Goal: Contribute content: Contribute content

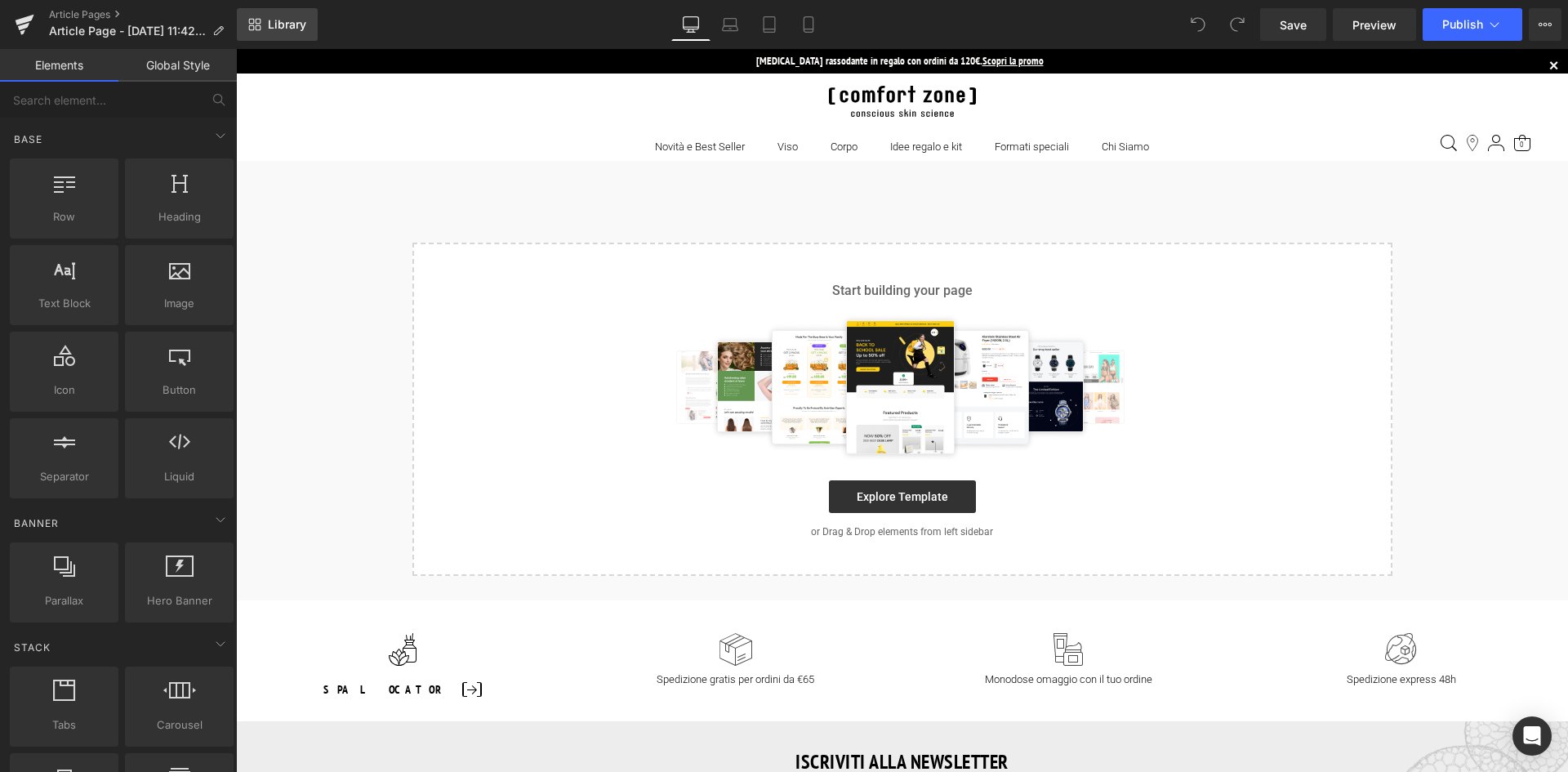
click at [286, 19] on span "Library" at bounding box center [287, 25] width 38 height 15
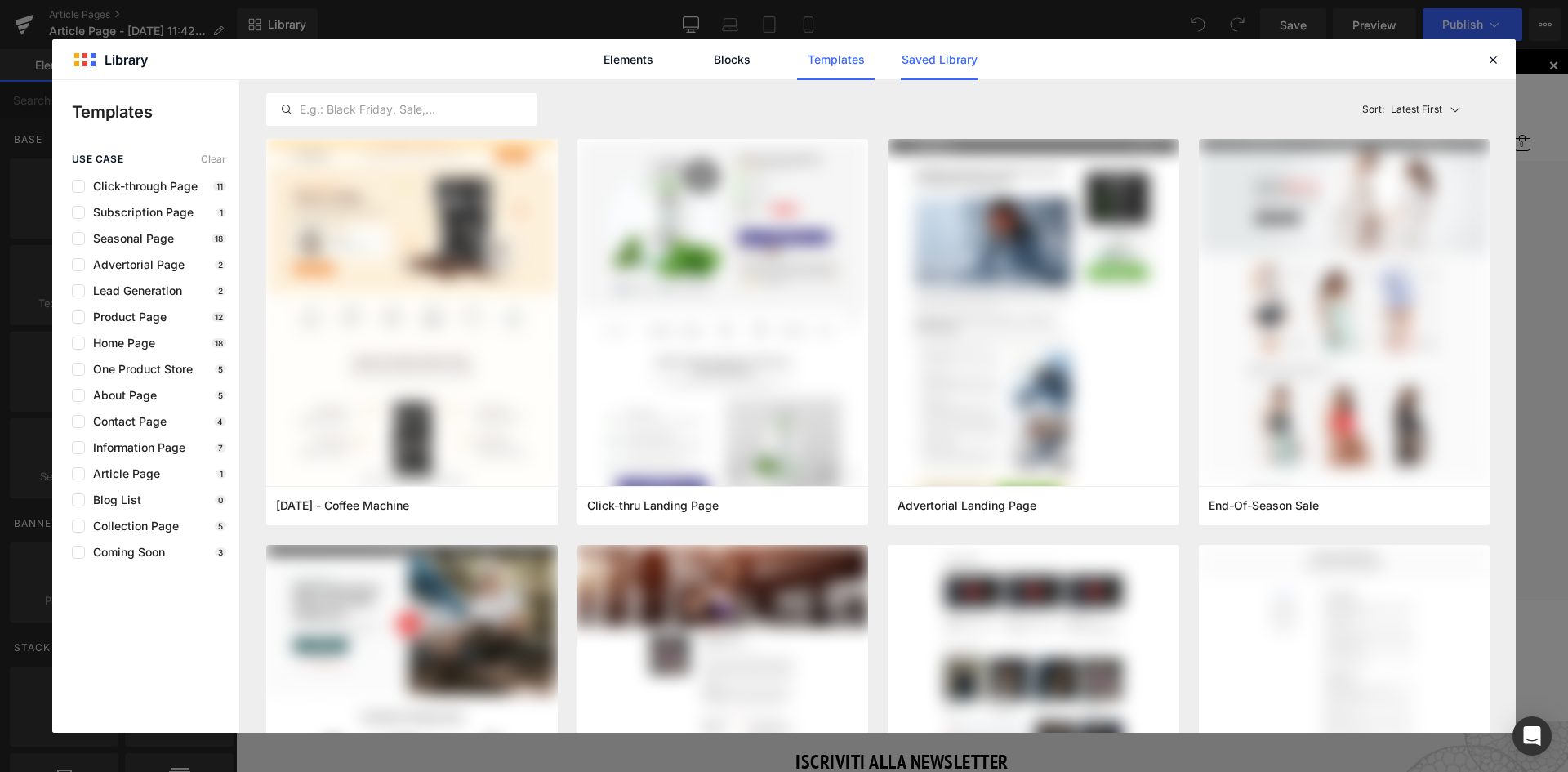
click at [943, 57] on link "Saved Library" at bounding box center [939, 60] width 78 height 41
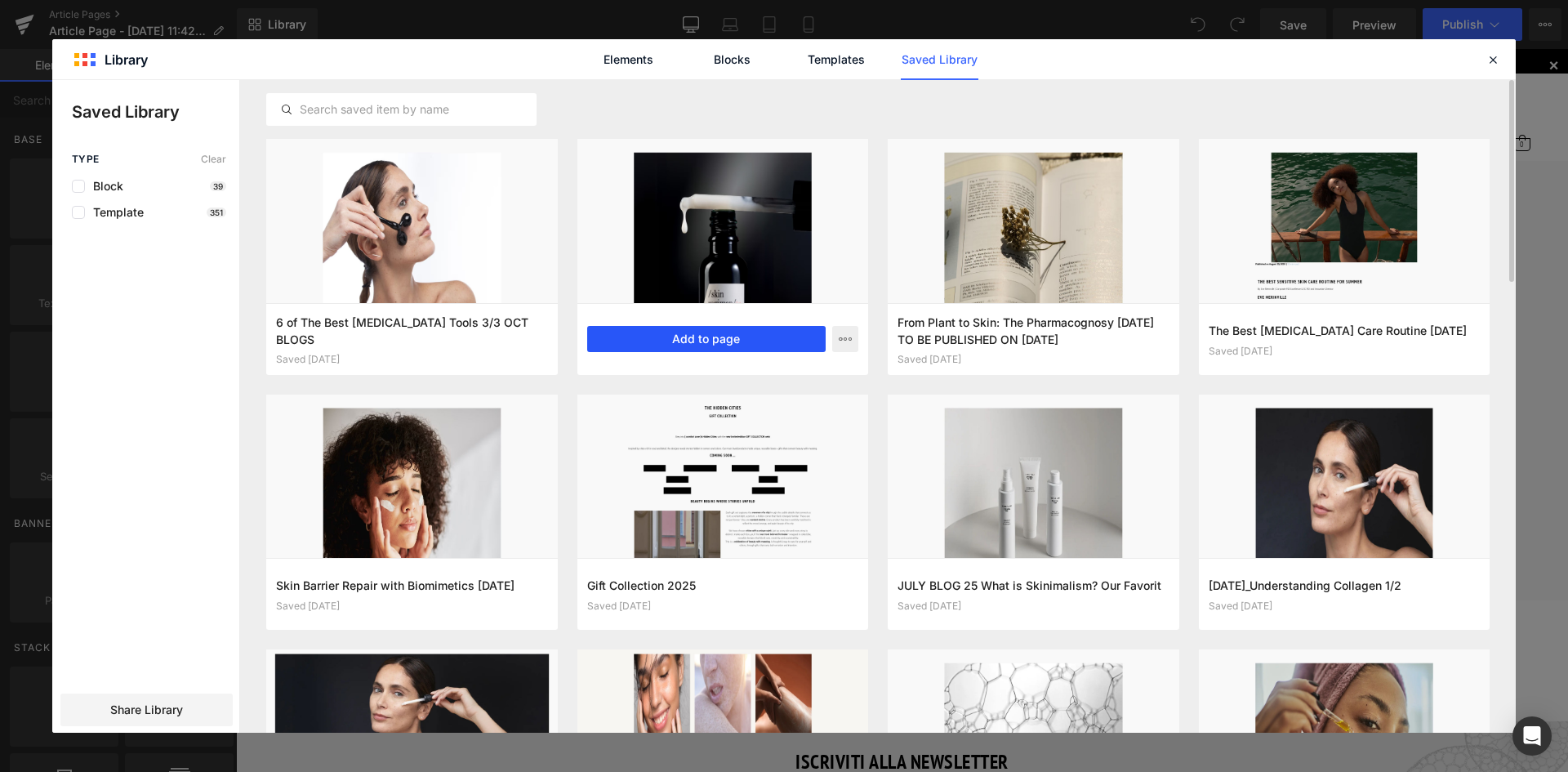
click at [712, 337] on button "Add to page" at bounding box center [706, 339] width 239 height 27
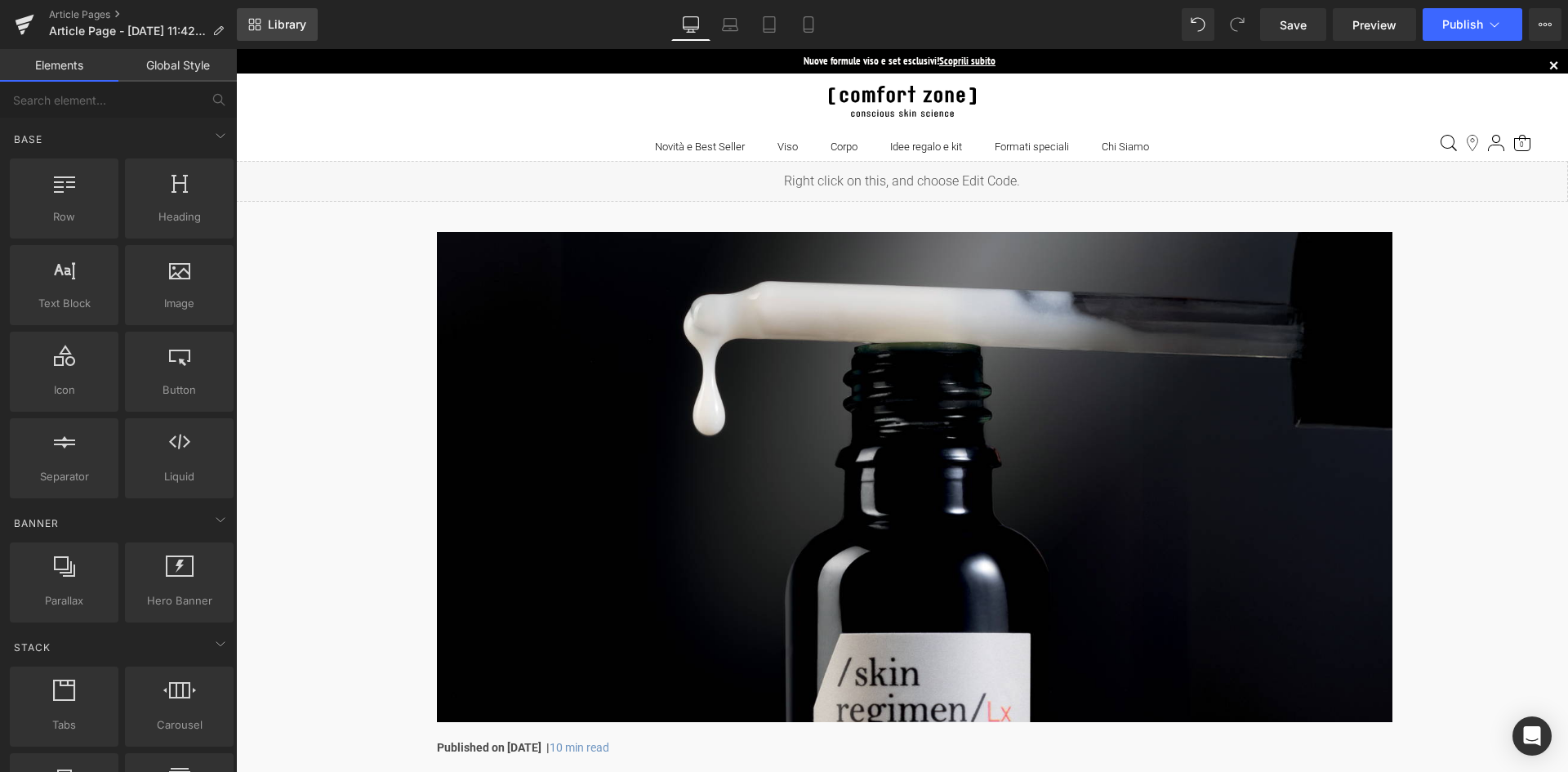
click at [284, 28] on span "Library" at bounding box center [287, 25] width 38 height 15
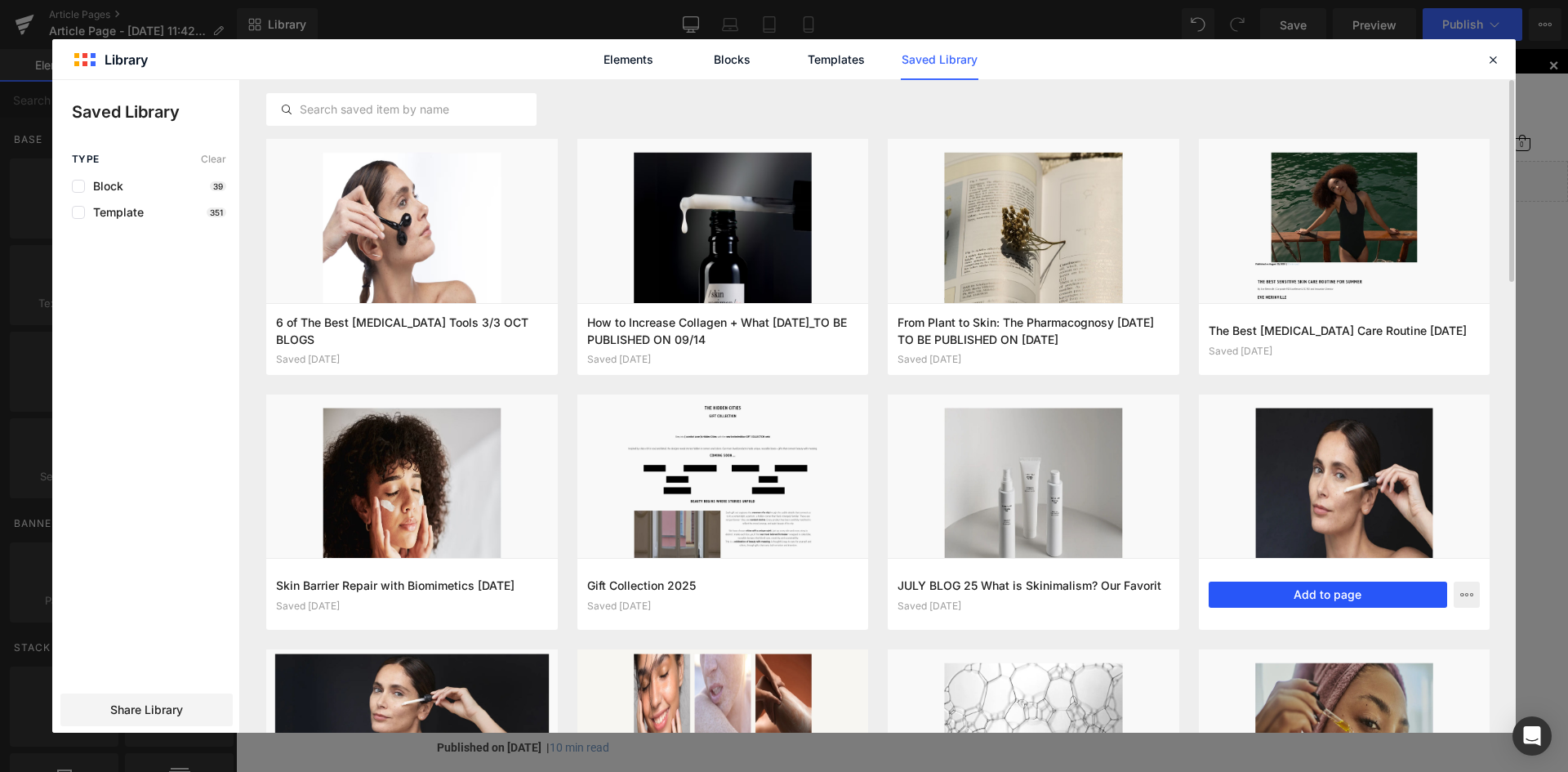
click at [1317, 592] on button "Add to page" at bounding box center [1327, 594] width 239 height 27
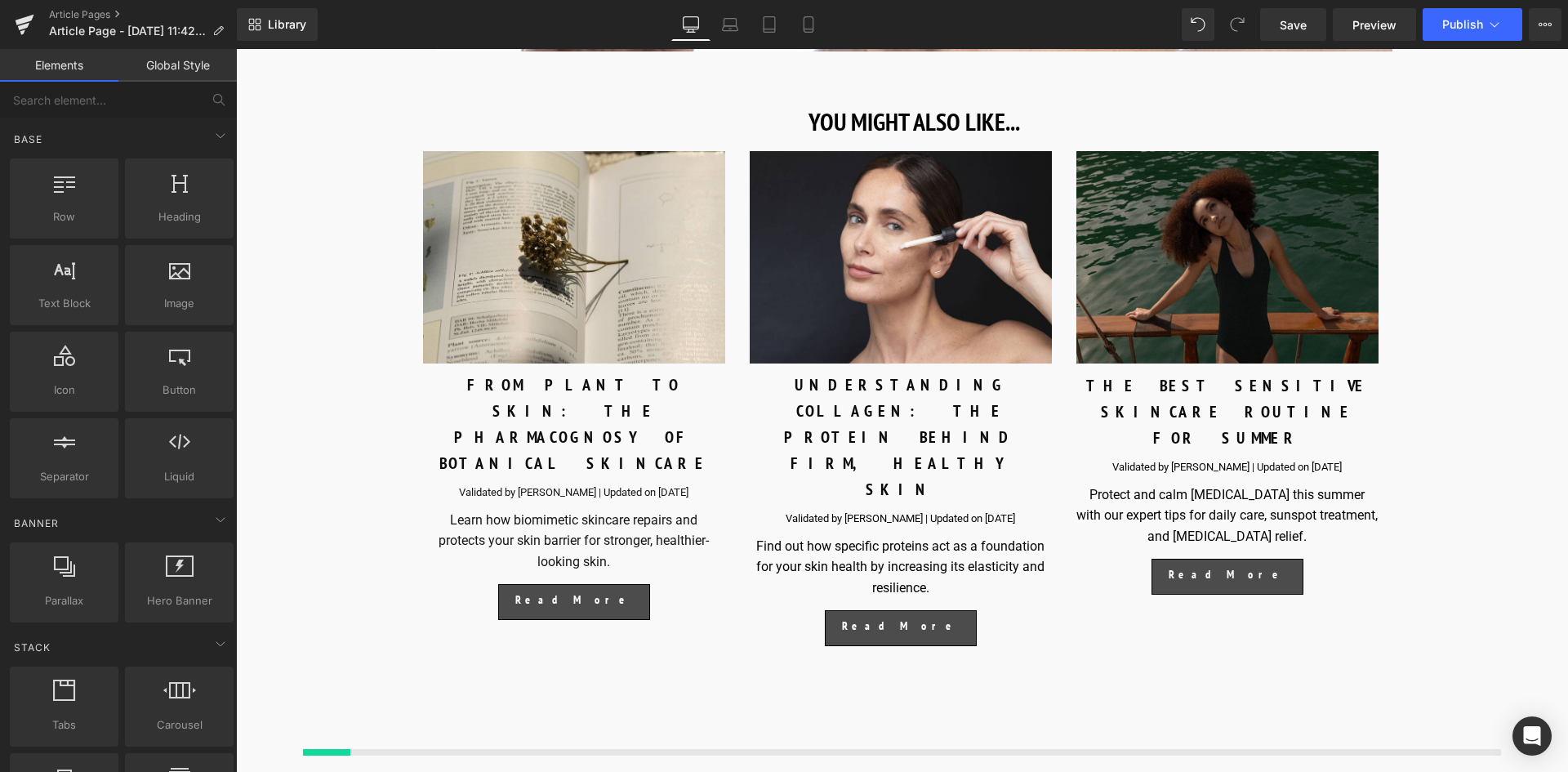
scroll to position [9669, 0]
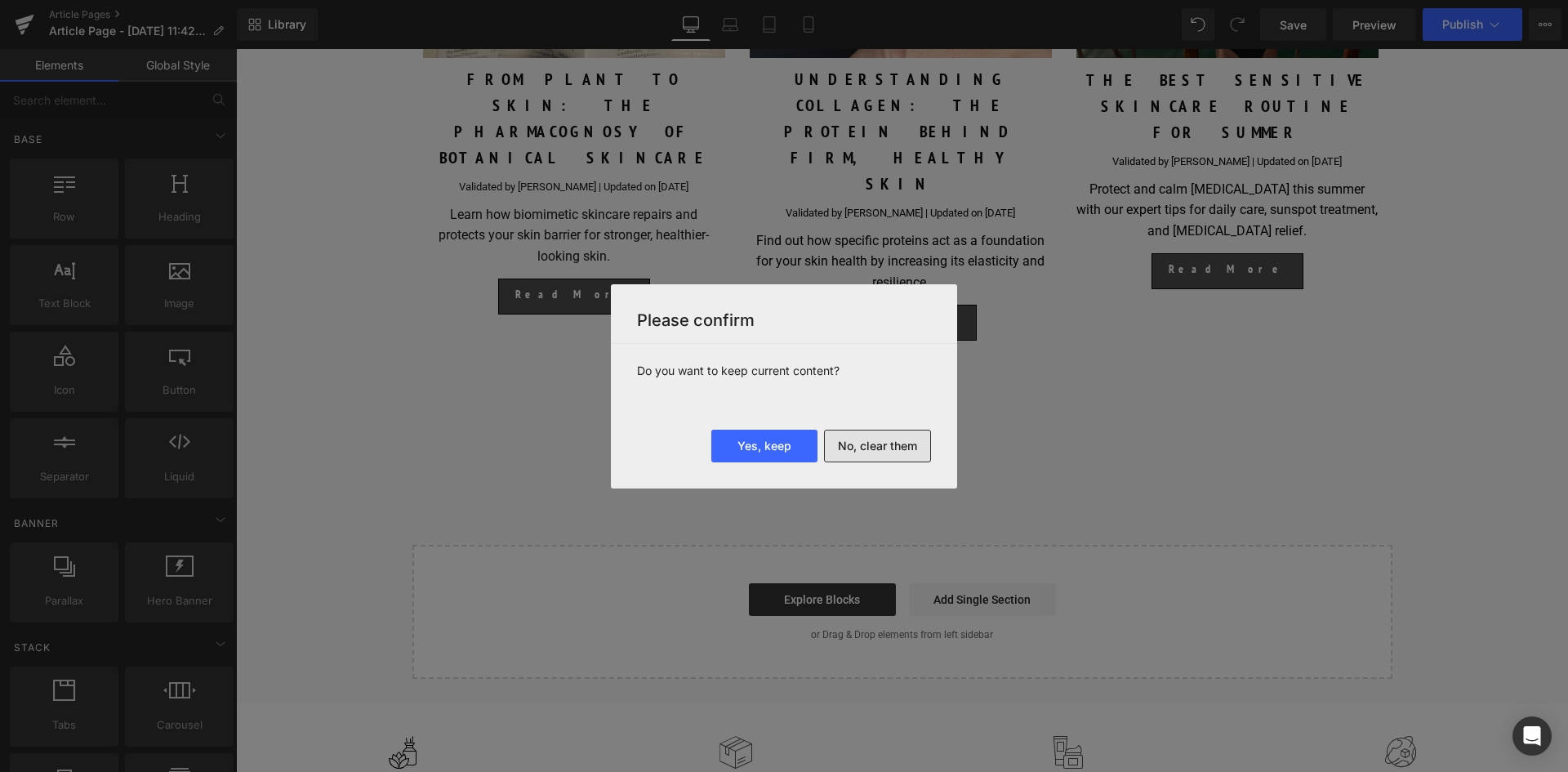
click at [875, 449] on button "No, clear them" at bounding box center [877, 446] width 107 height 33
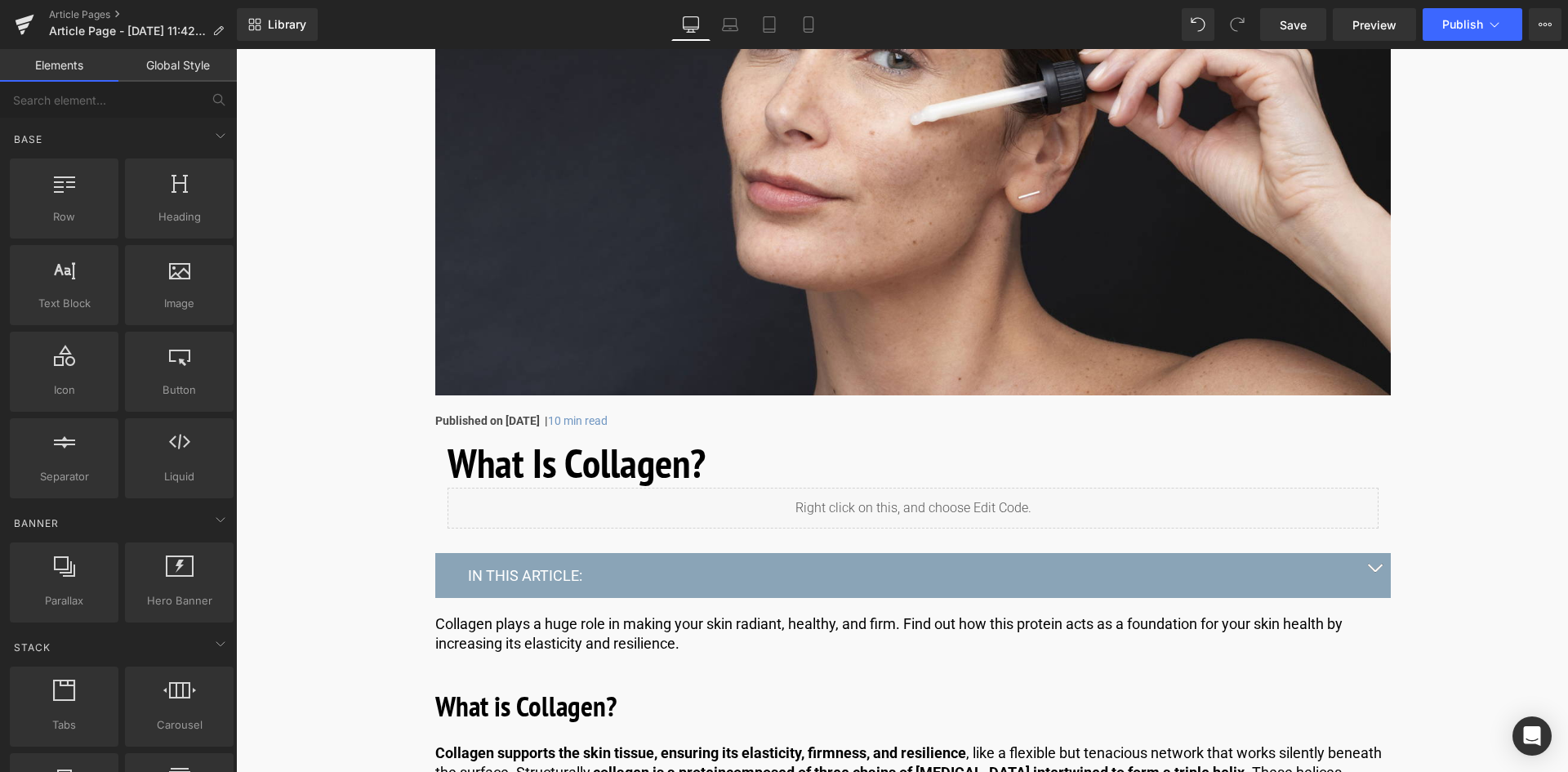
scroll to position [0, 0]
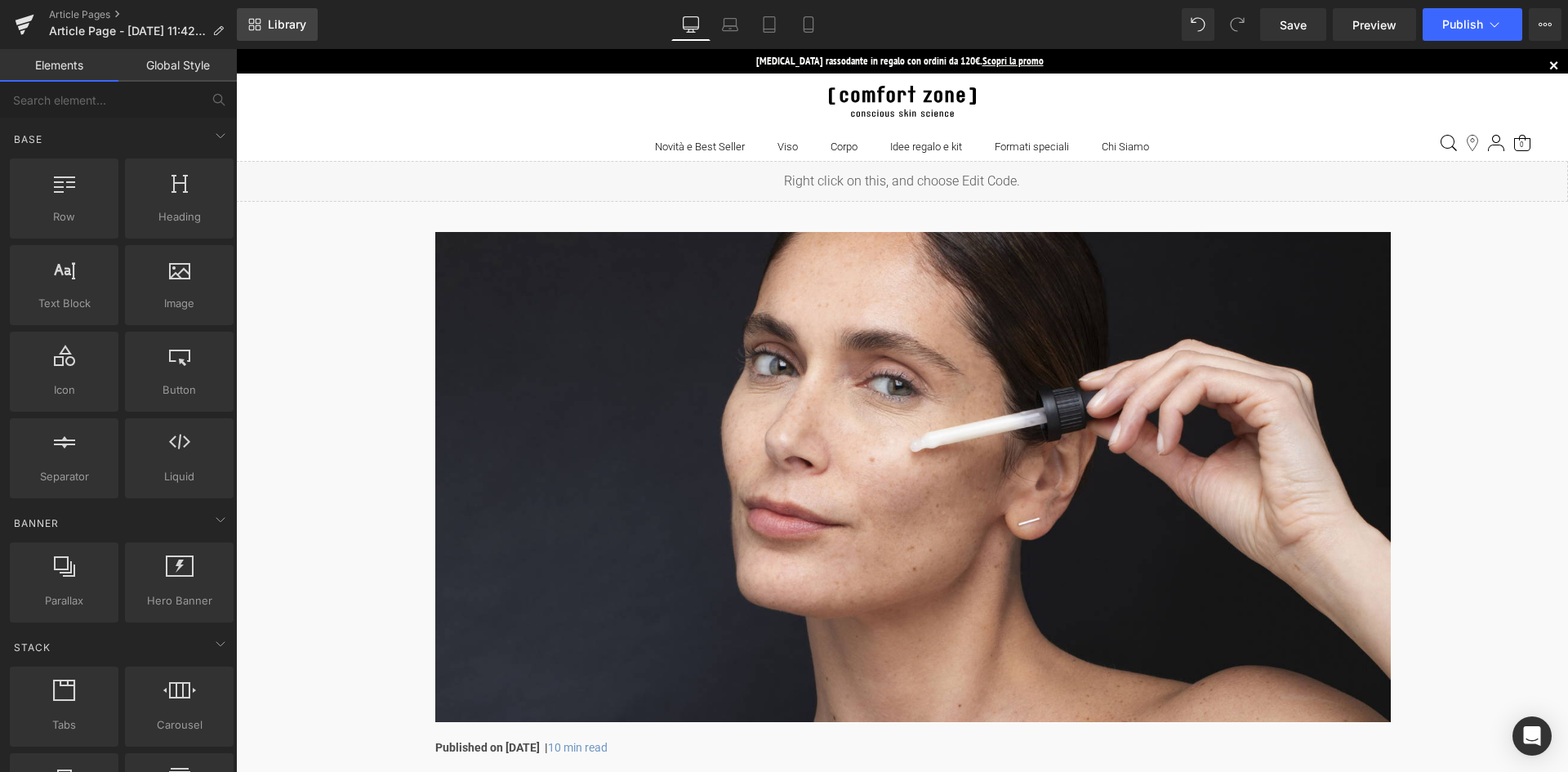
click at [276, 27] on span "Library" at bounding box center [287, 25] width 38 height 15
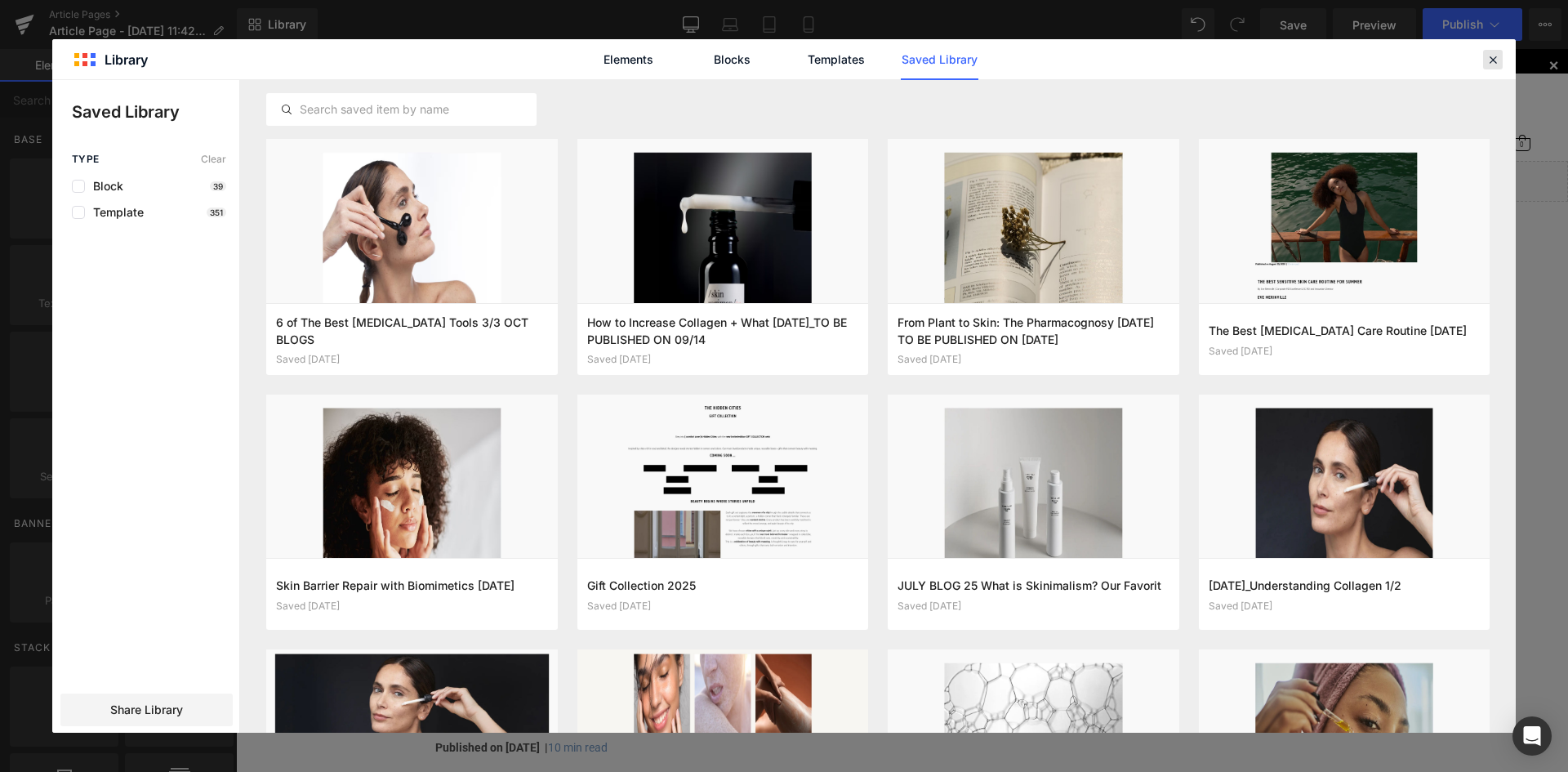
click at [1490, 61] on icon at bounding box center [1493, 60] width 15 height 15
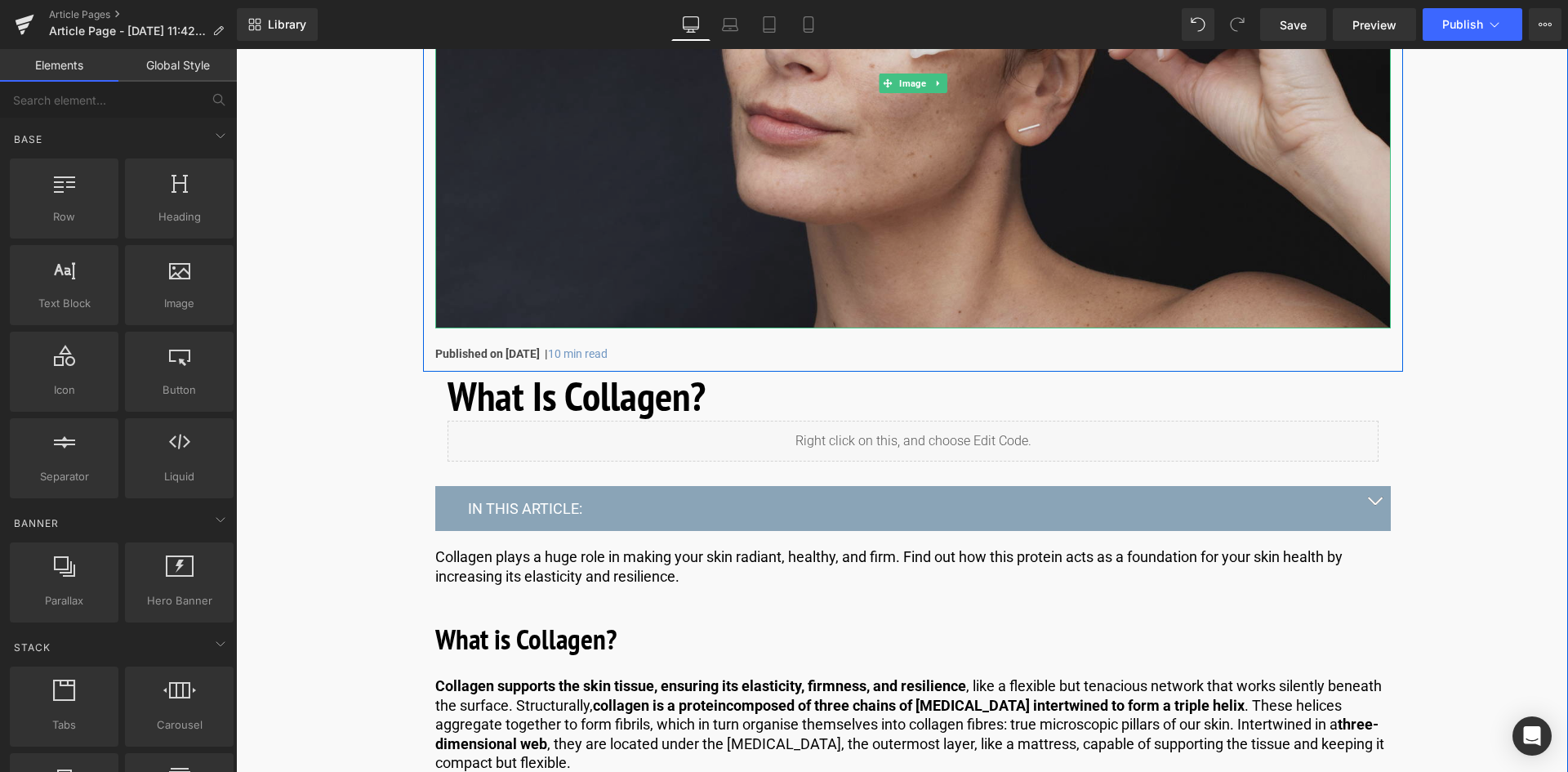
scroll to position [408, 0]
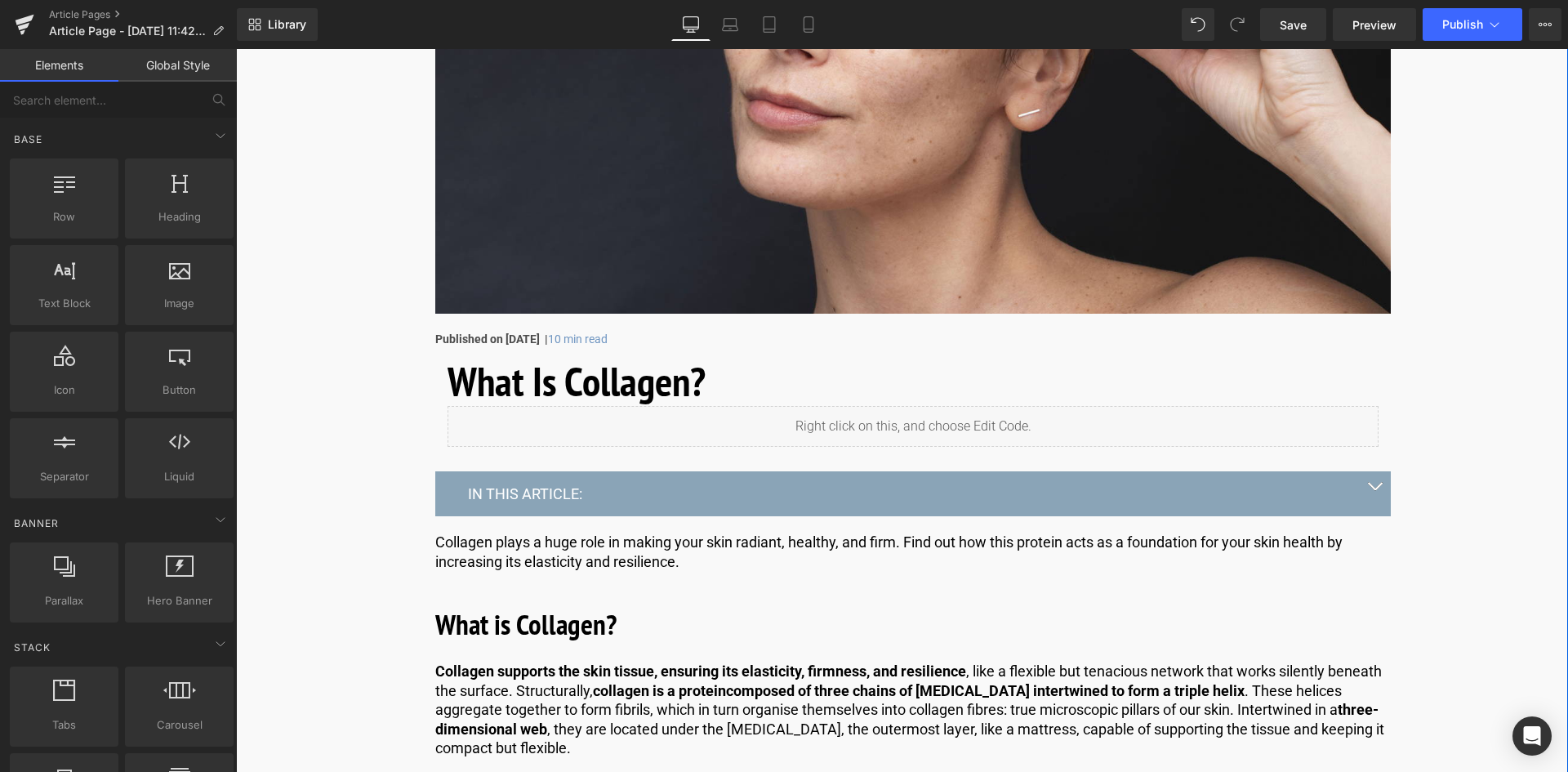
click at [629, 386] on h1 "What Is Collagen?" at bounding box center [913, 382] width 931 height 49
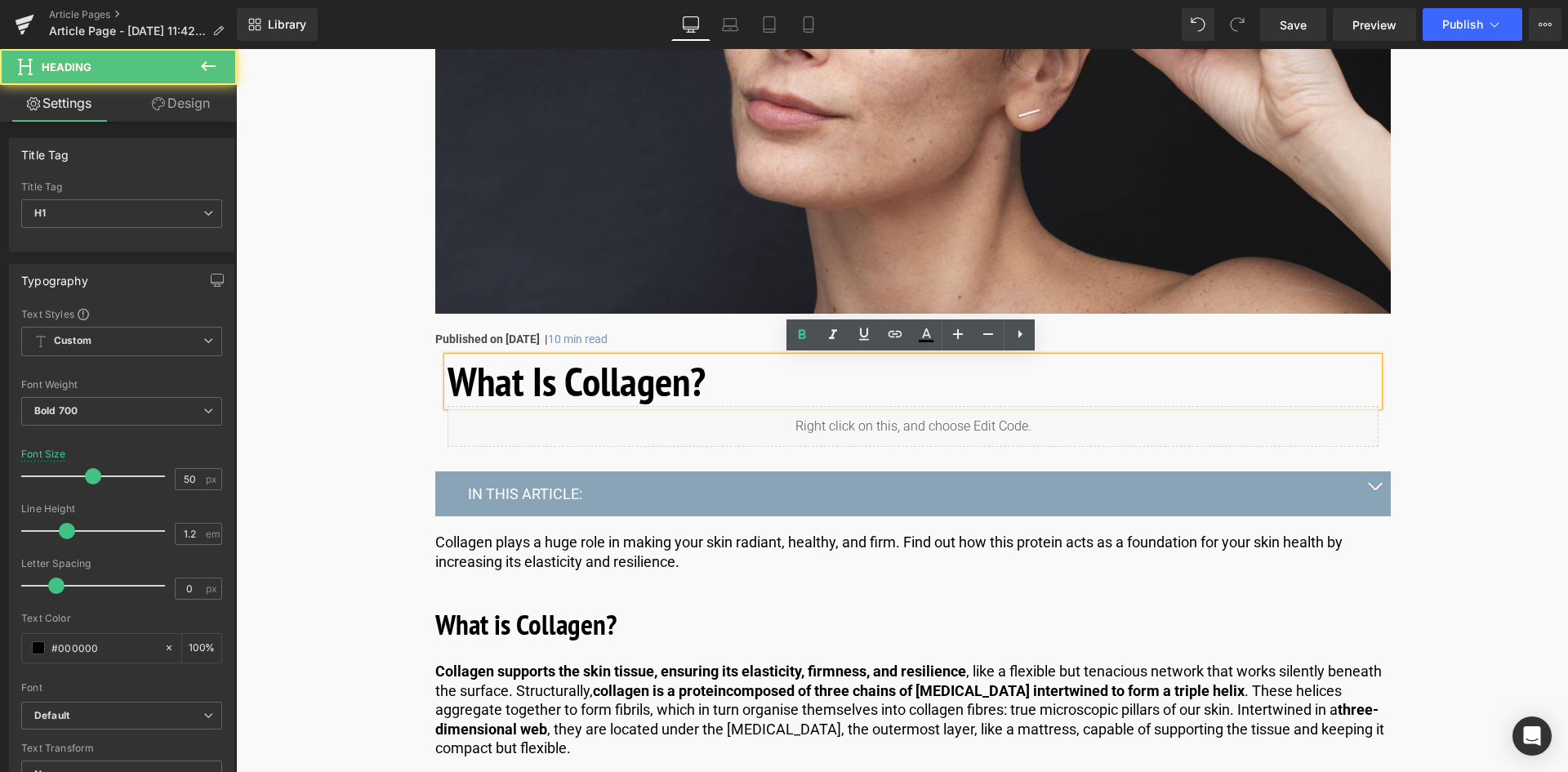
click at [708, 380] on h1 "What Is Collagen?" at bounding box center [913, 382] width 931 height 49
drag, startPoint x: 708, startPoint y: 380, endPoint x: 395, endPoint y: 413, distance: 314.7
paste div
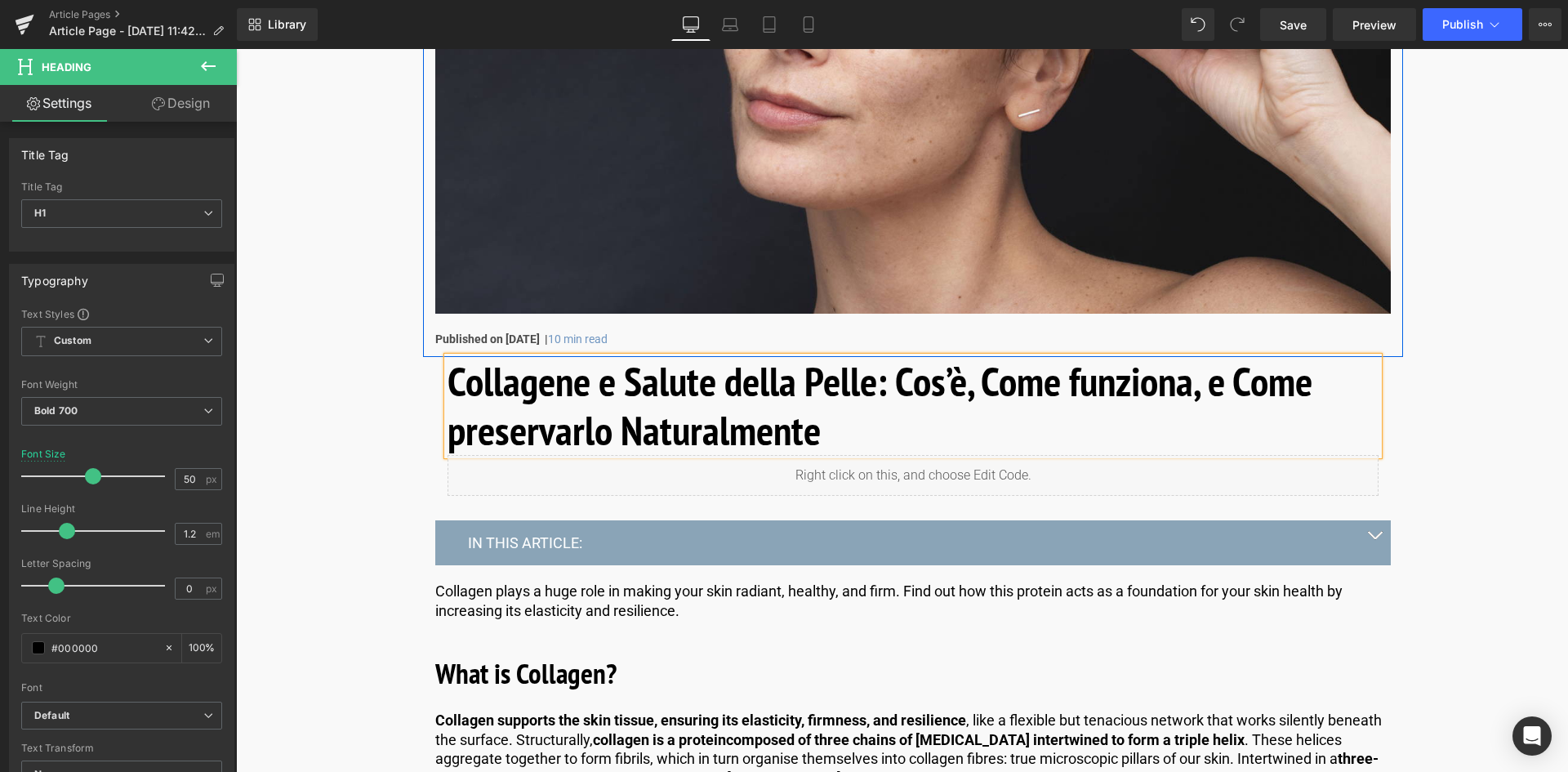
click at [519, 338] on strong "Published on September 26, 2025 |" at bounding box center [492, 339] width 113 height 13
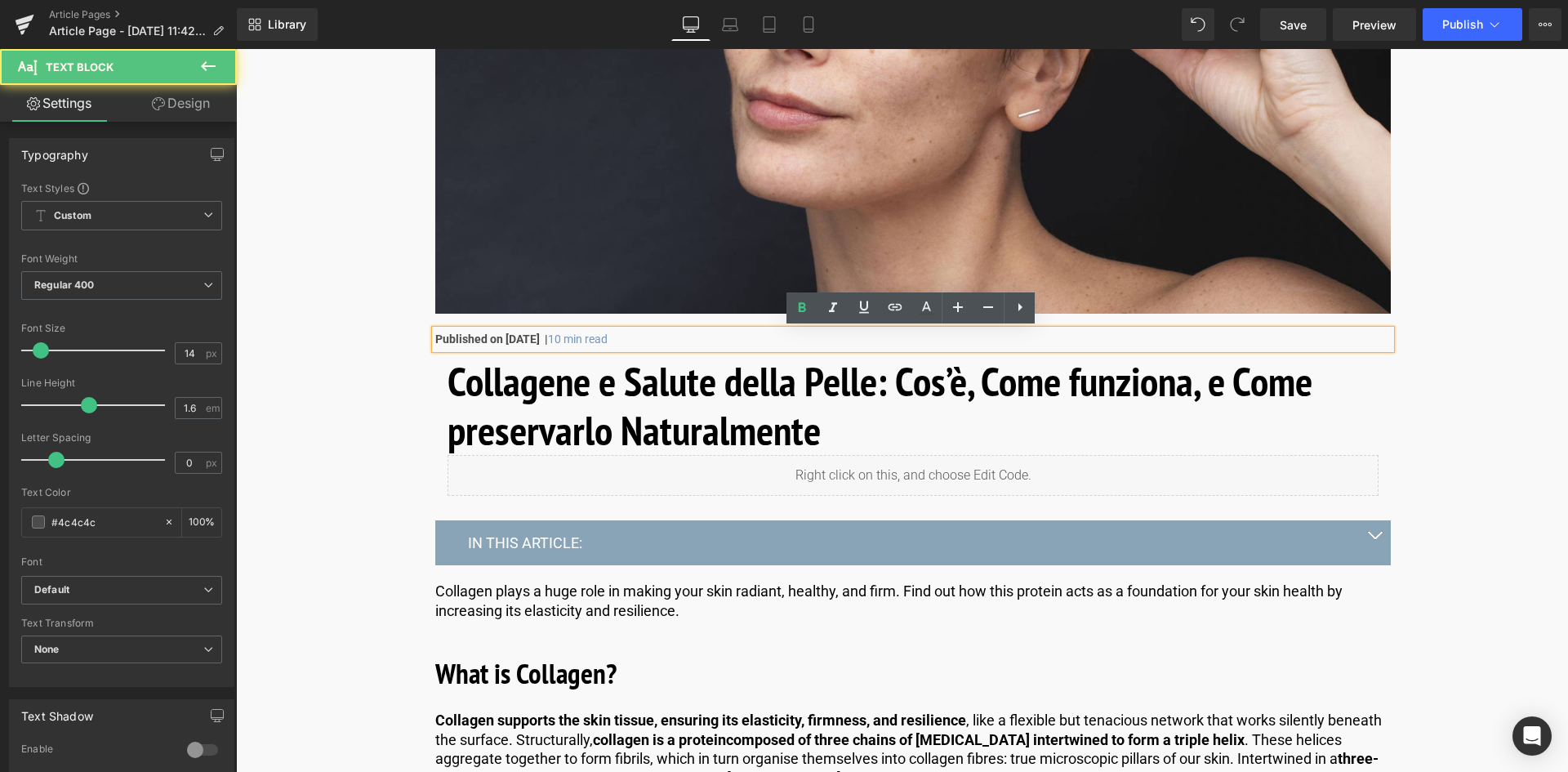
click at [545, 339] on strong "Published on September 26, 2025 |" at bounding box center [492, 339] width 113 height 13
drag, startPoint x: 500, startPoint y: 336, endPoint x: 427, endPoint y: 344, distance: 73.4
click at [427, 344] on div "Image Published on September 26, 2025 | 10 min read Text Block" at bounding box center [913, 65] width 980 height 565
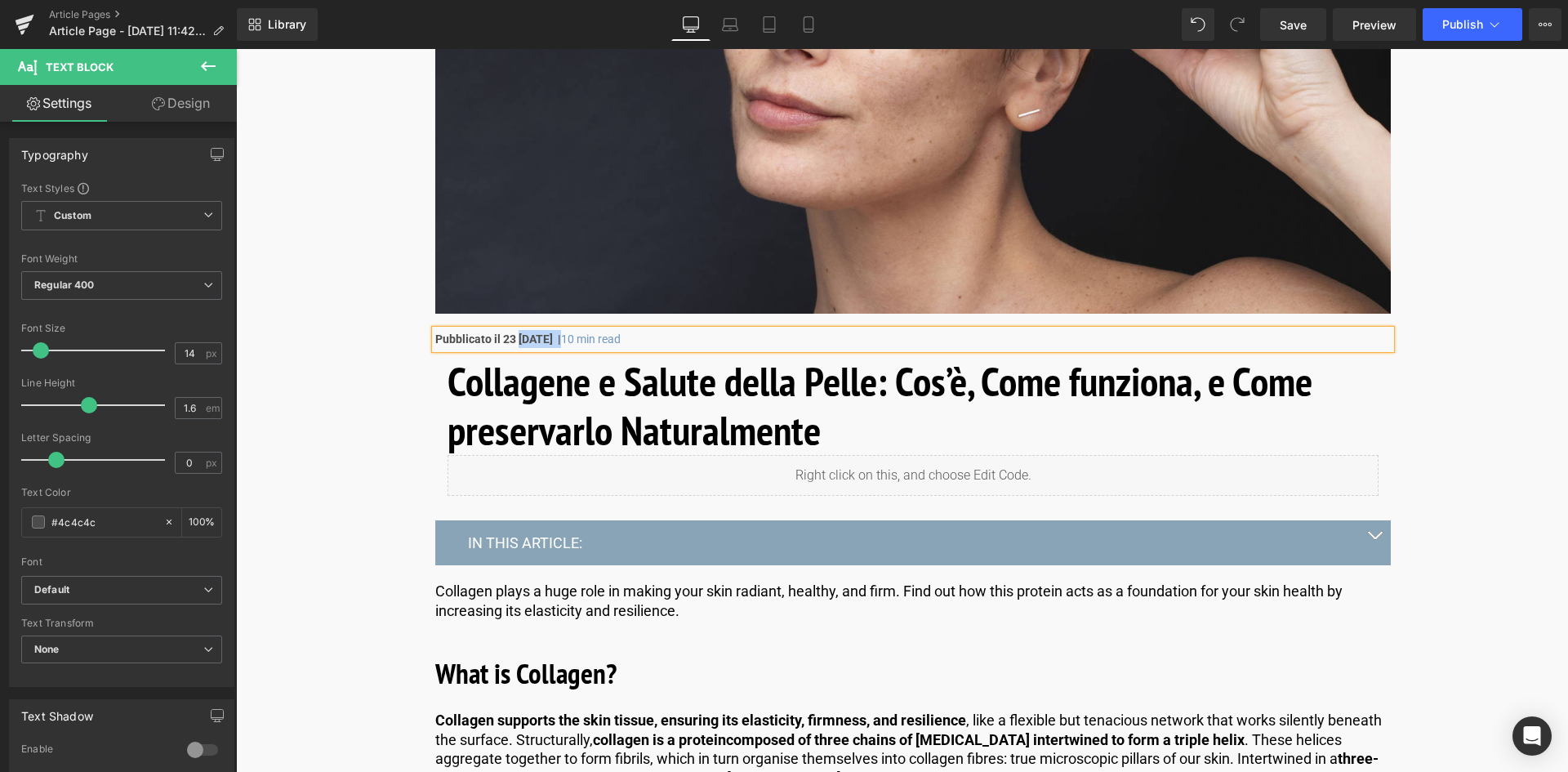
drag, startPoint x: 570, startPoint y: 336, endPoint x: 517, endPoint y: 339, distance: 53.1
click at [517, 339] on strong "Pubblicato il 23 September 26, 2025 |" at bounding box center [498, 339] width 125 height 13
click at [561, 340] on strong "Pubblicato il 23 Settembre 26, 2025 |" at bounding box center [498, 339] width 125 height 13
click at [524, 335] on strong "Pubblicato il 23 Settembre 2025 |" at bounding box center [491, 339] width 110 height 13
drag, startPoint x: 676, startPoint y: 337, endPoint x: 625, endPoint y: 335, distance: 51.0
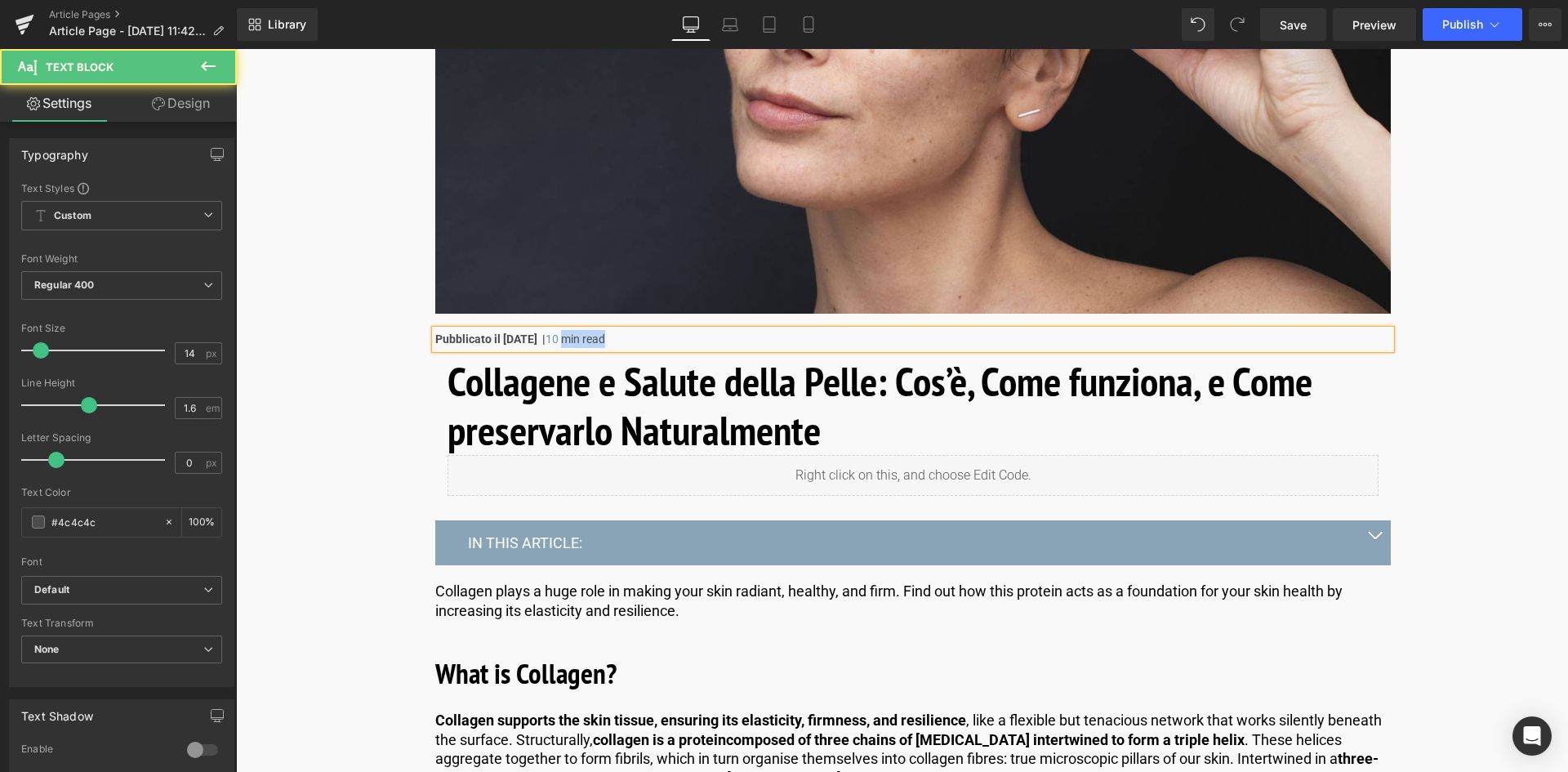
click at [625, 335] on p "Pubblicato il 23 settembre 2025 | 10 min read" at bounding box center [914, 339] width 956 height 18
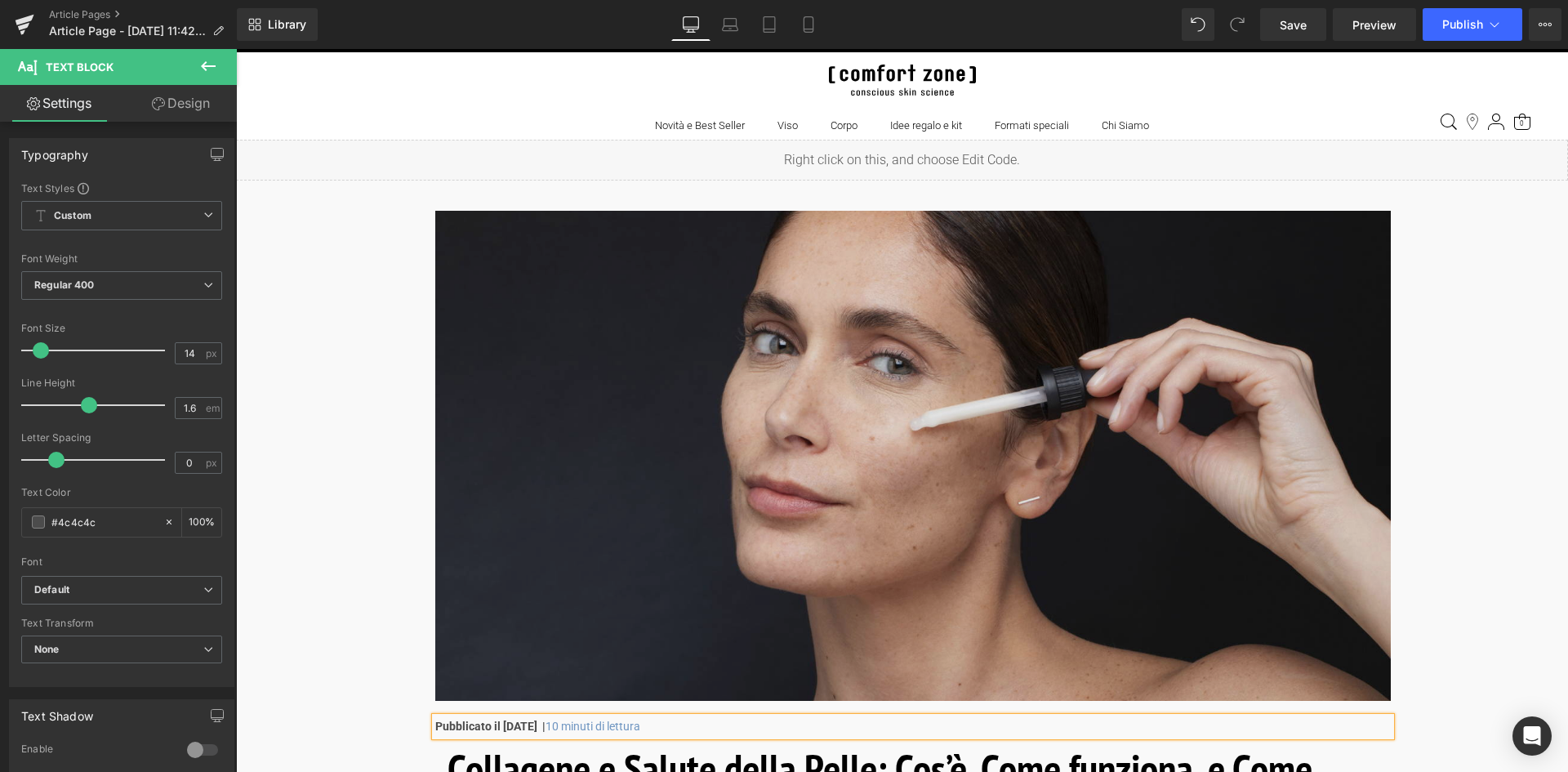
scroll to position [0, 0]
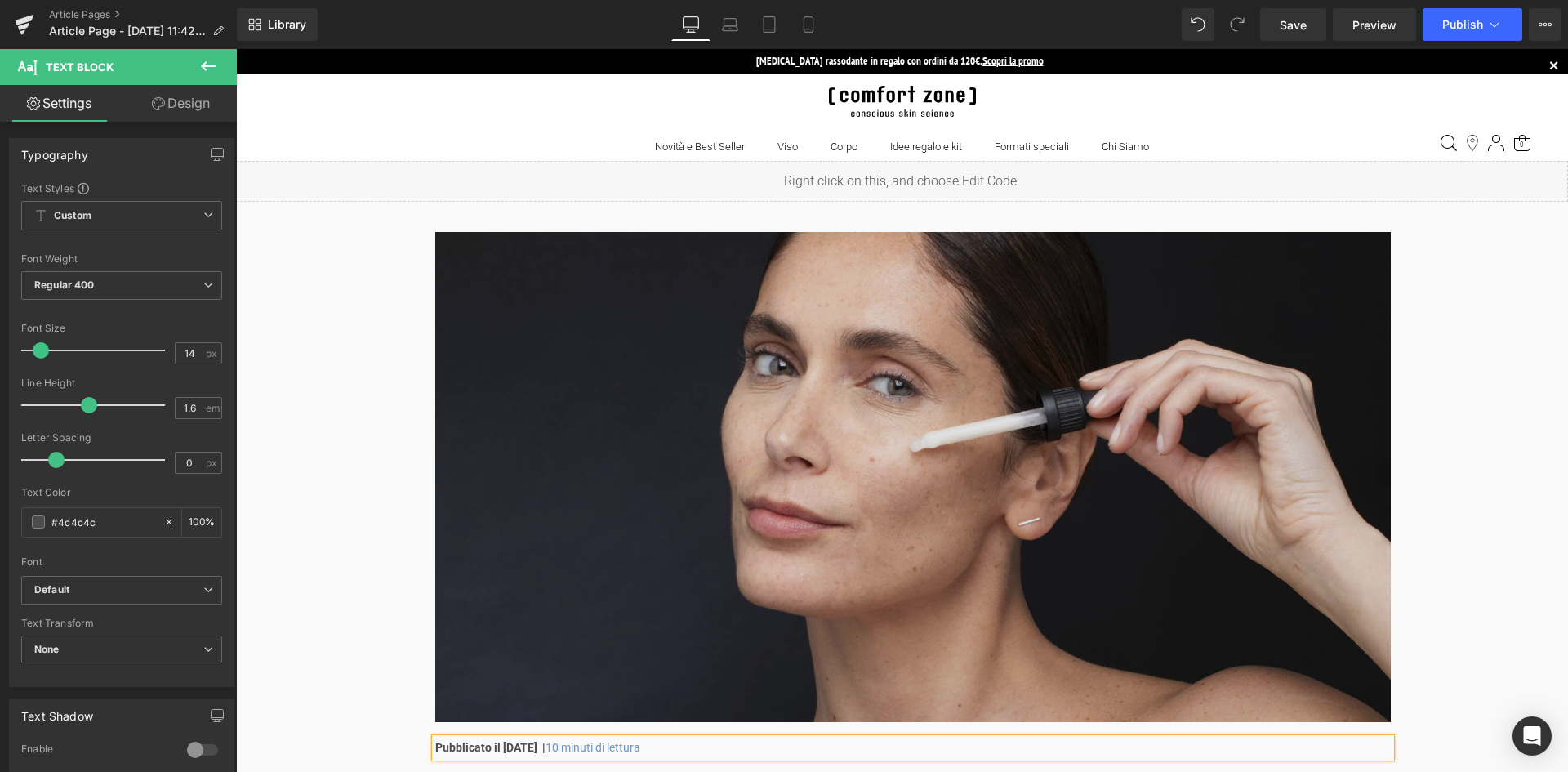
click at [799, 380] on img at bounding box center [914, 476] width 956 height 490
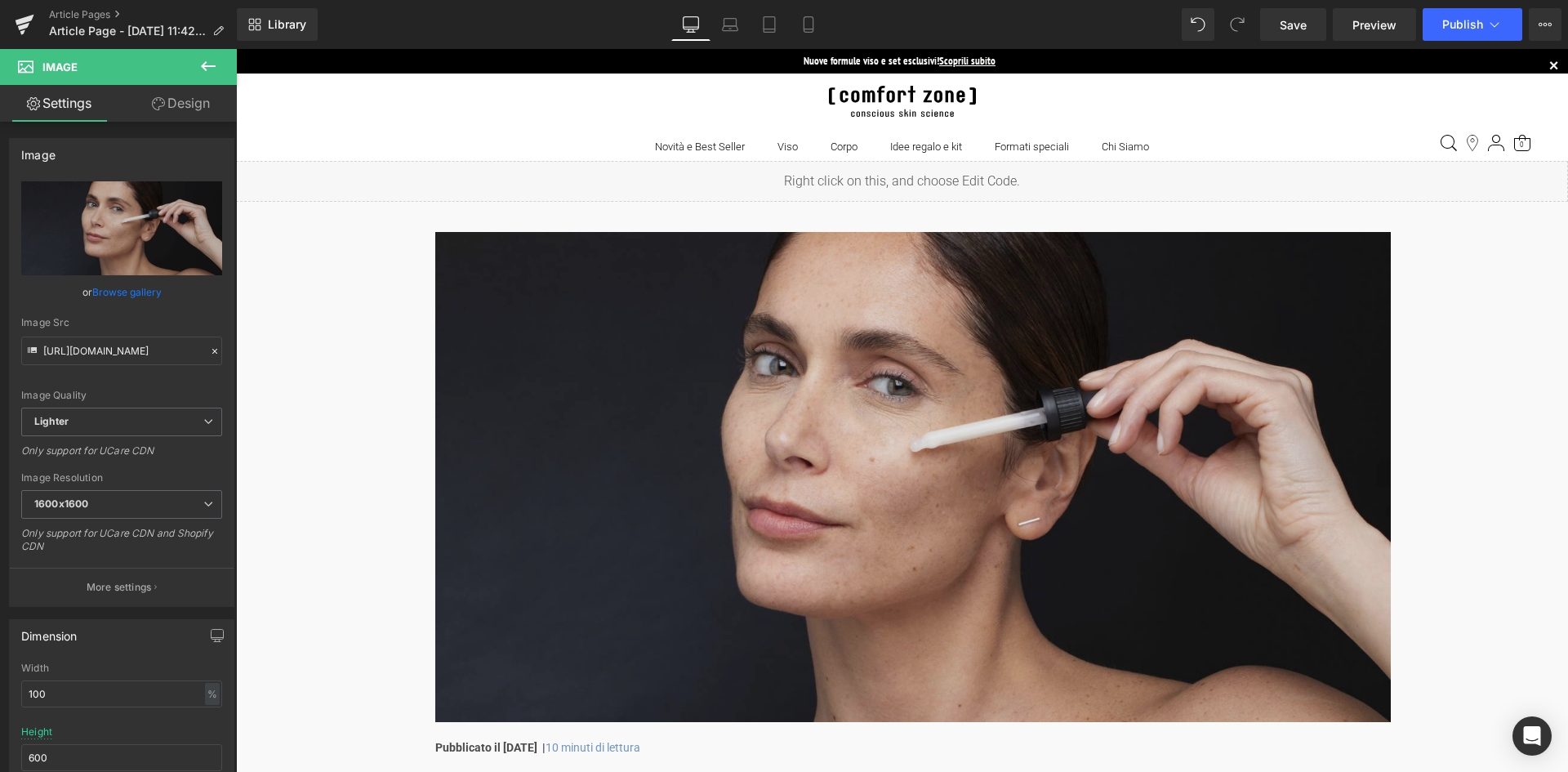
click at [715, 397] on img at bounding box center [914, 476] width 956 height 490
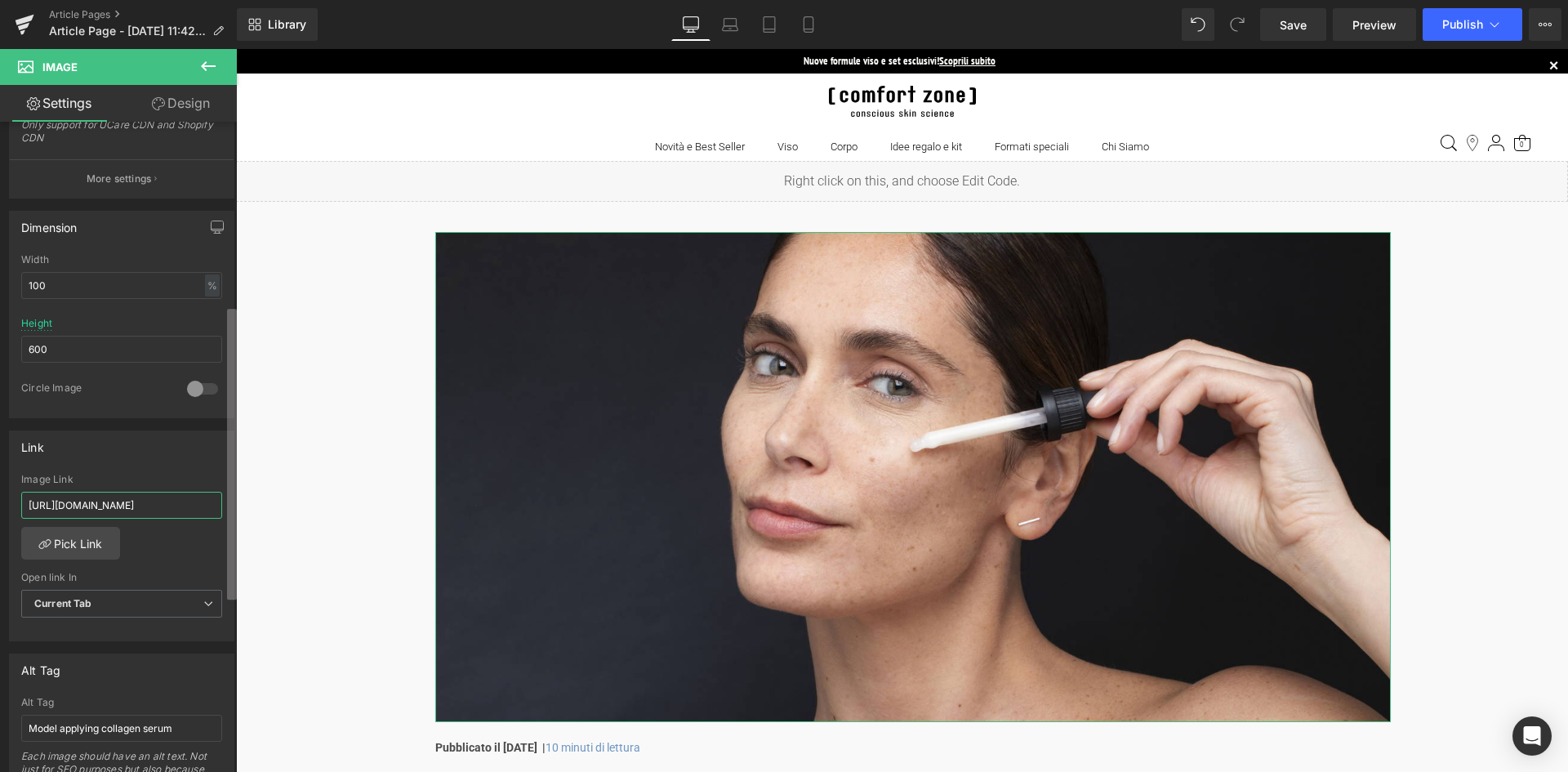
scroll to position [0, 92]
drag, startPoint x: 29, startPoint y: 498, endPoint x: 232, endPoint y: 507, distance: 203.2
click at [232, 507] on div "Image https://ucarecdn.com/aef03fac-e011-4e3b-80be-397971eb9118/-/format/auto/-…" at bounding box center [118, 451] width 237 height 658
paste input "[URL][DOMAIN_NAME]"
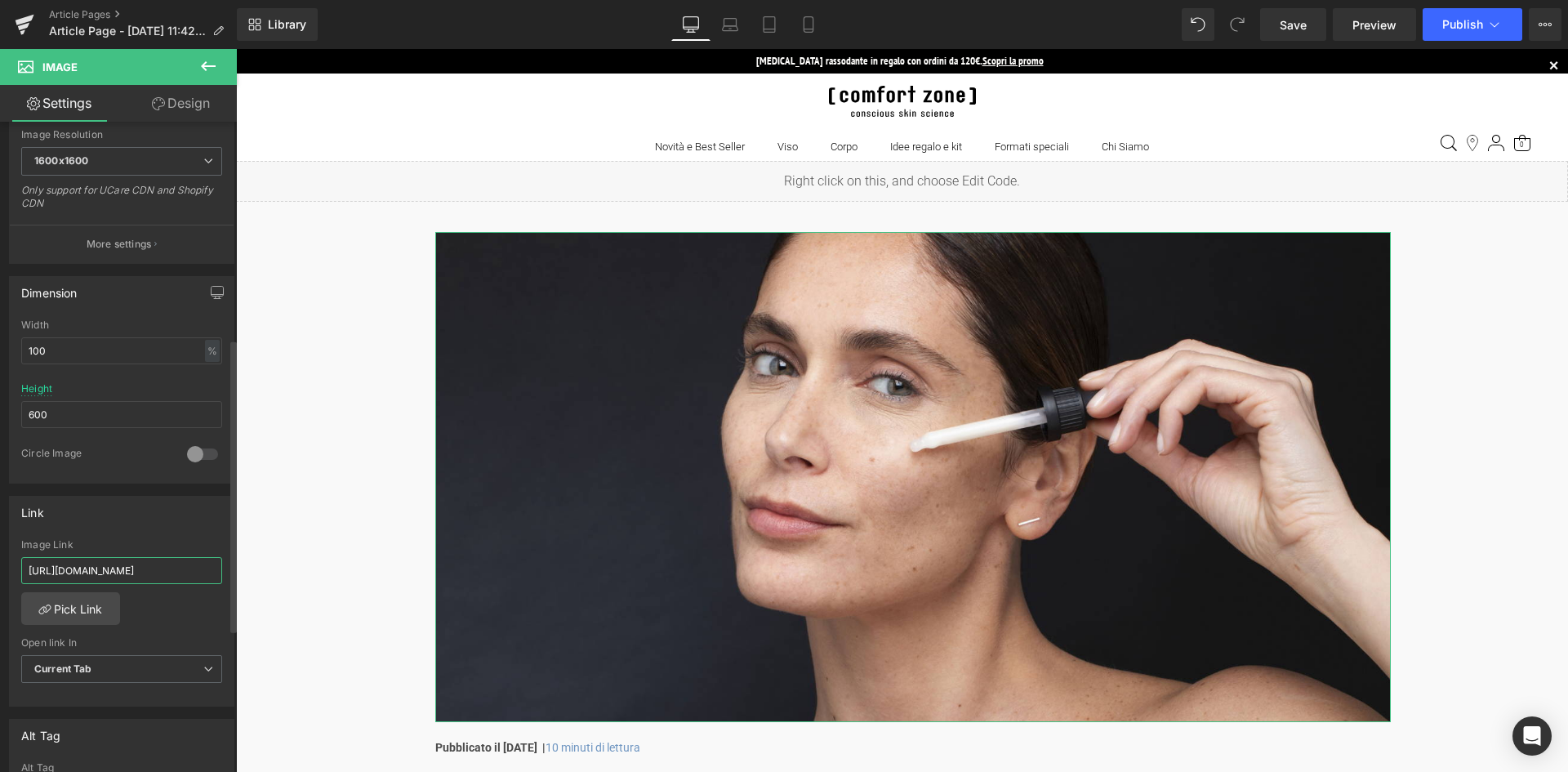
scroll to position [572, 0]
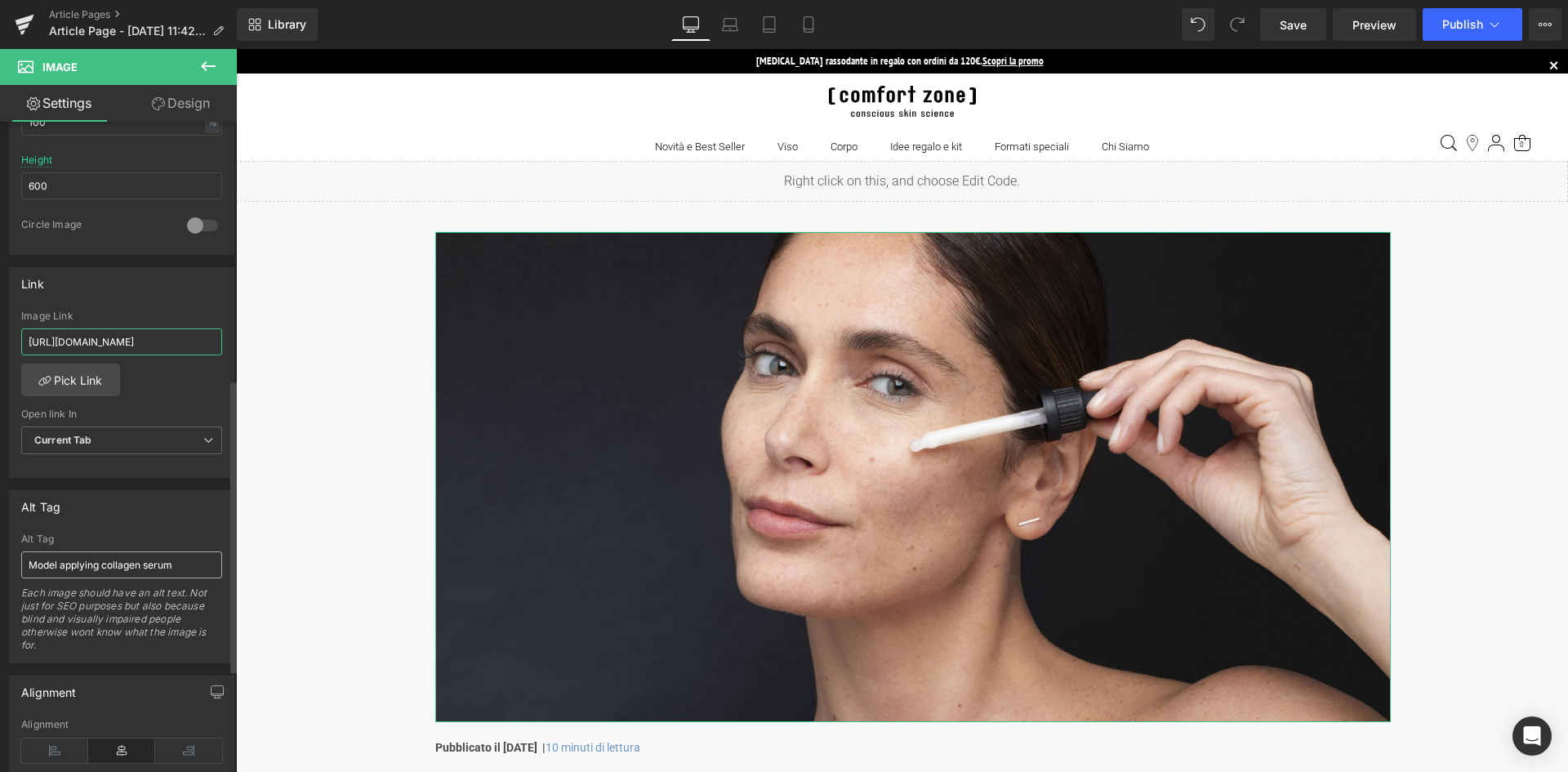
type input "[URL][DOMAIN_NAME]"
drag, startPoint x: 178, startPoint y: 563, endPoint x: 4, endPoint y: 572, distance: 174.2
click at [4, 572] on div "Alt Tag Model applying collagen serum Alt Tag Model applying collagen serum Eac…" at bounding box center [122, 571] width 244 height 186
type input "Modella che applica il collagen serum"
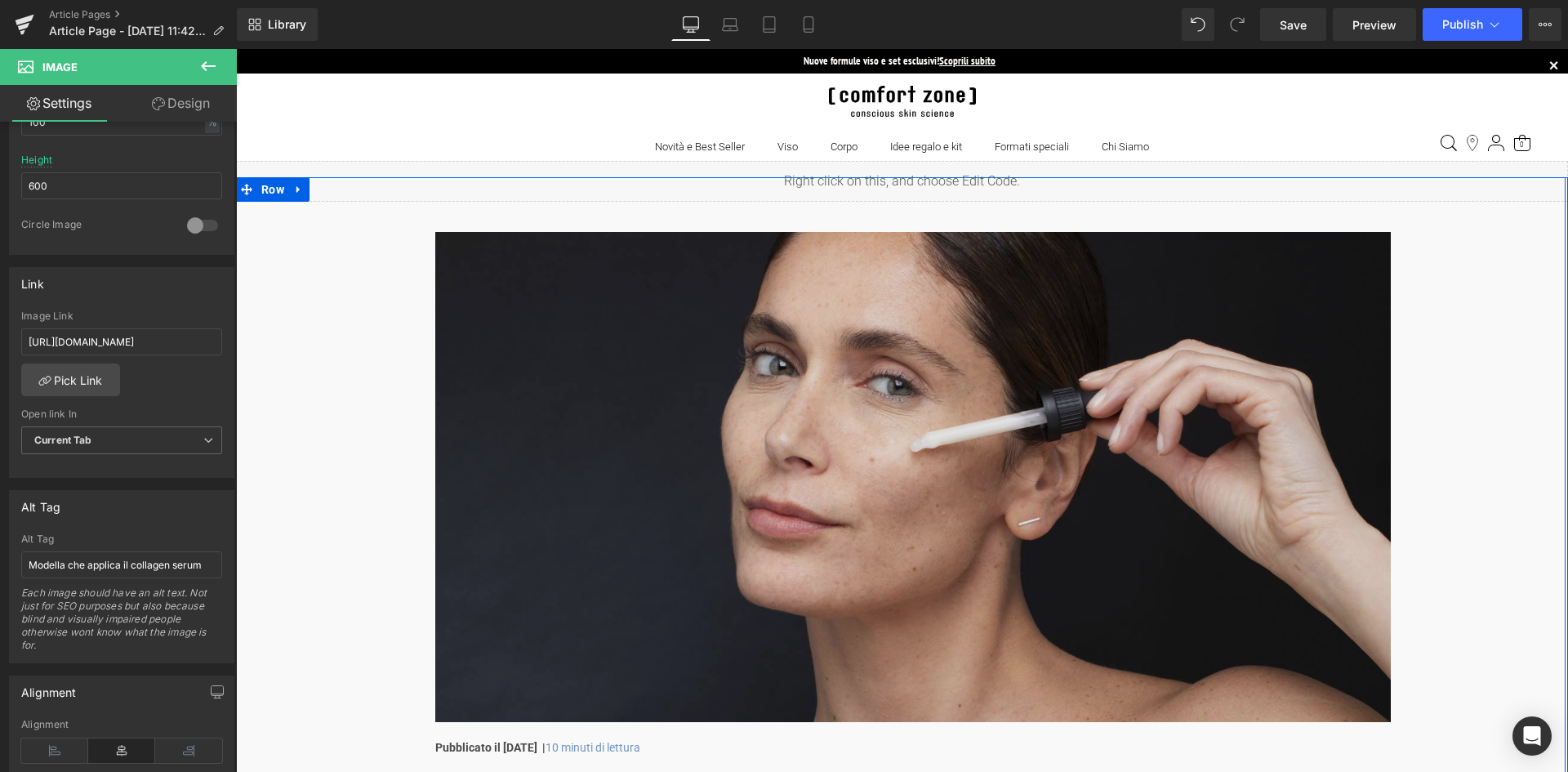
drag, startPoint x: 351, startPoint y: 381, endPoint x: 944, endPoint y: 492, distance: 603.3
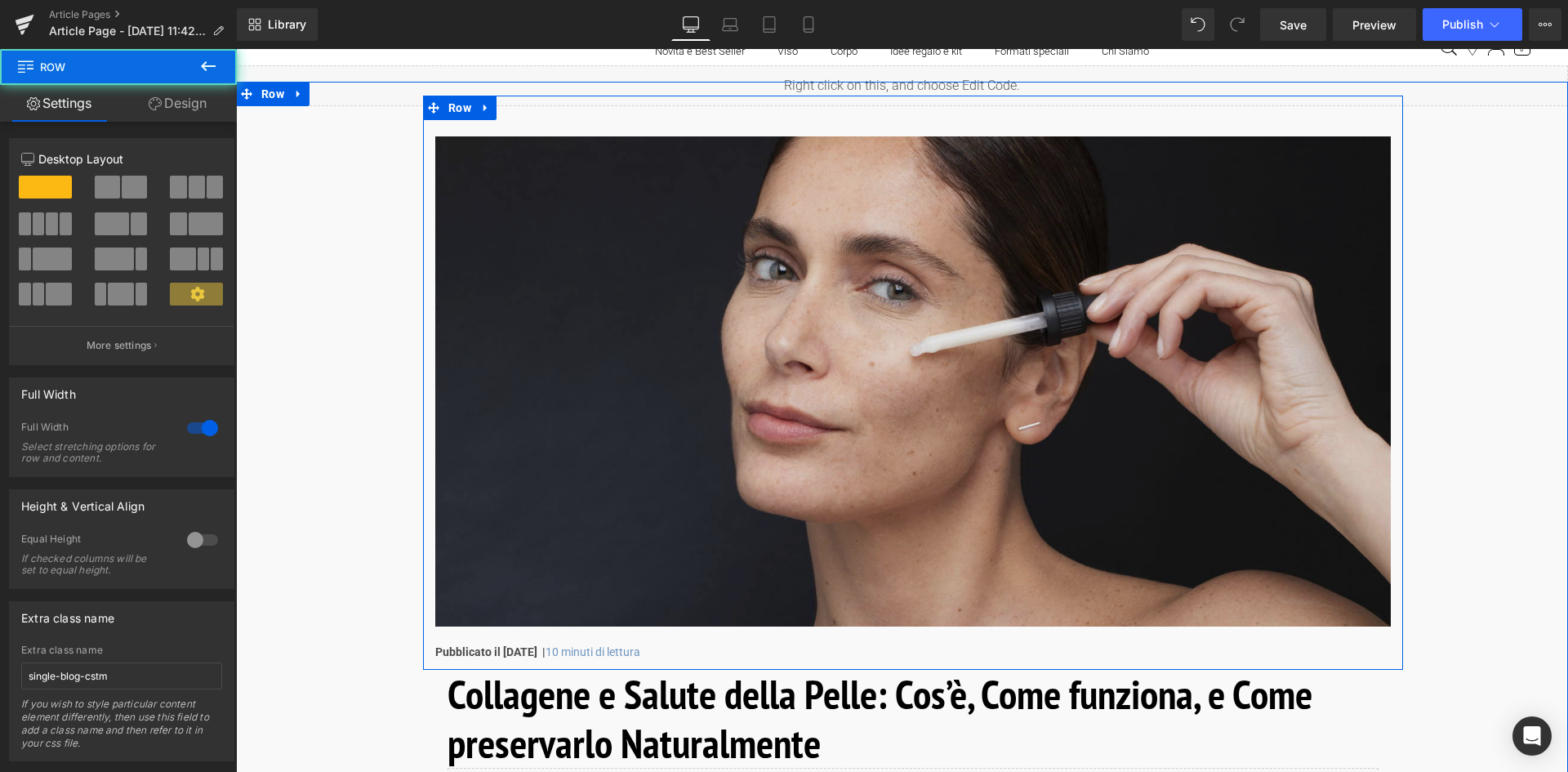
scroll to position [327, 0]
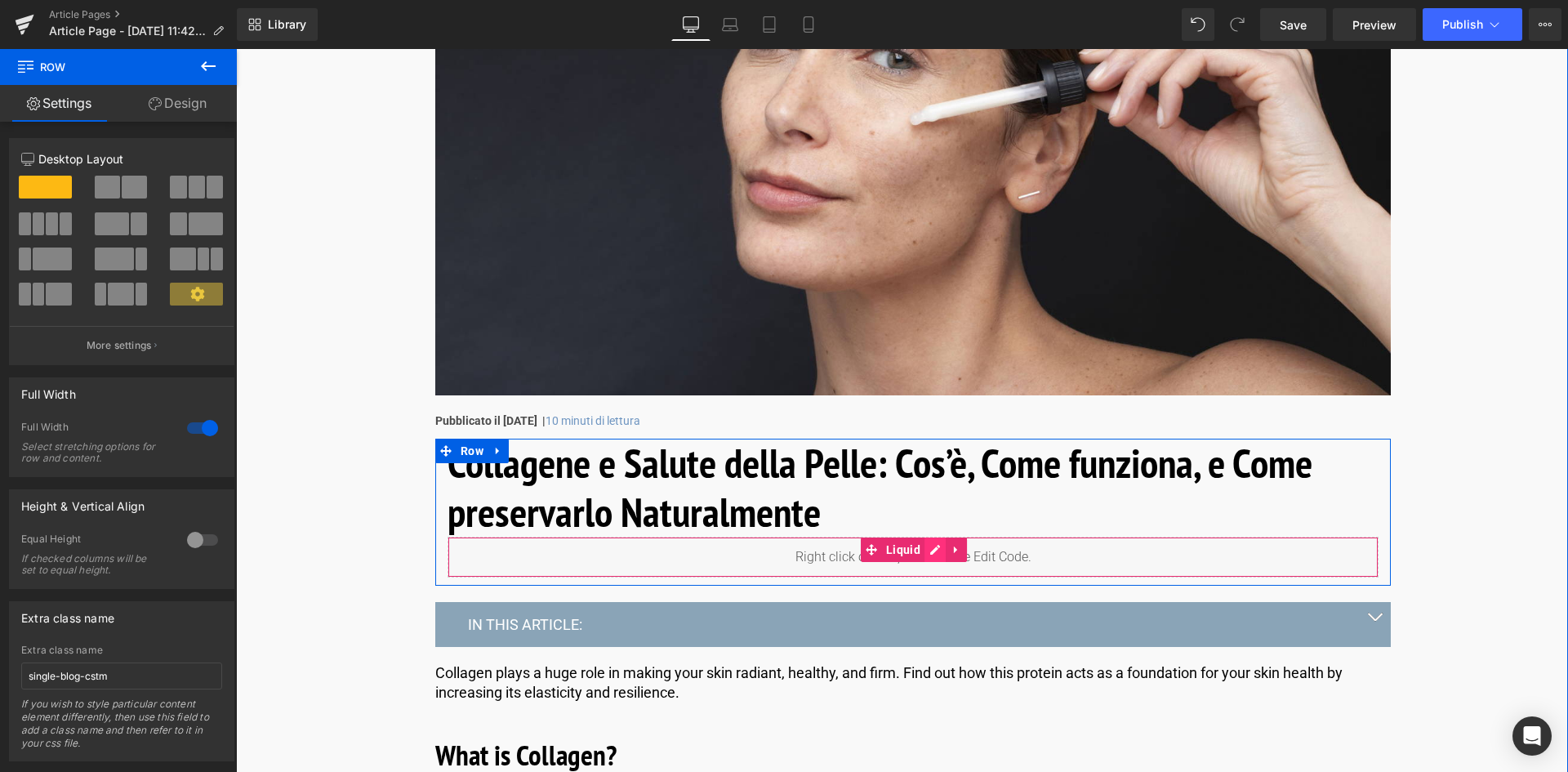
click at [928, 551] on div "Liquid" at bounding box center [913, 557] width 931 height 41
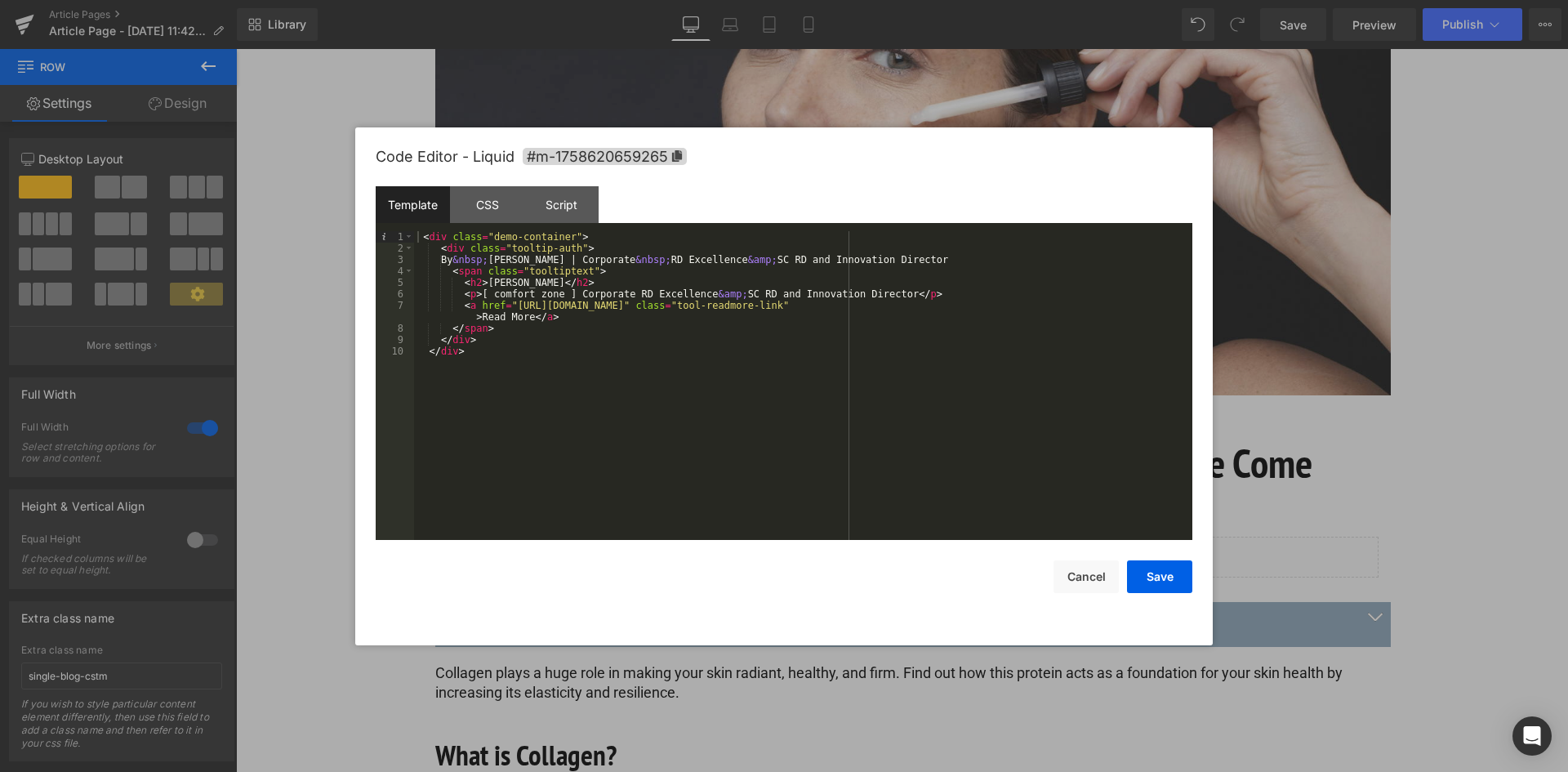
click at [460, 261] on div "< div class = "demo-container" > < div class = "tooltip-auth" > By &nbsp; Eve M…" at bounding box center [803, 397] width 778 height 332
drag, startPoint x: 524, startPoint y: 318, endPoint x: 477, endPoint y: 321, distance: 47.1
click at [477, 321] on div "< div class = "demo-container" > < div class = "tooltip-auth" > Di &nbsp; Eve M…" at bounding box center [803, 397] width 778 height 332
click at [587, 338] on div "< div class = "demo-container" > < div class = "tooltip-auth" > Di &nbsp; Eve M…" at bounding box center [803, 397] width 778 height 332
drag, startPoint x: 922, startPoint y: 299, endPoint x: 932, endPoint y: 299, distance: 10.0
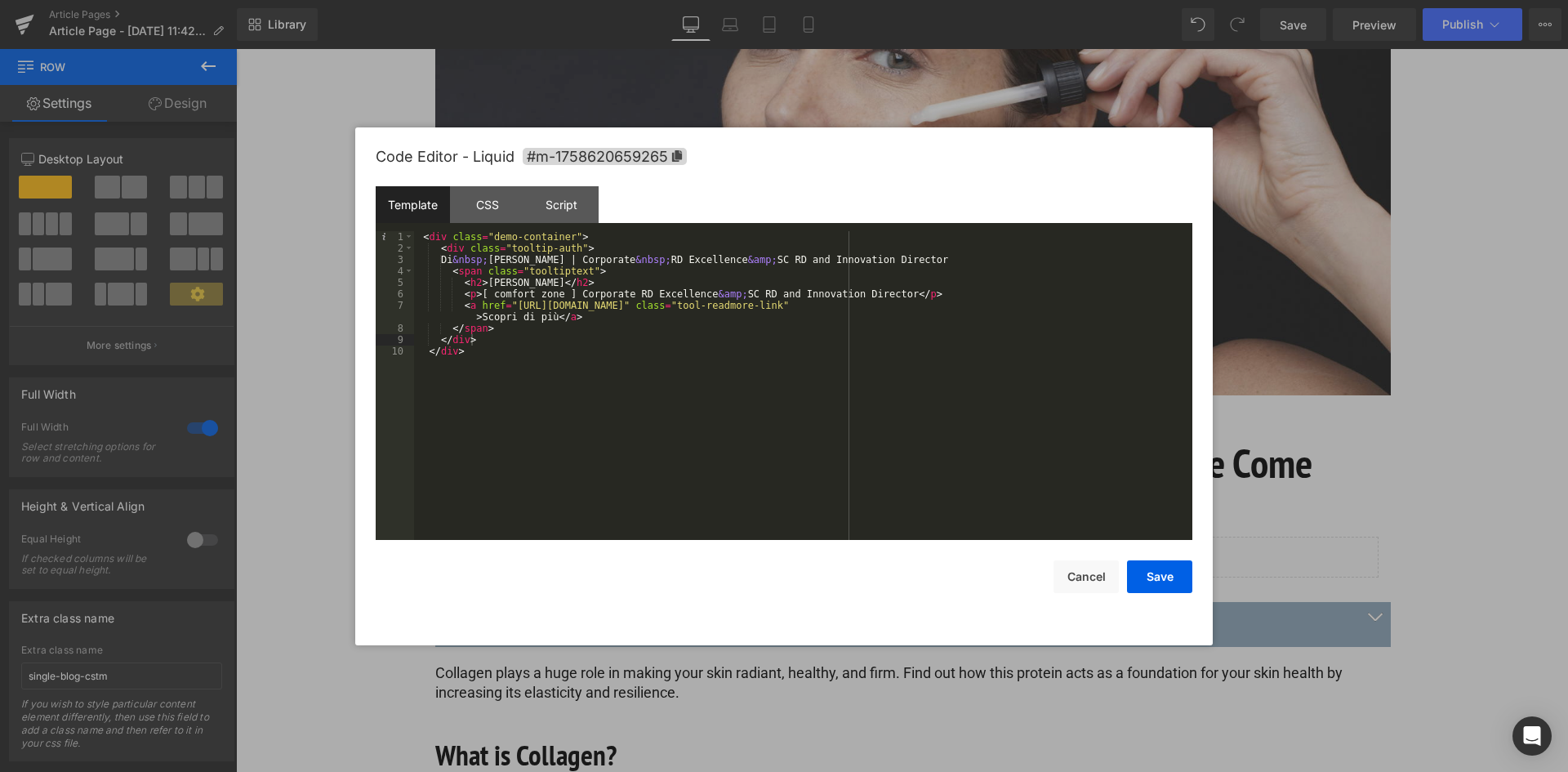
click at [922, 299] on div "< div class = "demo-container" > < div class = "tooltip-auth" > Di &nbsp; Eve M…" at bounding box center [803, 397] width 778 height 332
drag, startPoint x: 1172, startPoint y: 304, endPoint x: 1037, endPoint y: 306, distance: 135.0
click at [1037, 306] on div "< div class = "demo-container" > < div class = "tooltip-auth" > Di &nbsp; Eve M…" at bounding box center [803, 397] width 778 height 332
click at [991, 322] on div "< div class = "demo-container" > < div class = "tooltip-auth" > Di &nbsp; Eve M…" at bounding box center [803, 397] width 778 height 332
drag, startPoint x: 1027, startPoint y: 303, endPoint x: 552, endPoint y: 305, distance: 475.0
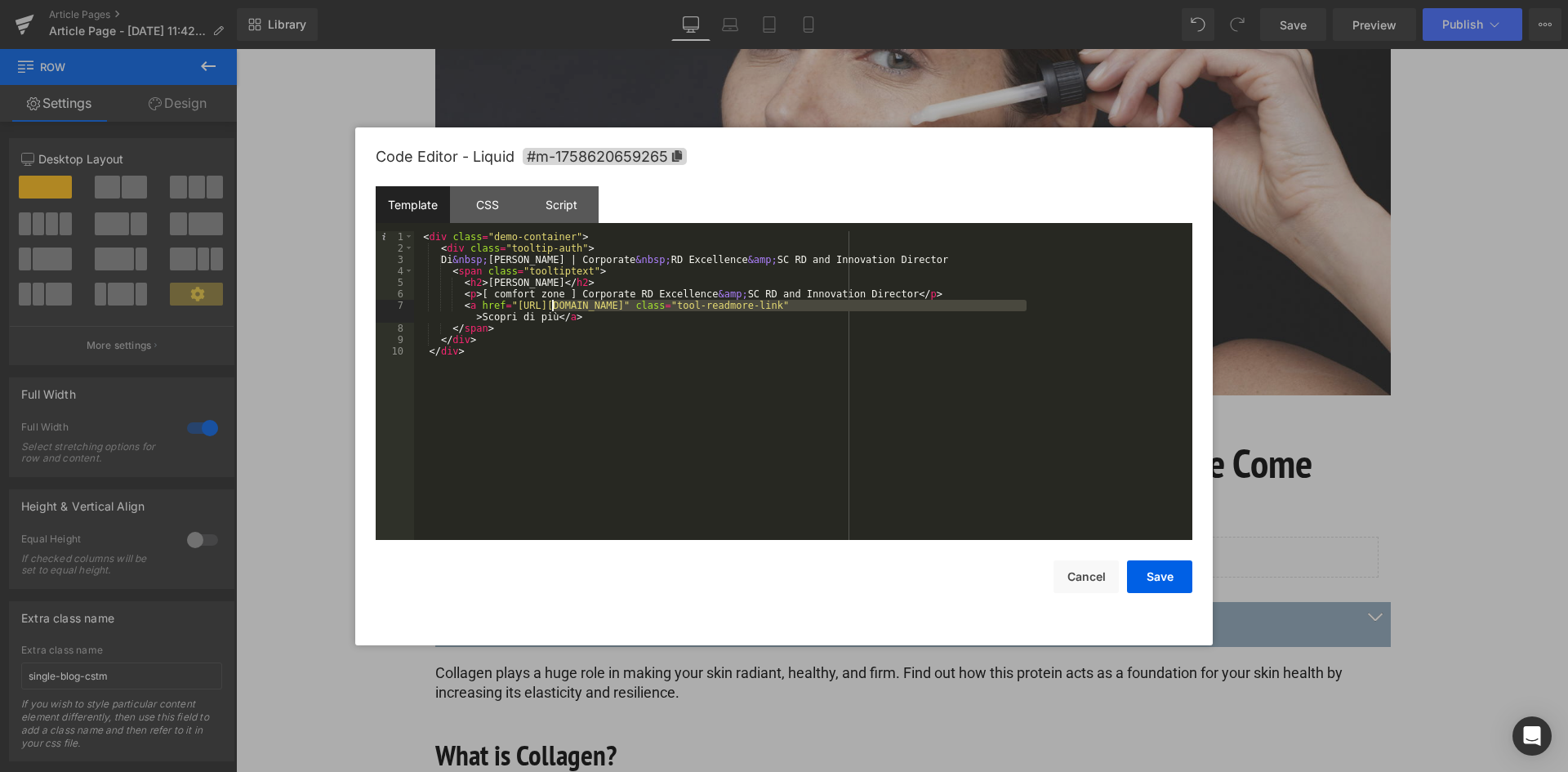
click at [552, 305] on div "< div class = "demo-container" > < div class = "tooltip-auth" > Di &nbsp; Eve M…" at bounding box center [803, 397] width 778 height 332
click at [1162, 567] on button "Save" at bounding box center [1159, 577] width 65 height 33
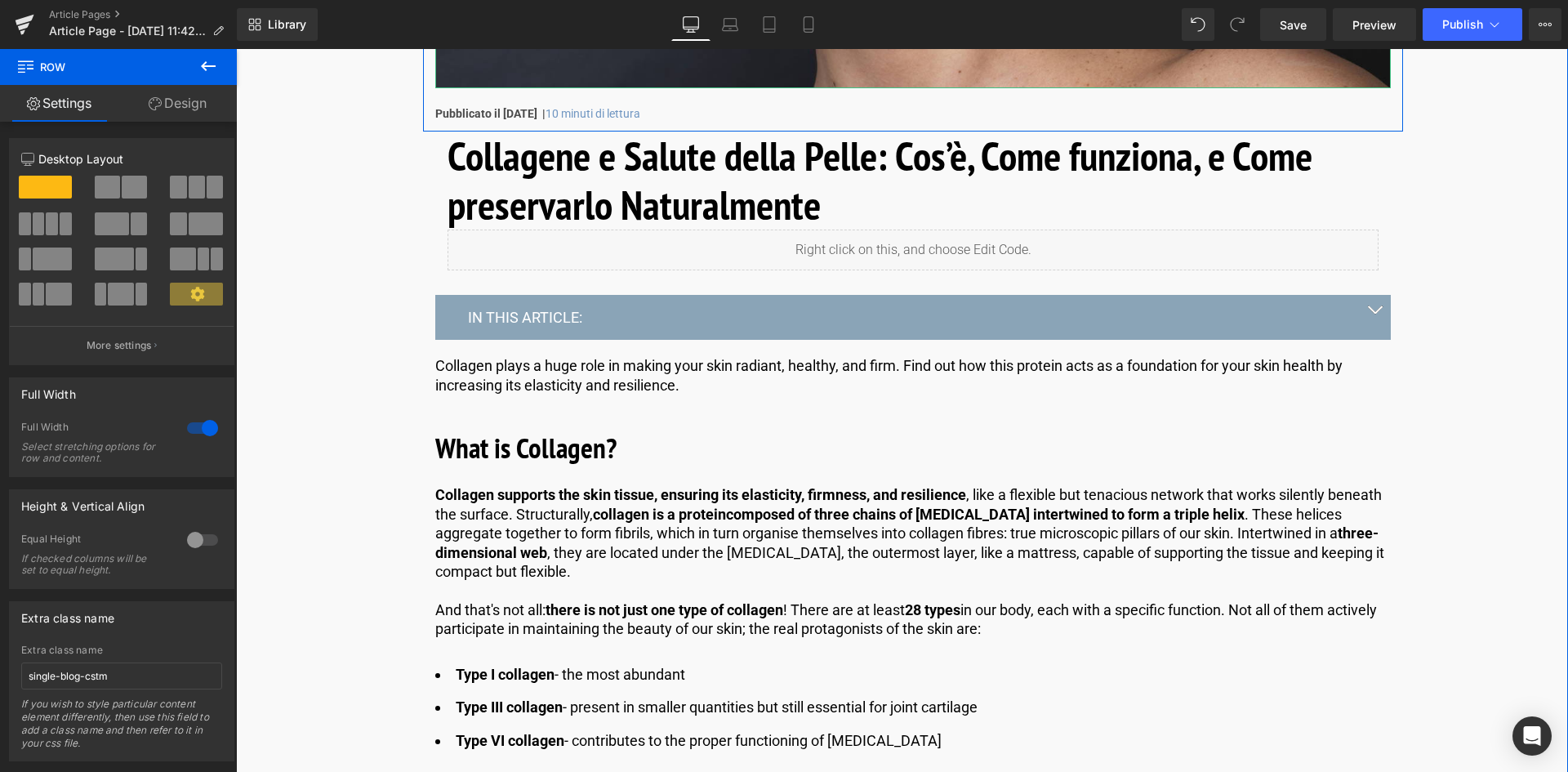
scroll to position [654, 0]
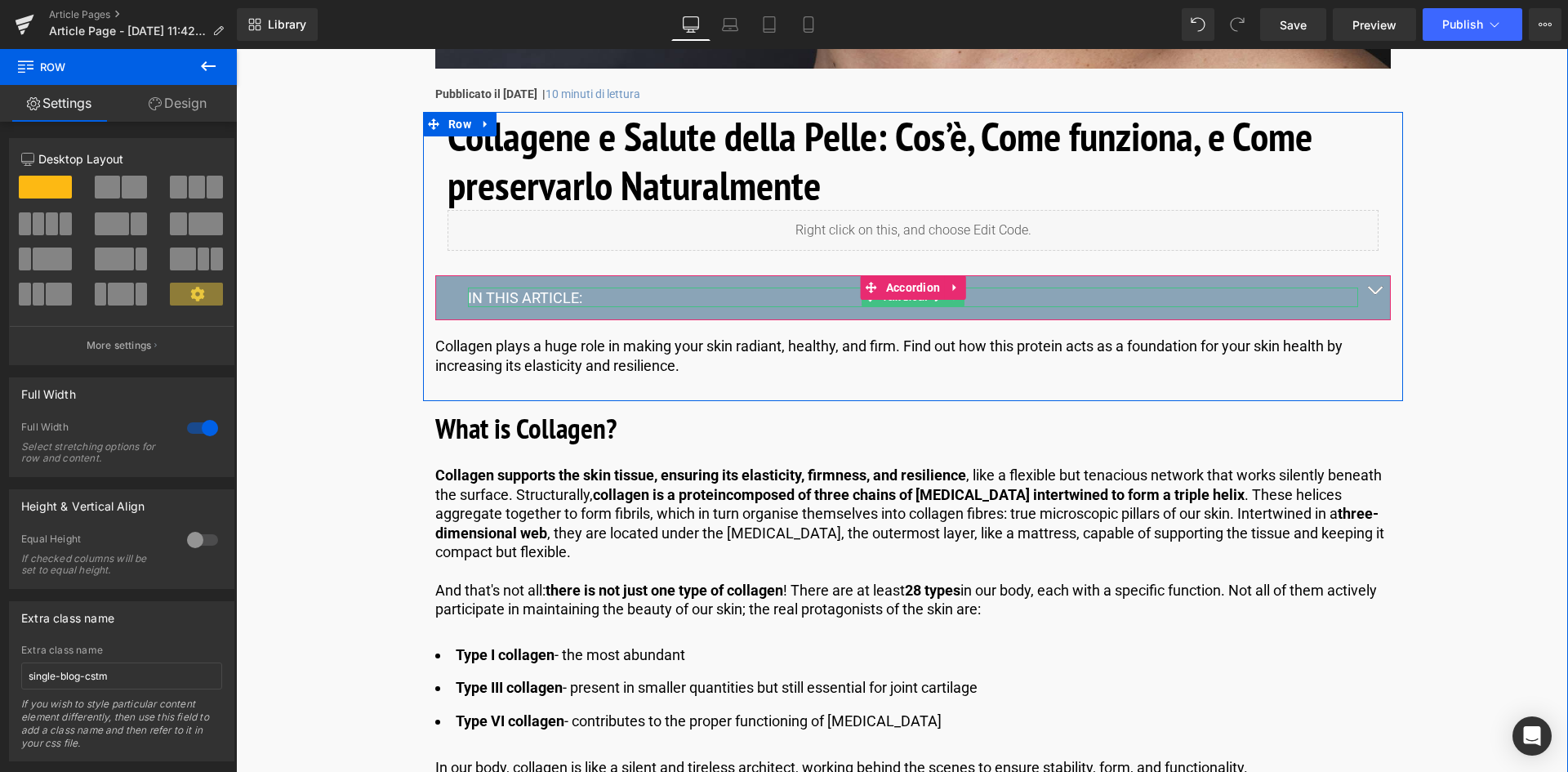
click at [547, 298] on p "IN THIS ARTICLE:" at bounding box center [913, 298] width 890 height 19
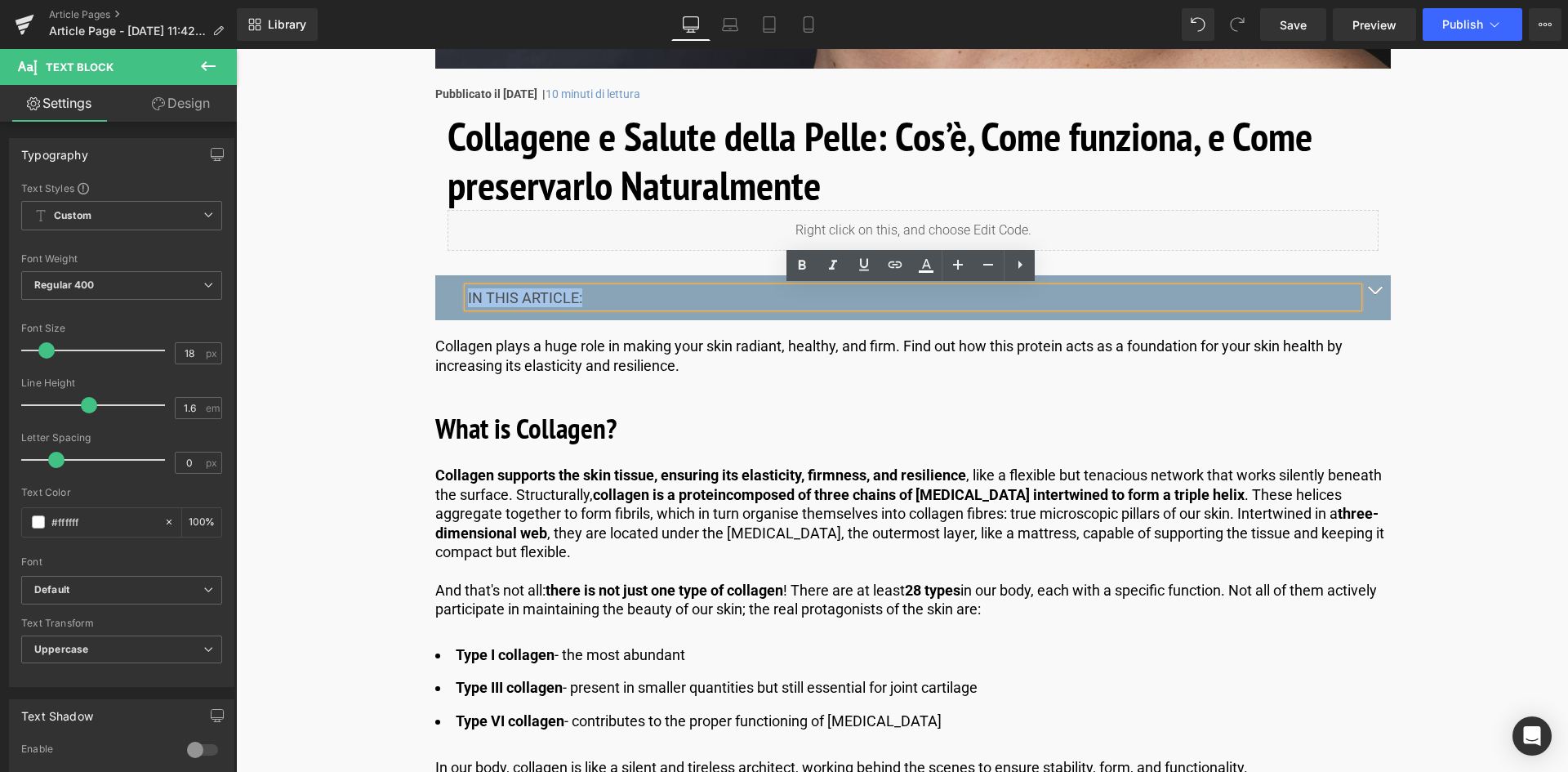
drag, startPoint x: 600, startPoint y: 294, endPoint x: 436, endPoint y: 299, distance: 164.1
click at [436, 299] on div "IN THIS ARTICLE: Text Block" at bounding box center [914, 298] width 956 height 45
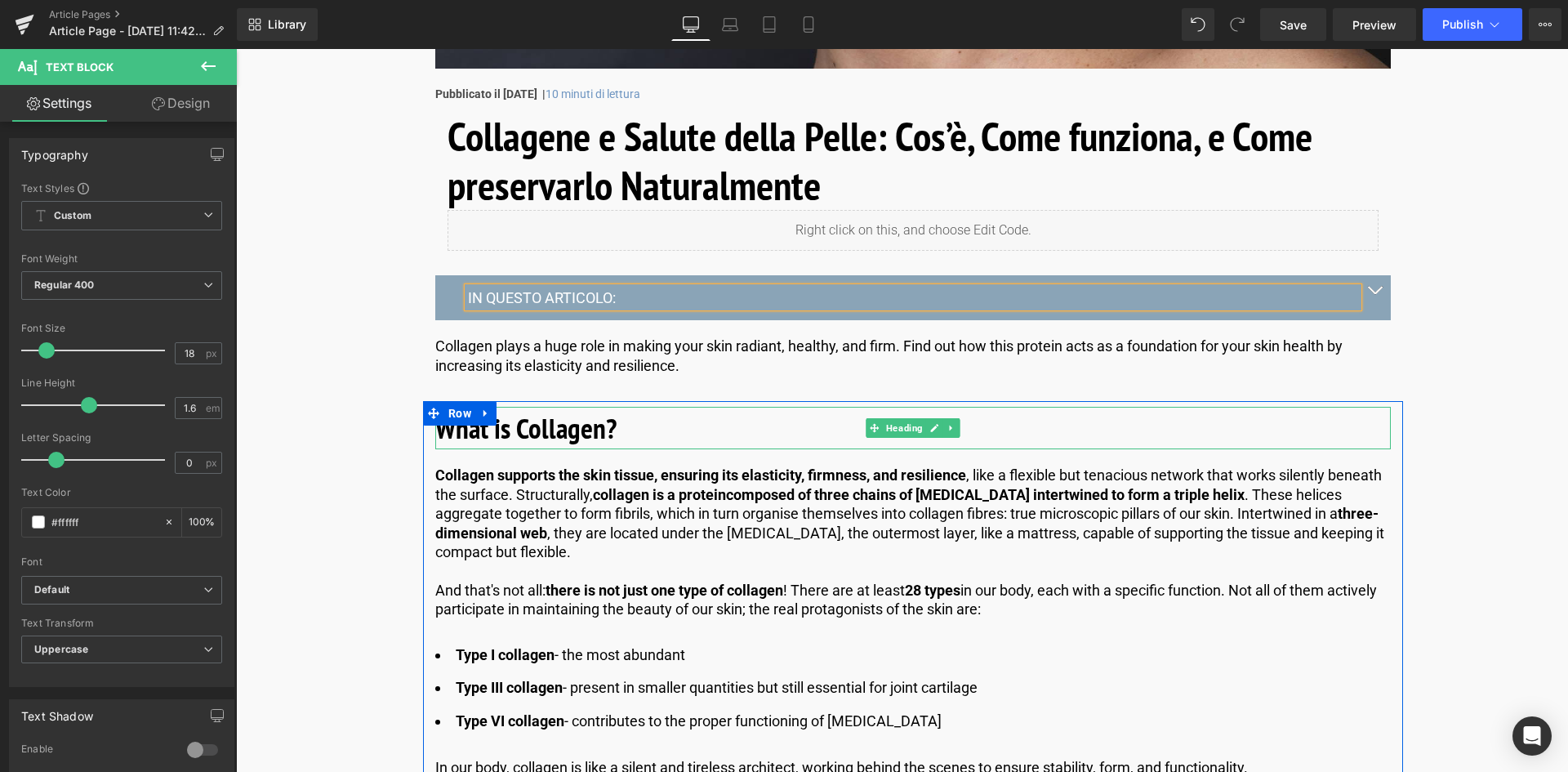
click at [916, 393] on div "Collagene e Salute della Pelle: Cos’è, Come funziona, e Come preservarlo Natura…" at bounding box center [913, 256] width 980 height 289
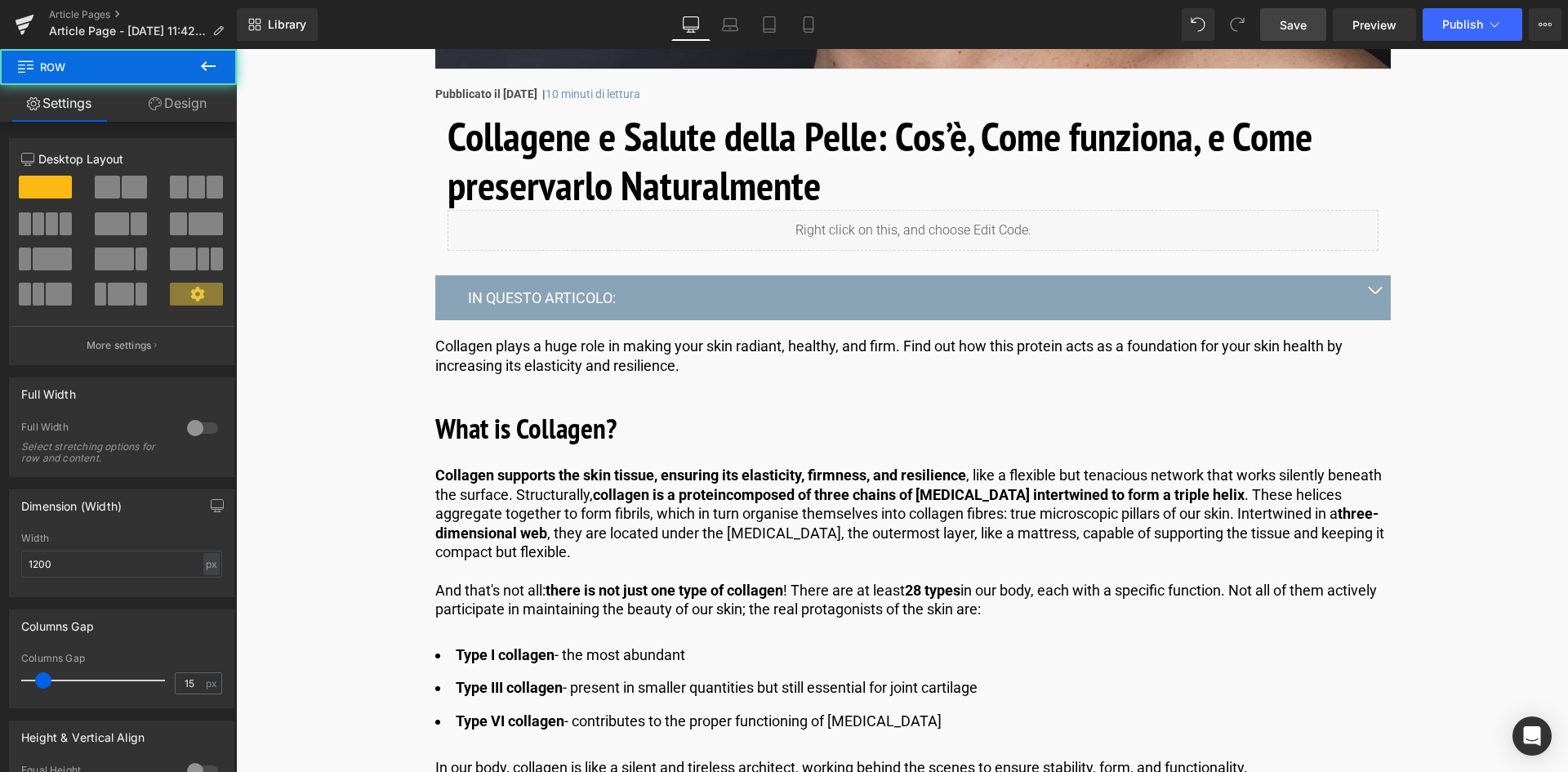
drag, startPoint x: 1301, startPoint y: 16, endPoint x: 1173, endPoint y: 276, distance: 289.8
click at [1301, 16] on span "Save" at bounding box center [1292, 25] width 27 height 17
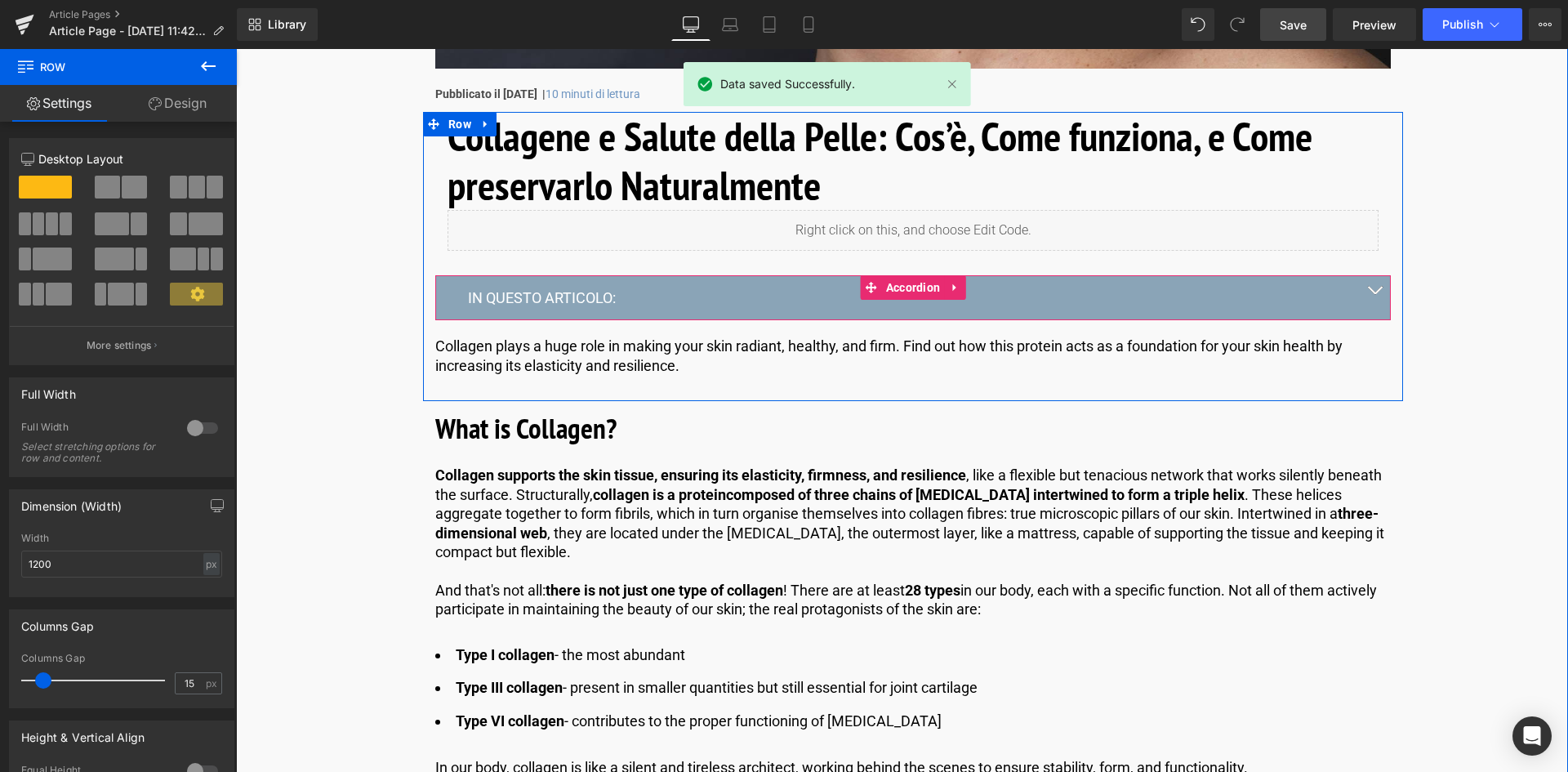
click at [1368, 294] on button "button" at bounding box center [1375, 298] width 33 height 44
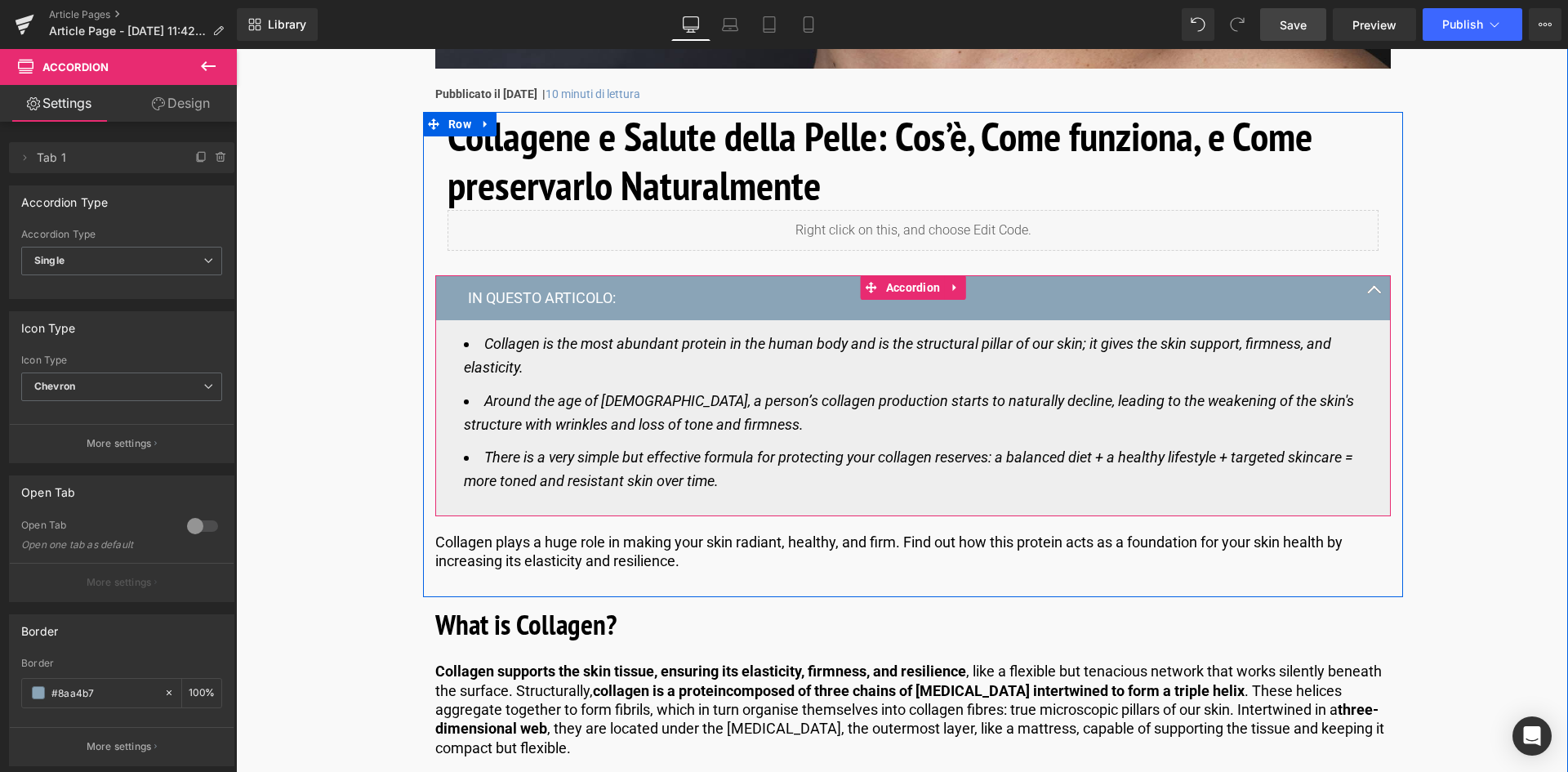
click at [593, 372] on li "Collagen is the most abundant protein in the human body and is the structural p…" at bounding box center [913, 356] width 898 height 48
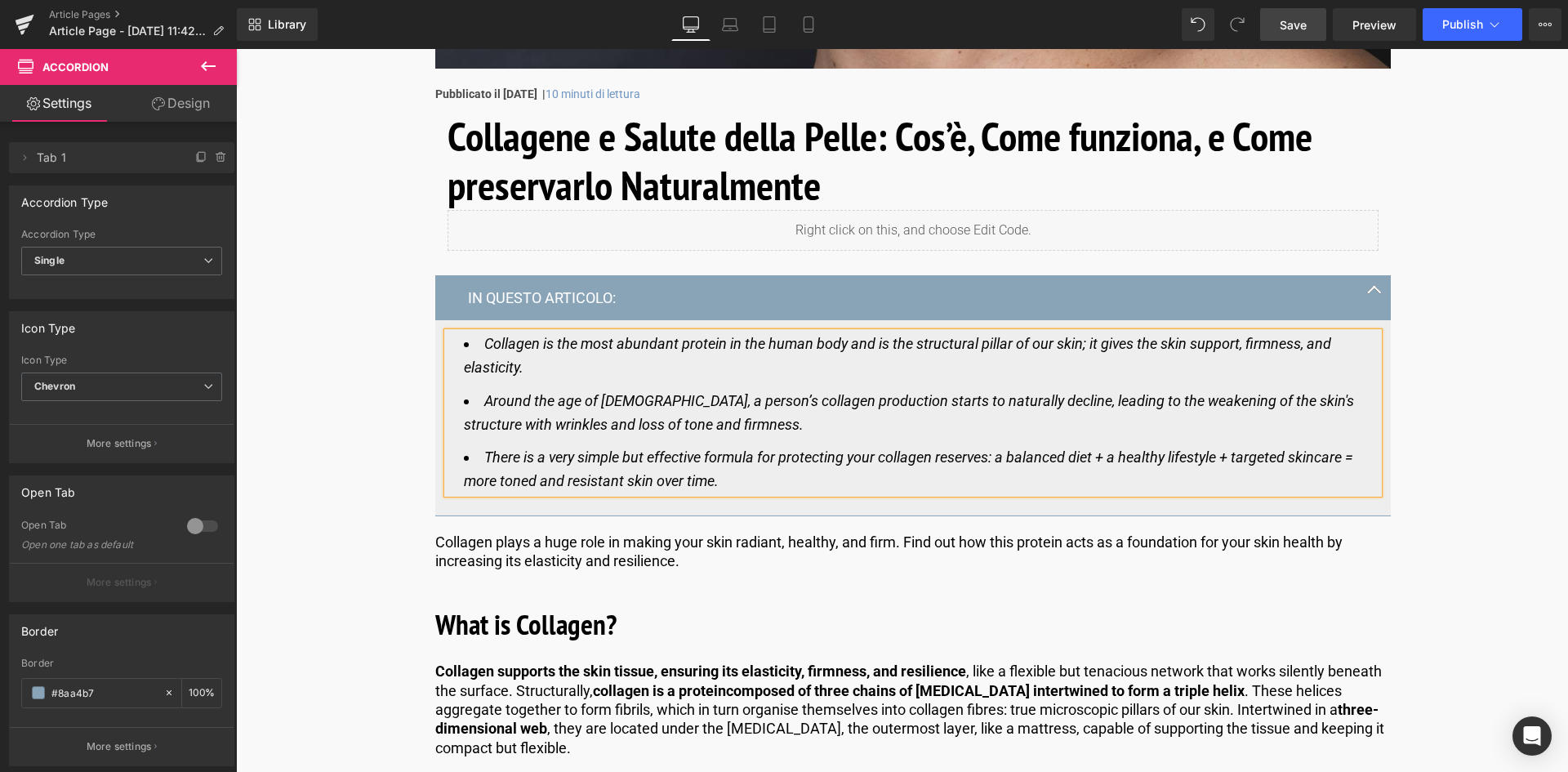
click at [543, 375] on li "Collagen is the most abundant protein in the human body and is the structural p…" at bounding box center [913, 356] width 898 height 48
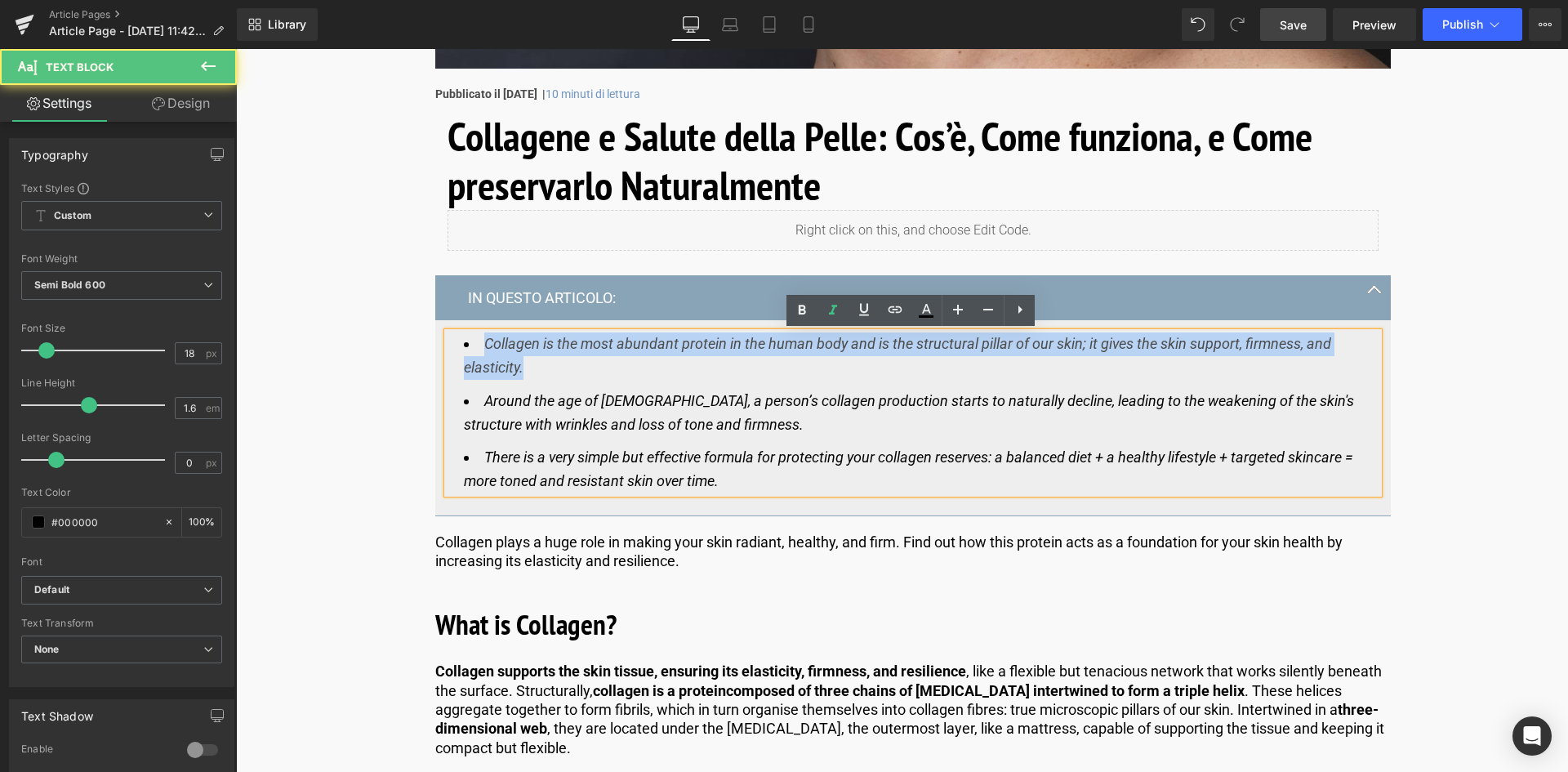
drag, startPoint x: 543, startPoint y: 375, endPoint x: 492, endPoint y: 350, distance: 56.8
click at [492, 350] on li "Collagen is the most abundant protein in the human body and is the structural p…" at bounding box center [913, 356] width 898 height 48
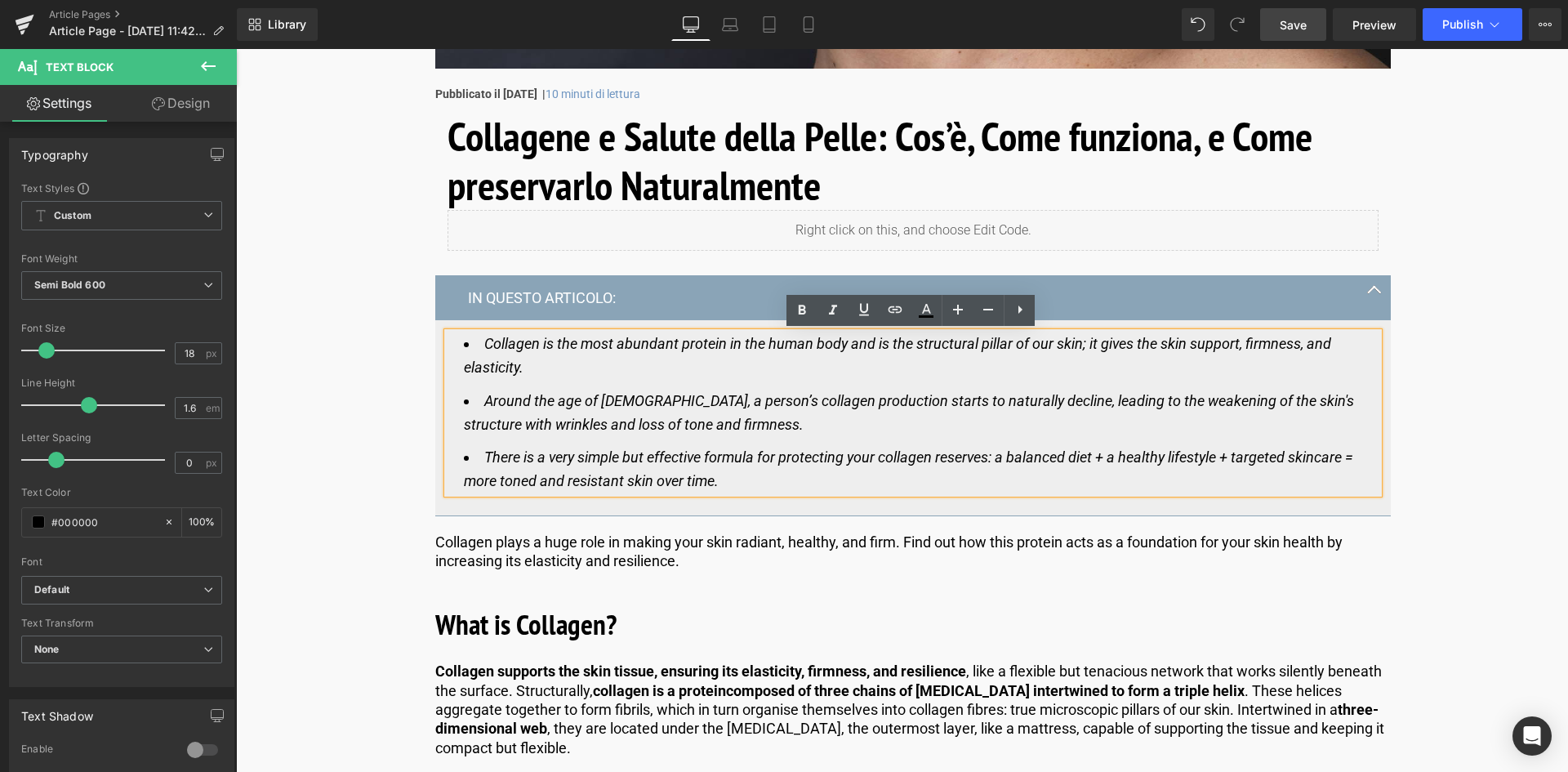
drag, startPoint x: 742, startPoint y: 438, endPoint x: 756, endPoint y: 440, distance: 14.1
click at [744, 437] on ul "Collagen is the most abundant protein in the human body and is the structural p…" at bounding box center [913, 413] width 898 height 161
drag, startPoint x: 787, startPoint y: 481, endPoint x: 397, endPoint y: 316, distance: 423.5
copy ul "Collagen is the most abundant protein in the human body and is the structural p…"
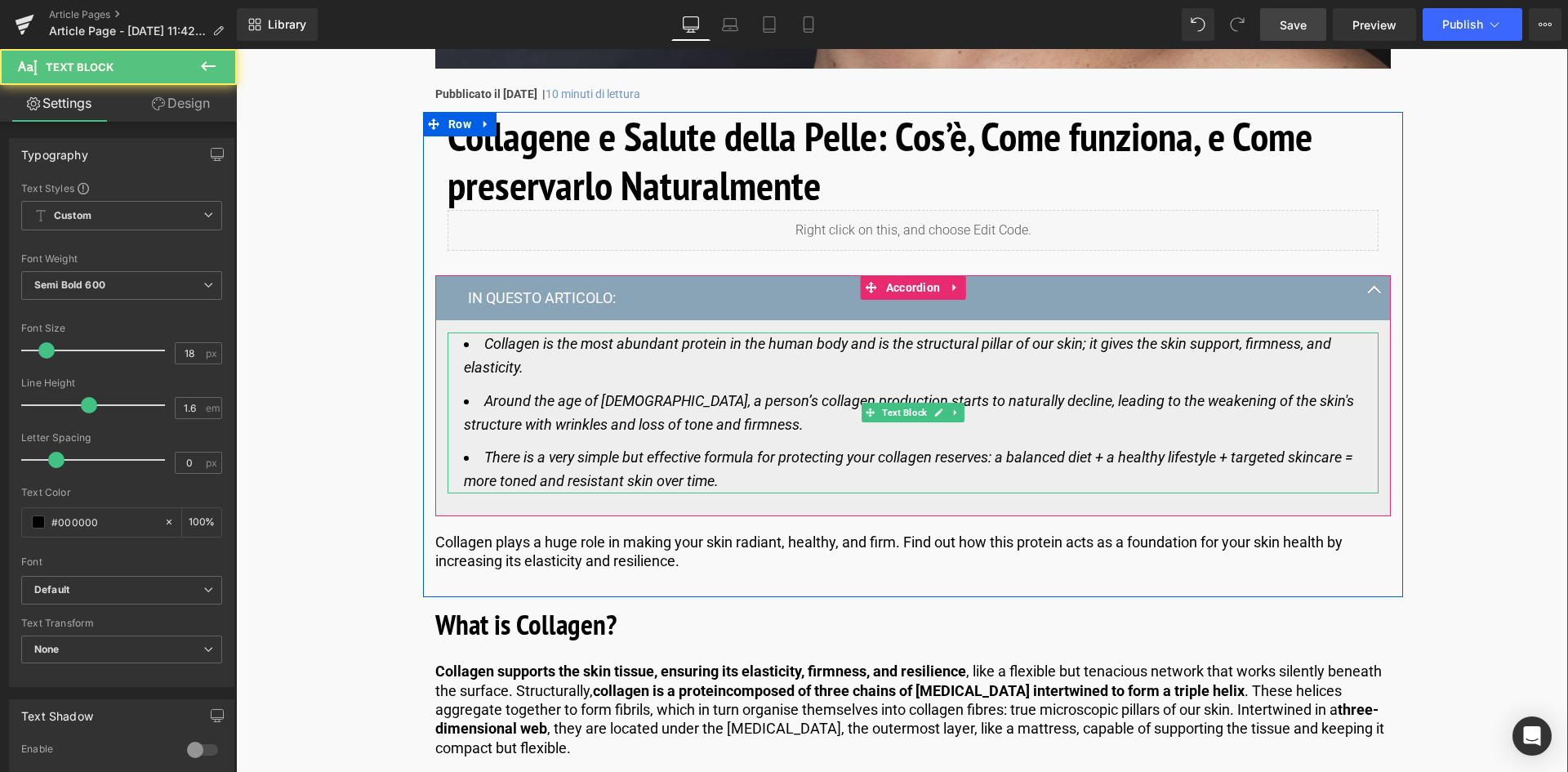
click at [523, 371] on li "Collagen is the most abundant protein in the human body and is the structural p…" at bounding box center [913, 356] width 898 height 48
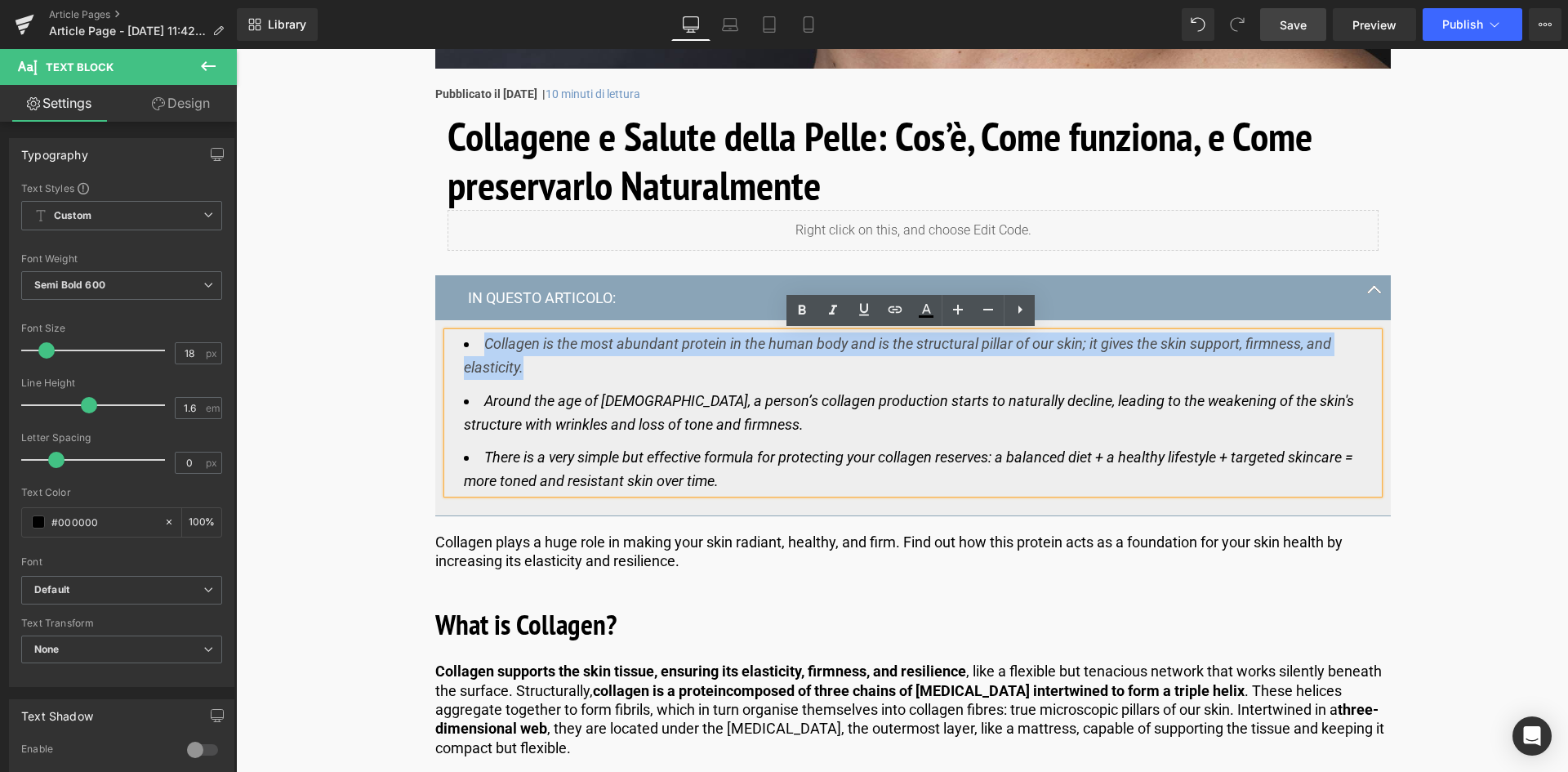
drag, startPoint x: 526, startPoint y: 369, endPoint x: 484, endPoint y: 342, distance: 49.9
click at [484, 342] on li "Collagen is the most abundant protein in the human body and is the structural p…" at bounding box center [913, 356] width 898 height 48
paste div
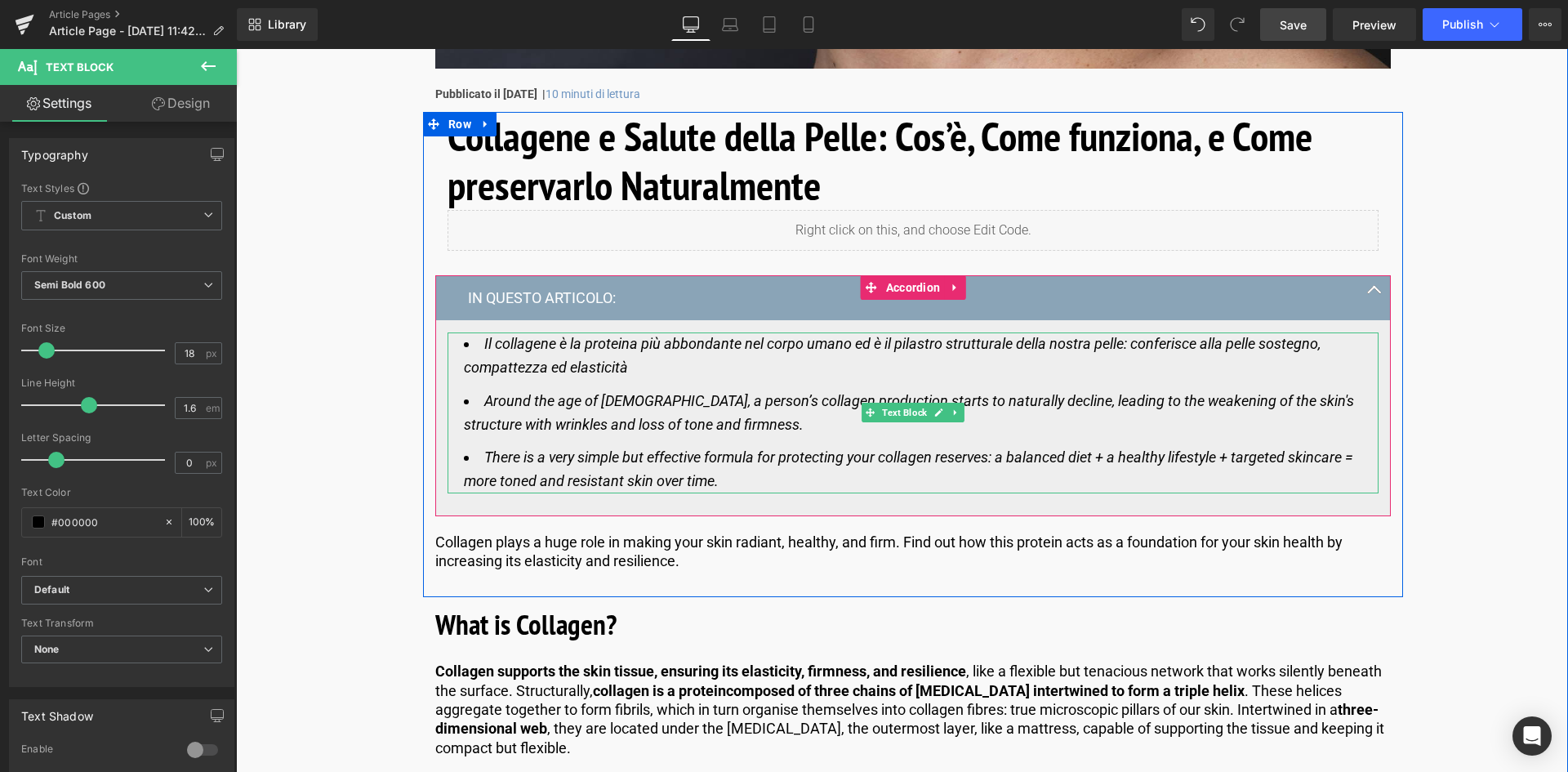
drag, startPoint x: 678, startPoint y: 419, endPoint x: 700, endPoint y: 419, distance: 22.0
click at [678, 419] on icon "Around the age of 25, a person’s collagen production starts to naturally declin…" at bounding box center [909, 412] width 890 height 41
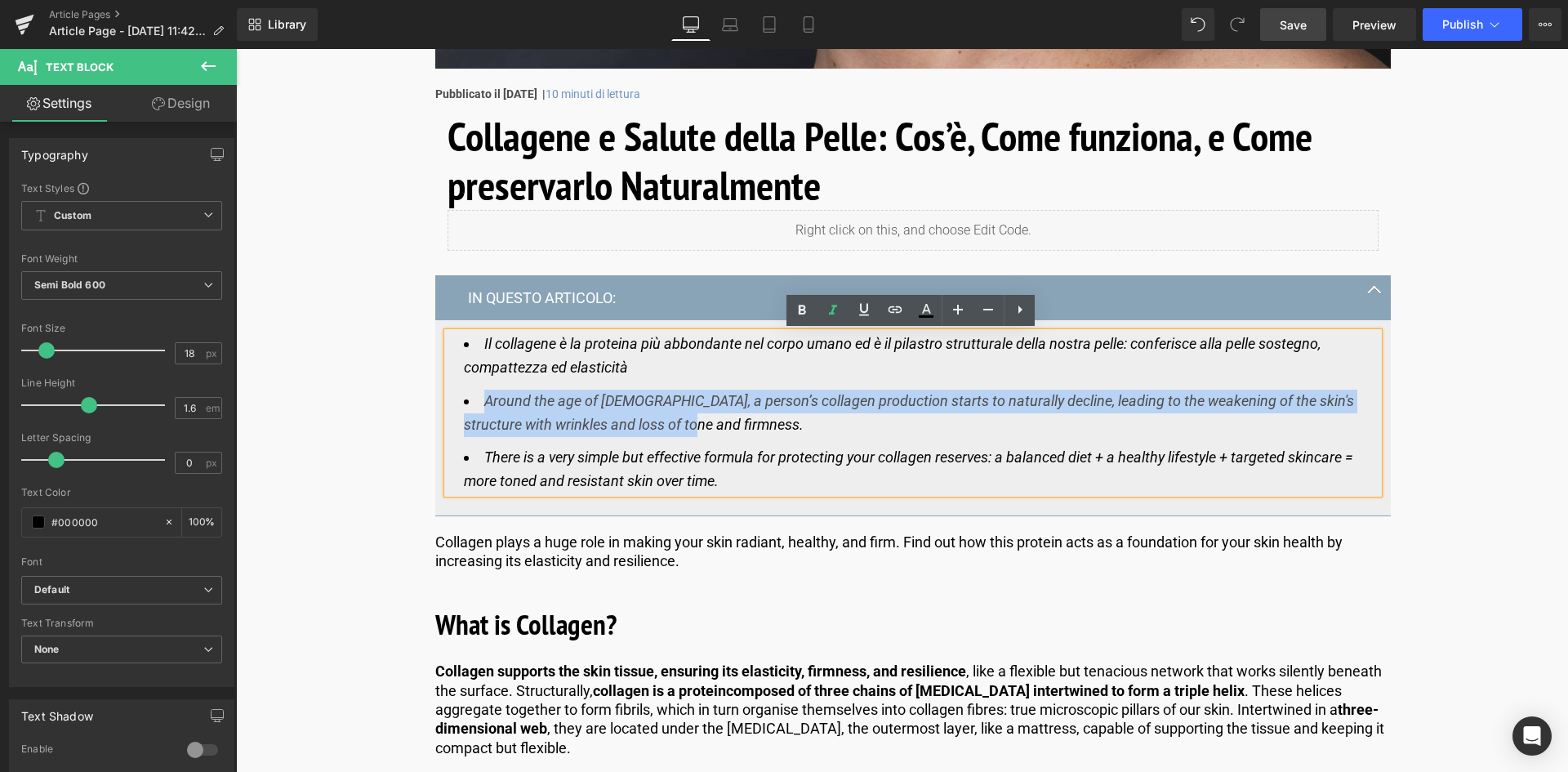
drag, startPoint x: 714, startPoint y: 426, endPoint x: 482, endPoint y: 402, distance: 233.2
click at [482, 402] on li "Around the age of 25, a person’s collagen production starts to naturally declin…" at bounding box center [913, 414] width 898 height 48
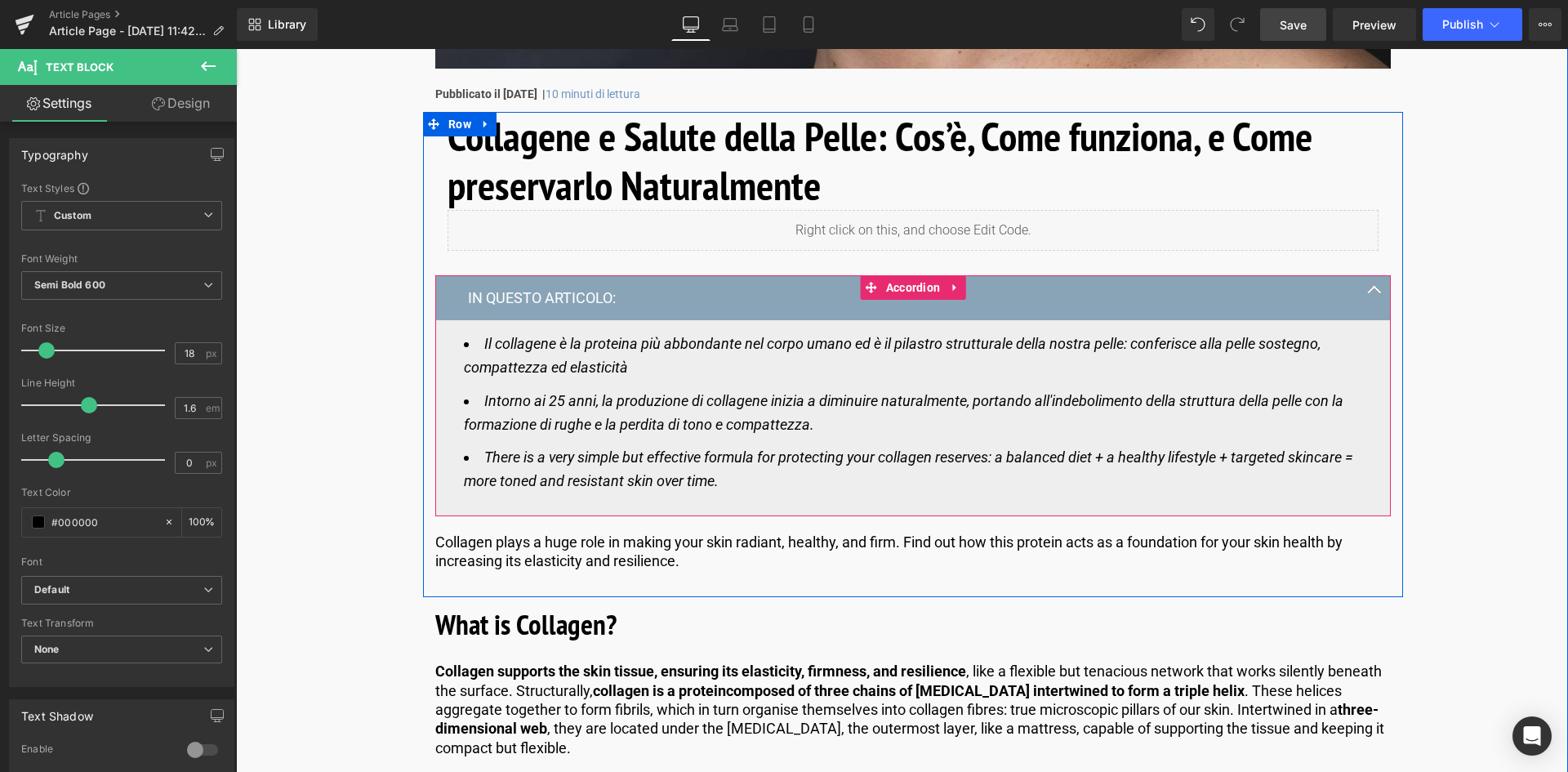
drag, startPoint x: 659, startPoint y: 487, endPoint x: 688, endPoint y: 484, distance: 29.2
click at [659, 487] on icon "There is a very simple but effective formula for protecting your collagen reser…" at bounding box center [909, 469] width 890 height 41
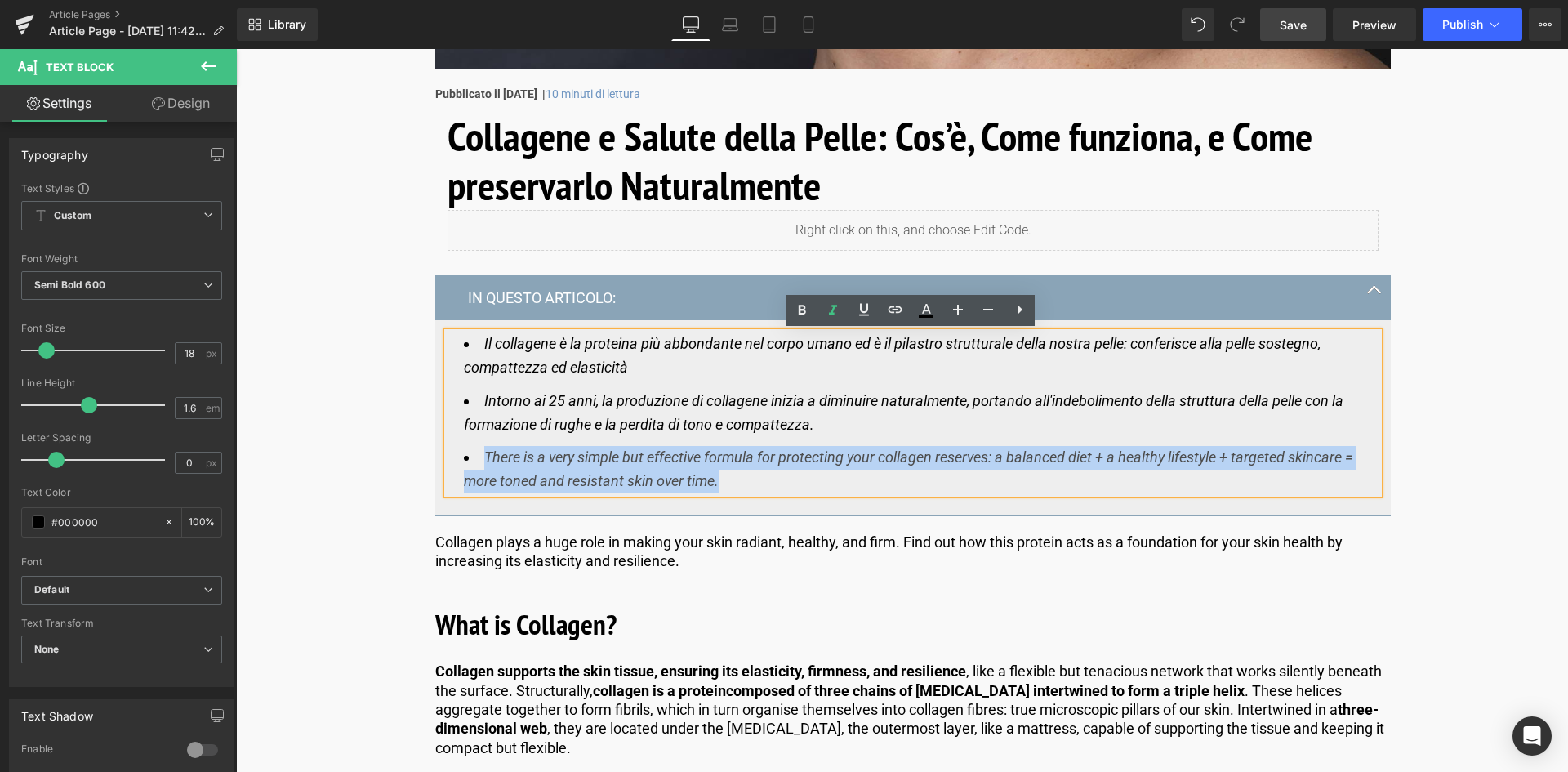
drag, startPoint x: 718, startPoint y: 484, endPoint x: 480, endPoint y: 455, distance: 239.8
click at [480, 455] on li "There is a very simple but effective formula for protecting your collagen reser…" at bounding box center [913, 470] width 898 height 48
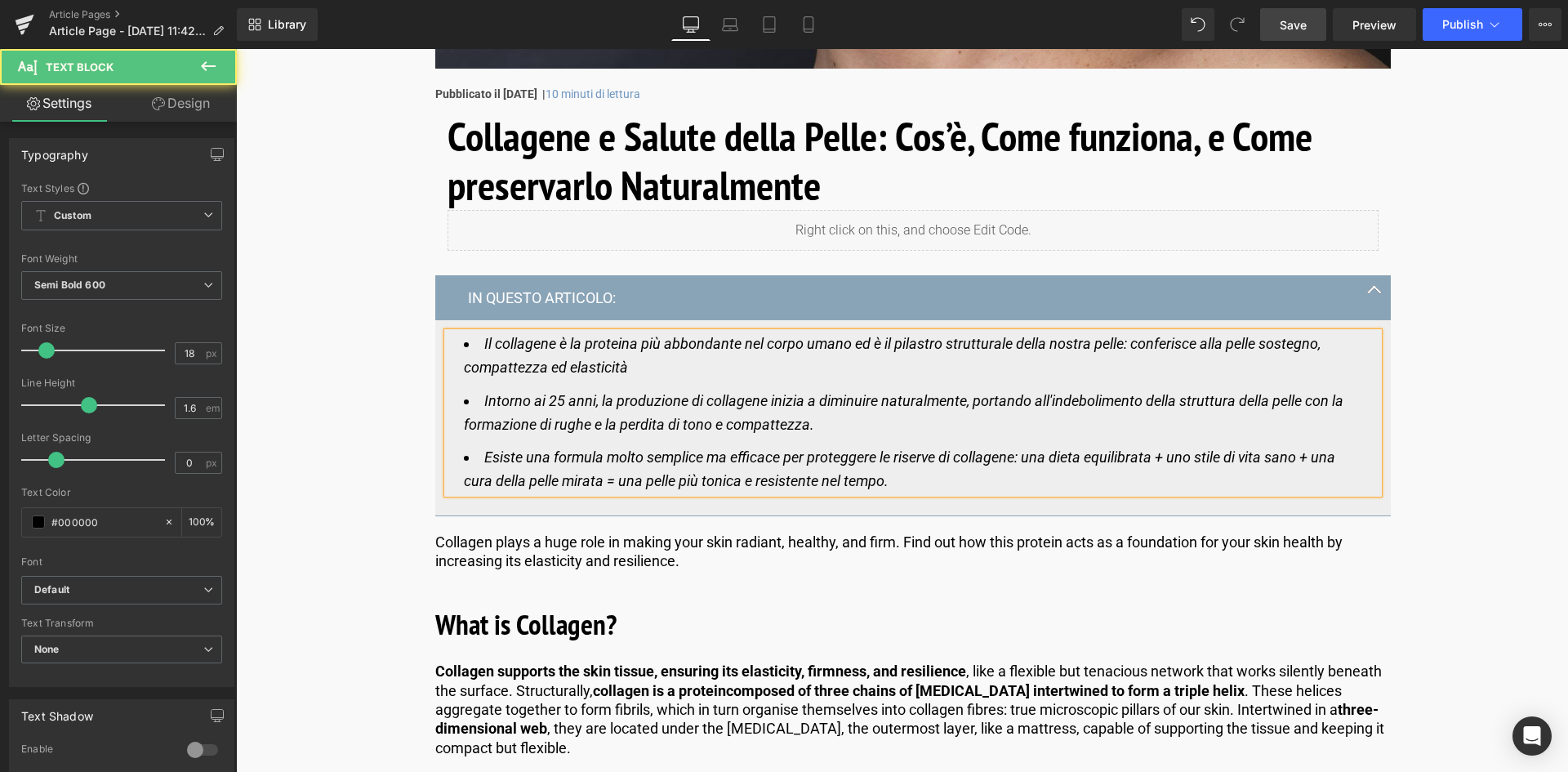
click at [1053, 462] on icon "Esiste una formula molto semplice ma efficace per proteggere le riserve di coll…" at bounding box center [900, 469] width 871 height 41
click at [1173, 455] on icon "Esiste una formula molto semplice ma efficace per proteggere le riserve di coll…" at bounding box center [902, 469] width 875 height 41
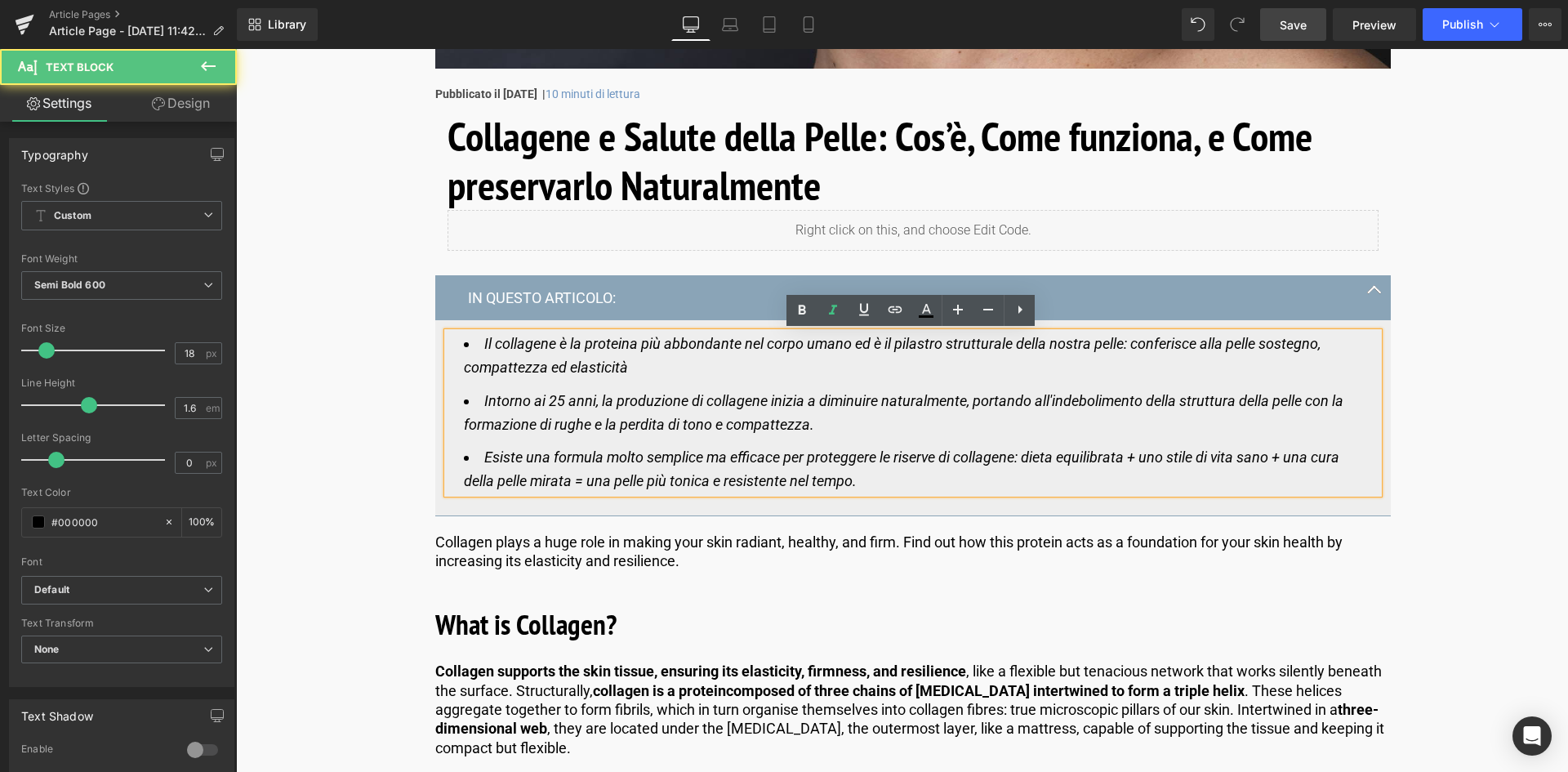
click at [1170, 452] on icon "Esiste una formula molto semplice ma efficace per proteggere le riserve di coll…" at bounding box center [902, 469] width 875 height 41
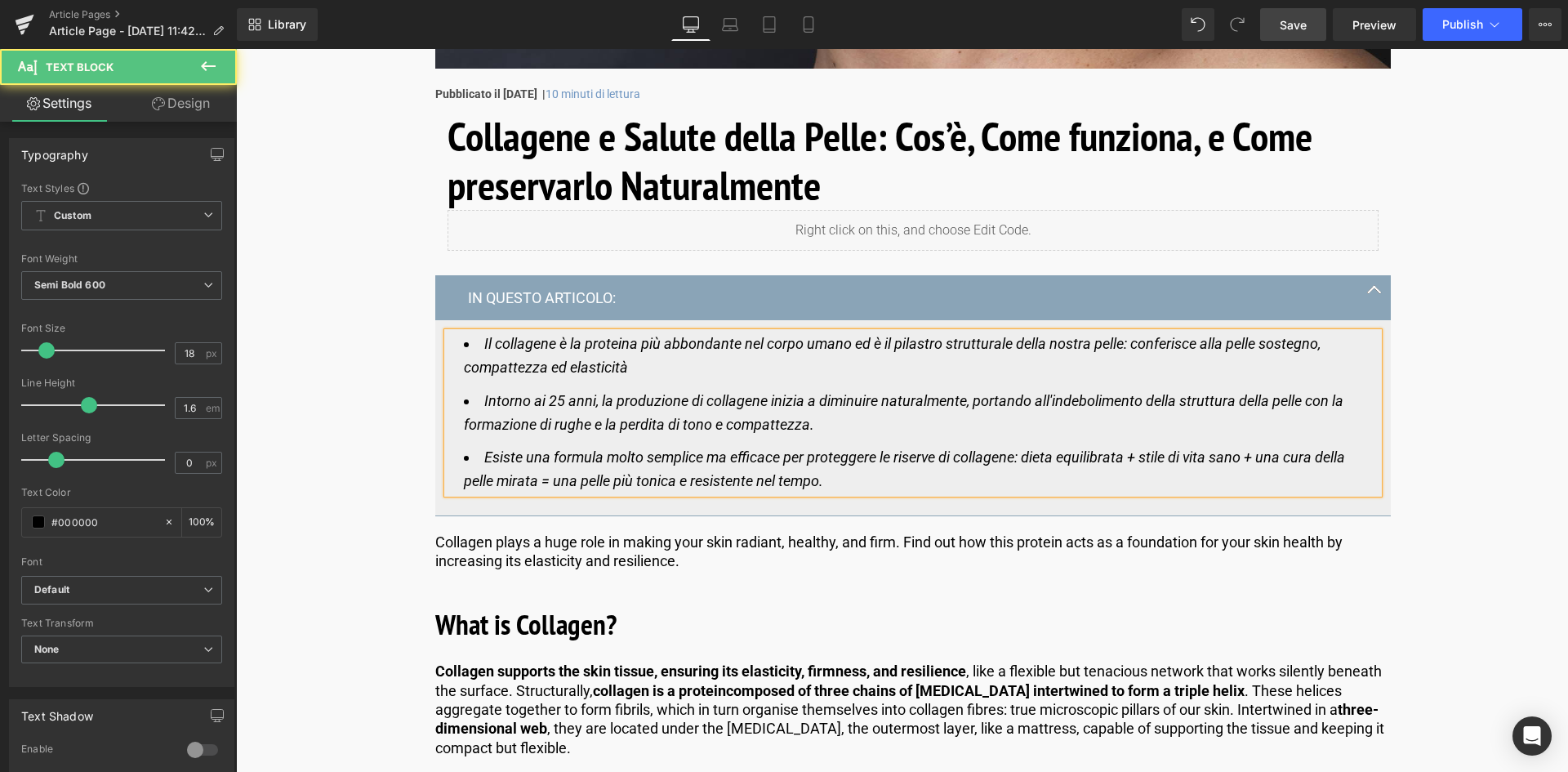
click at [1288, 454] on icon "Esiste una formula molto semplice ma efficace per proteggere le riserve di coll…" at bounding box center [904, 469] width 881 height 41
click at [548, 477] on icon "Esiste una formula molto semplice ma efficace per proteggere le riserve di coll…" at bounding box center [907, 469] width 886 height 41
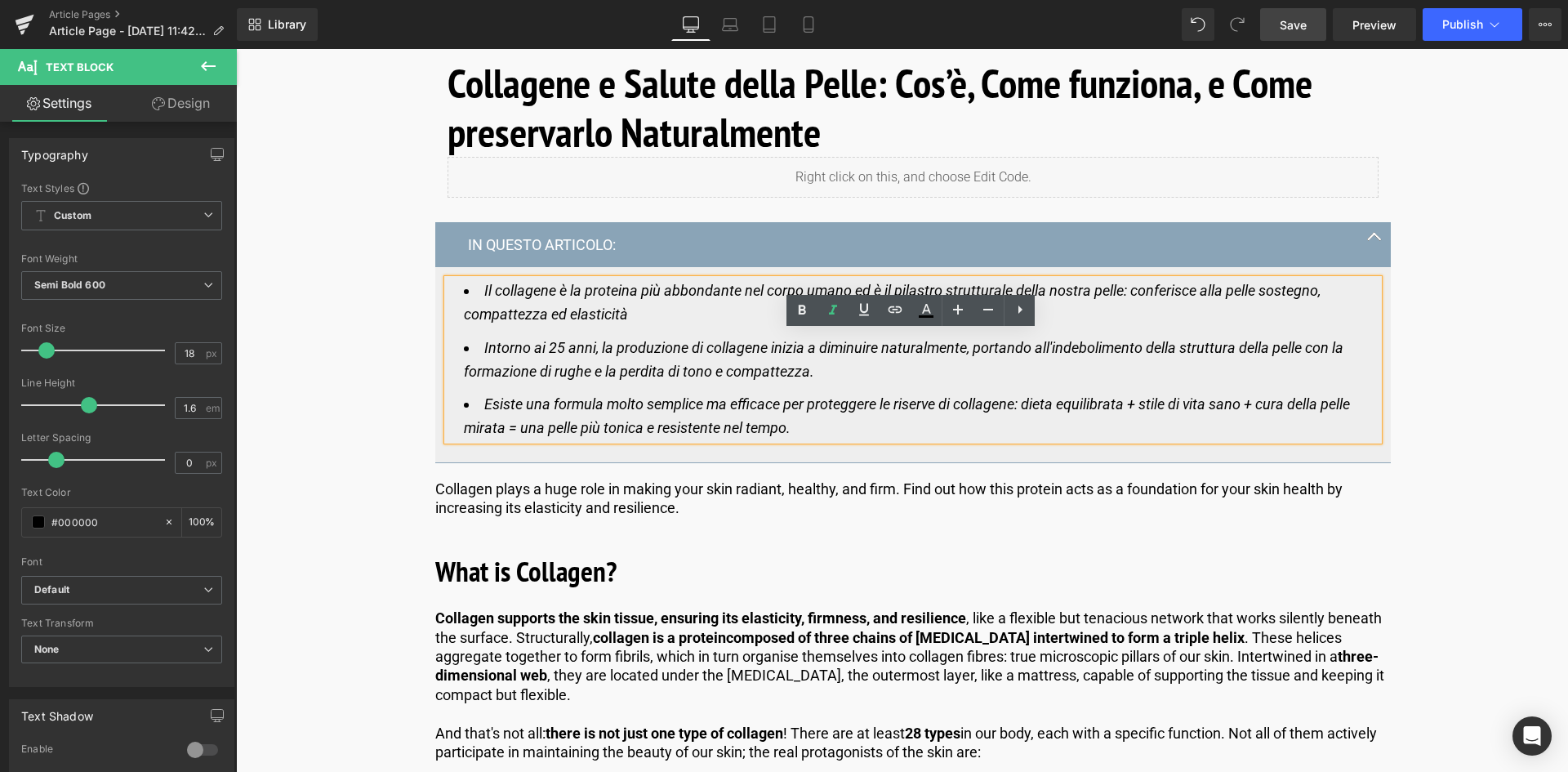
scroll to position [735, 0]
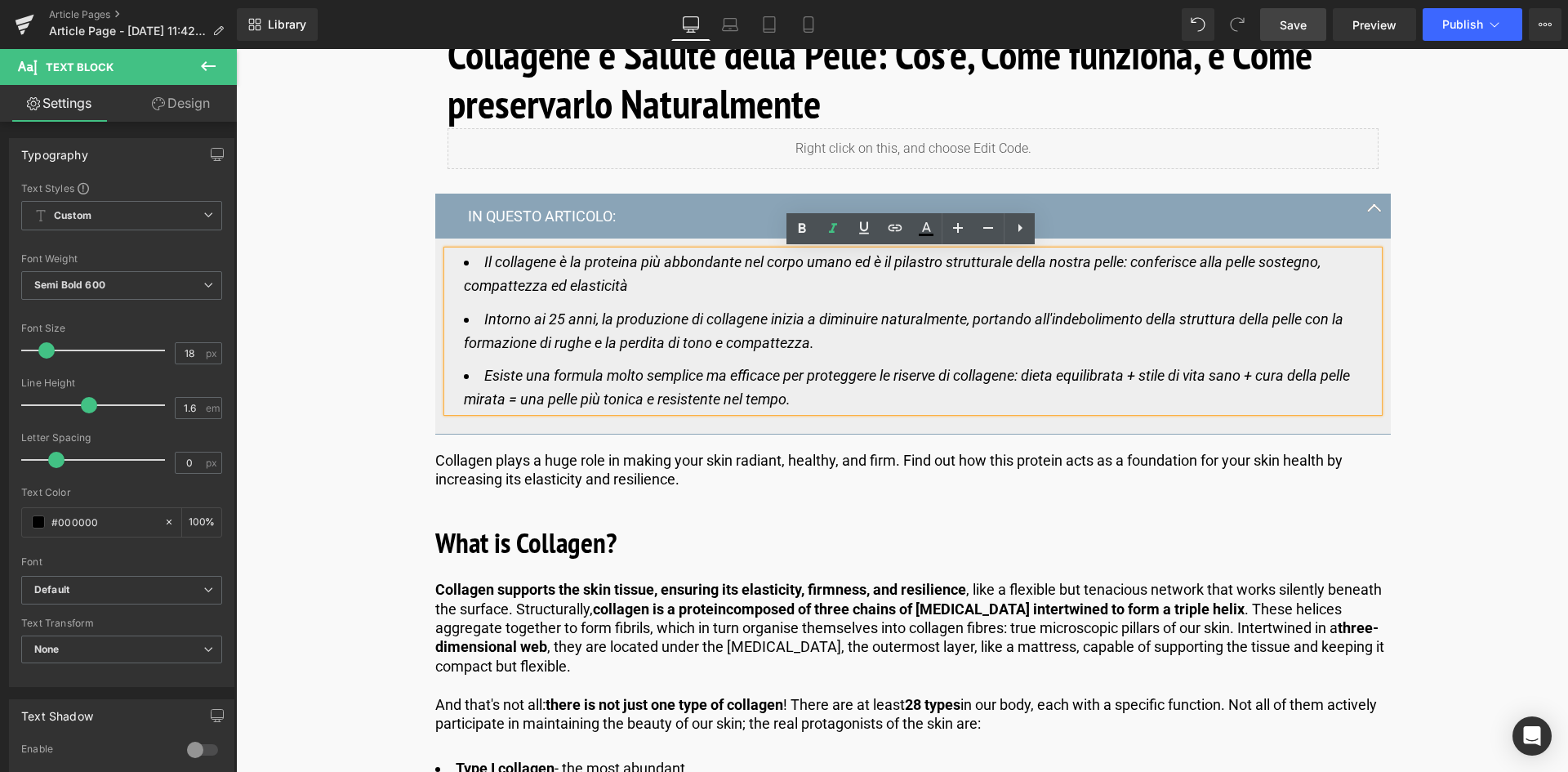
drag, startPoint x: 797, startPoint y: 397, endPoint x: 723, endPoint y: 399, distance: 74.0
click at [723, 399] on li "Esiste una formula molto semplice ma efficace per proteggere le riserve di coll…" at bounding box center [913, 388] width 898 height 48
click at [687, 397] on icon "Esiste una formula molto semplice ma efficace per proteggere le riserve di coll…" at bounding box center [907, 387] width 886 height 41
click at [787, 401] on icon "Esiste una formula molto semplice ma efficace per proteggere le riserve di coll…" at bounding box center [907, 387] width 886 height 41
click at [805, 406] on li "Esiste una formula molto semplice ma efficace per proteggere le riserve di coll…" at bounding box center [913, 388] width 898 height 48
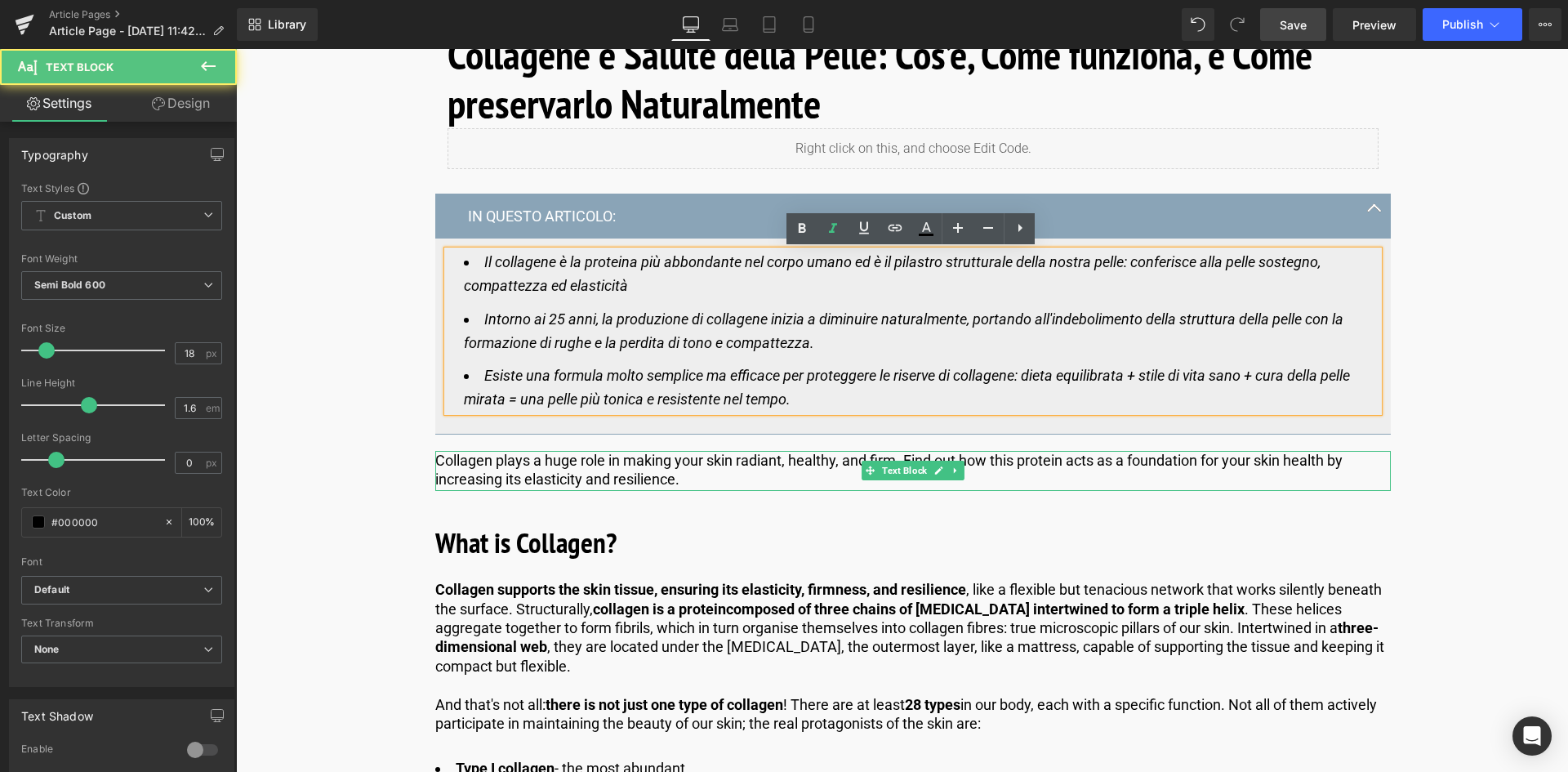
scroll to position [817, 0]
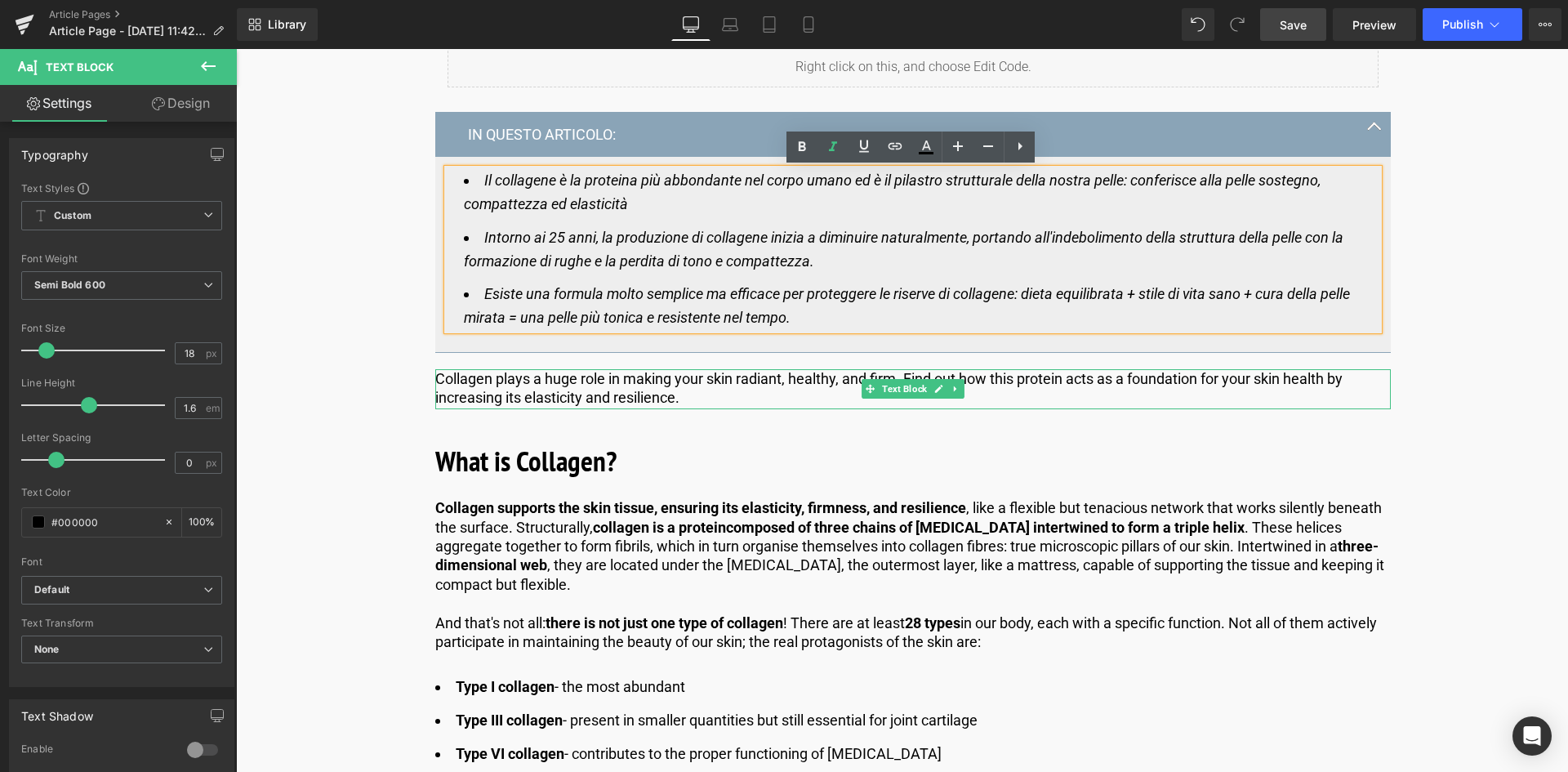
click at [676, 385] on p "Collagen plays a huge role in making your skin radiant, healthy, and firm. Find…" at bounding box center [914, 388] width 956 height 38
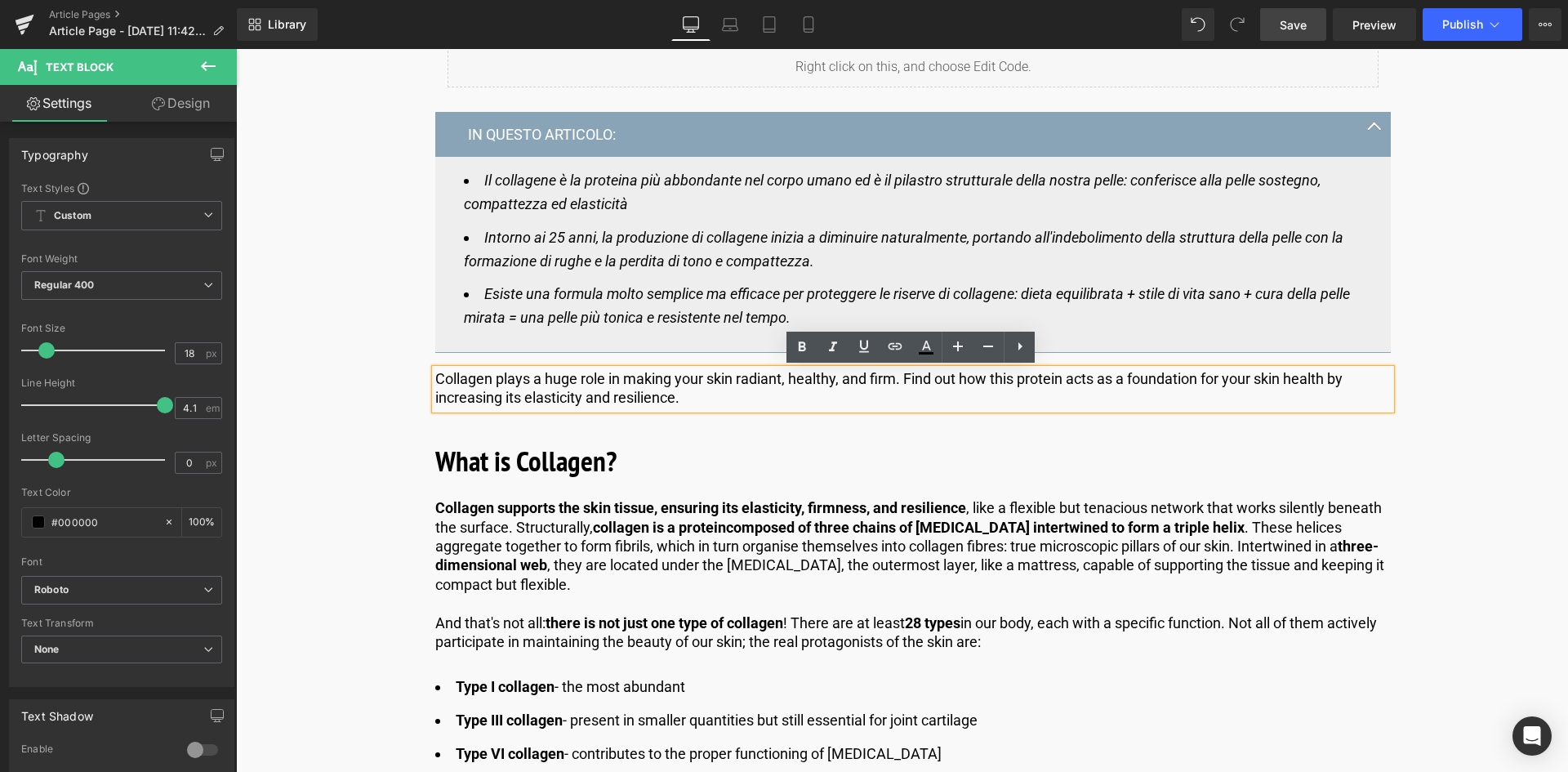
drag, startPoint x: 709, startPoint y: 397, endPoint x: 427, endPoint y: 376, distance: 282.8
click at [427, 376] on div "Collagene e Salute della Pelle: Cos’è, Come funziona, e Come preservarlo Natura…" at bounding box center [913, 191] width 980 height 485
copy p "Collagen plays a huge role in making your skin radiant, healthy, and firm. Find…"
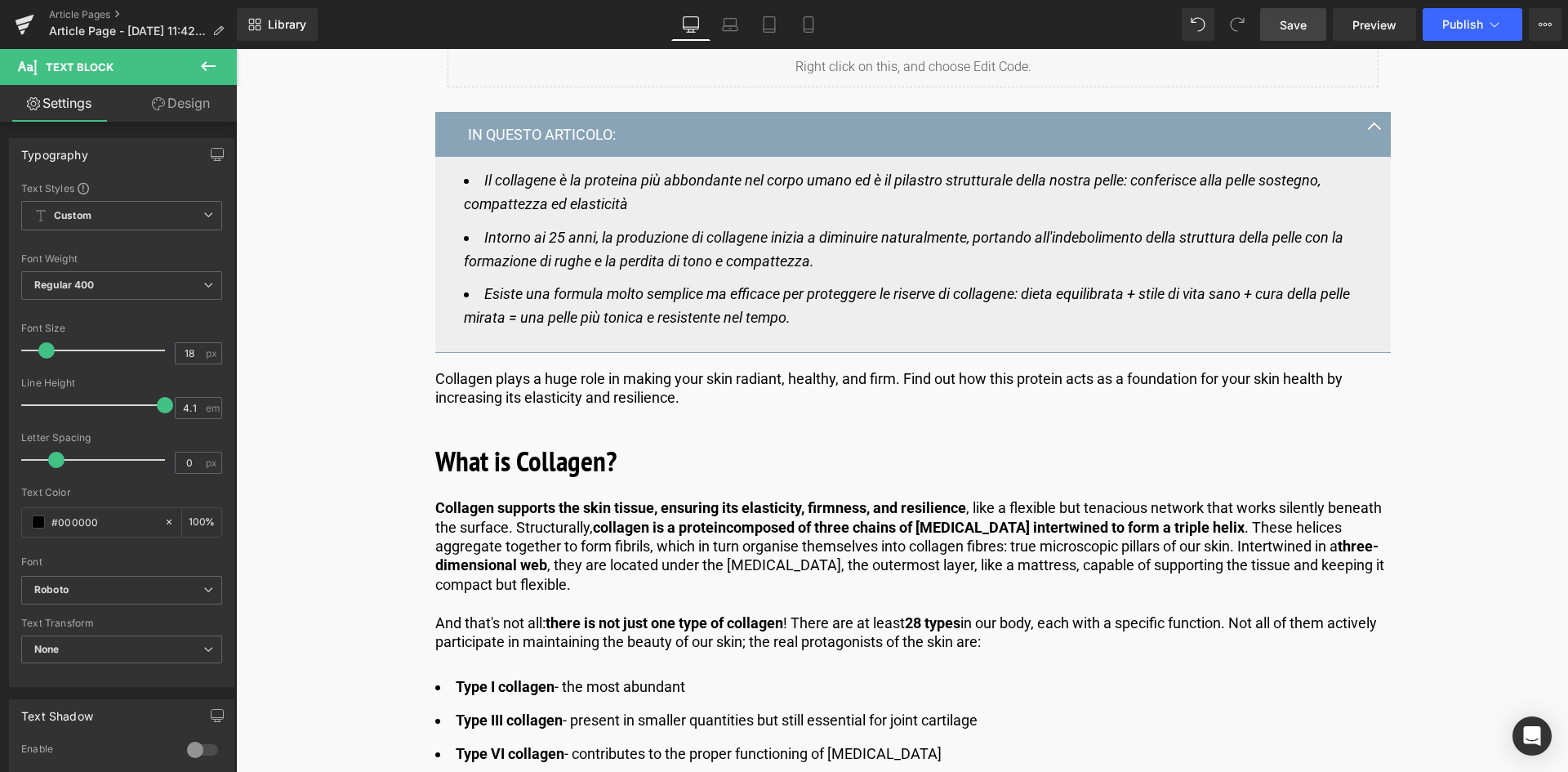
drag, startPoint x: 794, startPoint y: 419, endPoint x: 691, endPoint y: 396, distance: 105.5
click at [794, 419] on div "Collagene e Salute della Pelle: Cos’è, Come funziona, e Come preservarlo Natura…" at bounding box center [913, 191] width 980 height 485
click at [684, 402] on p "Collagen plays a huge role in making your skin radiant, healthy, and firm. Find…" at bounding box center [914, 388] width 956 height 38
click at [691, 396] on p "Collagen plays a huge role in making your skin radiant, healthy, and firm. Find…" at bounding box center [914, 388] width 956 height 38
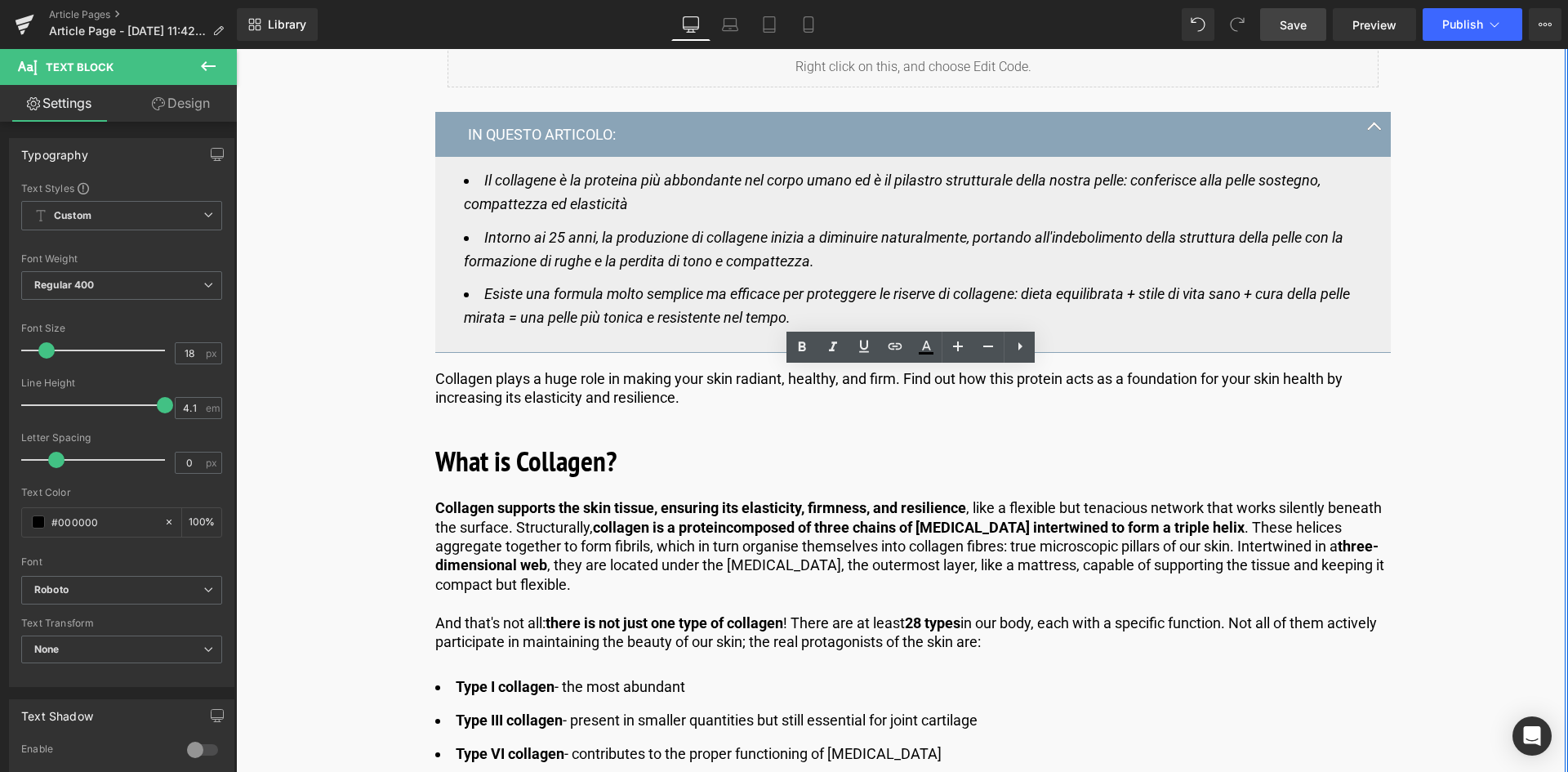
drag, startPoint x: 606, startPoint y: 404, endPoint x: 304, endPoint y: 353, distance: 306.3
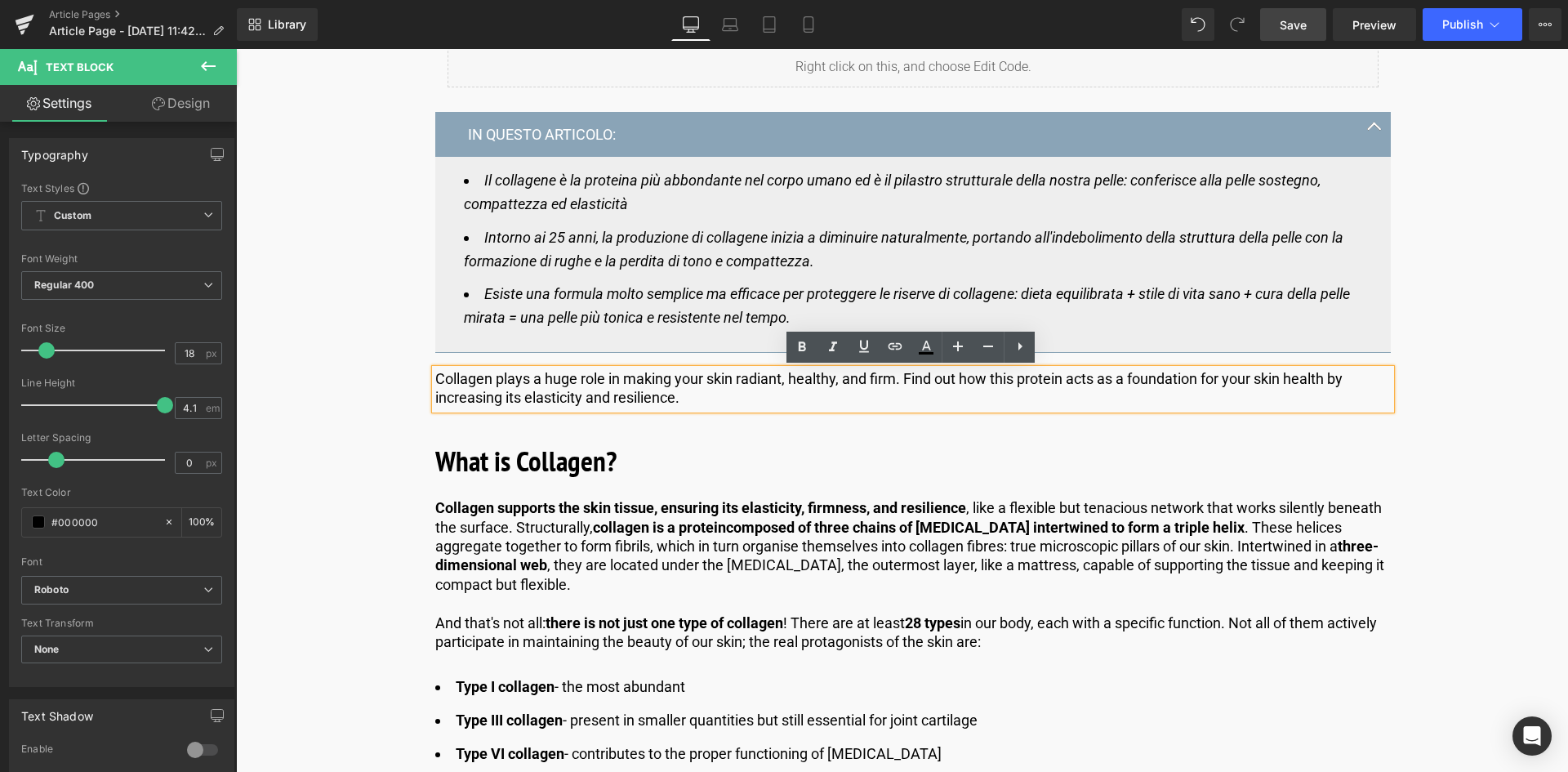
paste div
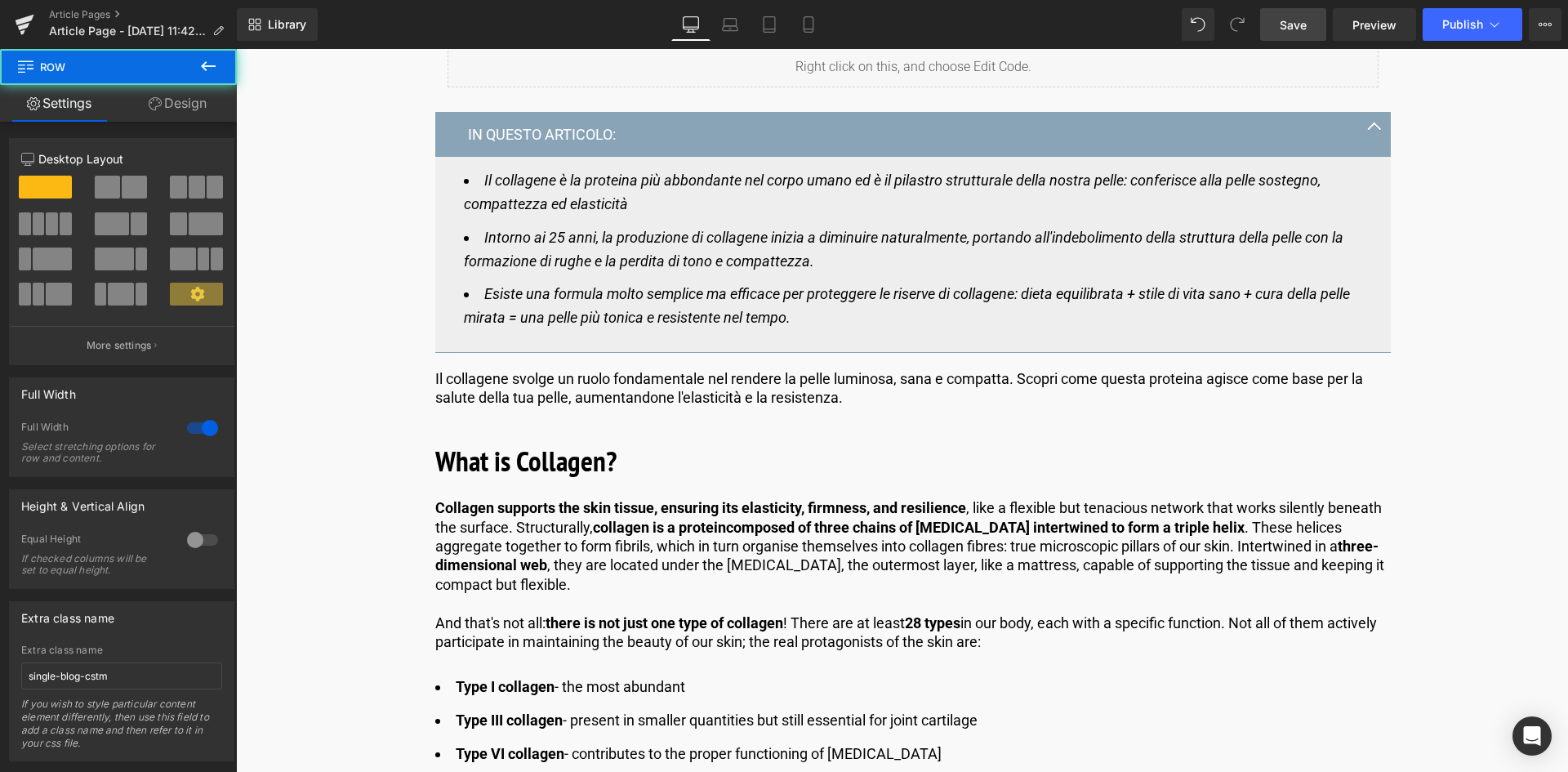
click at [1294, 19] on span "Save" at bounding box center [1292, 25] width 27 height 17
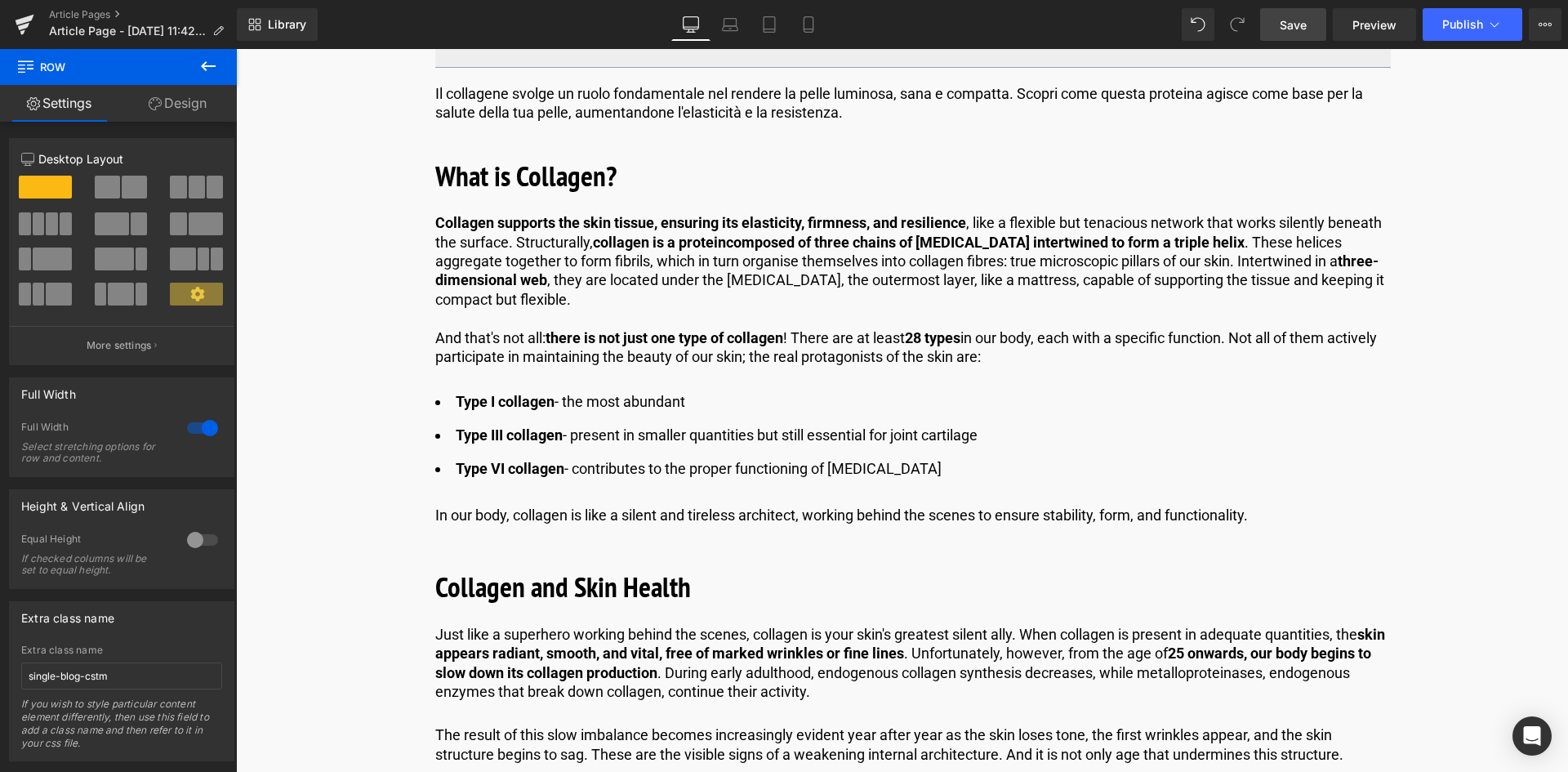
scroll to position [981, 0]
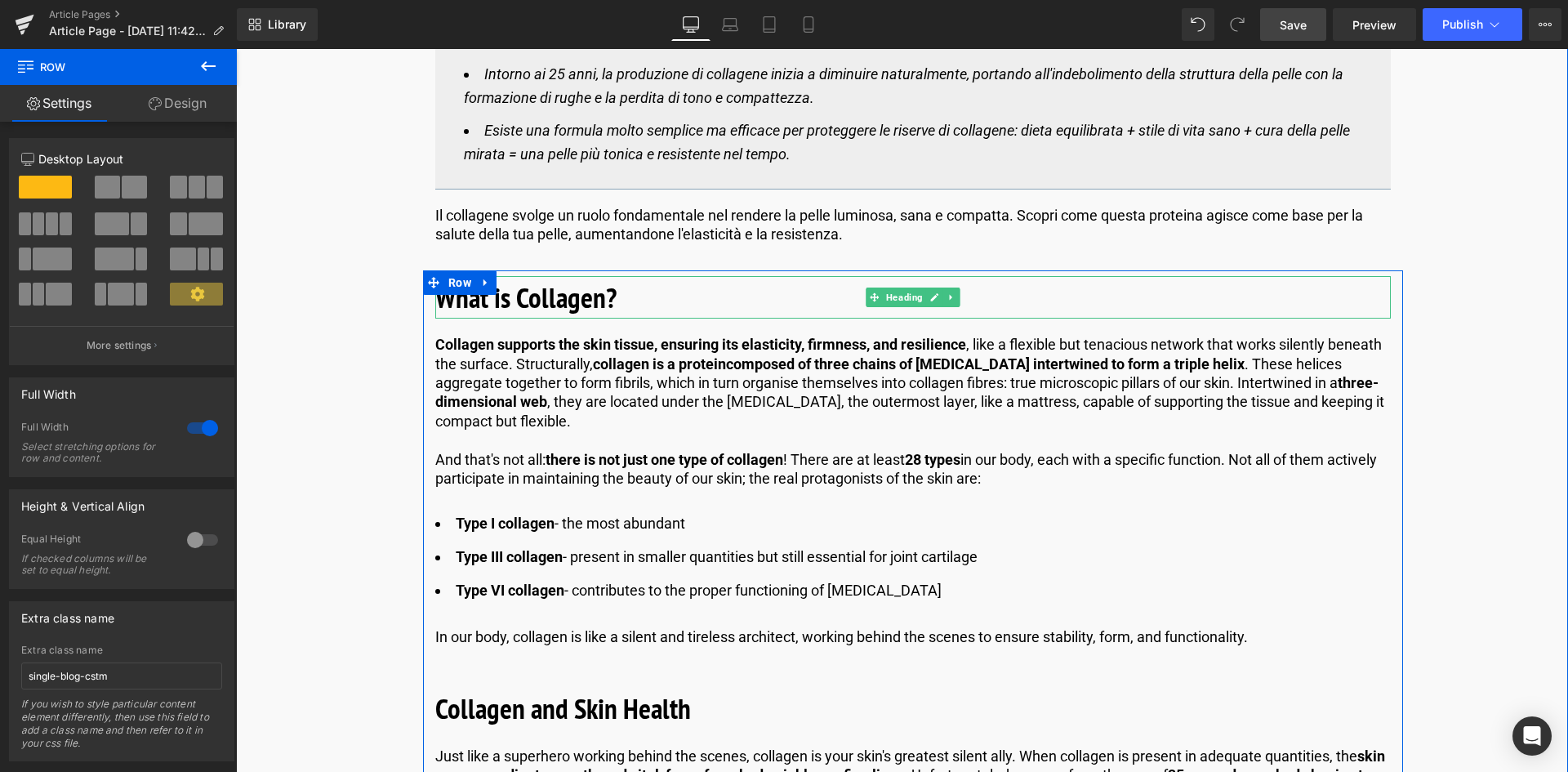
click at [492, 298] on b "What is Collagen?" at bounding box center [526, 297] width 181 height 38
click at [601, 307] on b "What is Collagen?" at bounding box center [526, 297] width 181 height 38
click at [625, 296] on h2 "What is Collagen?" at bounding box center [914, 298] width 956 height 43
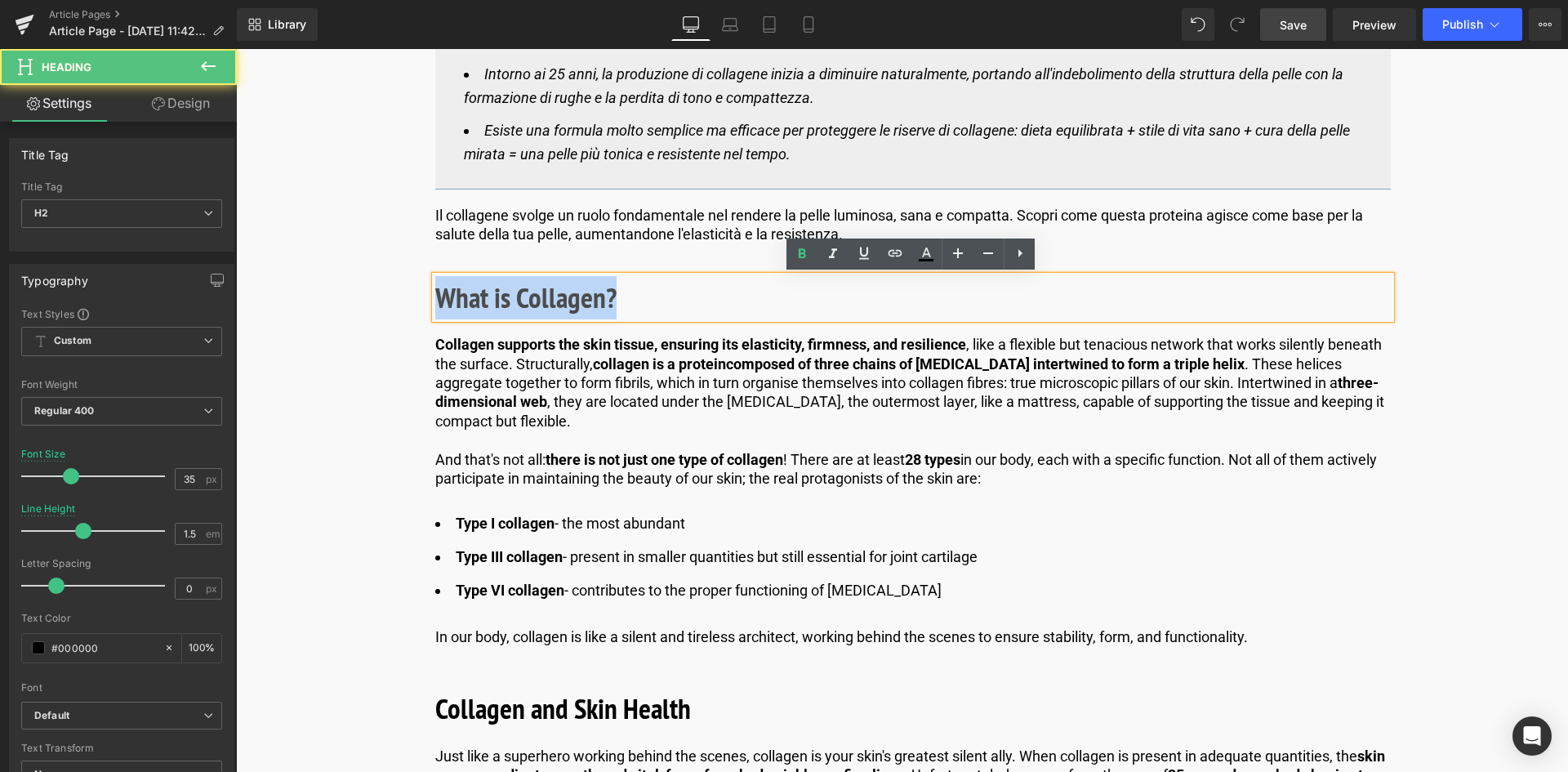
drag, startPoint x: 625, startPoint y: 296, endPoint x: 389, endPoint y: 294, distance: 236.0
paste div
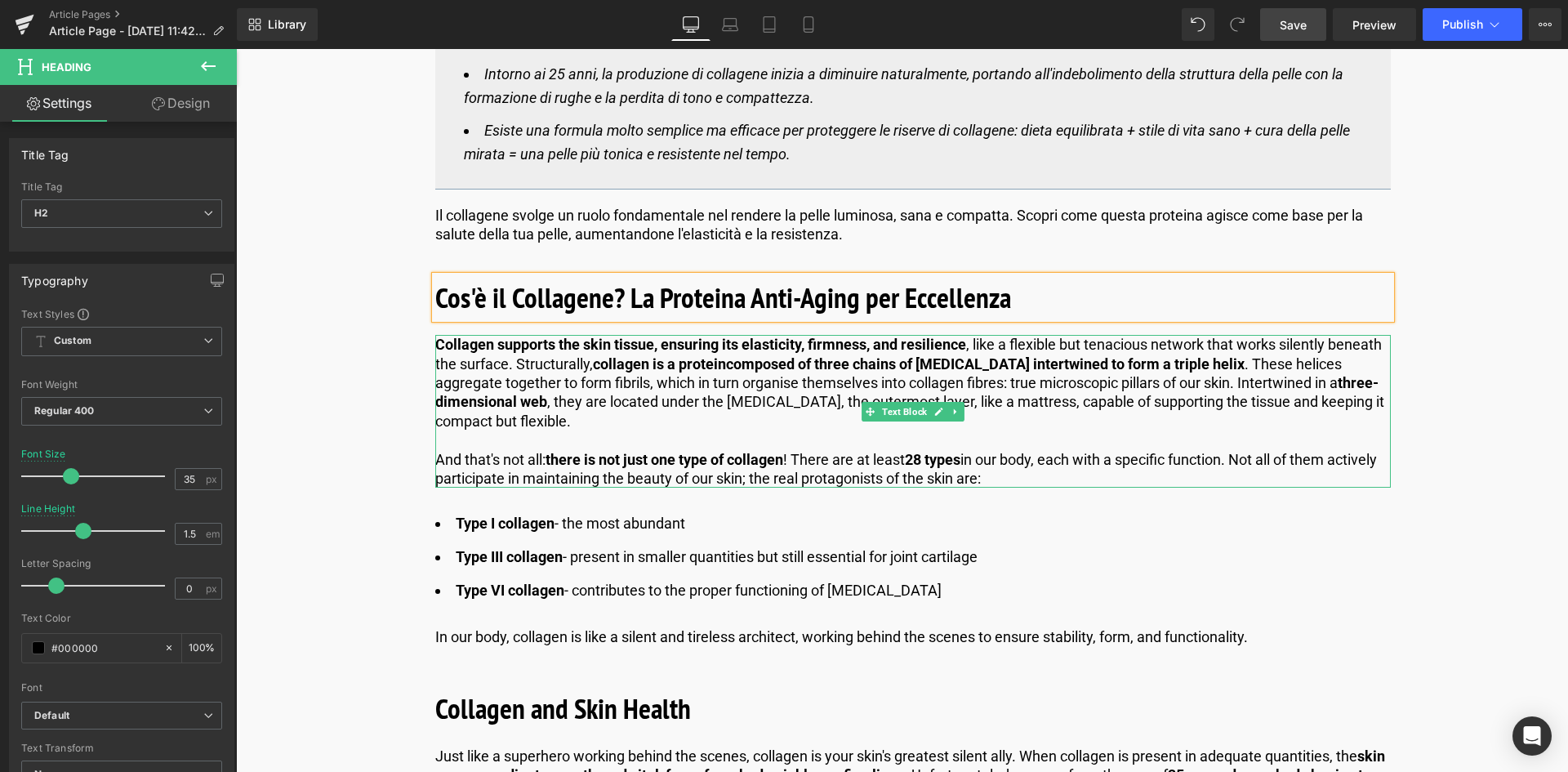
click at [633, 396] on p "Collagen supports the skin tissue, ensuring its elasticity, firmness, and resil…" at bounding box center [914, 383] width 956 height 95
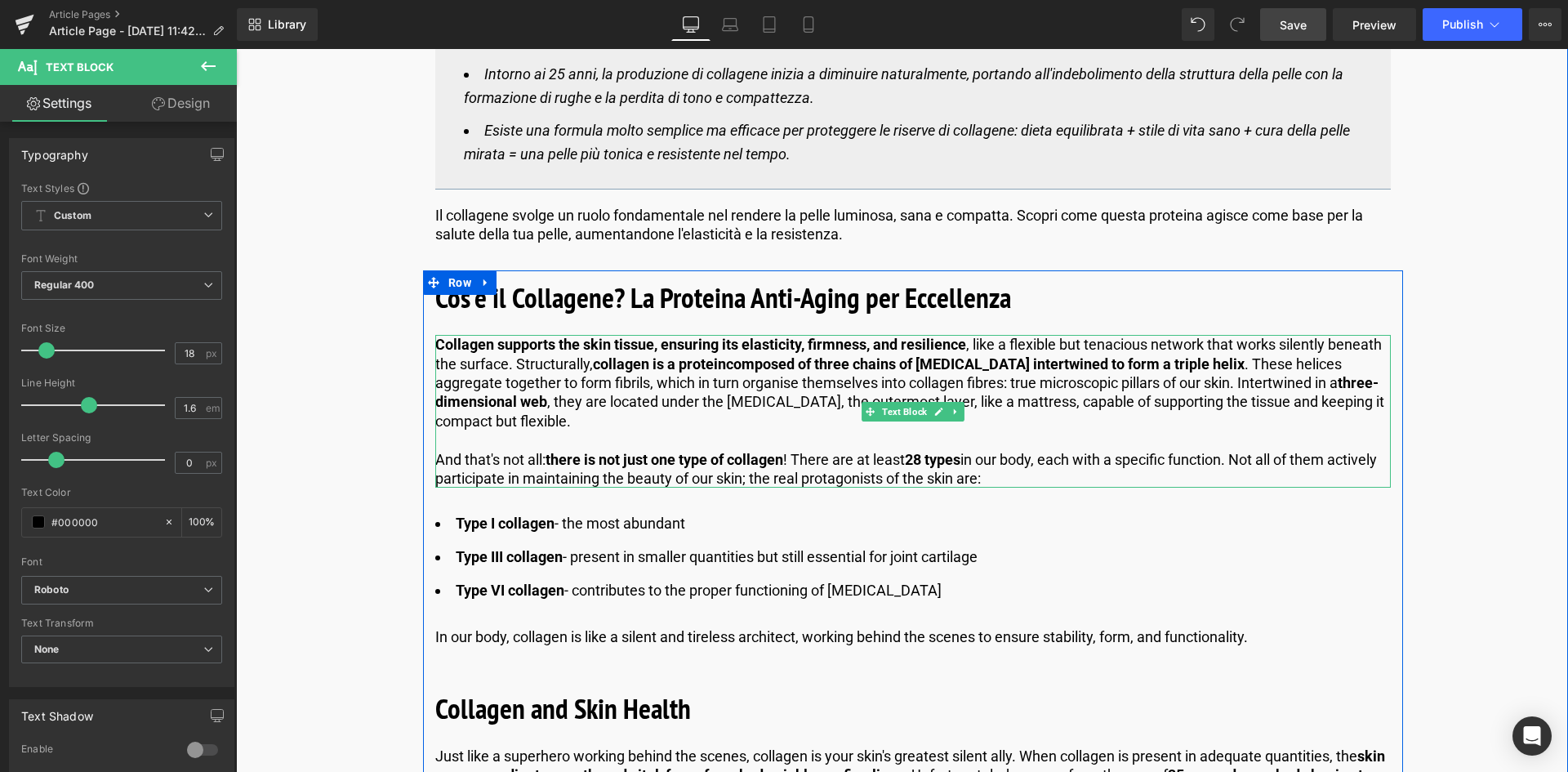
click at [697, 425] on p "Collagen supports the skin tissue, ensuring its elasticity, firmness, and resil…" at bounding box center [914, 383] width 956 height 95
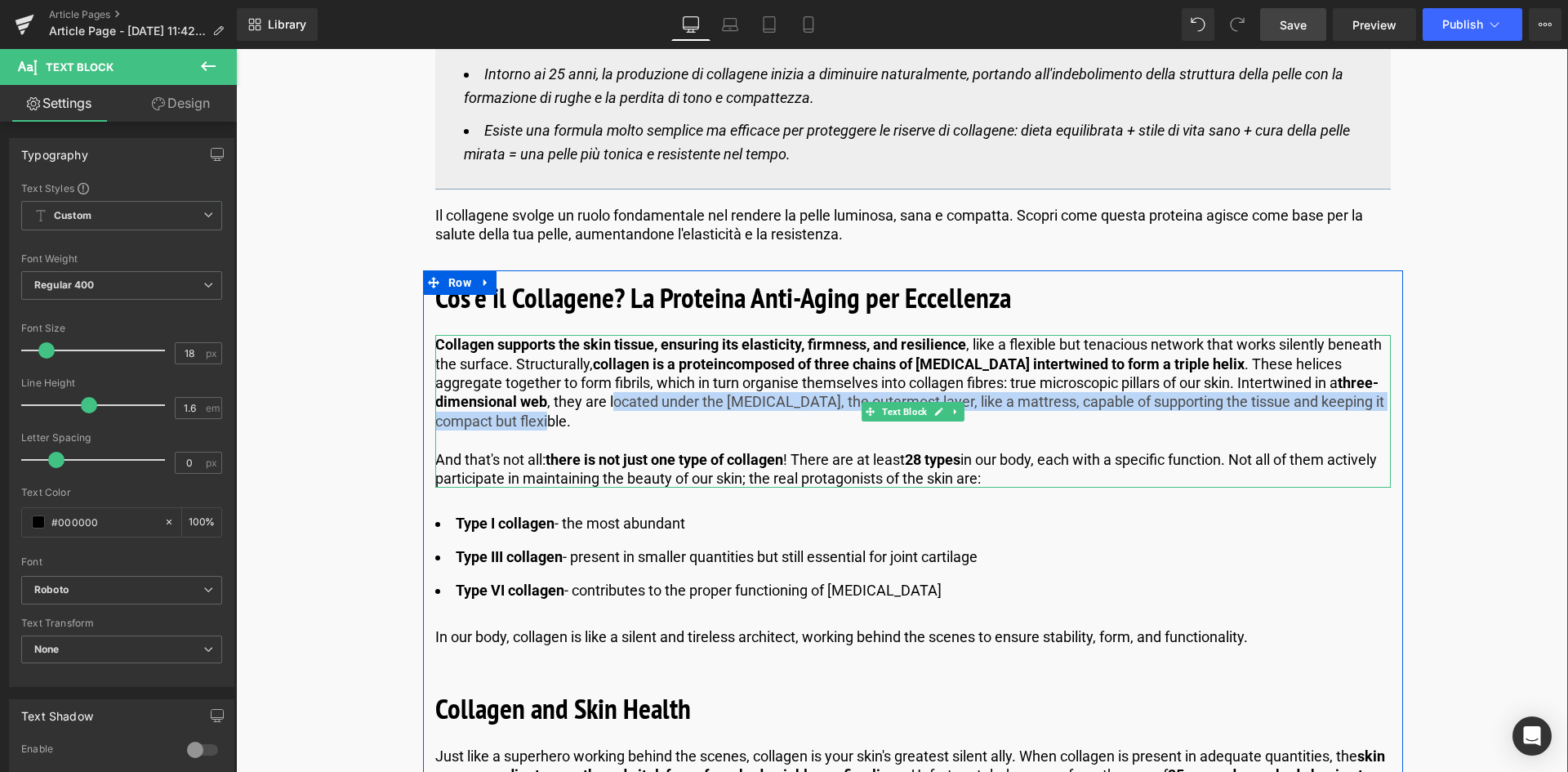
click at [610, 413] on p "Collagen supports the skin tissue, ensuring its elasticity, firmness, and resil…" at bounding box center [914, 383] width 956 height 95
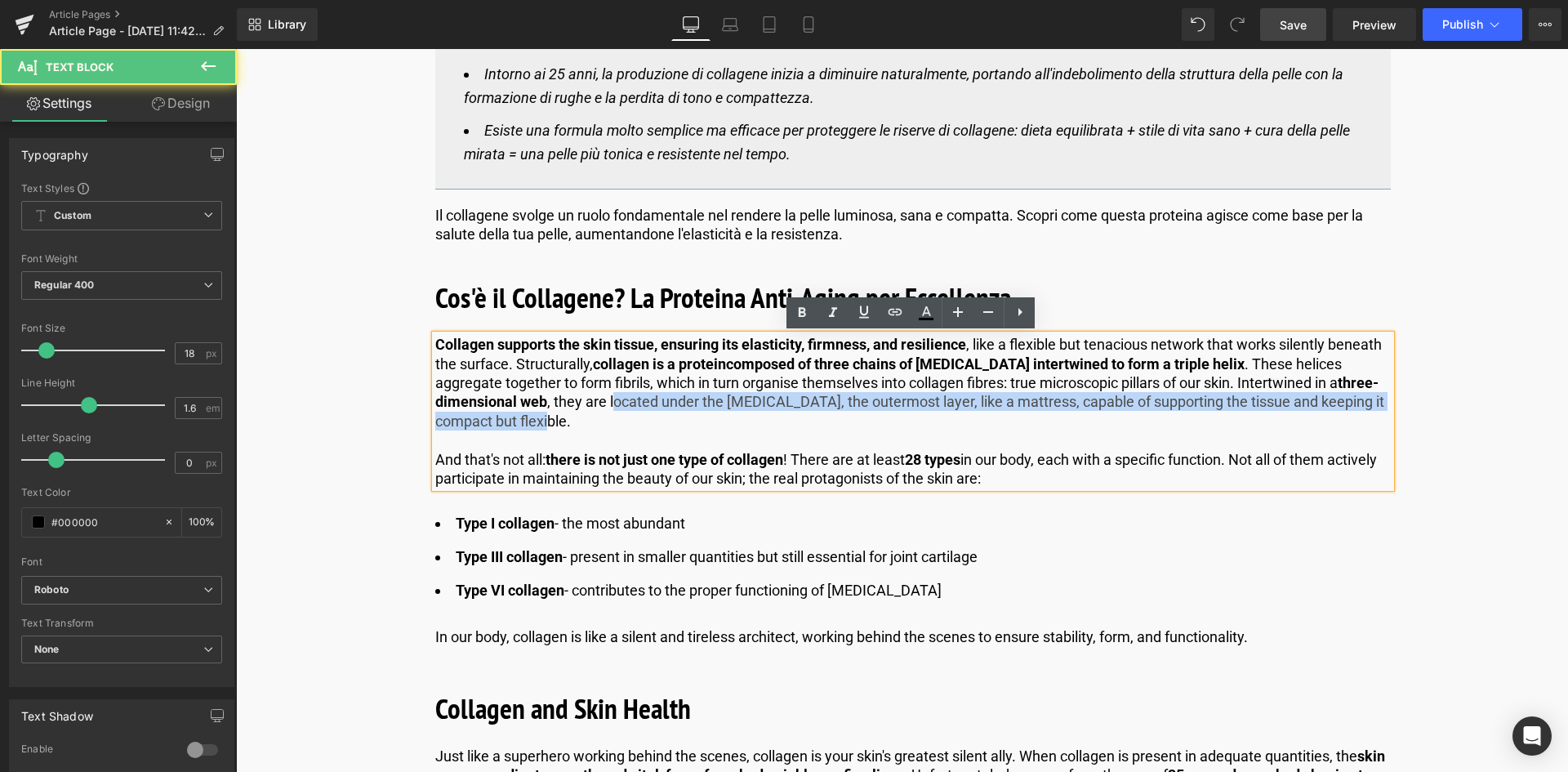
click at [594, 429] on p "Collagen supports the skin tissue, ensuring its elasticity, firmness, and resil…" at bounding box center [914, 383] width 956 height 95
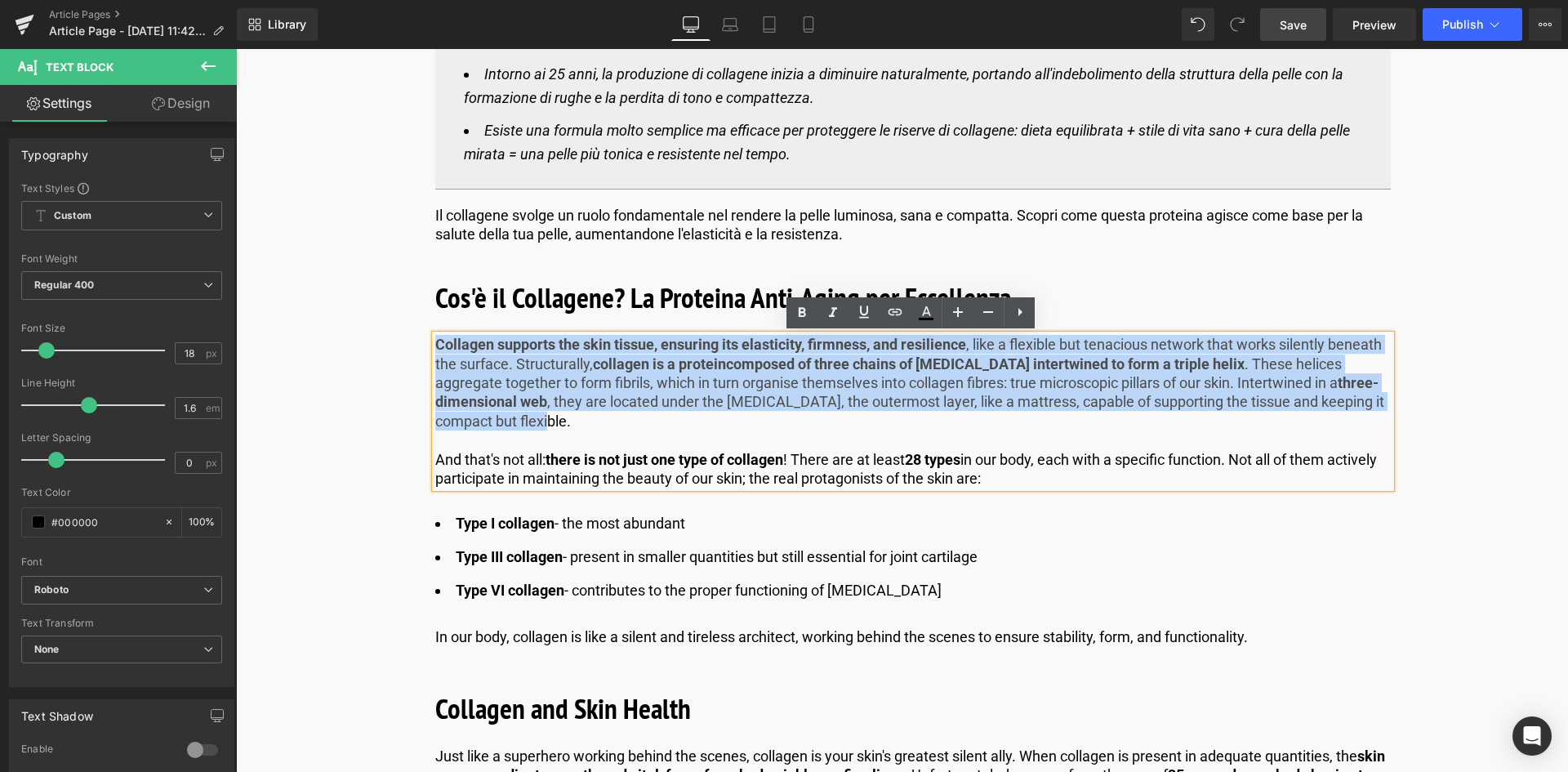
drag, startPoint x: 581, startPoint y: 416, endPoint x: 406, endPoint y: 335, distance: 192.8
copy p "Collagen supports the skin tissue, ensuring its elasticity, firmness, and resil…"
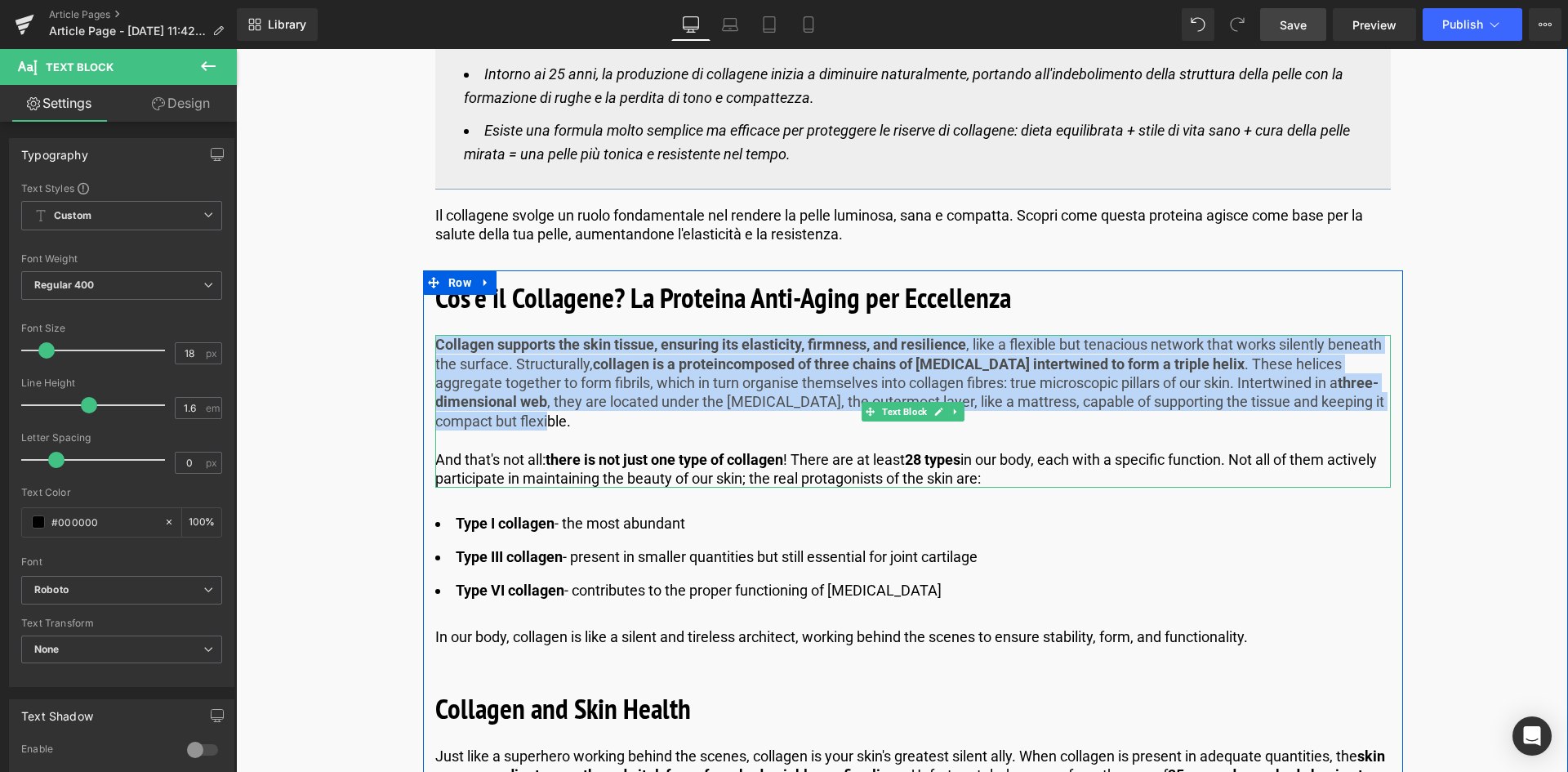
drag, startPoint x: 618, startPoint y: 417, endPoint x: 584, endPoint y: 420, distance: 34.1
click at [618, 417] on p "Collagen supports the skin tissue, ensuring its elasticity, firmness, and resil…" at bounding box center [914, 383] width 956 height 95
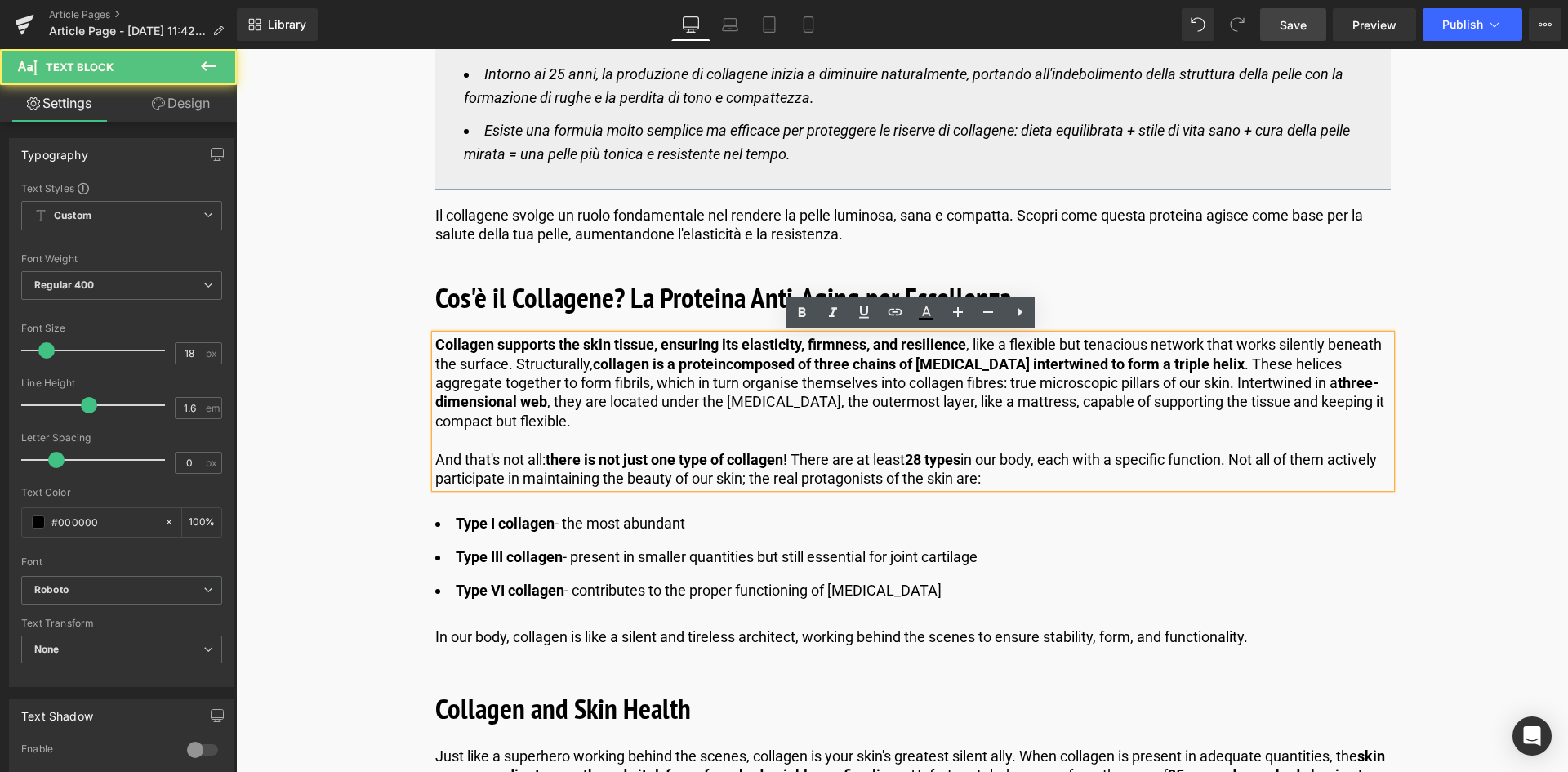
click at [582, 420] on p "Collagen supports the skin tissue, ensuring its elasticity, firmness, and resil…" at bounding box center [914, 383] width 956 height 95
paste div
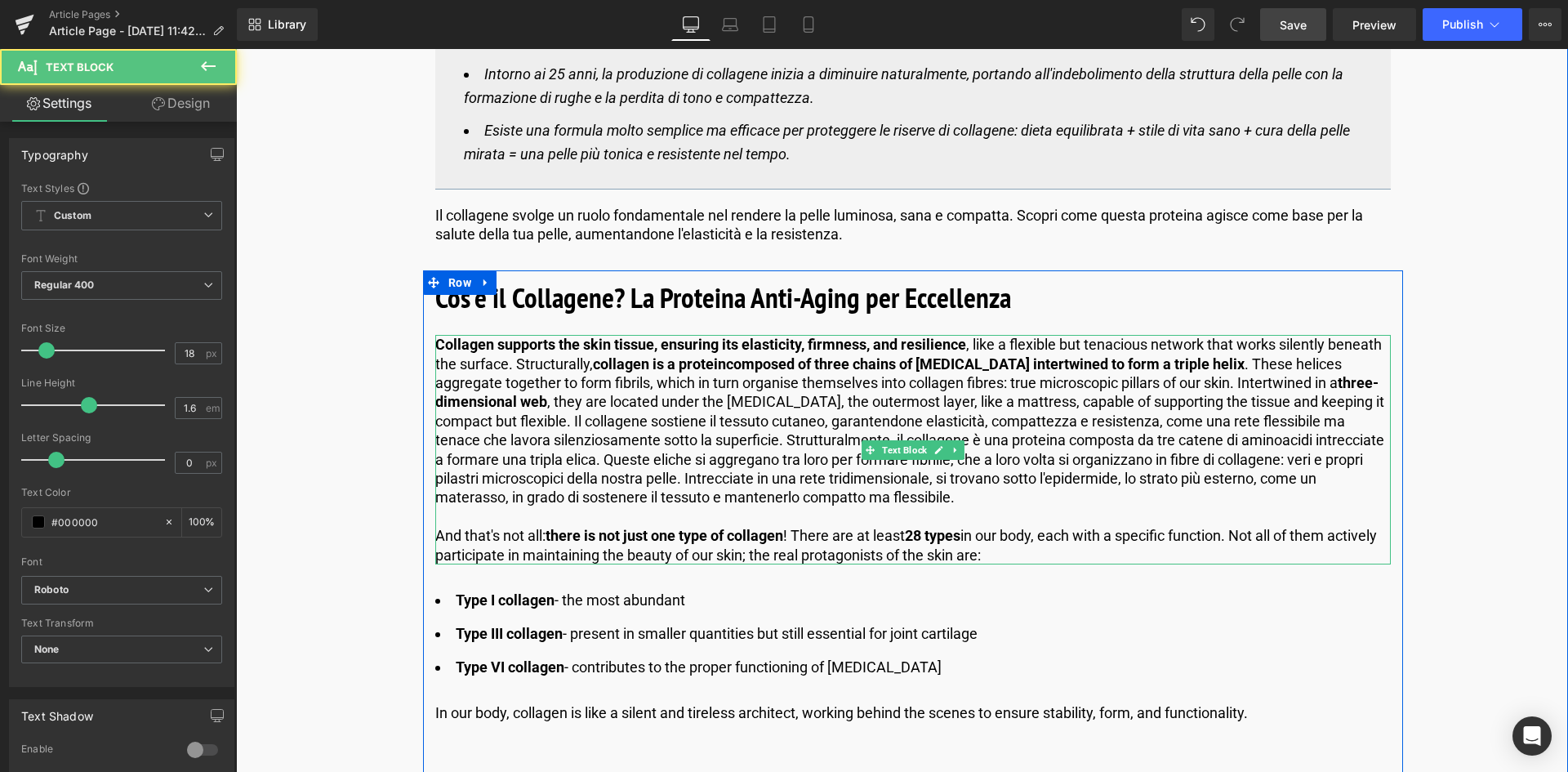
click at [737, 466] on p "Collagen supports the skin tissue, ensuring its elasticity, firmness, and resil…" at bounding box center [914, 421] width 956 height 172
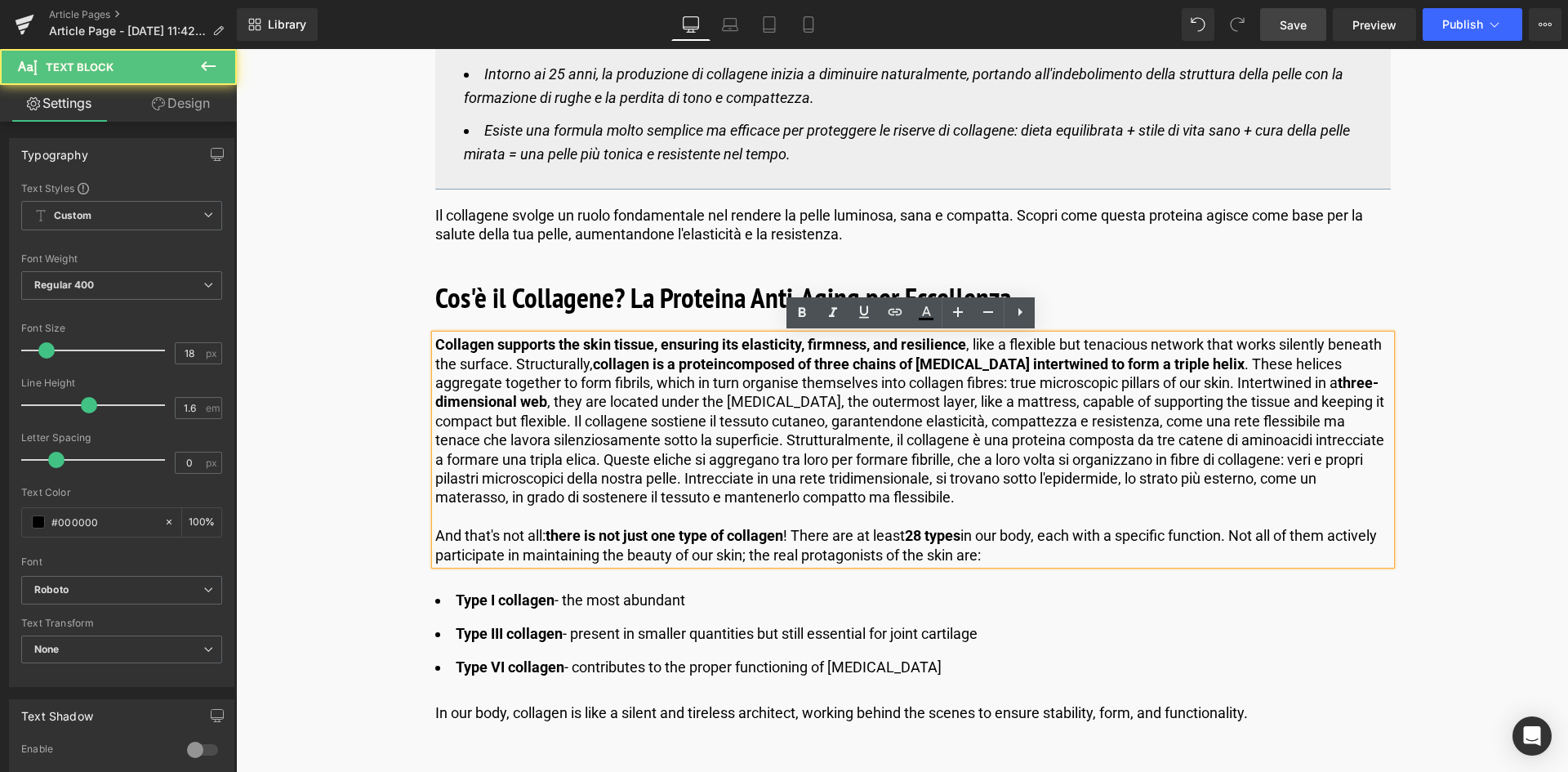
click at [1322, 483] on p "Collagen supports the skin tissue, ensuring its elasticity, firmness, and resil…" at bounding box center [914, 421] width 956 height 172
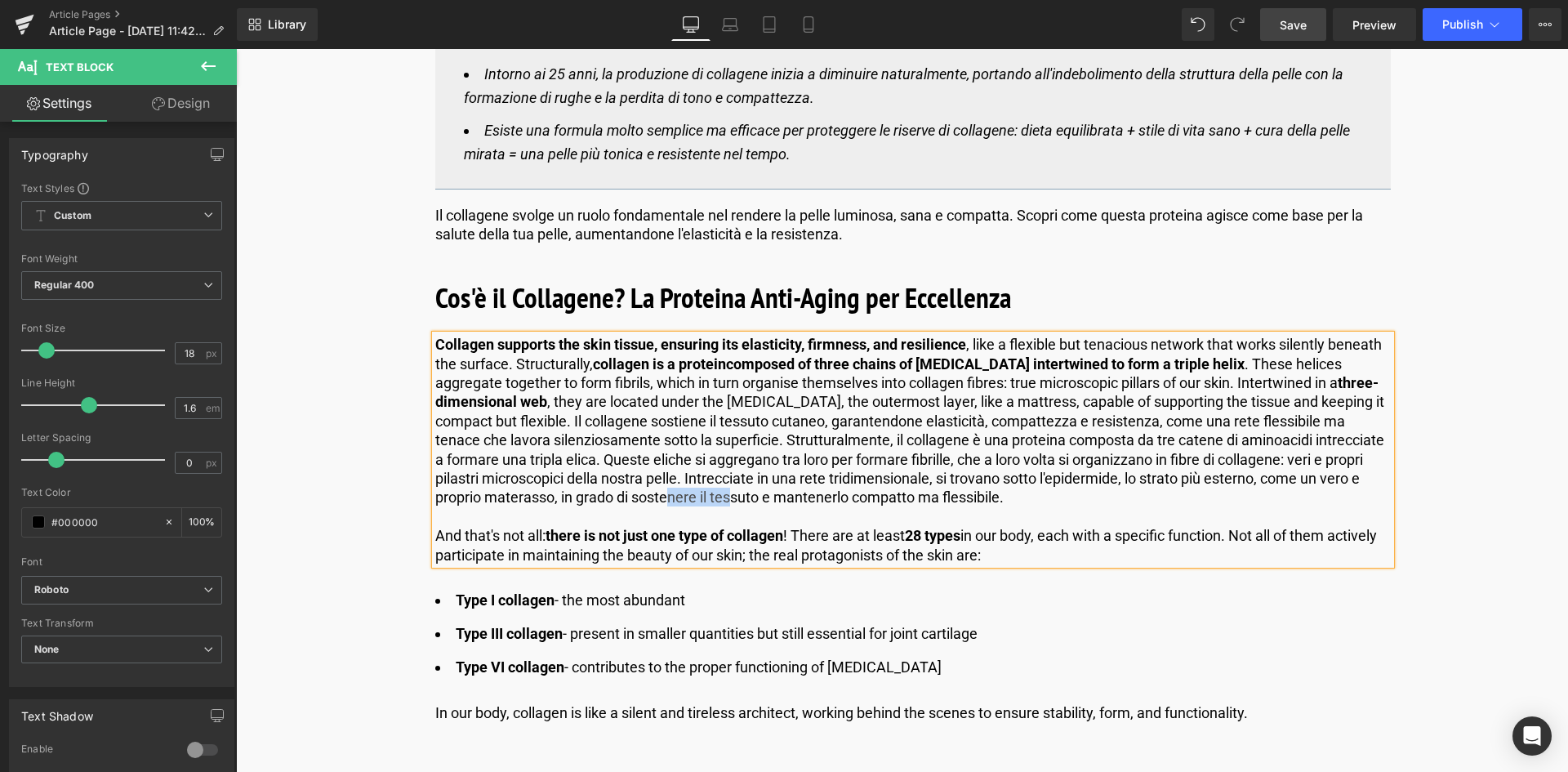
drag, startPoint x: 762, startPoint y: 496, endPoint x: 699, endPoint y: 494, distance: 63.0
click at [699, 494] on p "Collagen supports the skin tissue, ensuring its elasticity, firmness, and resil…" at bounding box center [914, 421] width 956 height 172
click at [833, 500] on p "Collagen supports the skin tissue, ensuring its elasticity, firmness, and resil…" at bounding box center [914, 421] width 956 height 172
click at [903, 498] on p "Collagen supports the skin tissue, ensuring its elasticity, firmness, and resil…" at bounding box center [914, 421] width 956 height 172
click at [918, 459] on p "Collagen supports the skin tissue, ensuring its elasticity, firmness, and resil…" at bounding box center [914, 421] width 956 height 172
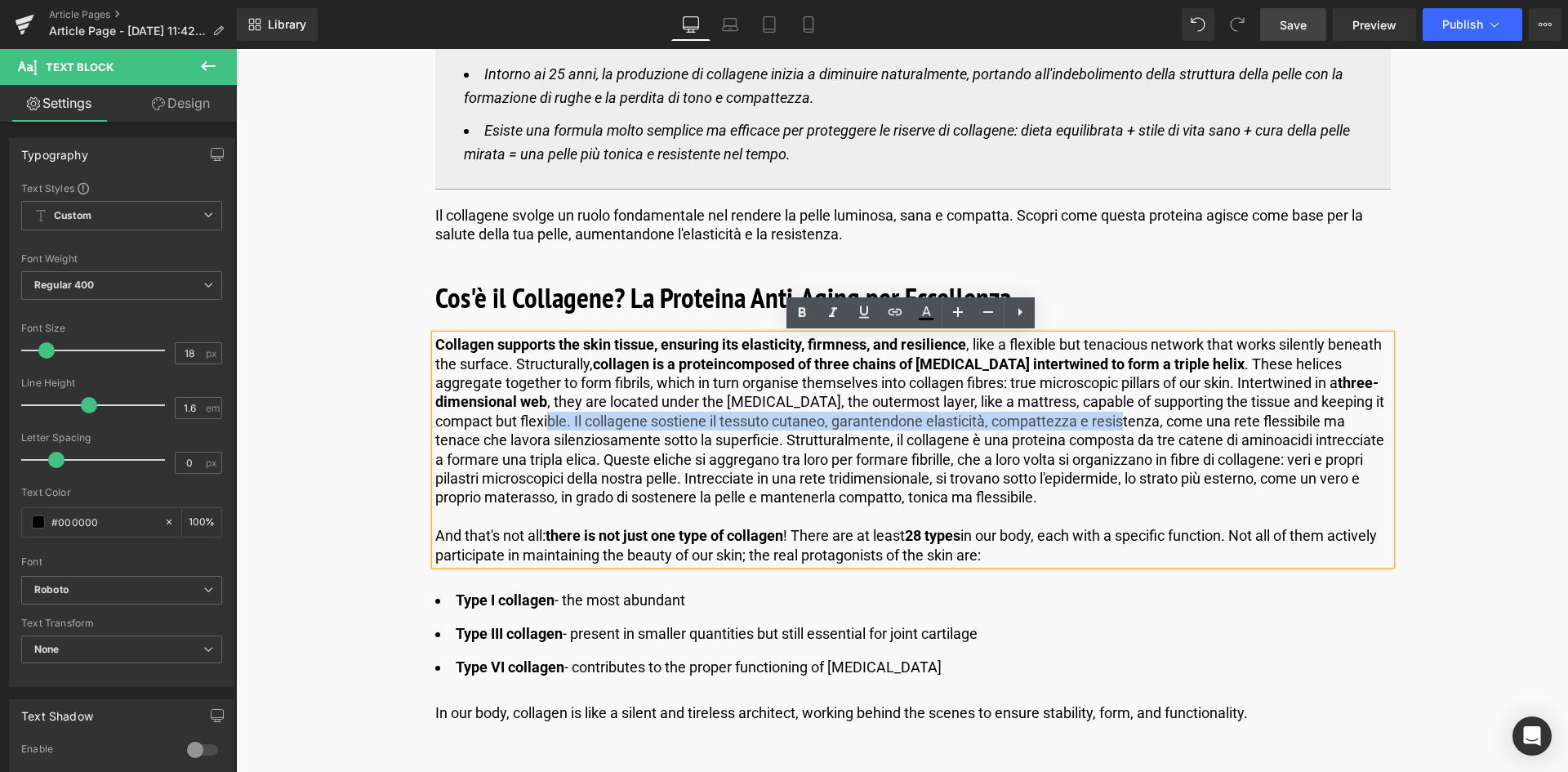
drag, startPoint x: 574, startPoint y: 418, endPoint x: 1159, endPoint y: 419, distance: 585.0
click at [1159, 419] on p "Collagen supports the skin tissue, ensuring its elasticity, firmness, and resil…" at bounding box center [914, 421] width 956 height 172
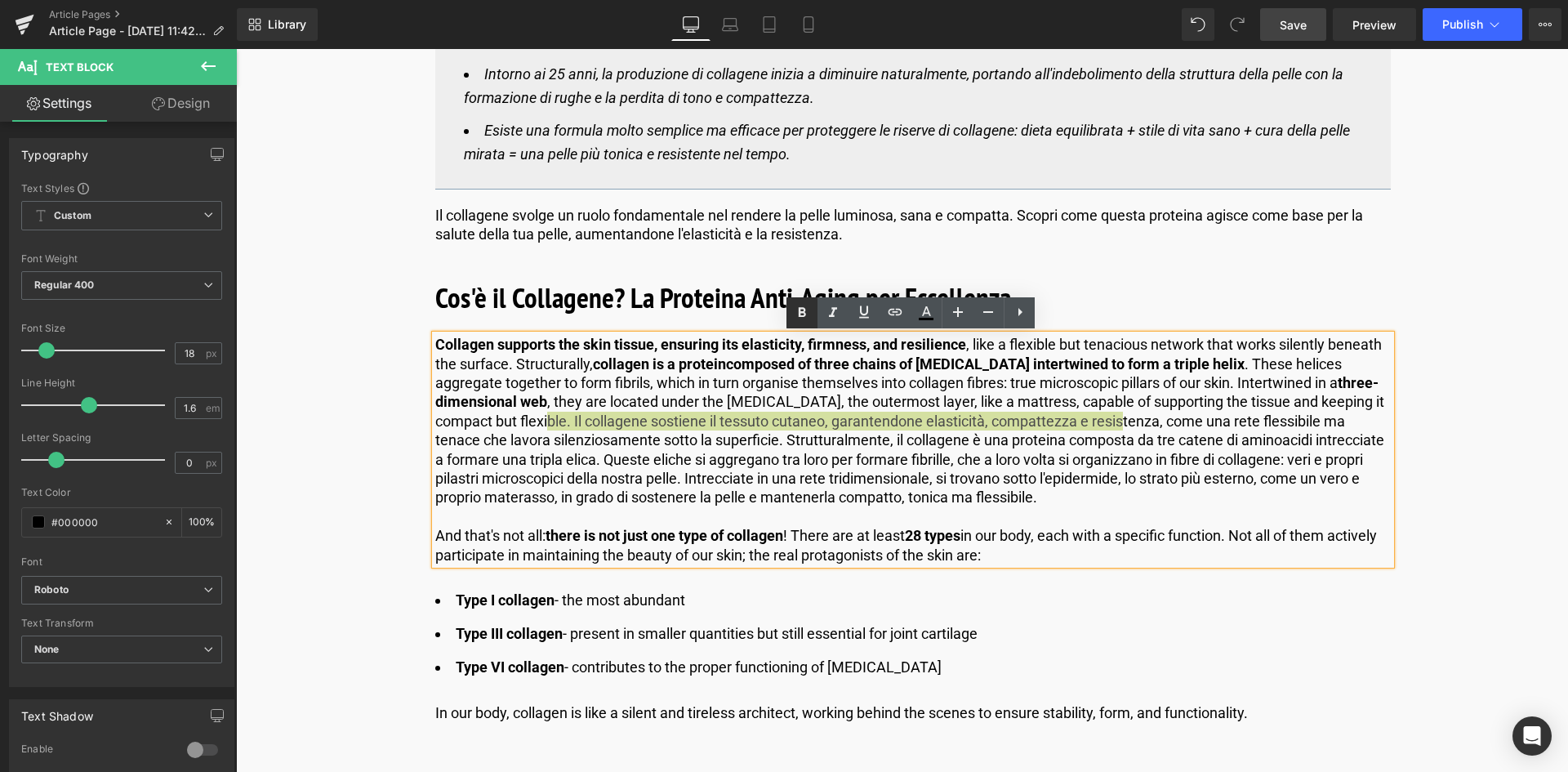
click at [802, 316] on icon at bounding box center [803, 312] width 7 height 10
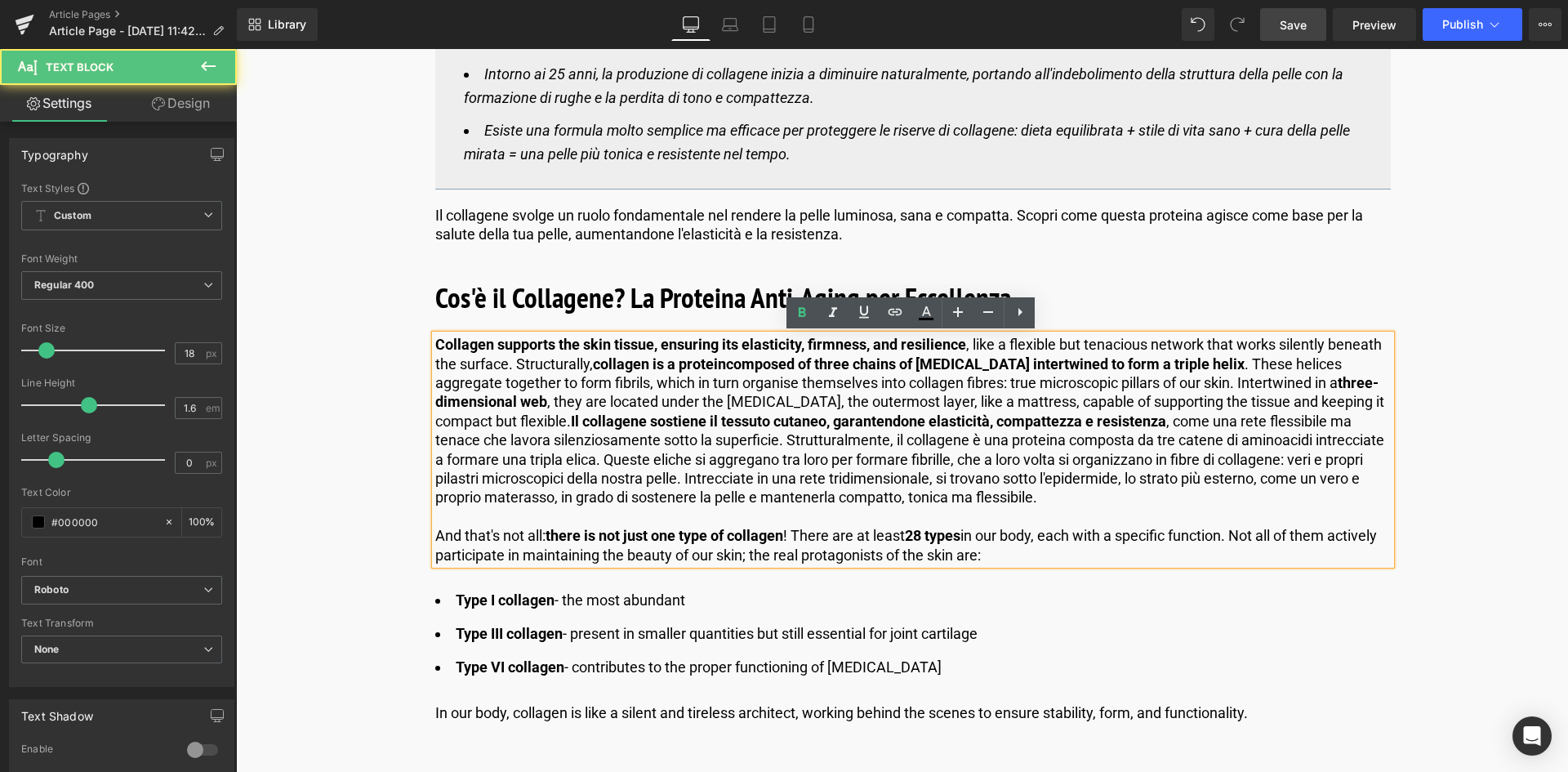
click at [1021, 482] on p "Collagen supports the skin tissue, ensuring its elasticity, firmness, and resil…" at bounding box center [914, 421] width 956 height 172
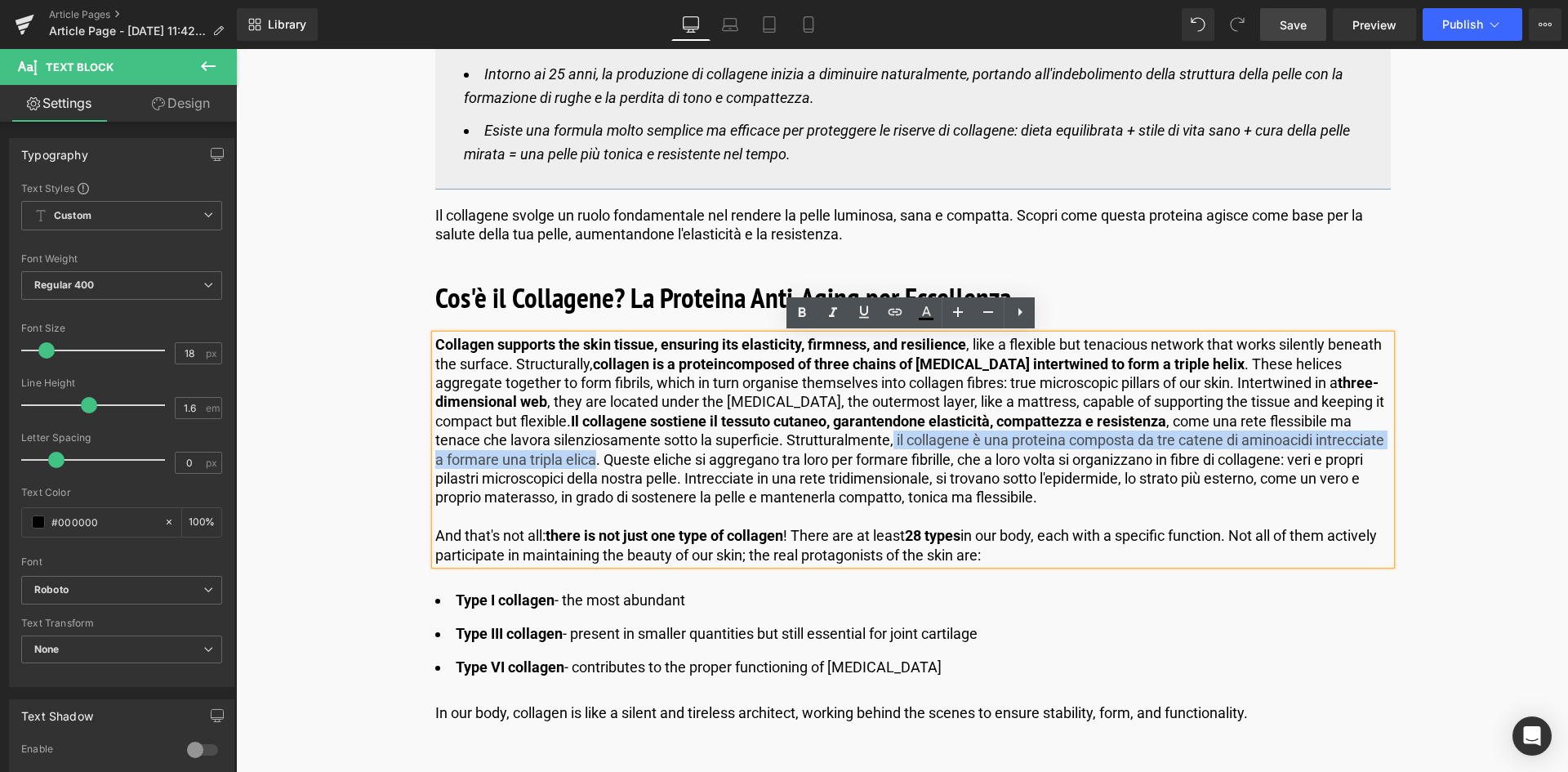
drag, startPoint x: 890, startPoint y: 440, endPoint x: 594, endPoint y: 453, distance: 296.3
click at [594, 453] on p "Collagen supports the skin tissue, ensuring its elasticity, firmness, and resil…" at bounding box center [914, 421] width 956 height 172
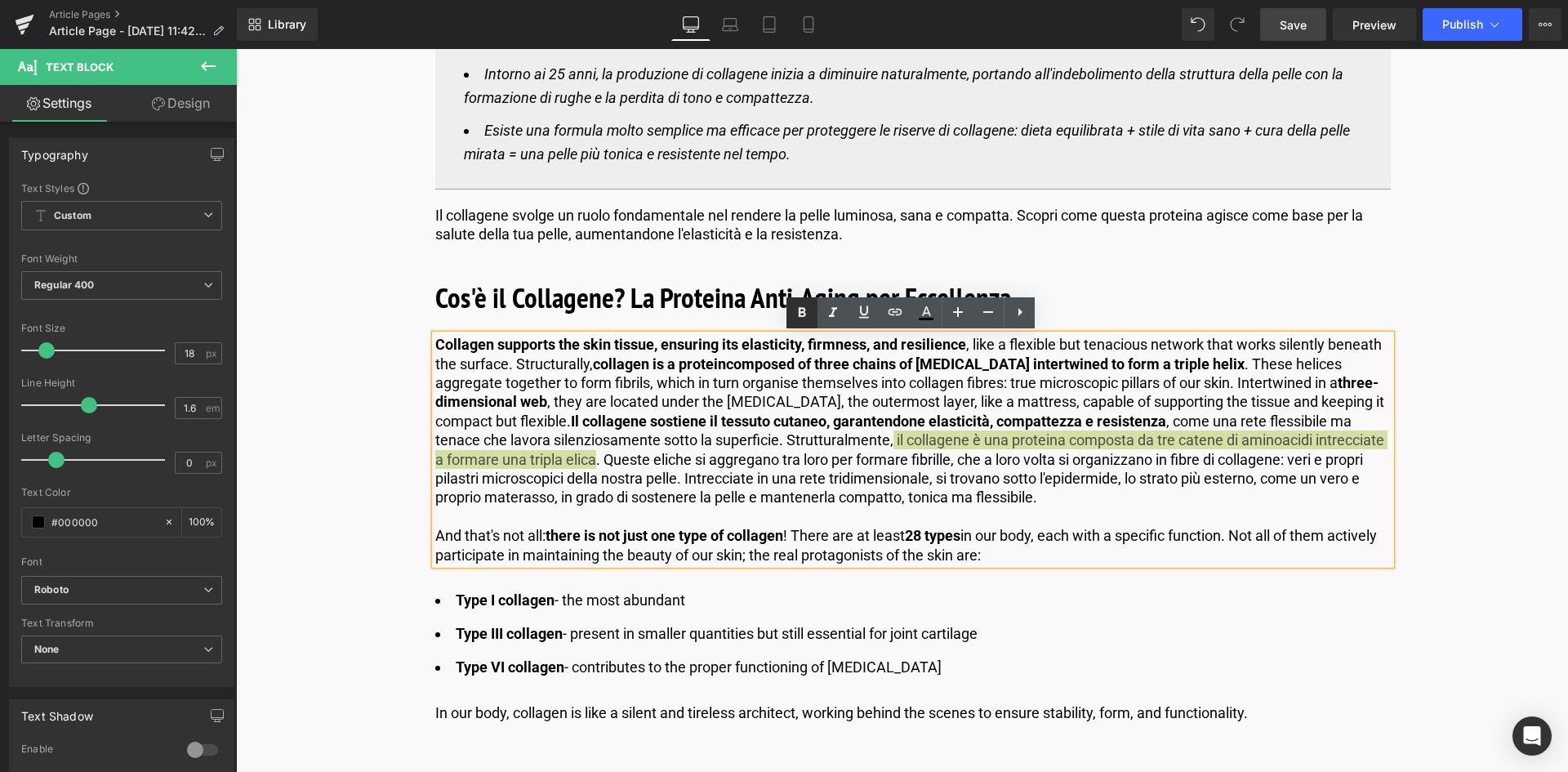
click at [798, 310] on icon at bounding box center [801, 312] width 19 height 19
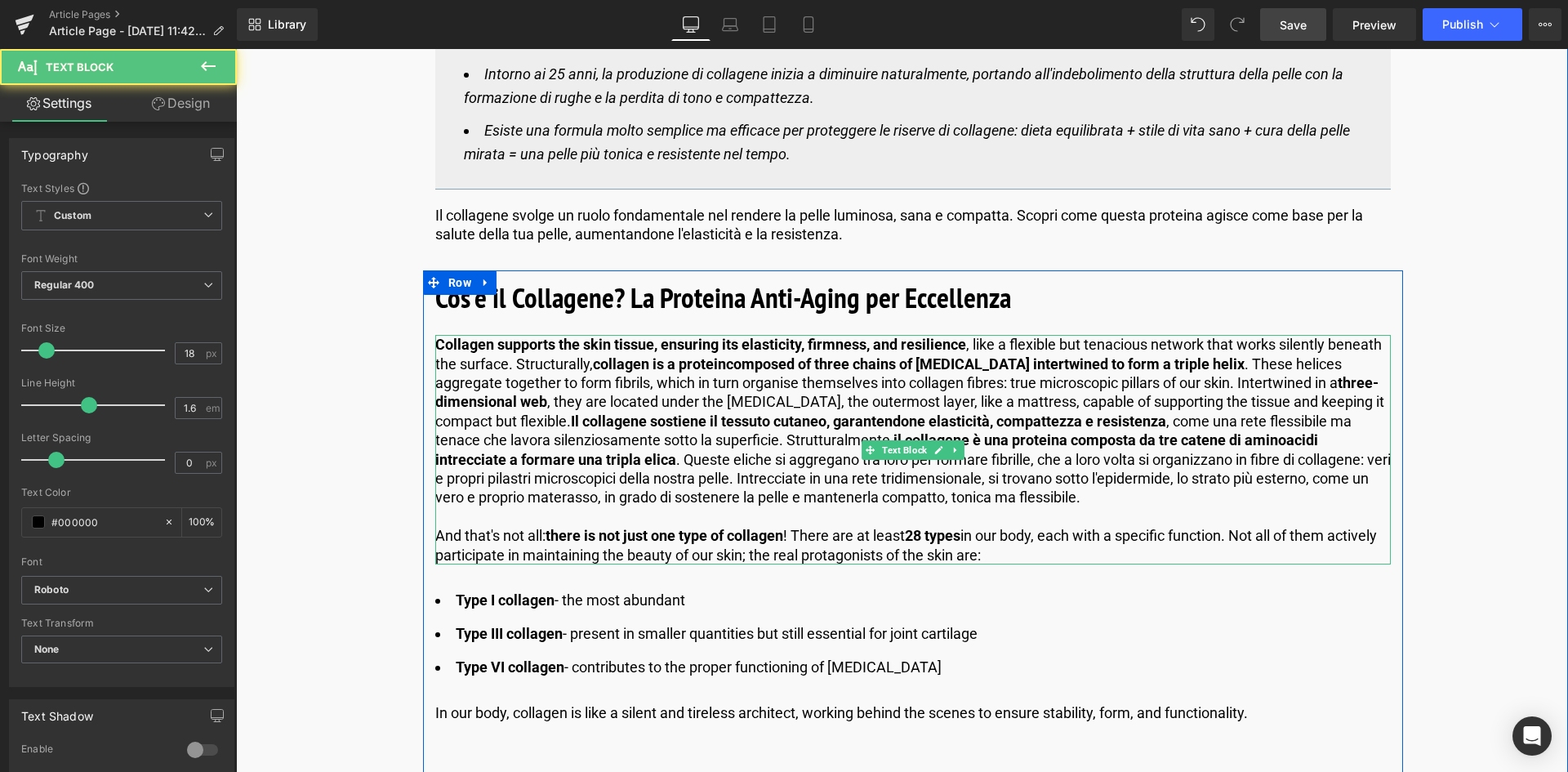
click at [1141, 478] on p "Collagen supports the skin tissue, ensuring its elasticity, firmness, and resil…" at bounding box center [914, 421] width 956 height 172
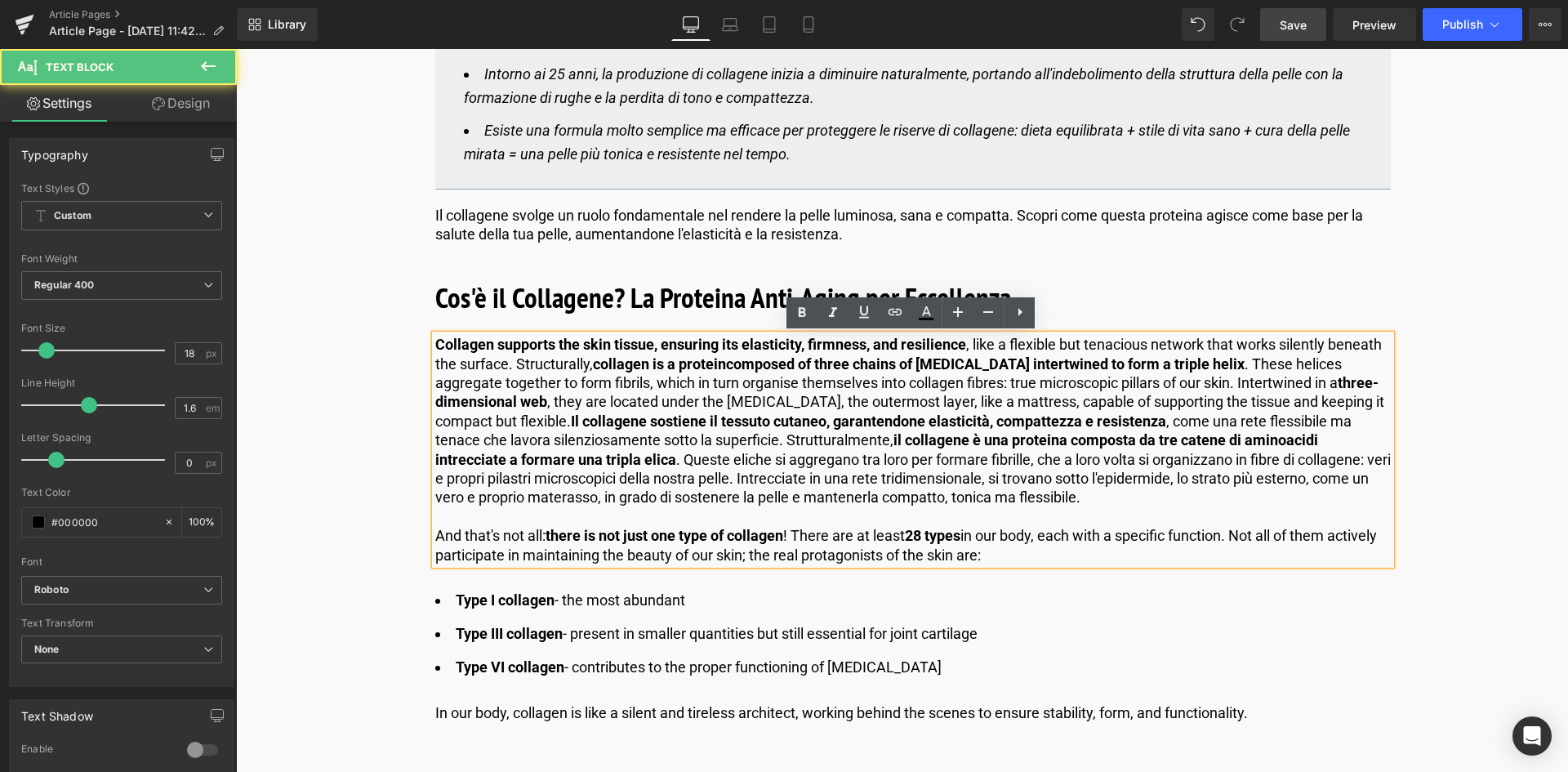
scroll to position [1062, 0]
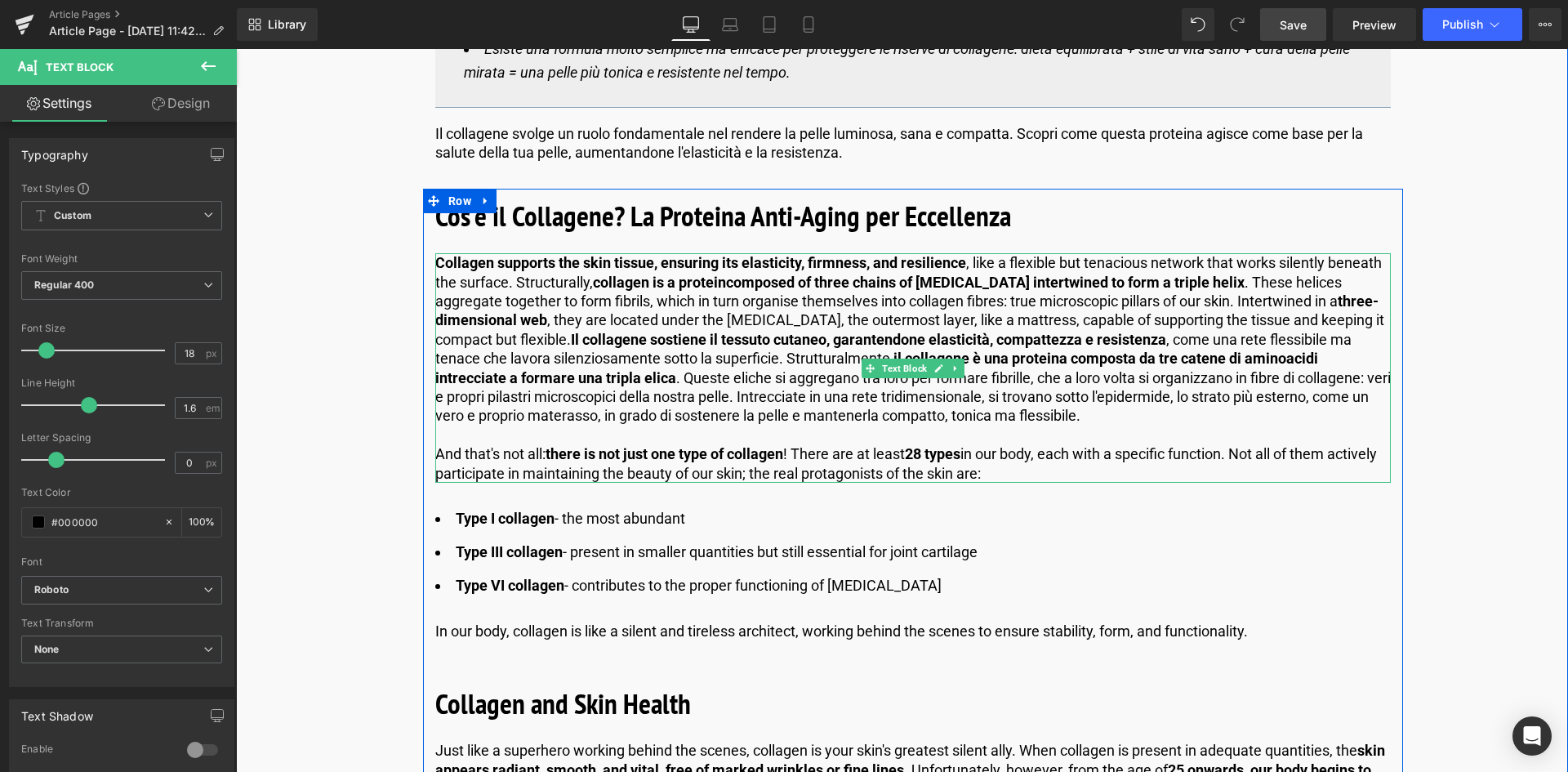
click at [989, 467] on p "And that's not all: there is not just one type of collagen ! There are at least…" at bounding box center [914, 463] width 956 height 38
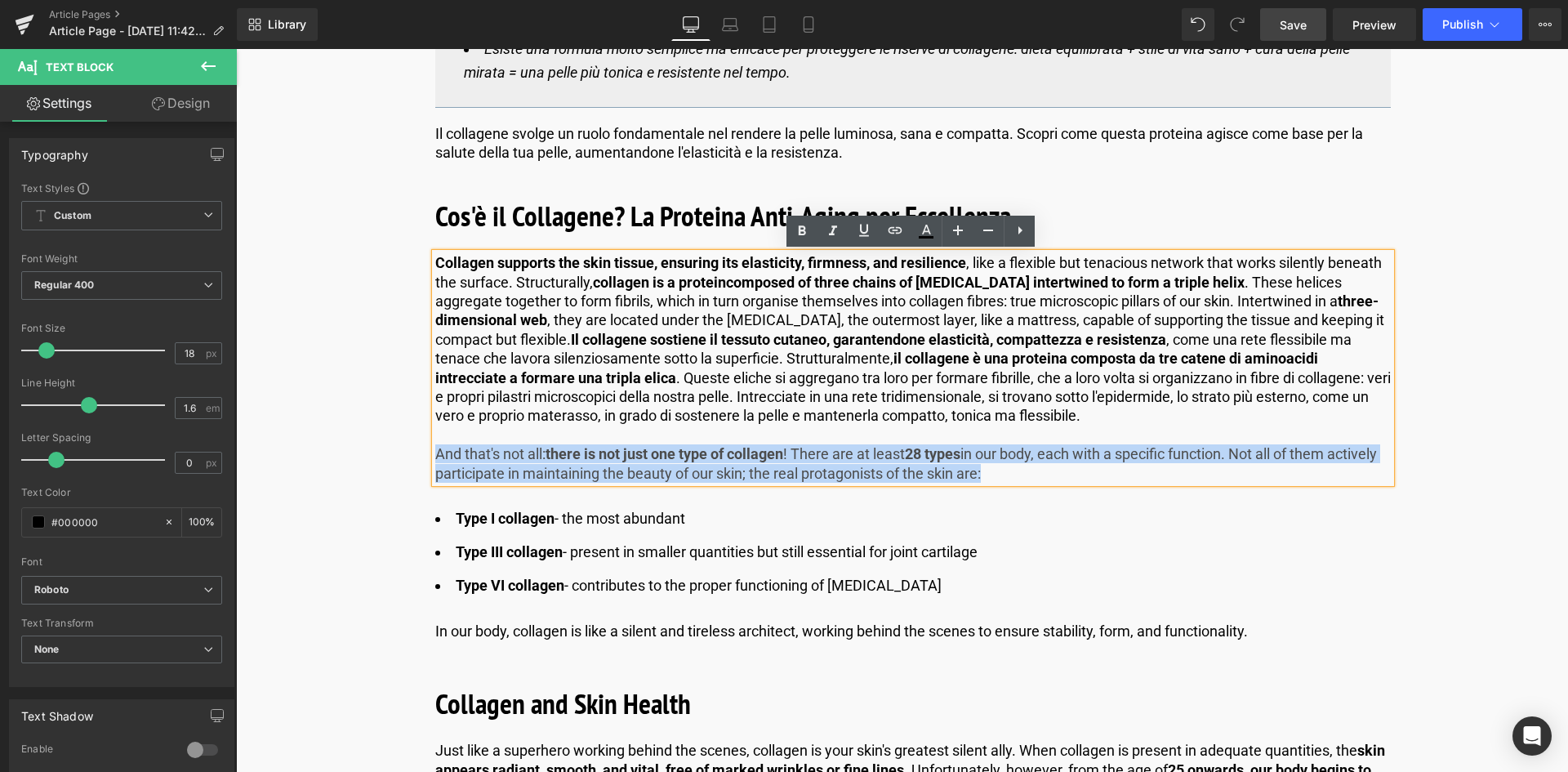
drag, startPoint x: 1033, startPoint y: 469, endPoint x: 433, endPoint y: 451, distance: 600.3
click at [436, 451] on p "And that's not all: there is not just one type of collagen ! There are at least…" at bounding box center [914, 463] width 956 height 38
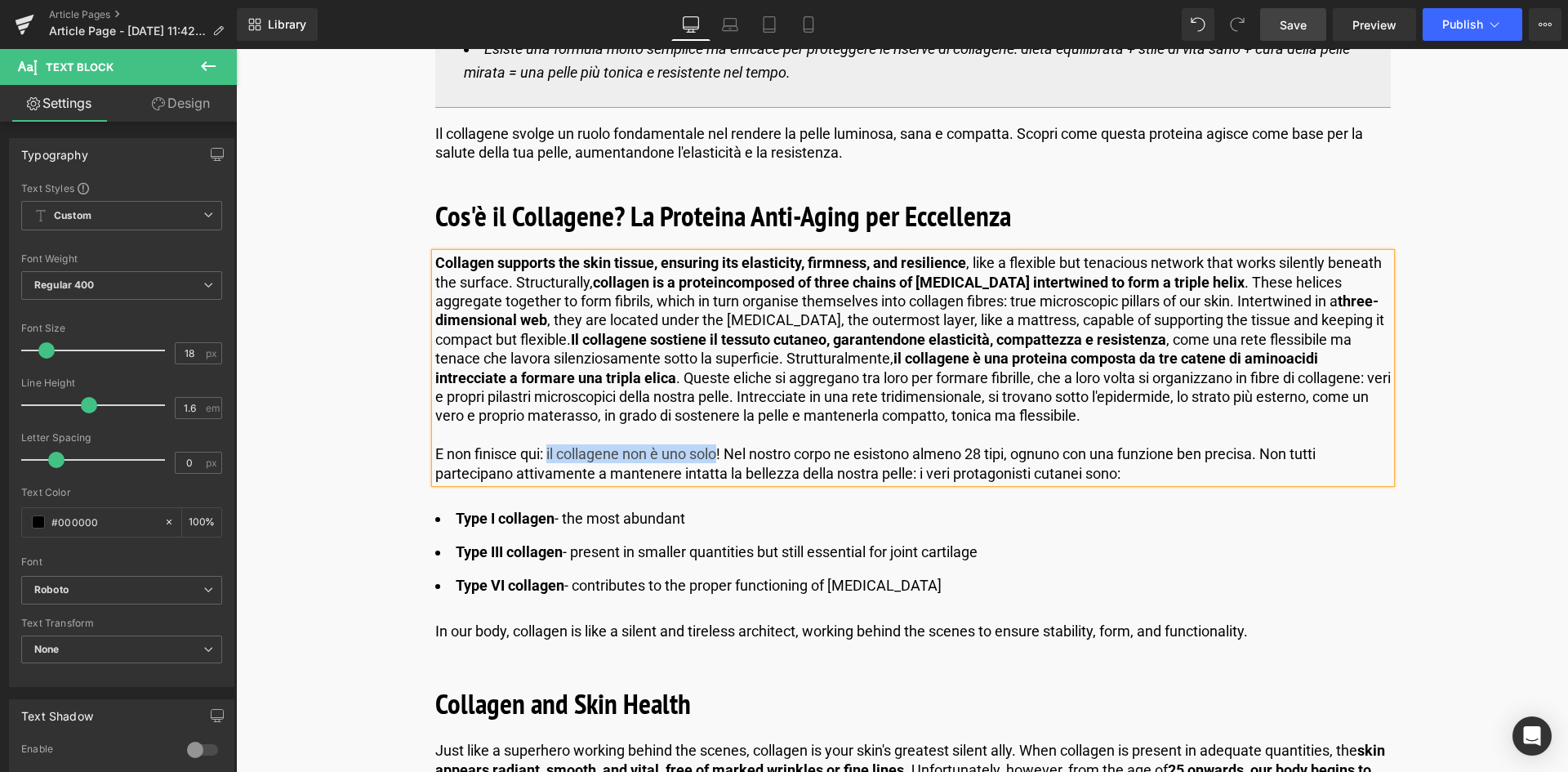
drag, startPoint x: 720, startPoint y: 452, endPoint x: 546, endPoint y: 447, distance: 174.1
click at [546, 447] on p "E non finisce qui: il collagene non è uno solo! Nel nostro corpo ne esistono al…" at bounding box center [914, 463] width 956 height 38
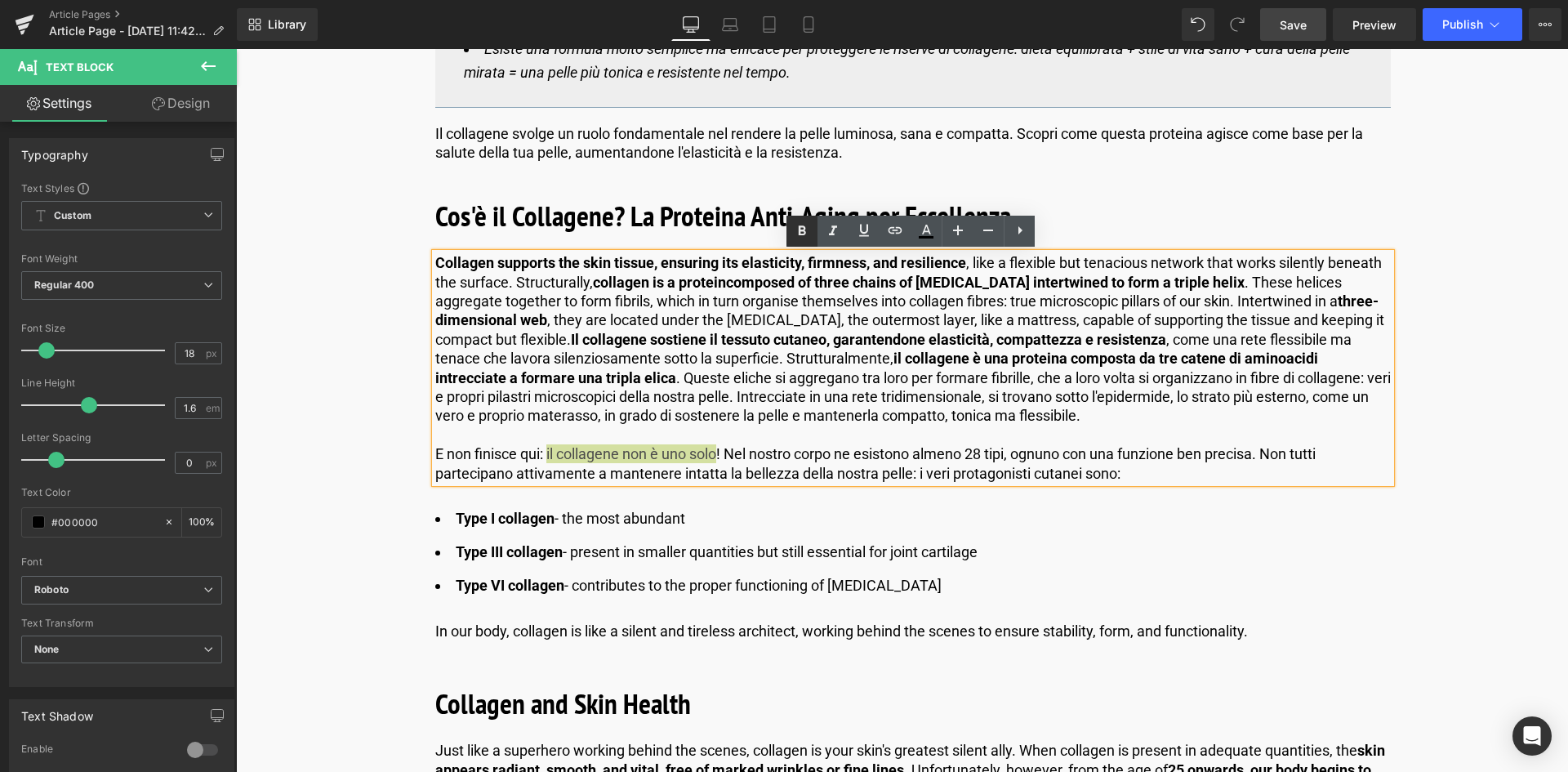
drag, startPoint x: 797, startPoint y: 225, endPoint x: 535, endPoint y: 296, distance: 271.4
click at [797, 225] on icon at bounding box center [801, 231] width 19 height 19
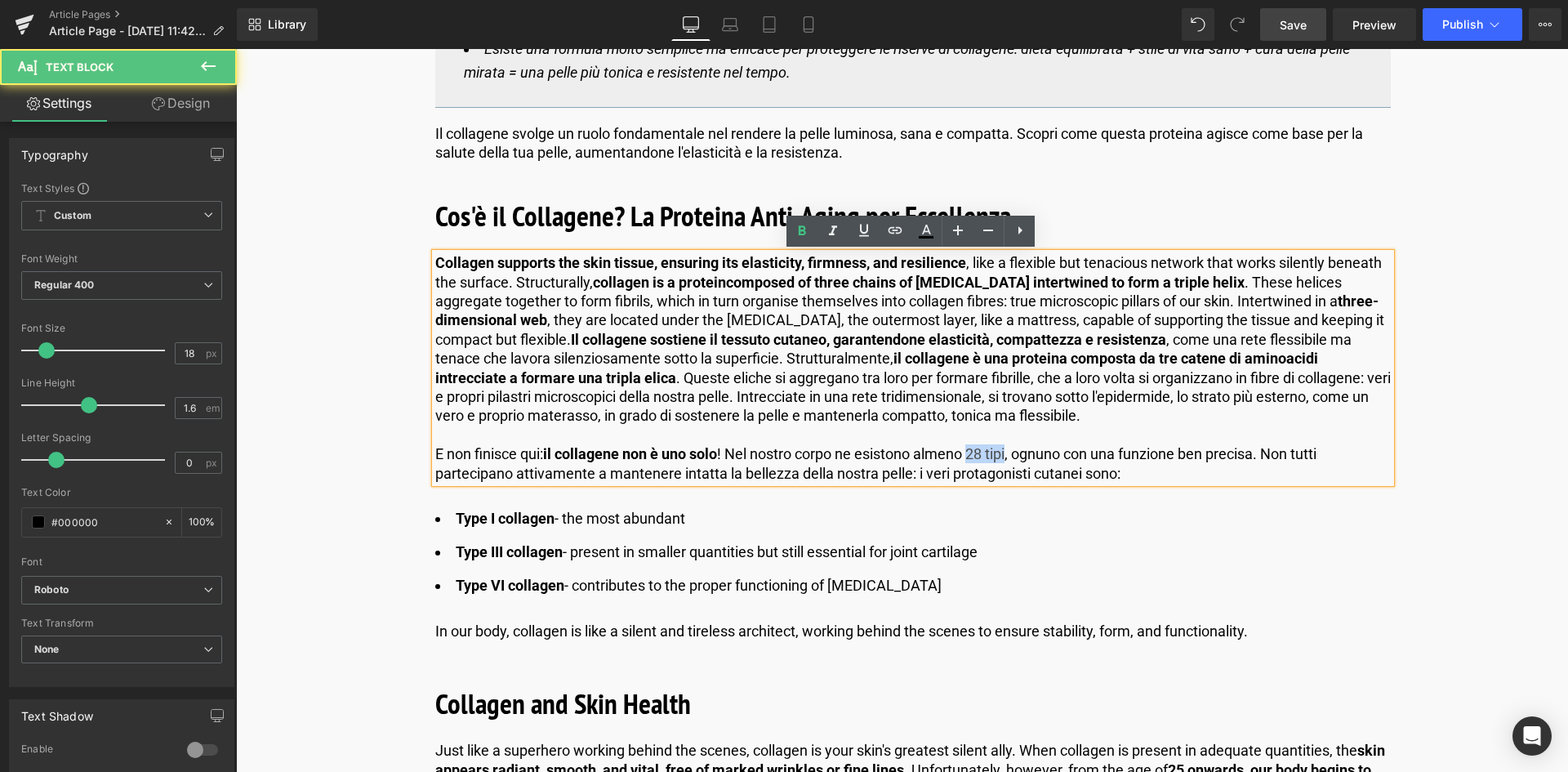
drag, startPoint x: 1014, startPoint y: 454, endPoint x: 975, endPoint y: 456, distance: 39.1
click at [975, 456] on p "E non finisce qui: il collagene non è uno solo ! Nel nostro corpo ne esistono a…" at bounding box center [914, 463] width 956 height 38
click at [793, 234] on icon at bounding box center [801, 231] width 19 height 19
click at [917, 475] on p "E non finisce qui: il collagene non è uno solo ! Nel nostro corpo ne esistono a…" at bounding box center [914, 463] width 956 height 38
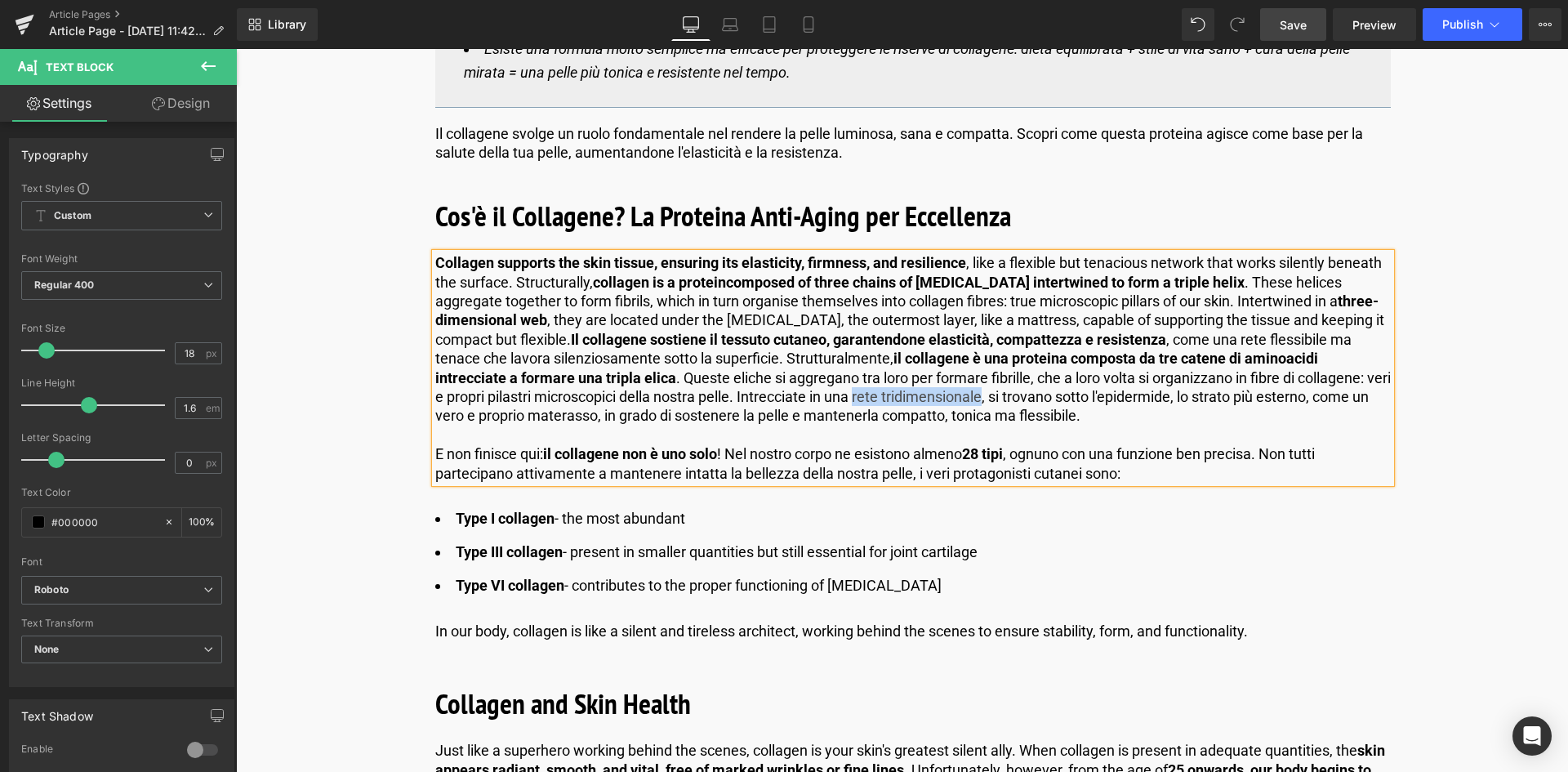
drag, startPoint x: 1011, startPoint y: 397, endPoint x: 884, endPoint y: 402, distance: 127.1
click at [884, 402] on p "Collagen supports the skin tissue, ensuring its elasticity, firmness, and resil…" at bounding box center [914, 340] width 956 height 172
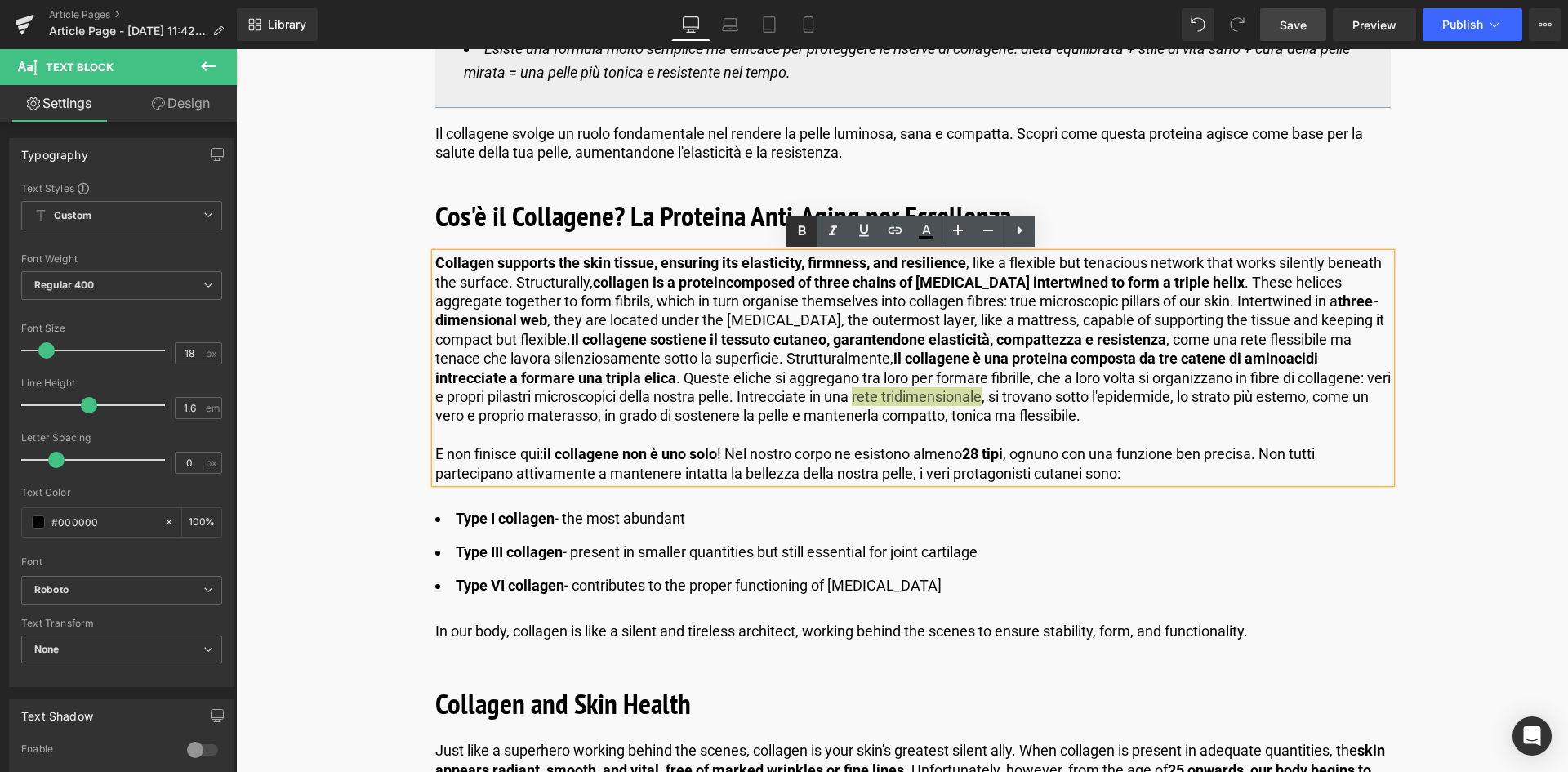
click at [807, 234] on icon at bounding box center [801, 231] width 19 height 19
click at [639, 380] on strong "il collagene è una proteina composta da tre catene di aminoacidi intrecciate a …" at bounding box center [877, 367] width 882 height 36
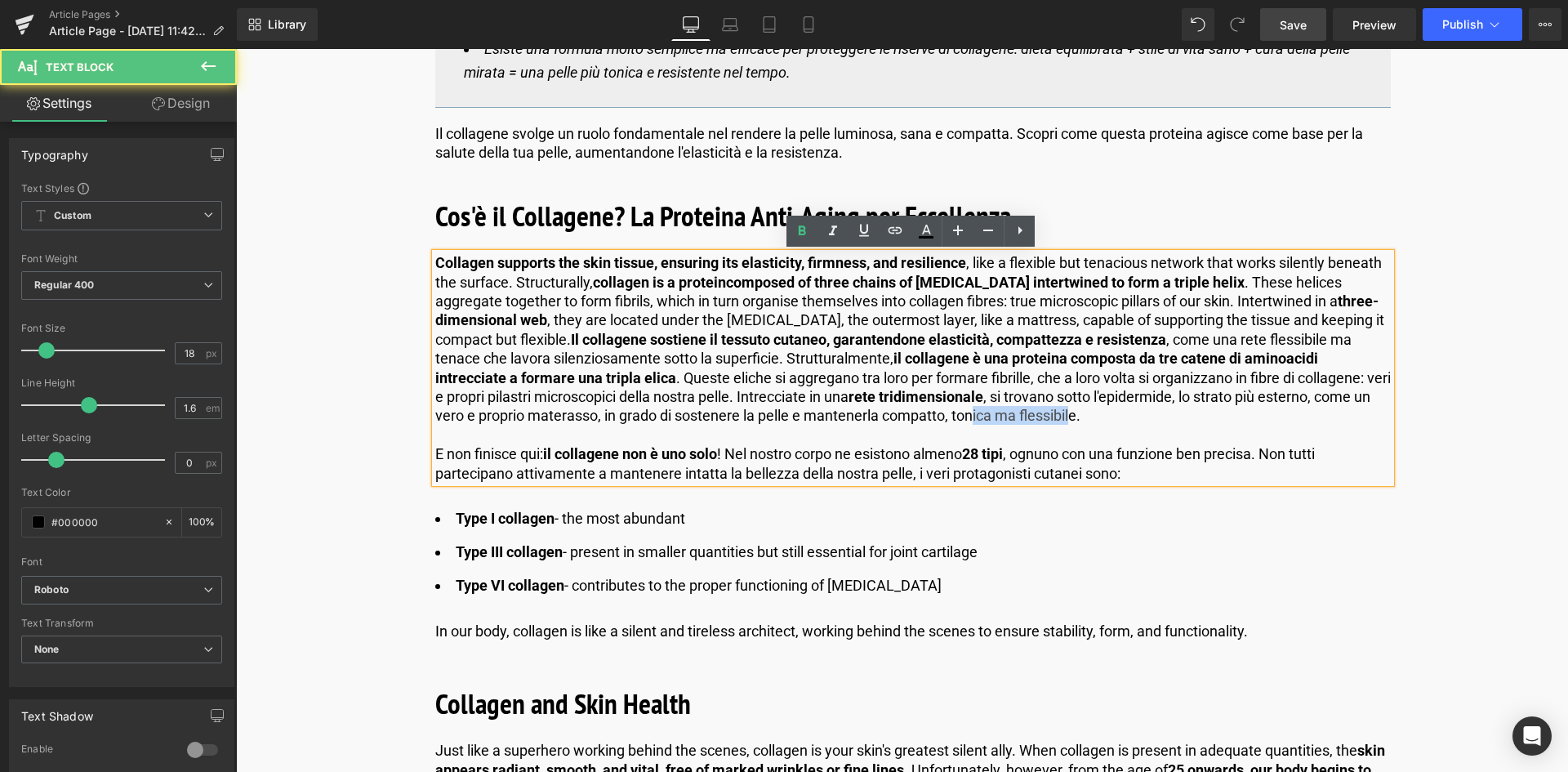
drag, startPoint x: 1095, startPoint y: 417, endPoint x: 773, endPoint y: 350, distance: 328.9
click at [979, 421] on p "Collagen supports the skin tissue, ensuring its elasticity, firmness, and resil…" at bounding box center [914, 340] width 956 height 172
click at [768, 350] on p "Collagen supports the skin tissue, ensuring its elasticity, firmness, and resil…" at bounding box center [914, 340] width 956 height 172
click at [963, 415] on p "Collagen supports the skin tissue, ensuring its elasticity, firmness, and resil…" at bounding box center [914, 340] width 956 height 172
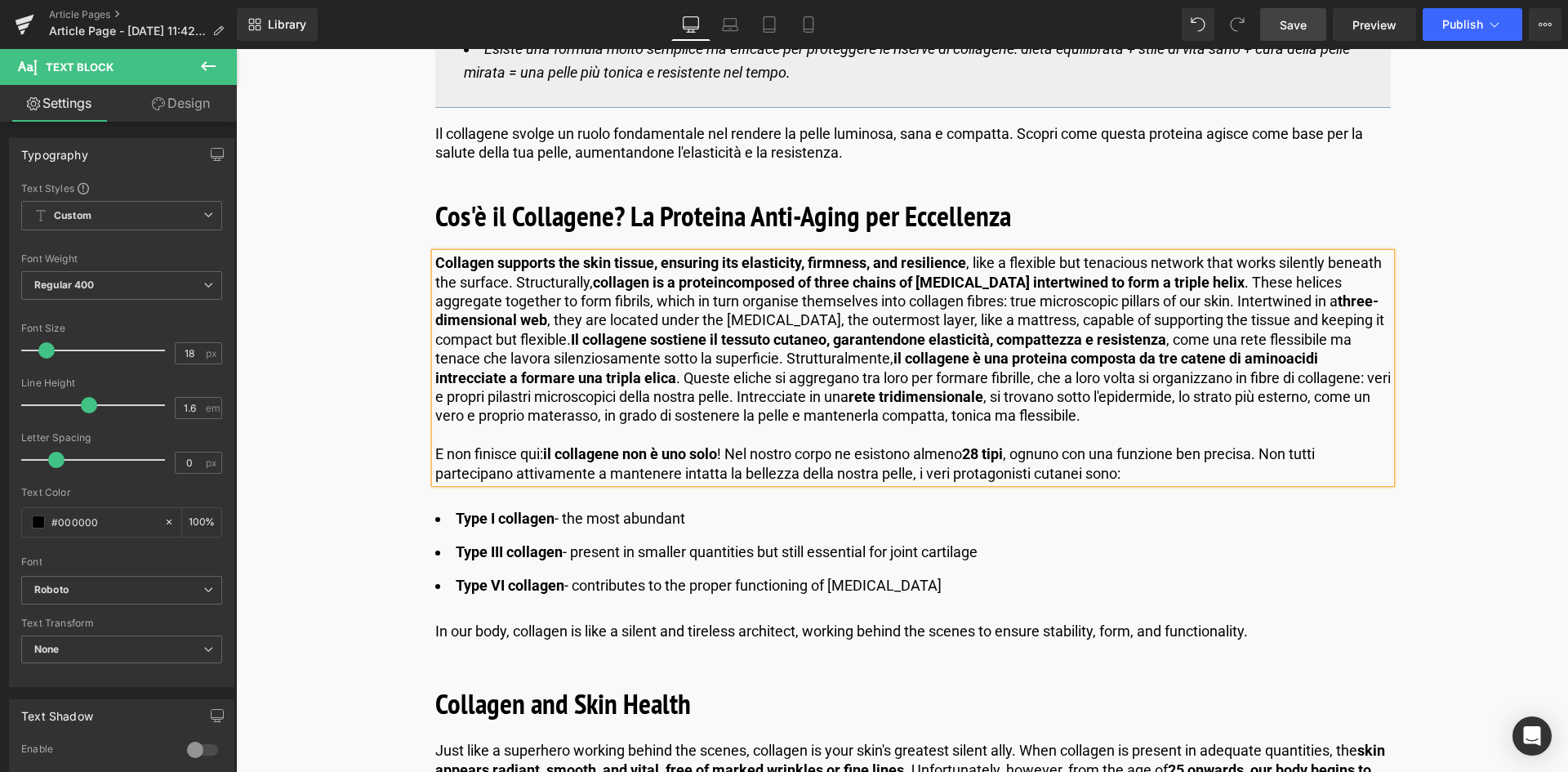
click at [936, 337] on strong "Il collagene sostiene il tessuto cutaneo, garantendone elasticità, compattezza …" at bounding box center [869, 339] width 595 height 17
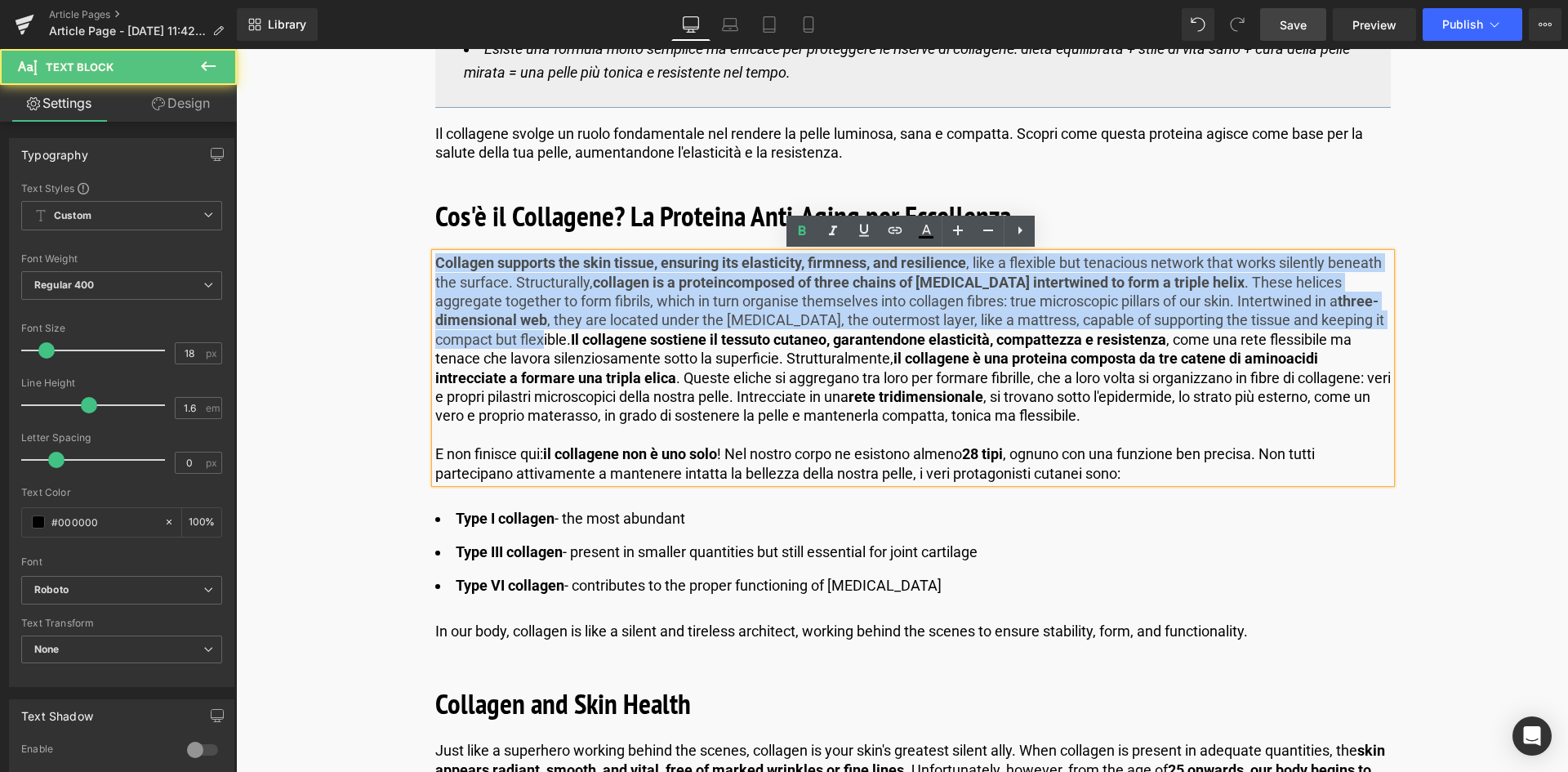
drag, startPoint x: 568, startPoint y: 343, endPoint x: 413, endPoint y: 262, distance: 174.9
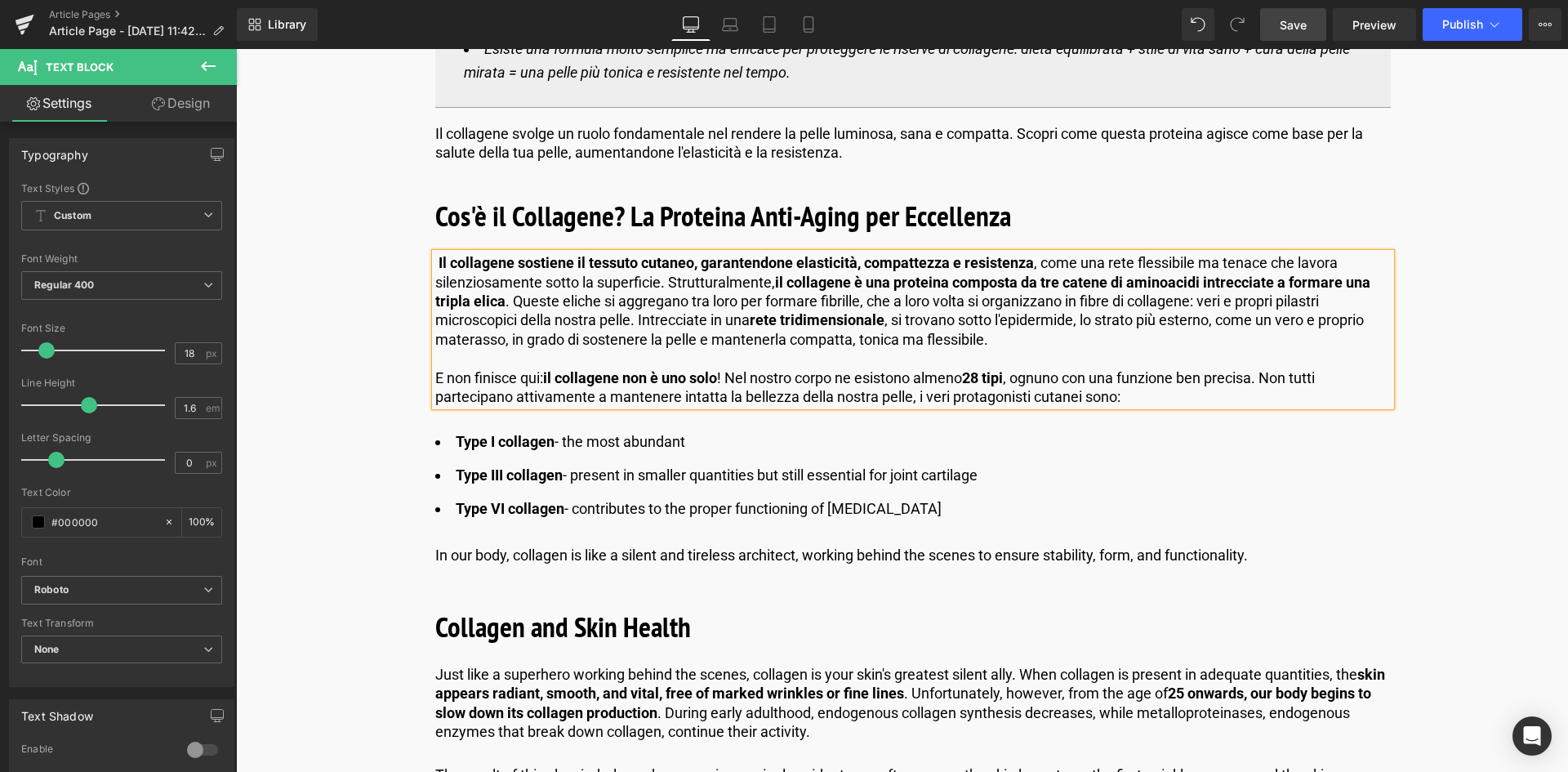
click at [1299, 23] on span "Save" at bounding box center [1292, 25] width 27 height 17
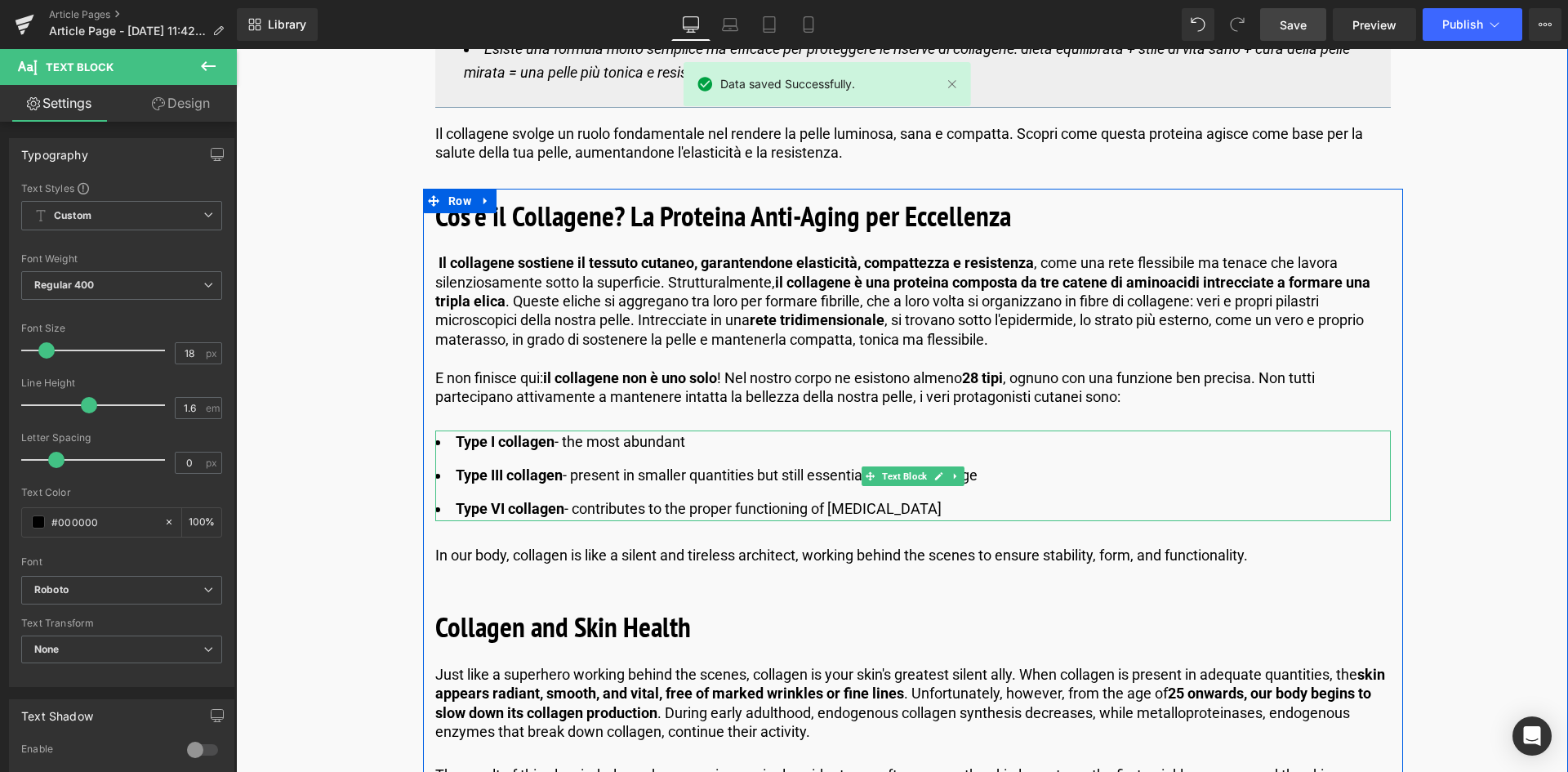
drag, startPoint x: 523, startPoint y: 444, endPoint x: 550, endPoint y: 439, distance: 27.5
click at [523, 444] on span "Type I collagen" at bounding box center [505, 441] width 99 height 17
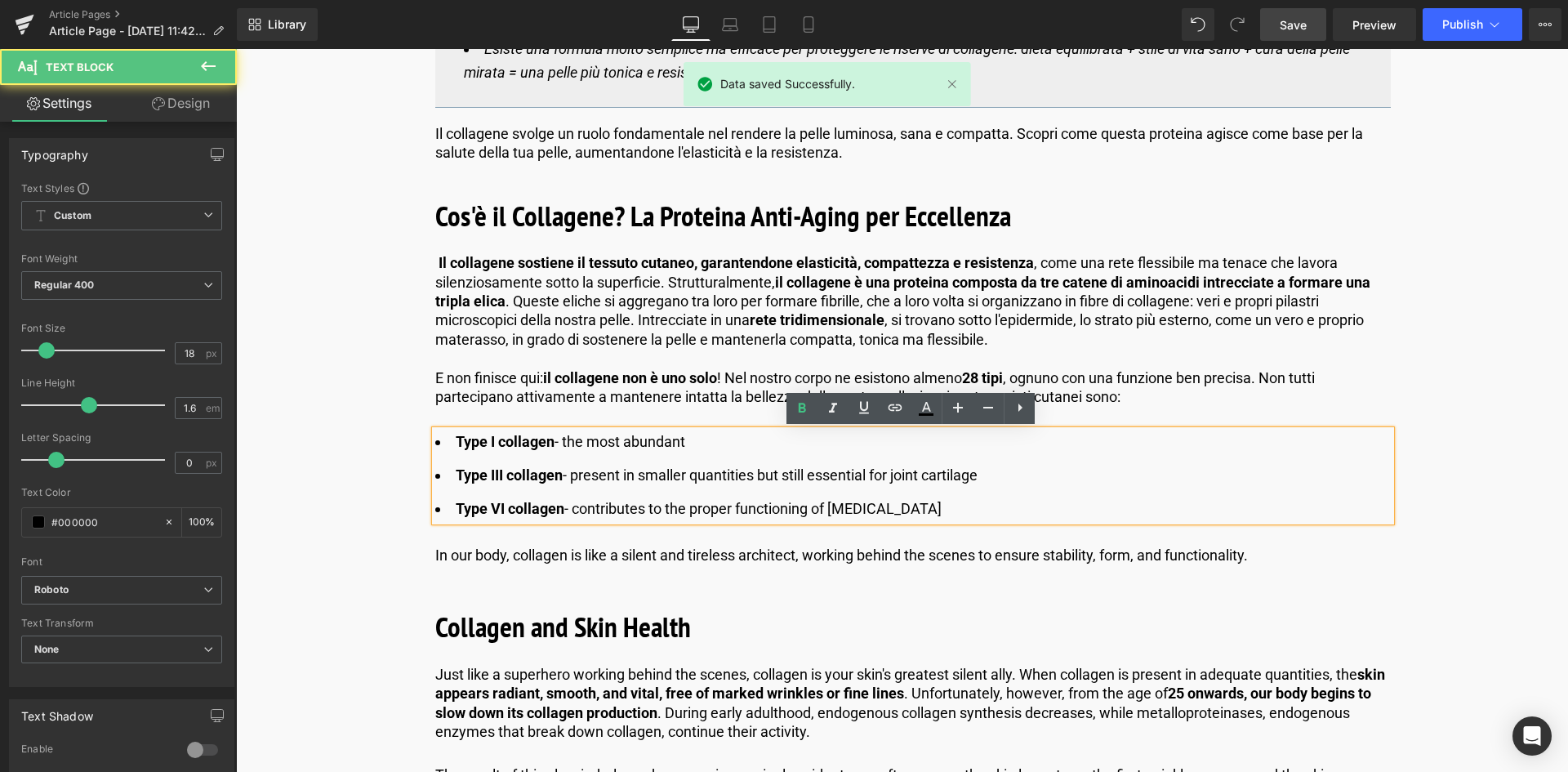
click at [550, 439] on span "Type I collagen" at bounding box center [505, 441] width 99 height 17
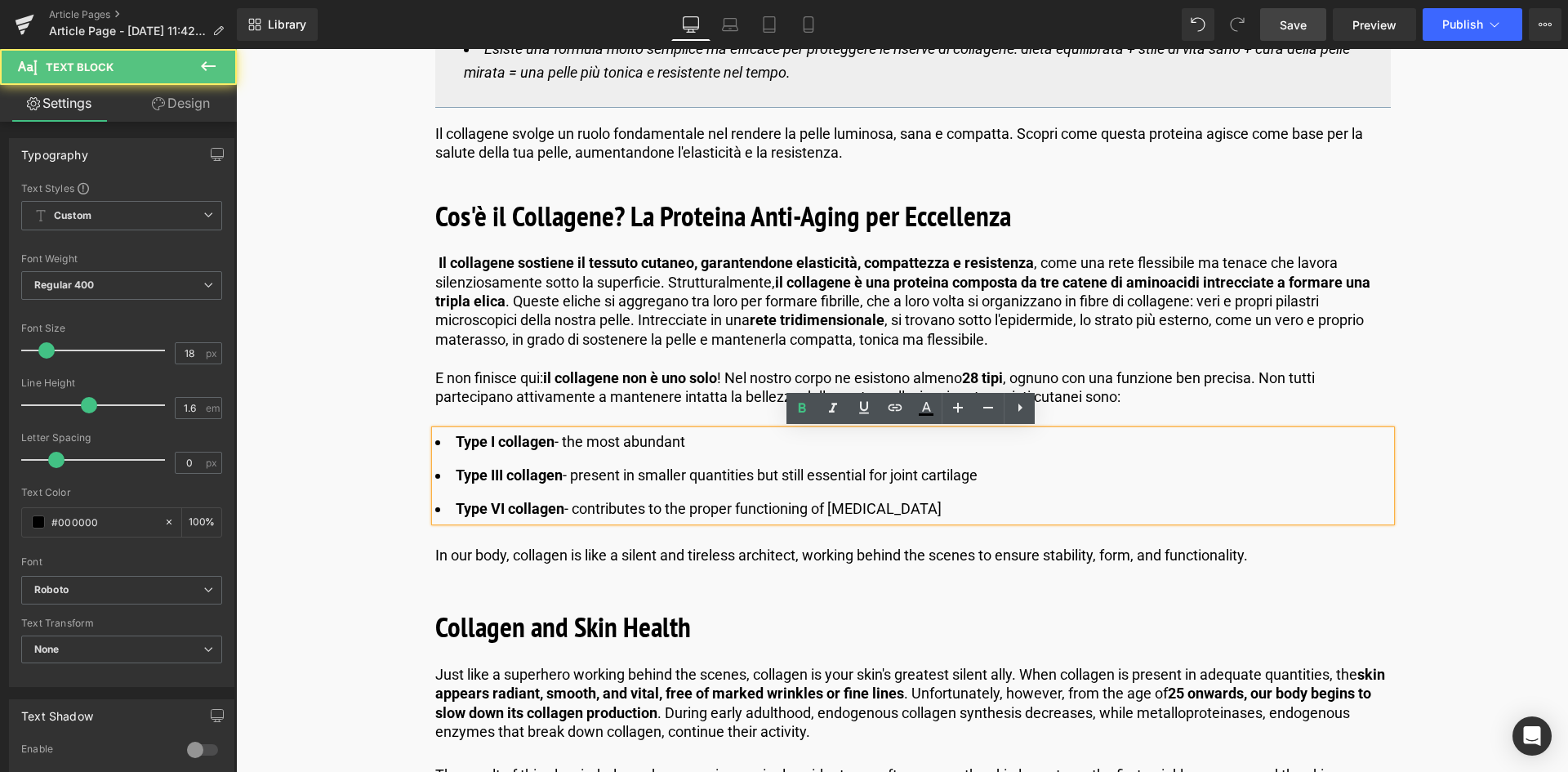
click at [481, 438] on span "Type I collagen" at bounding box center [505, 441] width 99 height 17
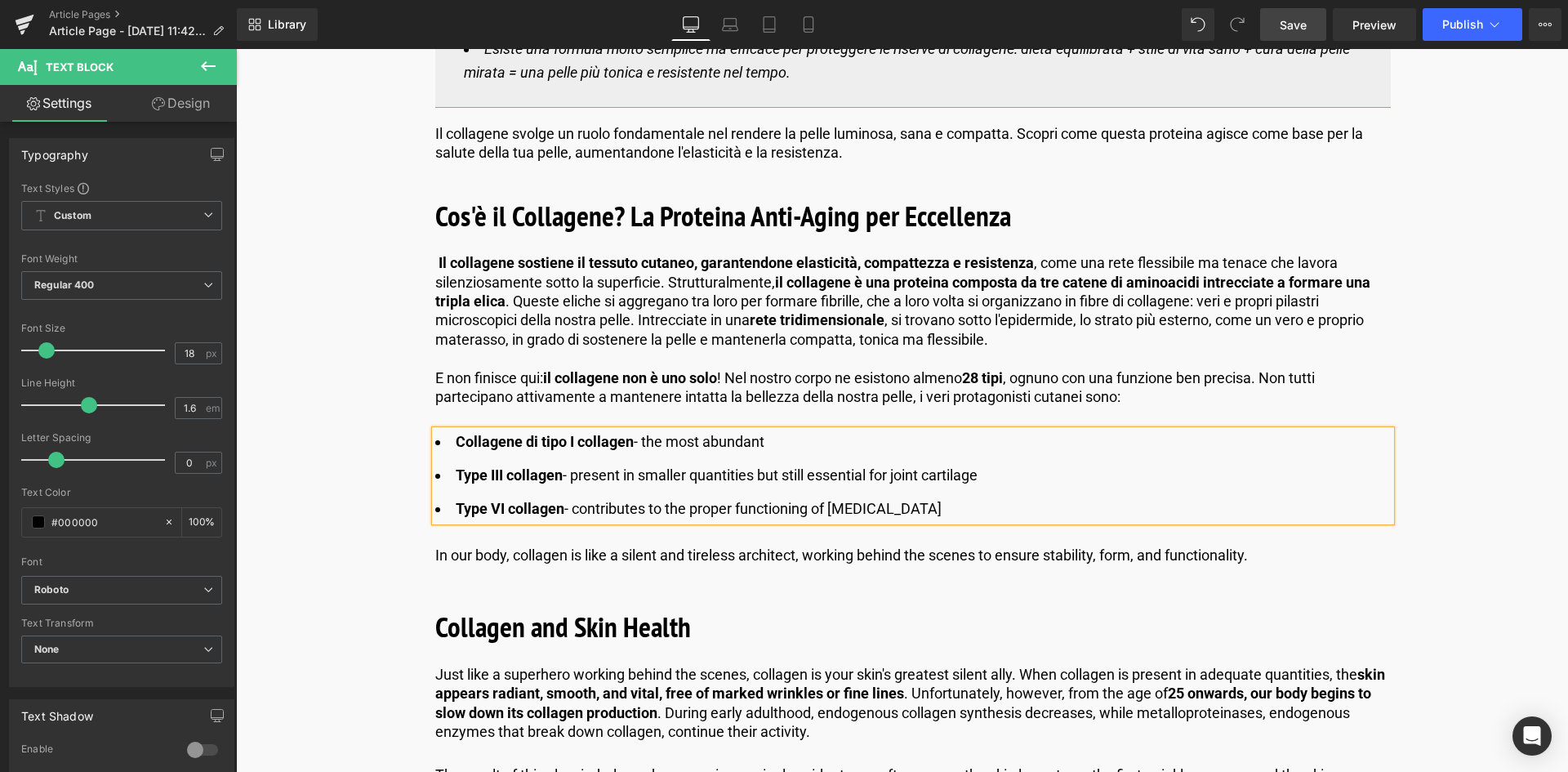
click at [633, 440] on span "Collagene di tipo I collagen" at bounding box center [545, 441] width 178 height 17
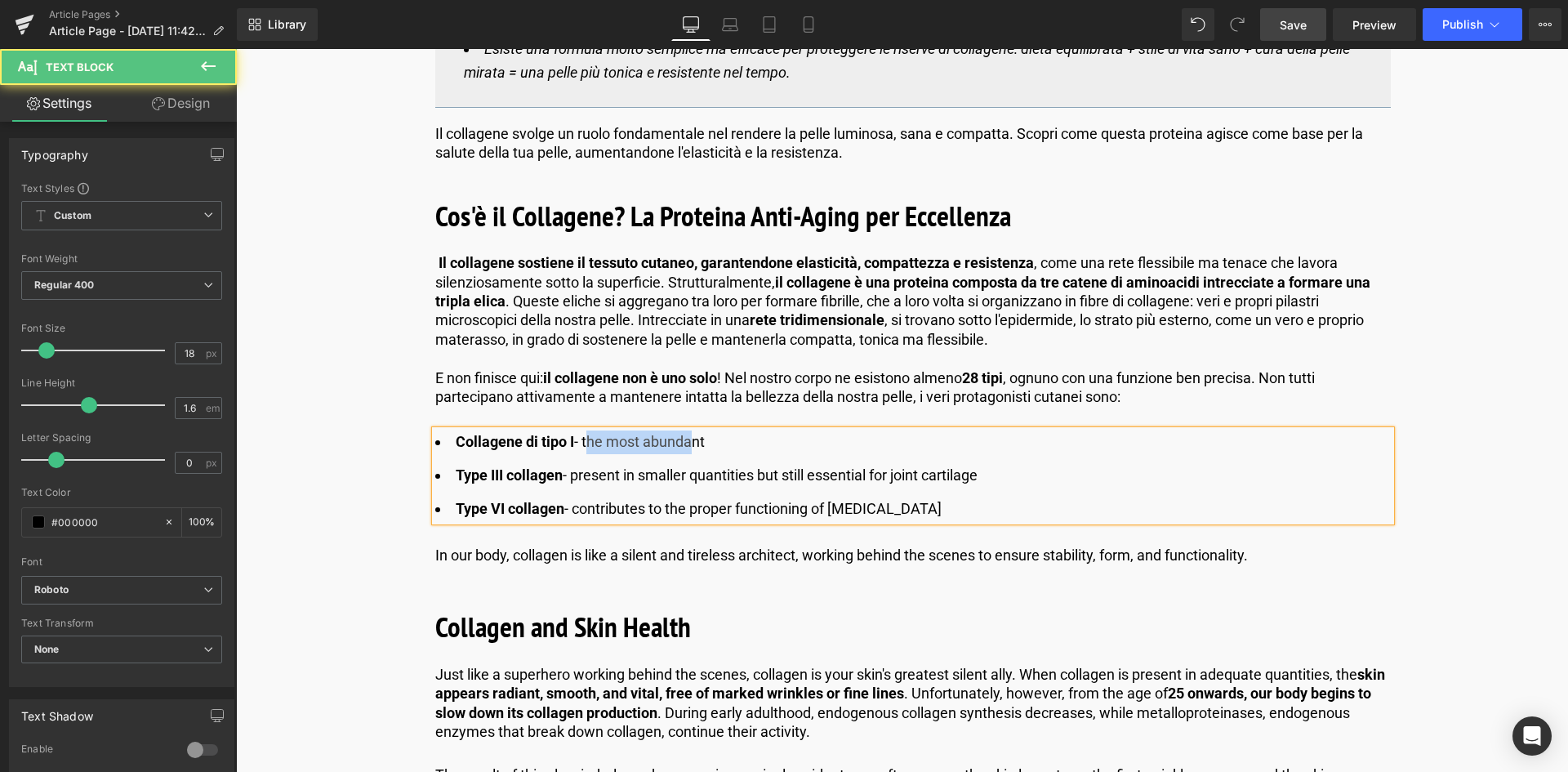
drag, startPoint x: 665, startPoint y: 440, endPoint x: 589, endPoint y: 443, distance: 76.1
click at [589, 443] on li "Collagene di tipo I - the most abundant" at bounding box center [914, 442] width 956 height 24
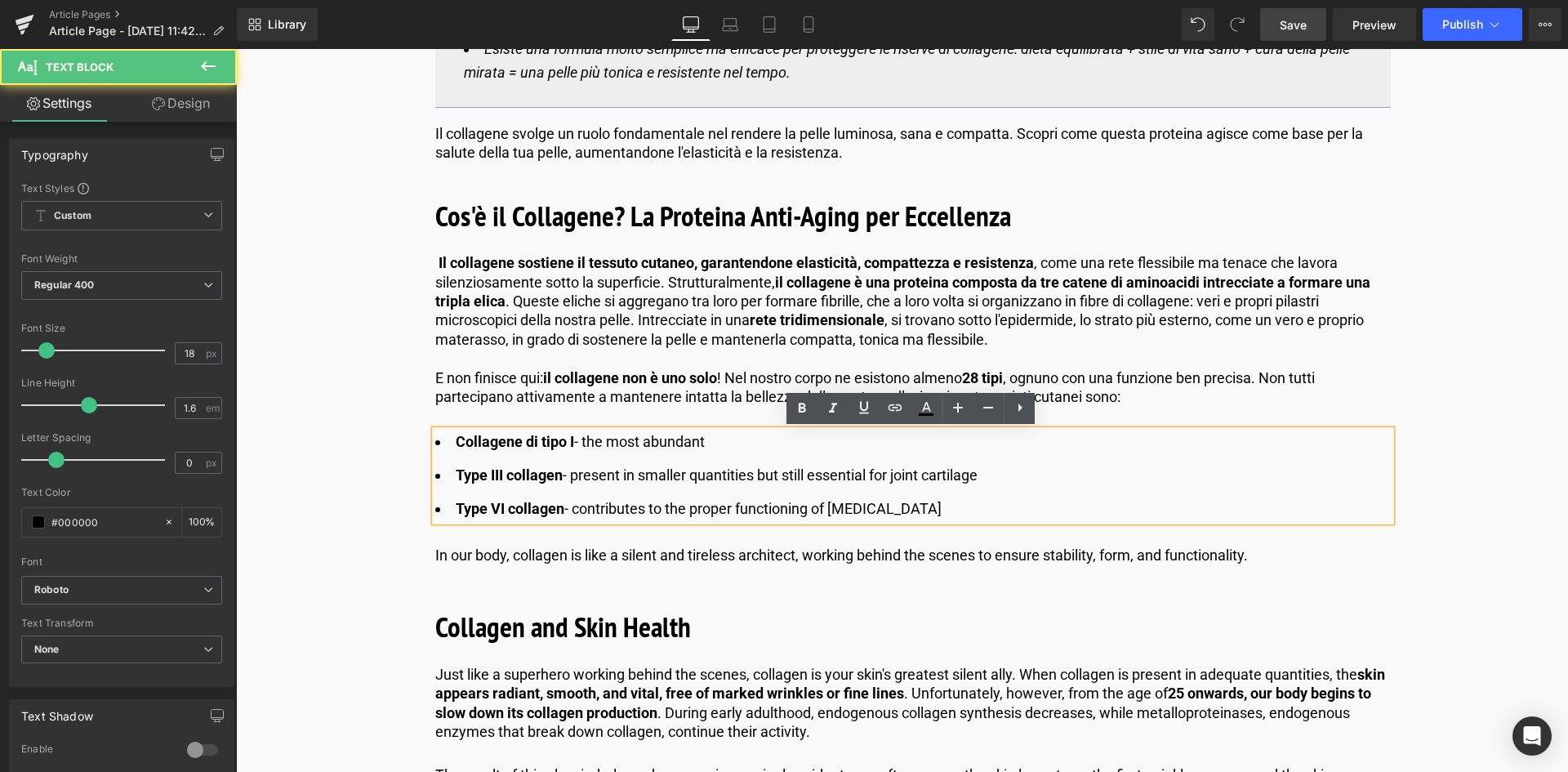
click at [699, 436] on li "Collagene di tipo I - the most abundant" at bounding box center [914, 442] width 956 height 24
drag, startPoint x: 702, startPoint y: 447, endPoint x: 585, endPoint y: 437, distance: 117.4
click at [585, 437] on li "Collagene di tipo I - the most abundant" at bounding box center [914, 442] width 956 height 24
click at [561, 440] on span "Collagene di tipo I" at bounding box center [514, 441] width 118 height 17
click at [490, 473] on span "Type III collagen" at bounding box center [509, 474] width 107 height 17
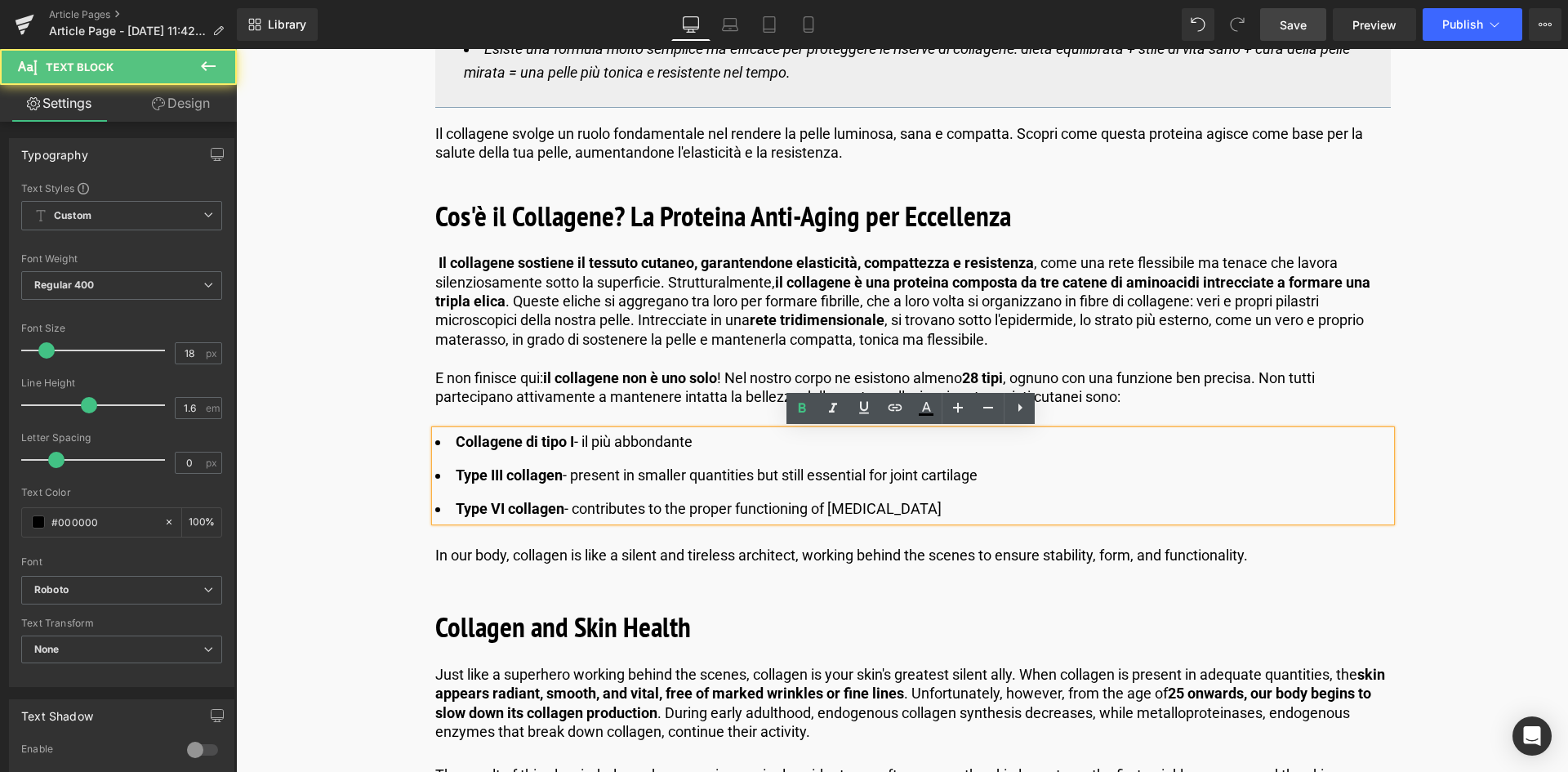
click at [559, 473] on span "Type III collagen" at bounding box center [509, 474] width 107 height 17
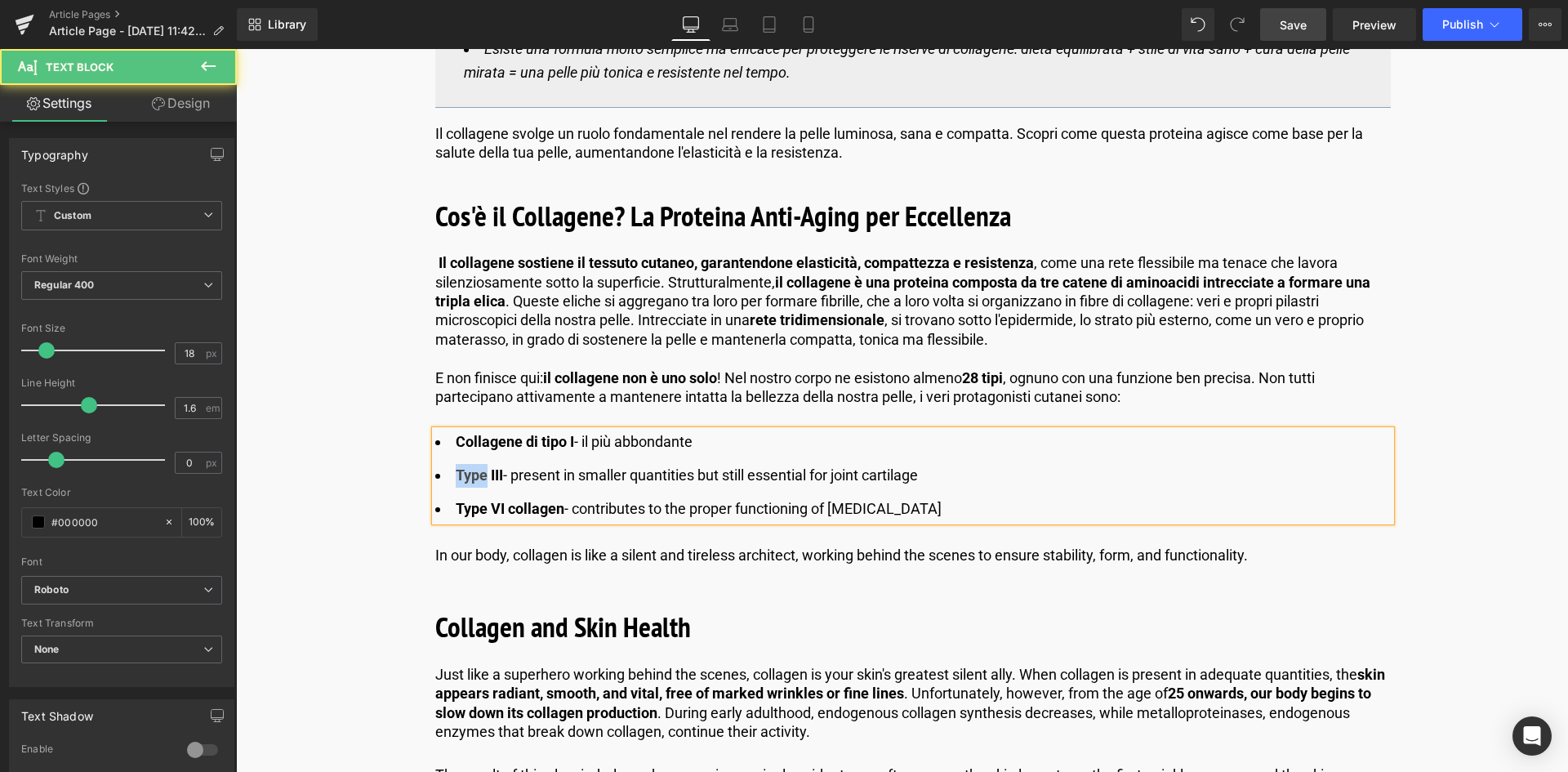
drag, startPoint x: 481, startPoint y: 469, endPoint x: 450, endPoint y: 473, distance: 31.3
click at [450, 473] on li "Type III - present in smaller quantities but still essential for joint cartilage" at bounding box center [914, 476] width 956 height 24
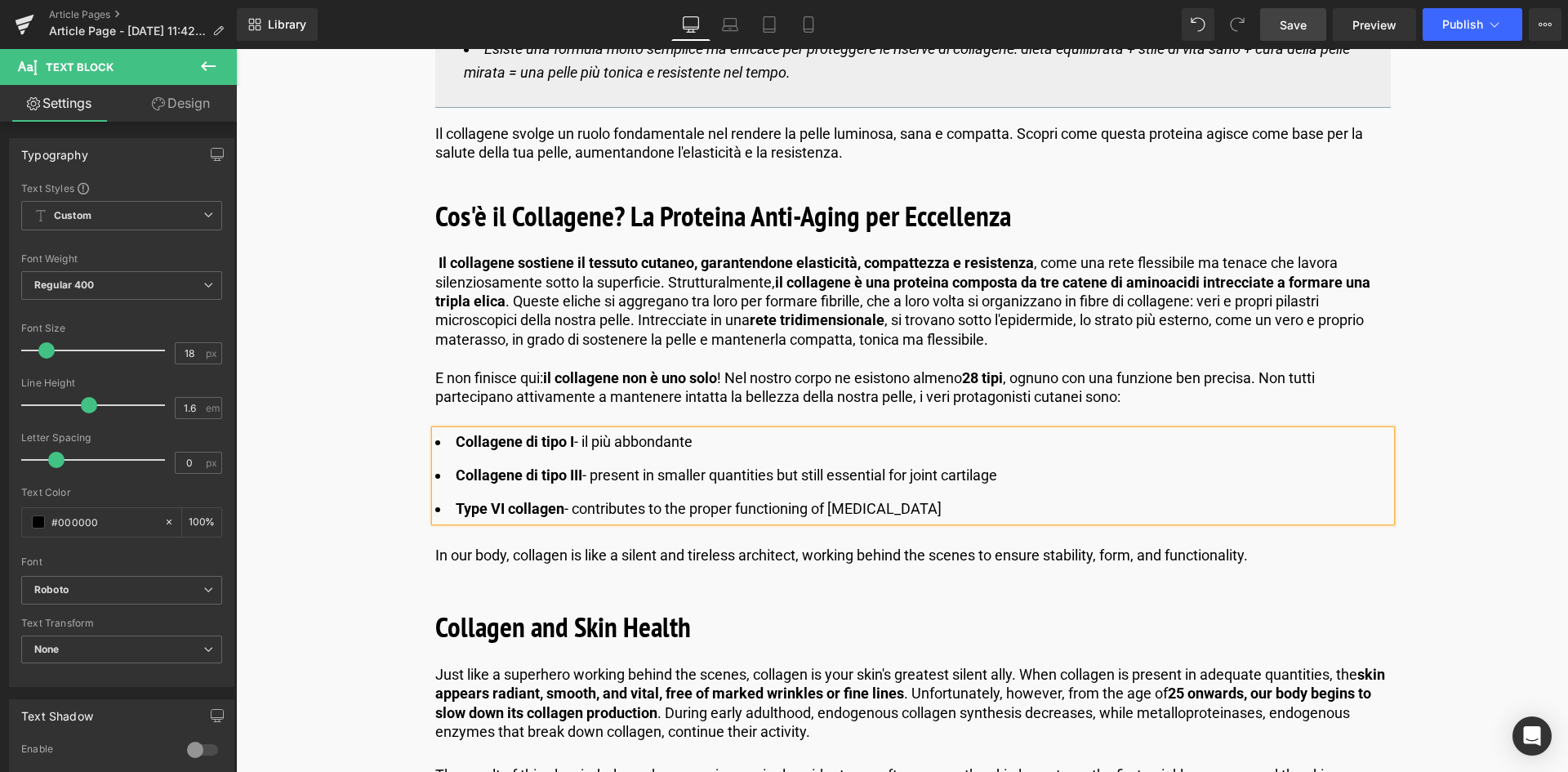
click at [559, 507] on span "Type VI collagen" at bounding box center [510, 508] width 109 height 17
drag, startPoint x: 485, startPoint y: 504, endPoint x: 449, endPoint y: 507, distance: 36.1
click at [449, 507] on li "Type VI - contributes to the proper functioning of muscle tissue" at bounding box center [914, 509] width 956 height 24
click at [998, 481] on li "Collagene di tipo III - present in smaller quantities but still essential for j…" at bounding box center [914, 476] width 956 height 24
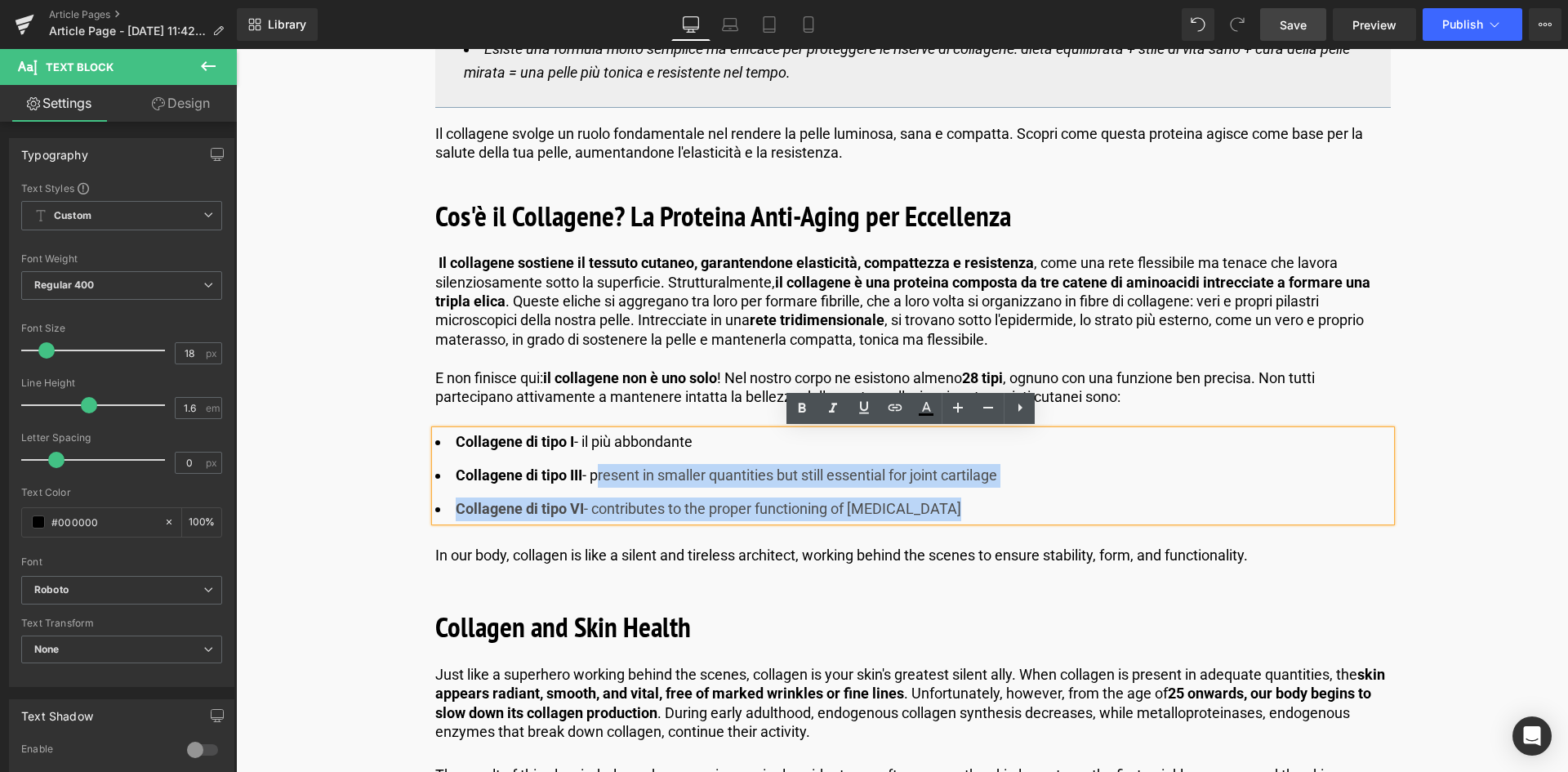
drag, startPoint x: 969, startPoint y: 505, endPoint x: 592, endPoint y: 481, distance: 377.8
click at [592, 481] on ul "Collagene di tipo I - il più abbondante Collagene di tipo III - present in smal…" at bounding box center [914, 475] width 956 height 90
copy ul "present in smaller quantities but still essential for joint cartilage Collagene…"
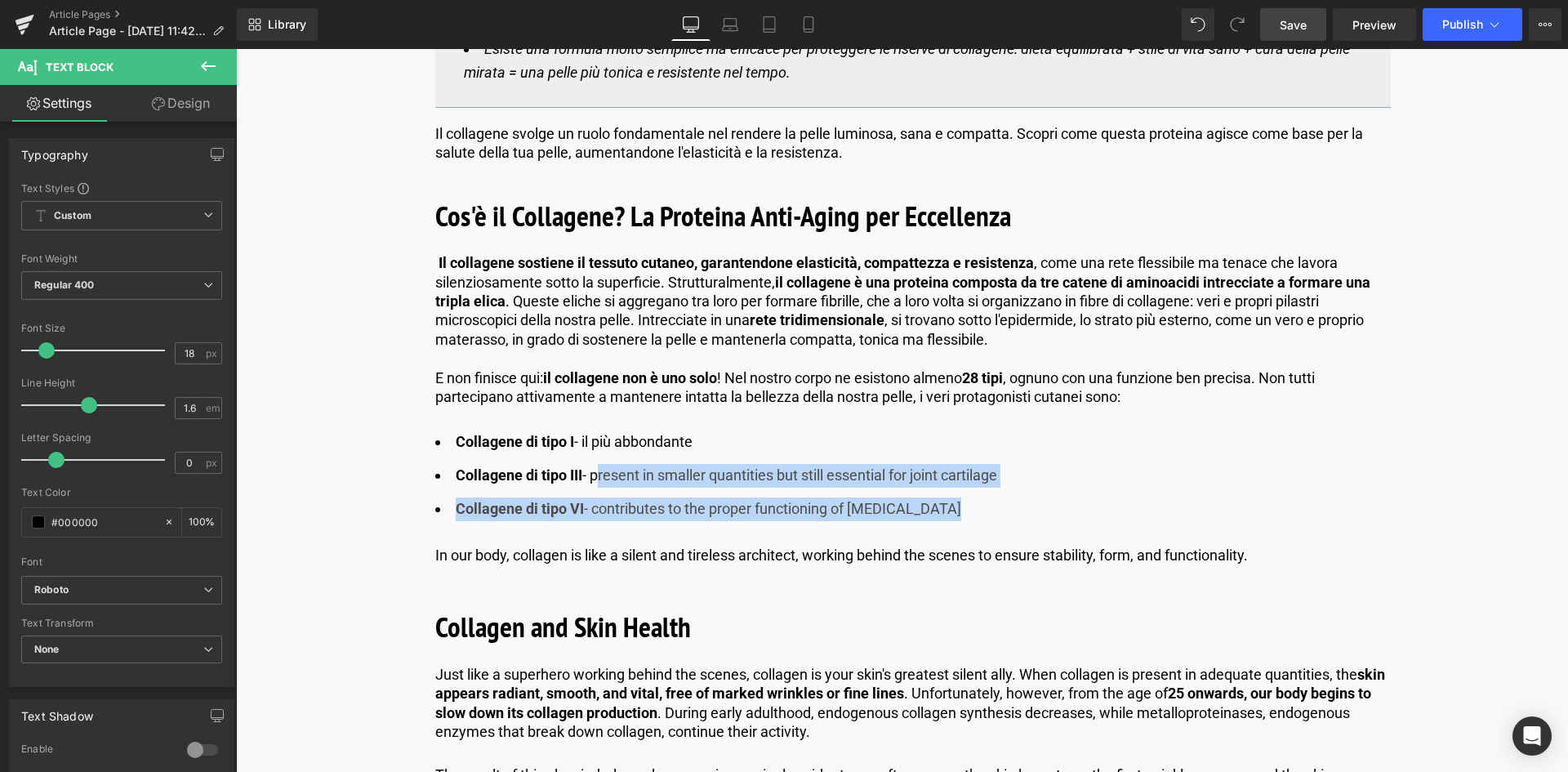
drag, startPoint x: 926, startPoint y: 489, endPoint x: 1003, endPoint y: 480, distance: 77.5
click at [926, 489] on ul "Collagene di tipo I - il più abbondante Collagene di tipo III - present in smal…" at bounding box center [914, 475] width 956 height 90
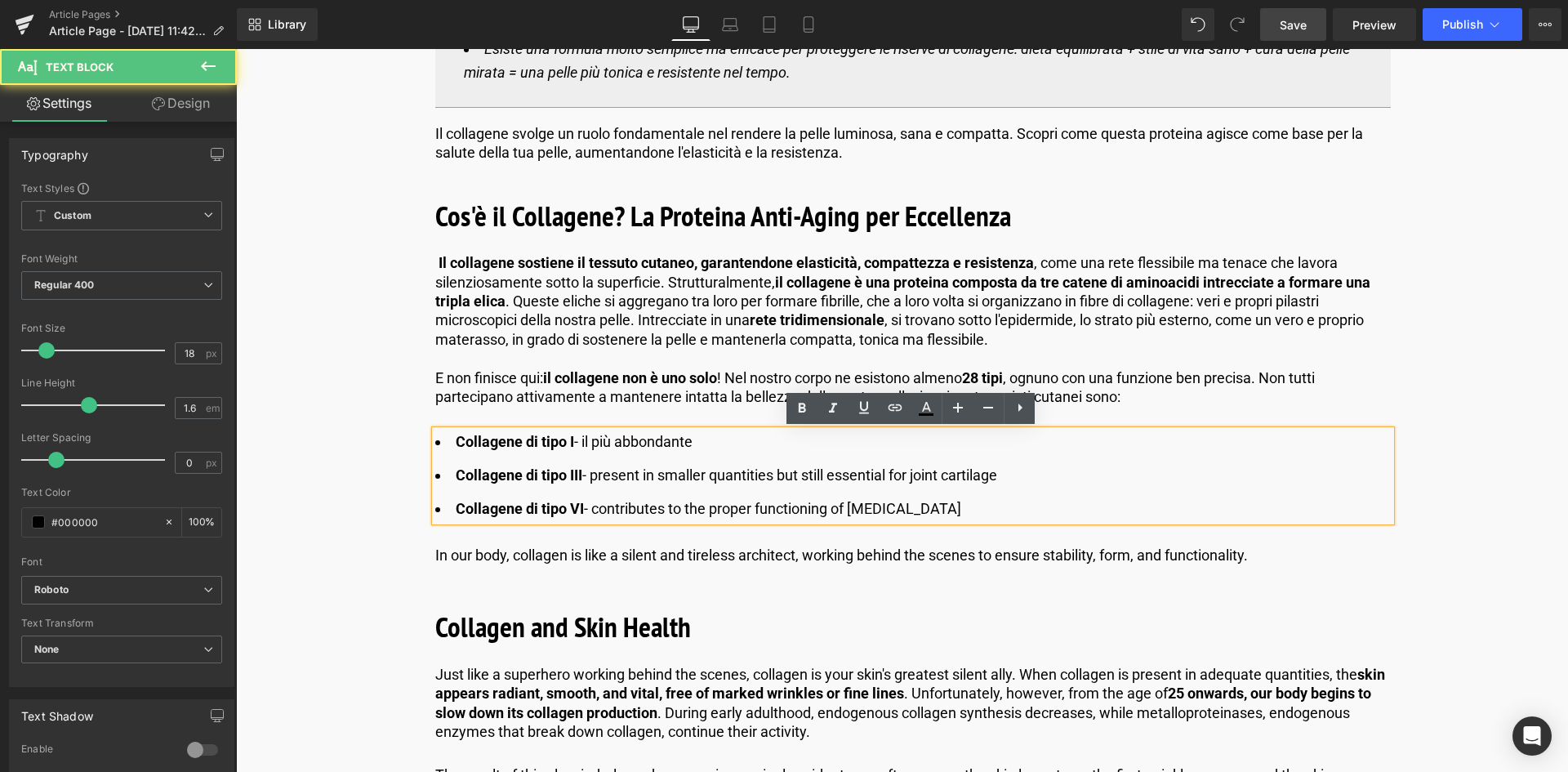
click at [1014, 479] on li "Collagene di tipo III - present in smaller quantities but still essential for j…" at bounding box center [914, 476] width 956 height 24
drag, startPoint x: 1011, startPoint y: 474, endPoint x: 593, endPoint y: 479, distance: 418.0
click at [593, 479] on li "Collagene di tipo III - present in smaller quantities but still essential for j…" at bounding box center [914, 476] width 956 height 24
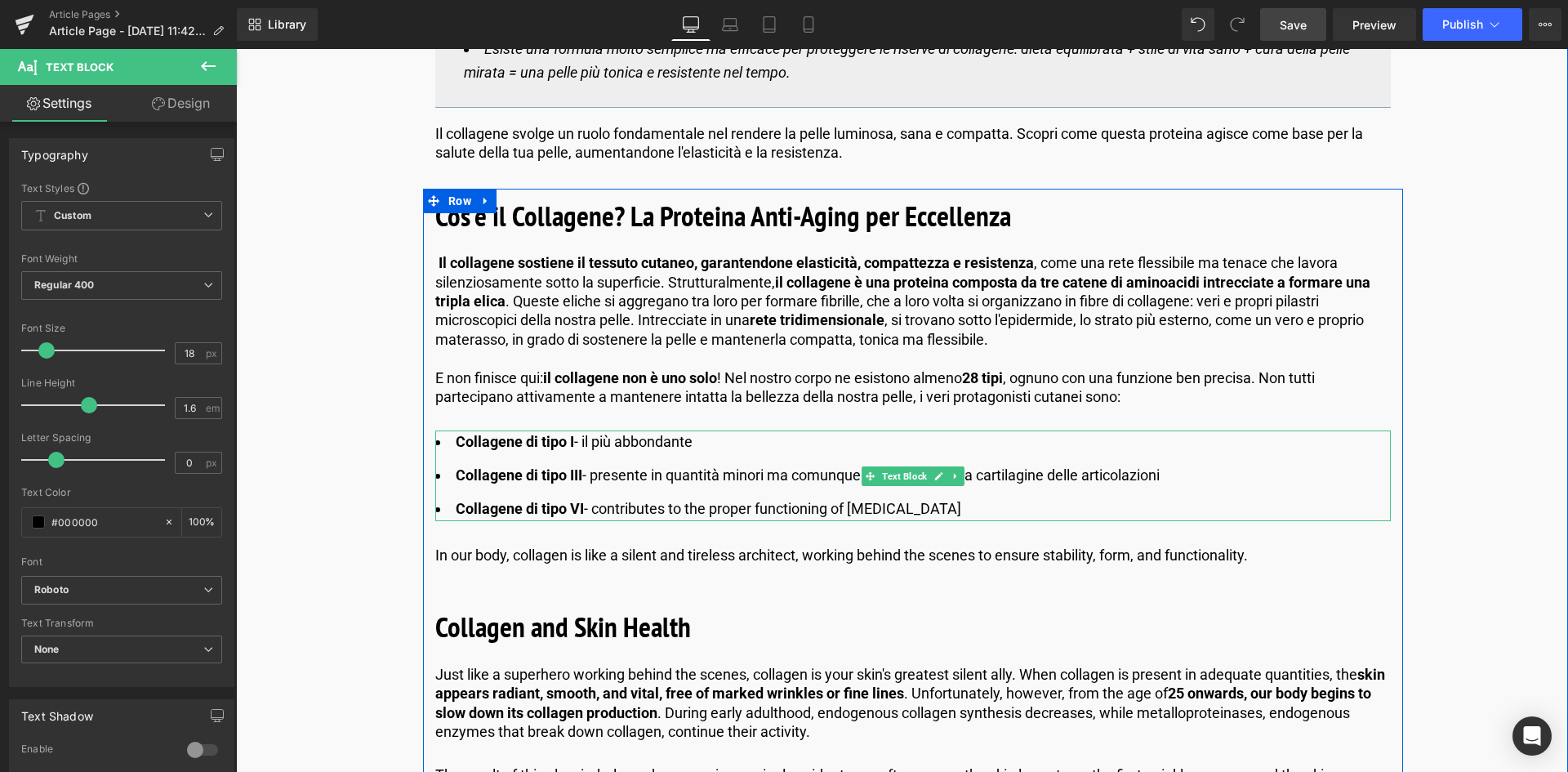
click at [946, 510] on li "Collagene di tipo VI - contributes to the proper functioning of muscle tissue" at bounding box center [914, 509] width 956 height 24
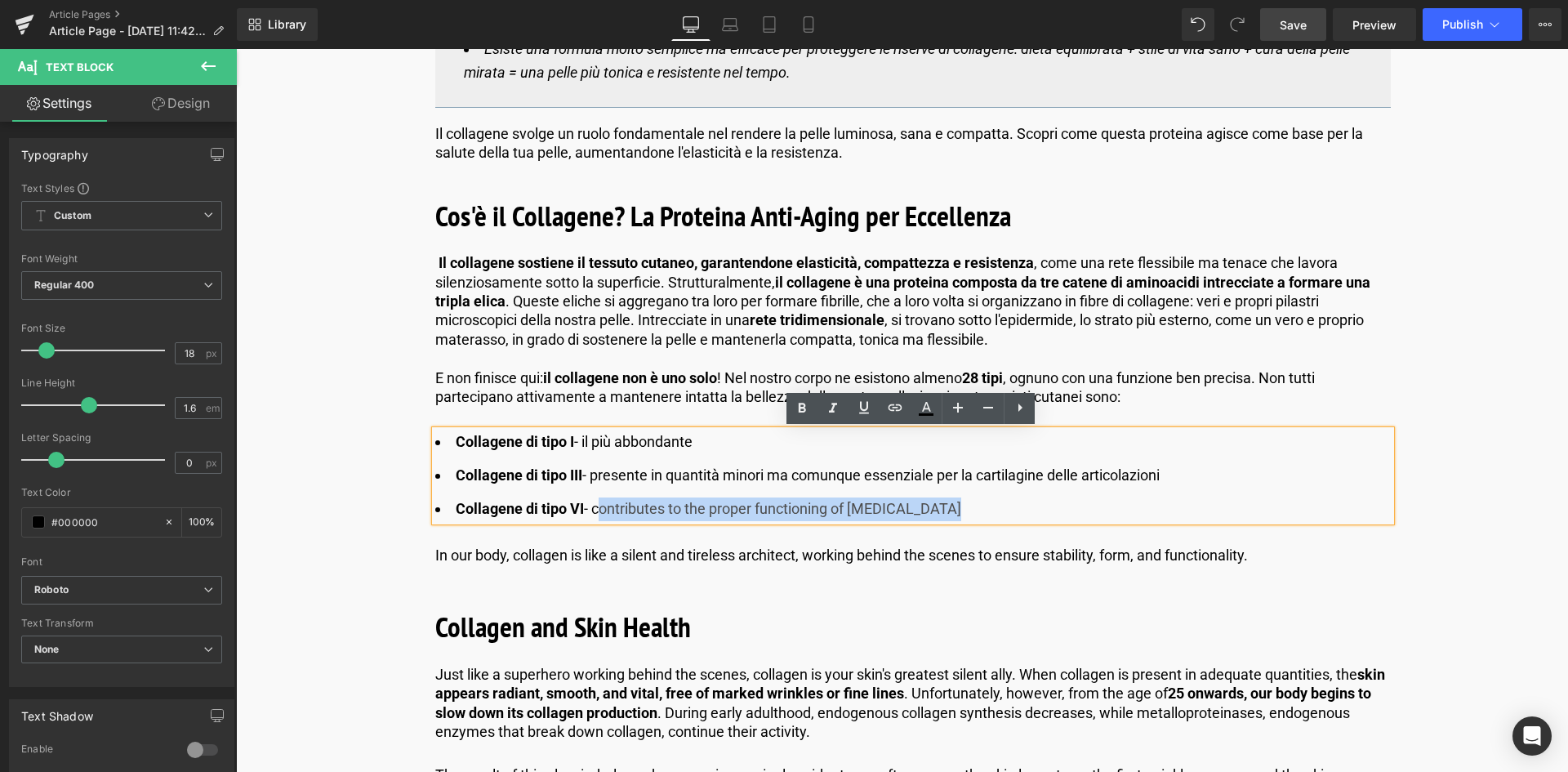
drag, startPoint x: 942, startPoint y: 511, endPoint x: 597, endPoint y: 514, distance: 345.0
click at [597, 514] on li "Collagene di tipo VI - contributes to the proper functioning of muscle tissue" at bounding box center [914, 509] width 956 height 24
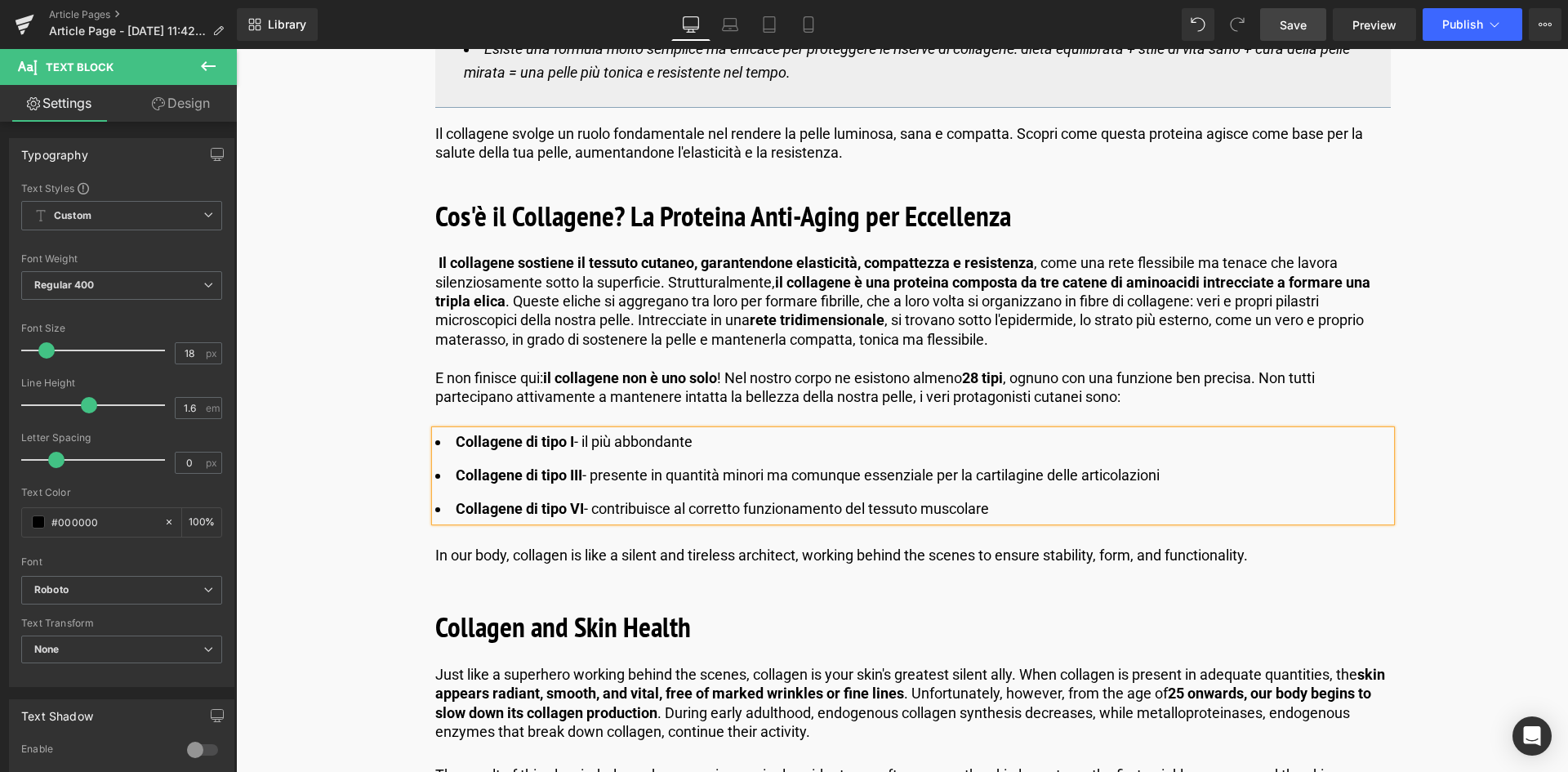
drag, startPoint x: 633, startPoint y: 552, endPoint x: 1253, endPoint y: 557, distance: 620.0
click at [636, 552] on p "In our body, collagen is like a silent and tireless architect, working behind t…" at bounding box center [914, 555] width 956 height 19
click at [1259, 555] on p "In our body, collagen is like a silent and tireless architect, working behind t…" at bounding box center [914, 555] width 956 height 19
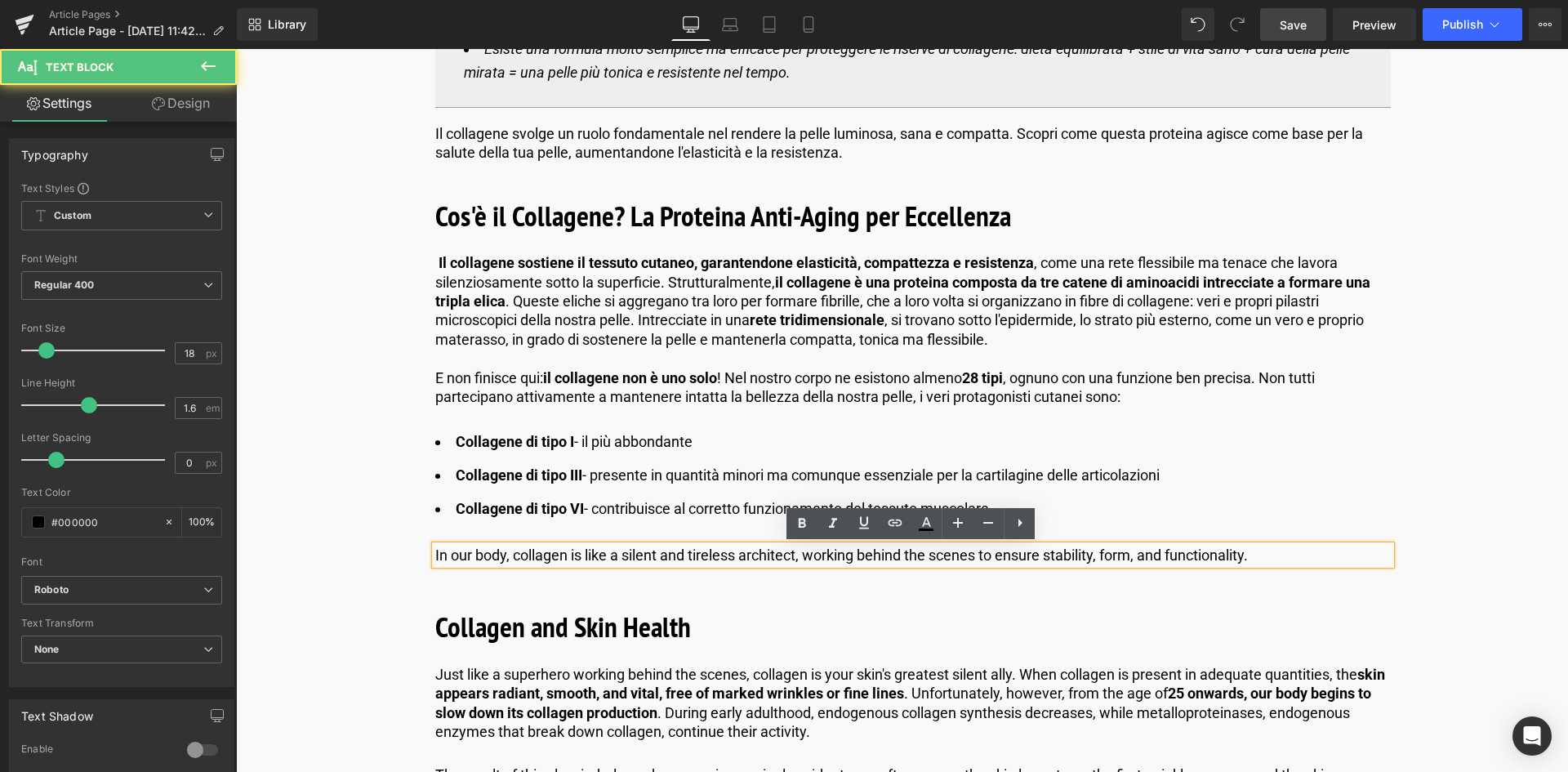
drag, startPoint x: 1262, startPoint y: 557, endPoint x: 322, endPoint y: 555, distance: 940.0
copy p "In our body, collagen is like a silent and tireless architect, working behind t…"
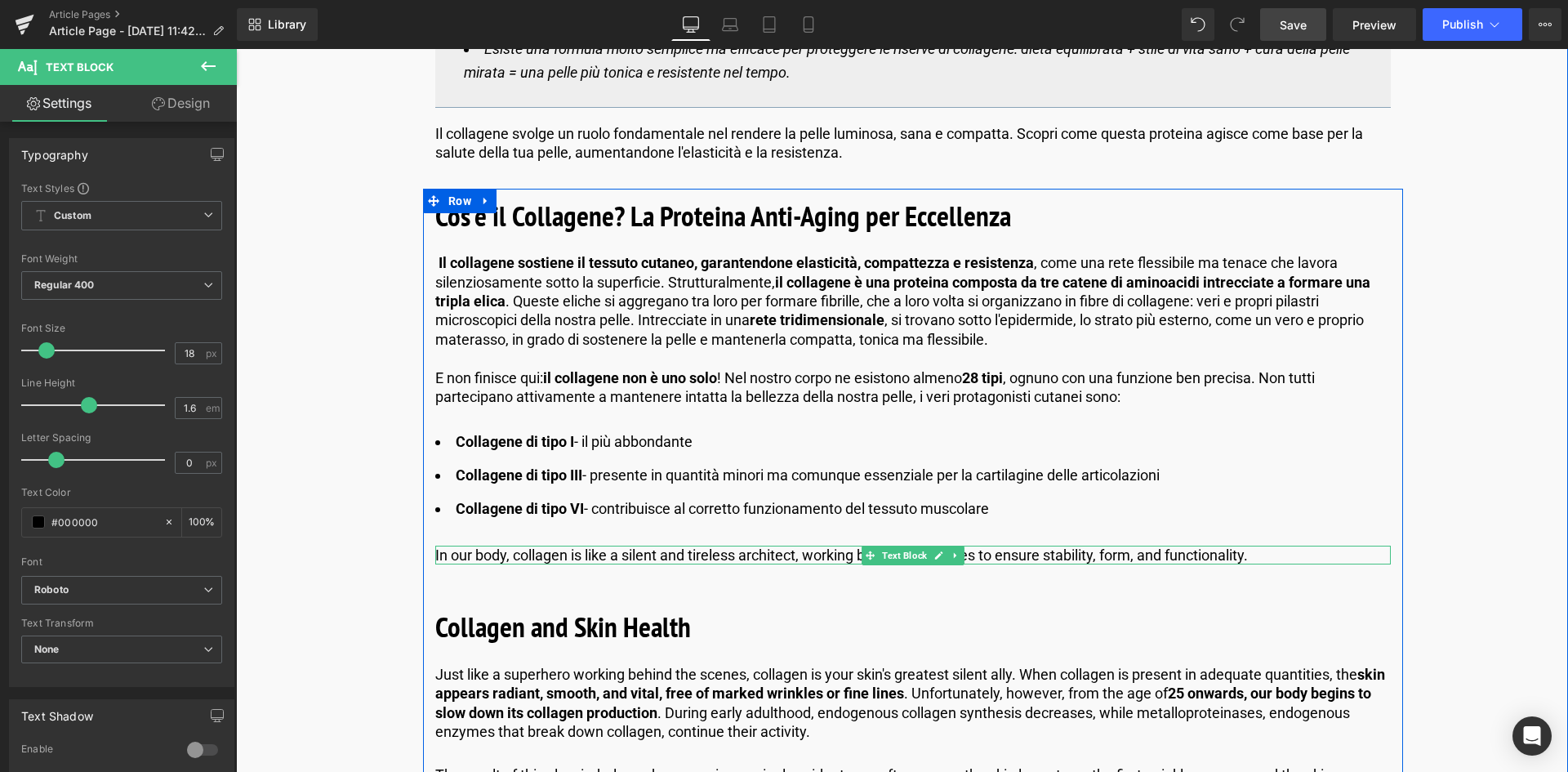
drag, startPoint x: 1246, startPoint y: 560, endPoint x: 1260, endPoint y: 551, distance: 16.6
click at [1246, 560] on div "In our body, collagen is like a silent and tireless architect, working behind t…" at bounding box center [914, 555] width 956 height 19
click at [1260, 556] on p "In our body, collagen is like a silent and tireless architect, working behind t…" at bounding box center [914, 555] width 956 height 19
click at [1261, 552] on p "In our body, collagen is like a silent and tireless architect, working behind t…" at bounding box center [914, 555] width 956 height 19
paste div
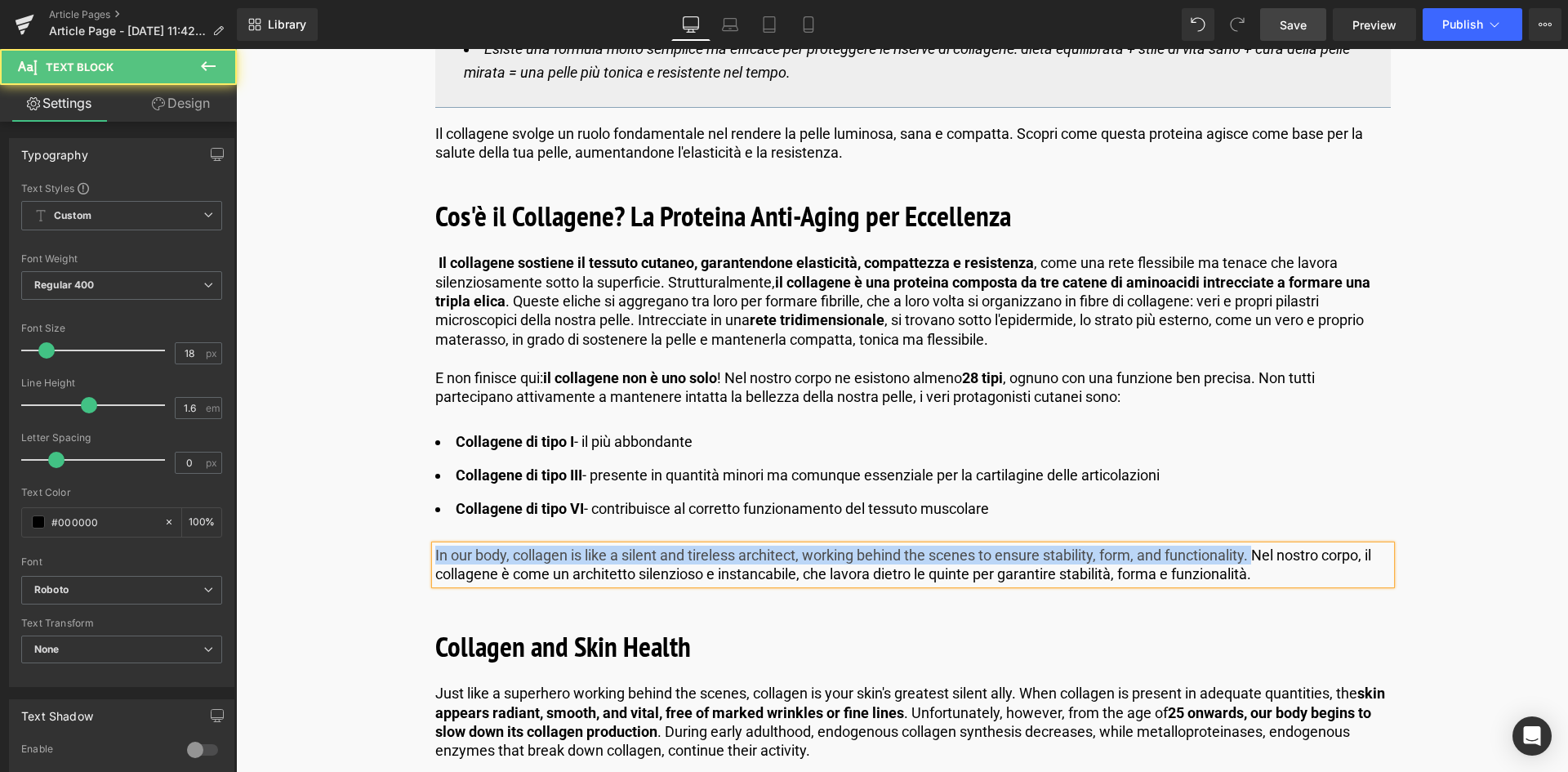
drag, startPoint x: 1260, startPoint y: 553, endPoint x: 244, endPoint y: 531, distance: 1016.2
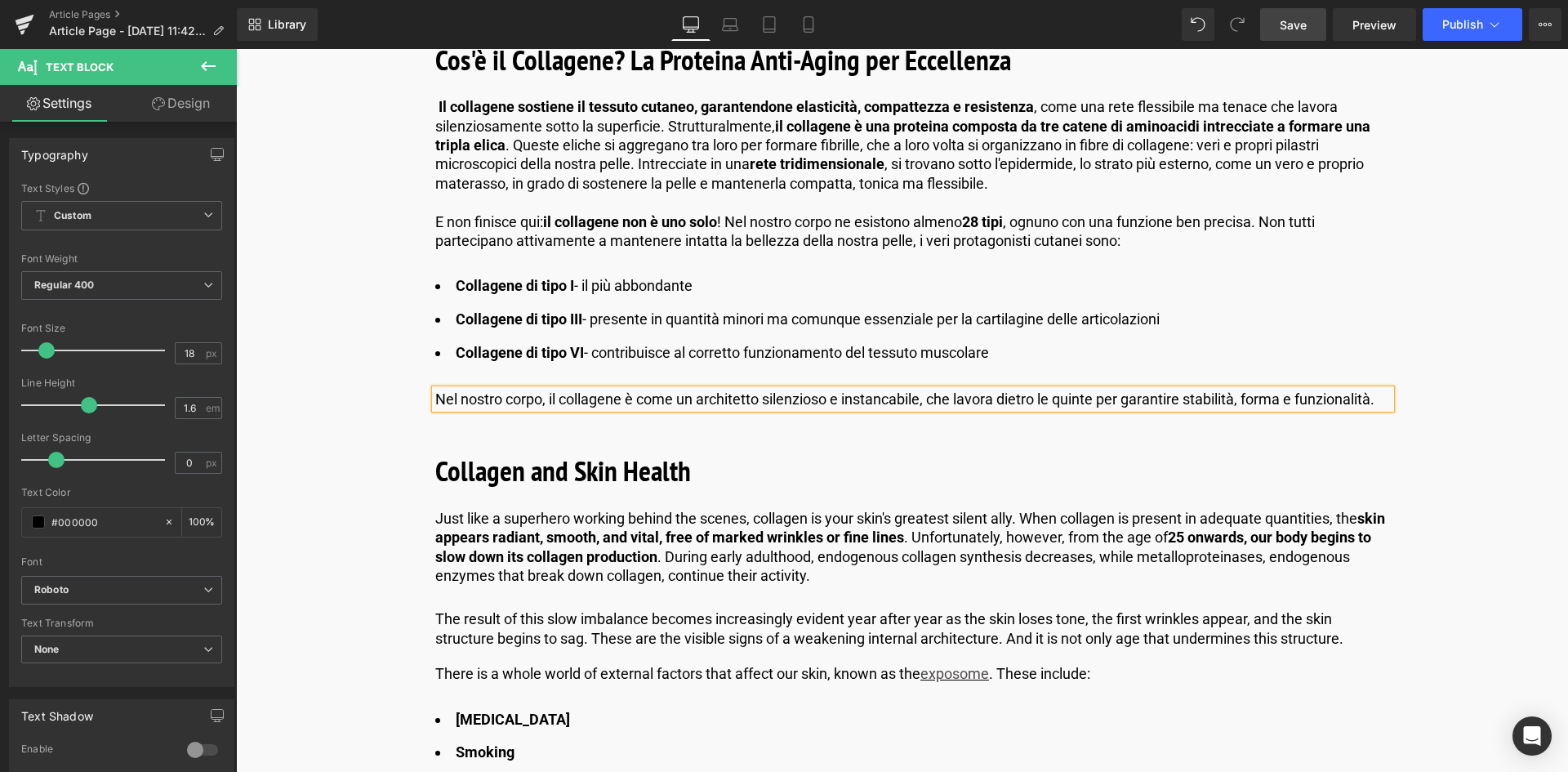
scroll to position [1225, 0]
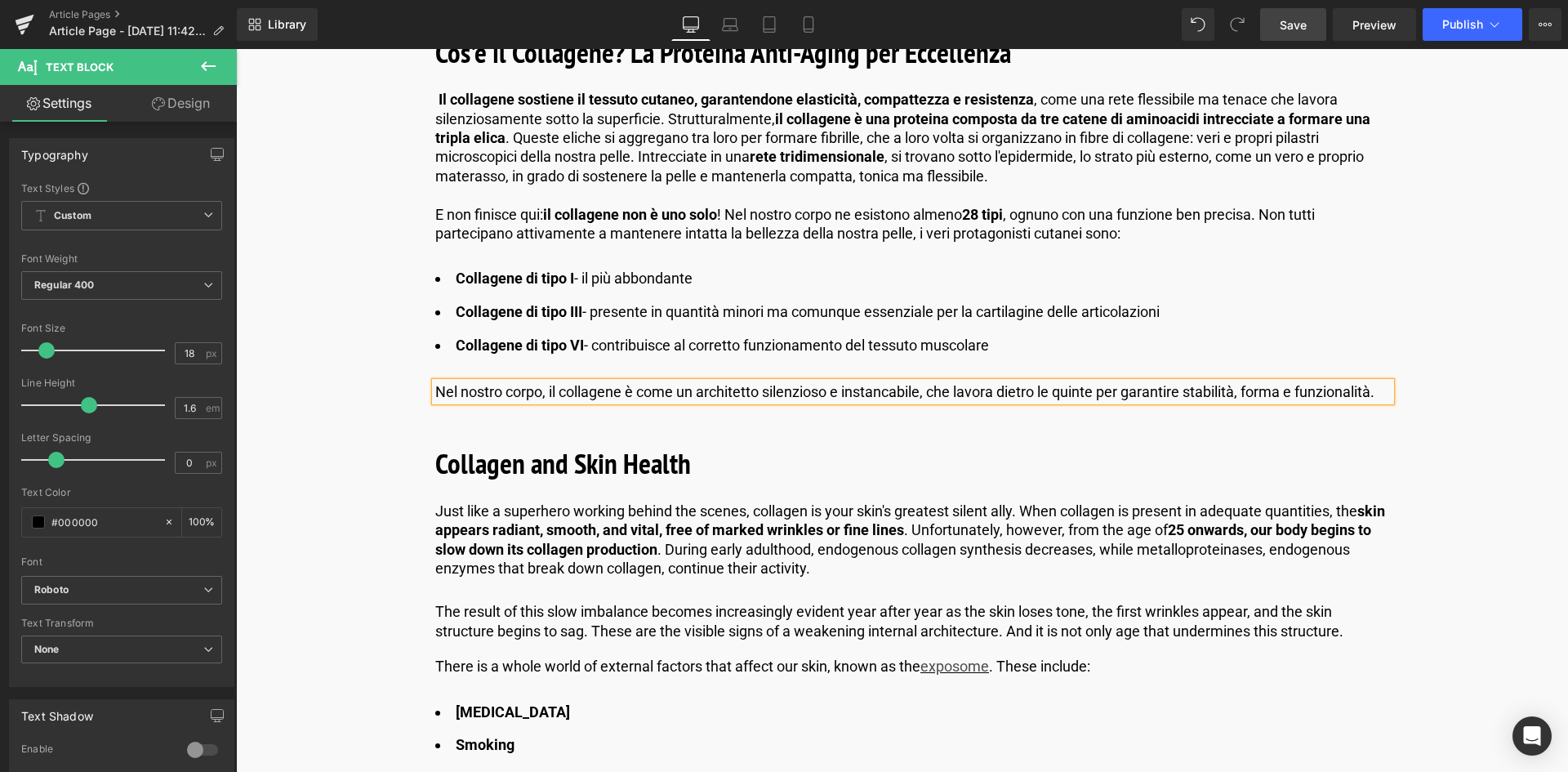
click at [1282, 27] on span "Save" at bounding box center [1292, 25] width 27 height 17
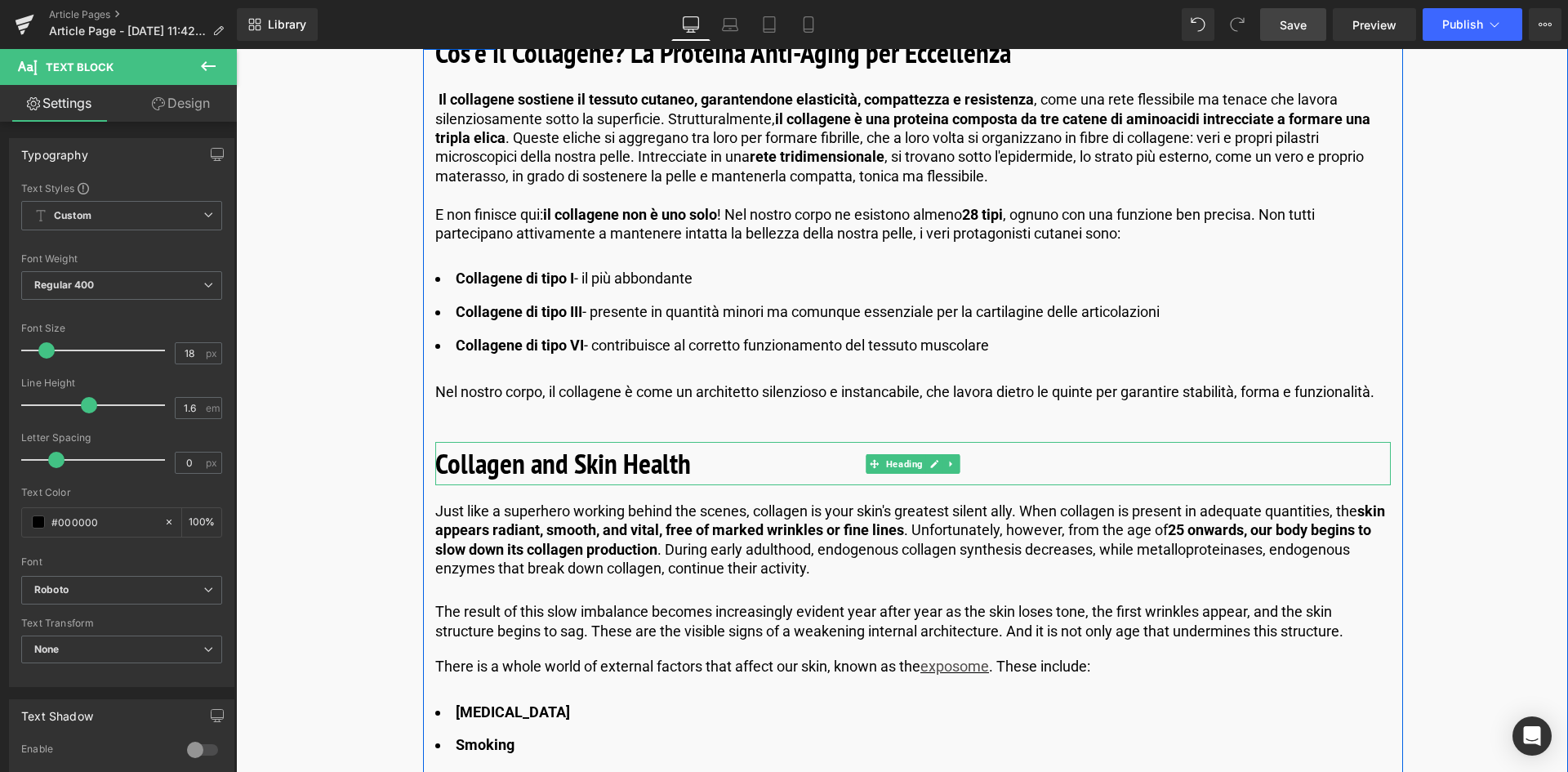
drag, startPoint x: 587, startPoint y: 470, endPoint x: 654, endPoint y: 459, distance: 67.9
click at [587, 470] on b "Collagen and Skin Health" at bounding box center [563, 462] width 255 height 38
click at [529, 462] on h2 "Collagen and Skin Health" at bounding box center [914, 463] width 956 height 43
click at [654, 459] on b "Collagen and Skin Health" at bounding box center [563, 462] width 255 height 38
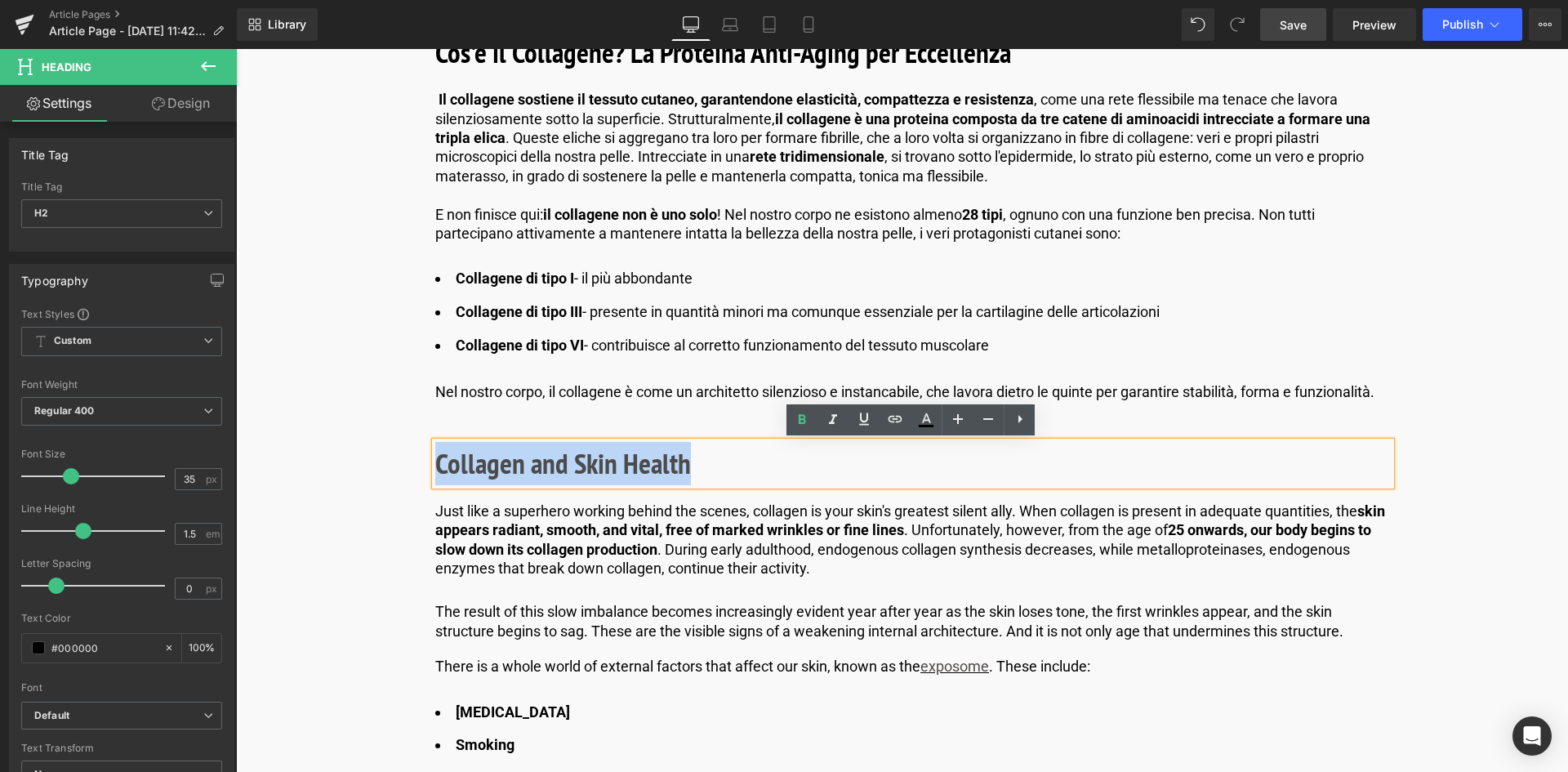
drag, startPoint x: 701, startPoint y: 465, endPoint x: 406, endPoint y: 469, distance: 295.0
paste div
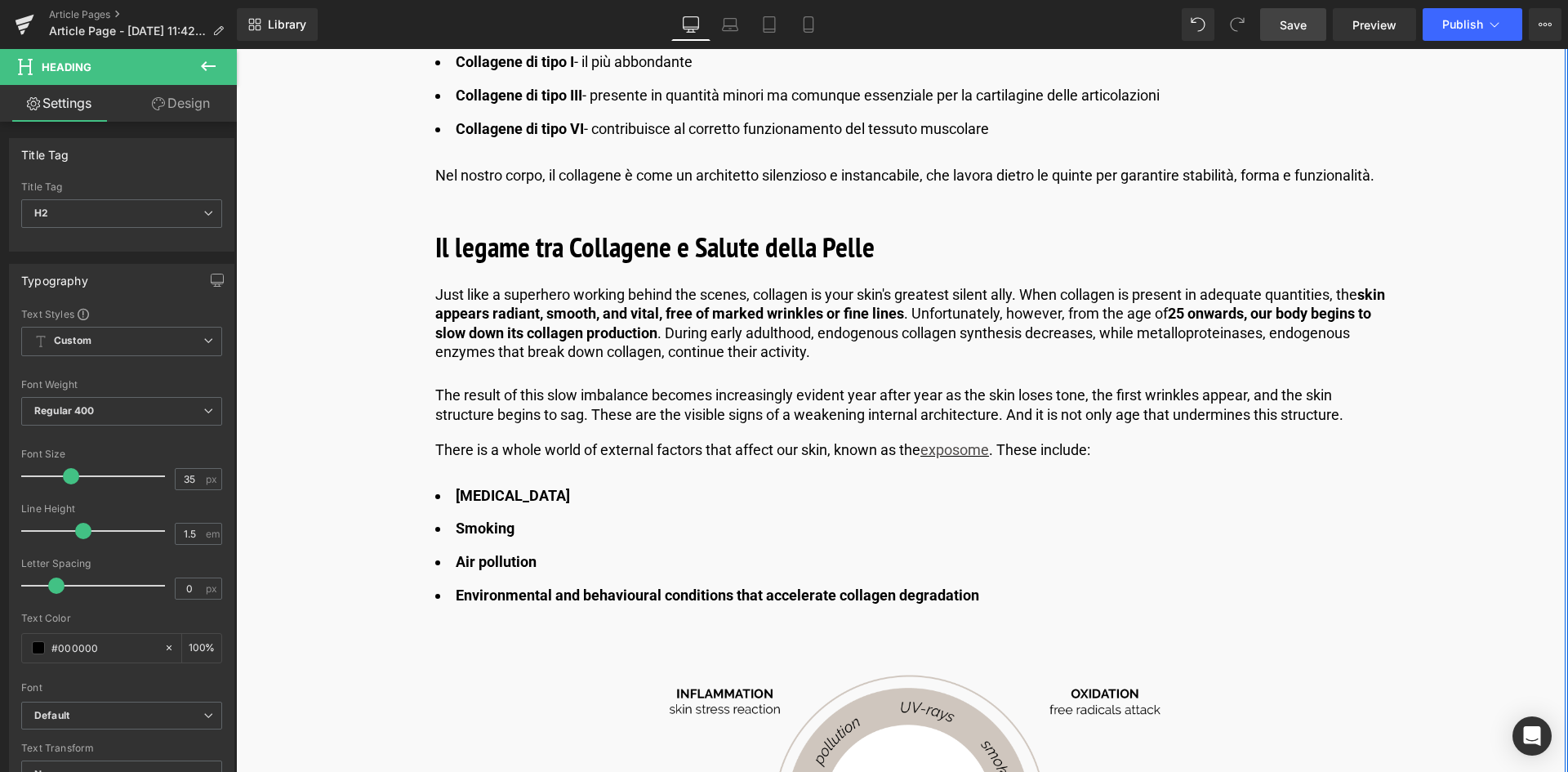
scroll to position [1471, 0]
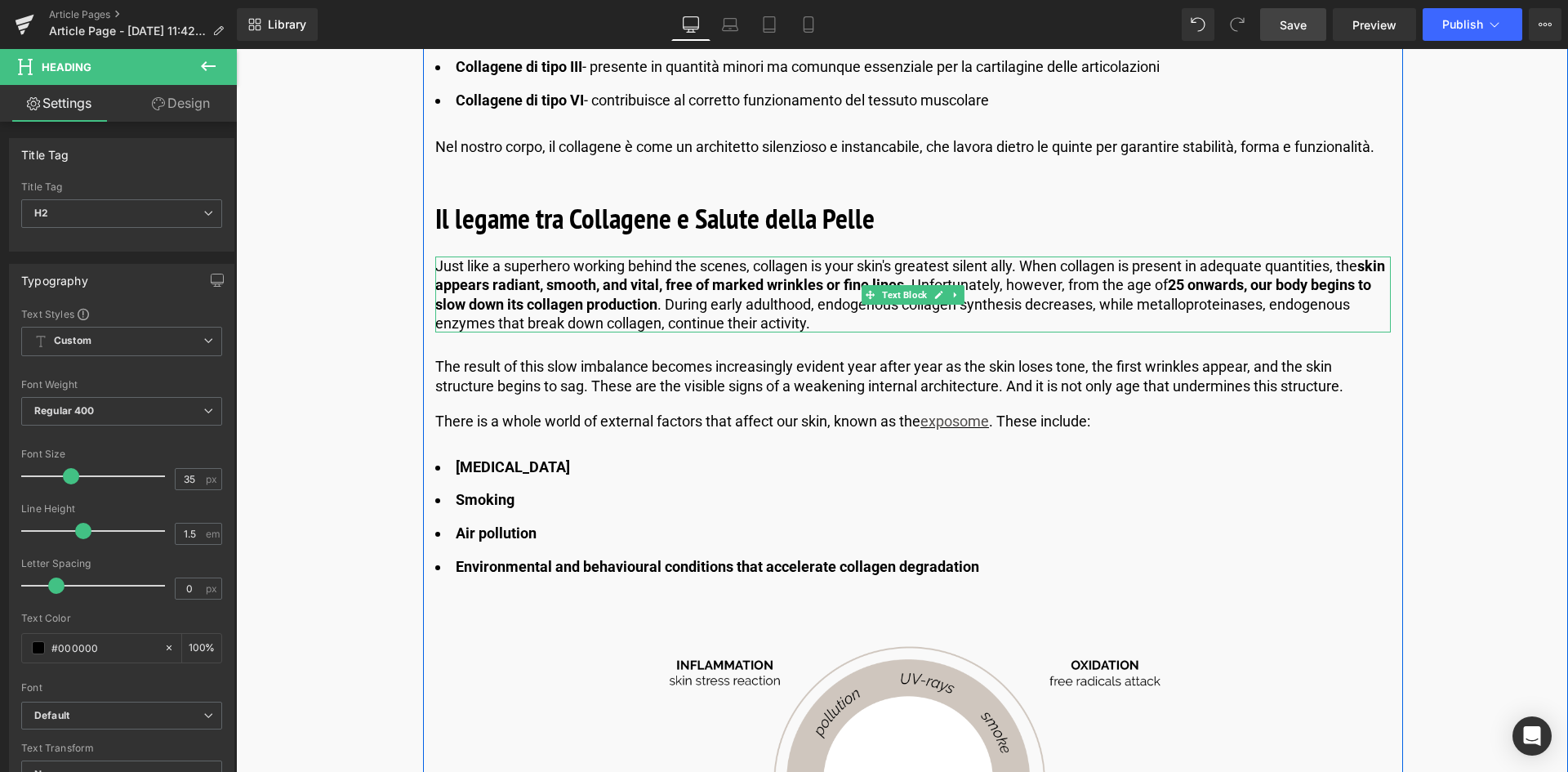
drag, startPoint x: 939, startPoint y: 265, endPoint x: 1024, endPoint y: 266, distance: 85.0
click at [939, 265] on p "Just like a superhero working behind the scenes, collagen is your skin's greate…" at bounding box center [914, 295] width 956 height 77
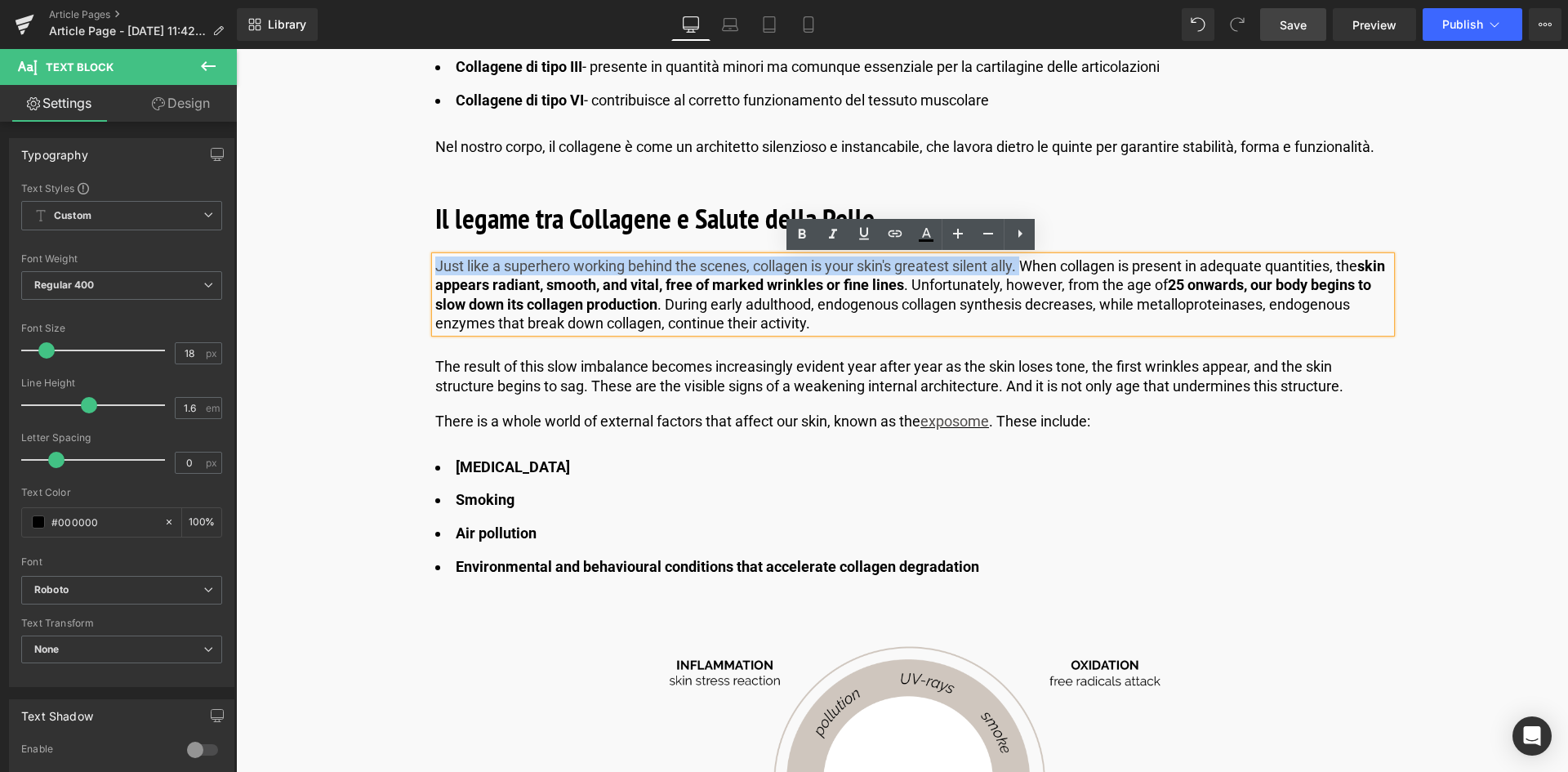
drag, startPoint x: 1024, startPoint y: 266, endPoint x: 339, endPoint y: 238, distance: 685.6
paste div
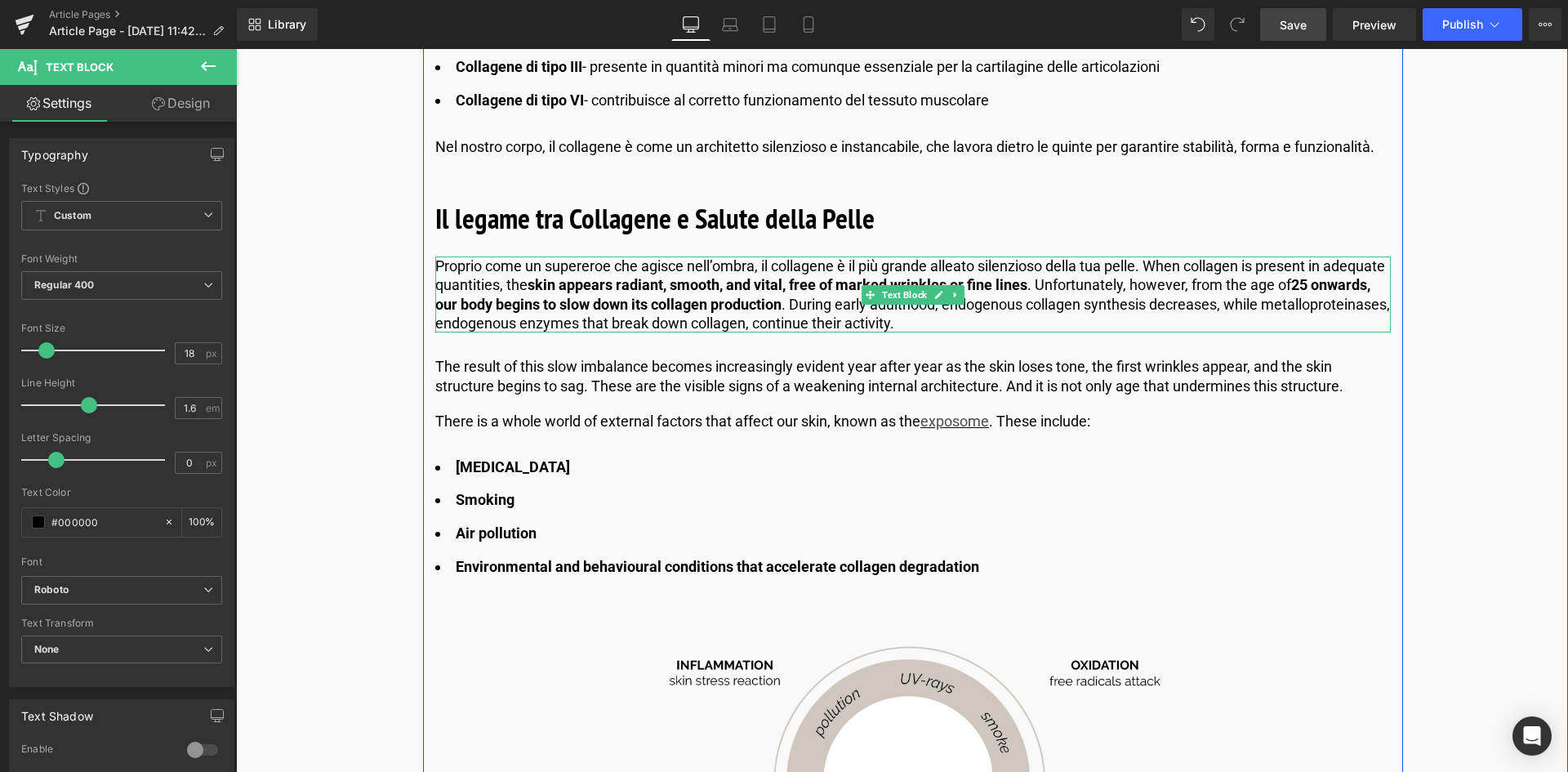
click at [832, 301] on strong "25 onwards, our body begins to slow down its collagen production" at bounding box center [903, 294] width 935 height 36
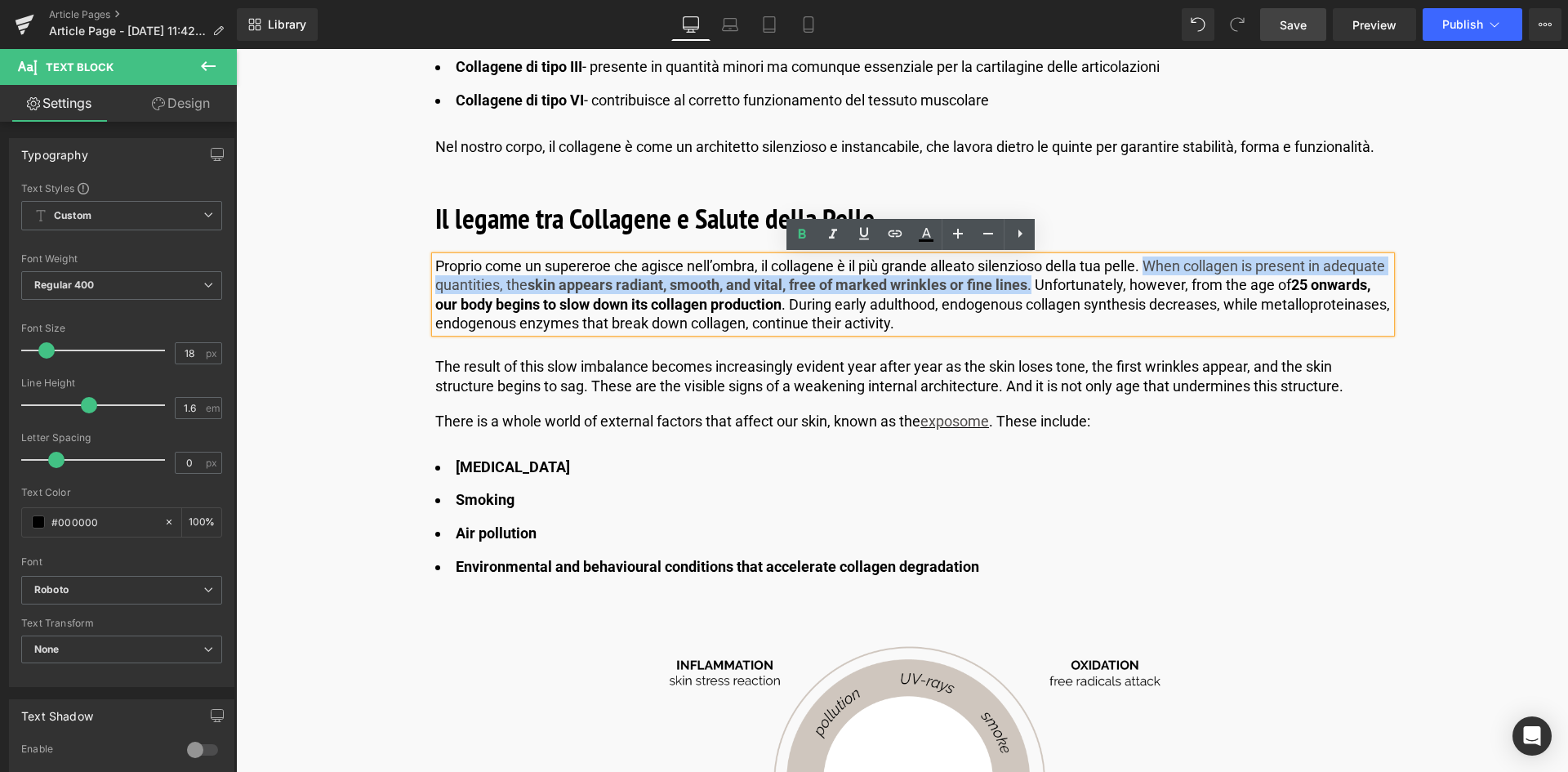
drag, startPoint x: 1095, startPoint y: 282, endPoint x: 1151, endPoint y: 265, distance: 58.5
click at [1151, 265] on p "Proprio come un supereroe che agisce nell’ombra, il collagene è il più grande a…" at bounding box center [914, 295] width 956 height 77
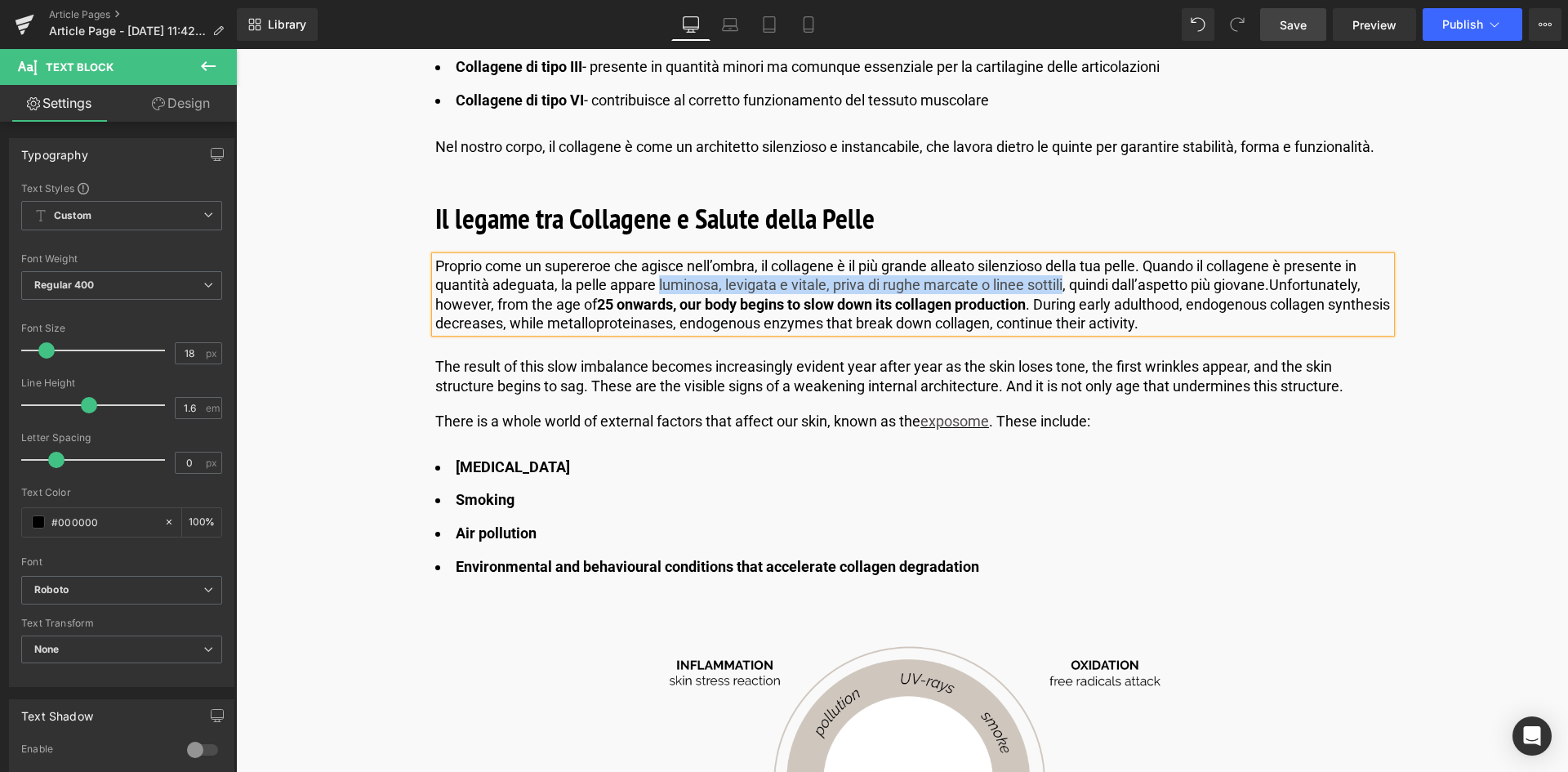
drag, startPoint x: 1063, startPoint y: 281, endPoint x: 656, endPoint y: 287, distance: 407.0
click at [656, 287] on p "Proprio come un supereroe che agisce nell’ombra, il collagene è il più grande a…" at bounding box center [914, 295] width 956 height 77
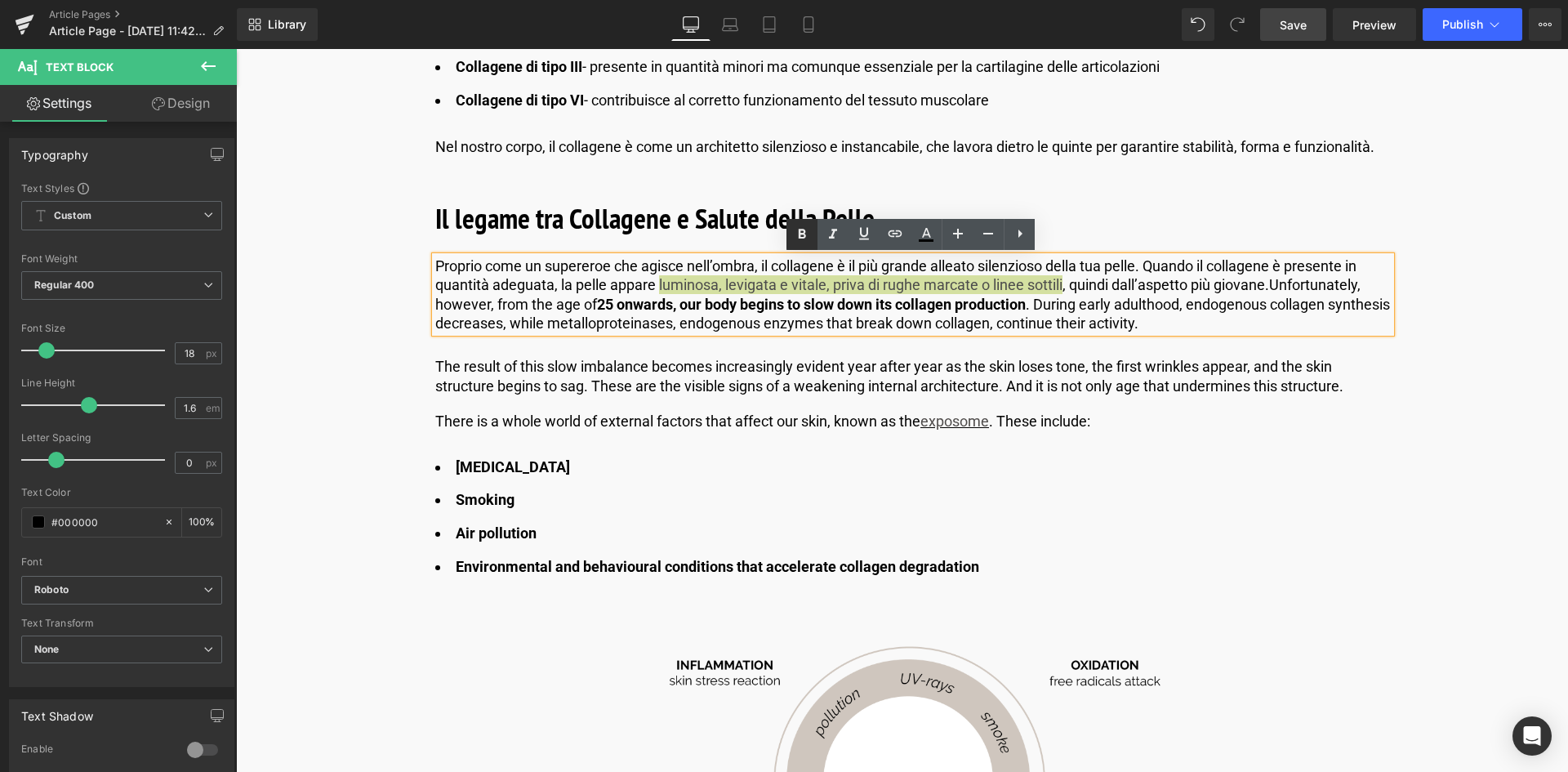
click at [800, 238] on icon at bounding box center [803, 234] width 7 height 10
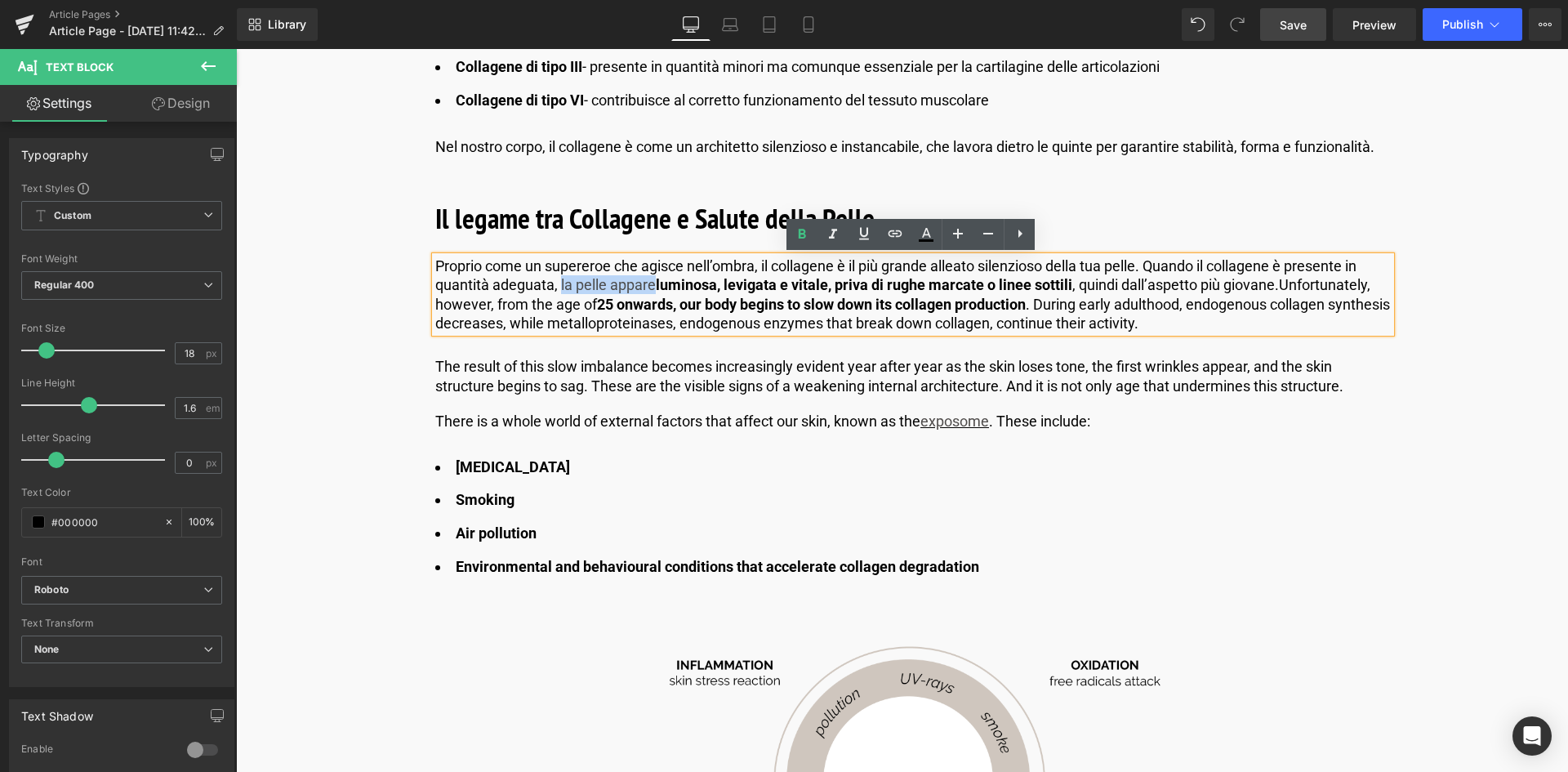
drag, startPoint x: 650, startPoint y: 284, endPoint x: 557, endPoint y: 282, distance: 93.0
click at [557, 282] on p "Proprio come un supereroe che agisce nell’ombra, il collagene è il più grande a…" at bounding box center [914, 295] width 956 height 77
drag, startPoint x: 798, startPoint y: 227, endPoint x: 556, endPoint y: 223, distance: 242.0
click at [798, 227] on icon at bounding box center [801, 234] width 19 height 19
click at [717, 292] on strong "luminosa, levigata e vitale, priva di rughe marcate o linee sottili" at bounding box center [867, 285] width 416 height 17
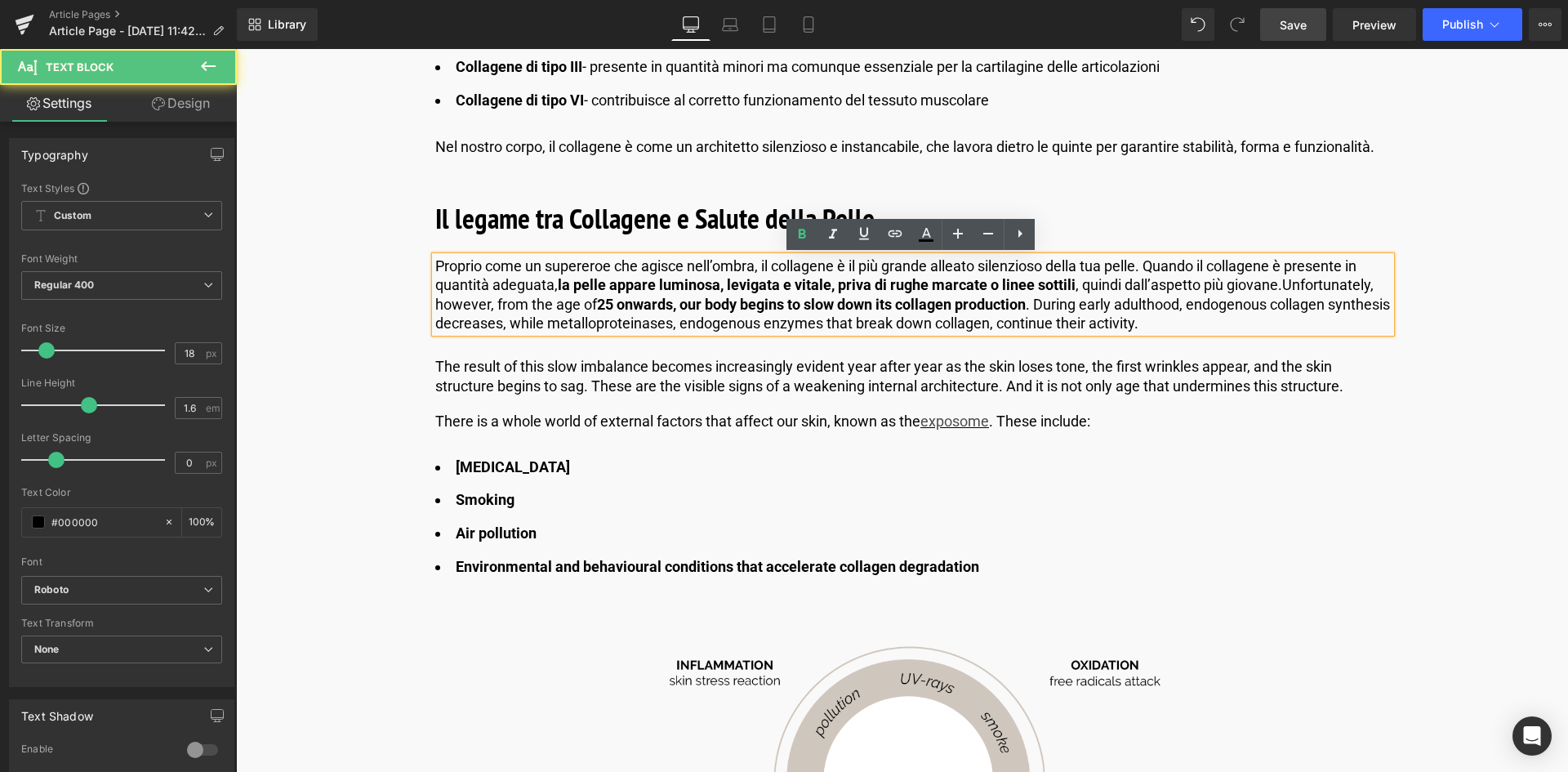
click at [1121, 307] on p "Proprio come un supereroe che agisce nell’ombra, il collagene è il più grande a…" at bounding box center [914, 295] width 956 height 77
drag, startPoint x: 1206, startPoint y: 322, endPoint x: 1285, endPoint y: 285, distance: 87.2
click at [1285, 285] on p "Proprio come un supereroe che agisce nell’ombra, il collagene è il più grande a…" at bounding box center [914, 295] width 956 height 77
copy p "Unfortunately, however, from the age of 25 onwards, our body begins to slow dow…"
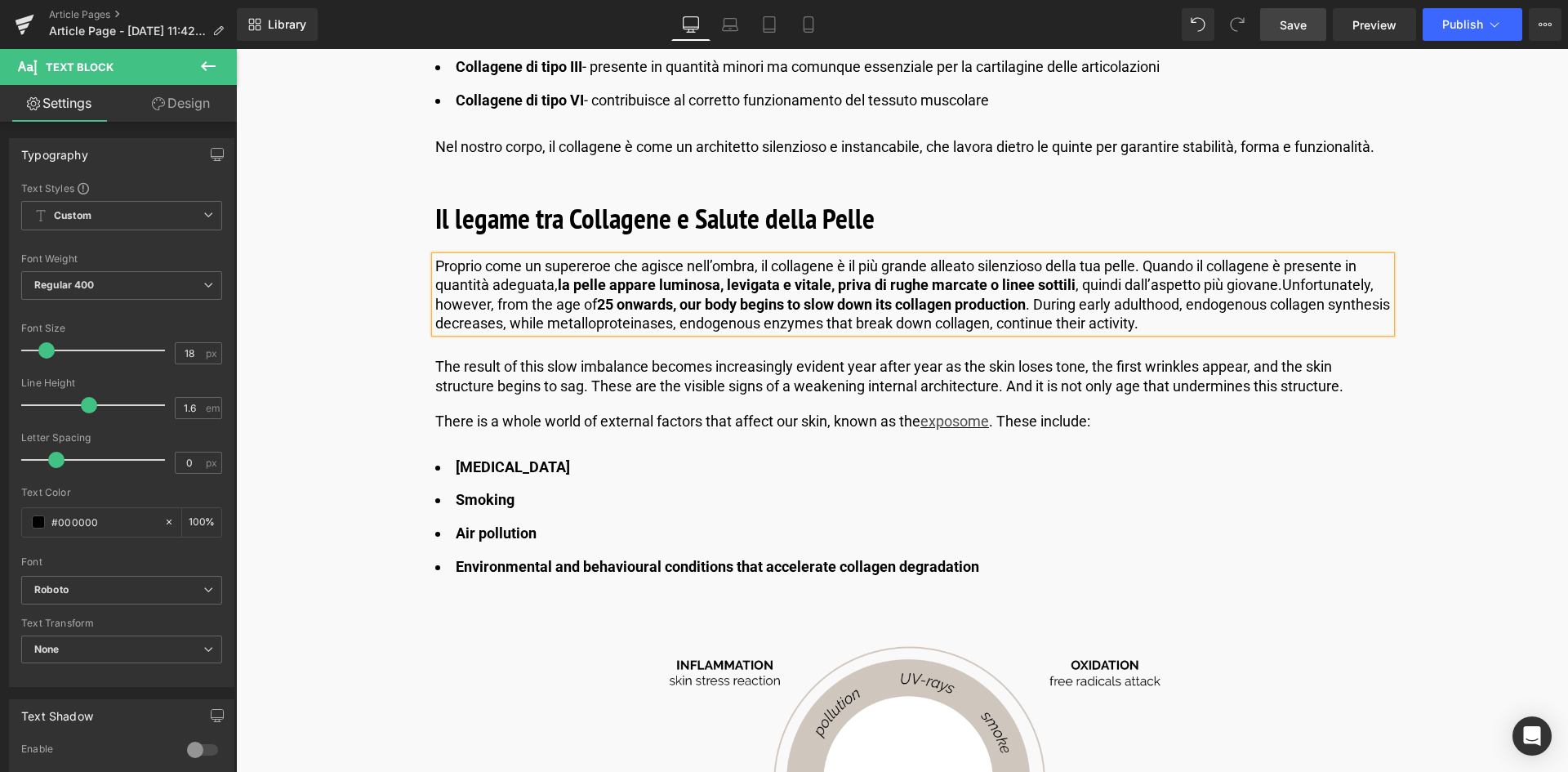
drag, startPoint x: 1228, startPoint y: 316, endPoint x: 1228, endPoint y: 327, distance: 11.0
click at [1228, 316] on p "Proprio come un supereroe che agisce nell’ombra, il collagene è il più grande a…" at bounding box center [914, 295] width 956 height 77
drag, startPoint x: 1226, startPoint y: 328, endPoint x: 1287, endPoint y: 287, distance: 73.5
click at [1287, 287] on p "Proprio come un supereroe che agisce nell’ombra, il collagene è il più grande a…" at bounding box center [914, 295] width 956 height 77
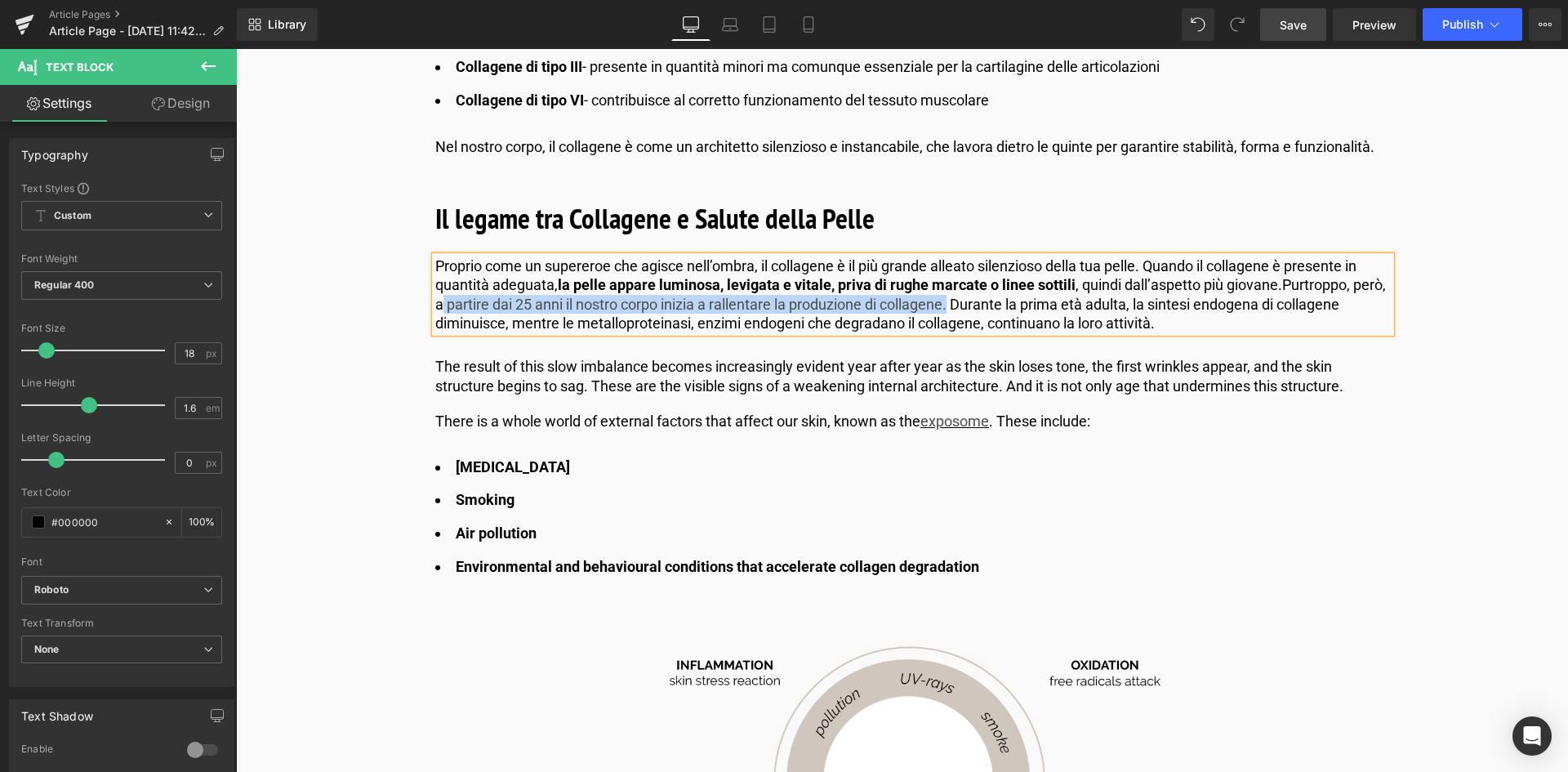
drag, startPoint x: 470, startPoint y: 302, endPoint x: 982, endPoint y: 307, distance: 512.0
click at [982, 307] on p "Proprio come un supereroe che agisce nell’ombra, il collagene è il più grande a…" at bounding box center [914, 295] width 956 height 77
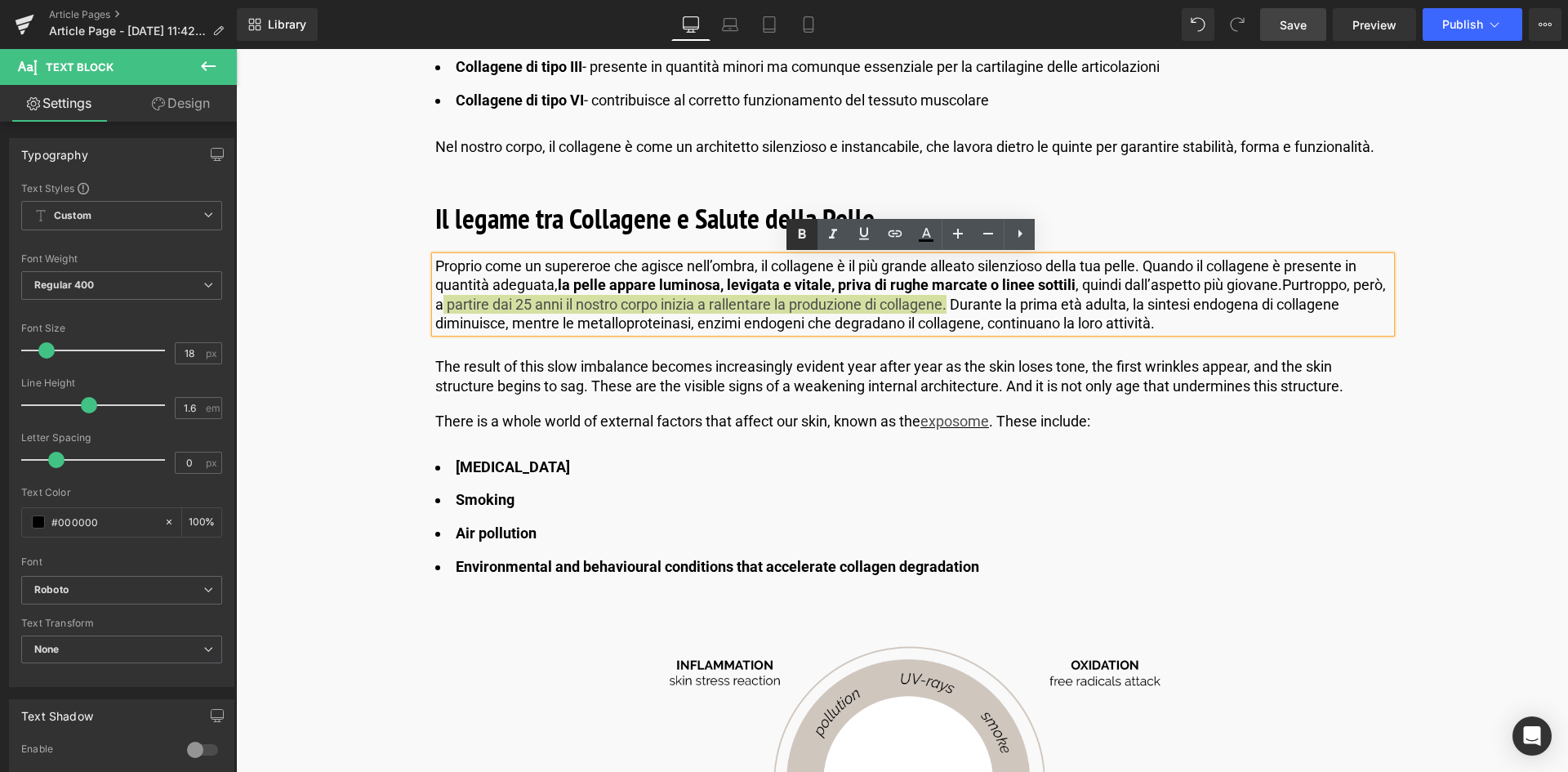
click at [806, 234] on icon at bounding box center [803, 234] width 7 height 10
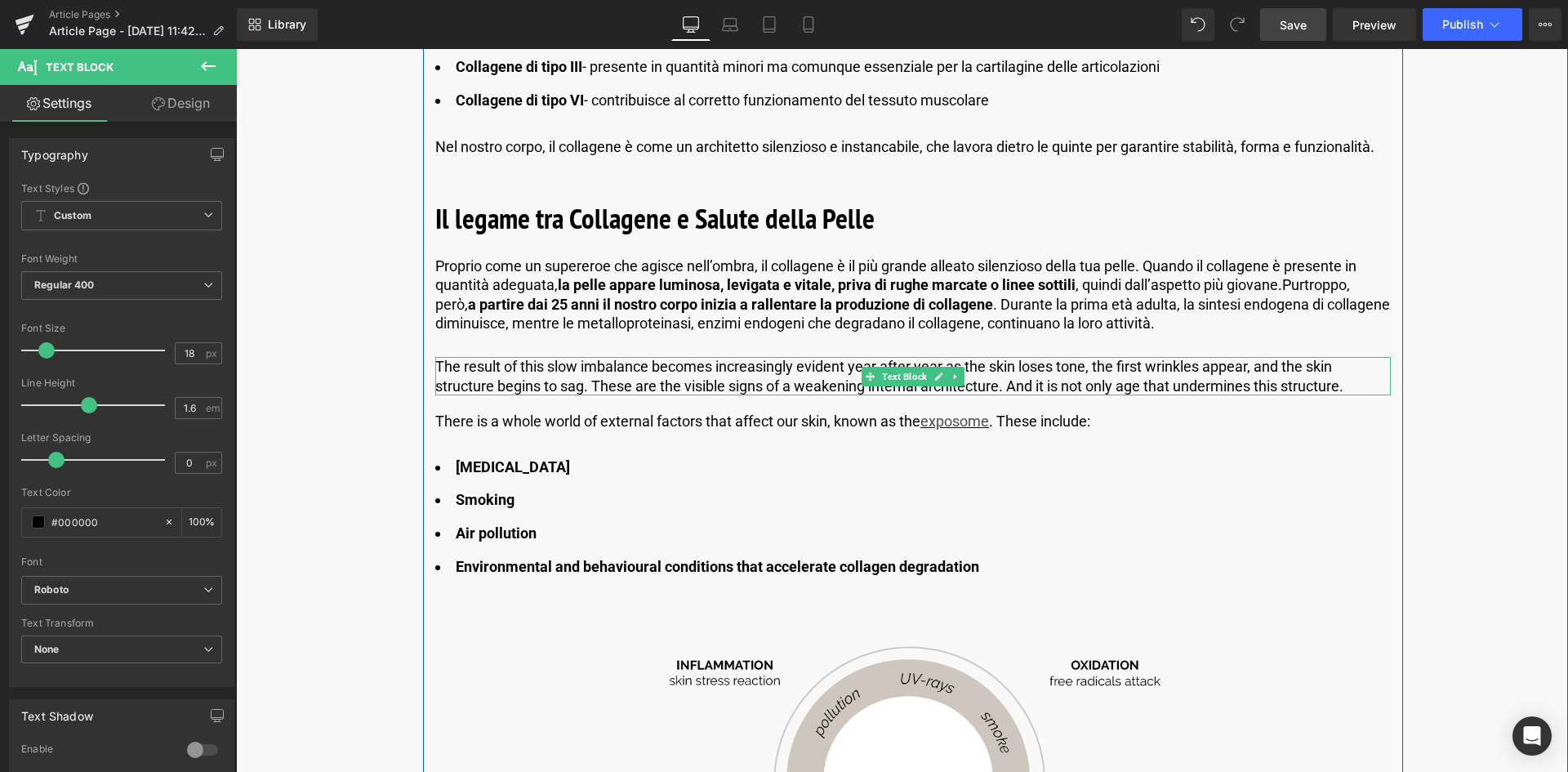
click at [804, 373] on p "The result of this slow imbalance becomes increasingly evident year after year …" at bounding box center [914, 376] width 956 height 38
click at [1360, 380] on p "The result of this slow imbalance becomes increasingly evident year after year …" at bounding box center [914, 376] width 956 height 38
click at [1360, 383] on p "The result of this slow imbalance becomes increasingly evident year after year …" at bounding box center [914, 376] width 956 height 38
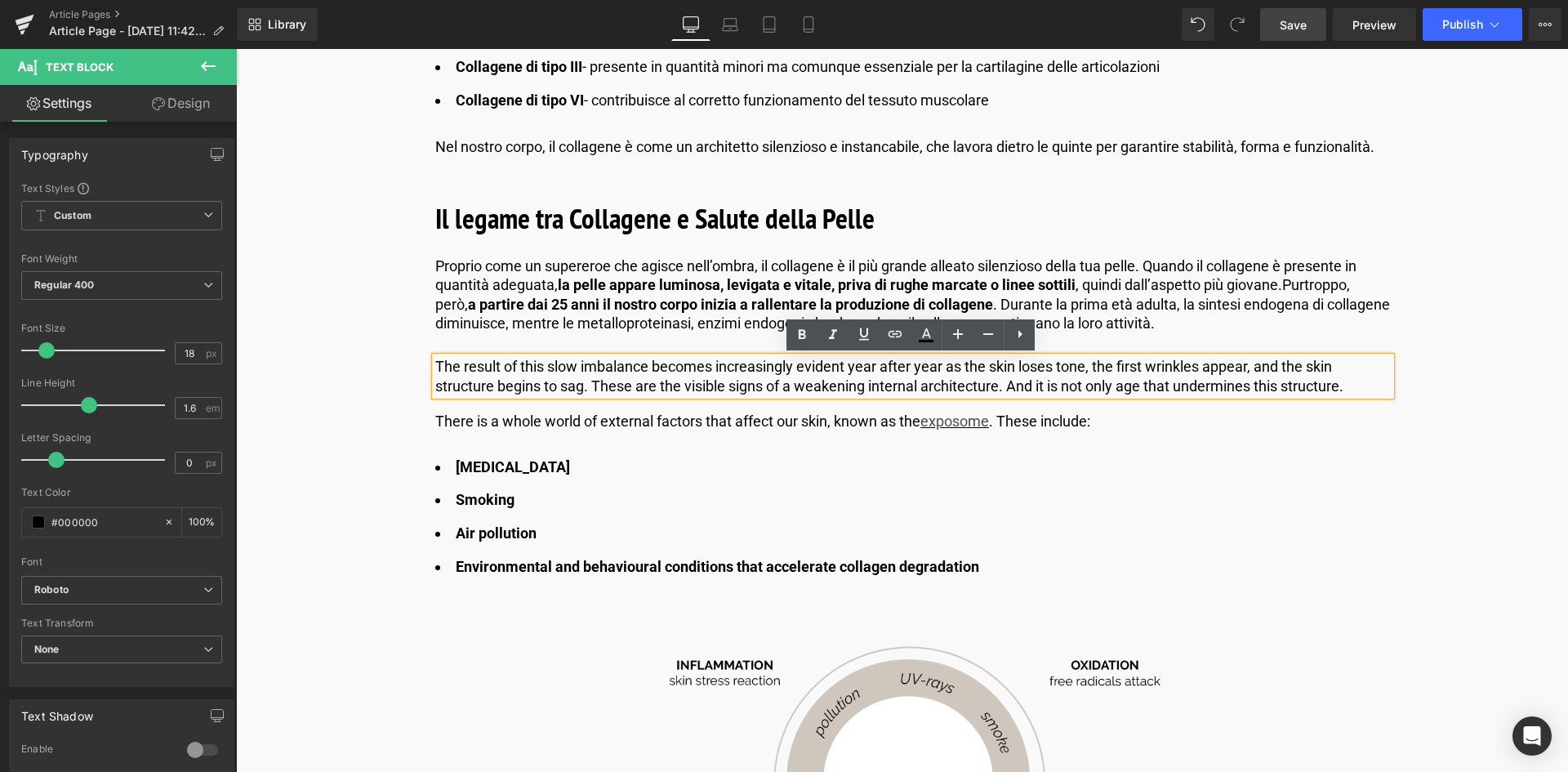
drag, startPoint x: 1359, startPoint y: 384, endPoint x: 427, endPoint y: 352, distance: 932.5
paste div
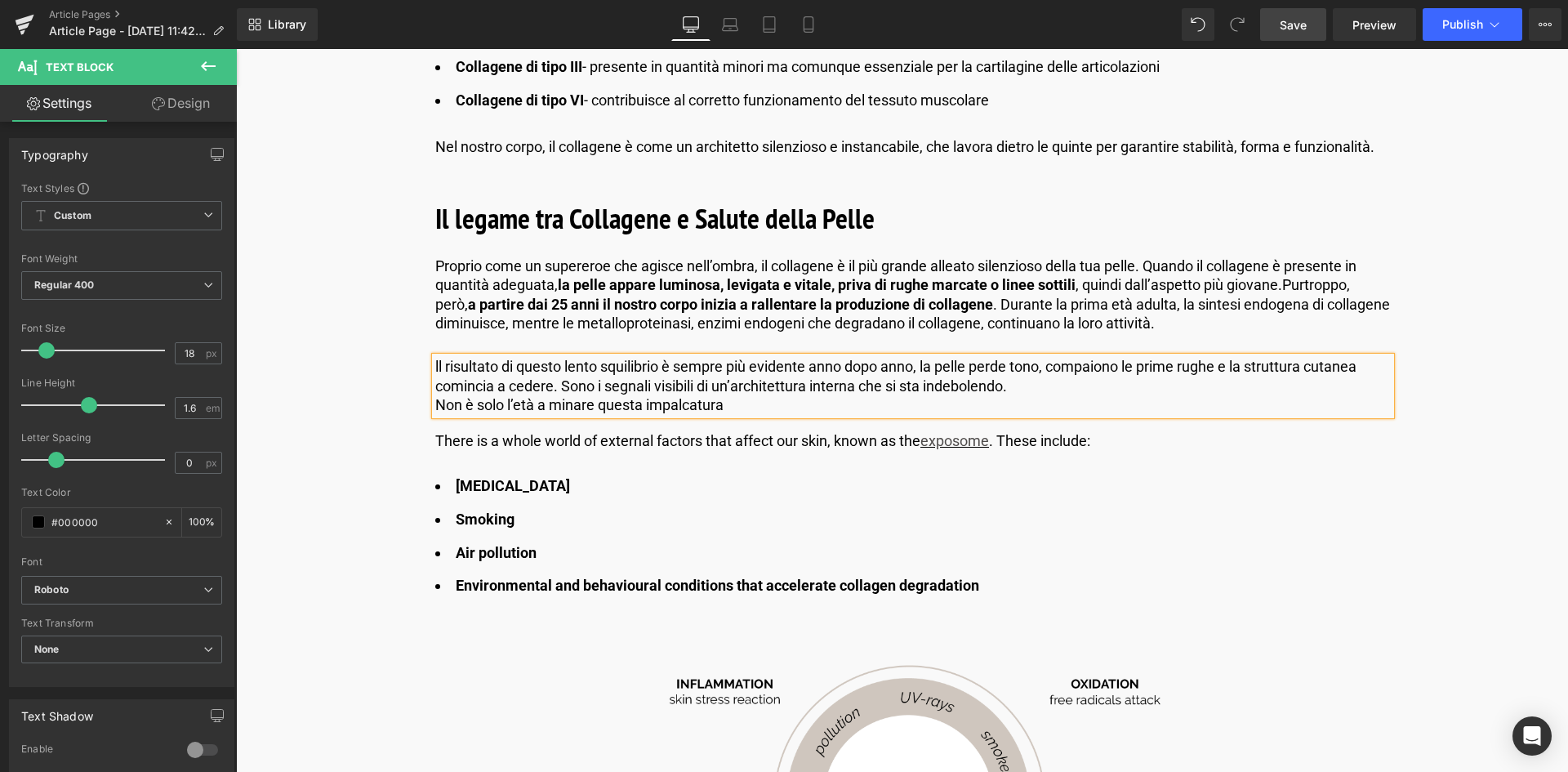
click at [437, 398] on p "Non è solo l’età a minare questa impalcatura" at bounding box center [914, 405] width 956 height 19
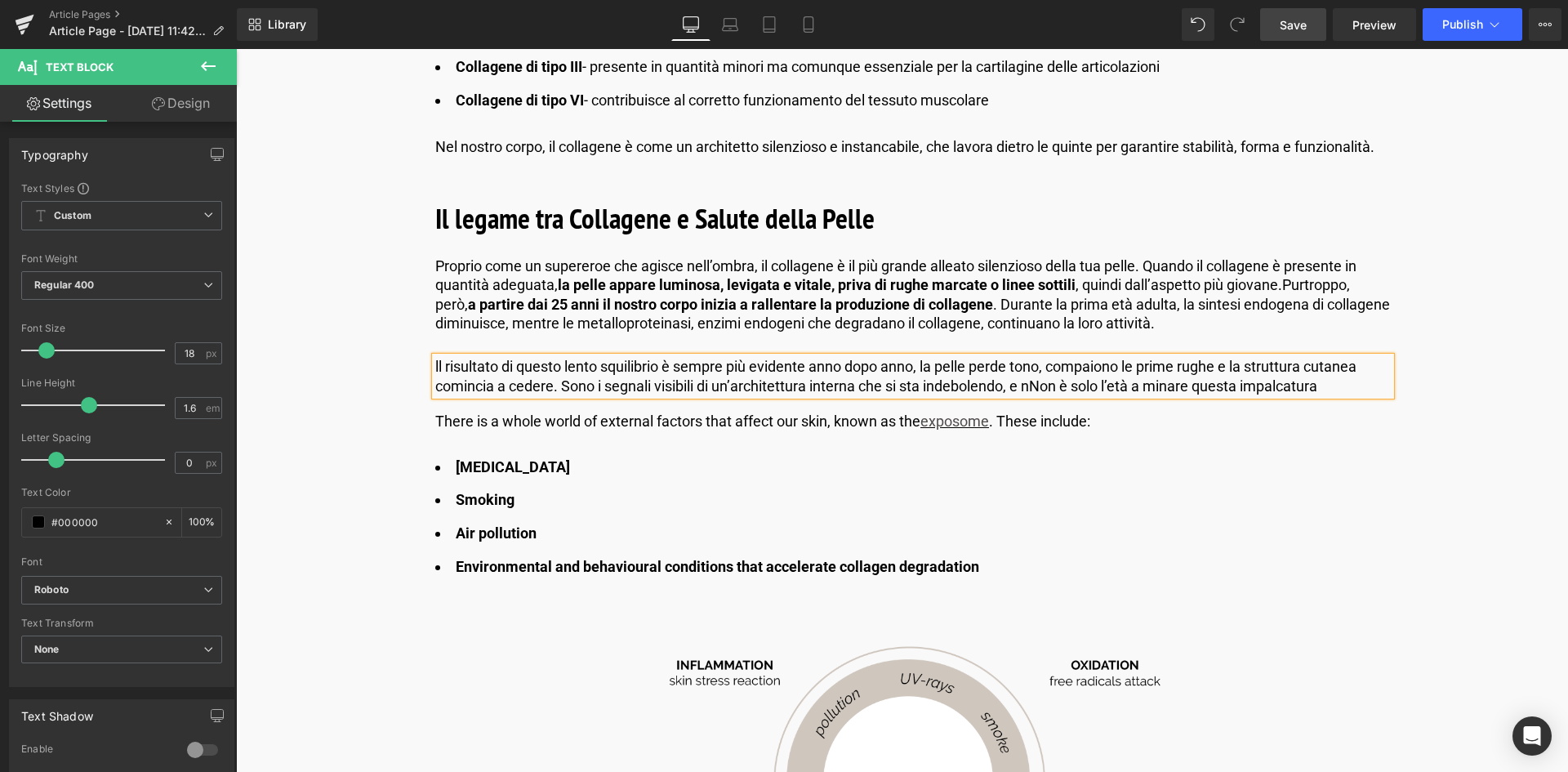
click at [1046, 388] on span "Non è solo l’età a minare questa impalcatura" at bounding box center [1173, 386] width 288 height 17
click at [1326, 389] on p "ll risultato di questo lento squilibrio è sempre più evidente anno dopo anno, l…" at bounding box center [914, 376] width 956 height 38
click at [865, 420] on div "There is a whole world of external factors that affect our skin, known as the e…" at bounding box center [914, 421] width 956 height 19
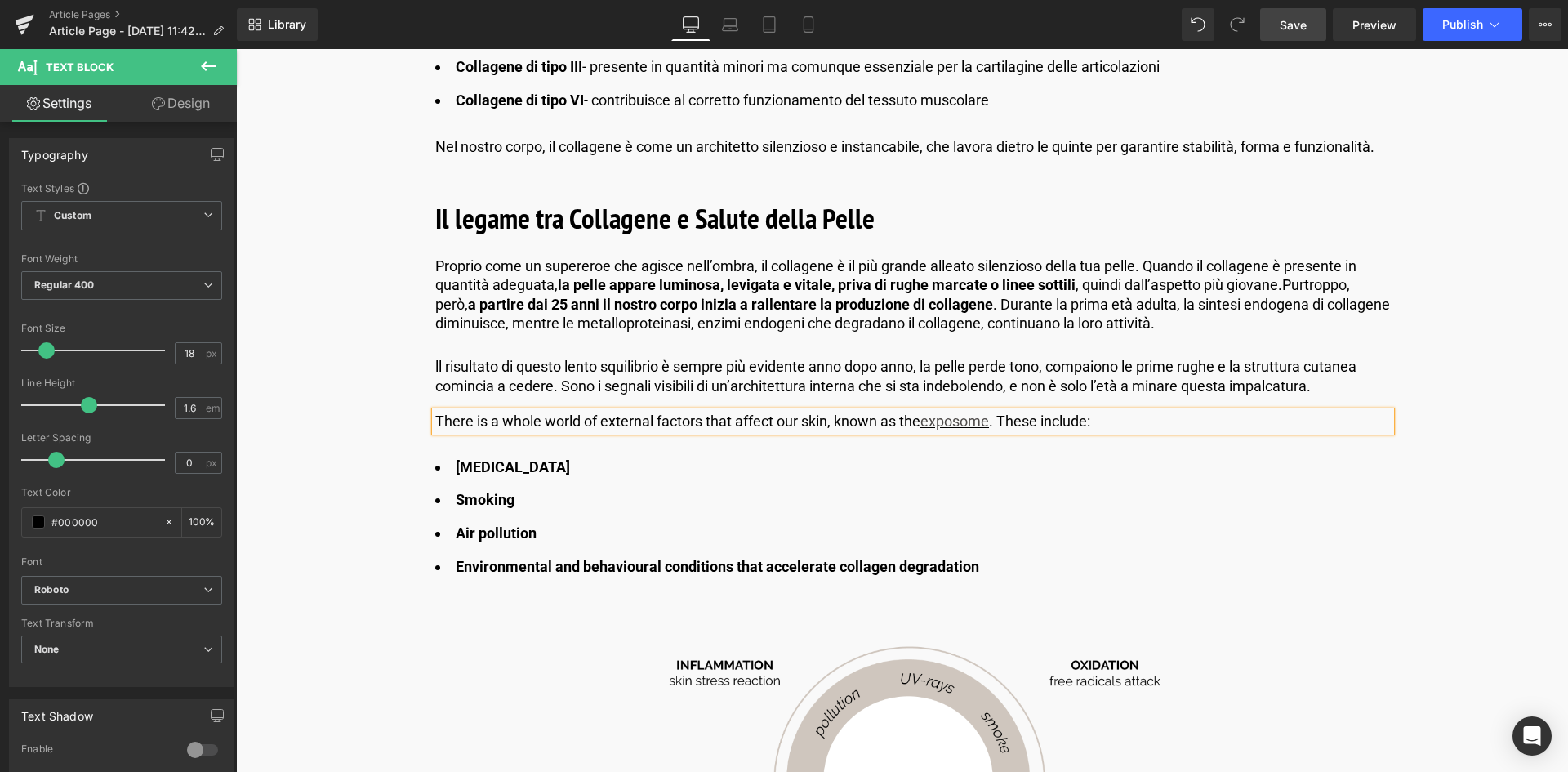
click at [723, 420] on p "There is a whole world of external factors that affect our skin, known as the e…" at bounding box center [914, 421] width 956 height 19
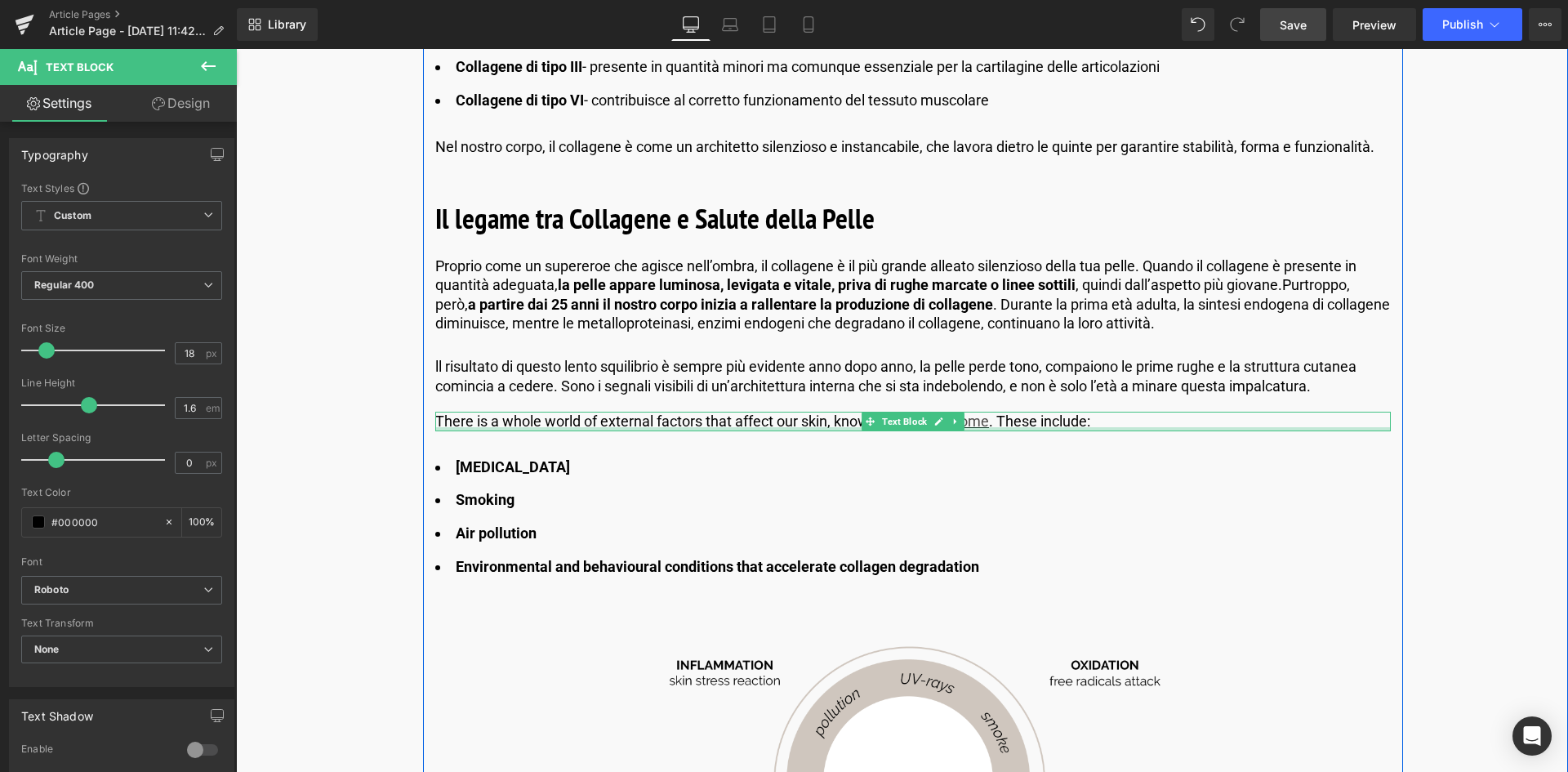
drag, startPoint x: 999, startPoint y: 429, endPoint x: 824, endPoint y: 422, distance: 175.1
click at [999, 429] on div "There is a whole world of external factors that affect our skin, known as the e…" at bounding box center [914, 421] width 956 height 19
click at [998, 422] on p "There is a whole world of external factors that affect our skin, known as the e…" at bounding box center [914, 421] width 956 height 19
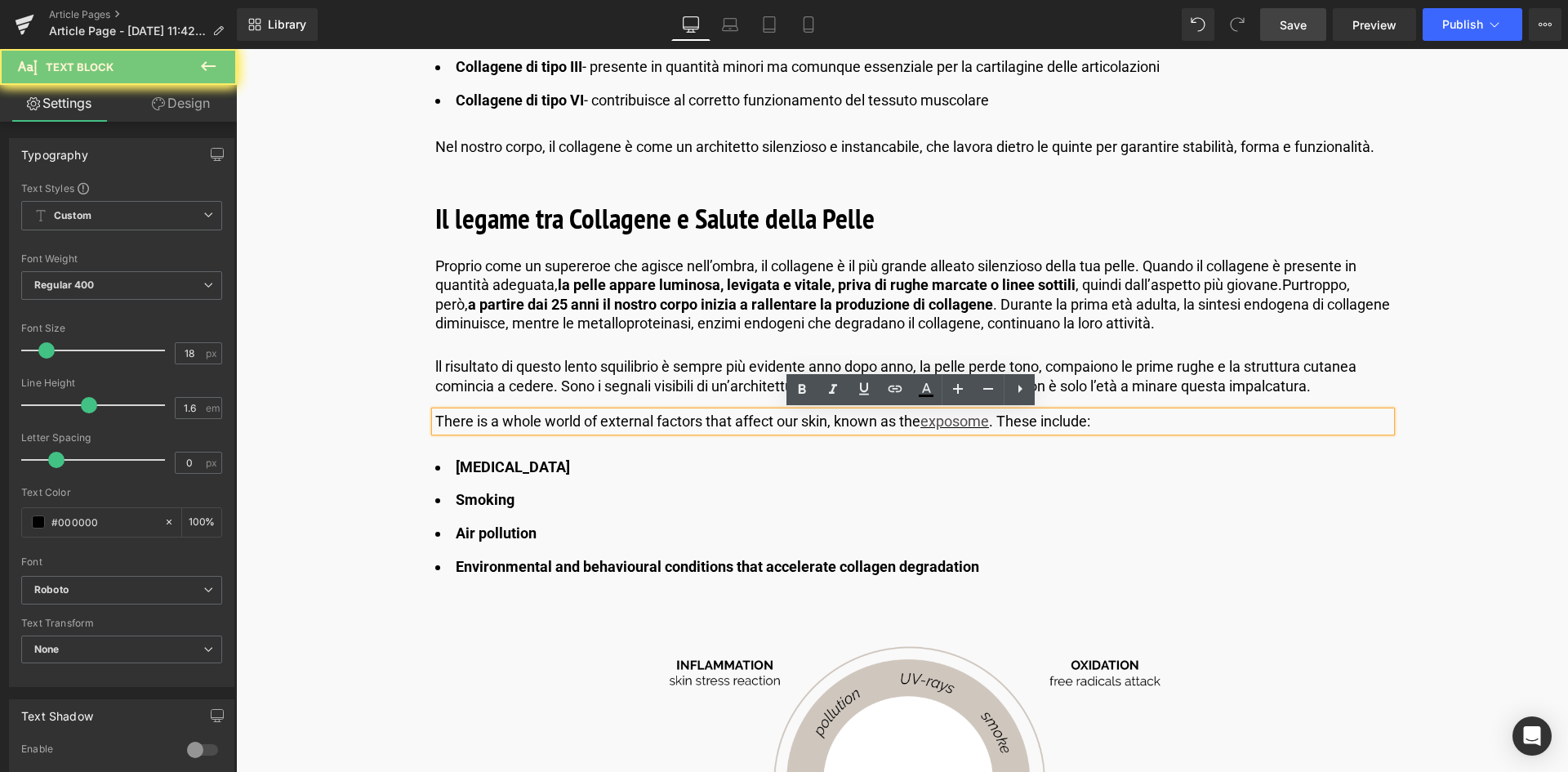
drag, startPoint x: 824, startPoint y: 422, endPoint x: 425, endPoint y: 419, distance: 399.0
paste div
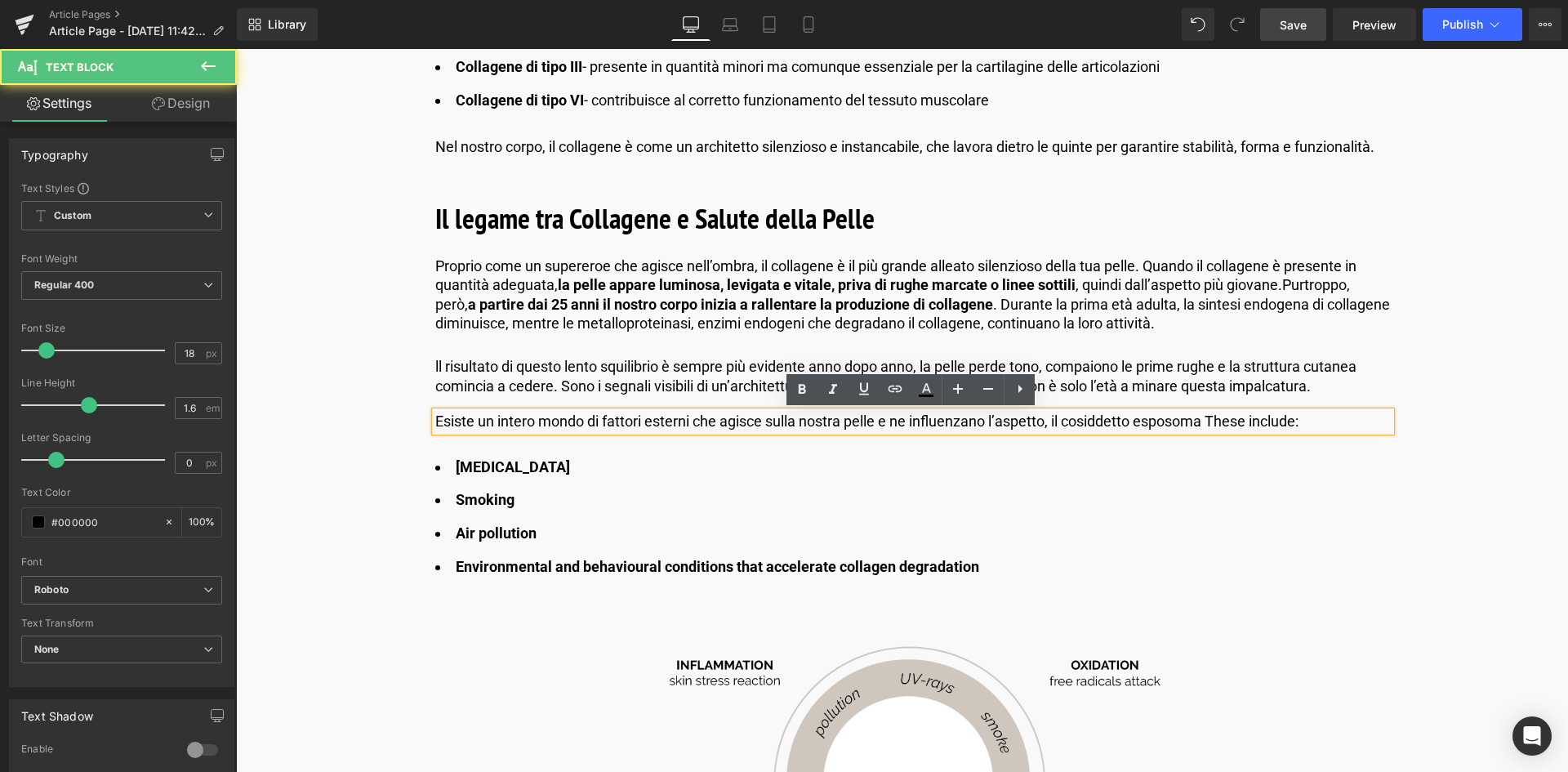
click at [989, 420] on p "Esiste un intero mondo di fattori esterni che agisce sulla nostra pelle e ne in…" at bounding box center [914, 421] width 956 height 19
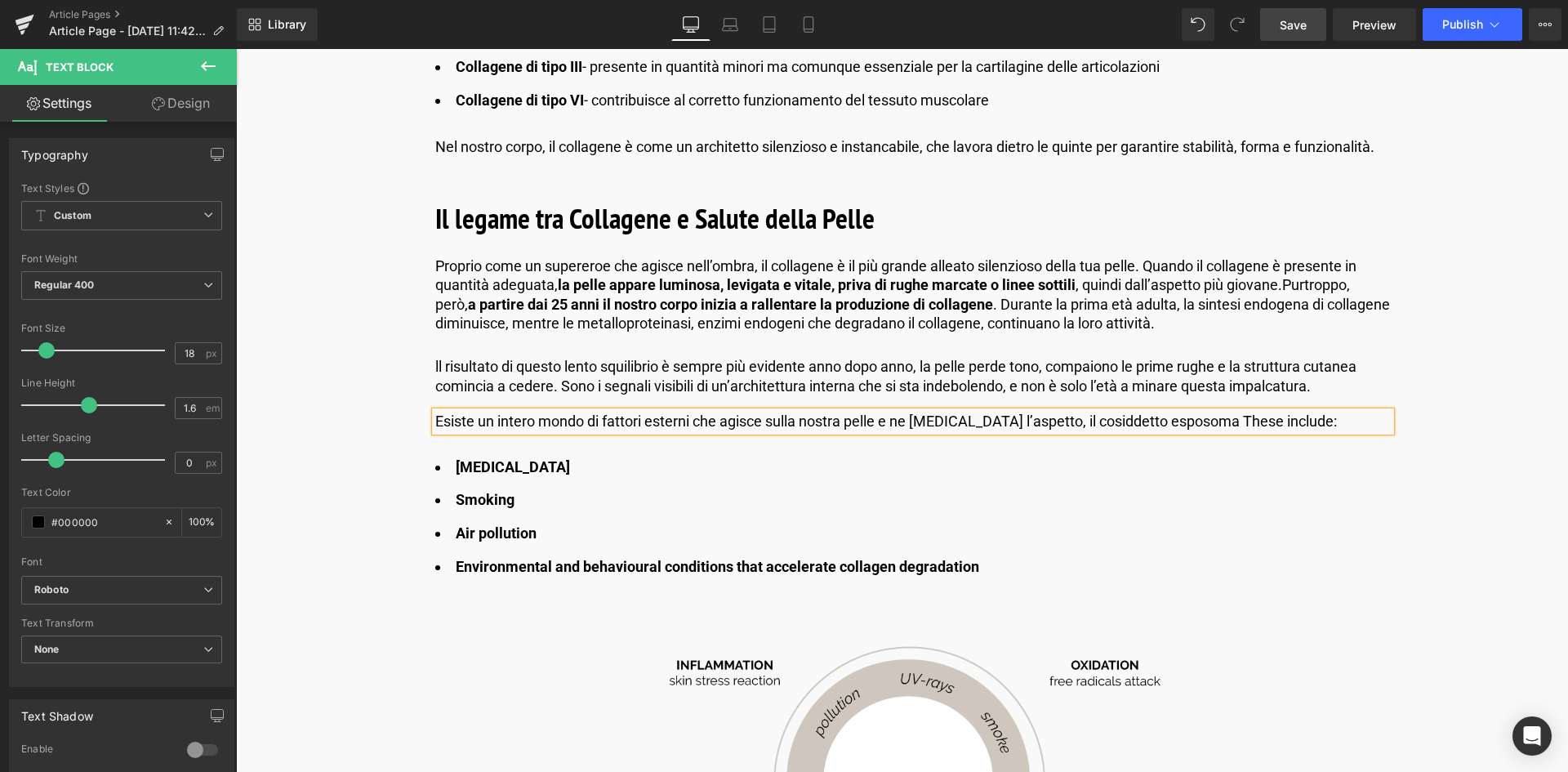
click at [1193, 420] on p "Esiste un intero mondo di fattori esterni che agisce sulla nostra pelle e ne in…" at bounding box center [914, 421] width 956 height 19
drag, startPoint x: 1291, startPoint y: 420, endPoint x: 1202, endPoint y: 420, distance: 89.0
click at [1202, 420] on p "Esiste un intero mondo di fattori esterni che agisce sulla nostra pelle e ne in…" at bounding box center [914, 421] width 956 height 19
click at [1186, 419] on p "Esiste un intero mondo di fattori esterni che agisce sulla nostra pelle e ne in…" at bounding box center [914, 421] width 956 height 19
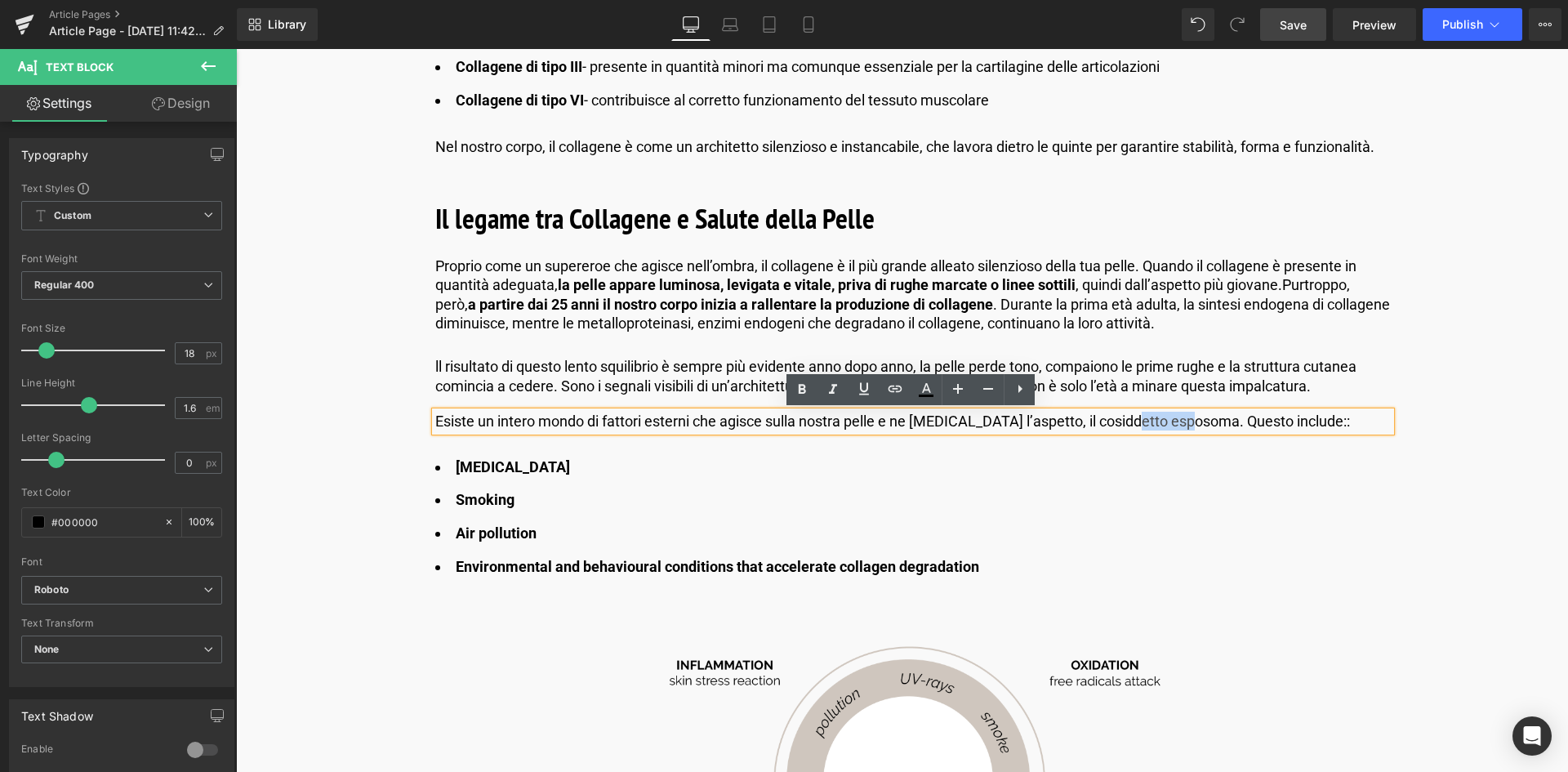
drag, startPoint x: 1188, startPoint y: 419, endPoint x: 1122, endPoint y: 421, distance: 66.0
click at [1122, 421] on p "Esiste un intero mondo di fattori esterni che agisce sulla nostra pelle e ne in…" at bounding box center [914, 421] width 956 height 19
click at [869, 386] on icon at bounding box center [863, 388] width 19 height 19
click at [899, 391] on icon at bounding box center [895, 388] width 14 height 6
click at [1113, 458] on input "text" at bounding box center [1187, 456] width 252 height 41
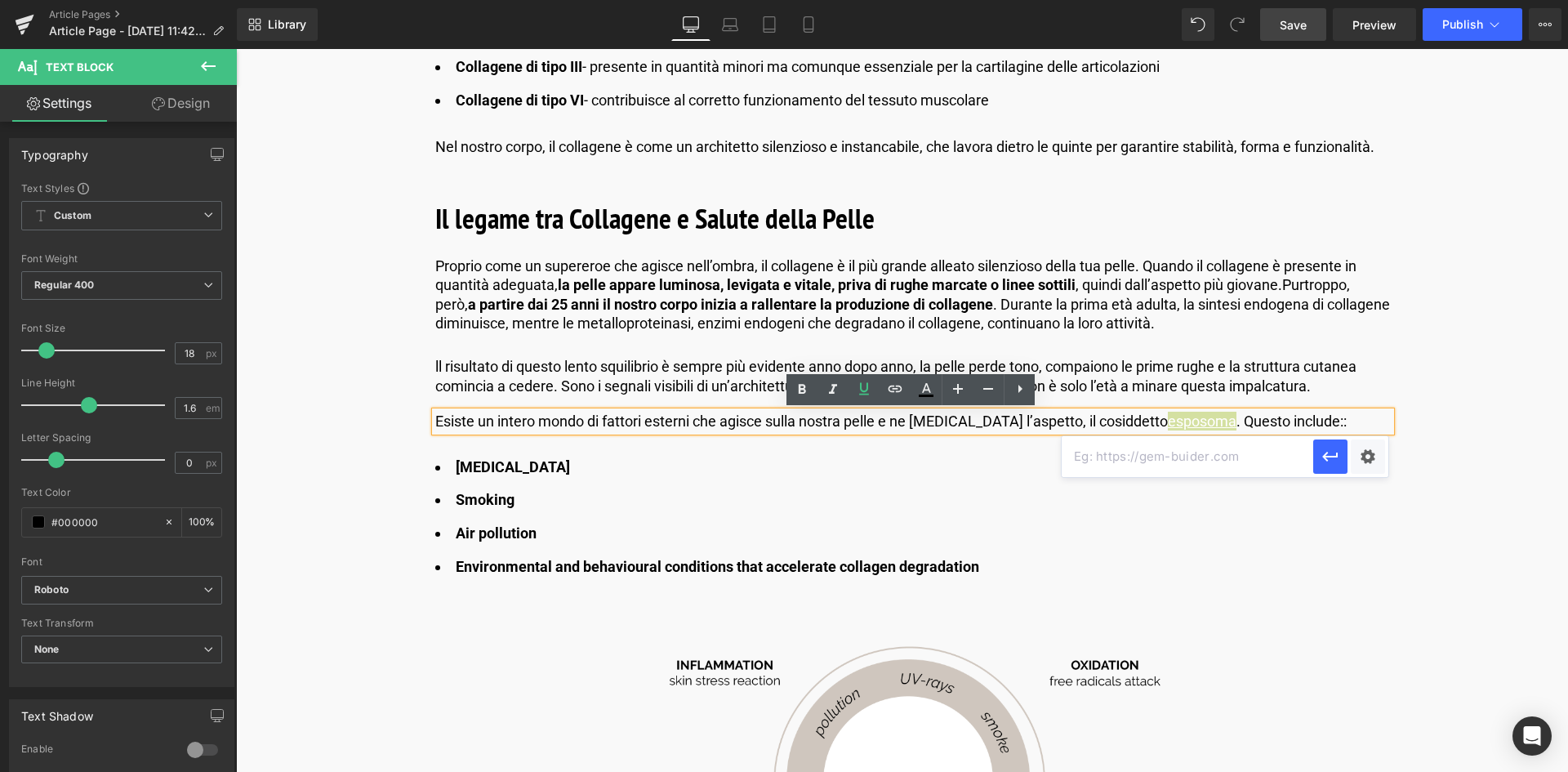
paste input "[URL][DOMAIN_NAME]"
type input "[URL][DOMAIN_NAME]"
click at [1330, 460] on icon "button" at bounding box center [1330, 456] width 19 height 19
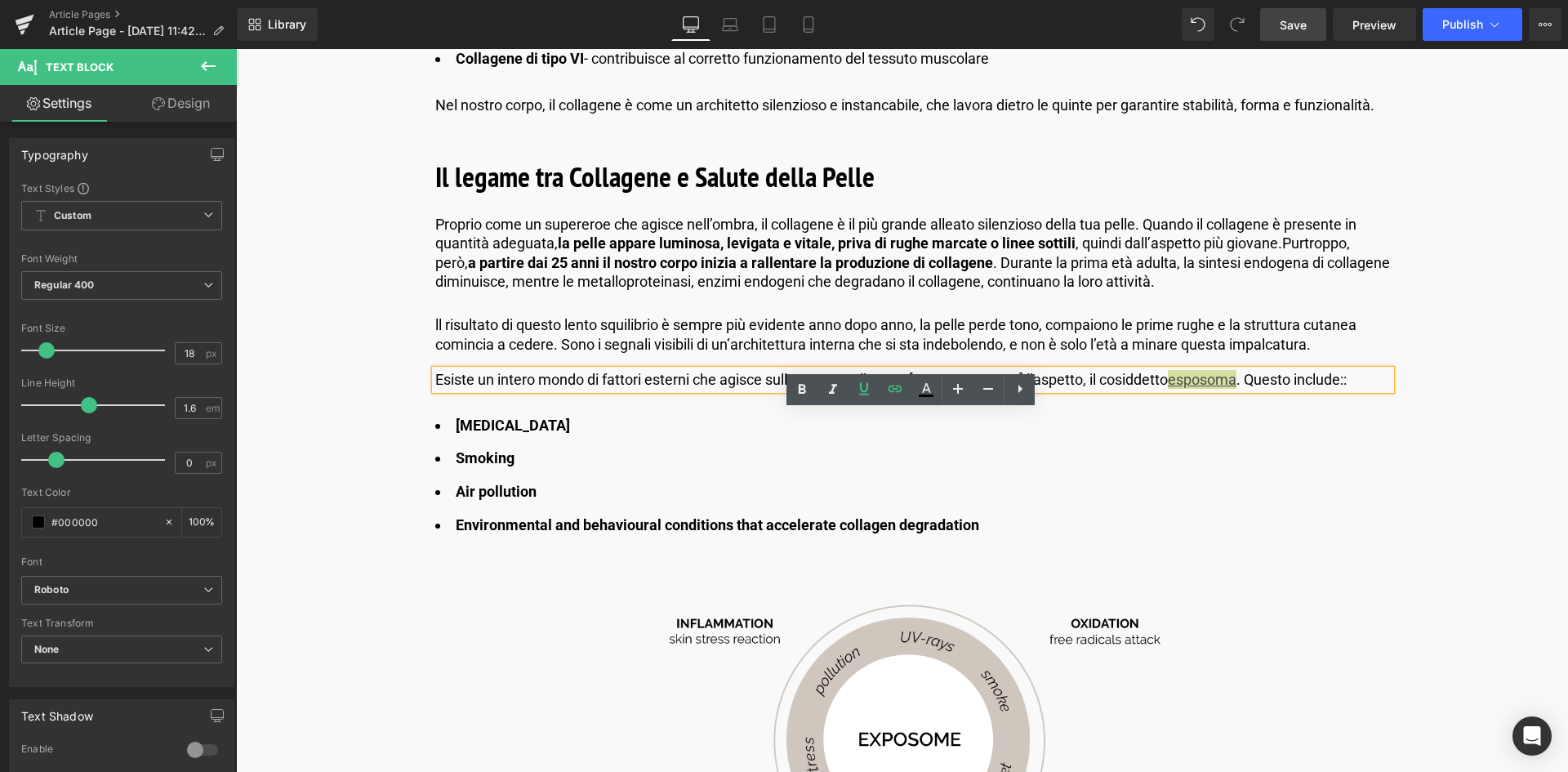
scroll to position [1552, 0]
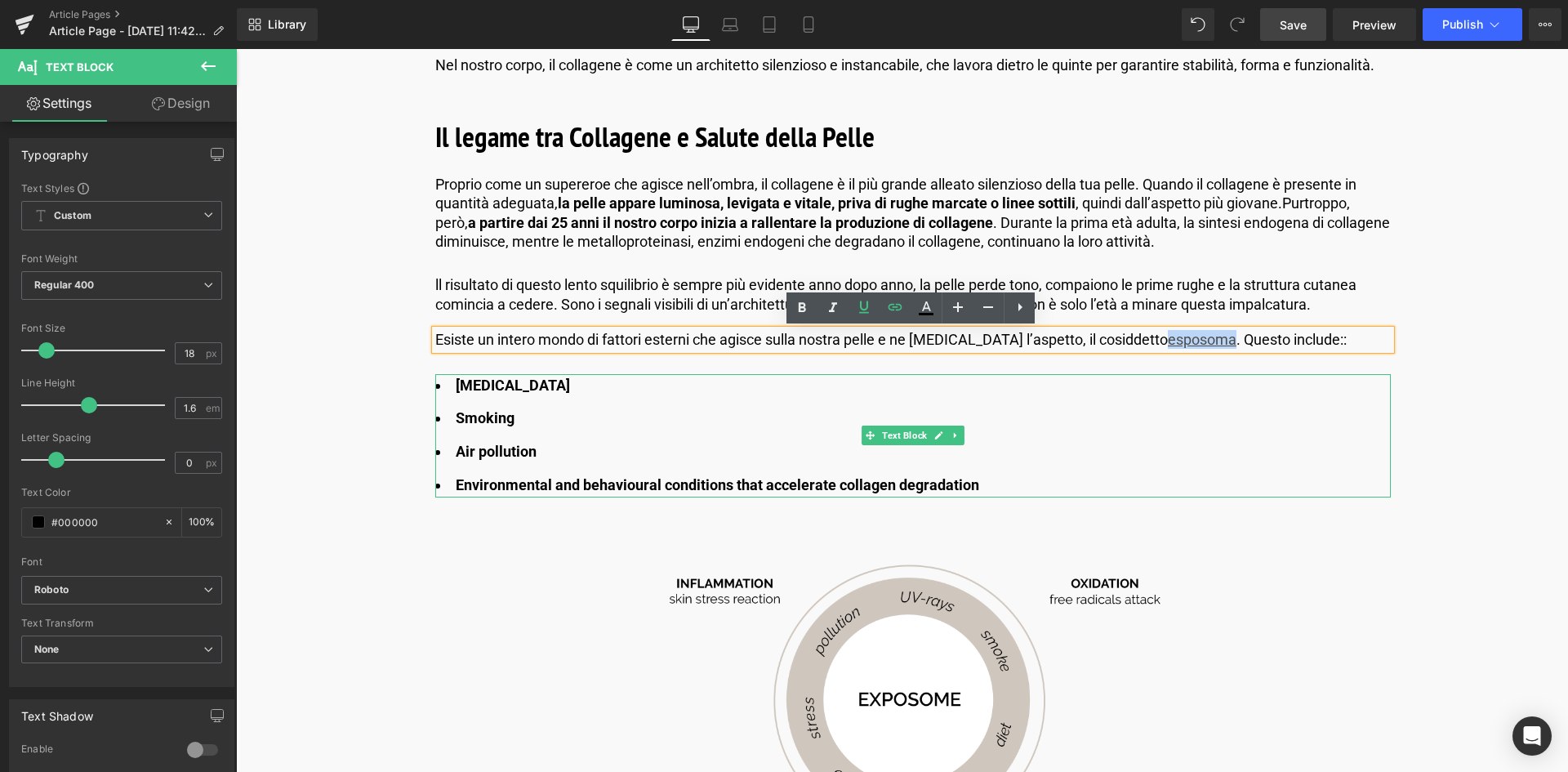
click at [656, 427] on li "Smoking" at bounding box center [914, 419] width 956 height 24
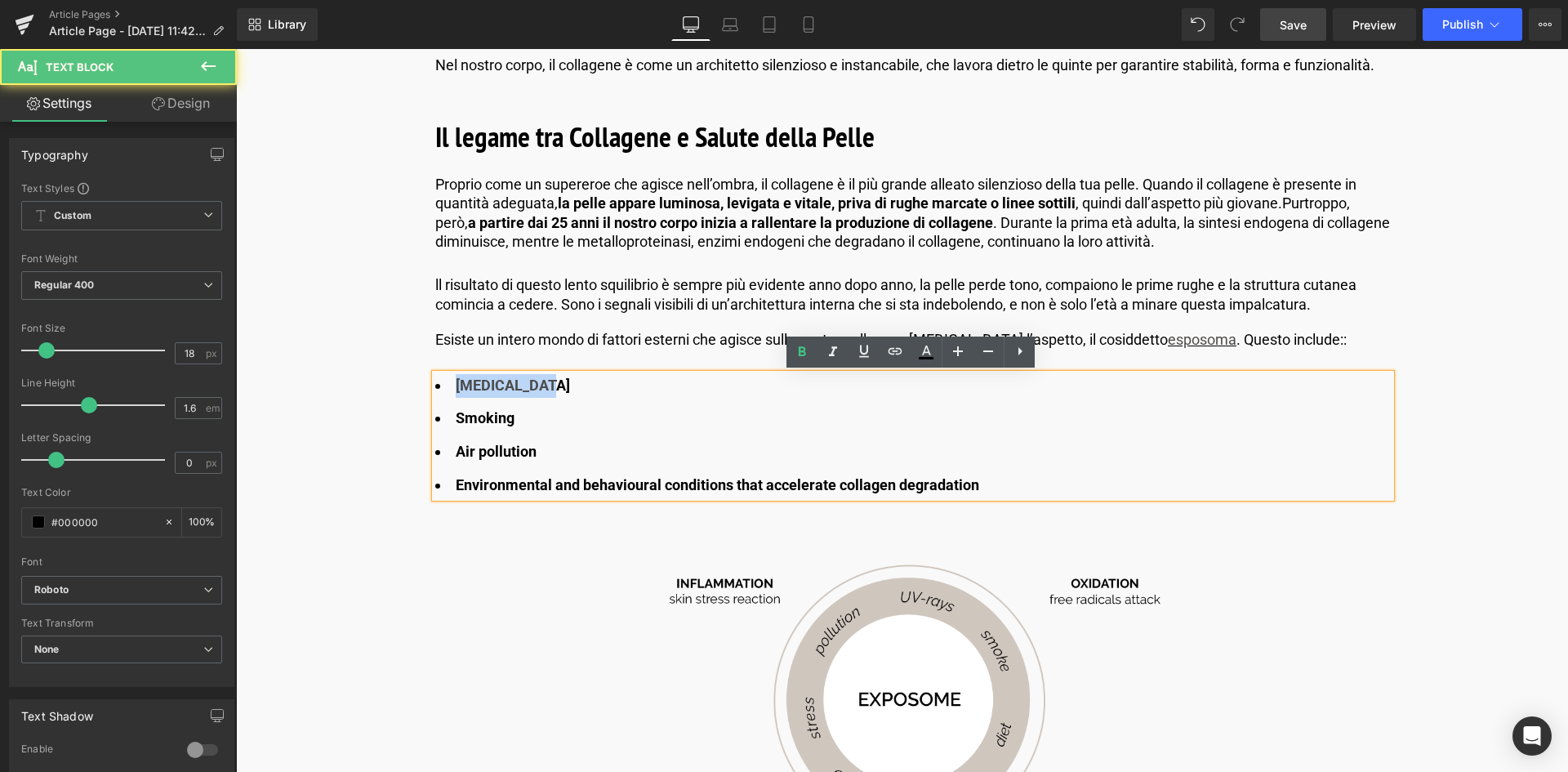
drag, startPoint x: 545, startPoint y: 386, endPoint x: 455, endPoint y: 385, distance: 90.0
click at [455, 385] on li "Sun exposure" at bounding box center [914, 386] width 956 height 24
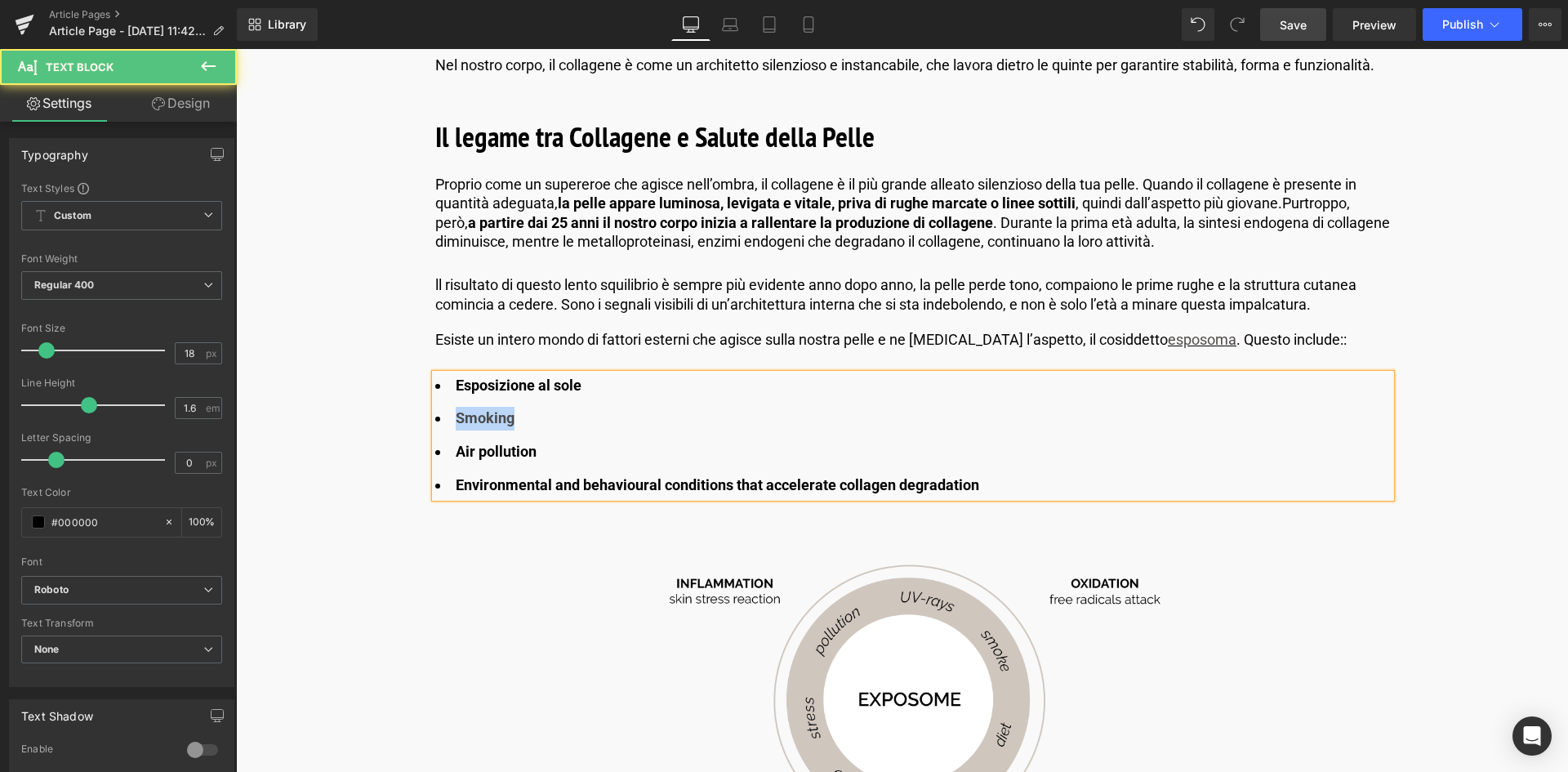
drag, startPoint x: 511, startPoint y: 415, endPoint x: 454, endPoint y: 420, distance: 57.2
click at [456, 420] on strong "Smoking" at bounding box center [485, 418] width 59 height 17
drag, startPoint x: 509, startPoint y: 448, endPoint x: 443, endPoint y: 449, distance: 66.0
click at [443, 449] on li "Air pollution" at bounding box center [914, 452] width 956 height 24
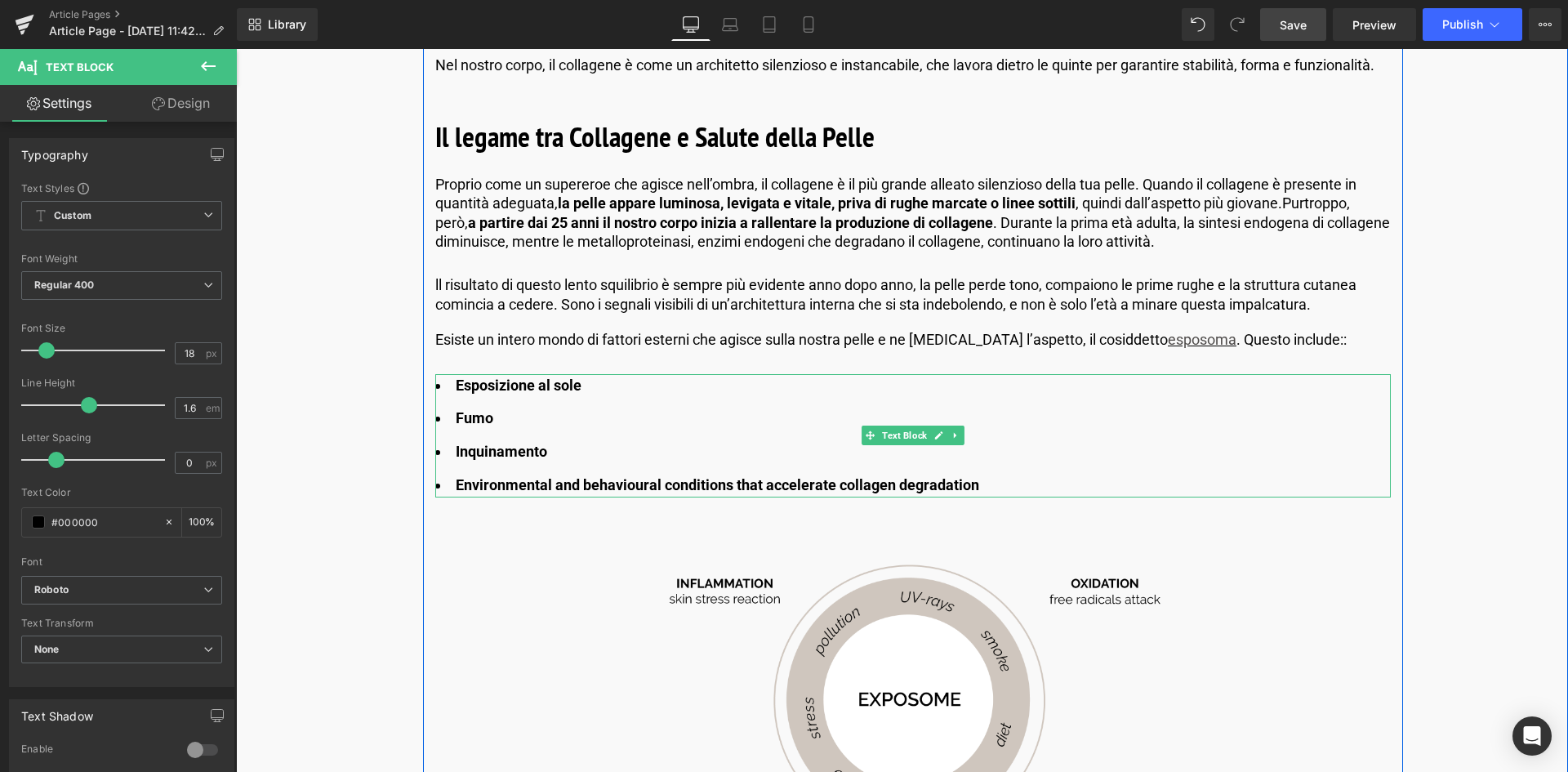
click at [980, 480] on li "Environmental and behavioural conditions that accelerate collagen degradation" at bounding box center [914, 485] width 956 height 24
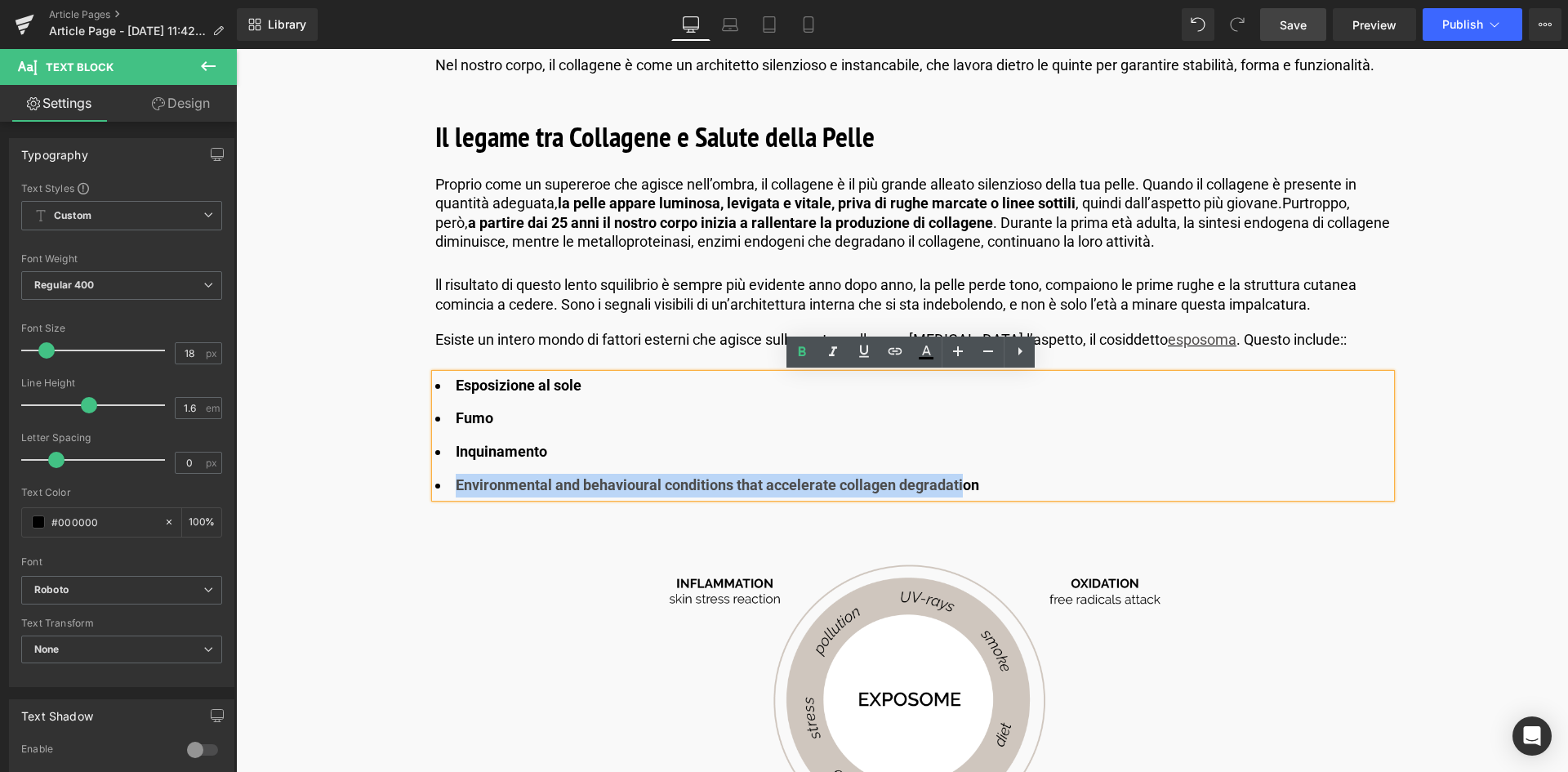
drag, startPoint x: 813, startPoint y: 484, endPoint x: 453, endPoint y: 489, distance: 360.0
click at [456, 489] on strong "Environmental and behavioural conditions that accelerate collagen degradation" at bounding box center [718, 484] width 524 height 17
copy strong "Environmental and behavioural conditions that accelerate collagen degradati"
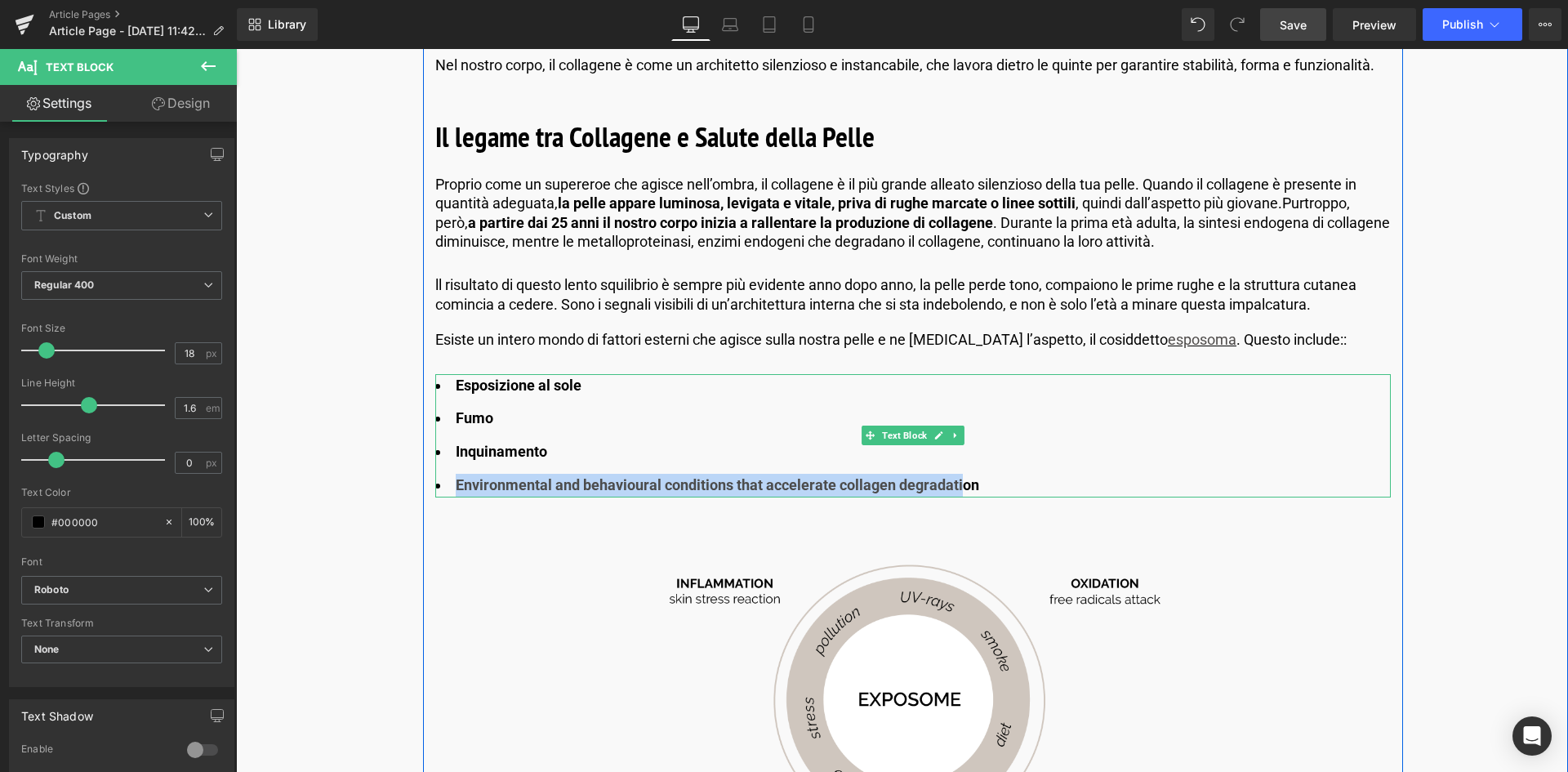
click at [1022, 482] on li "Environmental and behavioural conditions that accelerate collagen degradation" at bounding box center [914, 485] width 956 height 24
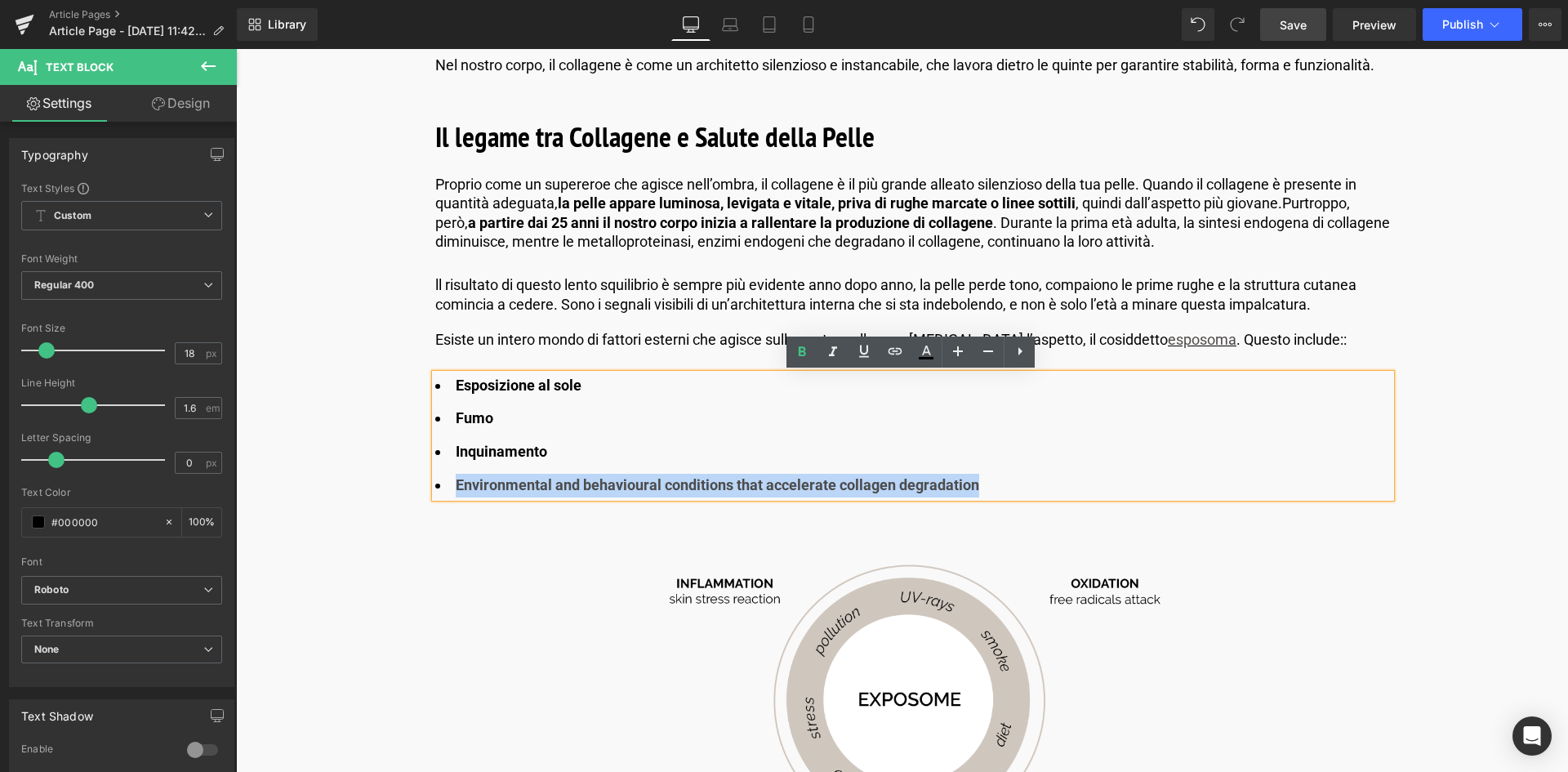
drag, startPoint x: 1001, startPoint y: 483, endPoint x: 450, endPoint y: 466, distance: 551.3
click at [450, 466] on ul "Esposizione al sole Fumo Inquinamento Environmental and behavioural conditions …" at bounding box center [914, 436] width 956 height 124
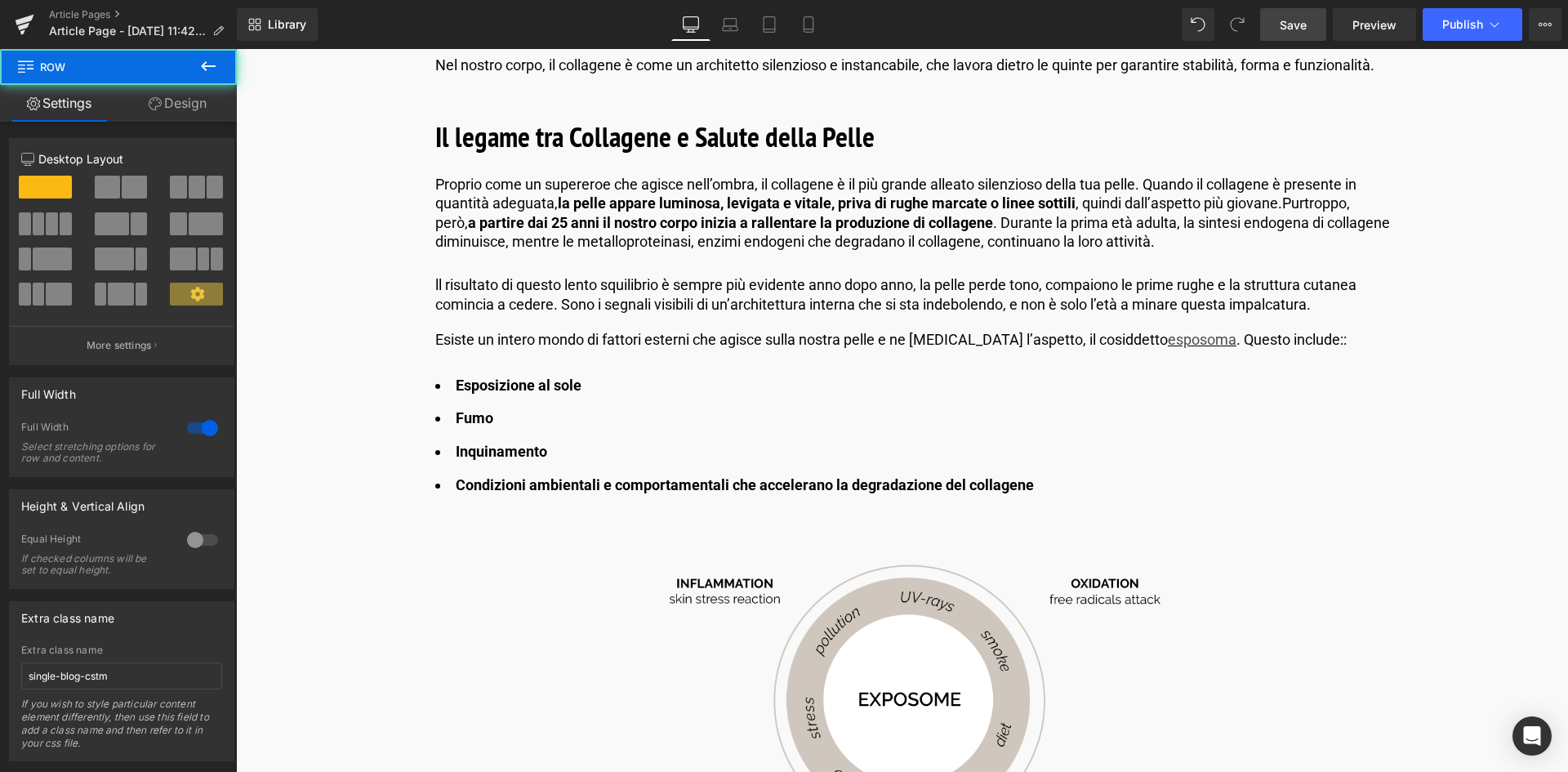
drag, startPoint x: 1291, startPoint y: 27, endPoint x: 1182, endPoint y: 269, distance: 265.4
click at [1291, 27] on span "Save" at bounding box center [1292, 25] width 27 height 17
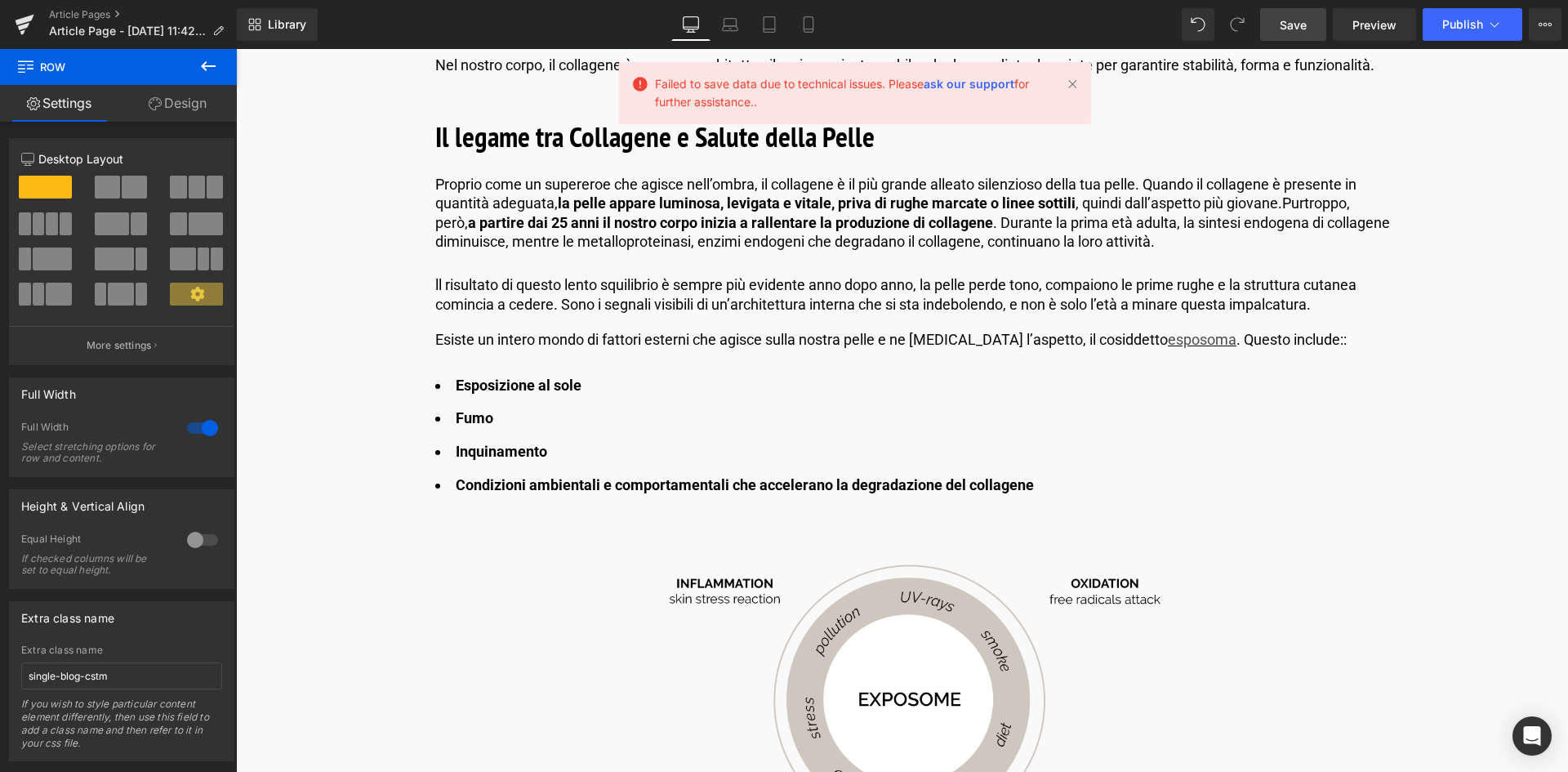
click at [1296, 25] on span "Save" at bounding box center [1292, 25] width 27 height 17
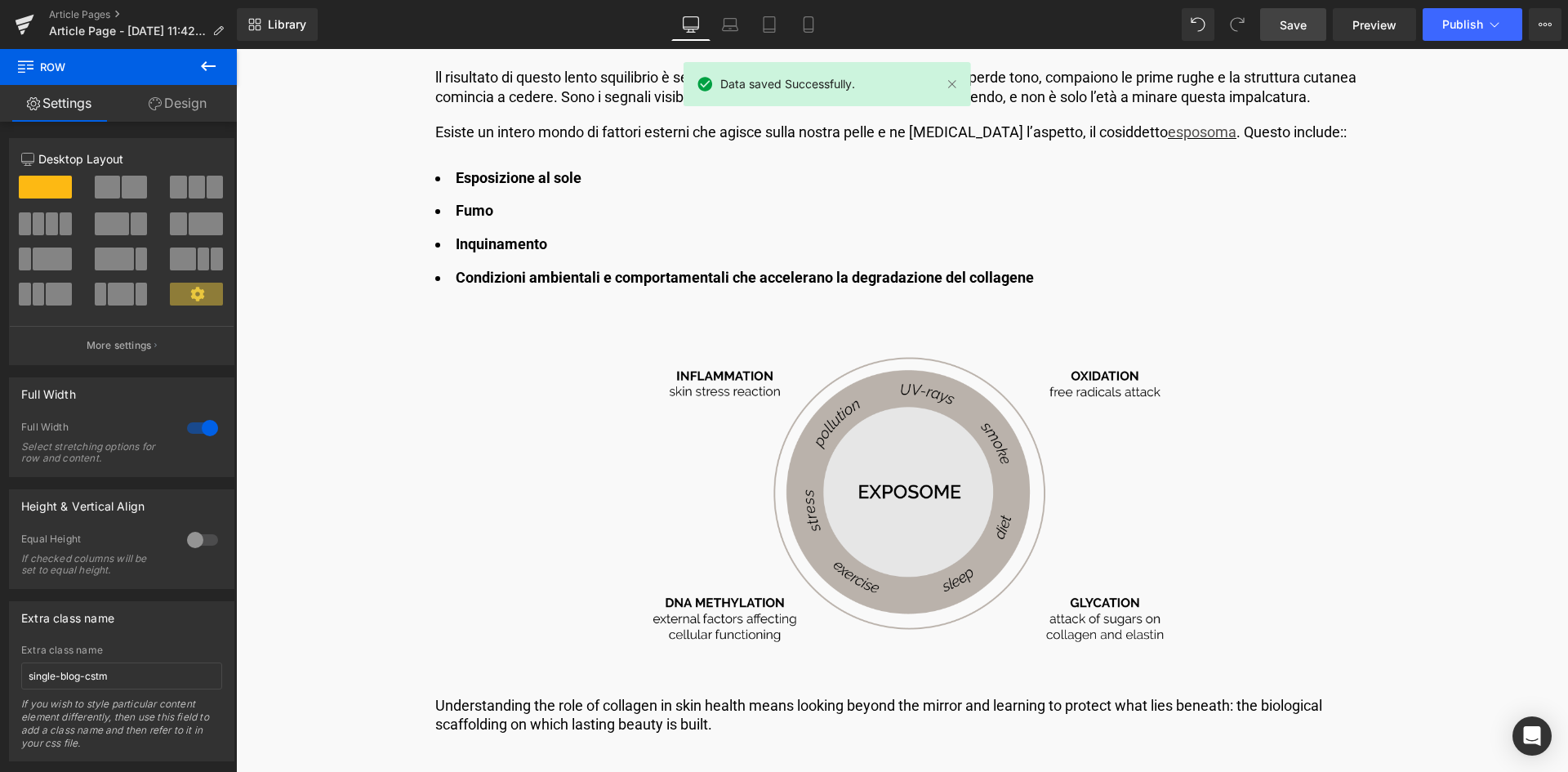
scroll to position [1798, 0]
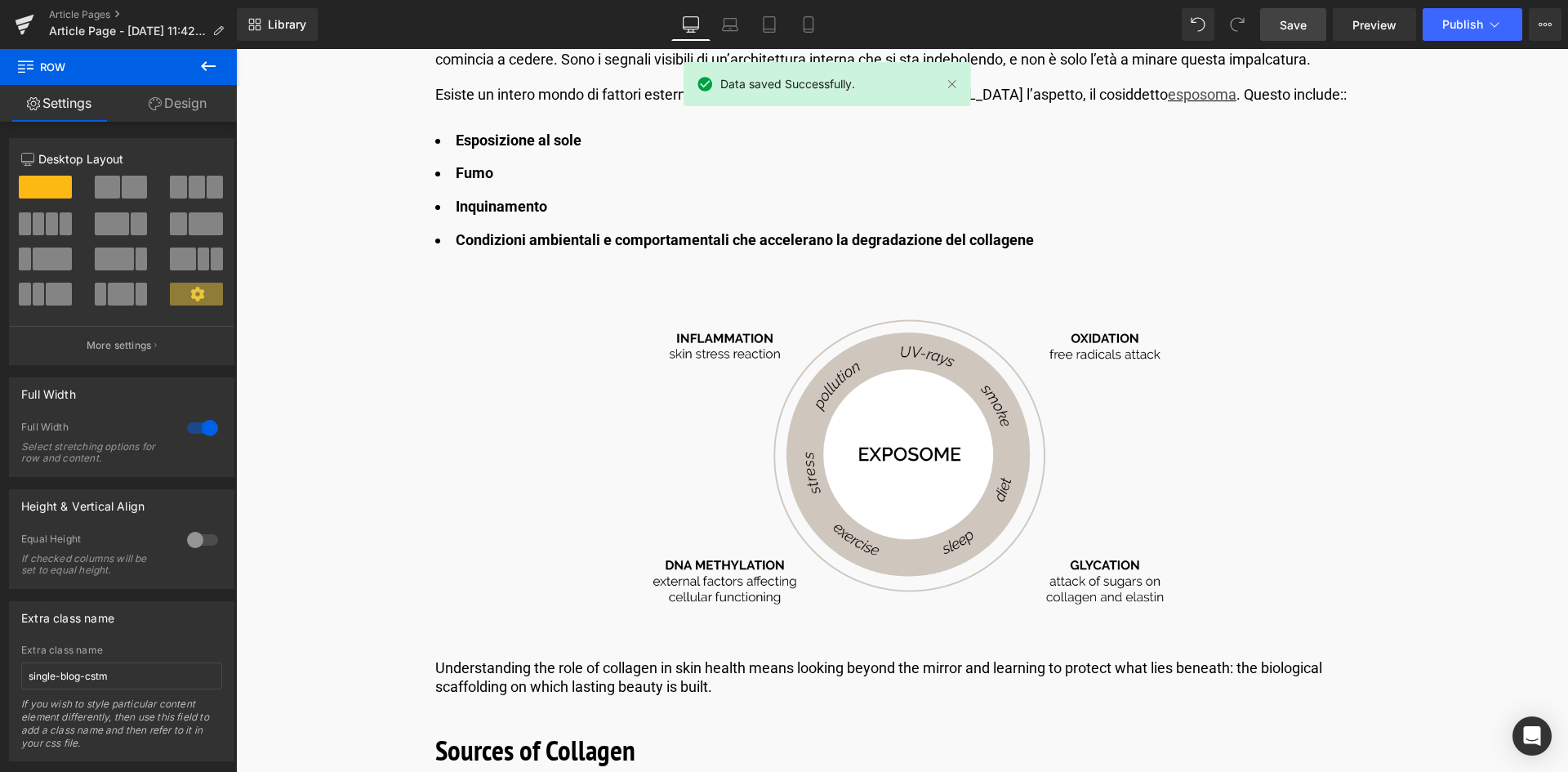
click at [892, 459] on div "Image" at bounding box center [914, 460] width 956 height 331
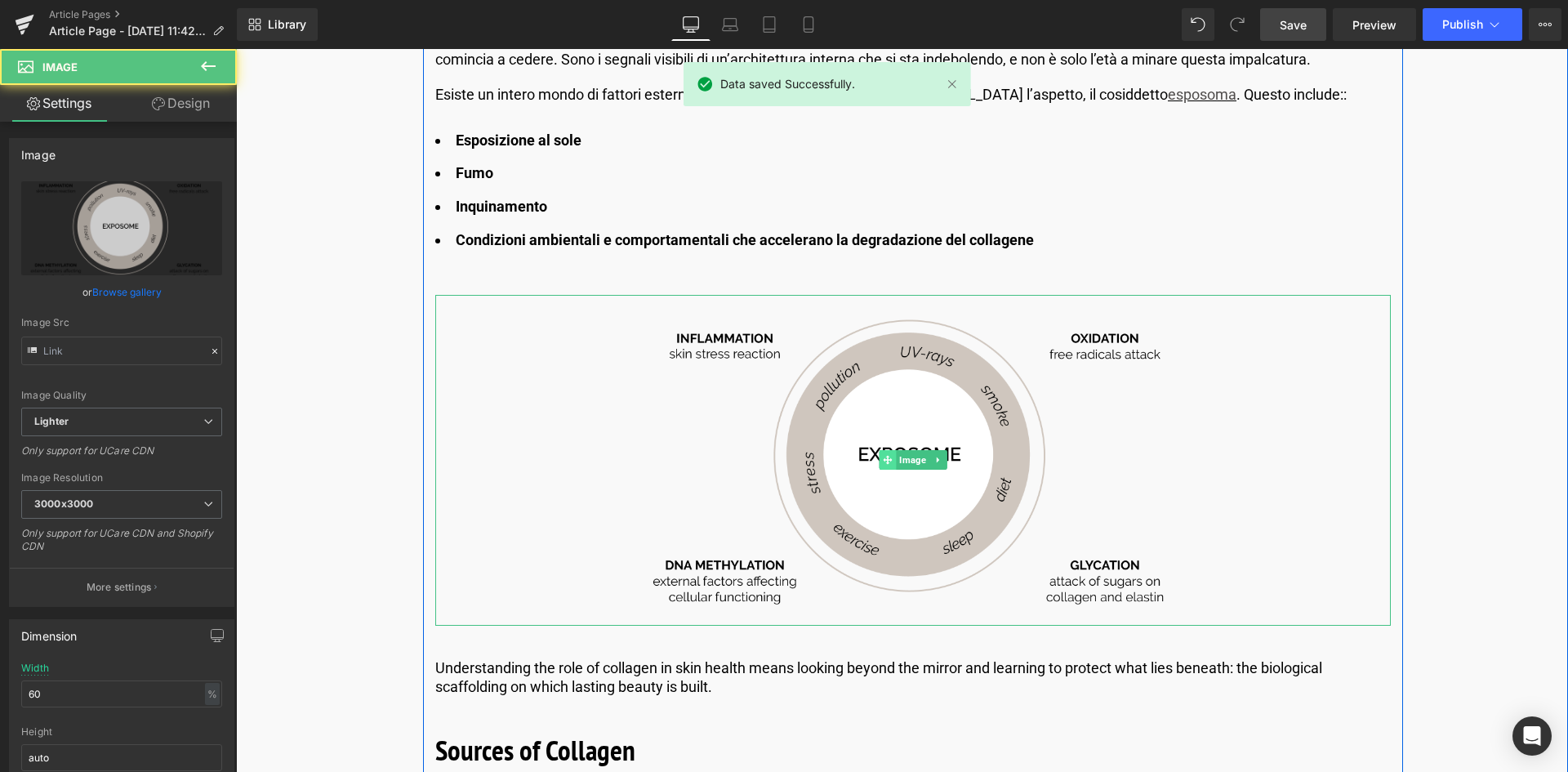
type input "[URL][DOMAIN_NAME]"
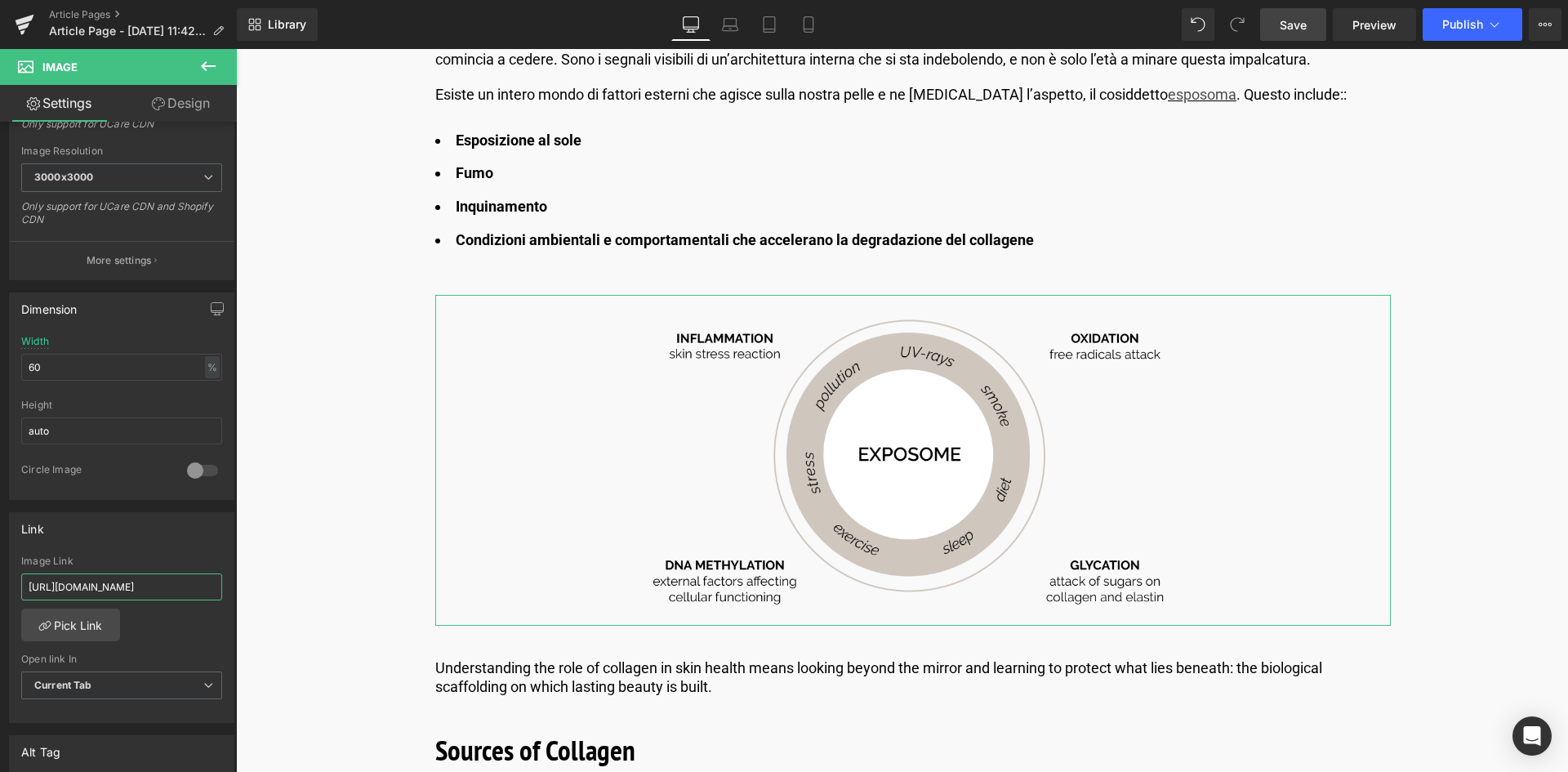
scroll to position [0, 303]
drag, startPoint x: 413, startPoint y: 637, endPoint x: 239, endPoint y: 594, distance: 179.2
click at [145, 588] on input "https://world.comfortzoneskin.com/blogs/blog/understanding-skin-longevity-the-s…" at bounding box center [121, 586] width 200 height 27
drag, startPoint x: 76, startPoint y: 589, endPoint x: 104, endPoint y: 591, distance: 28.1
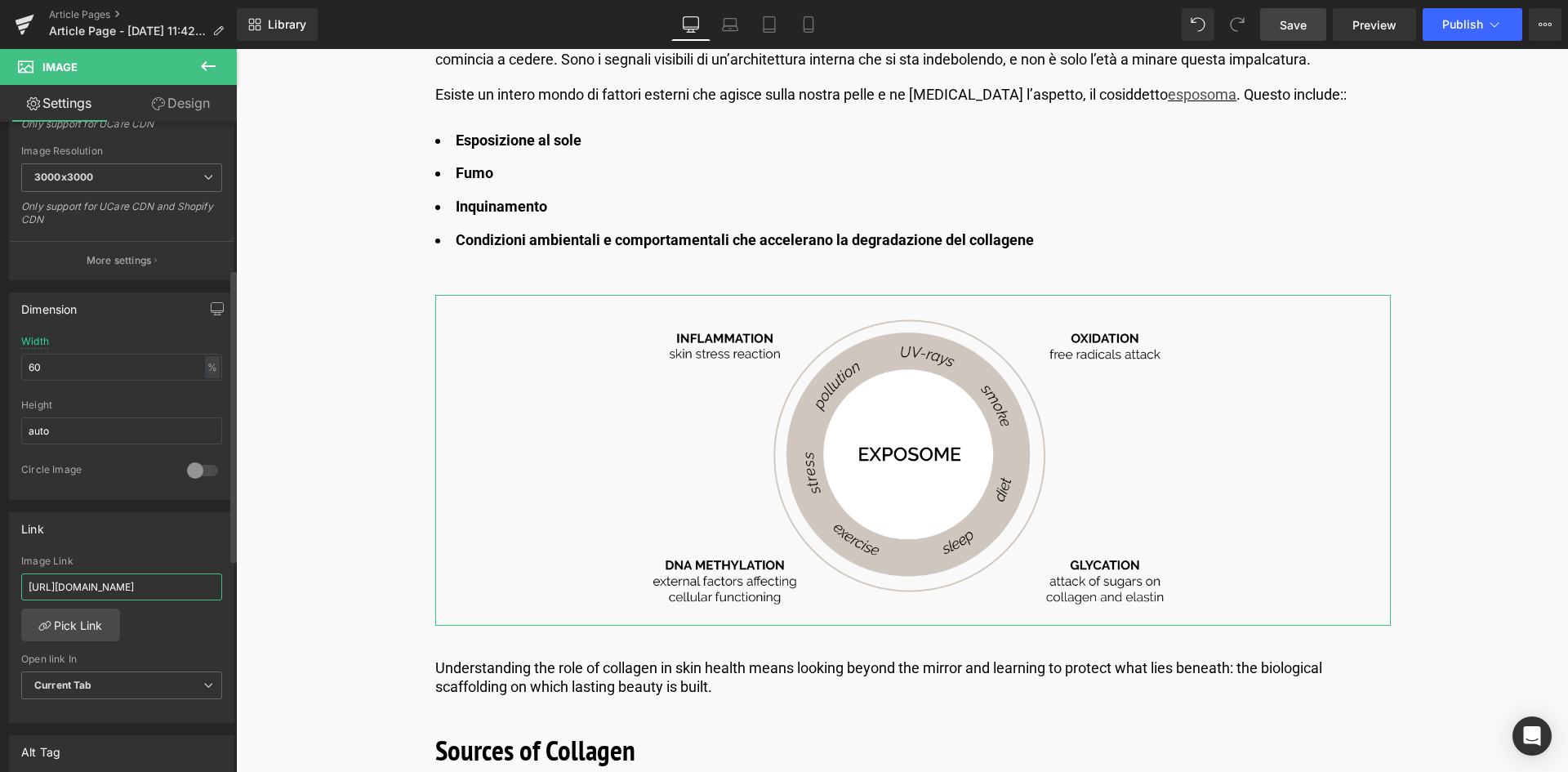
click at [104, 591] on input "https://world.comfortzoneskin.com/blogs/blog/understanding-skin-longevity-the-s…" at bounding box center [121, 586] width 200 height 27
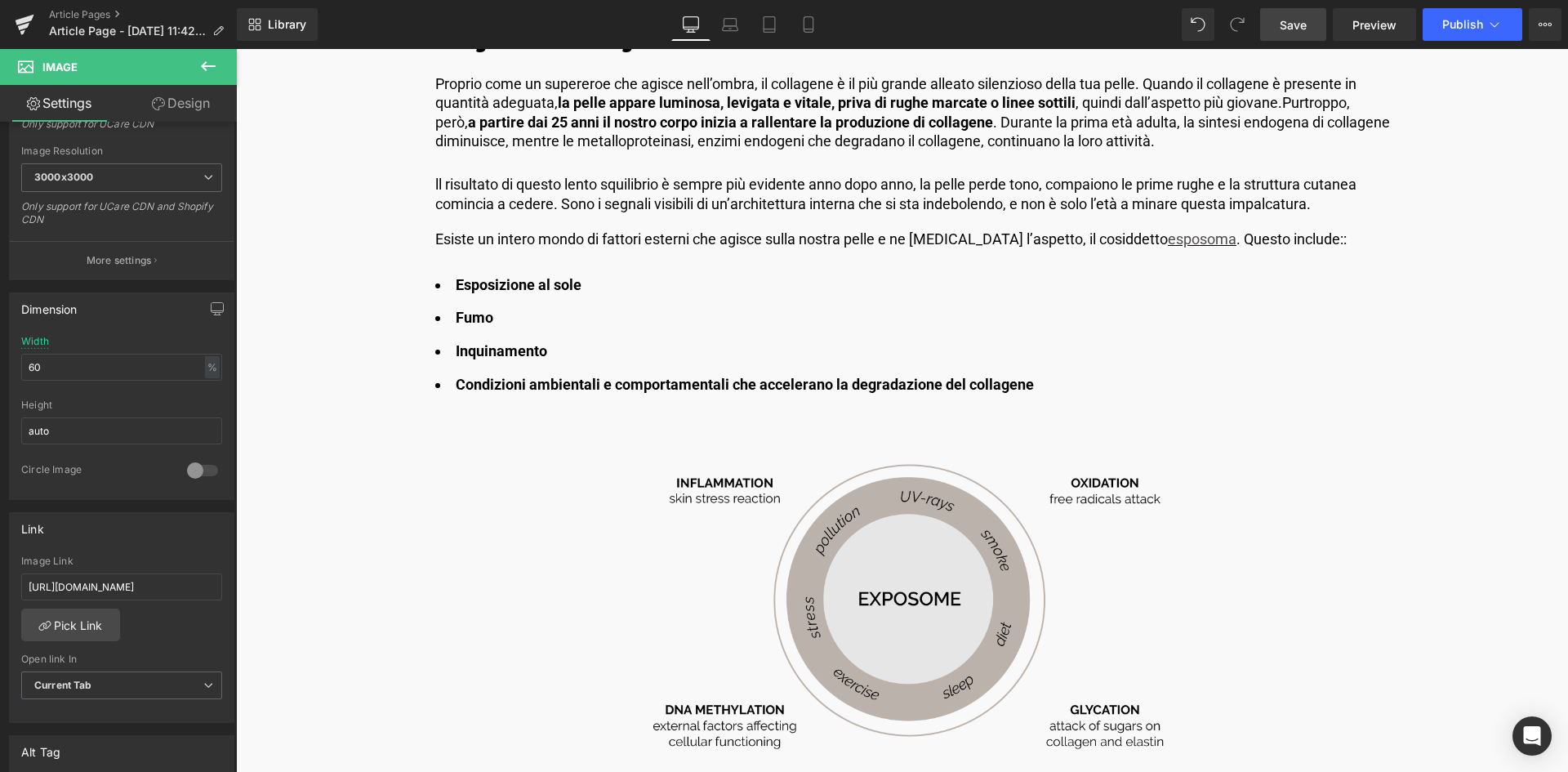
scroll to position [1716, 0]
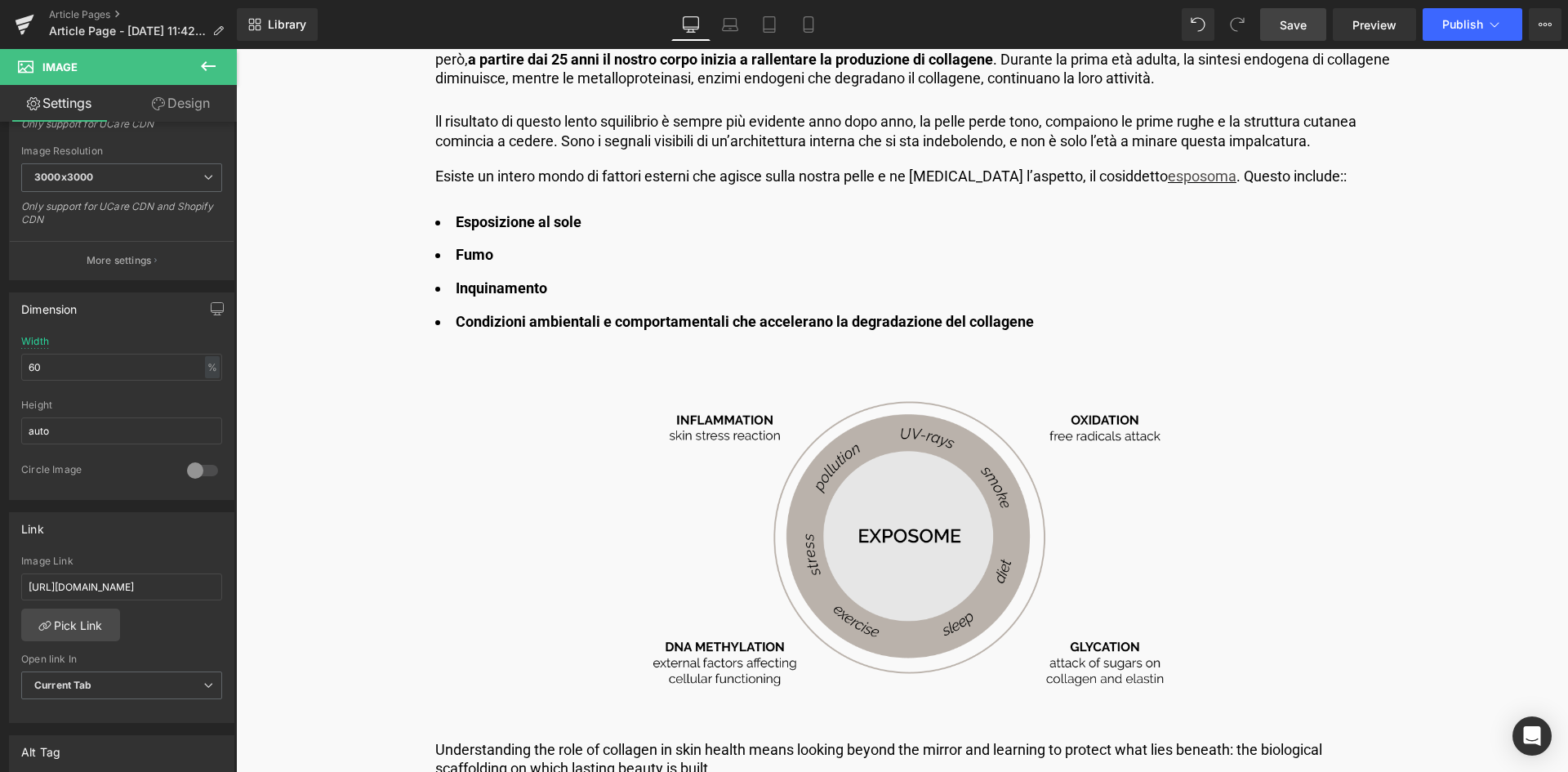
click at [953, 582] on img at bounding box center [913, 541] width 573 height 331
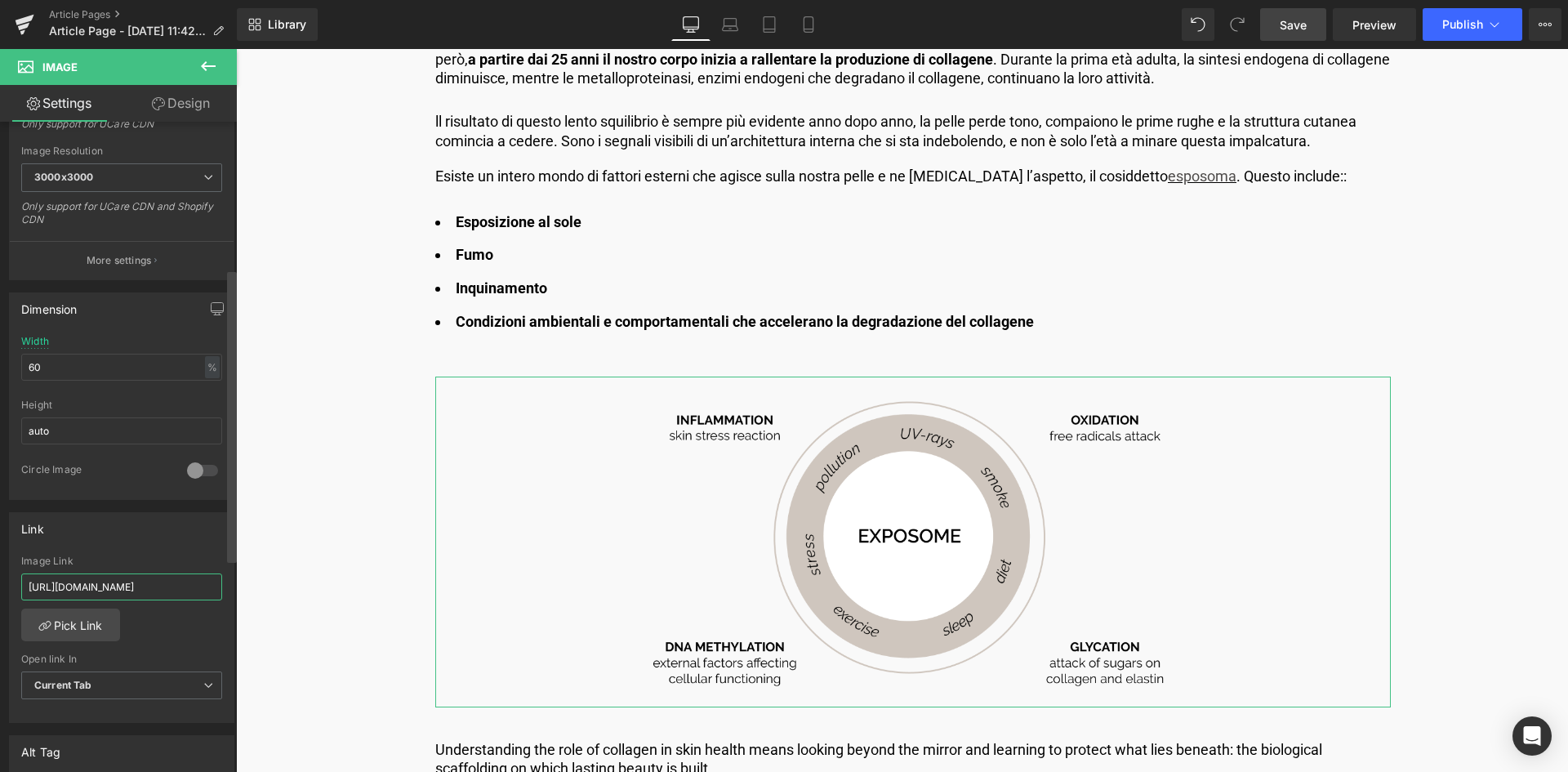
scroll to position [0, 303]
drag, startPoint x: 28, startPoint y: 582, endPoint x: 233, endPoint y: 593, distance: 205.3
click at [233, 593] on div "Image https://ucarecdn.com/d50eb7fe-147f-45a8-9139-aa2af27cb540/-/format/auto/-…" at bounding box center [118, 451] width 237 height 658
paste input "[URL][DOMAIN_NAME]"
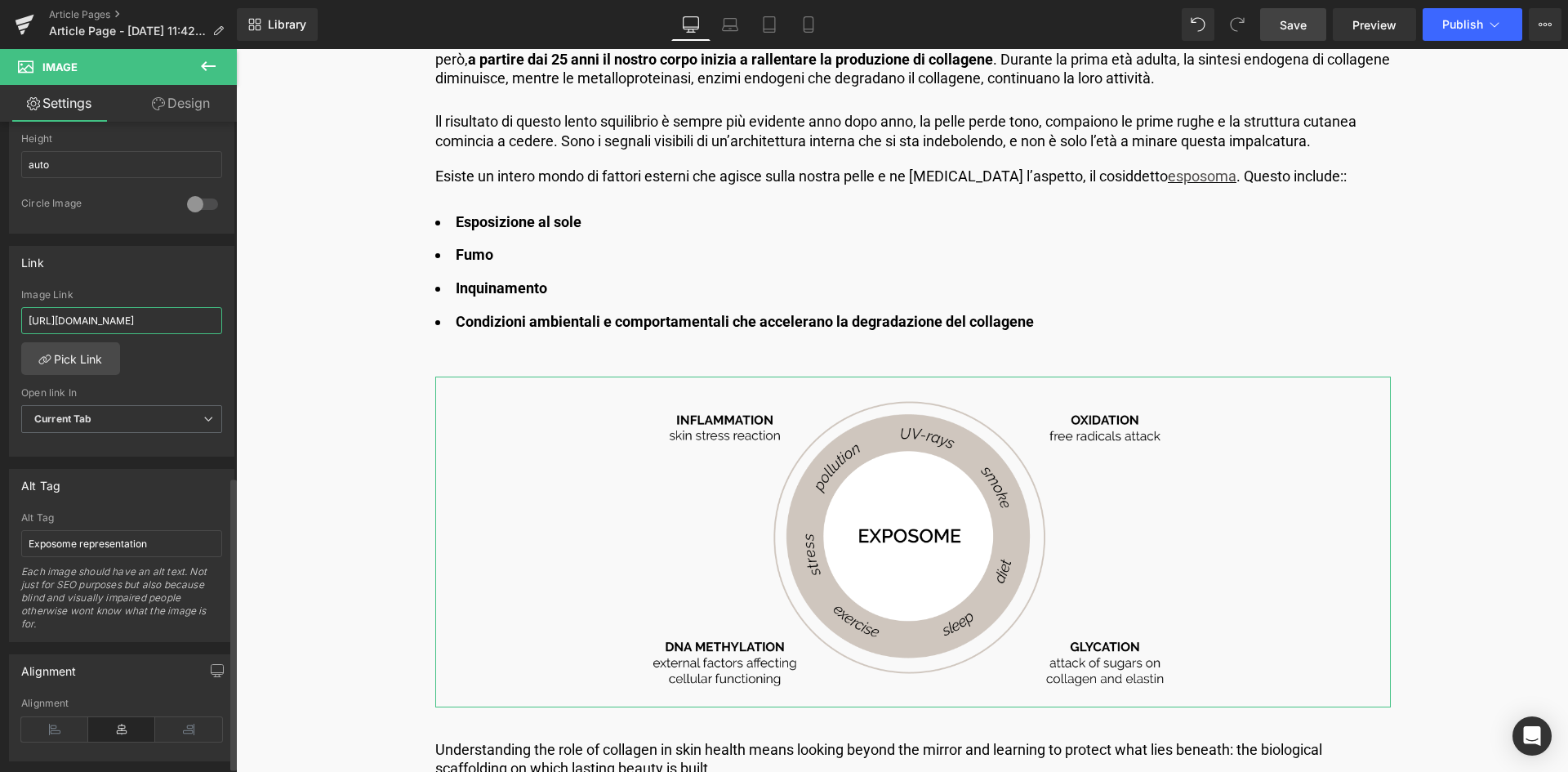
scroll to position [800, 0]
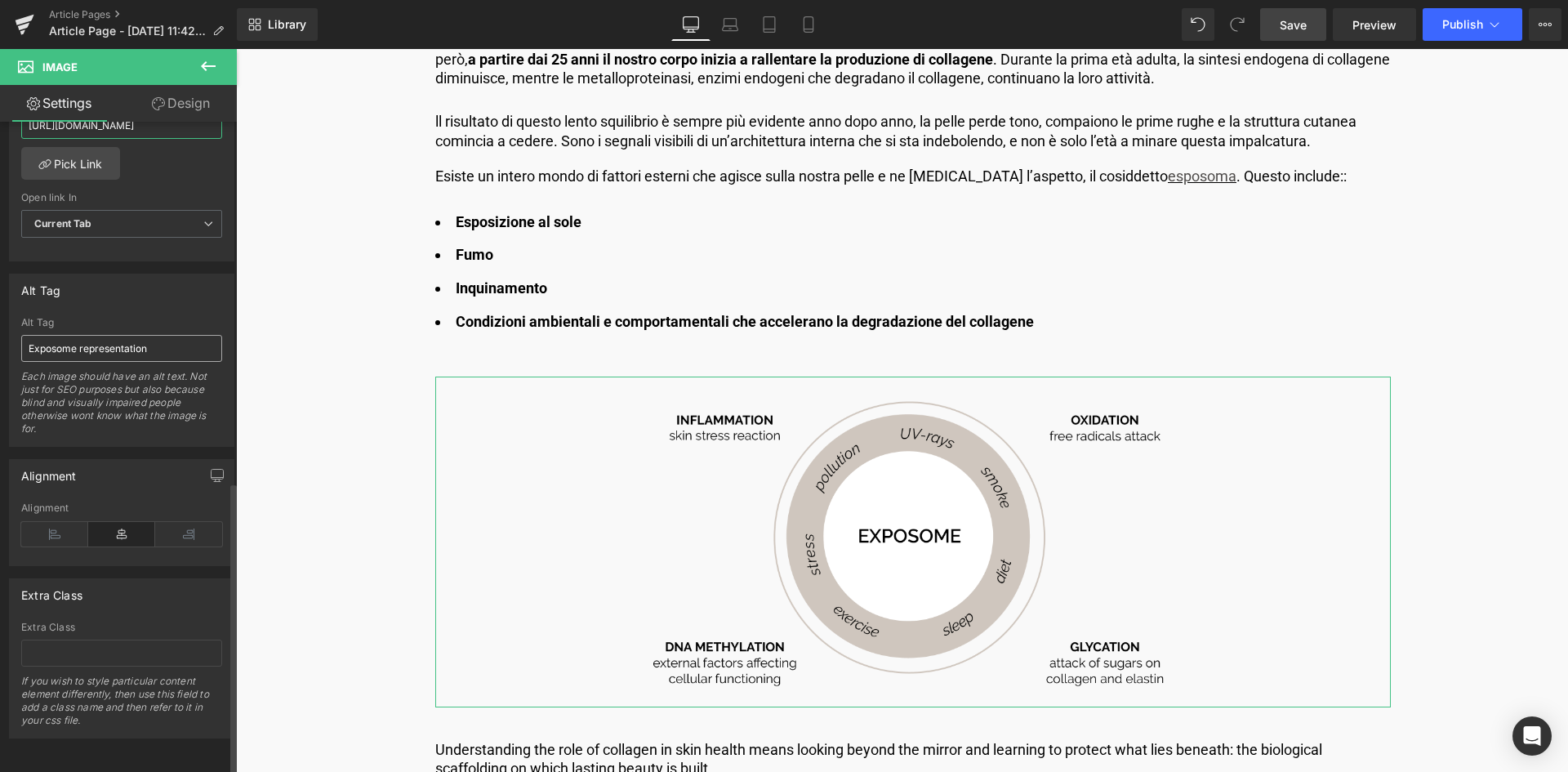
type input "[URL][DOMAIN_NAME]"
drag, startPoint x: 147, startPoint y: 337, endPoint x: 4, endPoint y: 353, distance: 143.9
click at [4, 353] on div "Alt Tag Exposome representation Alt Tag Exposome representation Each image shou…" at bounding box center [122, 353] width 244 height 186
click at [123, 337] on input "Rappresentazione dll'esposoma" at bounding box center [121, 348] width 200 height 27
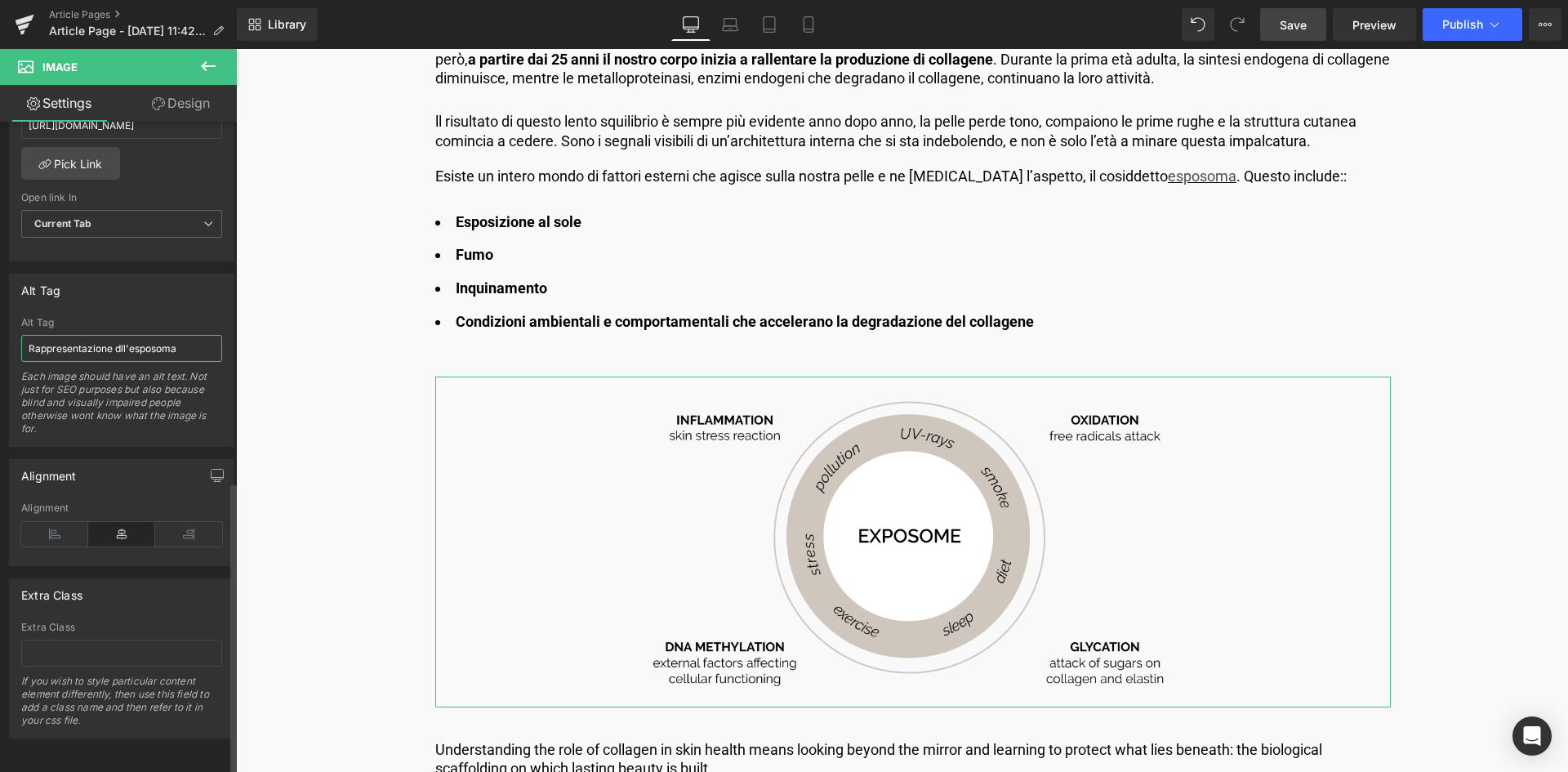
click at [119, 337] on input "Rappresentazione dll'esposoma" at bounding box center [121, 348] width 200 height 27
type input "Rappresentazione dell'esposoma"
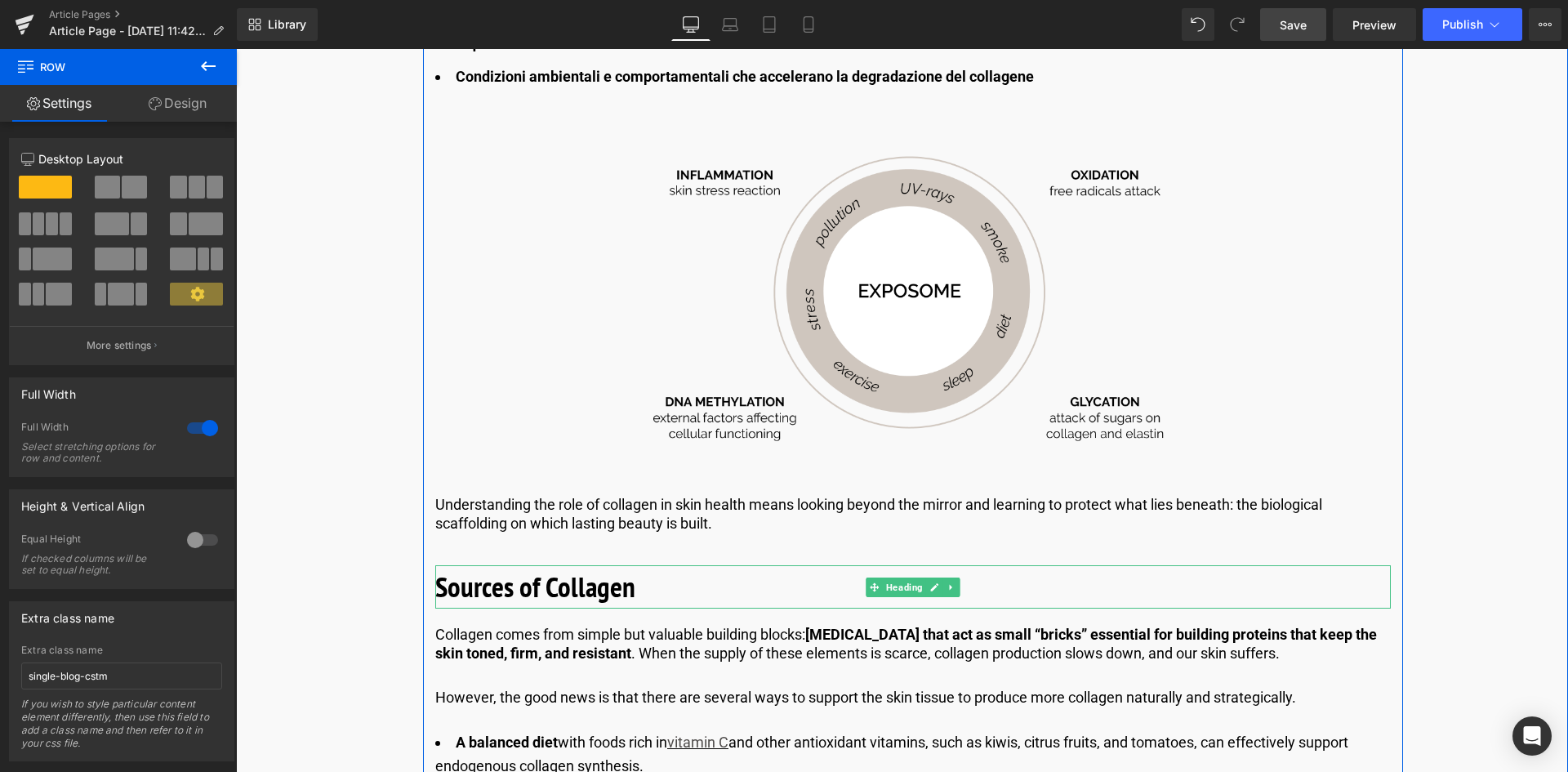
scroll to position [1879, 0]
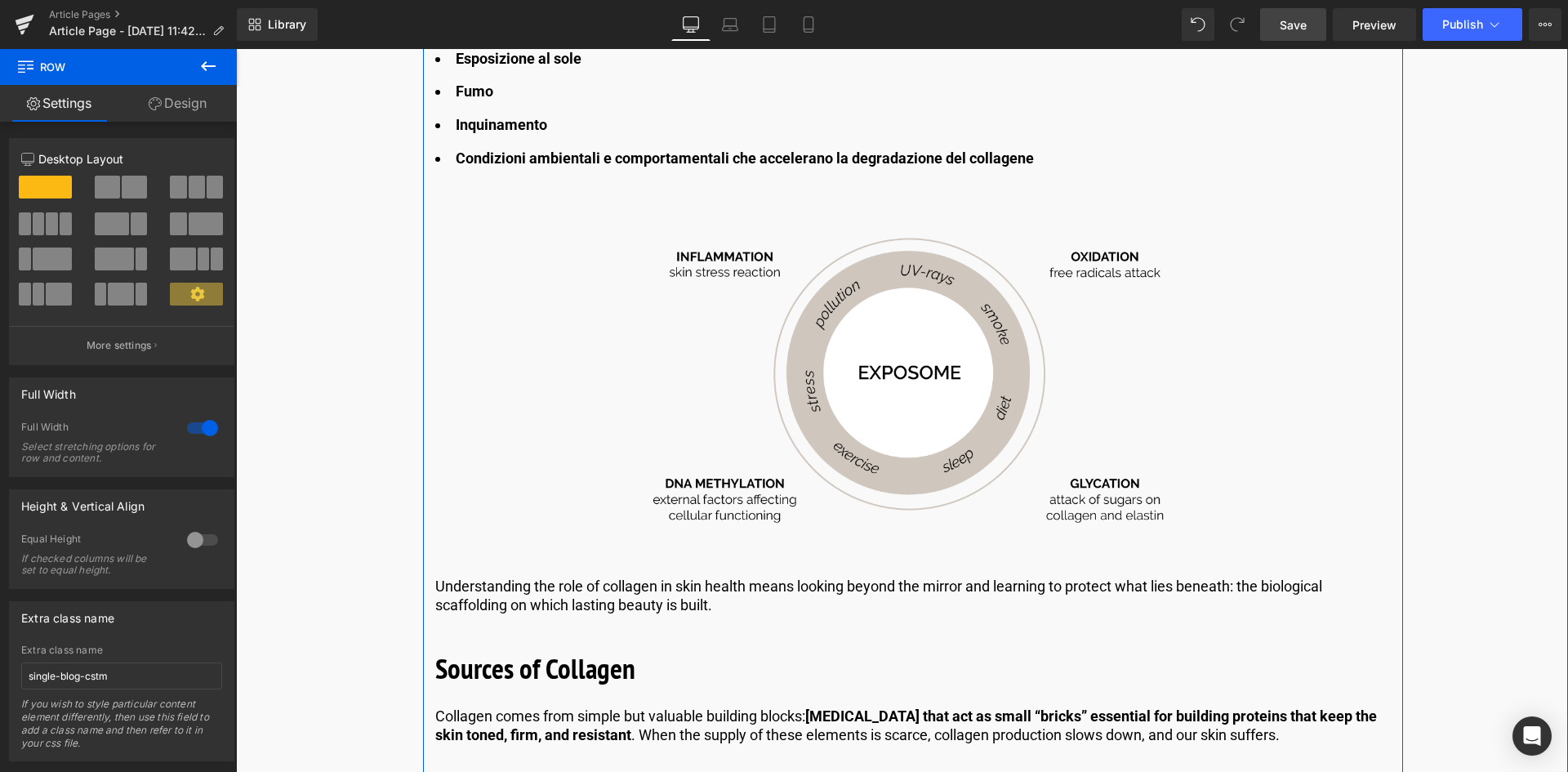
drag, startPoint x: 651, startPoint y: 598, endPoint x: 714, endPoint y: 595, distance: 63.1
click at [649, 595] on p "Understanding the role of collagen in skin health means looking beyond the mirr…" at bounding box center [914, 596] width 956 height 38
click at [714, 595] on p "Understanding the role of collagen in skin health means looking beyond the mirr…" at bounding box center [914, 596] width 956 height 38
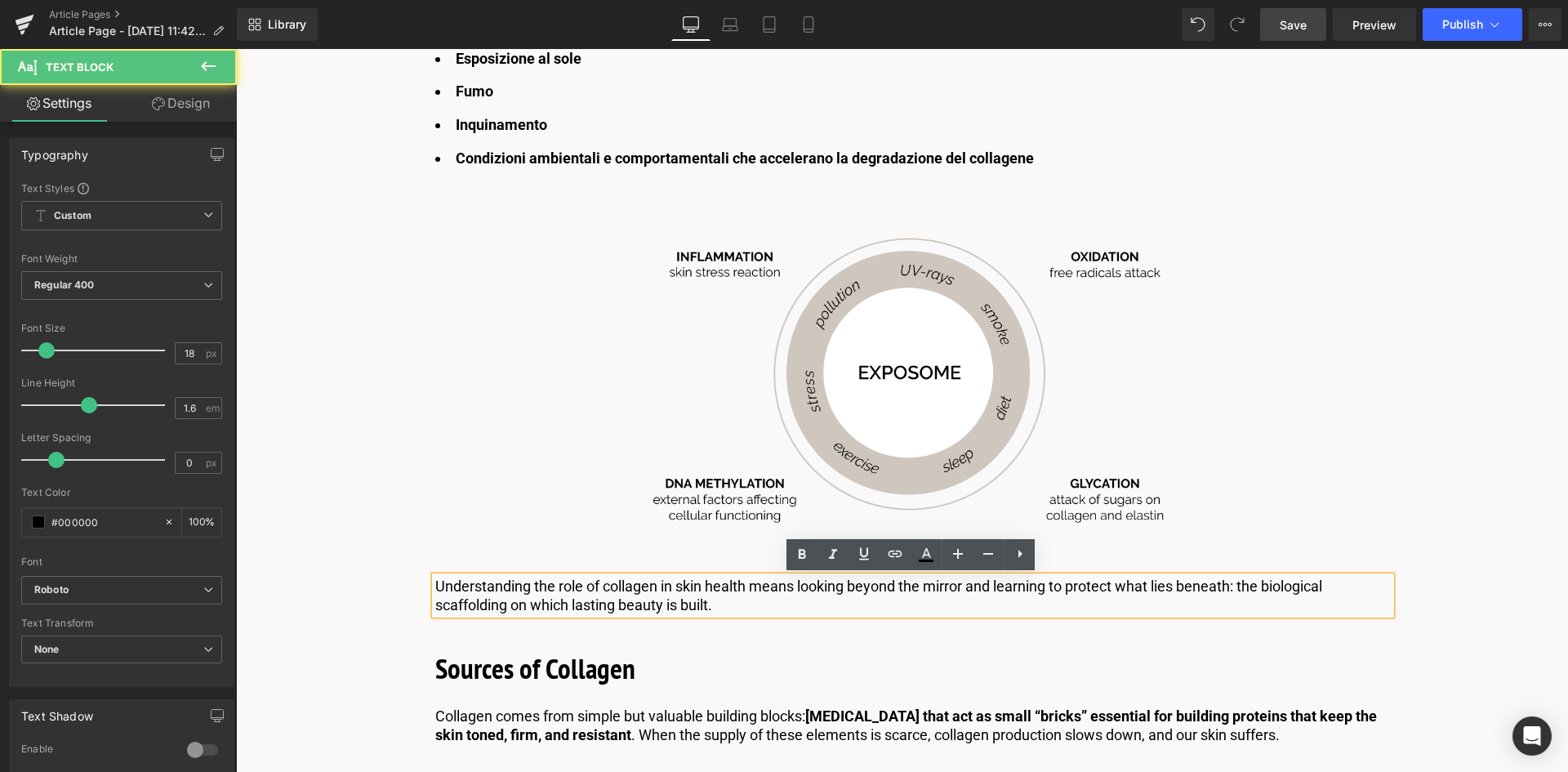
drag, startPoint x: 718, startPoint y: 603, endPoint x: 401, endPoint y: 579, distance: 317.9
copy p "Understanding the role of collagen in skin health means looking beyond the mirr…"
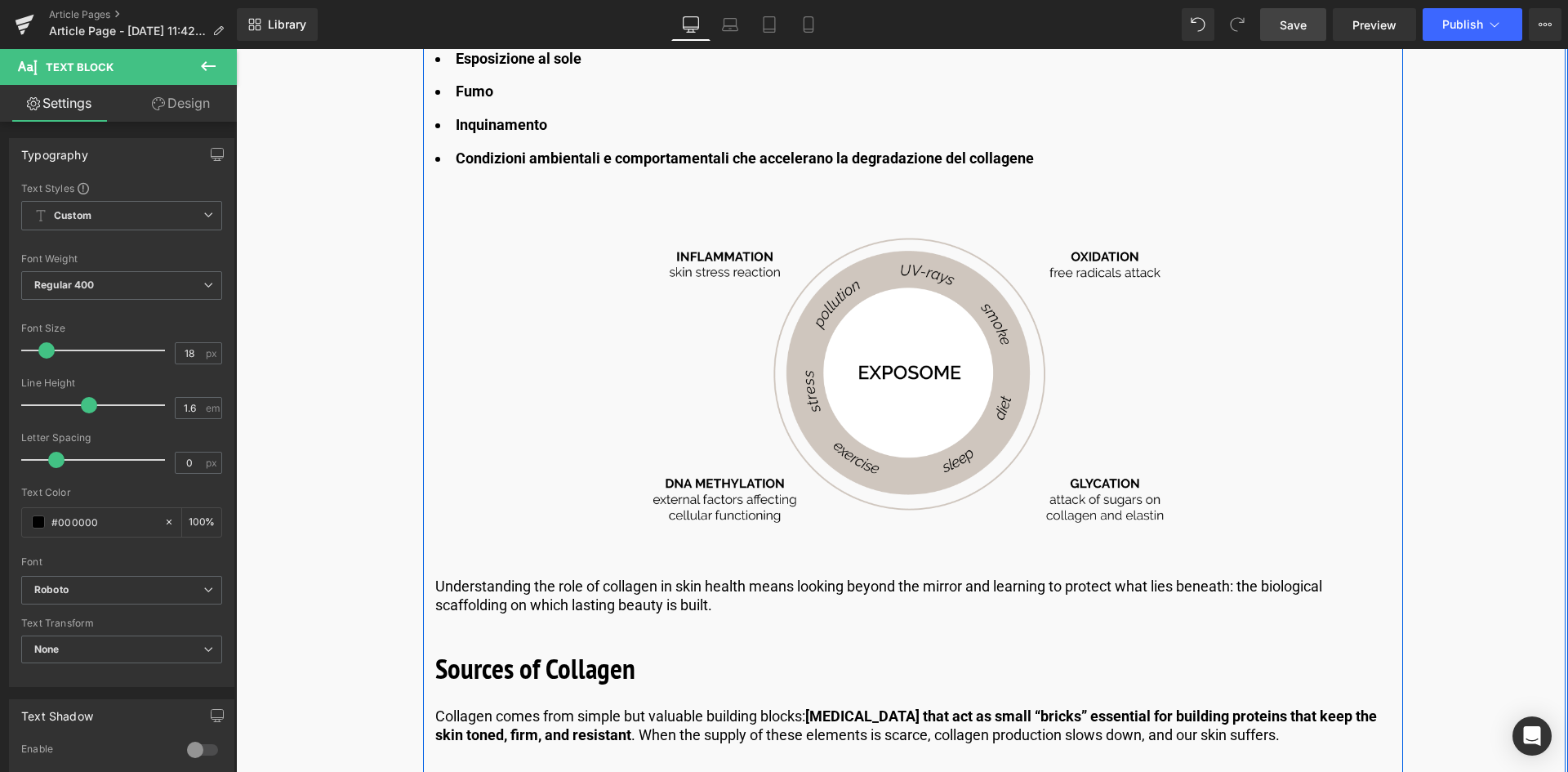
drag, startPoint x: 728, startPoint y: 621, endPoint x: 467, endPoint y: 586, distance: 263.3
click at [712, 603] on p "Understanding the role of collagen in skin health means looking beyond the mirr…" at bounding box center [914, 596] width 956 height 38
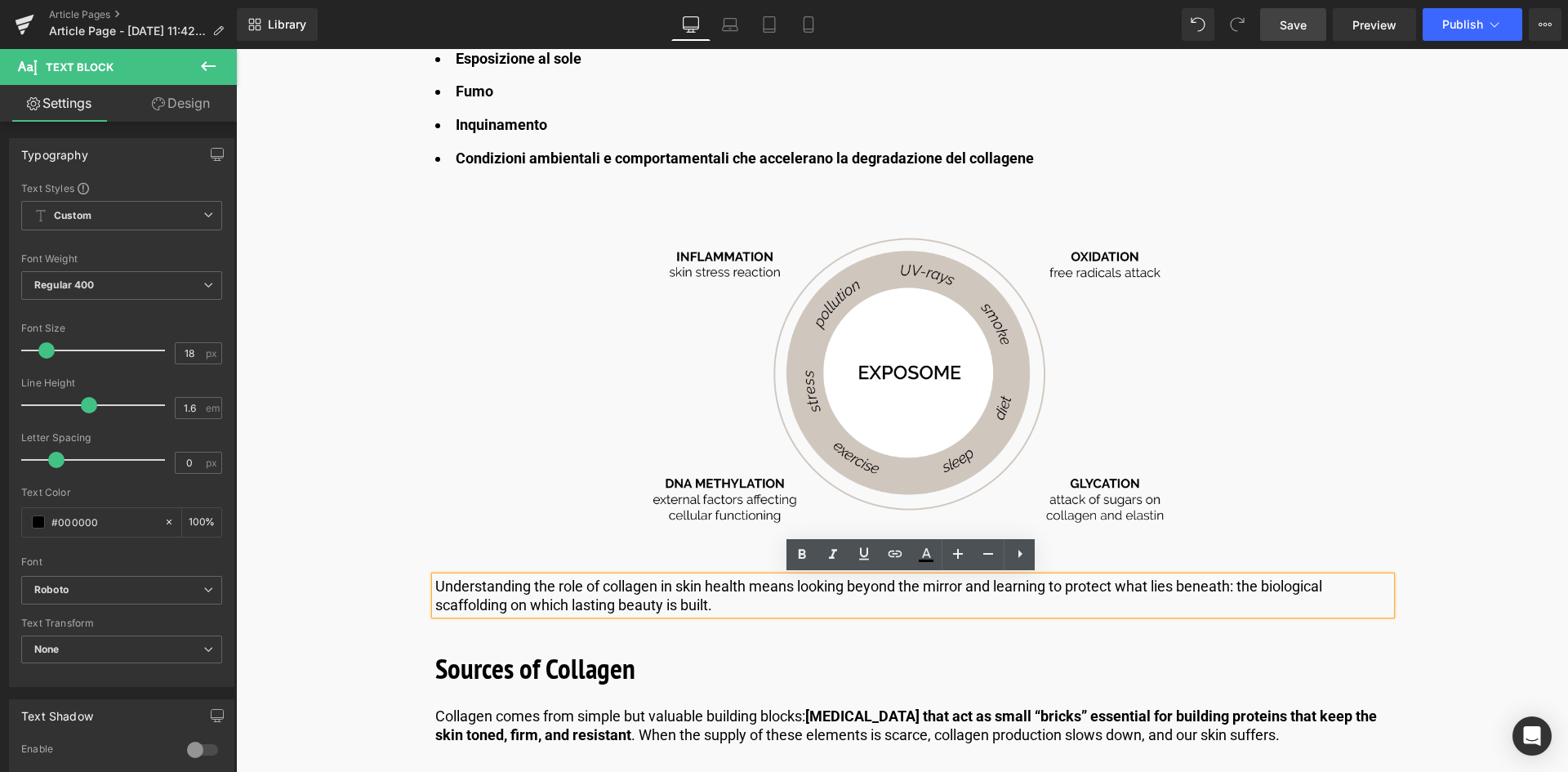
paste div
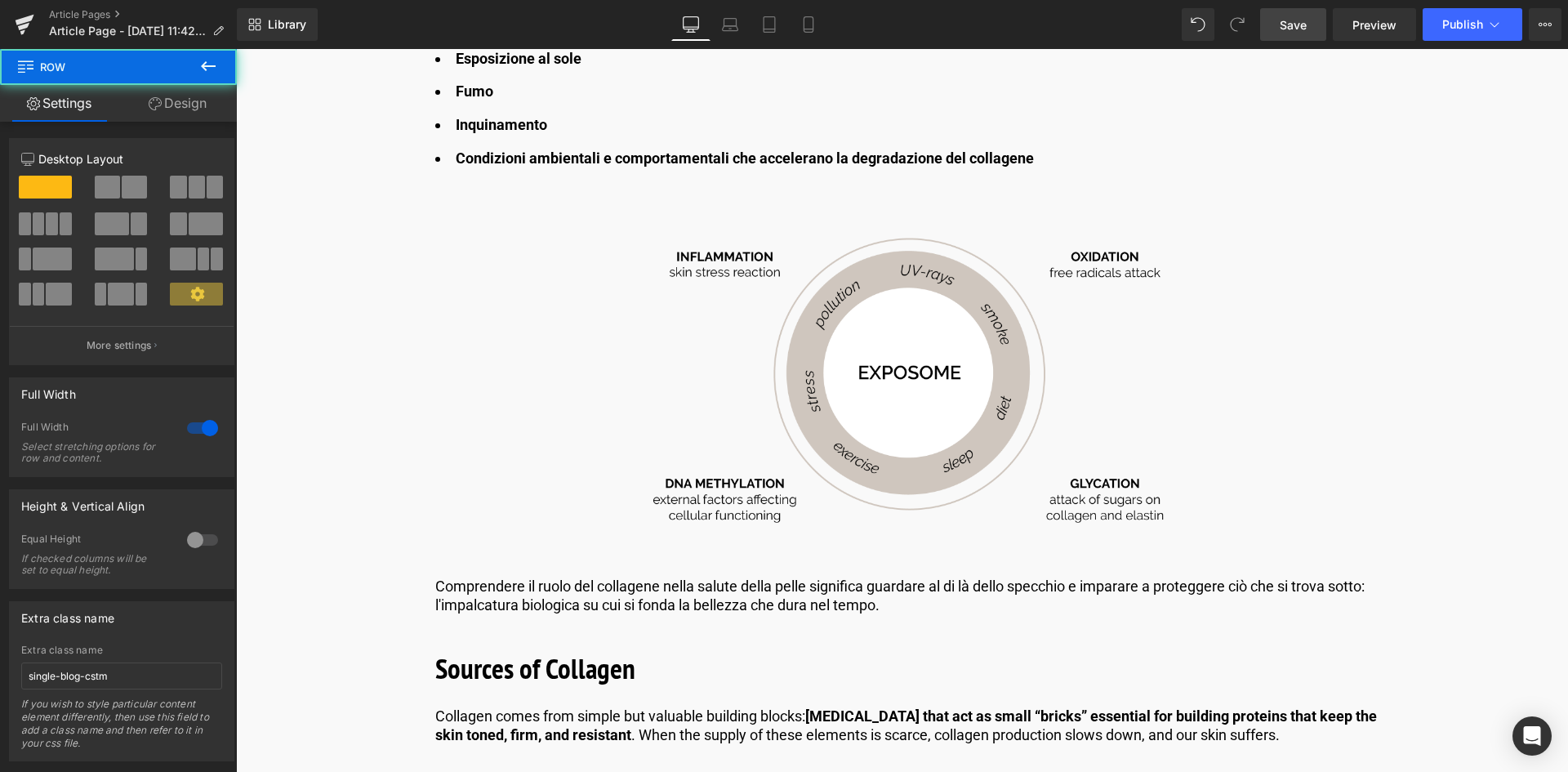
click at [1288, 26] on span "Save" at bounding box center [1292, 25] width 27 height 17
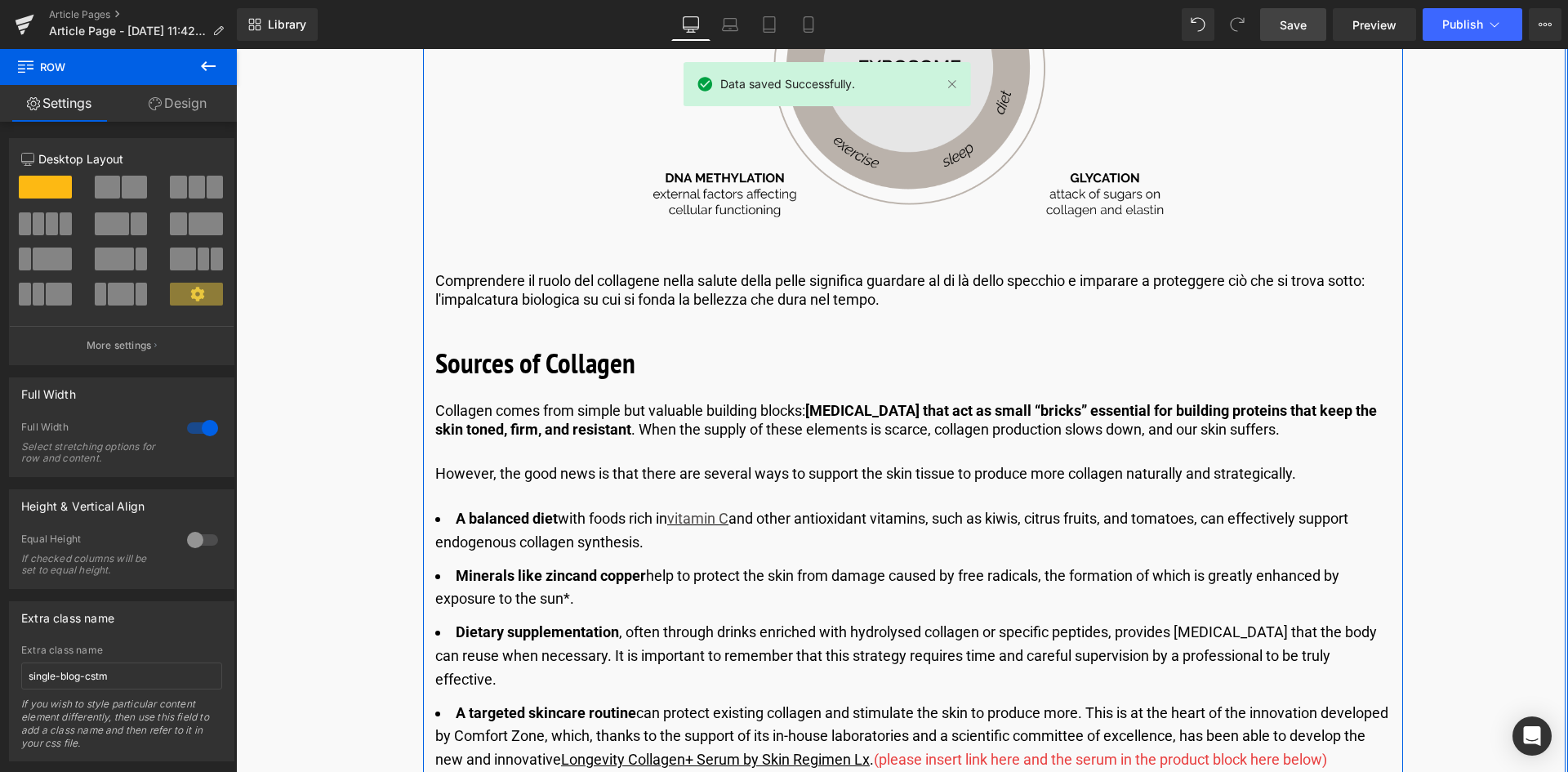
scroll to position [2206, 0]
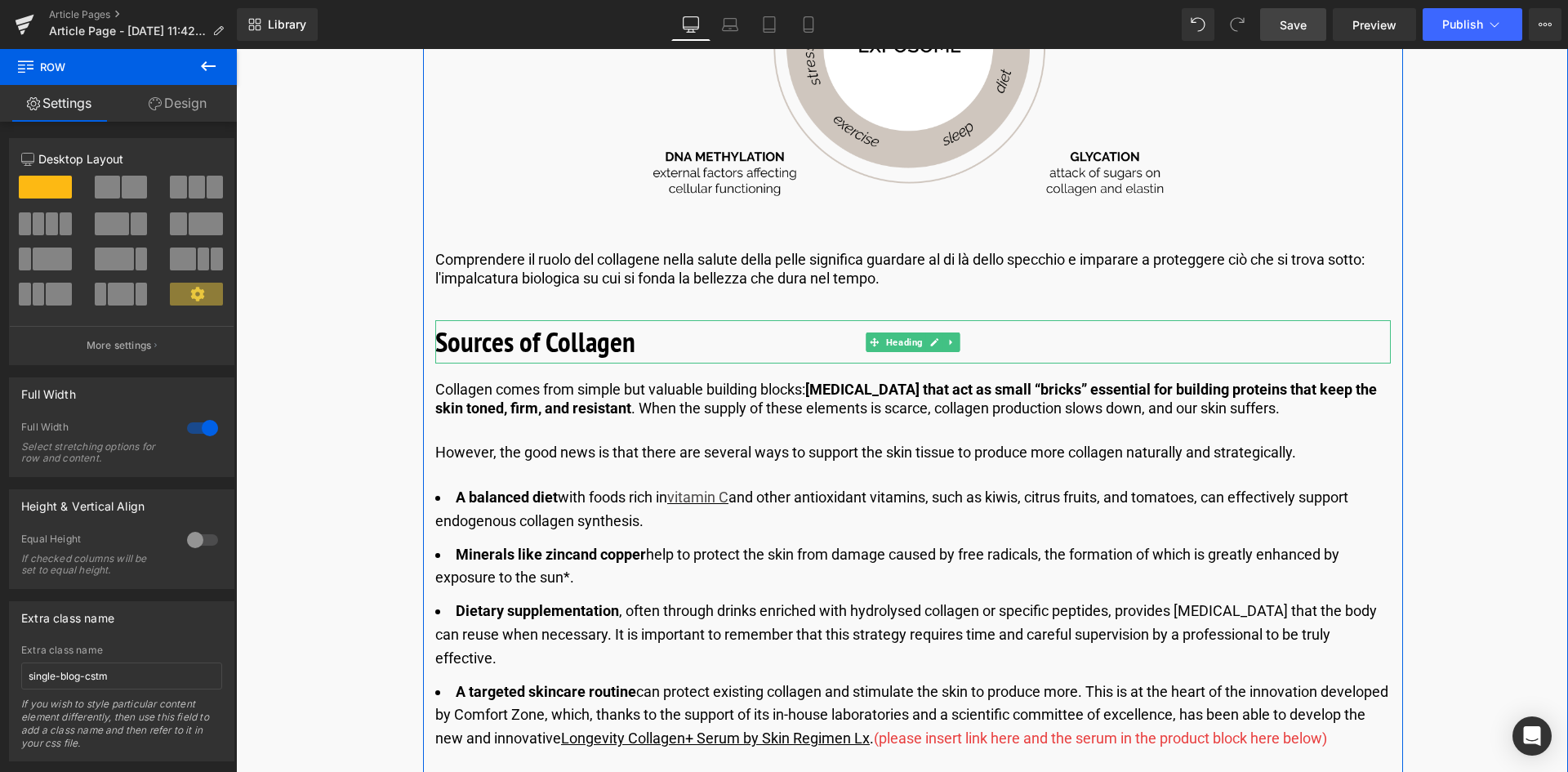
click at [568, 341] on b "Sources of Collagen" at bounding box center [535, 341] width 200 height 38
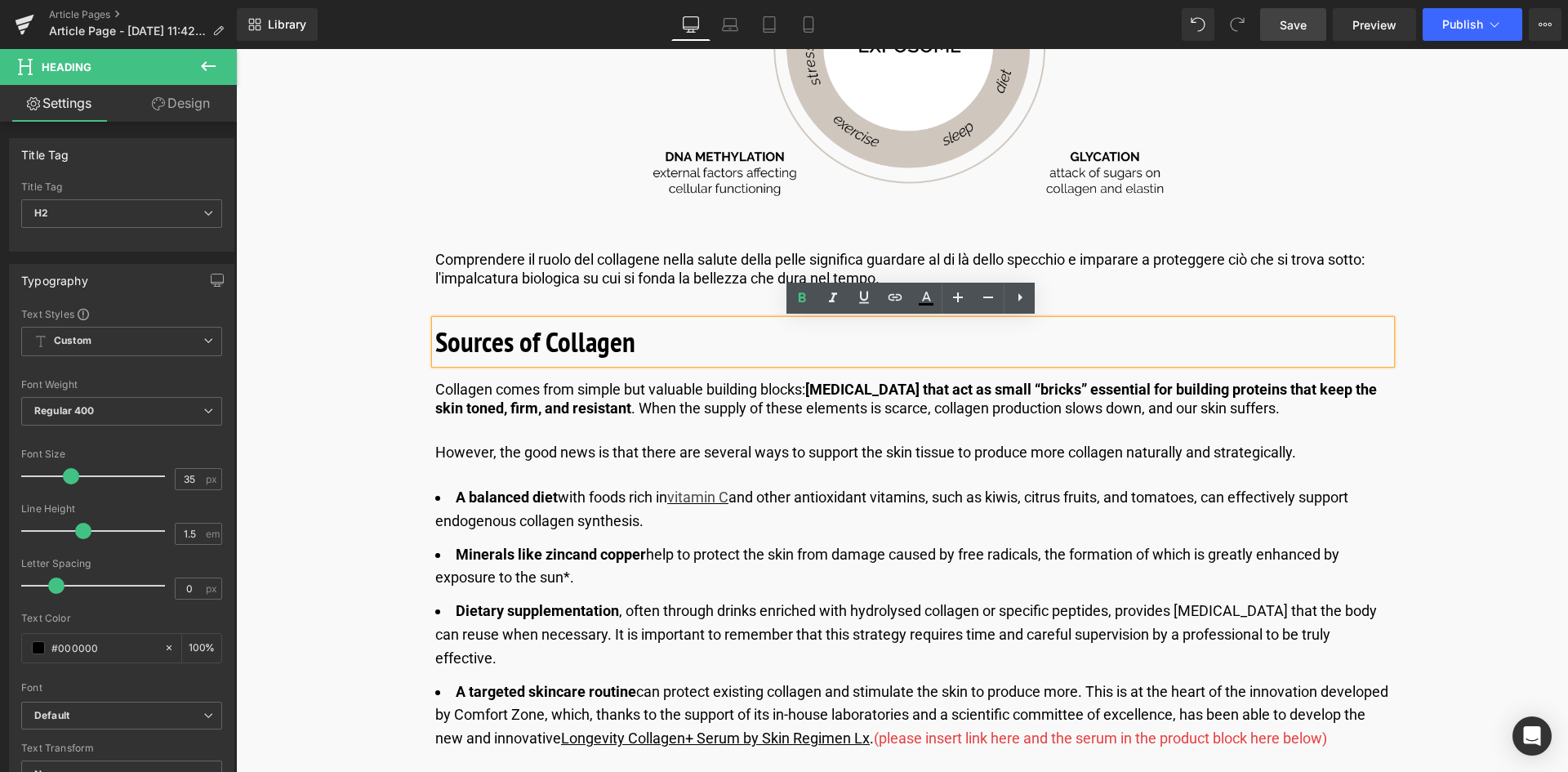
drag, startPoint x: 627, startPoint y: 347, endPoint x: 643, endPoint y: 346, distance: 16.0
click at [627, 347] on b "Sources of Collagen" at bounding box center [535, 341] width 200 height 38
drag, startPoint x: 582, startPoint y: 346, endPoint x: 365, endPoint y: 344, distance: 217.0
paste div
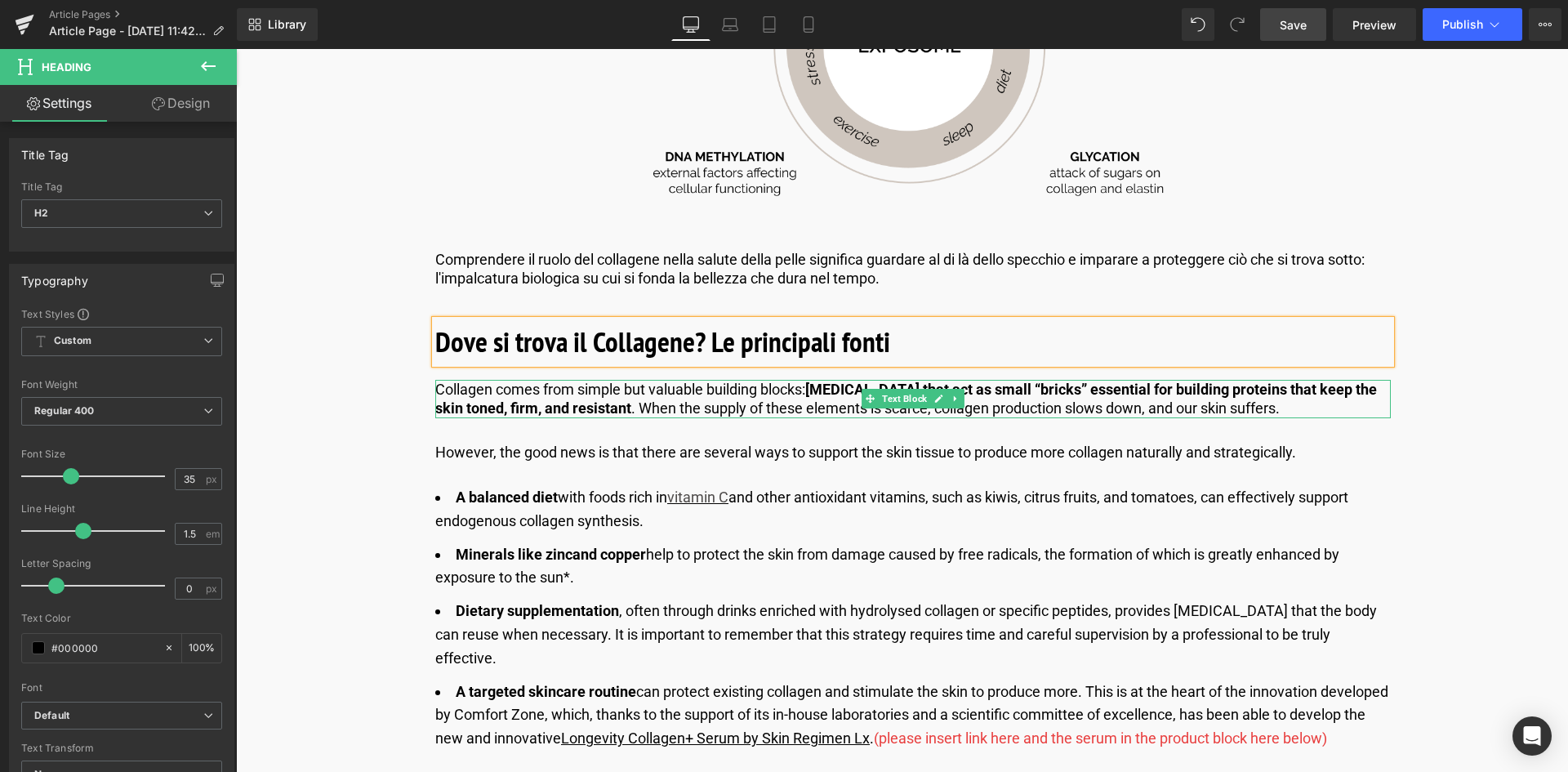
click at [1266, 406] on p "Collagen comes from simple but valuable building blocks: amino acids that act a…" at bounding box center [914, 399] width 956 height 38
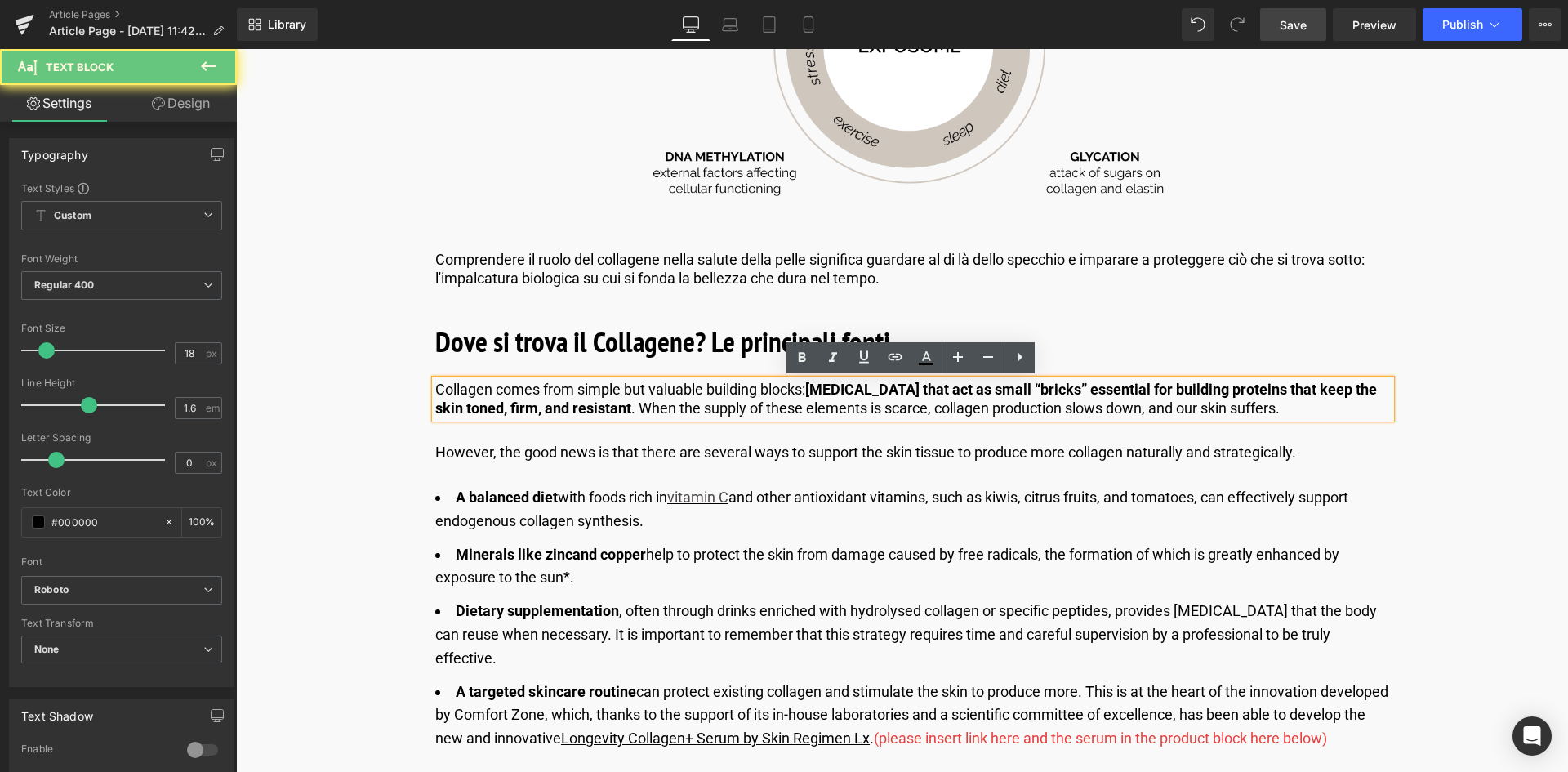
click at [1253, 402] on p "Collagen comes from simple but valuable building blocks: amino acids that act a…" at bounding box center [914, 399] width 956 height 38
drag, startPoint x: 1258, startPoint y: 405, endPoint x: 387, endPoint y: 387, distance: 871.2
copy p "Collagen comes from simple but valuable building blocks: amino acids that act a…"
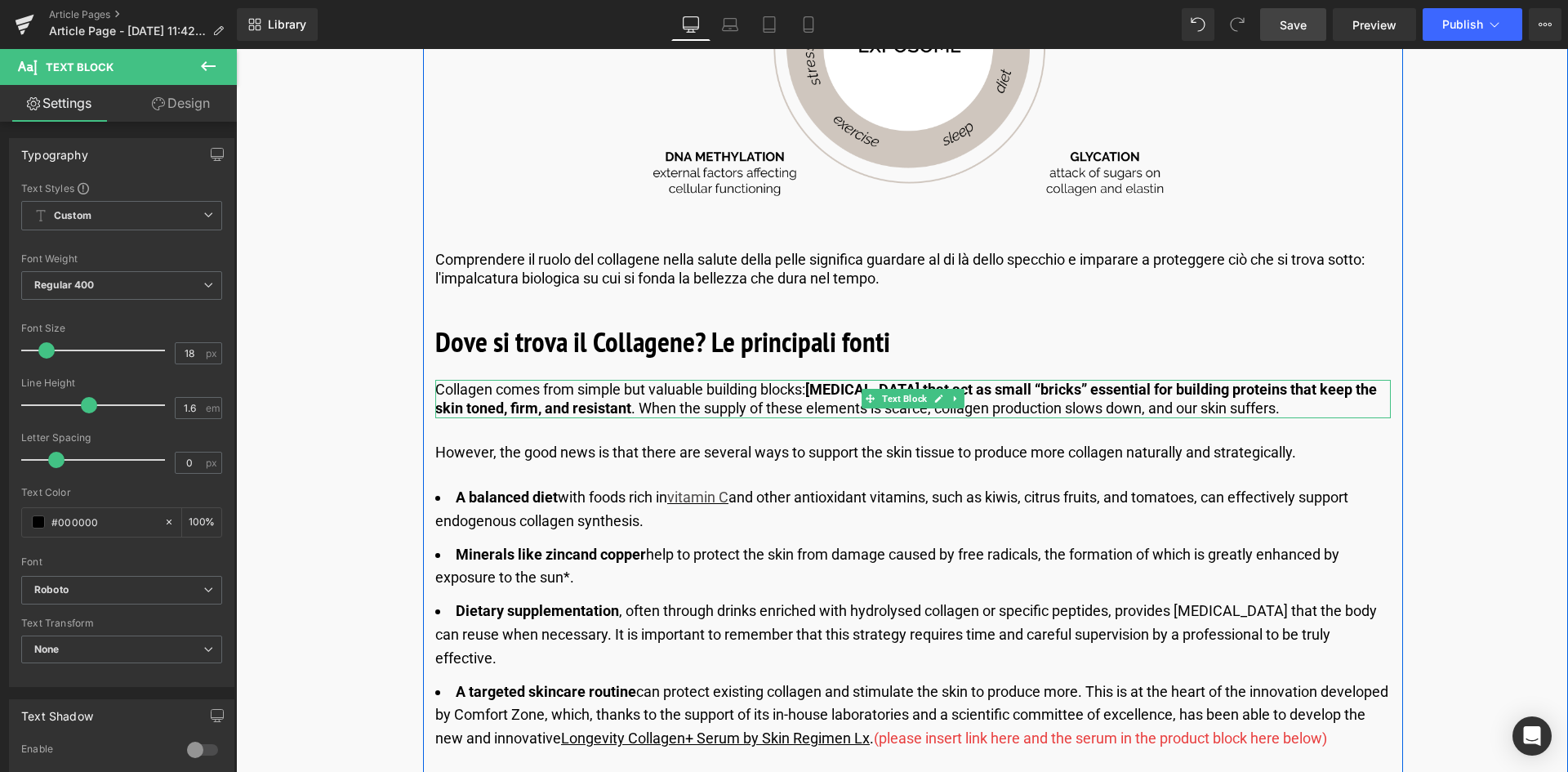
click at [1262, 407] on p "Collagen comes from simple but valuable building blocks: amino acids that act a…" at bounding box center [914, 399] width 956 height 38
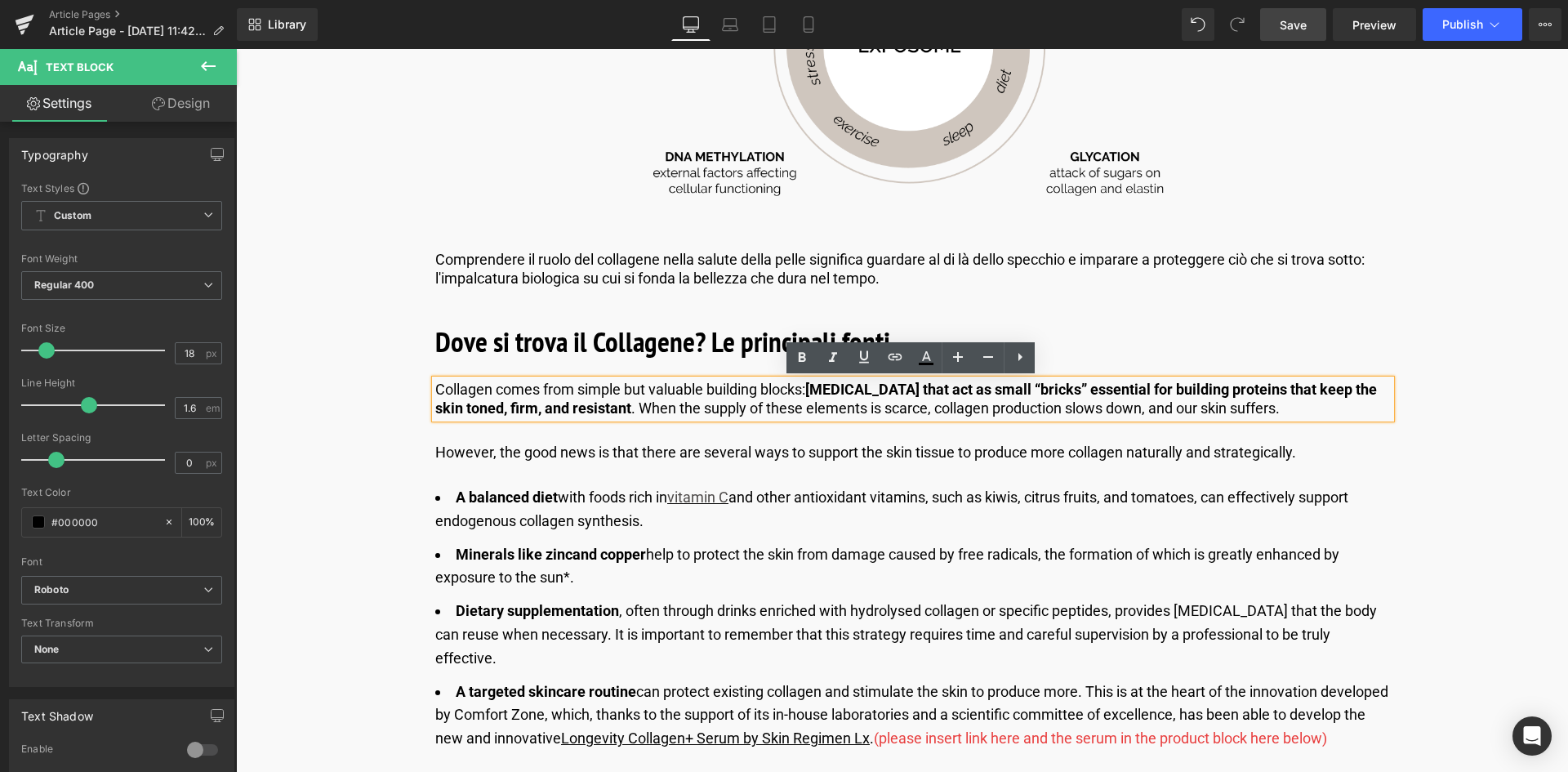
drag, startPoint x: 1268, startPoint y: 405, endPoint x: 430, endPoint y: 386, distance: 838.2
click at [436, 386] on div "Collagen comes from simple but valuable building blocks: amino acids that act a…" at bounding box center [914, 399] width 956 height 38
click at [1204, 407] on p "Collagen comes from simple but valuable building blocks: amino acids that act a…" at bounding box center [914, 399] width 956 height 38
drag, startPoint x: 1259, startPoint y: 413, endPoint x: 425, endPoint y: 386, distance: 834.4
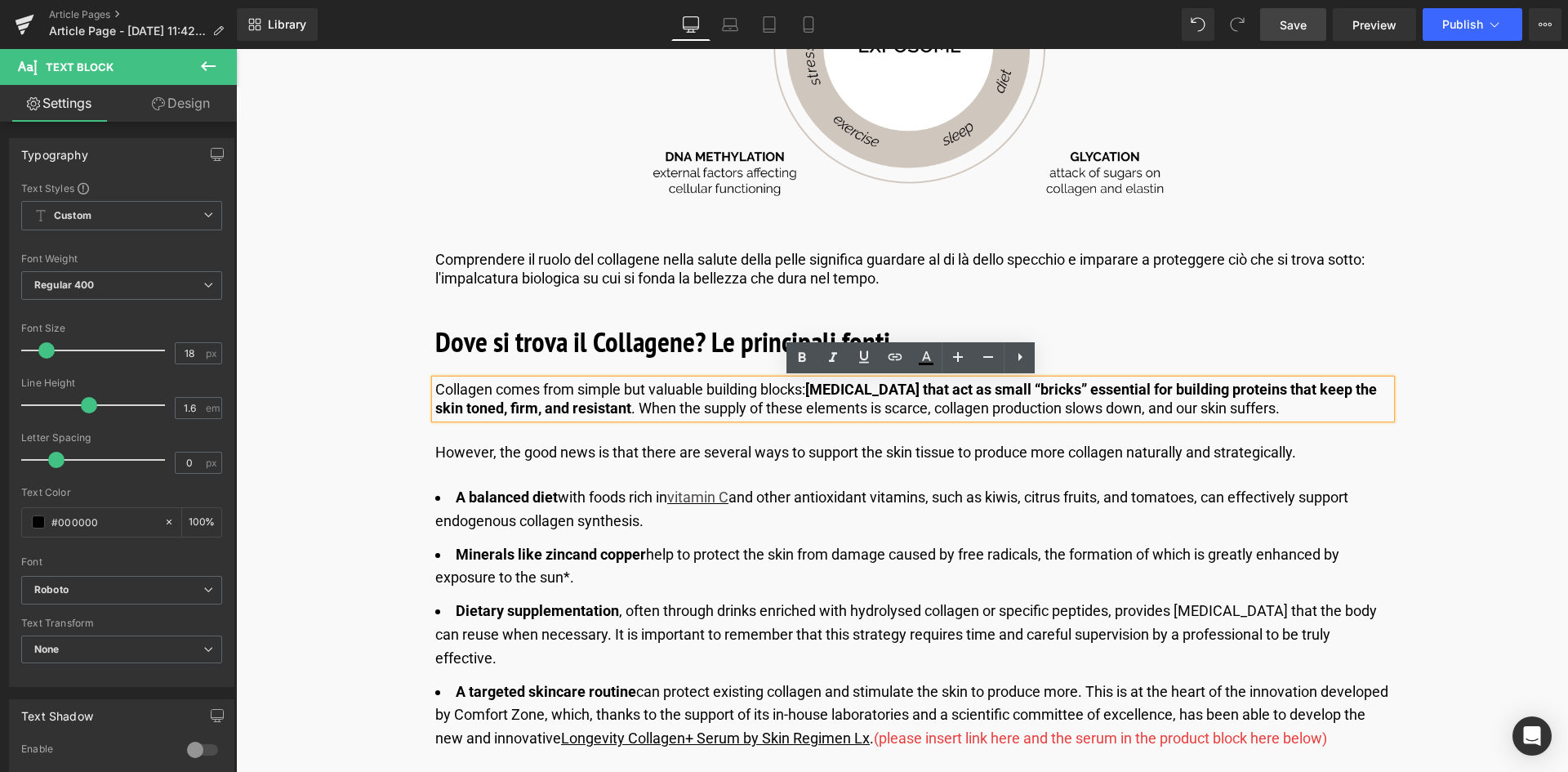
paste div
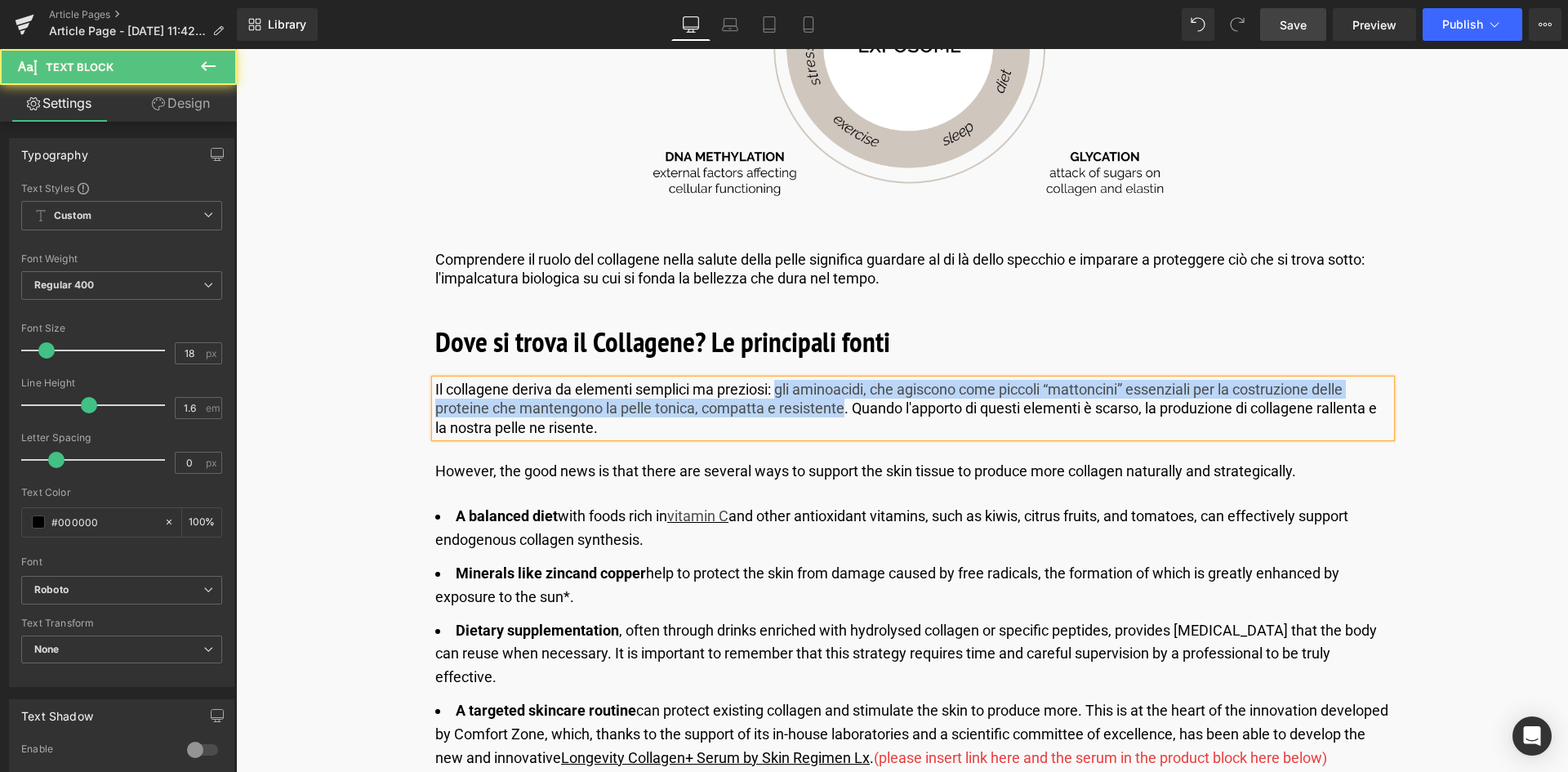
drag, startPoint x: 777, startPoint y: 390, endPoint x: 841, endPoint y: 414, distance: 68.4
click at [841, 414] on p "Il collagene deriva da elementi semplici ma preziosi: gli aminoacidi, che agisc…" at bounding box center [914, 408] width 956 height 57
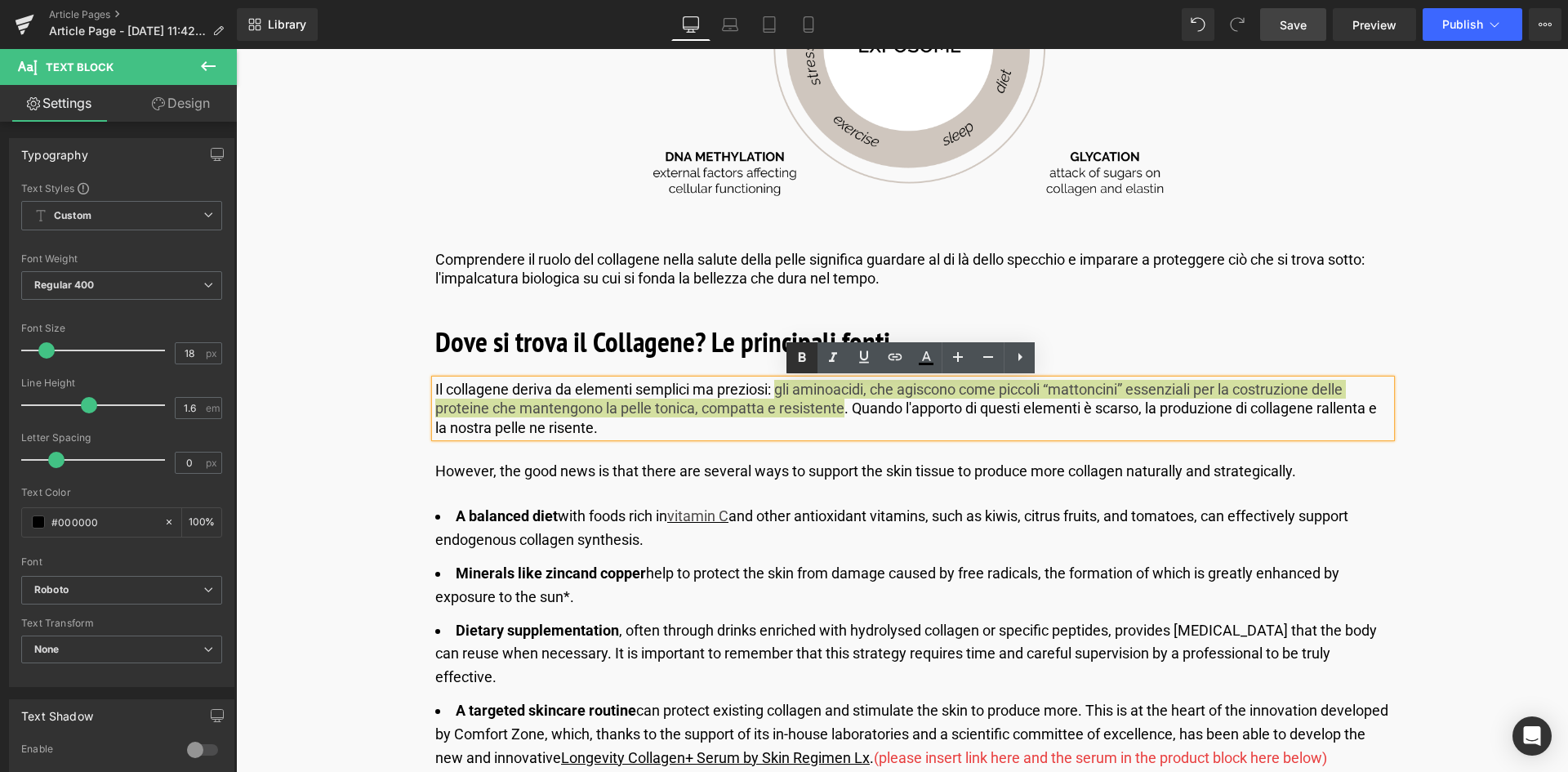
click at [799, 361] on icon at bounding box center [803, 357] width 7 height 10
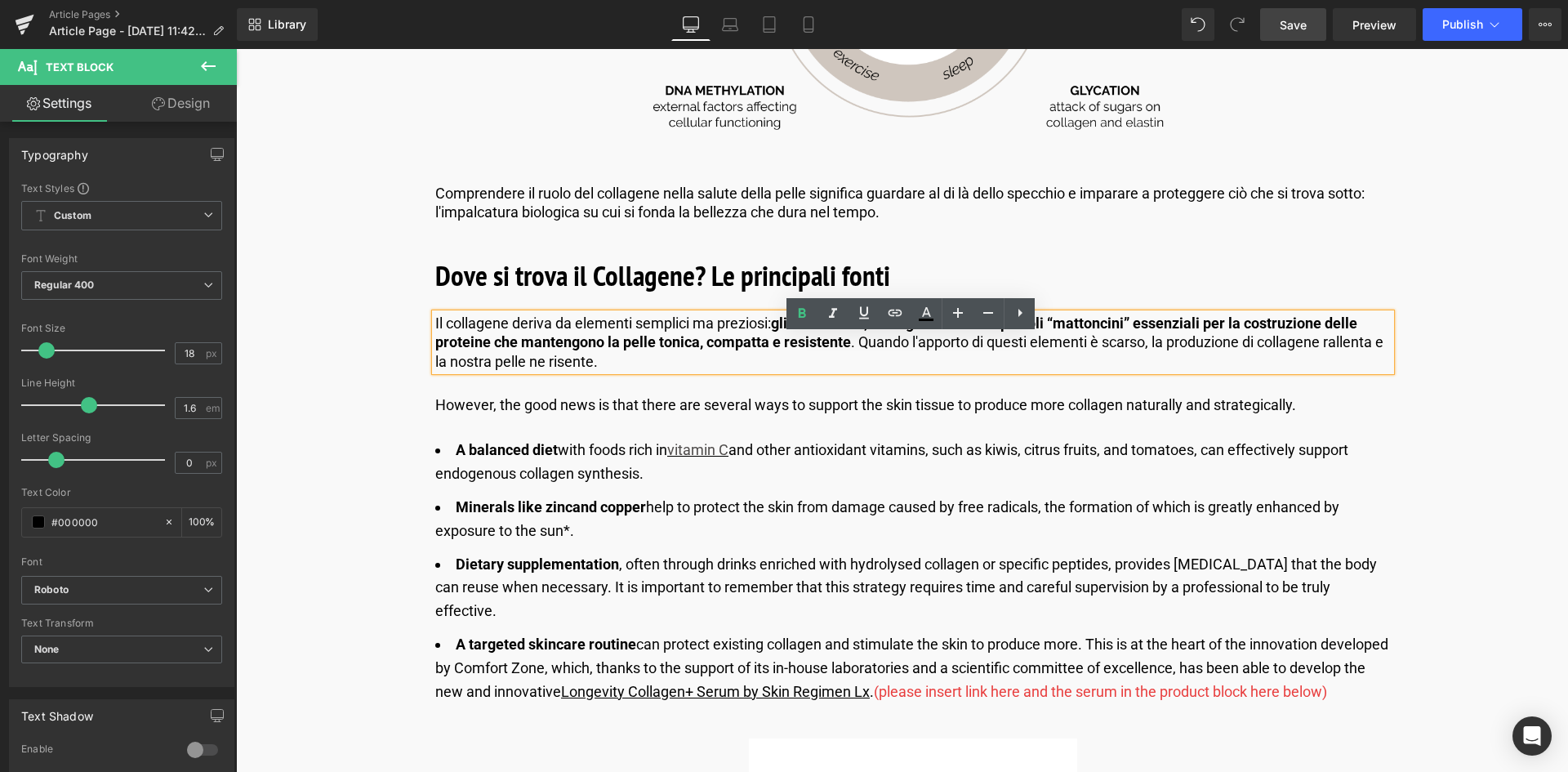
scroll to position [2288, 0]
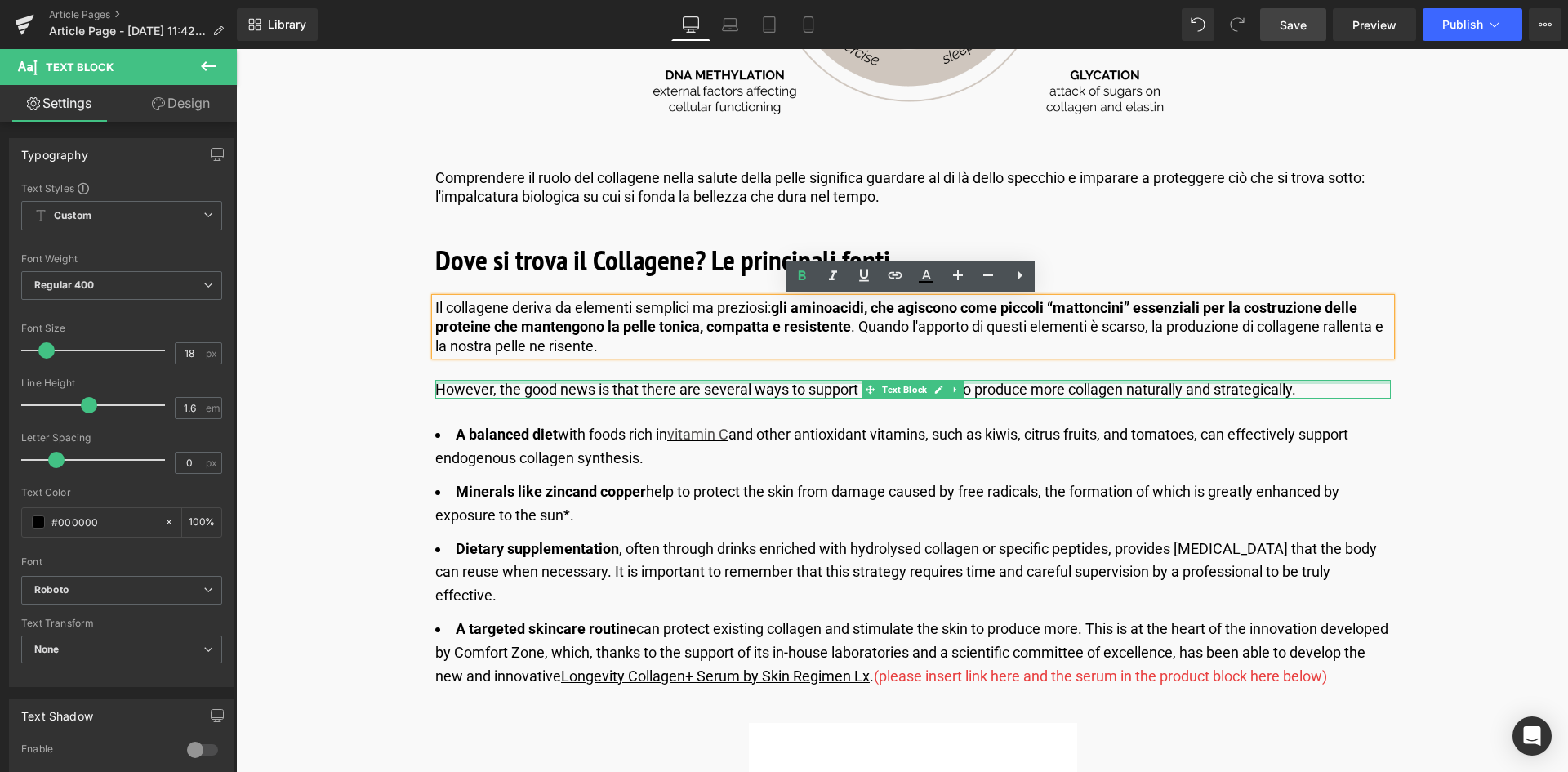
click at [590, 383] on div at bounding box center [914, 382] width 956 height 4
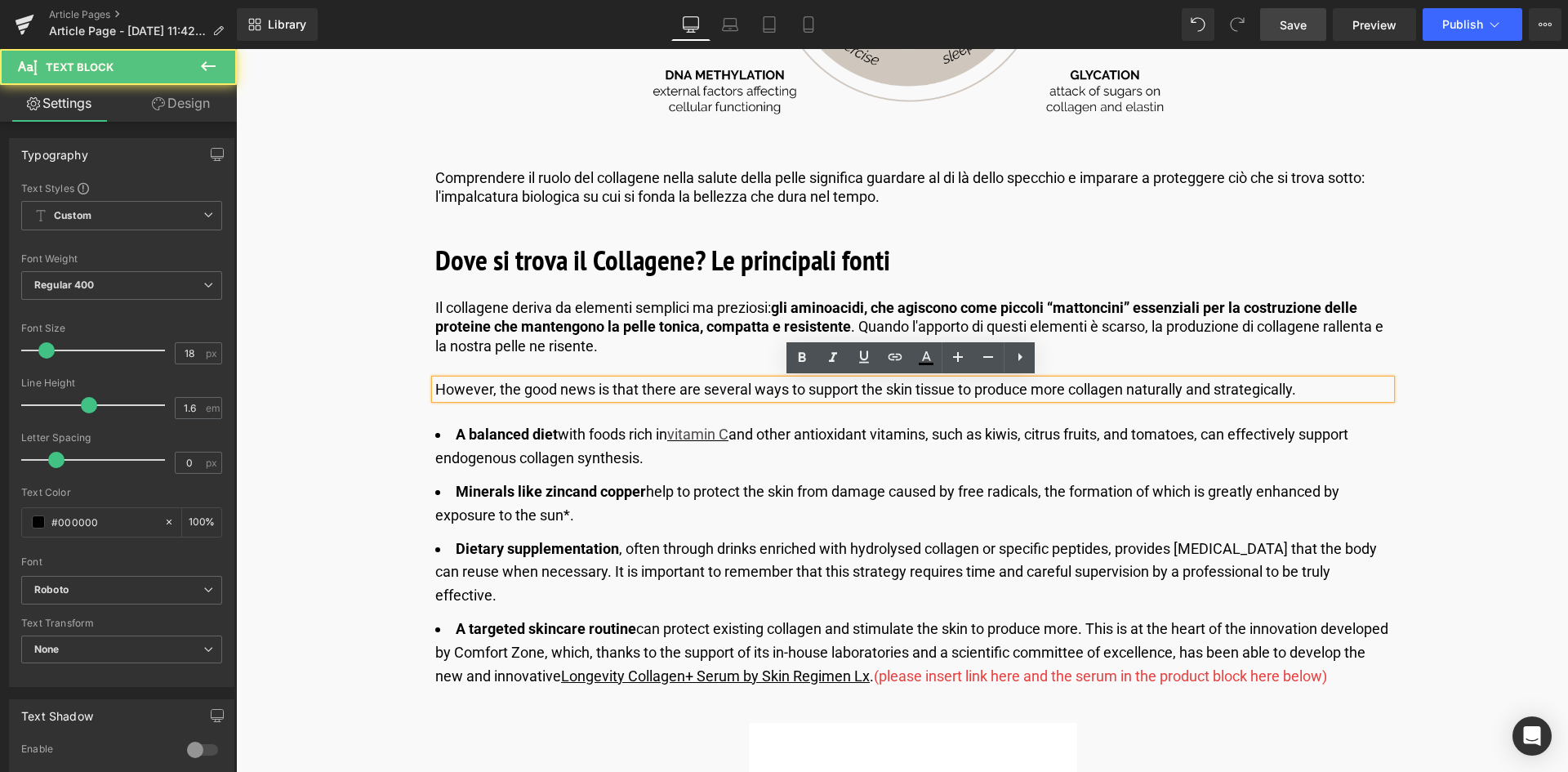
click at [1336, 389] on p "However, the good news is that there are several ways to support the skin tissu…" at bounding box center [914, 389] width 956 height 19
drag, startPoint x: 1336, startPoint y: 389, endPoint x: 400, endPoint y: 390, distance: 936.0
copy p "However, the good news is that there are several ways to support the skin tissu…"
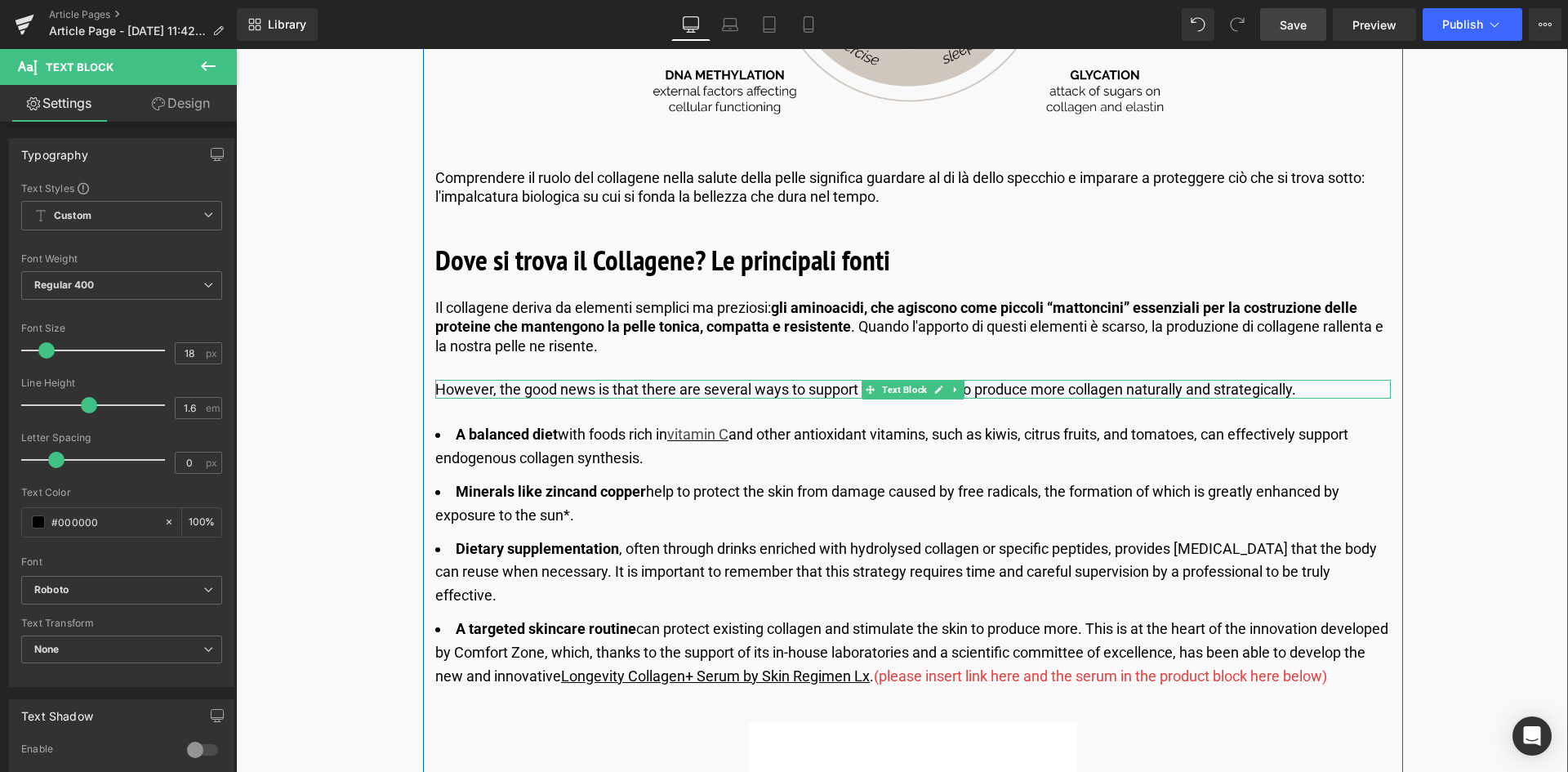
drag, startPoint x: 1336, startPoint y: 390, endPoint x: 1312, endPoint y: 387, distance: 24.2
click at [1336, 390] on p "However, the good news is that there are several ways to support the skin tissu…" at bounding box center [914, 389] width 956 height 19
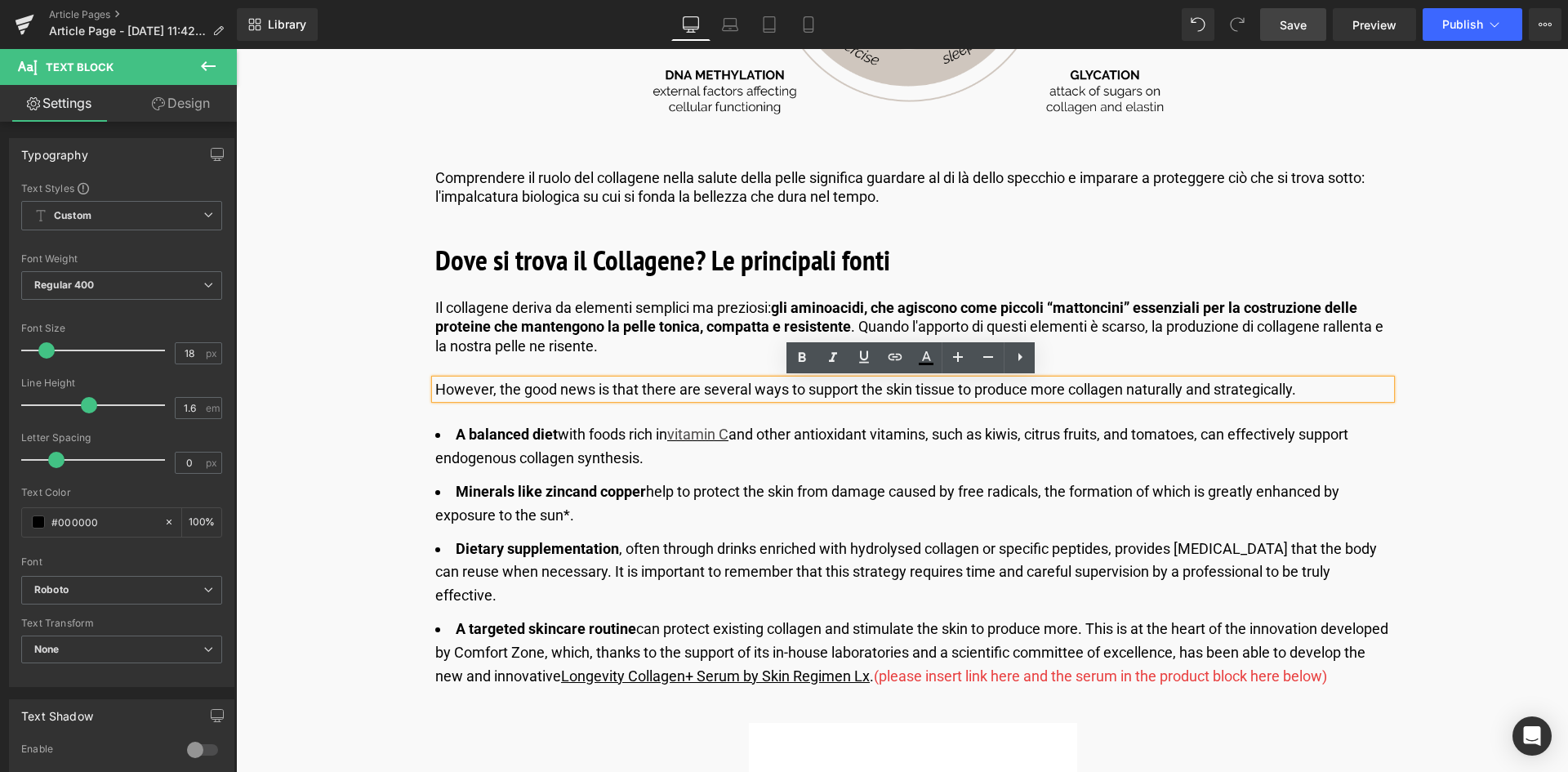
drag, startPoint x: 1311, startPoint y: 386, endPoint x: 423, endPoint y: 407, distance: 888.2
paste div
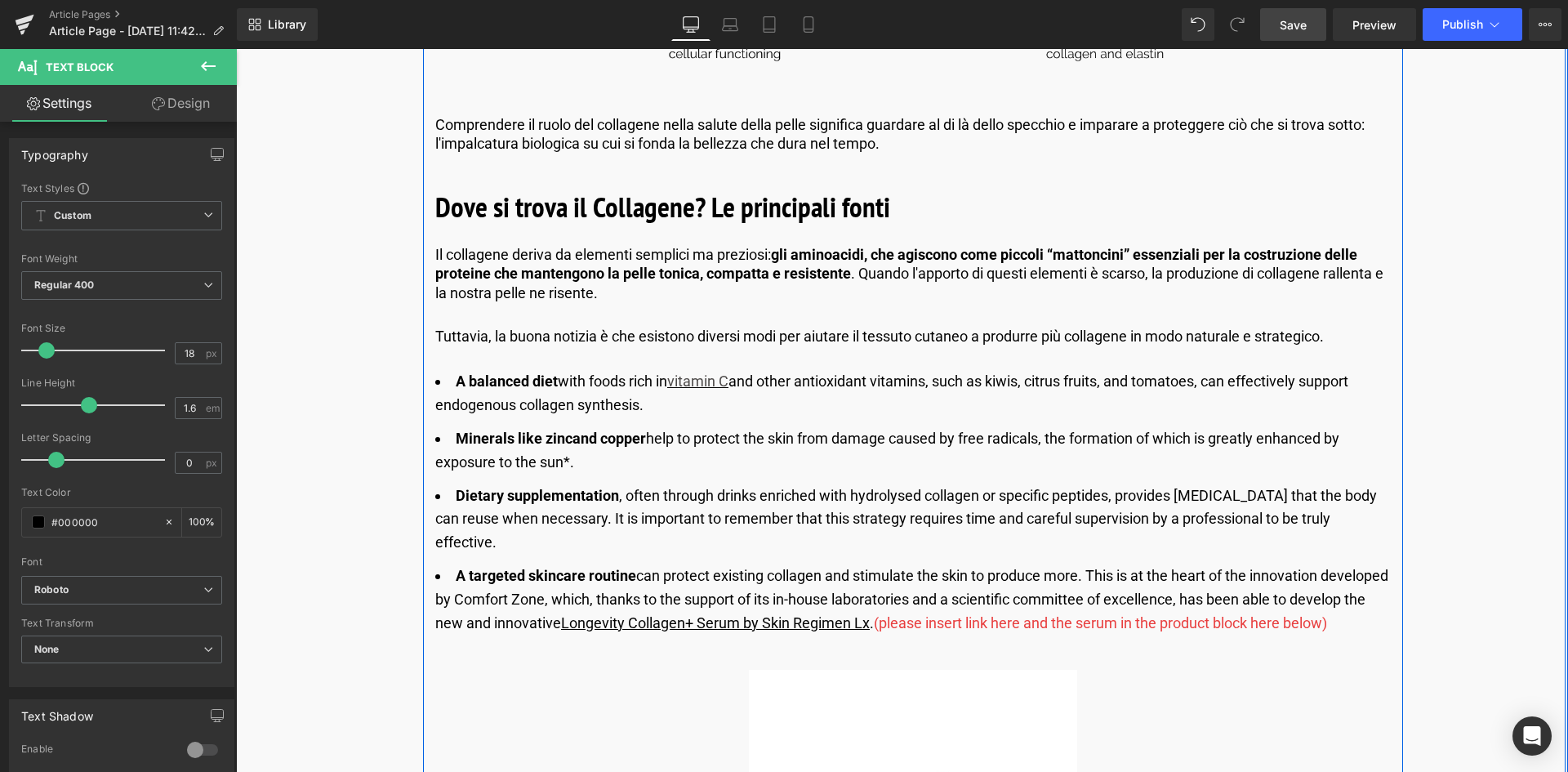
scroll to position [2369, 0]
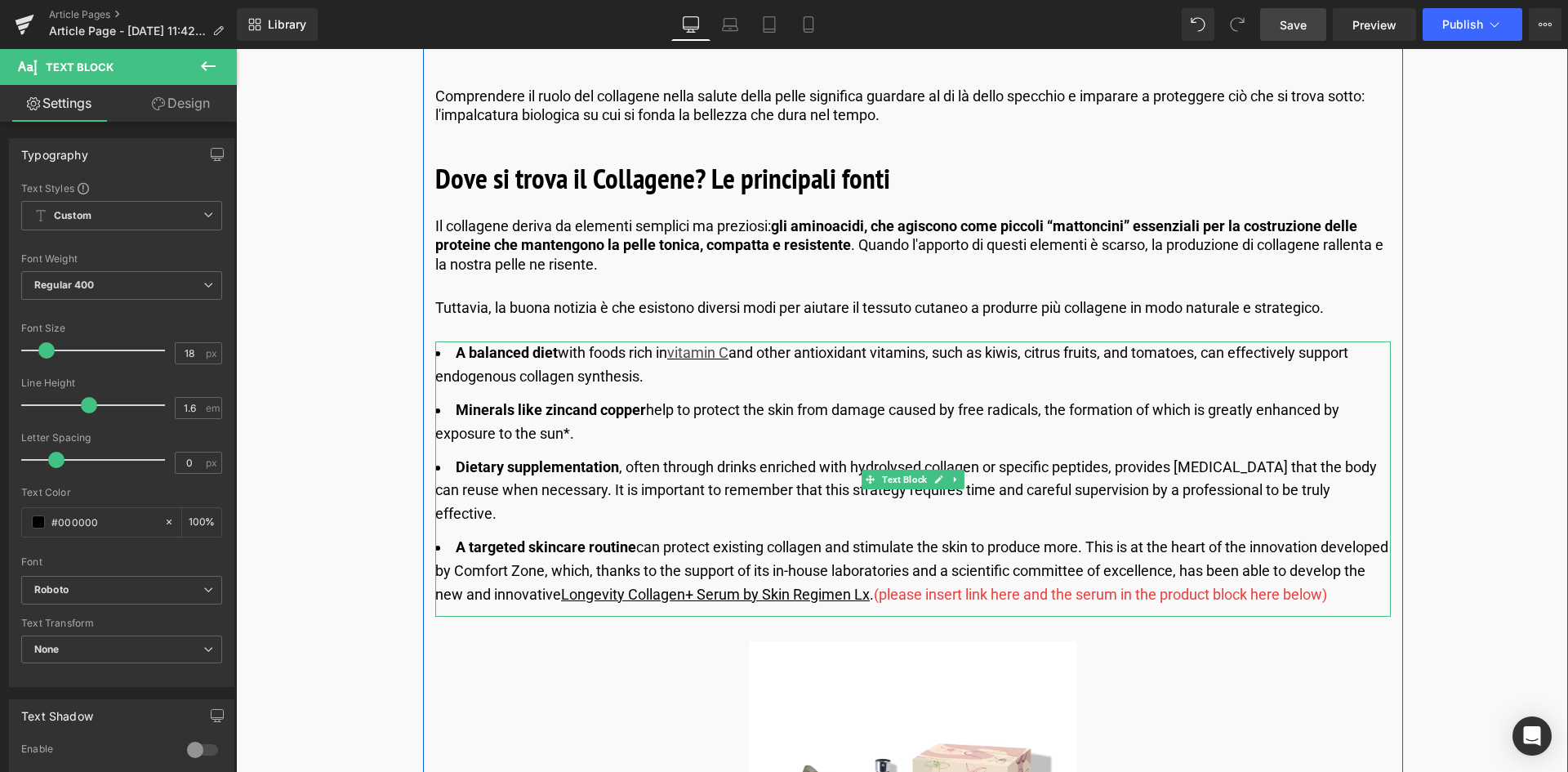
click at [555, 353] on strong "A balanced diet" at bounding box center [507, 353] width 103 height 17
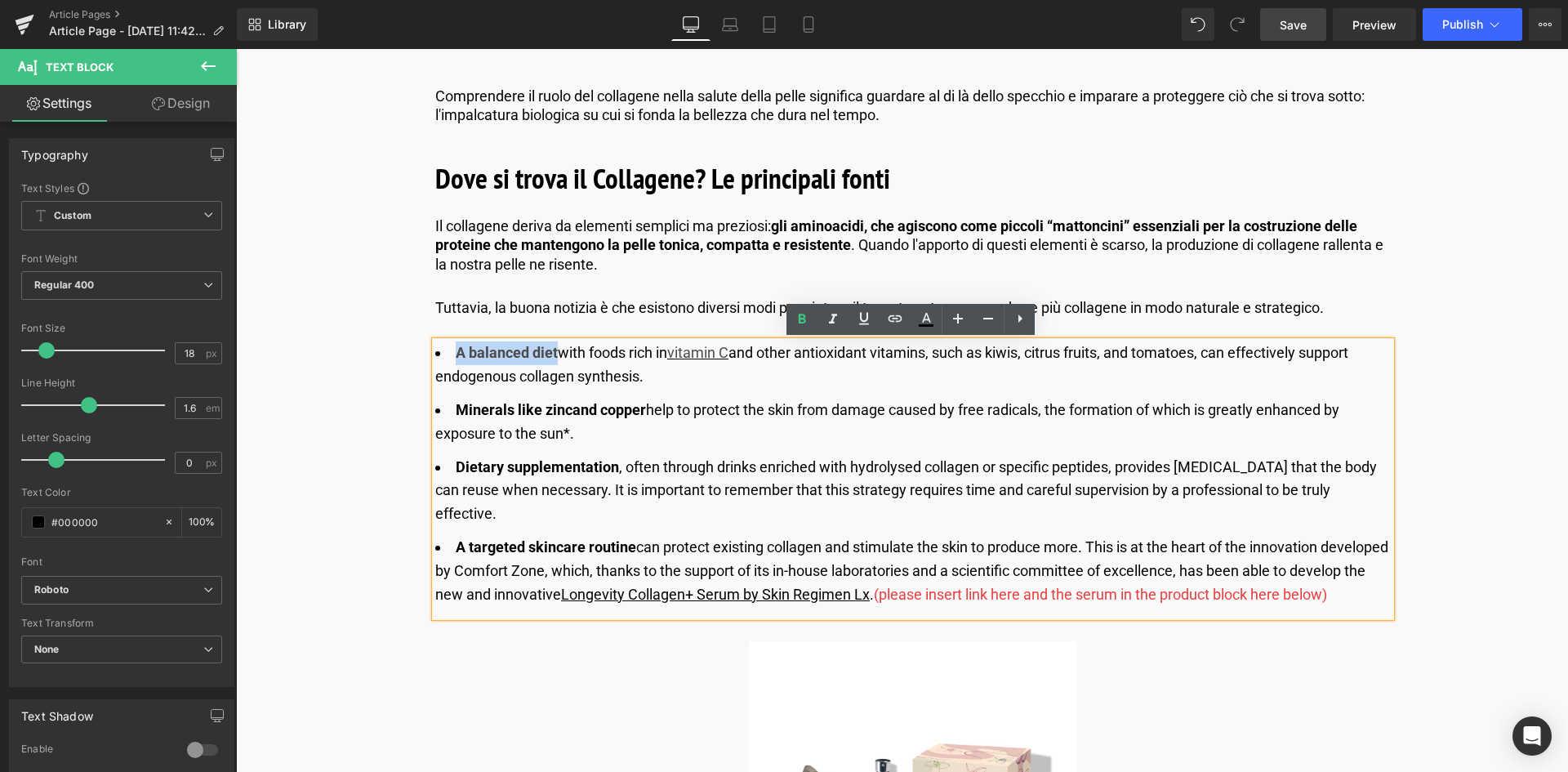
drag, startPoint x: 557, startPoint y: 353, endPoint x: 458, endPoint y: 355, distance: 99.0
click at [458, 355] on li "A balanced diet with foods rich in vitamin C and other antioxidant vitamins, su…" at bounding box center [914, 365] width 956 height 48
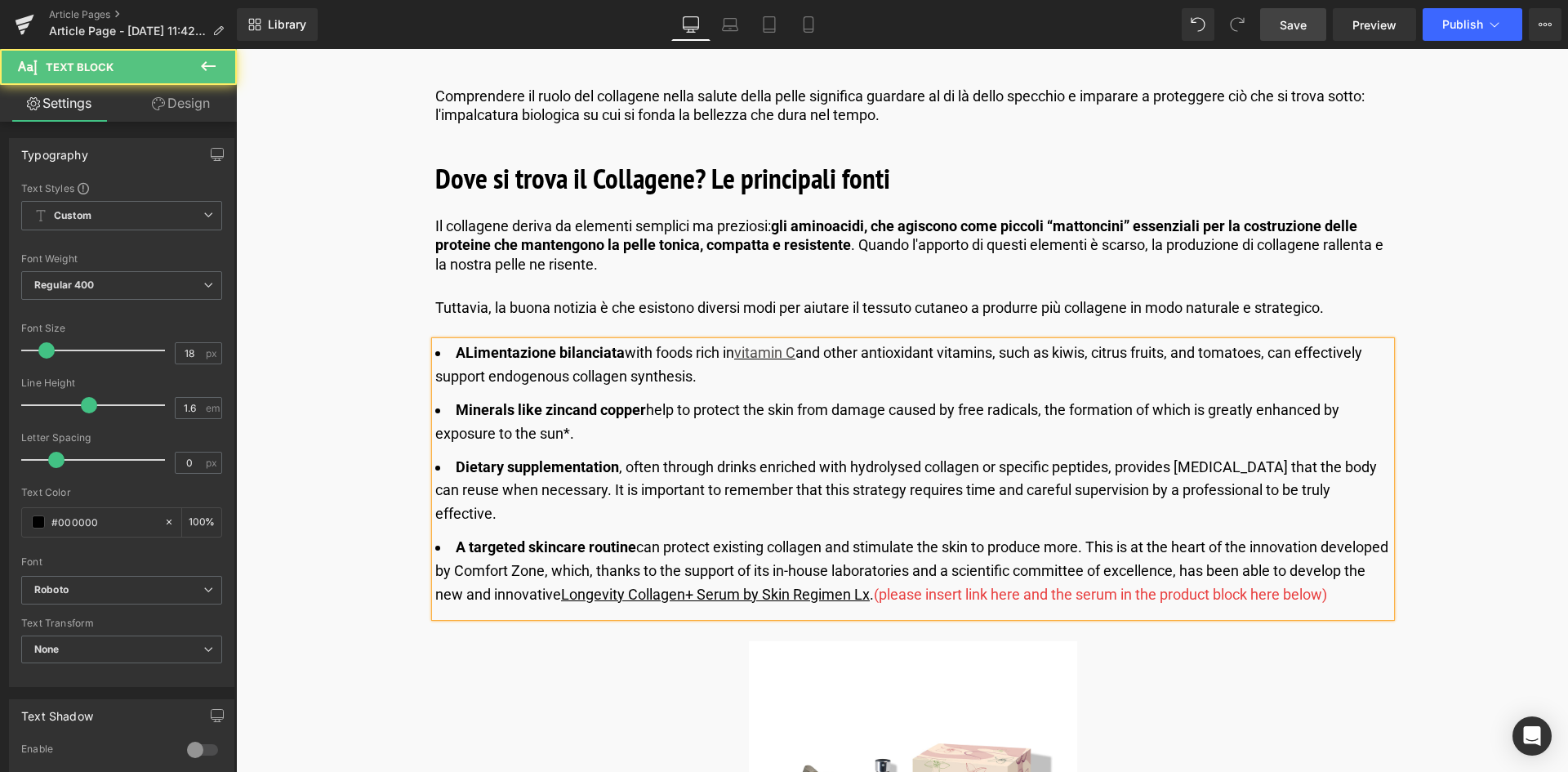
click at [466, 353] on strong "ALimentazione bilanciata" at bounding box center [540, 353] width 169 height 17
click at [472, 352] on strong "ALimentazione bilanciata" at bounding box center [540, 353] width 169 height 17
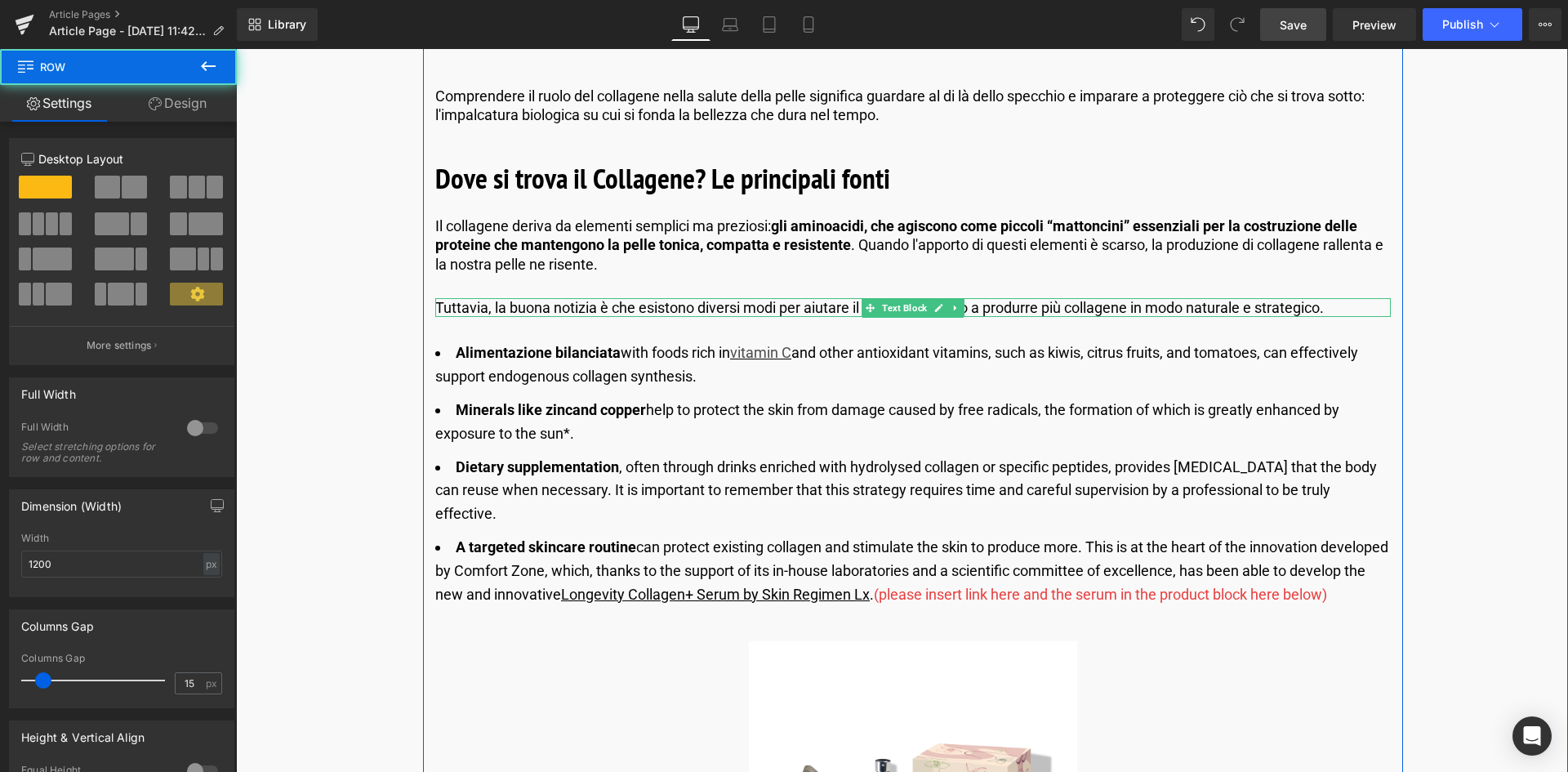
click at [1318, 310] on p "Tuttavia, la buona notizia è che esistono diversi modi per aiutare il tessuto c…" at bounding box center [914, 308] width 956 height 19
click at [1336, 309] on p "Tuttavia, la buona notizia è che esistono diversi modi per aiutare il tessuto c…" at bounding box center [914, 308] width 956 height 19
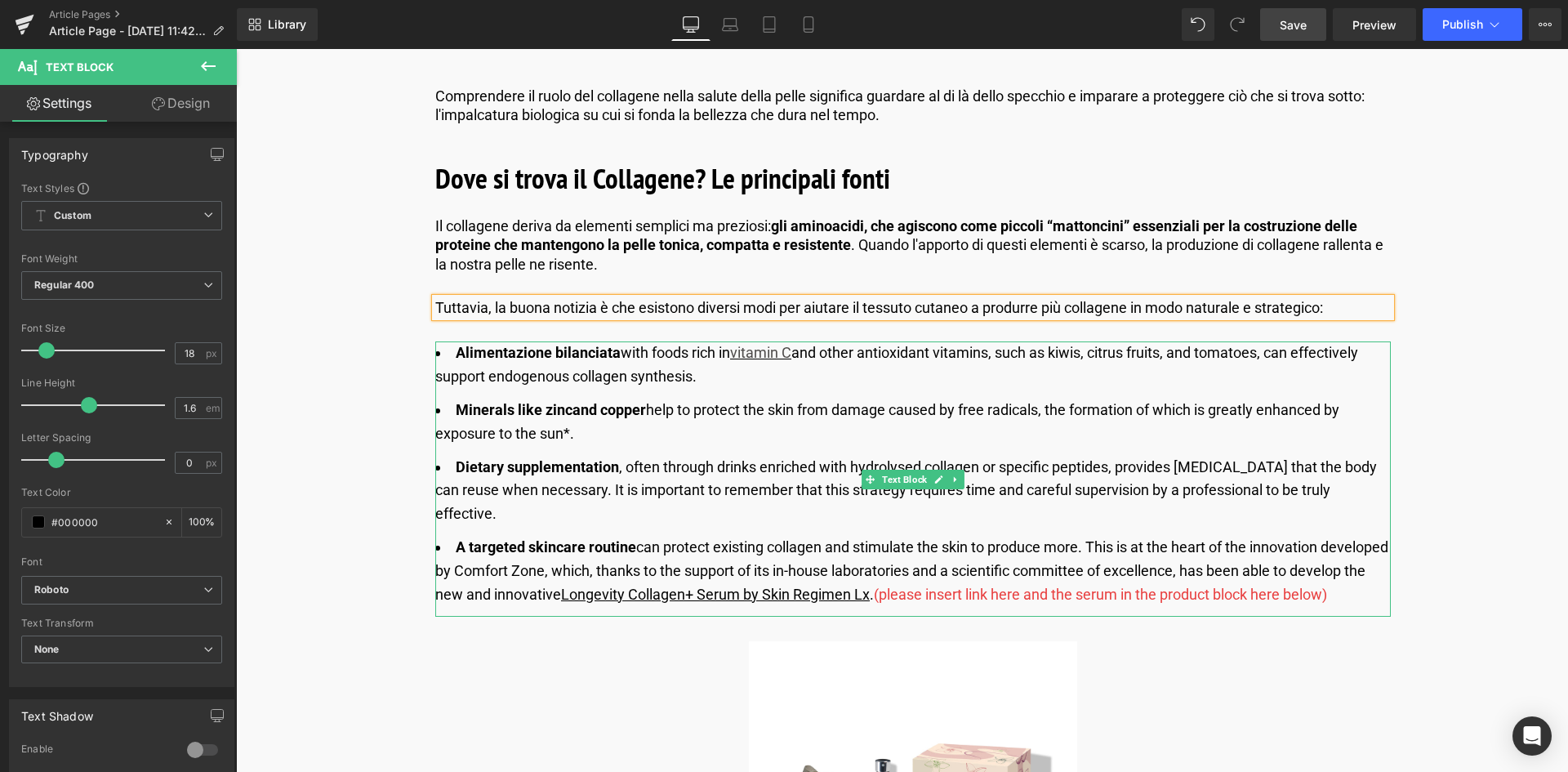
click at [670, 376] on li "Alimentazione bilanciata with foods rich in vitamin C and other antioxidant vit…" at bounding box center [914, 365] width 956 height 48
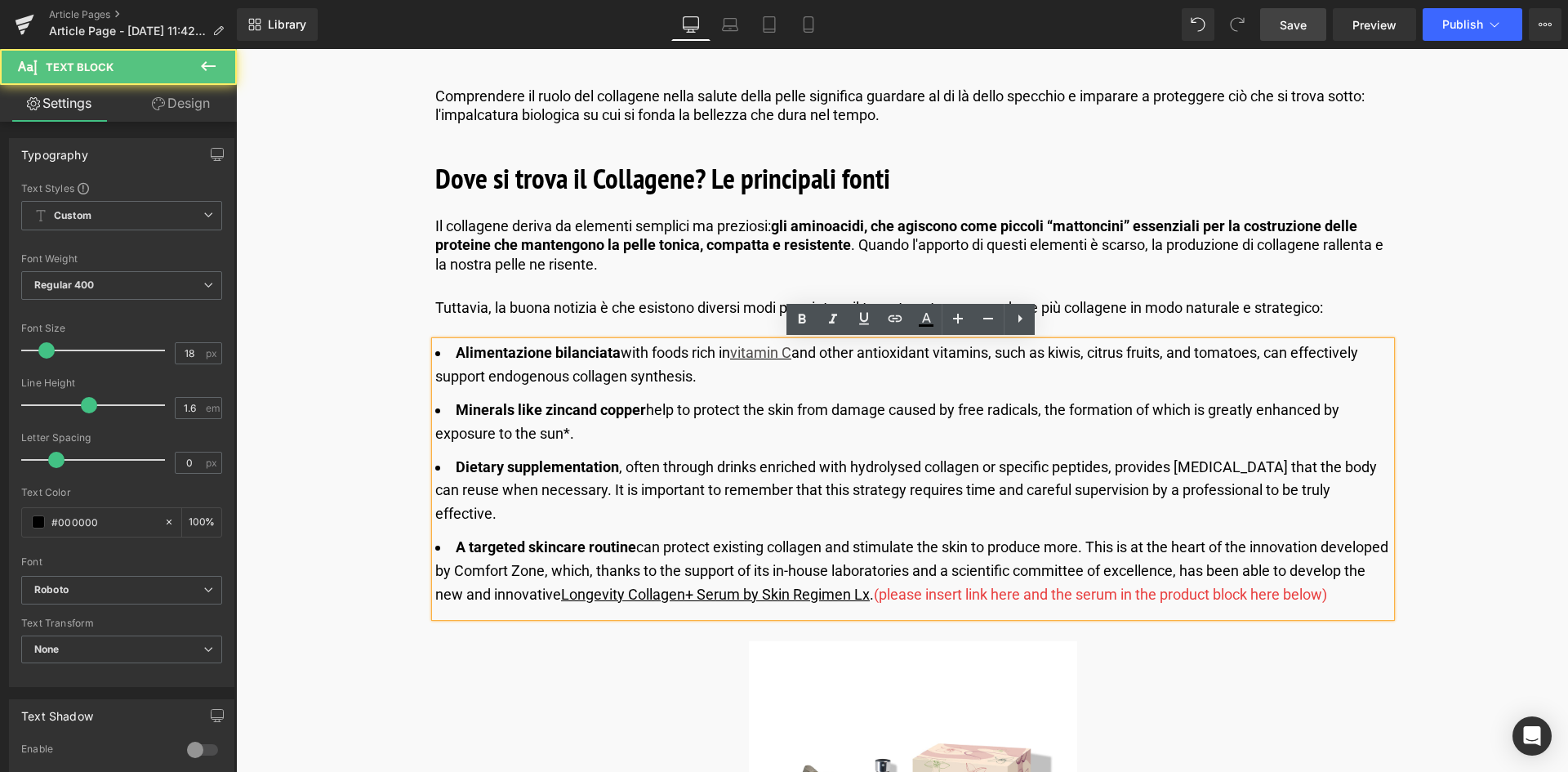
click at [701, 383] on li "Alimentazione bilanciata with foods rich in vitamin C and other antioxidant vit…" at bounding box center [914, 365] width 956 height 48
drag, startPoint x: 635, startPoint y: 568, endPoint x: 394, endPoint y: 353, distance: 323.0
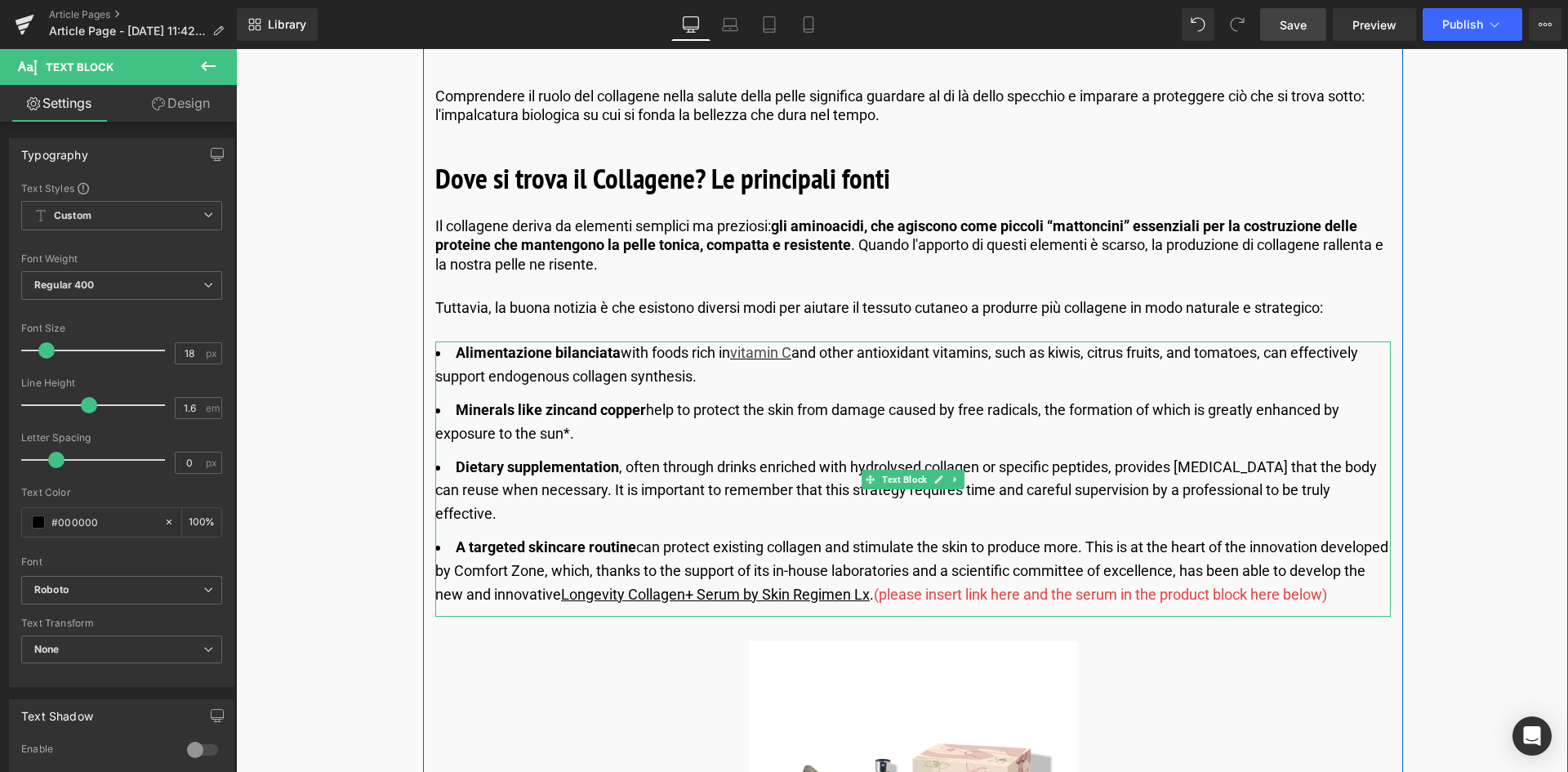
drag, startPoint x: 503, startPoint y: 355, endPoint x: 481, endPoint y: 358, distance: 22.2
click at [503, 355] on strong "Alimentazione bilanciata" at bounding box center [538, 353] width 165 height 17
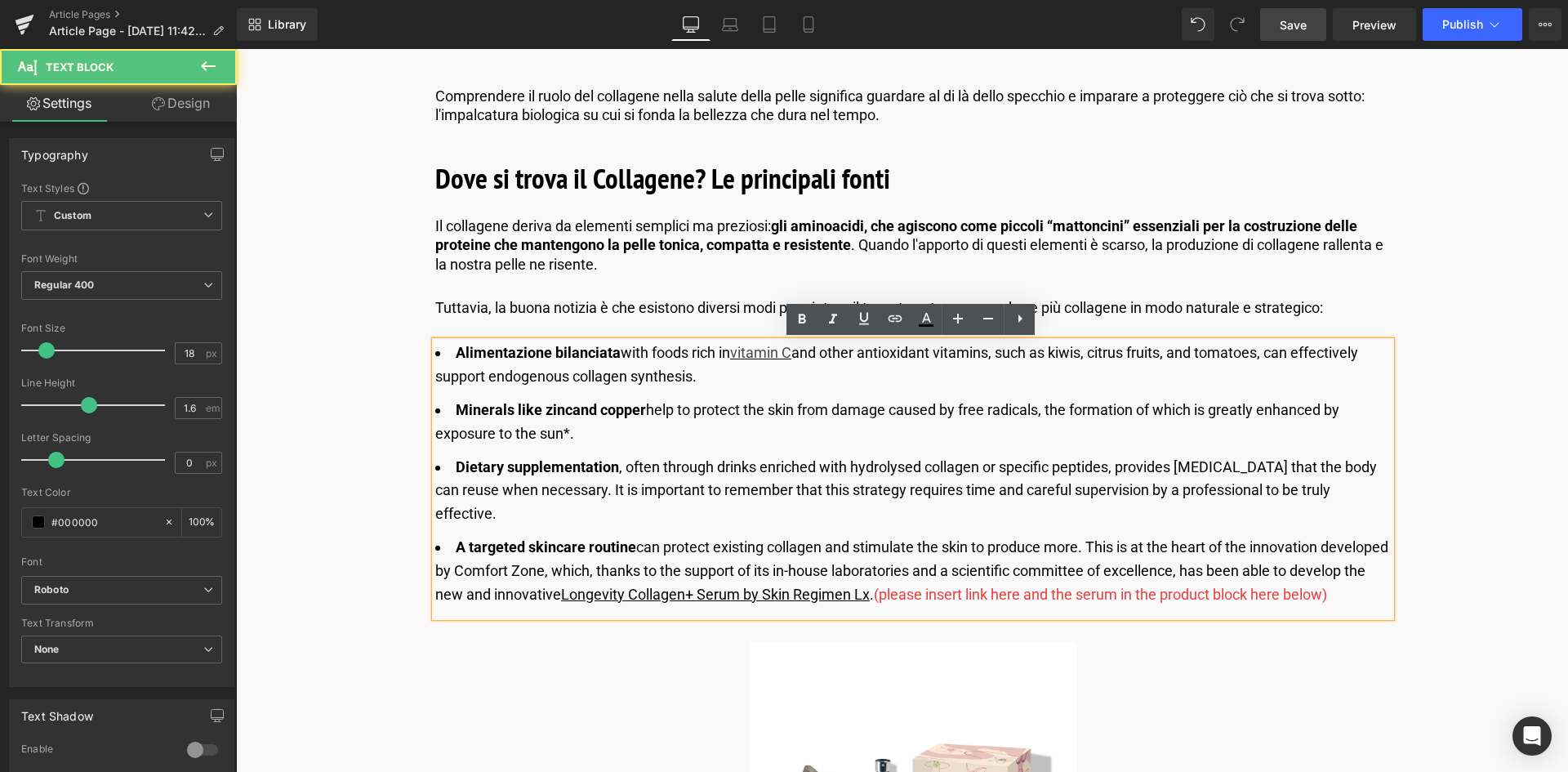
click at [461, 352] on strong "Alimentazione bilanciata" at bounding box center [538, 353] width 165 height 17
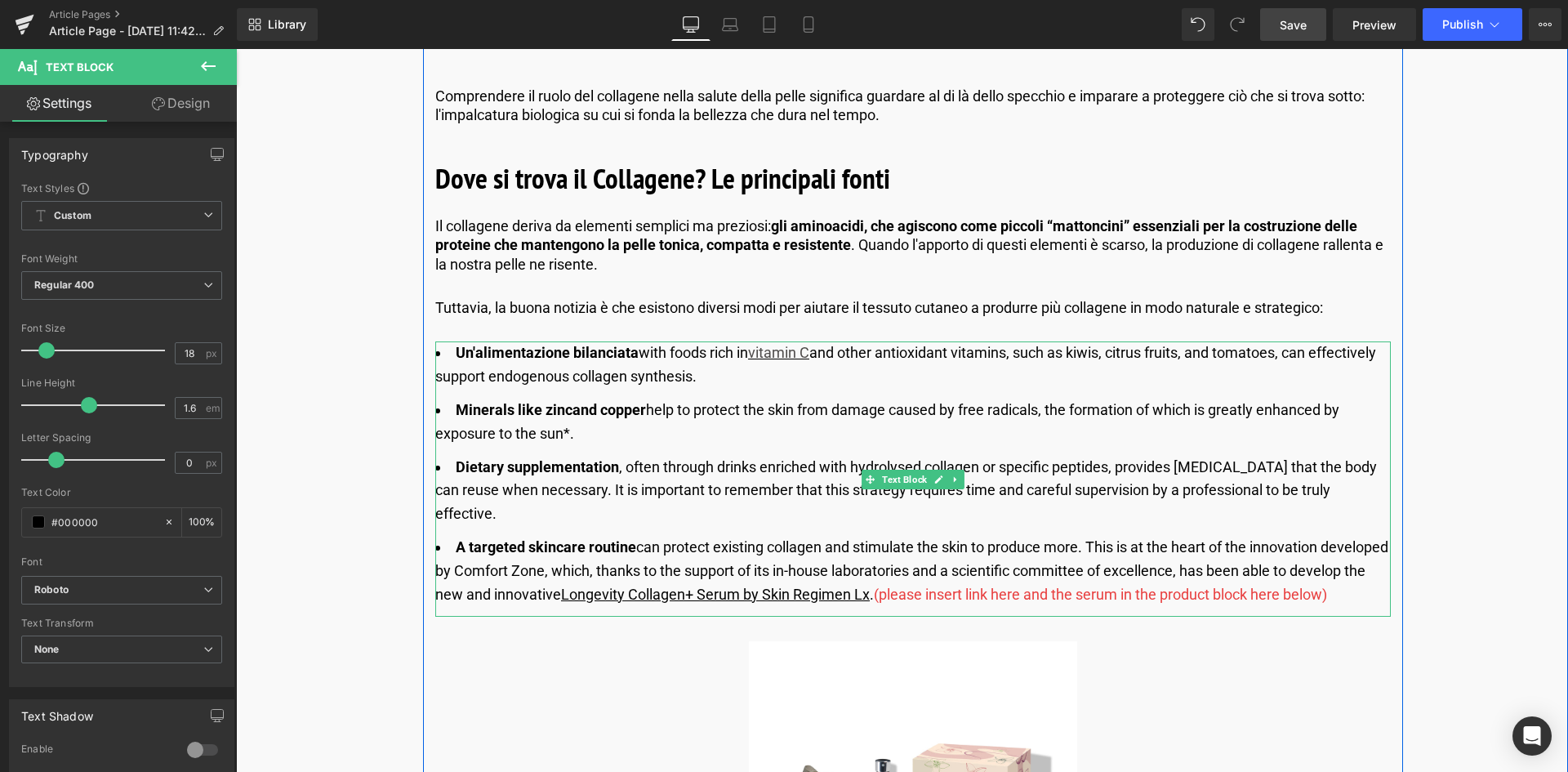
drag, startPoint x: 750, startPoint y: 375, endPoint x: 764, endPoint y: 375, distance: 14.0
click at [750, 375] on li "Un'alimentazione bilanciata with foods rich in vitamin C and other antioxidant …" at bounding box center [914, 365] width 956 height 48
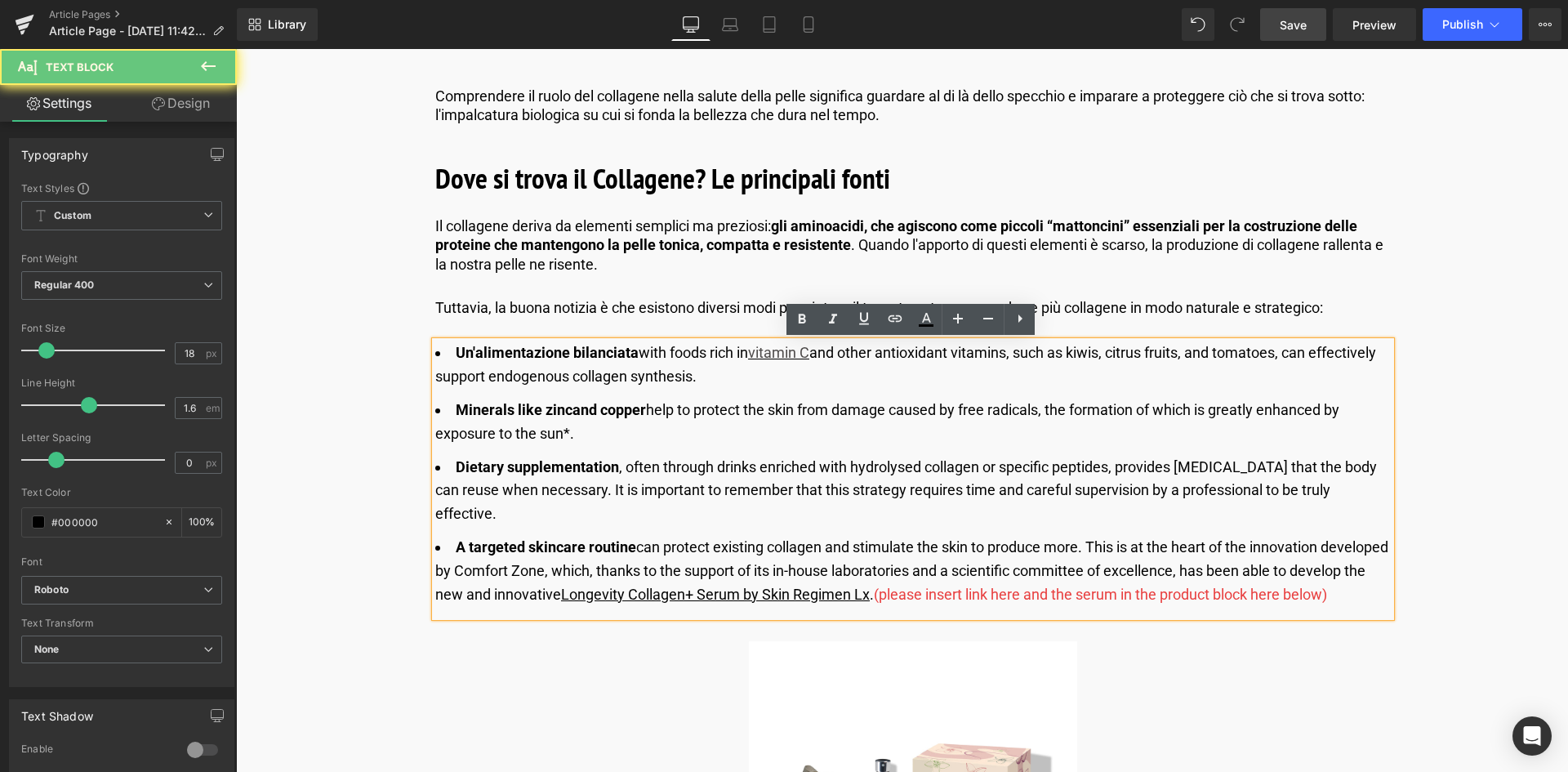
click at [776, 375] on li "Un'alimentazione bilanciata with foods rich in vitamin C and other antioxidant …" at bounding box center [914, 365] width 956 height 48
drag, startPoint x: 773, startPoint y: 375, endPoint x: 641, endPoint y: 347, distance: 134.9
click at [641, 347] on li "Un'alimentazione bilanciata with foods rich in vitamin C and other antioxidant …" at bounding box center [914, 365] width 956 height 48
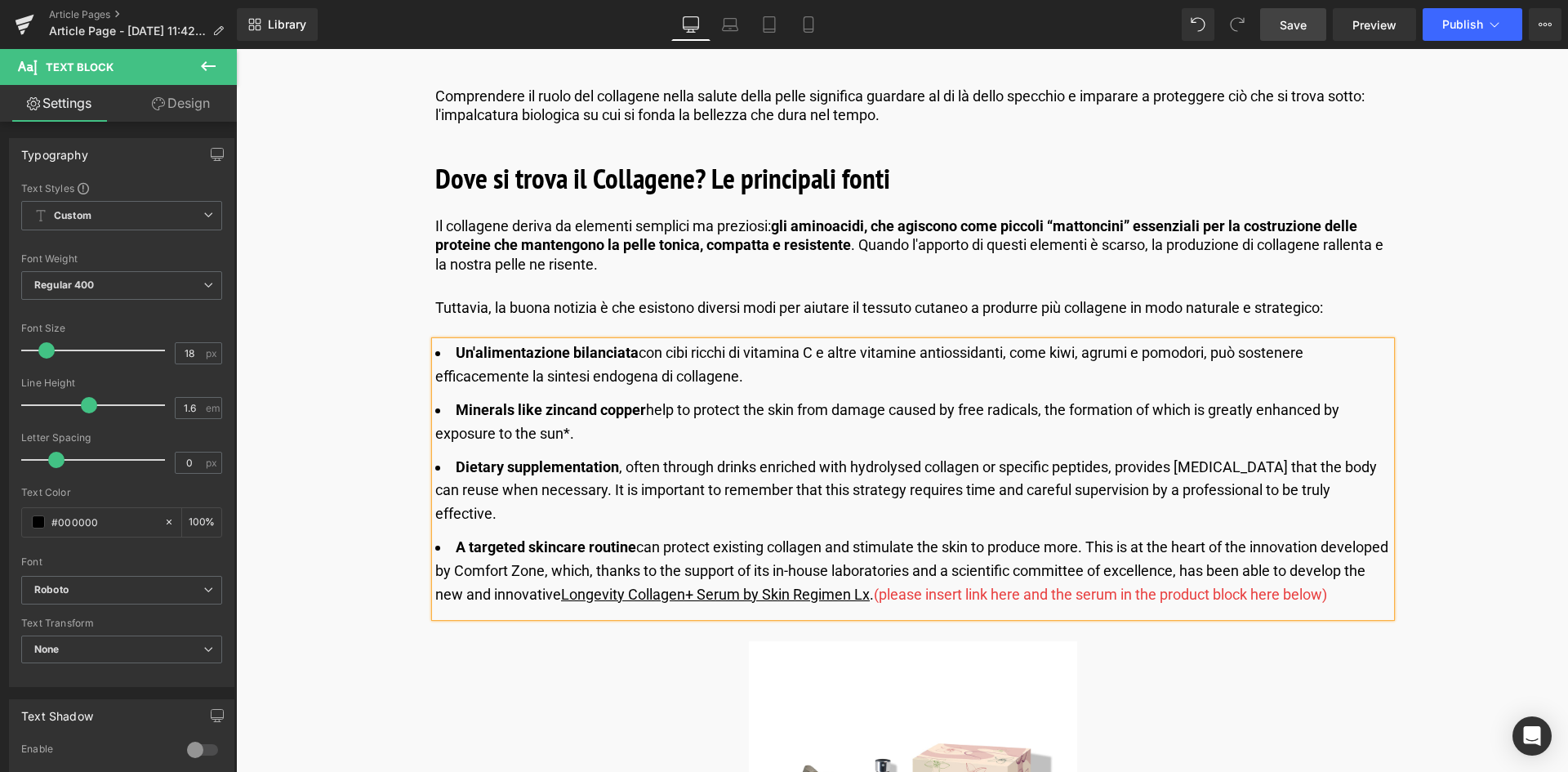
click at [613, 435] on li "Minerals like zinc and copper help to protect the skin from damage caused by fr…" at bounding box center [914, 422] width 956 height 48
click at [576, 436] on li "Minerals like zinc and copper help to protect the skin from damage caused by fr…" at bounding box center [914, 422] width 956 height 48
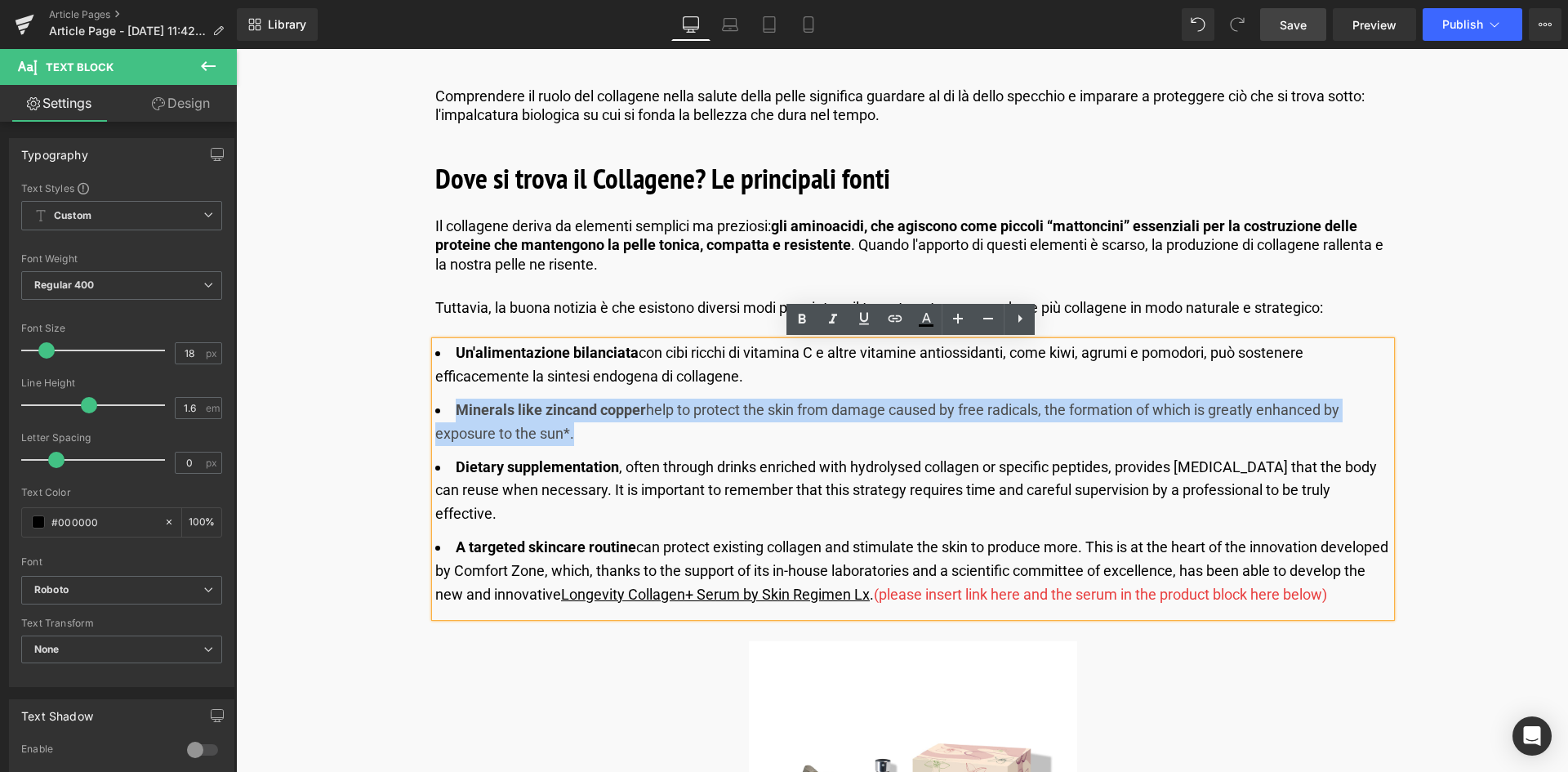
drag, startPoint x: 567, startPoint y: 433, endPoint x: 449, endPoint y: 415, distance: 119.4
click at [449, 415] on li "Minerals like zinc and copper help to protect the skin from damage caused by fr…" at bounding box center [914, 422] width 956 height 48
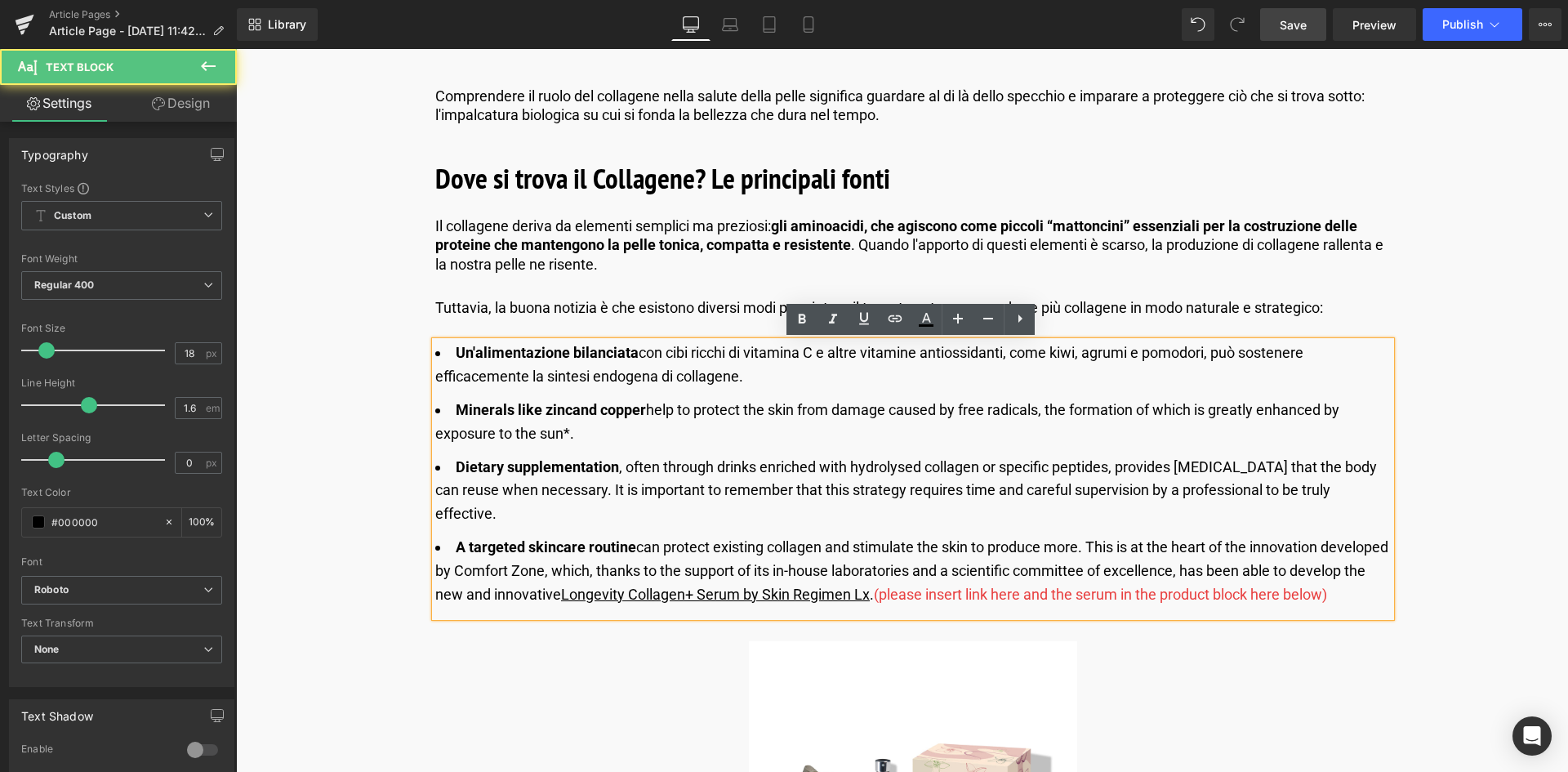
click at [654, 432] on li "Minerals like zinc and copper help to protect the skin from damage caused by fr…" at bounding box center [914, 422] width 956 height 48
drag, startPoint x: 601, startPoint y: 432, endPoint x: 457, endPoint y: 406, distance: 146.3
click at [457, 406] on li "Minerals like zinc and copper help to protect the skin from damage caused by fr…" at bounding box center [914, 422] width 956 height 48
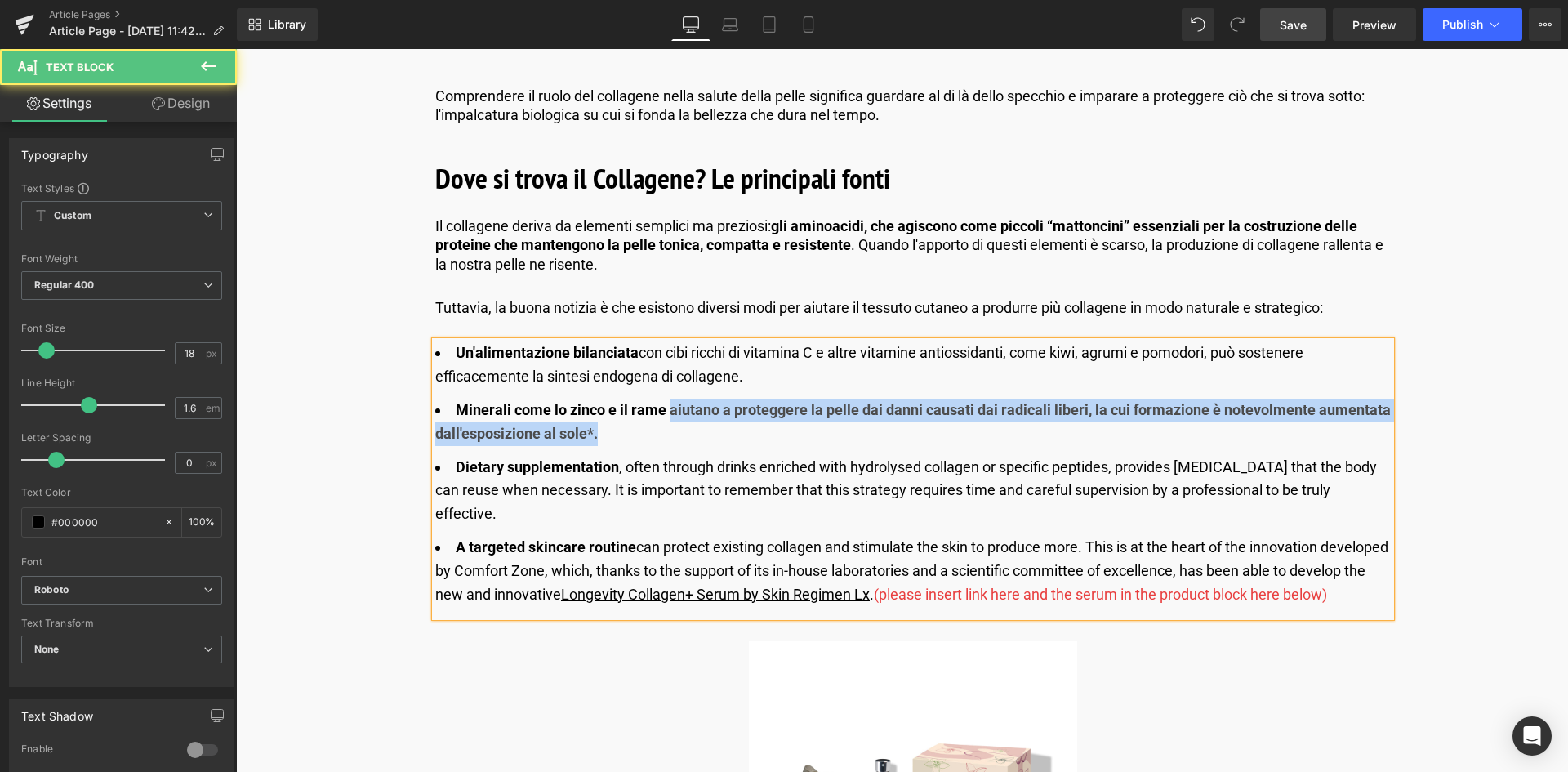
drag, startPoint x: 667, startPoint y: 408, endPoint x: 678, endPoint y: 430, distance: 24.6
click at [678, 430] on li "Minerali come lo zinco e il rame aiutano a proteggere la pelle dai danni causat…" at bounding box center [914, 422] width 956 height 48
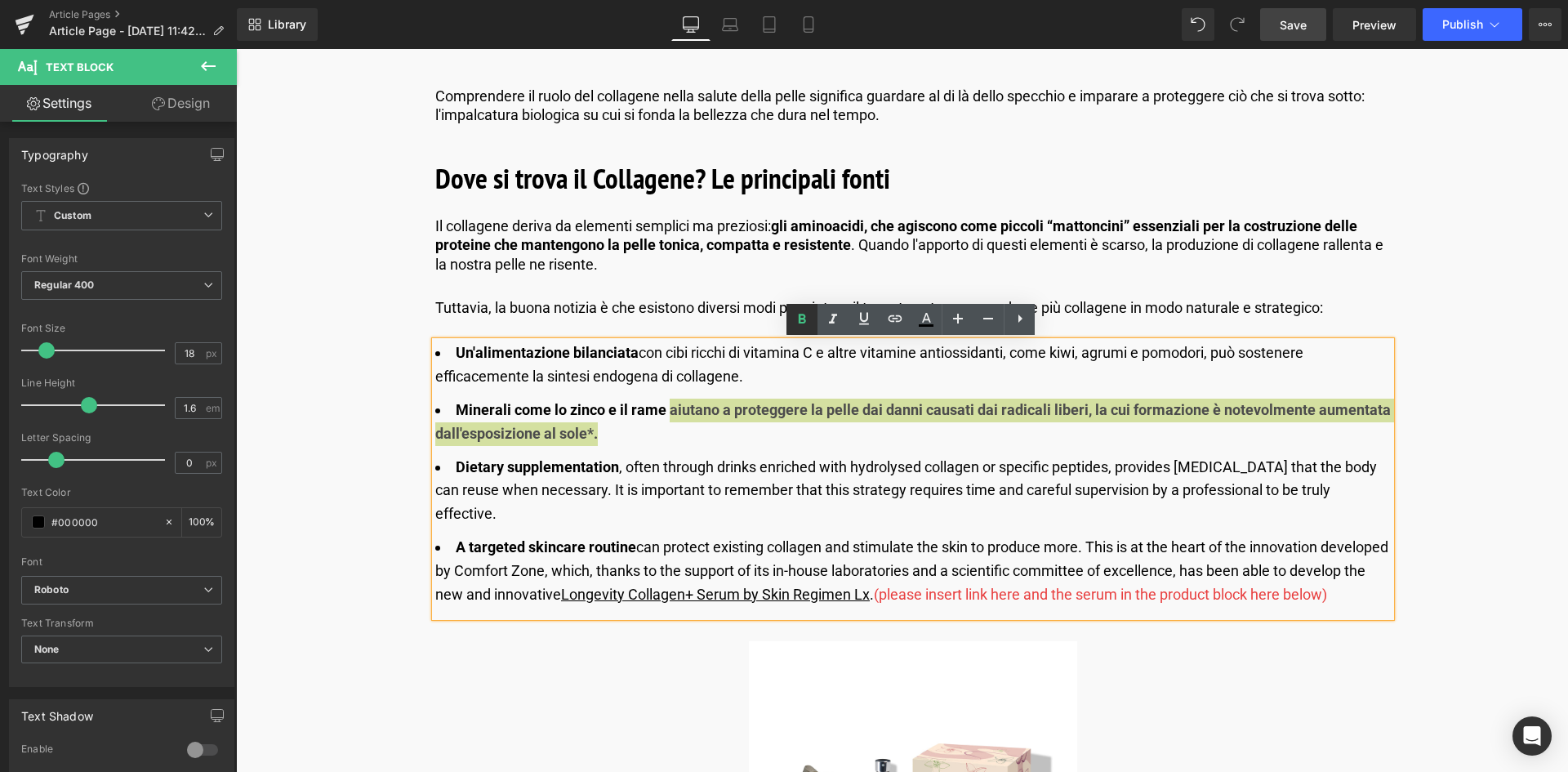
click at [800, 319] on icon at bounding box center [803, 319] width 7 height 10
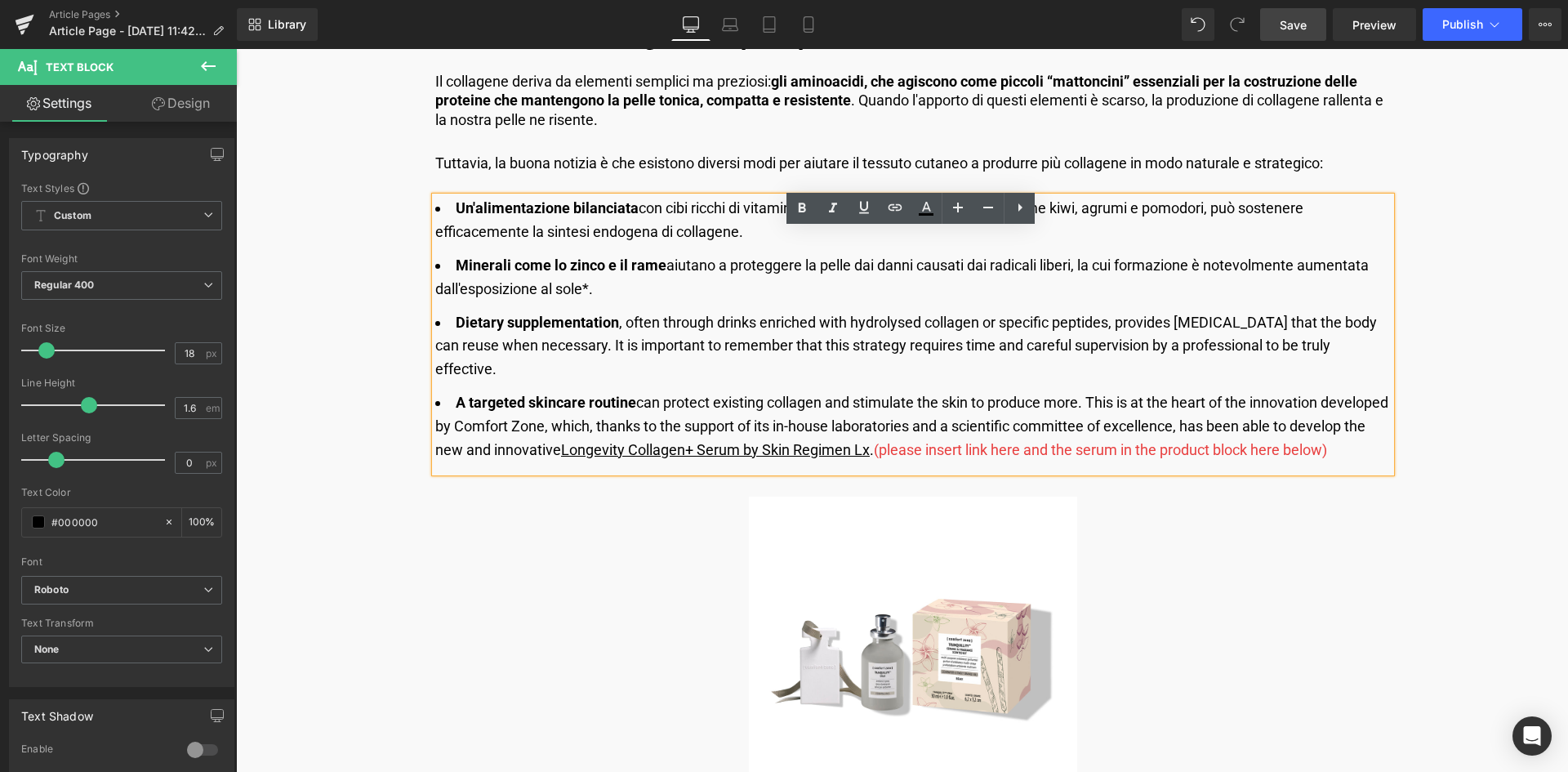
scroll to position [2533, 0]
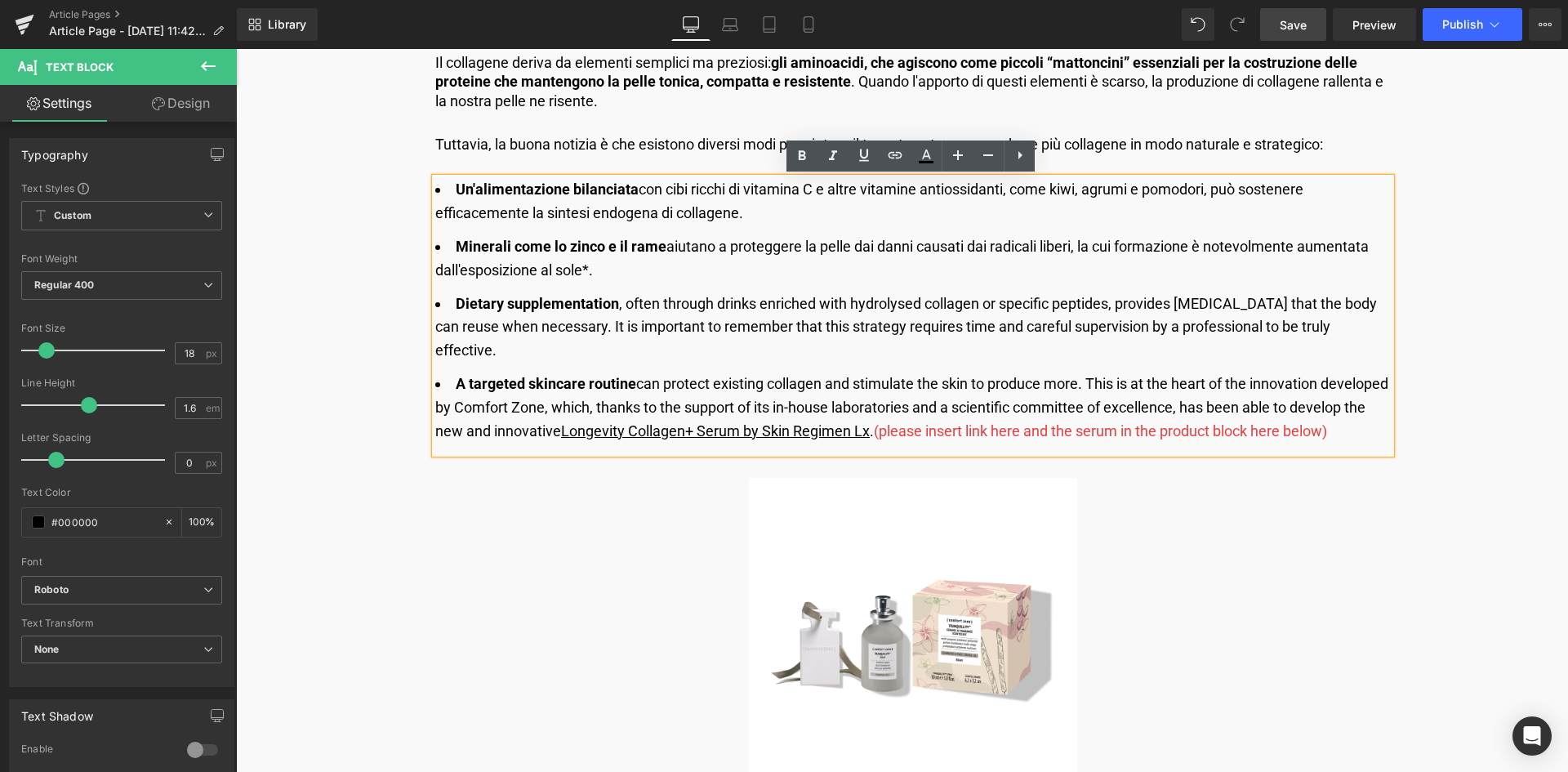
click at [1315, 299] on li "Dietary supplementation , often through drinks enriched with hydrolysed collage…" at bounding box center [914, 327] width 956 height 71
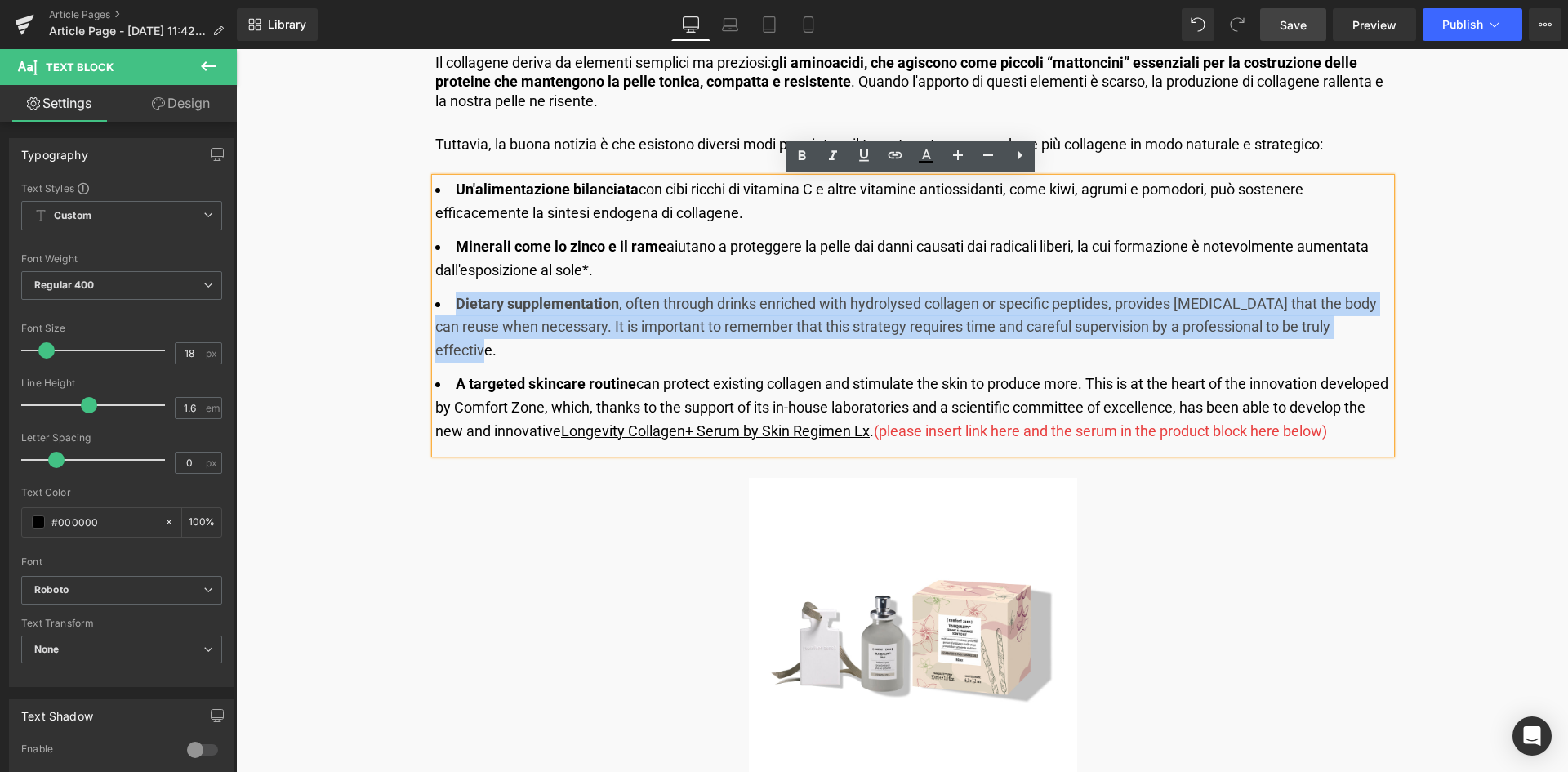
drag, startPoint x: 1373, startPoint y: 328, endPoint x: 453, endPoint y: 308, distance: 920.2
click at [453, 308] on li "Dietary supplementation , often through drinks enriched with hydrolysed collage…" at bounding box center [914, 327] width 956 height 71
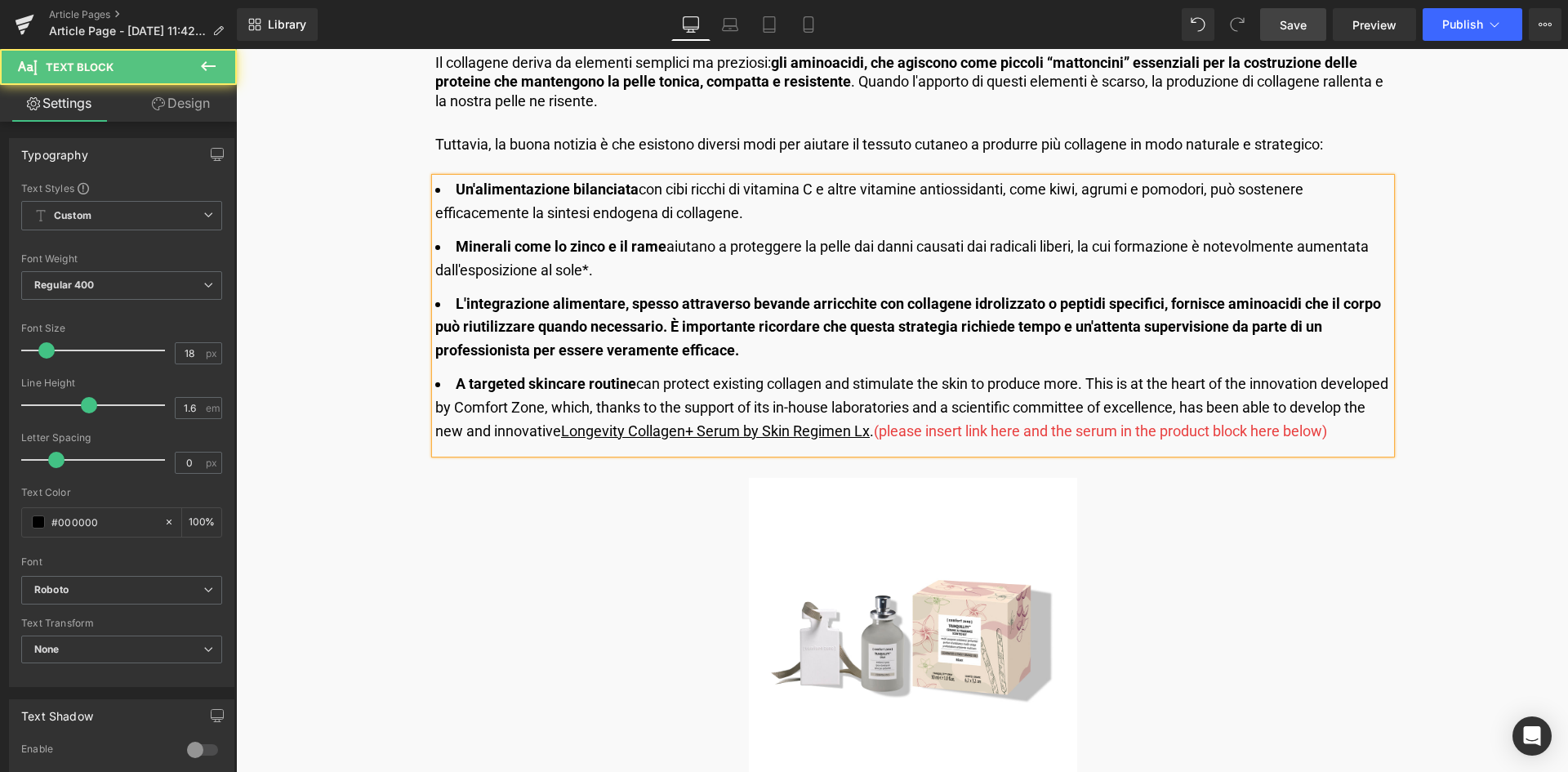
drag, startPoint x: 619, startPoint y: 309, endPoint x: 748, endPoint y: 353, distance: 136.3
click at [748, 353] on li "L'integrazione alimentare, spesso attraverso bevande arricchite con collagene i…" at bounding box center [914, 327] width 956 height 71
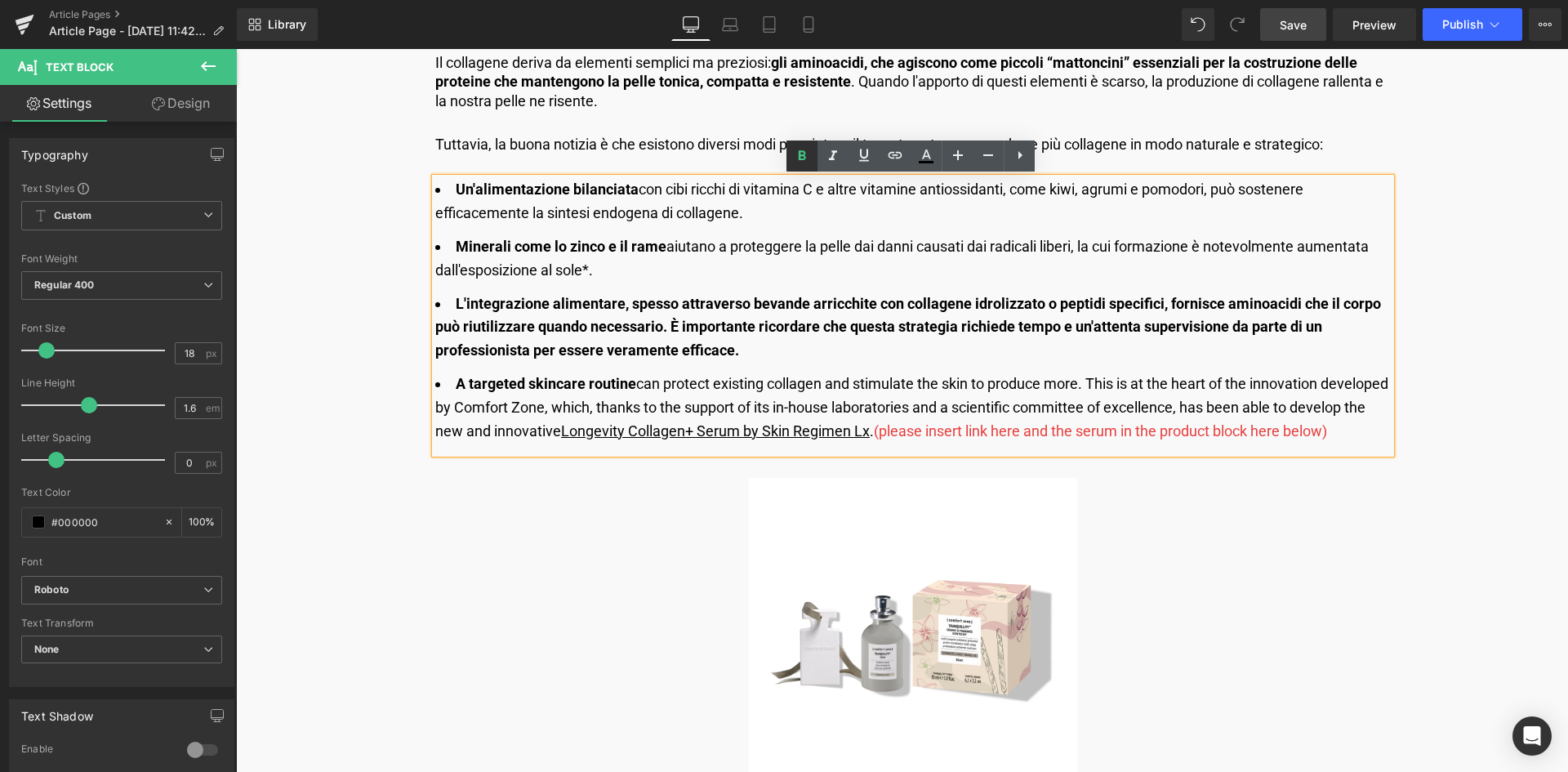
click at [806, 164] on icon at bounding box center [801, 156] width 19 height 19
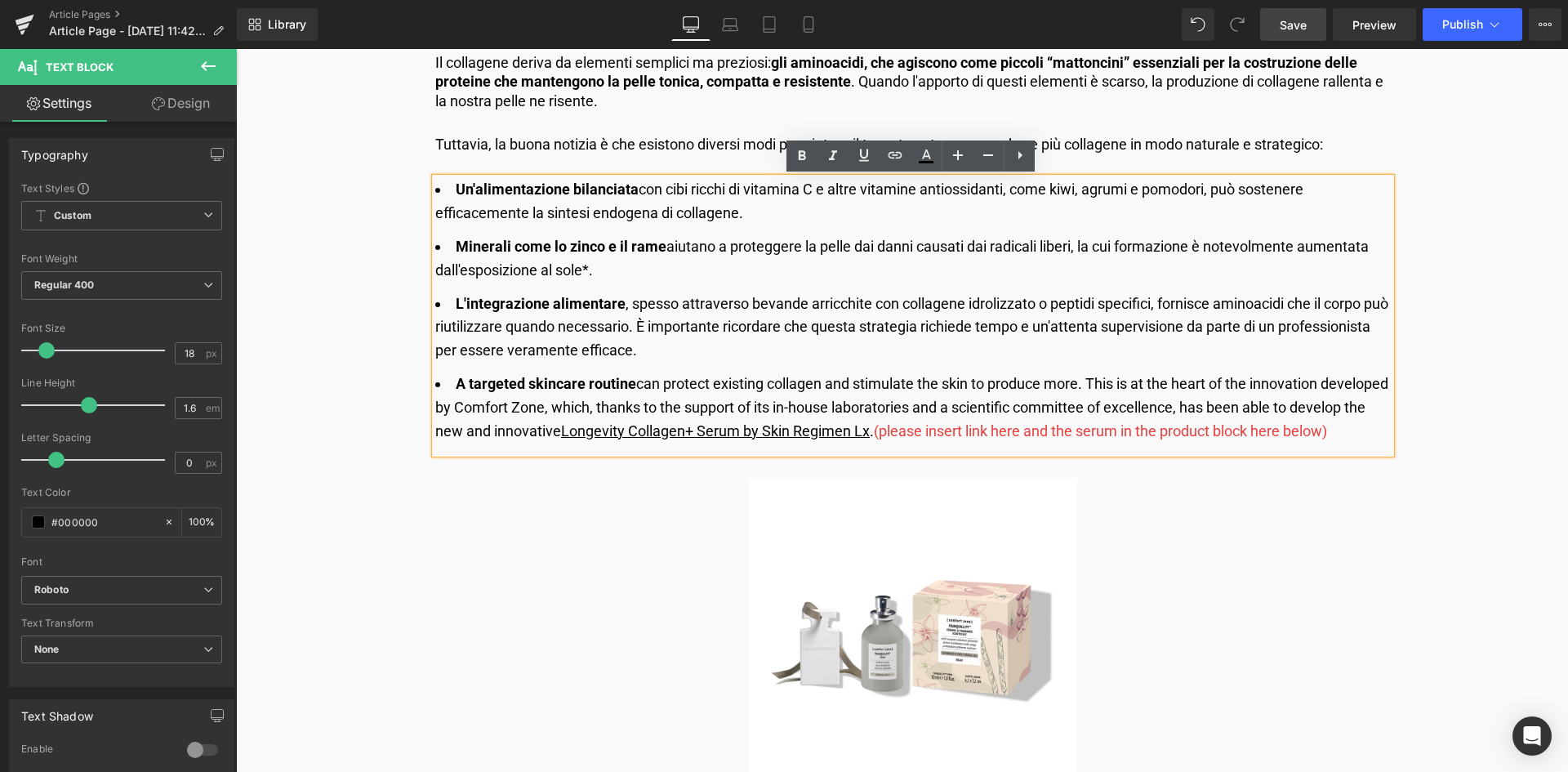
scroll to position [2615, 0]
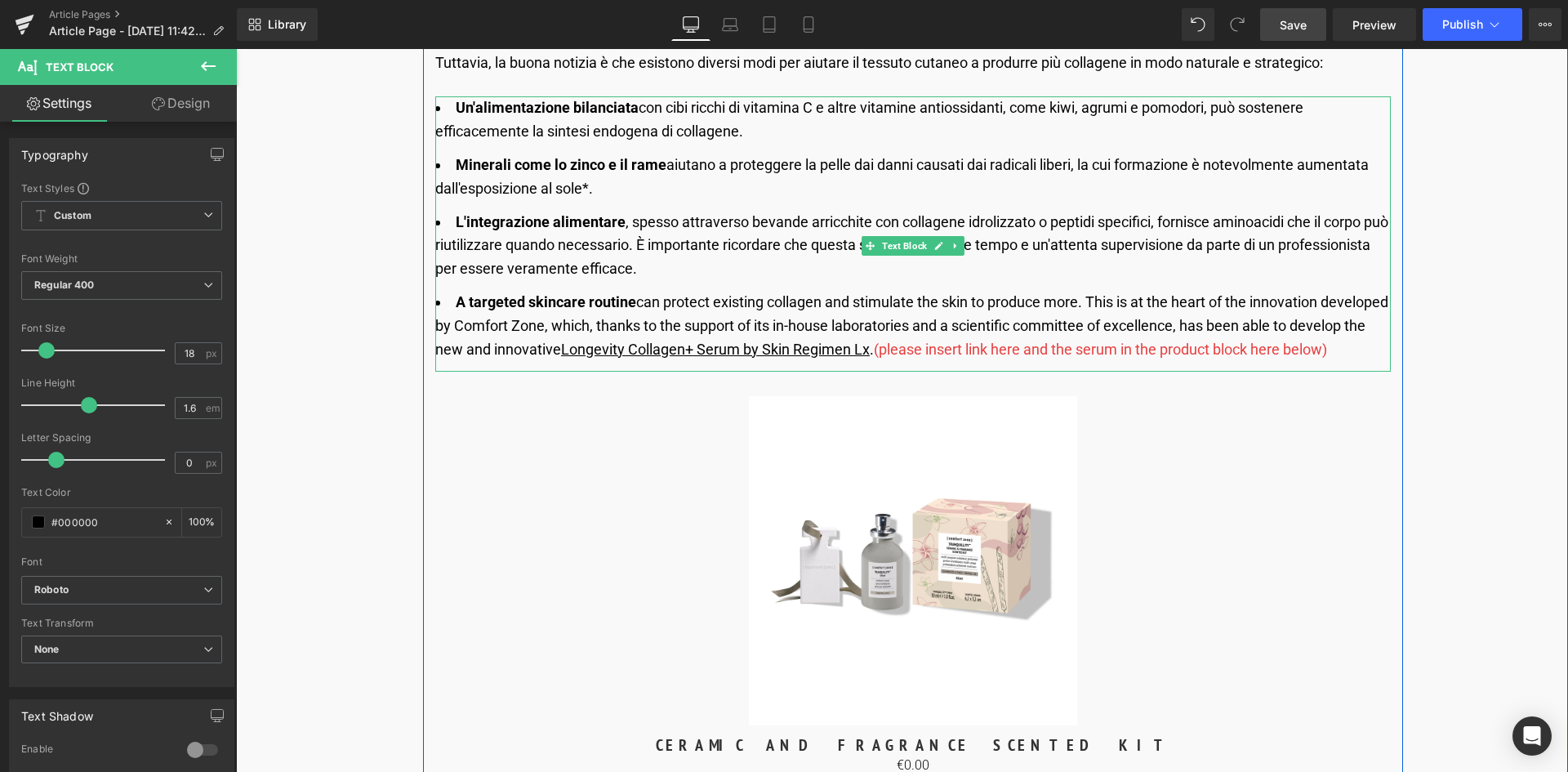
click at [506, 361] on li "A targeted skincare routin e can protect existing collagen and stimulate the sk…" at bounding box center [914, 326] width 956 height 71
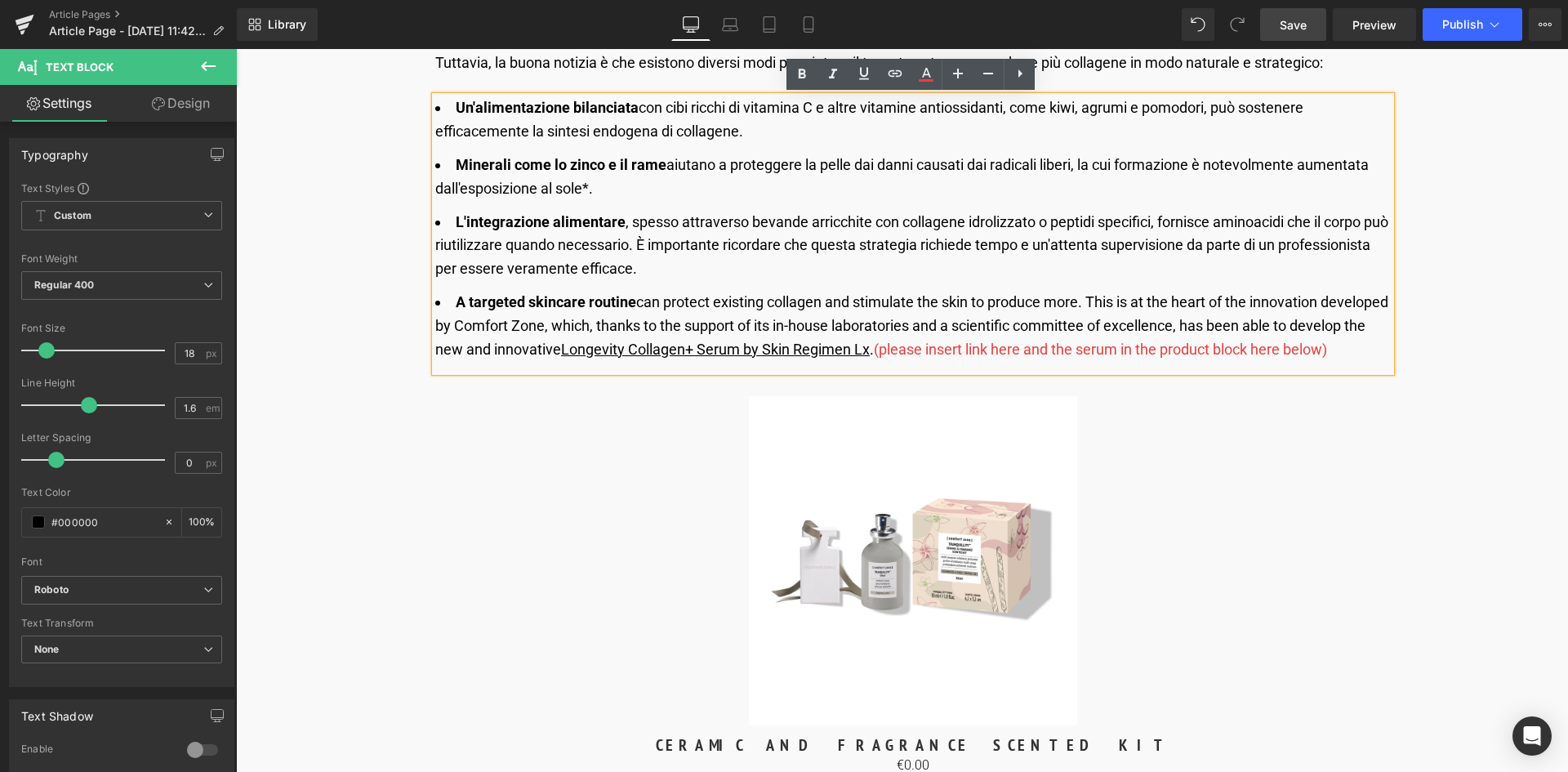
drag, startPoint x: 633, startPoint y: 350, endPoint x: 456, endPoint y: 305, distance: 182.6
click at [456, 305] on li "A targeted skincare routin e can protect existing collagen and stimulate the sk…" at bounding box center [914, 326] width 956 height 71
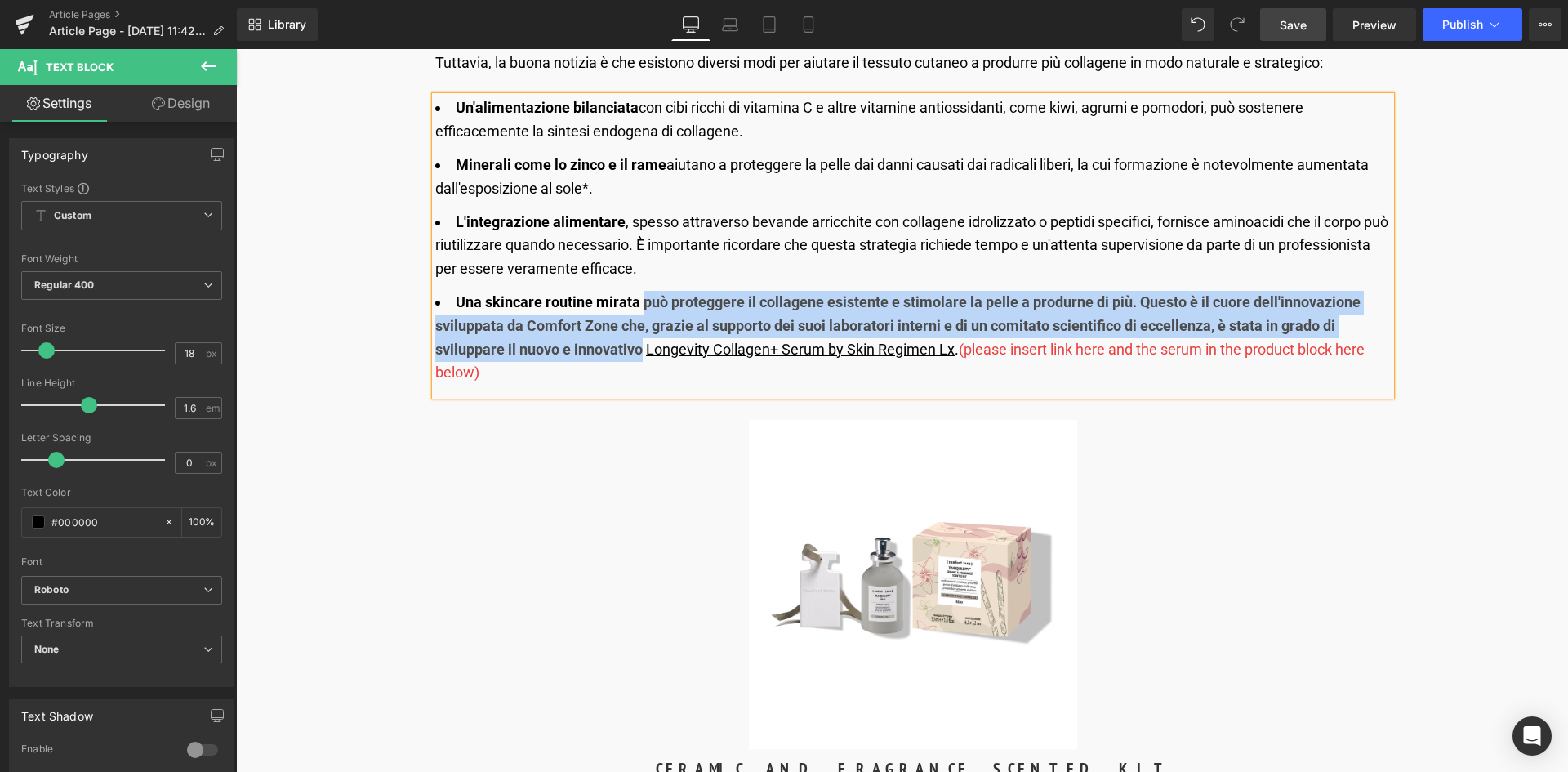
drag, startPoint x: 643, startPoint y: 304, endPoint x: 637, endPoint y: 344, distance: 40.4
click at [637, 344] on b "Una skincare routine mirata può proteggere il collagene esistente e stimolare l…" at bounding box center [898, 325] width 925 height 64
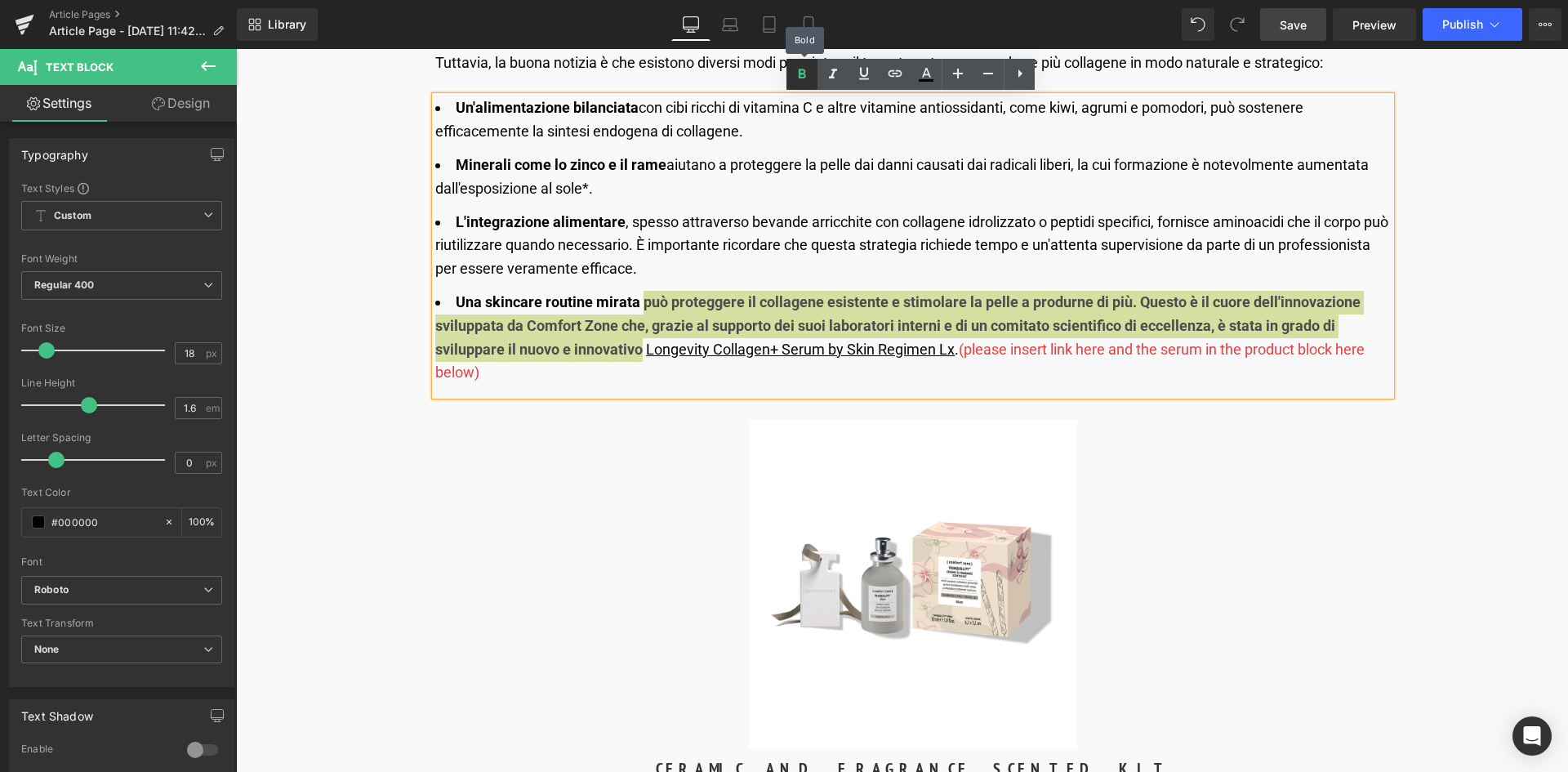
click at [795, 77] on icon at bounding box center [801, 73] width 19 height 19
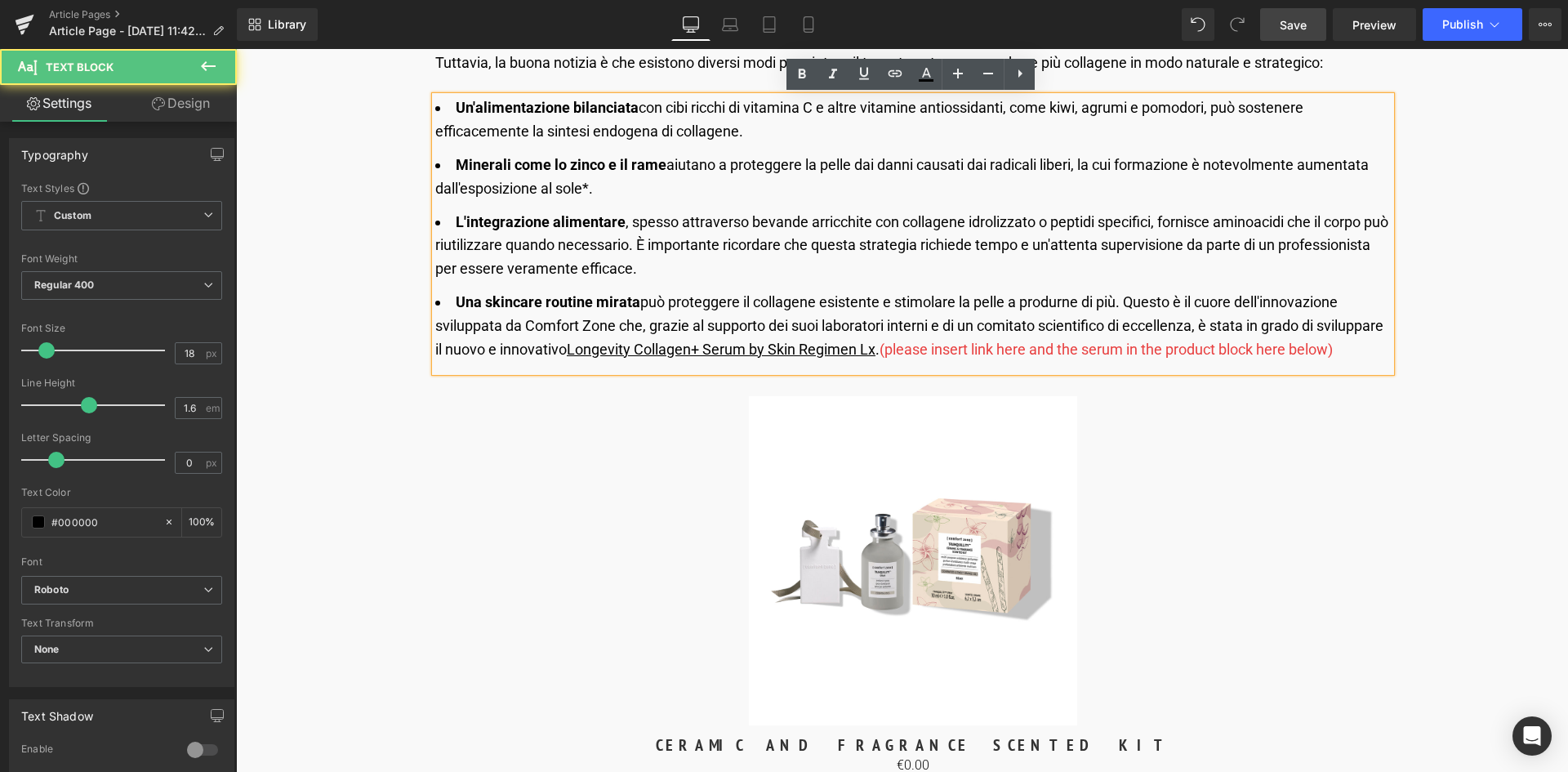
click at [836, 352] on u "Longevity Collagen+ Serum by Skin Regimen Lx" at bounding box center [720, 349] width 308 height 17
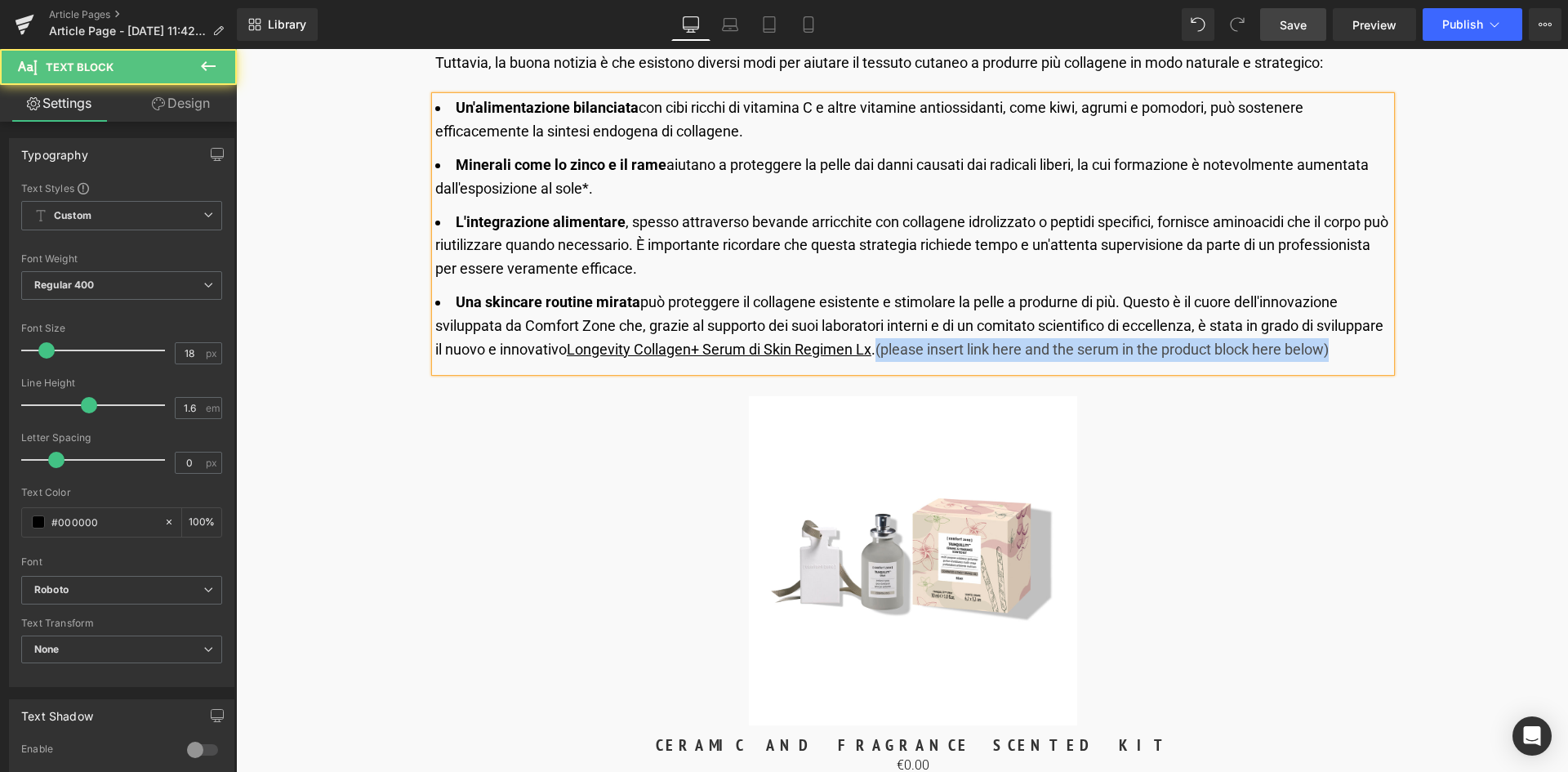
drag, startPoint x: 952, startPoint y: 347, endPoint x: 1049, endPoint y: 378, distance: 101.8
click at [1049, 361] on li "Una skincare routine mirata può proteggere il collagene esistente e stimolare l…" at bounding box center [914, 326] width 956 height 71
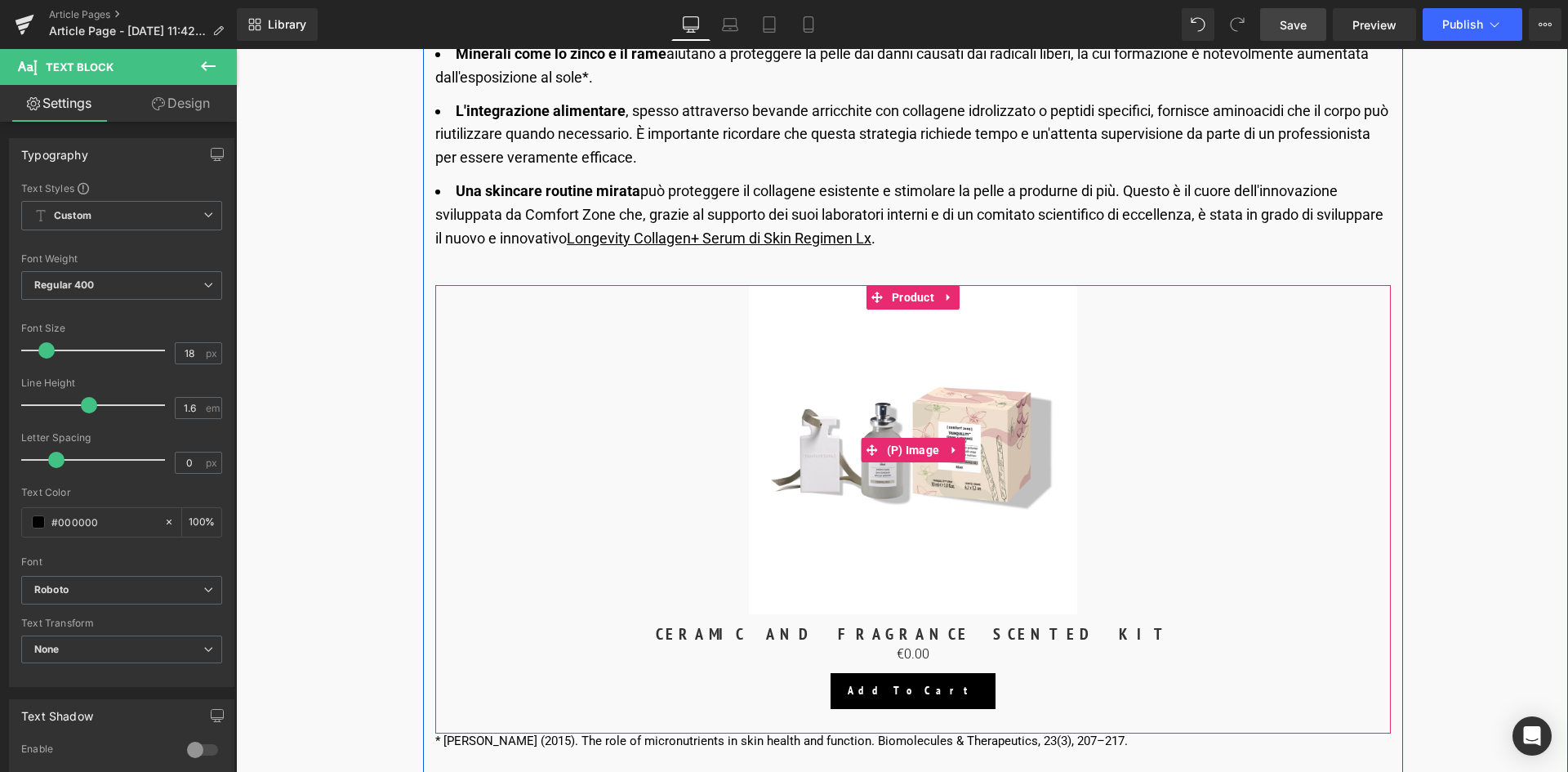
scroll to position [2696, 0]
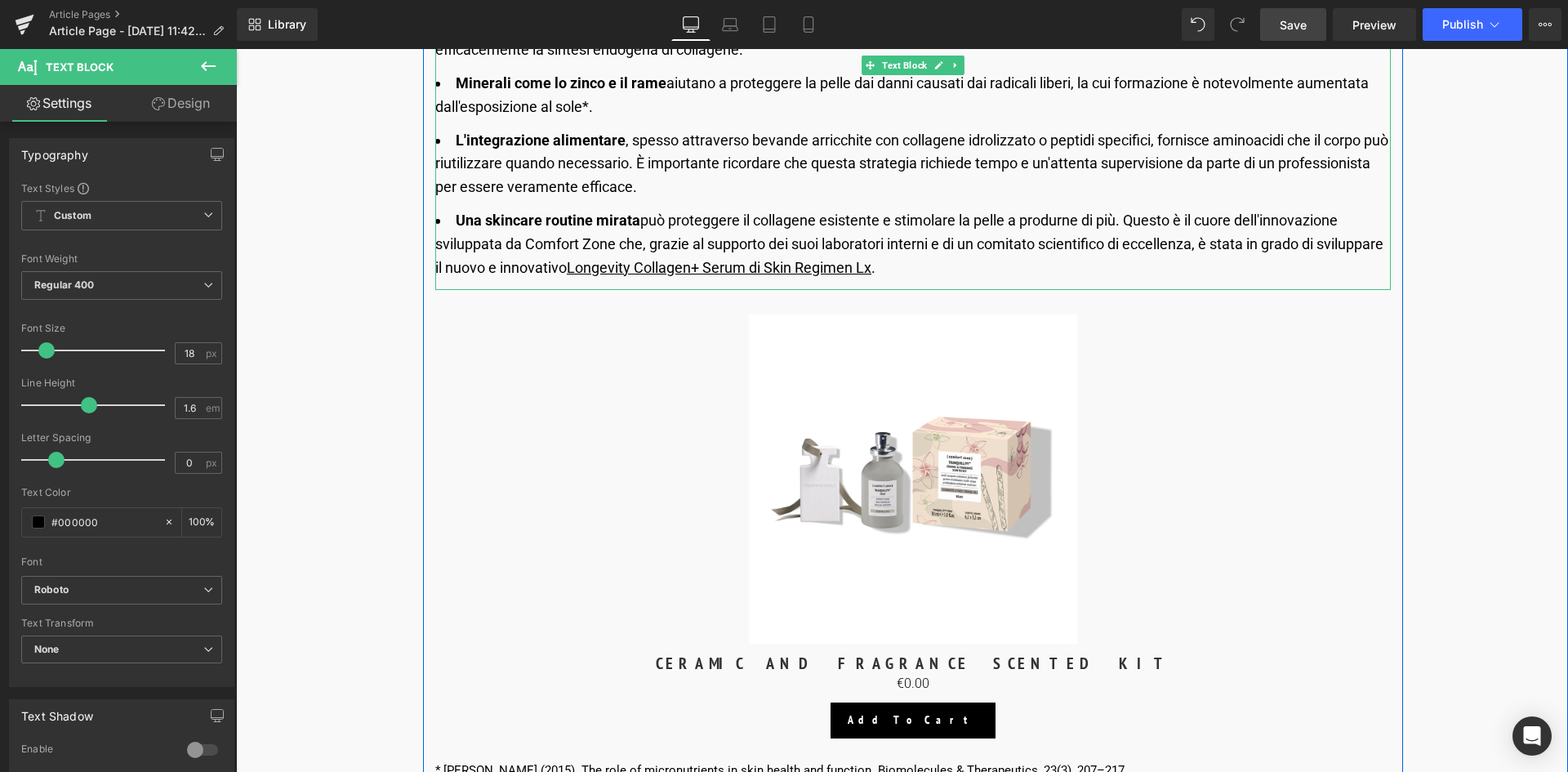
click at [871, 268] on u "Longevity Collagen+ Serum di Skin Regimen Lx" at bounding box center [719, 267] width 305 height 17
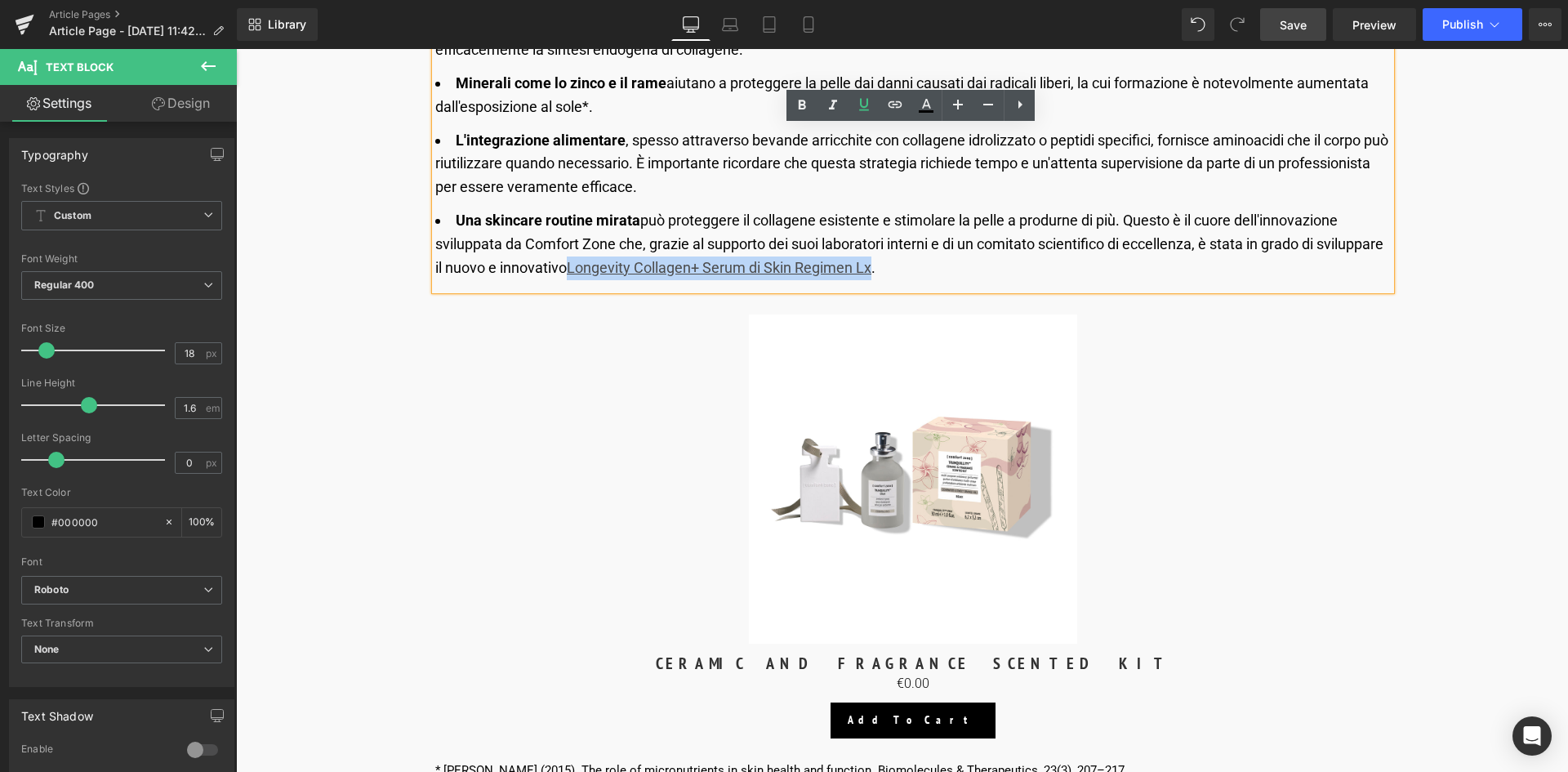
drag, startPoint x: 943, startPoint y: 268, endPoint x: 638, endPoint y: 276, distance: 305.1
click at [638, 276] on li "Una skincare routine mirata può proteggere il collagene esistente e stimolare l…" at bounding box center [914, 244] width 956 height 71
click at [636, 269] on li "Una skincare routine mirata può proteggere il collagene esistente e stimolare l…" at bounding box center [914, 244] width 956 height 71
drag, startPoint x: 640, startPoint y: 269, endPoint x: 943, endPoint y: 269, distance: 303.0
click at [871, 269] on u "Longevity Collagen+ Serum di Skin Regimen Lx" at bounding box center [719, 267] width 305 height 17
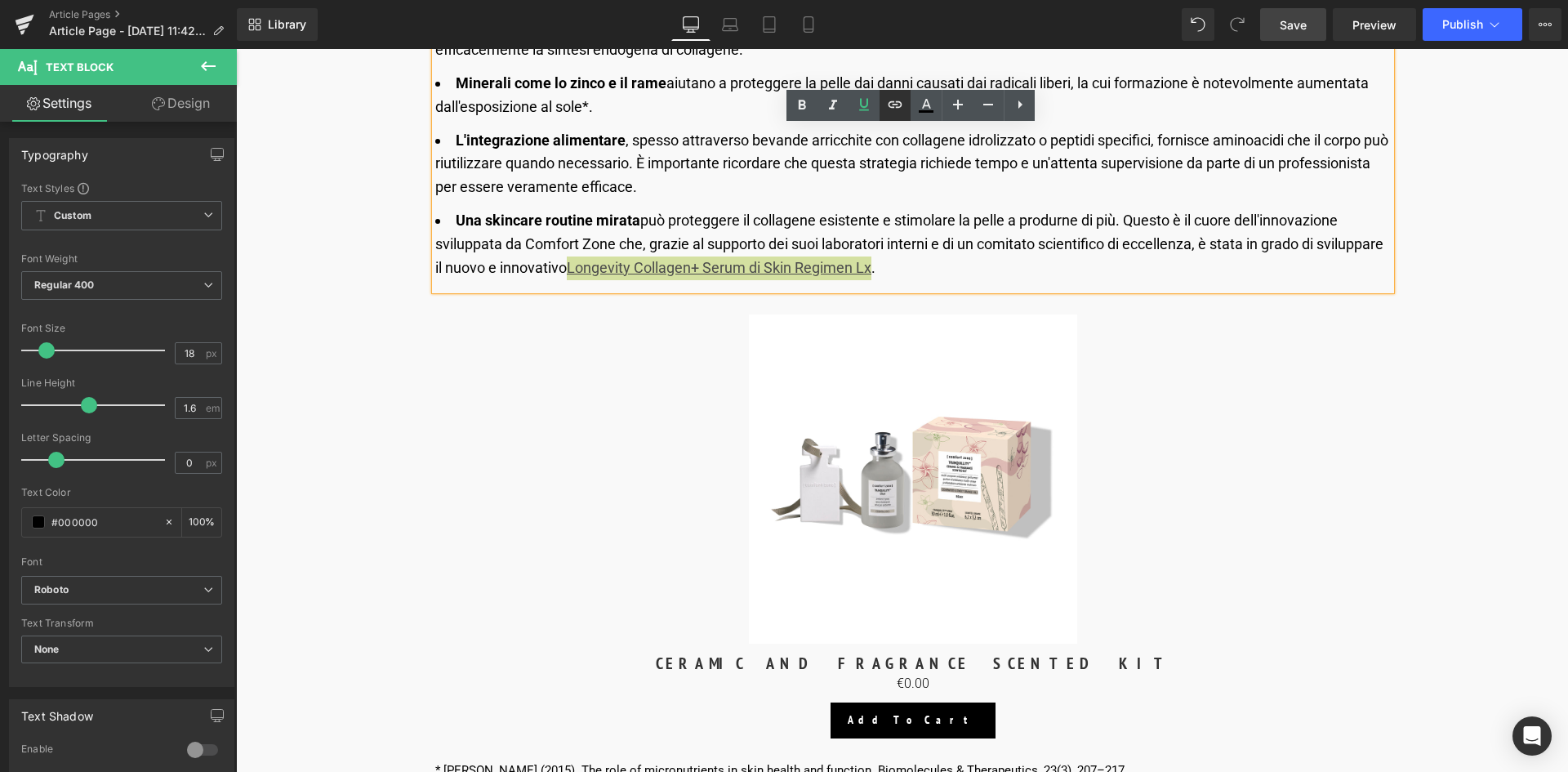
click at [885, 109] on icon at bounding box center [894, 103] width 19 height 19
click at [844, 291] on input "text" at bounding box center [837, 304] width 252 height 41
paste input "[URL][DOMAIN_NAME]"
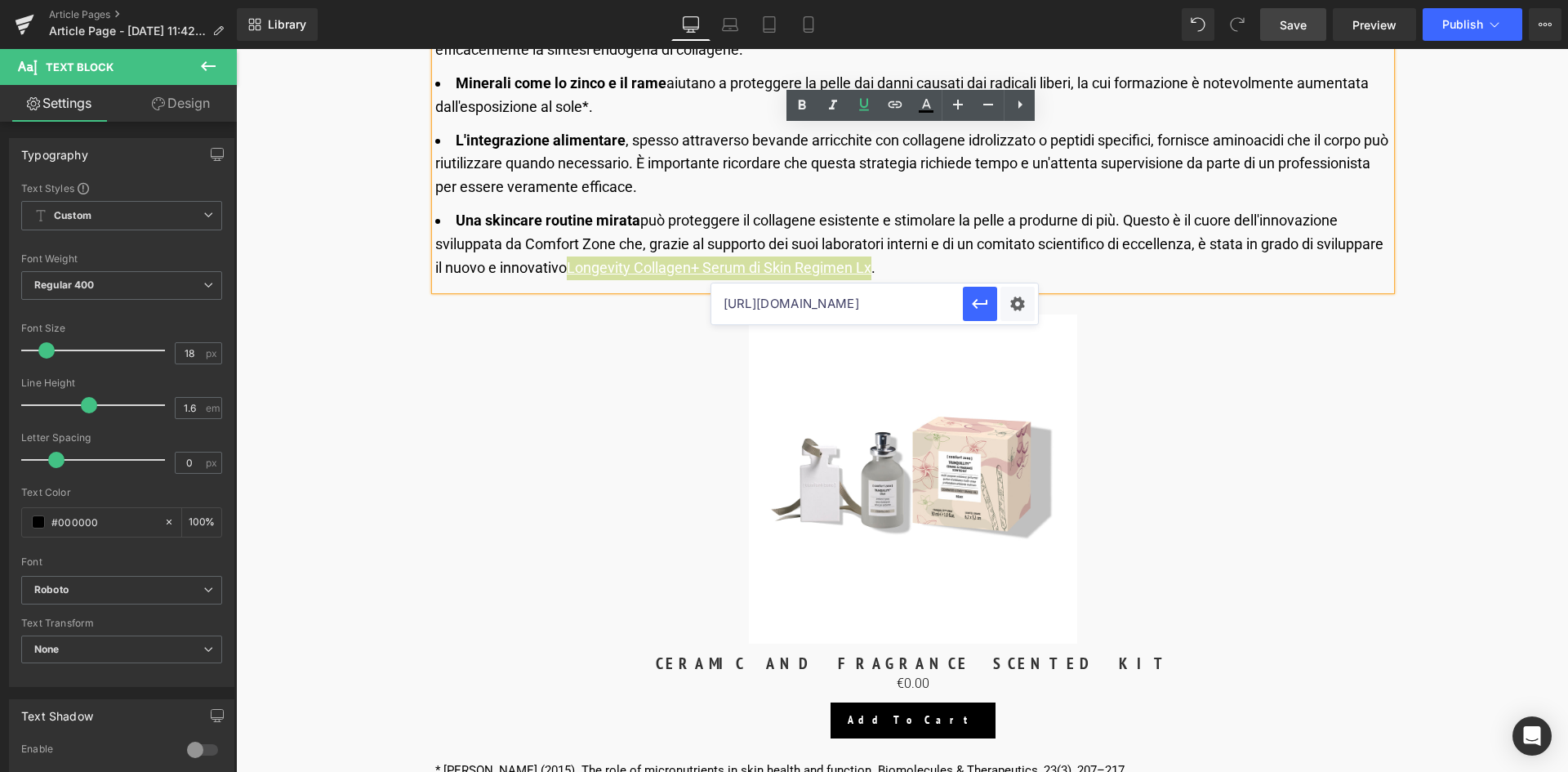
scroll to position [0, 276]
type input "[URL][DOMAIN_NAME]"
drag, startPoint x: 987, startPoint y: 298, endPoint x: 697, endPoint y: 339, distance: 292.9
click at [987, 298] on icon "button" at bounding box center [979, 303] width 19 height 19
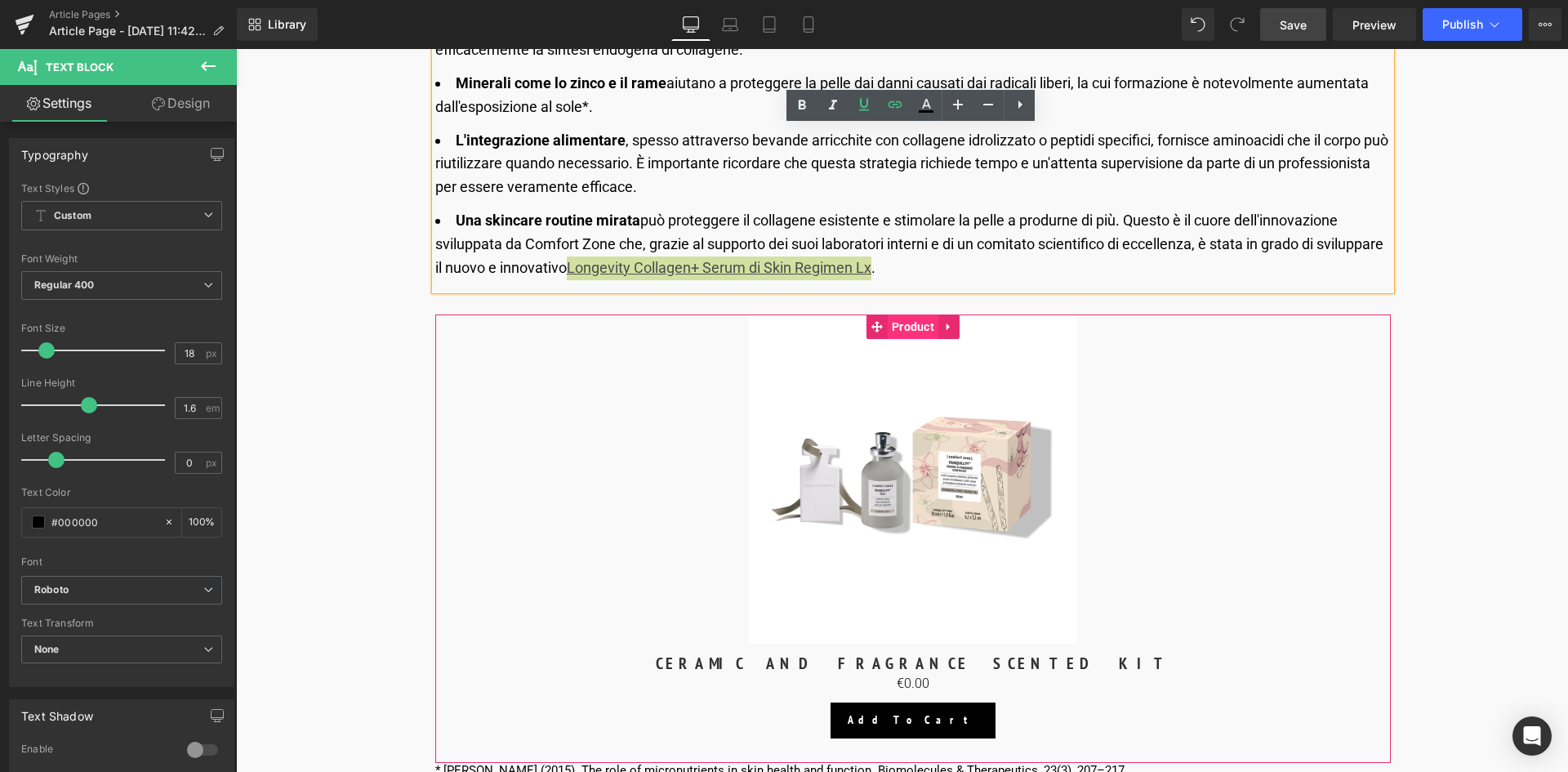
click at [911, 325] on span "Product" at bounding box center [913, 326] width 50 height 25
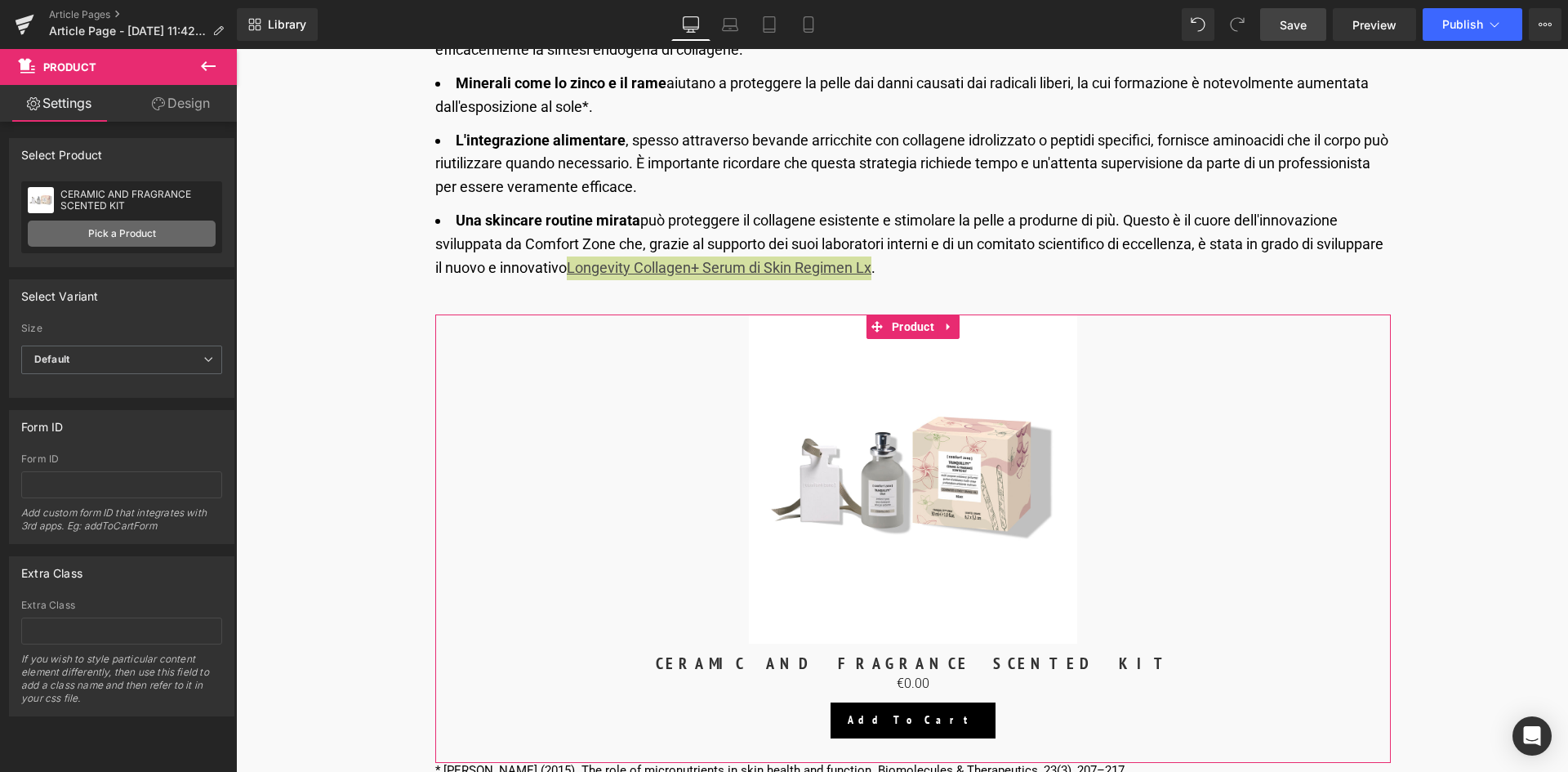
click at [110, 235] on link "Pick a Product" at bounding box center [121, 234] width 188 height 27
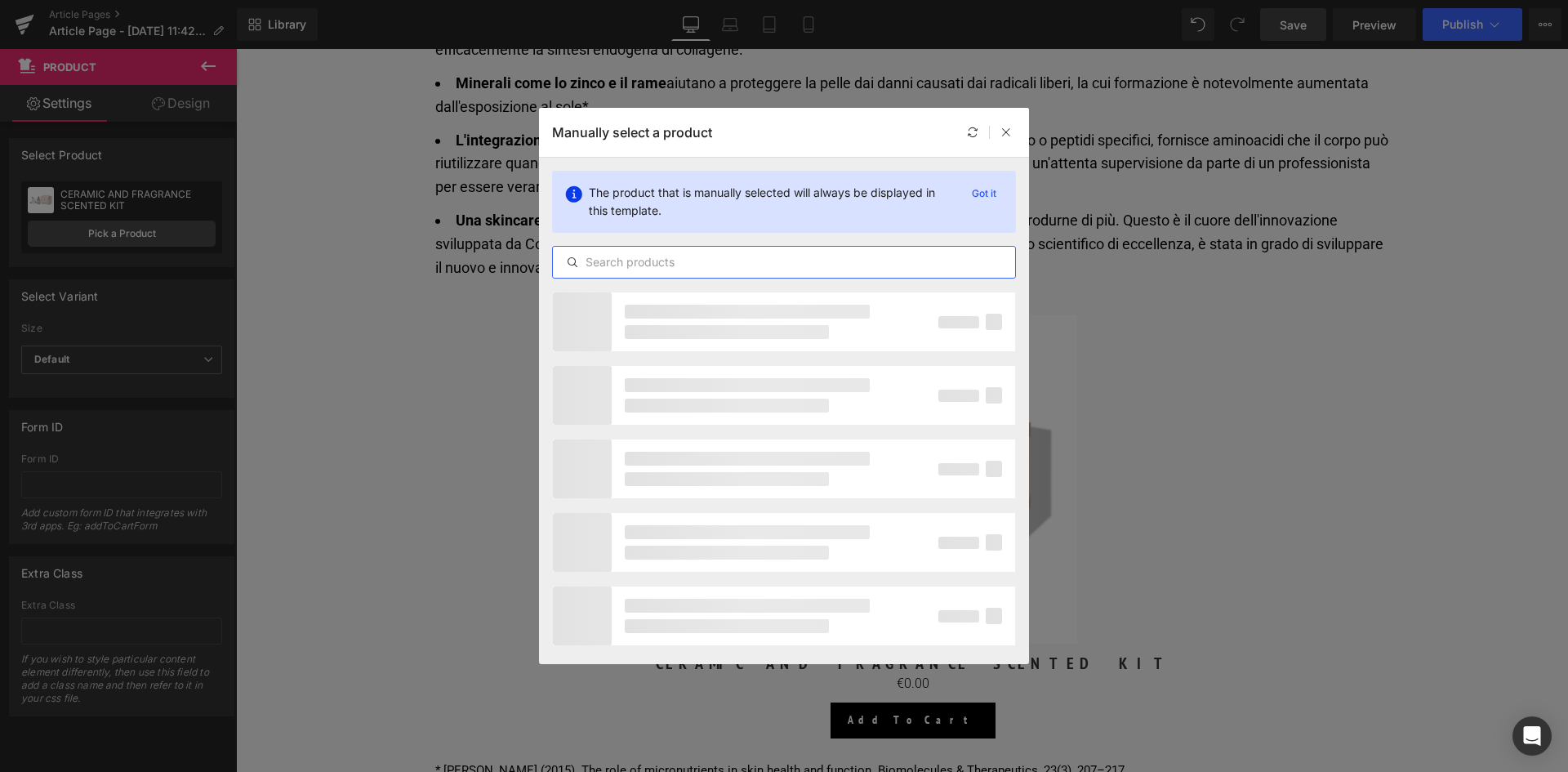
click at [637, 261] on input "text" at bounding box center [784, 262] width 462 height 19
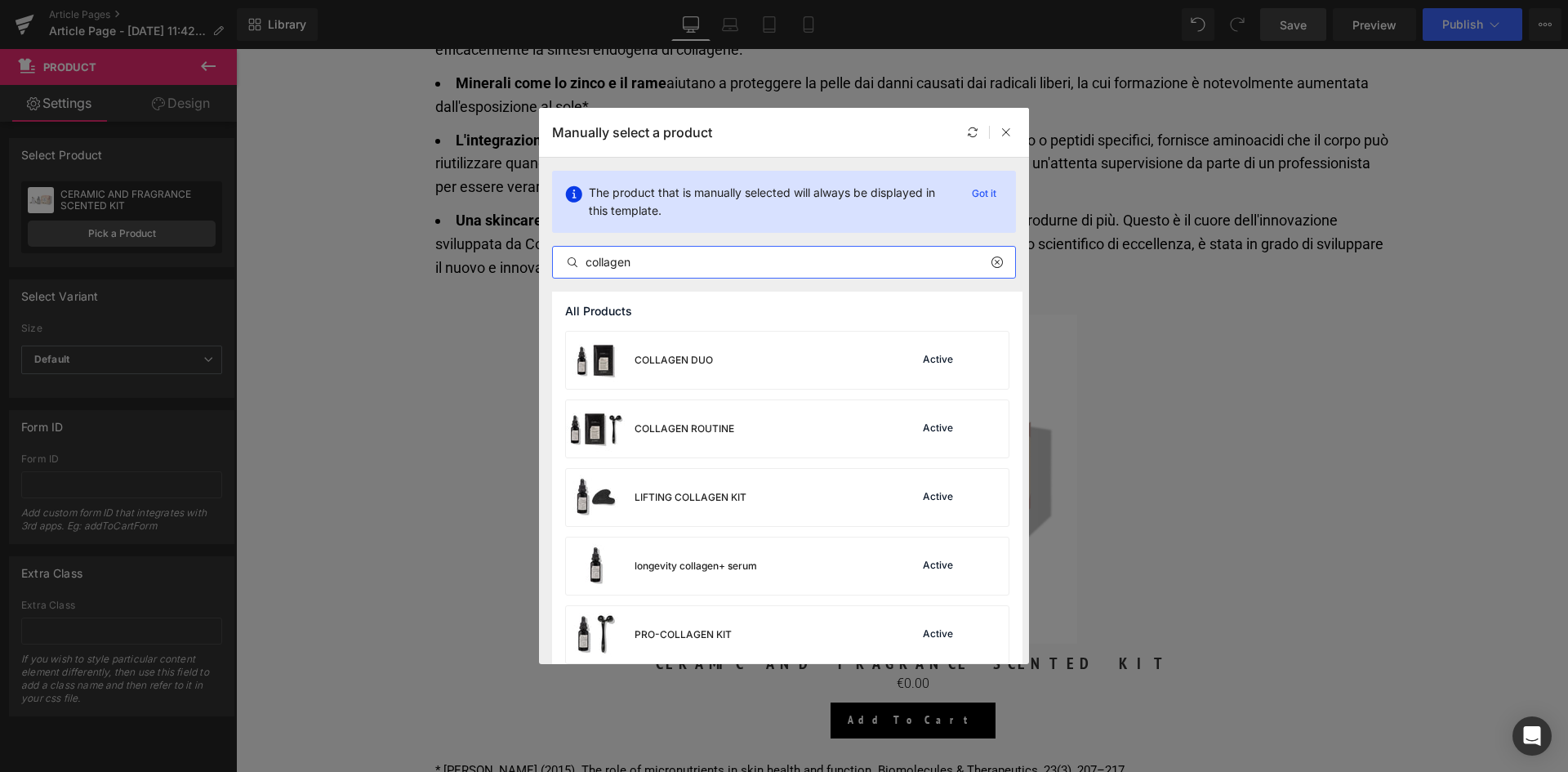
scroll to position [13, 0]
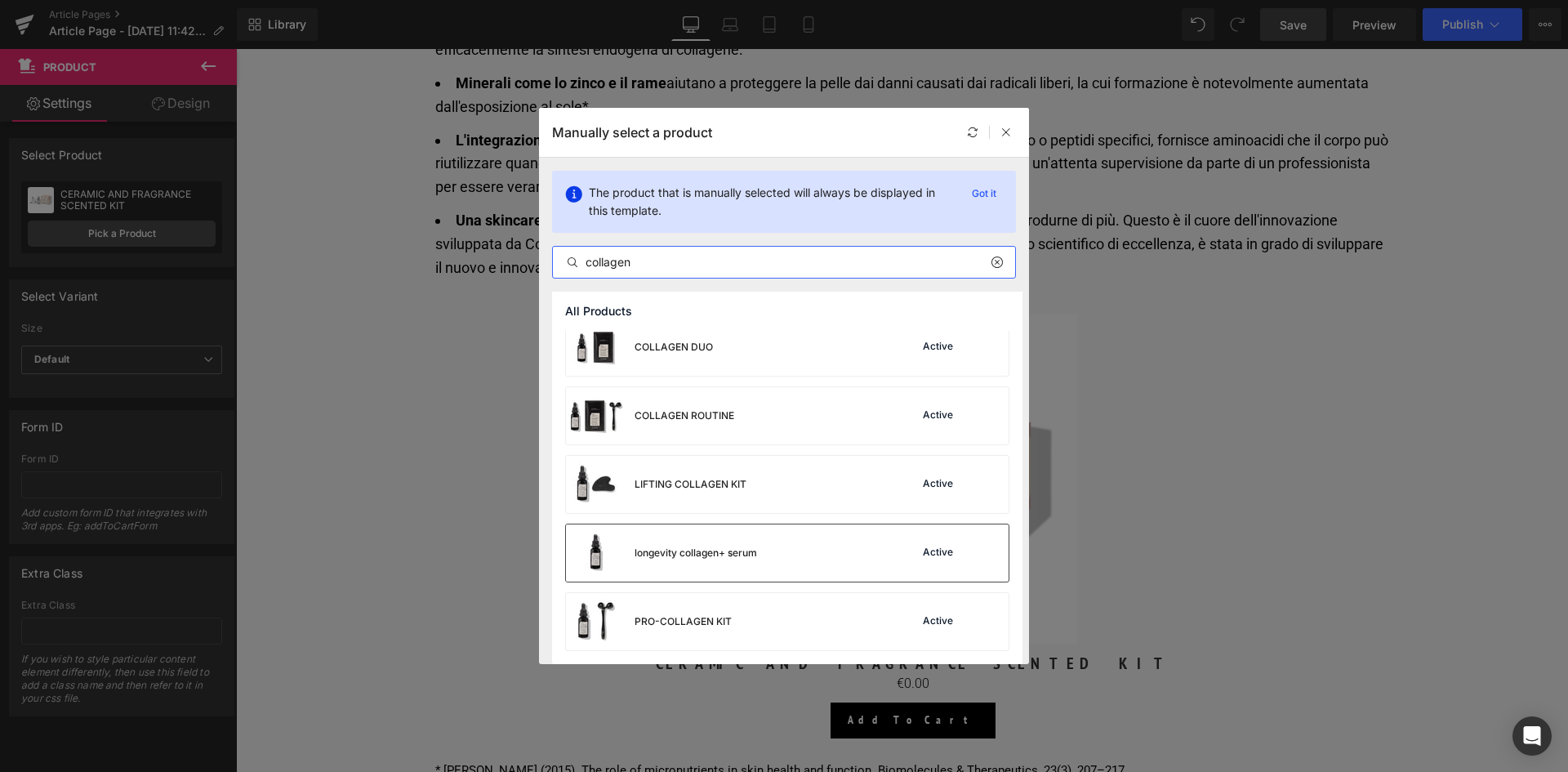
type input "collagen"
drag, startPoint x: 709, startPoint y: 563, endPoint x: 1082, endPoint y: 520, distance: 375.5
click at [709, 563] on div "longevity collagen+ serum" at bounding box center [661, 553] width 191 height 57
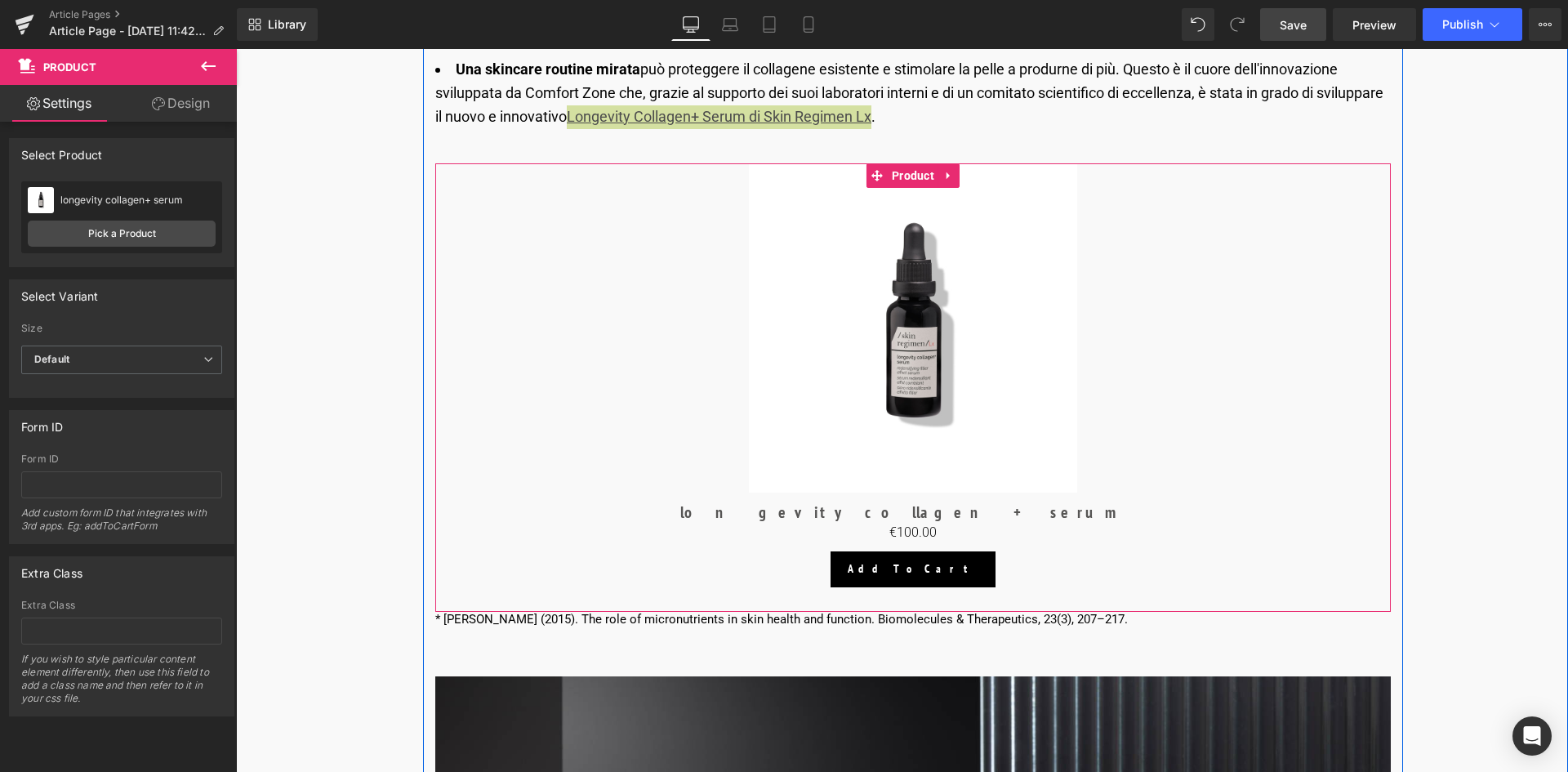
scroll to position [2860, 0]
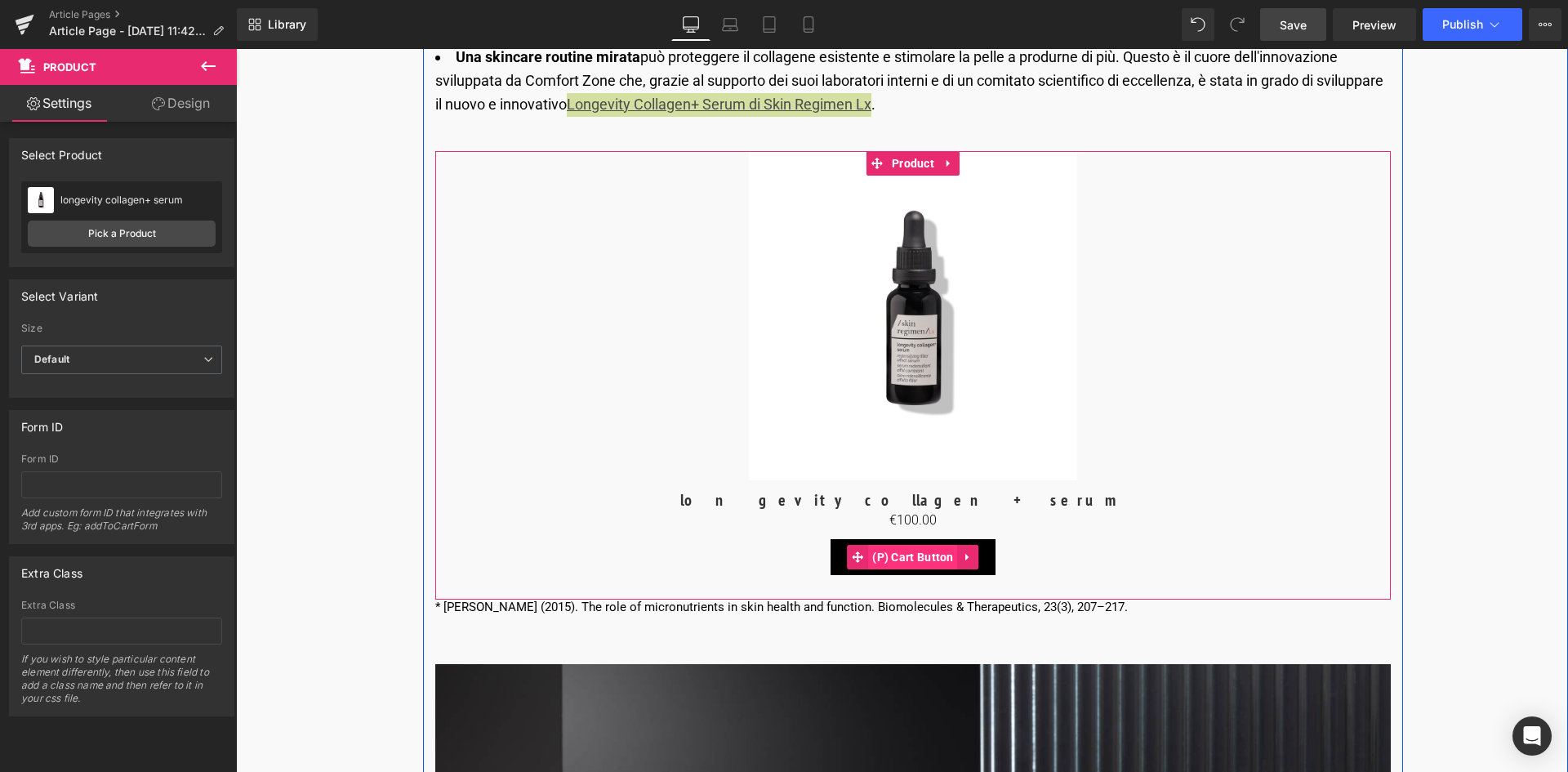
click at [918, 550] on span "(P) Cart Button" at bounding box center [913, 557] width 90 height 25
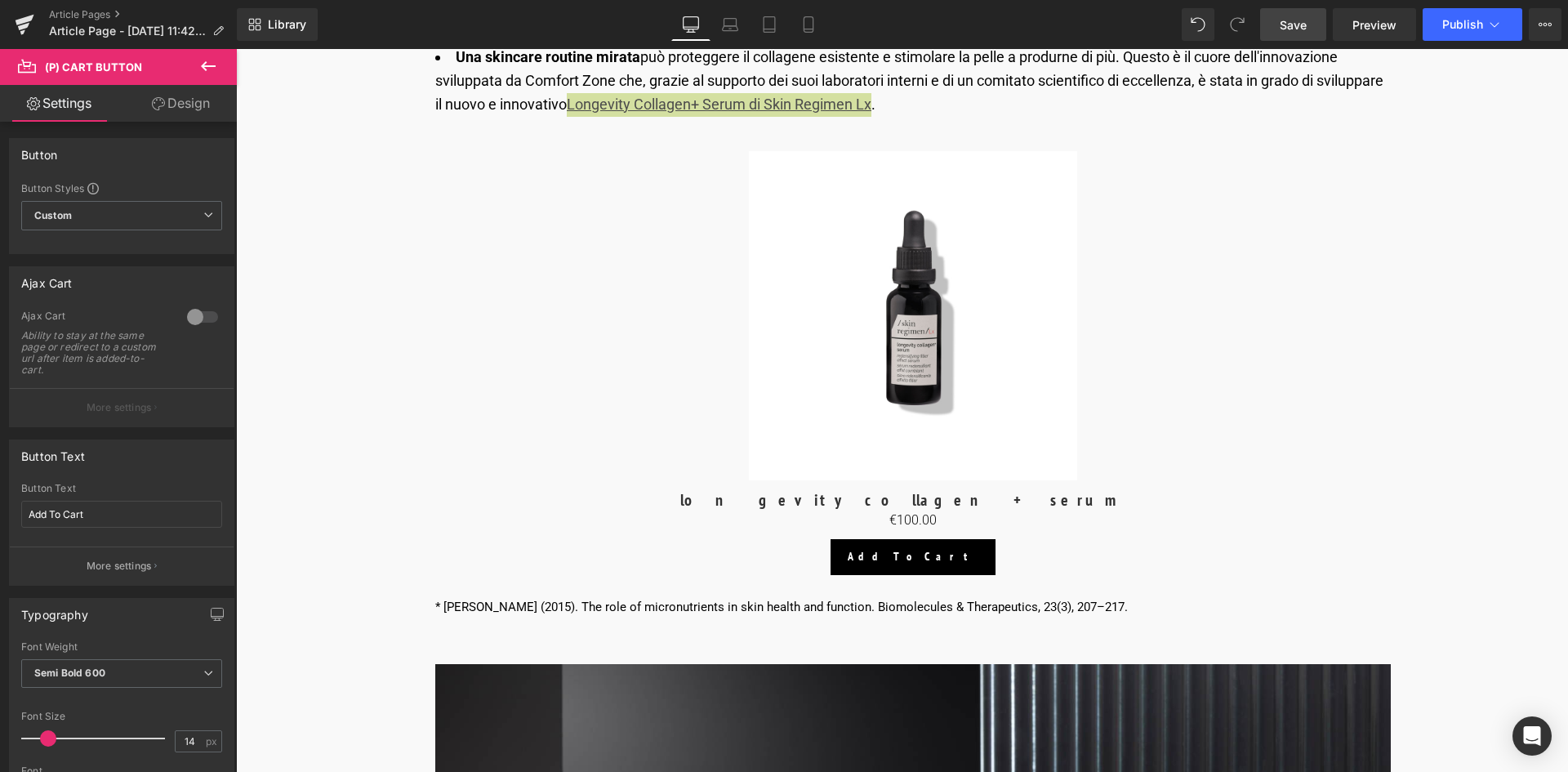
scroll to position [82, 0]
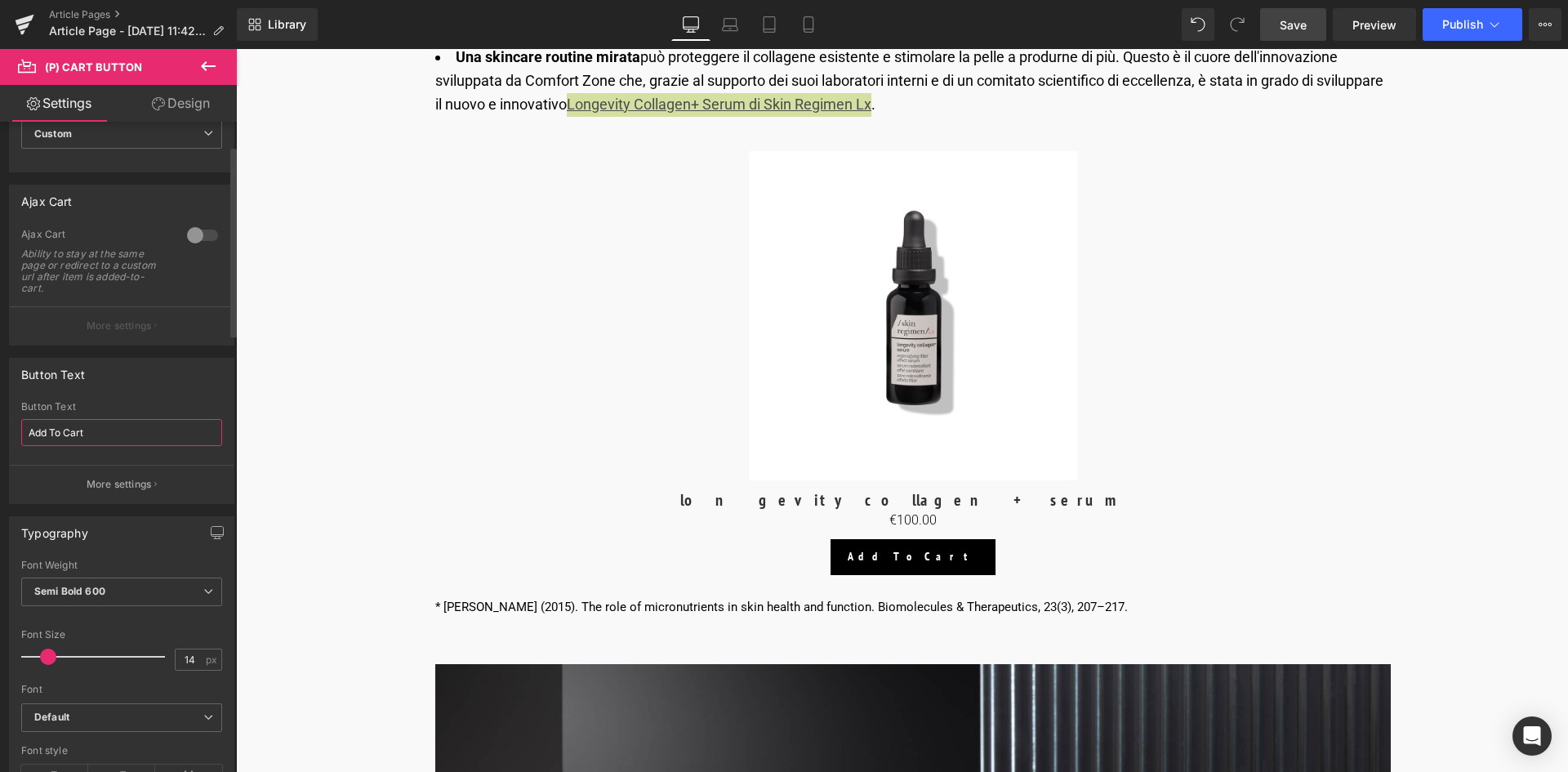
drag, startPoint x: 98, startPoint y: 433, endPoint x: 3, endPoint y: 428, distance: 95.1
click at [3, 428] on div "Button Text Add To Cart Button Text Add To Cart More settings" at bounding box center [122, 424] width 244 height 158
type input "Aggiungi al carrello"
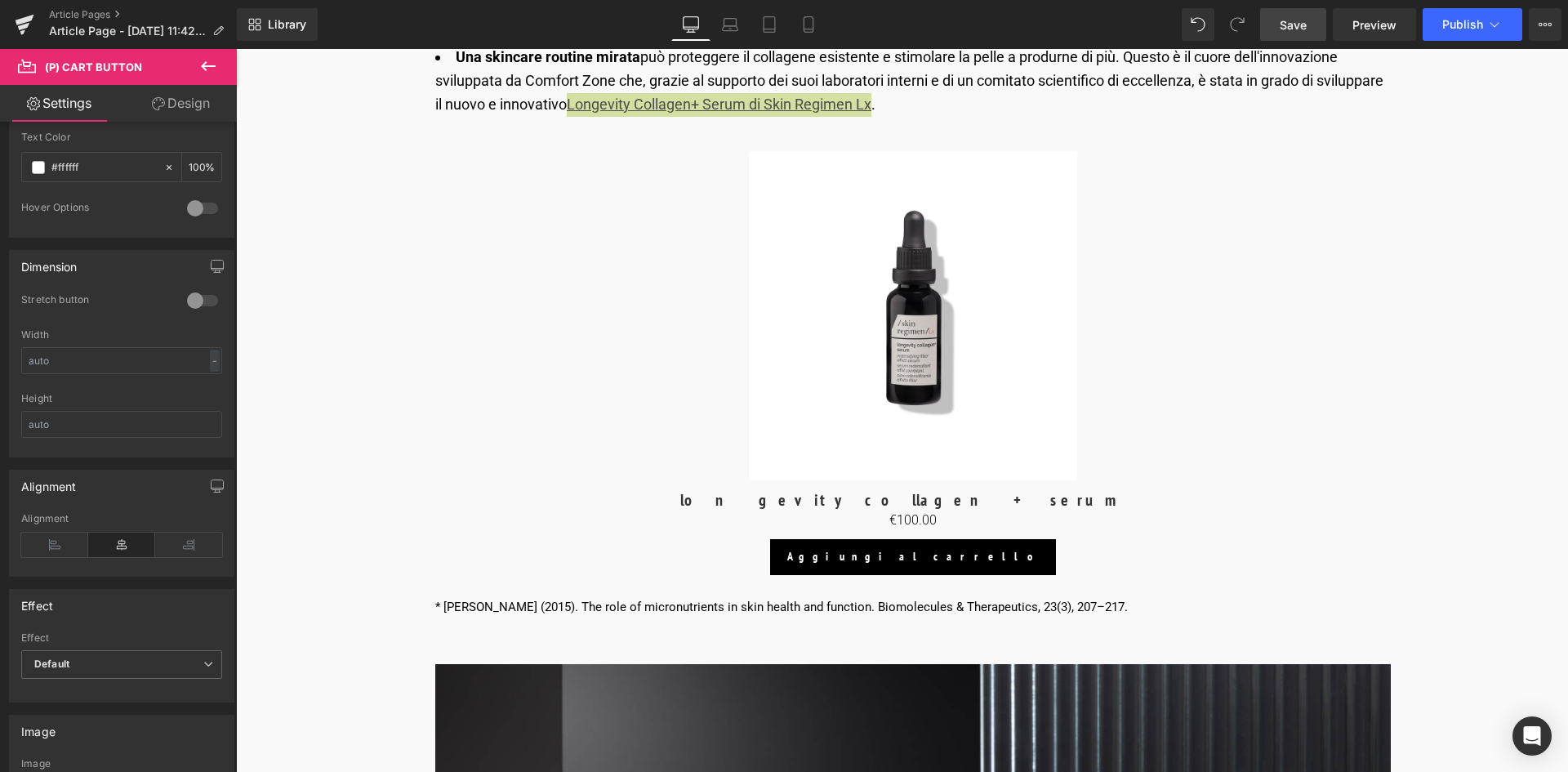
scroll to position [898, 0]
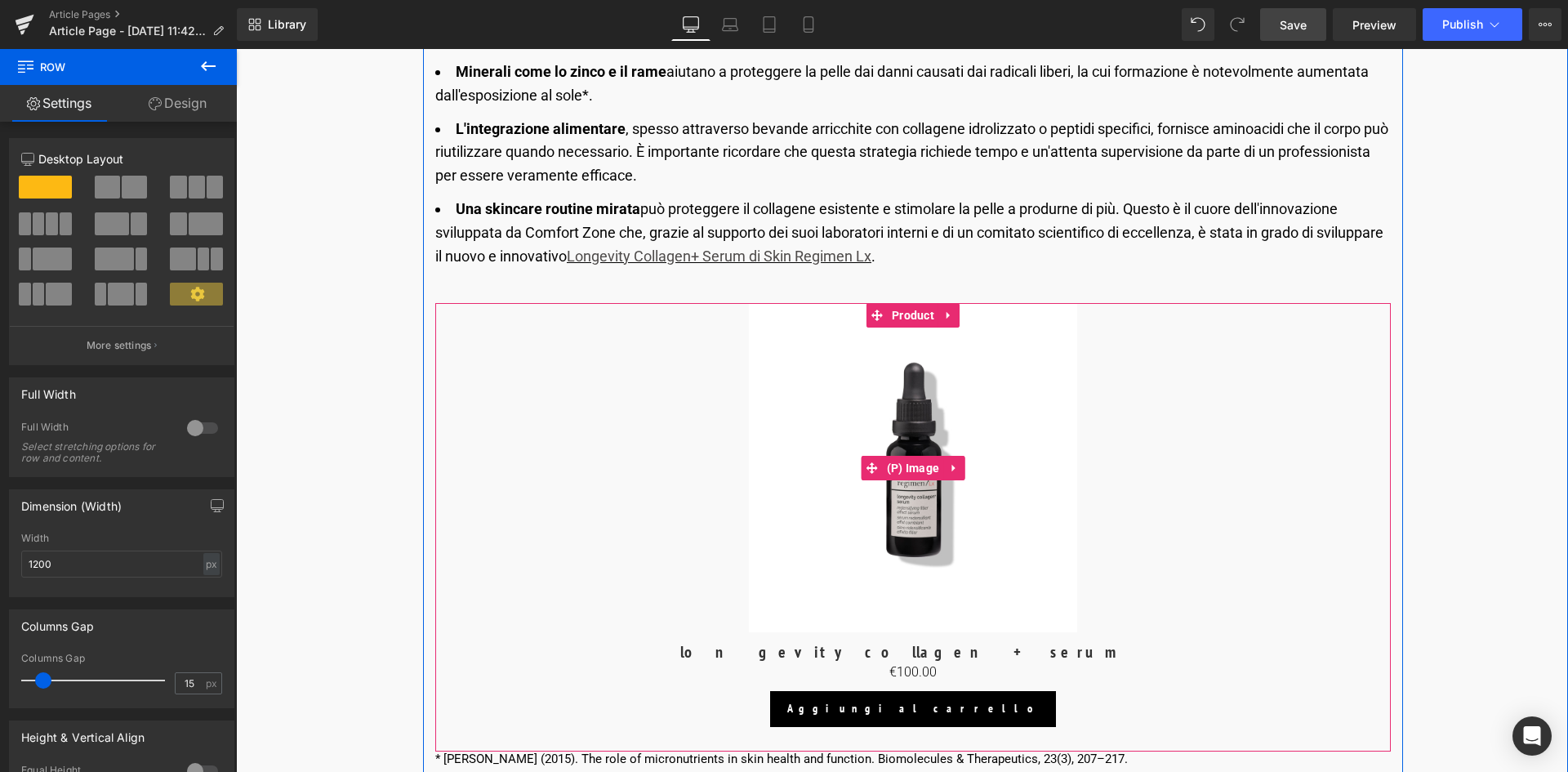
scroll to position [2696, 0]
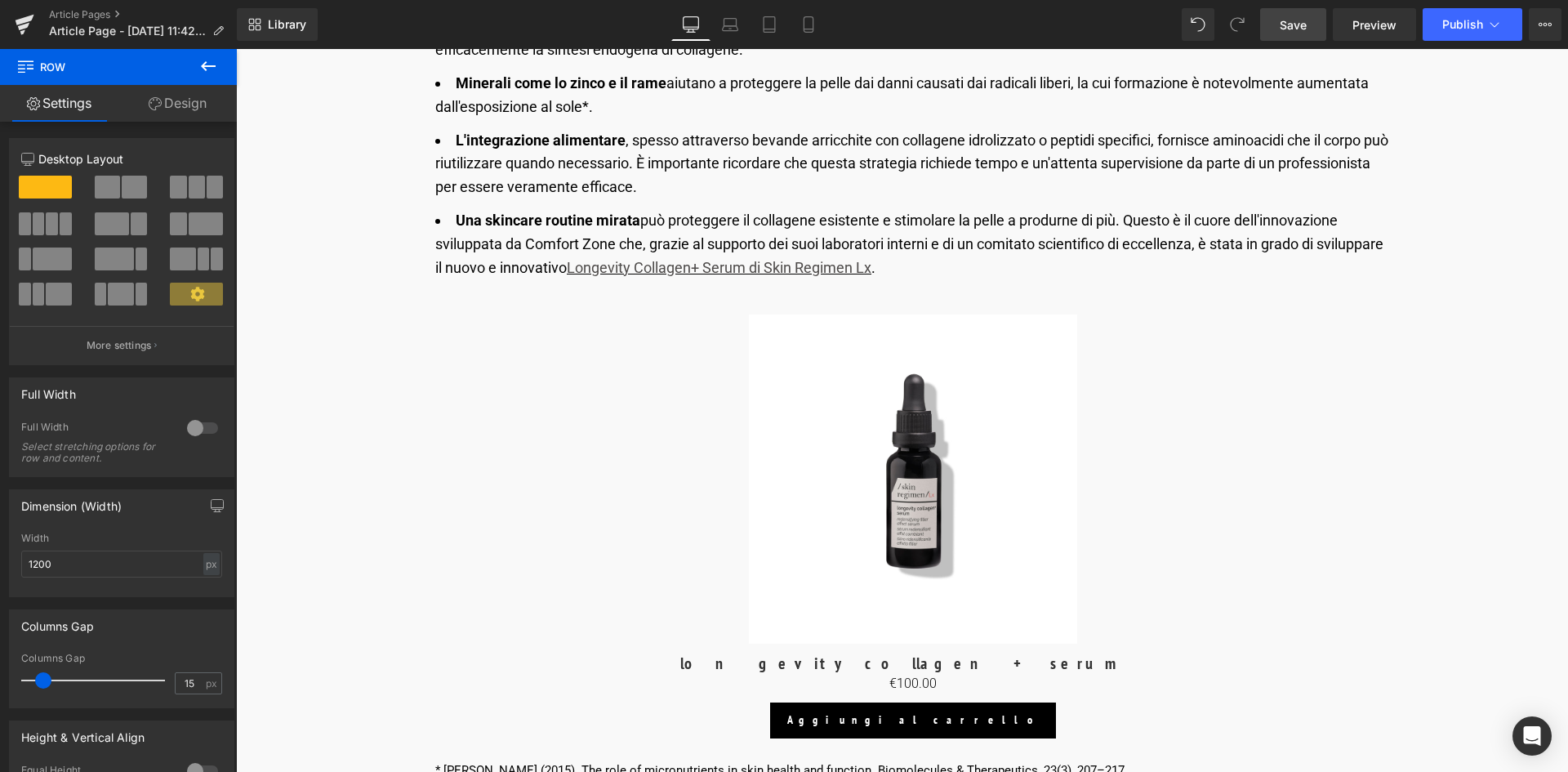
drag, startPoint x: 1168, startPoint y: 292, endPoint x: 1306, endPoint y: 25, distance: 300.6
click at [1306, 25] on span "Save" at bounding box center [1292, 25] width 27 height 17
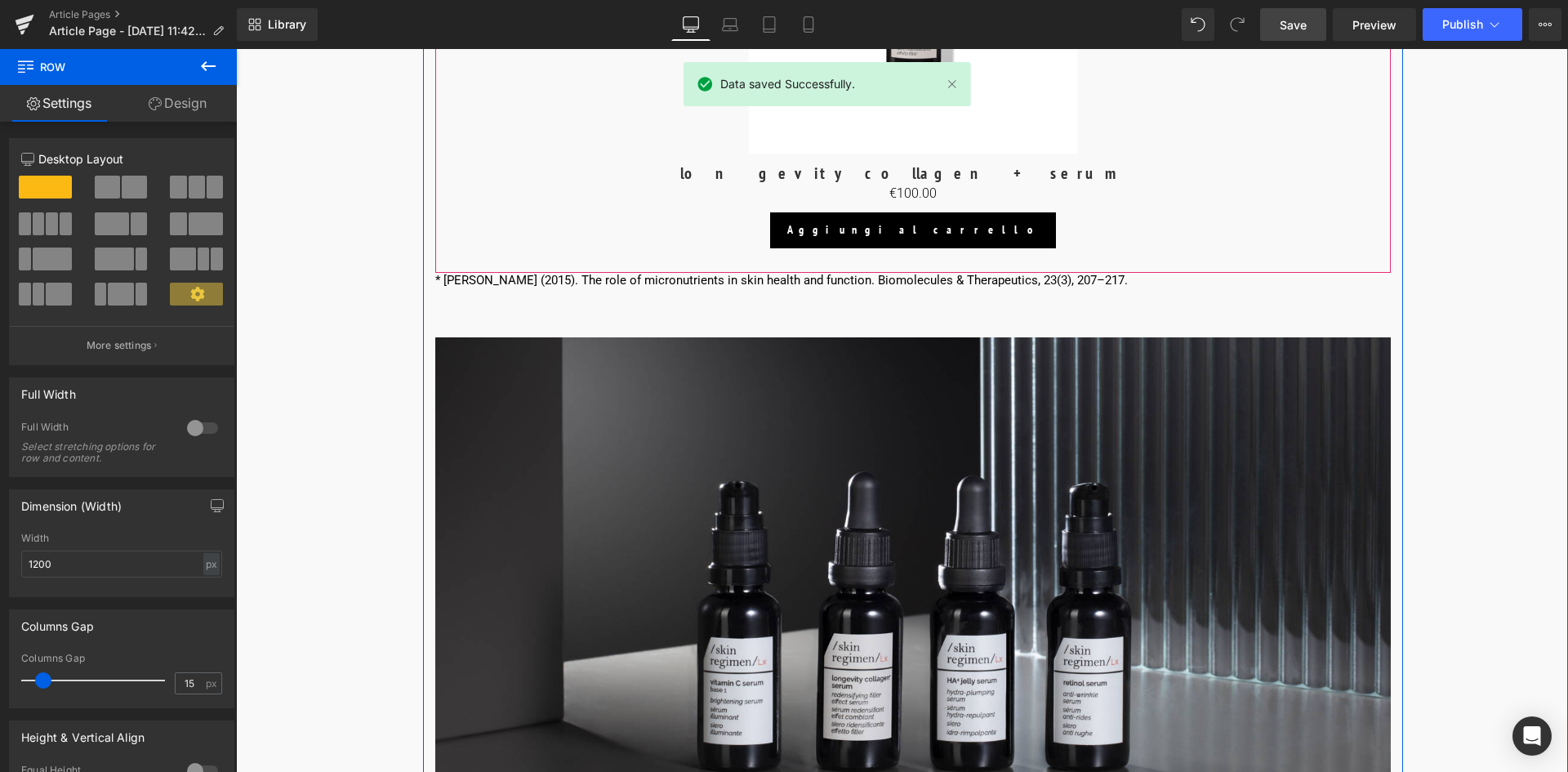
scroll to position [3350, 0]
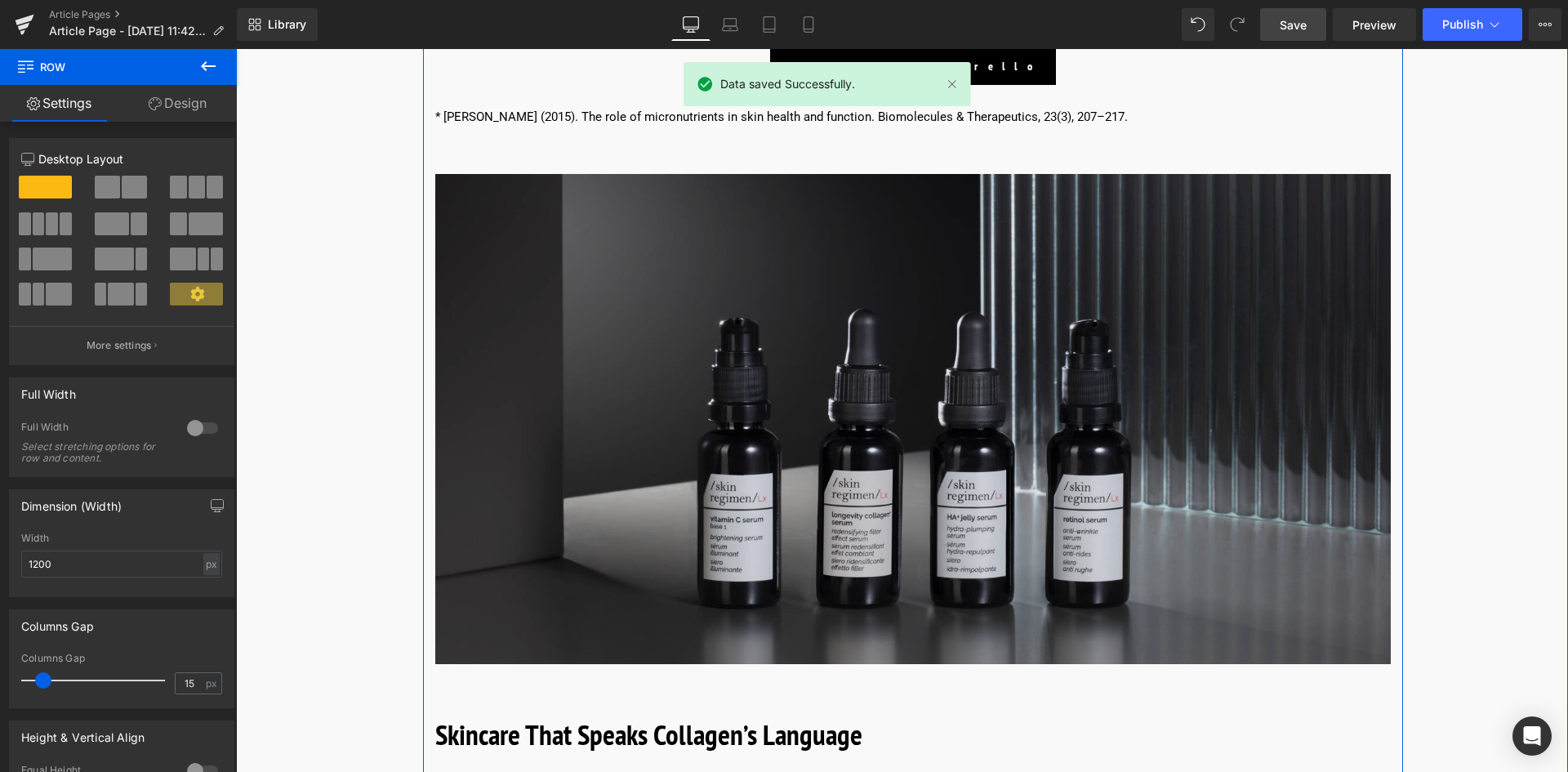
click at [882, 450] on img at bounding box center [914, 419] width 956 height 490
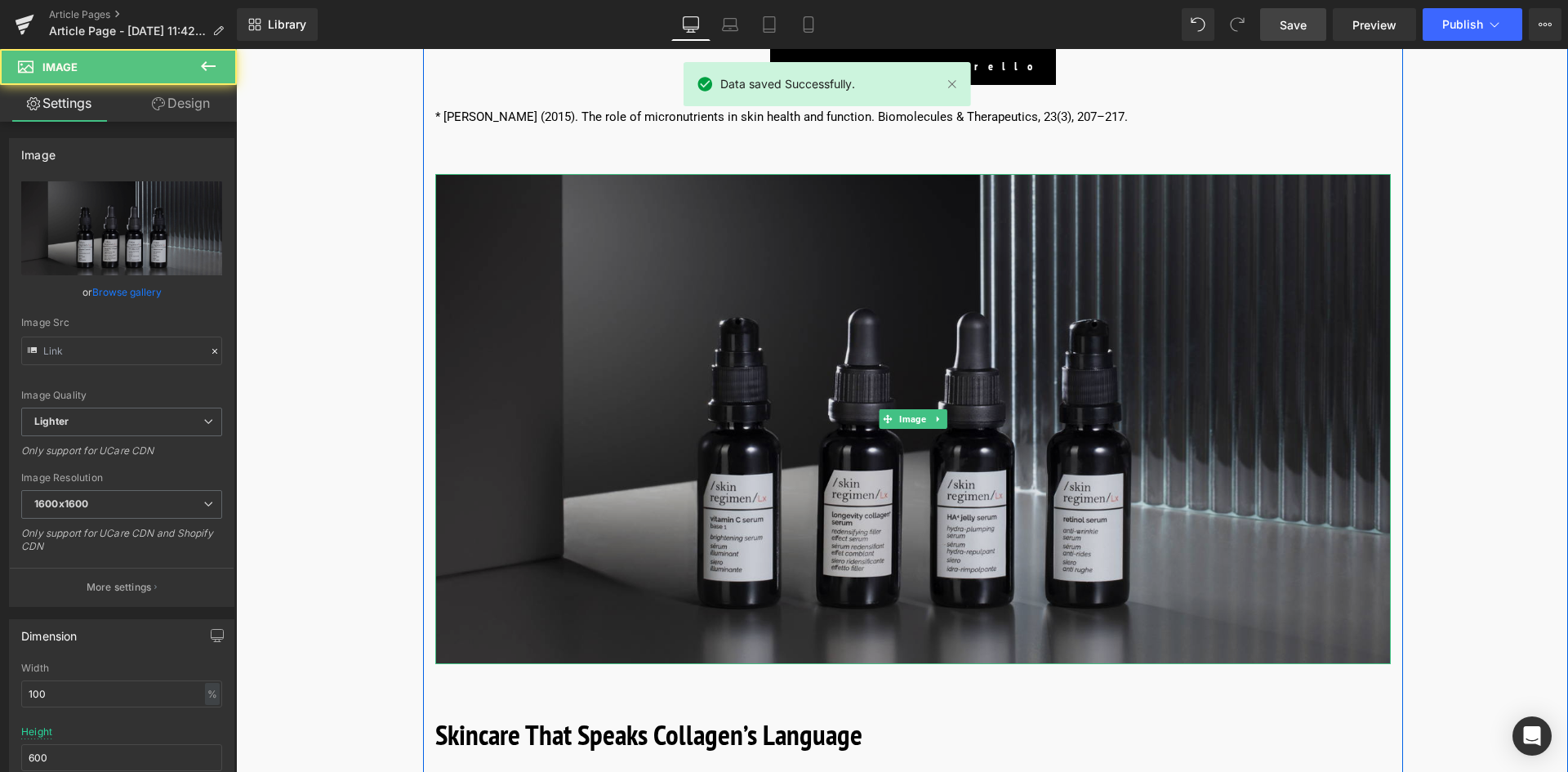
type input "https://ucarecdn.com/6f1e5fe7-a73d-4610-aae0-b22c7c34315a/-/format/auto/-/previ…"
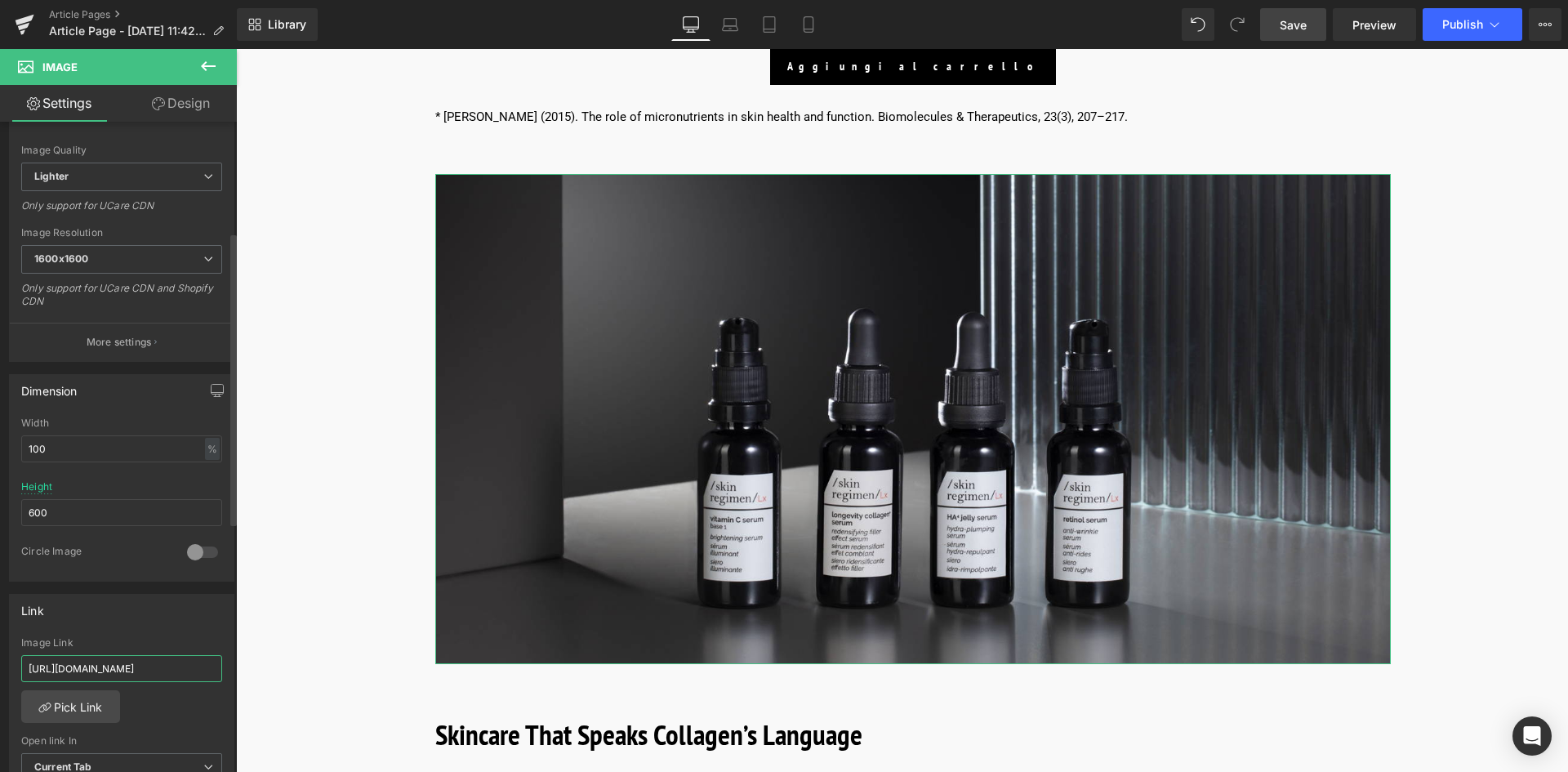
scroll to position [0, 92]
drag, startPoint x: 178, startPoint y: 661, endPoint x: 216, endPoint y: 669, distance: 38.8
click at [216, 669] on div "[URL][DOMAIN_NAME] Image Link [URL][DOMAIN_NAME] Pick Link Current Tab New Tab …" at bounding box center [122, 721] width 223 height 168
drag, startPoint x: 265, startPoint y: 716, endPoint x: 269, endPoint y: 707, distance: 9.8
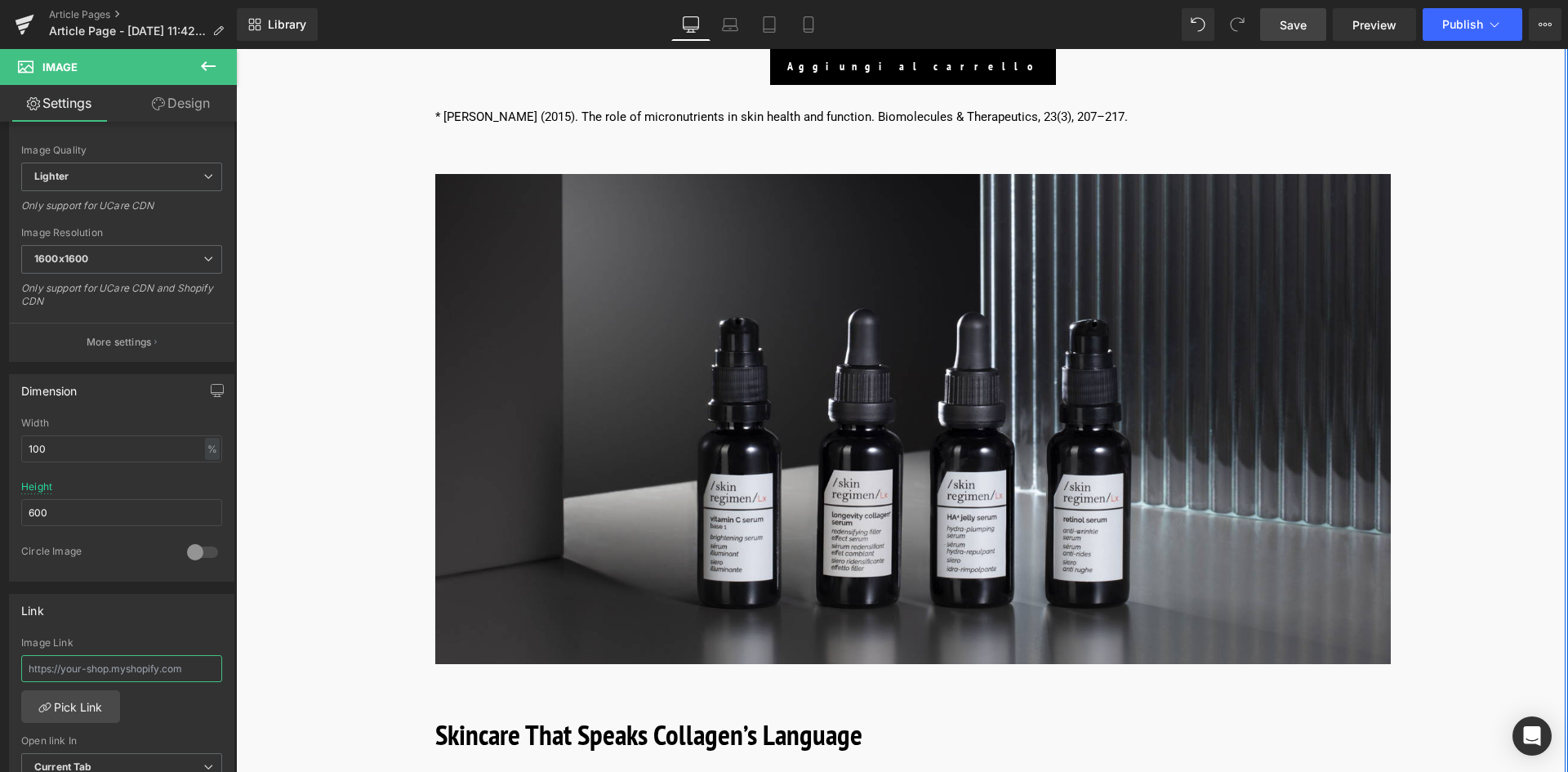
paste input "[URL][DOMAIN_NAME]"
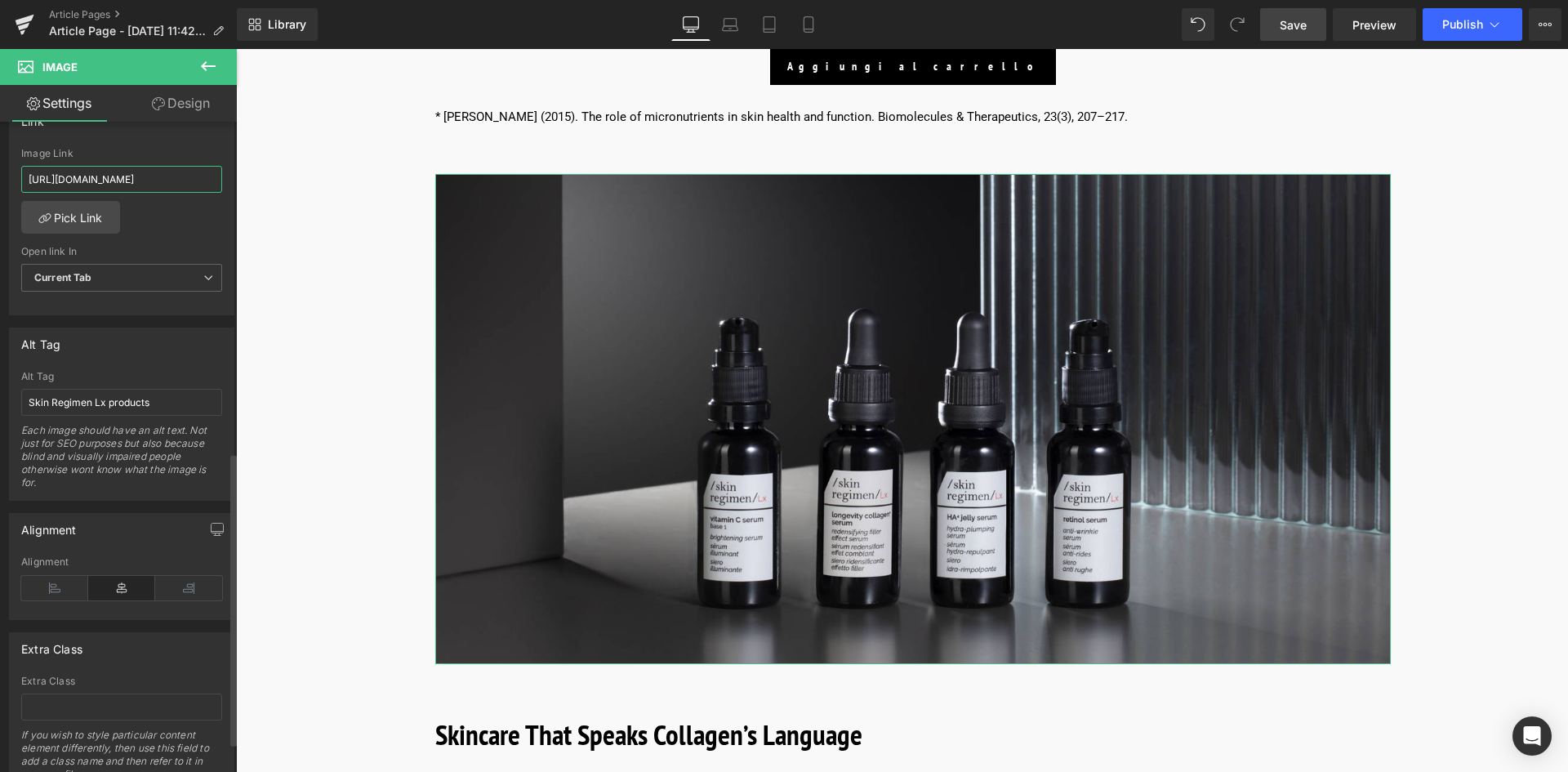
scroll to position [735, 0]
type input "[URL][DOMAIN_NAME]"
click at [152, 403] on input "Skin Regimen Lx products" at bounding box center [121, 401] width 200 height 27
click at [26, 398] on input "Skin Regimen Lx" at bounding box center [121, 401] width 200 height 27
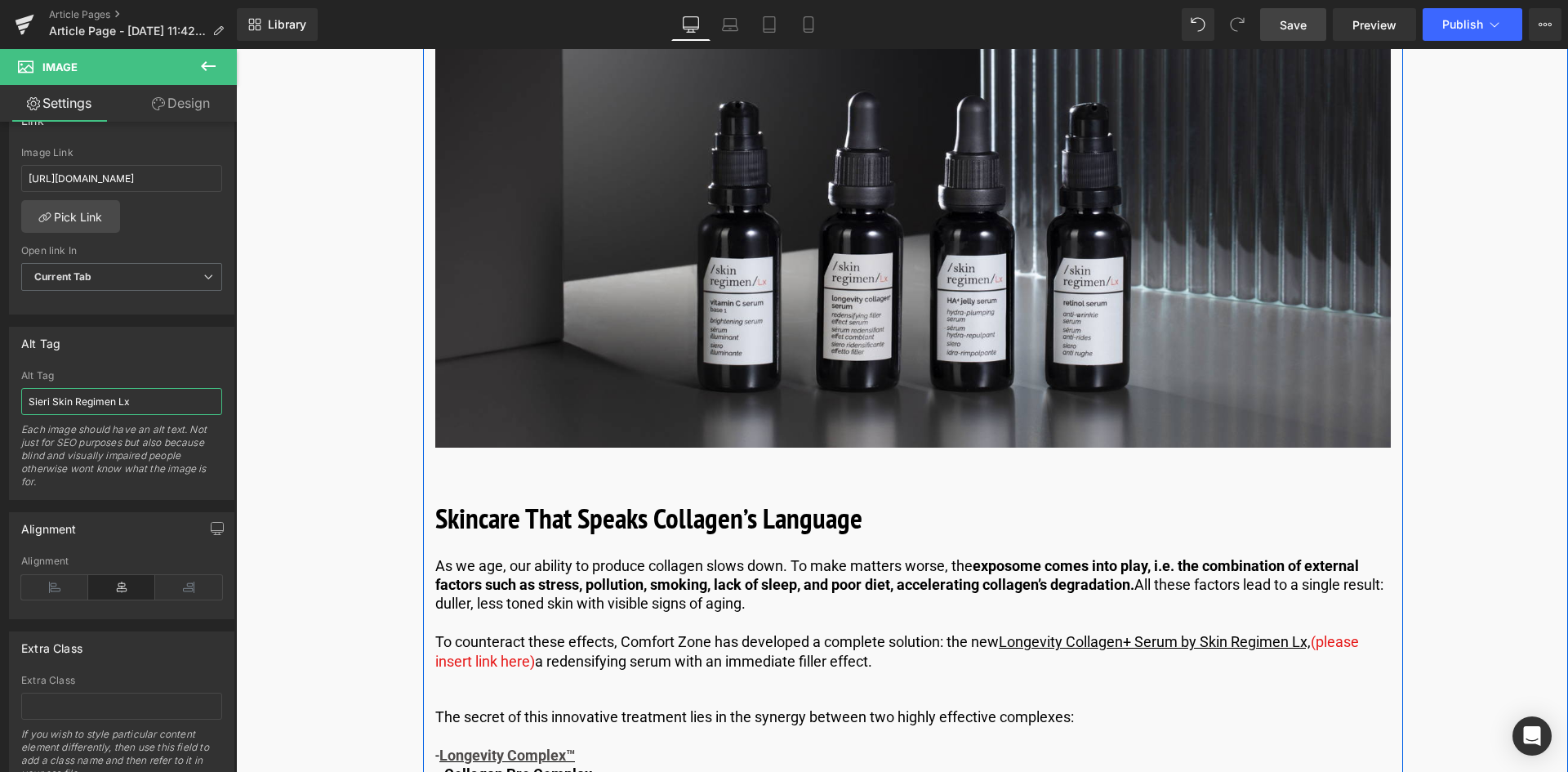
scroll to position [3595, 0]
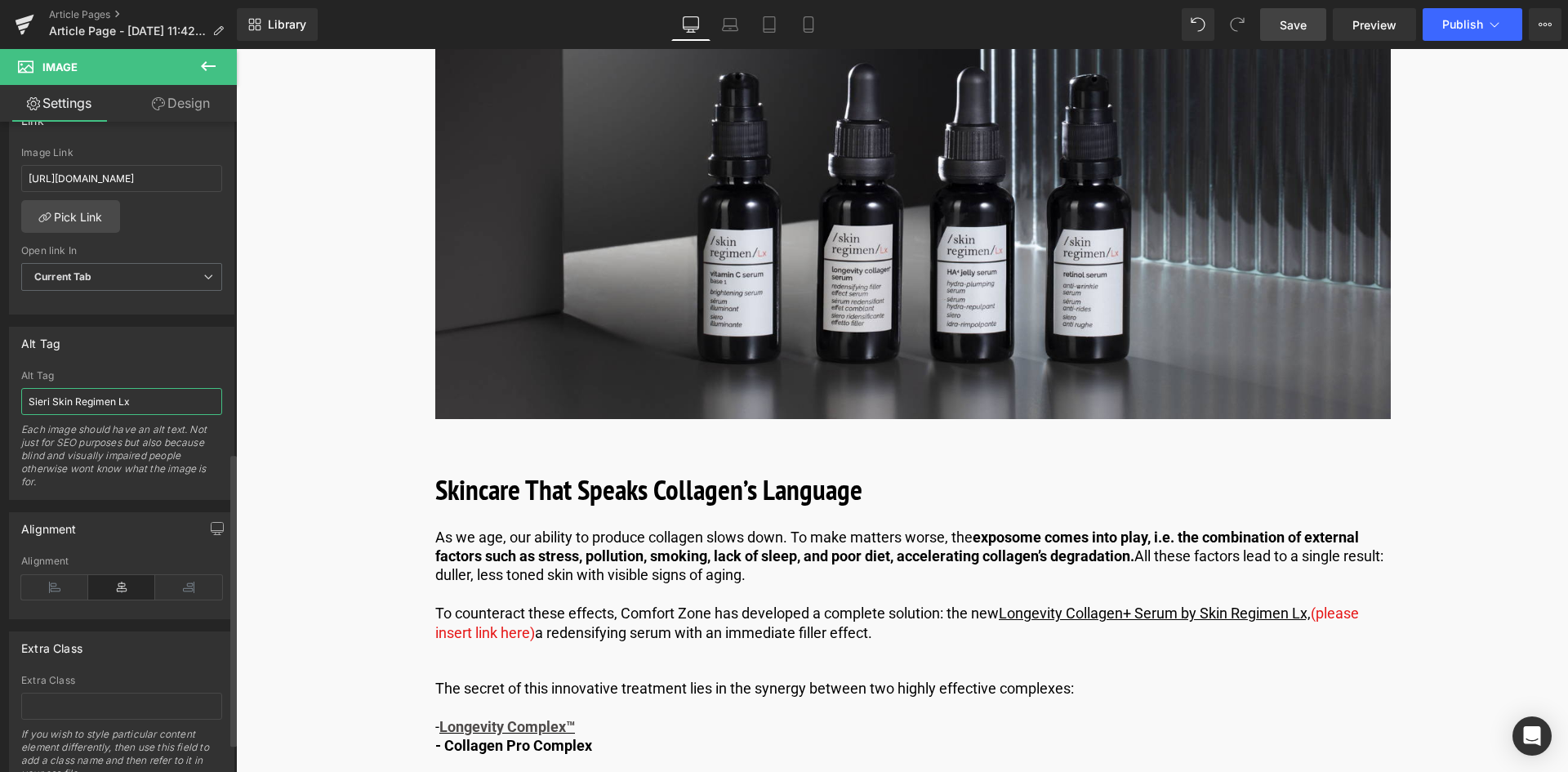
type input "Sieri Skin Regimen Lx"
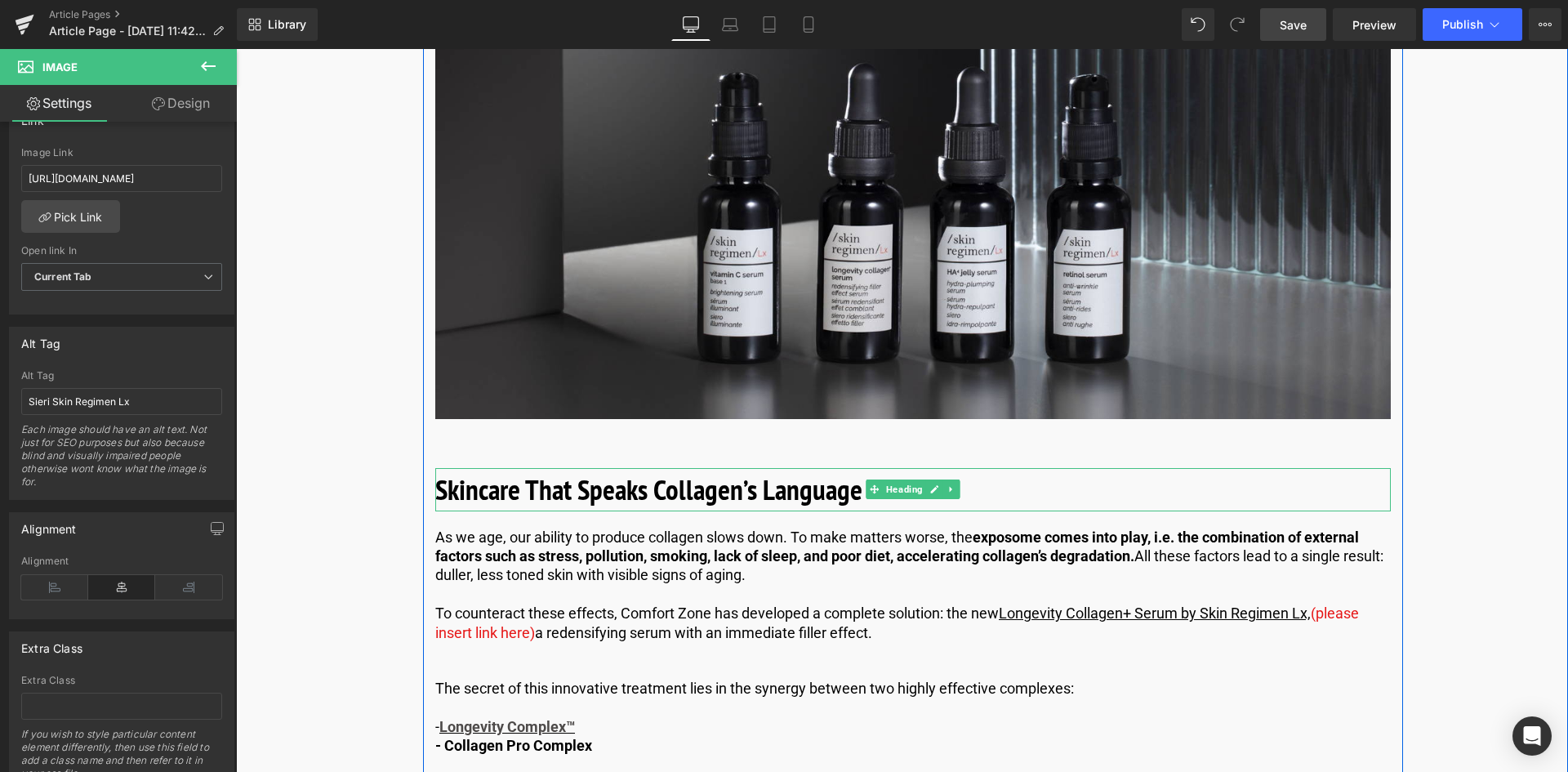
drag, startPoint x: 735, startPoint y: 495, endPoint x: 523, endPoint y: 510, distance: 212.5
click at [735, 495] on b "Skincare That Speaks Collagen’s Language" at bounding box center [649, 489] width 427 height 38
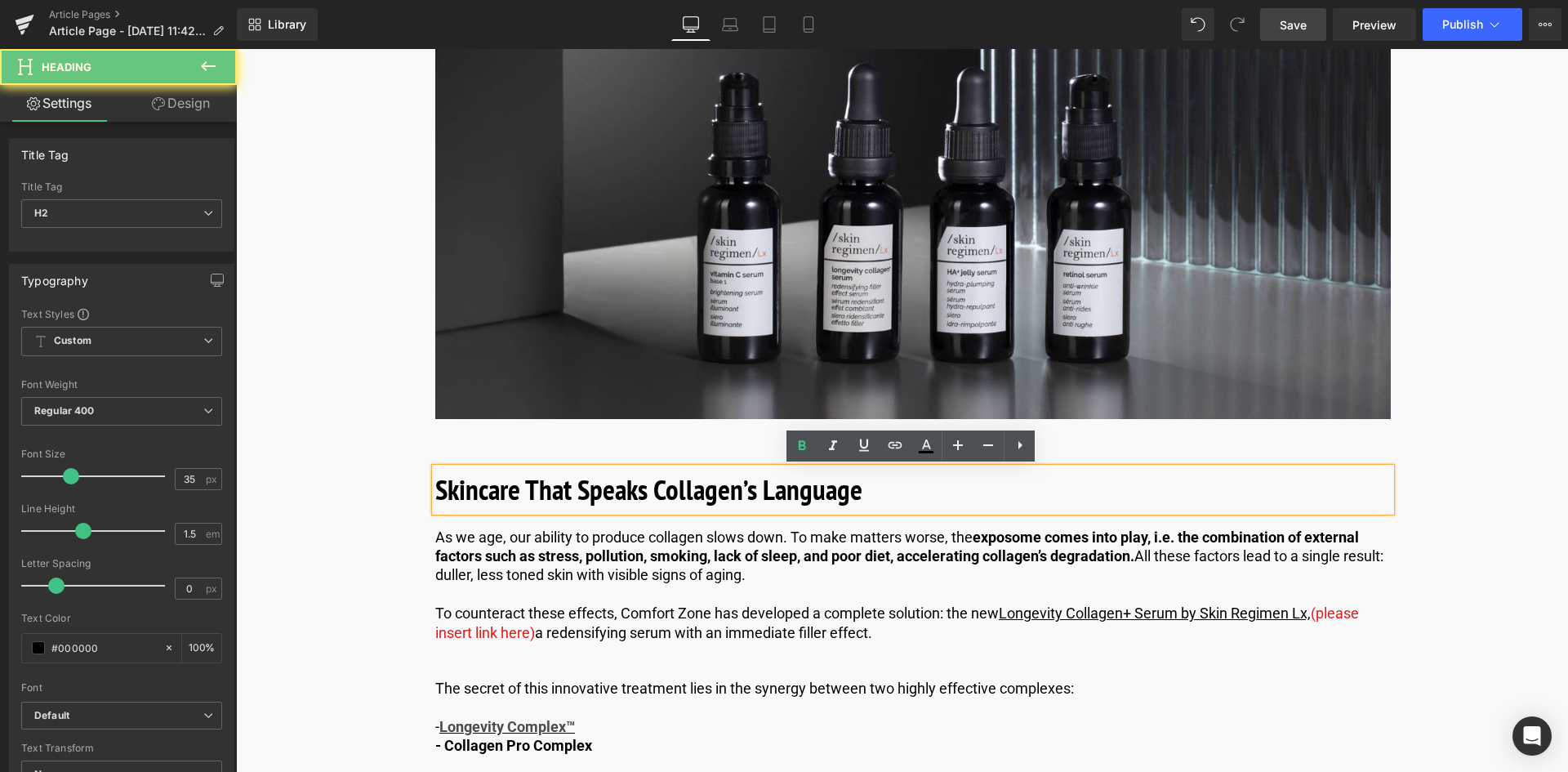
drag, startPoint x: 523, startPoint y: 510, endPoint x: 418, endPoint y: 507, distance: 105.0
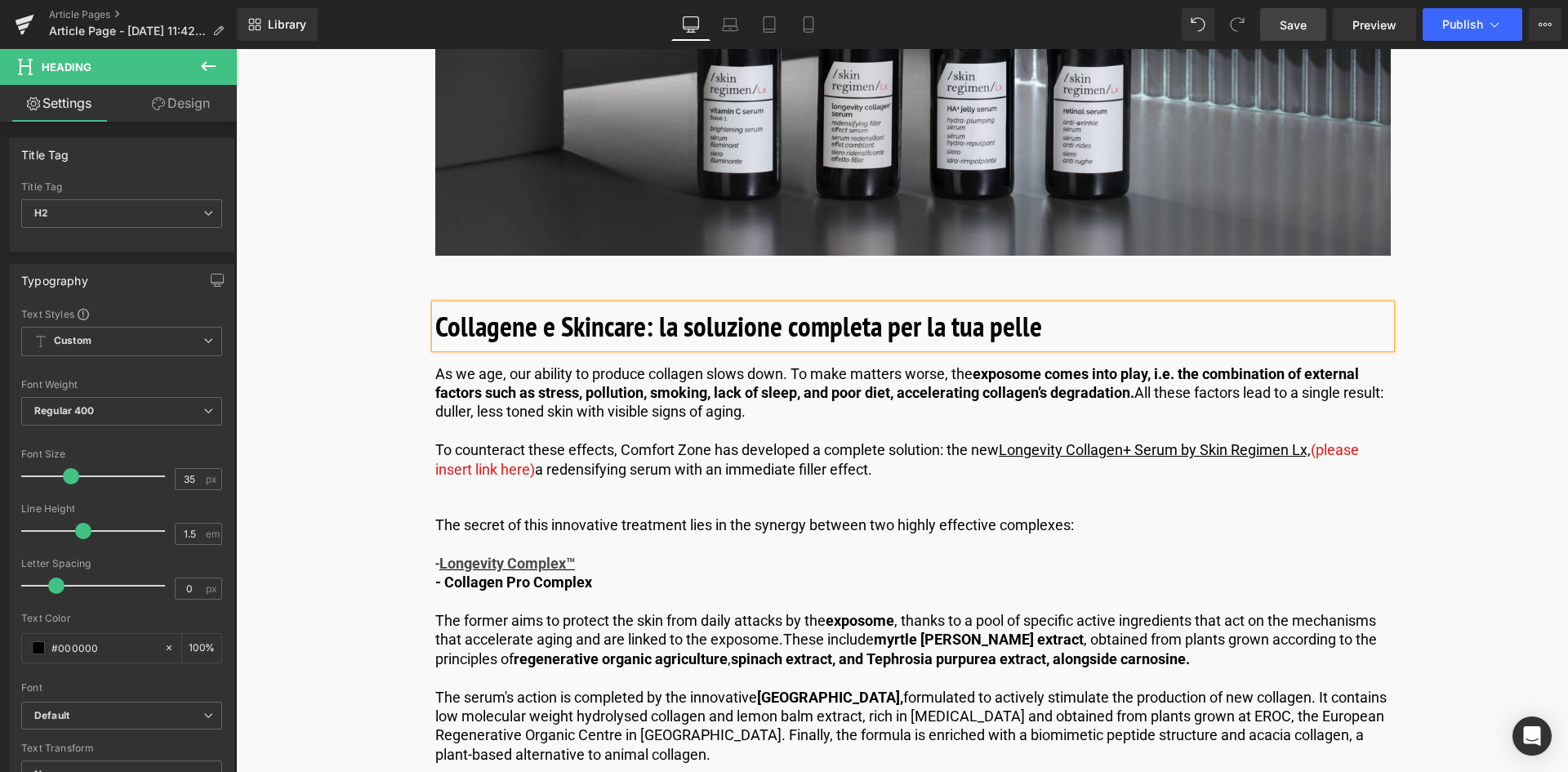
scroll to position [3840, 0]
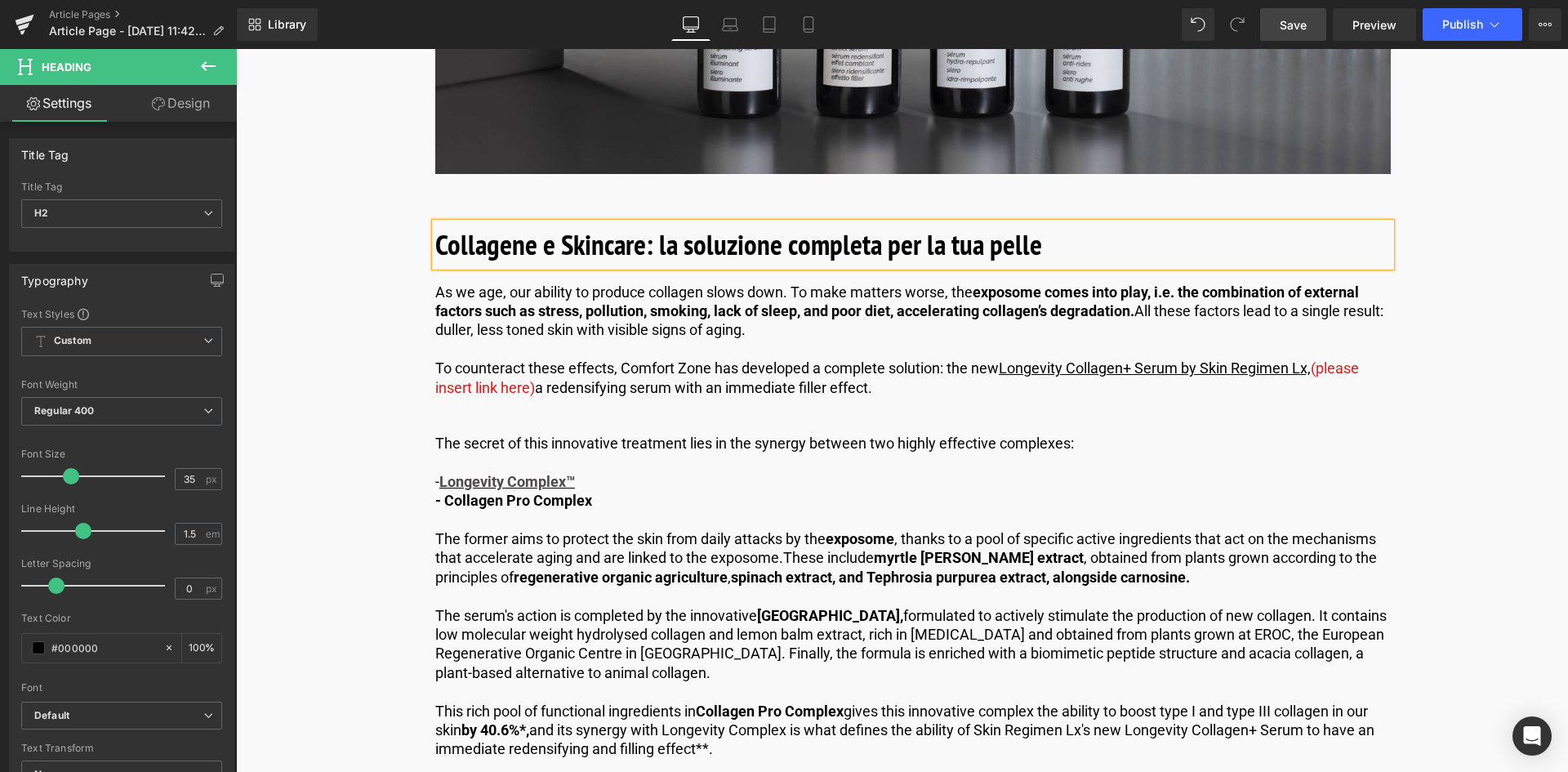
click at [1267, 22] on link "Save" at bounding box center [1293, 25] width 66 height 33
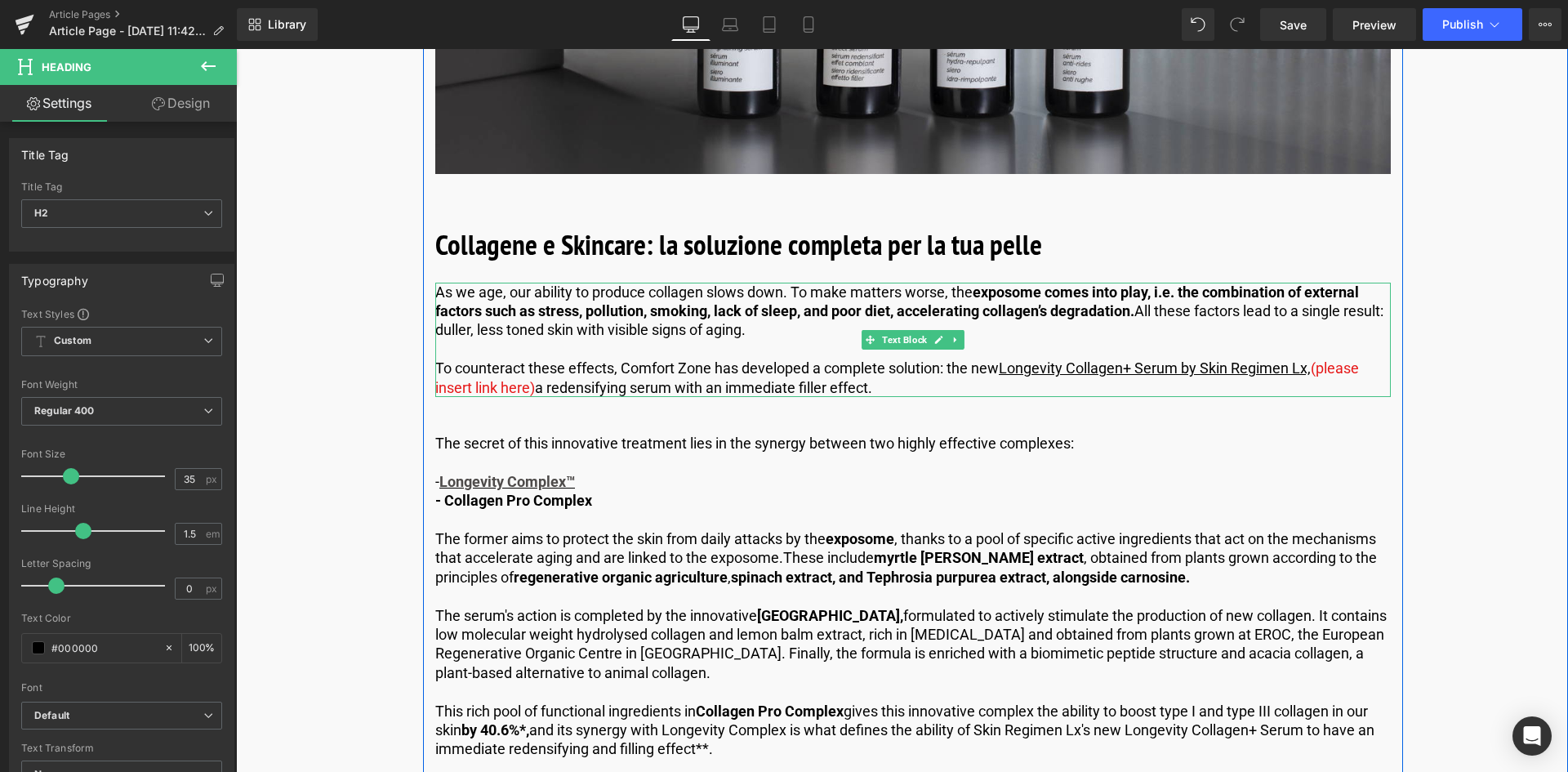
drag, startPoint x: 1133, startPoint y: 299, endPoint x: 1137, endPoint y: 313, distance: 14.6
click at [1133, 299] on span "exposome comes into play, i.e. the combination of external factors such as stre…" at bounding box center [897, 301] width 924 height 36
click at [1138, 313] on p "As we age, our ability to produce collagen slows down. To make matters worse, t…" at bounding box center [914, 311] width 956 height 57
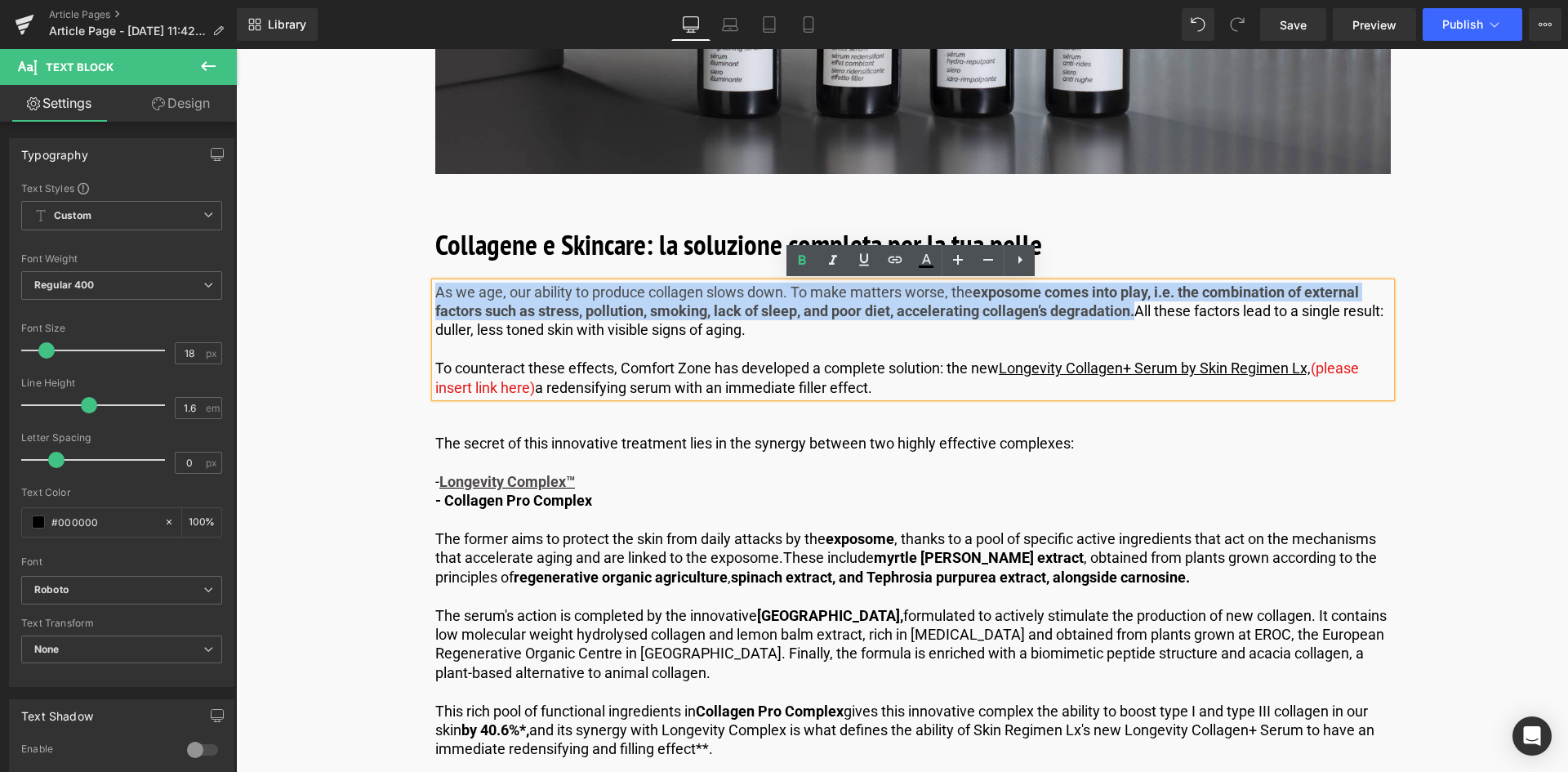
drag, startPoint x: 1137, startPoint y: 313, endPoint x: 408, endPoint y: 280, distance: 729.7
paste div
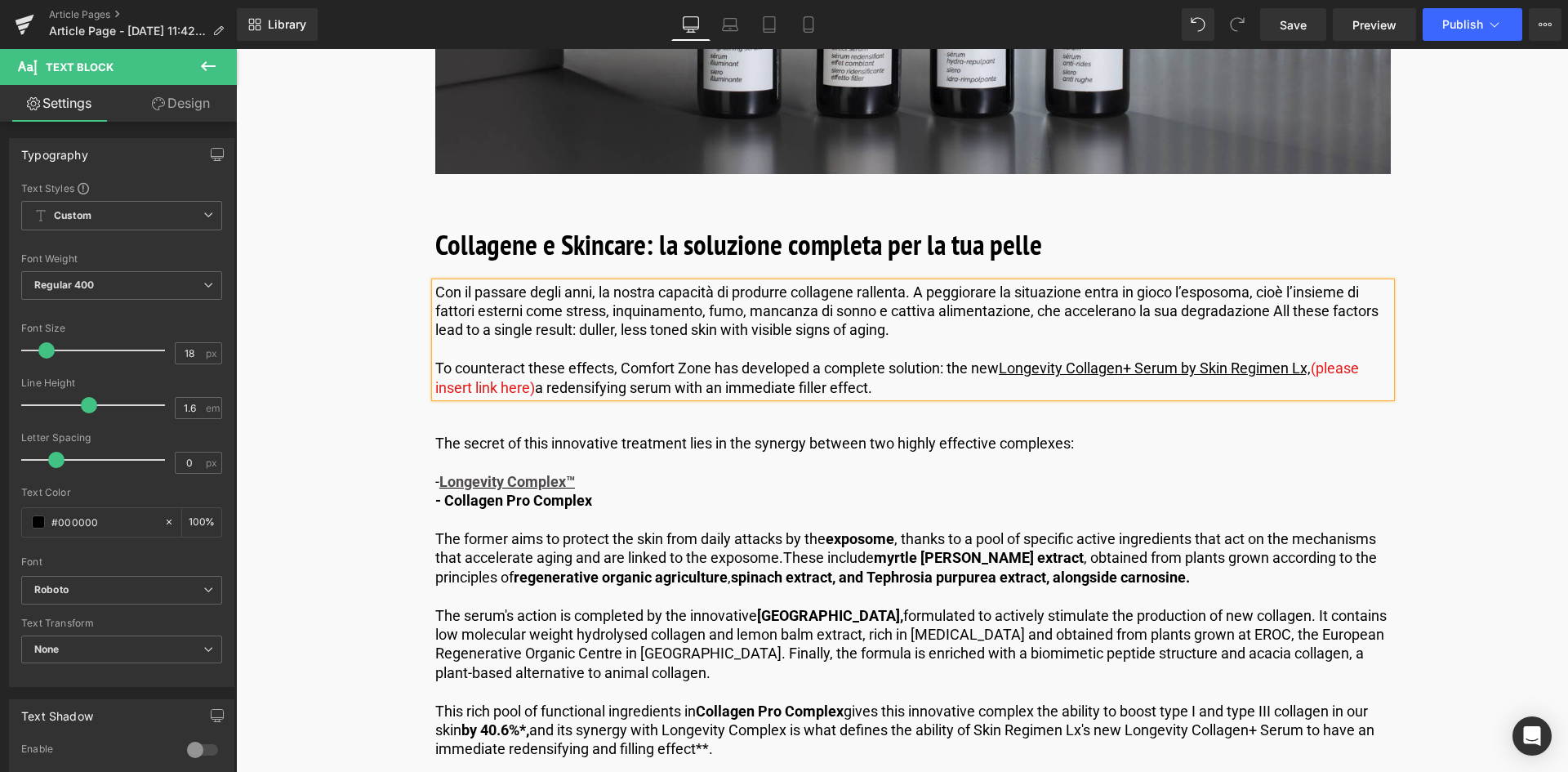
click at [1185, 312] on p "Con il passare degli anni, la nostra capacità di produrre collagene rallenta. A…" at bounding box center [914, 311] width 956 height 57
click at [1244, 313] on p "Con il passare degli anni, la nostra capacità di produrre collagene rallenta. A…" at bounding box center [914, 311] width 956 height 57
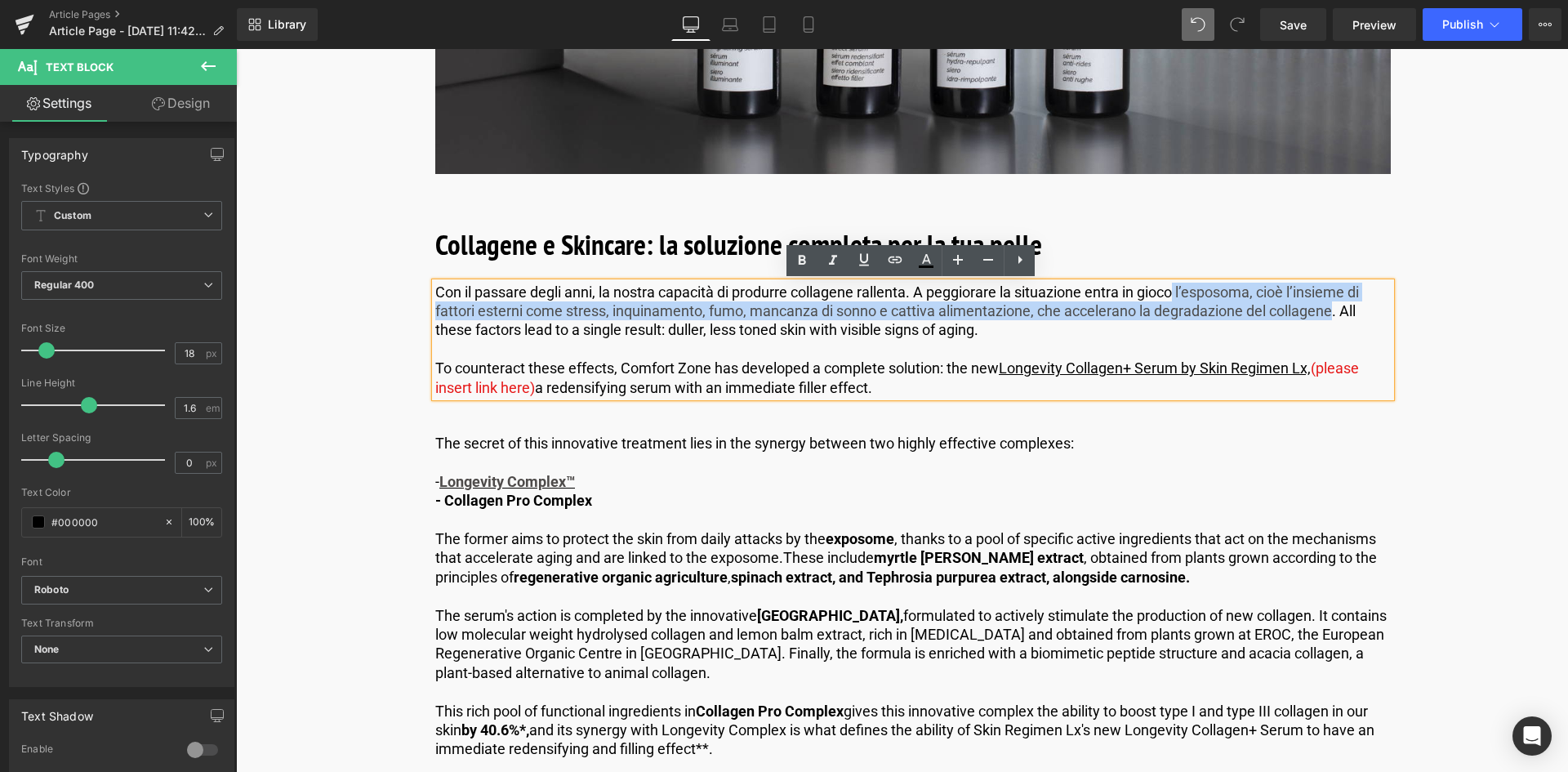
drag, startPoint x: 1179, startPoint y: 288, endPoint x: 1335, endPoint y: 317, distance: 158.7
click at [1335, 317] on p "Con il passare degli anni, la nostra capacità di produrre collagene rallenta. A…" at bounding box center [914, 311] width 956 height 57
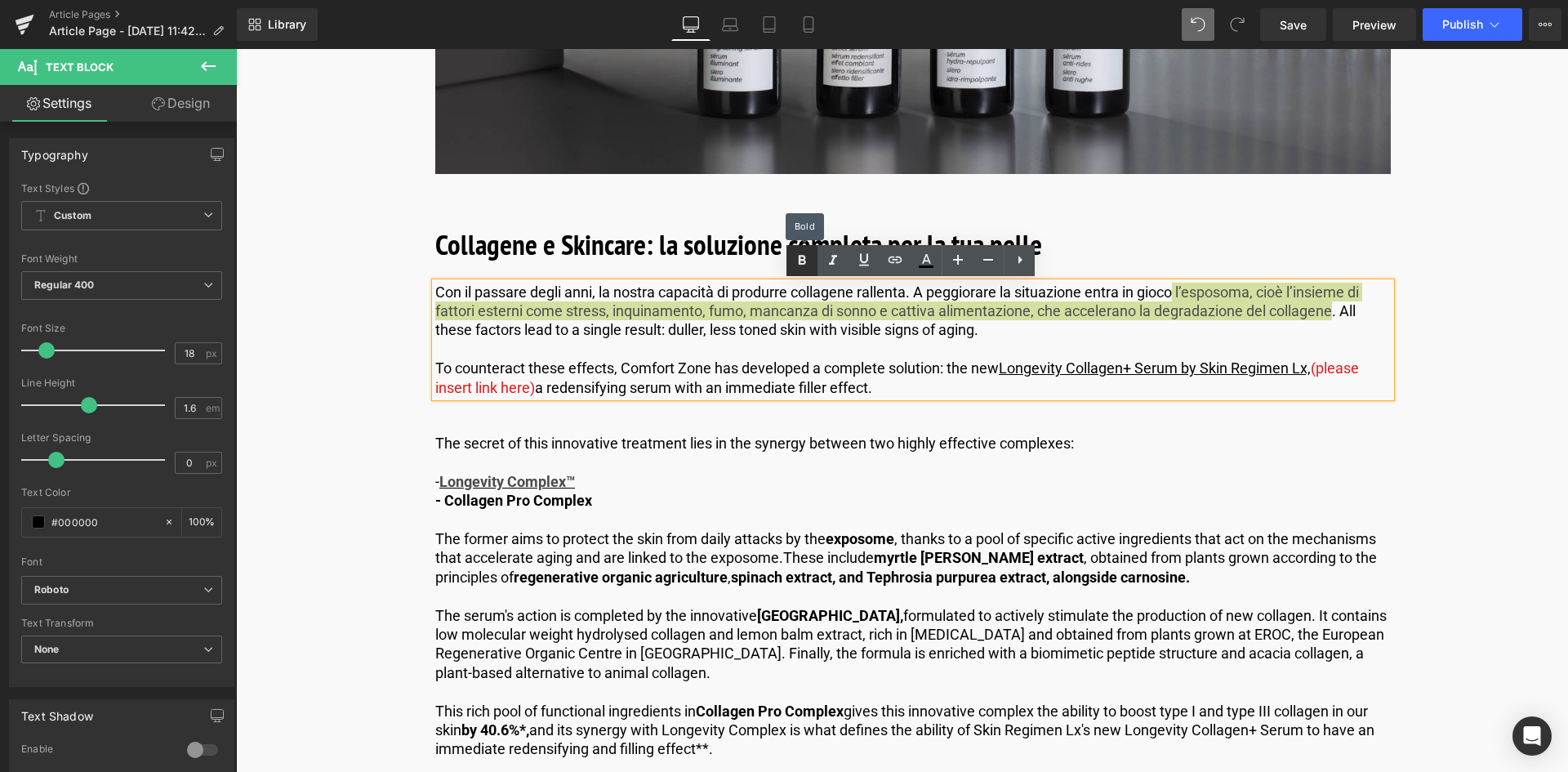
click at [807, 253] on icon at bounding box center [801, 260] width 19 height 19
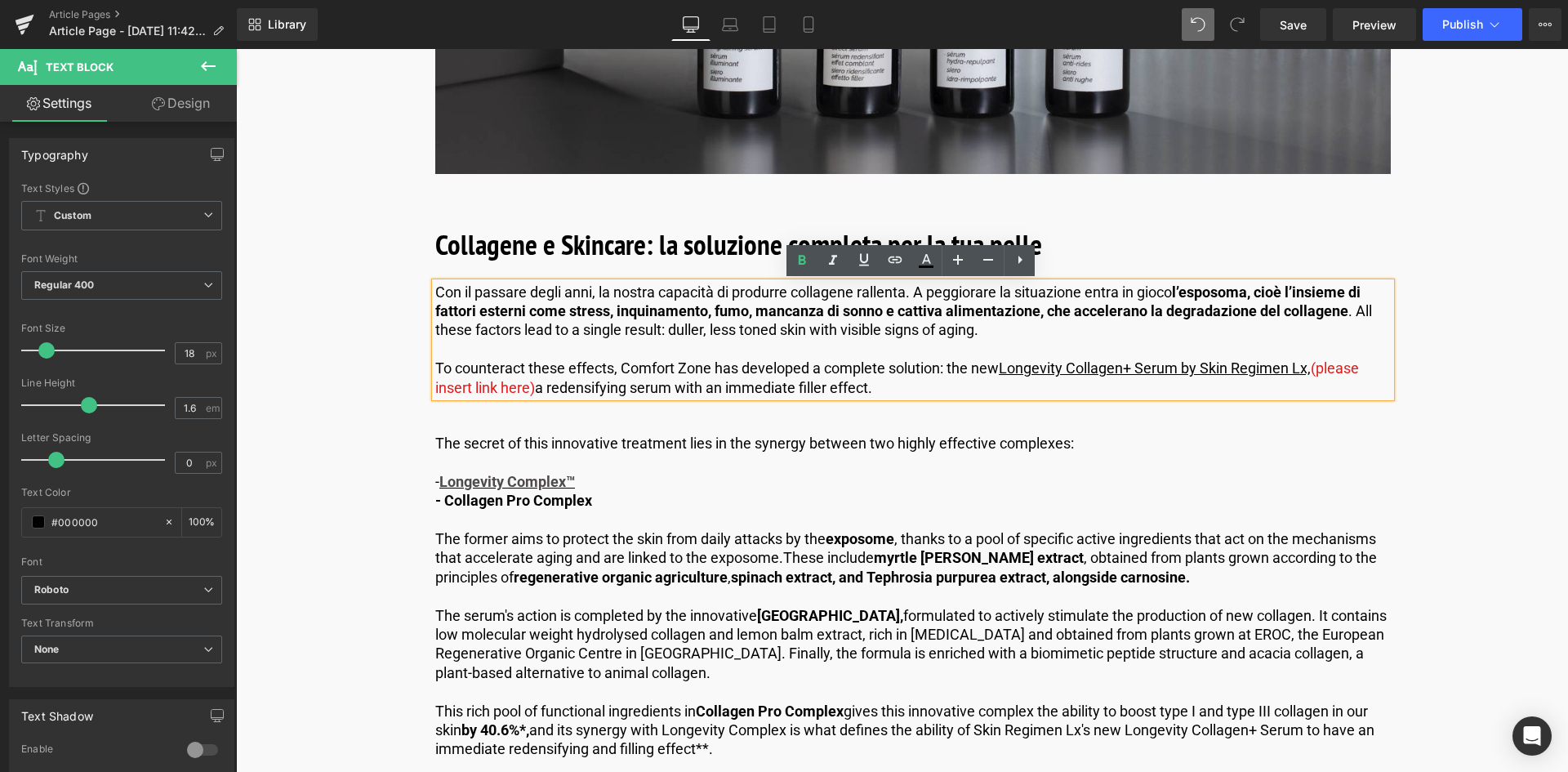
click at [1202, 336] on p "Con il passare degli anni, la nostra capacità di produrre collagene rallenta. A…" at bounding box center [914, 311] width 956 height 57
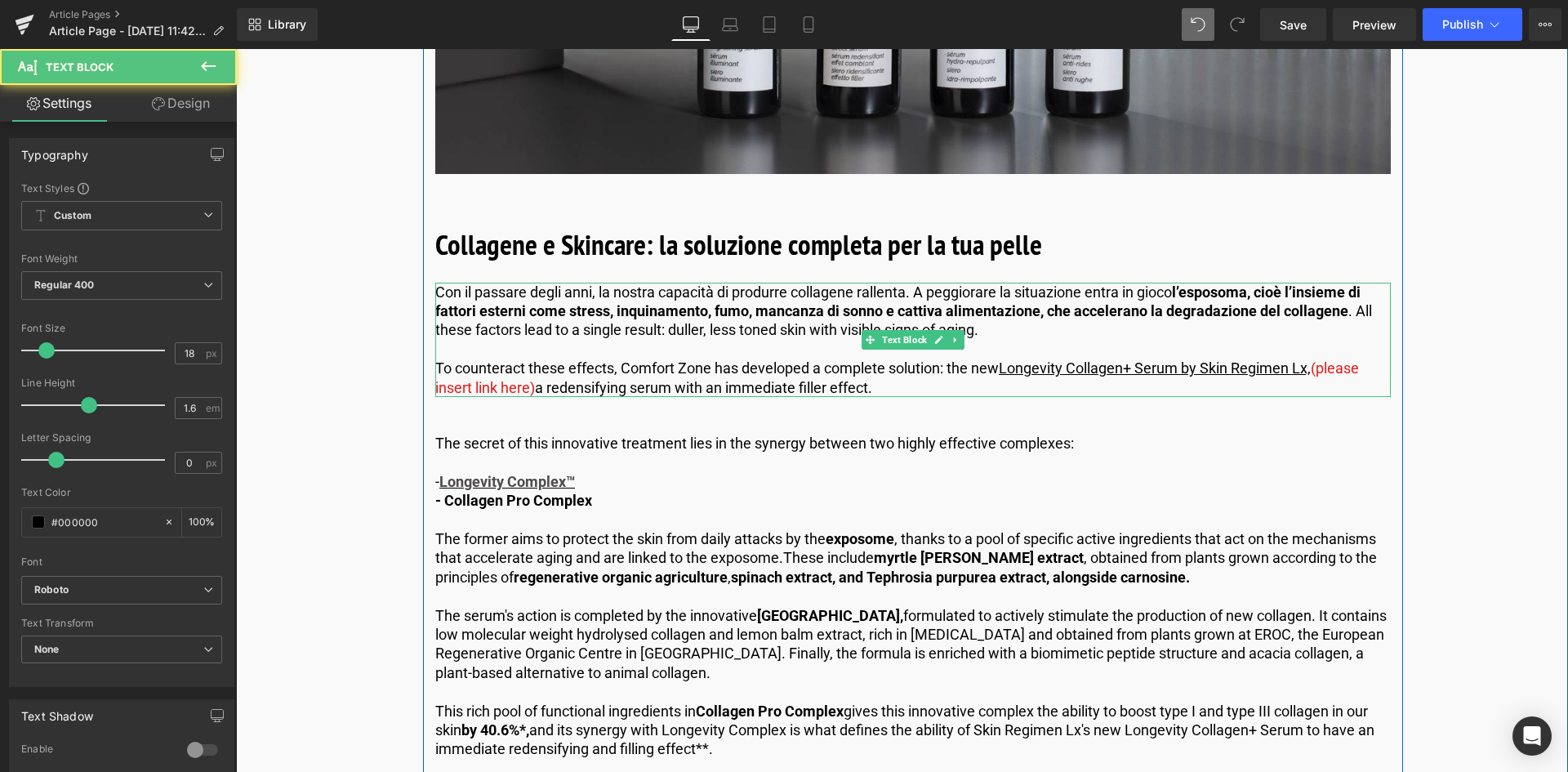
click at [1010, 330] on p "Con il passare degli anni, la nostra capacità di produrre collagene rallenta. A…" at bounding box center [914, 311] width 956 height 57
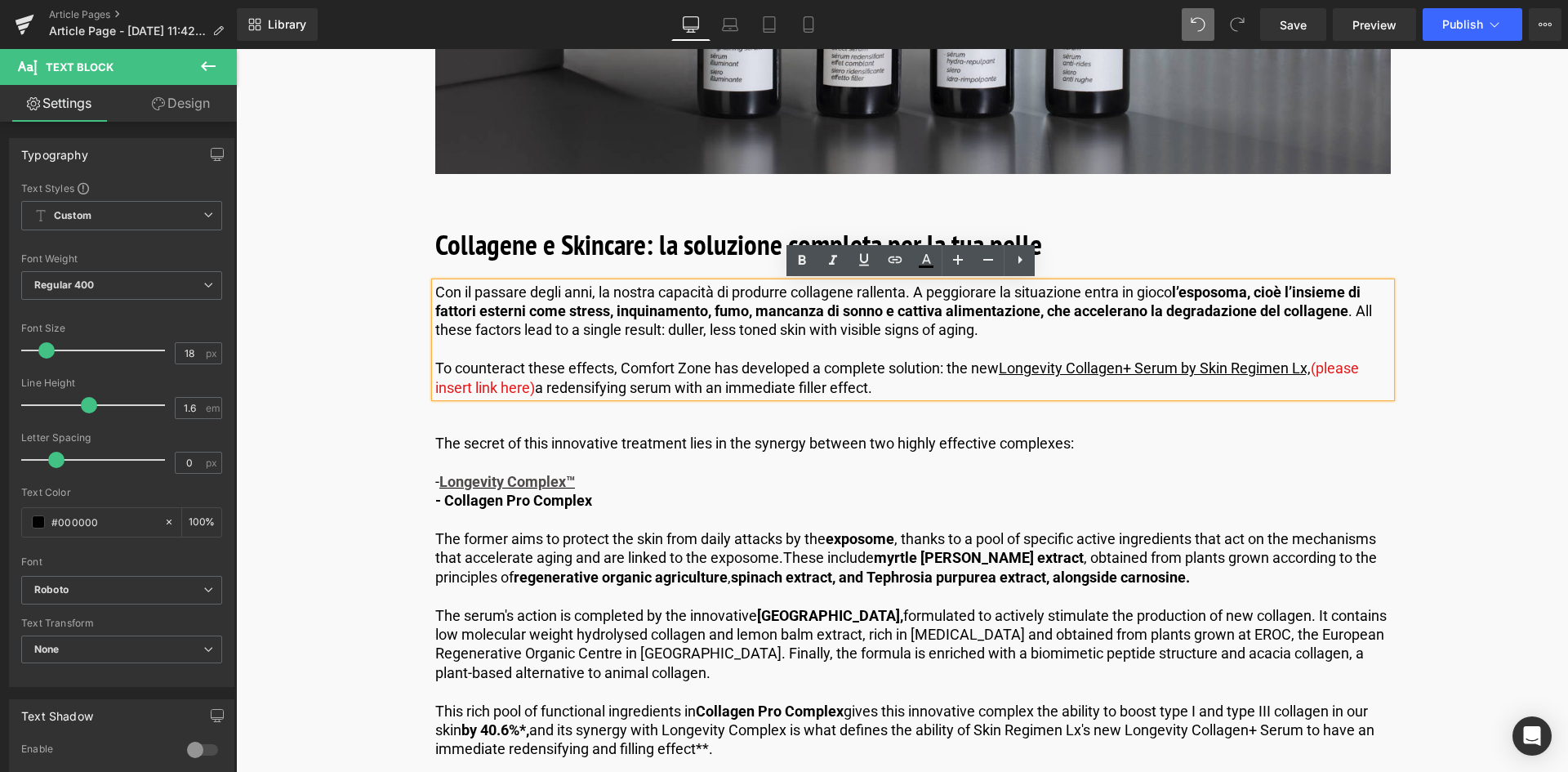
drag, startPoint x: 953, startPoint y: 328, endPoint x: 1356, endPoint y: 311, distance: 403.4
click at [1356, 311] on p "Con il passare degli anni, la nostra capacità di produrre collagene rallenta. A…" at bounding box center [914, 311] width 956 height 57
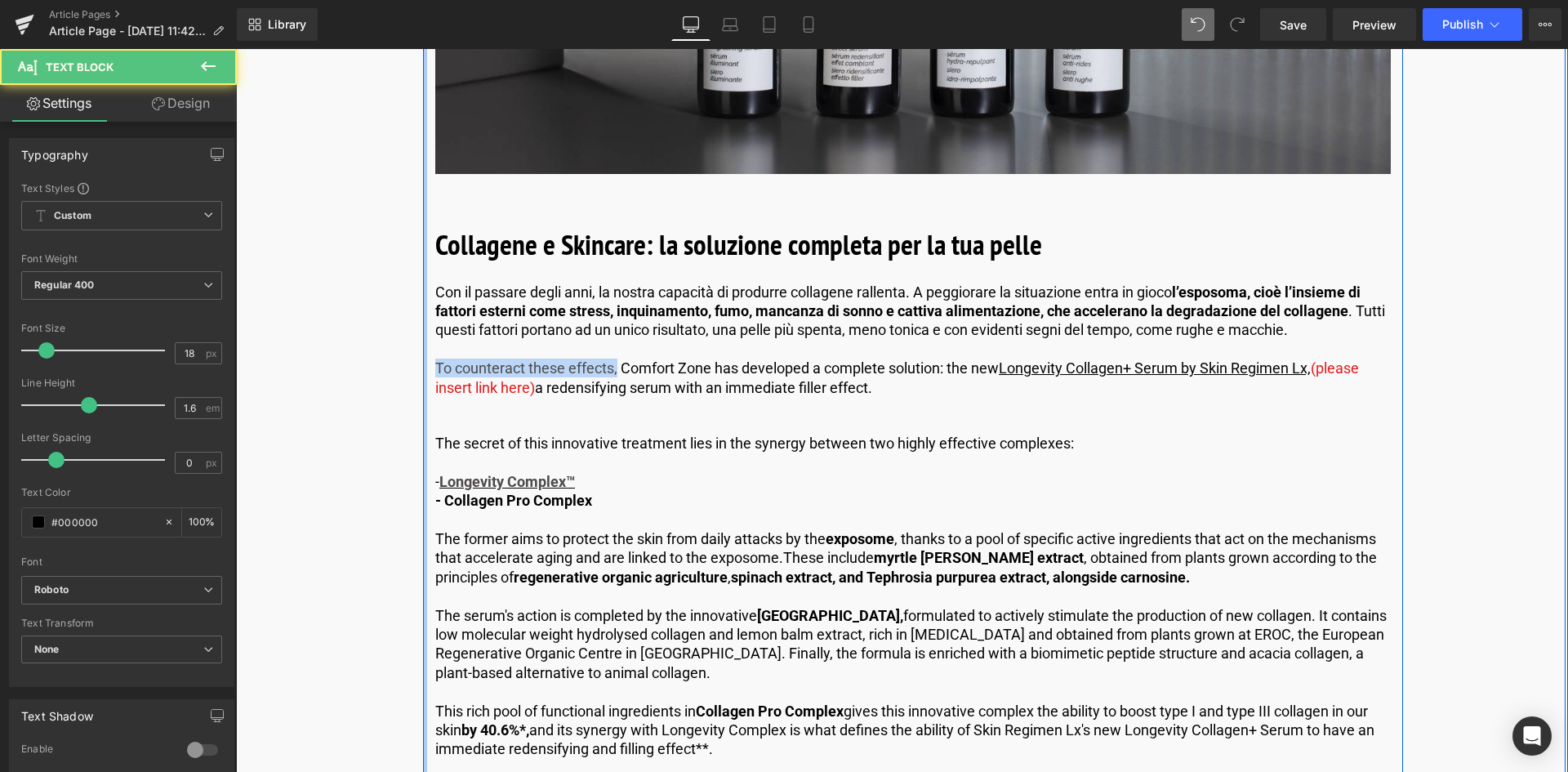
drag, startPoint x: 614, startPoint y: 364, endPoint x: 423, endPoint y: 367, distance: 191.0
click at [423, 367] on div "Cos'è il Collagene? La Proteina Anti-Aging per Eccellenza Heading Il collagene …" at bounding box center [913, 118] width 980 height 5414
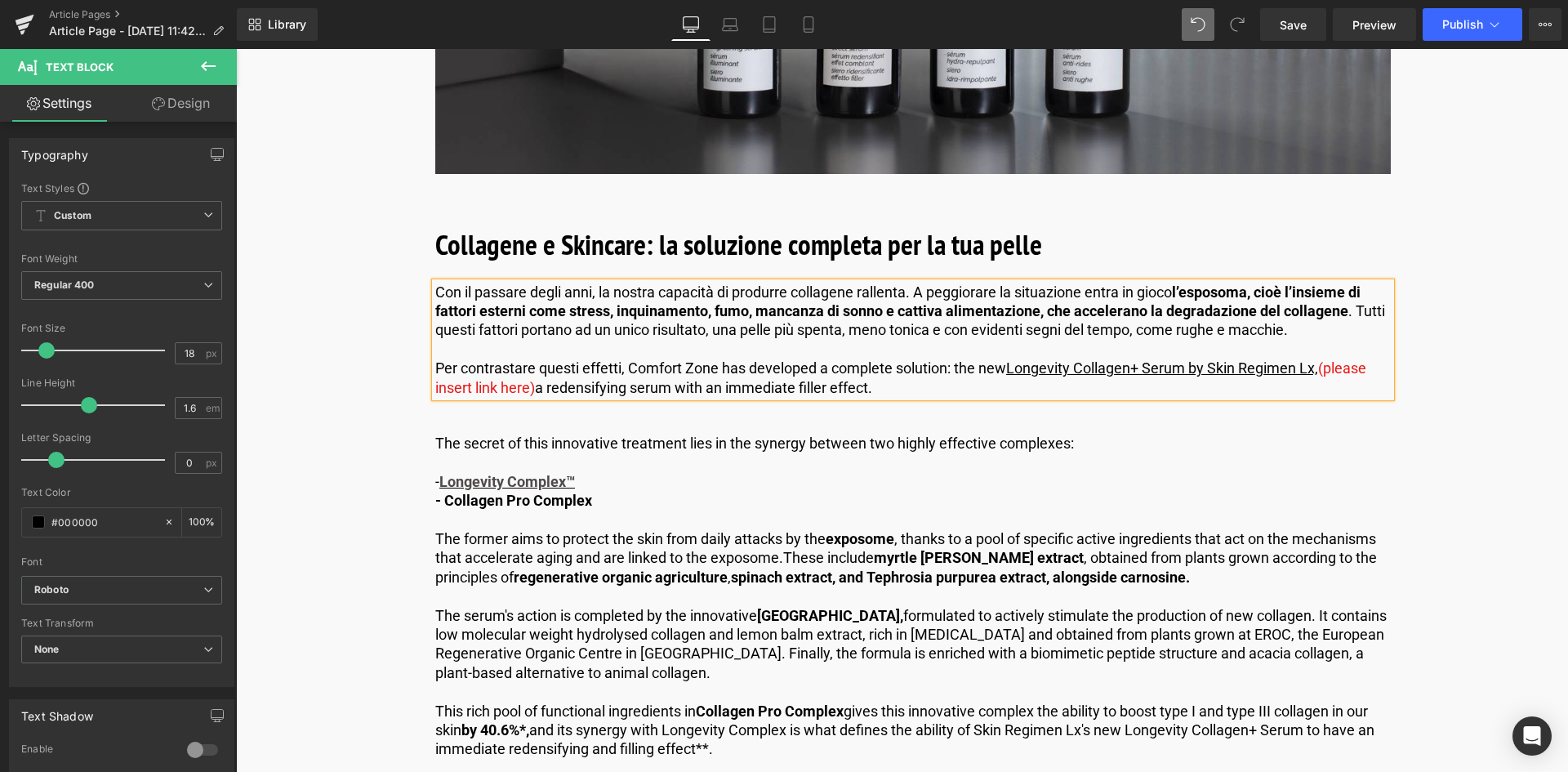
click at [931, 374] on p "Per contrastare questi effetti, Comfort Zone has developed a complete solution:…" at bounding box center [914, 378] width 956 height 38
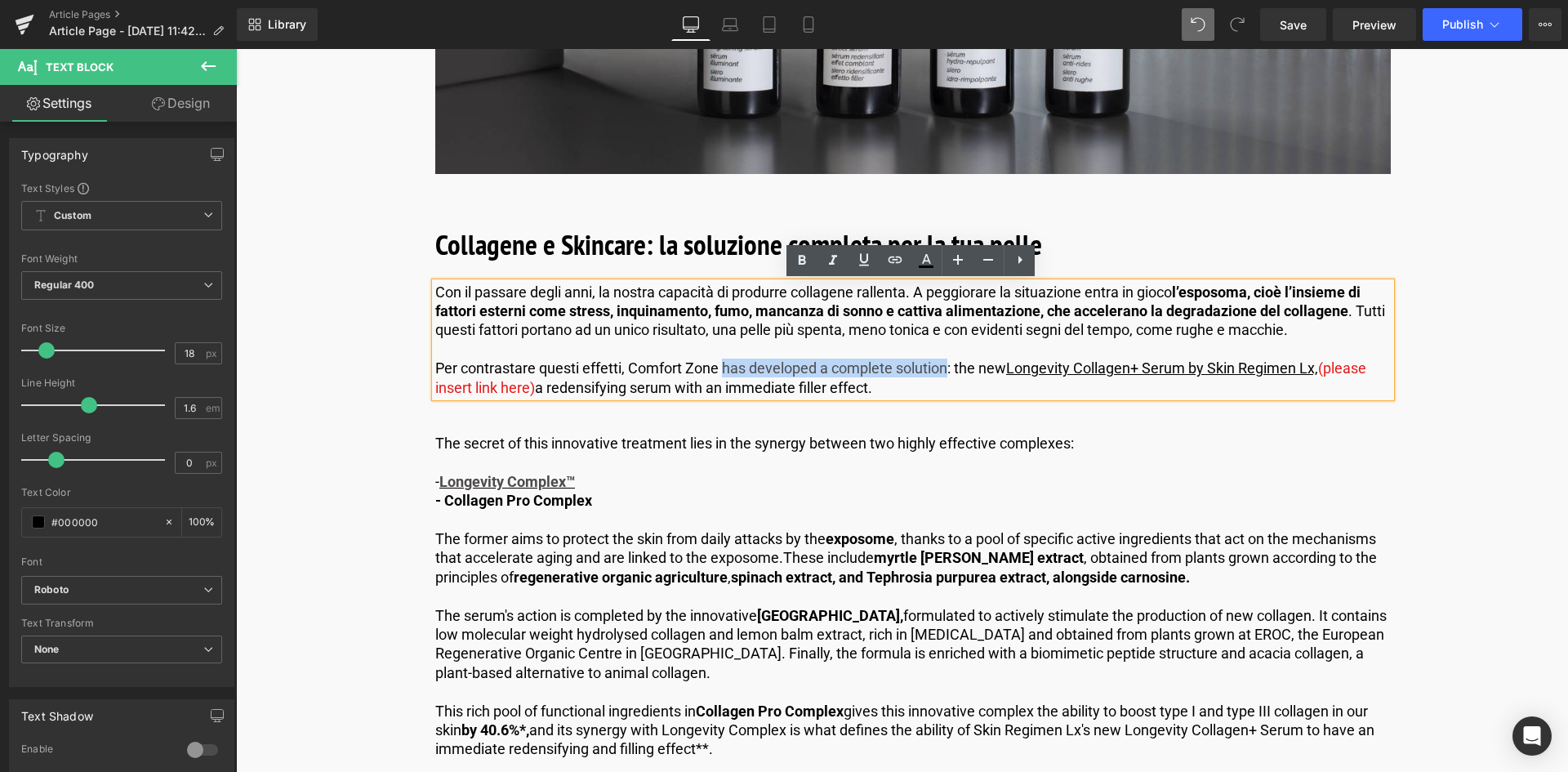
drag, startPoint x: 945, startPoint y: 366, endPoint x: 719, endPoint y: 373, distance: 226.1
click at [719, 373] on p "Per contrastare questi effetti, Comfort Zone has developed a complete solution:…" at bounding box center [914, 378] width 956 height 38
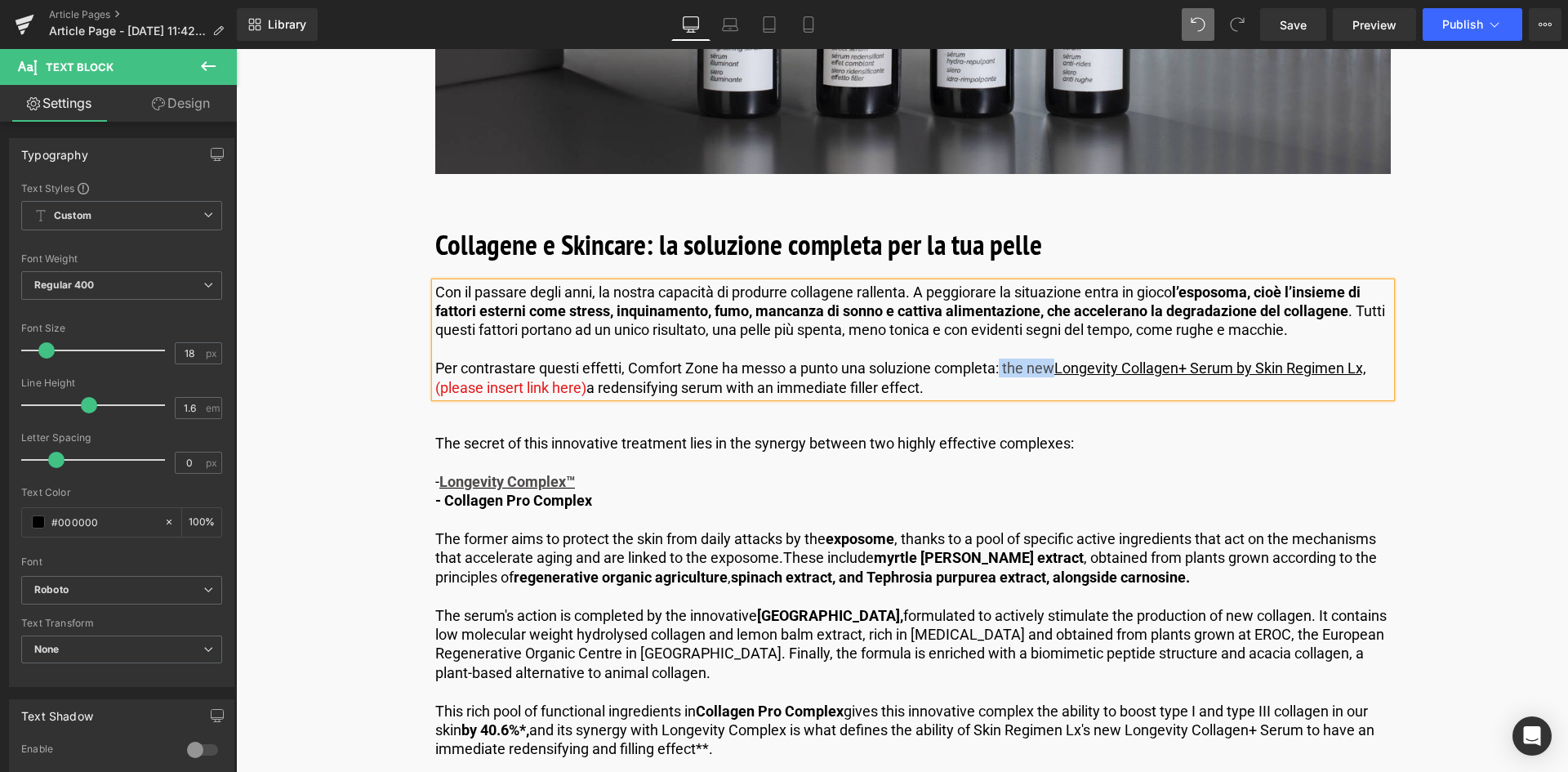
drag, startPoint x: 1055, startPoint y: 370, endPoint x: 1002, endPoint y: 360, distance: 53.9
click at [1002, 360] on p "Per contrastare questi effetti, Comfort Zone ha messo a punto una soluzione com…" at bounding box center [914, 378] width 956 height 38
click at [1258, 367] on u "Longevity Collagen+ Serum by Skin Regimen Lx," at bounding box center [1207, 368] width 312 height 17
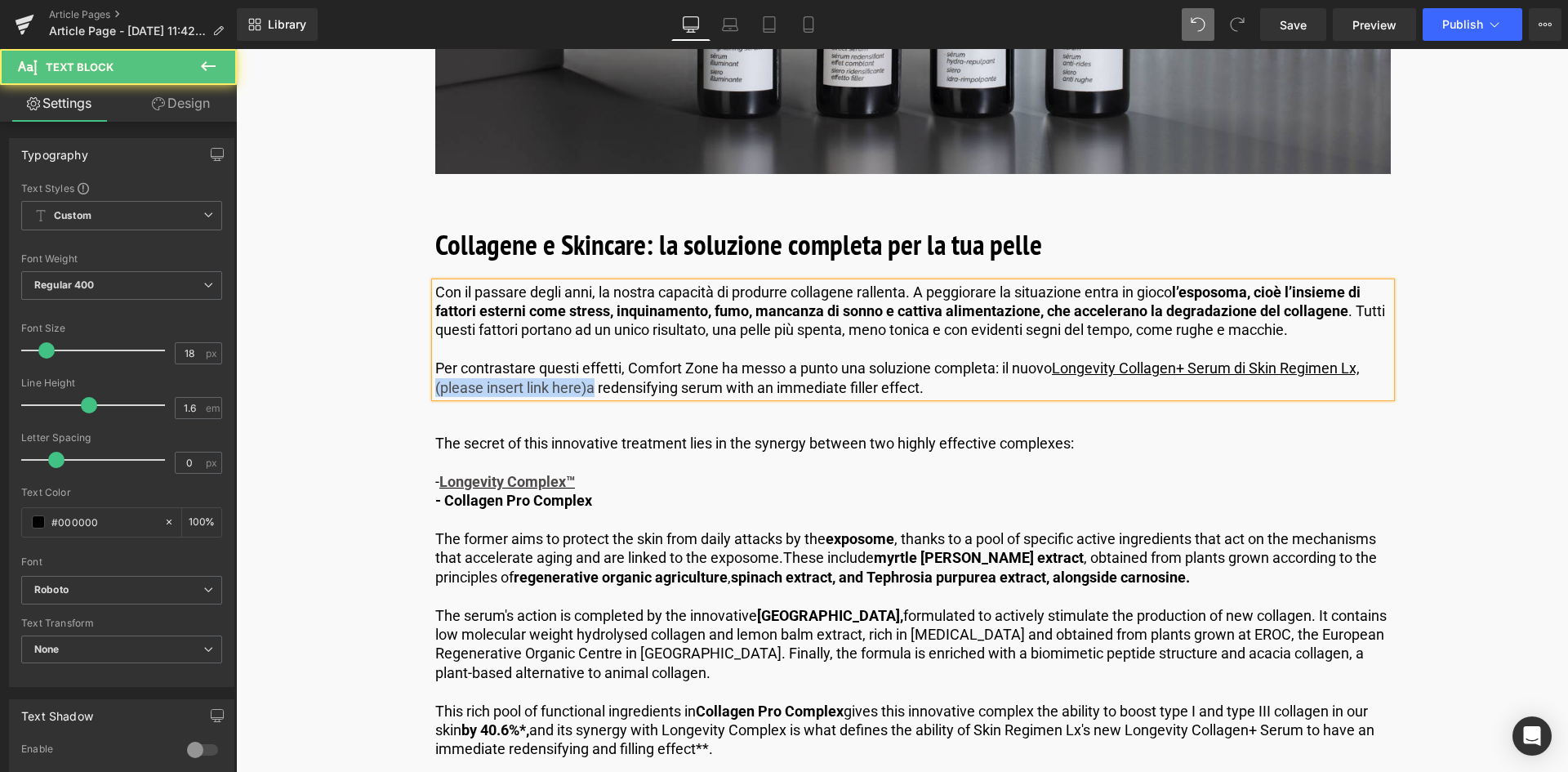
drag, startPoint x: 588, startPoint y: 385, endPoint x: 420, endPoint y: 394, distance: 168.2
click at [423, 394] on div "Cos'è il Collagene? La Proteina Anti-Aging per Eccellenza Heading Il collagene …" at bounding box center [913, 116] width 980 height 5400
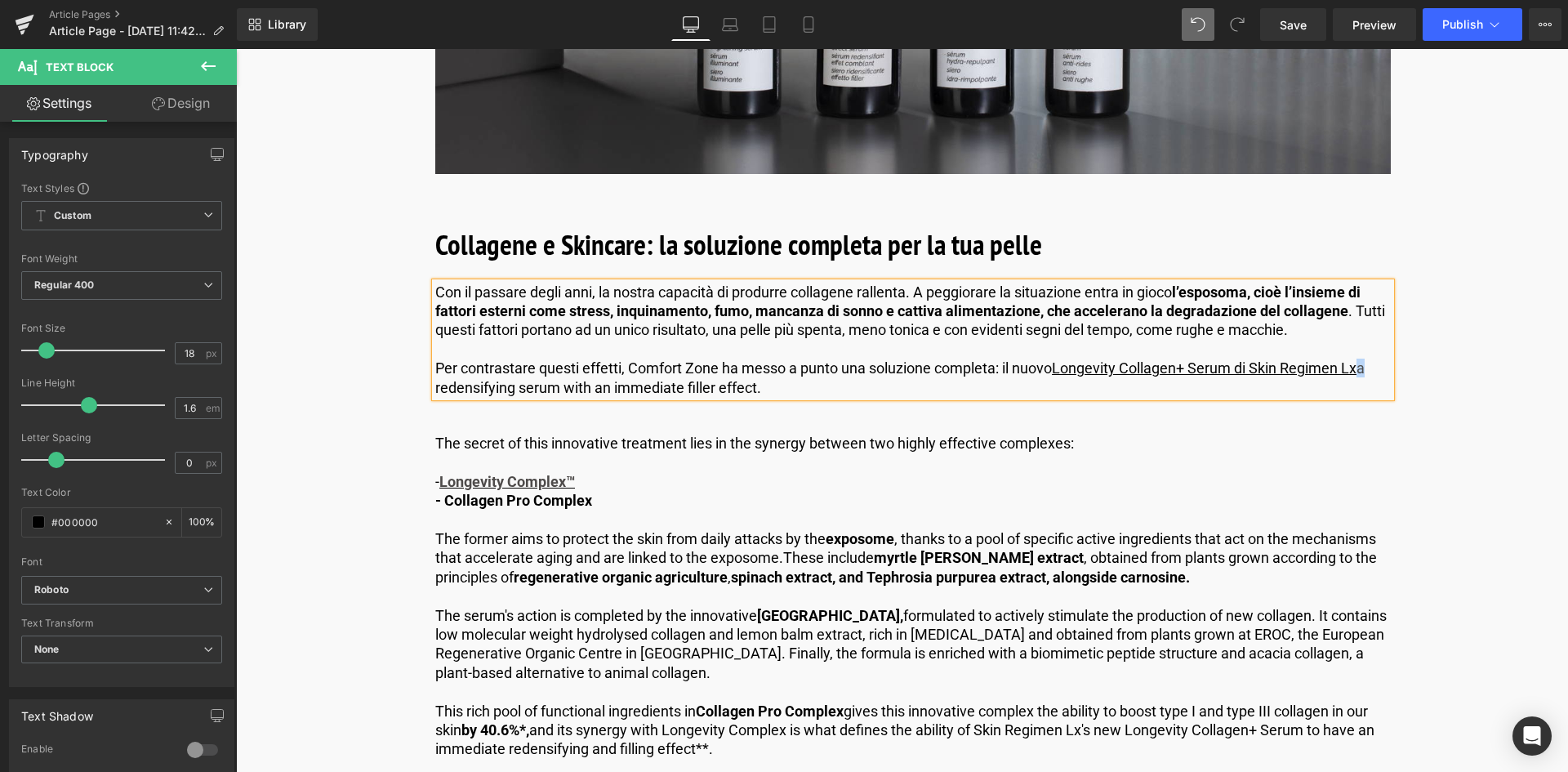
drag, startPoint x: 1374, startPoint y: 367, endPoint x: 1363, endPoint y: 364, distance: 11.4
click at [1363, 364] on p "Per contrastare questi effetti, Comfort Zone ha messo a punto una soluzione com…" at bounding box center [914, 378] width 956 height 38
click at [860, 257] on icon at bounding box center [864, 259] width 10 height 12
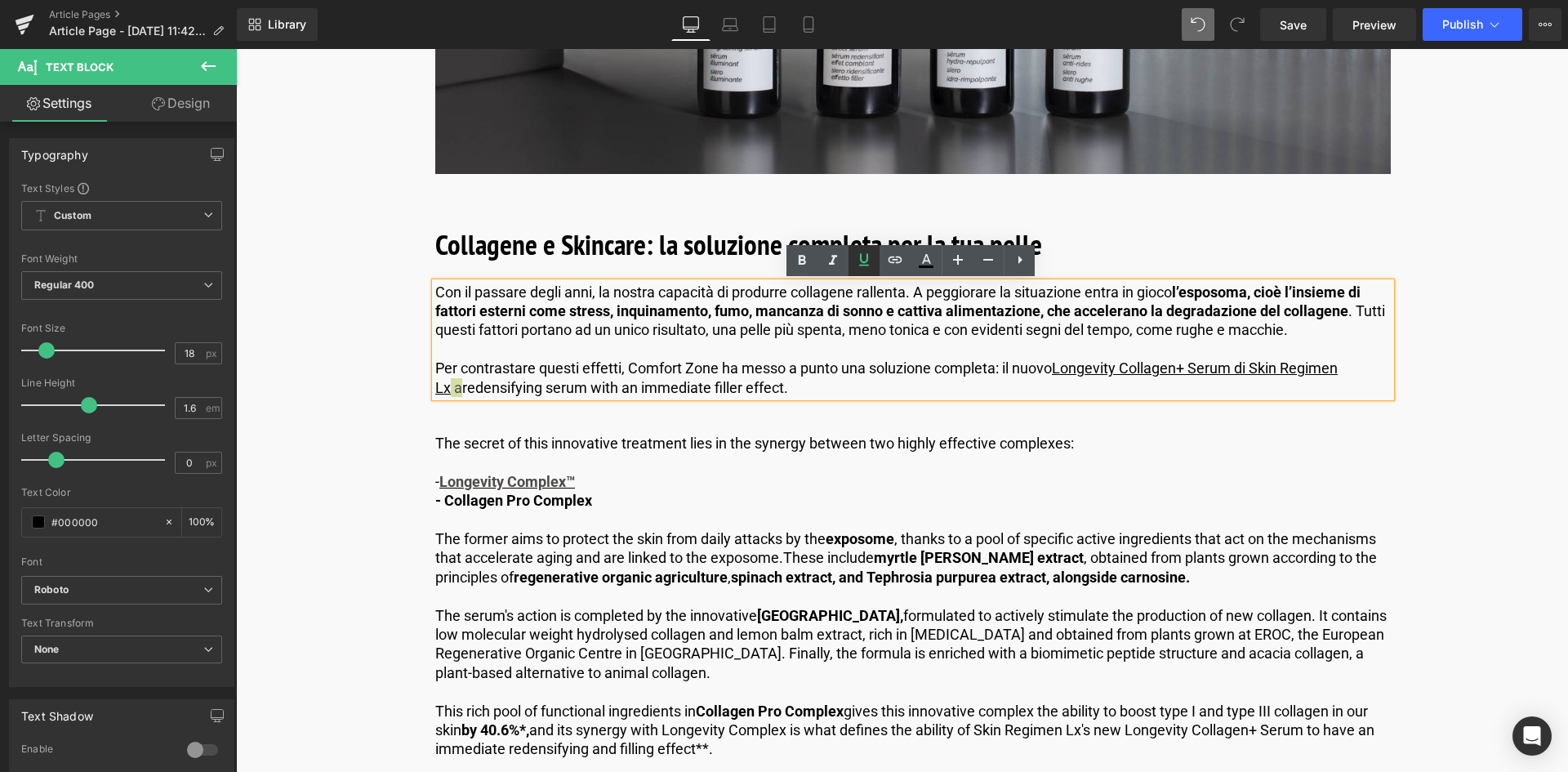
click at [860, 257] on icon at bounding box center [864, 259] width 10 height 12
click at [864, 267] on icon at bounding box center [863, 259] width 19 height 19
click at [820, 396] on p "Per contrastare questi effetti, Comfort Zone ha messo a punto una soluzione com…" at bounding box center [914, 378] width 956 height 38
click at [772, 385] on p "Per contrastare questi effetti, Comfort Zone ha messo a punto una soluzione com…" at bounding box center [914, 378] width 956 height 38
drag, startPoint x: 771, startPoint y: 386, endPoint x: 1368, endPoint y: 367, distance: 597.3
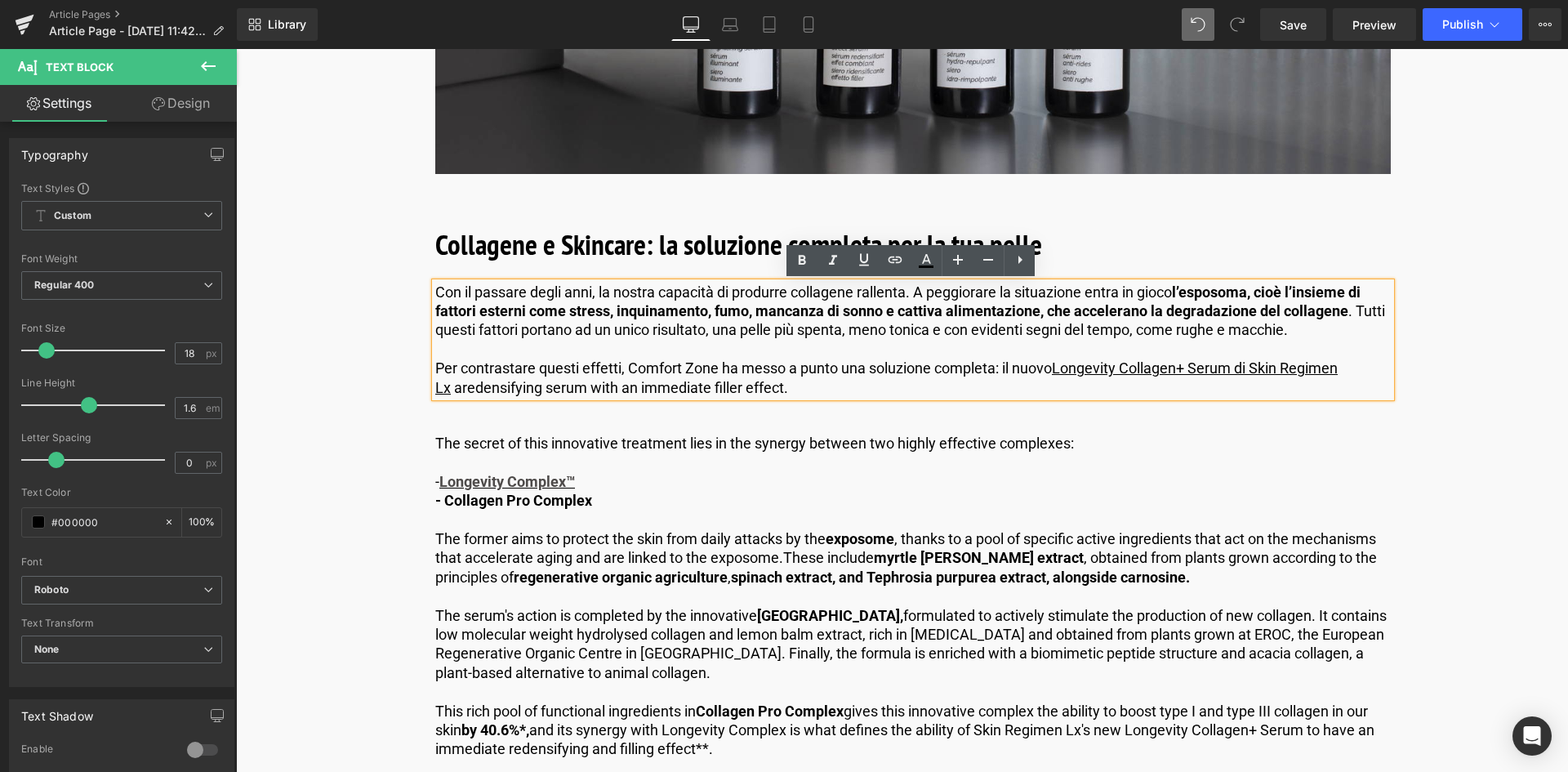
click at [1368, 367] on p "Per contrastare questi effetti, Comfort Zone ha messo a punto una soluzione com…" at bounding box center [914, 378] width 956 height 38
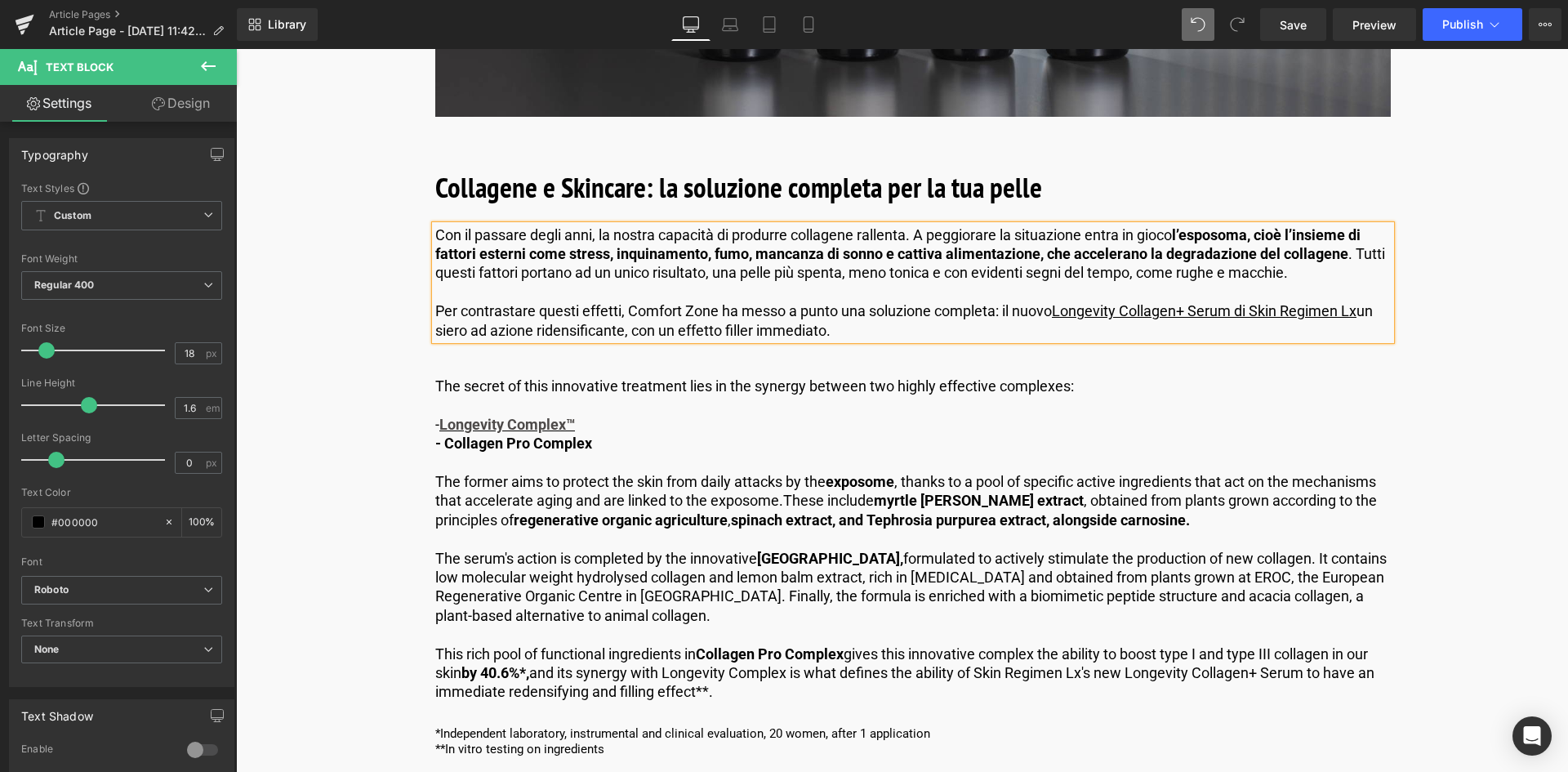
scroll to position [3921, 0]
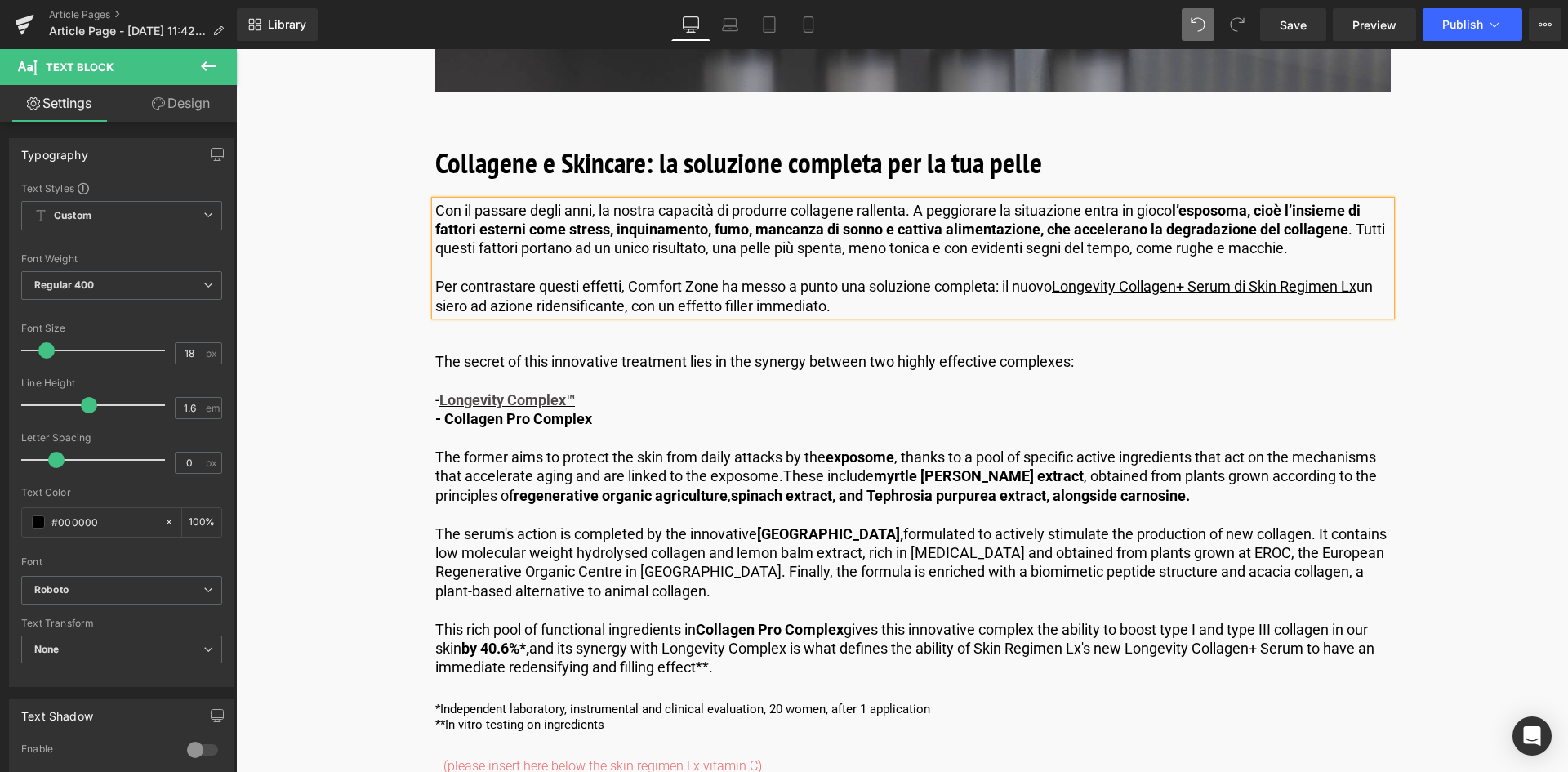
click at [666, 359] on span "The secret of this innovative treatment lies in the synergy between two highly …" at bounding box center [755, 361] width 639 height 17
click at [659, 363] on span "The secret of this innovative treatment lies in the synergy between two highly …" at bounding box center [755, 361] width 639 height 17
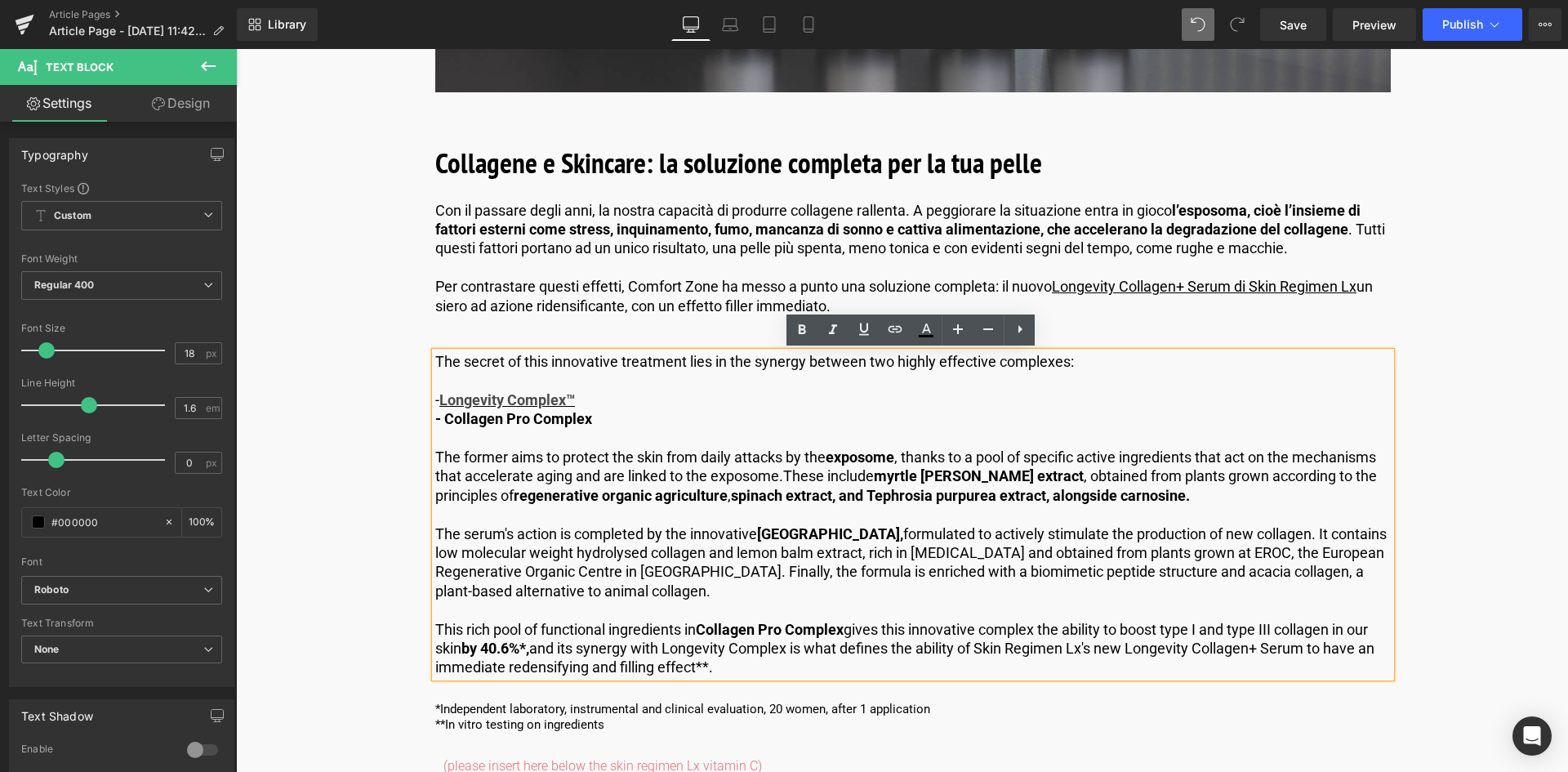
click at [664, 362] on span "The secret of this innovative treatment lies in the synergy between two highly …" at bounding box center [755, 361] width 639 height 17
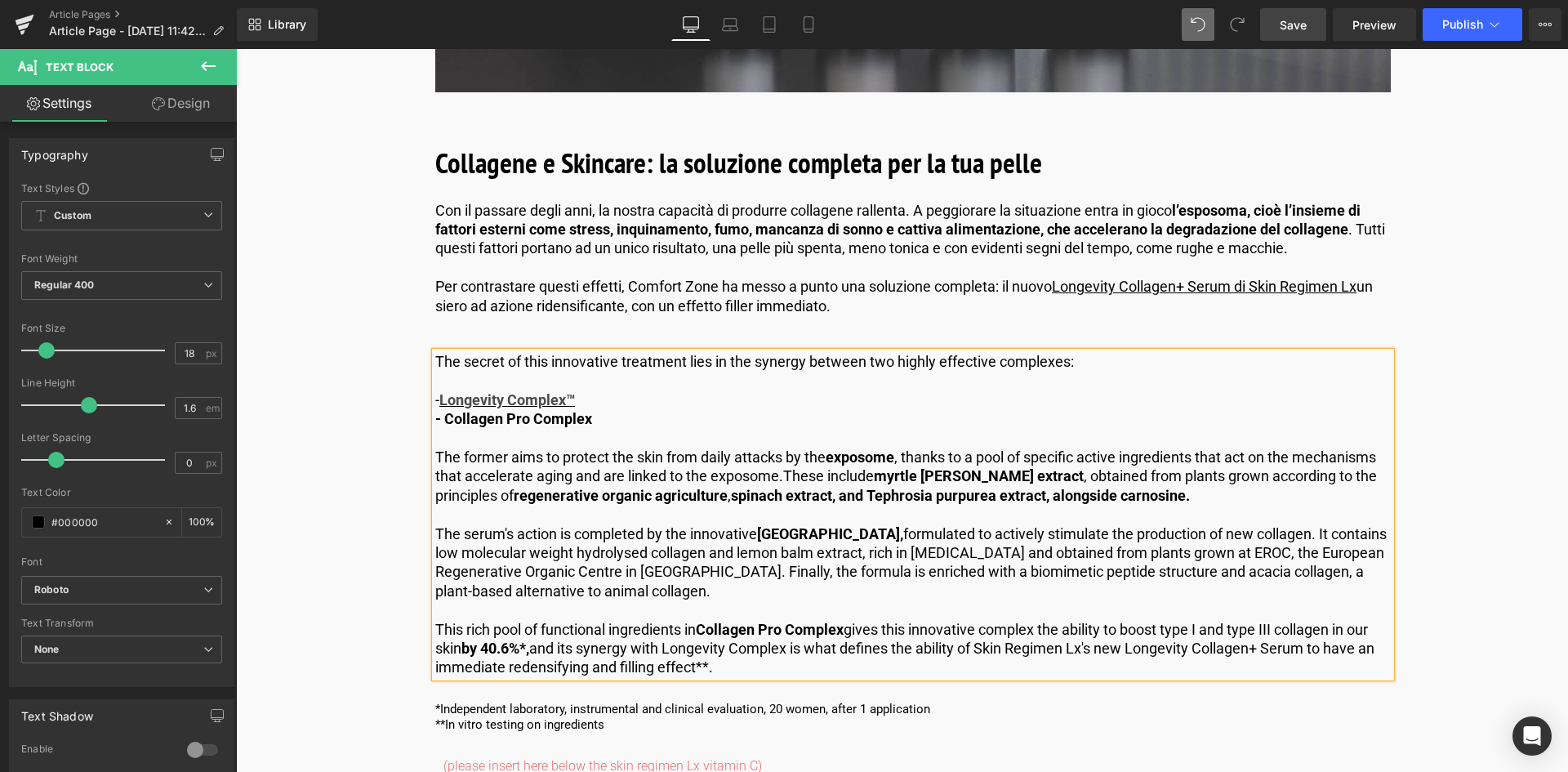
click at [1292, 33] on span "Save" at bounding box center [1292, 25] width 27 height 17
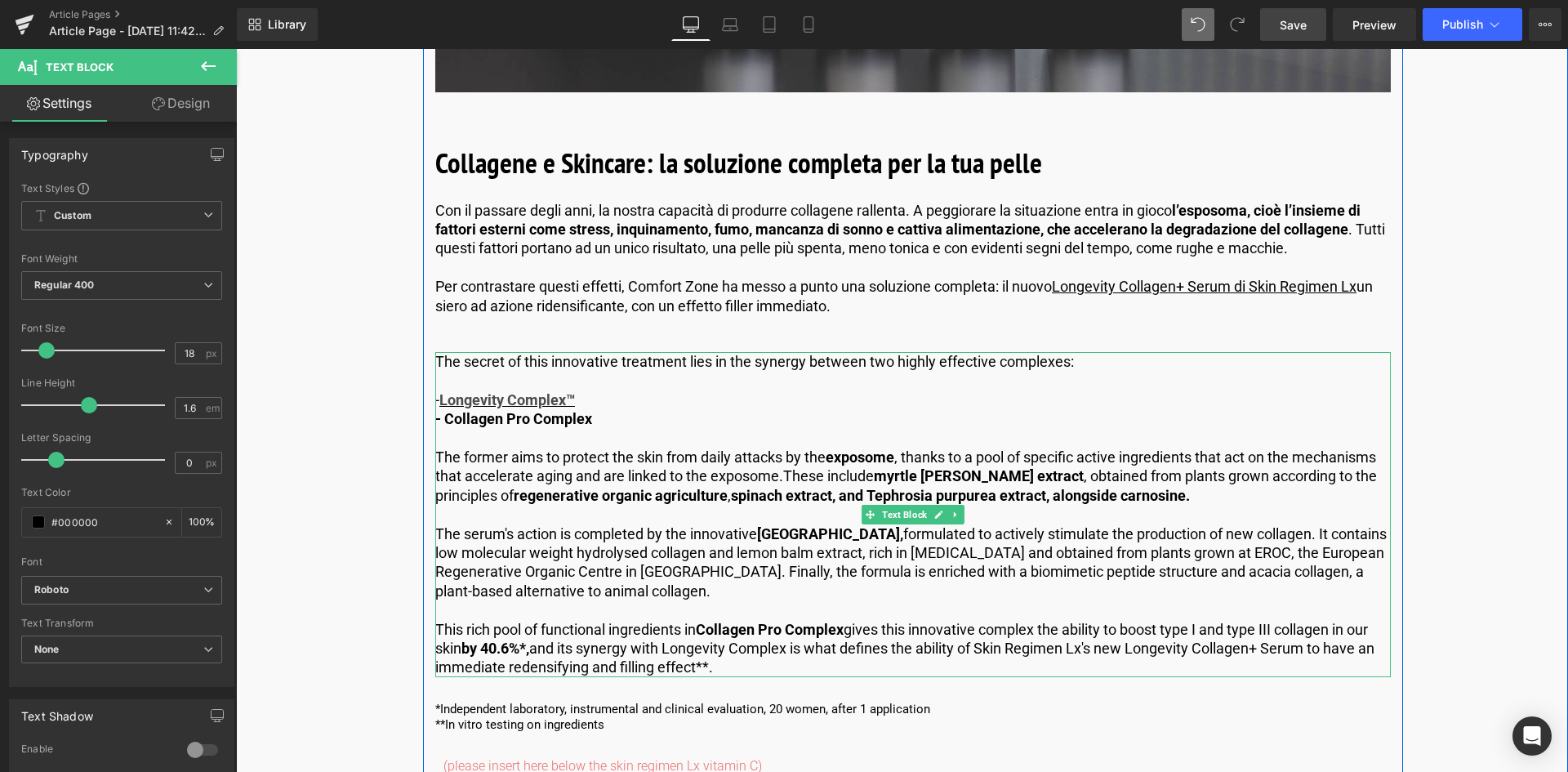
drag, startPoint x: 807, startPoint y: 360, endPoint x: 1060, endPoint y: 349, distance: 253.2
click at [807, 360] on span "The secret of this innovative treatment lies in the synergy between two highly …" at bounding box center [755, 361] width 639 height 17
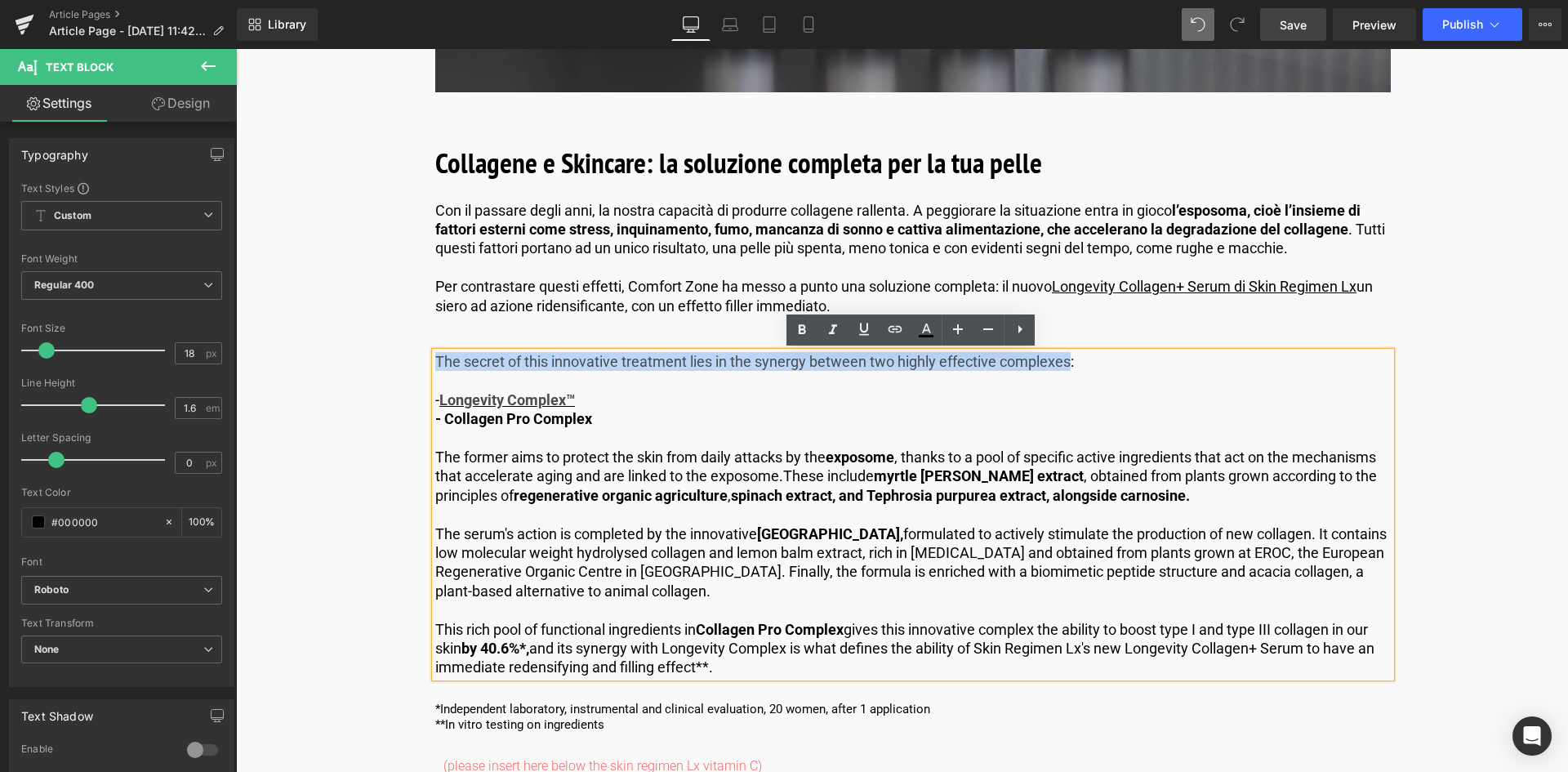
drag, startPoint x: 1068, startPoint y: 364, endPoint x: 395, endPoint y: 358, distance: 673.0
paste div
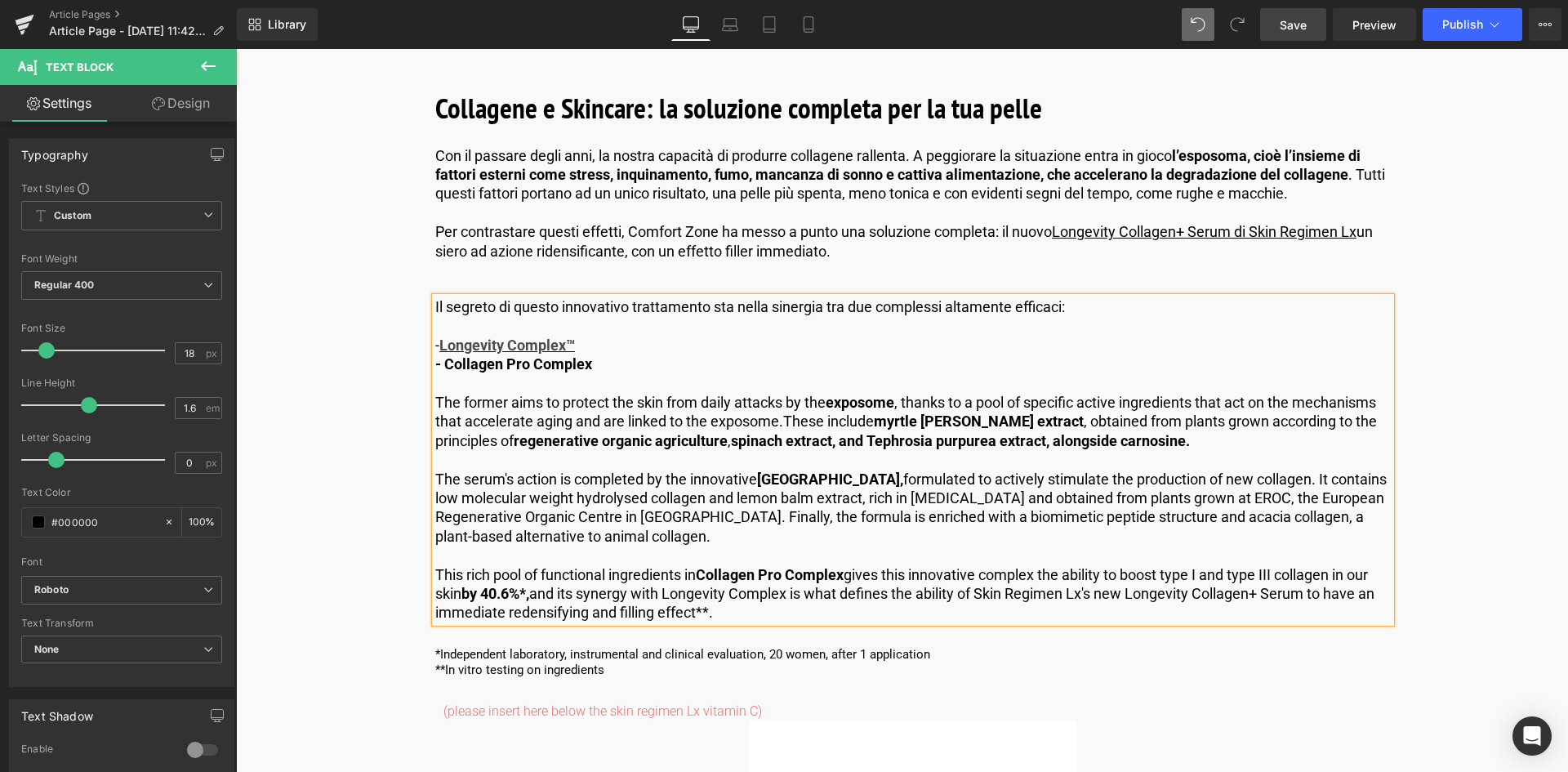
scroll to position [4004, 0]
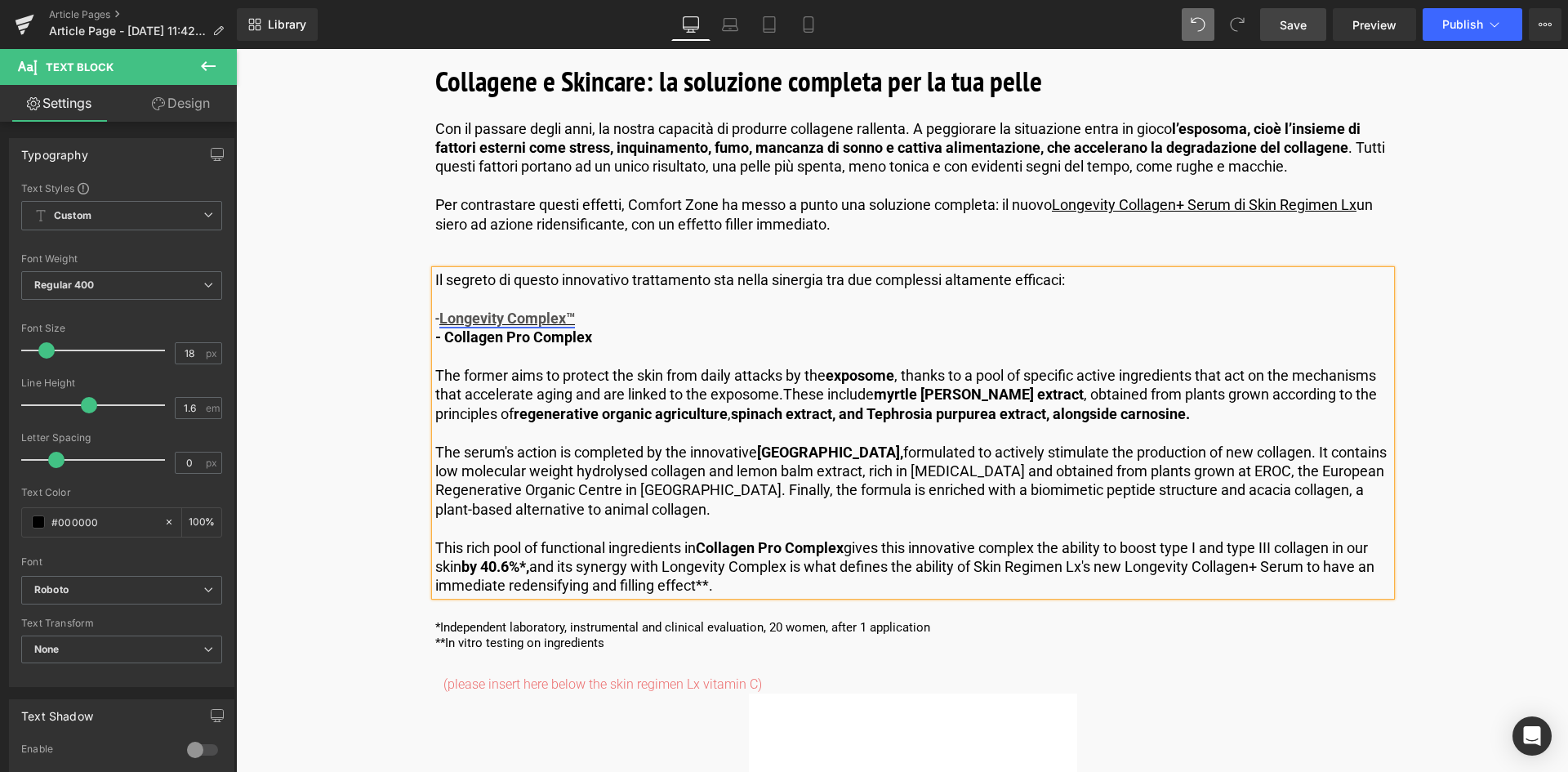
click at [531, 317] on link "Longevity Complex™" at bounding box center [507, 318] width 135 height 17
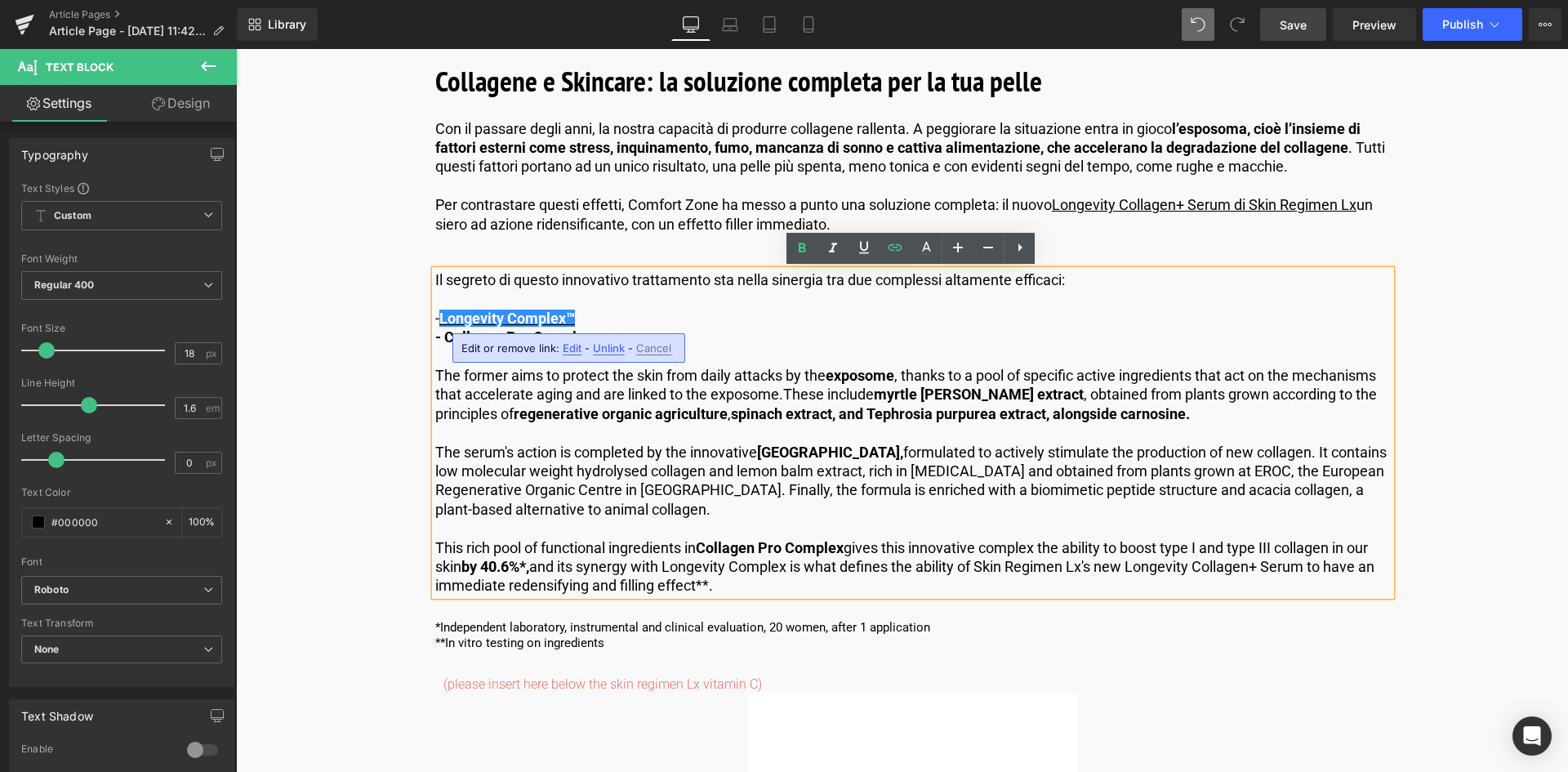
click at [571, 347] on span "Edit" at bounding box center [572, 348] width 19 height 14
type input "https://world.comfortzoneskin.com/blogs/blog/understanding-skin-longevity-the-s…"
drag, startPoint x: 524, startPoint y: 358, endPoint x: 165, endPoint y: 314, distance: 361.7
click at [554, 368] on input "https://world.comfortzoneskin.com/blogs/blog/understanding-skin-longevity-the-s…" at bounding box center [552, 353] width 252 height 41
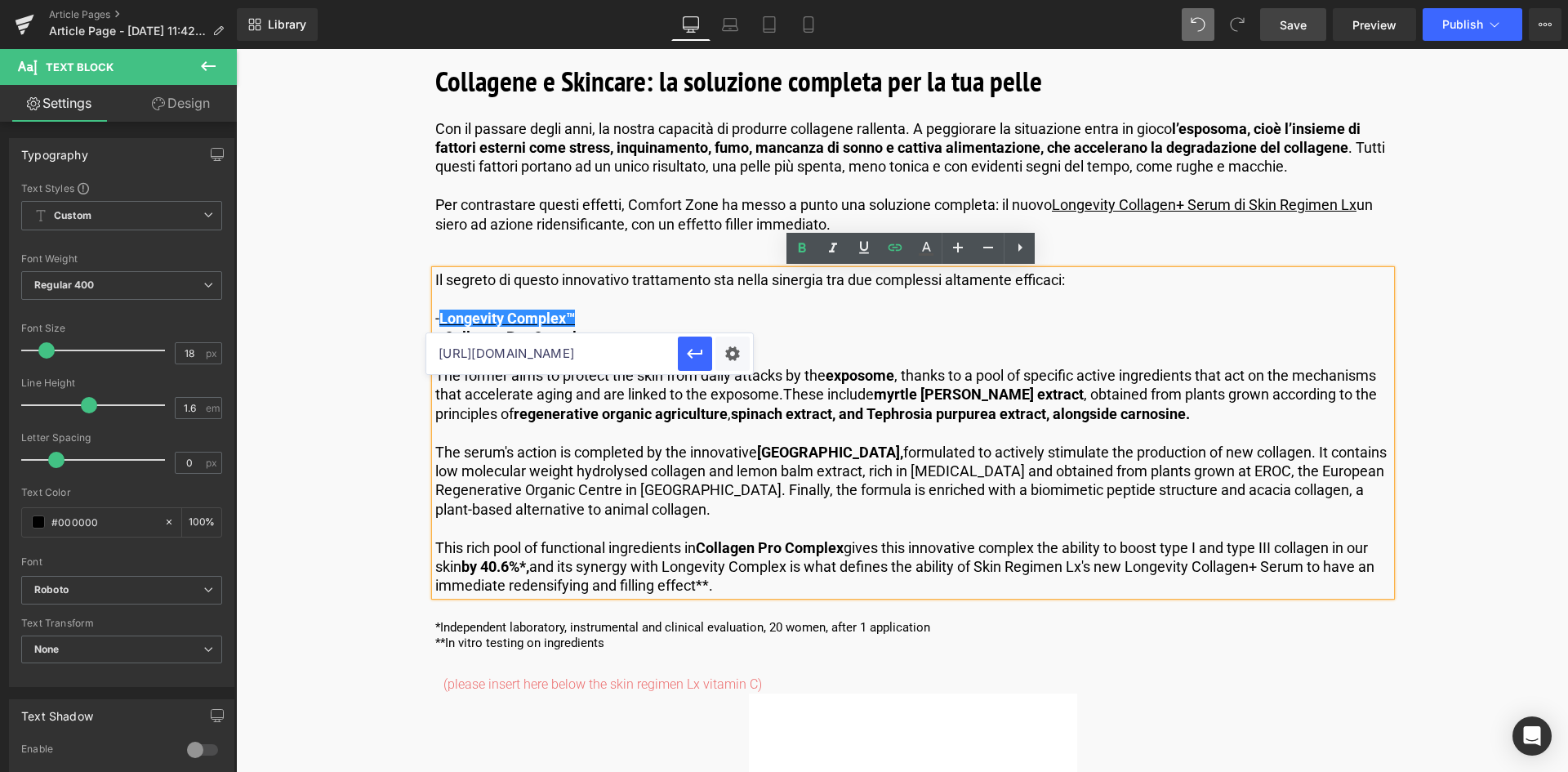
scroll to position [0, 0]
click at [619, 360] on input "https://world.comfortzoneskin.com/blogs/blog/understanding-skin-longevity-the-s…" at bounding box center [552, 353] width 252 height 41
drag, startPoint x: 670, startPoint y: 400, endPoint x: 748, endPoint y: 396, distance: 78.1
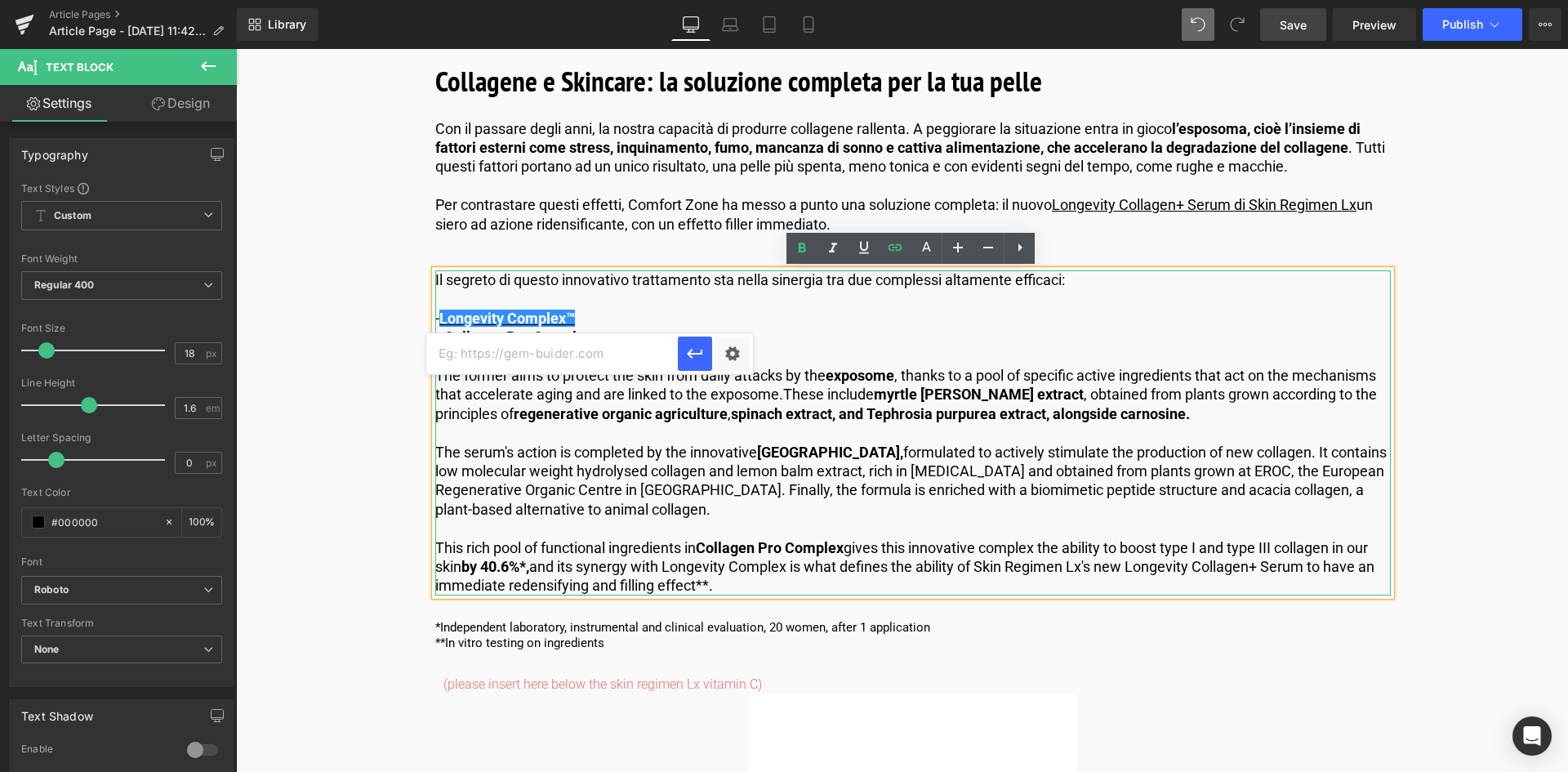
paste input "https://it.comfortzoneskin.com/blogs/blog/longevita-della-pelle-i-segreti-per-r…"
click at [700, 354] on icon "button" at bounding box center [695, 353] width 19 height 19
click at [636, 336] on p "- Collagen Pro Complex" at bounding box center [914, 337] width 956 height 19
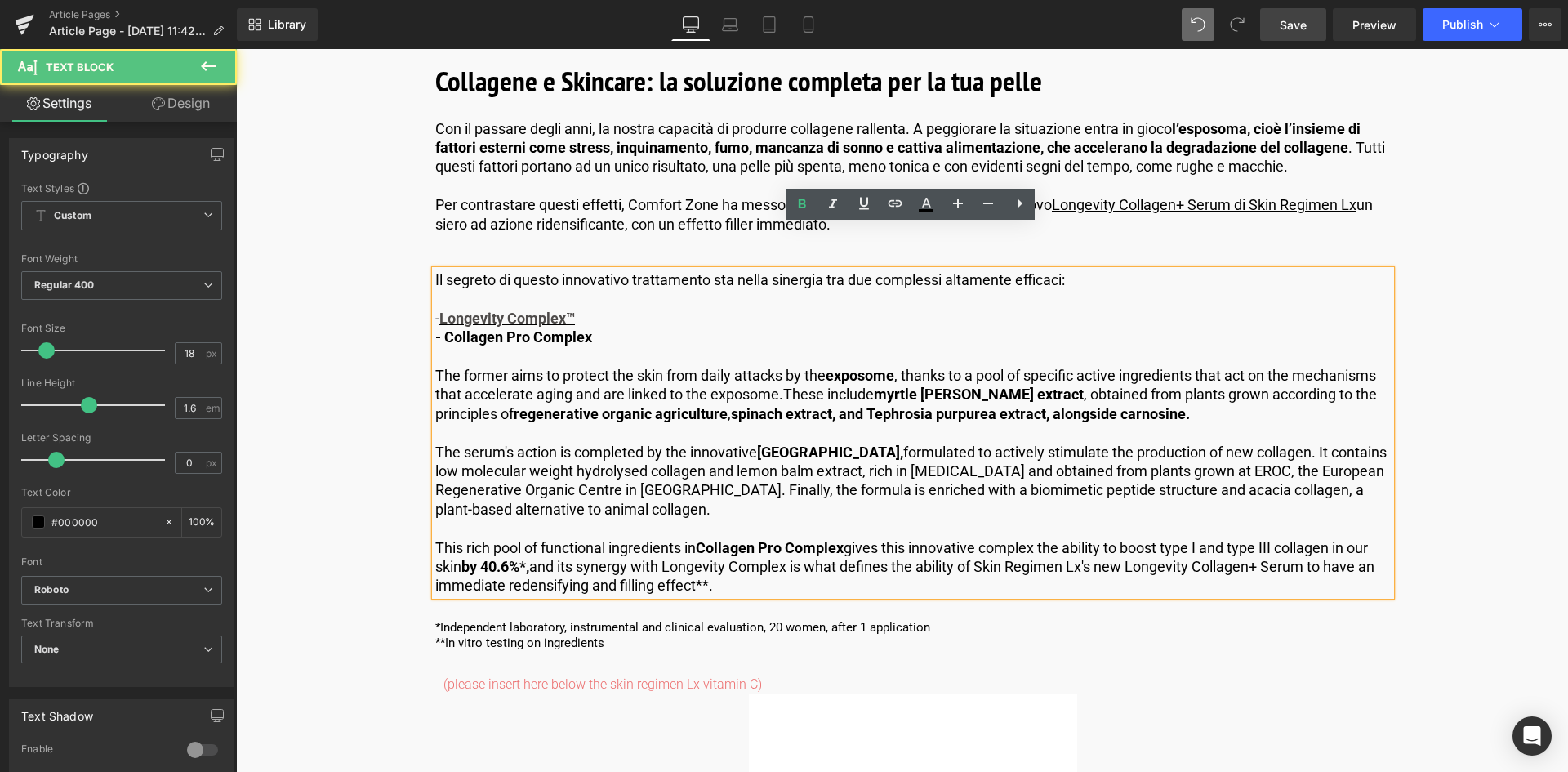
scroll to position [4085, 0]
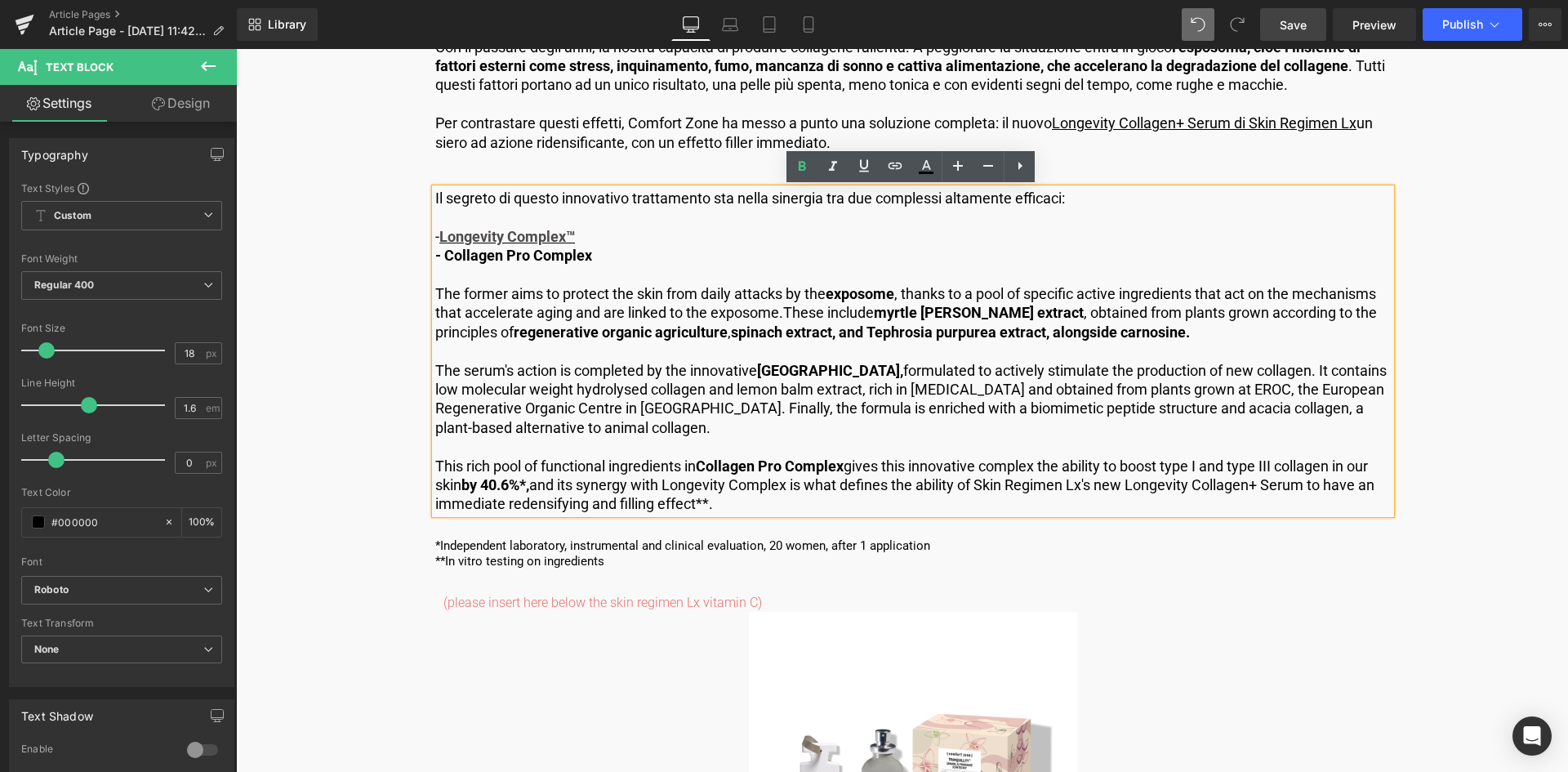
drag, startPoint x: 999, startPoint y: 317, endPoint x: 1083, endPoint y: 323, distance: 84.2
click at [999, 317] on span "myrtle berry extract" at bounding box center [979, 312] width 210 height 17
click at [1128, 329] on p "The former aims to protect the skin from daily attacks by the exposome , thanks…" at bounding box center [914, 312] width 956 height 57
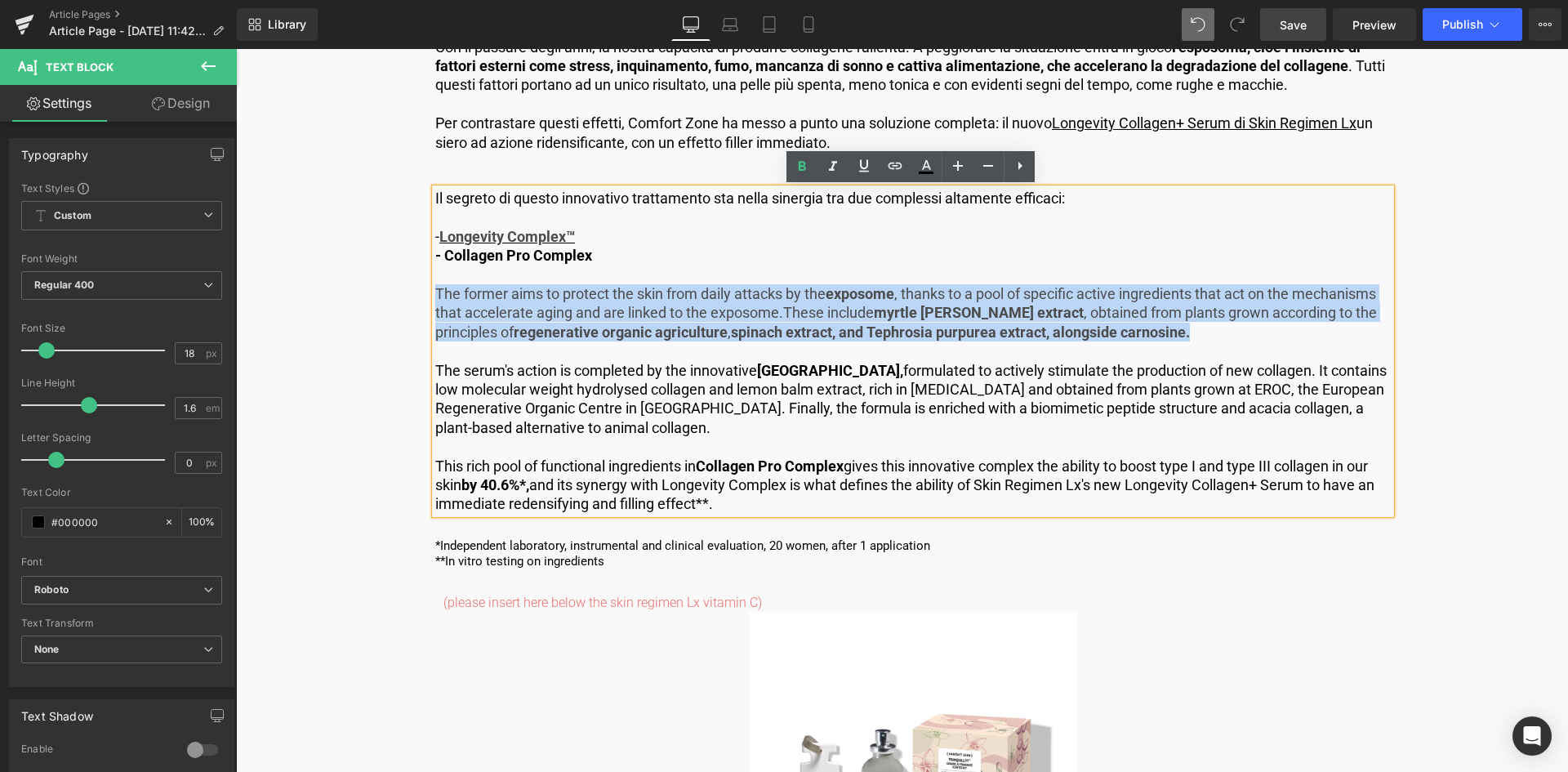
drag, startPoint x: 1143, startPoint y: 332, endPoint x: 426, endPoint y: 290, distance: 718.2
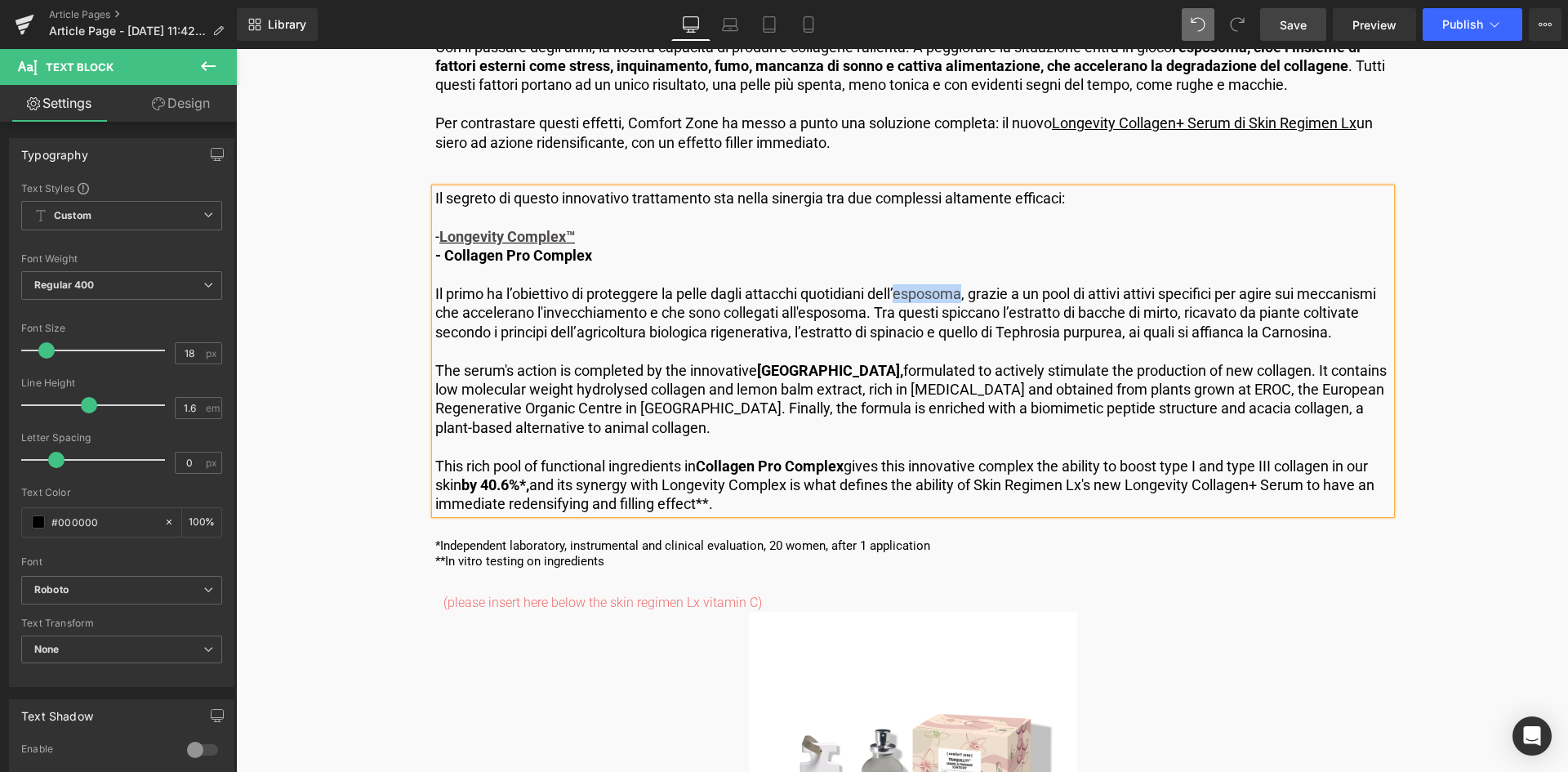
drag, startPoint x: 964, startPoint y: 293, endPoint x: 898, endPoint y: 296, distance: 66.1
click at [898, 296] on p "Il primo ha l’obiettivo di proteggere la pelle dagli attacchi quotidiani dell’e…" at bounding box center [914, 312] width 956 height 57
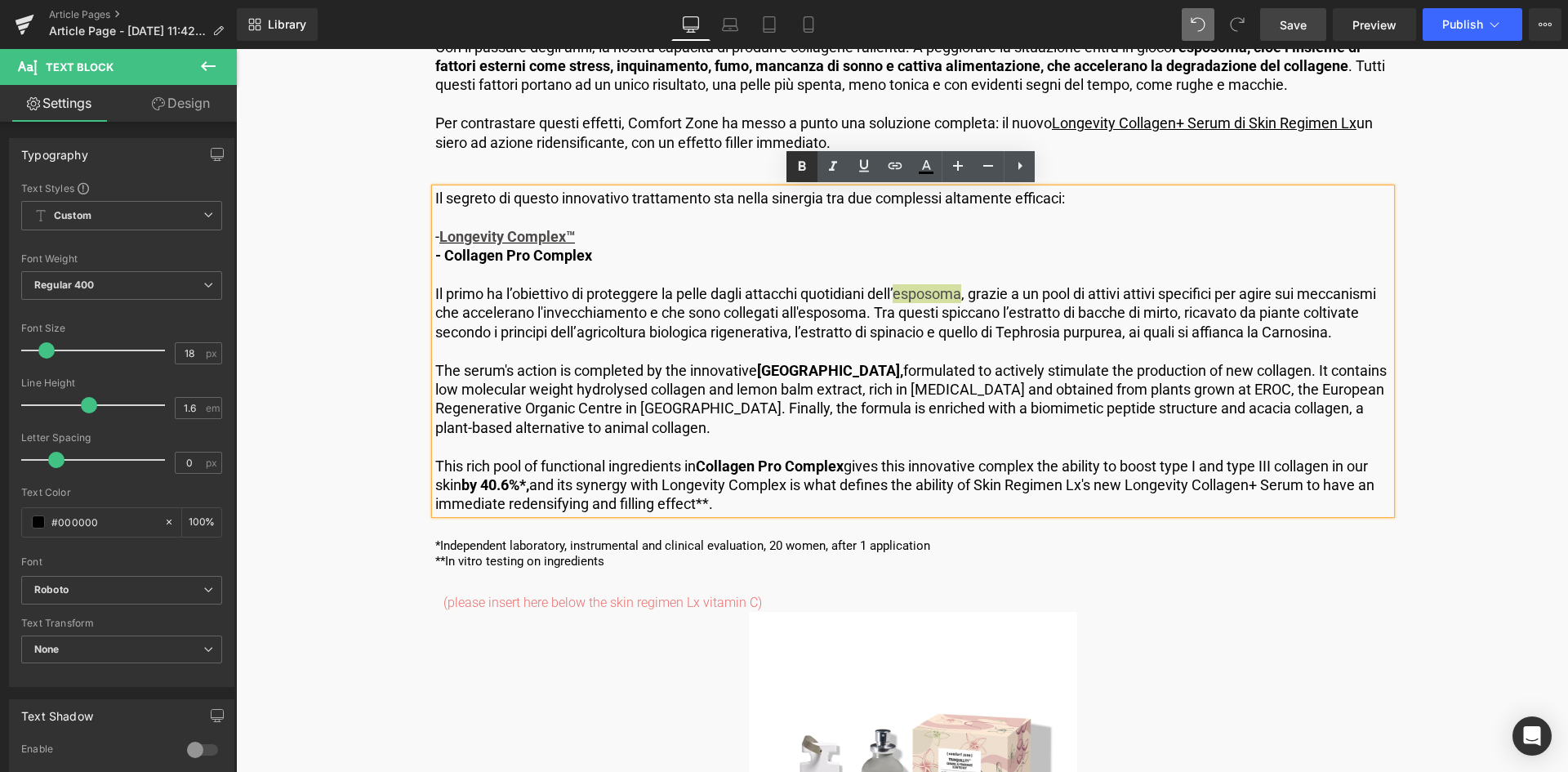
click at [795, 170] on icon at bounding box center [801, 166] width 19 height 19
click at [786, 296] on p "Il primo ha l’obiettivo di proteggere la pelle dagli attacchi quotidiani dell’ …" at bounding box center [914, 312] width 956 height 57
drag, startPoint x: 1182, startPoint y: 312, endPoint x: 1016, endPoint y: 316, distance: 166.0
click at [1016, 316] on p "Il primo ha l’obiettivo di proteggere la pelle dagli attacchi quotidiani dell’ …" at bounding box center [914, 312] width 956 height 57
click at [797, 164] on icon at bounding box center [801, 166] width 19 height 19
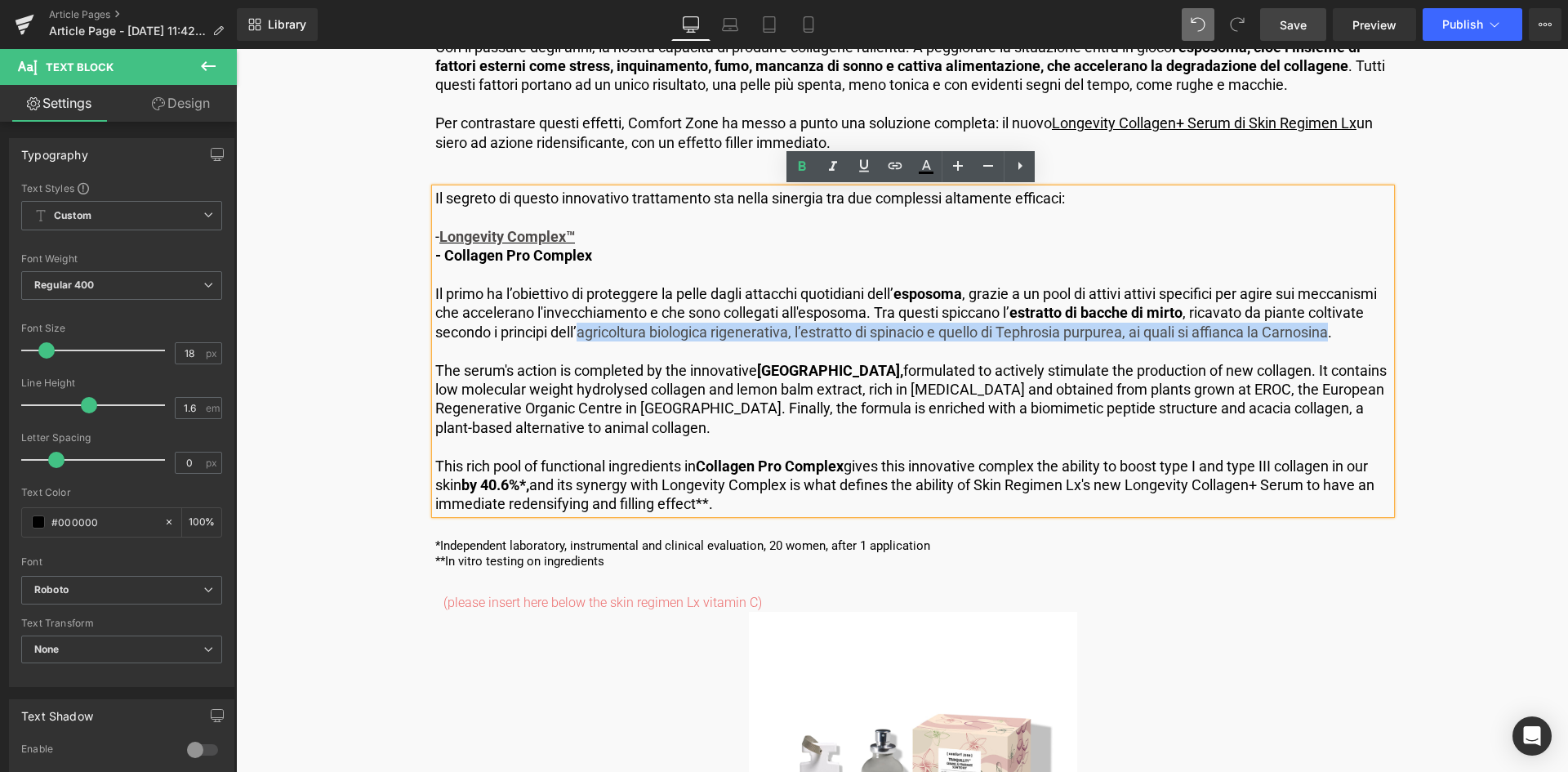
drag, startPoint x: 579, startPoint y: 333, endPoint x: 1199, endPoint y: 352, distance: 620.3
click at [1338, 332] on p "Il primo ha l’obiettivo di proteggere la pelle dagli attacchi quotidiani dell’ …" at bounding box center [914, 312] width 956 height 57
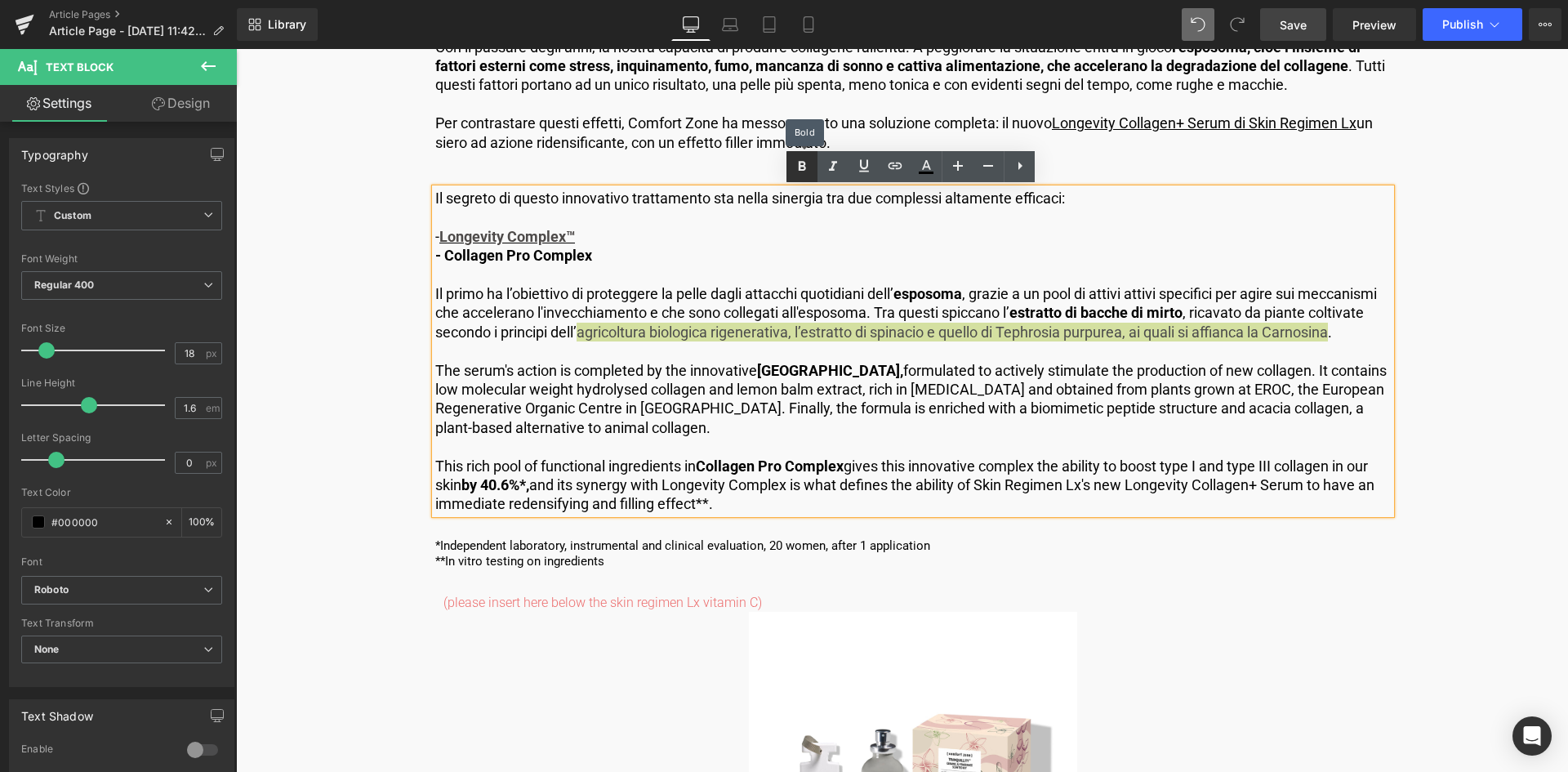
click at [797, 173] on icon at bounding box center [801, 166] width 19 height 19
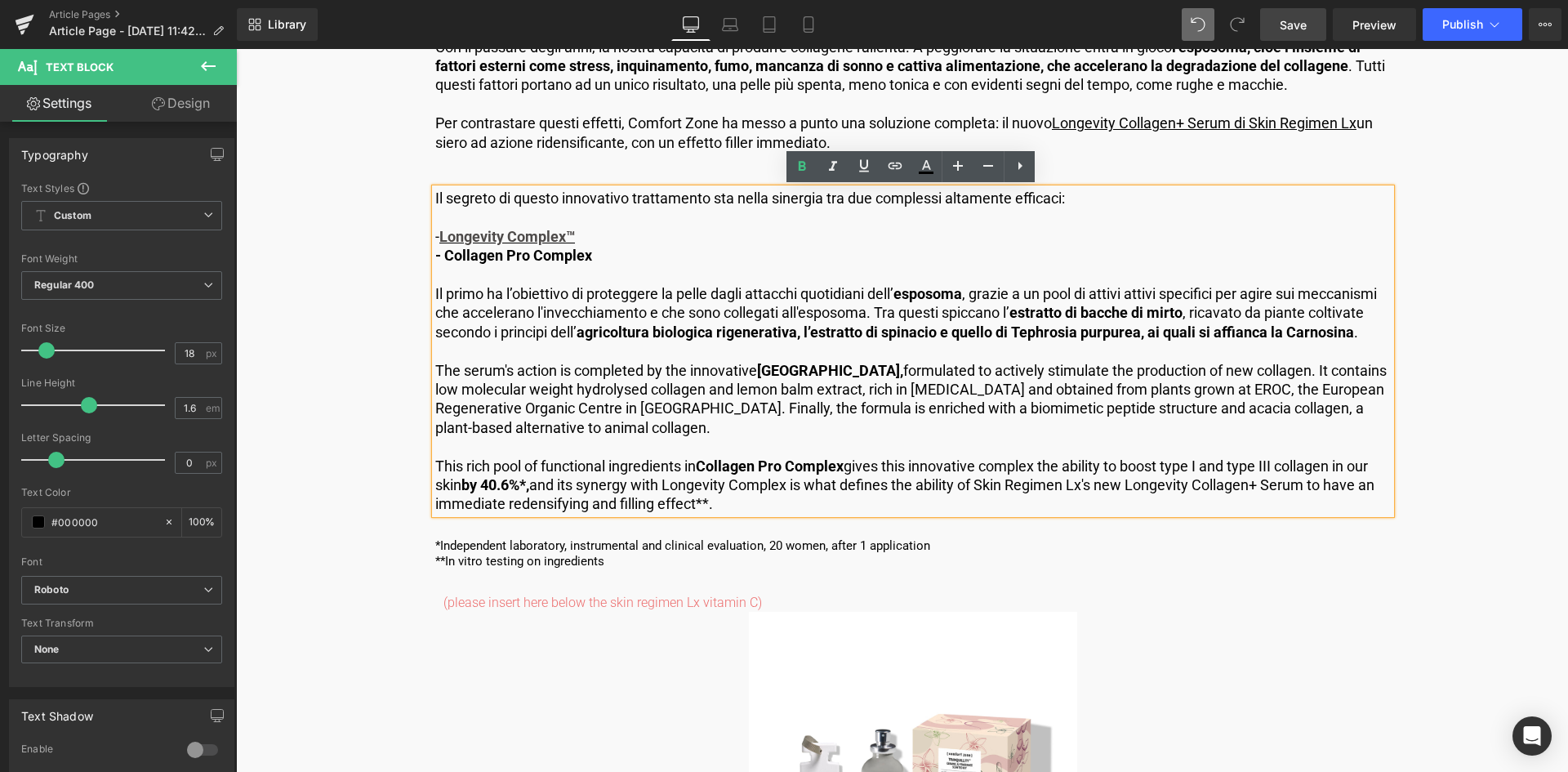
drag, startPoint x: 651, startPoint y: 377, endPoint x: 468, endPoint y: 364, distance: 183.5
click at [651, 377] on p "The serum's action is completed by the innovative Collagen Pro Complex, formula…" at bounding box center [914, 399] width 956 height 77
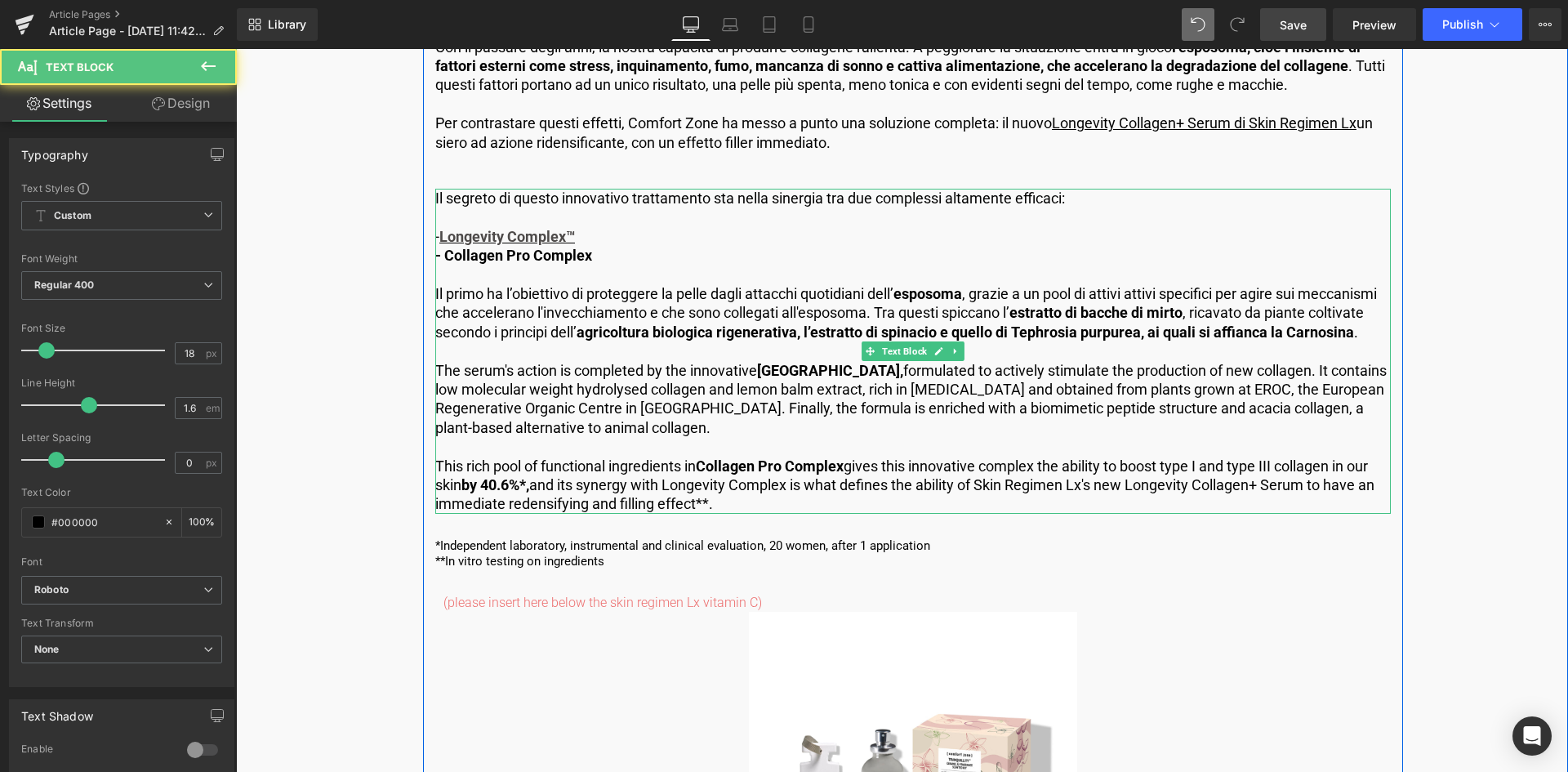
click at [700, 435] on p "The serum's action is completed by the innovative Collagen Pro Complex, formula…" at bounding box center [914, 399] width 956 height 77
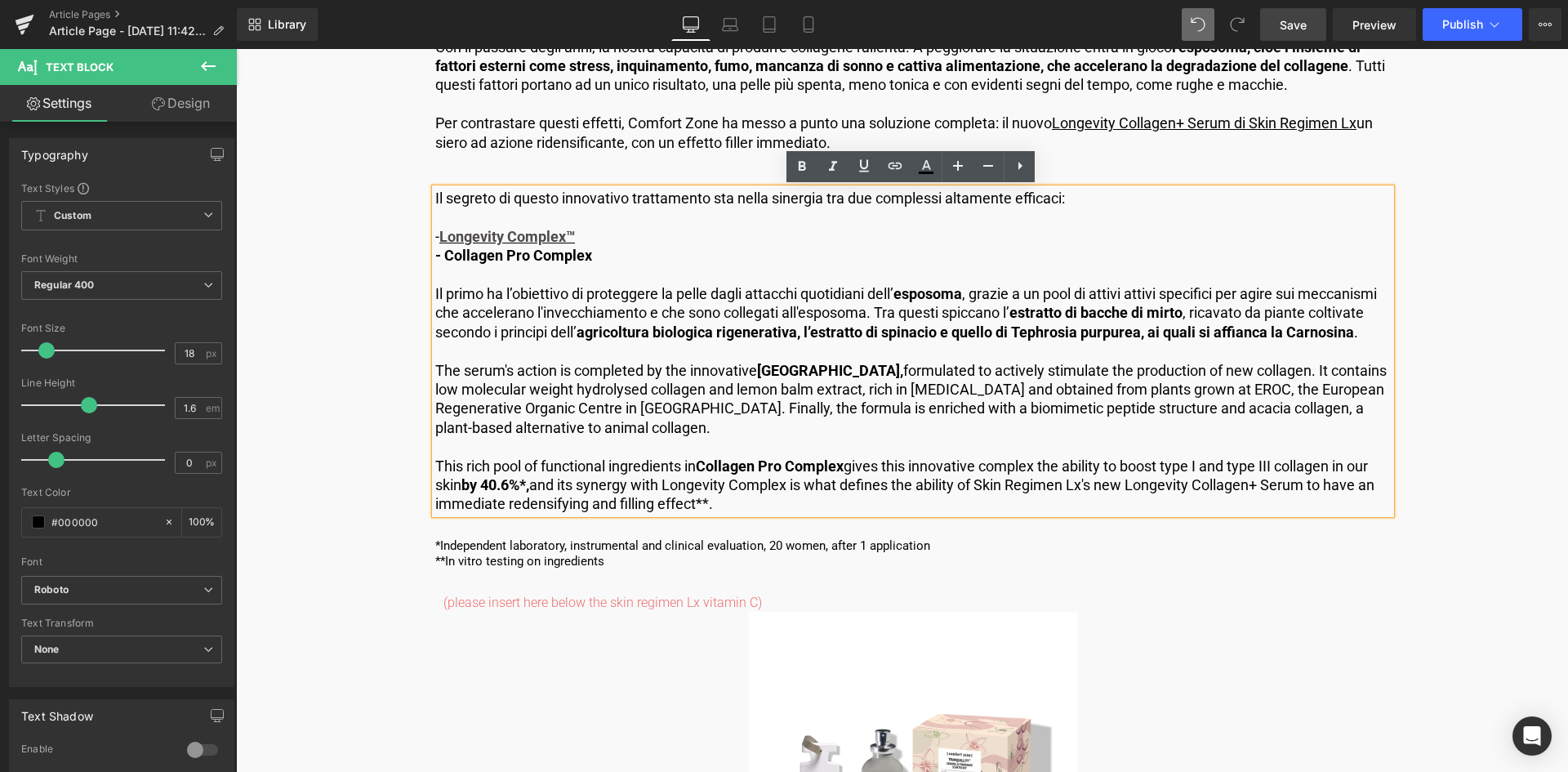
click at [737, 436] on p "The serum's action is completed by the innovative Collagen Pro Complex, formula…" at bounding box center [914, 399] width 956 height 77
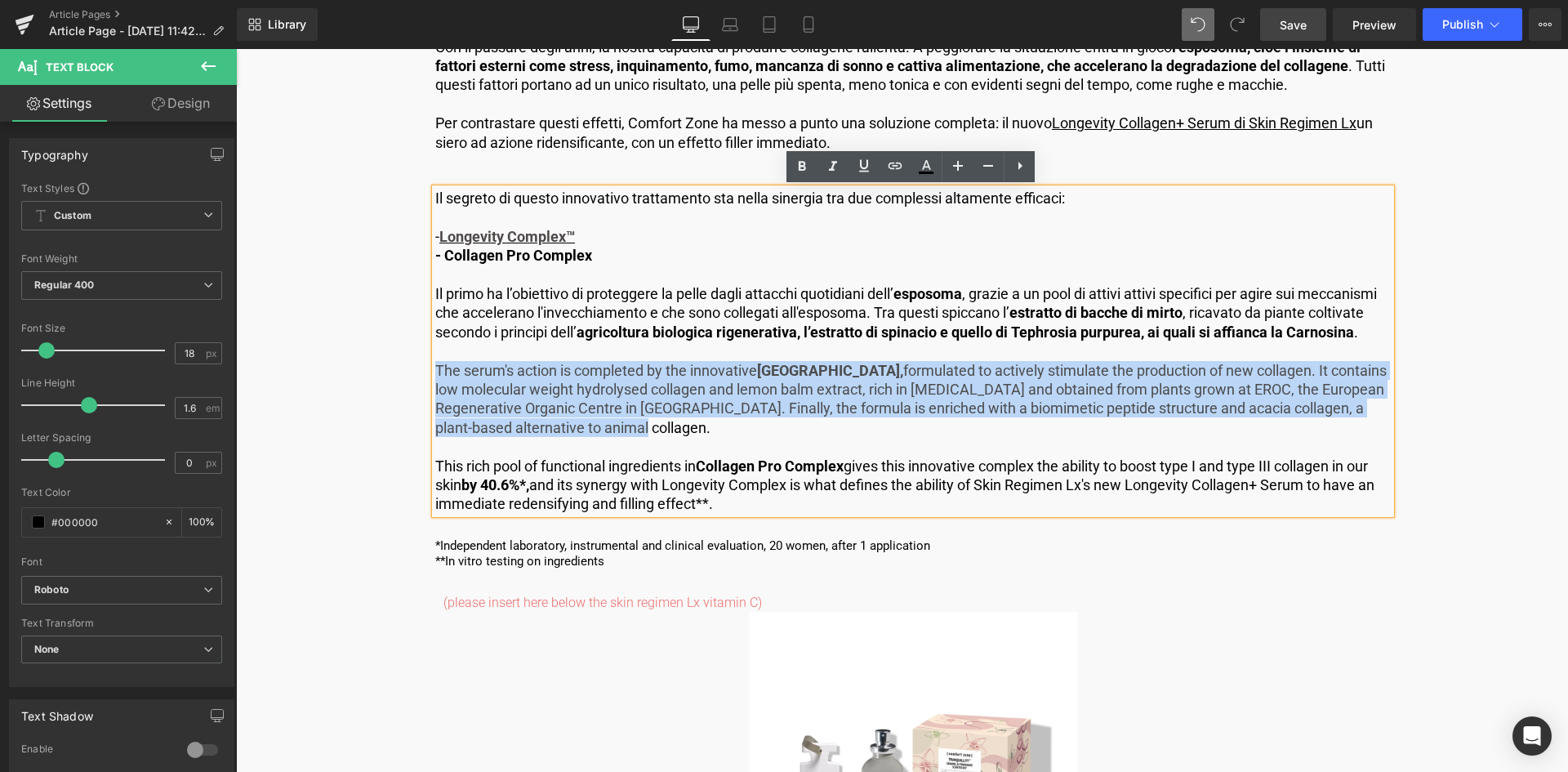
drag, startPoint x: 725, startPoint y: 426, endPoint x: 420, endPoint y: 375, distance: 309.2
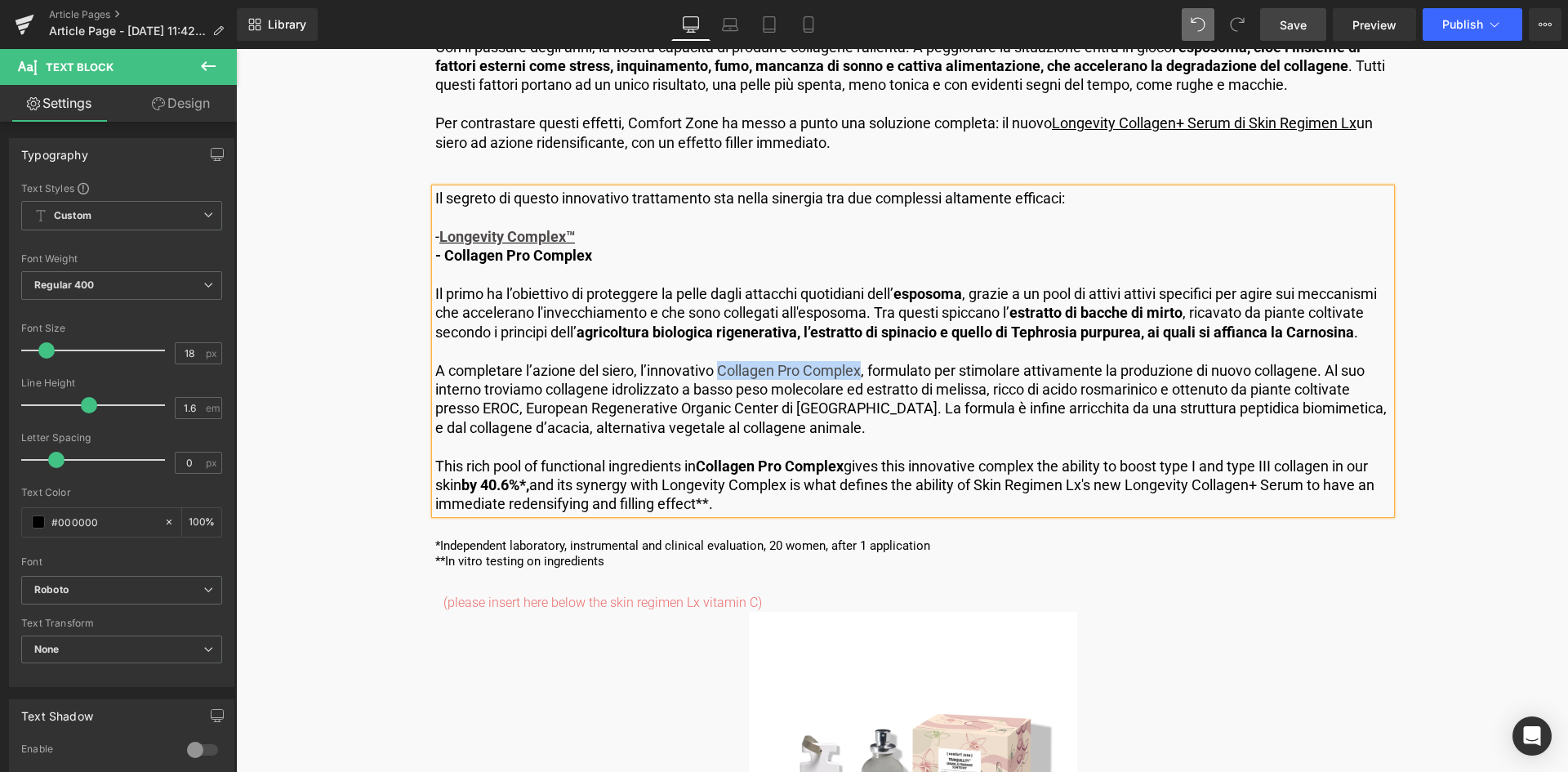
drag, startPoint x: 860, startPoint y: 375, endPoint x: 720, endPoint y: 370, distance: 140.1
click at [720, 370] on p "A completare l’azione del siero, l’innovativo Collagen Pro Complex, formulato p…" at bounding box center [914, 399] width 956 height 77
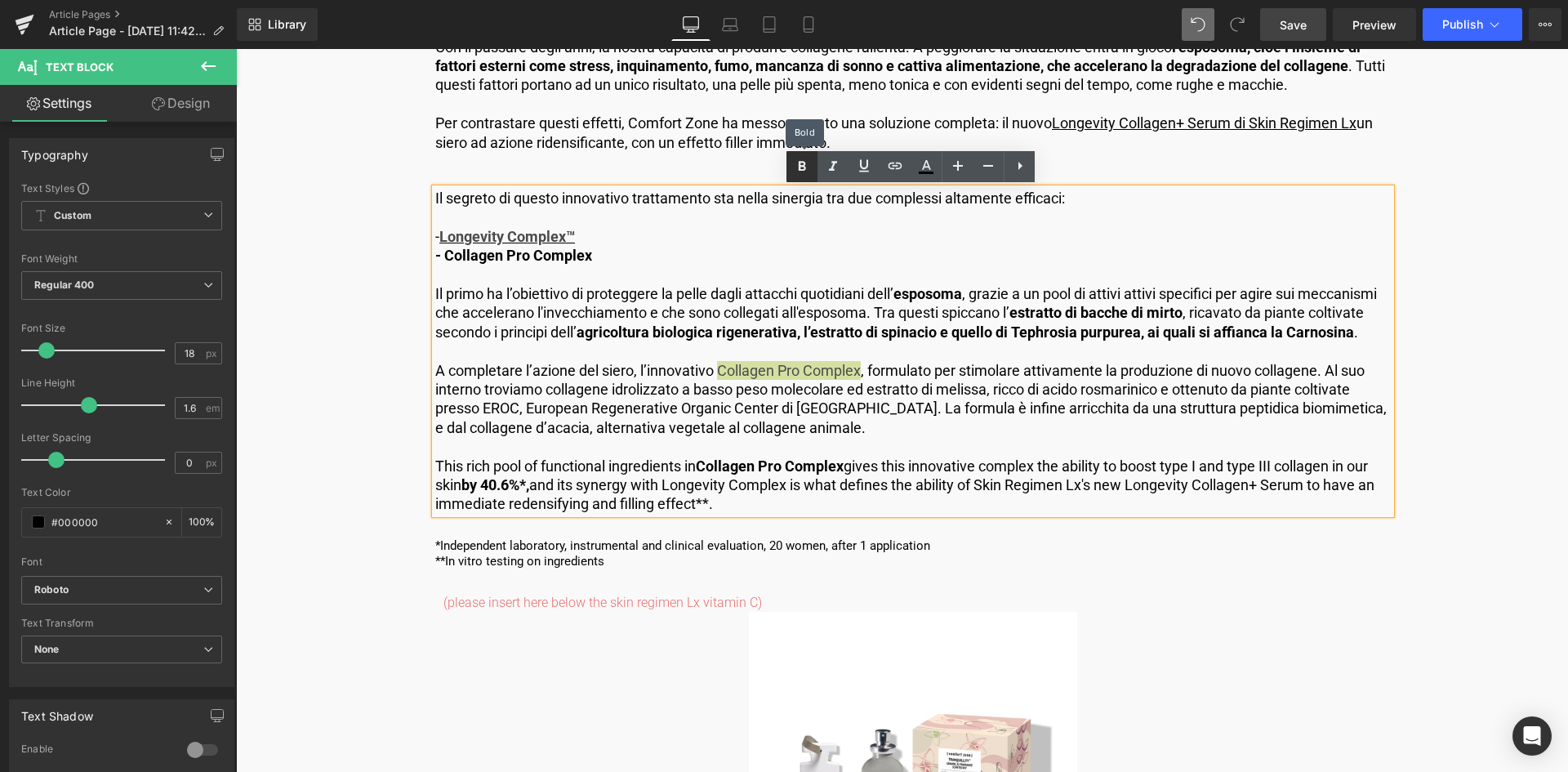
click at [798, 162] on icon at bounding box center [801, 166] width 19 height 19
click at [712, 504] on p "This rich pool of functional ingredients in Collagen Pro Complex gives this inn…" at bounding box center [914, 485] width 956 height 57
drag, startPoint x: 719, startPoint y: 504, endPoint x: 435, endPoint y: 465, distance: 286.7
click at [436, 465] on p "This rich pool of functional ingredients in Collagen Pro Complex gives this inn…" at bounding box center [914, 485] width 956 height 57
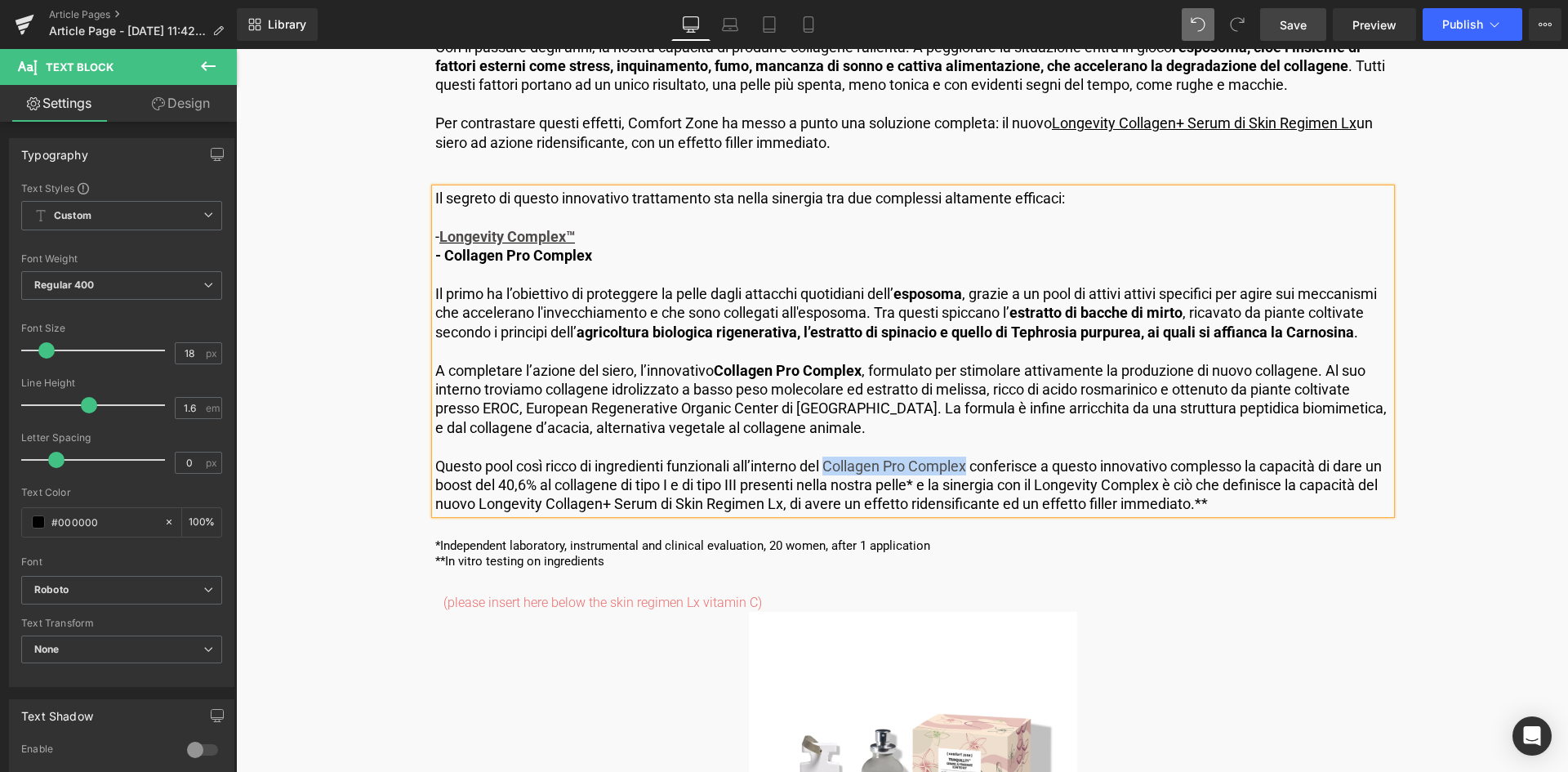
drag, startPoint x: 973, startPoint y: 466, endPoint x: 832, endPoint y: 466, distance: 141.0
click at [832, 466] on p "Questo pool così ricco di ingredienti funzionali all’interno del Collagen Pro C…" at bounding box center [914, 485] width 956 height 57
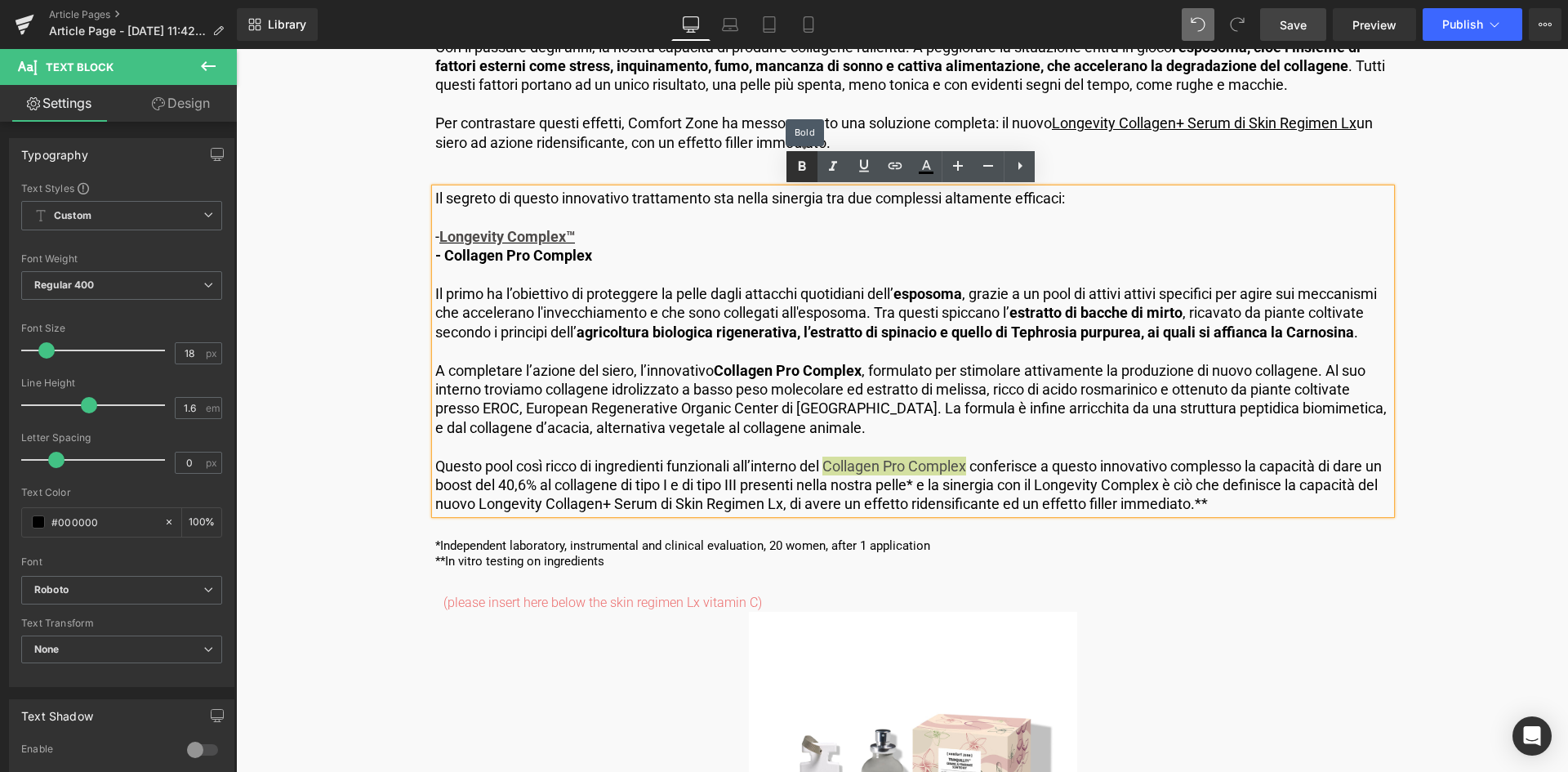
click at [794, 171] on icon at bounding box center [801, 166] width 19 height 19
drag, startPoint x: 556, startPoint y: 484, endPoint x: 519, endPoint y: 485, distance: 37.0
click at [519, 485] on p "Questo pool così ricco di ingredienti funzionali all’interno del Collagen Pro C…" at bounding box center [914, 485] width 956 height 57
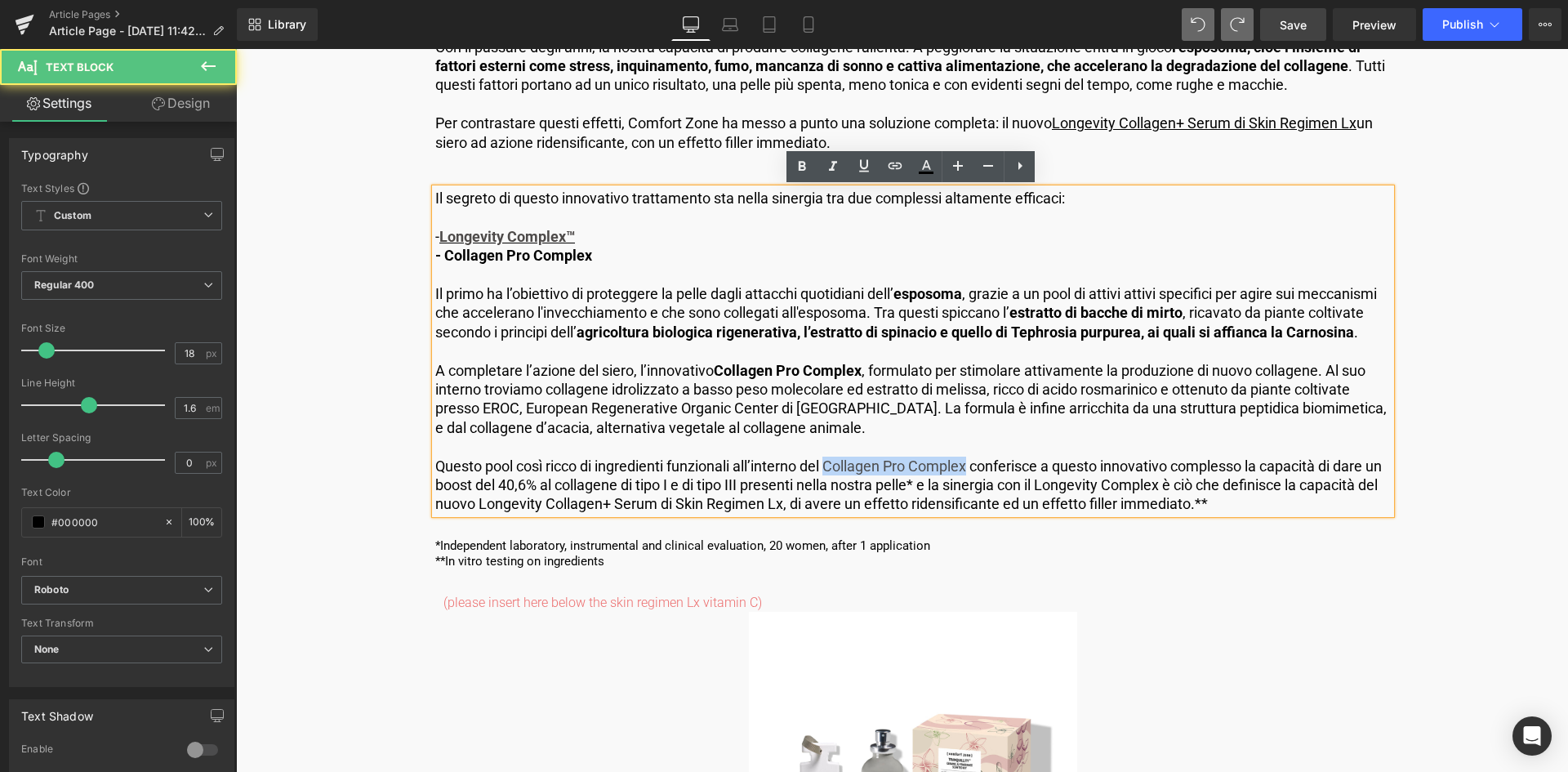
drag, startPoint x: 830, startPoint y: 469, endPoint x: 972, endPoint y: 466, distance: 142.0
click at [972, 466] on p "Questo pool così ricco di ingredienti funzionali all’interno del Collagen Pro C…" at bounding box center [914, 485] width 956 height 57
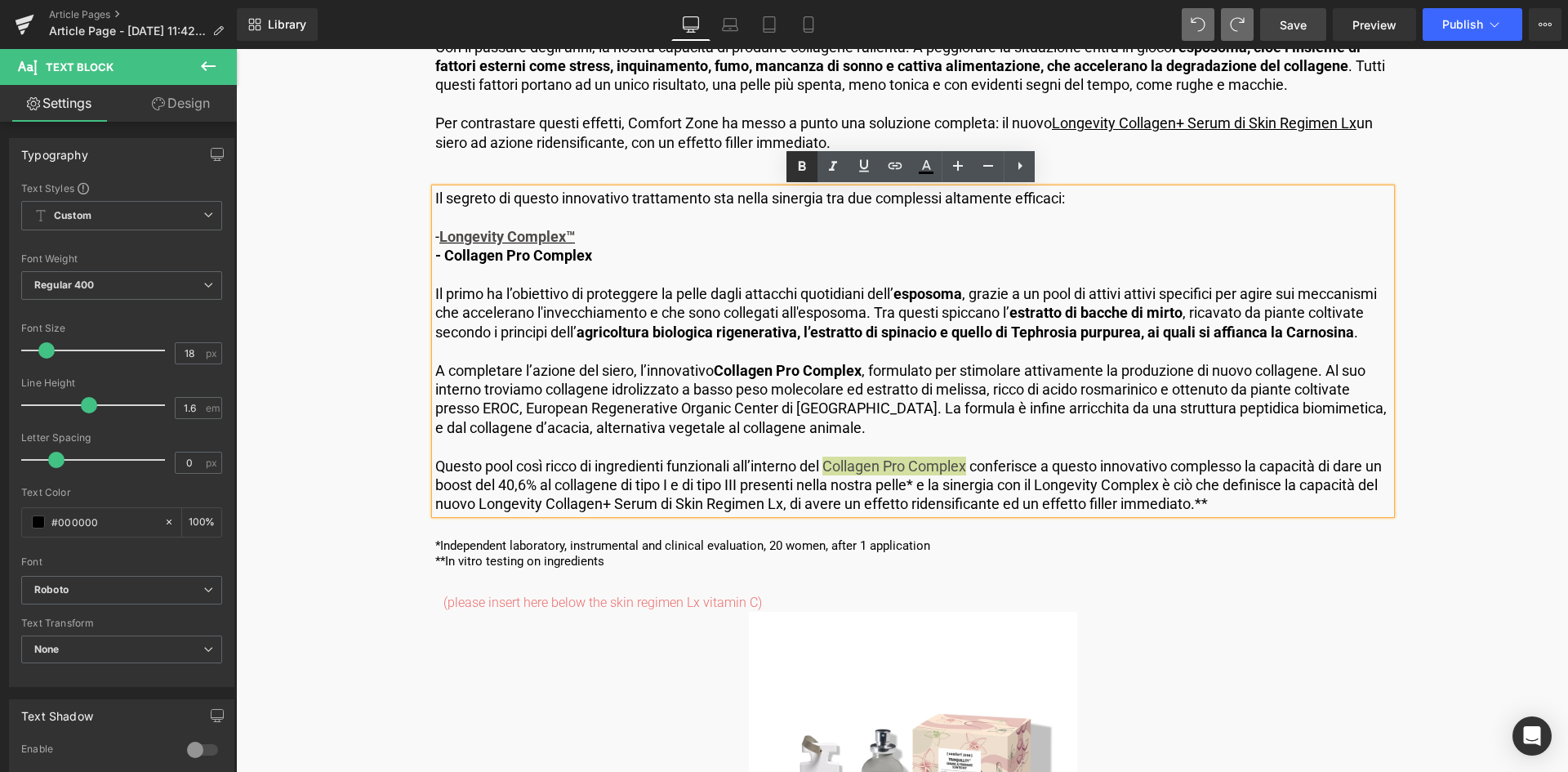
click at [805, 169] on icon at bounding box center [803, 166] width 7 height 10
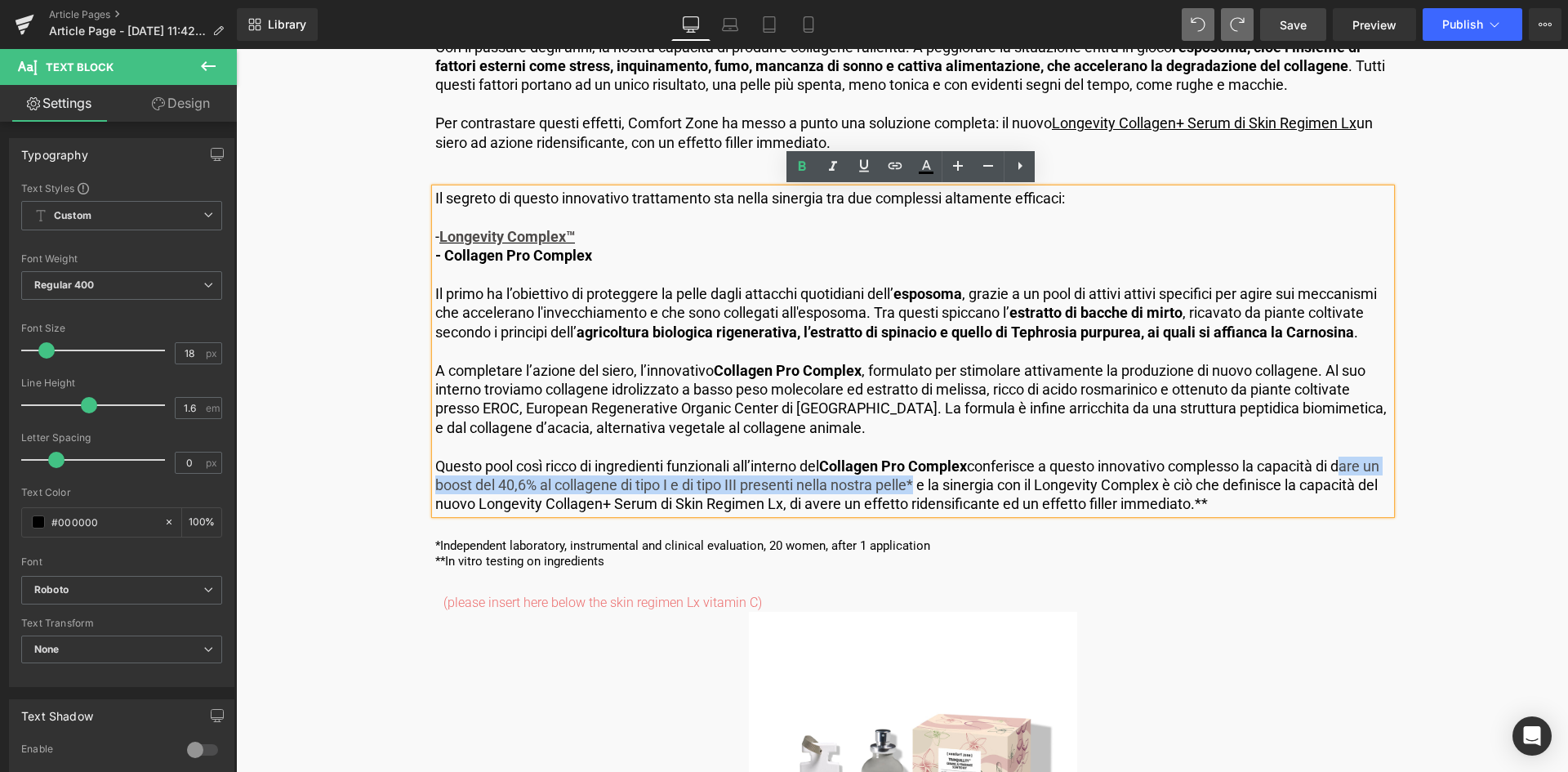
drag, startPoint x: 1347, startPoint y: 462, endPoint x: 931, endPoint y: 484, distance: 416.6
click at [931, 484] on p "Questo pool così ricco di ingredienti funzionali all’interno del Collagen Pro C…" at bounding box center [914, 485] width 956 height 57
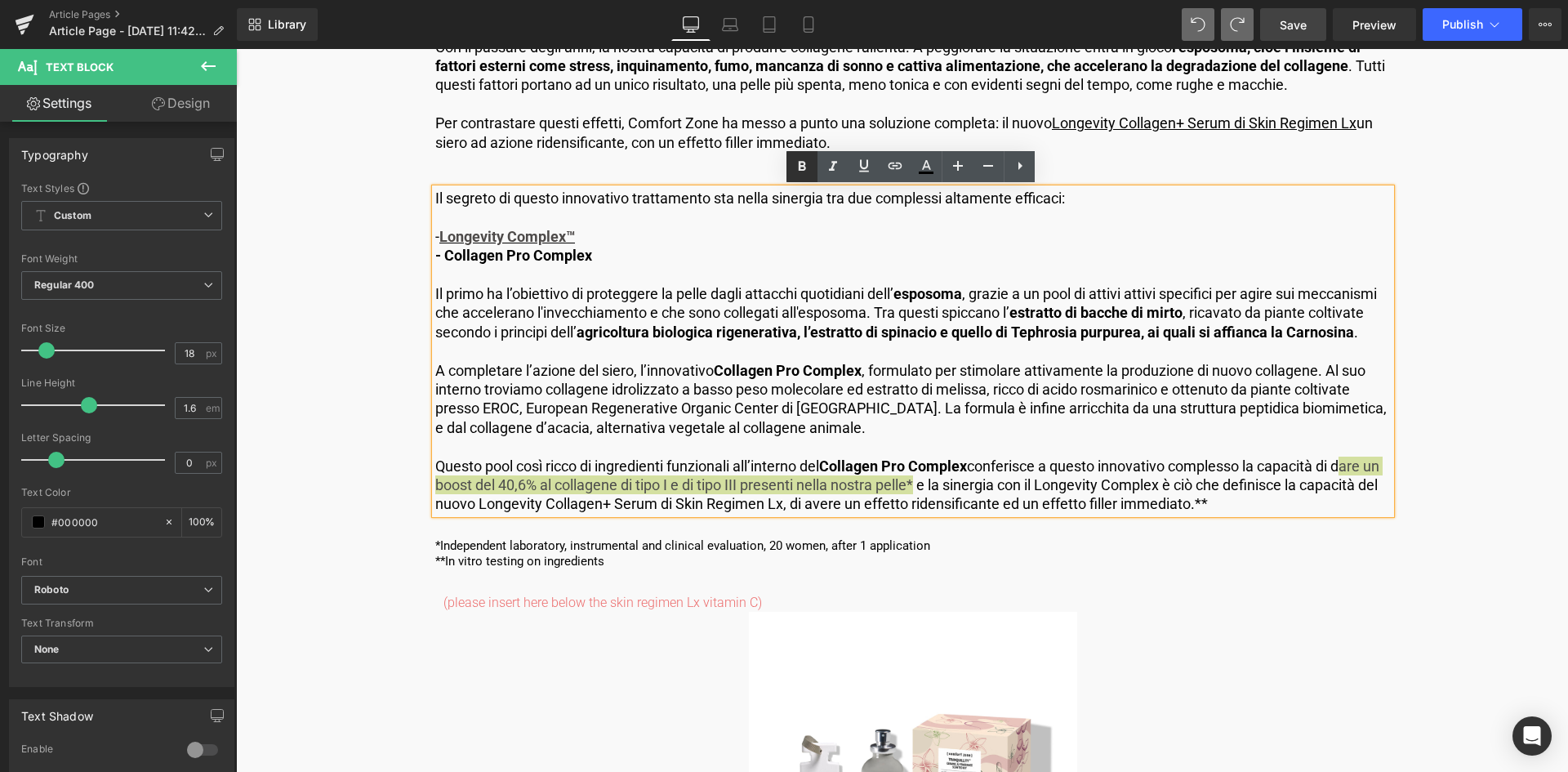
click at [799, 165] on icon at bounding box center [803, 166] width 7 height 10
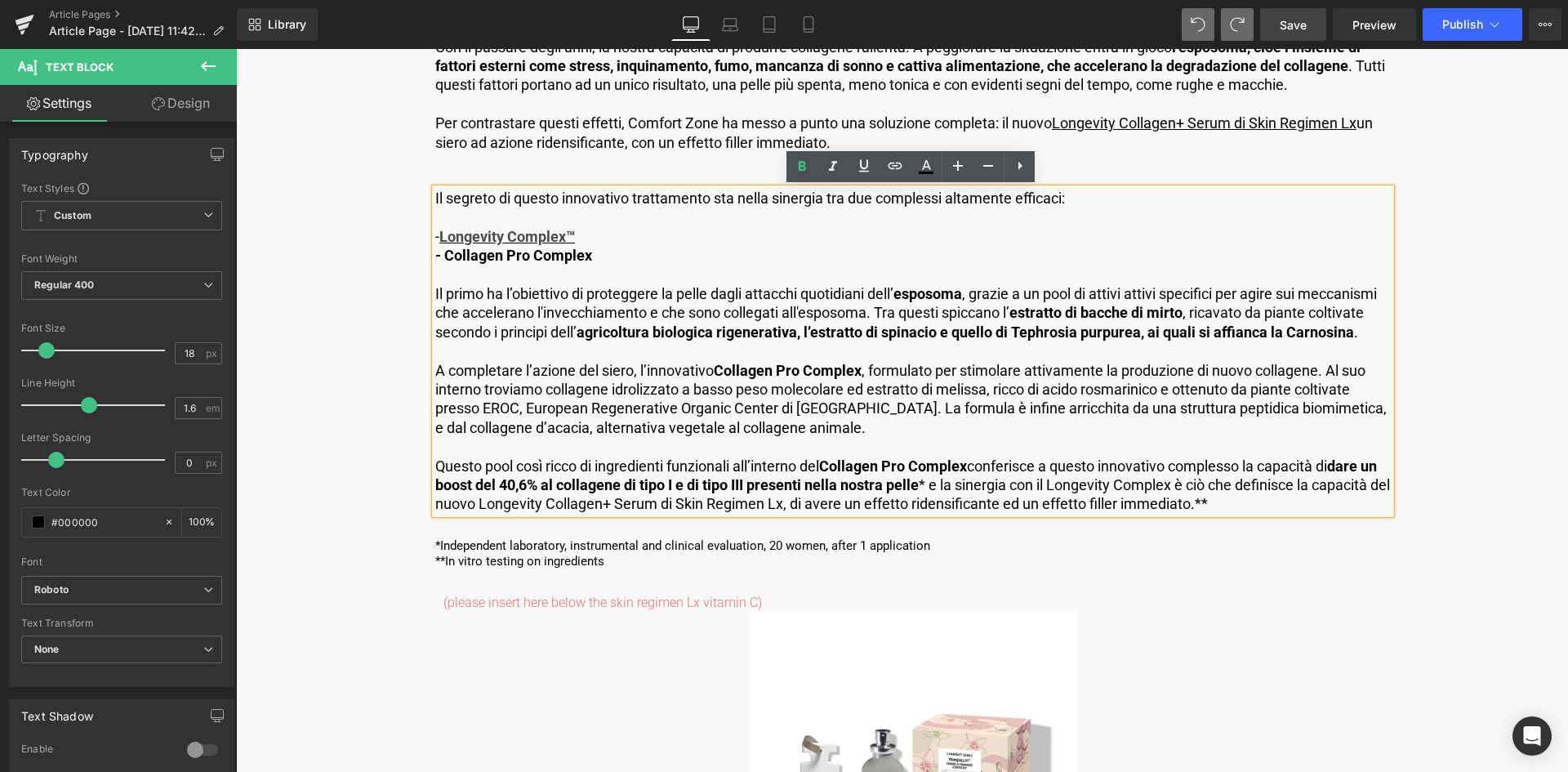
drag, startPoint x: 908, startPoint y: 349, endPoint x: 980, endPoint y: 355, distance: 72.2
click at [918, 351] on p at bounding box center [914, 351] width 956 height 19
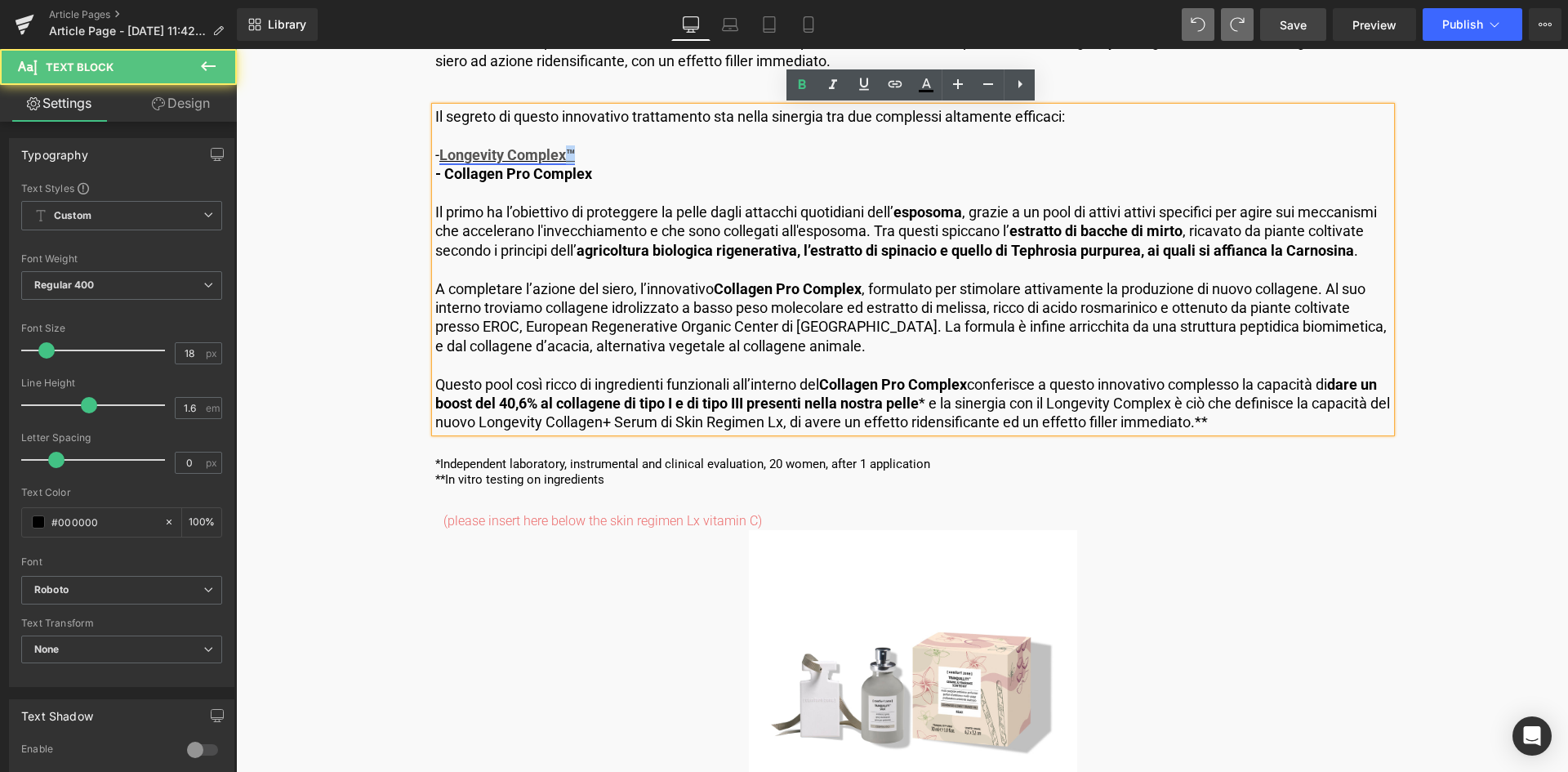
click at [571, 149] on link "Longevity Complex™" at bounding box center [507, 155] width 135 height 17
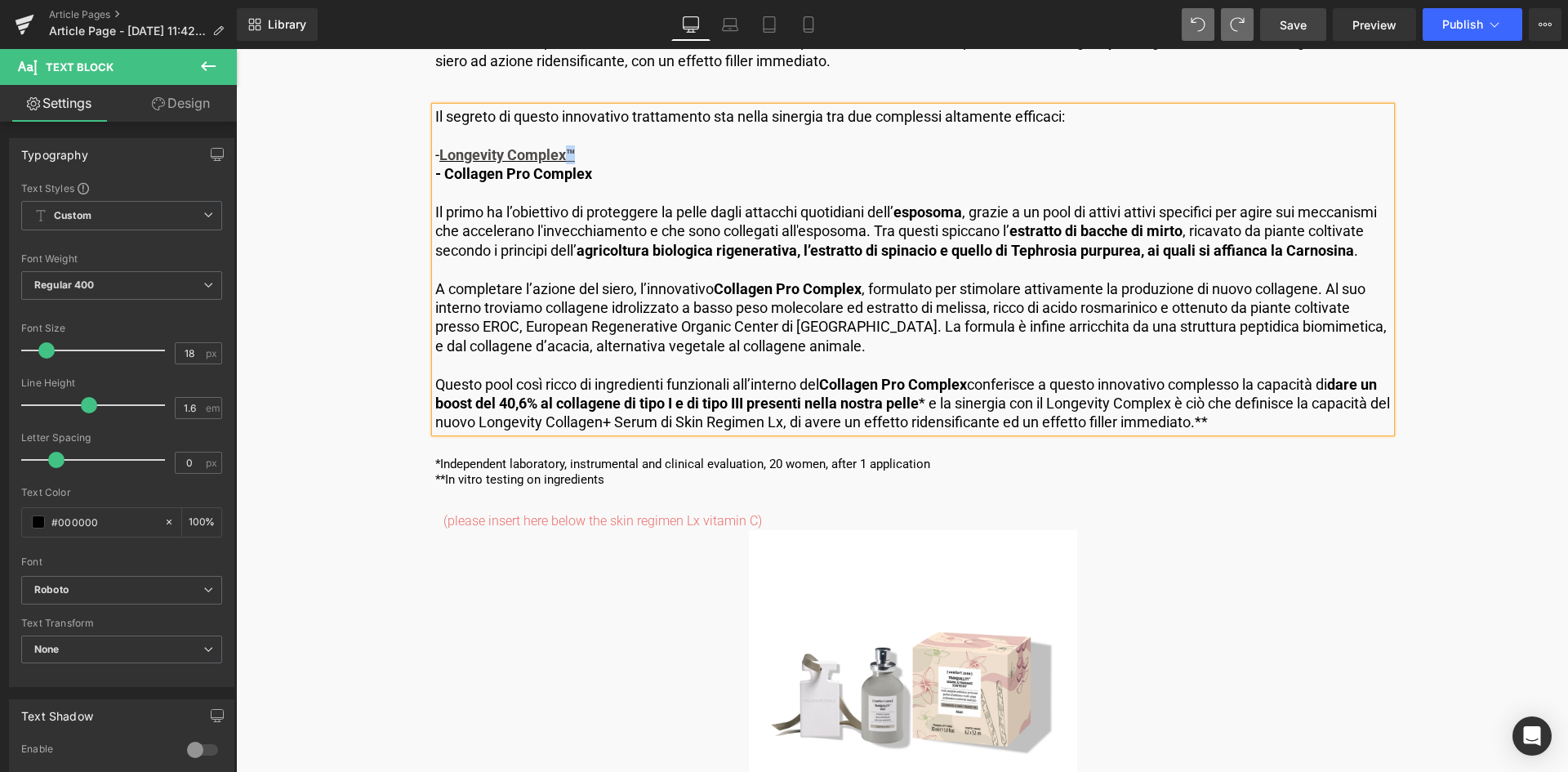
click at [1188, 400] on p "Questo pool così ricco di ingredienti funzionali all’interno del Collagen Pro C…" at bounding box center [914, 404] width 956 height 57
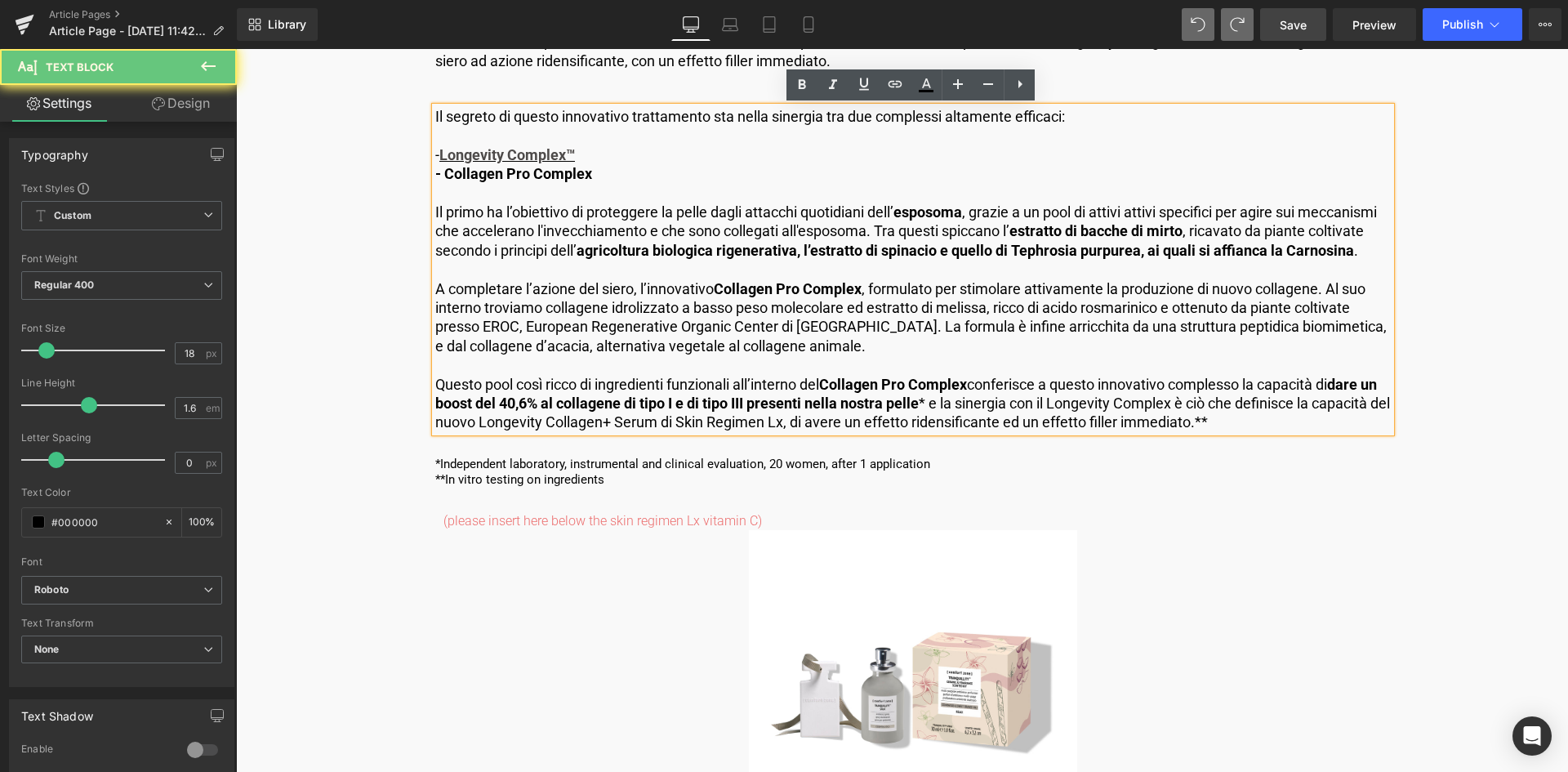
click at [1196, 399] on p "Questo pool così ricco di ingredienti funzionali all’interno del Collagen Pro C…" at bounding box center [914, 404] width 956 height 57
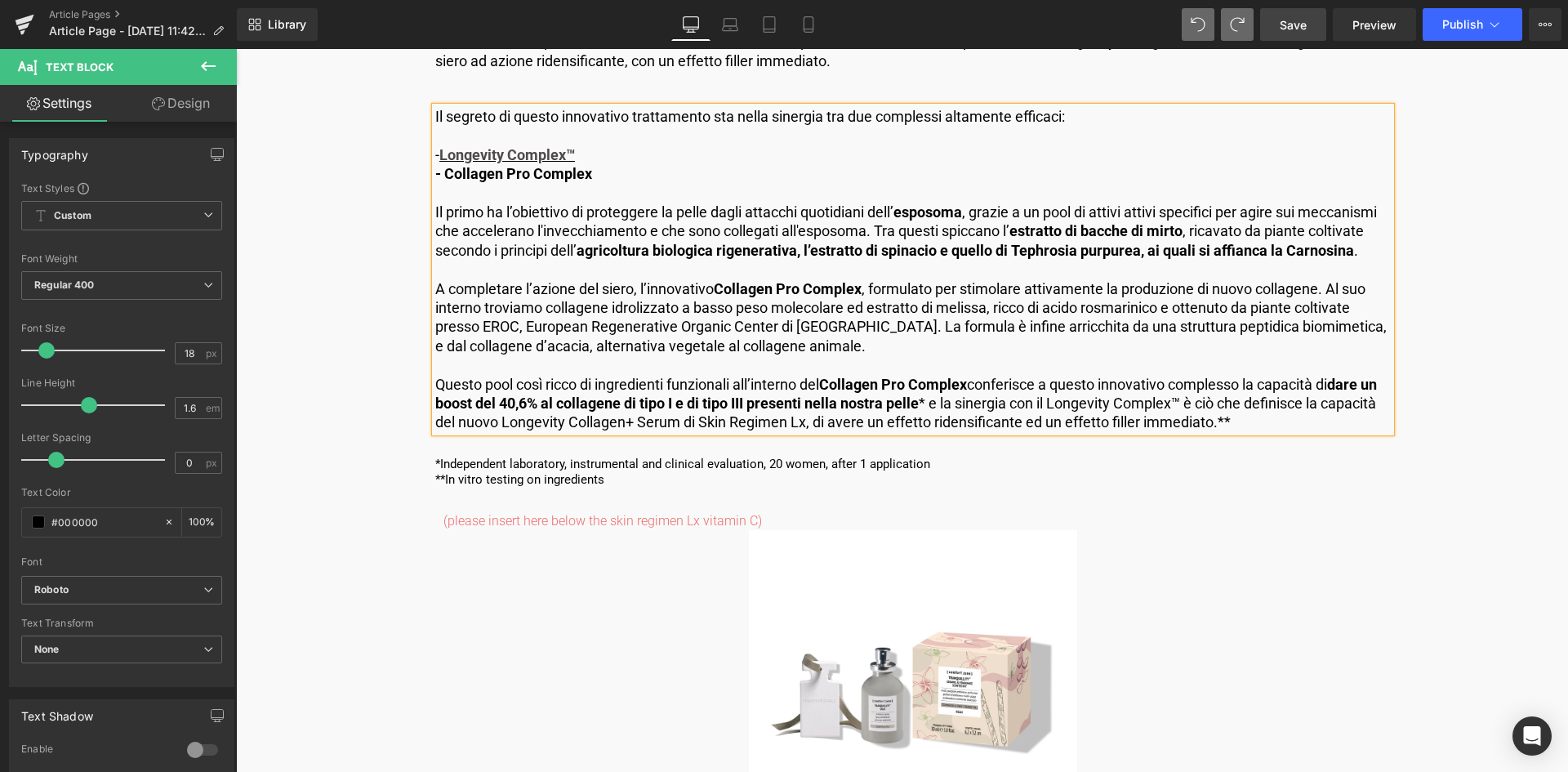
scroll to position [4248, 0]
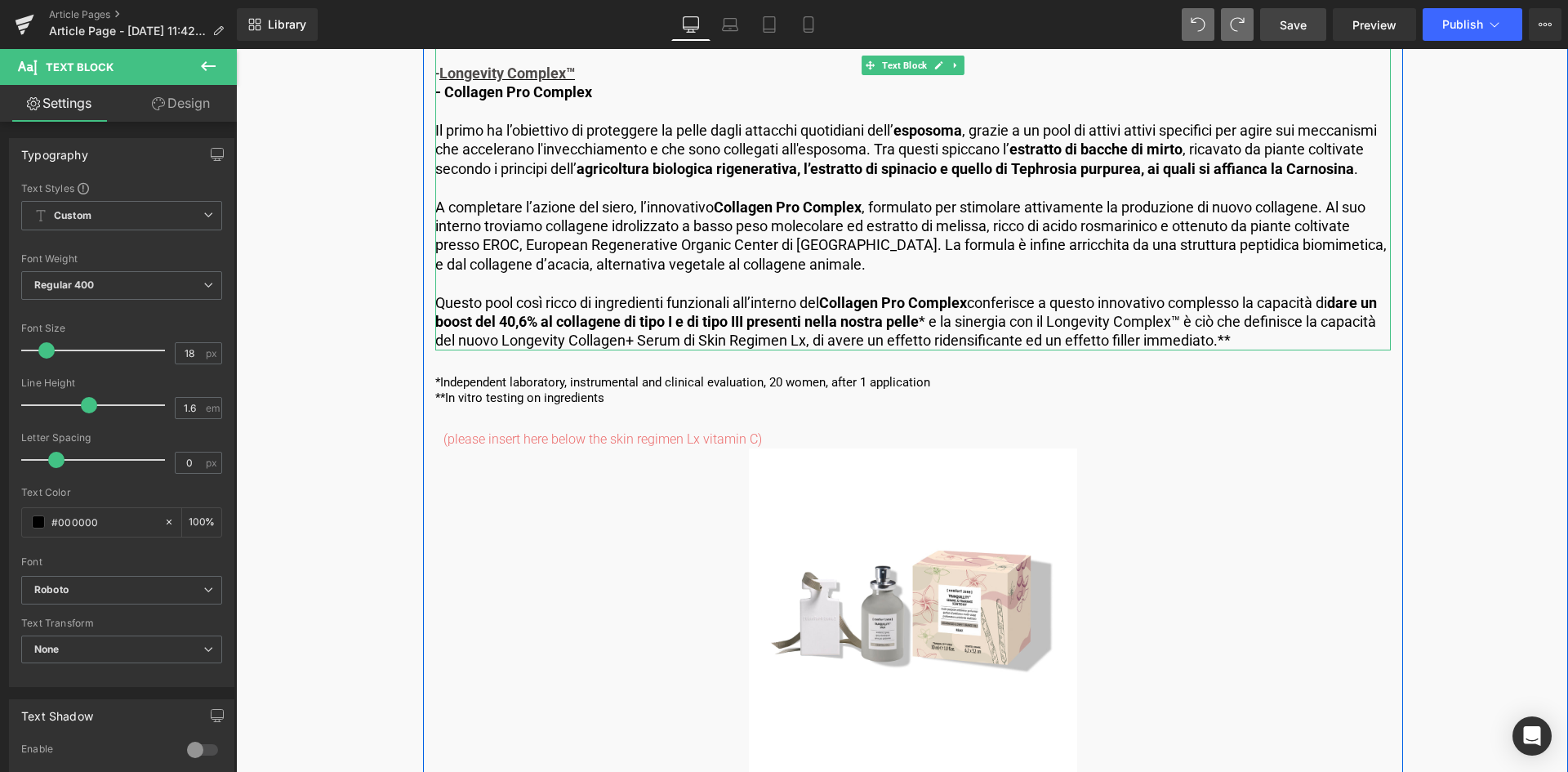
click at [864, 339] on p "Questo pool così ricco di ingredienti funzionali all’interno del Collagen Pro C…" at bounding box center [914, 321] width 956 height 57
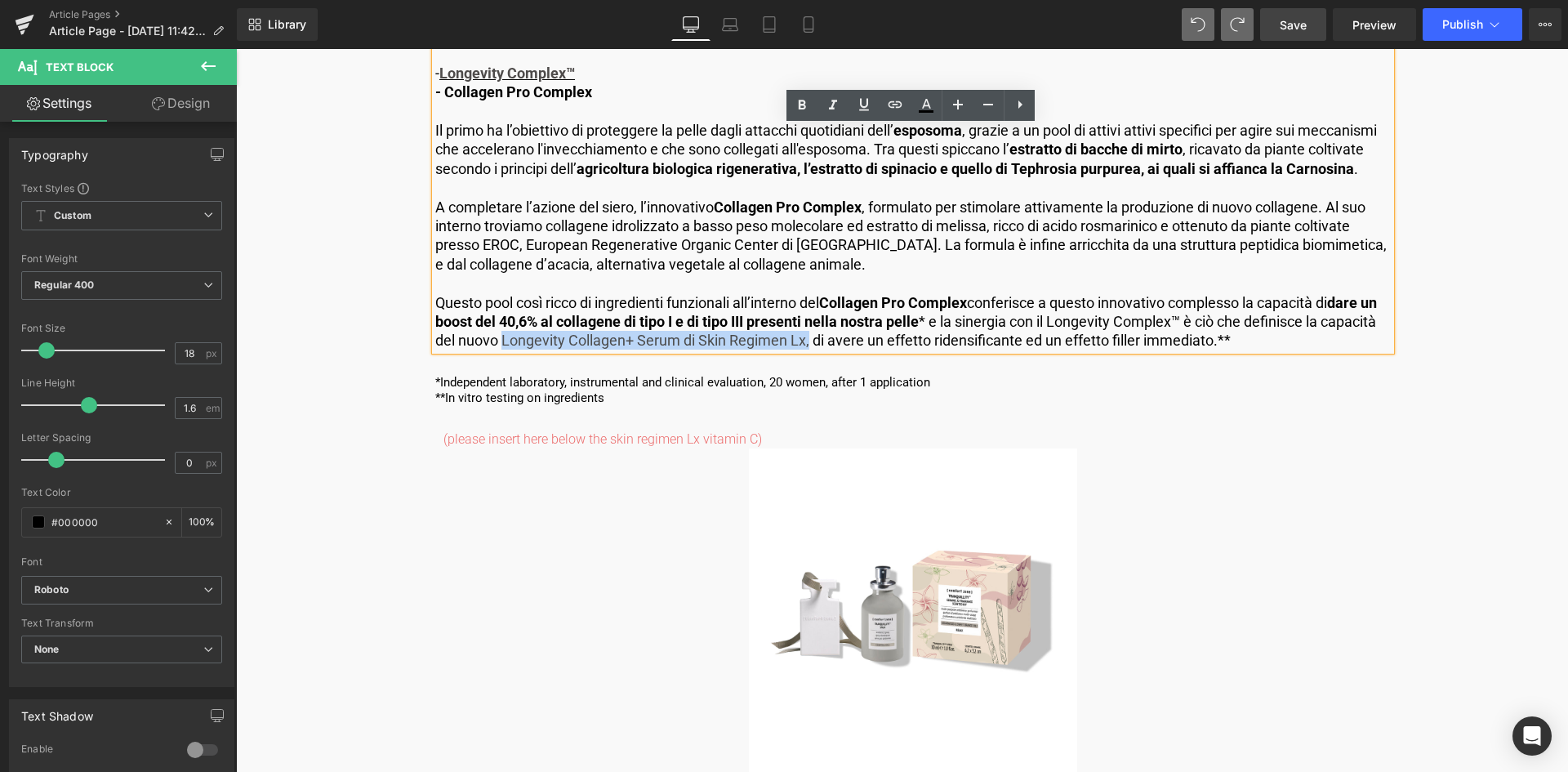
drag, startPoint x: 864, startPoint y: 339, endPoint x: 568, endPoint y: 343, distance: 296.0
click at [568, 343] on p "Questo pool così ricco di ingredienti funzionali all’interno del Collagen Pro C…" at bounding box center [914, 321] width 956 height 57
click at [864, 109] on icon at bounding box center [863, 103] width 19 height 19
click at [895, 106] on icon at bounding box center [894, 103] width 19 height 19
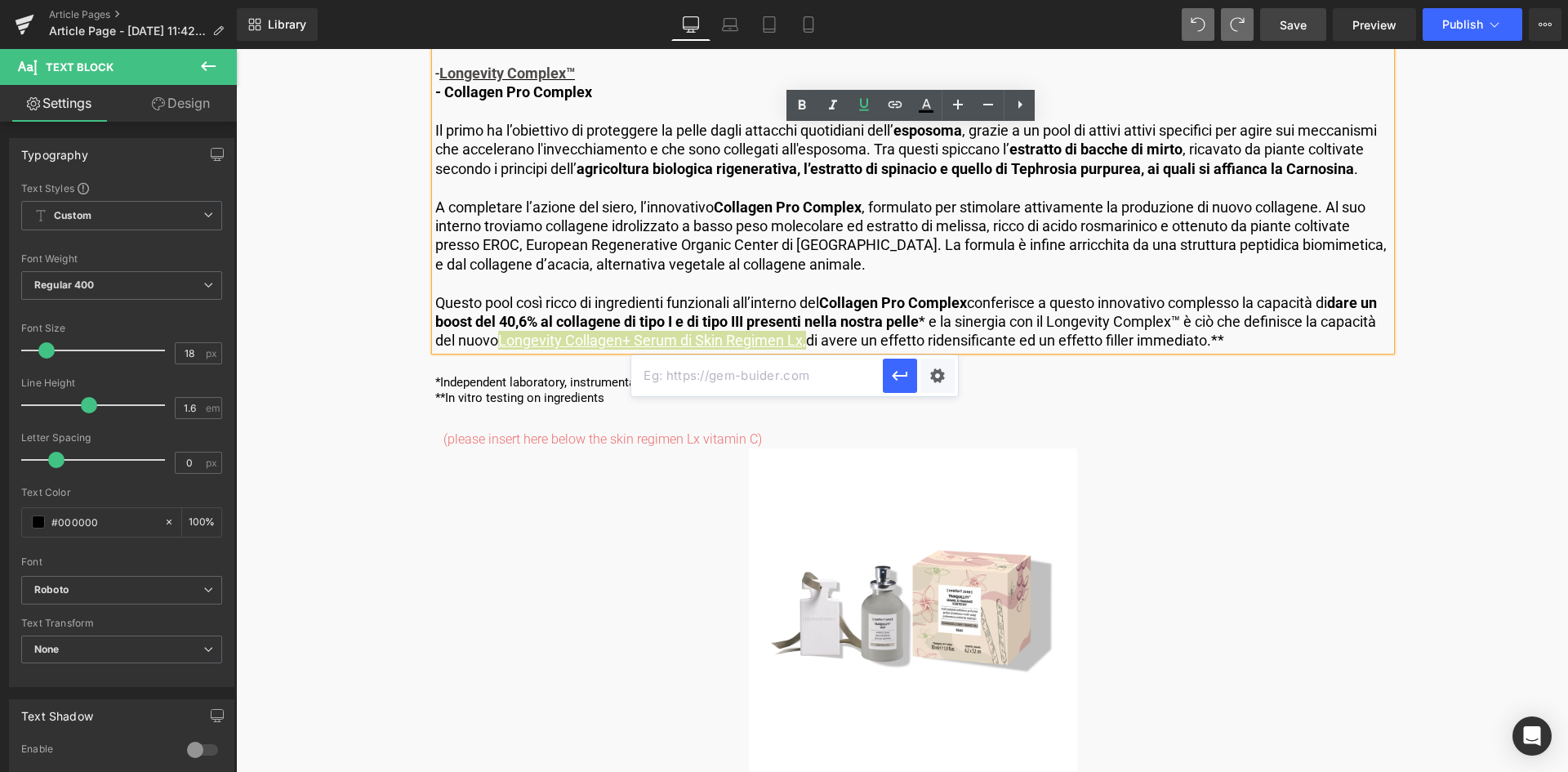
click at [737, 382] on input "text" at bounding box center [757, 375] width 252 height 41
paste input "[URL][DOMAIN_NAME]"
type input "[URL][DOMAIN_NAME]"
click at [904, 366] on icon "button" at bounding box center [899, 375] width 19 height 19
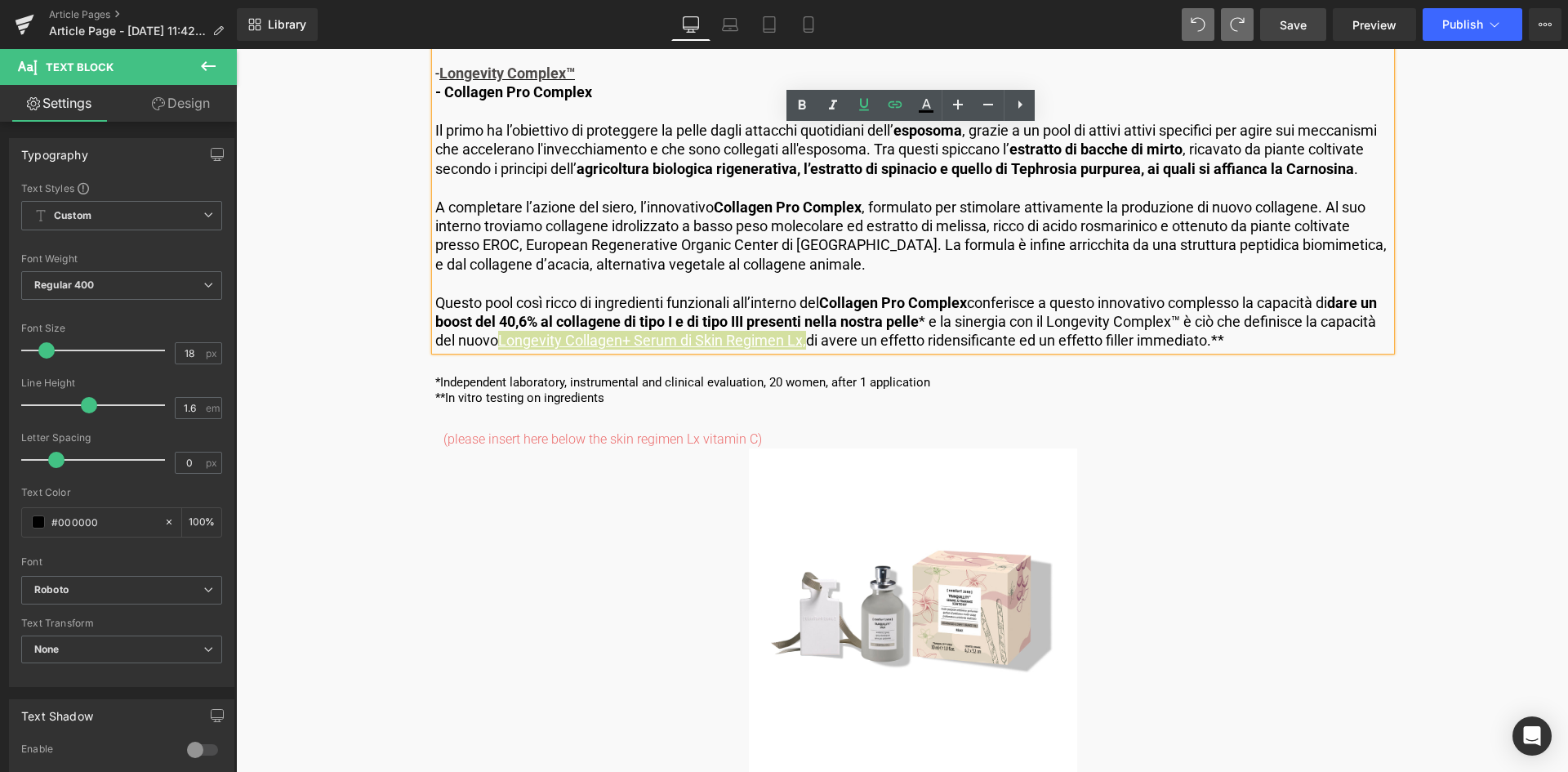
scroll to position [0, 0]
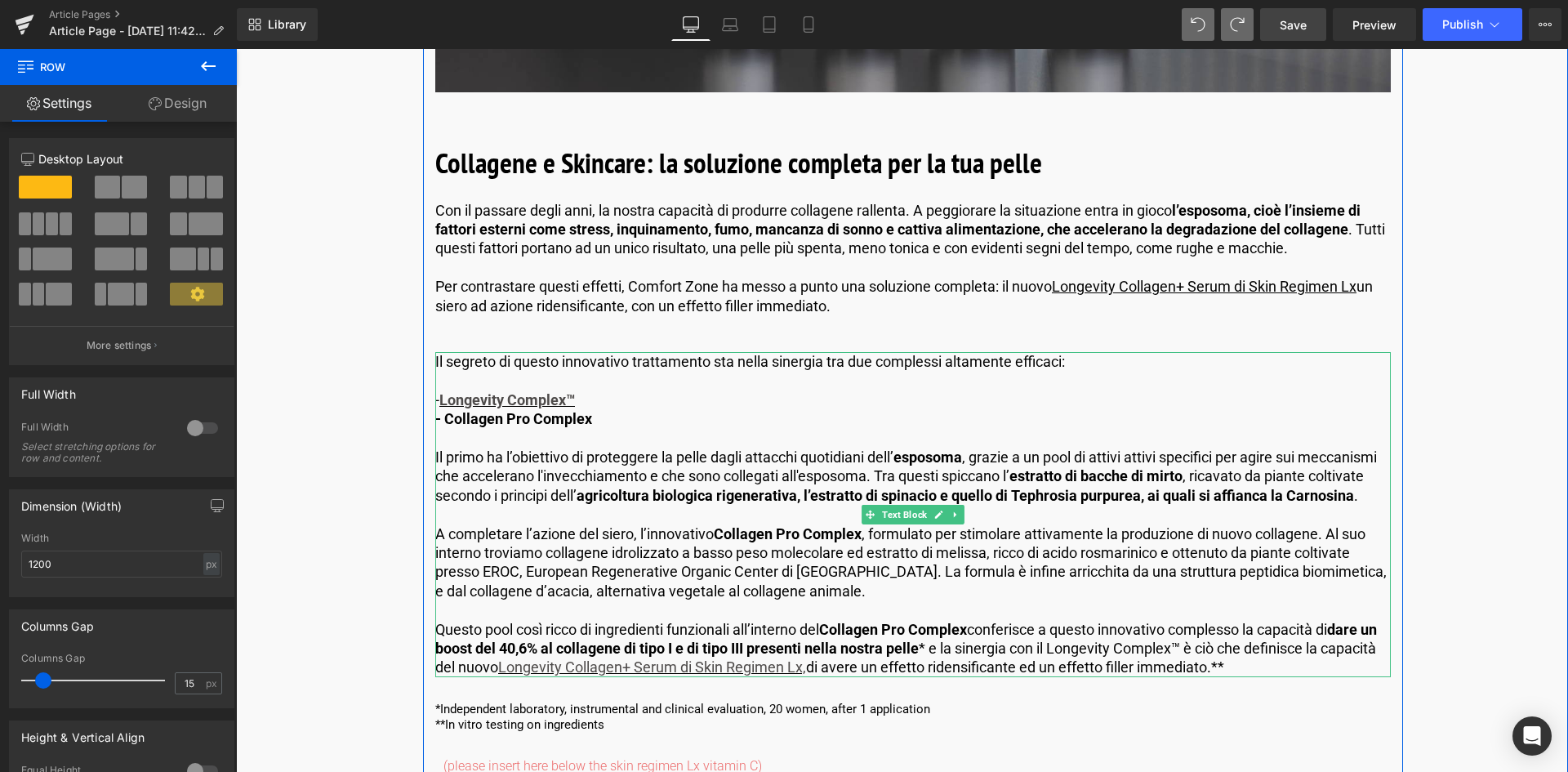
scroll to position [4412, 0]
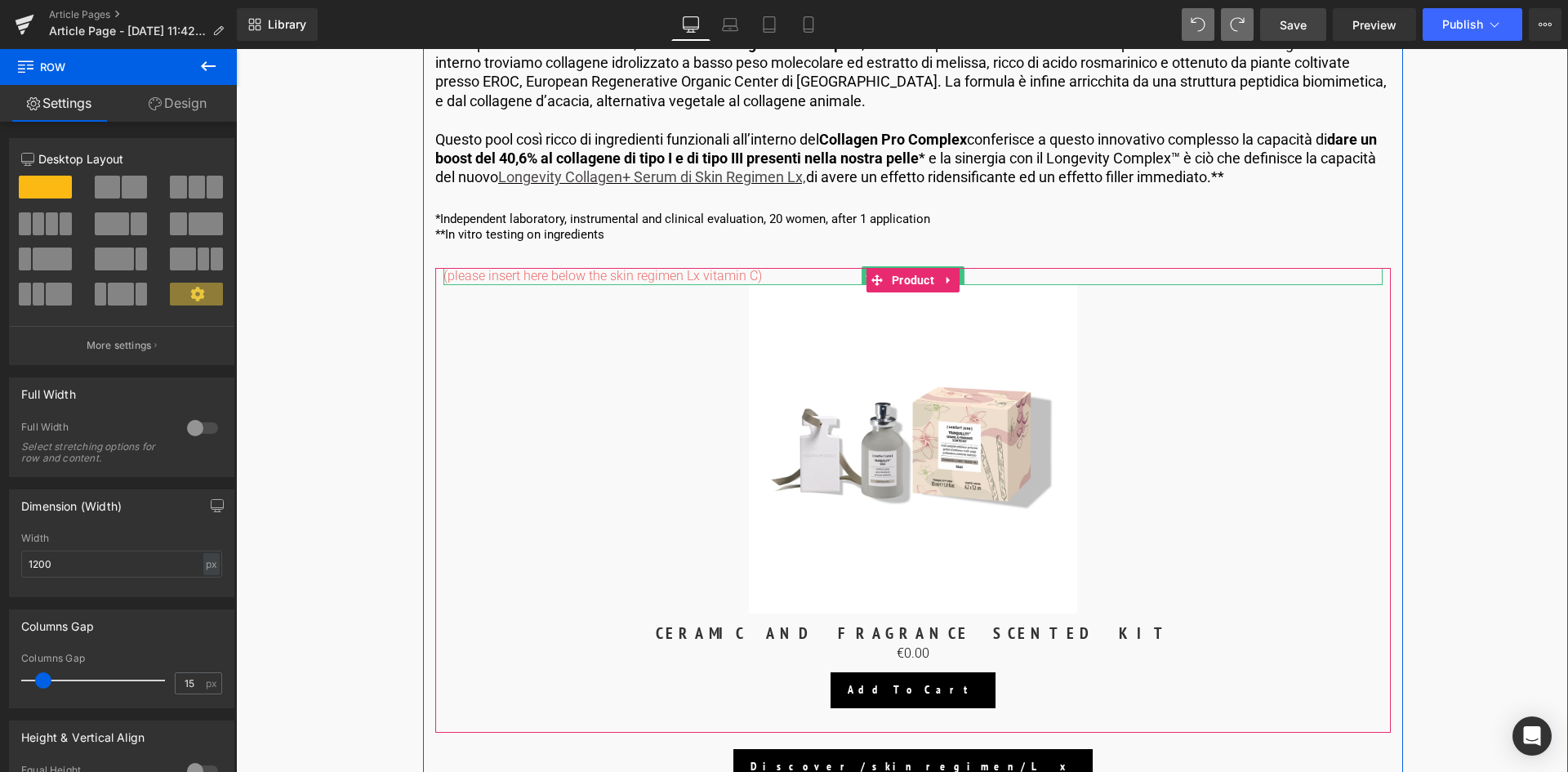
click at [761, 273] on p "(please insert here below the skin regimen Lx vitamin C)" at bounding box center [913, 277] width 939 height 17
click at [754, 274] on span "(please insert here below the skin regimen Lx vitamin C)" at bounding box center [602, 276] width 319 height 16
click at [702, 275] on span "(please insert here below the skin regimen Lx vitamin C)" at bounding box center [602, 276] width 319 height 16
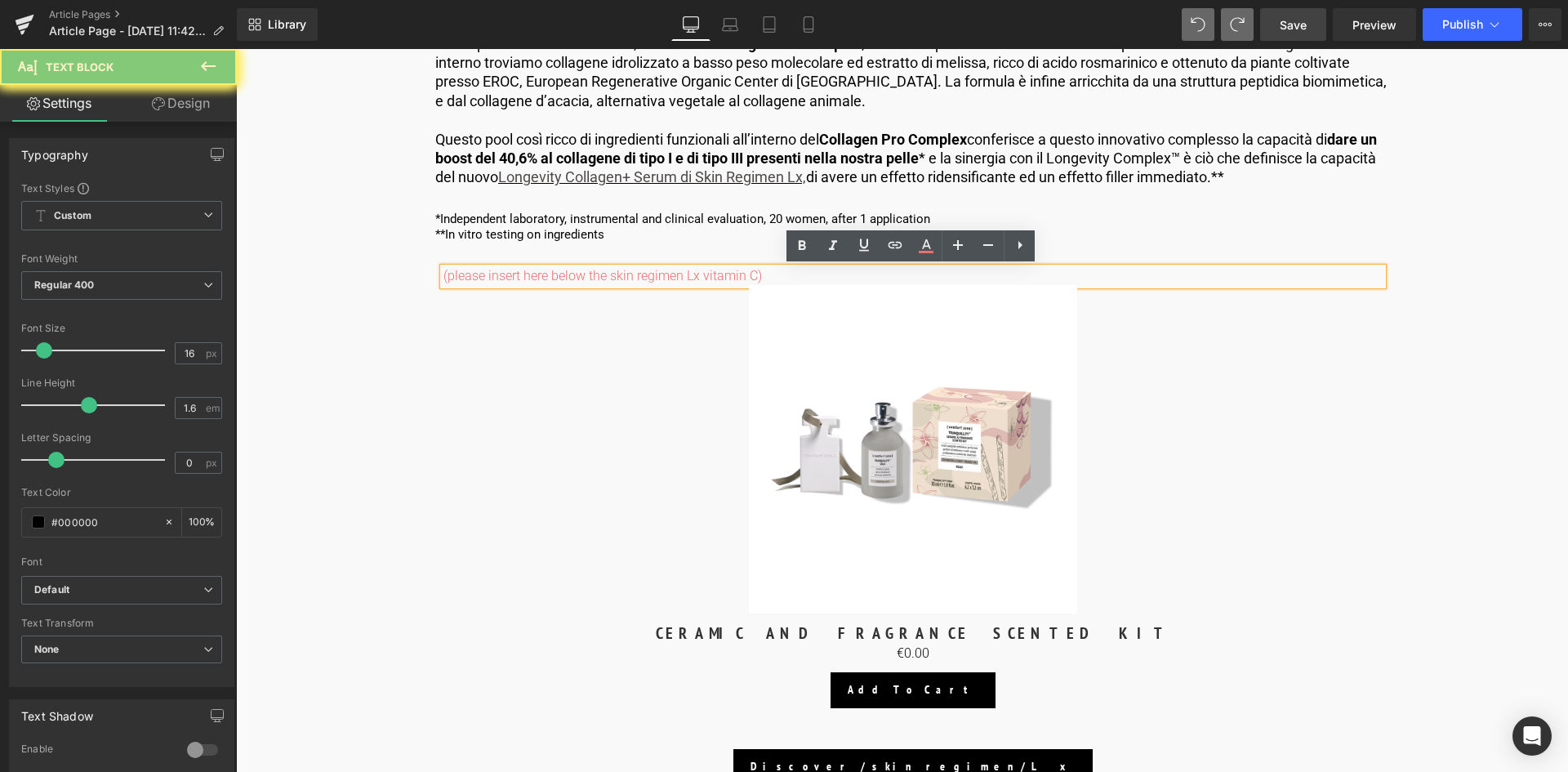
drag, startPoint x: 762, startPoint y: 275, endPoint x: 431, endPoint y: 294, distance: 331.5
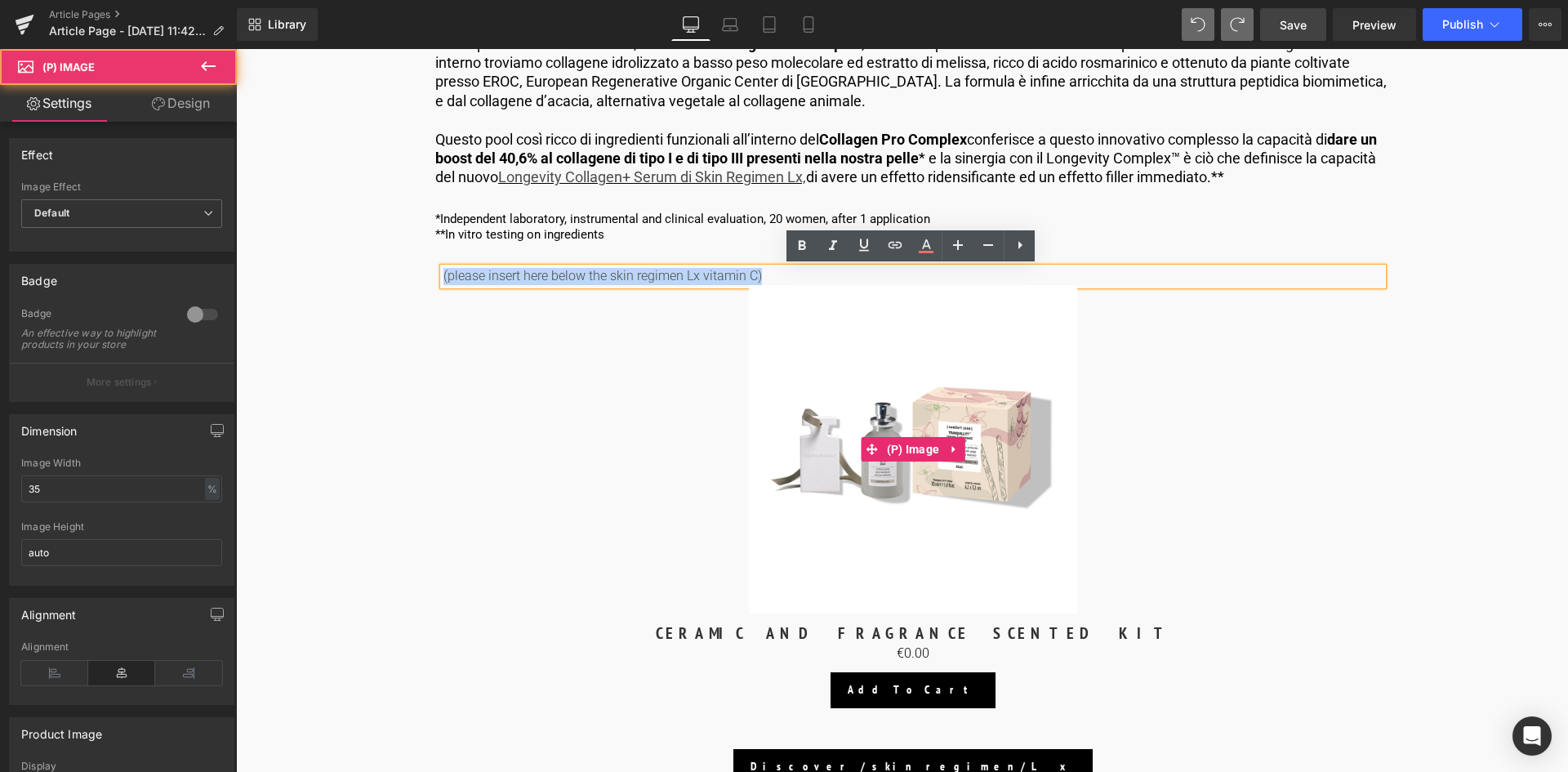
click at [527, 310] on link "Sale Off" at bounding box center [913, 450] width 939 height 330
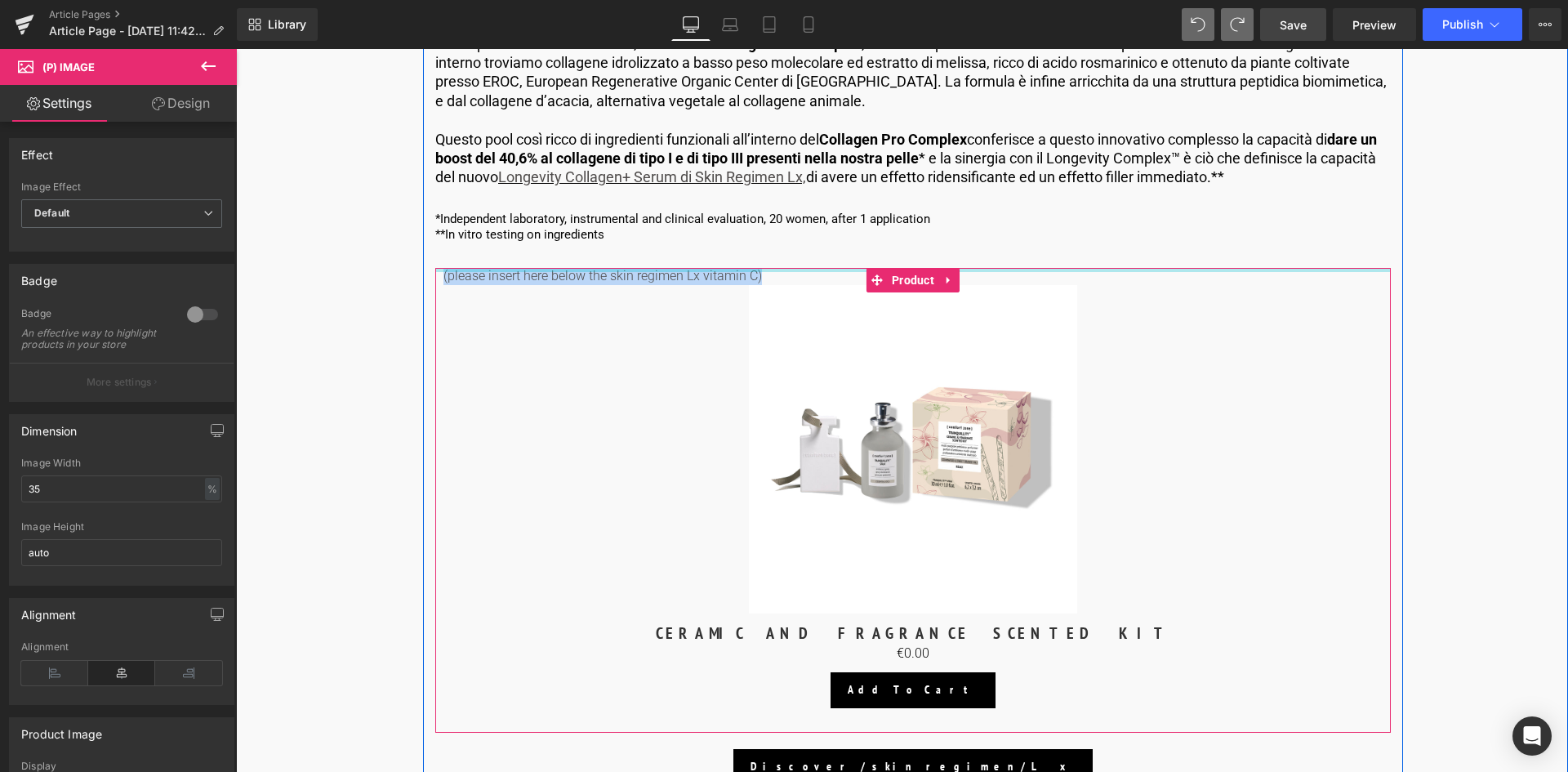
click at [1035, 269] on div at bounding box center [914, 270] width 956 height 4
click at [776, 274] on p "(please insert here below the skin regimen Lx vitamin C)" at bounding box center [913, 277] width 939 height 17
click at [479, 290] on div "(please insert here below the skin regimen Lx vitamin C) Text Block Sale Off (P…" at bounding box center [913, 488] width 939 height 440
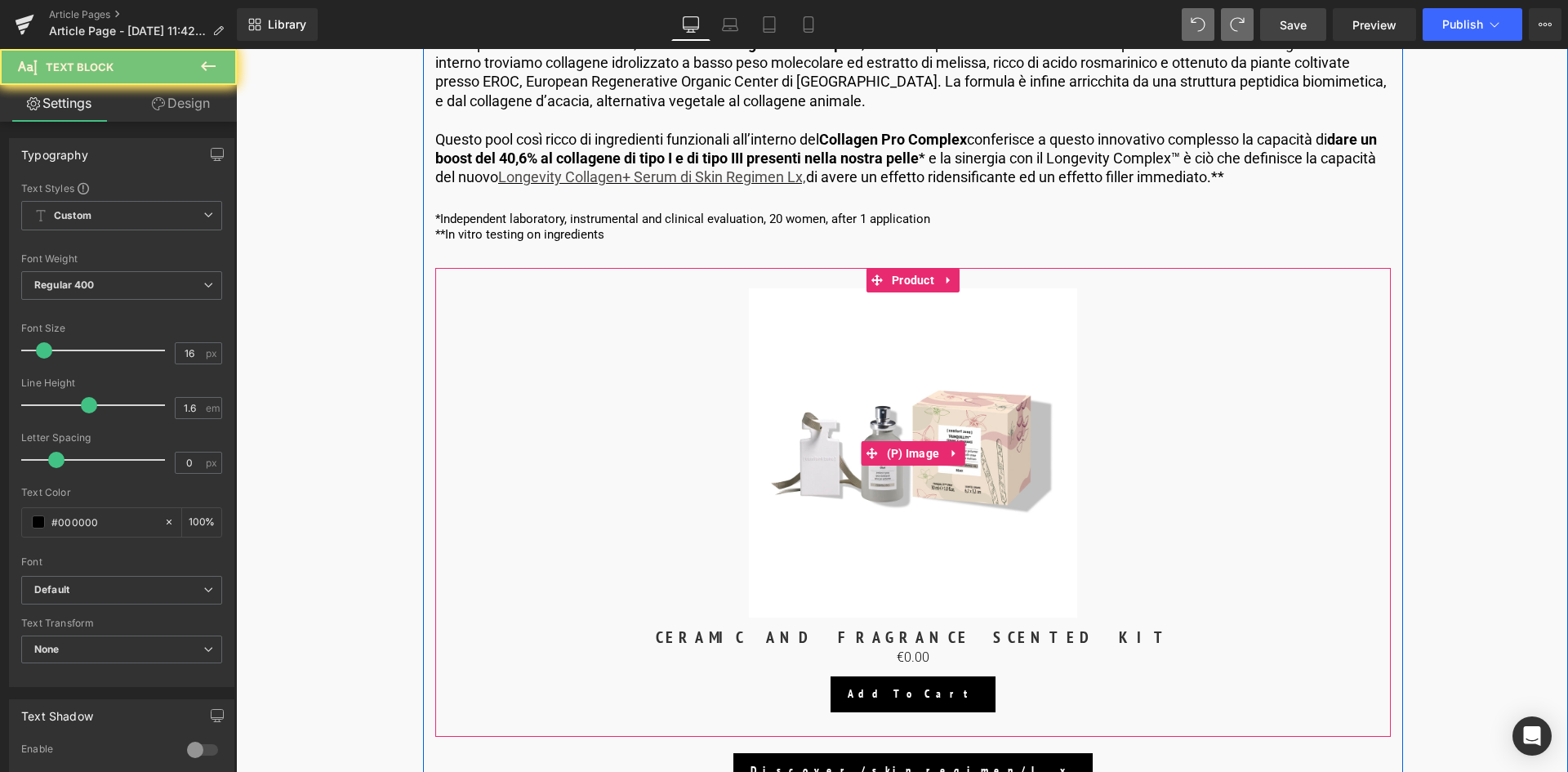
click at [478, 290] on link "Sale Off" at bounding box center [913, 453] width 939 height 330
click at [640, 283] on div at bounding box center [913, 278] width 939 height 21
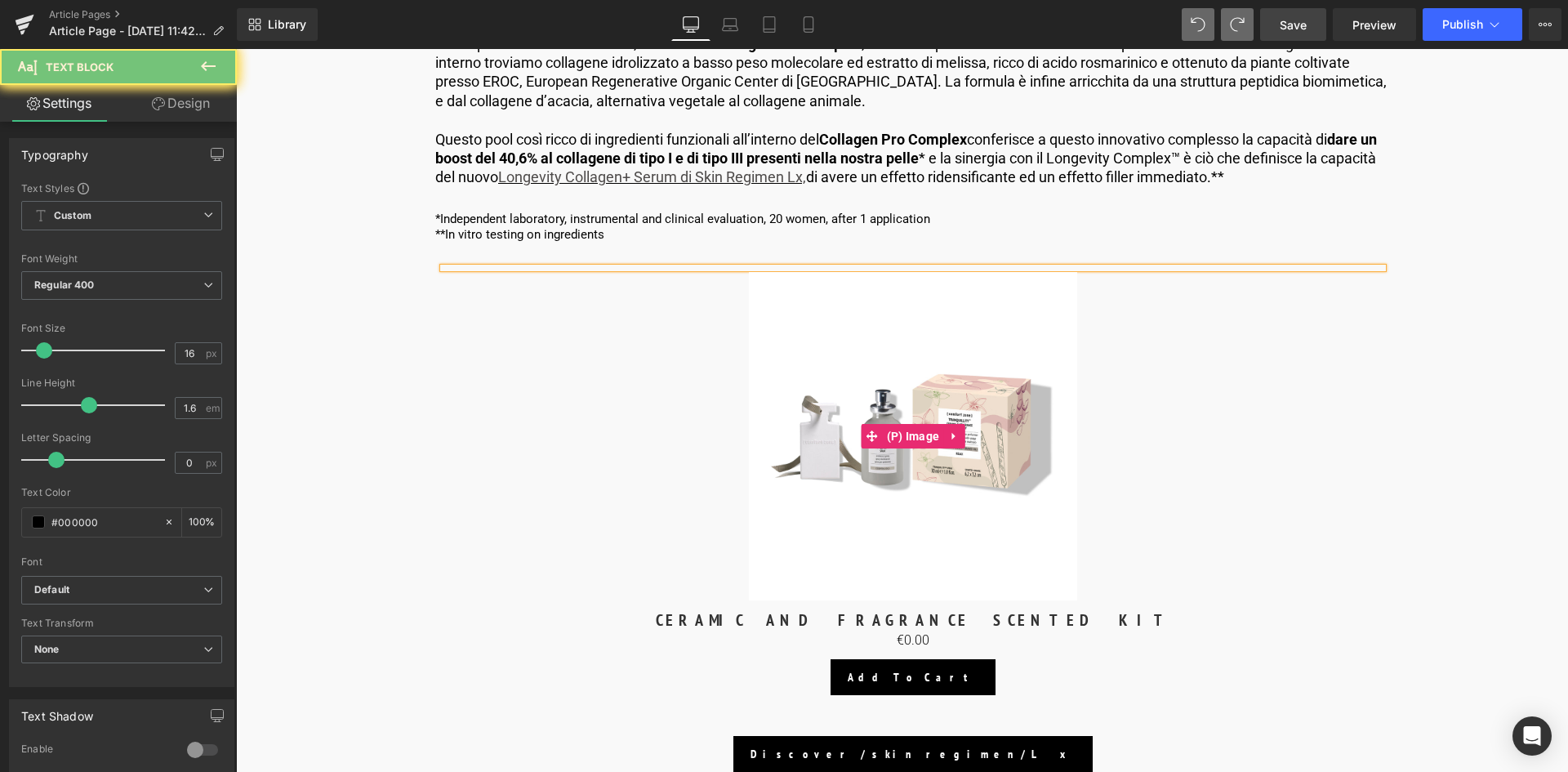
click at [917, 390] on img at bounding box center [914, 437] width 330 height 330
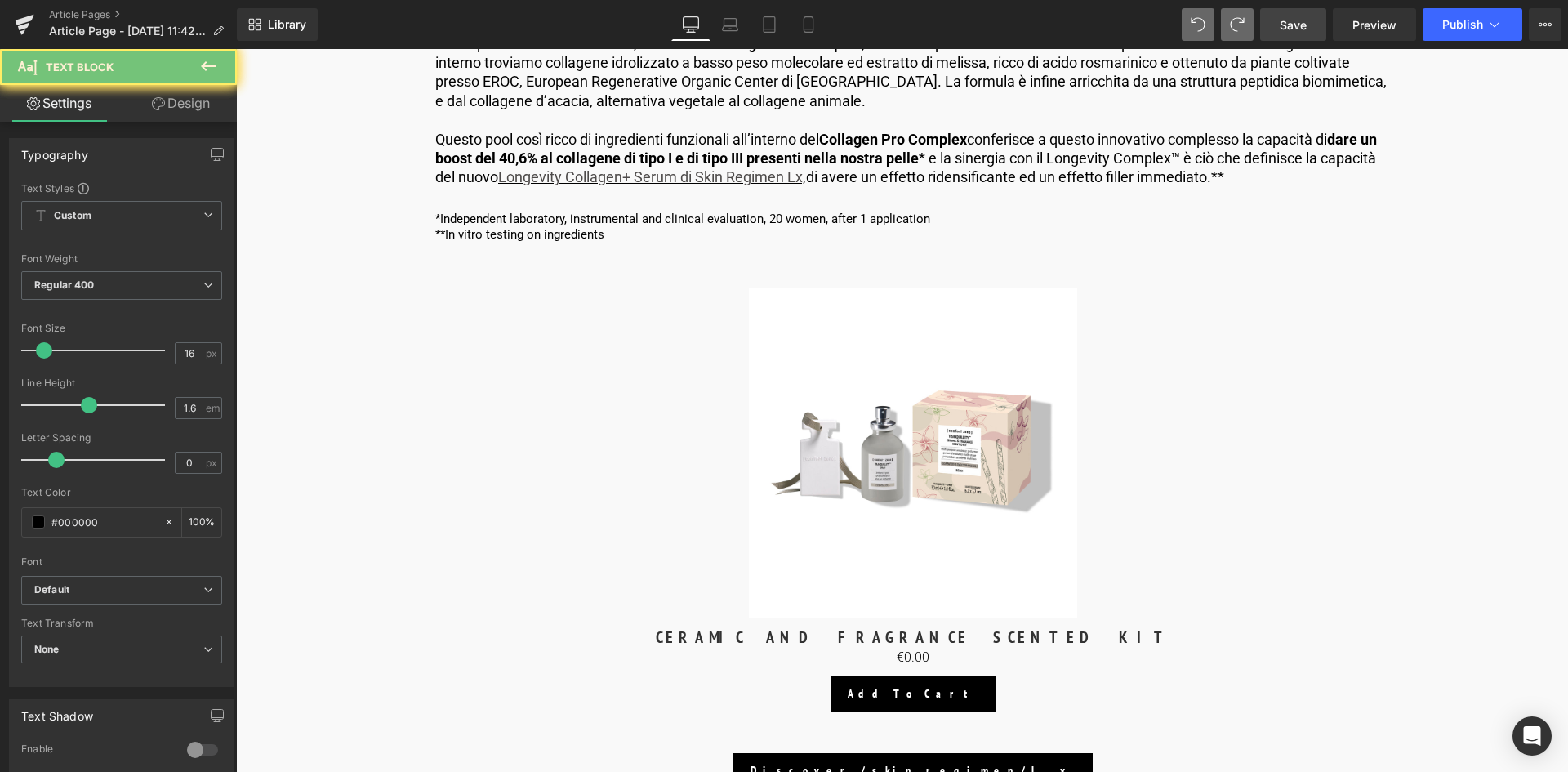
drag, startPoint x: 1251, startPoint y: 223, endPoint x: 971, endPoint y: 353, distance: 308.7
click at [737, 322] on link "Sale Off" at bounding box center [913, 453] width 939 height 330
click at [1279, 29] on link "Save" at bounding box center [1293, 25] width 66 height 33
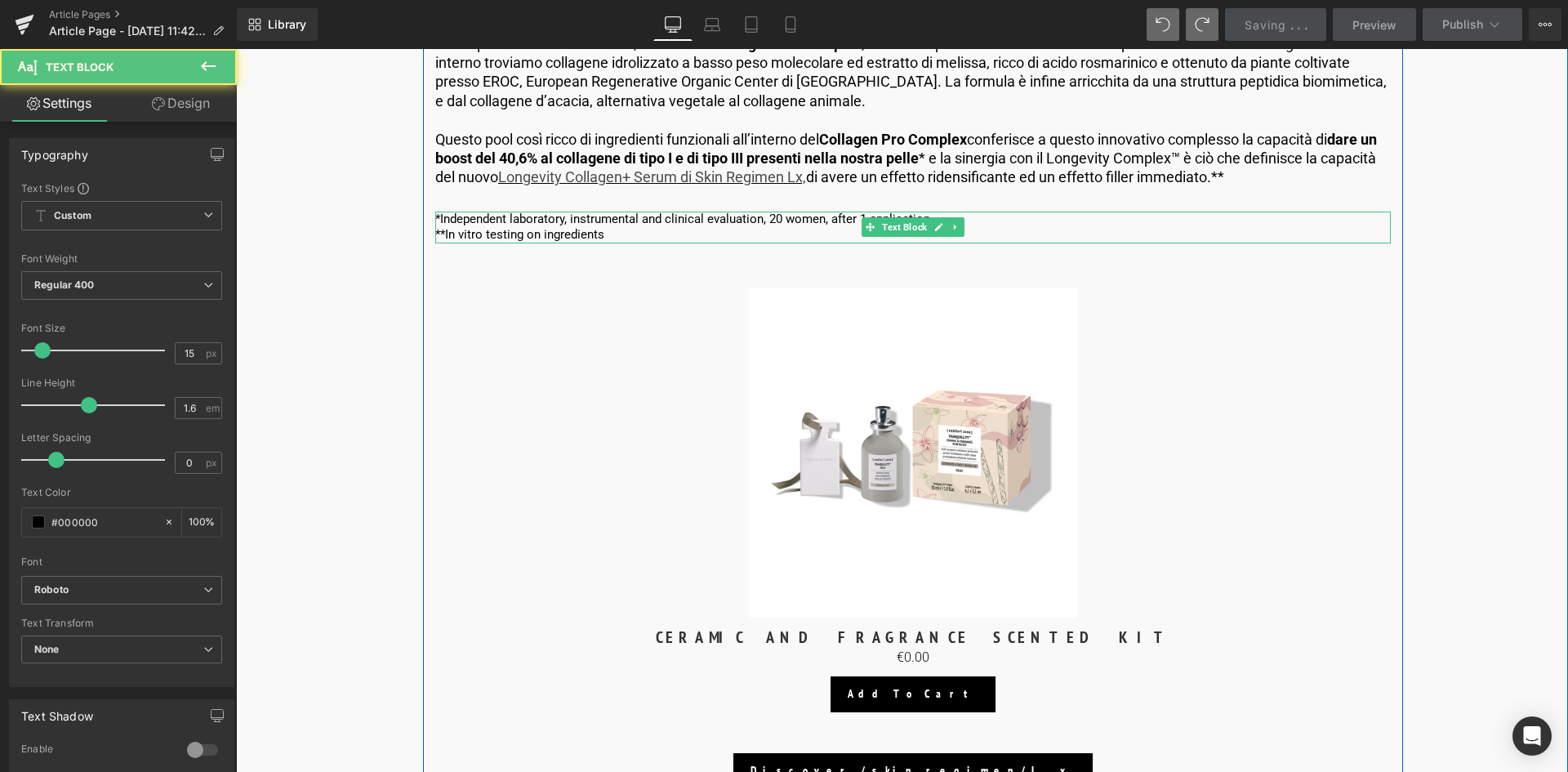
drag, startPoint x: 601, startPoint y: 234, endPoint x: 554, endPoint y: 234, distance: 47.0
click at [467, 222] on div "*Independent laboratory, instrumental and clinical evaluation, 20 women, after …" at bounding box center [914, 227] width 956 height 32
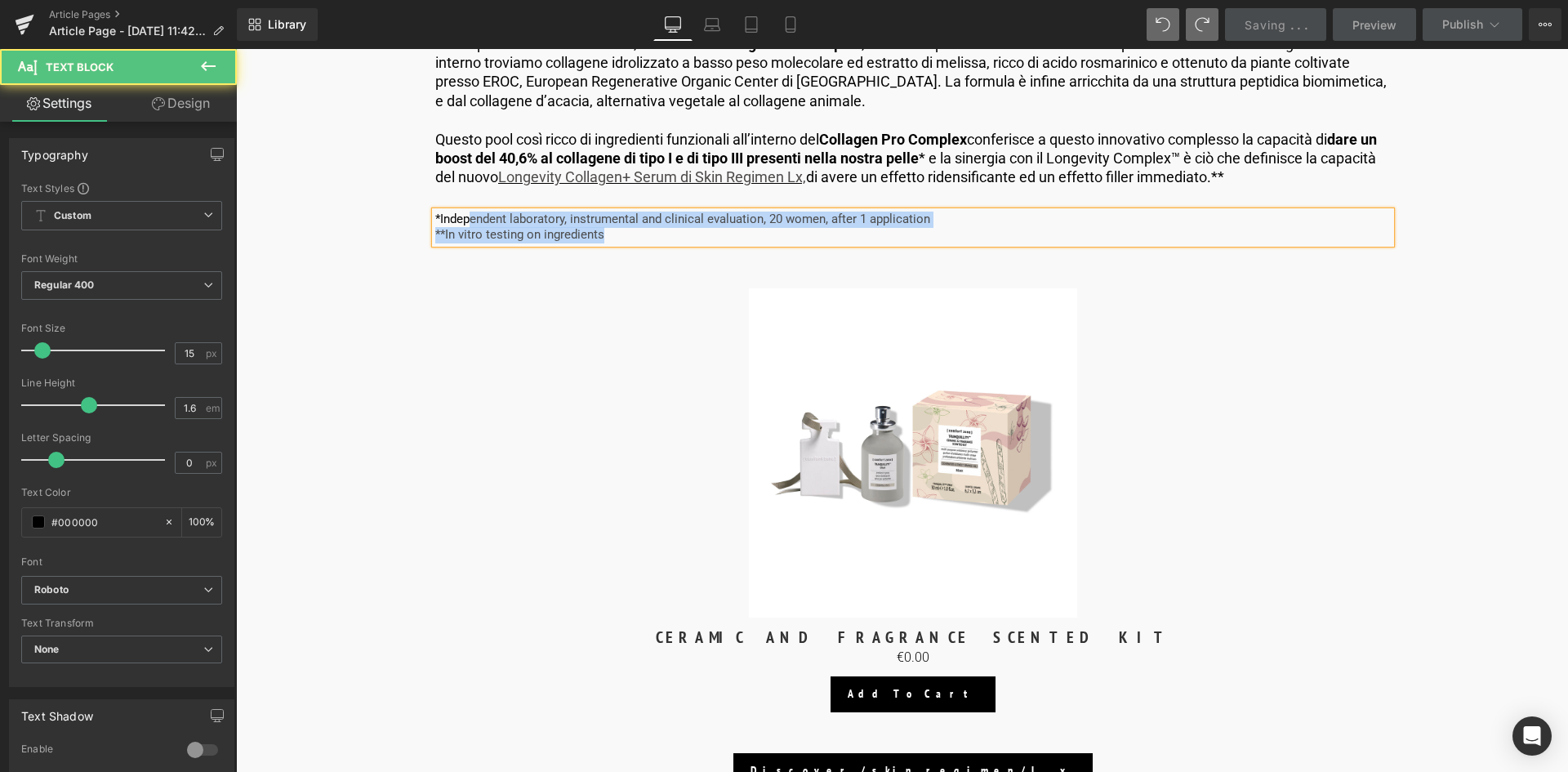
click at [622, 232] on p "**In vitro testing on ingredients" at bounding box center [914, 235] width 956 height 16
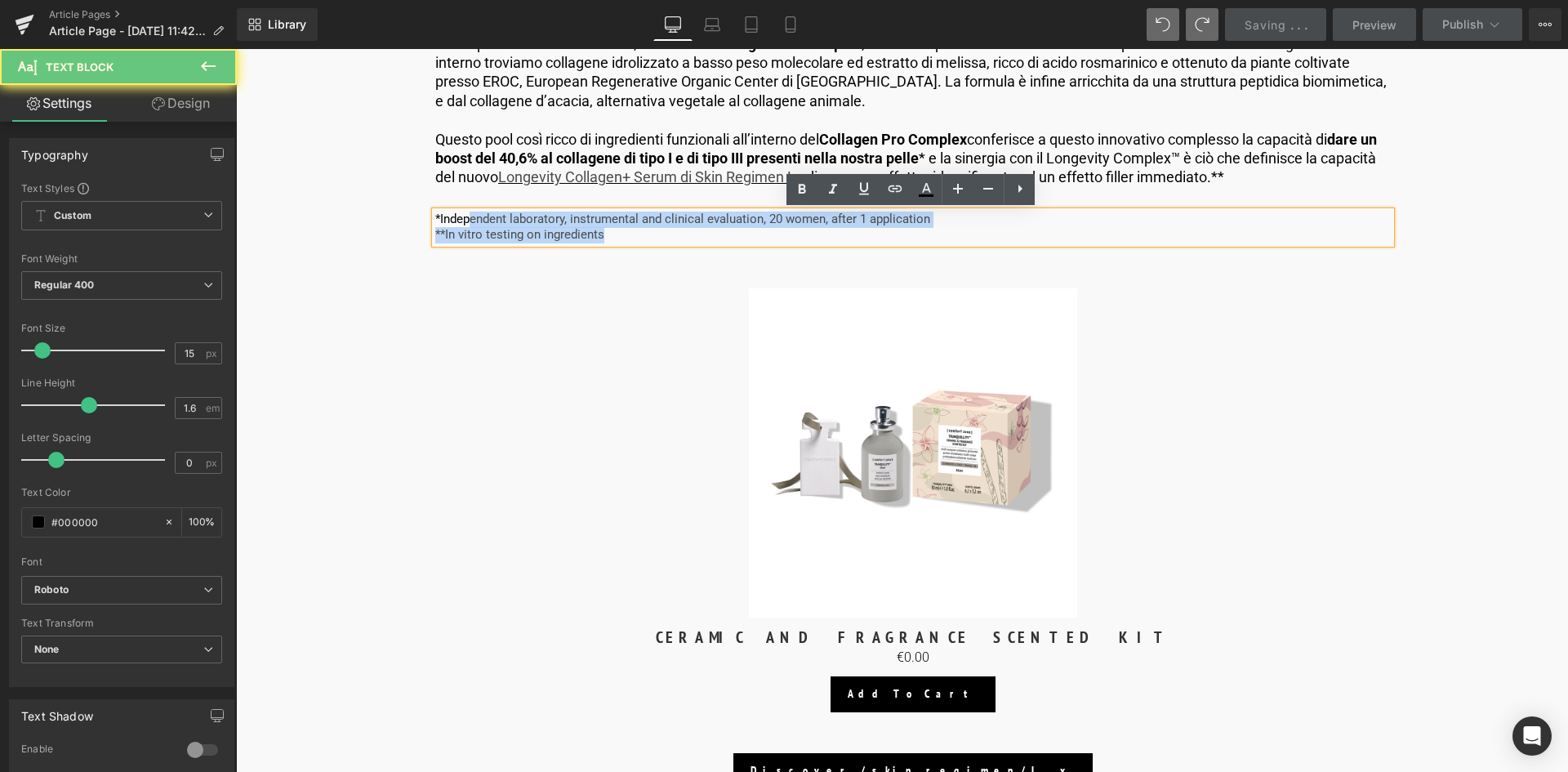
drag, startPoint x: 614, startPoint y: 236, endPoint x: 410, endPoint y: 207, distance: 206.1
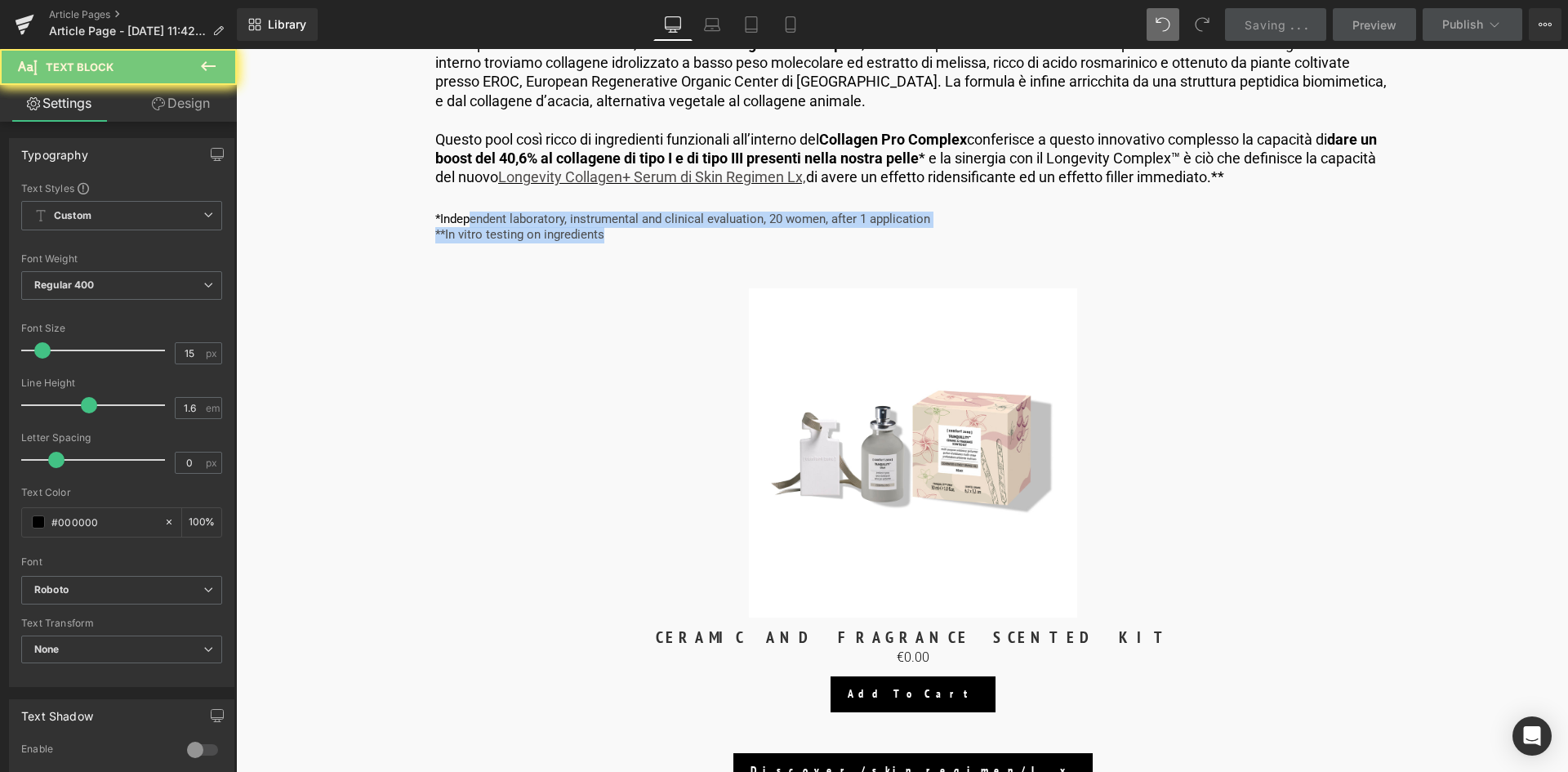
click at [643, 237] on p "**In vitro testing on ingredients" at bounding box center [914, 235] width 956 height 16
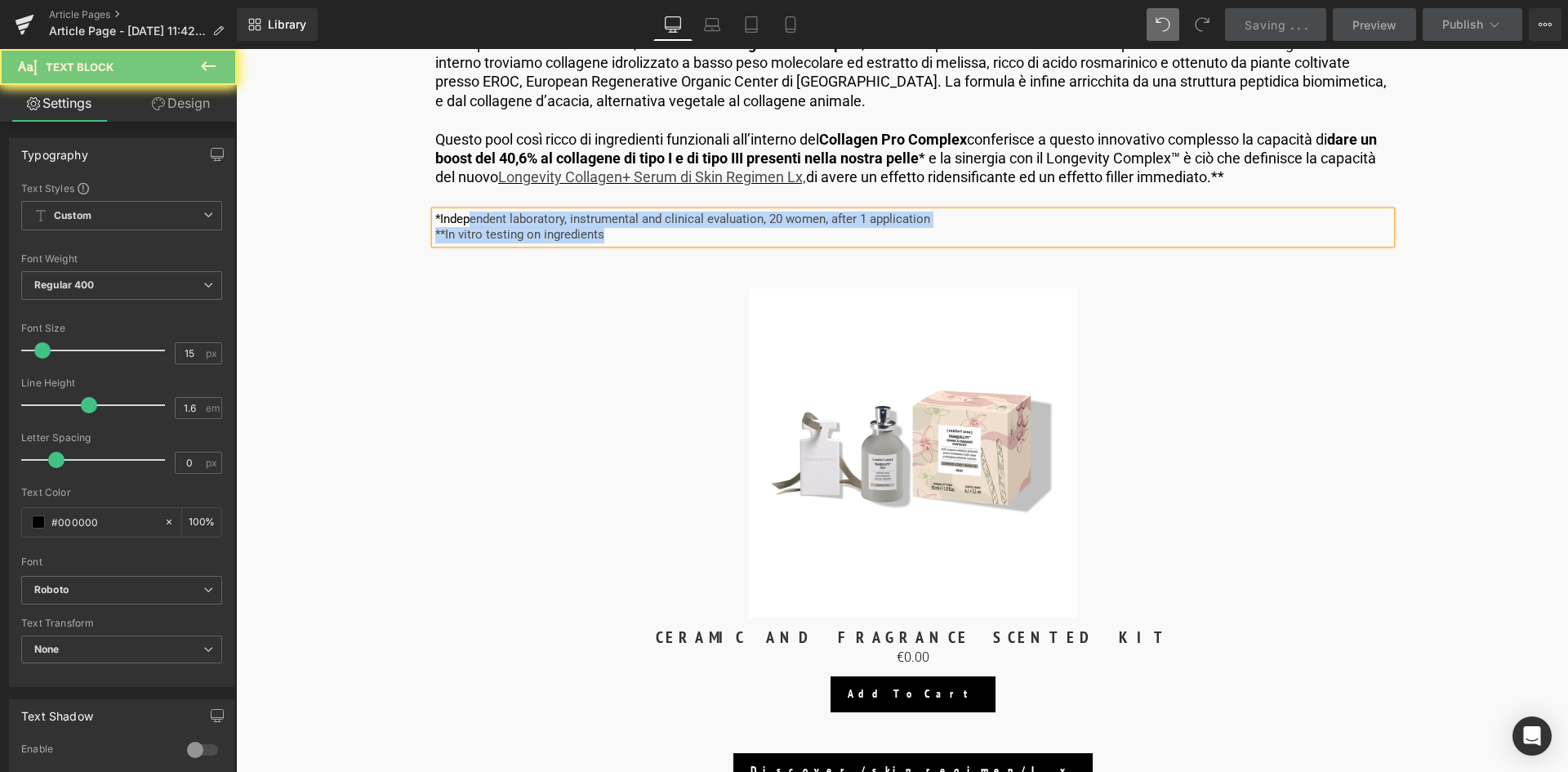
drag, startPoint x: 621, startPoint y: 235, endPoint x: 358, endPoint y: 203, distance: 264.9
paste div
click at [727, 288] on link "Sale Off" at bounding box center [913, 453] width 939 height 330
click at [900, 268] on span "Product" at bounding box center [913, 280] width 50 height 25
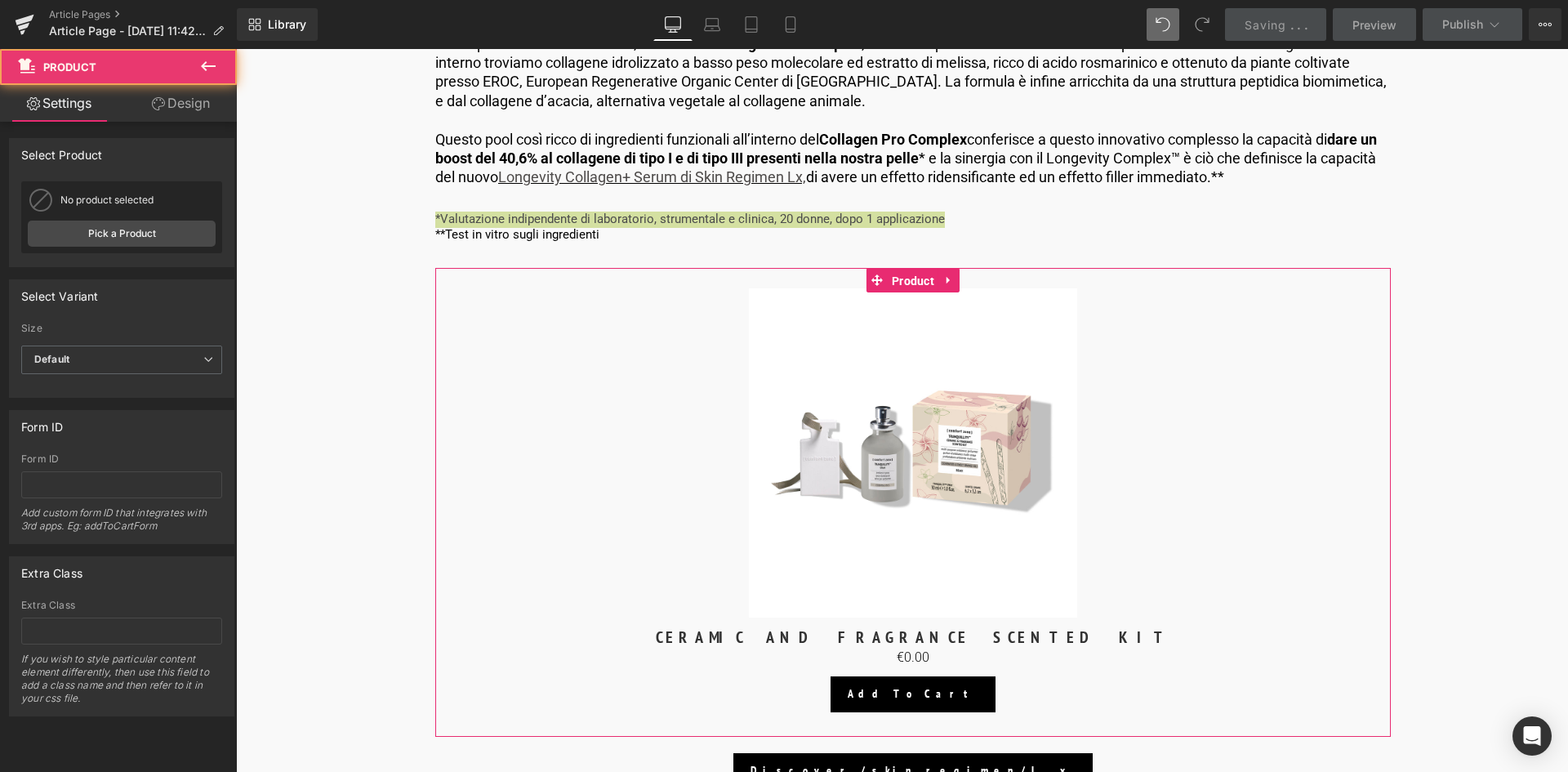
click at [114, 241] on link "Pick a Product" at bounding box center [121, 234] width 188 height 27
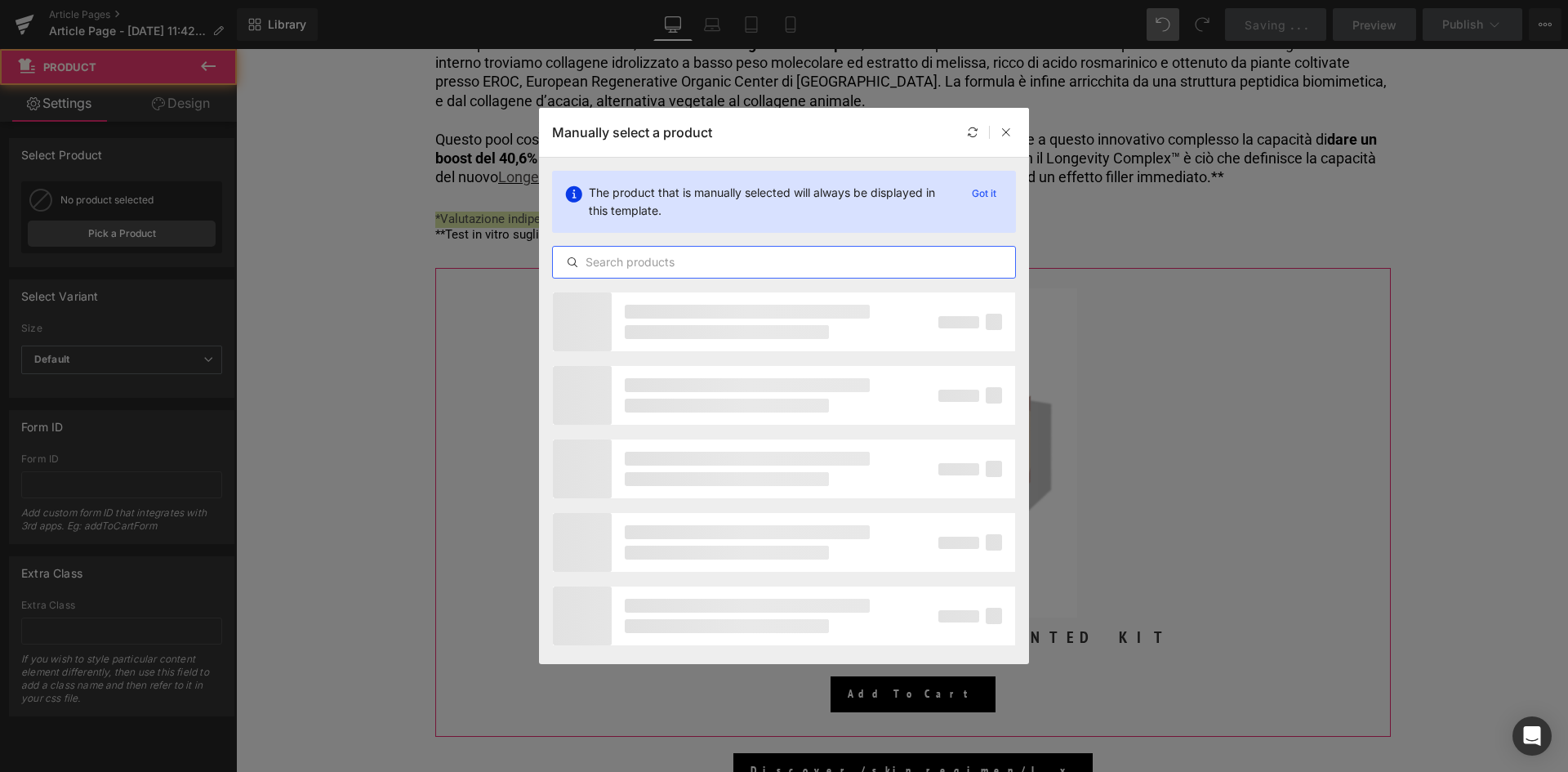
click at [726, 261] on input "text" at bounding box center [784, 262] width 462 height 19
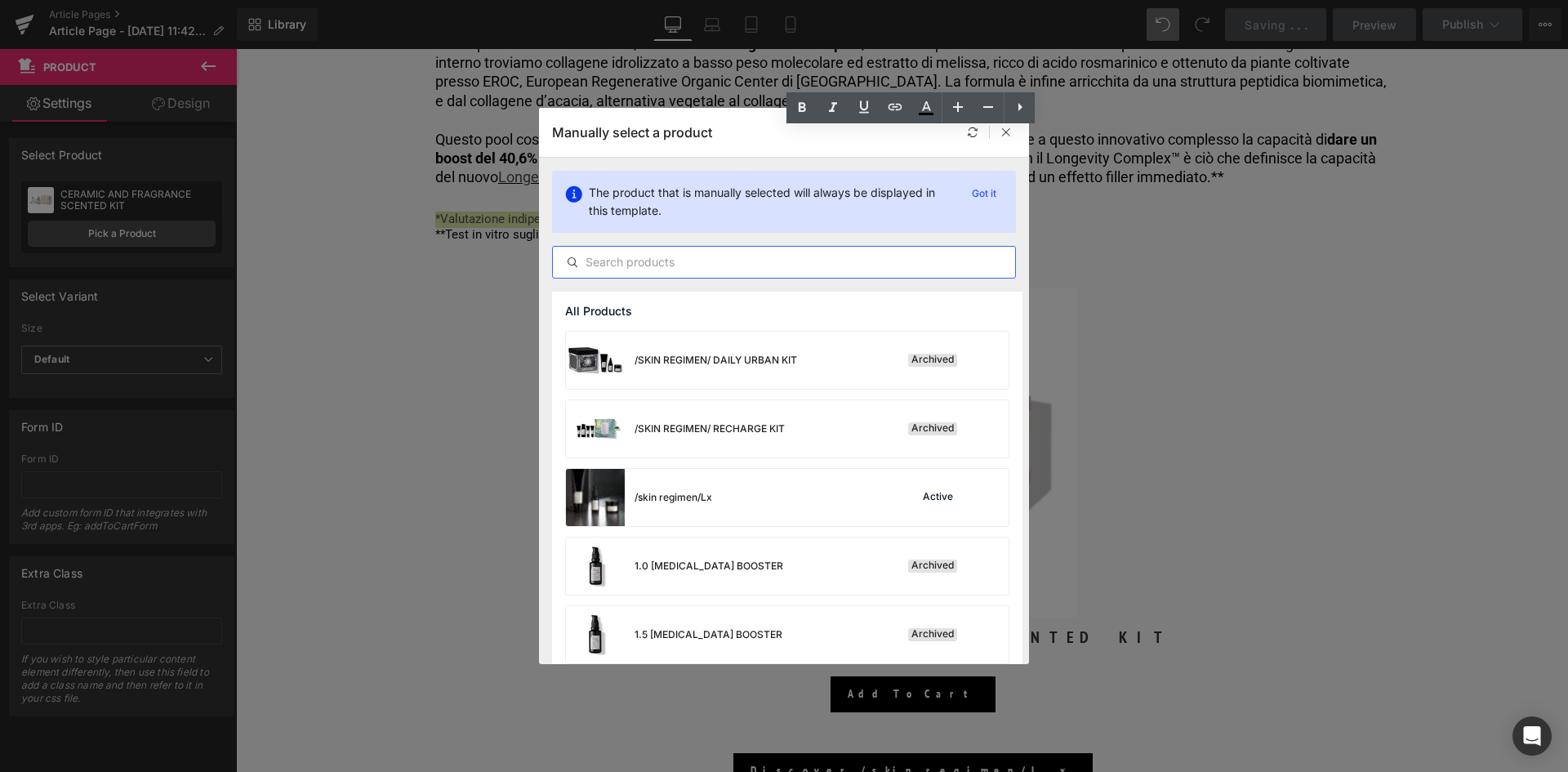
scroll to position [4494, 0]
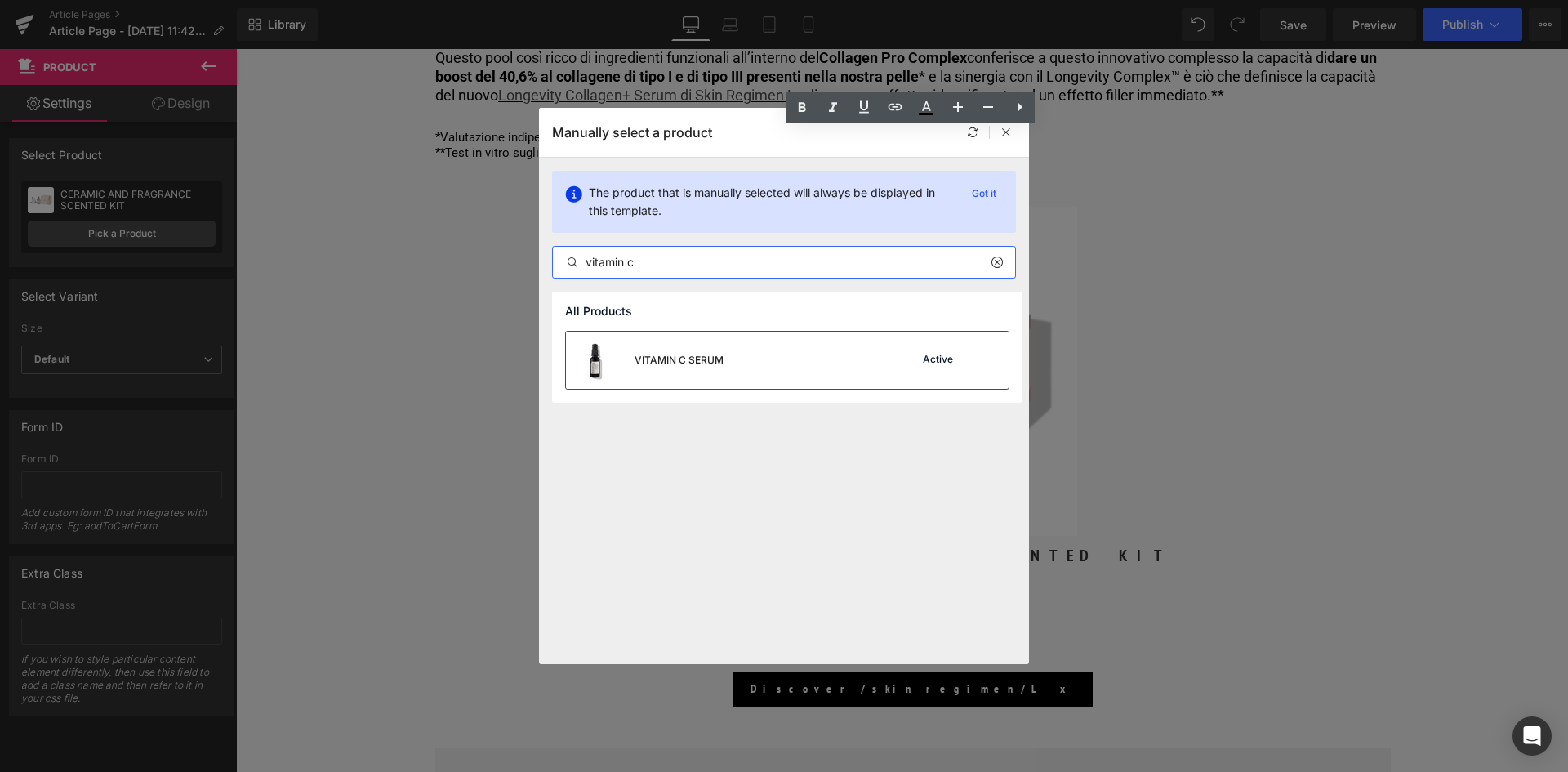
type input "vitamin c"
click at [700, 365] on div "VITAMIN C SERUM" at bounding box center [678, 360] width 89 height 15
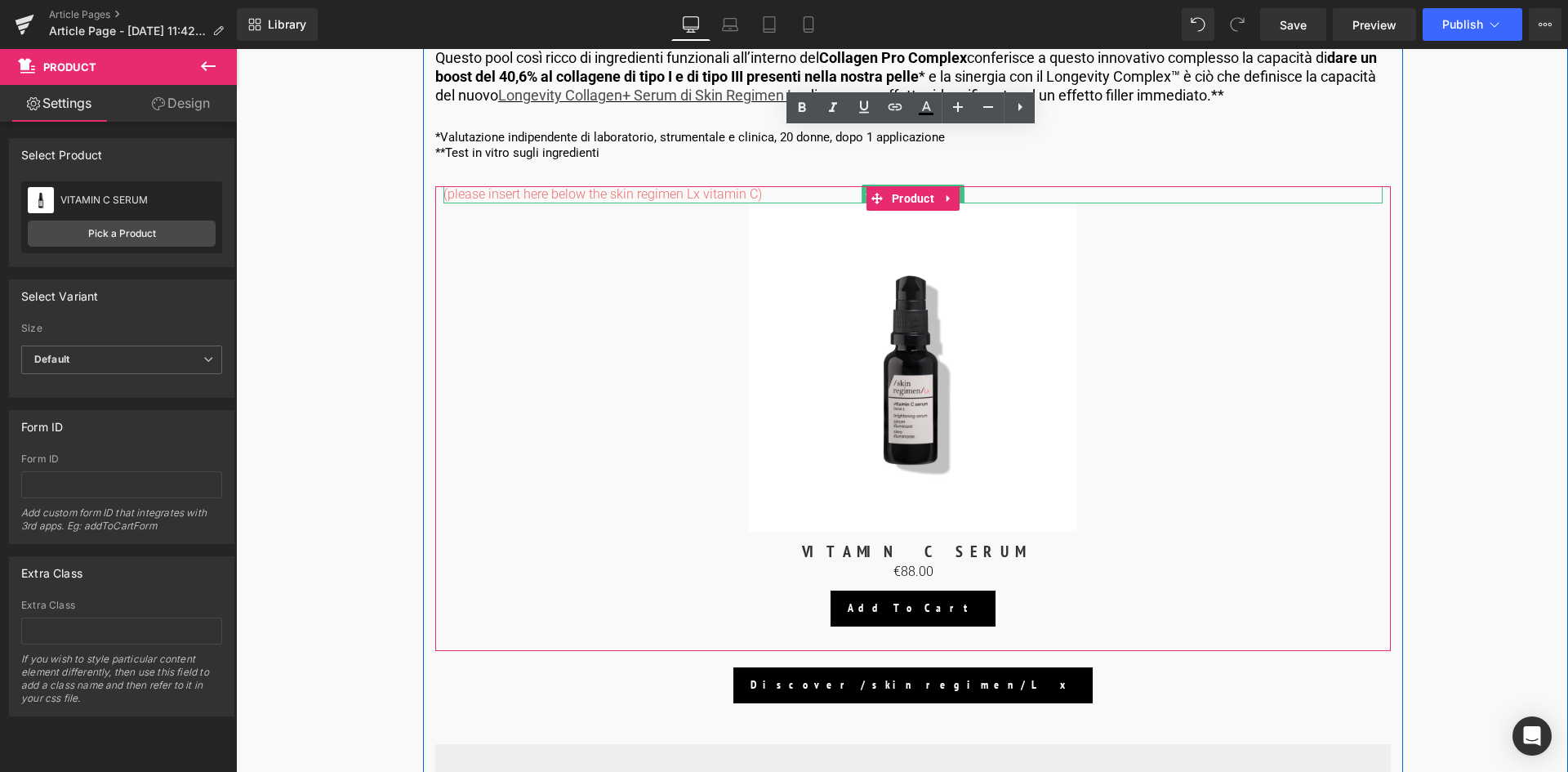
click at [758, 190] on span "(please insert here below the skin regimen Lx vitamin C)" at bounding box center [602, 193] width 319 height 16
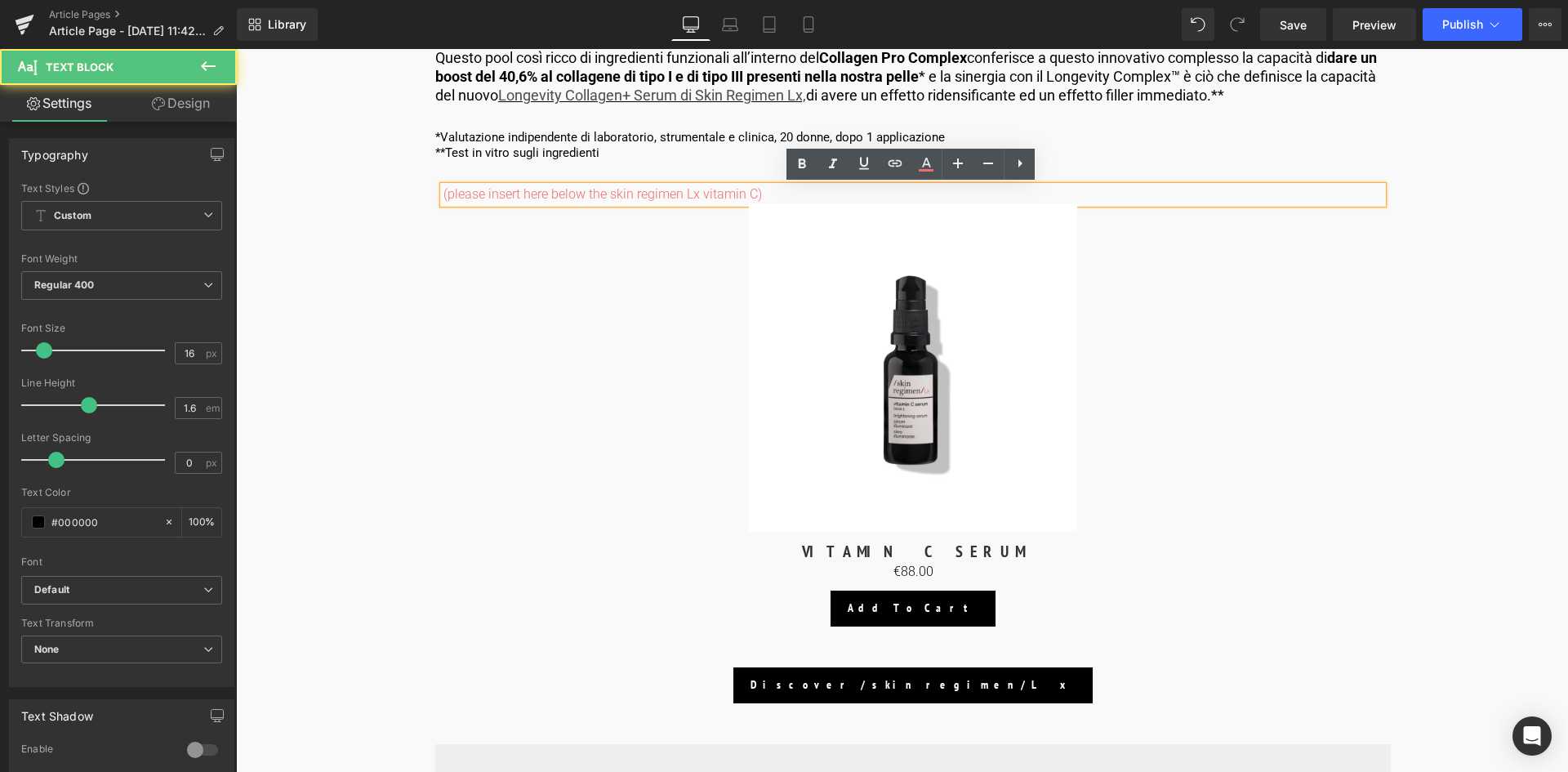
click at [762, 193] on p "(please insert here below the skin regimen Lx vitamin C)" at bounding box center [913, 194] width 939 height 17
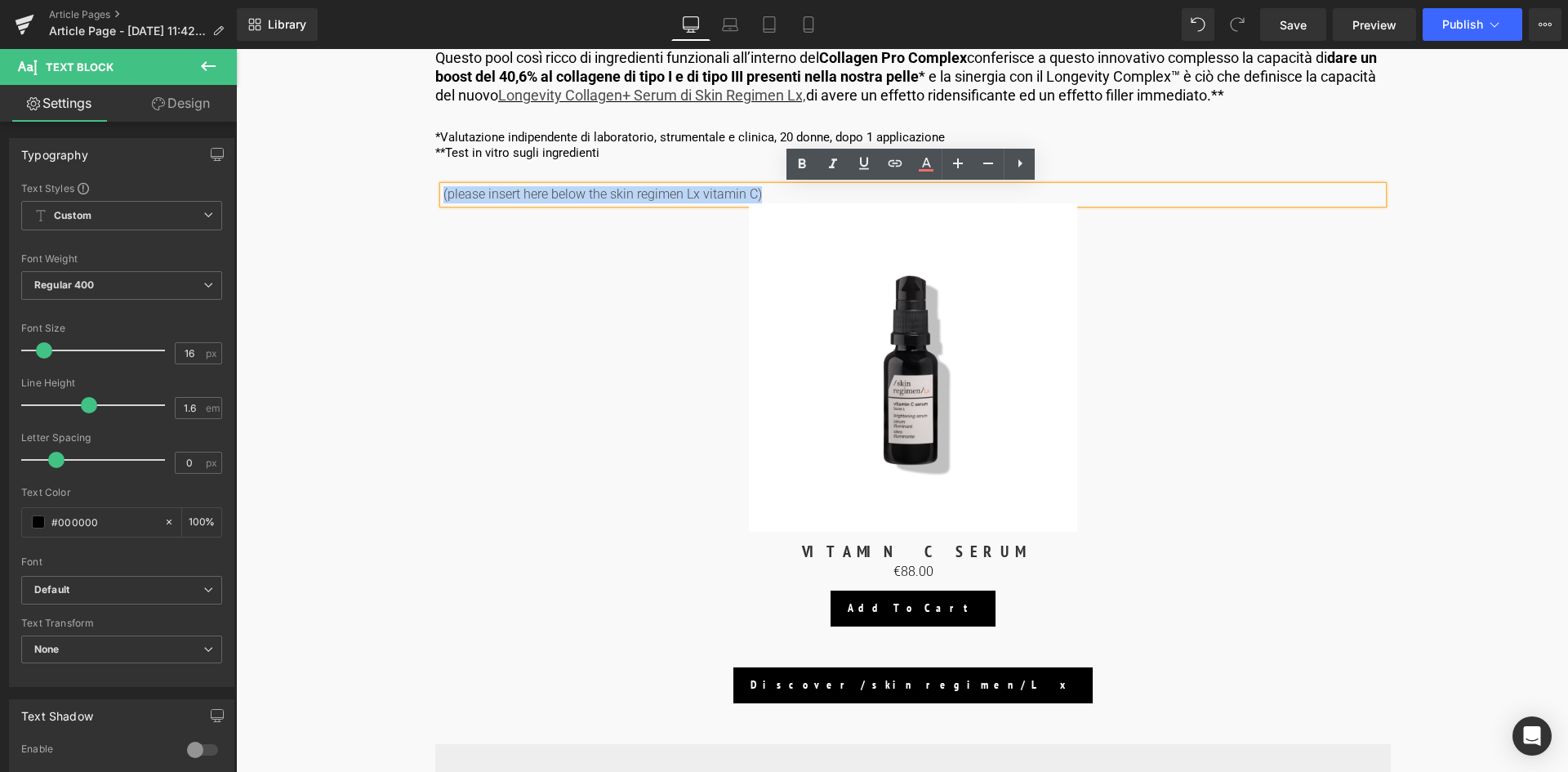
drag, startPoint x: 700, startPoint y: 189, endPoint x: 366, endPoint y: 188, distance: 334.0
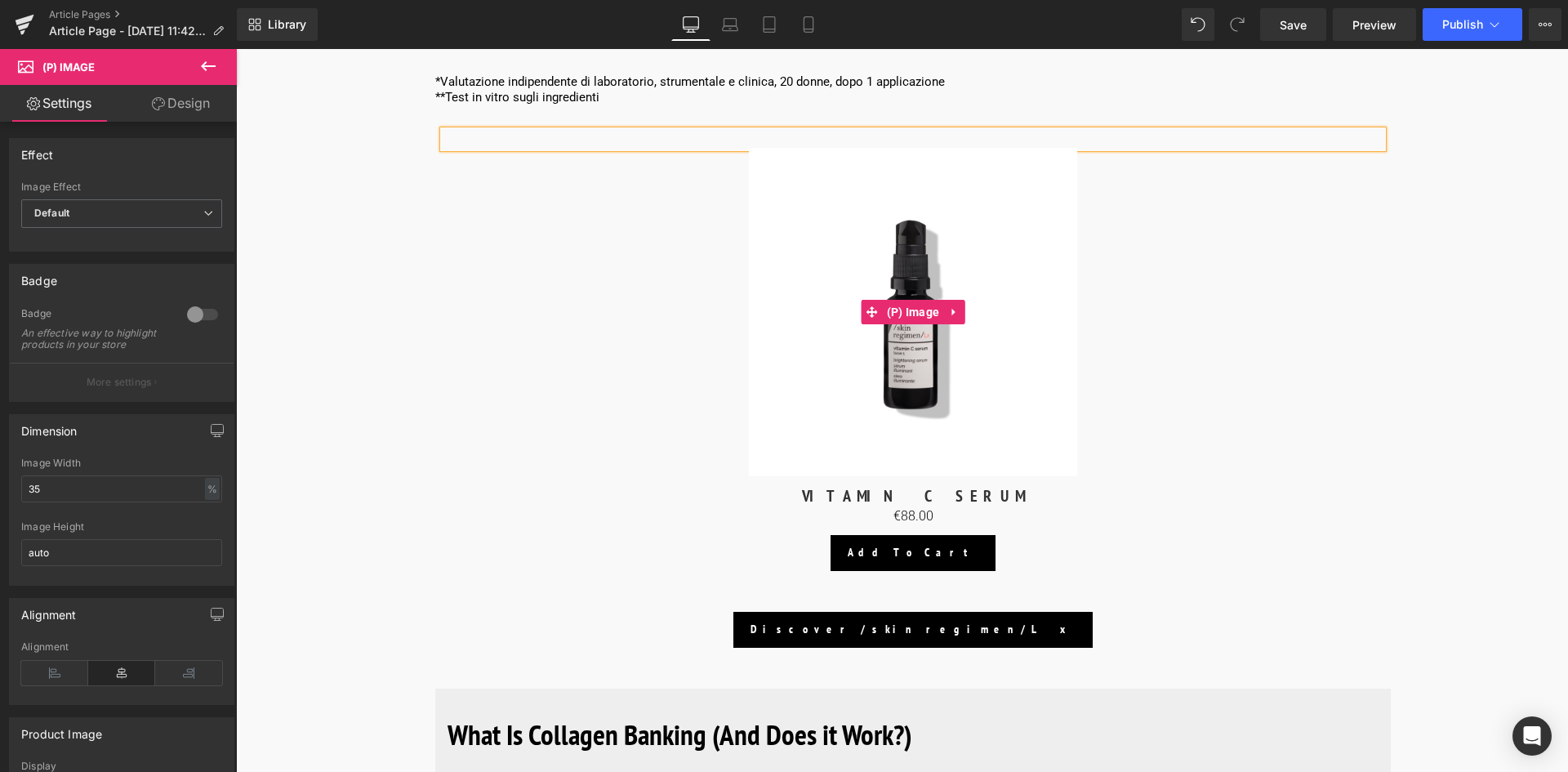
scroll to position [4494, 0]
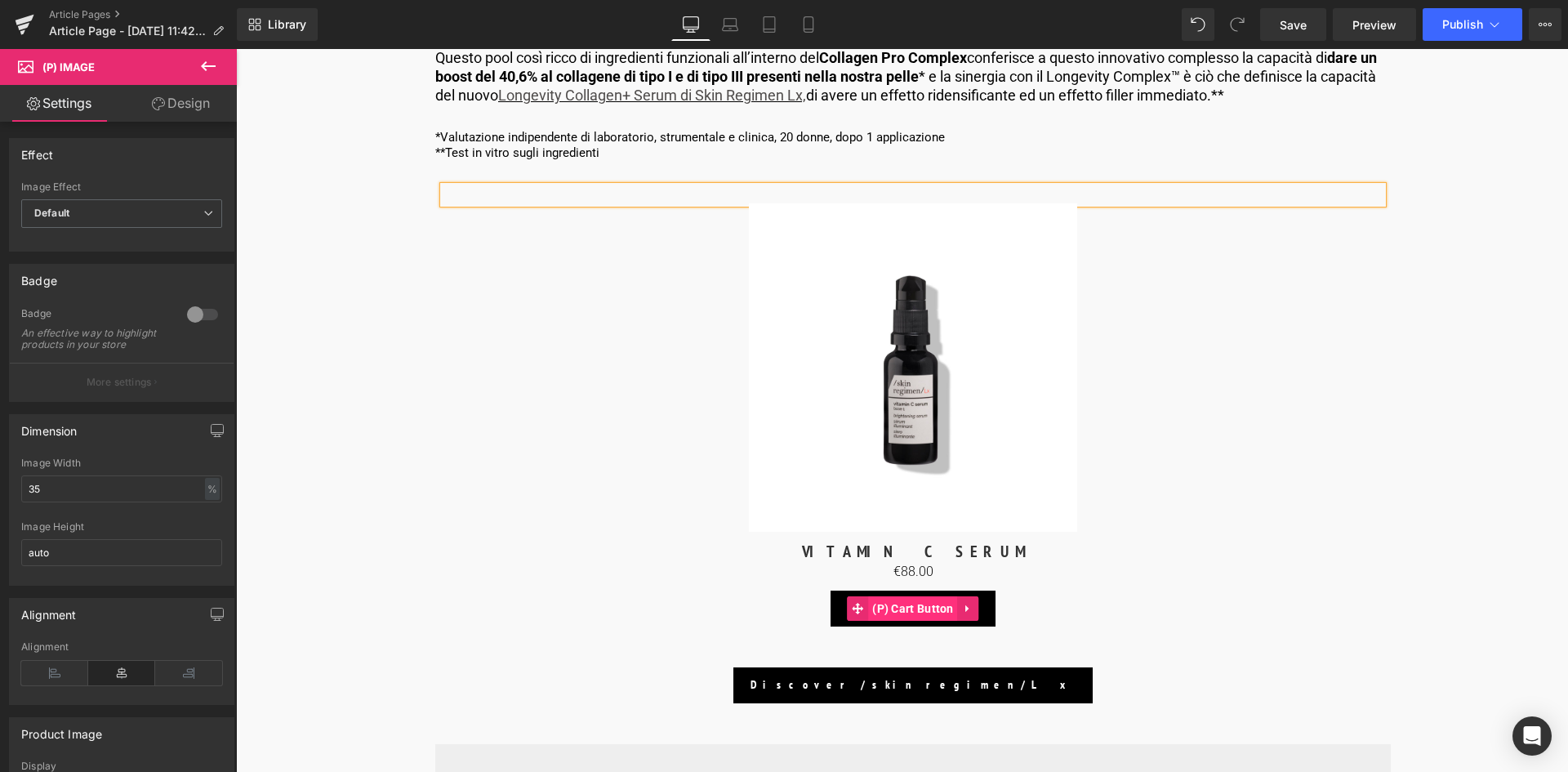
click at [917, 611] on span "(P) Cart Button" at bounding box center [913, 608] width 90 height 25
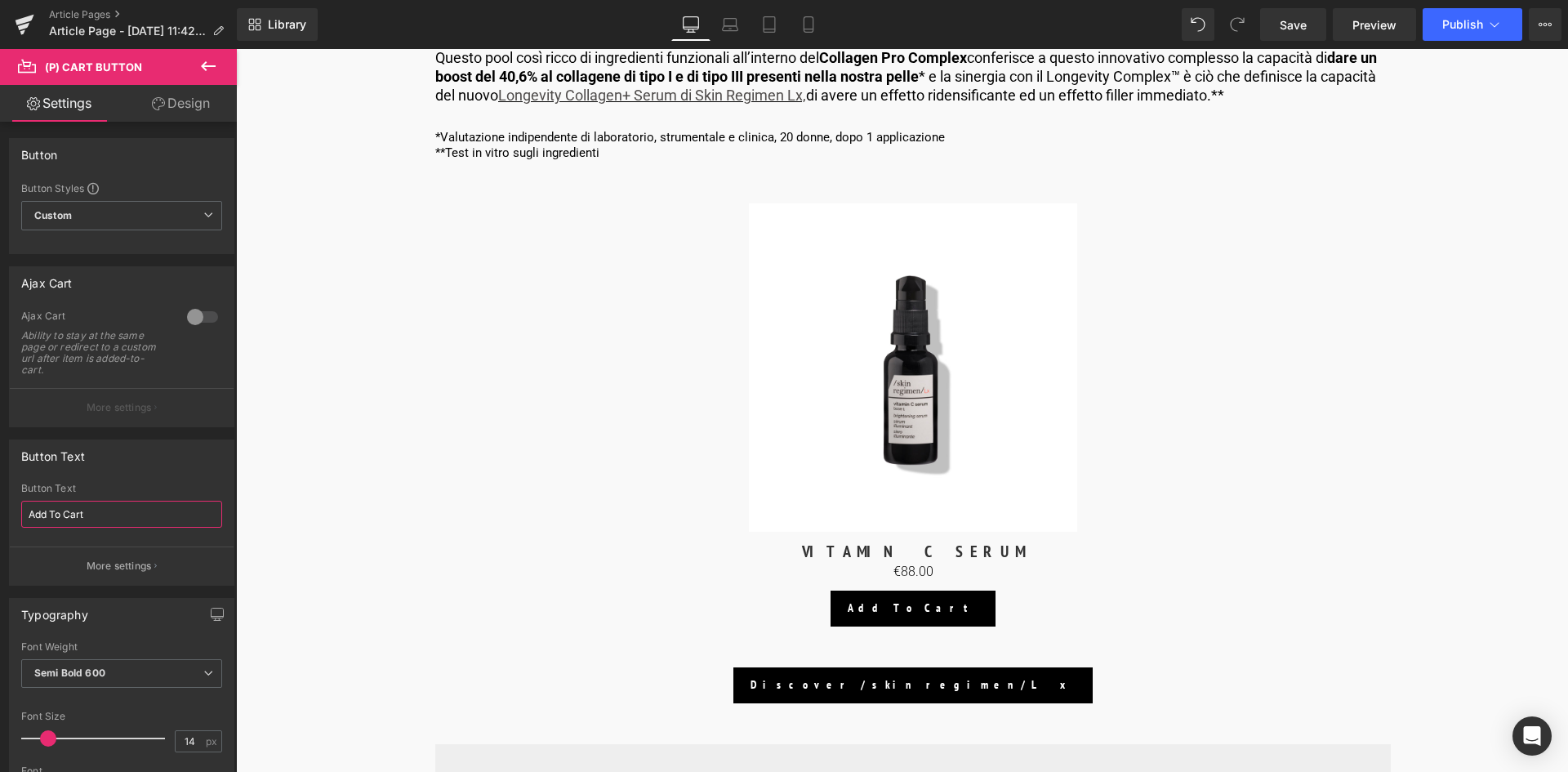
drag, startPoint x: 97, startPoint y: 516, endPoint x: -19, endPoint y: 520, distance: 116.1
click at [0, 520] on html "(P) Cart Button You are previewing how the will restyle your page. You can not …" at bounding box center [784, 386] width 1568 height 772
type input "Aggiungi al carrello"
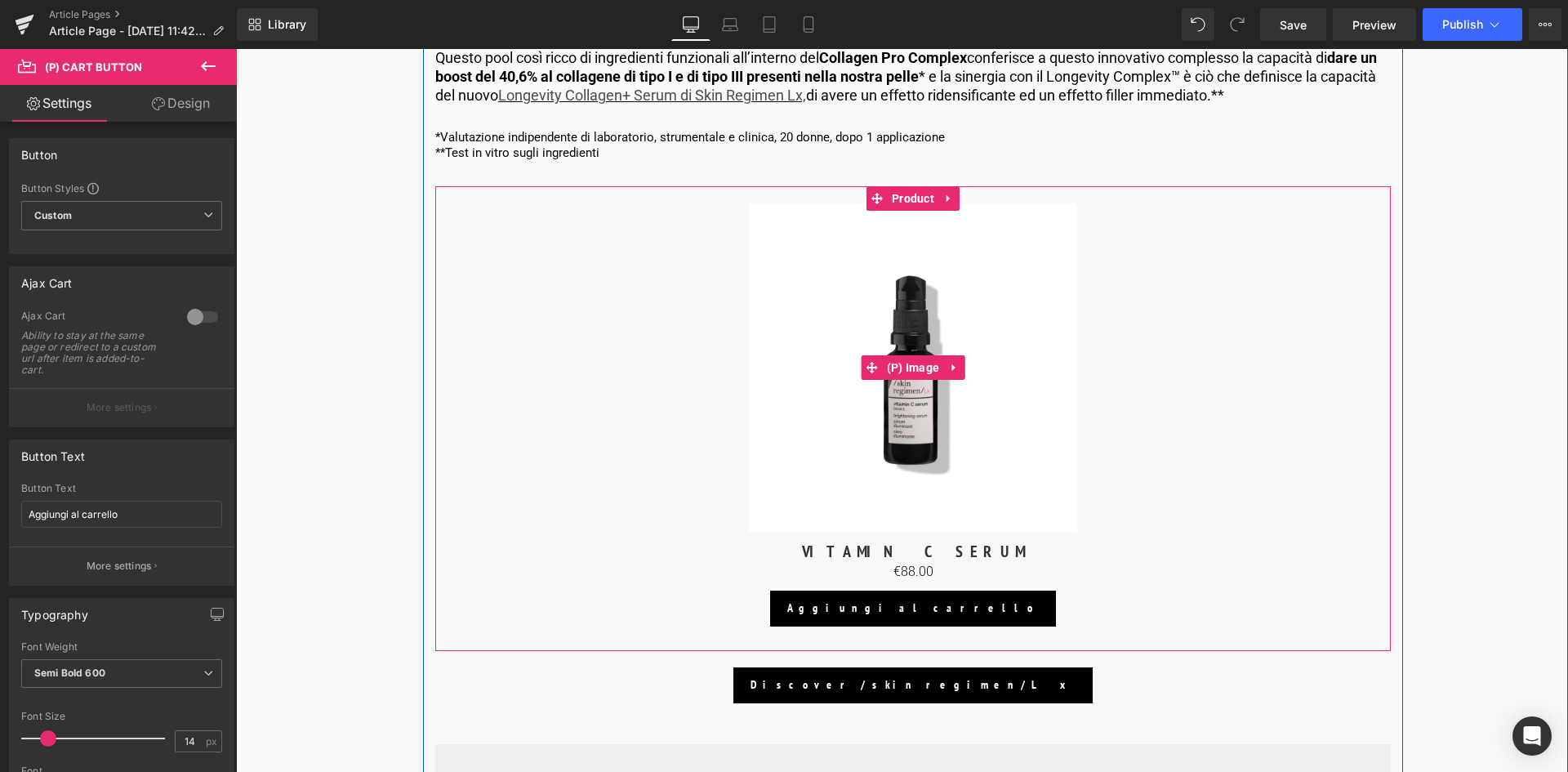
click at [1223, 522] on link "Sale Off" at bounding box center [913, 368] width 939 height 330
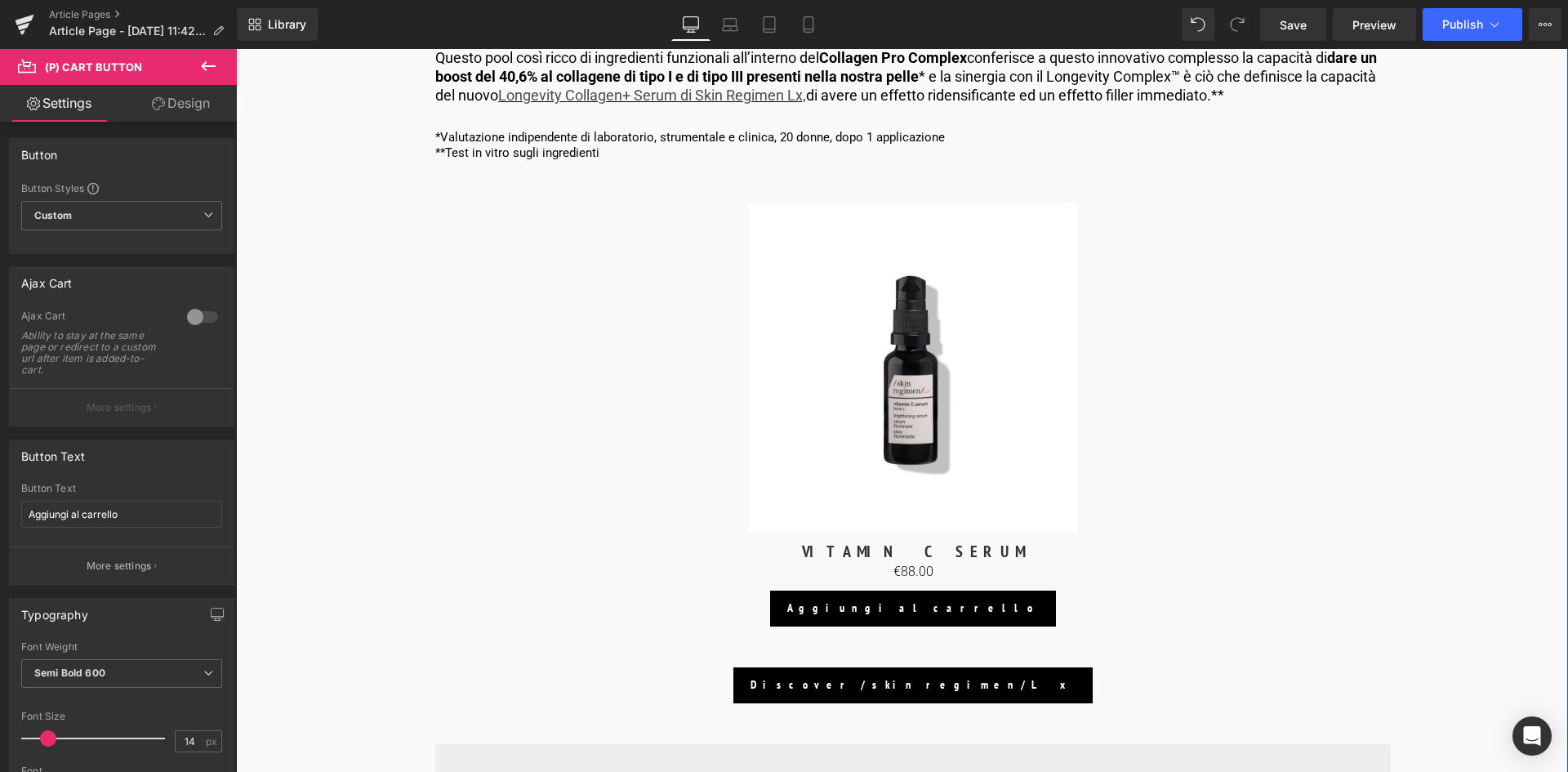
drag, startPoint x: 1458, startPoint y: 489, endPoint x: 1352, endPoint y: 525, distance: 111.9
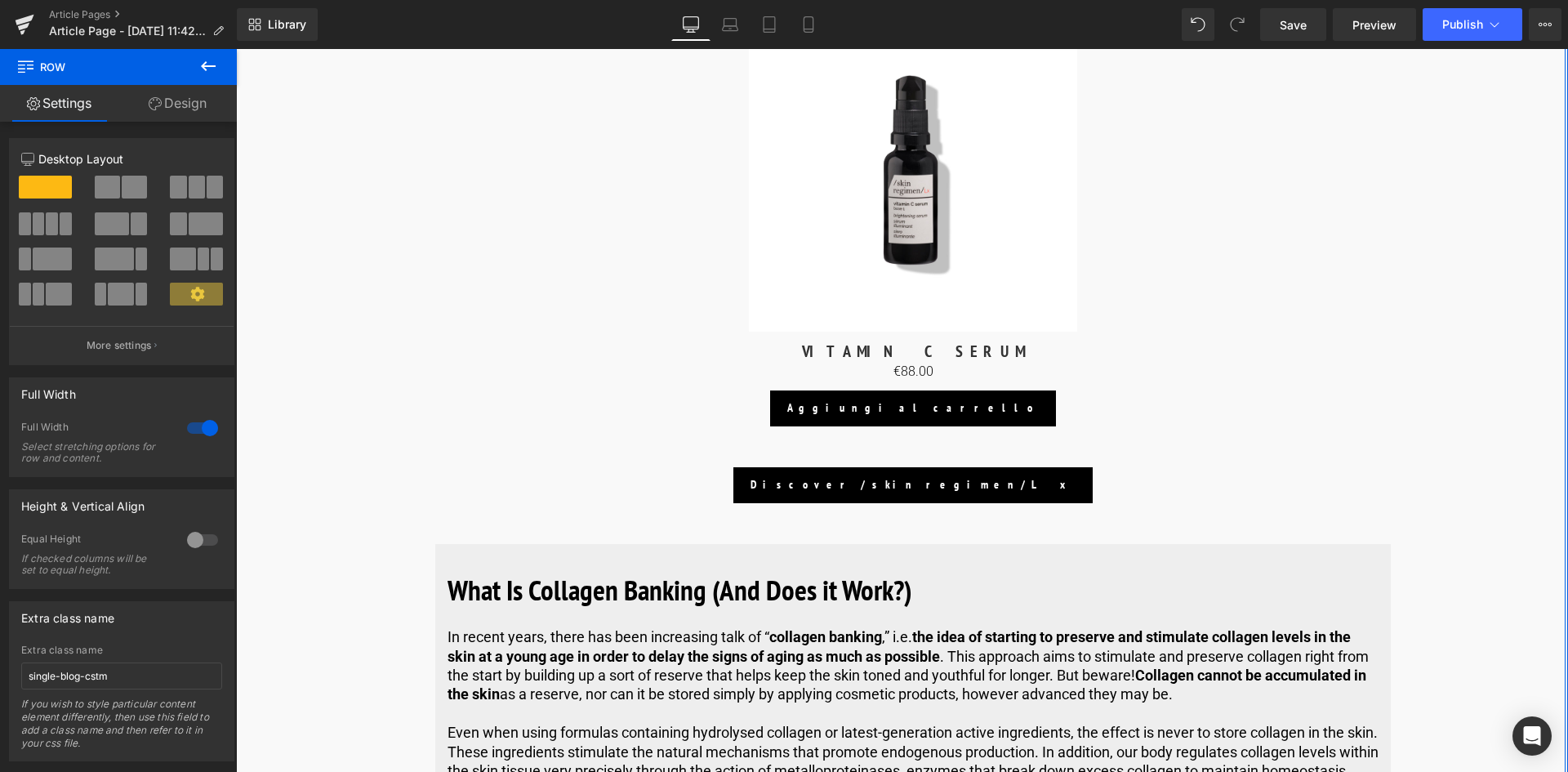
scroll to position [4657, 0]
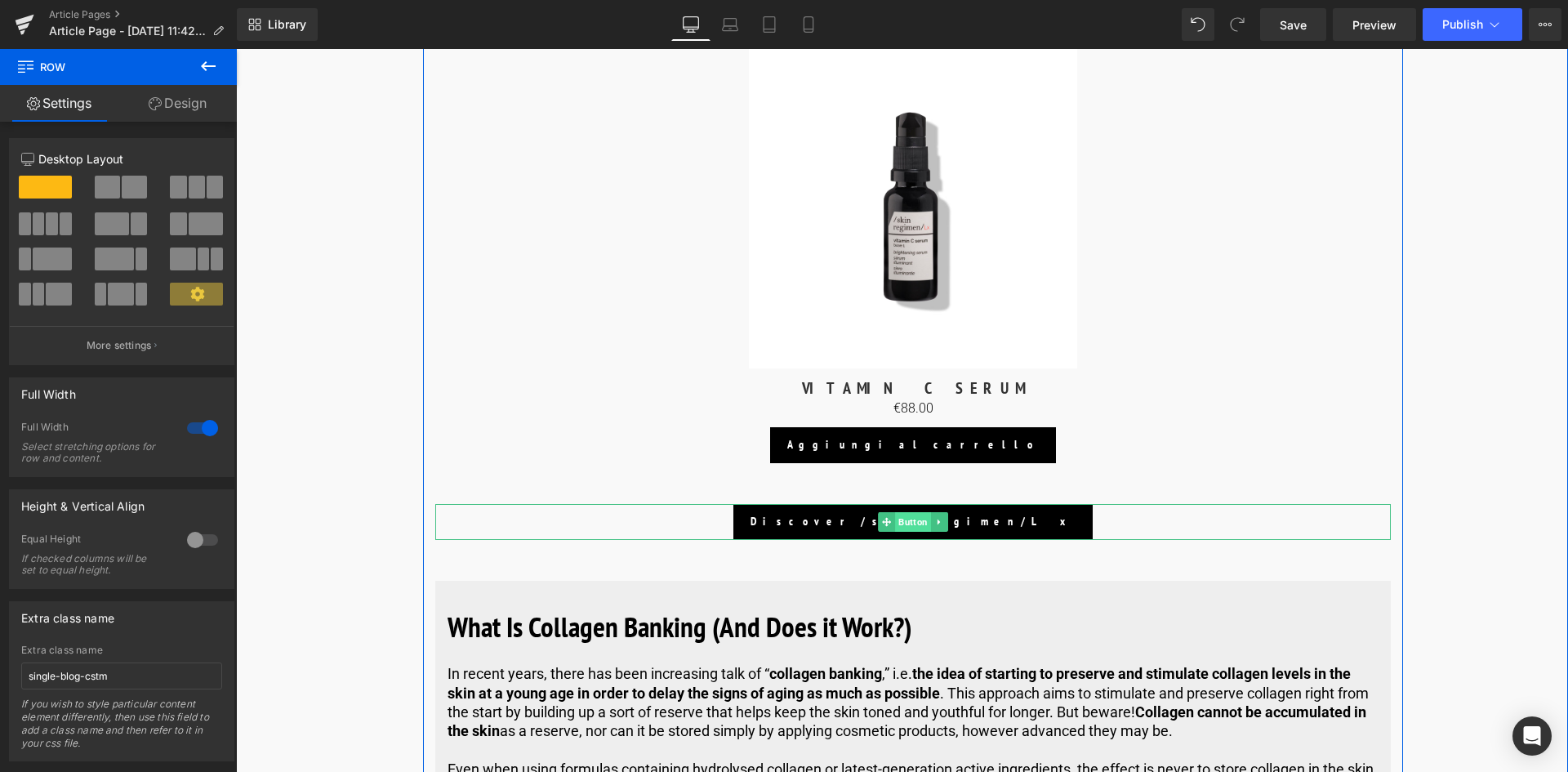
click at [912, 519] on span "Button" at bounding box center [913, 521] width 36 height 19
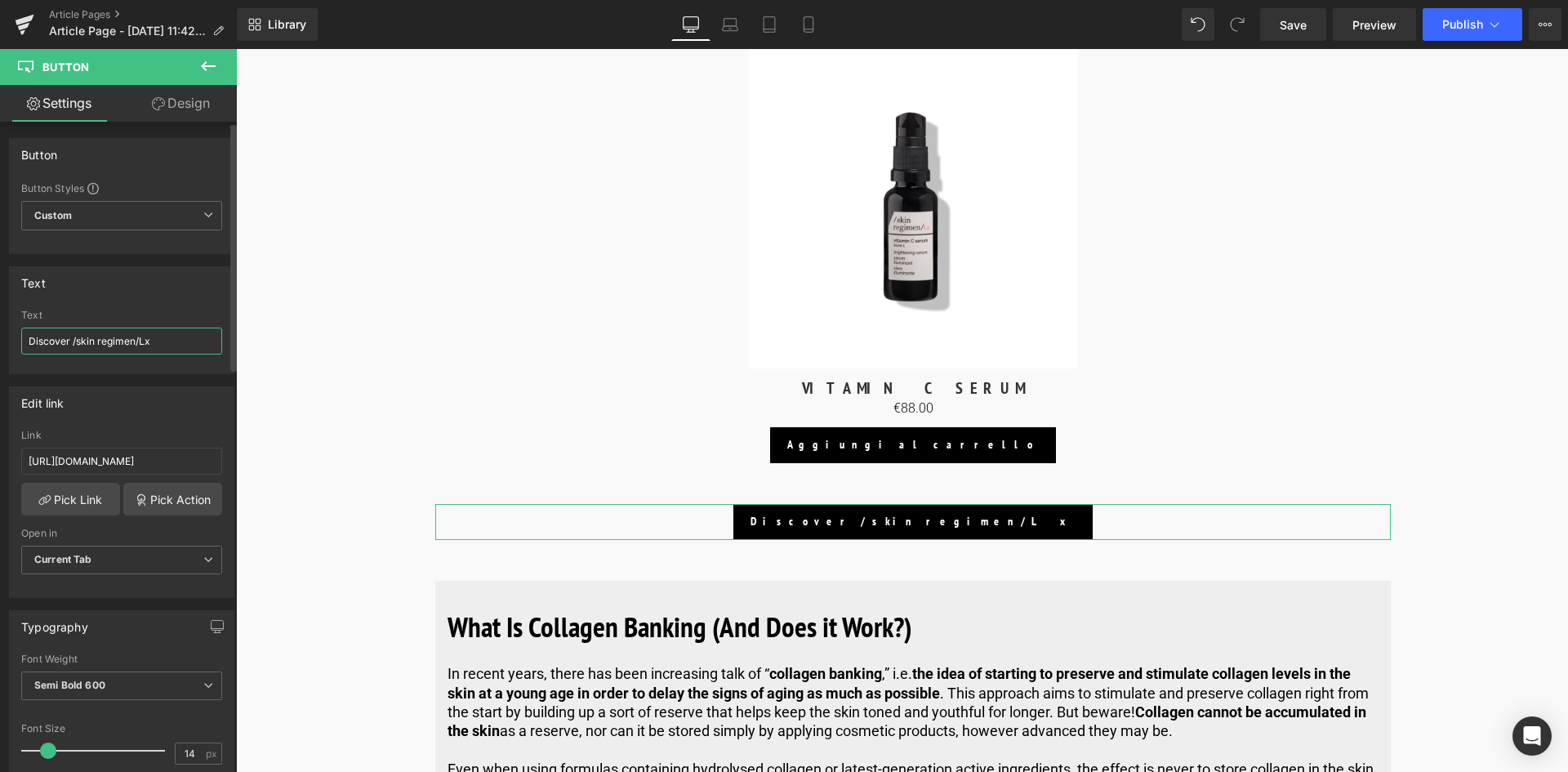
drag, startPoint x: 167, startPoint y: 337, endPoint x: 37, endPoint y: 349, distance: 130.6
click at [37, 349] on input "Discover /skin regimen/Lx" at bounding box center [121, 341] width 200 height 27
click at [71, 337] on input "Discover /skin regimen/Lx" at bounding box center [121, 341] width 200 height 27
drag, startPoint x: 66, startPoint y: 343, endPoint x: 14, endPoint y: 351, distance: 52.6
click at [14, 351] on div "Discover /skin regimen/Lx Text Discover /skin regimen/Lx" at bounding box center [122, 342] width 223 height 64
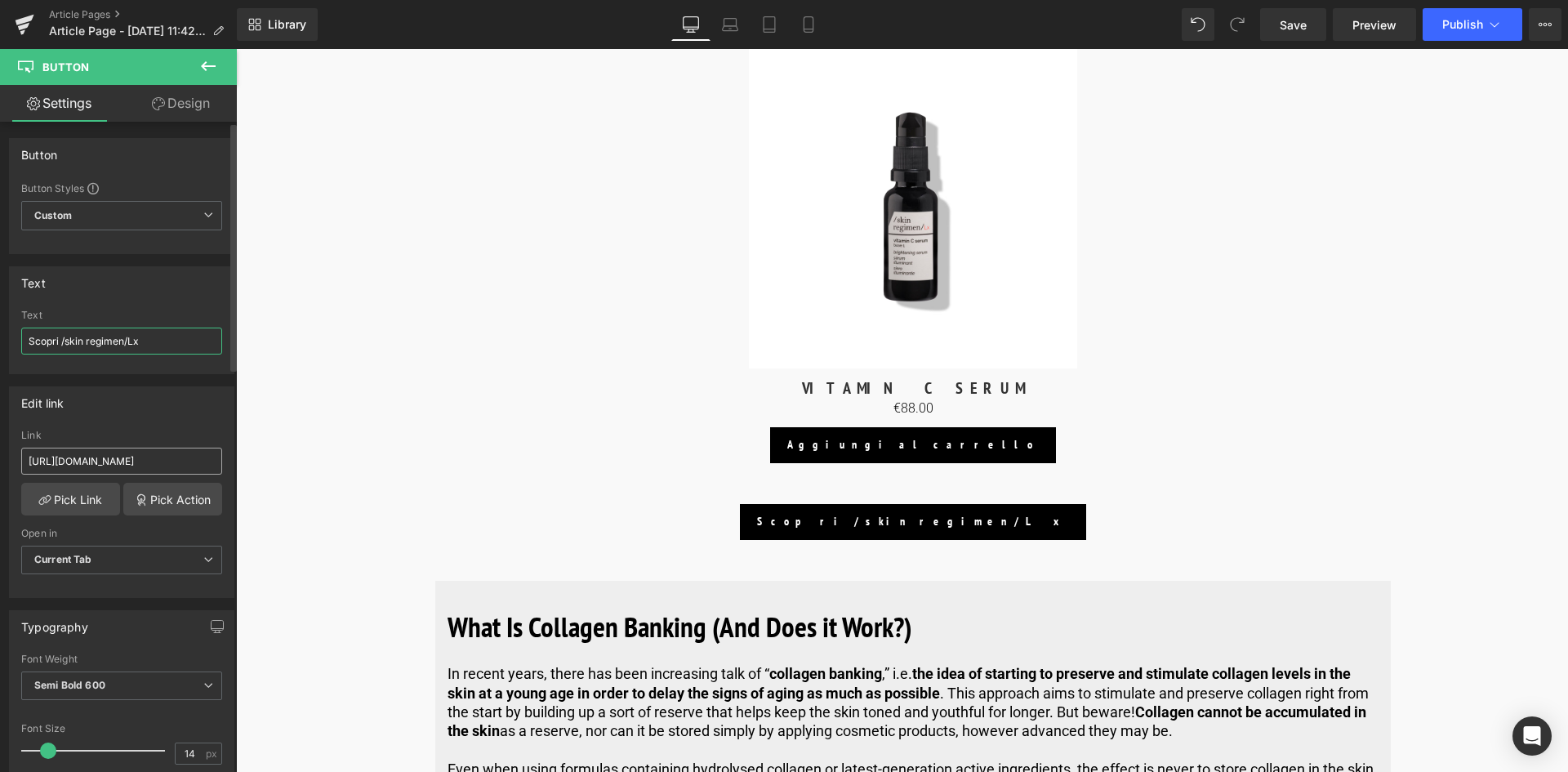
type input "Scopri /skin regimen/Lx"
drag, startPoint x: 261, startPoint y: 507, endPoint x: 245, endPoint y: 469, distance: 41.2
paste input "[URL][DOMAIN_NAME]"
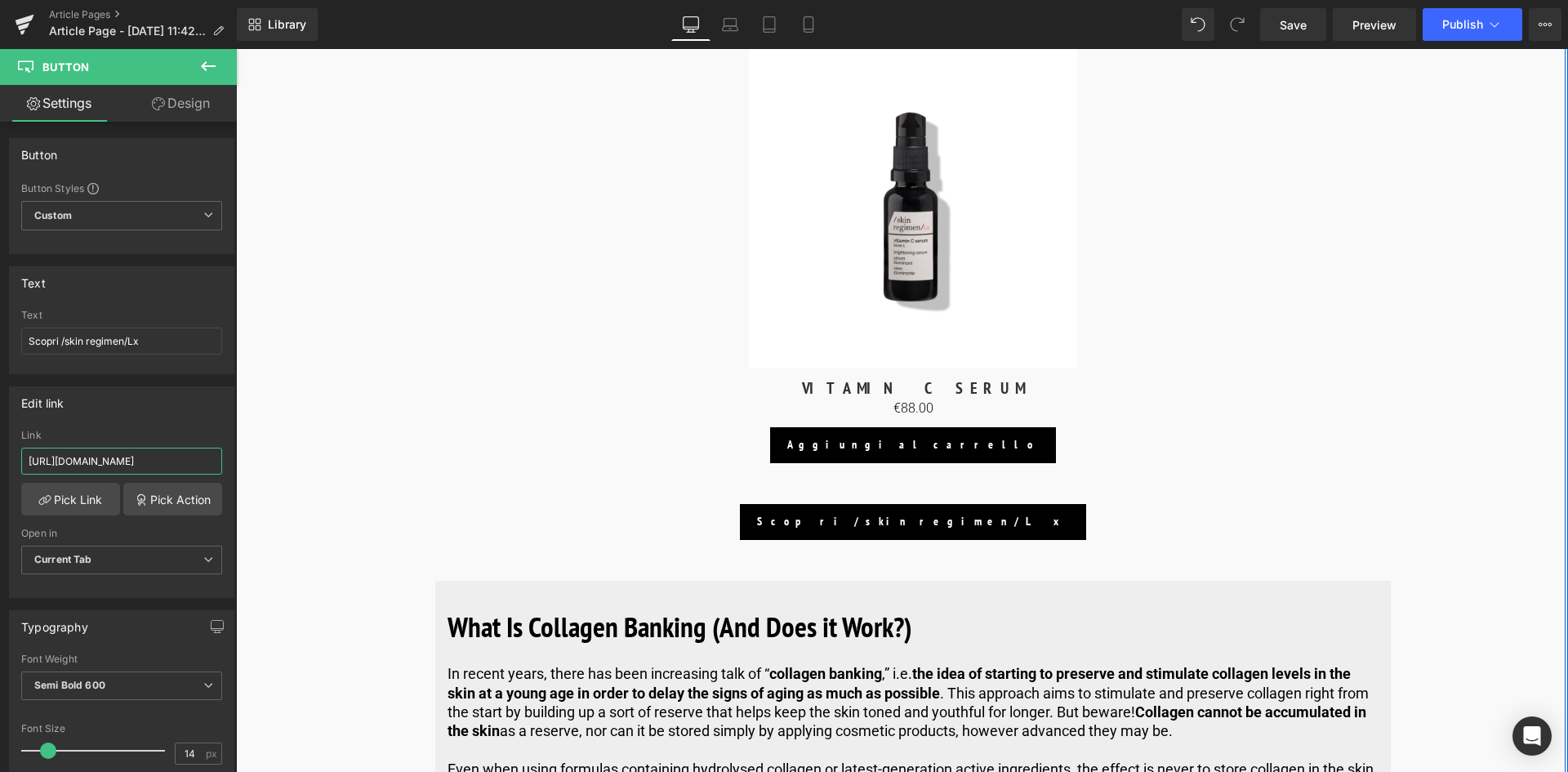
scroll to position [0, 71]
type input "[URL][DOMAIN_NAME]"
click at [1296, 20] on span "Save" at bounding box center [1292, 25] width 27 height 17
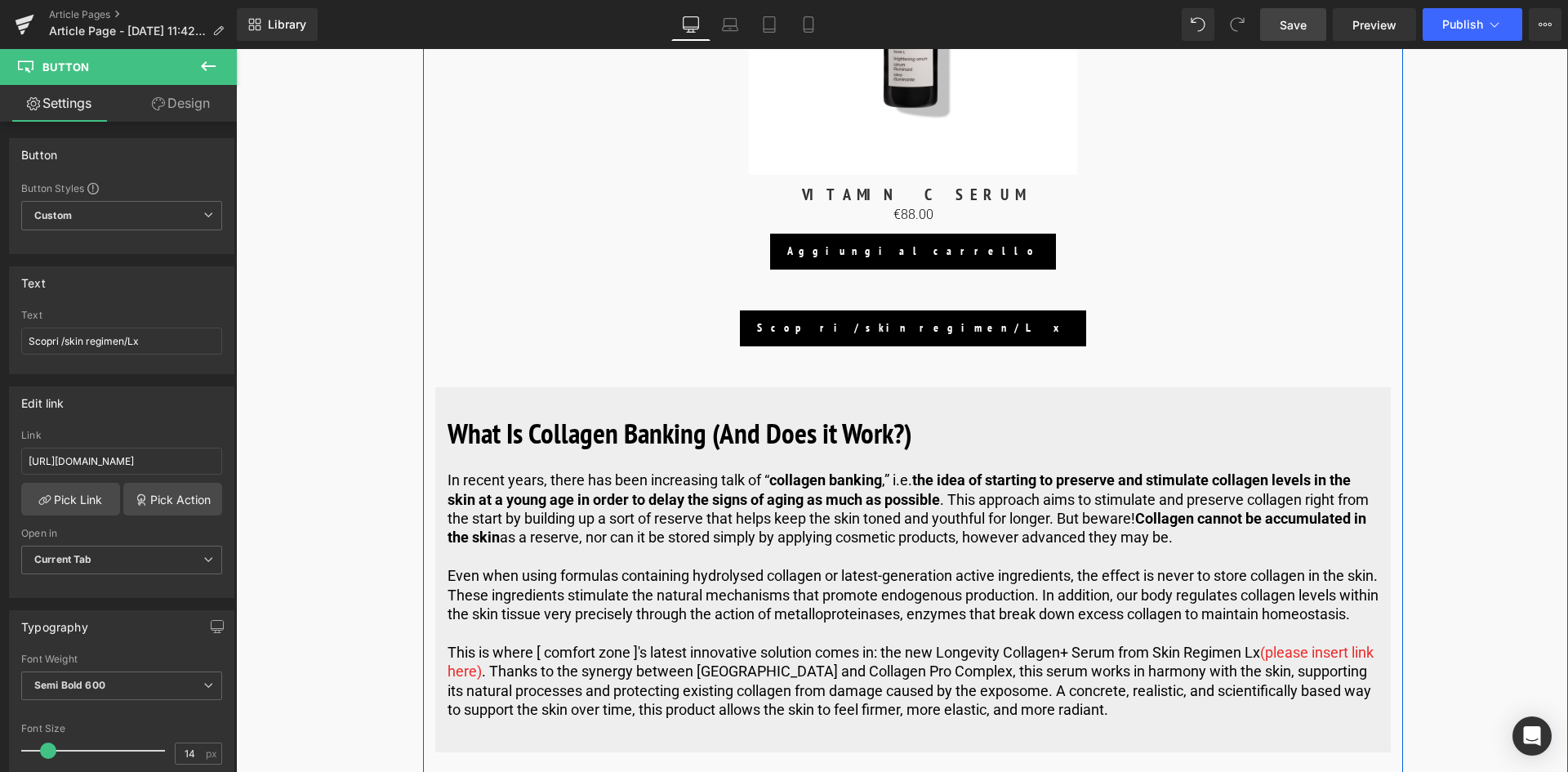
scroll to position [4821, 0]
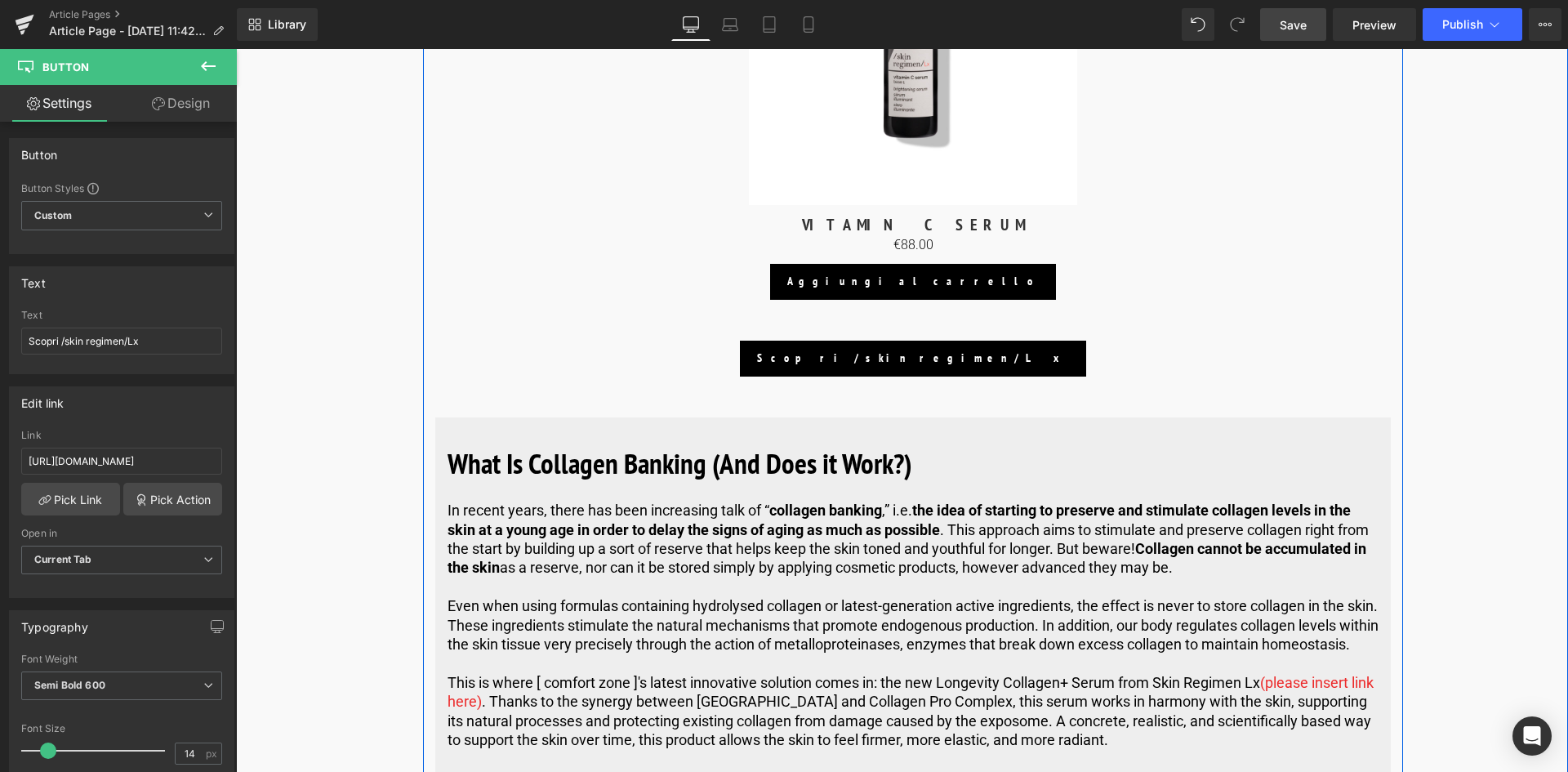
drag, startPoint x: 890, startPoint y: 461, endPoint x: 942, endPoint y: 473, distance: 53.4
click at [890, 461] on span "Heading" at bounding box center [903, 462] width 43 height 19
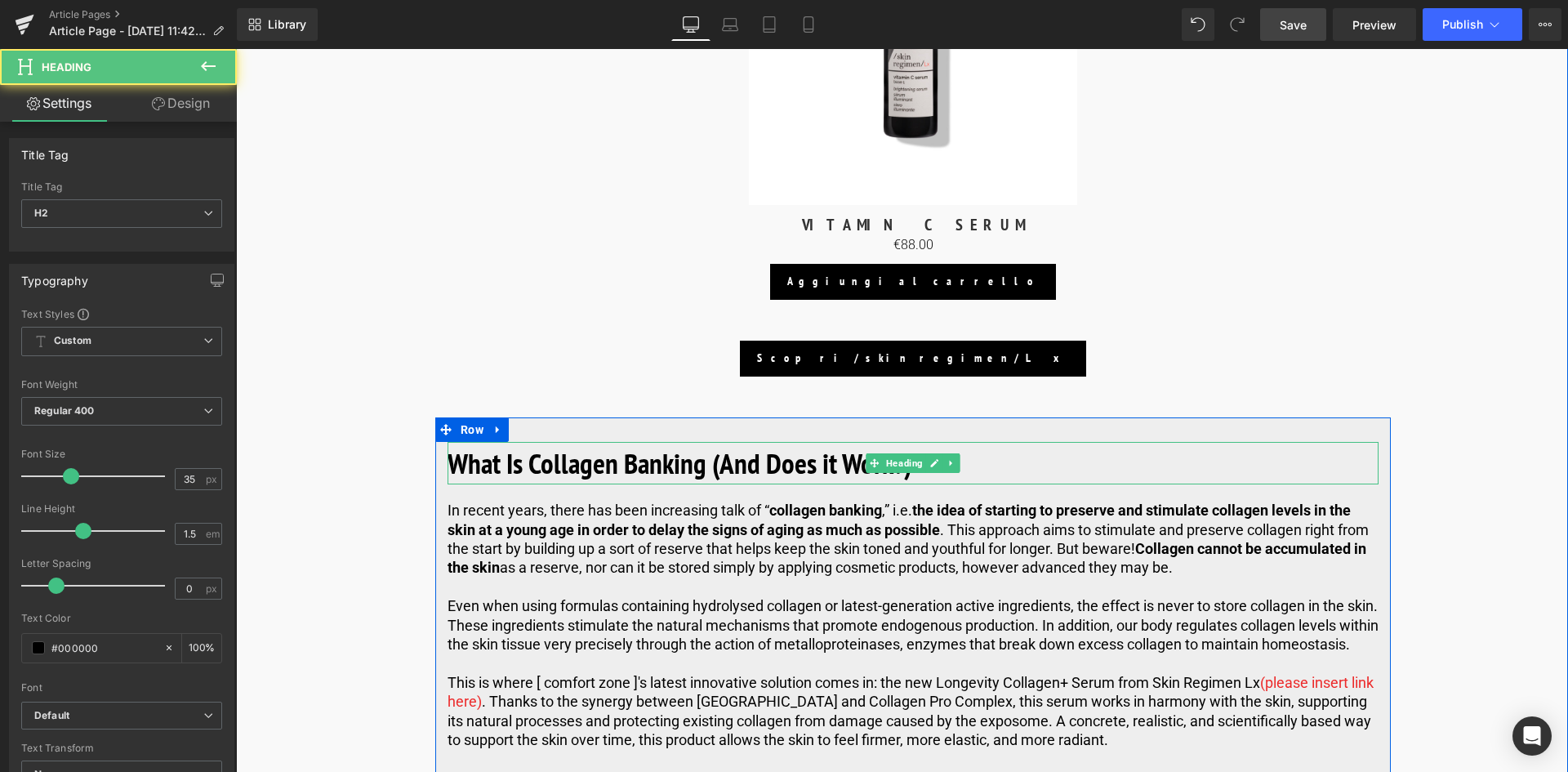
click at [1004, 478] on h2 "What Is Collagen Banking (And Does it Work?)" at bounding box center [913, 463] width 931 height 43
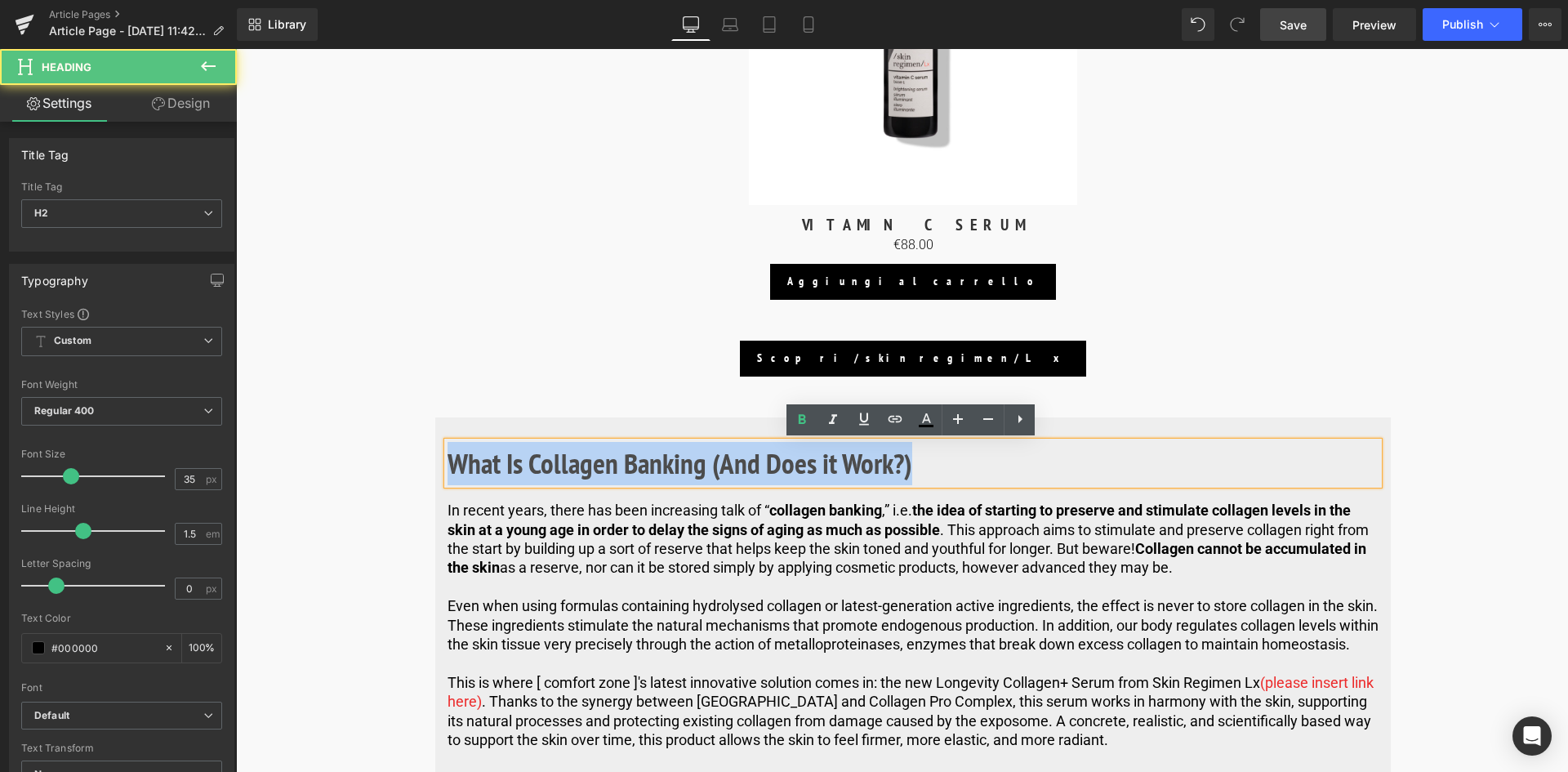
drag, startPoint x: 981, startPoint y: 466, endPoint x: 445, endPoint y: 450, distance: 536.2
click at [448, 450] on h2 "What Is Collagen Banking (And Does it Work?)" at bounding box center [913, 463] width 931 height 43
paste div
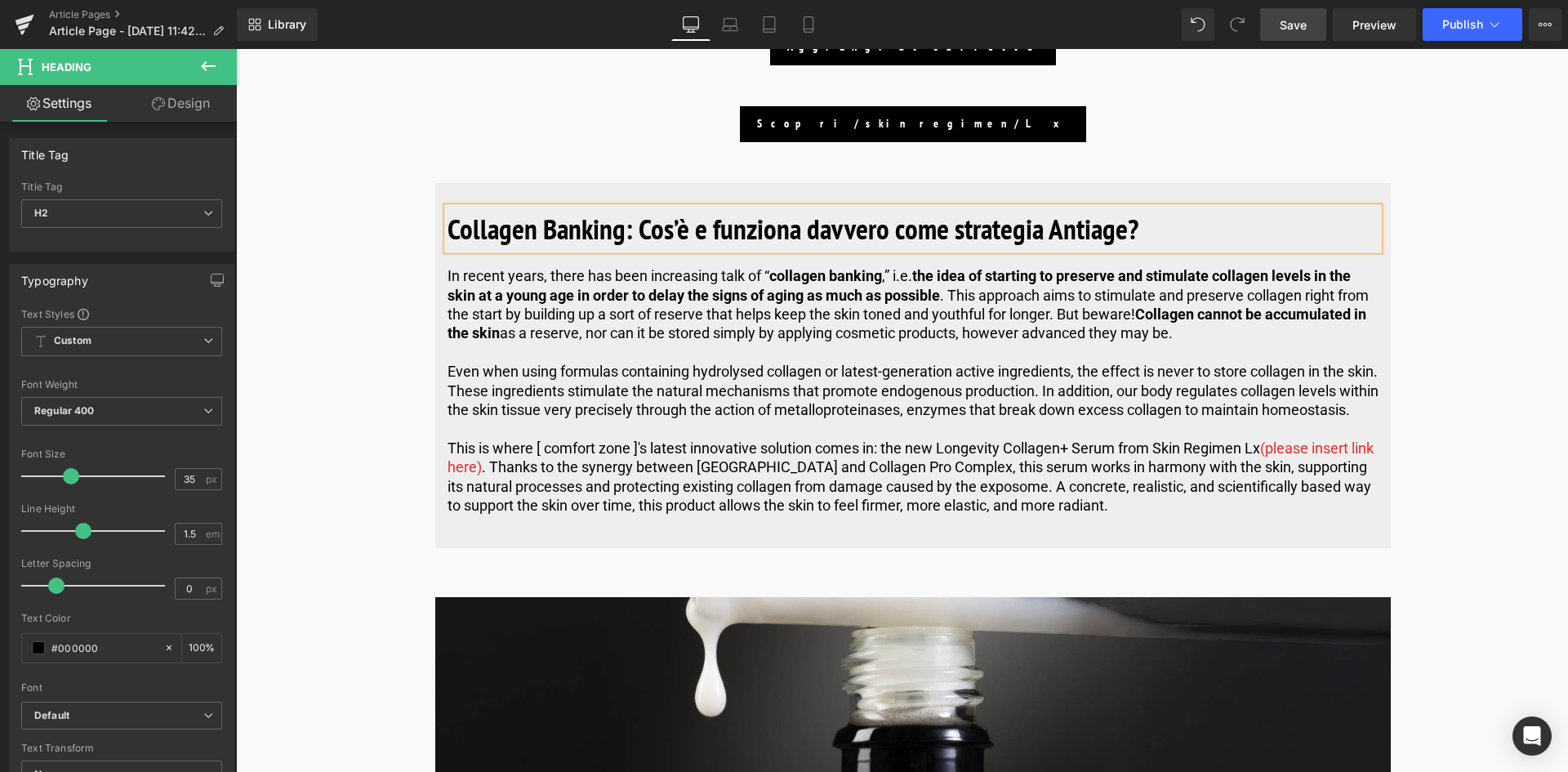
scroll to position [5065, 0]
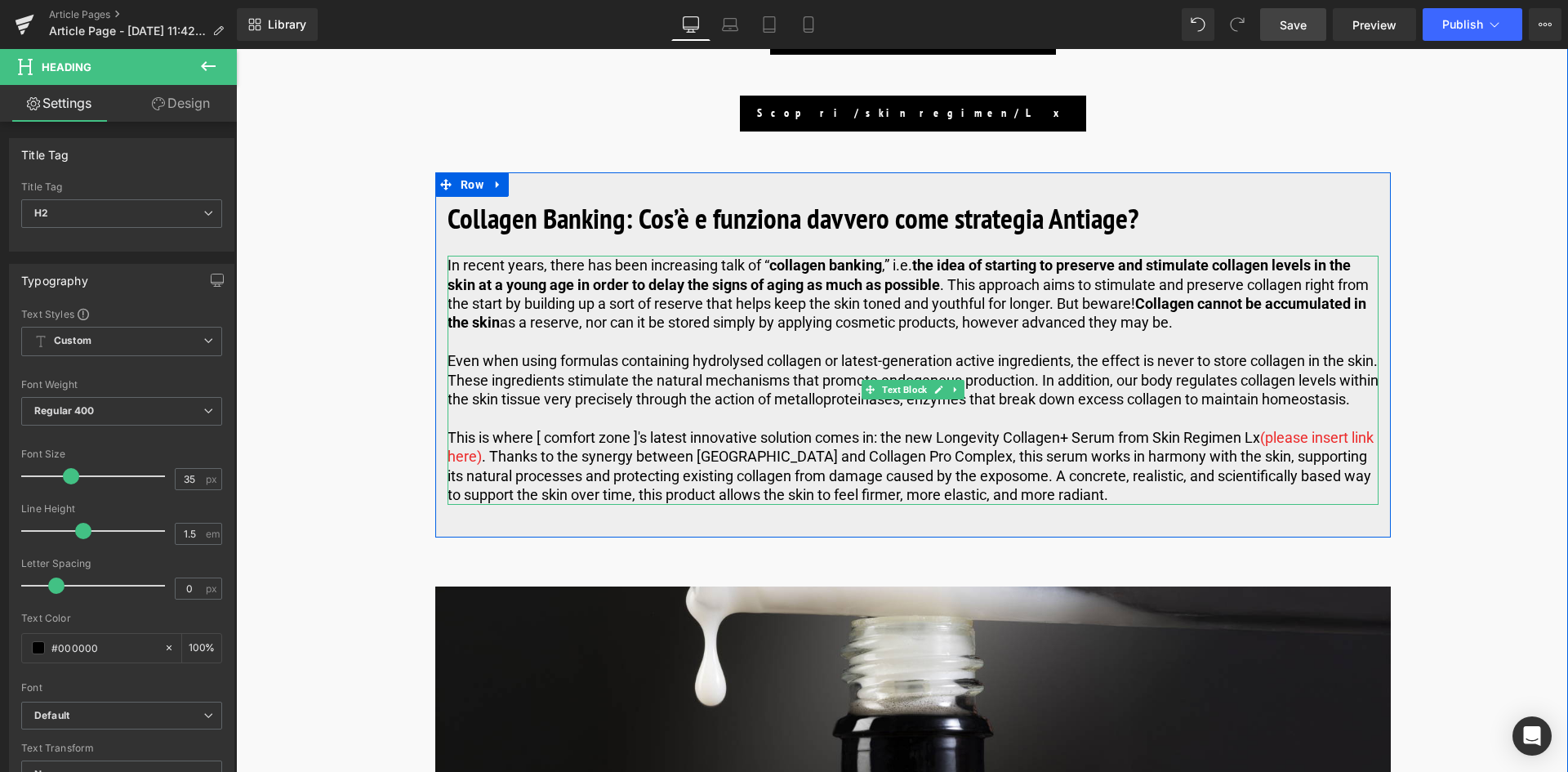
drag, startPoint x: 1208, startPoint y: 321, endPoint x: 1194, endPoint y: 322, distance: 14.0
click at [1208, 321] on p "In recent years, there has been increasing talk of “ collagen banking ,” i.e. t…" at bounding box center [913, 294] width 931 height 77
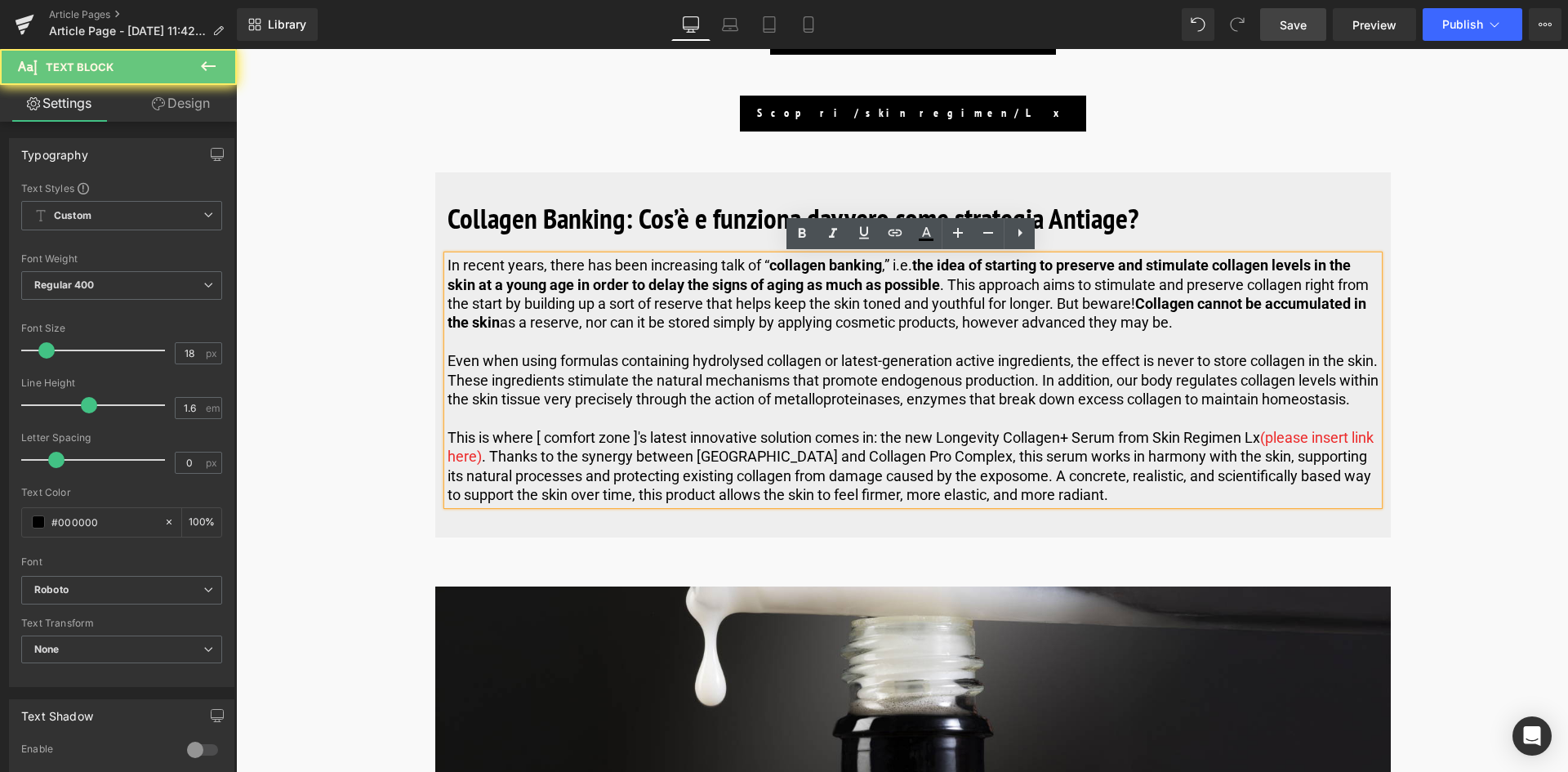
click at [1194, 322] on p "In recent years, there has been increasing talk of “ collagen banking ,” i.e. t…" at bounding box center [913, 294] width 931 height 77
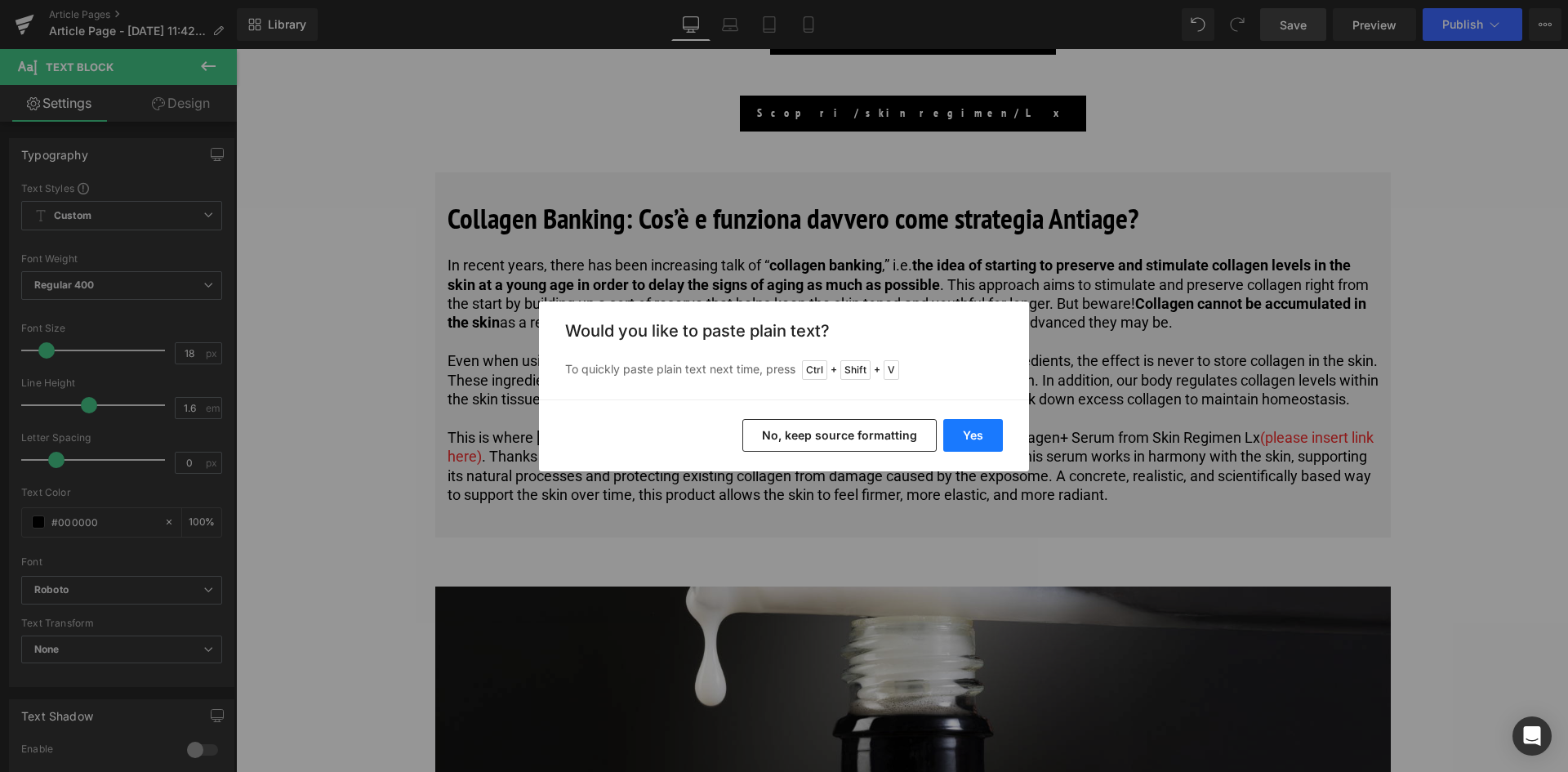
click at [971, 430] on button "Yes" at bounding box center [972, 436] width 59 height 33
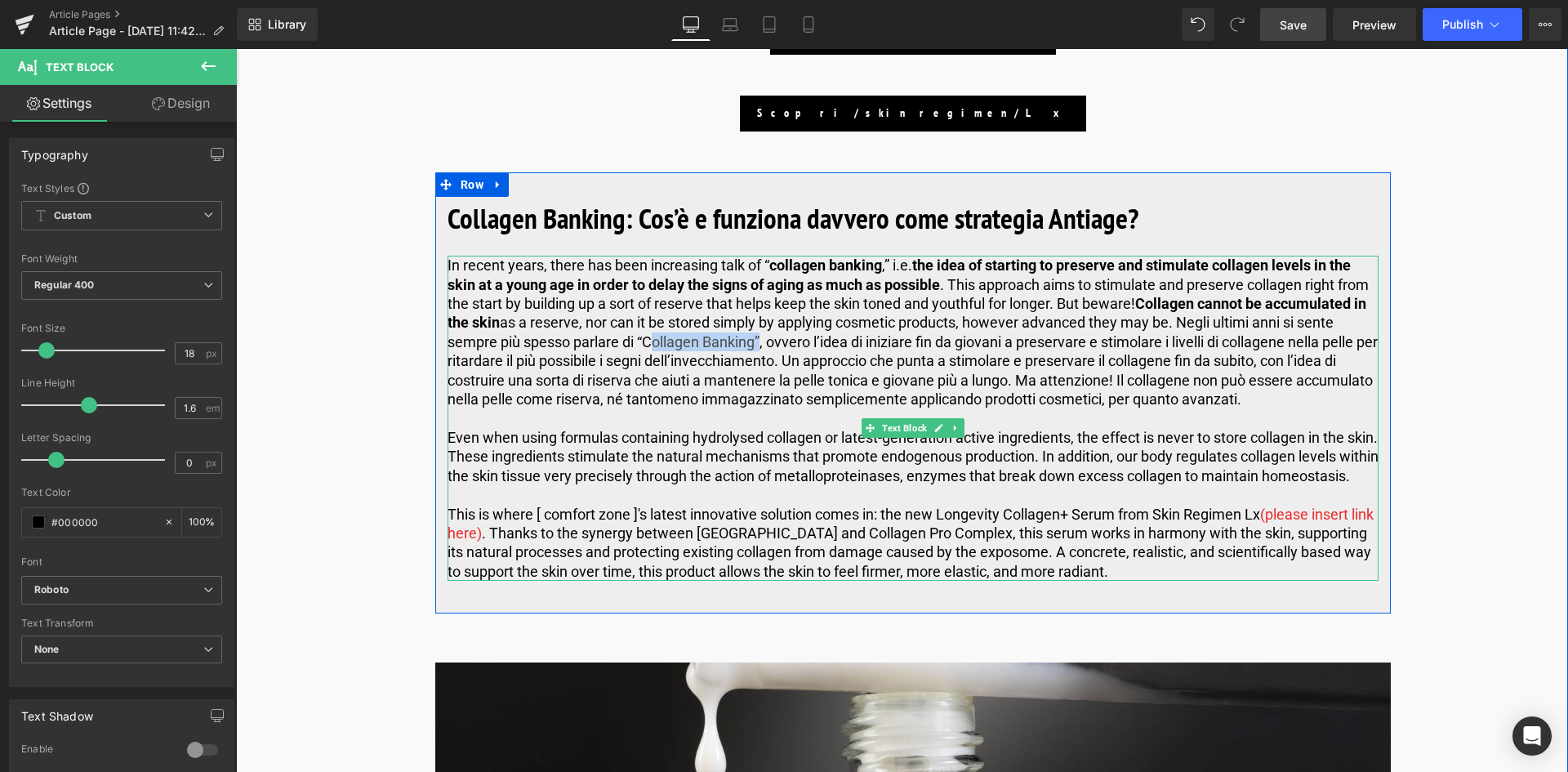
drag, startPoint x: 753, startPoint y: 340, endPoint x: 647, endPoint y: 347, distance: 106.2
click at [647, 347] on p "In recent years, there has been increasing talk of “ collagen banking ,” i.e. t…" at bounding box center [913, 332] width 931 height 153
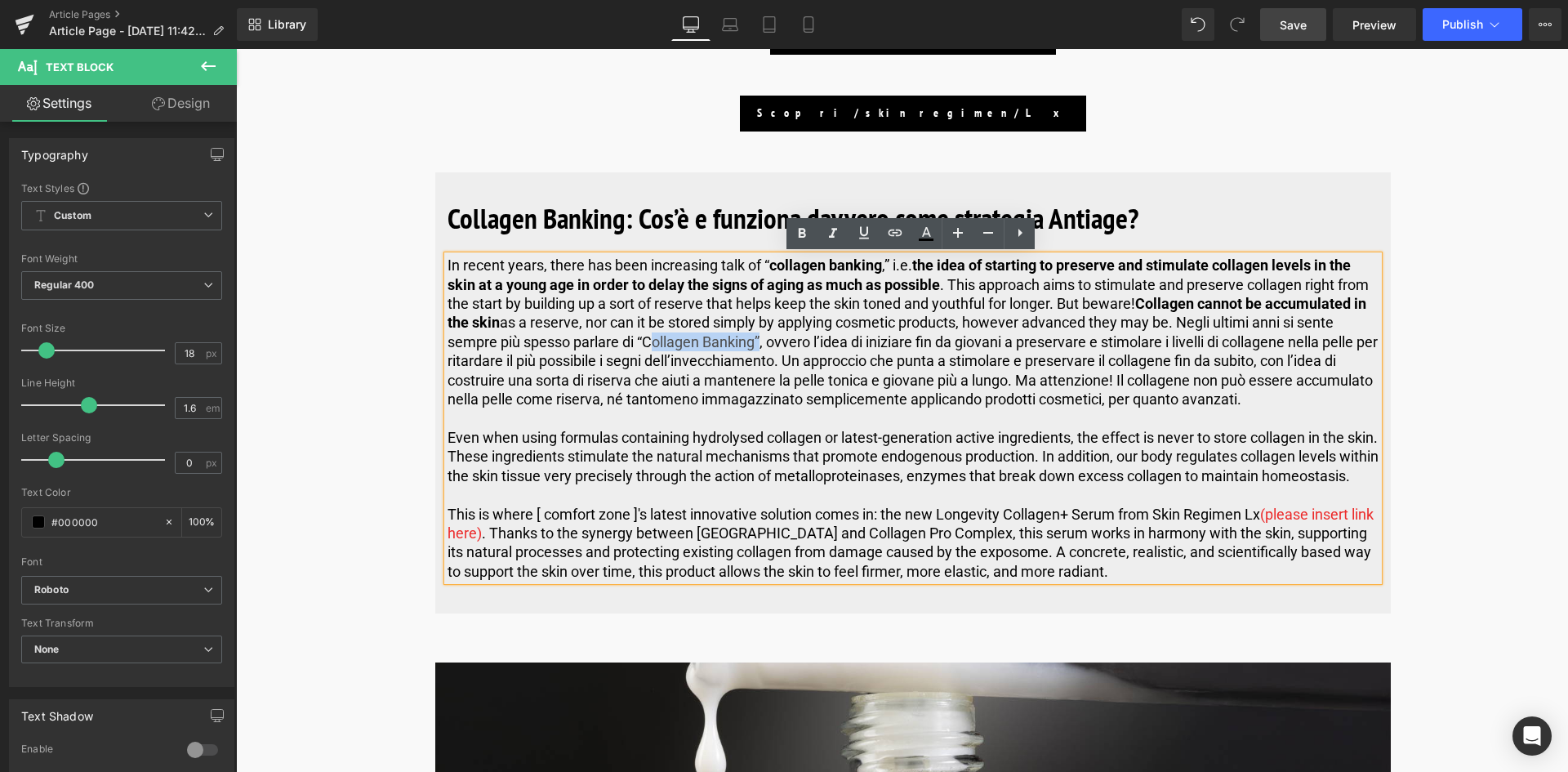
click at [654, 344] on p "In recent years, there has been increasing talk of “ collagen banking ,” i.e. t…" at bounding box center [913, 332] width 931 height 153
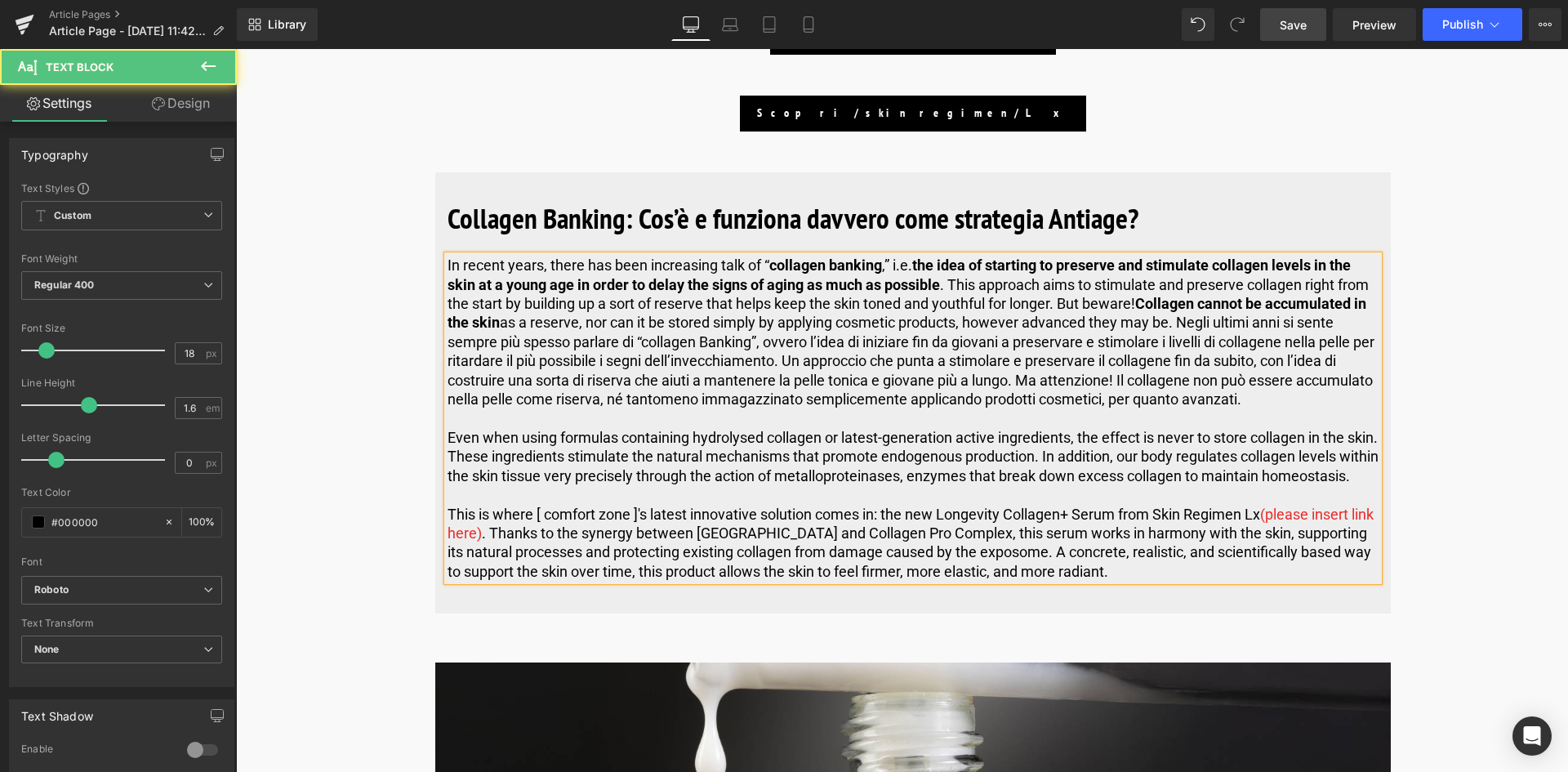
click at [710, 341] on p "In recent years, there has been increasing talk of “ collagen banking ,” i.e. t…" at bounding box center [913, 332] width 931 height 153
drag, startPoint x: 751, startPoint y: 343, endPoint x: 641, endPoint y: 347, distance: 110.1
click at [641, 347] on p "In recent years, there has been increasing talk of “ collagen banking ,” i.e. t…" at bounding box center [913, 332] width 931 height 153
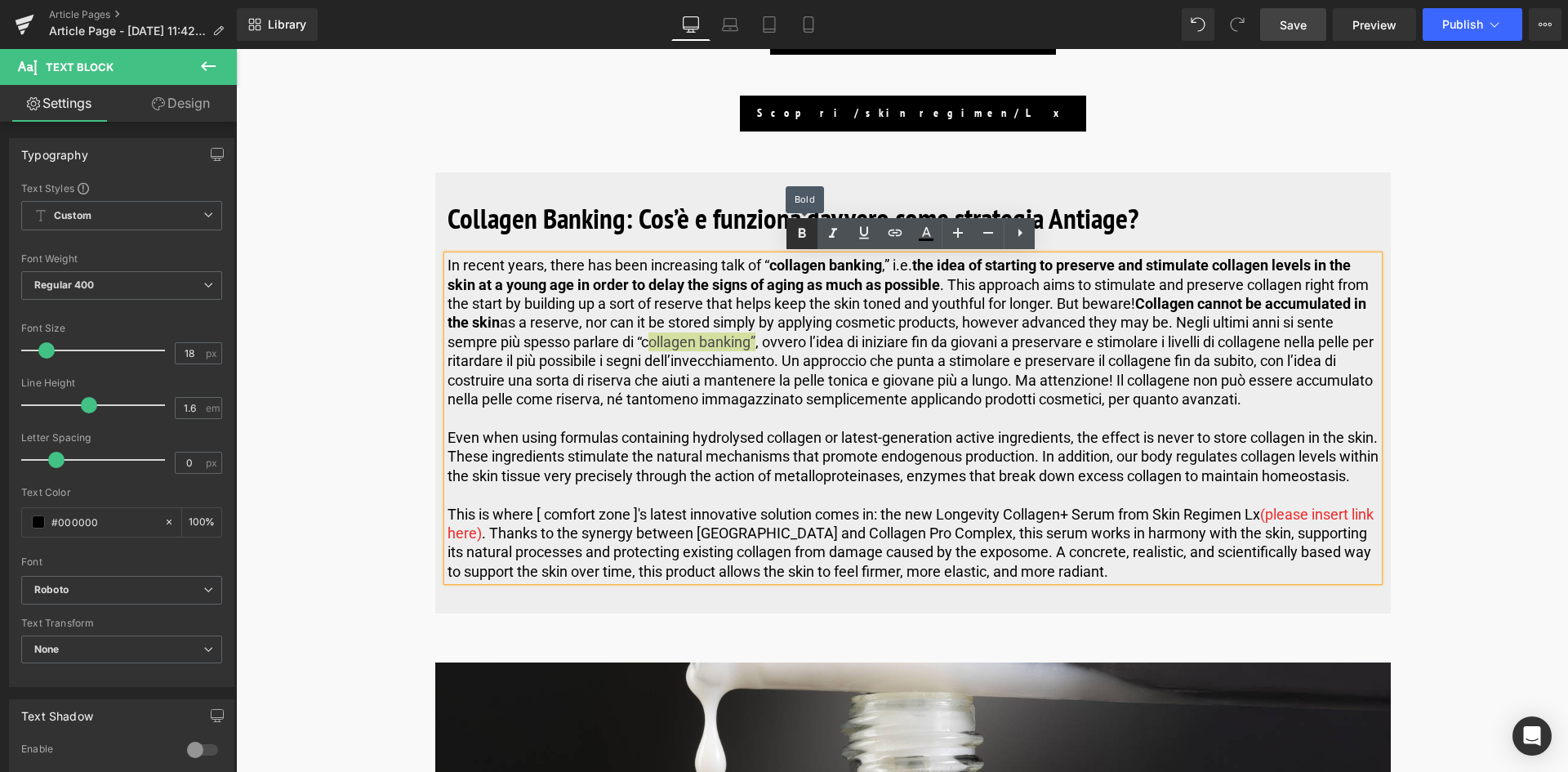
click at [798, 235] on icon at bounding box center [801, 233] width 19 height 19
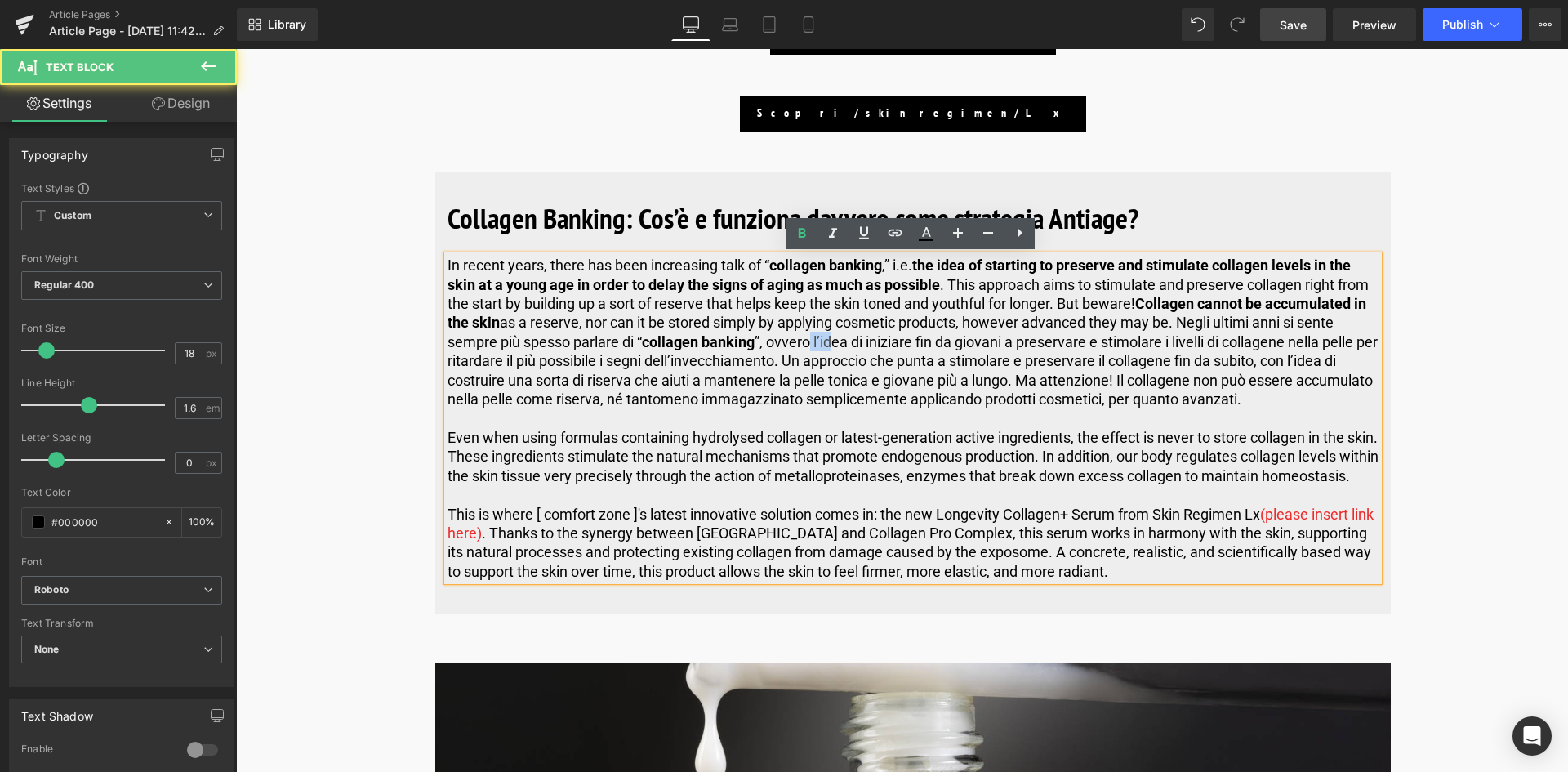
drag, startPoint x: 812, startPoint y: 341, endPoint x: 836, endPoint y: 350, distance: 25.6
click at [836, 350] on p "In recent years, there has been increasing talk of “ collagen banking ,” i.e. t…" at bounding box center [913, 332] width 931 height 153
click at [824, 359] on p "In recent years, there has been increasing talk of “ collagen banking ,” i.e. t…" at bounding box center [913, 332] width 931 height 153
drag, startPoint x: 816, startPoint y: 339, endPoint x: 827, endPoint y: 343, distance: 11.7
click at [827, 343] on p "In recent years, there has been increasing talk of “ collagen banking ,” i.e. t…" at bounding box center [913, 332] width 931 height 153
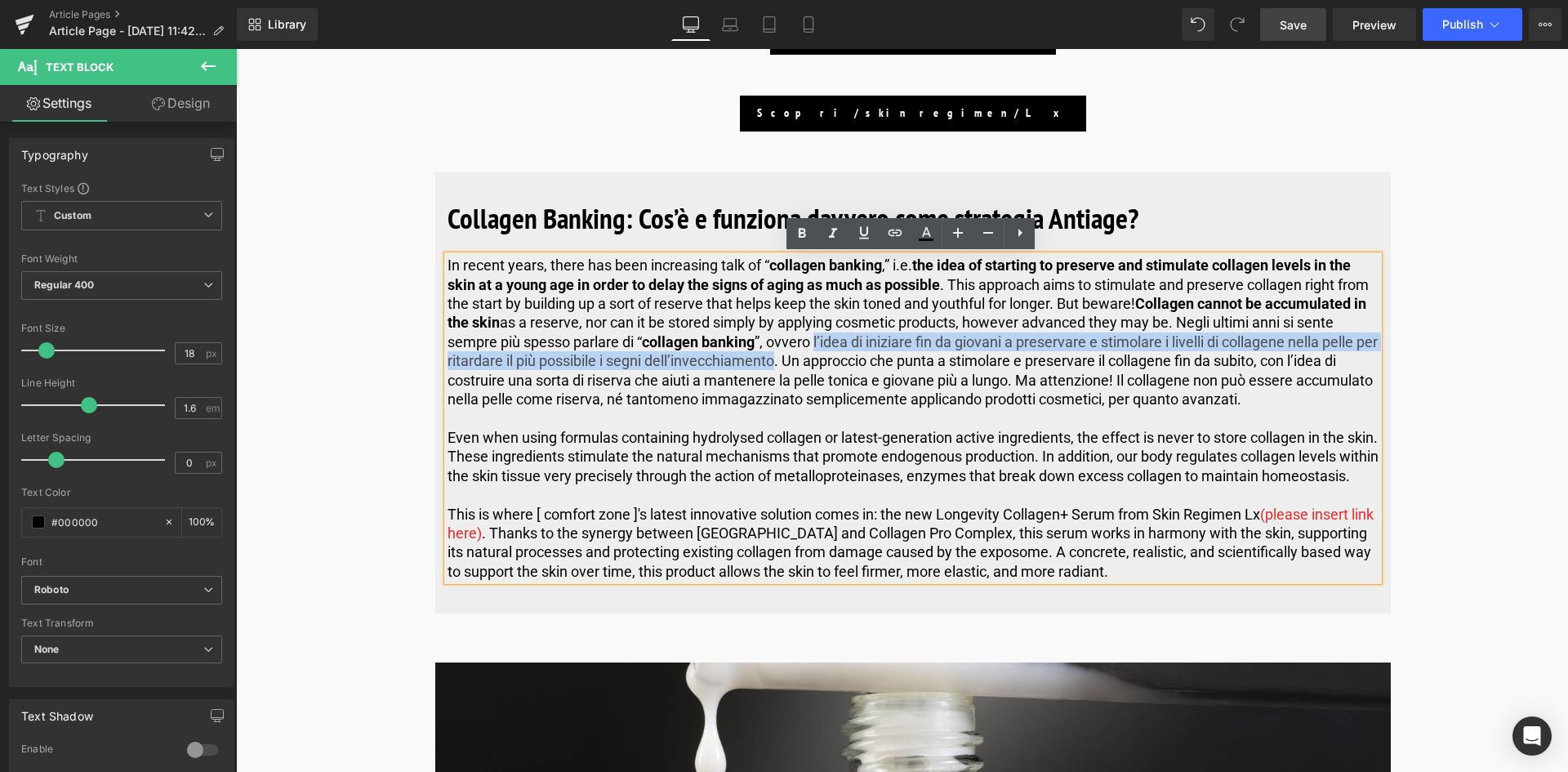
drag, startPoint x: 813, startPoint y: 340, endPoint x: 799, endPoint y: 363, distance: 26.9
click at [799, 363] on p "In recent years, there has been increasing talk of “ collagen banking ,” i.e. t…" at bounding box center [913, 332] width 931 height 153
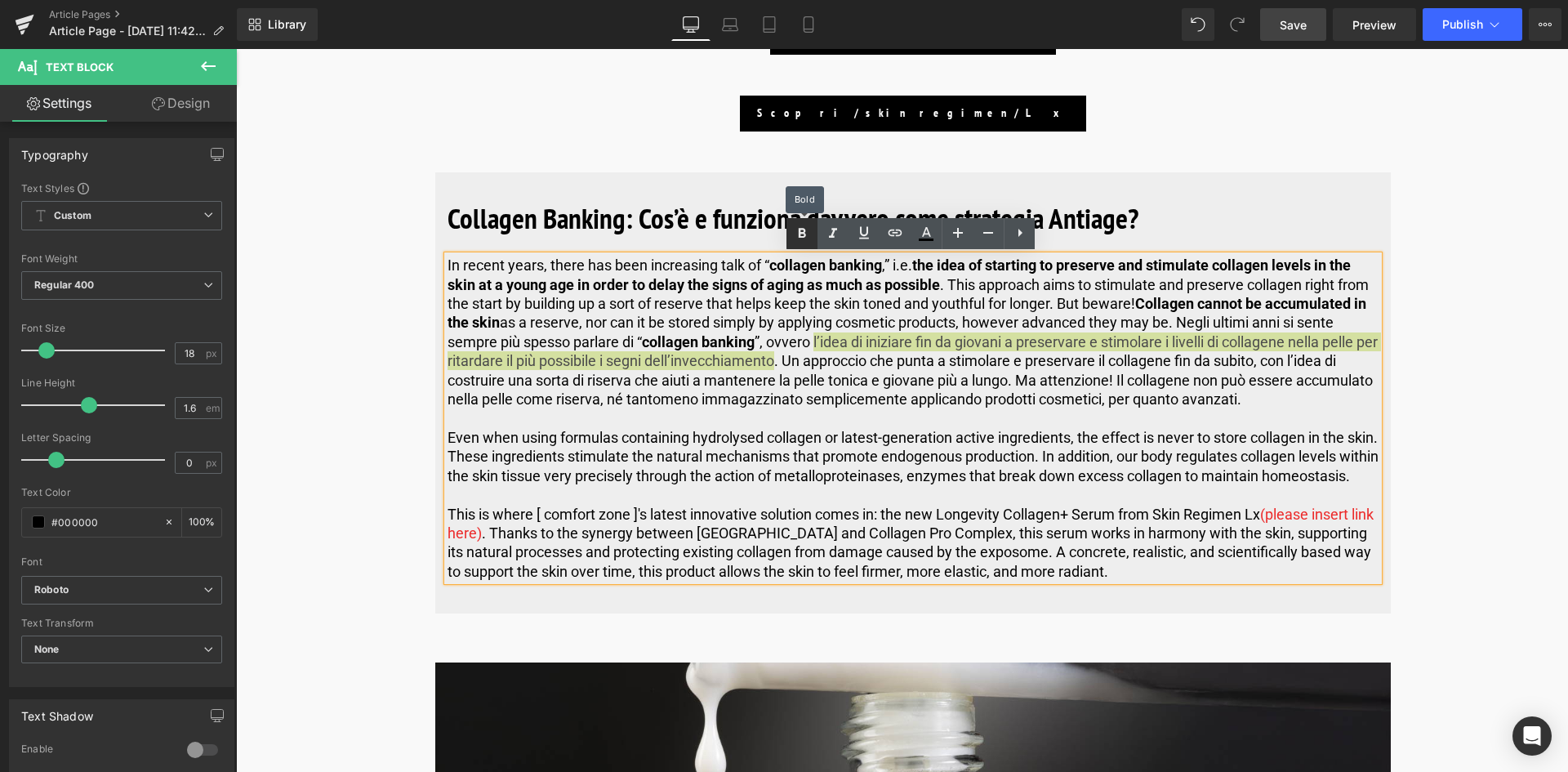
click at [811, 228] on icon at bounding box center [801, 233] width 19 height 19
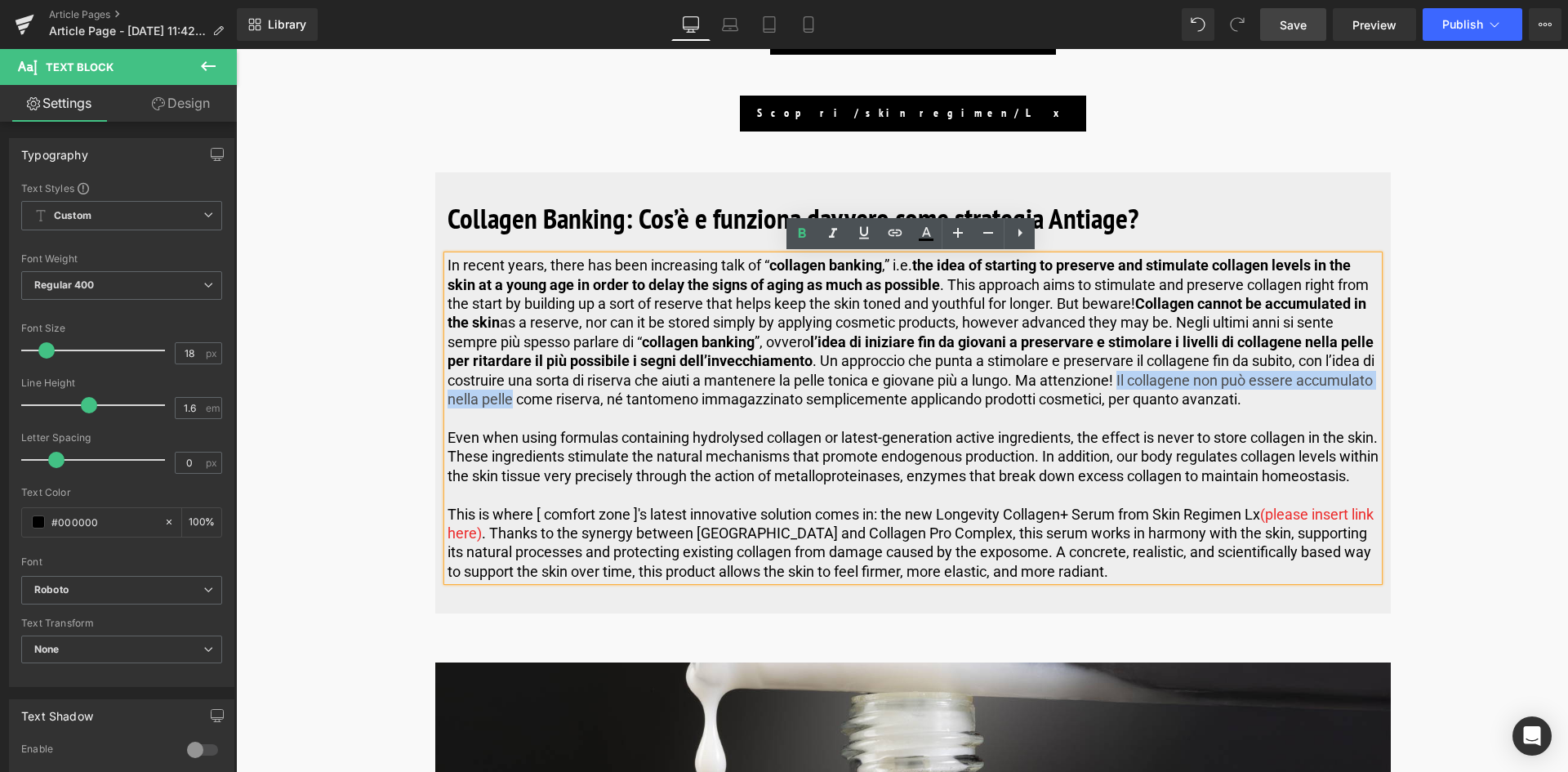
drag, startPoint x: 1136, startPoint y: 380, endPoint x: 589, endPoint y: 403, distance: 547.5
click at [589, 403] on p "In recent years, there has been increasing talk of “ collagen banking ,” i.e. t…" at bounding box center [913, 332] width 931 height 153
click at [800, 241] on icon at bounding box center [801, 233] width 19 height 19
click at [1064, 310] on p "In recent years, there has been increasing talk of “ collagen banking ,” i.e. t…" at bounding box center [913, 332] width 931 height 153
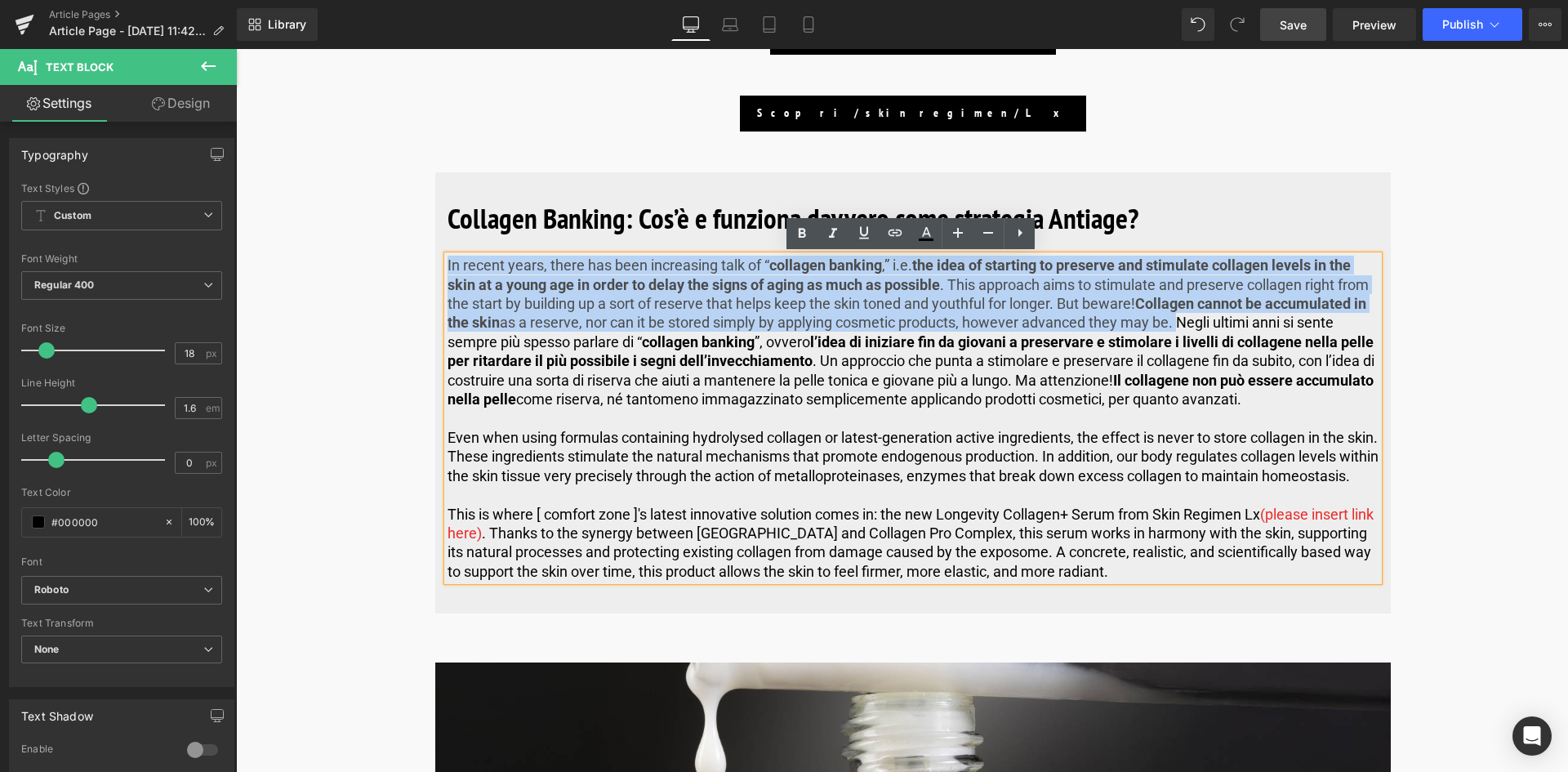
drag, startPoint x: 1176, startPoint y: 321, endPoint x: 439, endPoint y: 265, distance: 739.1
click at [439, 265] on div "Collagen Banking: Cos’è e funziona davvero come strategia Antiage? Heading In r…" at bounding box center [914, 388] width 956 height 433
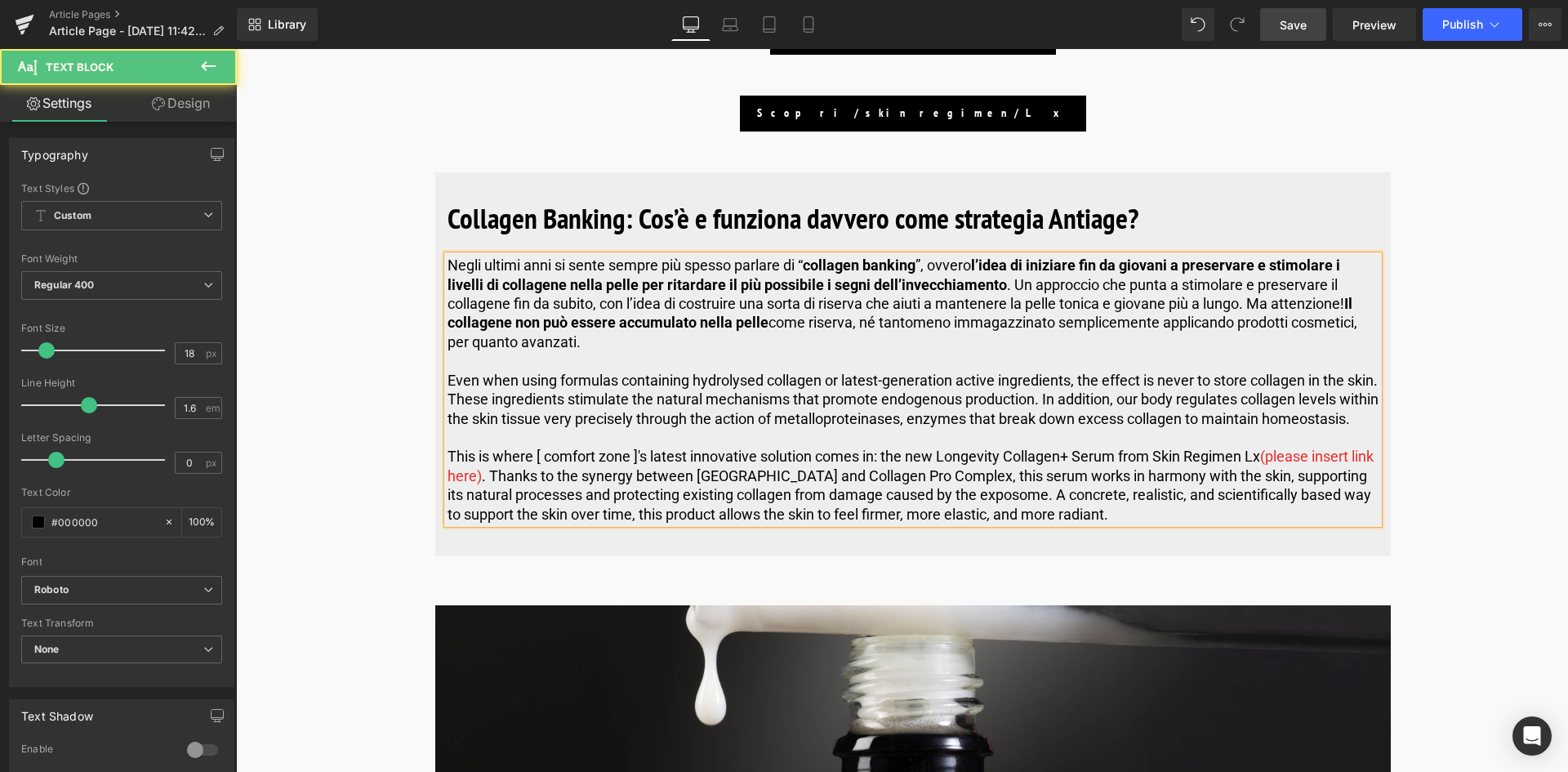
click at [450, 259] on p "Negli ultimi anni si sente sempre più spesso parlare di “ collagen banking ”, o…" at bounding box center [913, 303] width 931 height 95
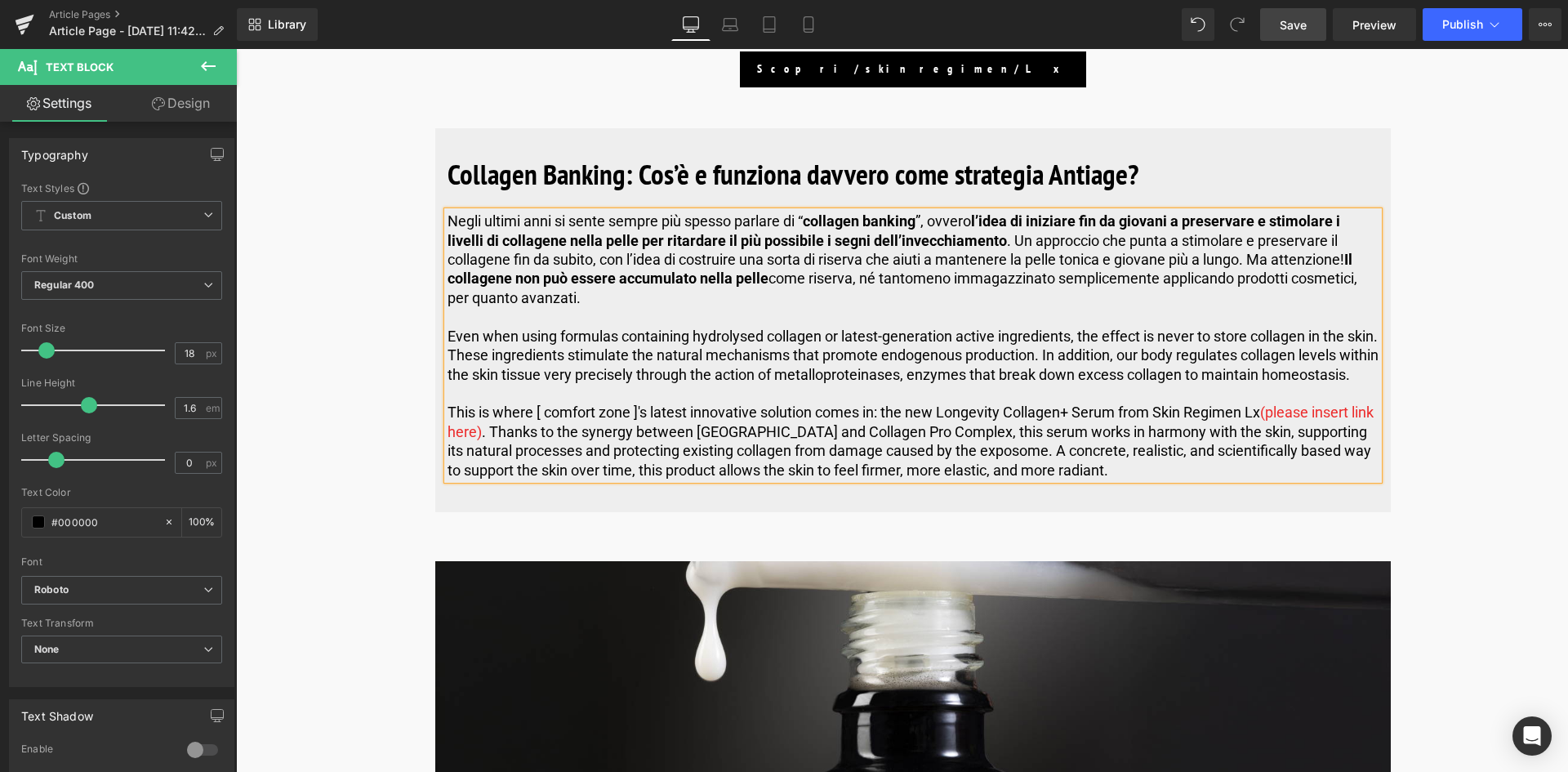
scroll to position [5148, 0]
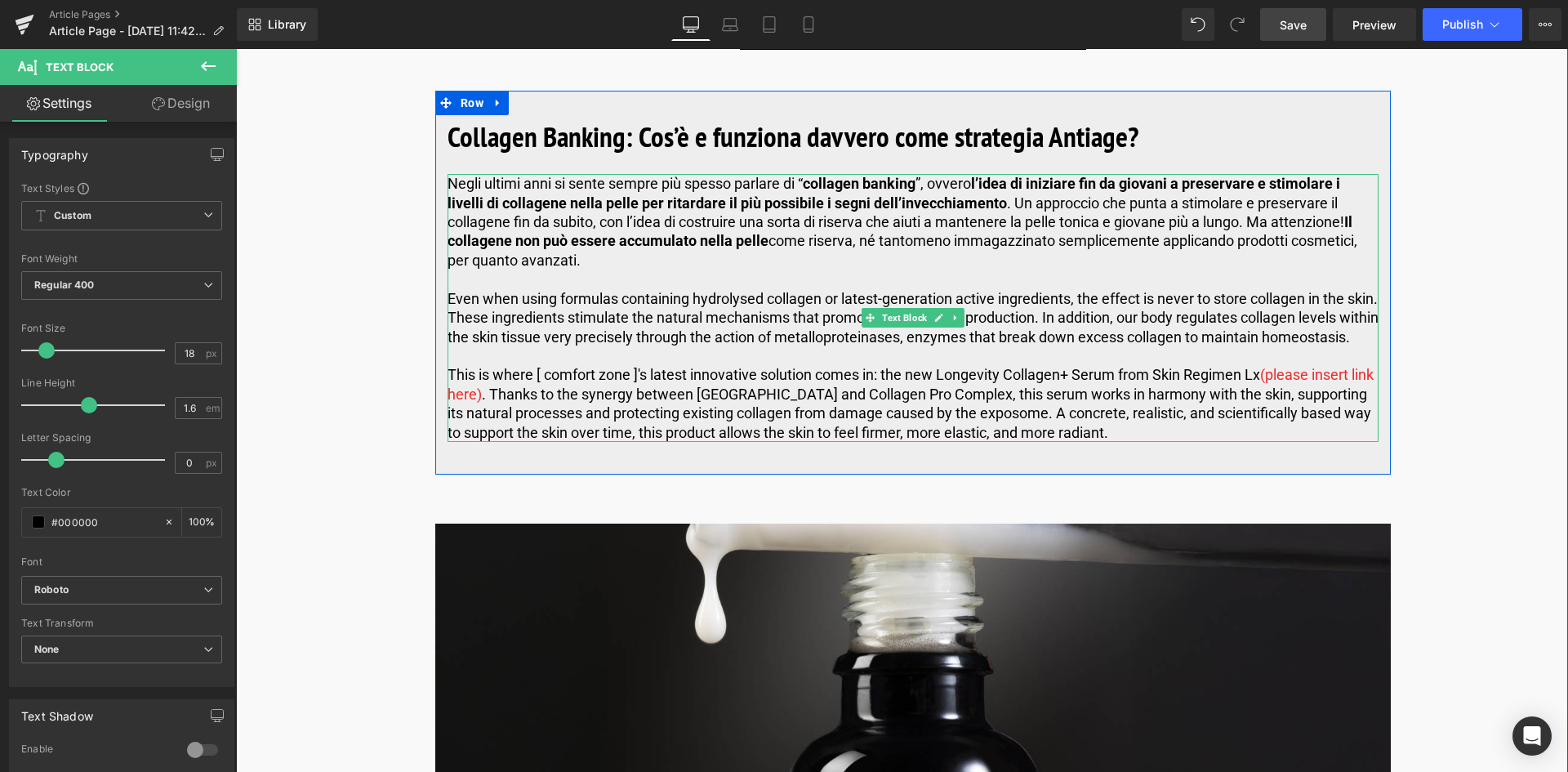
click at [534, 346] on p "Even when using formulas containing hydrolysed collagen or latest-generation ac…" at bounding box center [913, 318] width 931 height 57
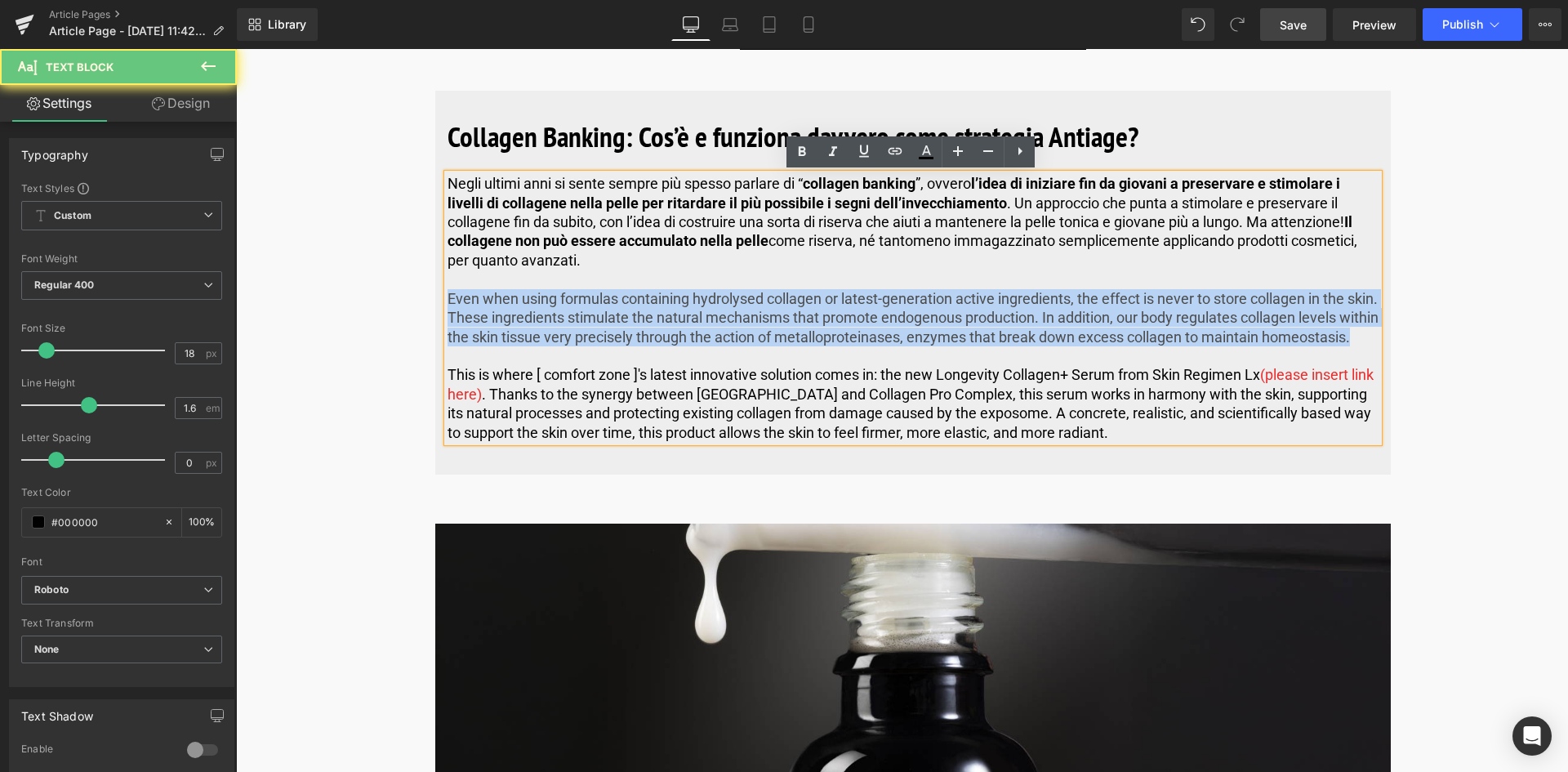
drag, startPoint x: 542, startPoint y: 359, endPoint x: 406, endPoint y: 292, distance: 151.6
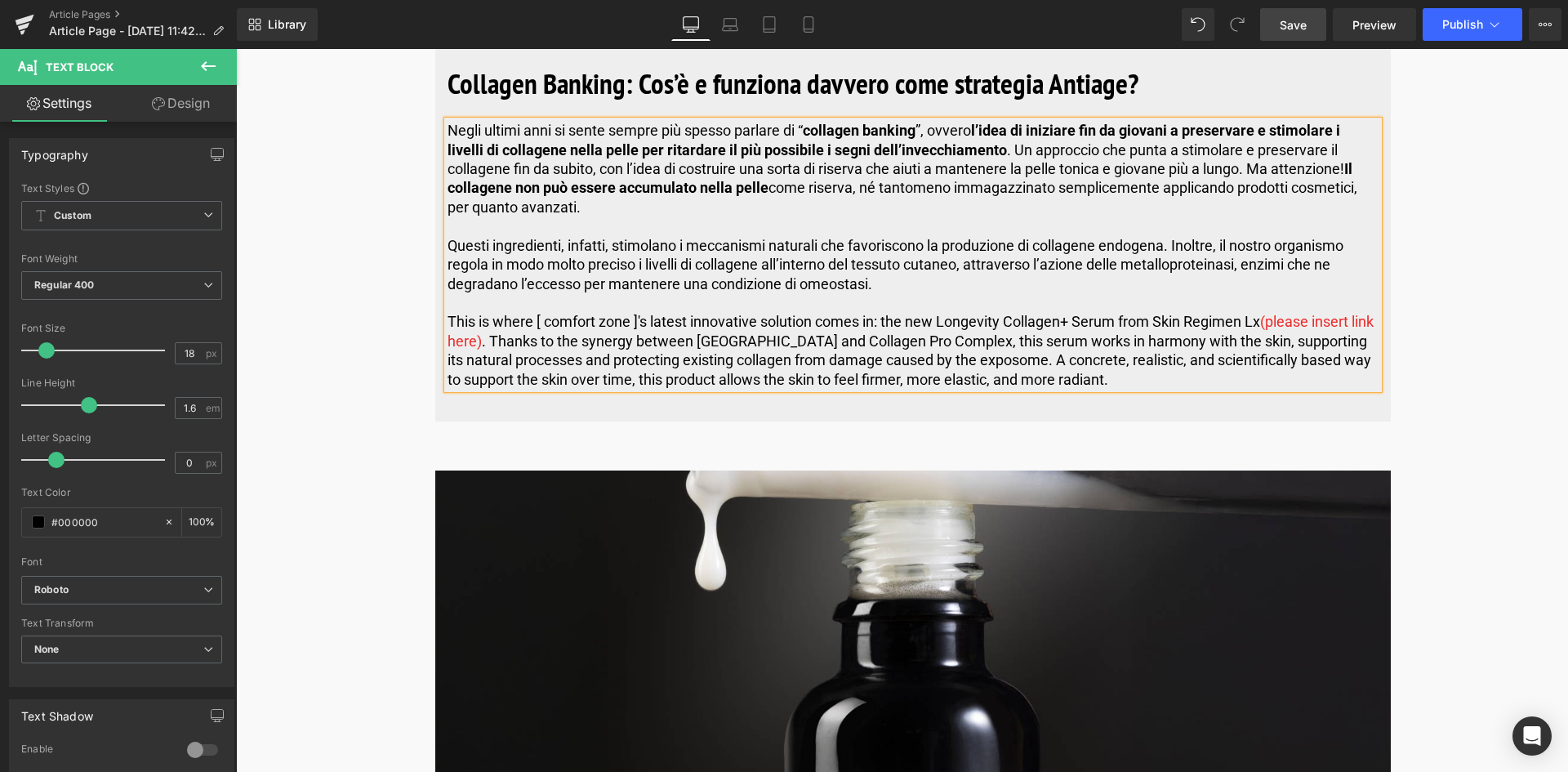
scroll to position [5229, 0]
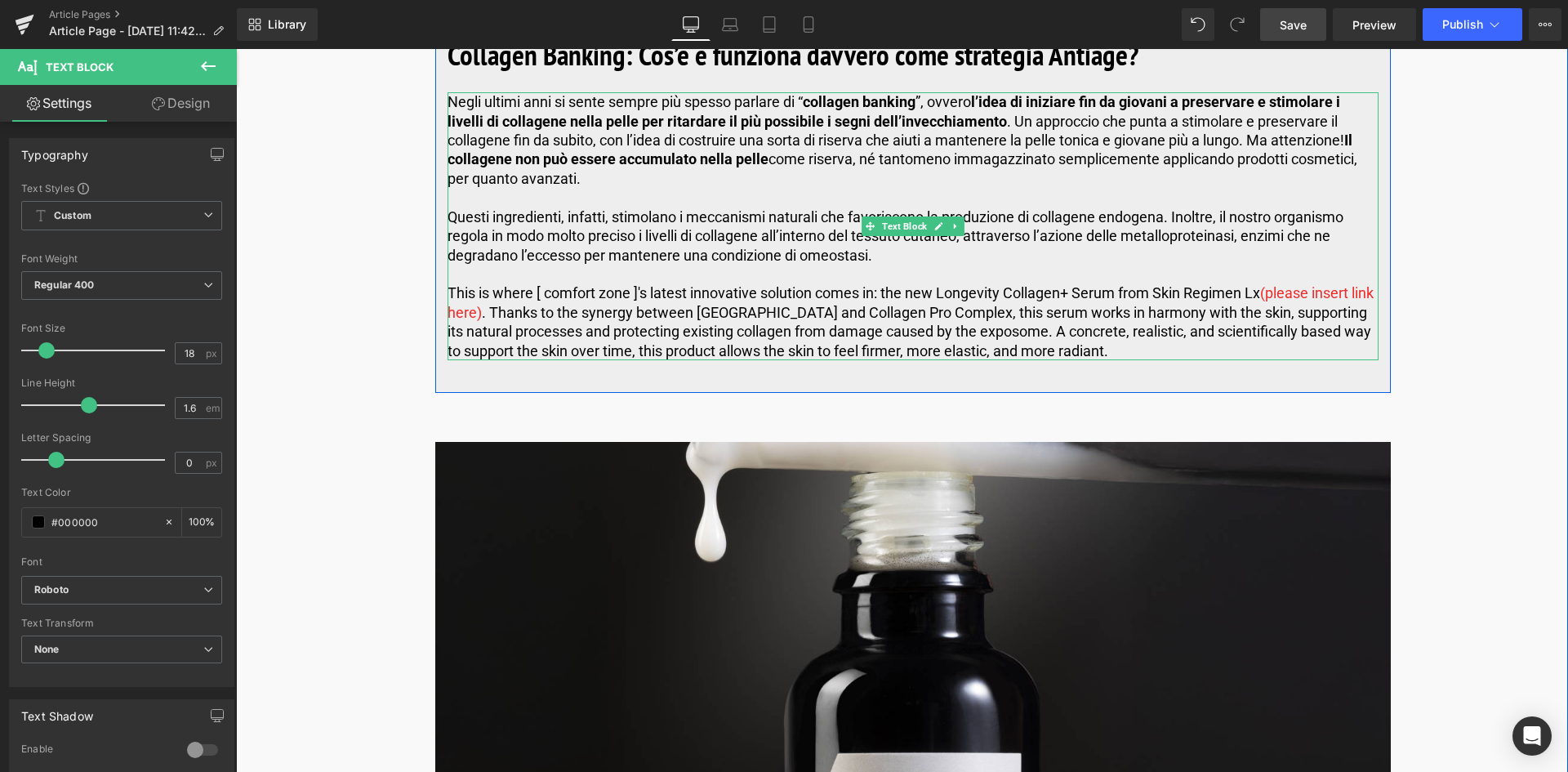
click at [1152, 342] on p "This is where [ comfort zone ]'s latest innovative solution comes in: the new L…" at bounding box center [913, 322] width 931 height 77
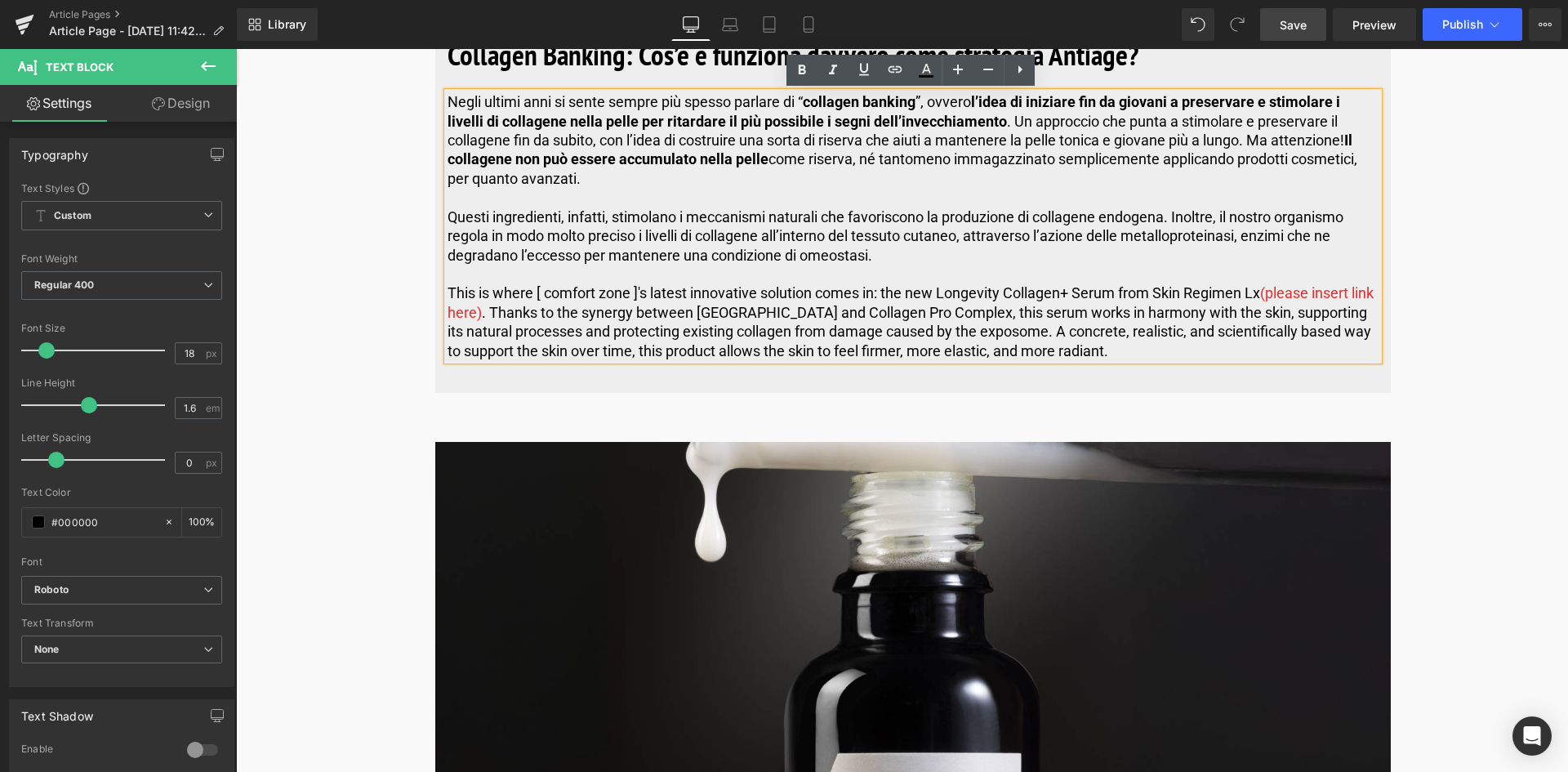
drag, startPoint x: 1293, startPoint y: 345, endPoint x: 421, endPoint y: 290, distance: 873.7
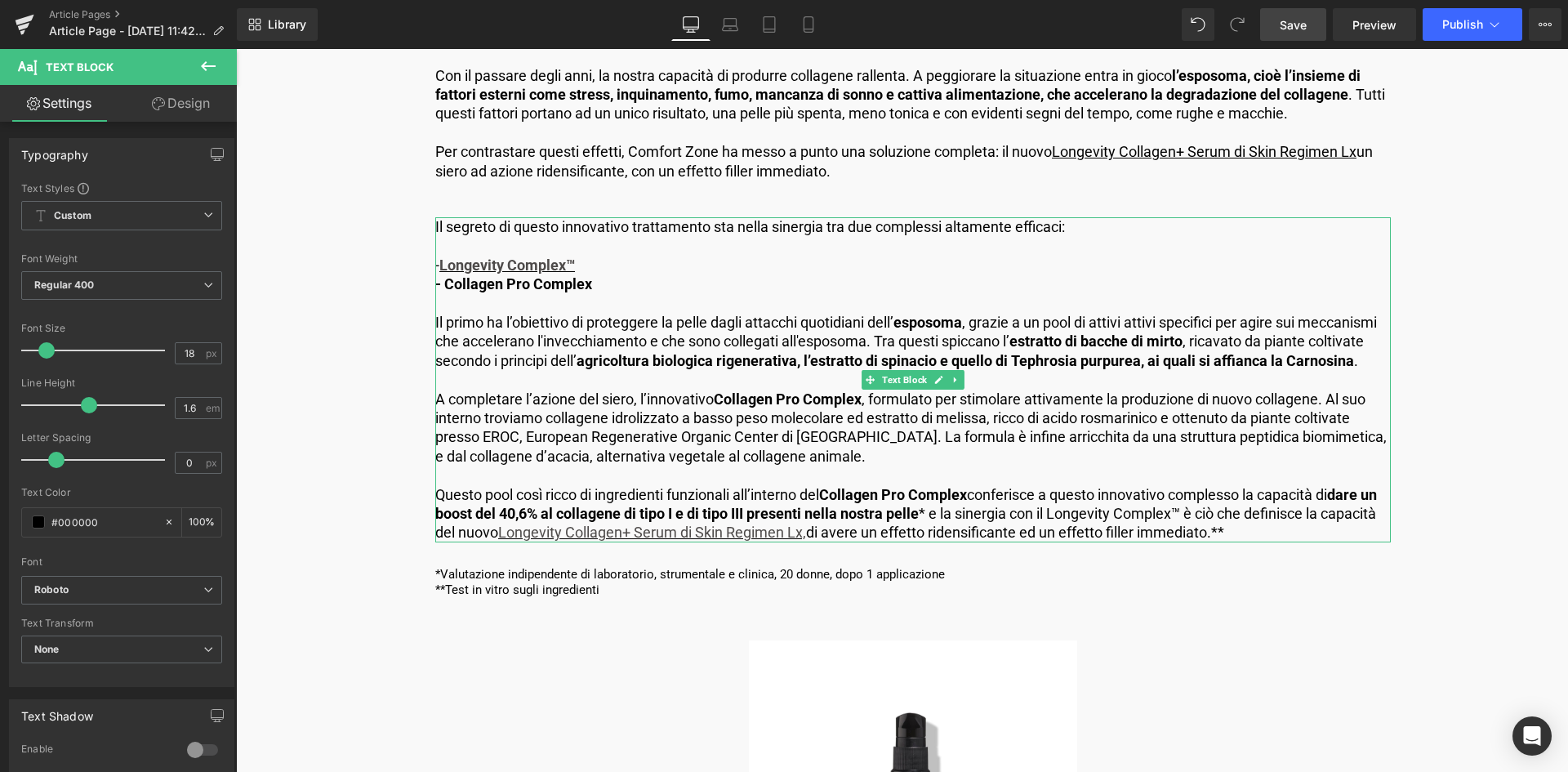
scroll to position [4085, 0]
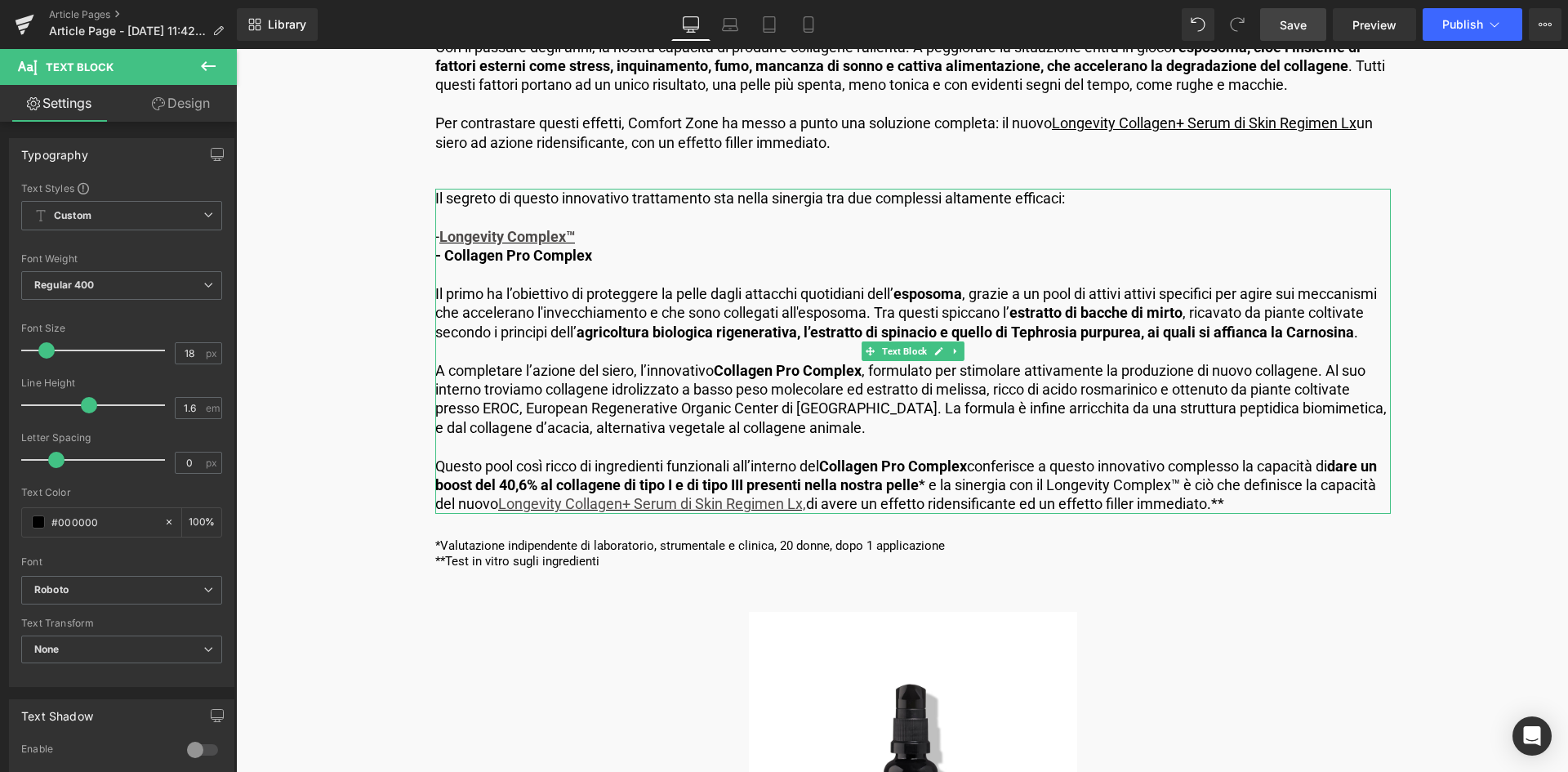
click at [1145, 405] on p "A completare l’azione del siero, l’innovativo Collagen Pro Complex , formulato …" at bounding box center [914, 399] width 956 height 77
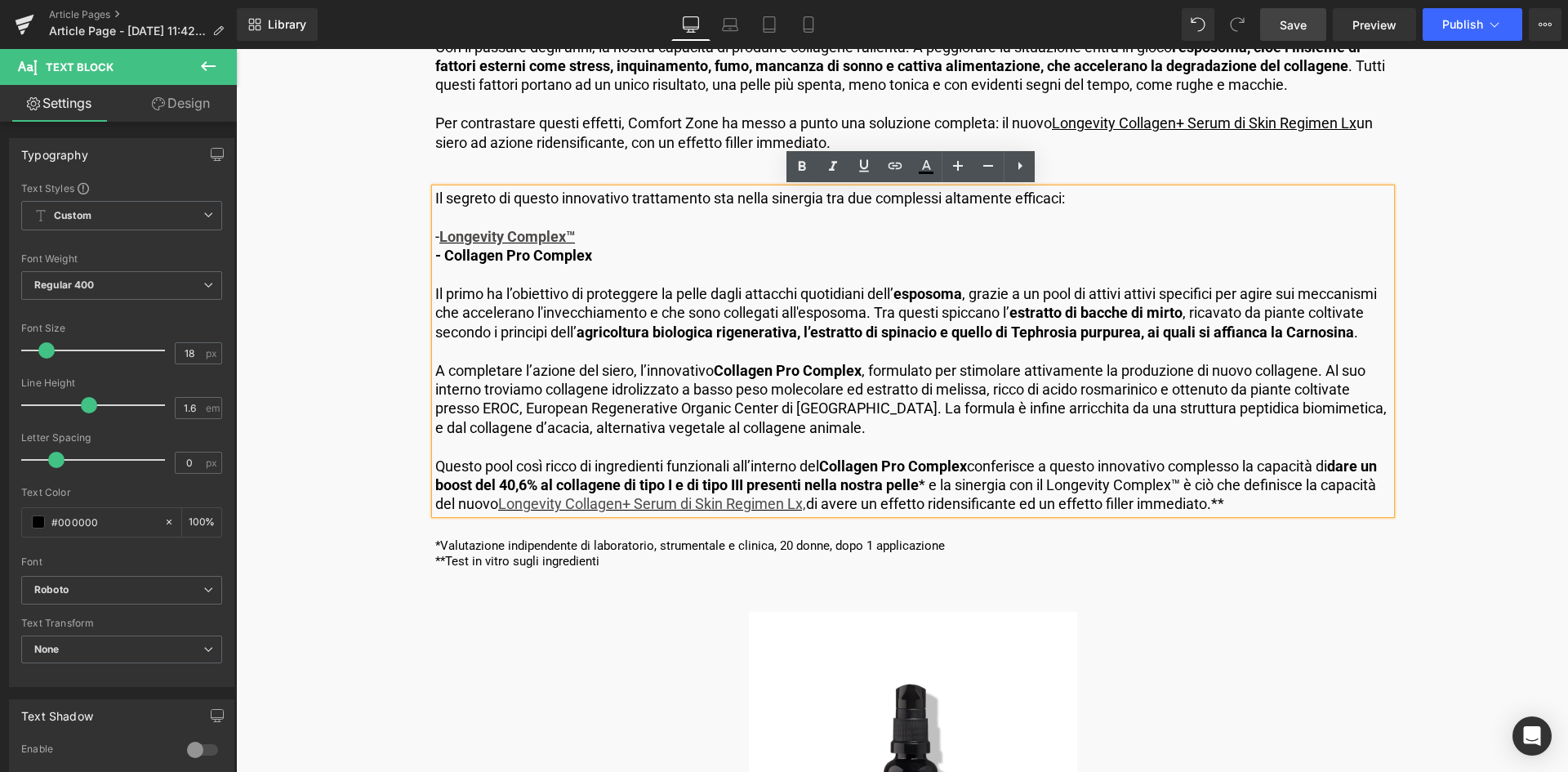
scroll to position [4167, 0]
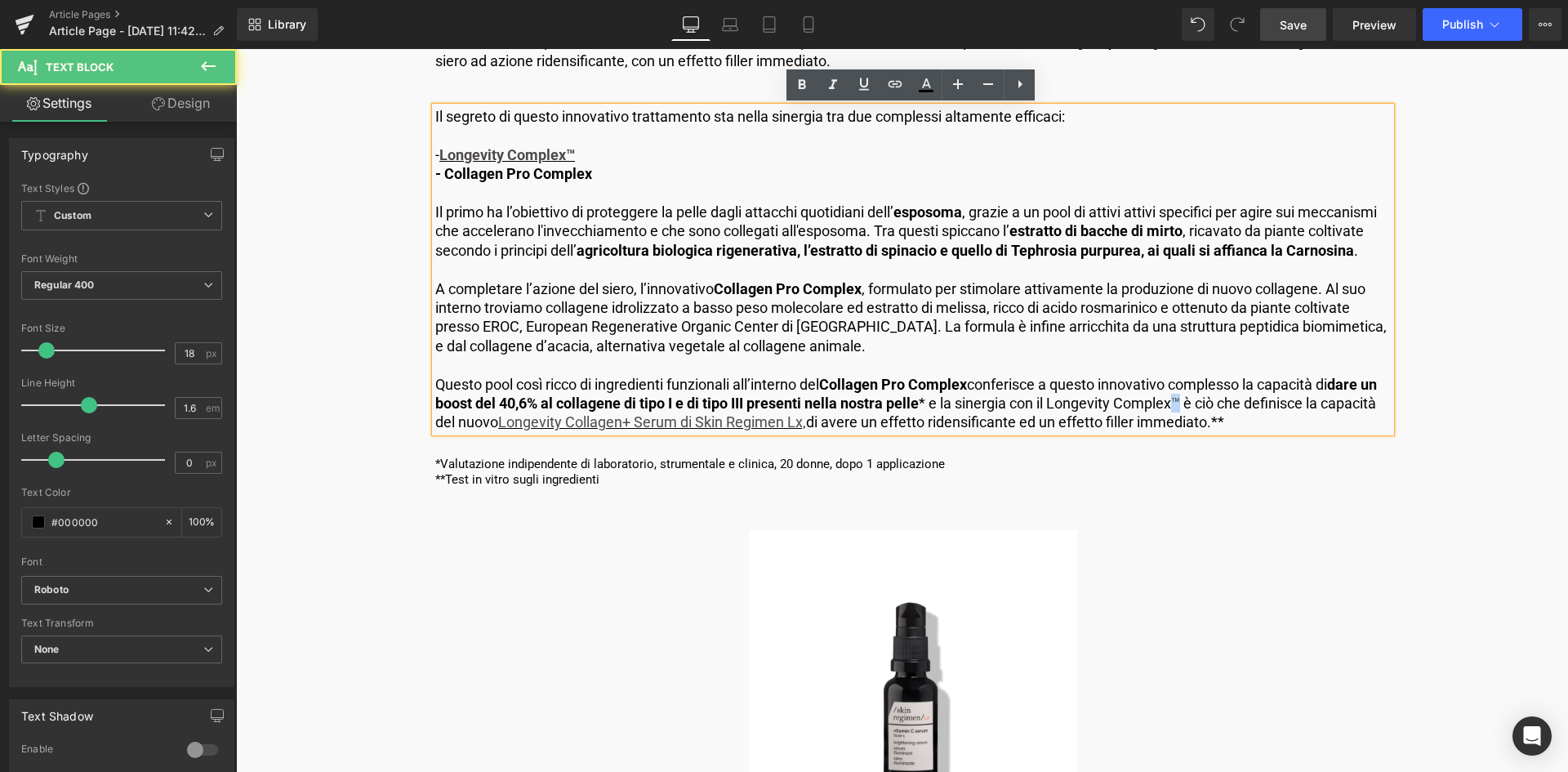
click at [1200, 397] on p "Questo pool così ricco di ingredienti funzionali all’interno del Collagen Pro C…" at bounding box center [914, 404] width 956 height 57
copy p "™"
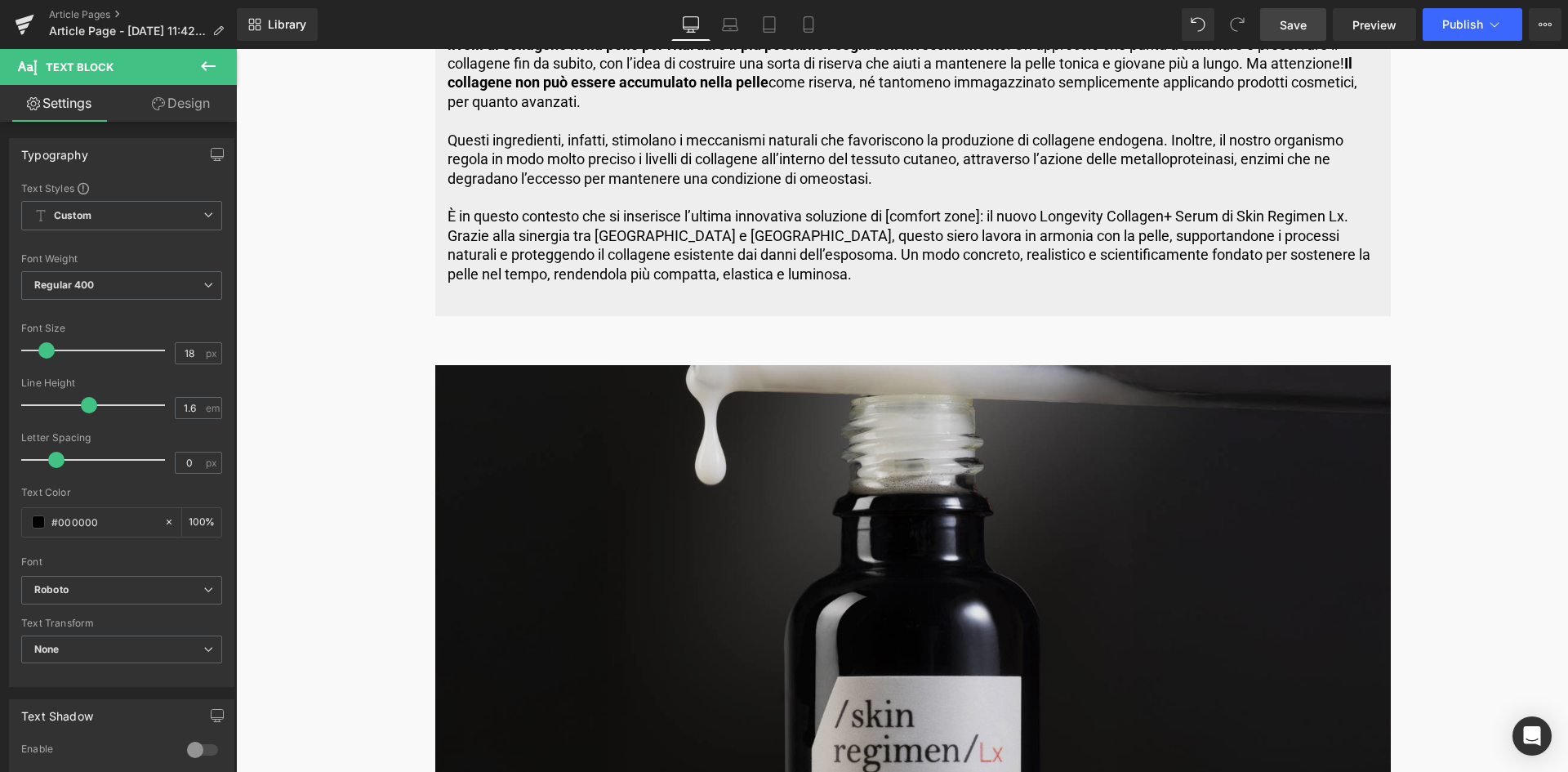
scroll to position [5311, 0]
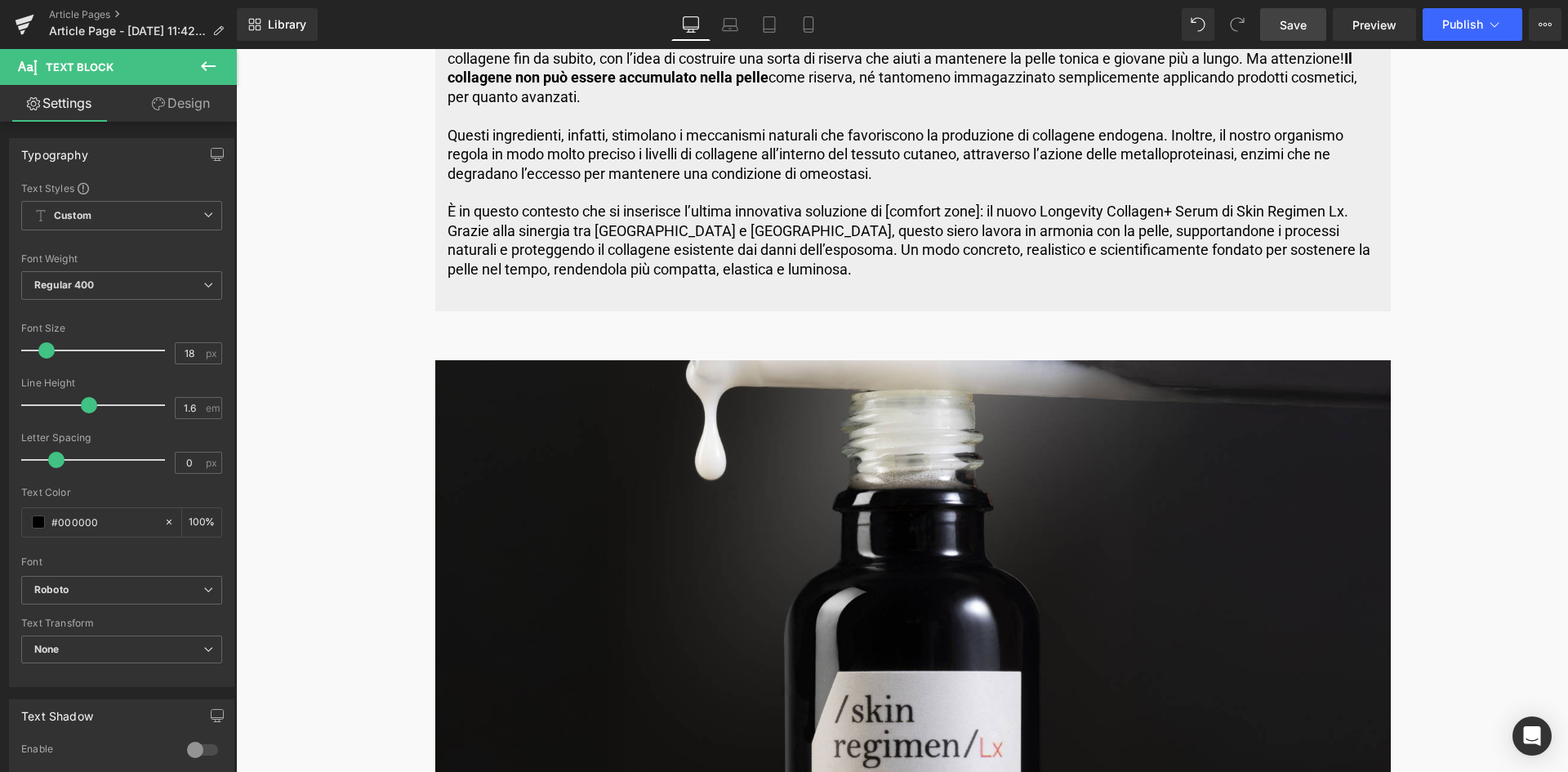
click at [989, 277] on div "Negli ultimi anni si sente sempre più spesso parlare di “ collagen banking ”, o…" at bounding box center [913, 145] width 931 height 268
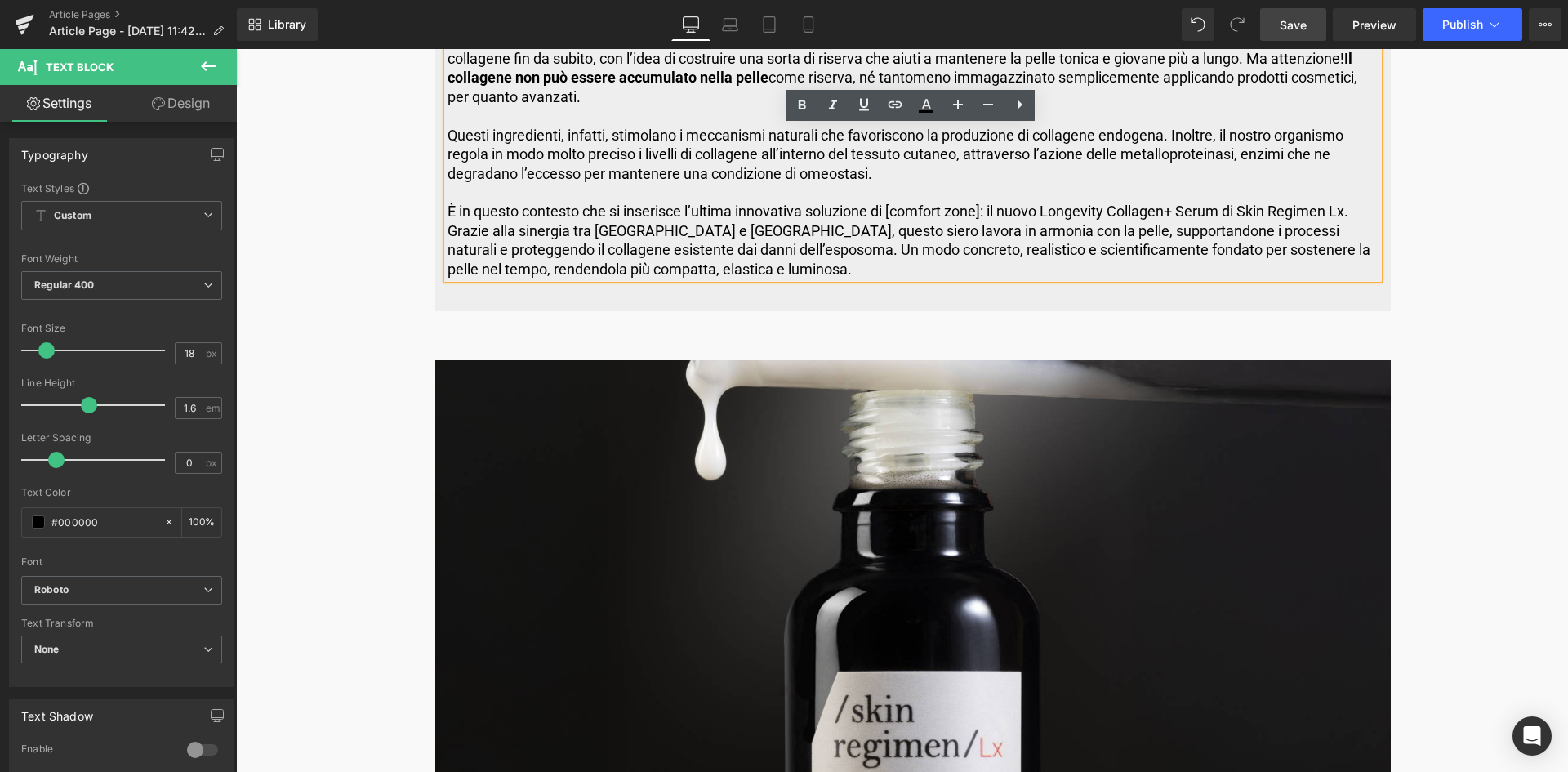
click at [718, 231] on p "È in questo contesto che si inserisce l’ultima innovativa soluzione di [comfort…" at bounding box center [913, 240] width 931 height 77
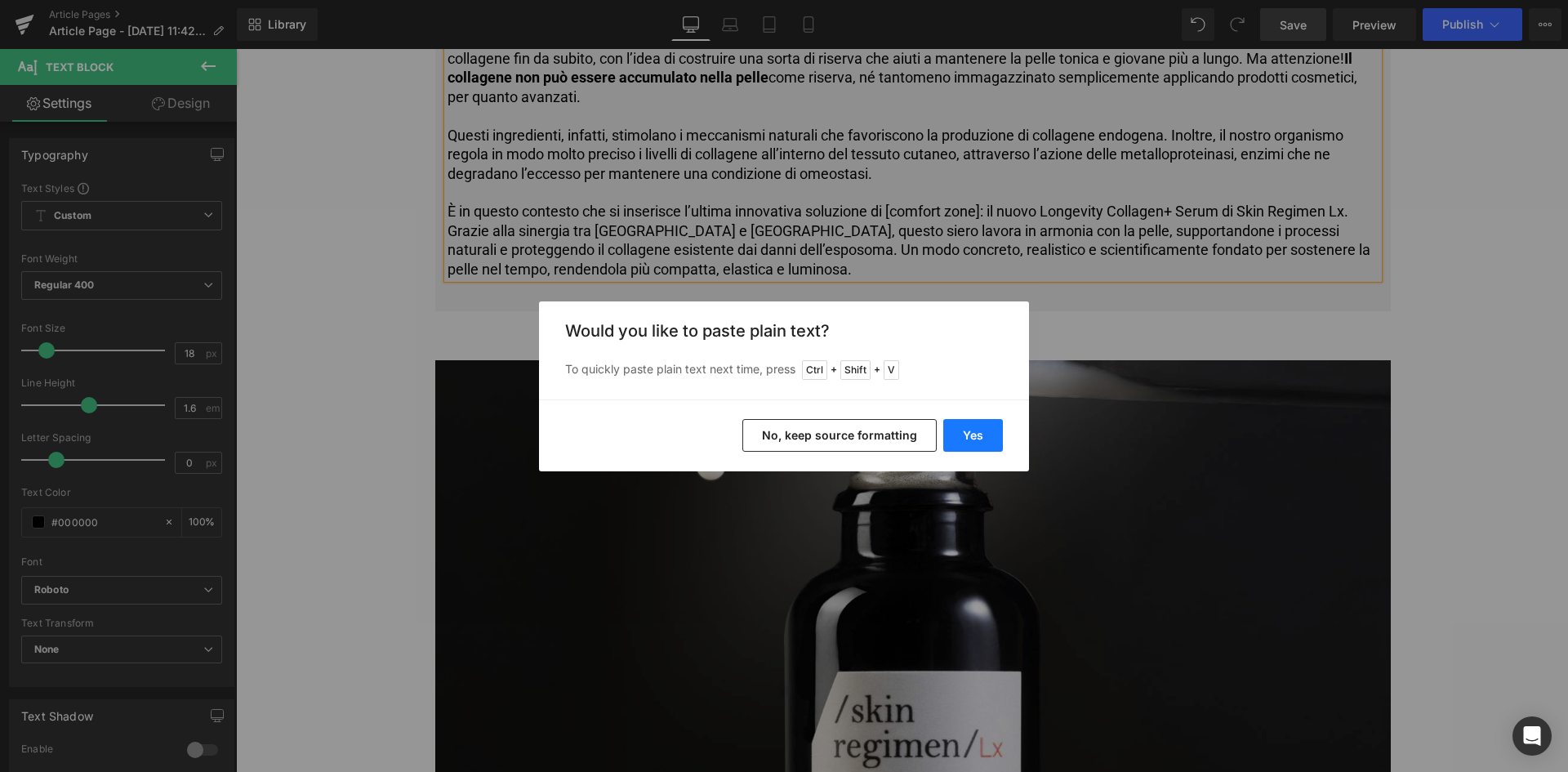
drag, startPoint x: 967, startPoint y: 433, endPoint x: 649, endPoint y: 393, distance: 320.5
click at [968, 433] on button "Yes" at bounding box center [972, 436] width 59 height 33
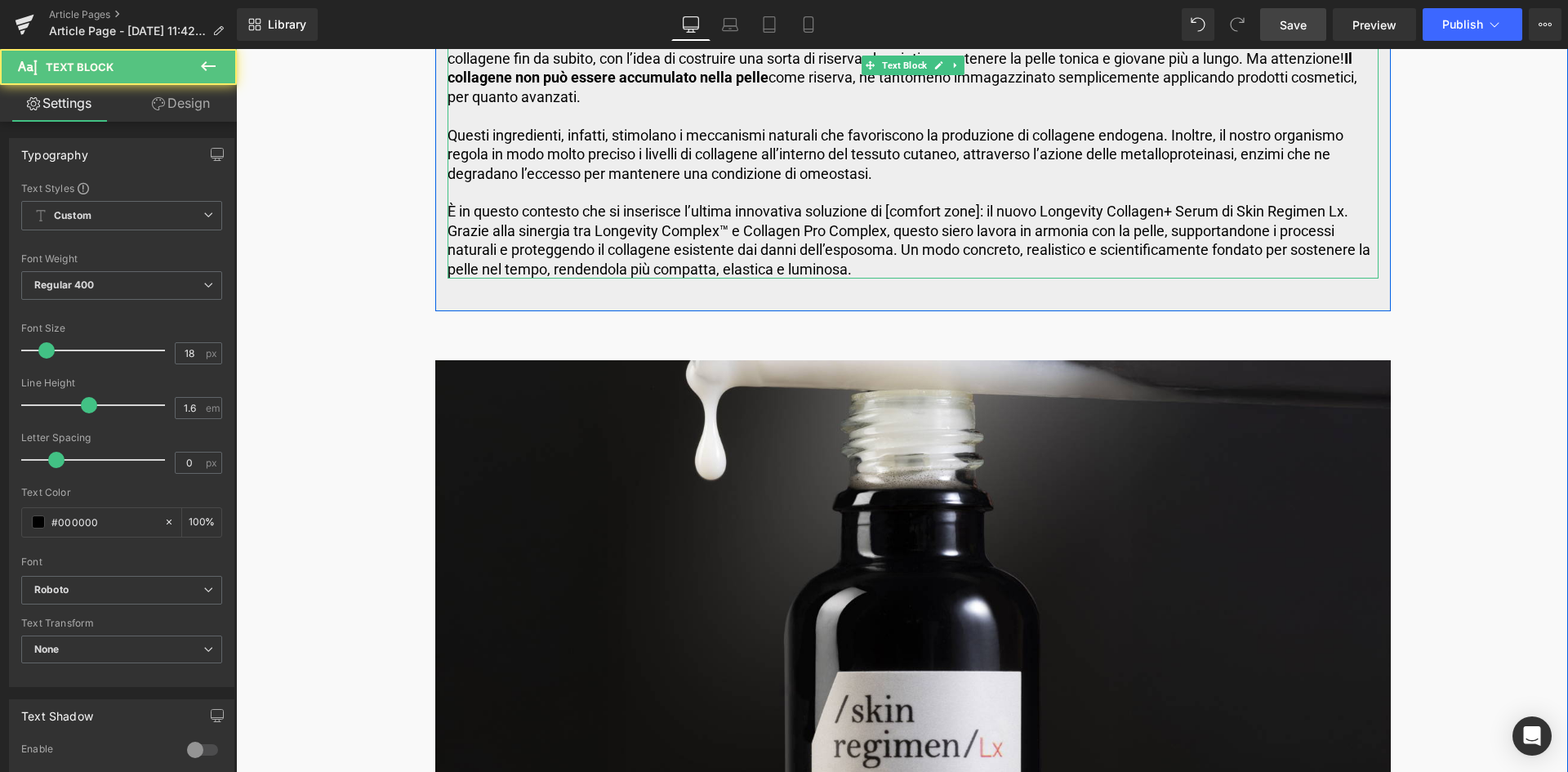
click at [861, 267] on p "È in questo contesto che si inserisce l’ultima innovativa soluzione di [comfort…" at bounding box center [913, 240] width 931 height 77
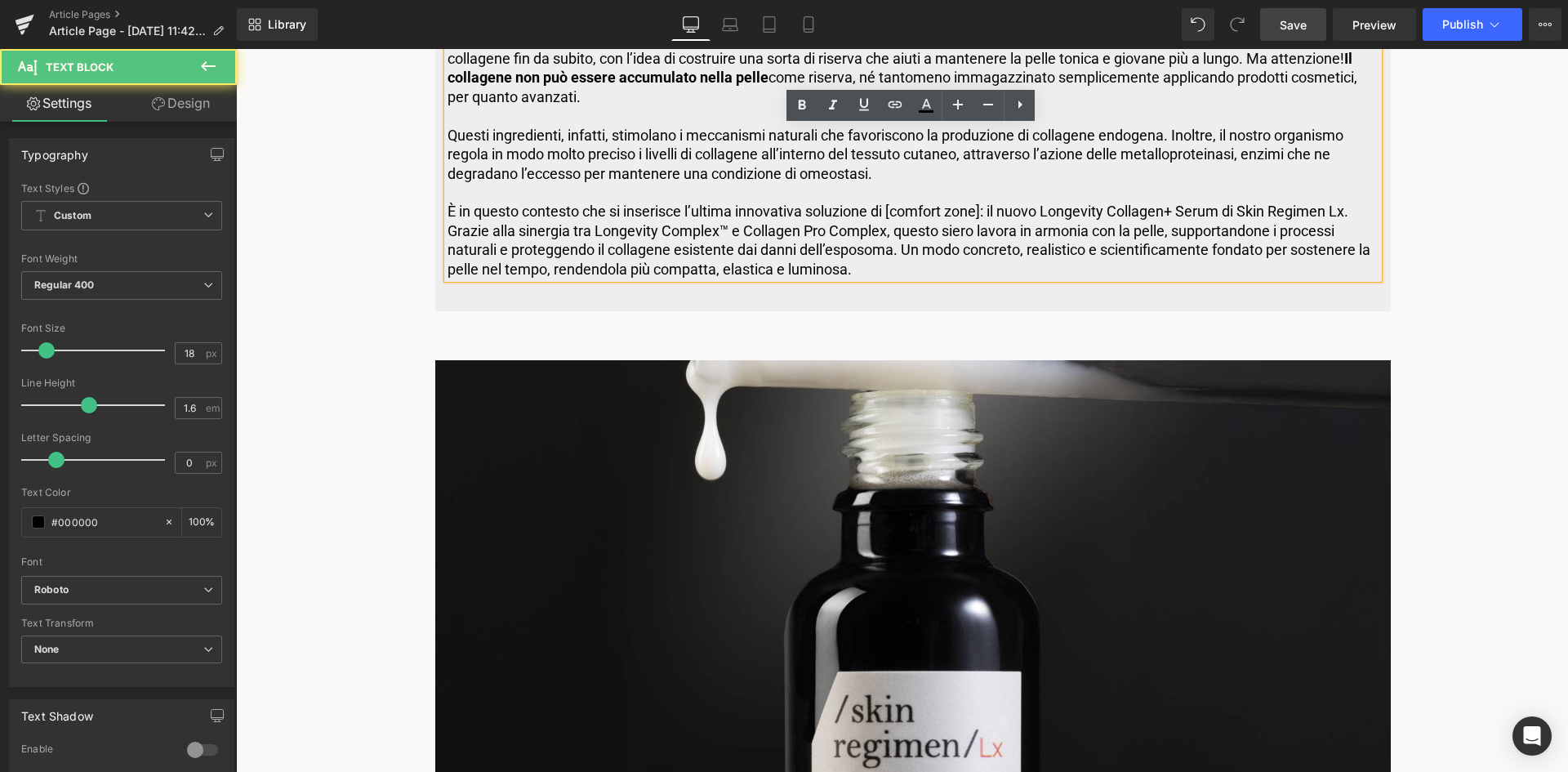
click at [1198, 208] on p "È in questo contesto che si inserisce l’ultima innovativa soluzione di [comfort…" at bounding box center [913, 240] width 931 height 77
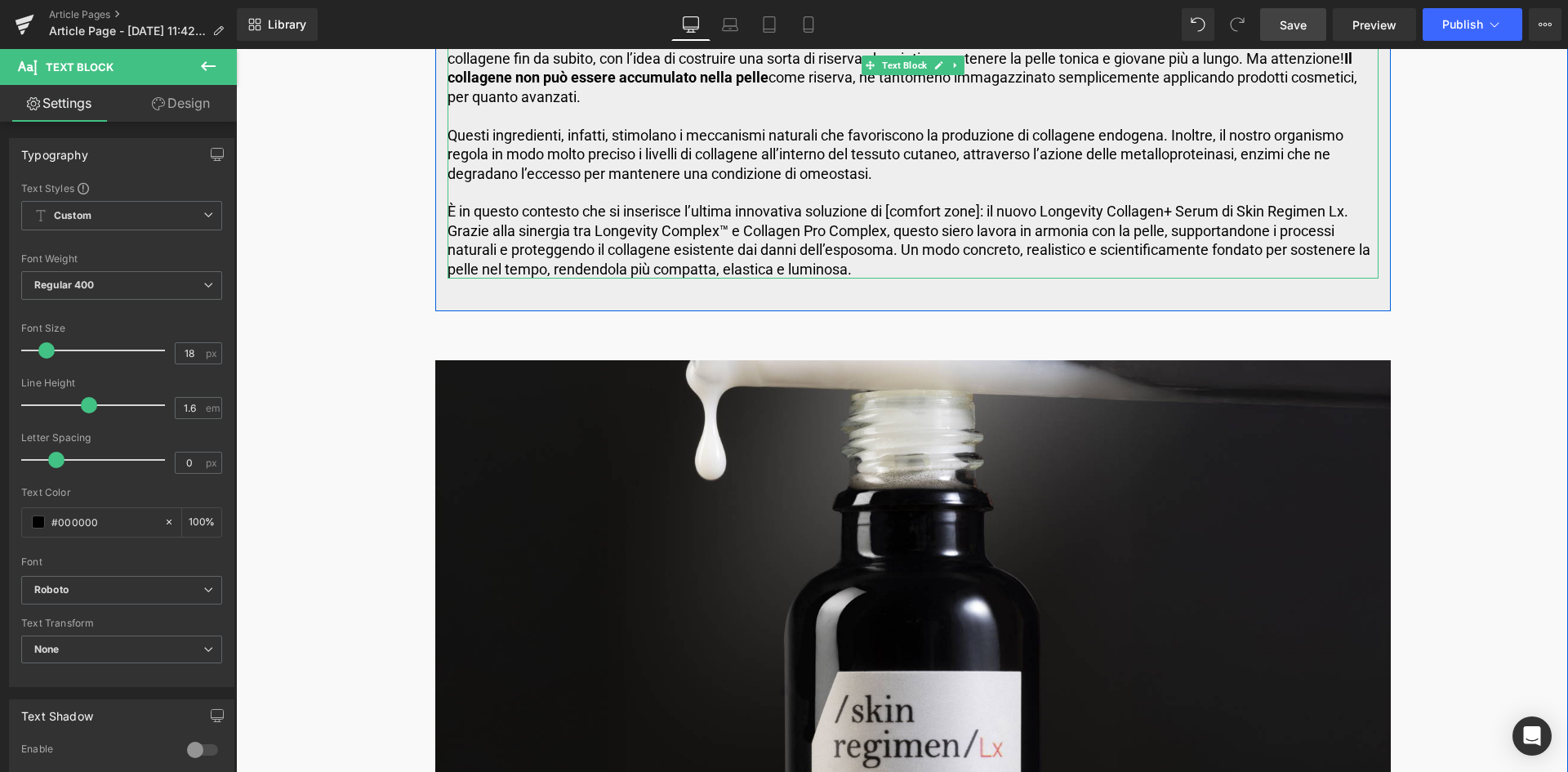
drag, startPoint x: 898, startPoint y: 229, endPoint x: 875, endPoint y: 232, distance: 23.2
click at [898, 229] on p "È in questo contesto che si inserisce l’ultima innovativa soluzione di [comfort…" at bounding box center [913, 240] width 931 height 77
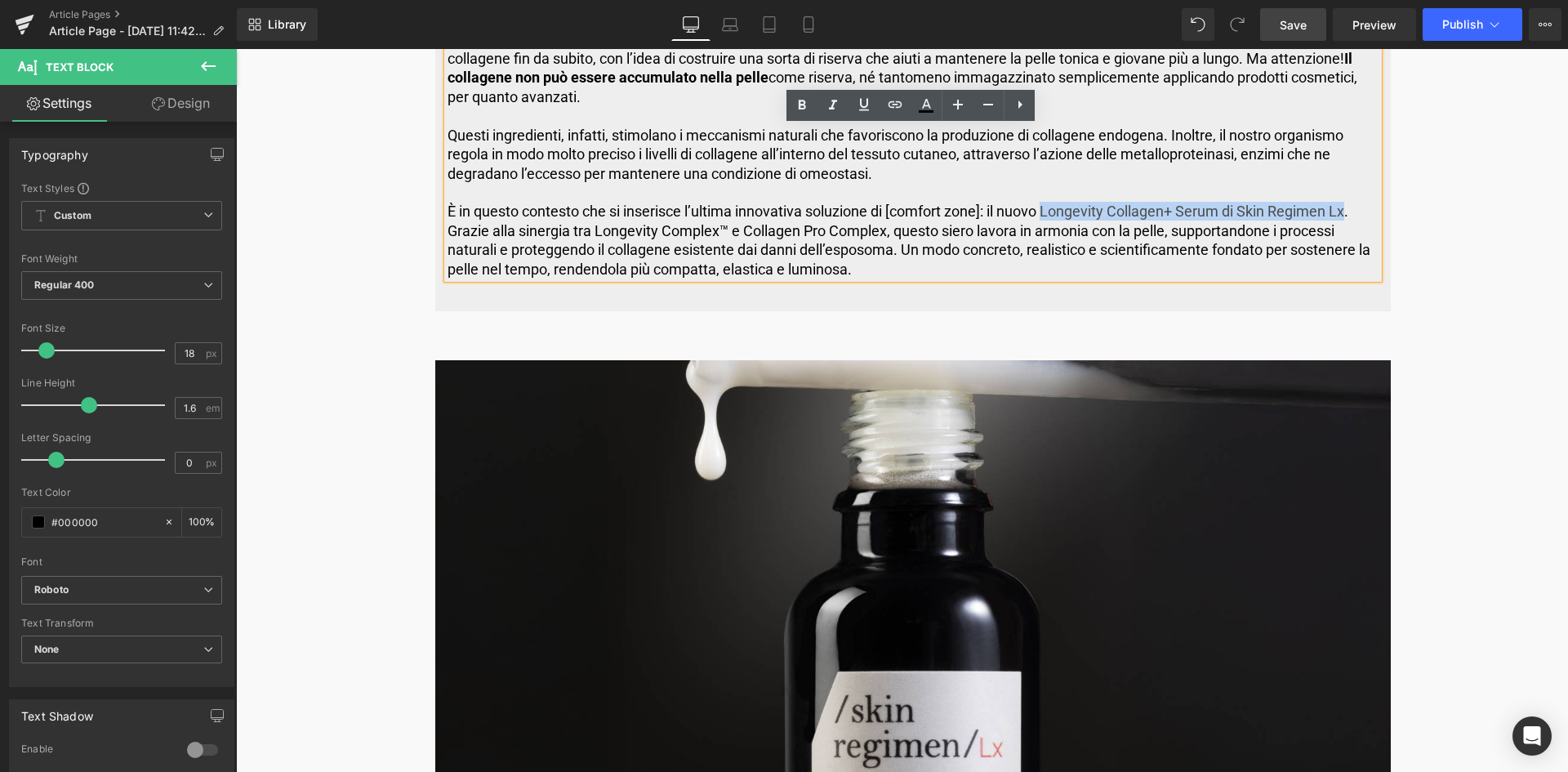
drag, startPoint x: 1046, startPoint y: 210, endPoint x: 1350, endPoint y: 210, distance: 304.0
click at [1350, 210] on p "È in questo contesto che si inserisce l’ultima innovativa soluzione di [comfort…" at bounding box center [913, 240] width 931 height 77
click at [866, 101] on icon at bounding box center [863, 103] width 19 height 19
click at [894, 109] on icon at bounding box center [894, 103] width 19 height 19
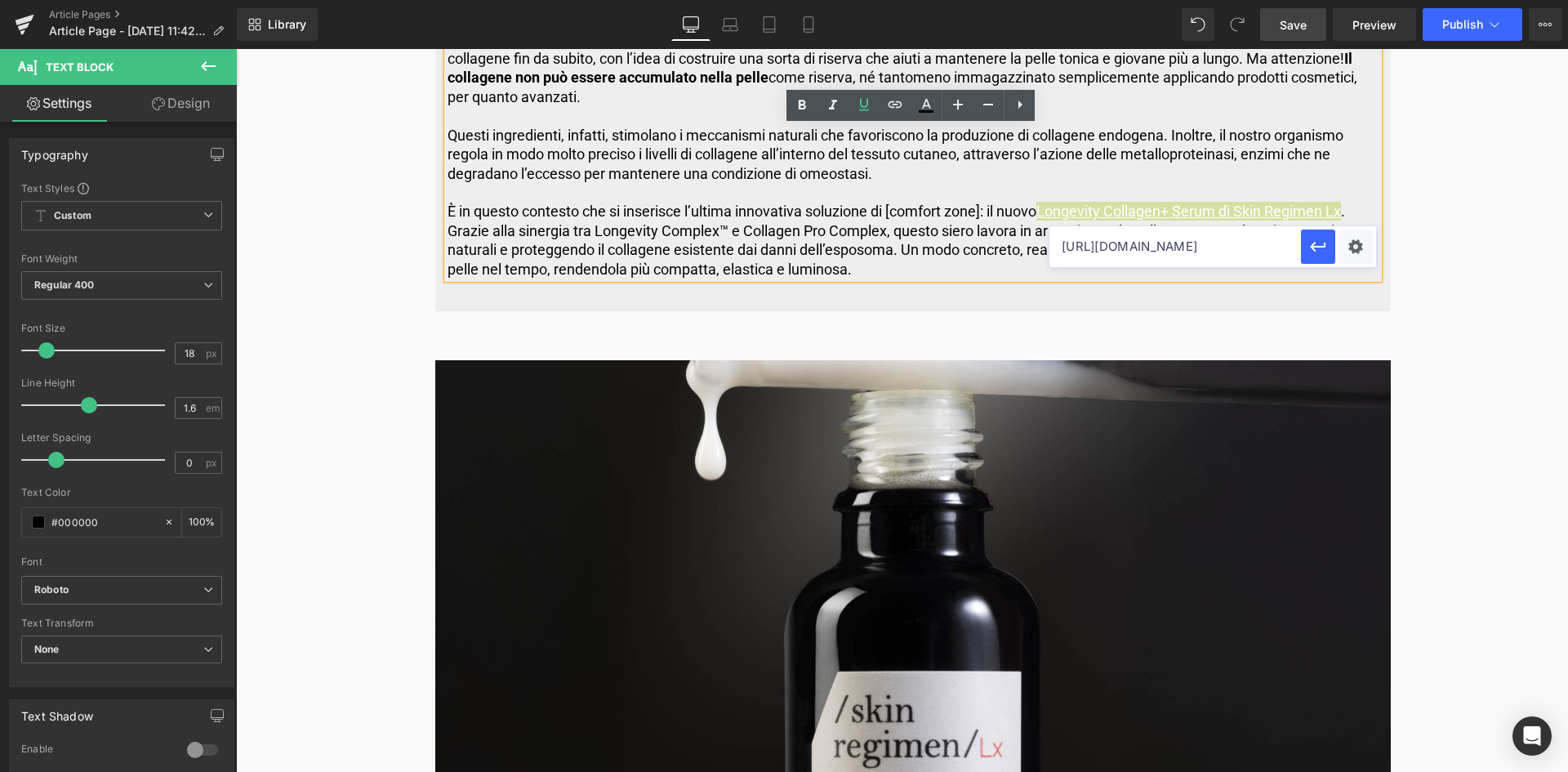
click at [1110, 251] on input "[URL][DOMAIN_NAME]" at bounding box center [1174, 246] width 252 height 41
paste input "[URL][DOMAIN_NAME]"
type input "[URL][DOMAIN_NAME]"
click at [1324, 246] on icon "button" at bounding box center [1317, 247] width 16 height 10
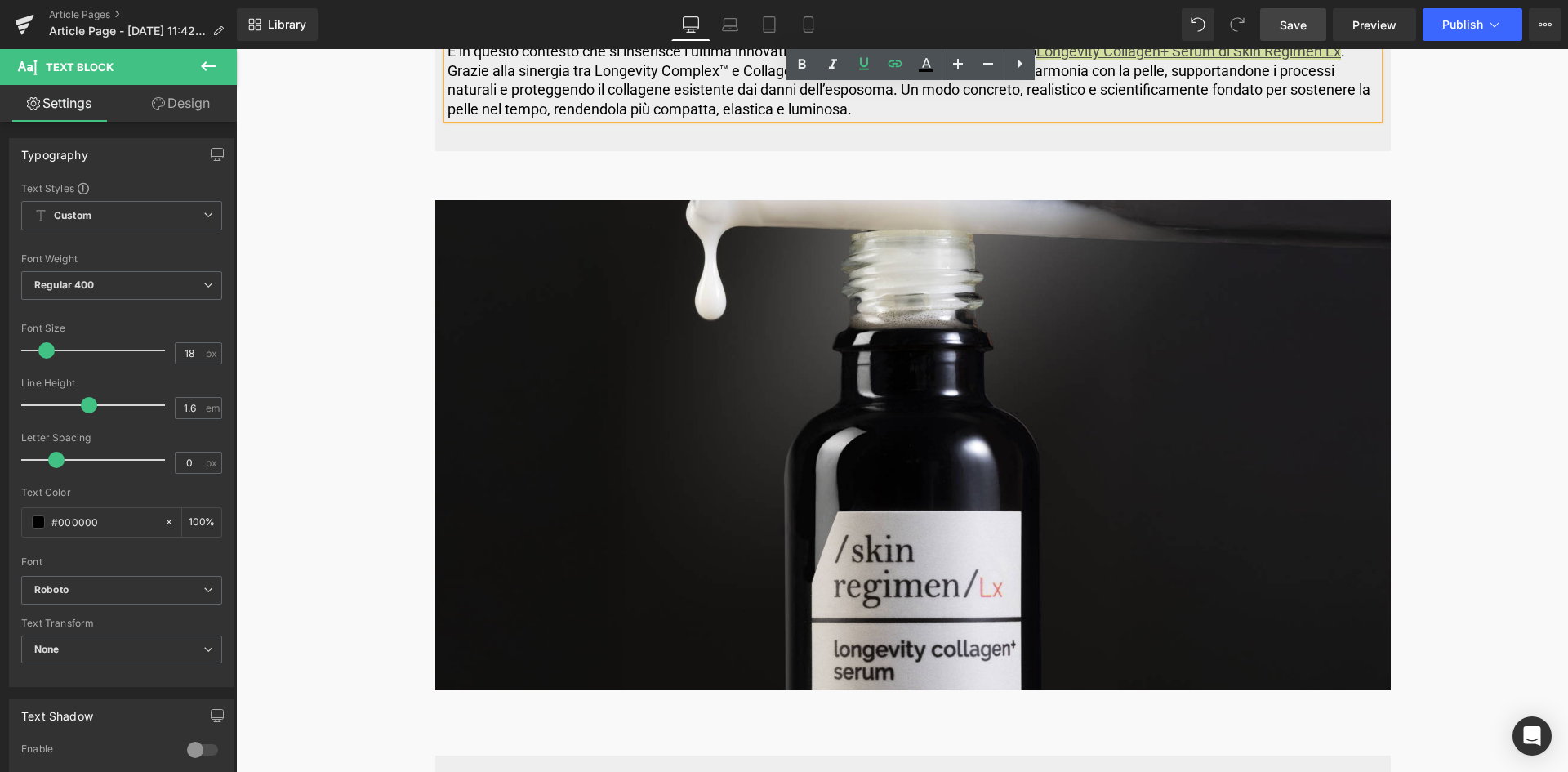
scroll to position [5475, 0]
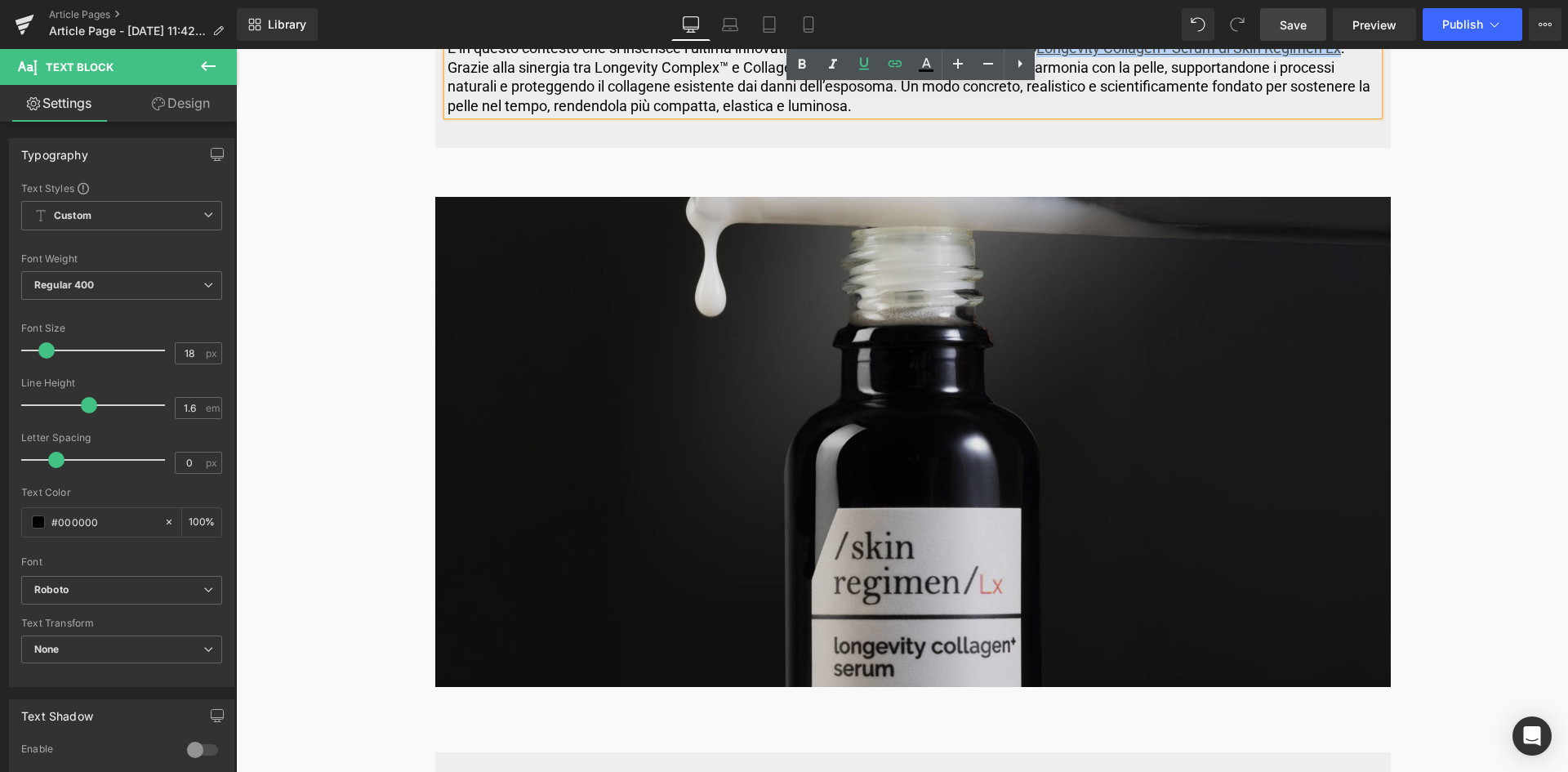
click at [887, 388] on img at bounding box center [914, 441] width 956 height 490
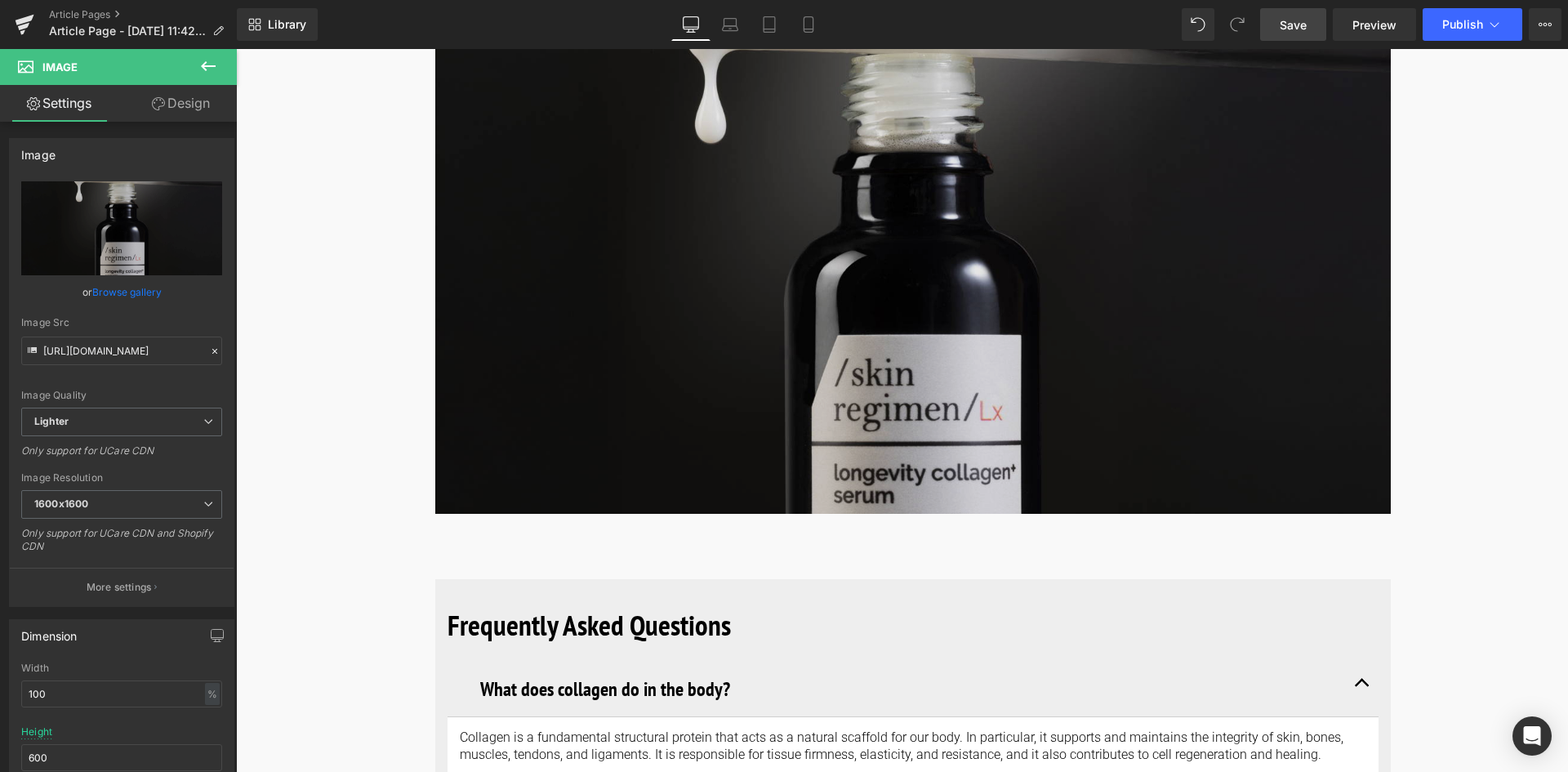
scroll to position [5556, 0]
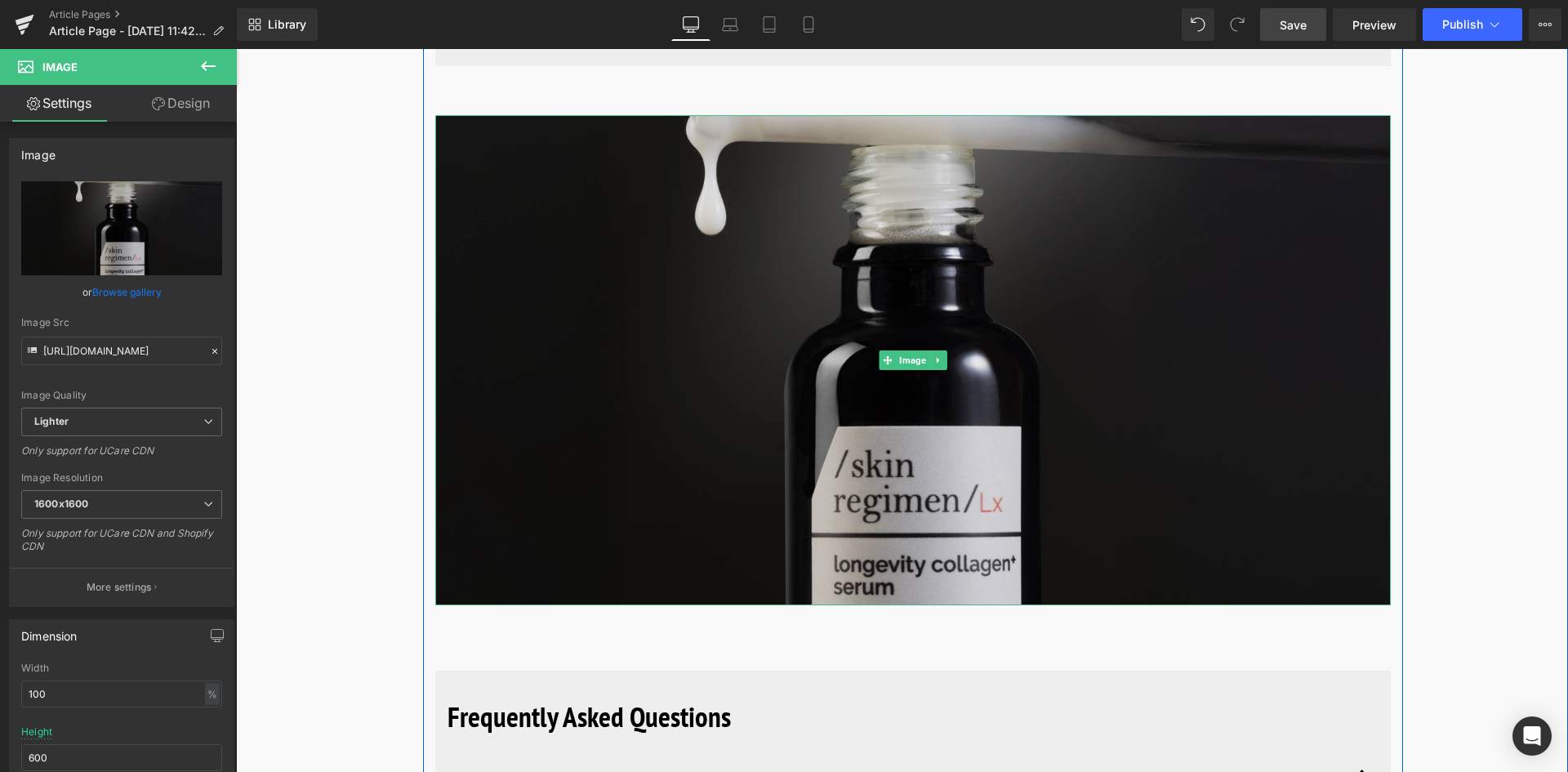
click at [651, 343] on img at bounding box center [914, 360] width 956 height 490
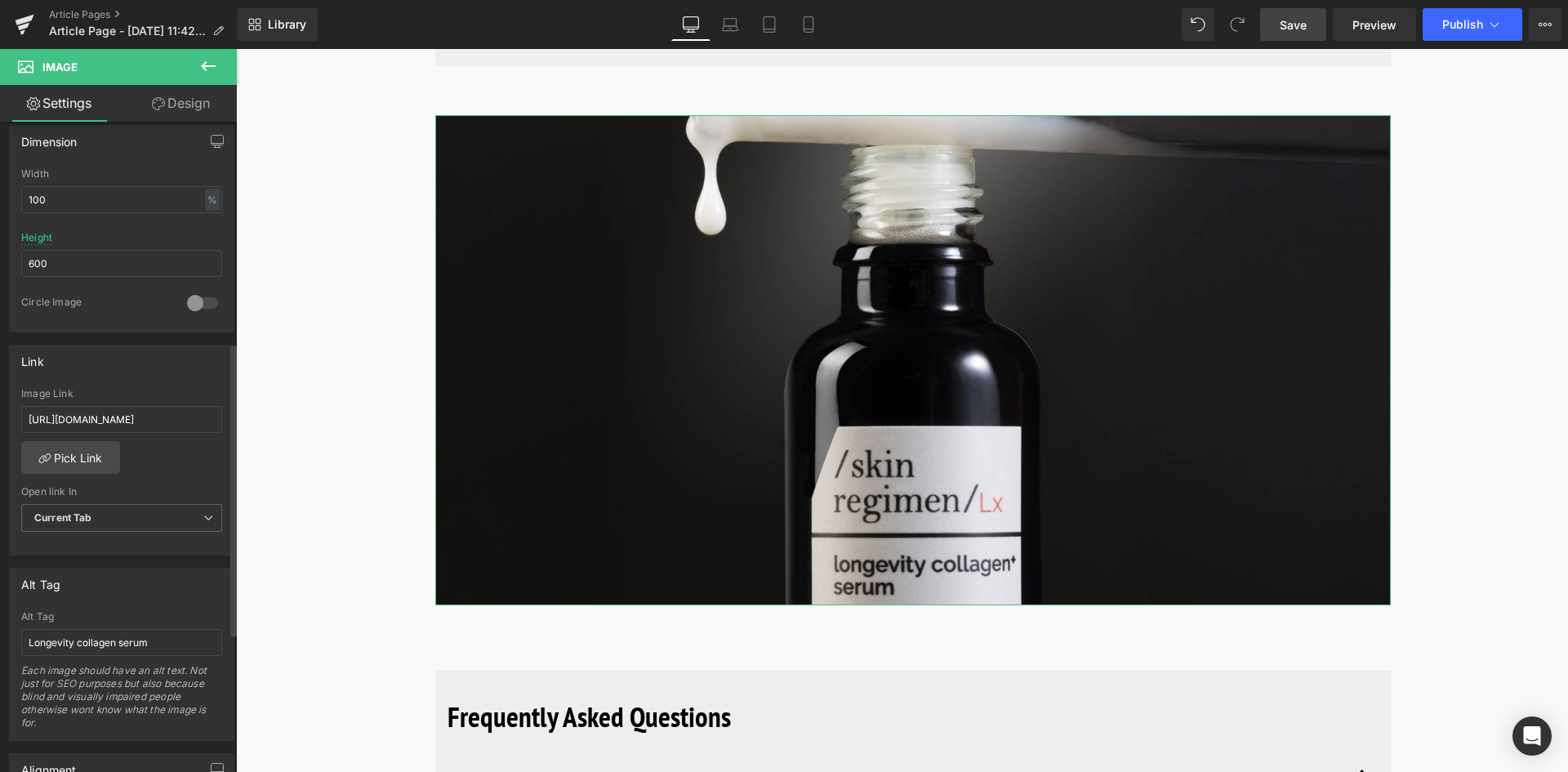
scroll to position [490, 0]
click at [52, 415] on input "[URL][DOMAIN_NAME]" at bounding box center [121, 423] width 200 height 27
drag, startPoint x: 27, startPoint y: 424, endPoint x: 216, endPoint y: 434, distance: 189.3
click at [216, 434] on div "[URL][DOMAIN_NAME] Image Link [URL][DOMAIN_NAME] Pick Link Current Tab New Tab …" at bounding box center [122, 475] width 223 height 168
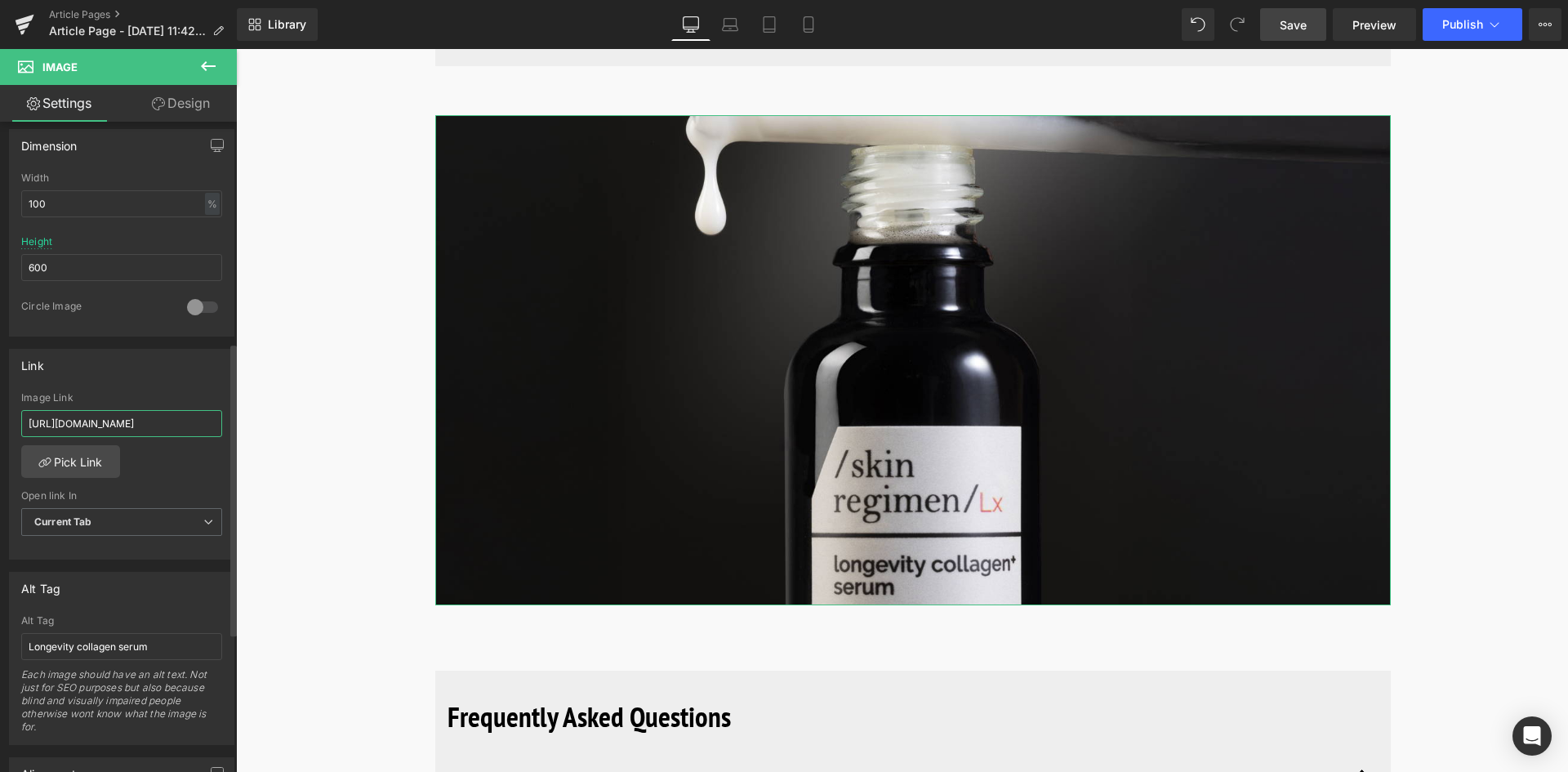
paste input "[DOMAIN_NAME][URL]"
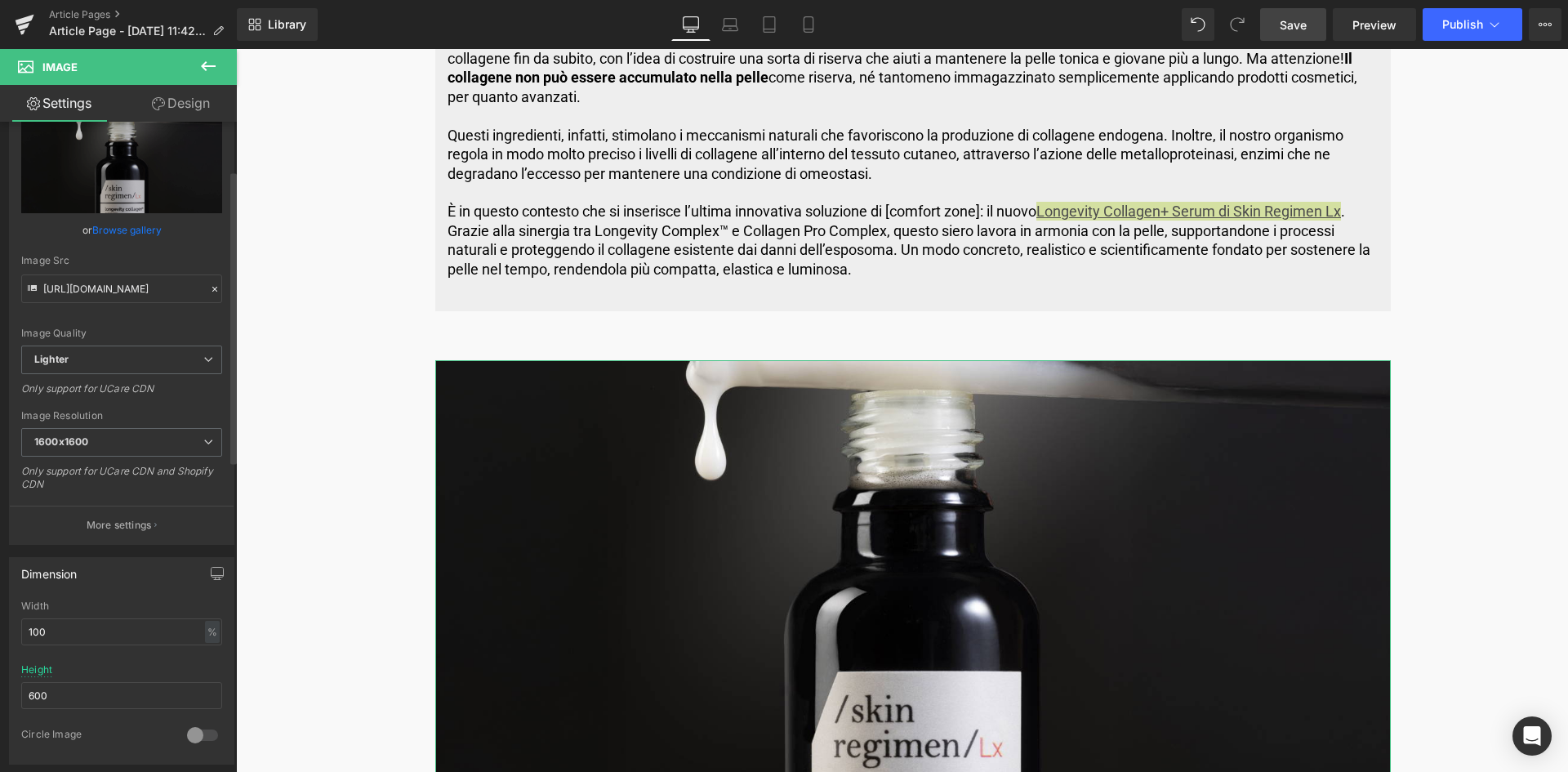
scroll to position [0, 0]
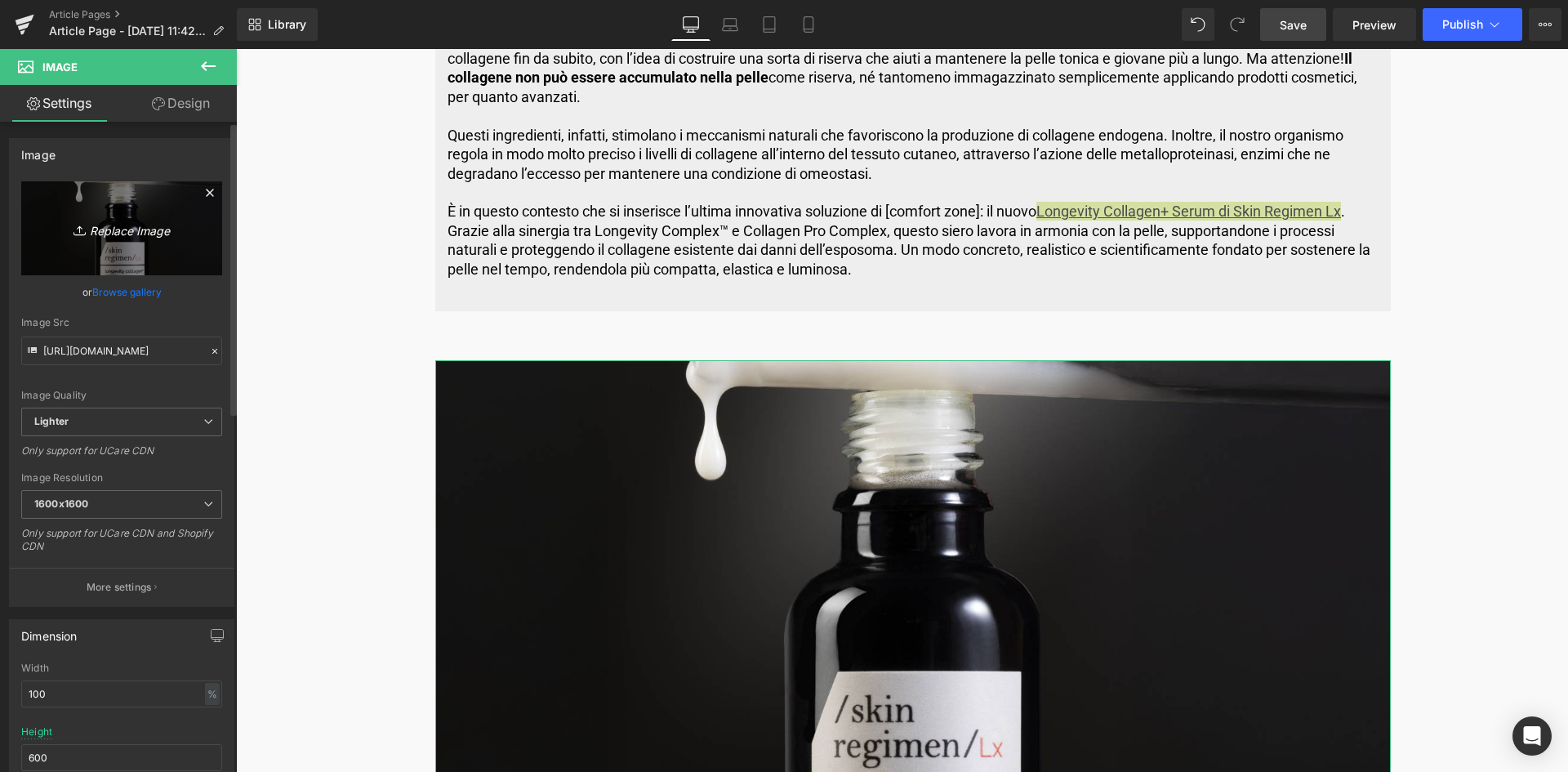
type input "[URL][DOMAIN_NAME]"
click at [152, 239] on link "Replace Image" at bounding box center [121, 228] width 200 height 94
type input "C:\fakepath\1600x1200-What-is-collagen.jpg"
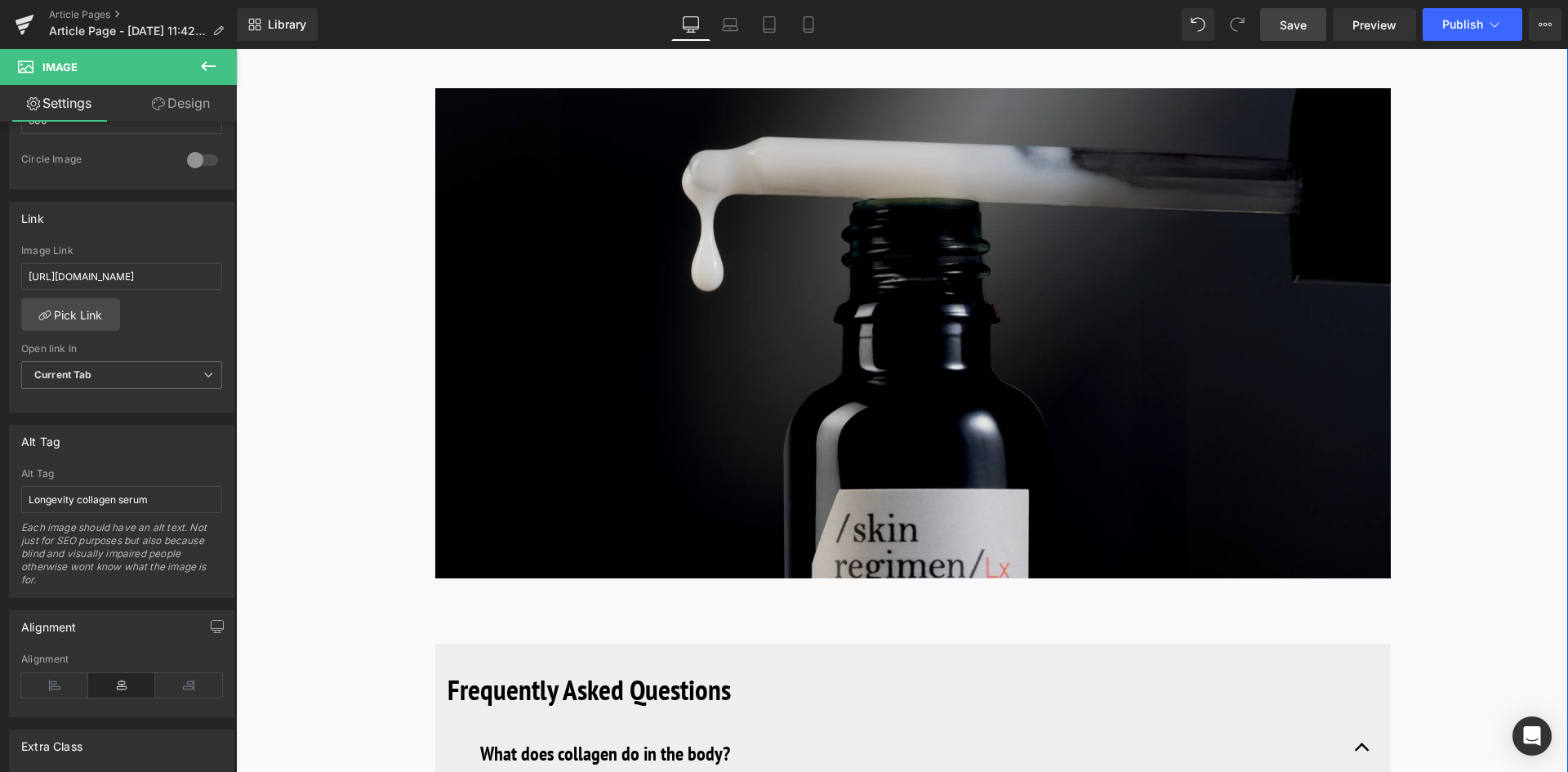
scroll to position [5556, 0]
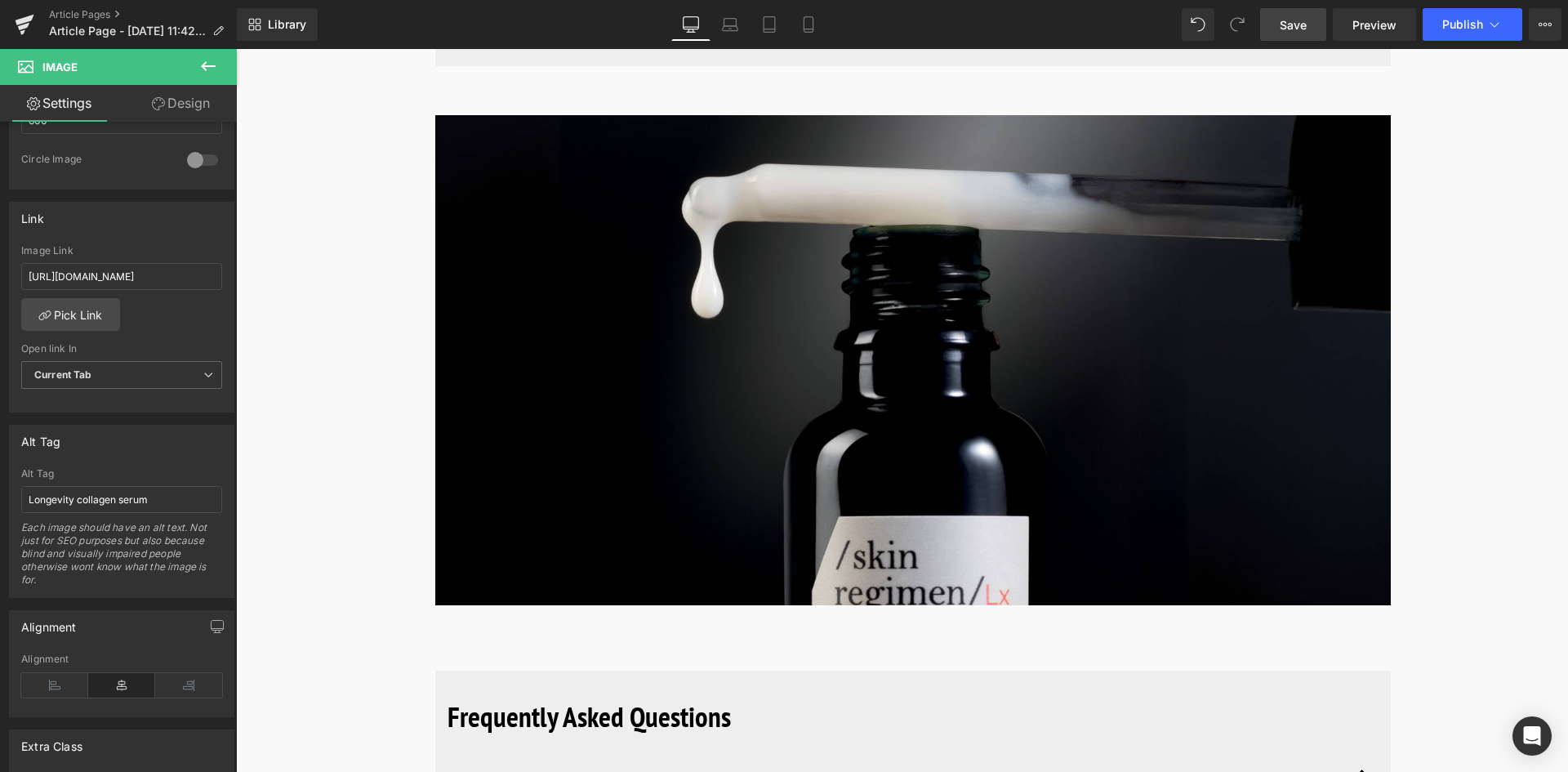
click at [1288, 34] on link "Save" at bounding box center [1293, 25] width 66 height 33
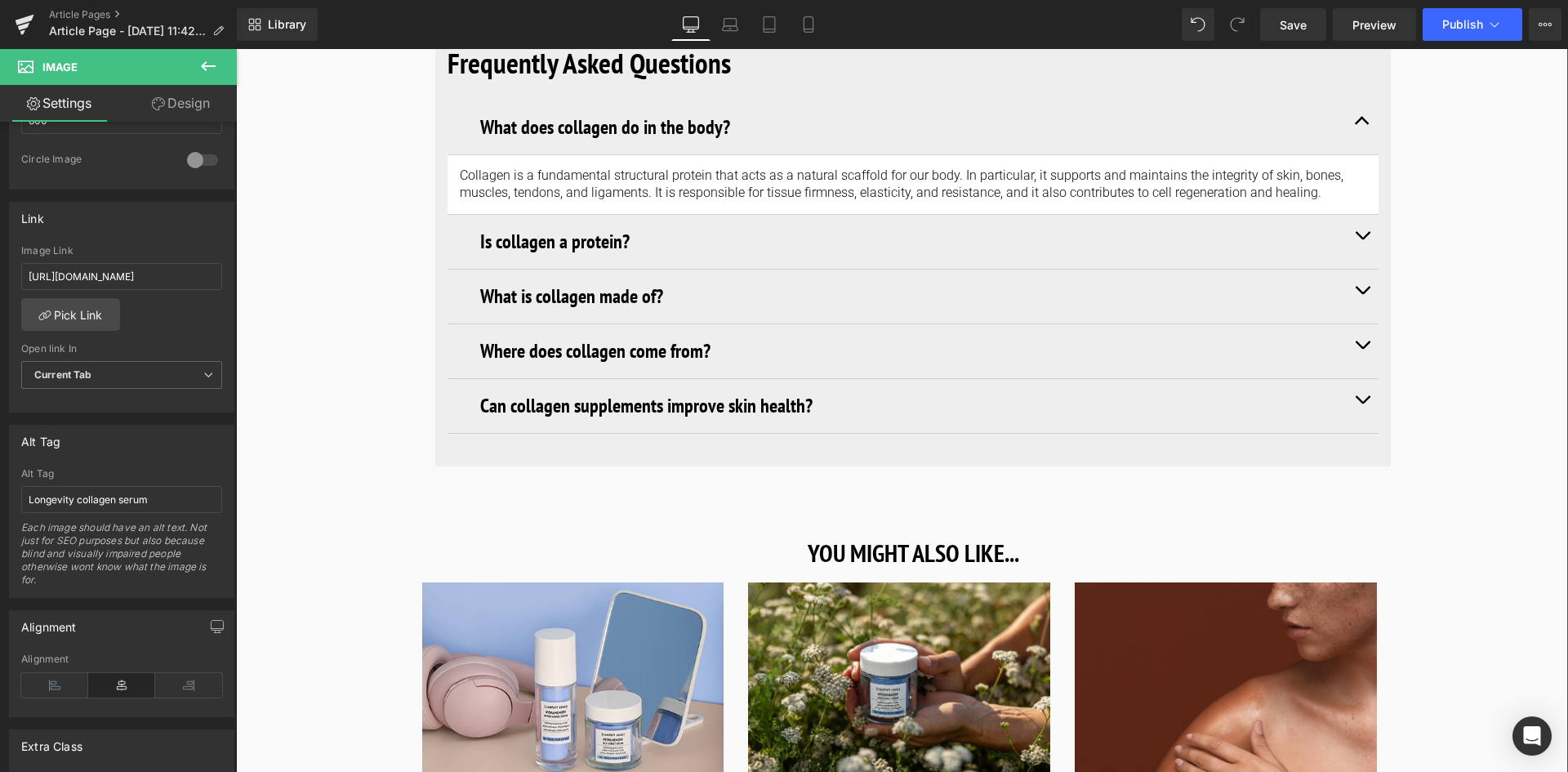
scroll to position [6046, 0]
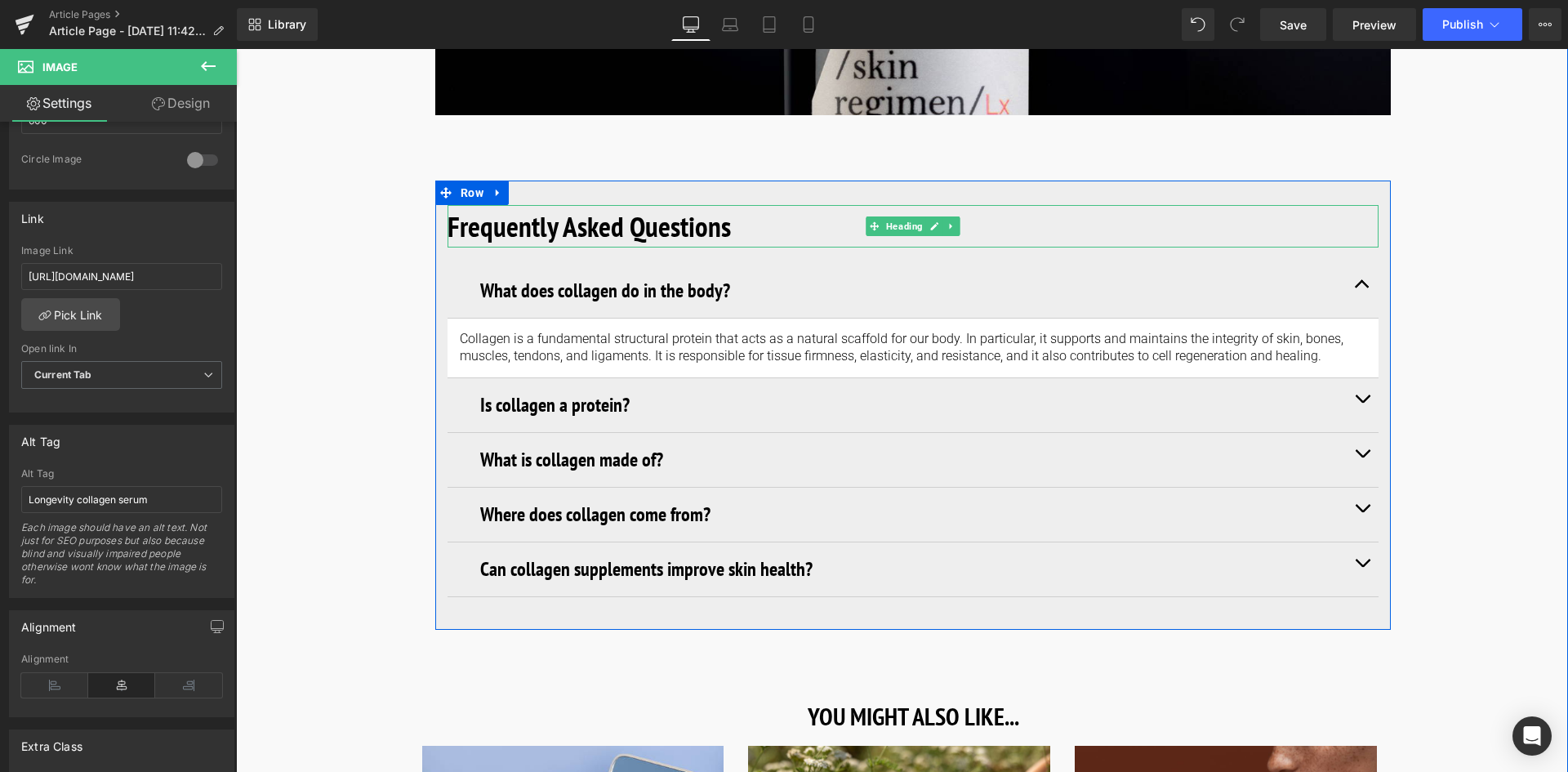
drag, startPoint x: 606, startPoint y: 221, endPoint x: 716, endPoint y: 212, distance: 110.4
click at [606, 221] on b "Frequently Asked Questions" at bounding box center [589, 226] width 284 height 38
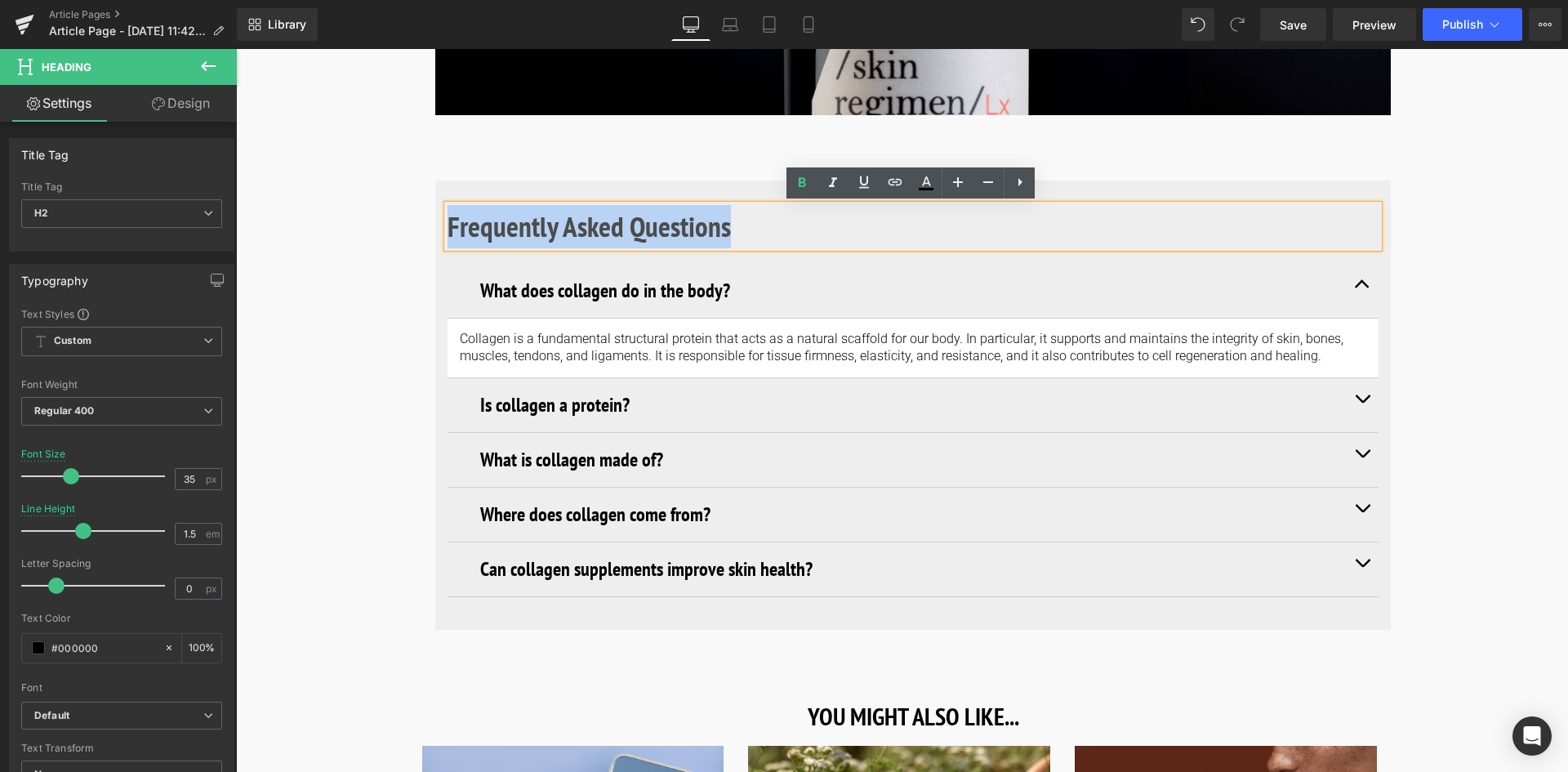
drag, startPoint x: 726, startPoint y: 225, endPoint x: 434, endPoint y: 228, distance: 292.0
click at [436, 228] on div "Frequently Asked Questions Heading What does collagen do in the body? Heading C…" at bounding box center [914, 401] width 956 height 441
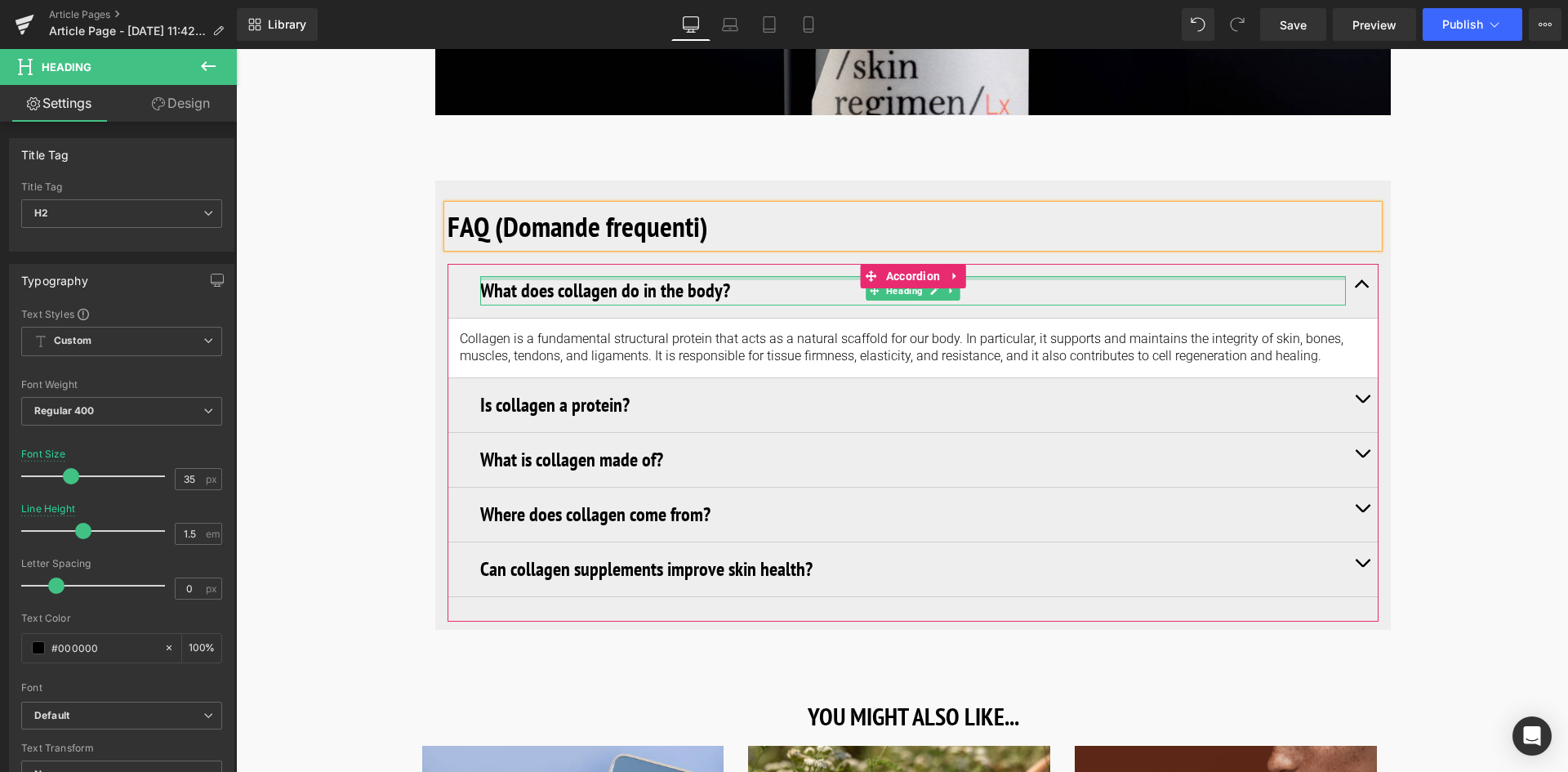
click at [708, 292] on h3 "What does collagen do in the body?" at bounding box center [914, 291] width 866 height 29
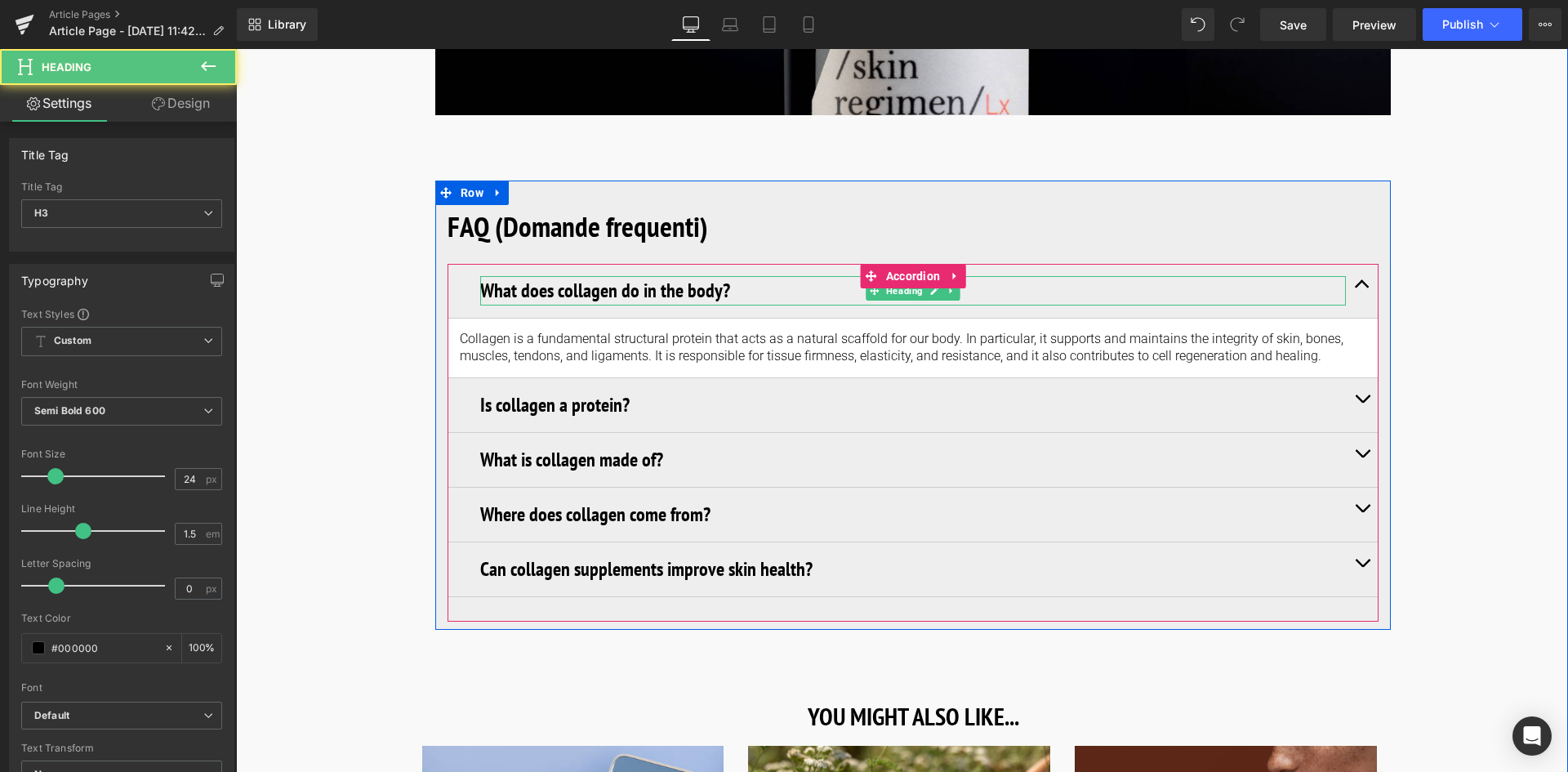
click at [692, 283] on h3 "What does collagen do in the body?" at bounding box center [914, 291] width 866 height 29
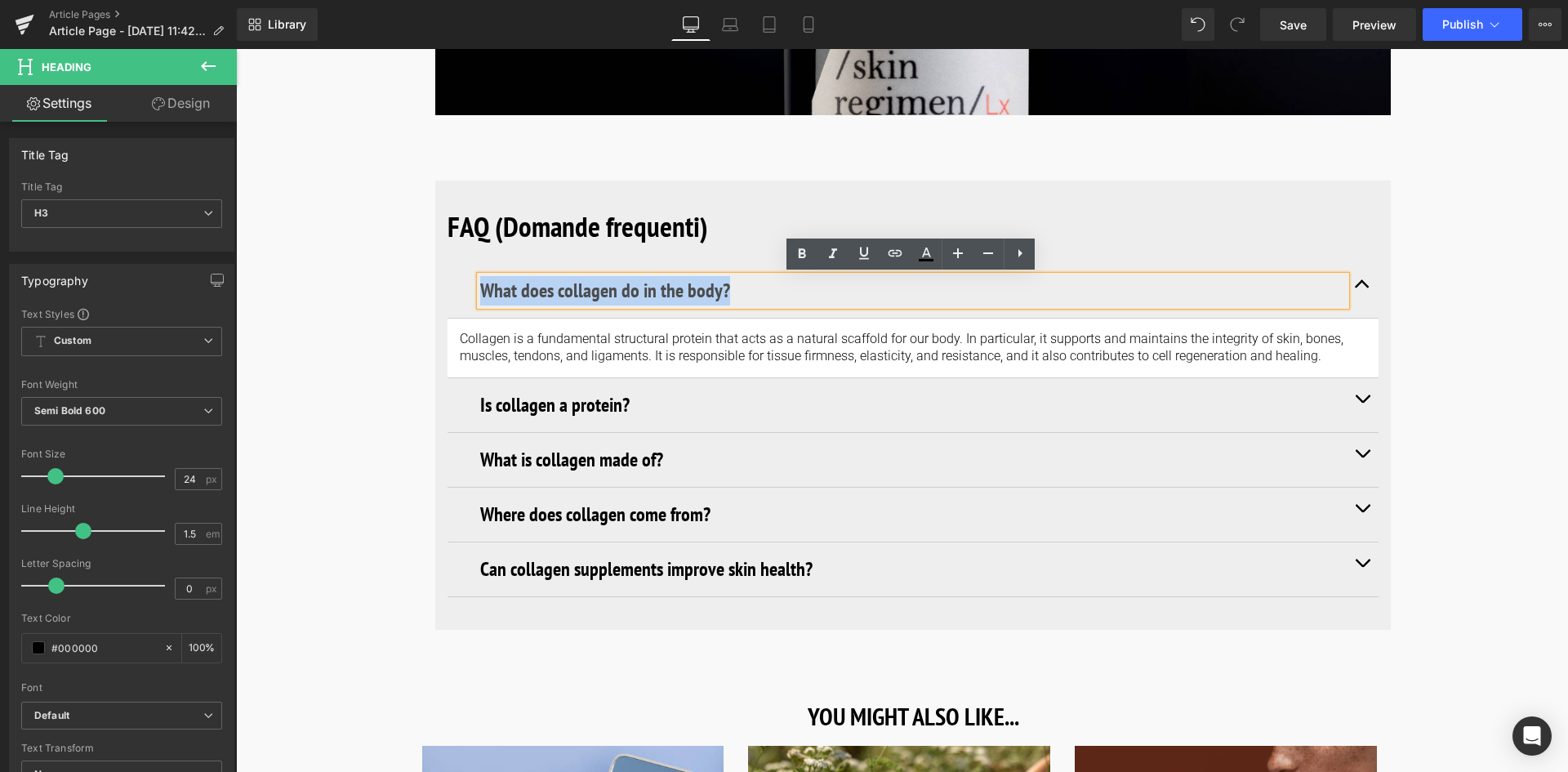
drag, startPoint x: 734, startPoint y: 285, endPoint x: 432, endPoint y: 292, distance: 302.1
paste div
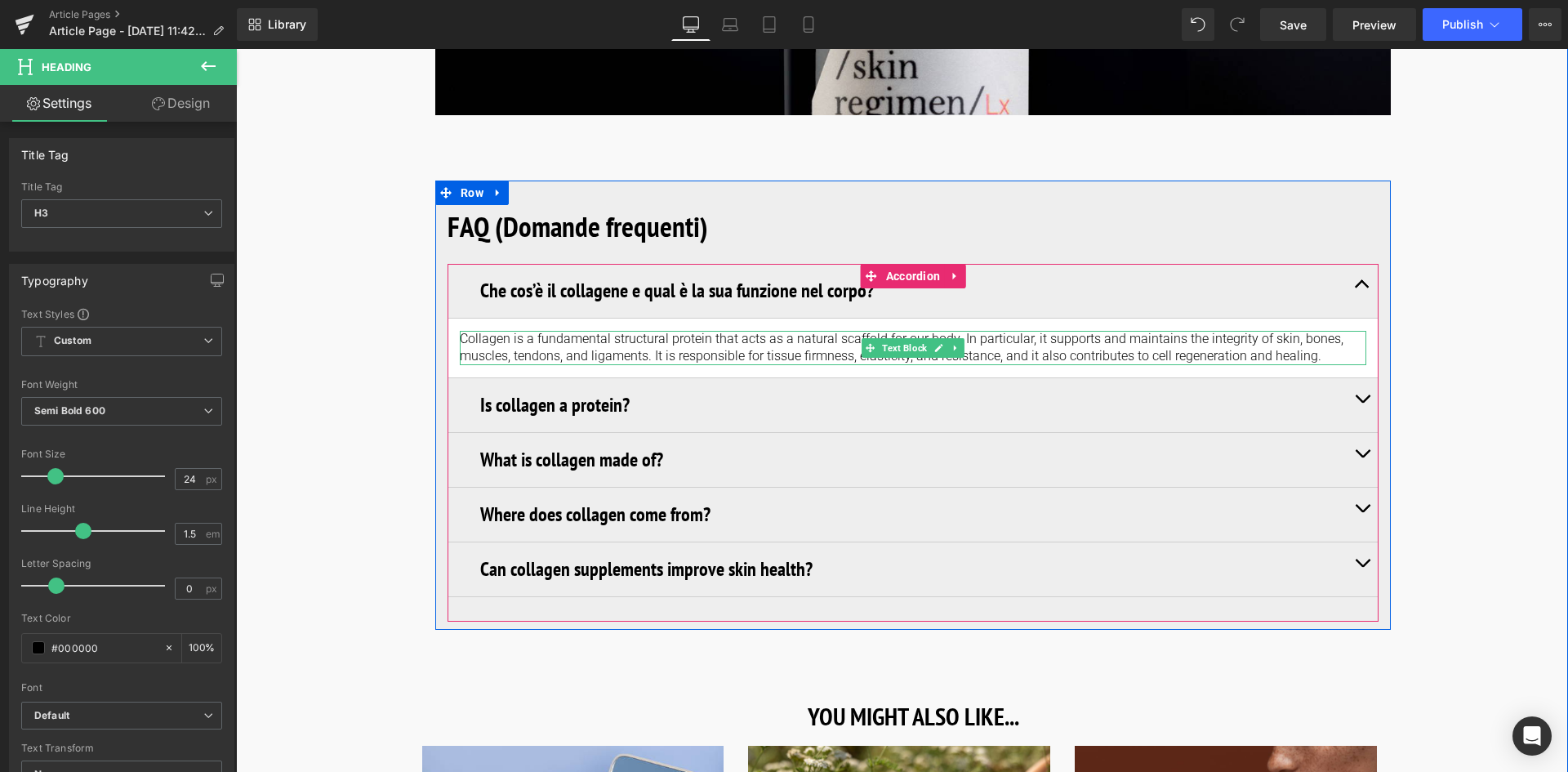
drag, startPoint x: 1295, startPoint y: 349, endPoint x: 1315, endPoint y: 352, distance: 20.2
click at [1295, 349] on p "Collagen is a fundamental structural protein that acts as a natural scaffold fo…" at bounding box center [913, 347] width 906 height 34
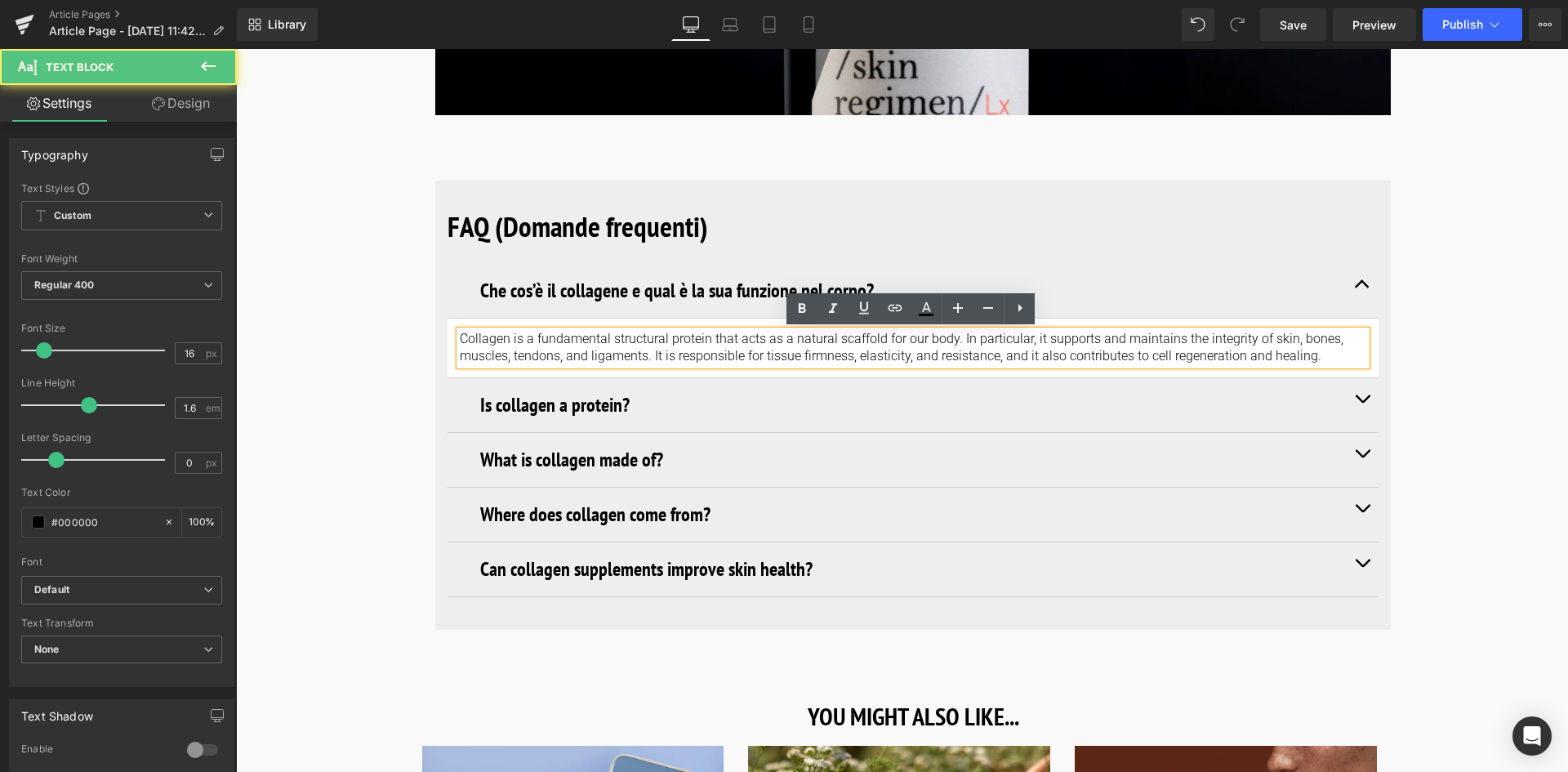
click at [1315, 353] on p "Collagen is a fundamental structural protein that acts as a natural scaffold fo…" at bounding box center [913, 347] width 906 height 34
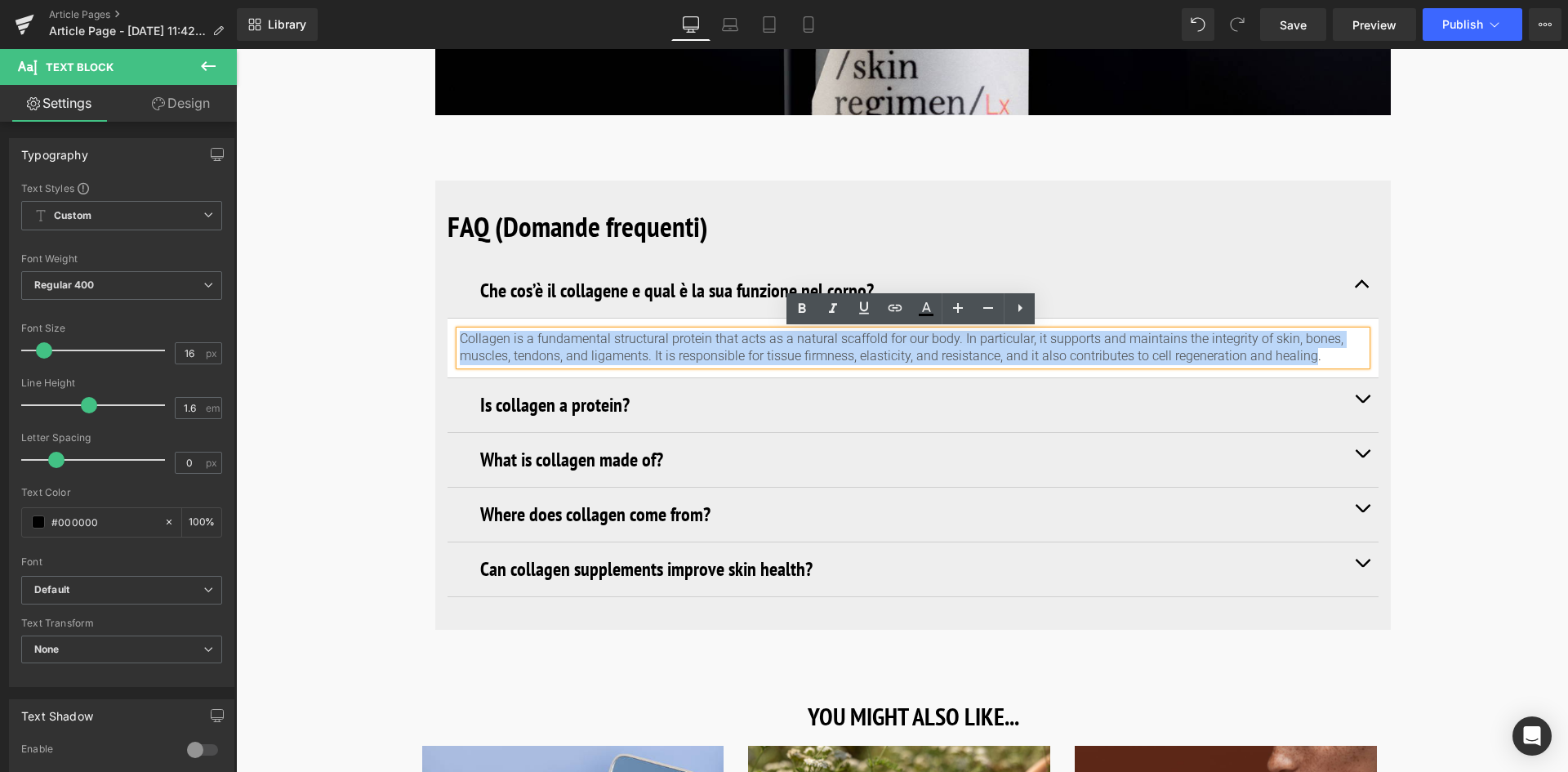
drag, startPoint x: 1310, startPoint y: 356, endPoint x: 408, endPoint y: 338, distance: 902.2
paste div
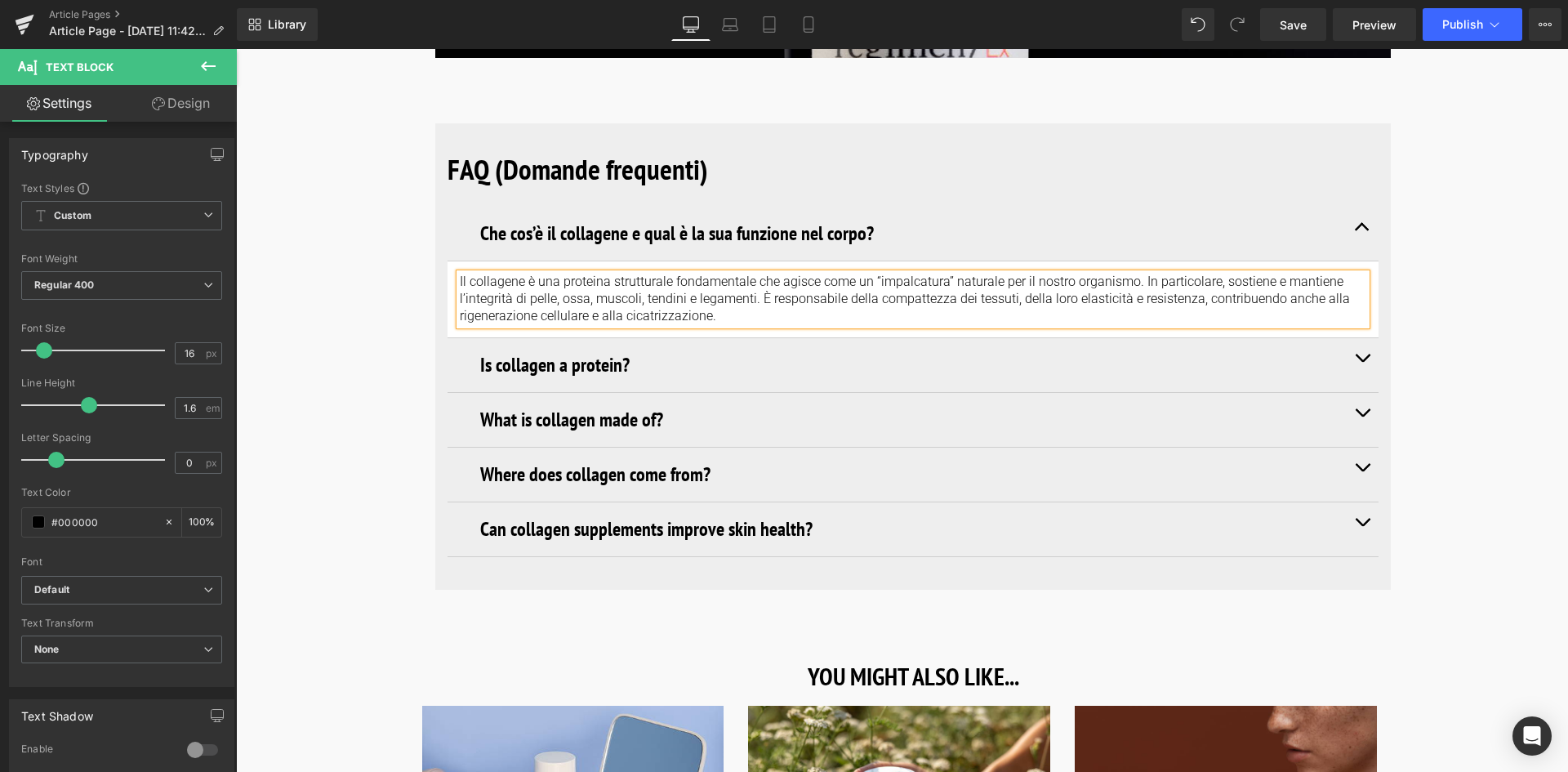
scroll to position [6127, 0]
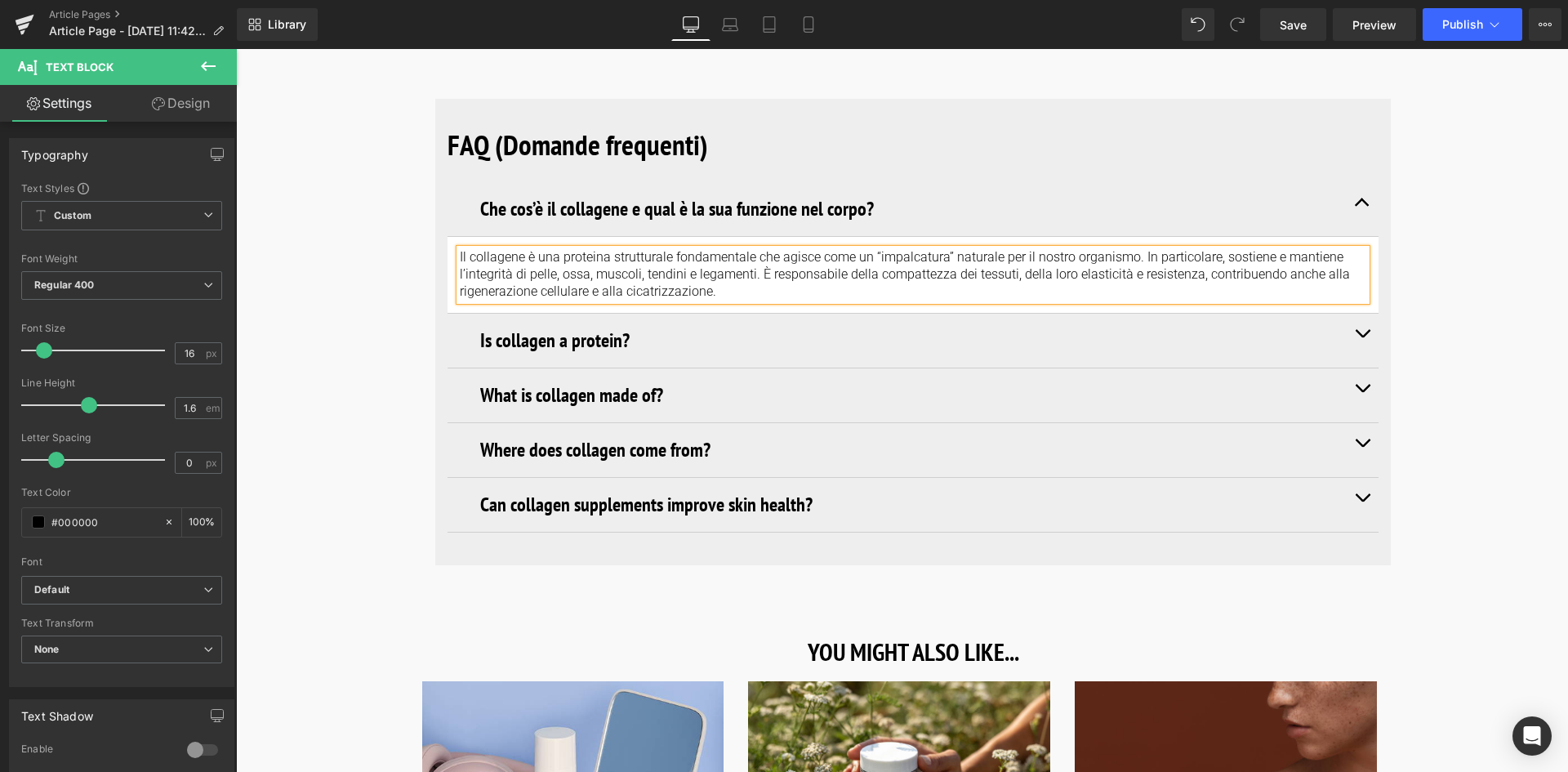
click at [1357, 329] on button "button" at bounding box center [1362, 341] width 33 height 54
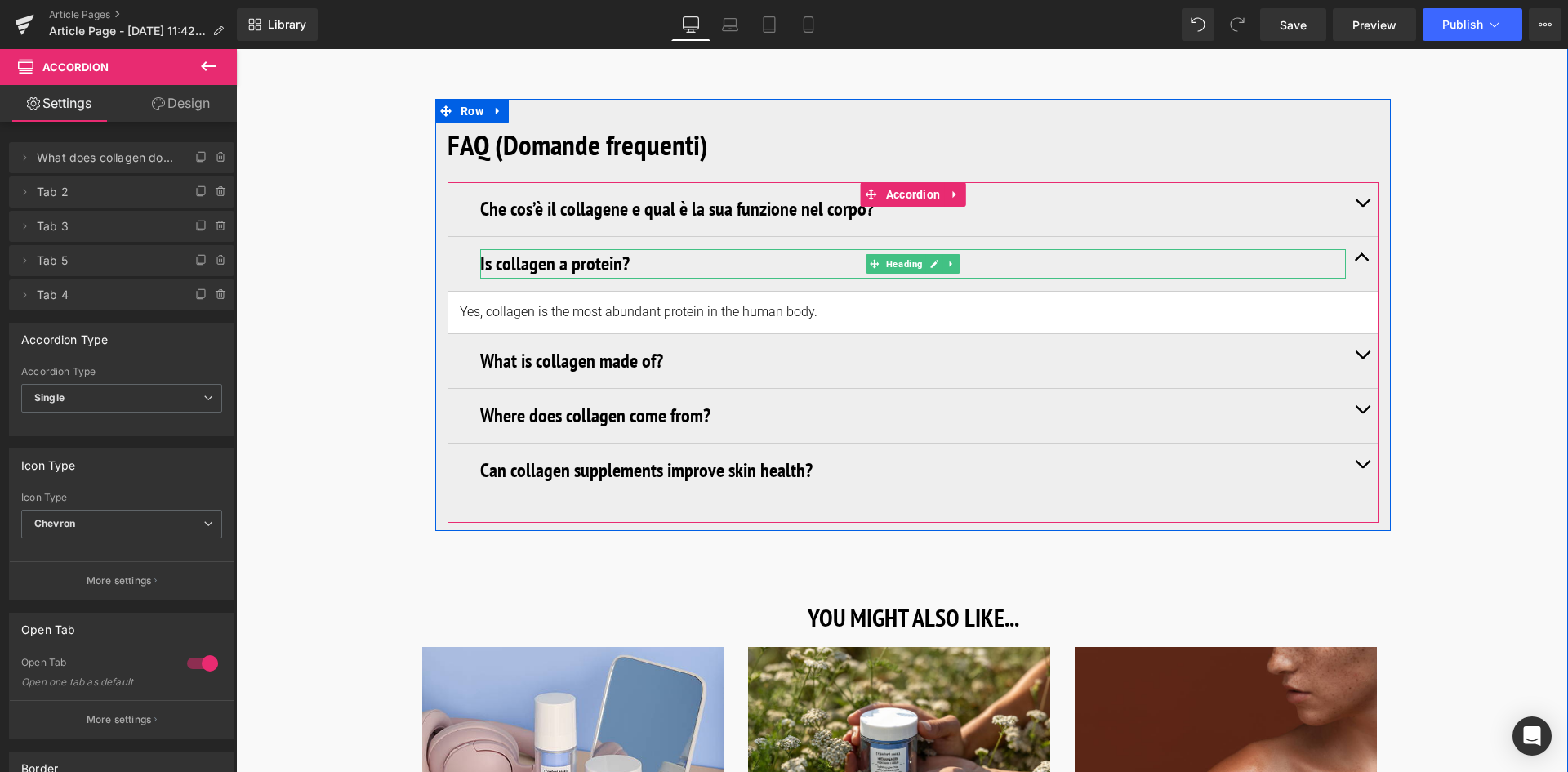
click at [617, 259] on h3 "Is collagen a protein?" at bounding box center [914, 264] width 866 height 29
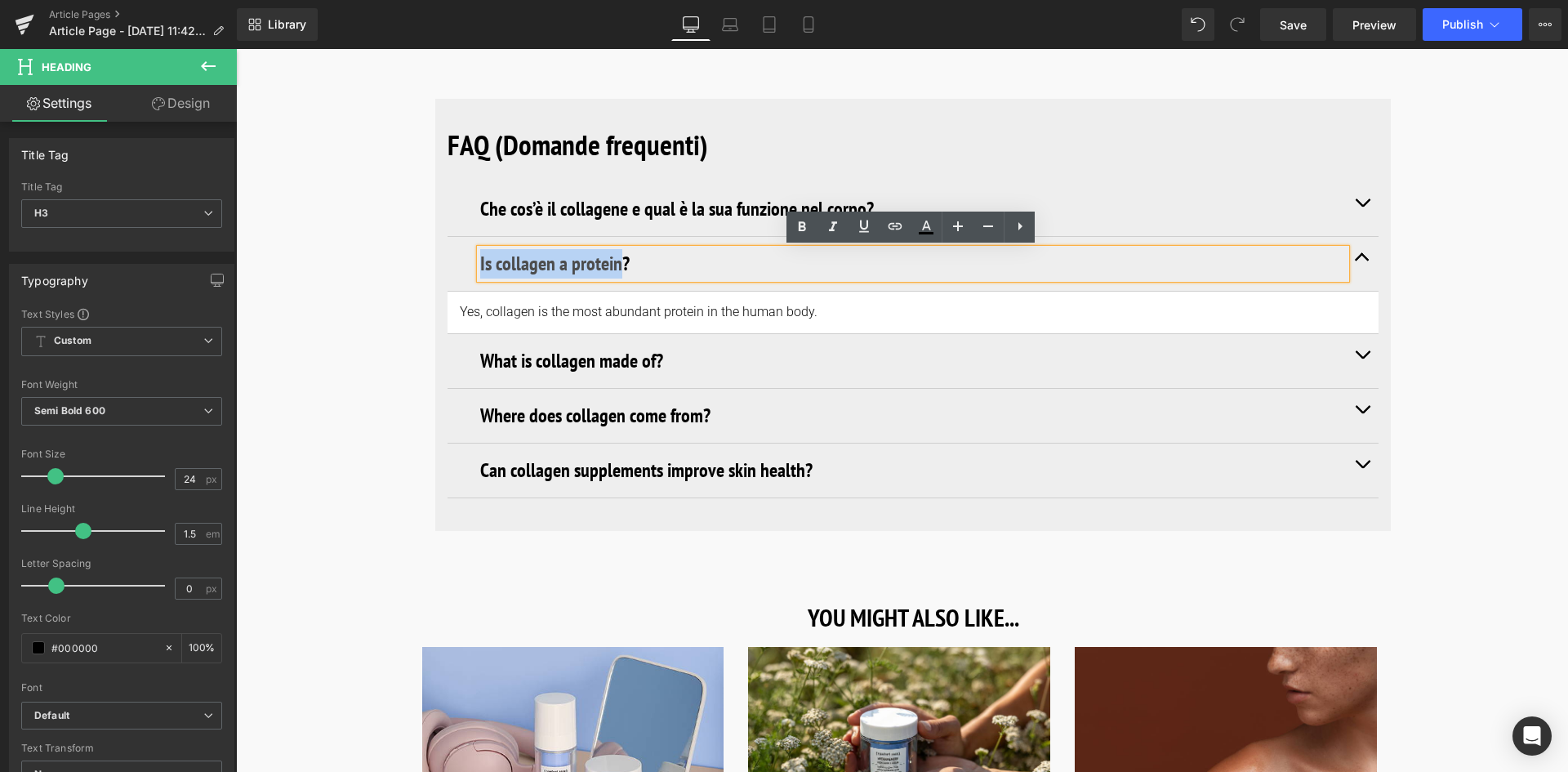
drag, startPoint x: 618, startPoint y: 264, endPoint x: 440, endPoint y: 266, distance: 178.0
click at [440, 266] on div "FAQ (Domande frequenti) Heading Che cos’è il collagene e qual è la sua funzione…" at bounding box center [914, 310] width 956 height 424
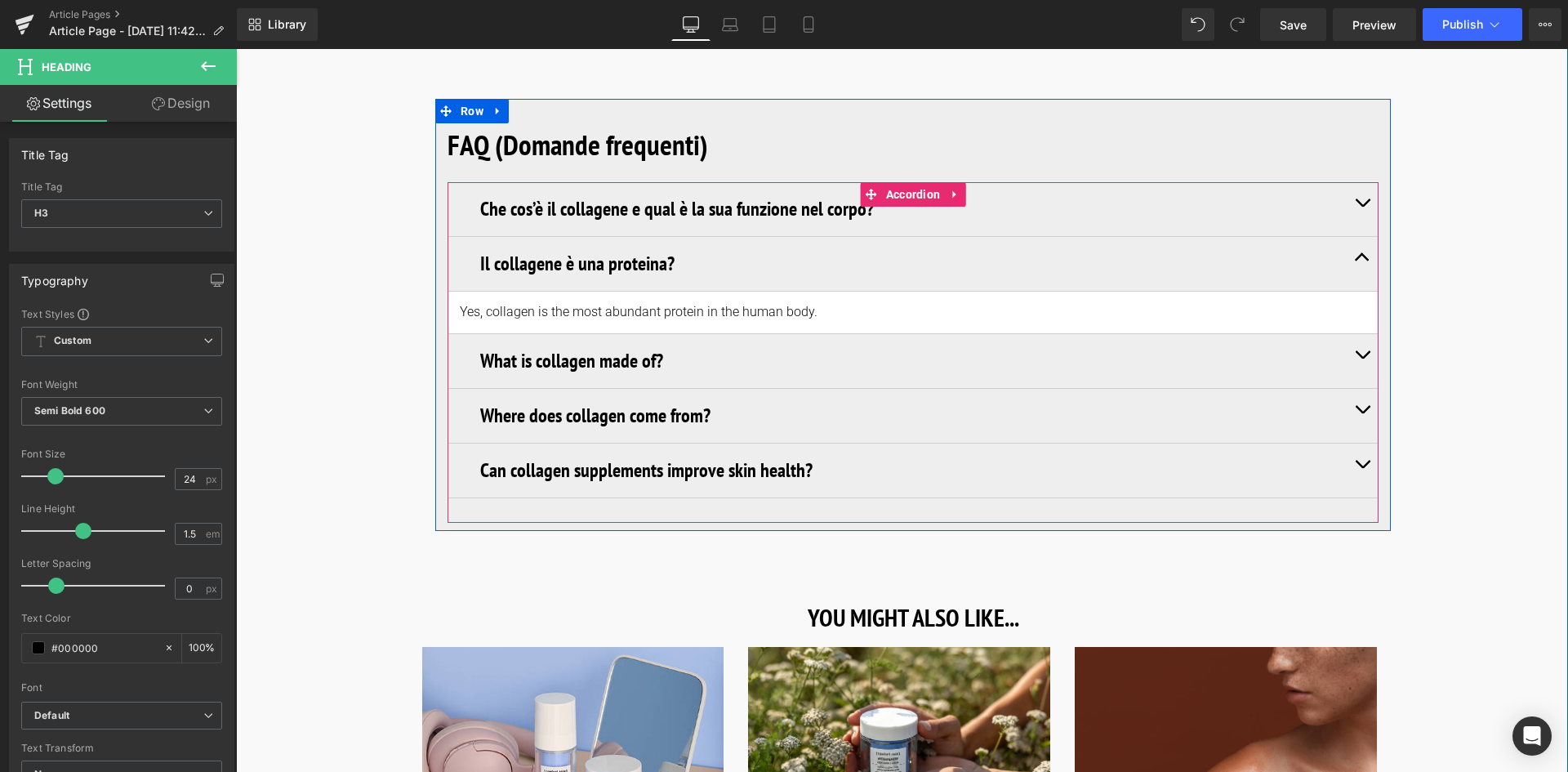
drag, startPoint x: 802, startPoint y: 317, endPoint x: 813, endPoint y: 307, distance: 14.9
click at [802, 317] on div "Yes, collagen is the most abundant protein in the human body. Text Block" at bounding box center [913, 312] width 906 height 17
click at [808, 308] on p "Yes, collagen is the most abundant protein in the human body." at bounding box center [913, 312] width 906 height 17
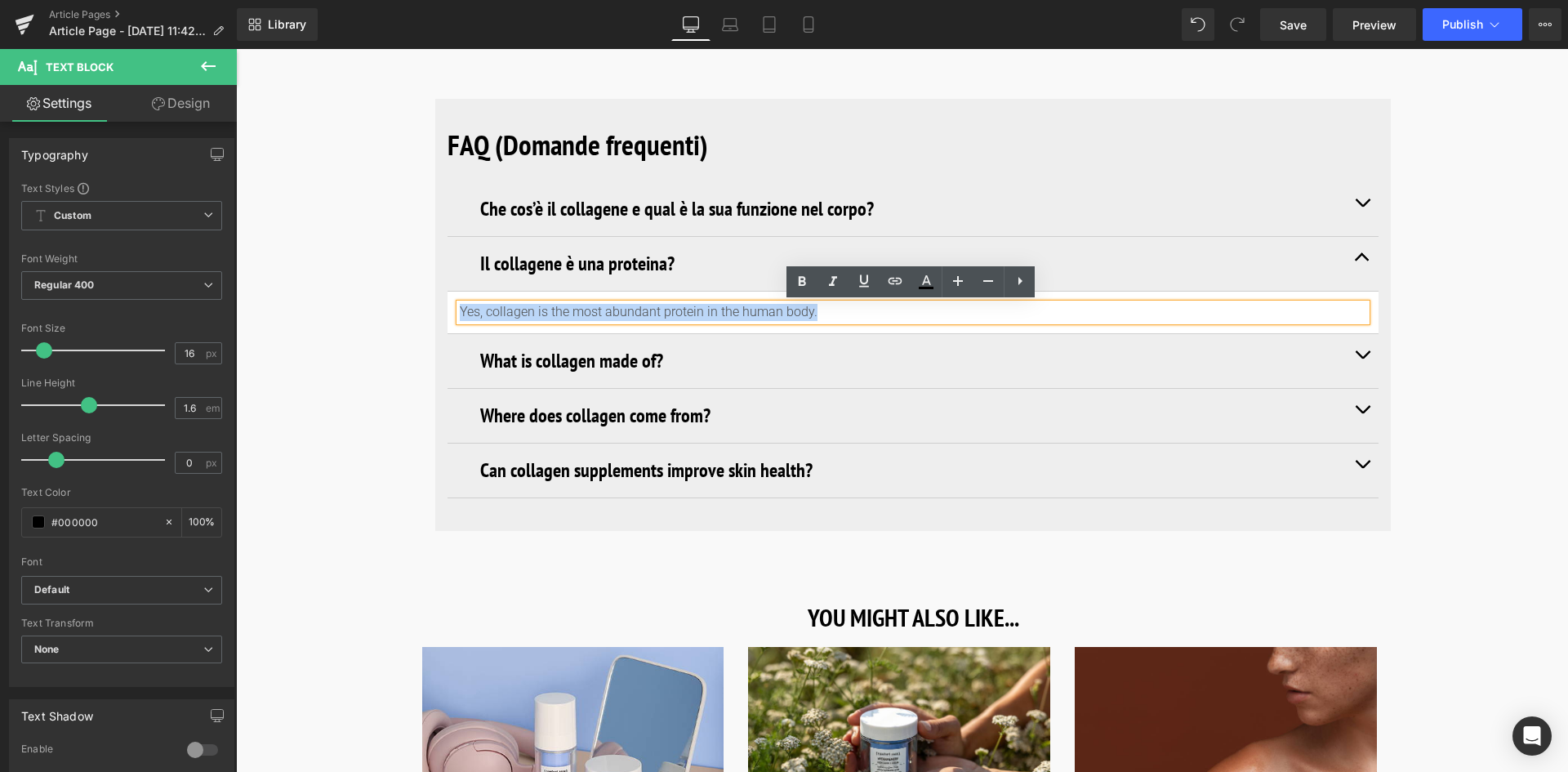
drag, startPoint x: 813, startPoint y: 307, endPoint x: 415, endPoint y: 323, distance: 398.3
paste div
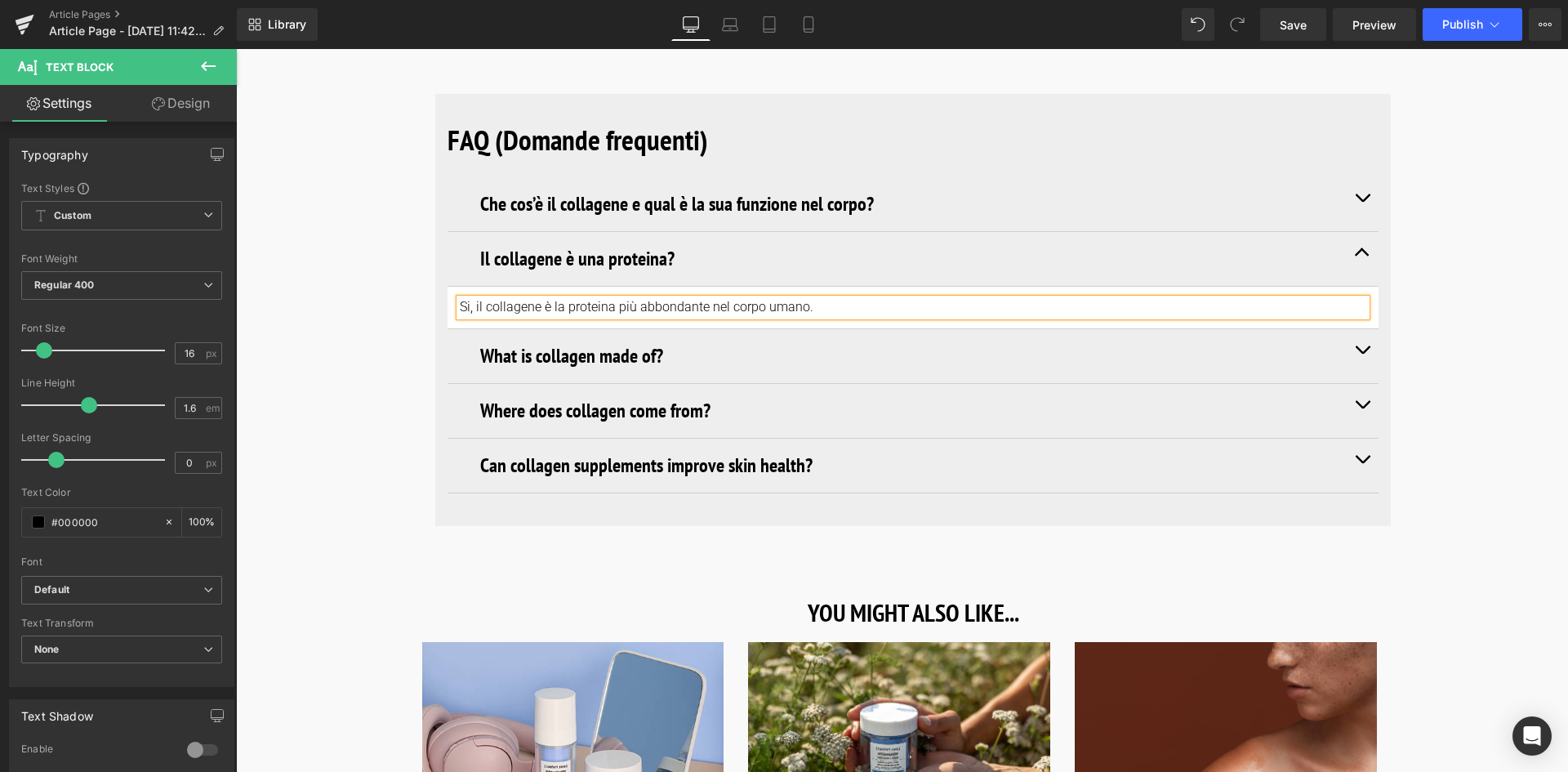
scroll to position [6210, 0]
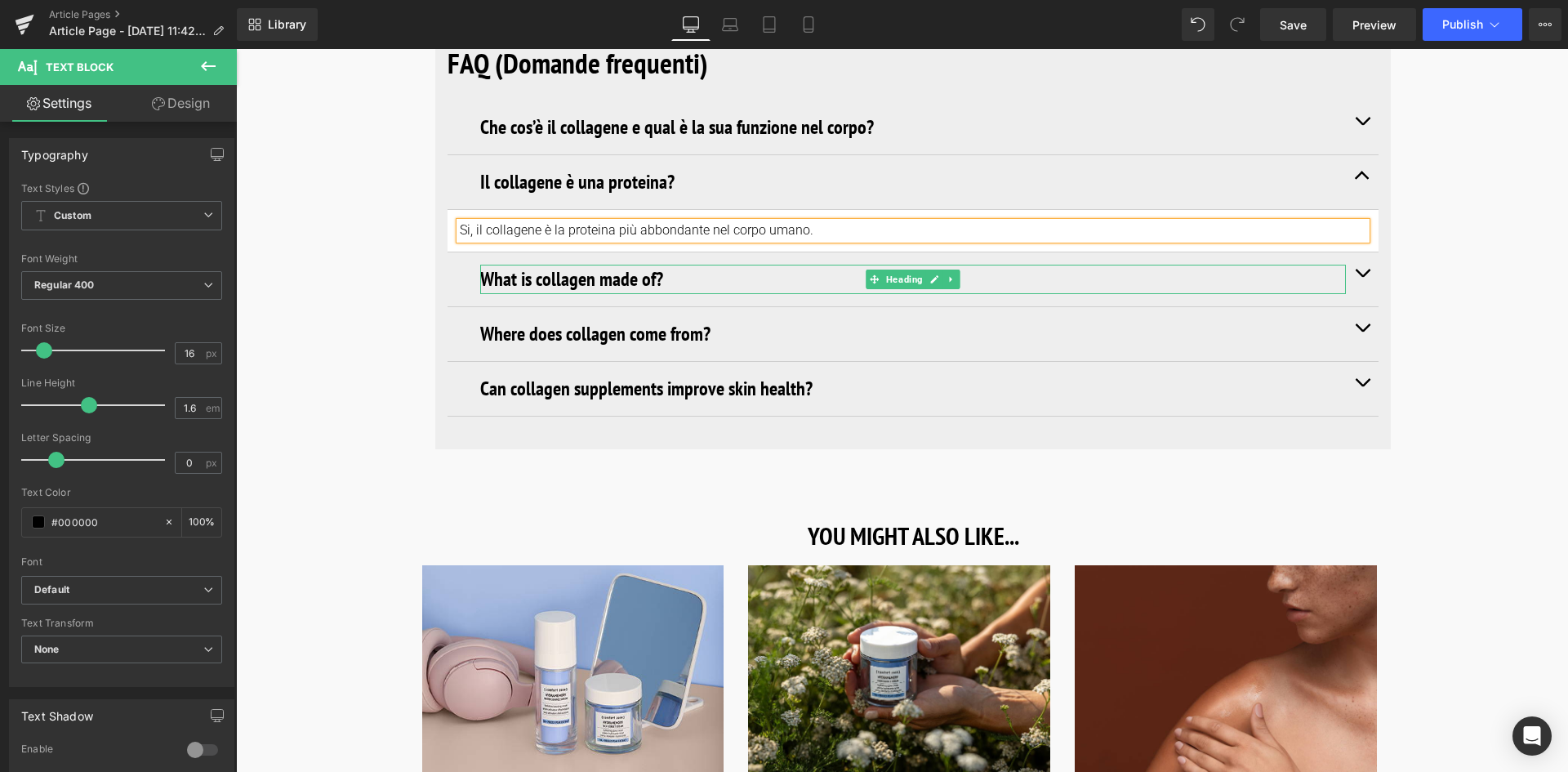
click at [593, 281] on h3 "What is collagen made of?" at bounding box center [914, 279] width 866 height 29
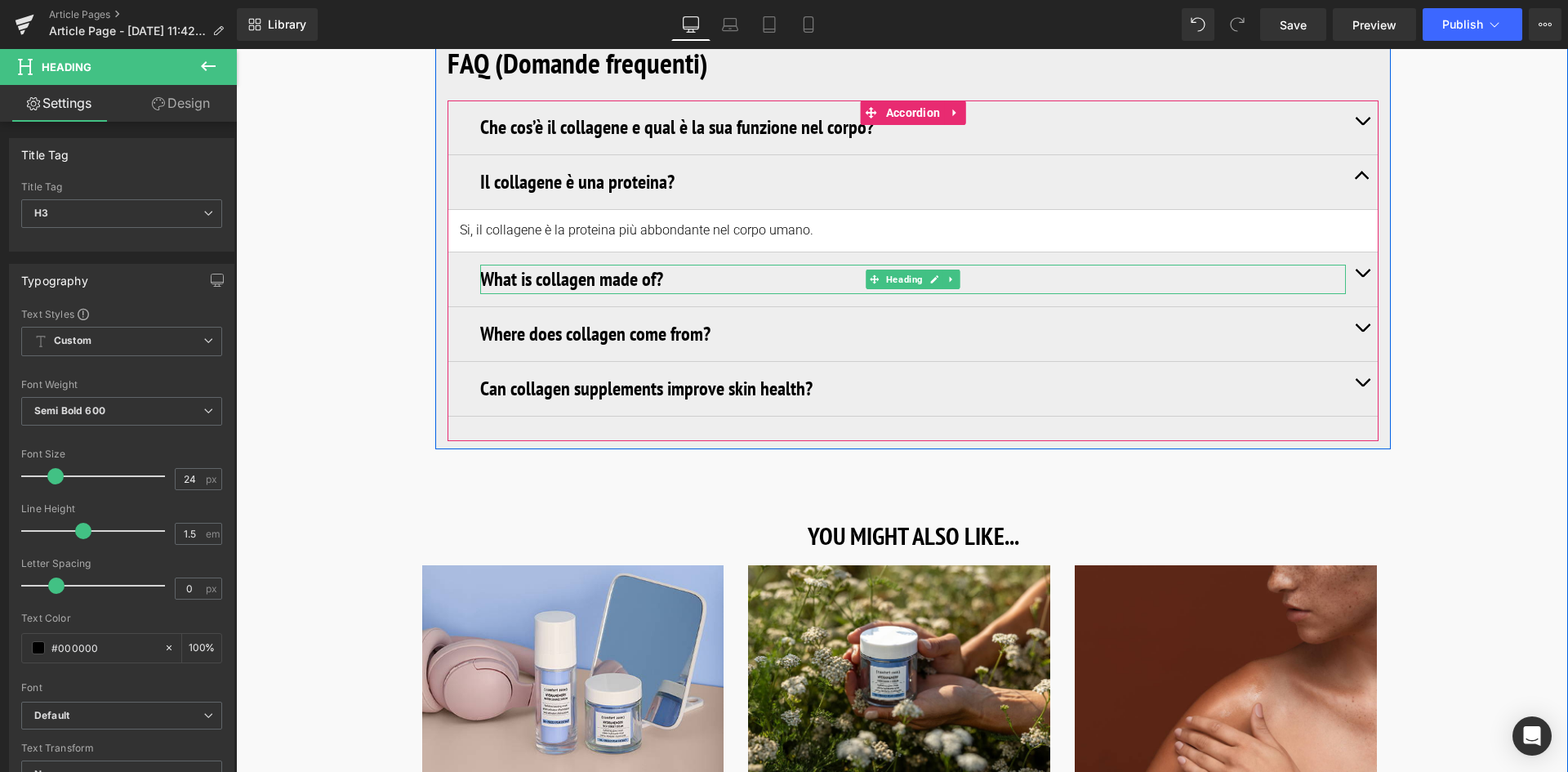
click at [663, 277] on h3 "What is collagen made of?" at bounding box center [914, 279] width 866 height 29
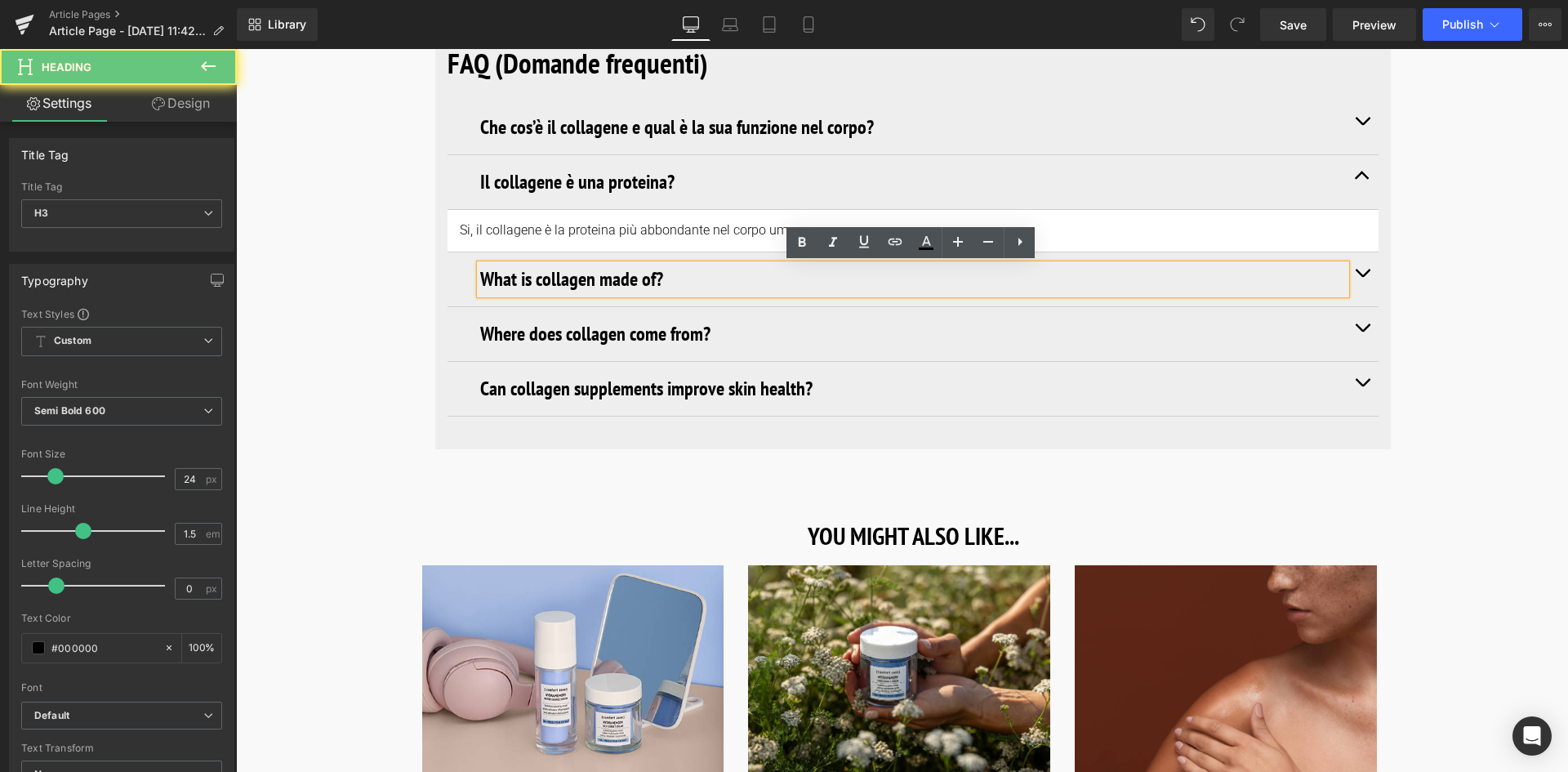
drag, startPoint x: 663, startPoint y: 277, endPoint x: 473, endPoint y: 287, distance: 190.3
click at [481, 287] on div "What is collagen made of?" at bounding box center [914, 279] width 866 height 29
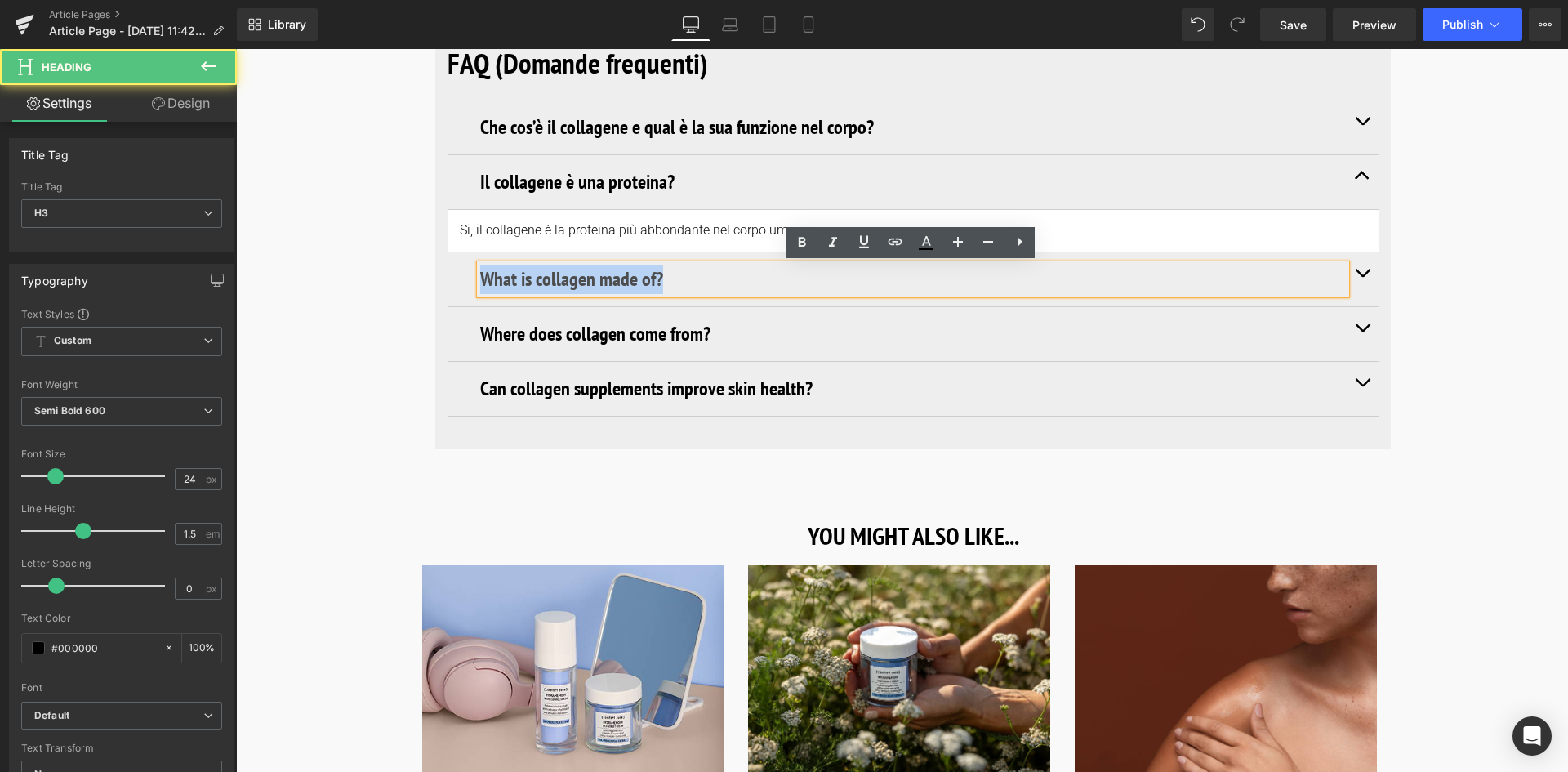
drag, startPoint x: 667, startPoint y: 278, endPoint x: 404, endPoint y: 269, distance: 263.2
paste div
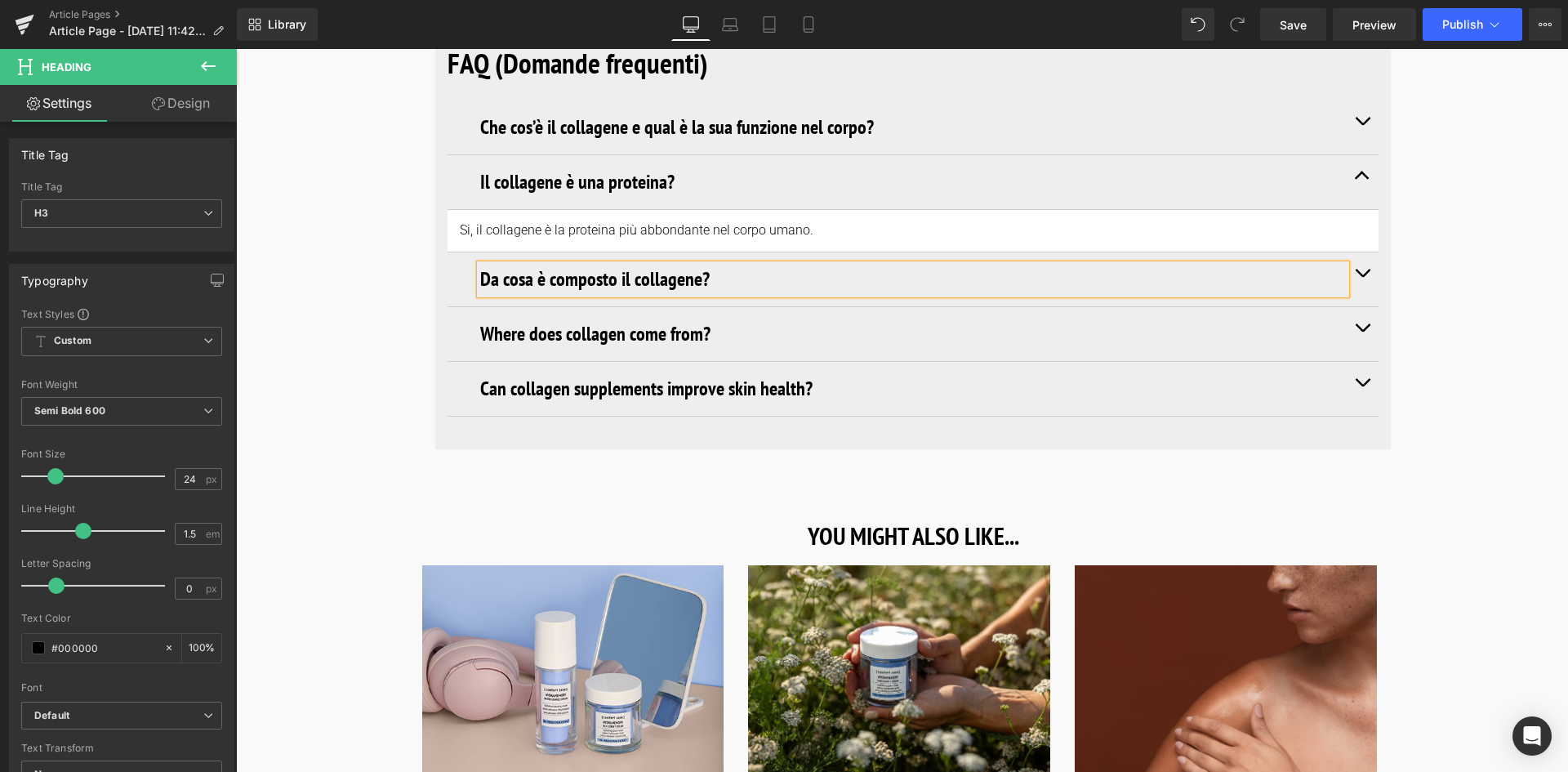
click at [1359, 271] on button "button" at bounding box center [1362, 279] width 33 height 54
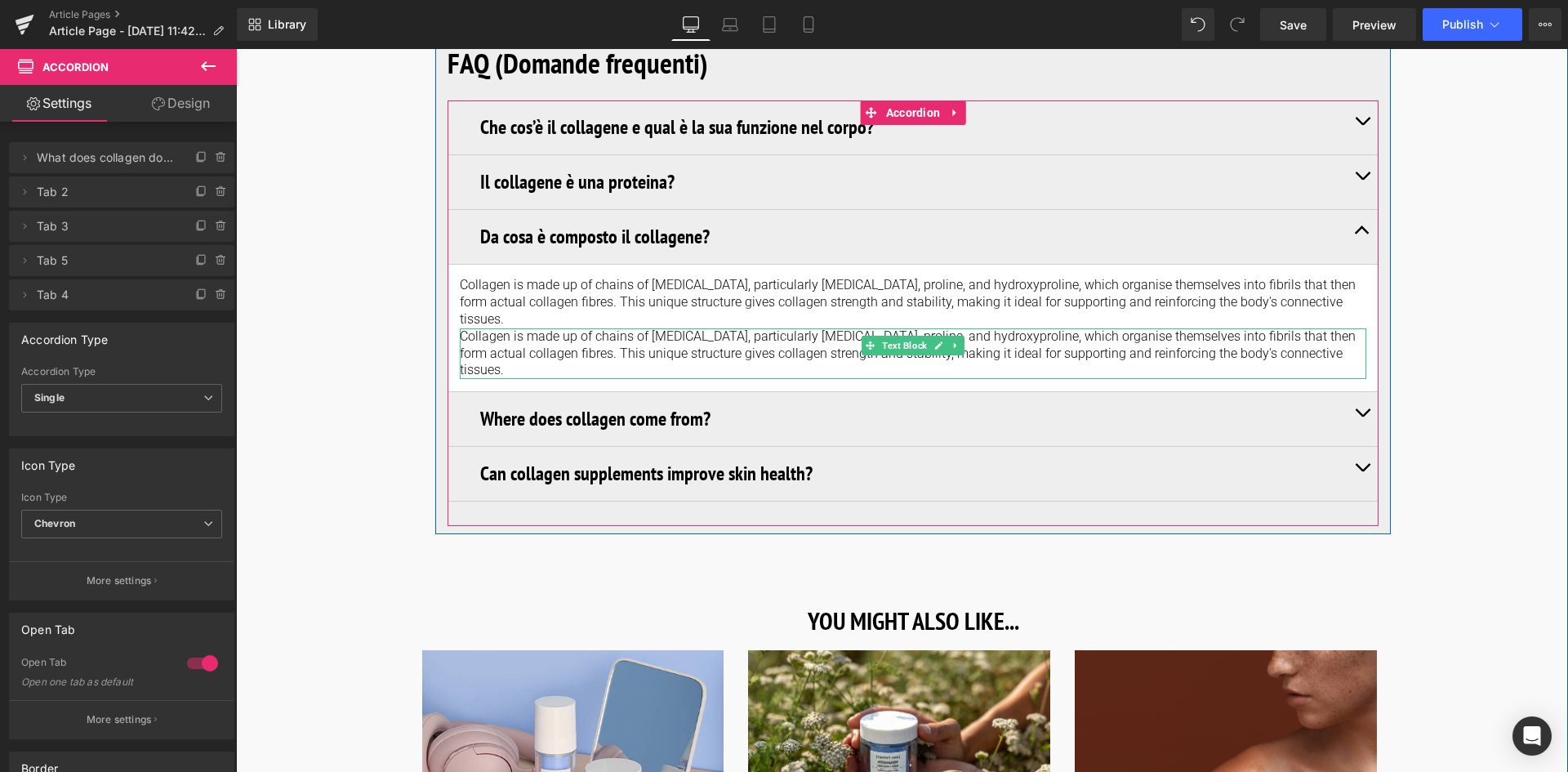
click at [724, 329] on p "Collagen is made up of chains of [MEDICAL_DATA], particularly [MEDICAL_DATA], p…" at bounding box center [913, 353] width 906 height 50
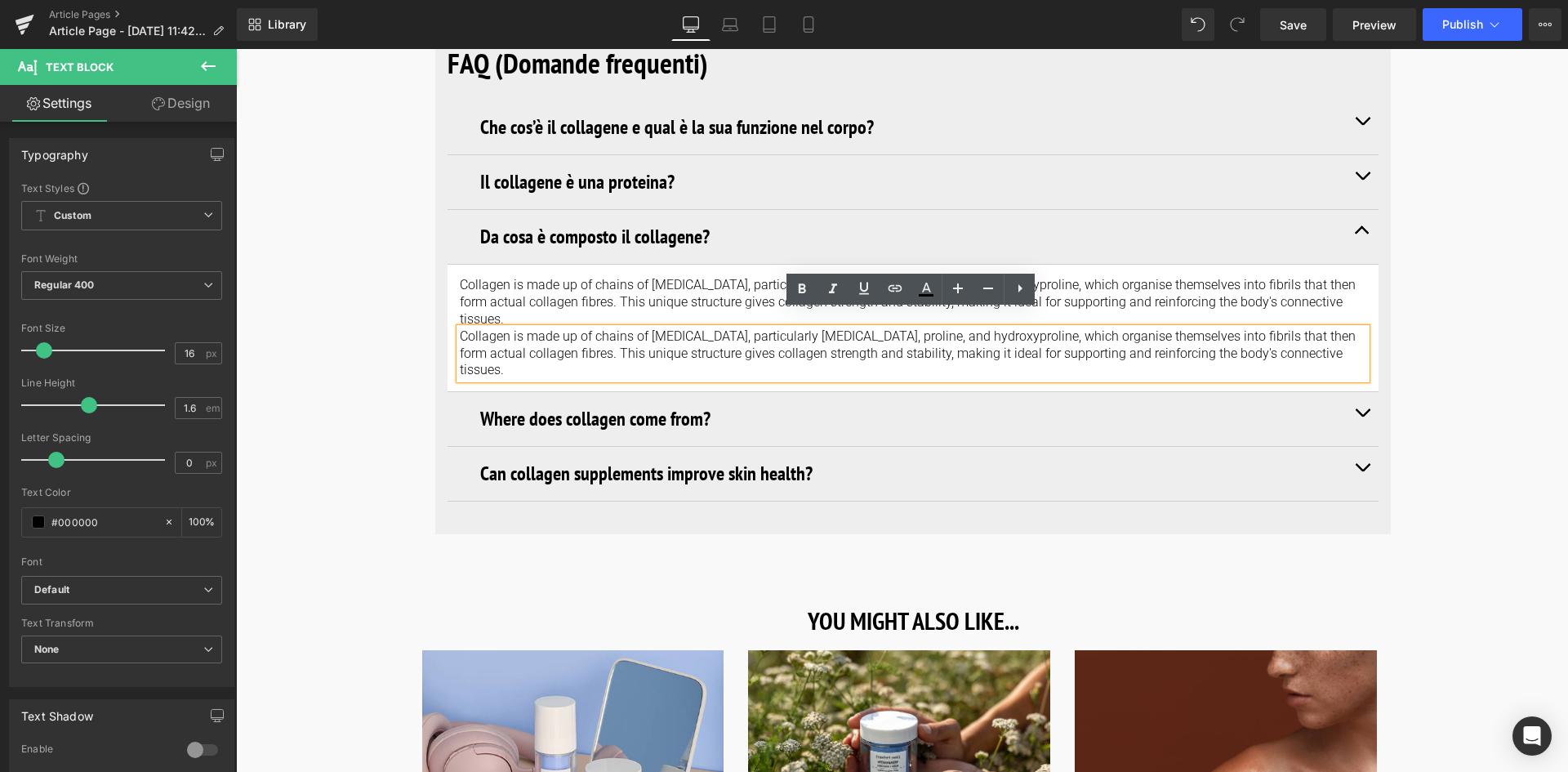
click at [719, 284] on p "Collagen is made up of chains of [MEDICAL_DATA], particularly [MEDICAL_DATA], p…" at bounding box center [913, 301] width 906 height 50
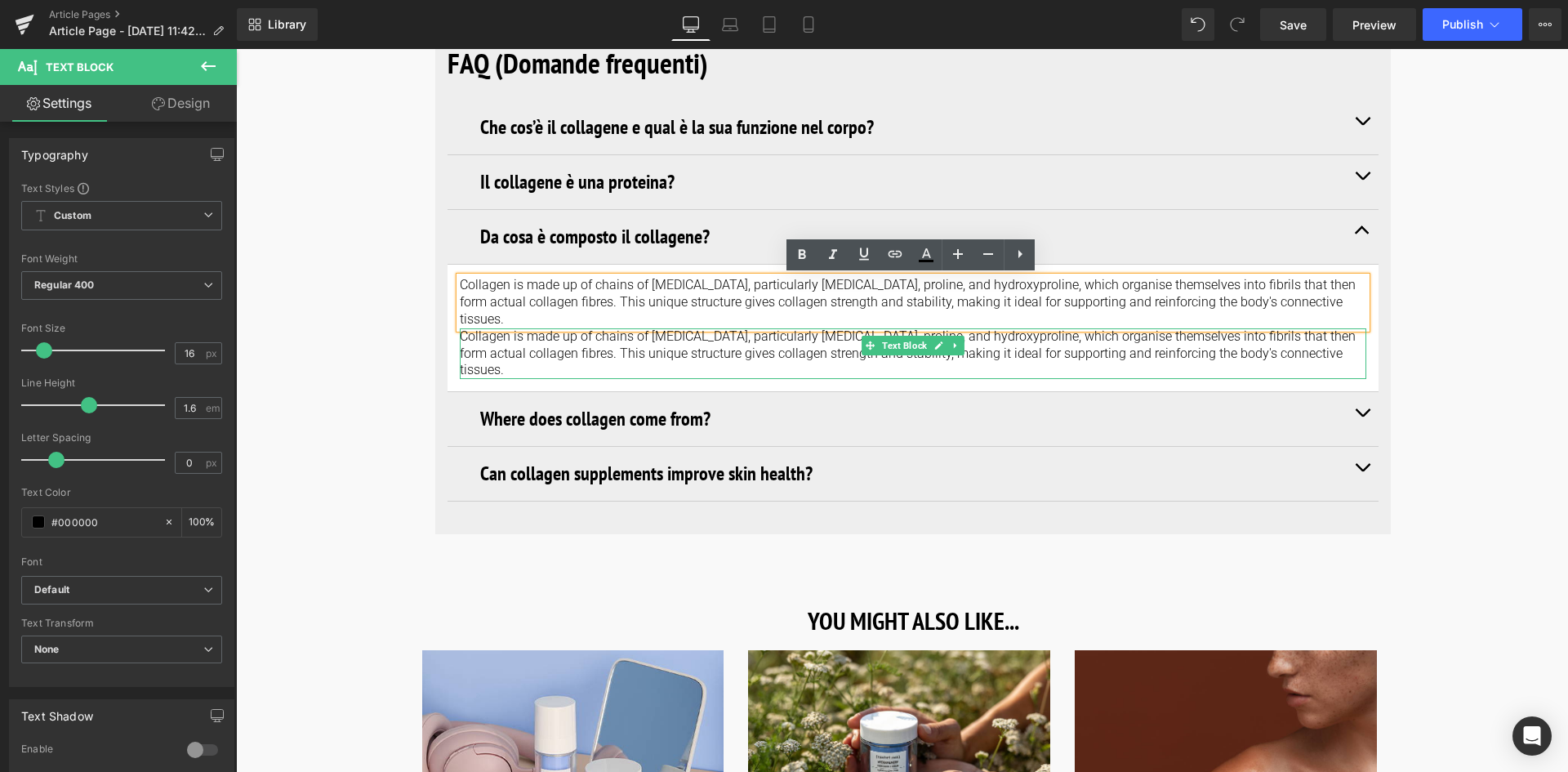
click at [1302, 329] on p "Collagen is made up of chains of [MEDICAL_DATA], particularly [MEDICAL_DATA], p…" at bounding box center [913, 353] width 906 height 50
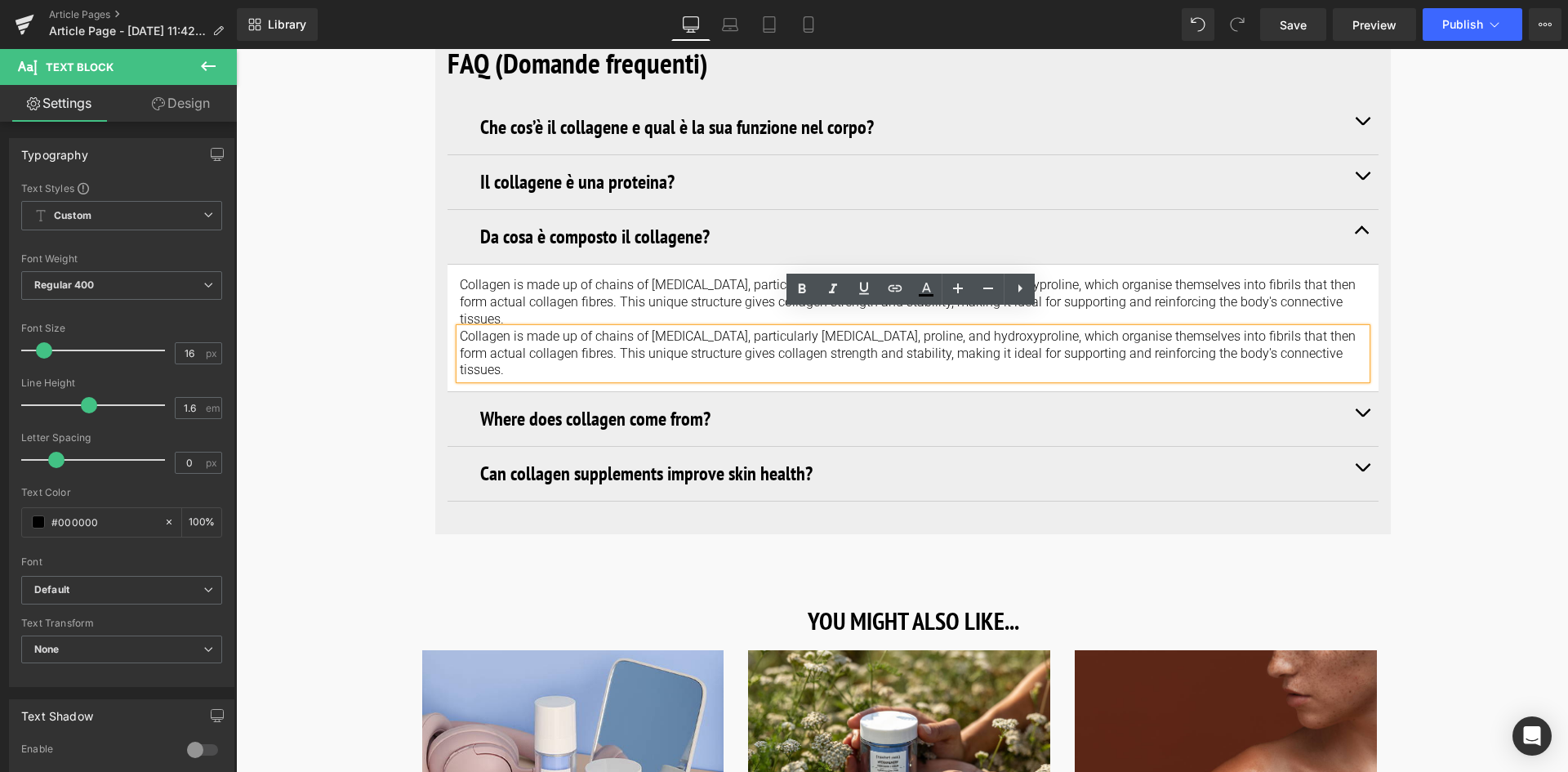
drag, startPoint x: 1410, startPoint y: 323, endPoint x: 1398, endPoint y: 318, distance: 13.0
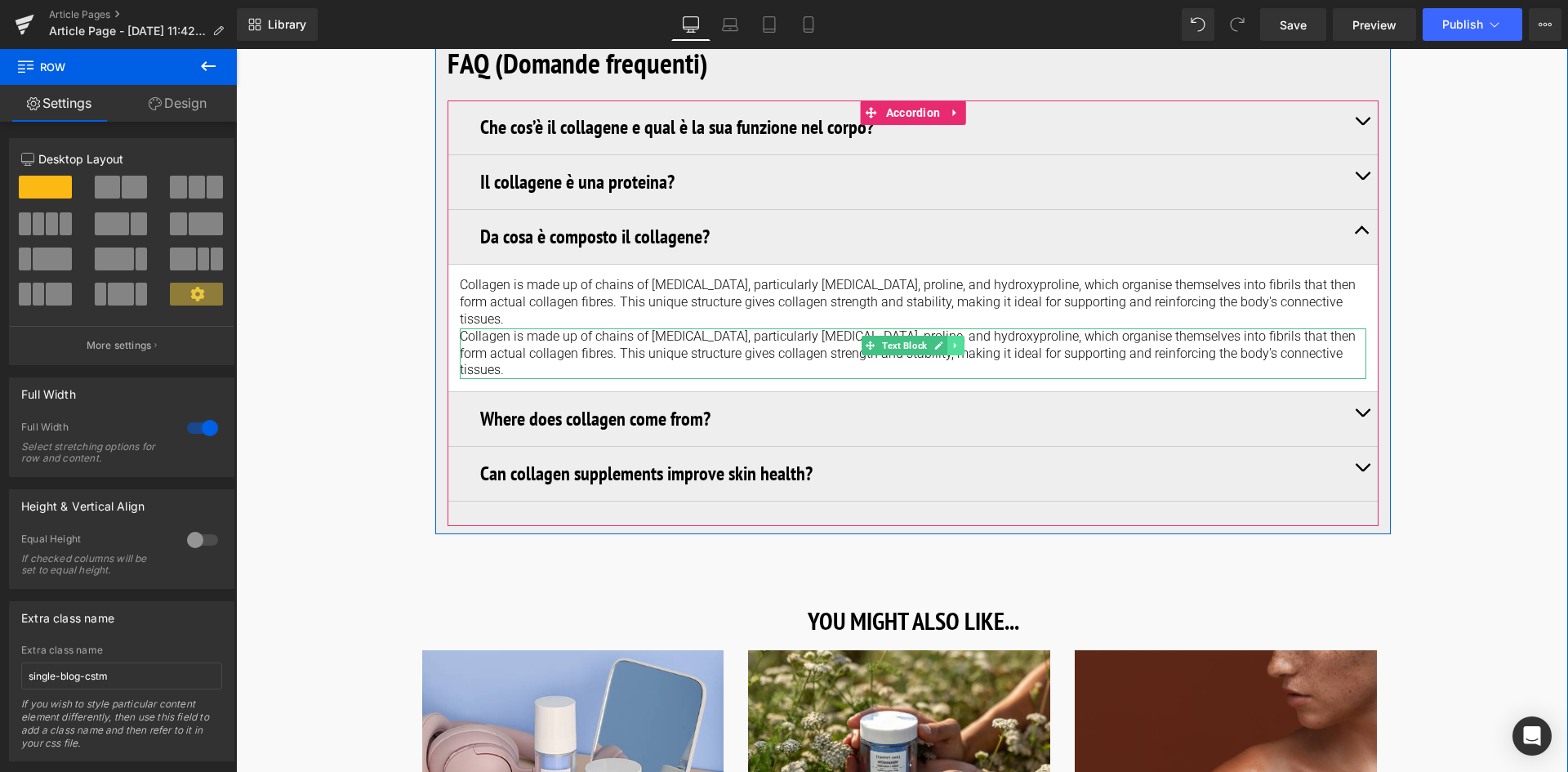
click at [957, 341] on icon at bounding box center [956, 345] width 9 height 10
click at [959, 341] on icon at bounding box center [964, 345] width 9 height 9
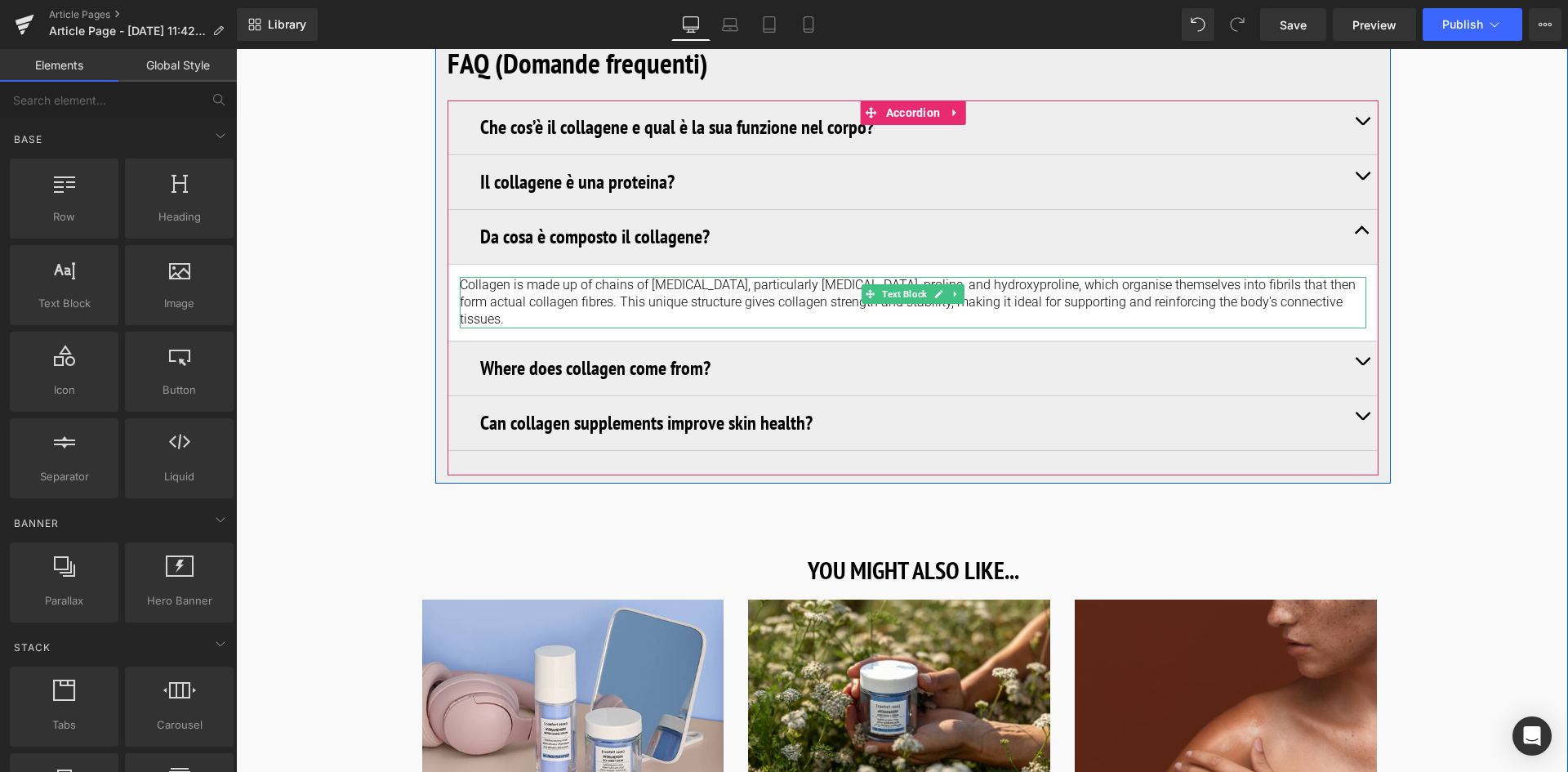
click at [1303, 292] on p "Collagen is made up of chains of [MEDICAL_DATA], particularly [MEDICAL_DATA], p…" at bounding box center [913, 301] width 906 height 50
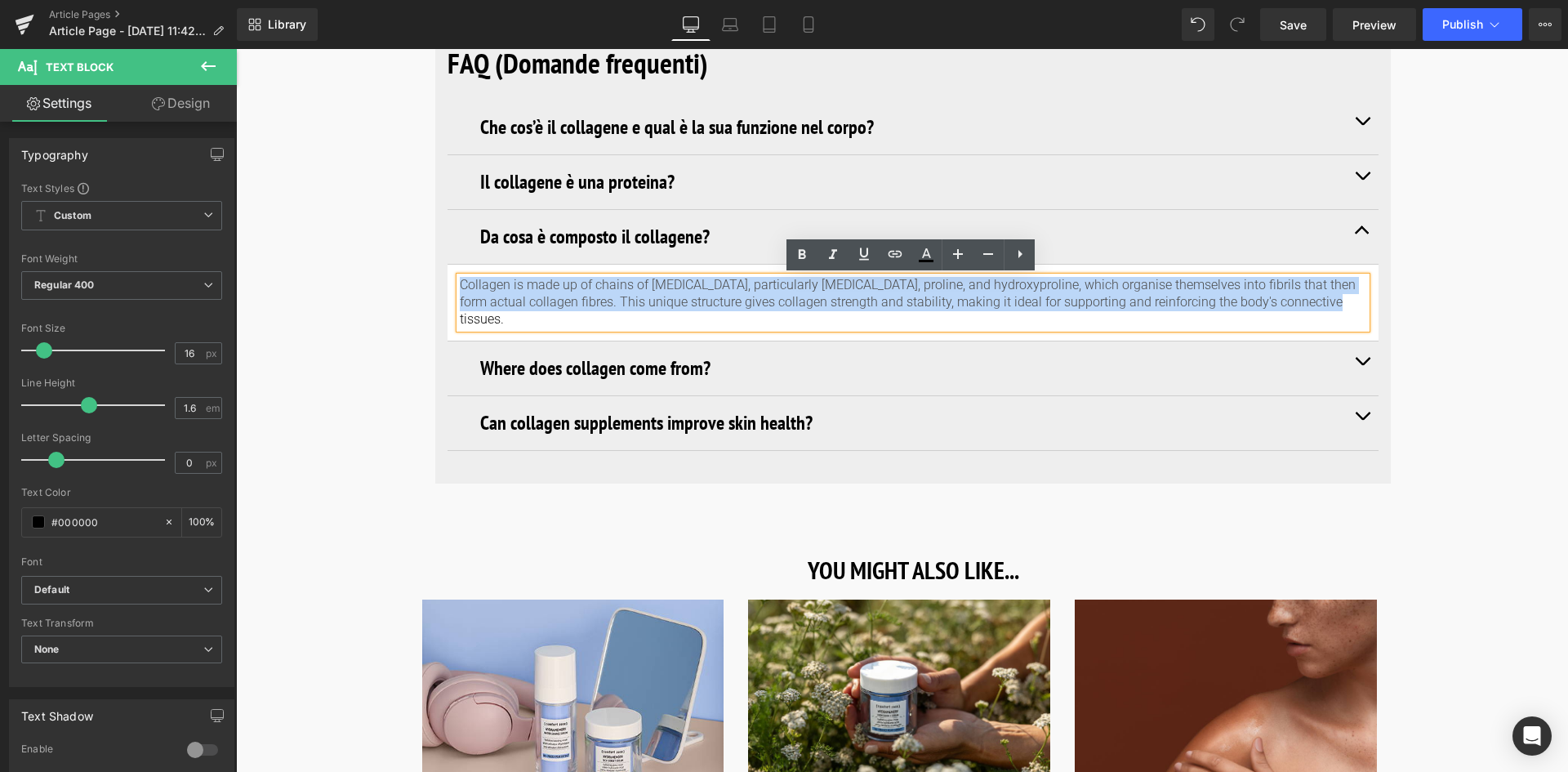
drag, startPoint x: 1314, startPoint y: 299, endPoint x: 450, endPoint y: 283, distance: 864.1
click at [450, 283] on article "Collagen is made up of chains of [MEDICAL_DATA], particularly [MEDICAL_DATA], p…" at bounding box center [913, 302] width 931 height 76
paste div
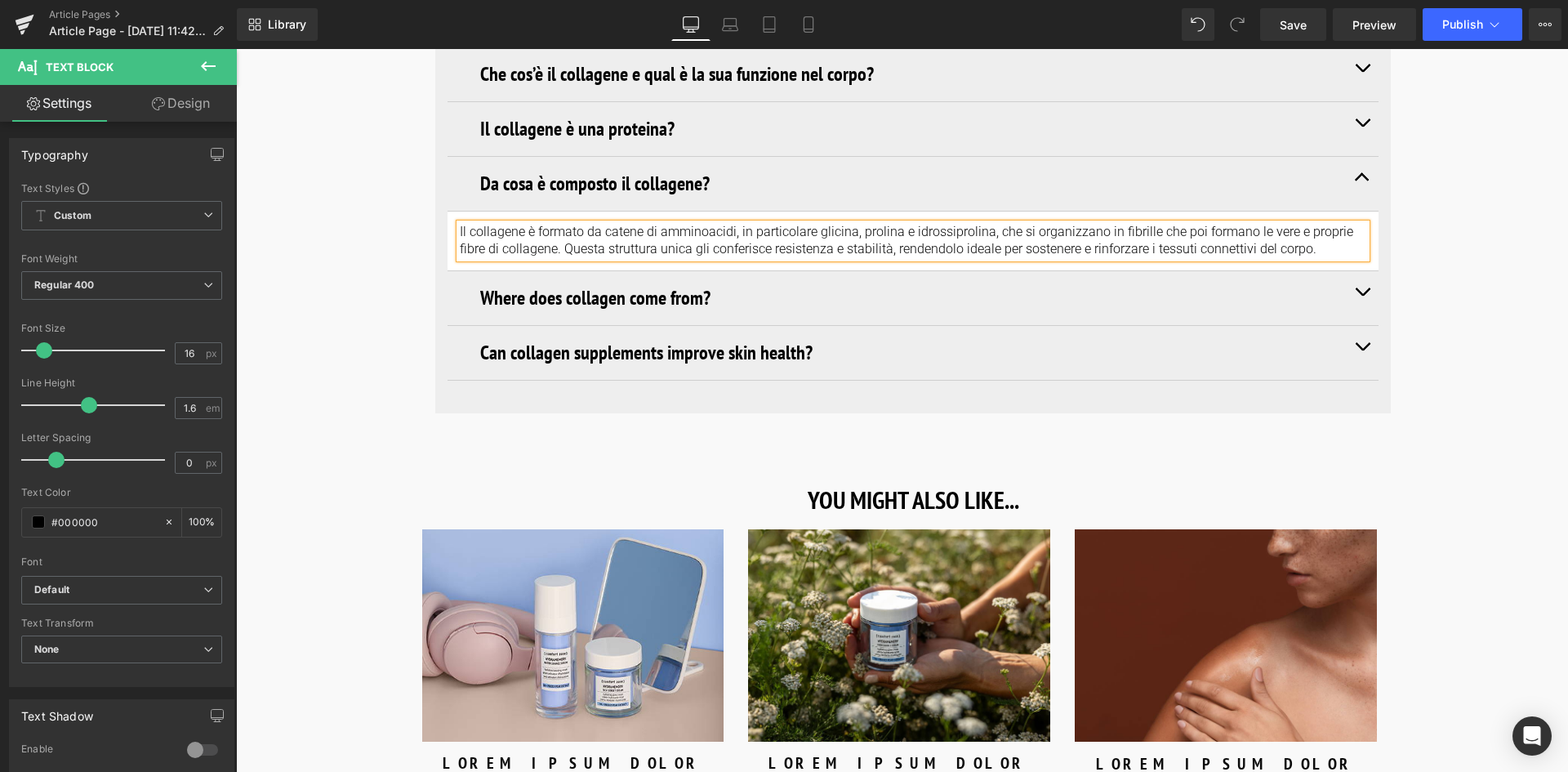
scroll to position [6291, 0]
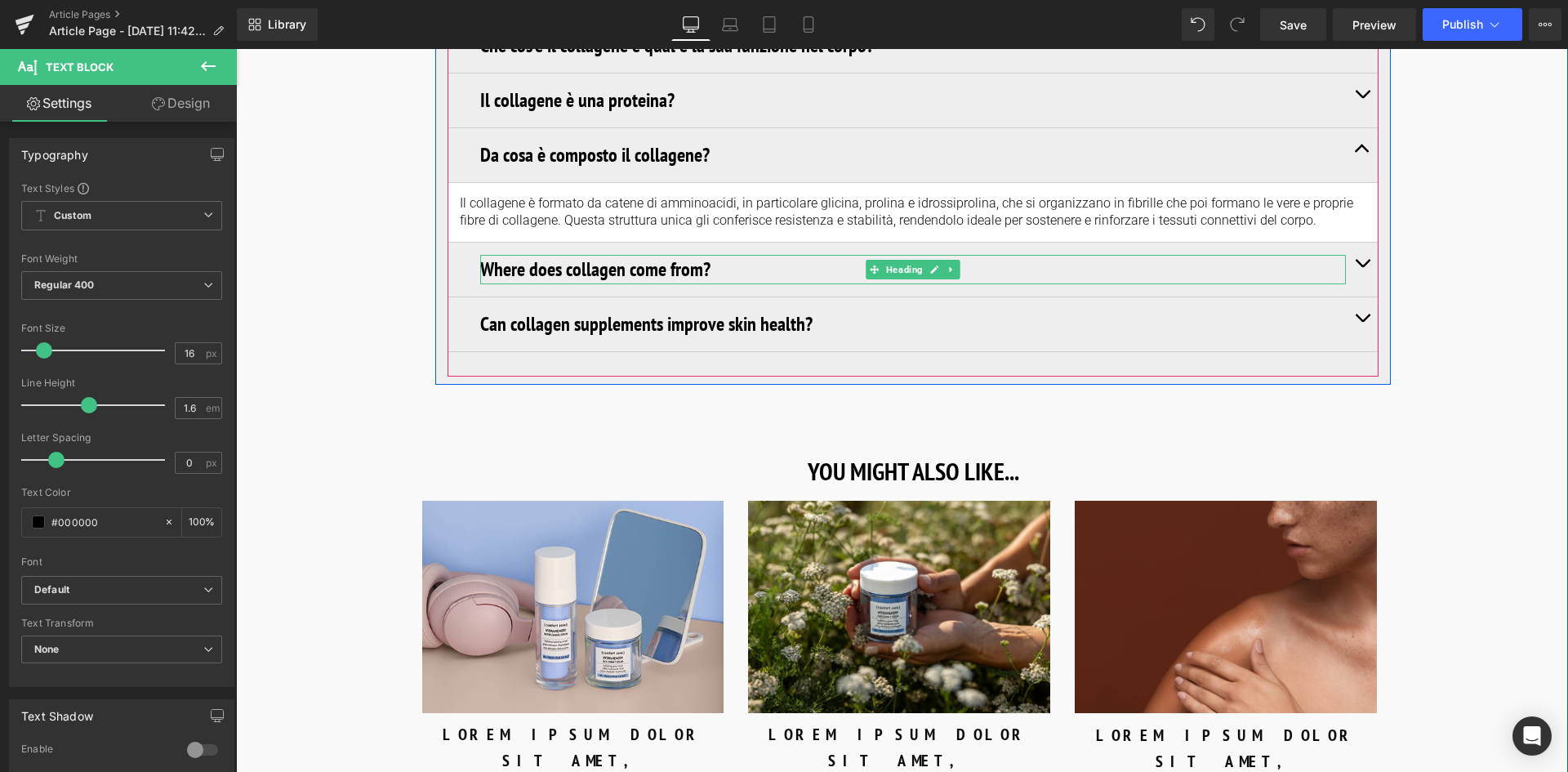
click at [688, 263] on h3 "Where does collagen come from?" at bounding box center [914, 269] width 866 height 29
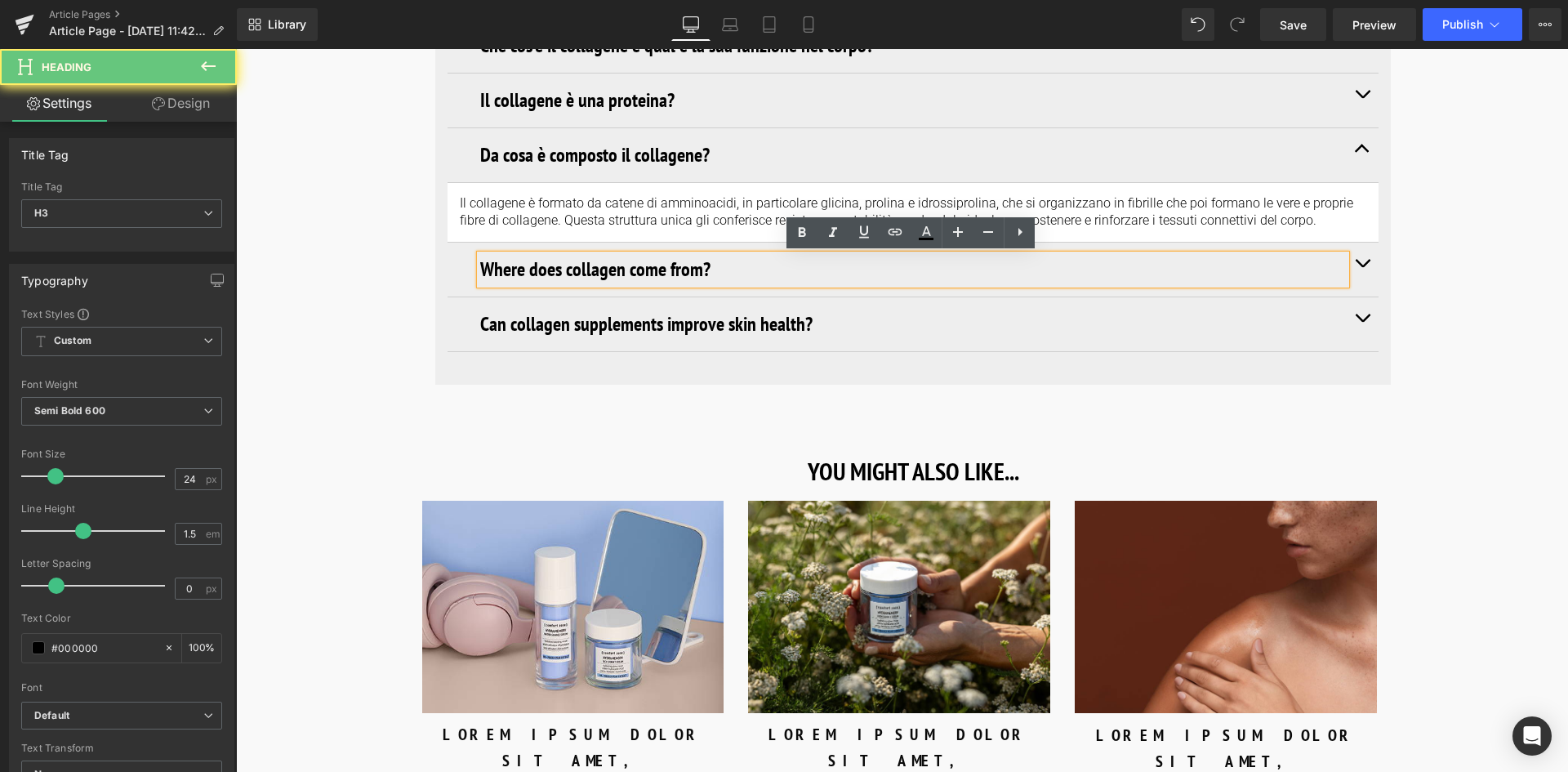
click at [738, 263] on h3 "Where does collagen come from?" at bounding box center [914, 269] width 866 height 29
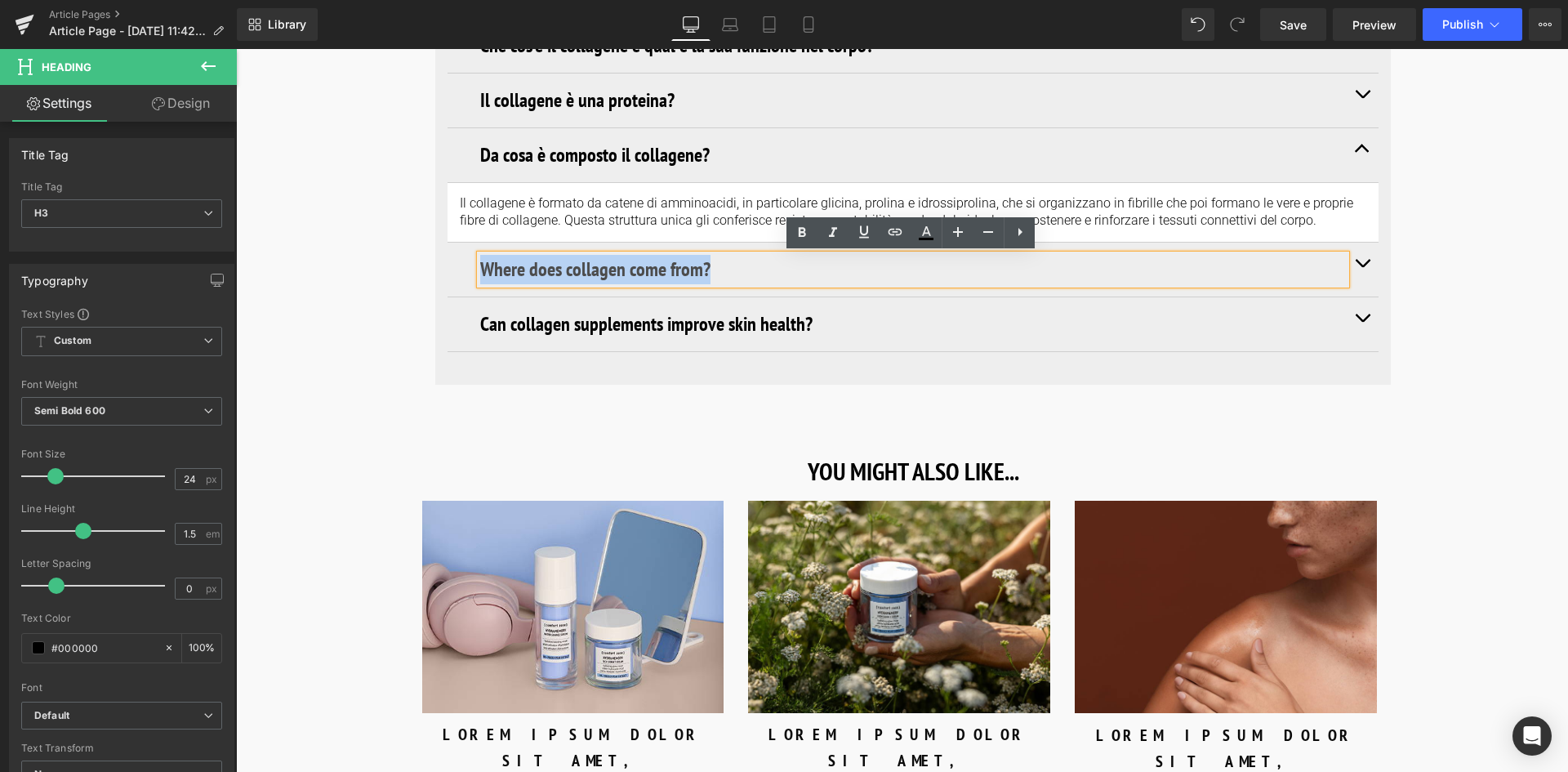
drag, startPoint x: 723, startPoint y: 269, endPoint x: 481, endPoint y: 276, distance: 242.1
click at [481, 276] on h3 "Where does collagen come from?" at bounding box center [914, 269] width 866 height 29
paste div
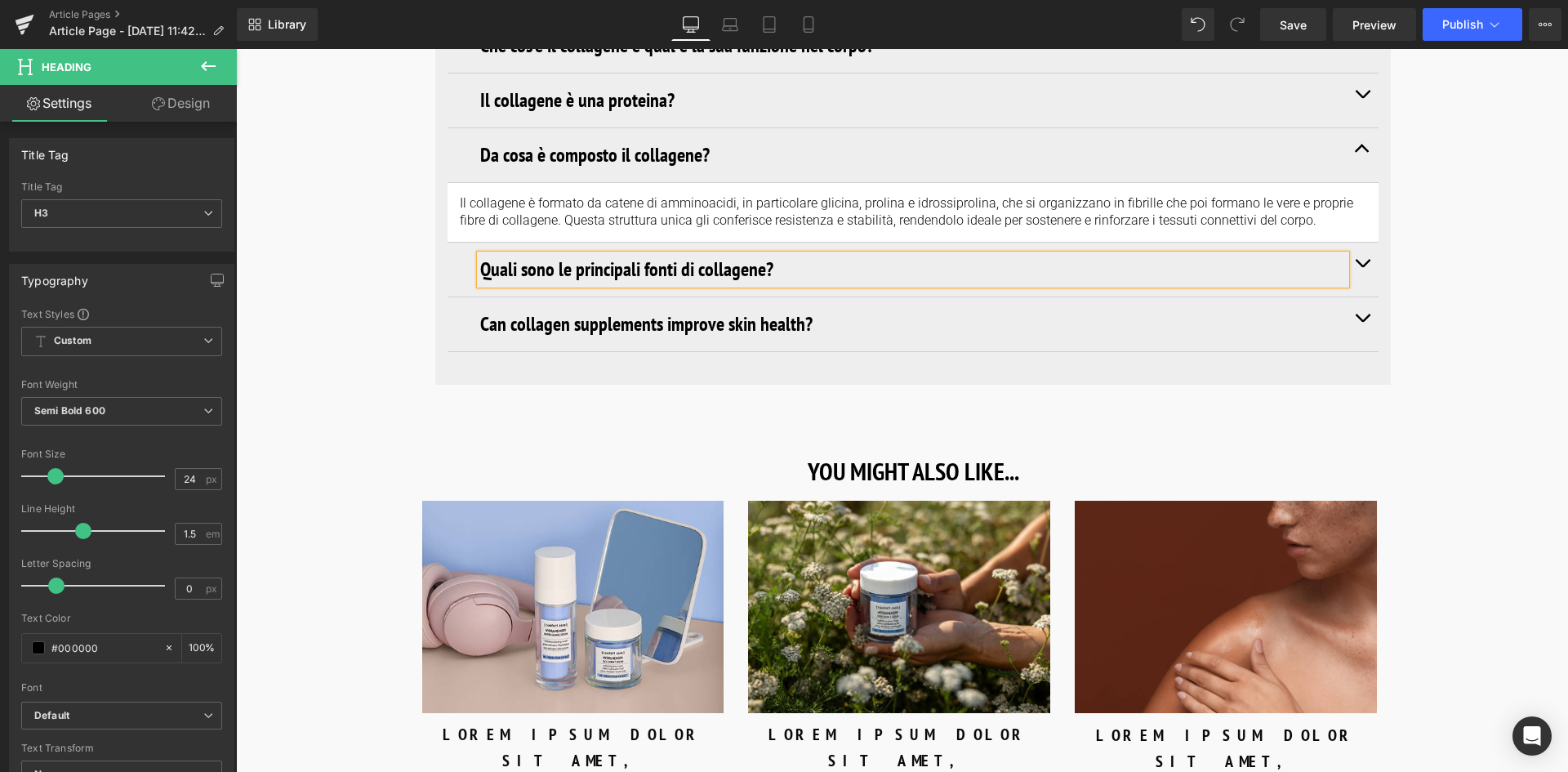
click at [1357, 269] on button "button" at bounding box center [1362, 269] width 33 height 54
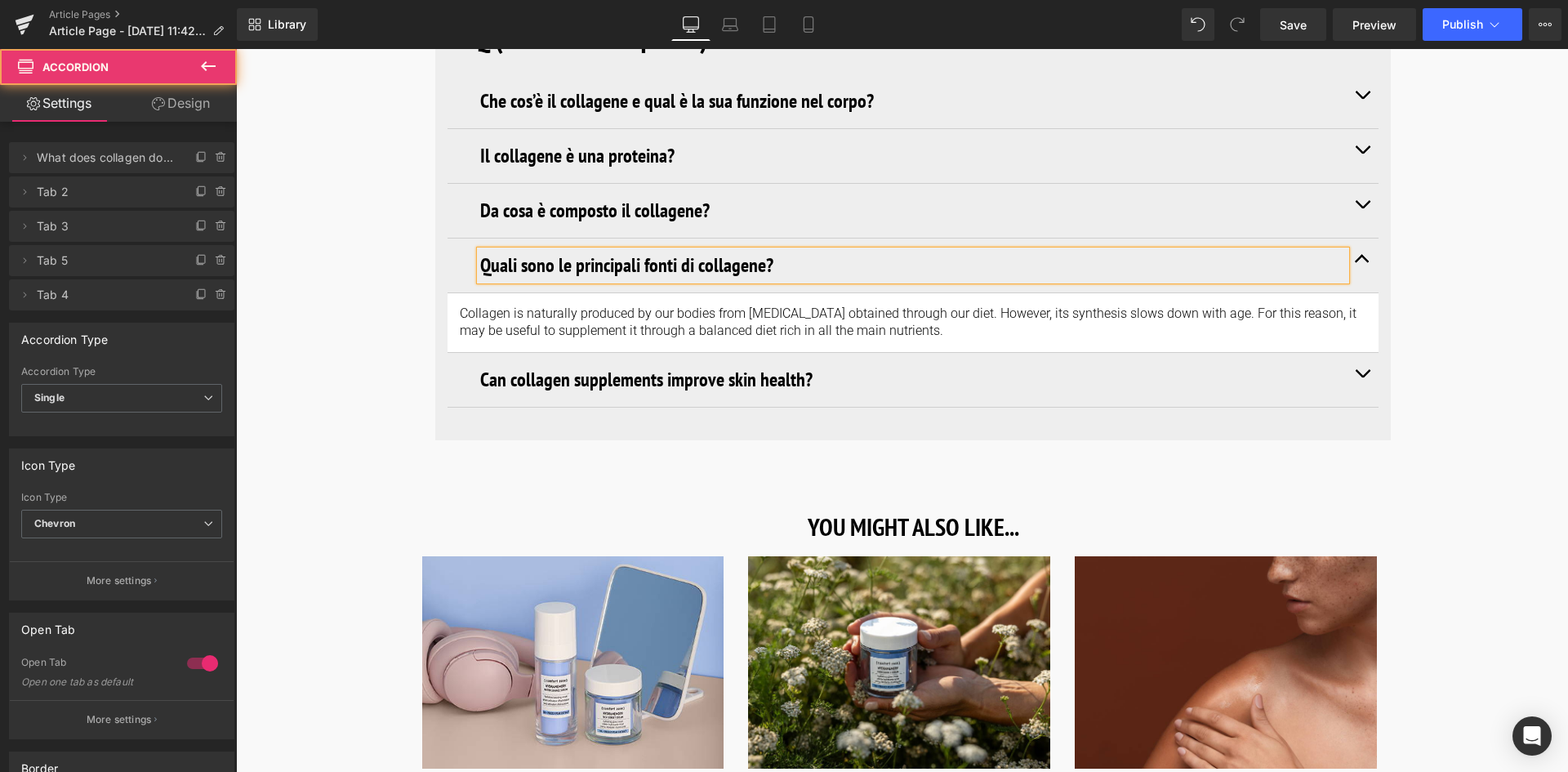
scroll to position [6232, 0]
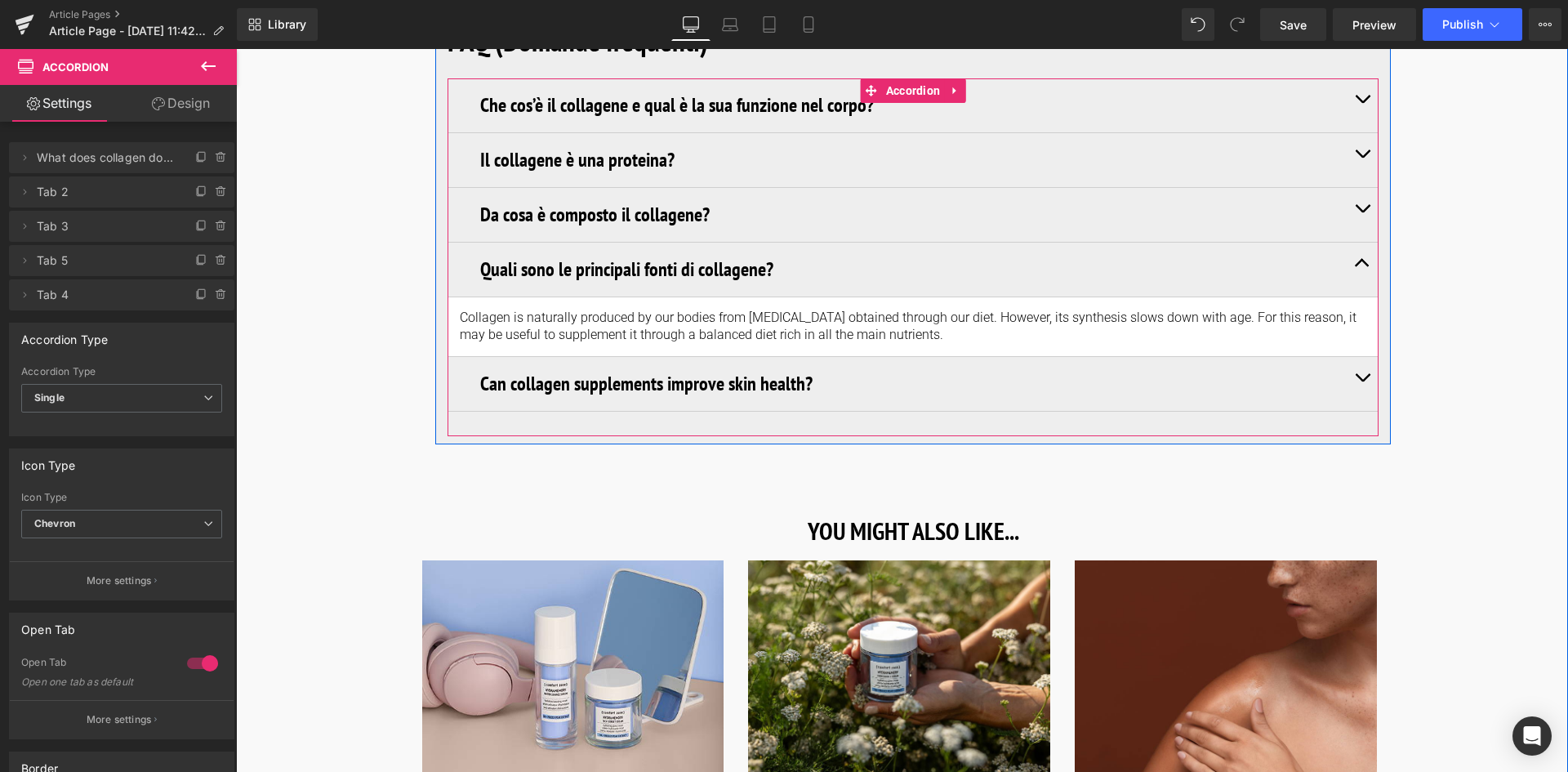
click at [850, 339] on div "Collagen is naturally produced by our bodies from [MEDICAL_DATA] obtained throu…" at bounding box center [913, 326] width 906 height 34
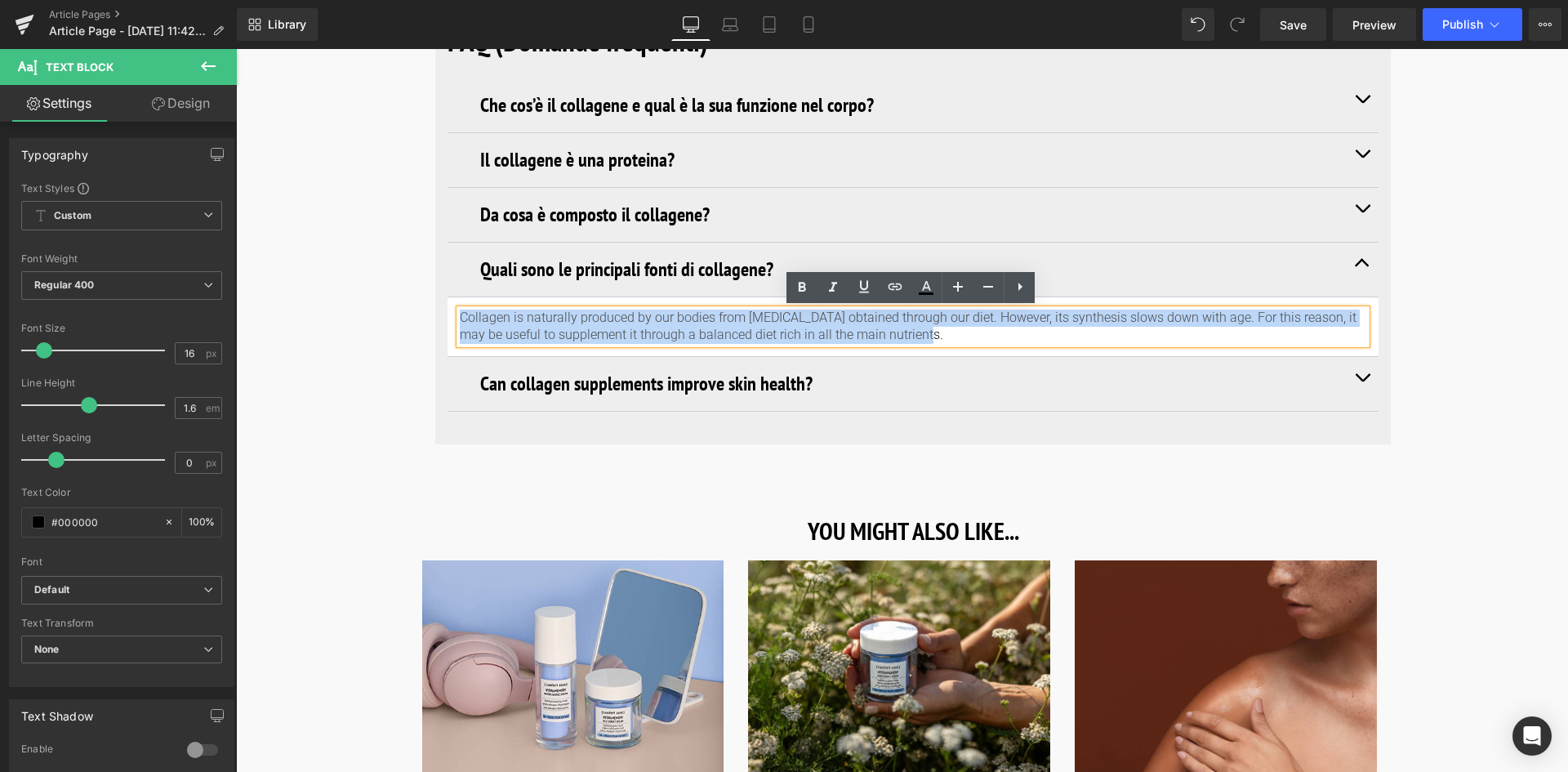
drag, startPoint x: 769, startPoint y: 340, endPoint x: 391, endPoint y: 310, distance: 379.2
paste div
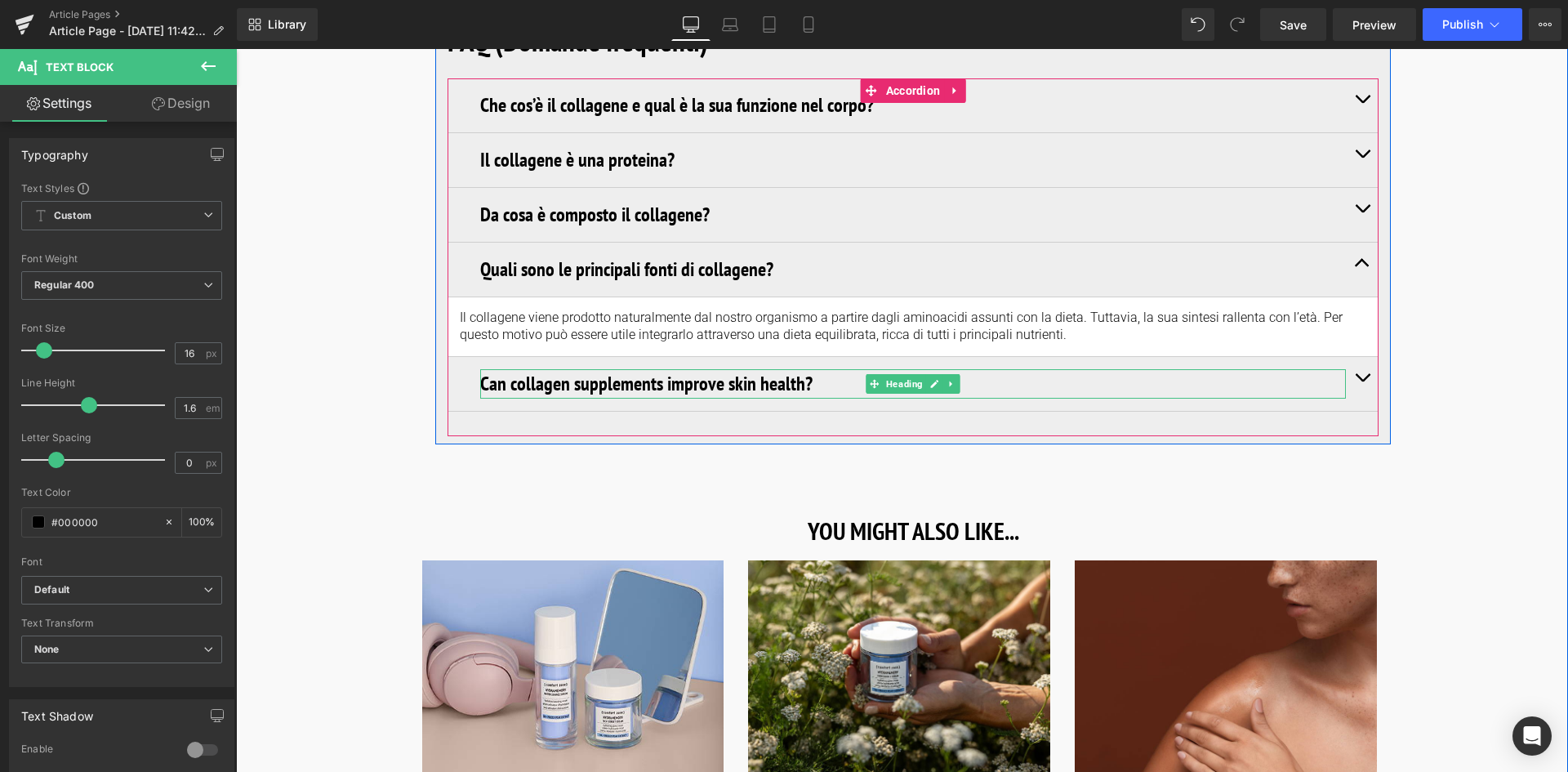
drag, startPoint x: 795, startPoint y: 375, endPoint x: 806, endPoint y: 381, distance: 12.5
click at [795, 375] on h3 "Can collagen supplements improve skin health?" at bounding box center [914, 384] width 866 height 29
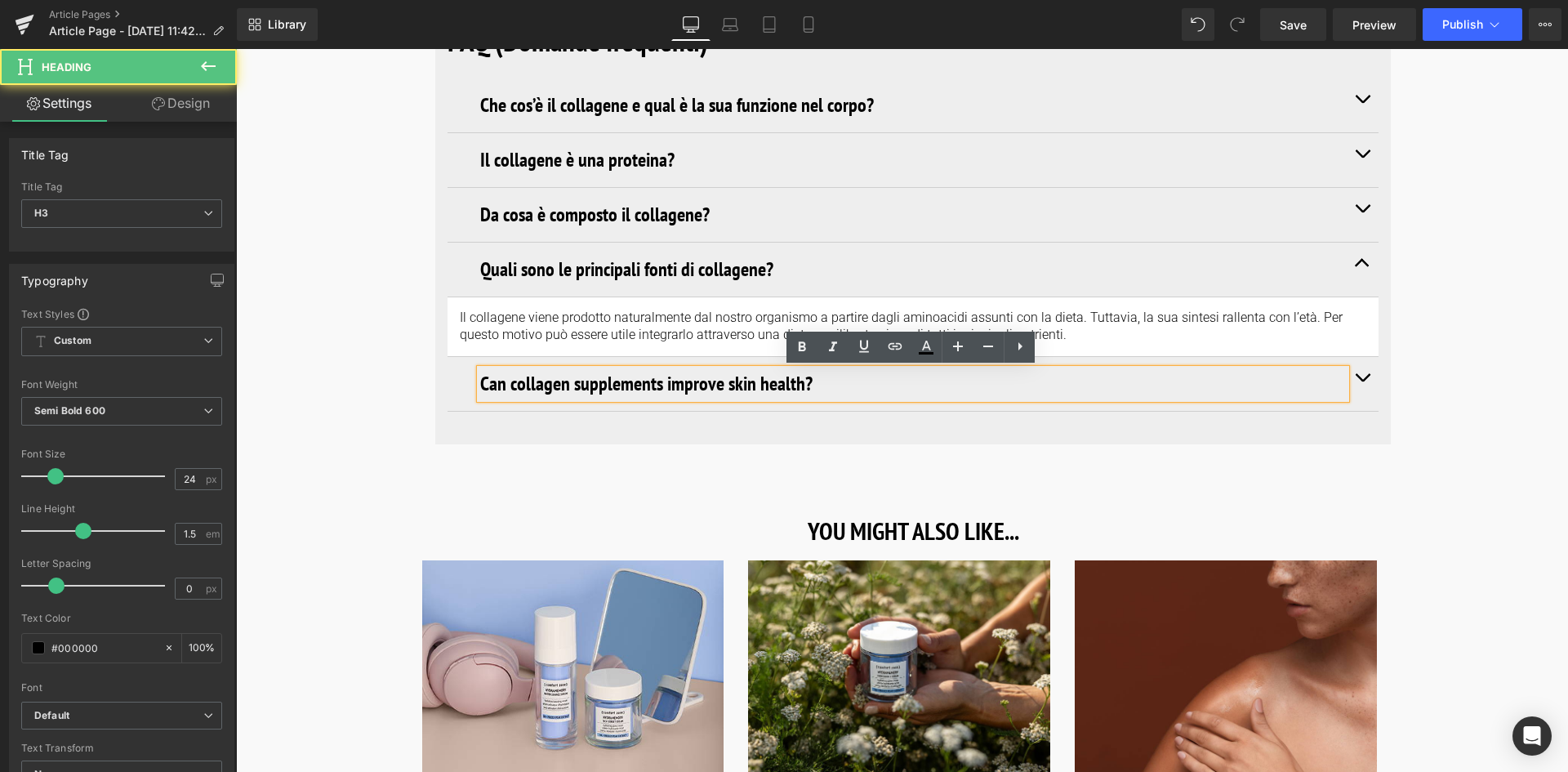
click at [806, 381] on h3 "Can collagen supplements improve skin health?" at bounding box center [914, 384] width 866 height 29
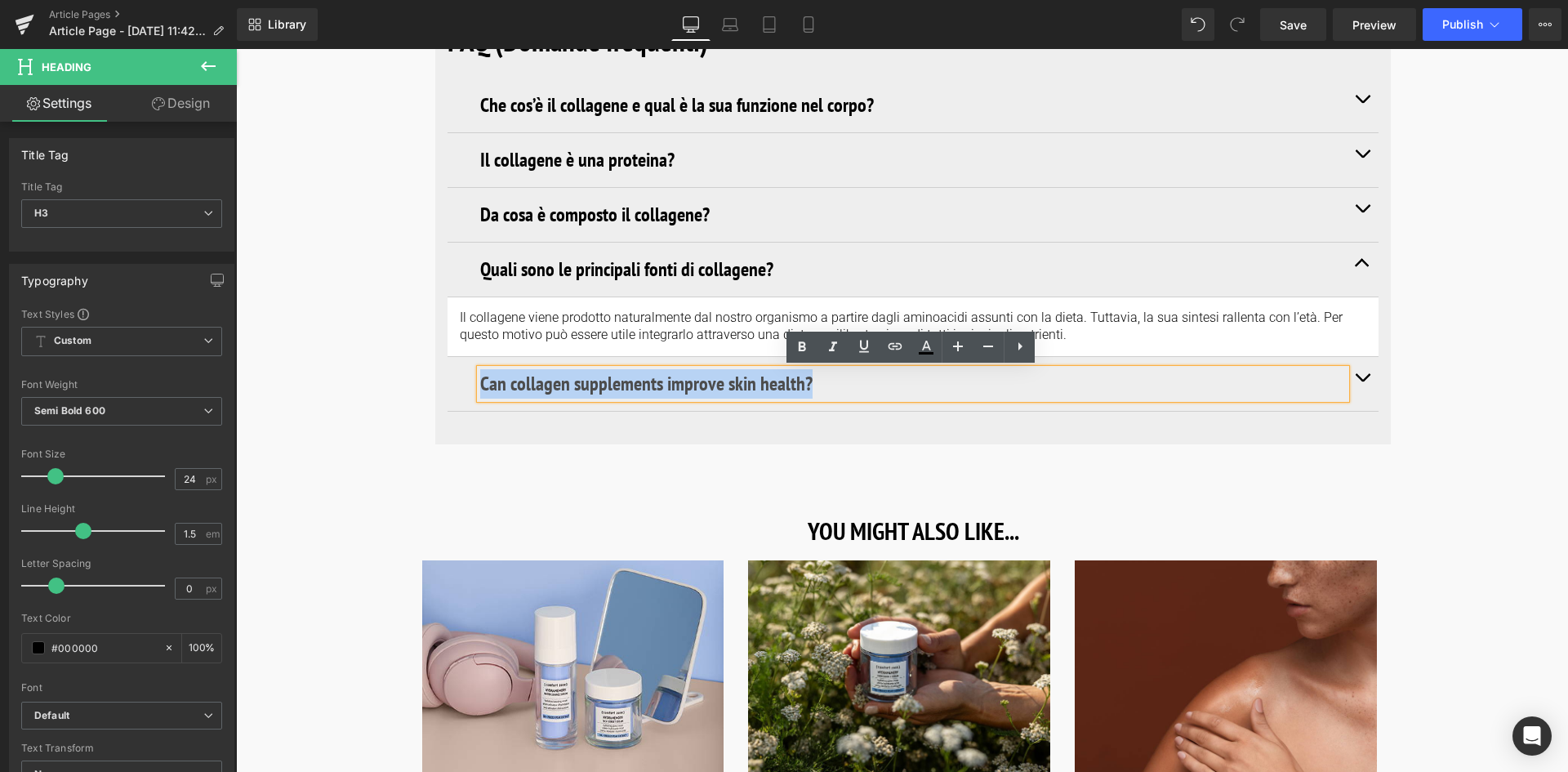
drag, startPoint x: 676, startPoint y: 381, endPoint x: 466, endPoint y: 383, distance: 210.0
click at [466, 383] on div "Can collagen supplements improve skin health? Heading" at bounding box center [913, 385] width 931 height 55
paste div
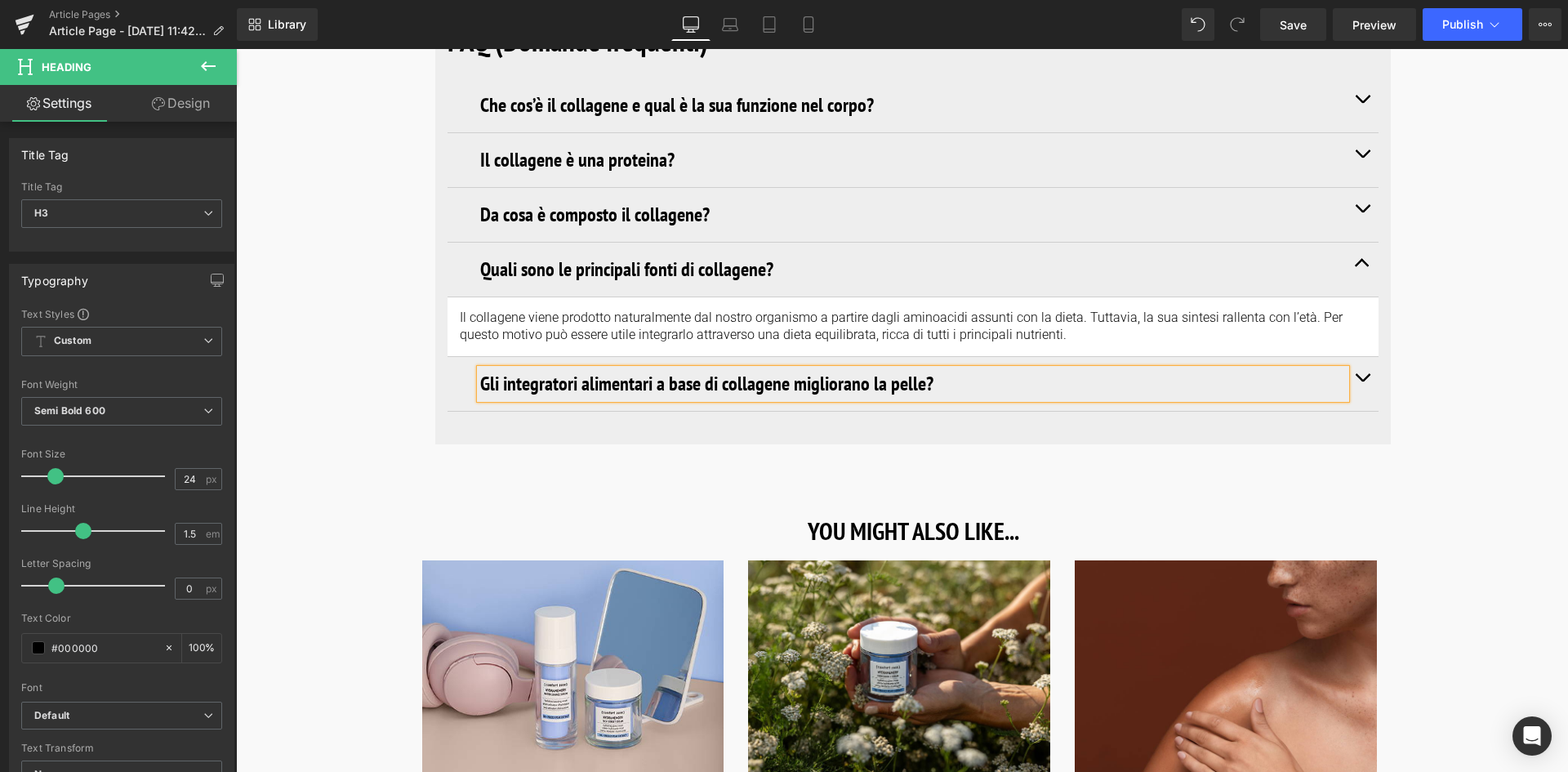
click at [1367, 379] on button "button" at bounding box center [1362, 384] width 33 height 54
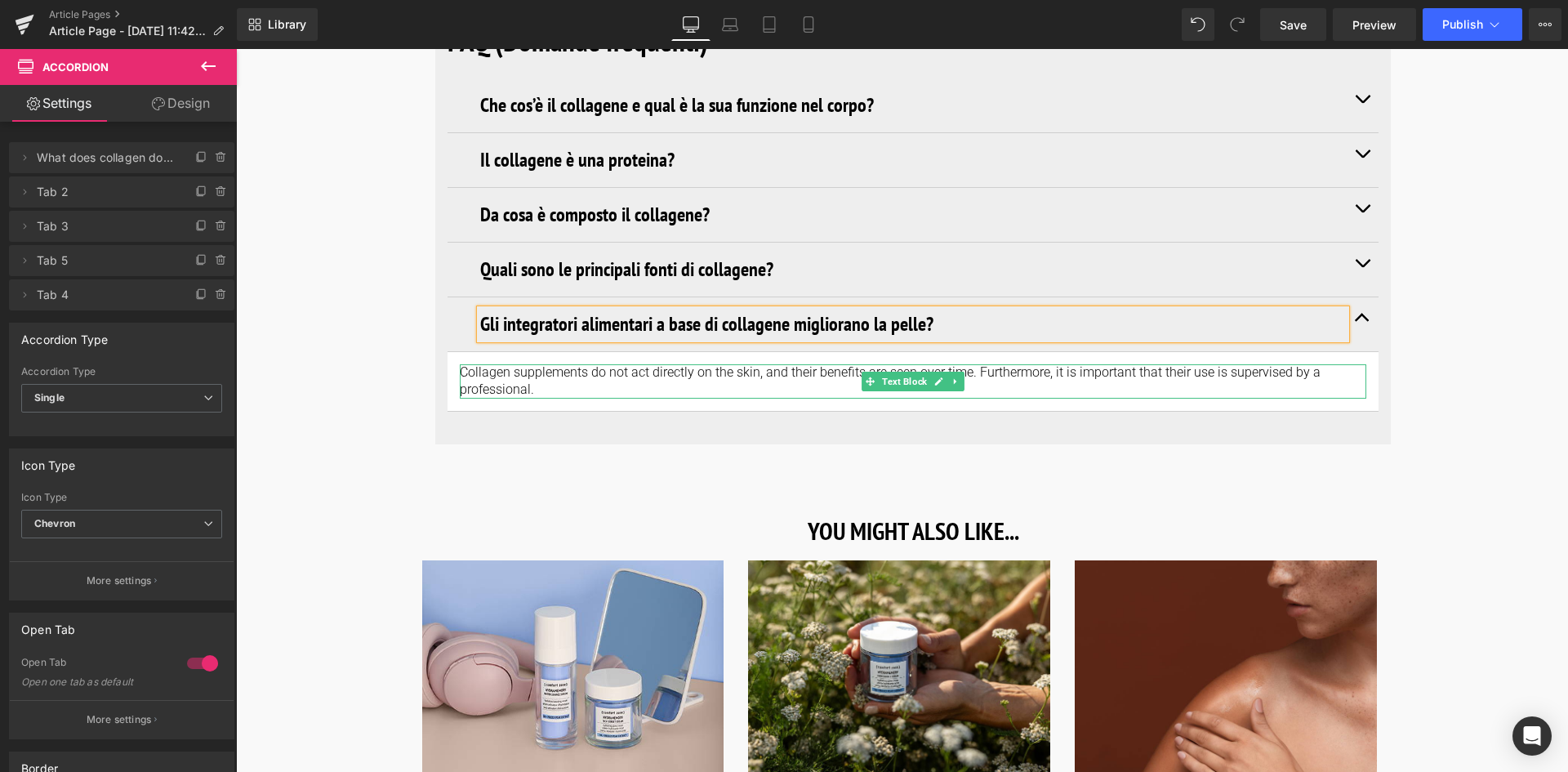
drag, startPoint x: 557, startPoint y: 390, endPoint x: 542, endPoint y: 392, distance: 15.1
click at [557, 390] on p "Collagen supplements do not act directly on the skin, and their benefits are se…" at bounding box center [913, 381] width 906 height 34
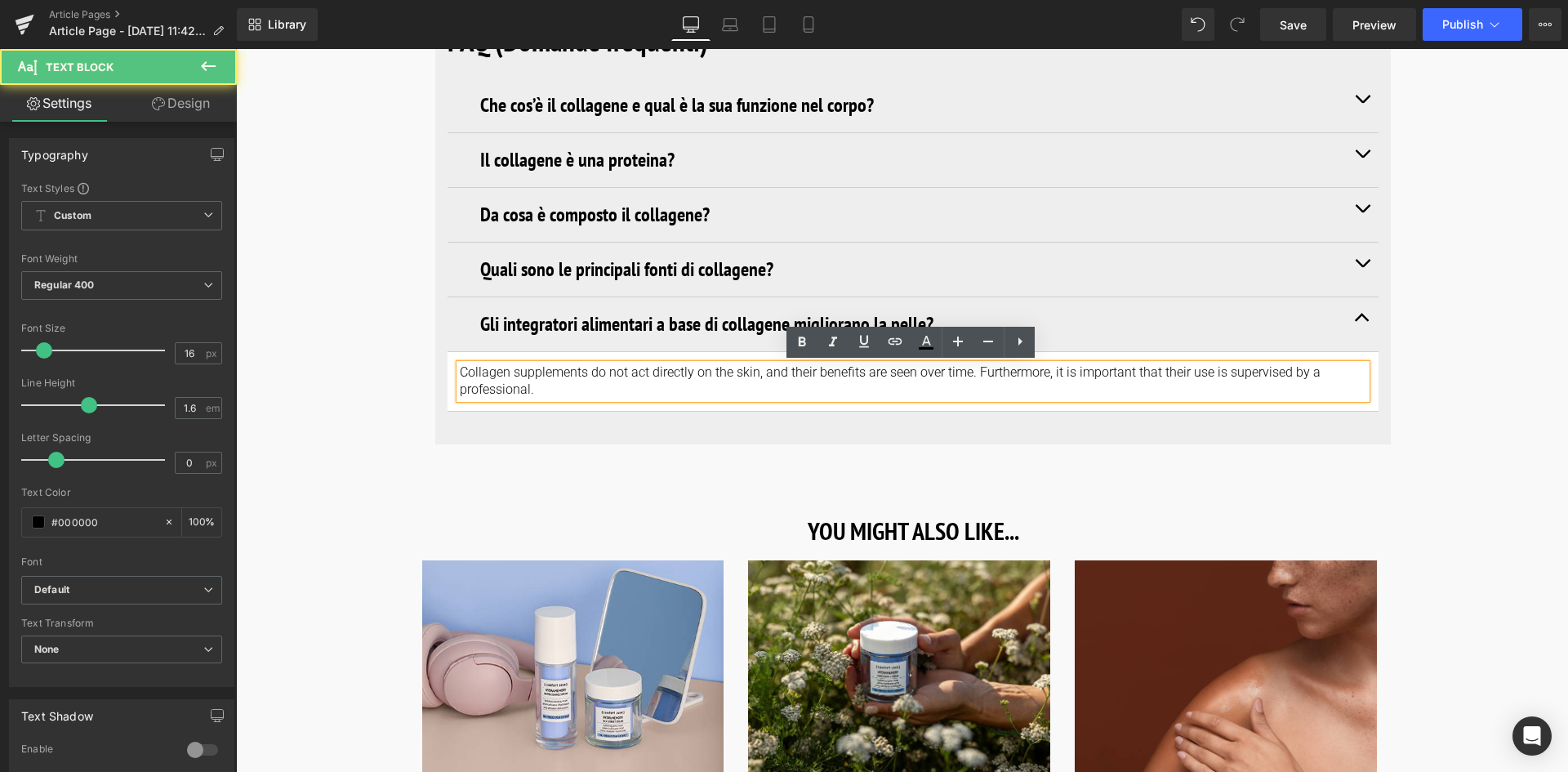
click at [542, 392] on p "Collagen supplements do not act directly on the skin, and their benefits are se…" at bounding box center [913, 381] width 906 height 34
drag, startPoint x: 481, startPoint y: 386, endPoint x: 449, endPoint y: 365, distance: 38.3
click at [449, 365] on article "Collagen supplements do not act directly on the skin, and their benefits are se…" at bounding box center [913, 382] width 931 height 60
paste div
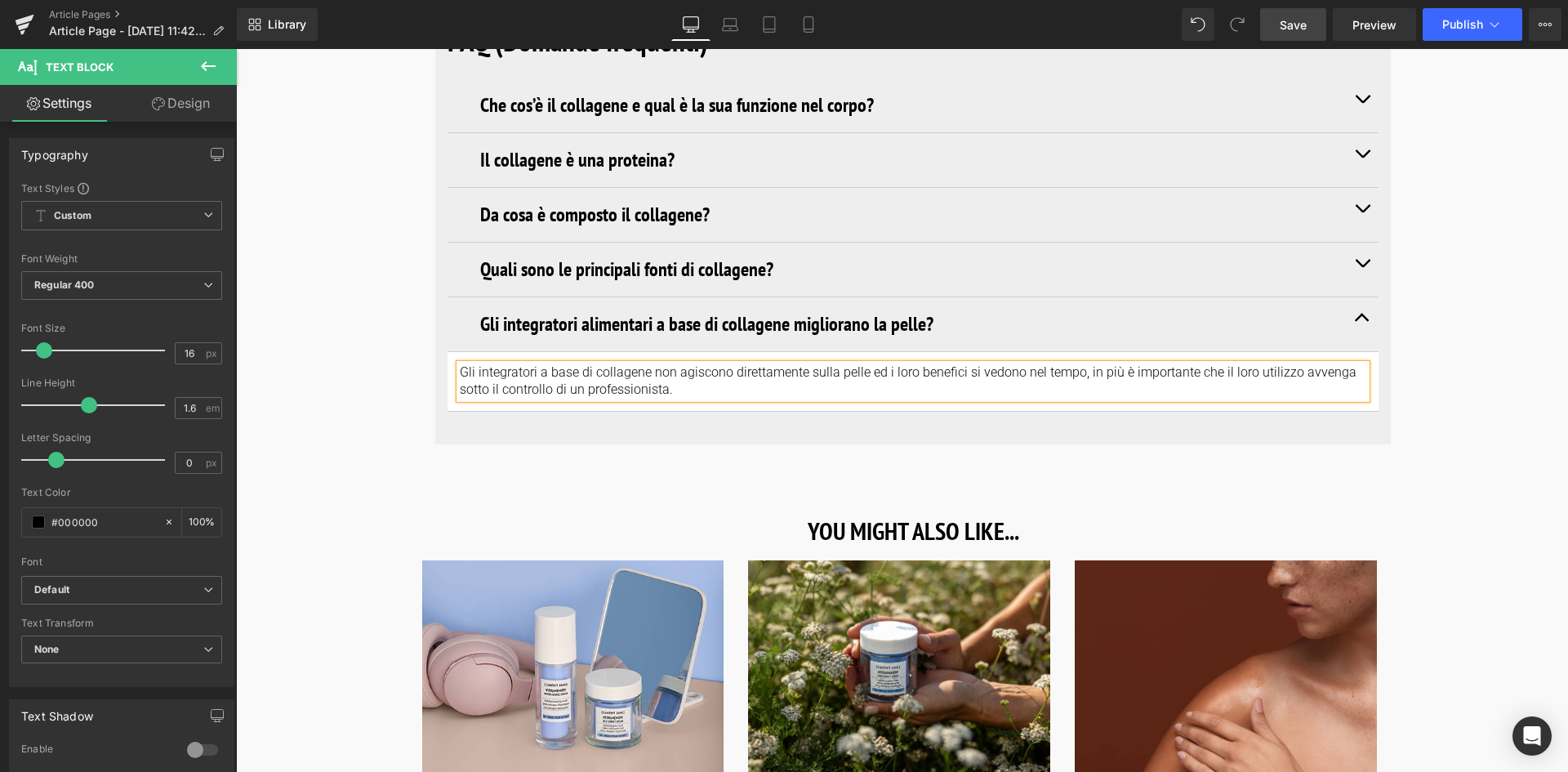
click at [1297, 19] on span "Save" at bounding box center [1292, 25] width 27 height 17
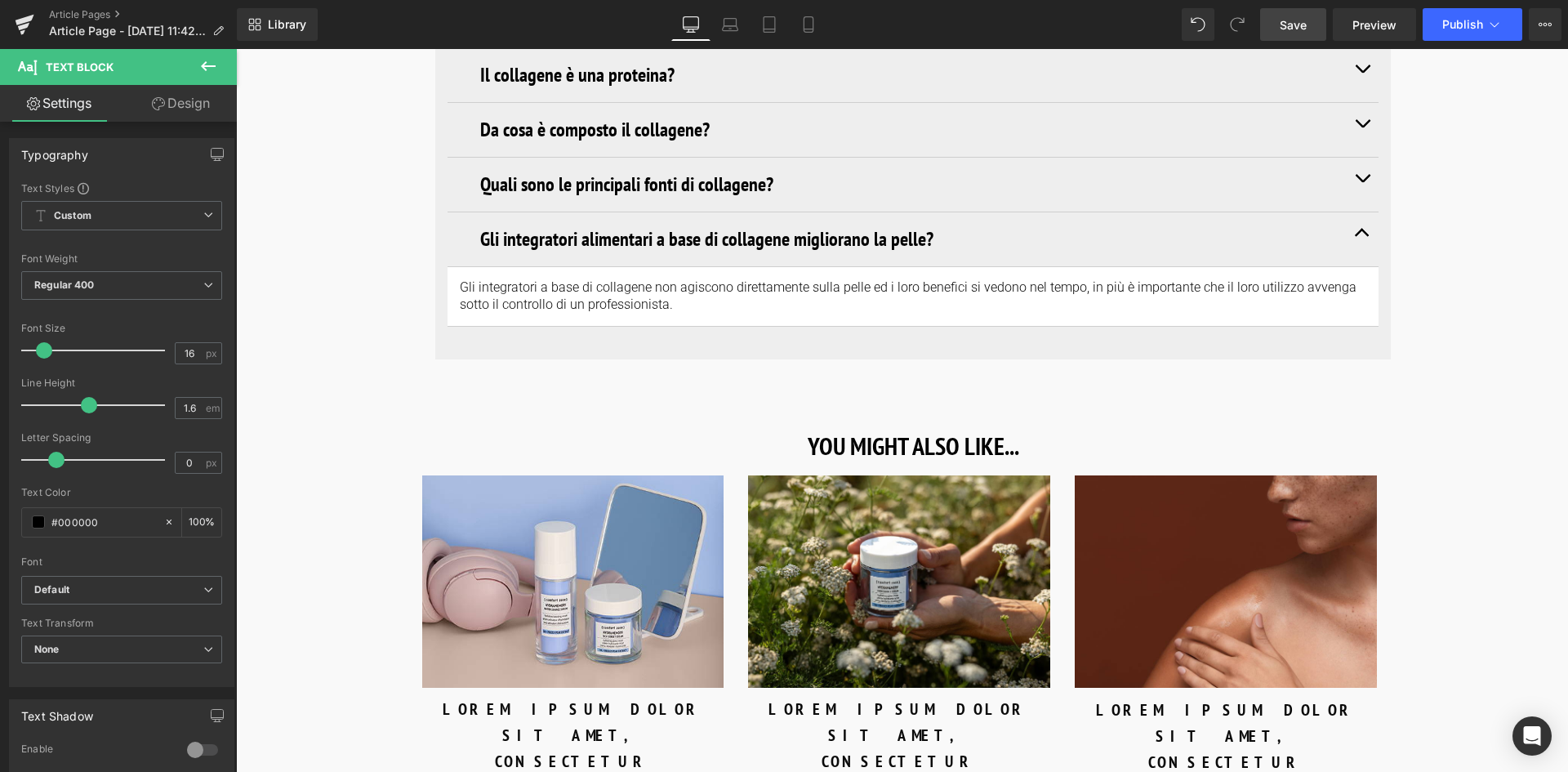
scroll to position [6395, 0]
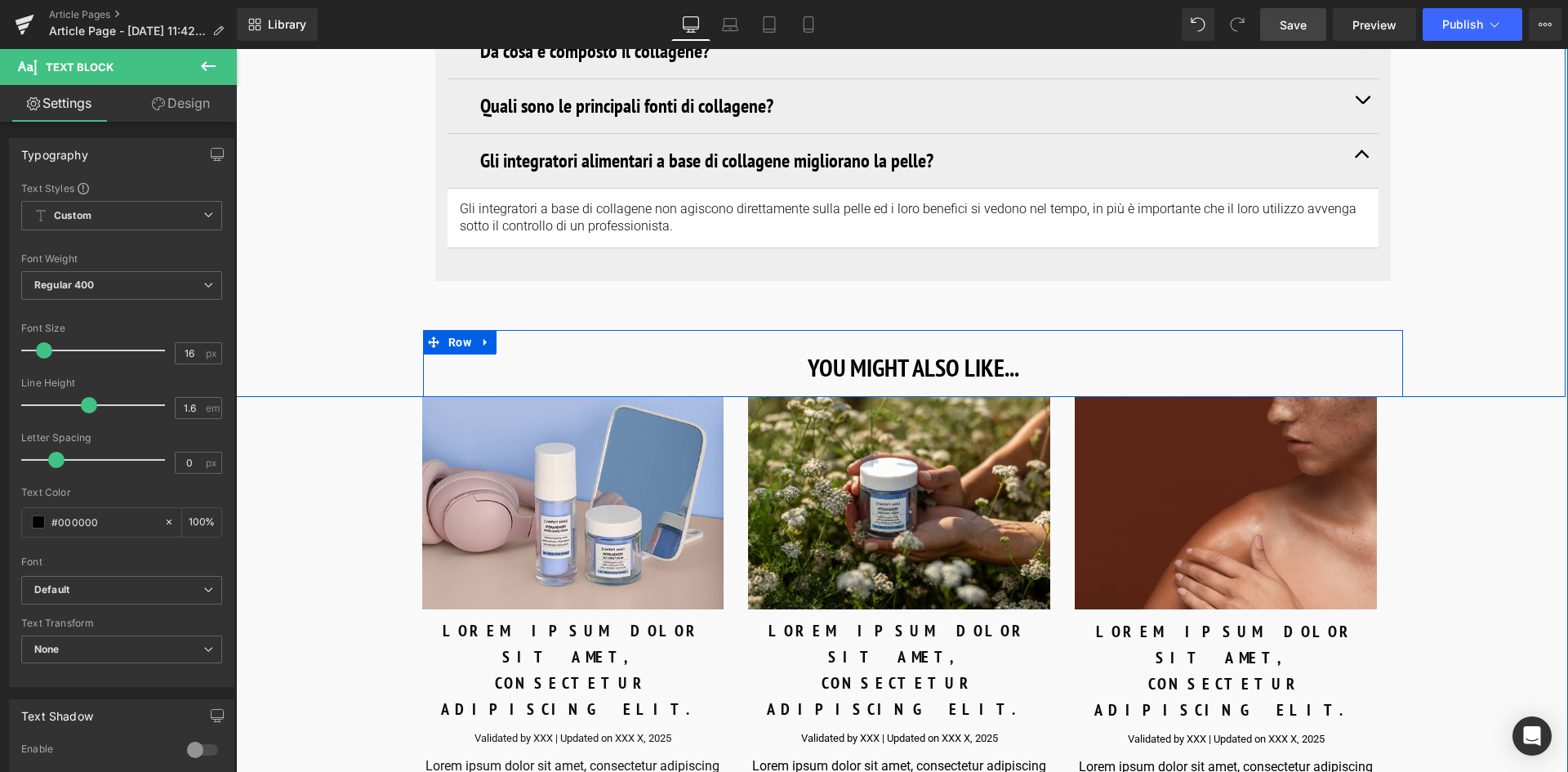
drag, startPoint x: 968, startPoint y: 370, endPoint x: 1041, endPoint y: 365, distance: 73.2
click at [968, 370] on h3 "YOU MIGHT ALSO LIKE..." at bounding box center [914, 367] width 956 height 27
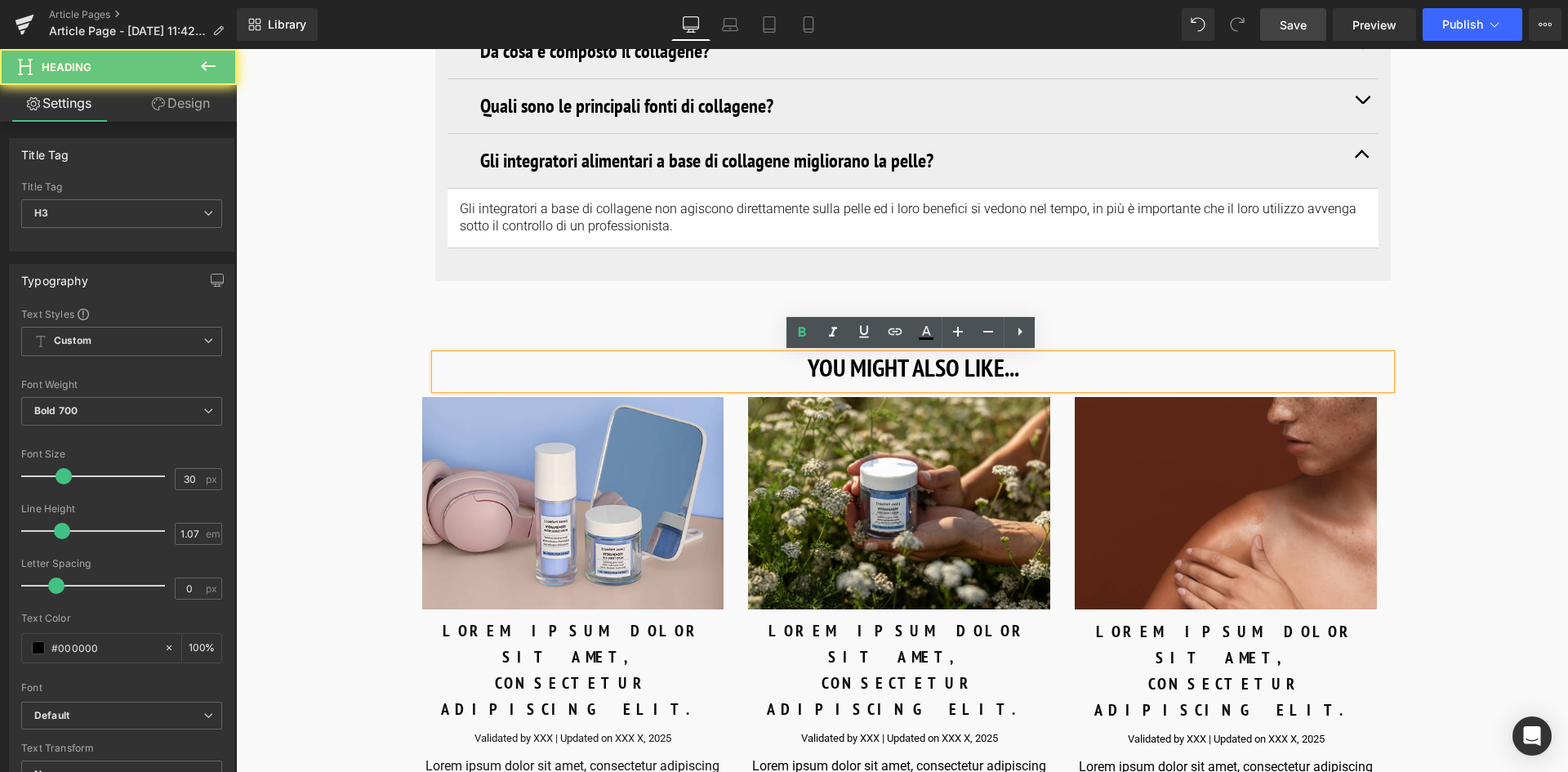
click at [1041, 365] on h3 "YOU MIGHT ALSO LIKE..." at bounding box center [914, 367] width 956 height 27
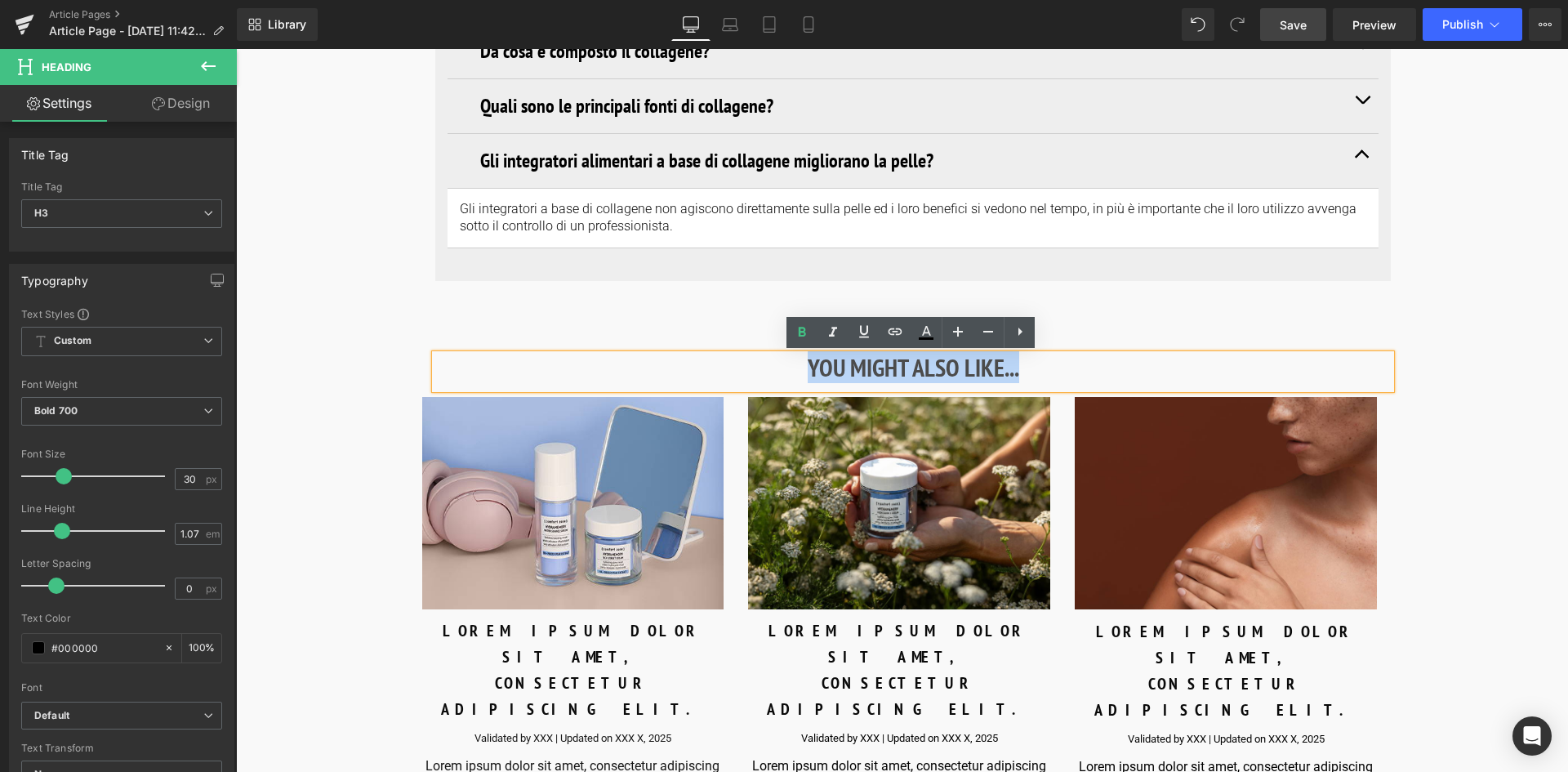
drag, startPoint x: 1027, startPoint y: 370, endPoint x: 805, endPoint y: 375, distance: 222.1
click at [805, 375] on h3 "YOU MIGHT ALSO LIKE..." at bounding box center [914, 367] width 956 height 27
paste div
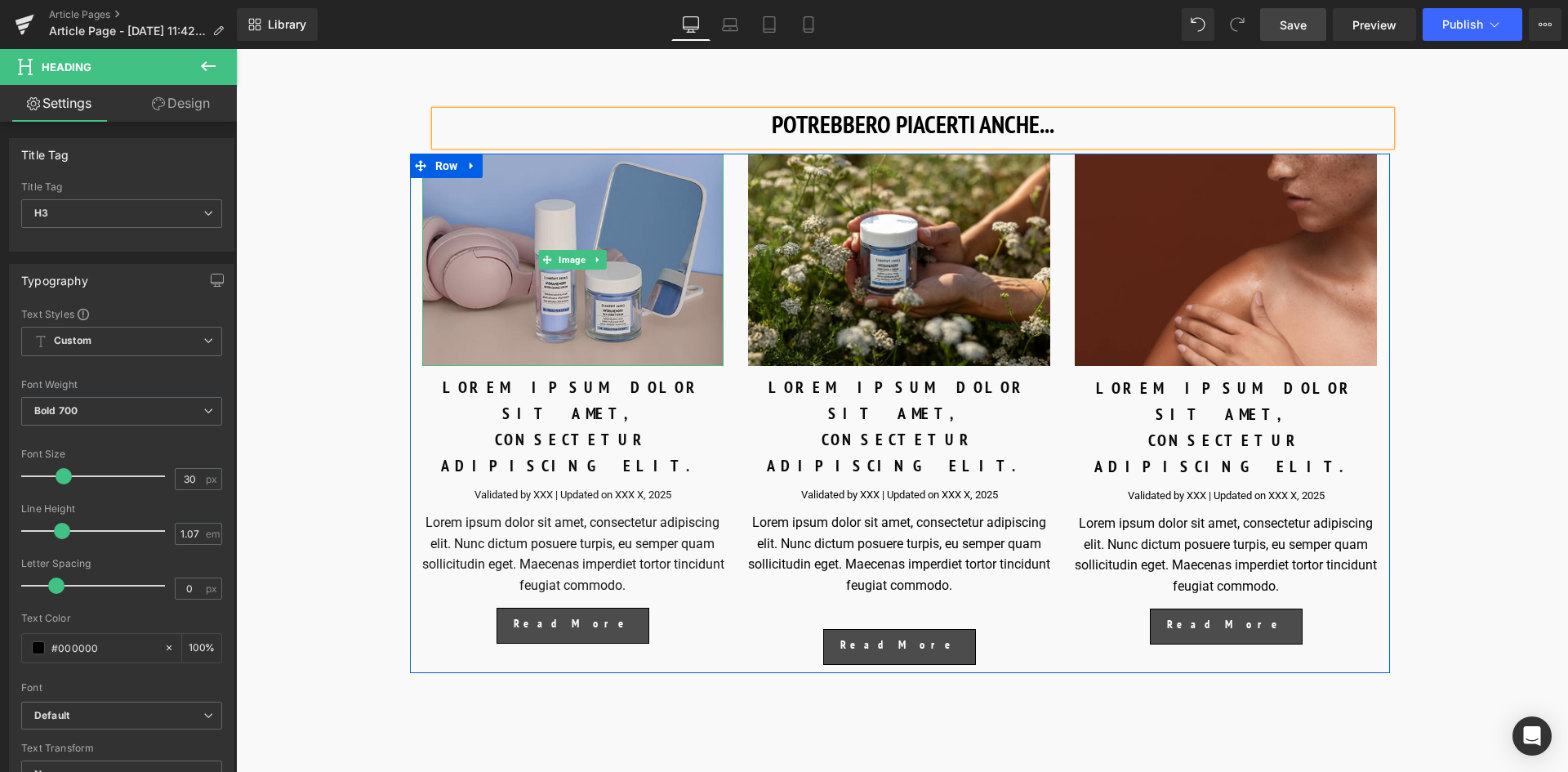
scroll to position [6640, 0]
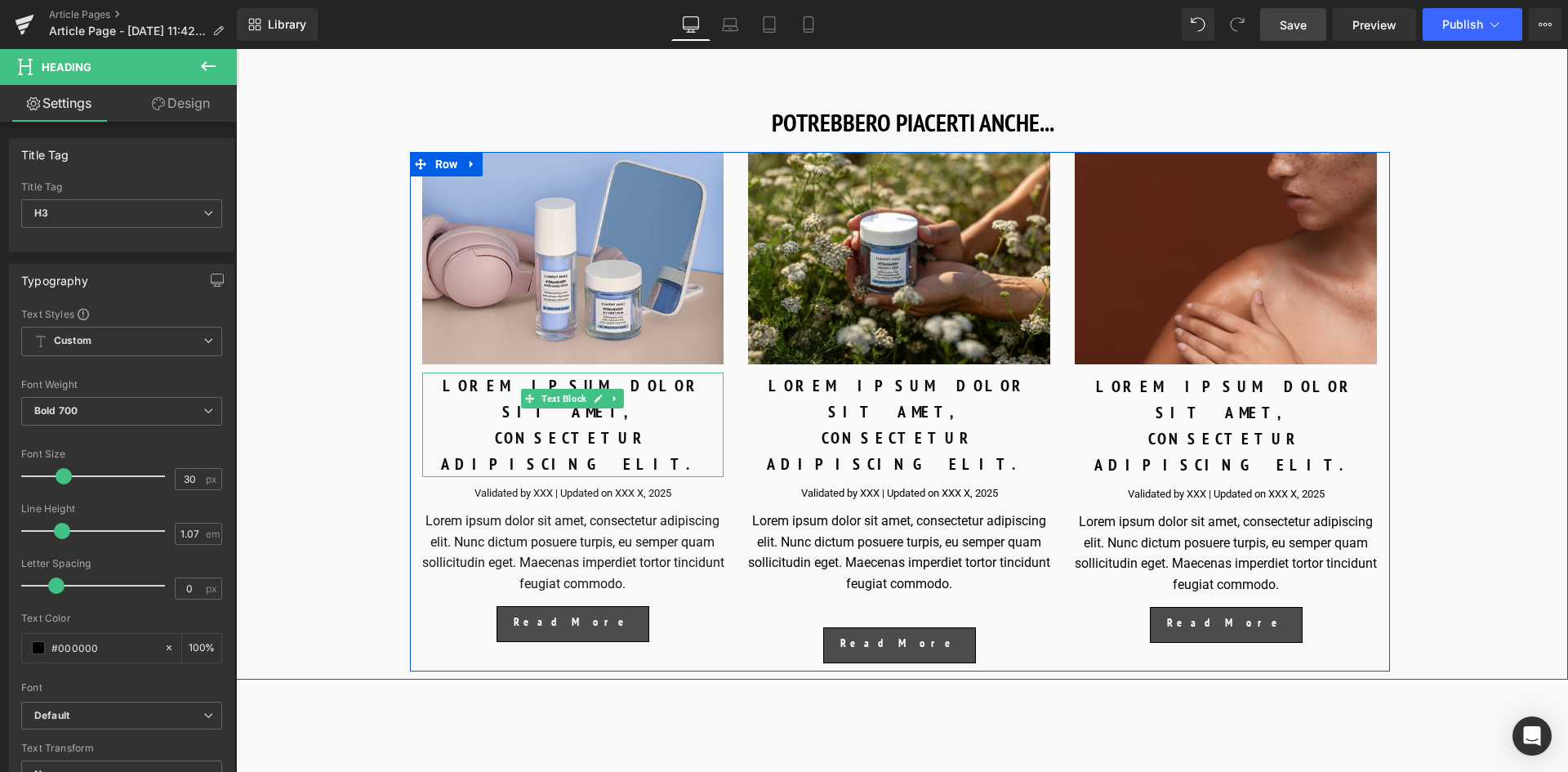
click at [627, 409] on div "LOREM IPSUM DOLOR SIT AMET, CONSECTETUR ADIPISCING ELIT." at bounding box center [573, 425] width 302 height 104
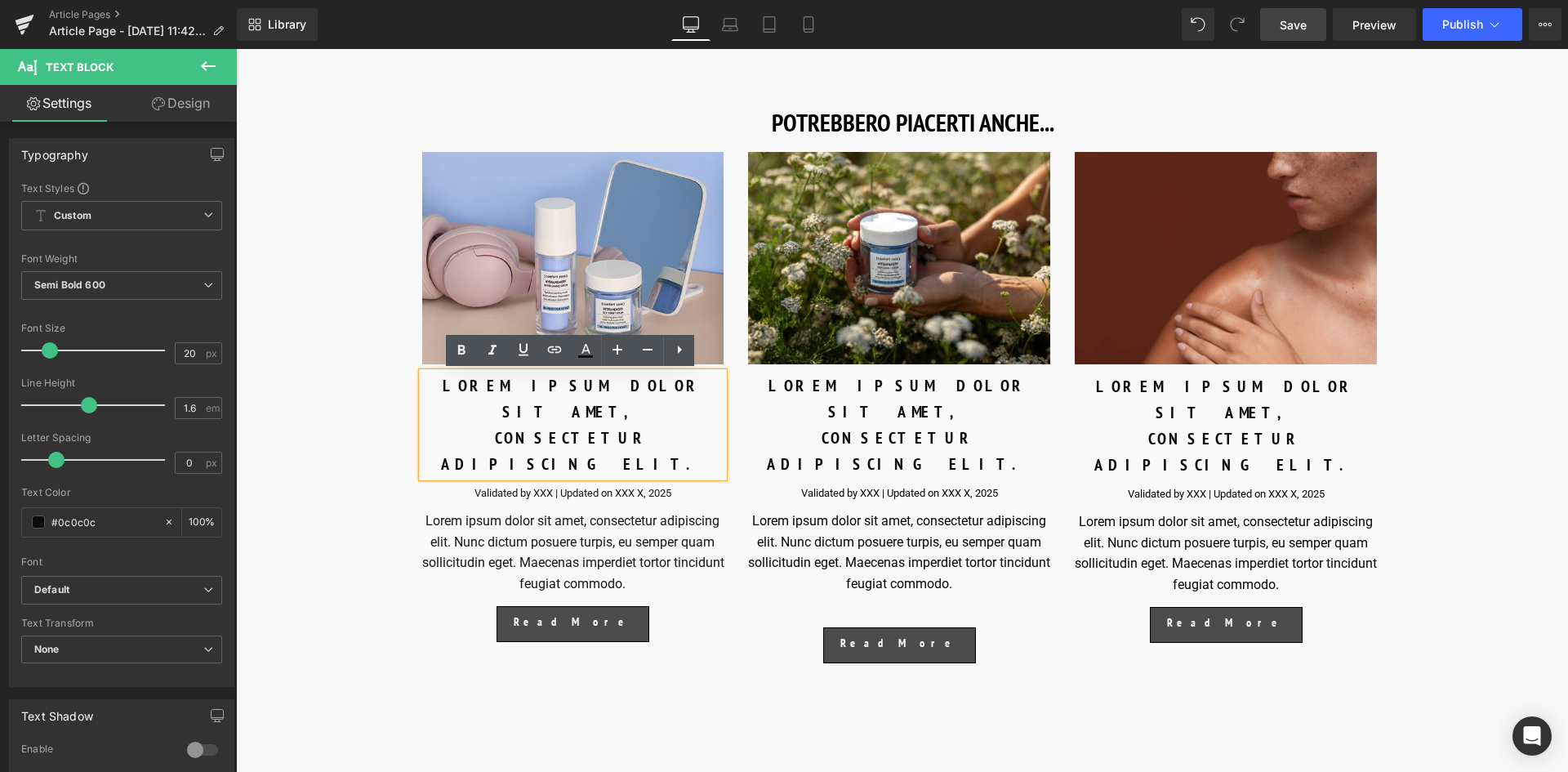
drag, startPoint x: 626, startPoint y: 409, endPoint x: 474, endPoint y: 397, distance: 152.5
click at [474, 397] on div "LOREM IPSUM DOLOR SIT AMET, CONSECTETUR ADIPISCING ELIT." at bounding box center [573, 425] width 302 height 104
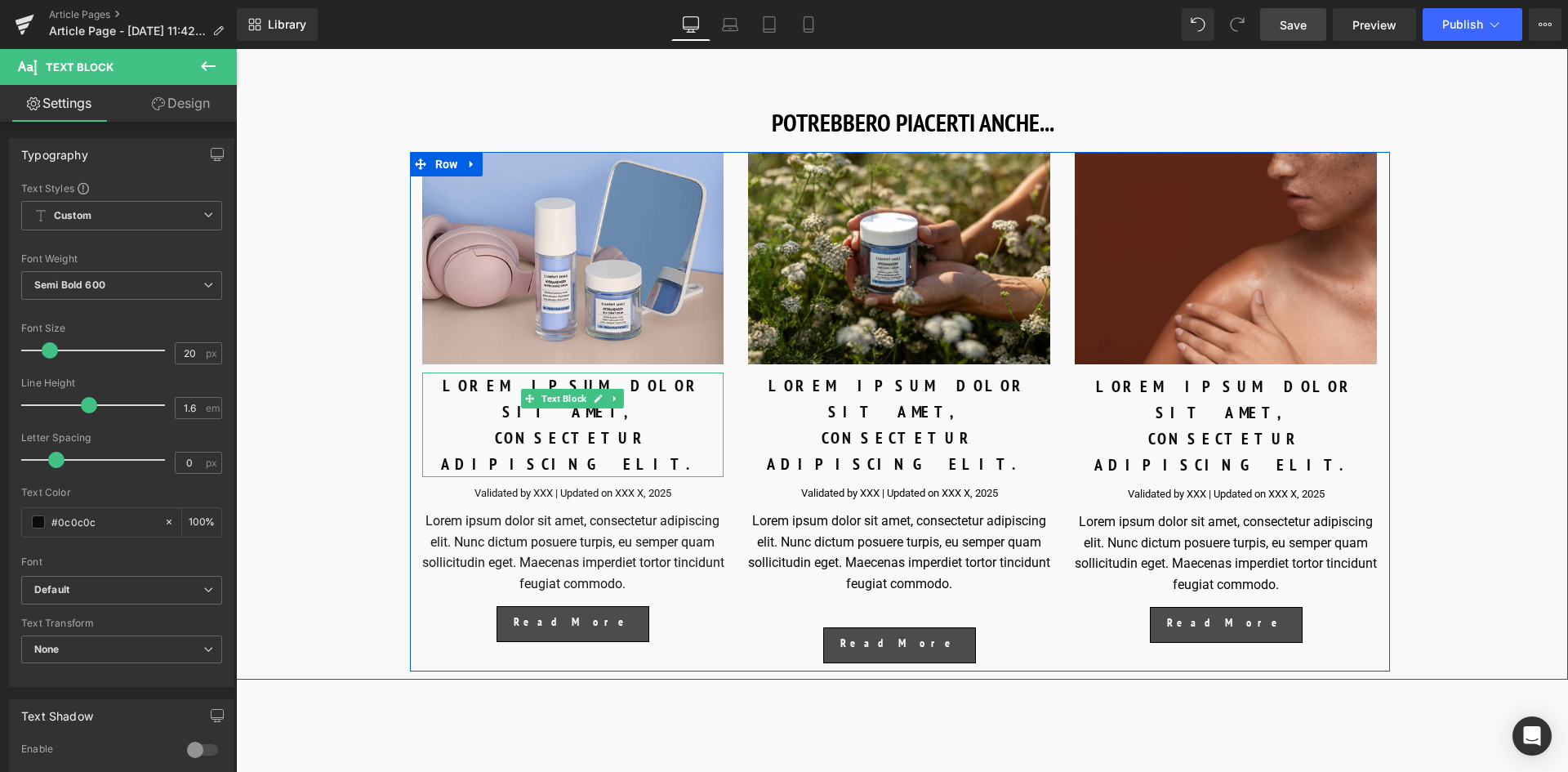
click at [637, 406] on div "LOREM IPSUM DOLOR SIT AMET, CONSECTETUR ADIPISCING ELIT." at bounding box center [573, 425] width 302 height 104
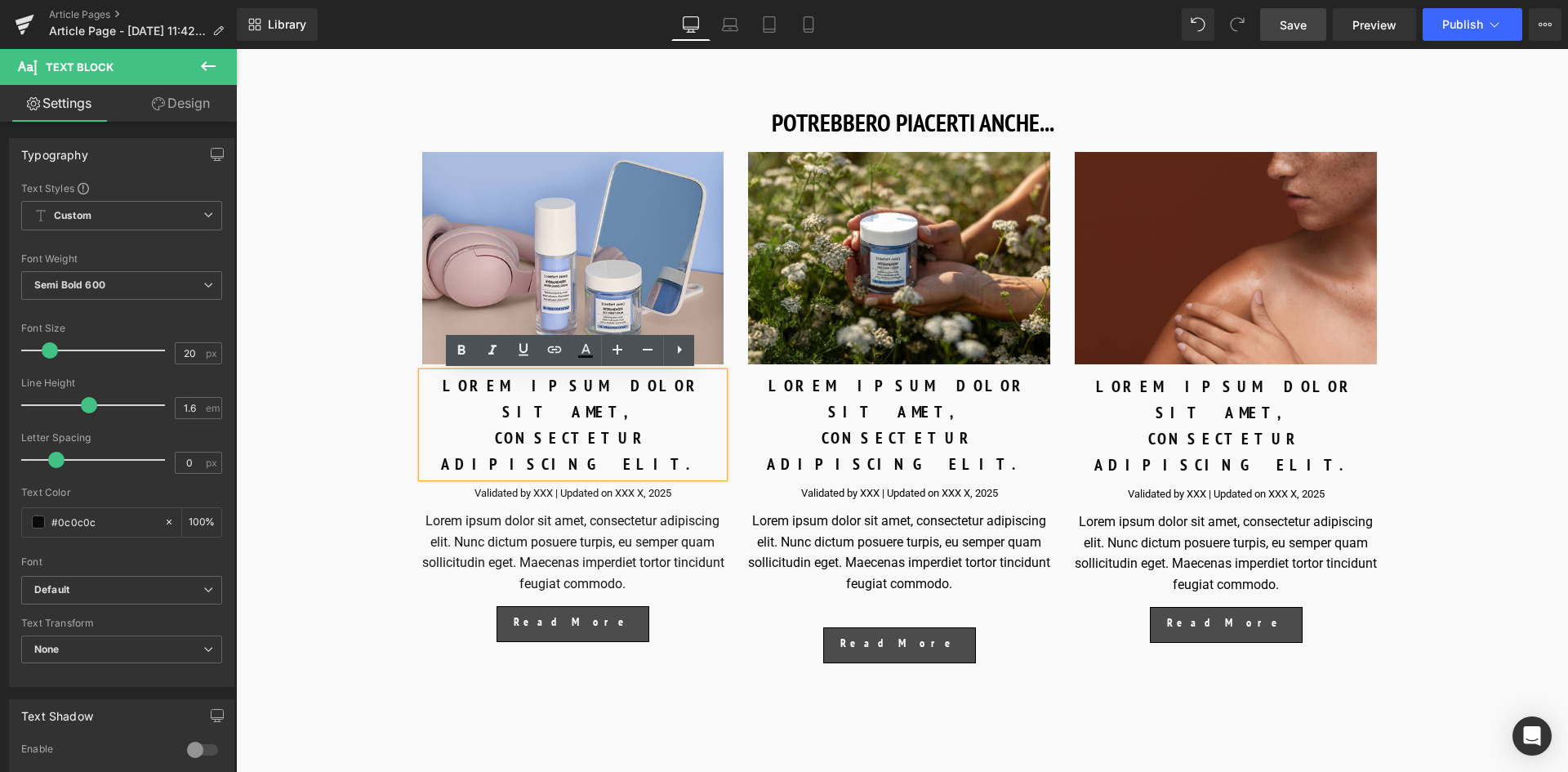
drag, startPoint x: 626, startPoint y: 417, endPoint x: 424, endPoint y: 375, distance: 206.3
click at [424, 375] on div "LOREM IPSUM DOLOR SIT AMET, CONSECTETUR ADIPISCING ELIT." at bounding box center [573, 425] width 302 height 104
paste div
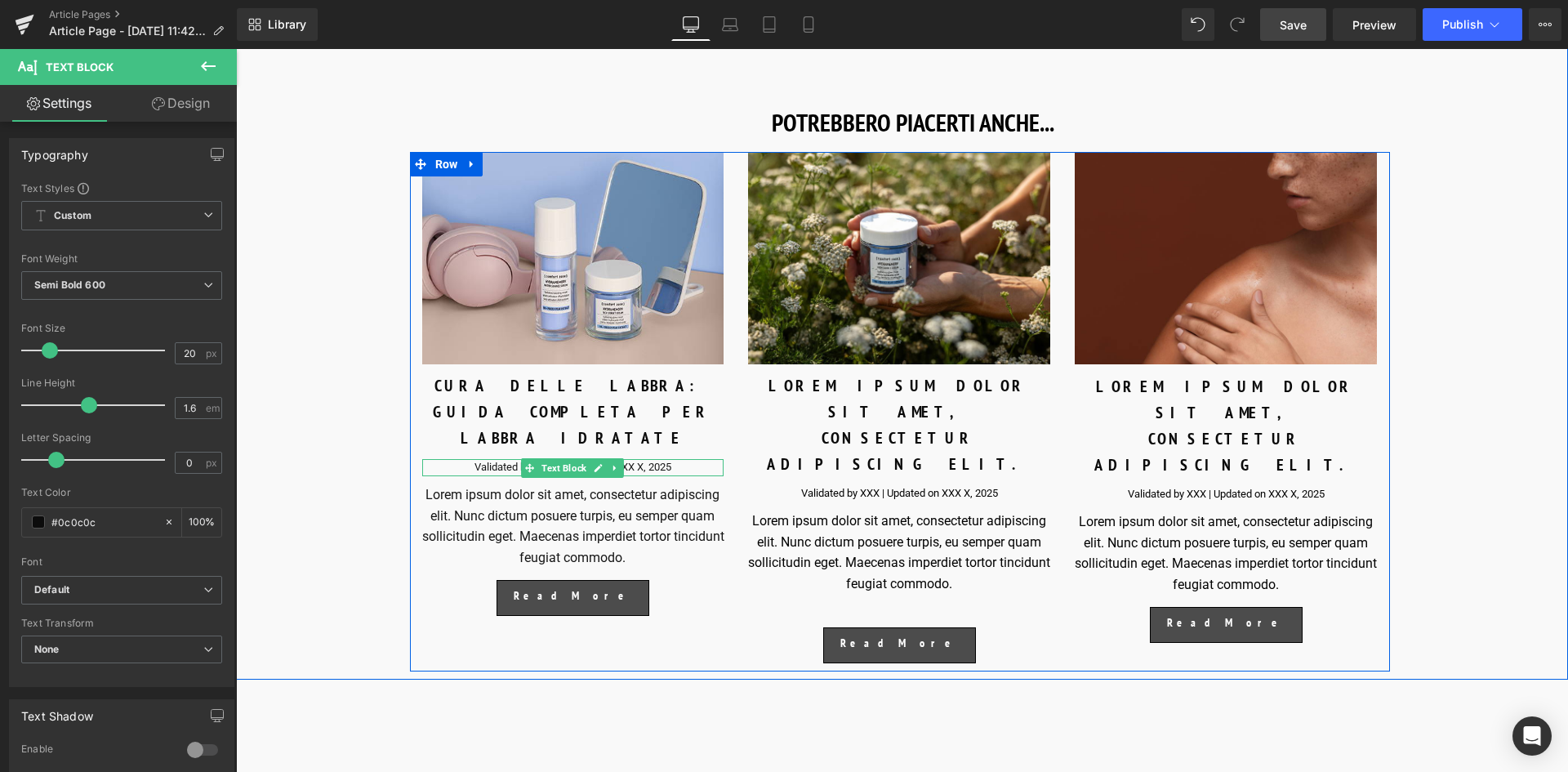
drag, startPoint x: 661, startPoint y: 442, endPoint x: 677, endPoint y: 440, distance: 16.1
click at [662, 459] on p "Validated by XXX | Updated on XXX X, 2025" at bounding box center [573, 467] width 302 height 17
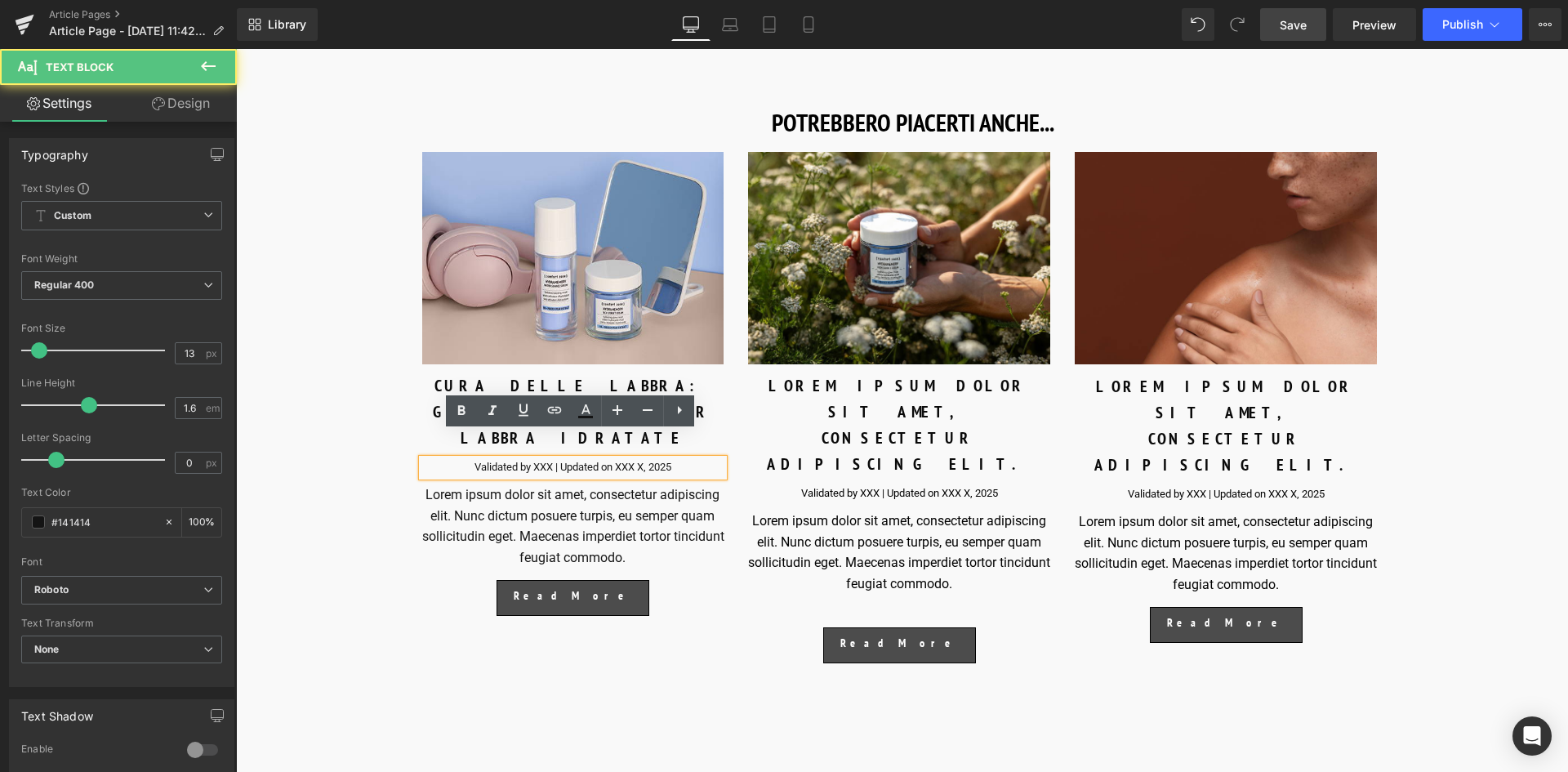
click at [677, 459] on p "Validated by XXX | Updated on XXX X, 2025" at bounding box center [573, 467] width 302 height 17
drag, startPoint x: 674, startPoint y: 438, endPoint x: 464, endPoint y: 443, distance: 210.1
click at [464, 459] on p "Validated by XXX | Updated on XXX X, 2025" at bounding box center [573, 467] width 302 height 17
paste div
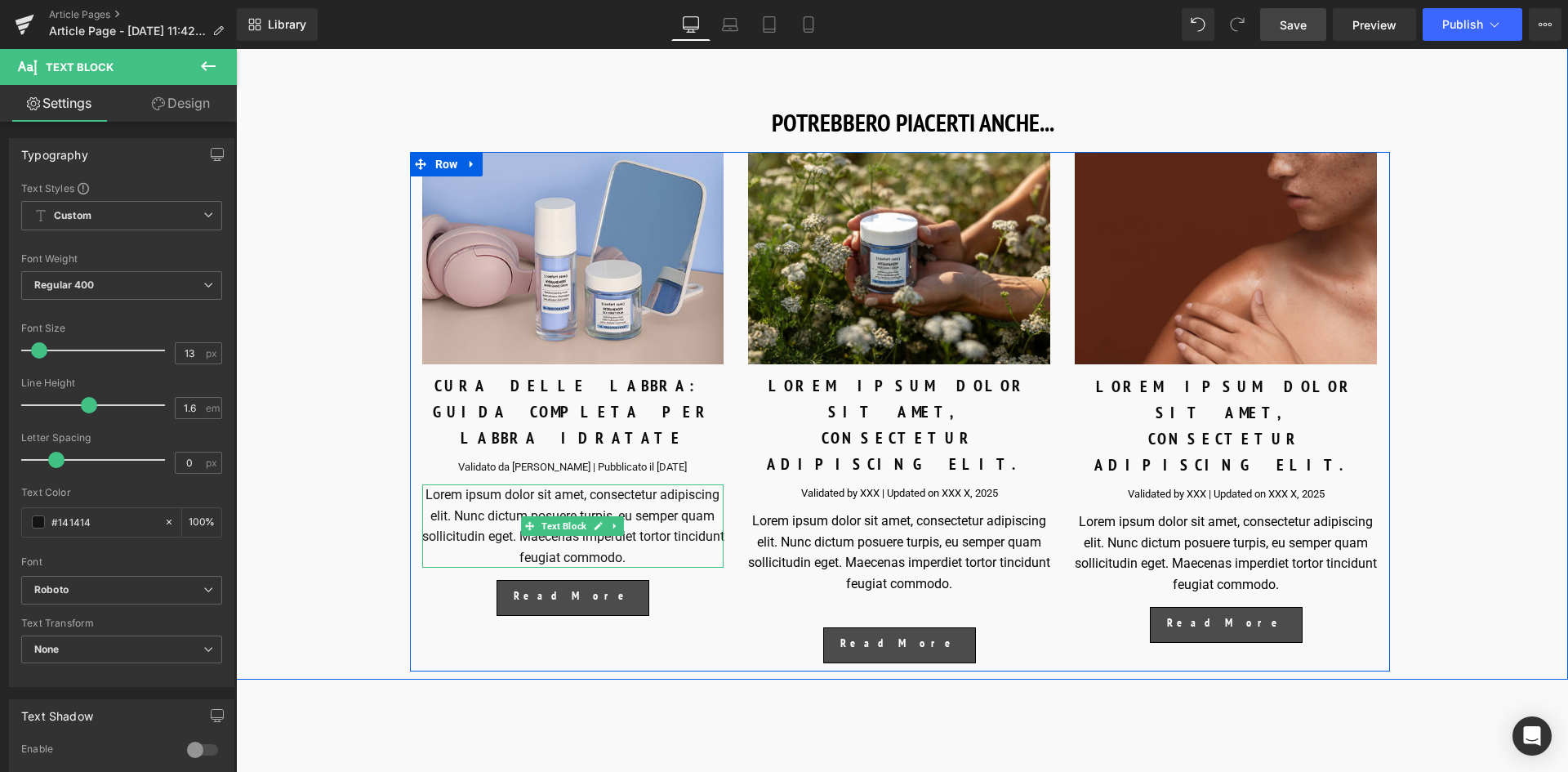
click at [665, 532] on p "Lorem ipsum dolor sit amet, consectetur adipiscing elit. Nunc dictum posuere tu…" at bounding box center [573, 526] width 302 height 83
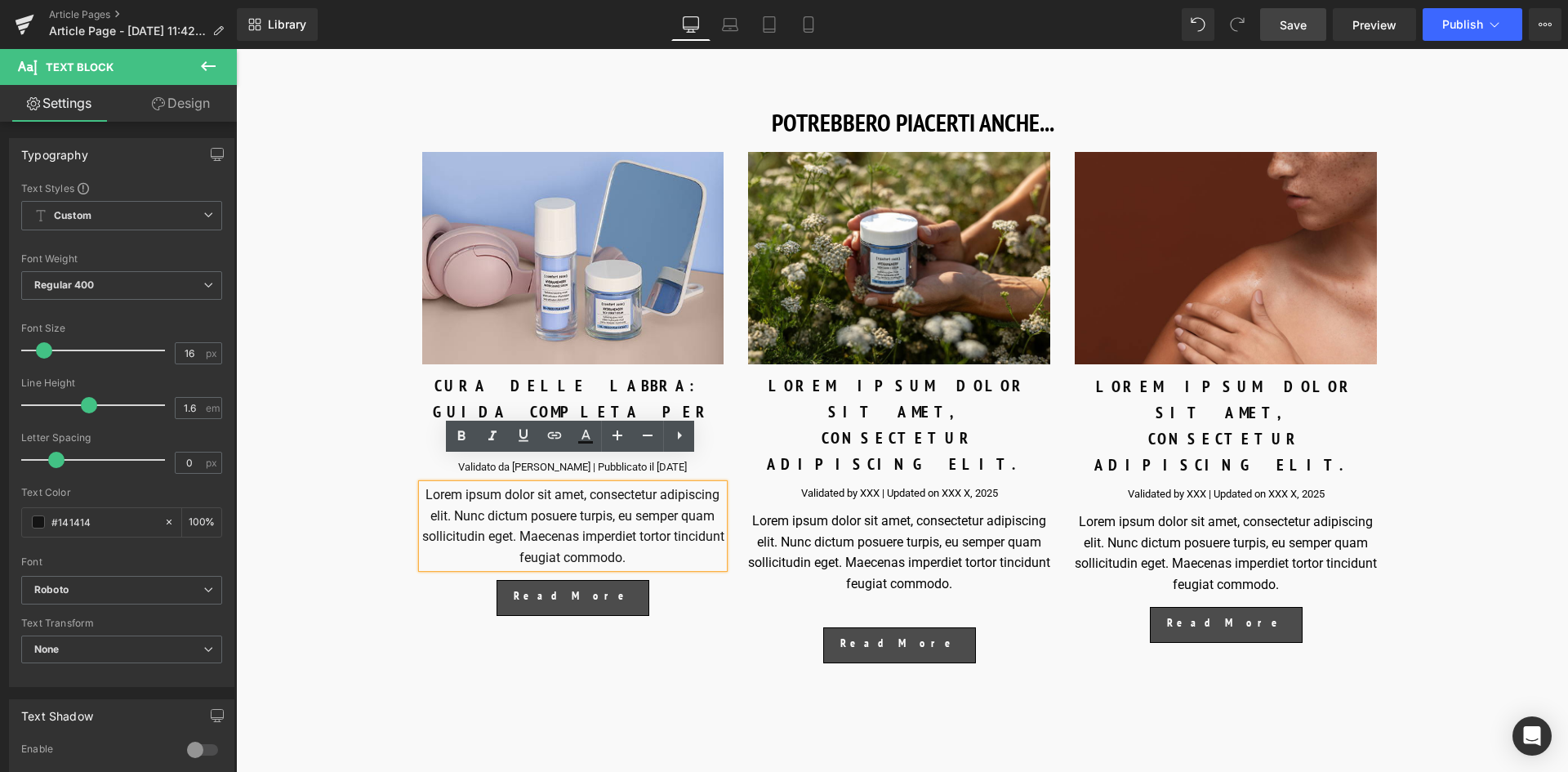
drag, startPoint x: 655, startPoint y: 532, endPoint x: 400, endPoint y: 459, distance: 265.2
paste div
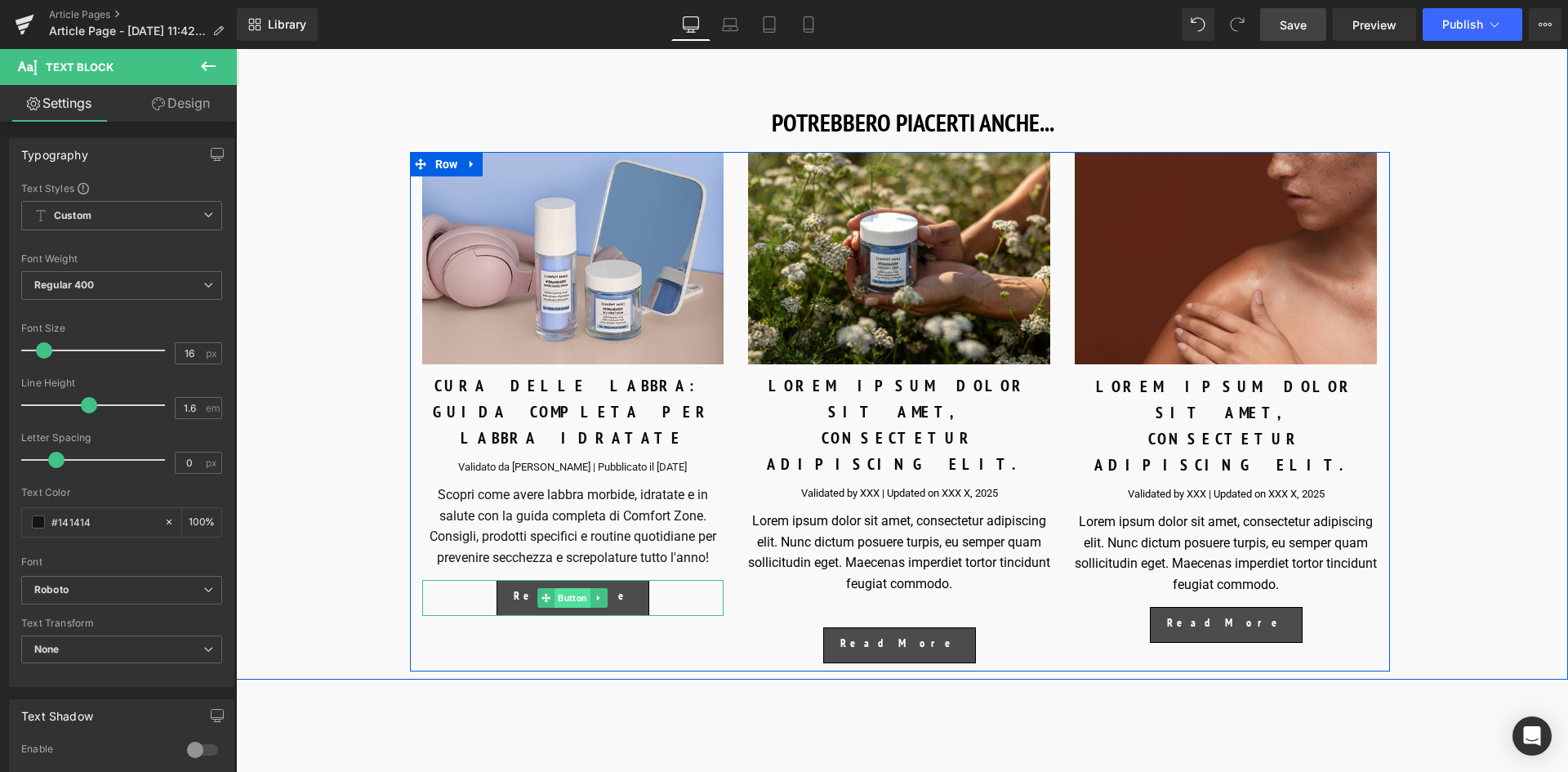
click at [572, 588] on span "Button" at bounding box center [573, 597] width 36 height 19
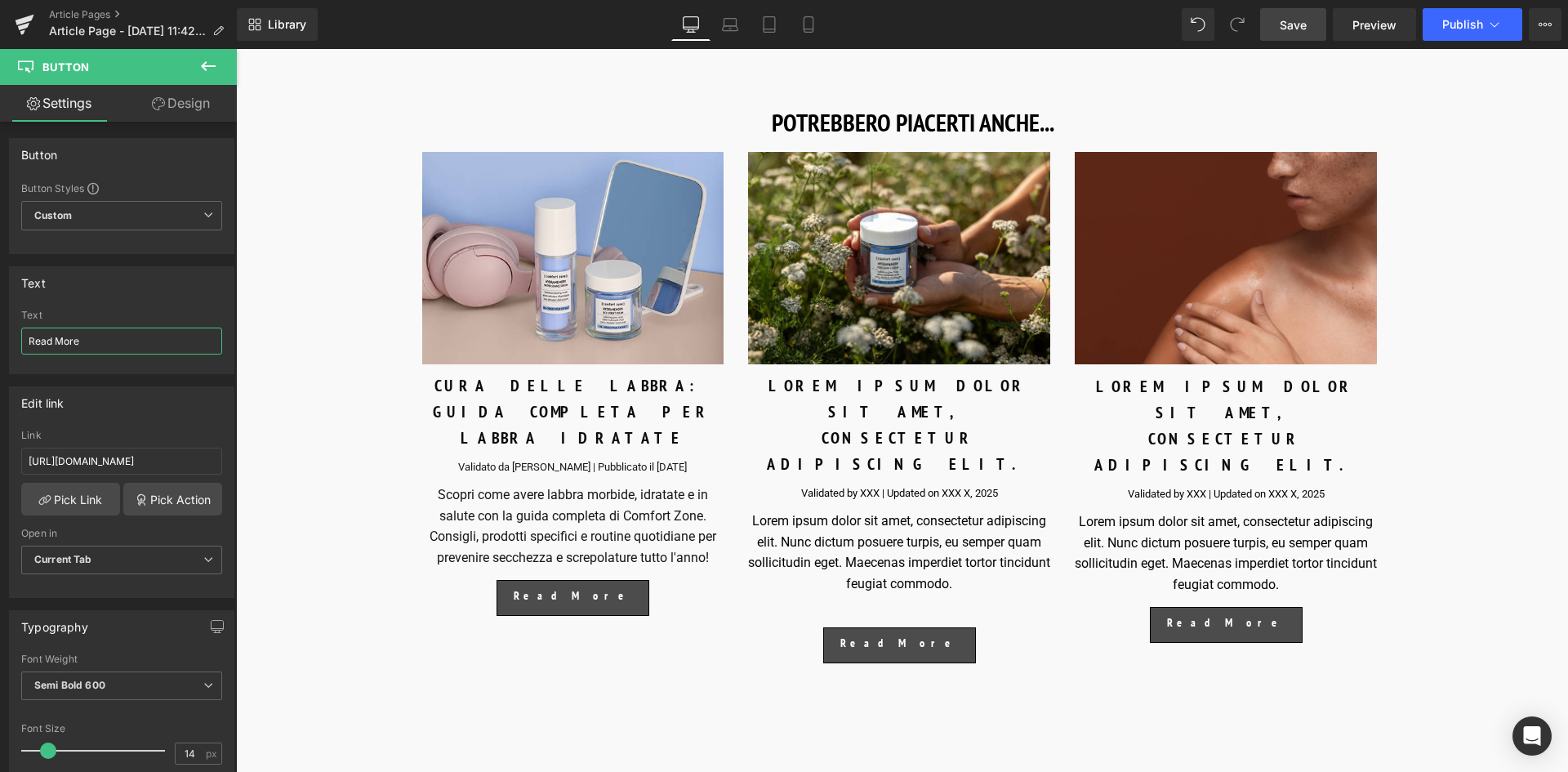
drag, startPoint x: 94, startPoint y: 344, endPoint x: -38, endPoint y: 344, distance: 132.0
click at [0, 344] on html "Button You are previewing how the will restyle your page. You can not edit Elem…" at bounding box center [784, 386] width 1568 height 772
type input "Leggi"
drag, startPoint x: 27, startPoint y: 459, endPoint x: 228, endPoint y: 473, distance: 201.5
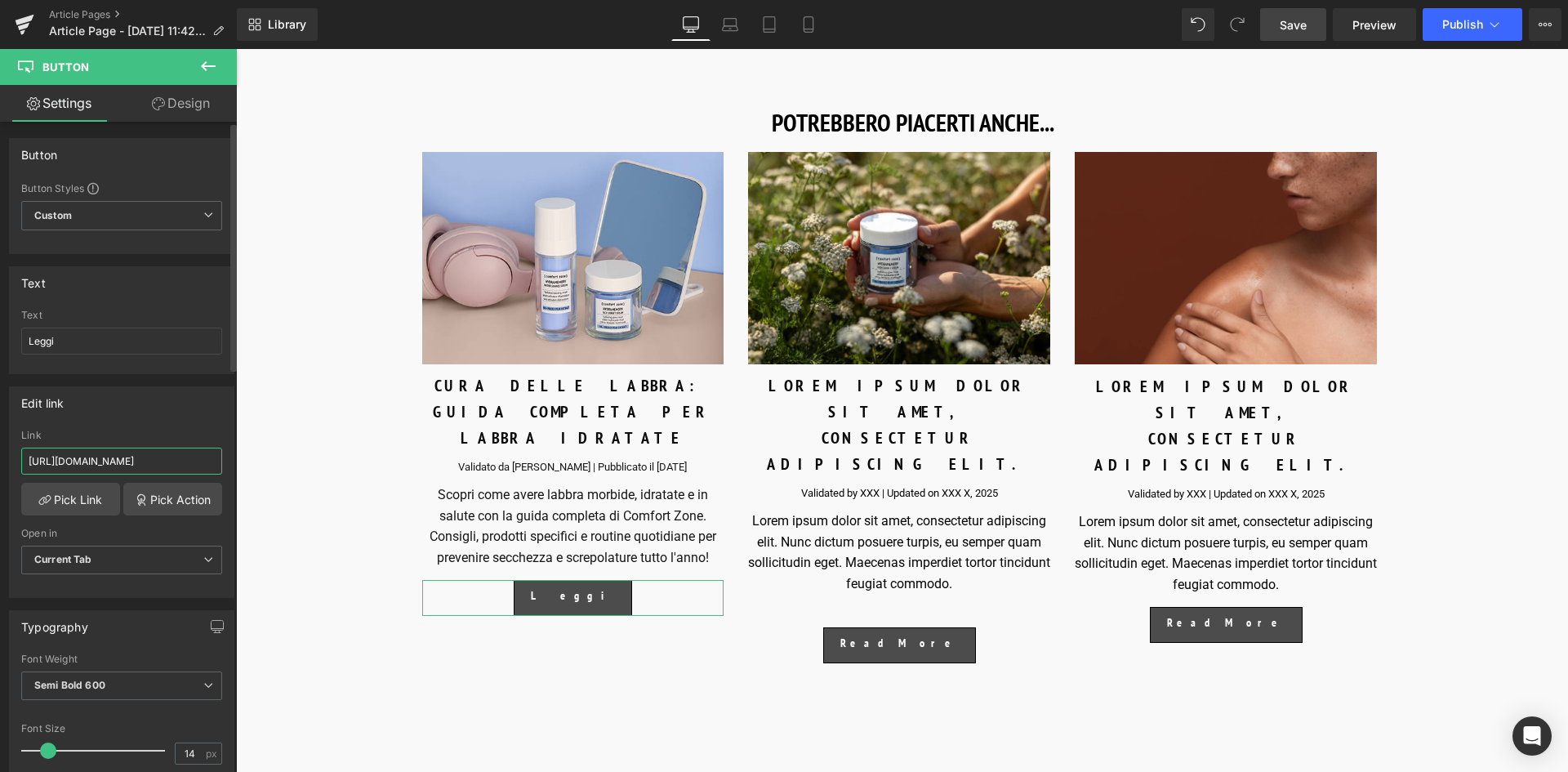
click at [228, 473] on div "Edit link [URL][DOMAIN_NAME] Link [URL][DOMAIN_NAME] Pick Link Pick Action Curr…" at bounding box center [122, 486] width 244 height 223
paste input "[URL][DOMAIN_NAME]"
type input "[URL][DOMAIN_NAME]"
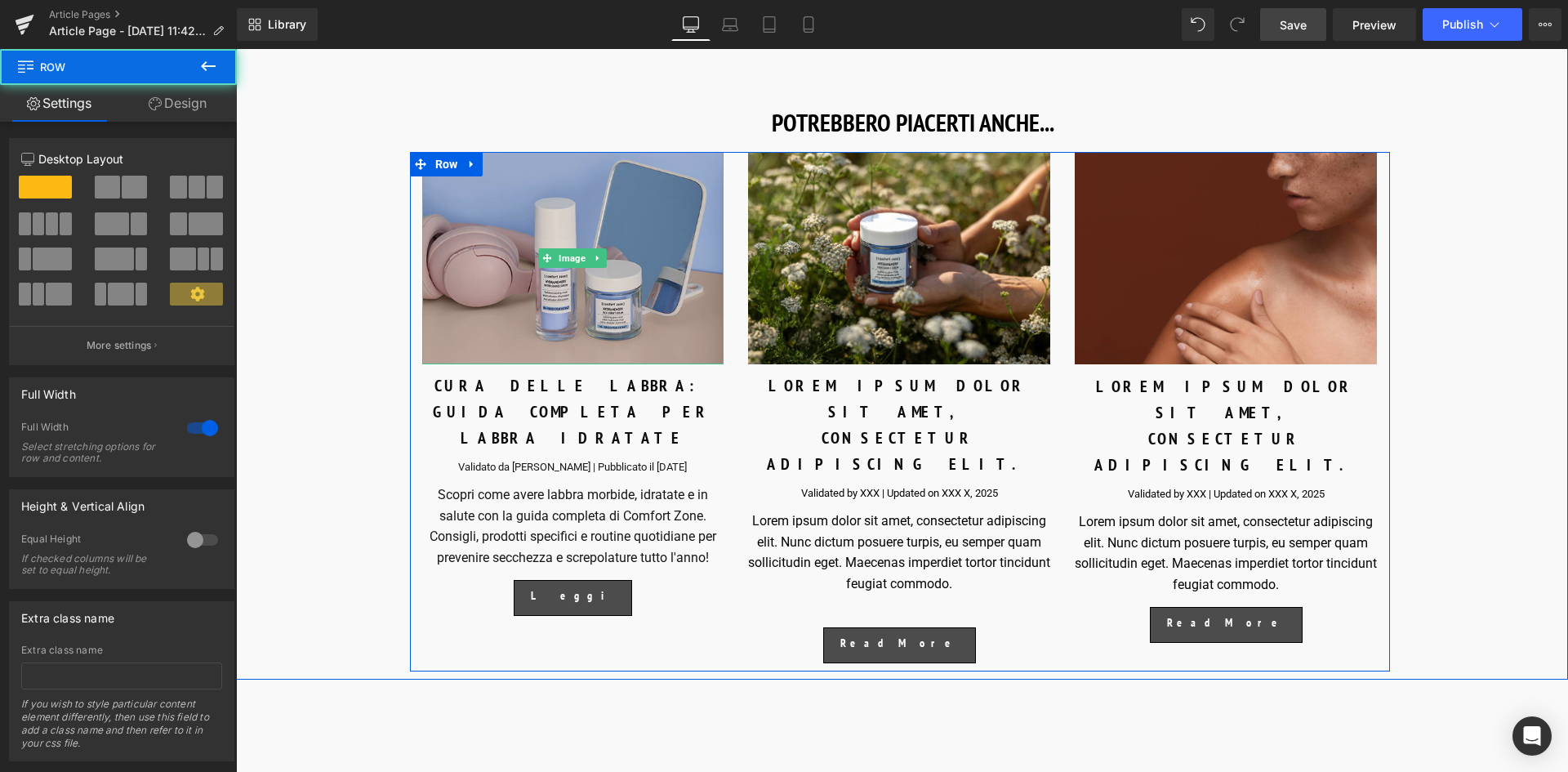
click at [566, 283] on img at bounding box center [573, 258] width 302 height 212
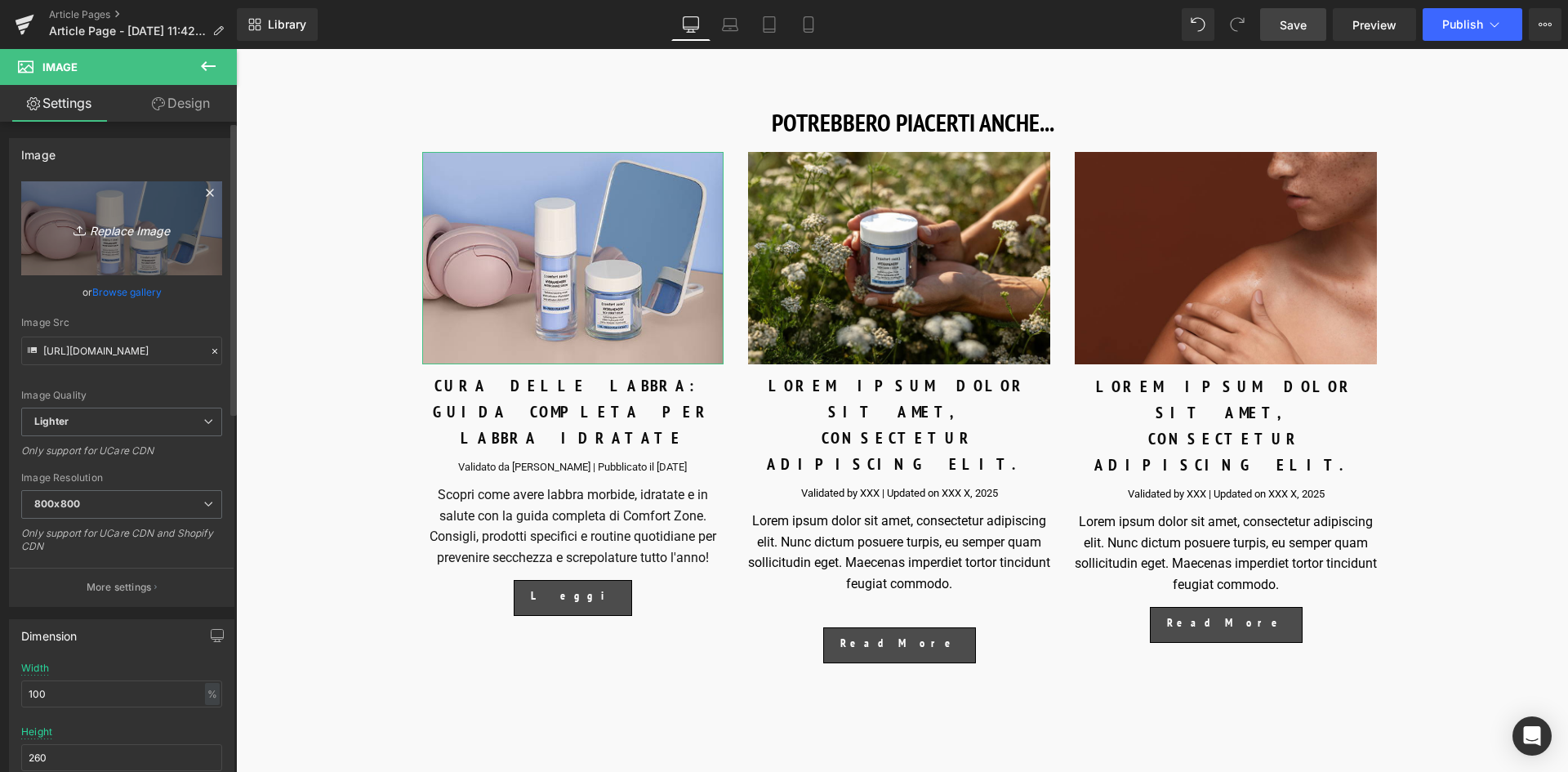
click at [127, 234] on icon "Replace Image" at bounding box center [122, 228] width 131 height 20
type input "C:\fakepath\1200X900_PREVIEW IMAGE_are lips skin.jpg"
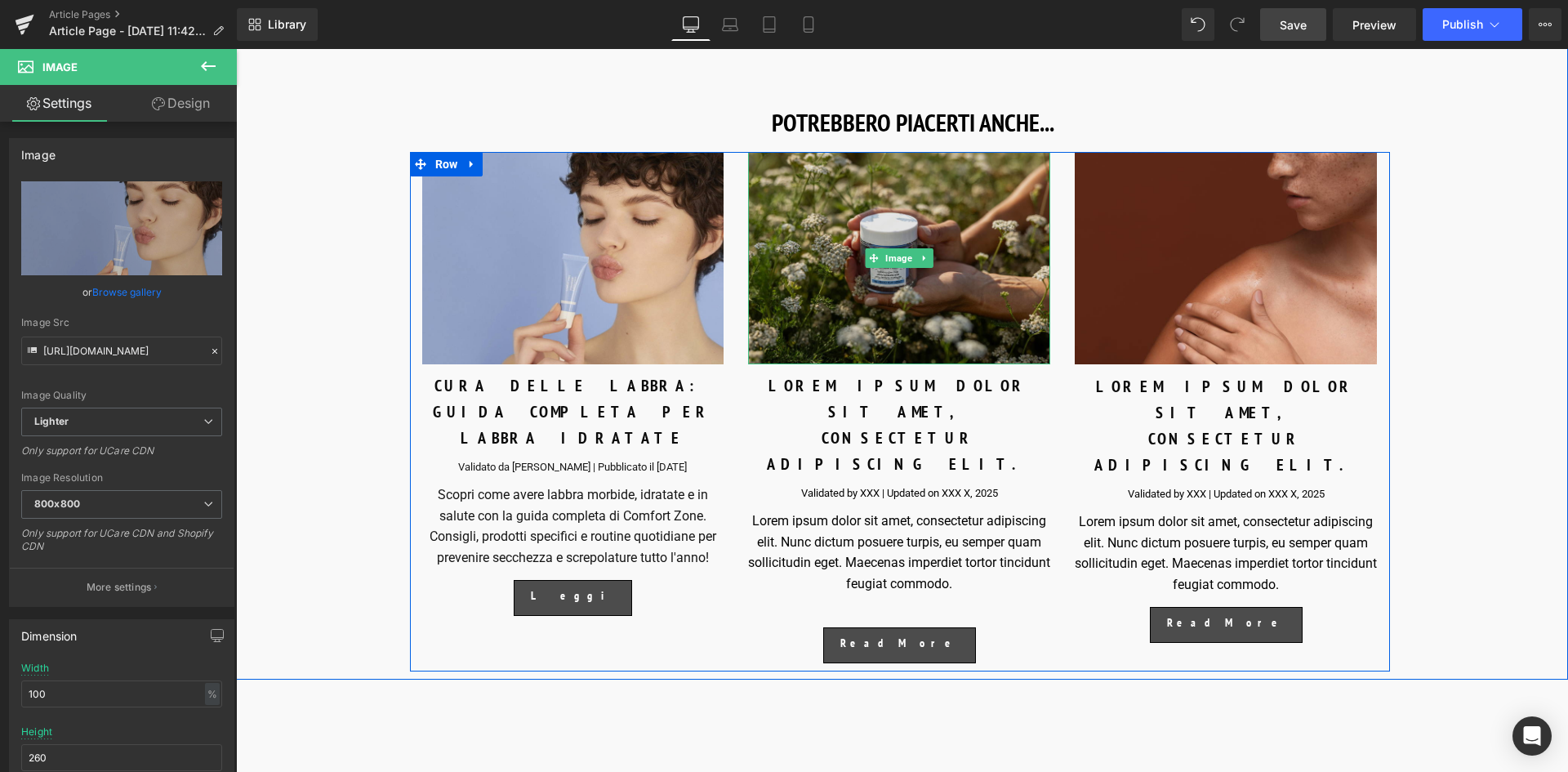
click at [869, 321] on img at bounding box center [899, 258] width 302 height 212
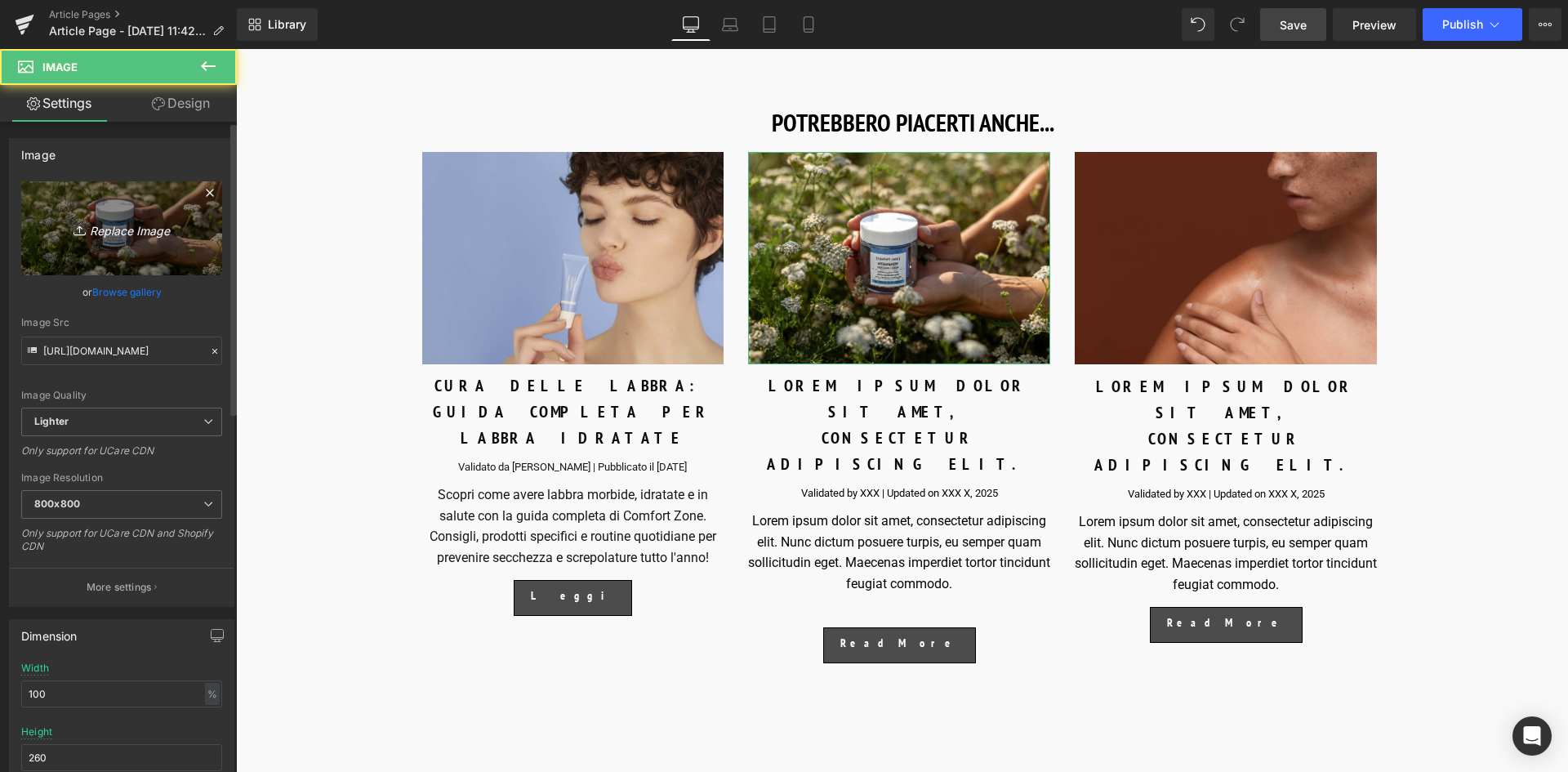
click at [95, 223] on icon "Replace Image" at bounding box center [122, 228] width 131 height 20
type input "C:\fakepath\1600X1200_STRESSED SKIN_HERO IMAGE.jpg"
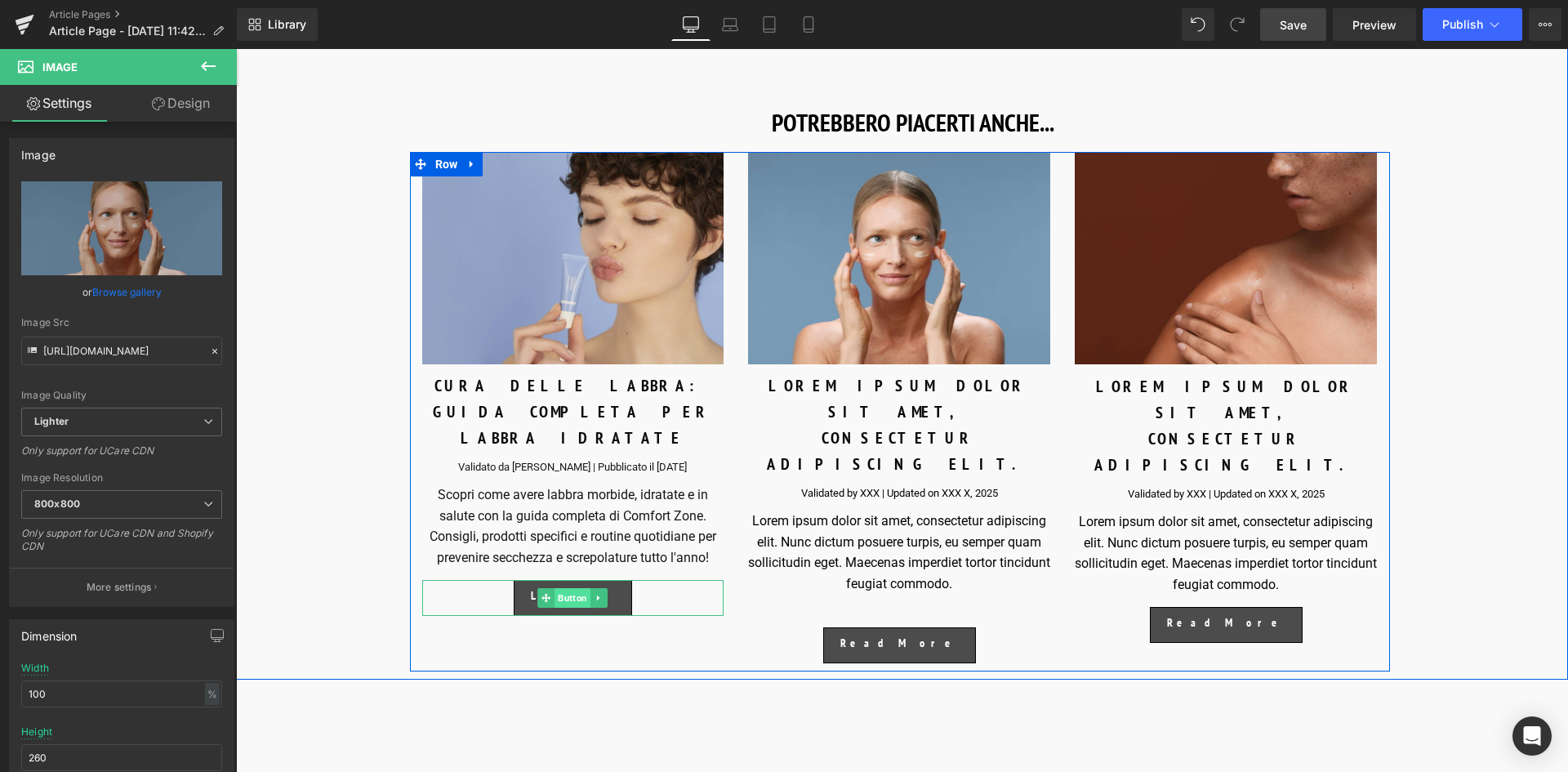
click at [575, 588] on span "Button" at bounding box center [573, 597] width 36 height 19
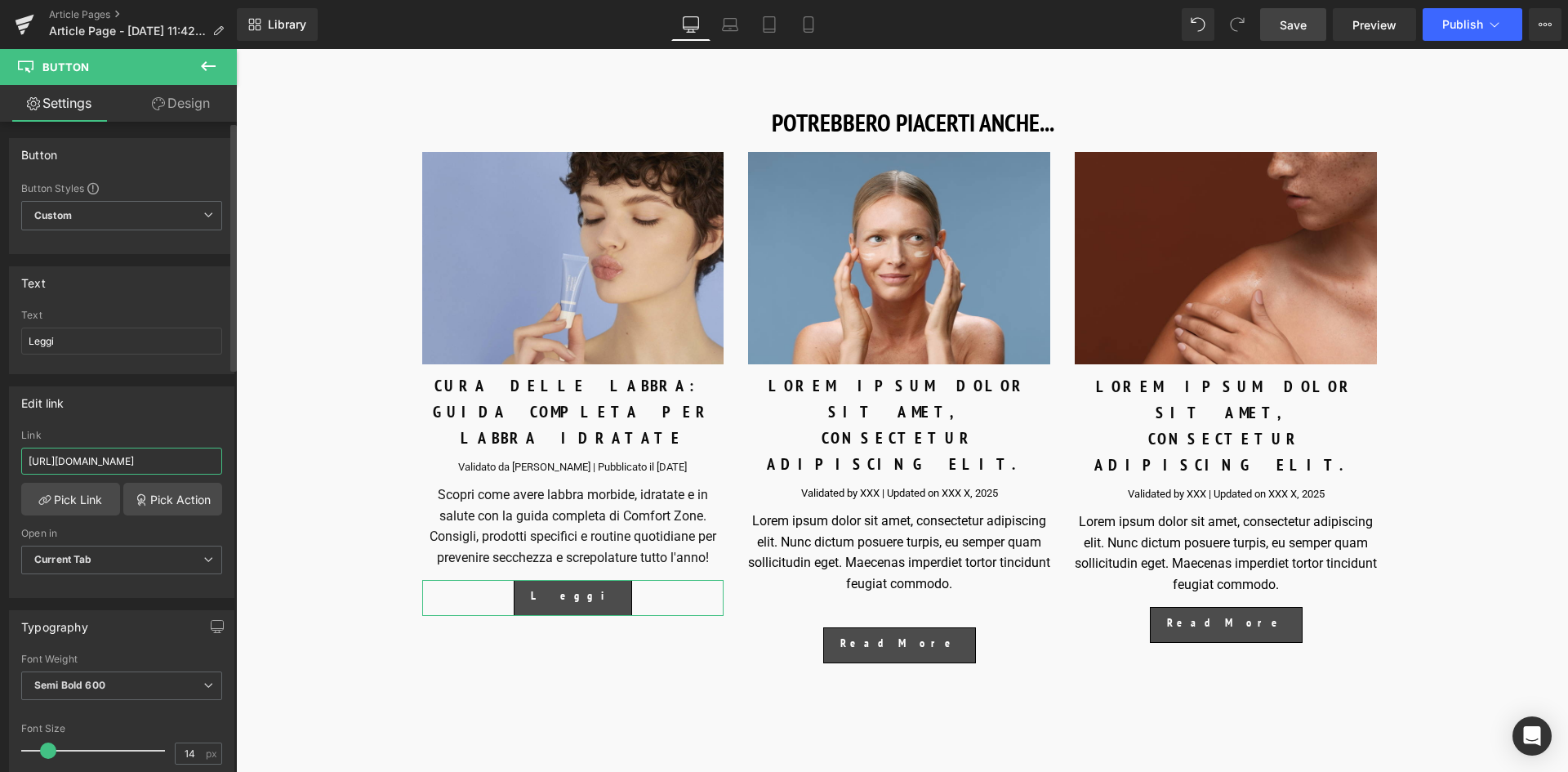
drag, startPoint x: 26, startPoint y: 460, endPoint x: 228, endPoint y: 467, distance: 202.1
click at [228, 467] on div "Edit link [URL][DOMAIN_NAME] Link [URL][DOMAIN_NAME] Pick Link Pick Action Curr…" at bounding box center [122, 486] width 244 height 223
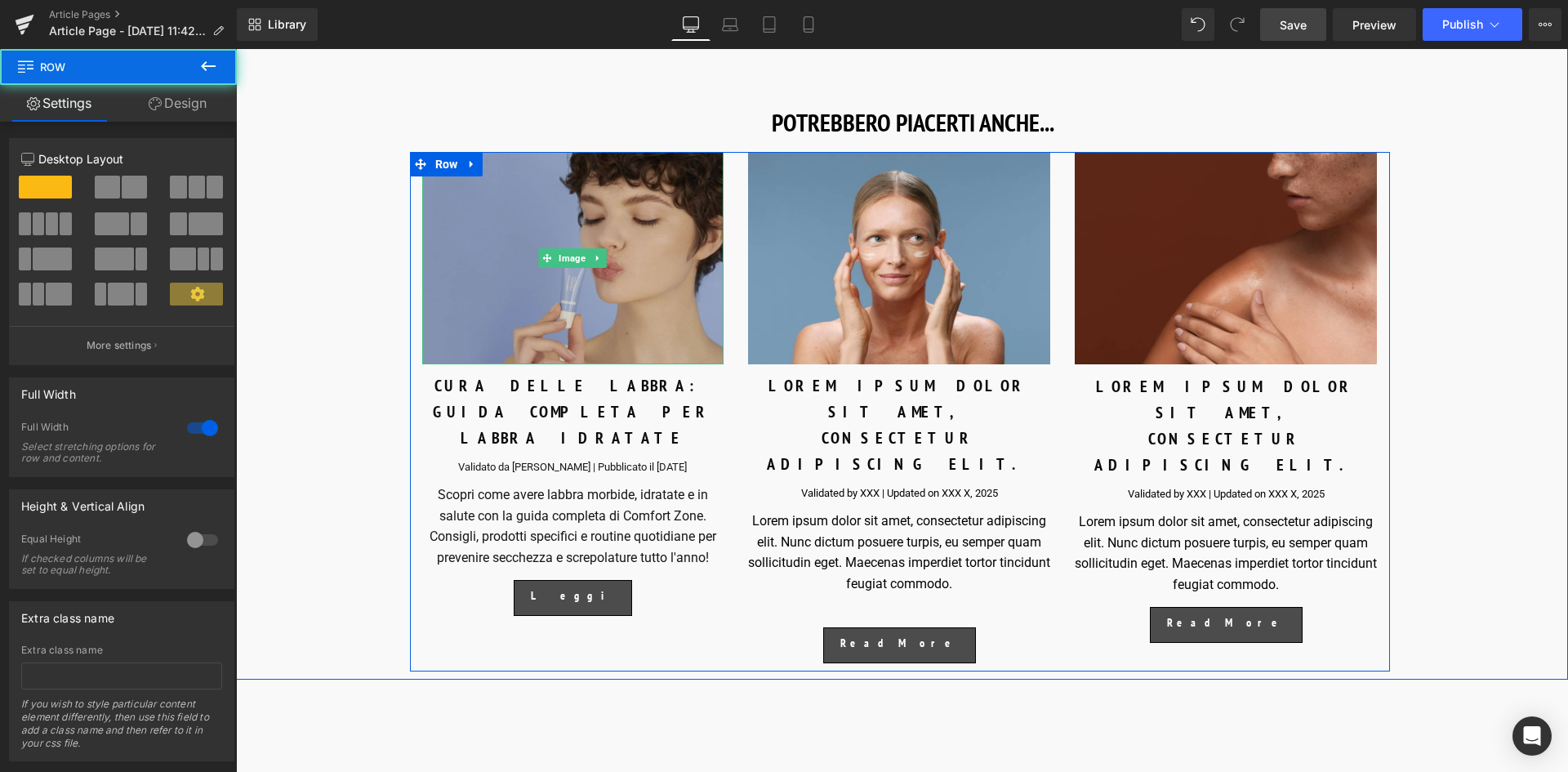
click at [530, 280] on img at bounding box center [573, 258] width 302 height 212
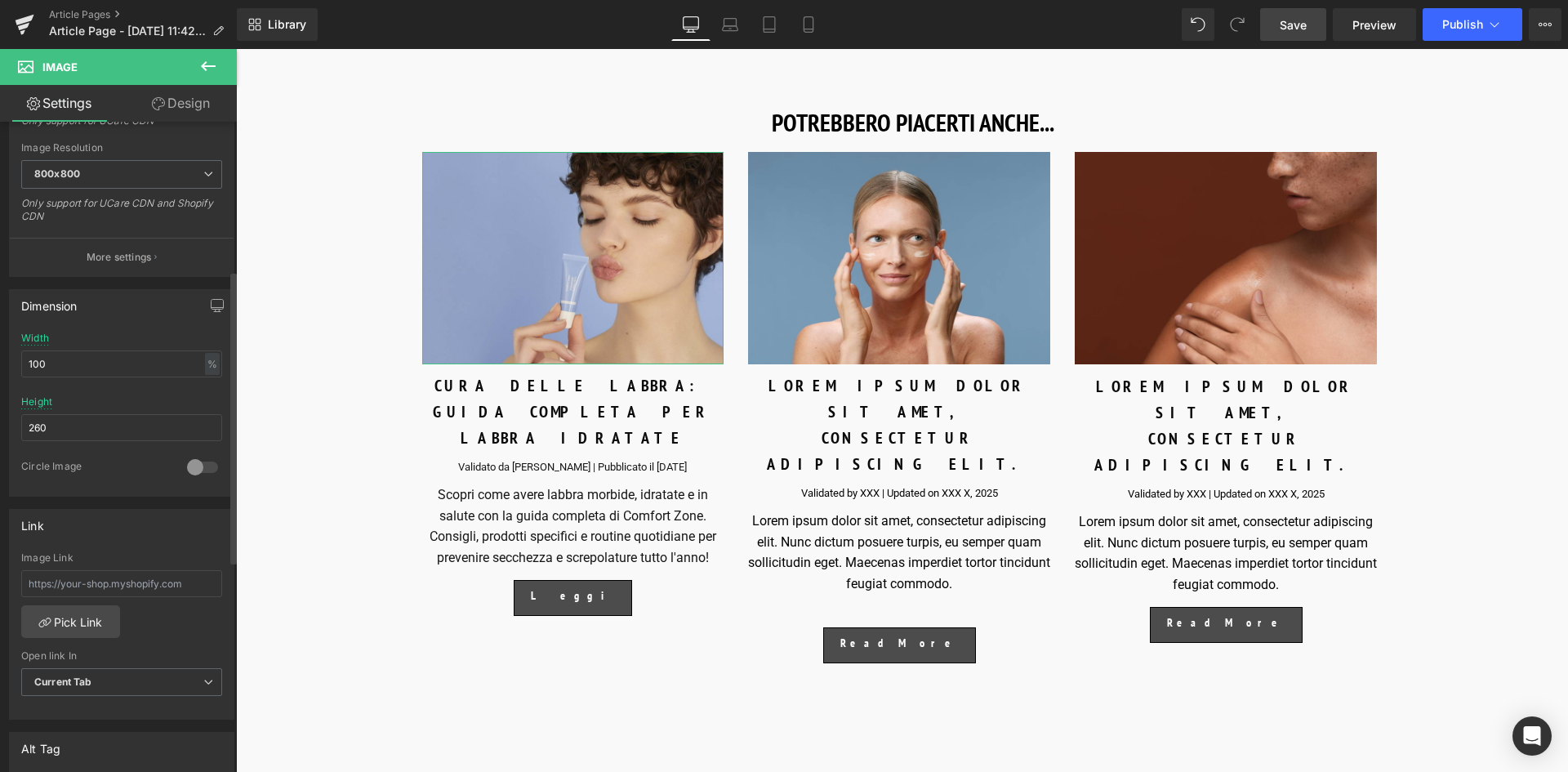
scroll to position [408, 0]
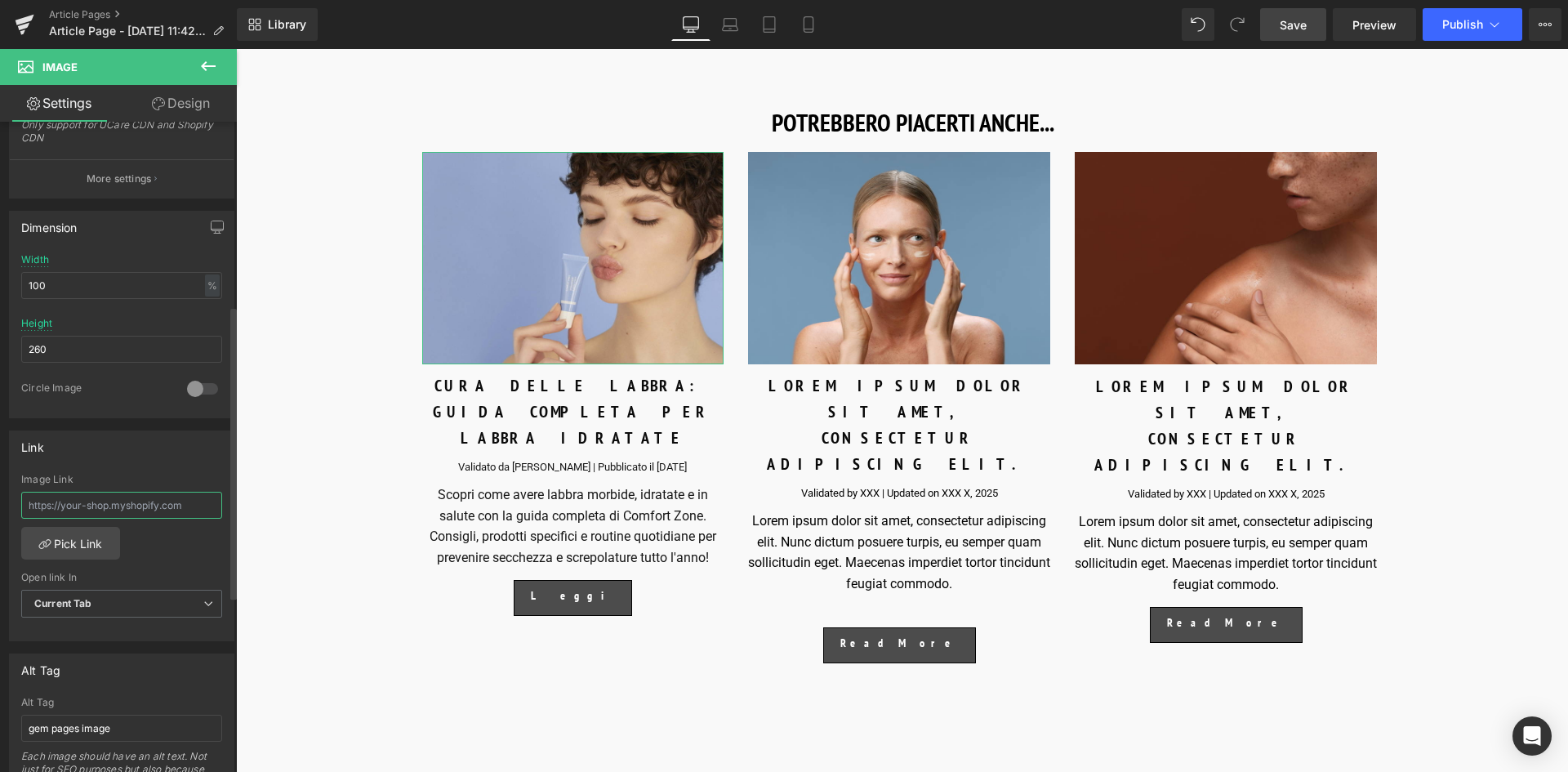
click at [64, 501] on input "text" at bounding box center [121, 505] width 200 height 27
paste input "[URL][DOMAIN_NAME]"
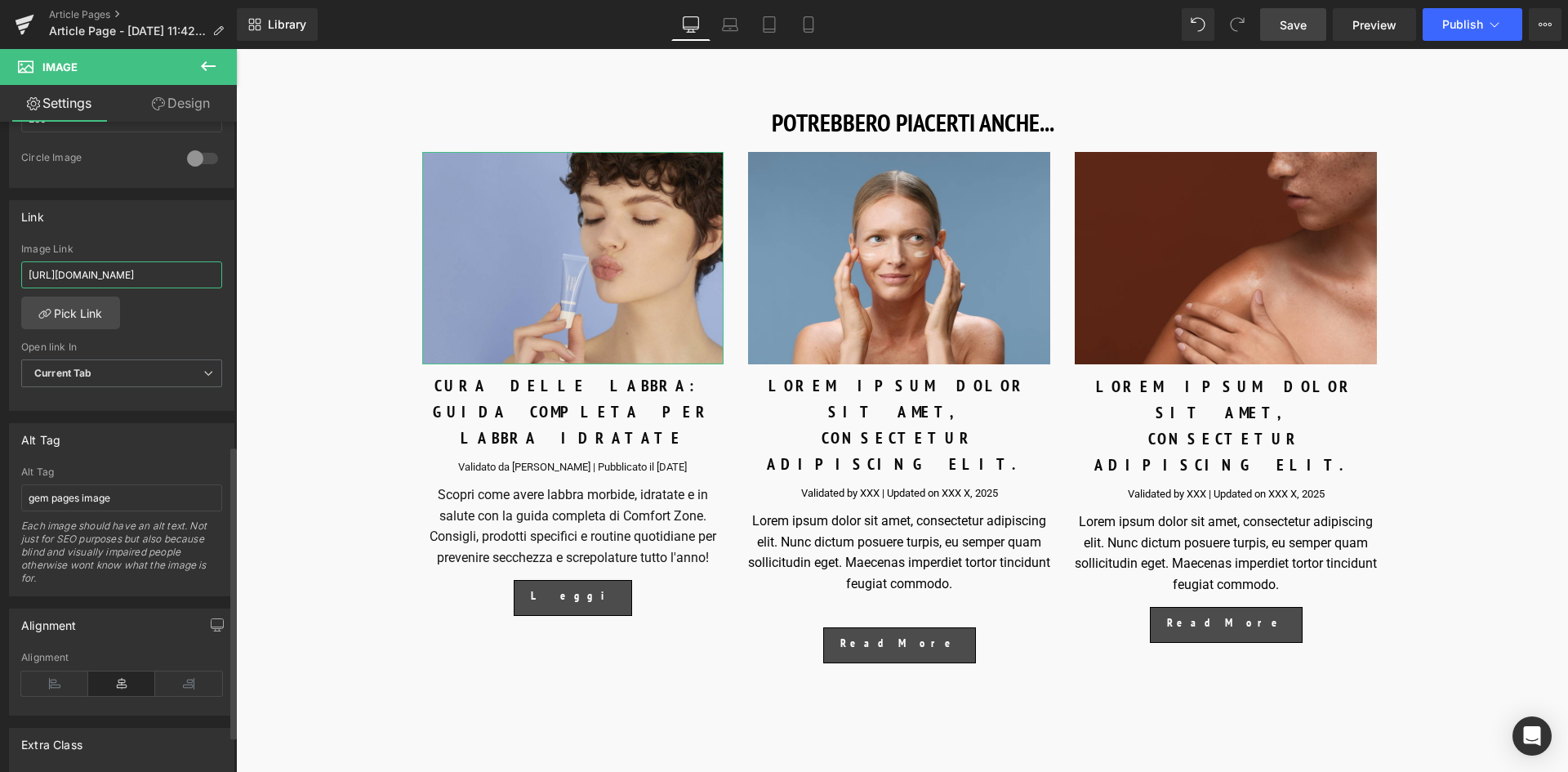
scroll to position [719, 0]
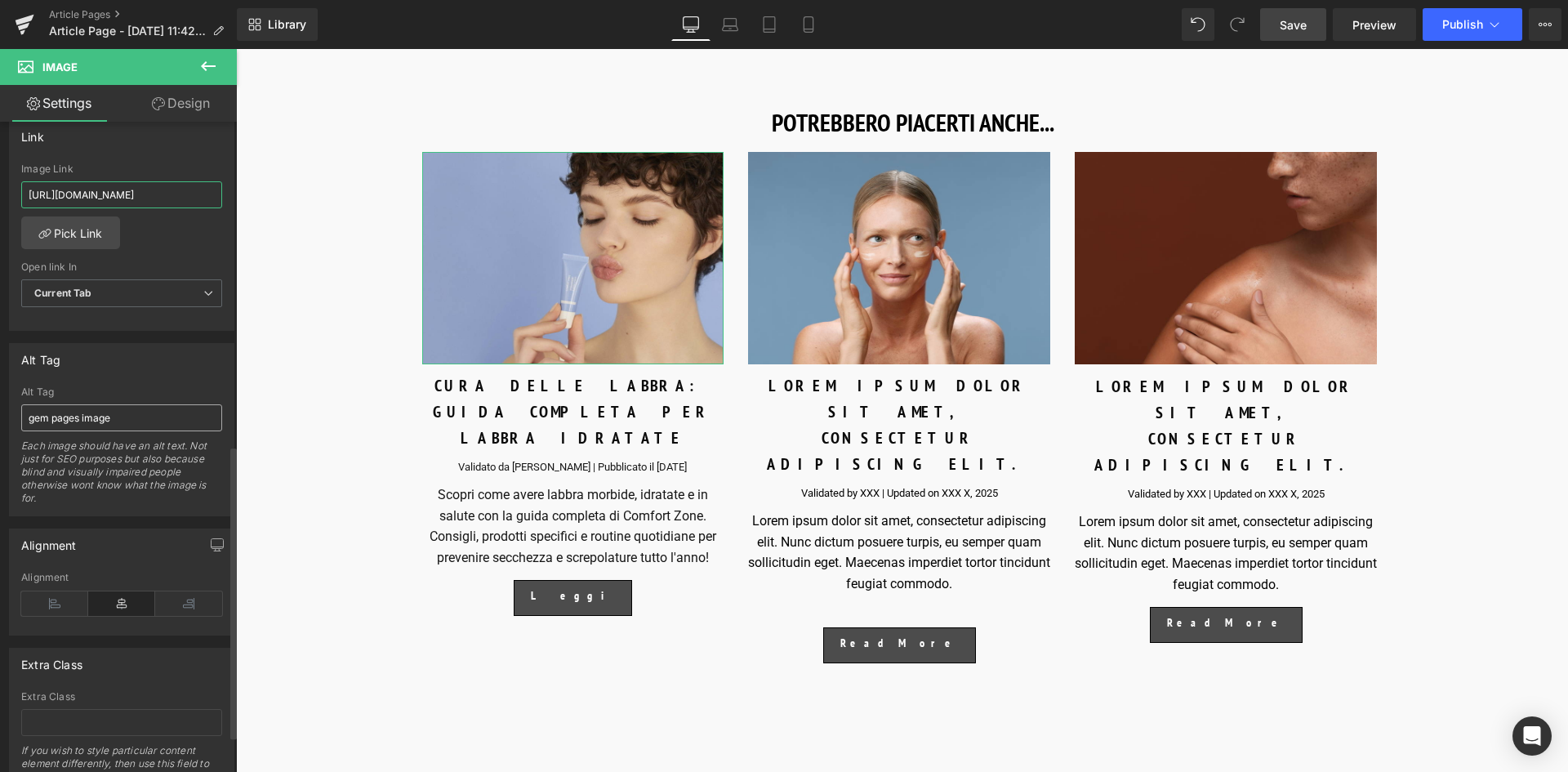
type input "[URL][DOMAIN_NAME]"
click at [124, 421] on input "gem pages image" at bounding box center [121, 418] width 200 height 27
drag, startPoint x: 117, startPoint y: 420, endPoint x: 3, endPoint y: 439, distance: 115.6
click at [3, 439] on div "Alt Tag gem pages image Alt Tag gem pages image Each image should have an alt t…" at bounding box center [122, 423] width 244 height 186
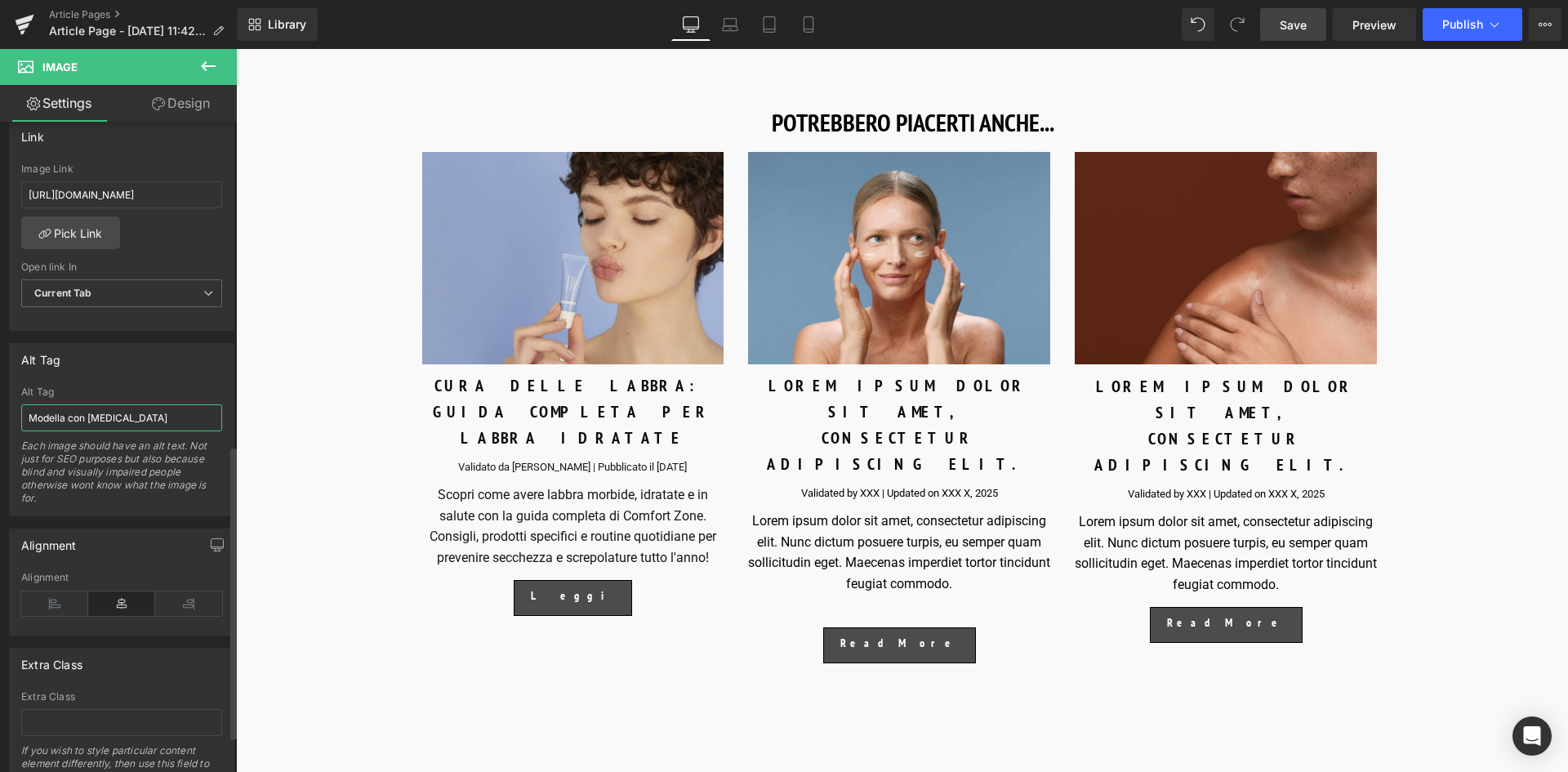
type input "Modella con [MEDICAL_DATA]"
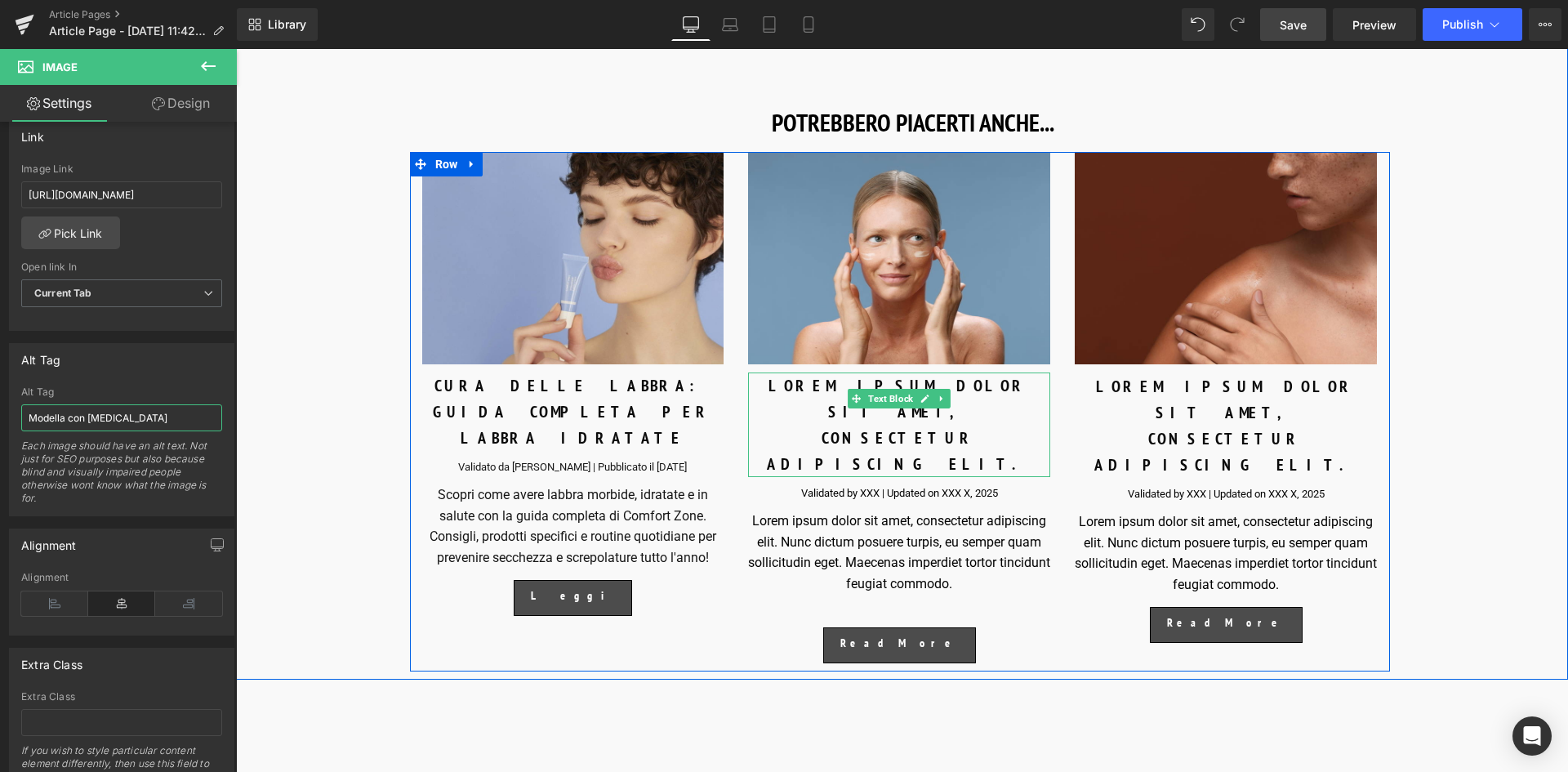
drag, startPoint x: 911, startPoint y: 406, endPoint x: 968, endPoint y: 408, distance: 57.0
click at [911, 406] on span "Text Block" at bounding box center [891, 398] width 51 height 19
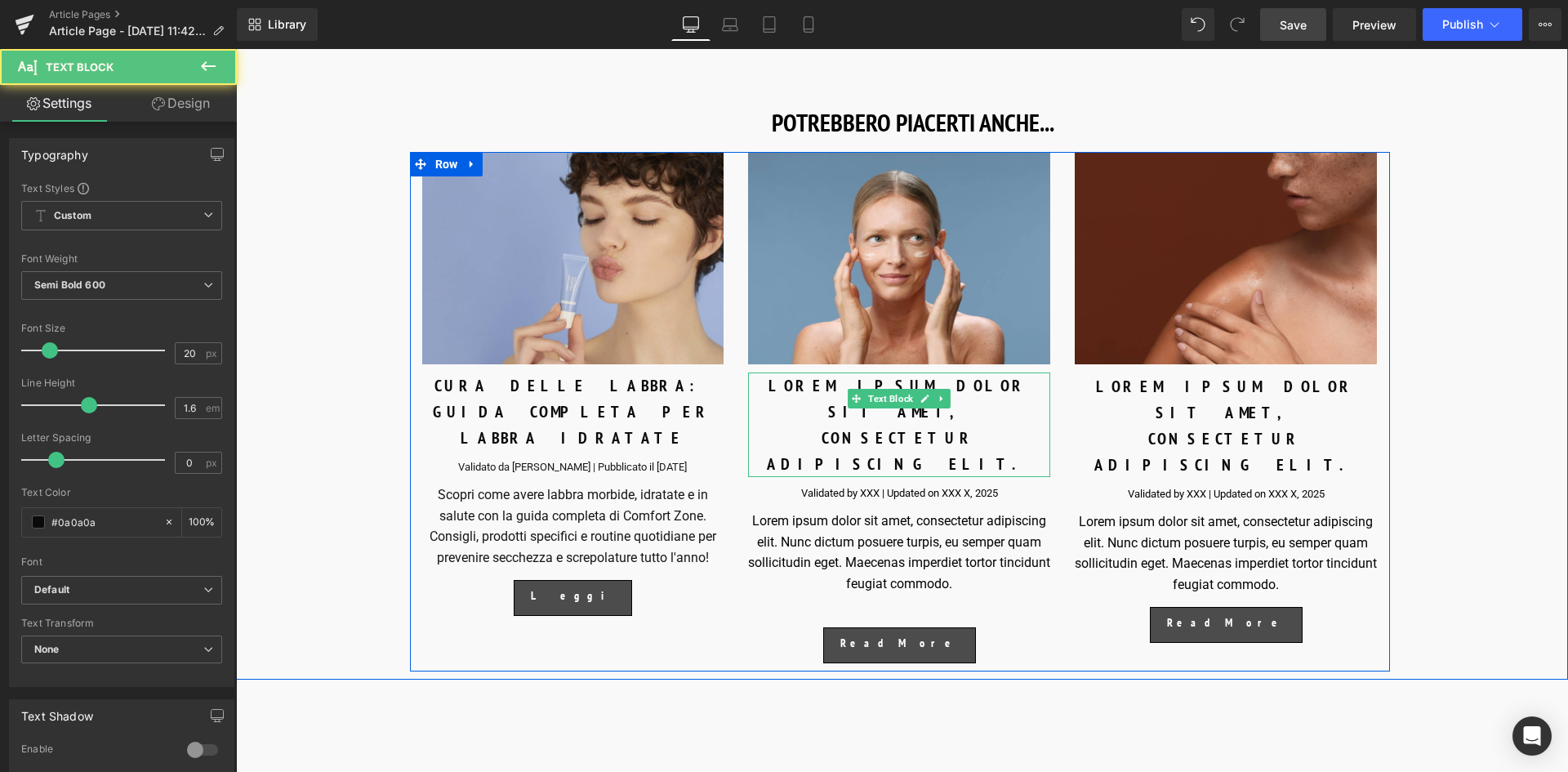
click at [968, 407] on div "LOREM IPSUM DOLOR SIT AMET, CONSECTETUR ADIPISCING ELIT." at bounding box center [899, 425] width 302 height 104
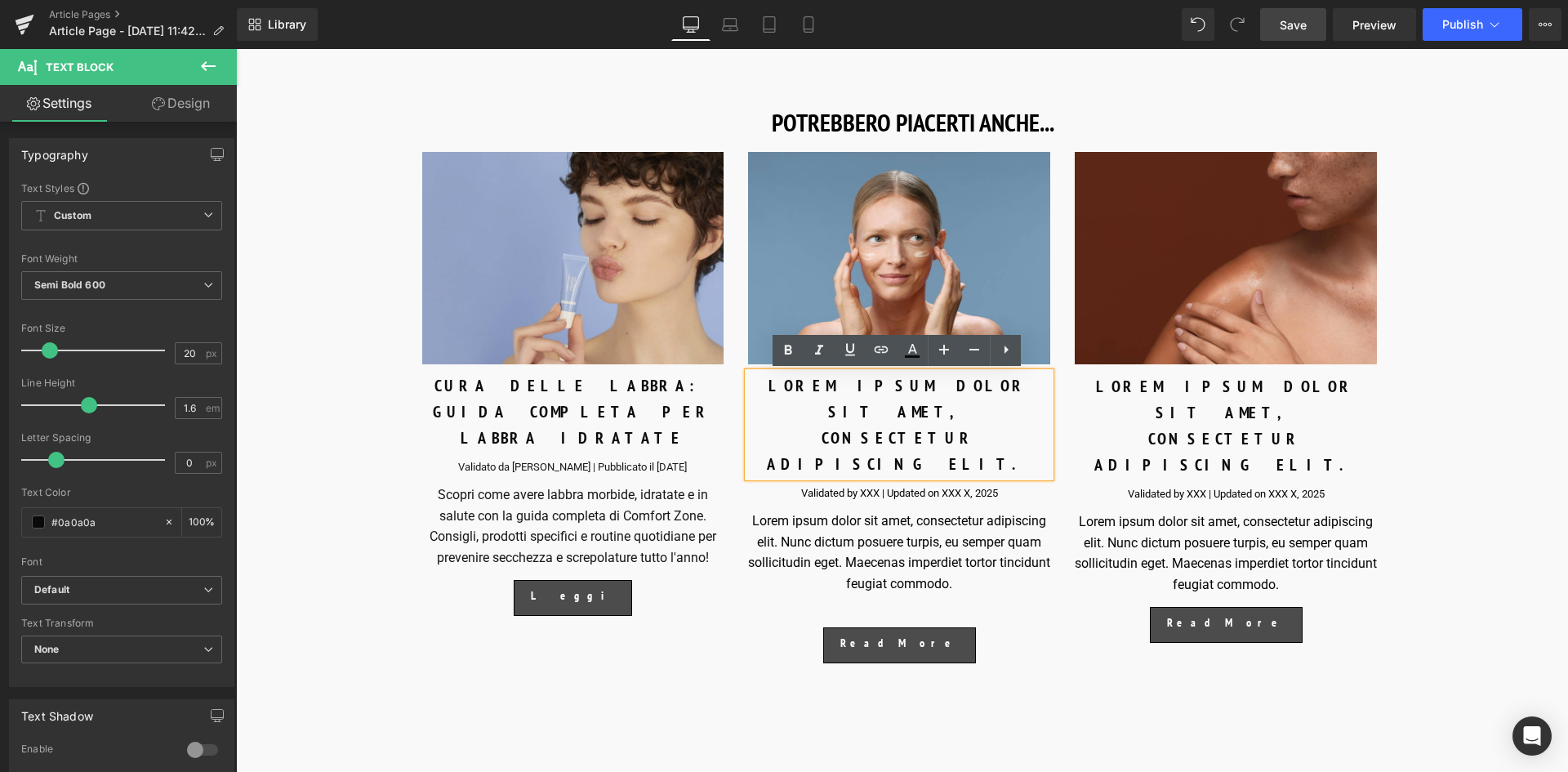
drag, startPoint x: 959, startPoint y: 408, endPoint x: 754, endPoint y: 376, distance: 207.5
click at [754, 376] on div "LOREM IPSUM DOLOR SIT AMET, CONSECTETUR ADIPISCING ELIT." at bounding box center [899, 425] width 302 height 104
paste div
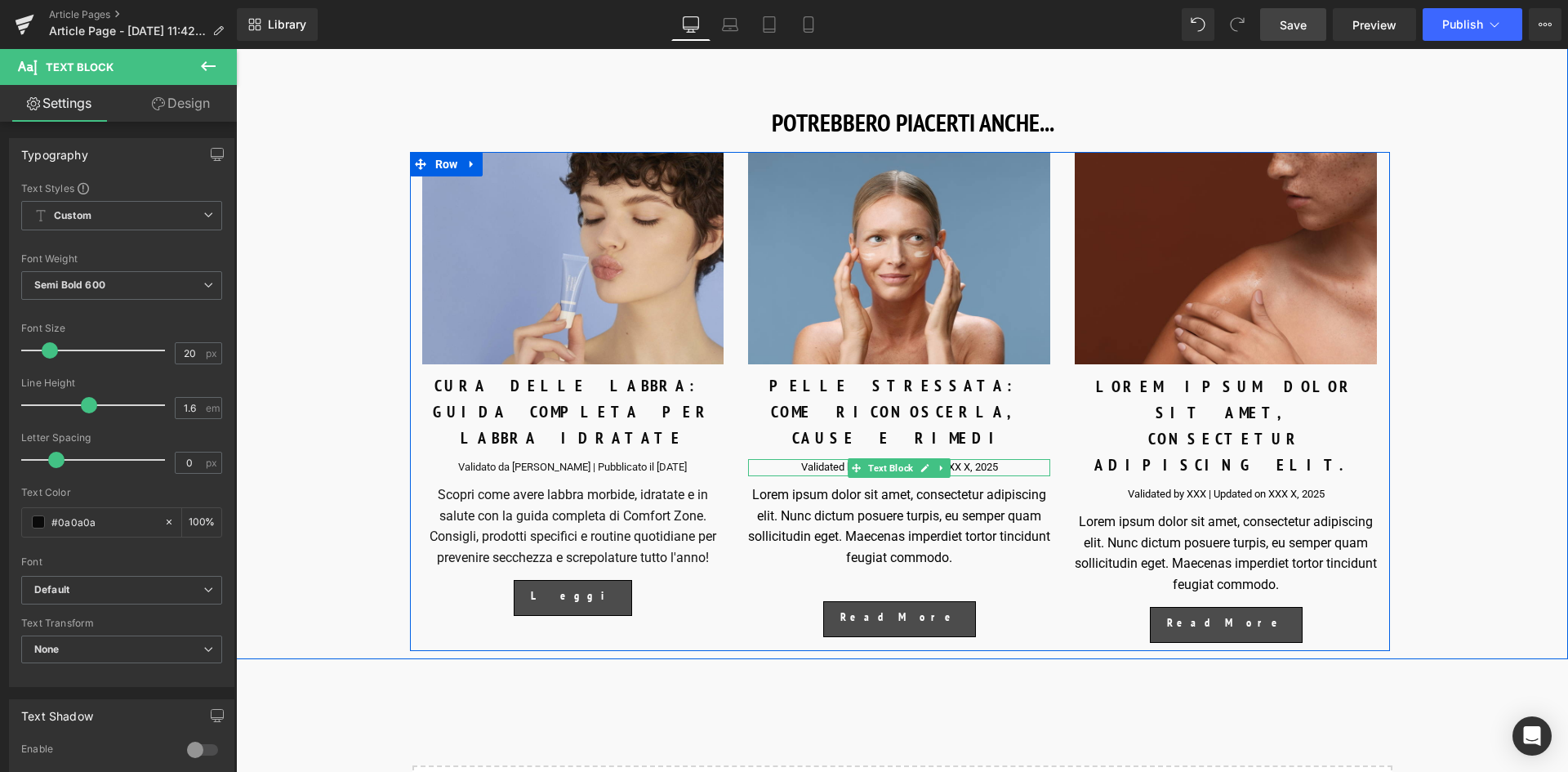
drag, startPoint x: 979, startPoint y: 447, endPoint x: 1006, endPoint y: 436, distance: 29.2
click at [979, 459] on div "Validated by XXX | Updated on XXX X, 2025 Text Block" at bounding box center [899, 467] width 302 height 17
click at [1004, 459] on div "Validated by XXX | Updated on XXX X, 2025" at bounding box center [899, 467] width 302 height 17
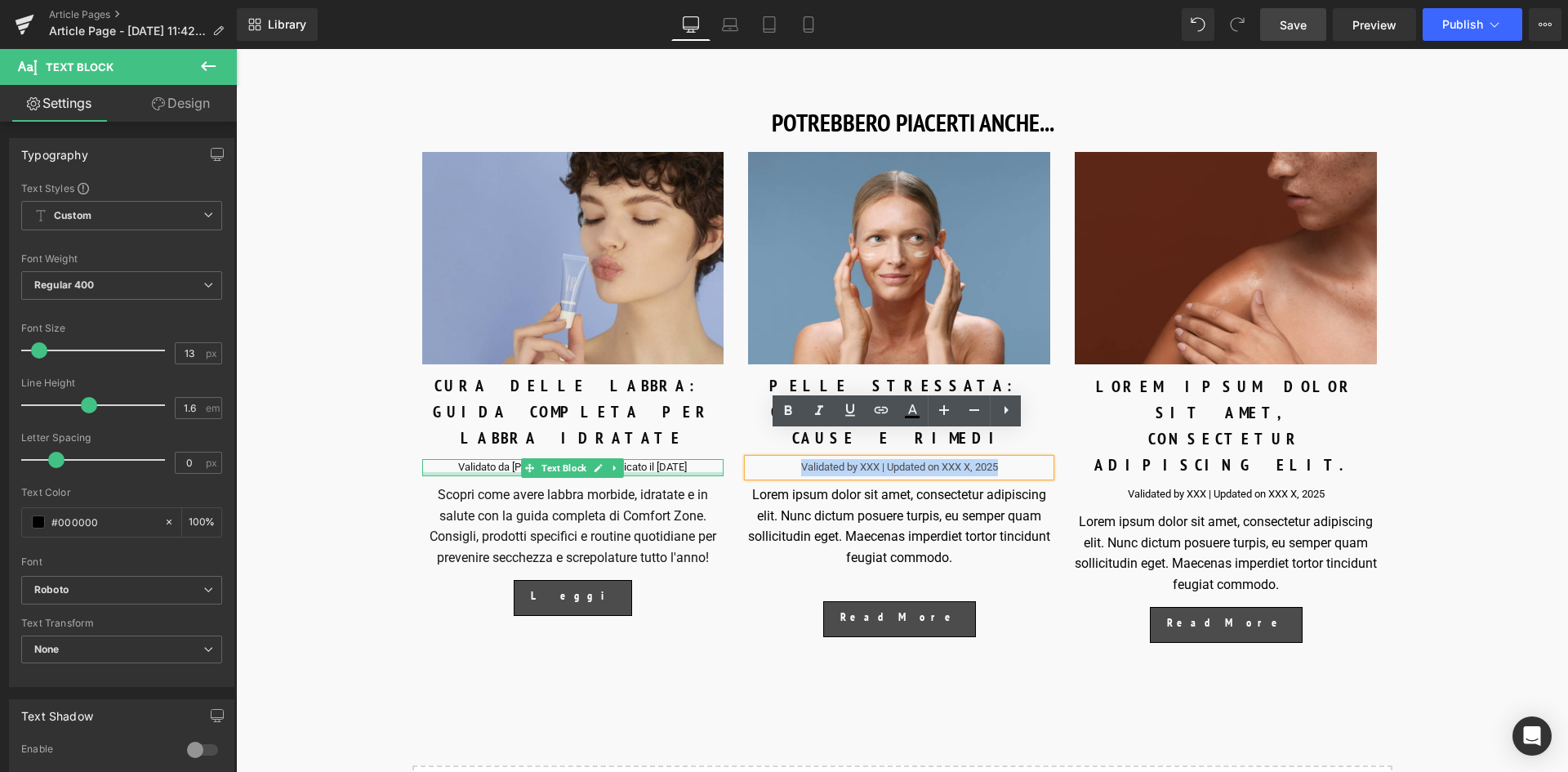
drag, startPoint x: 1006, startPoint y: 437, endPoint x: 686, endPoint y: 450, distance: 320.3
click at [686, 450] on div "Image CURA DELLE LABBRA: GUIDA COMPLETA PER LABBRA IDRATATE Text Block Validato…" at bounding box center [900, 401] width 980 height 499
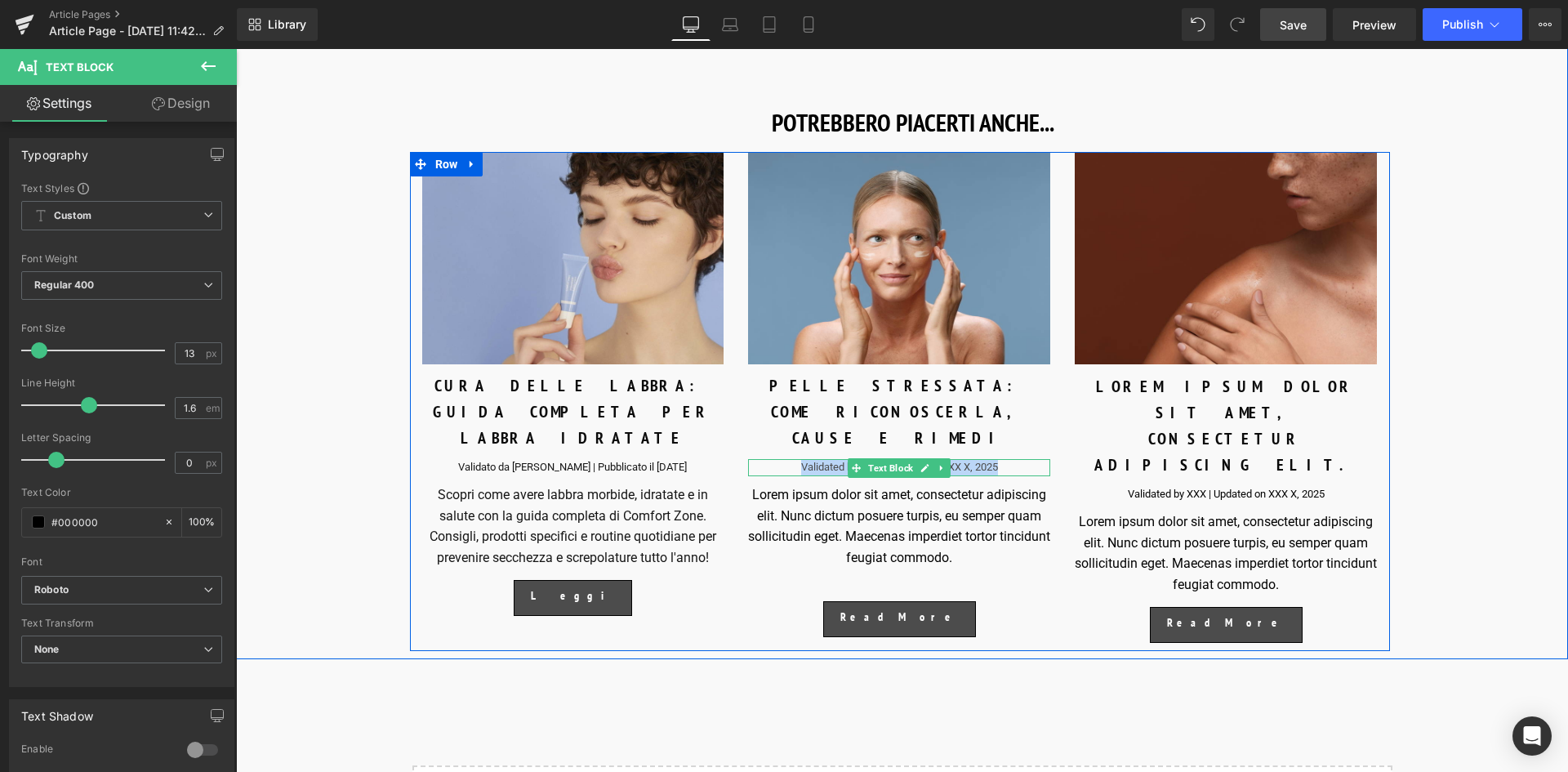
paste div
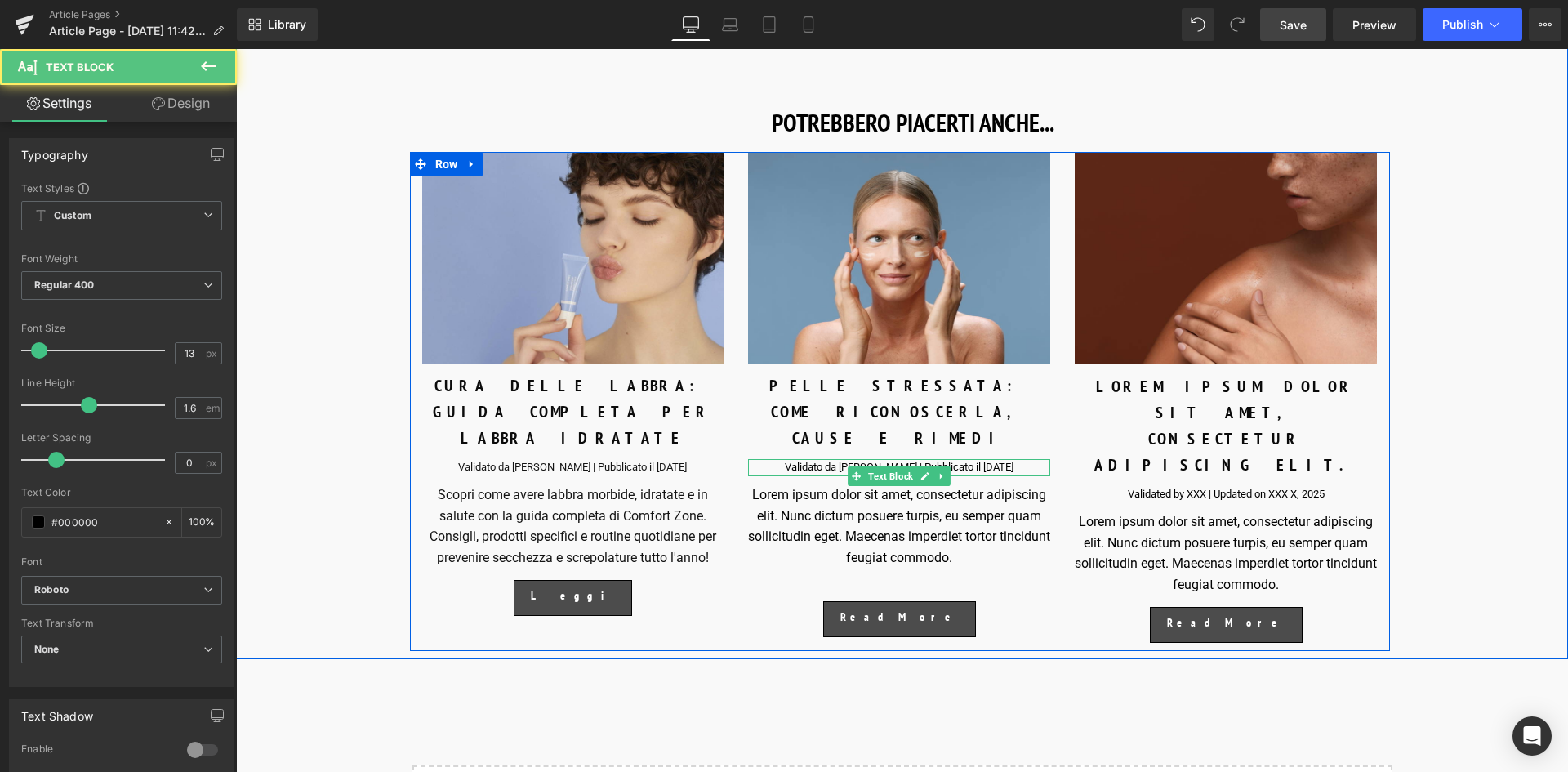
click at [986, 459] on div "Validato da [PERSON_NAME] | Pubblicato il [DATE]" at bounding box center [899, 467] width 302 height 17
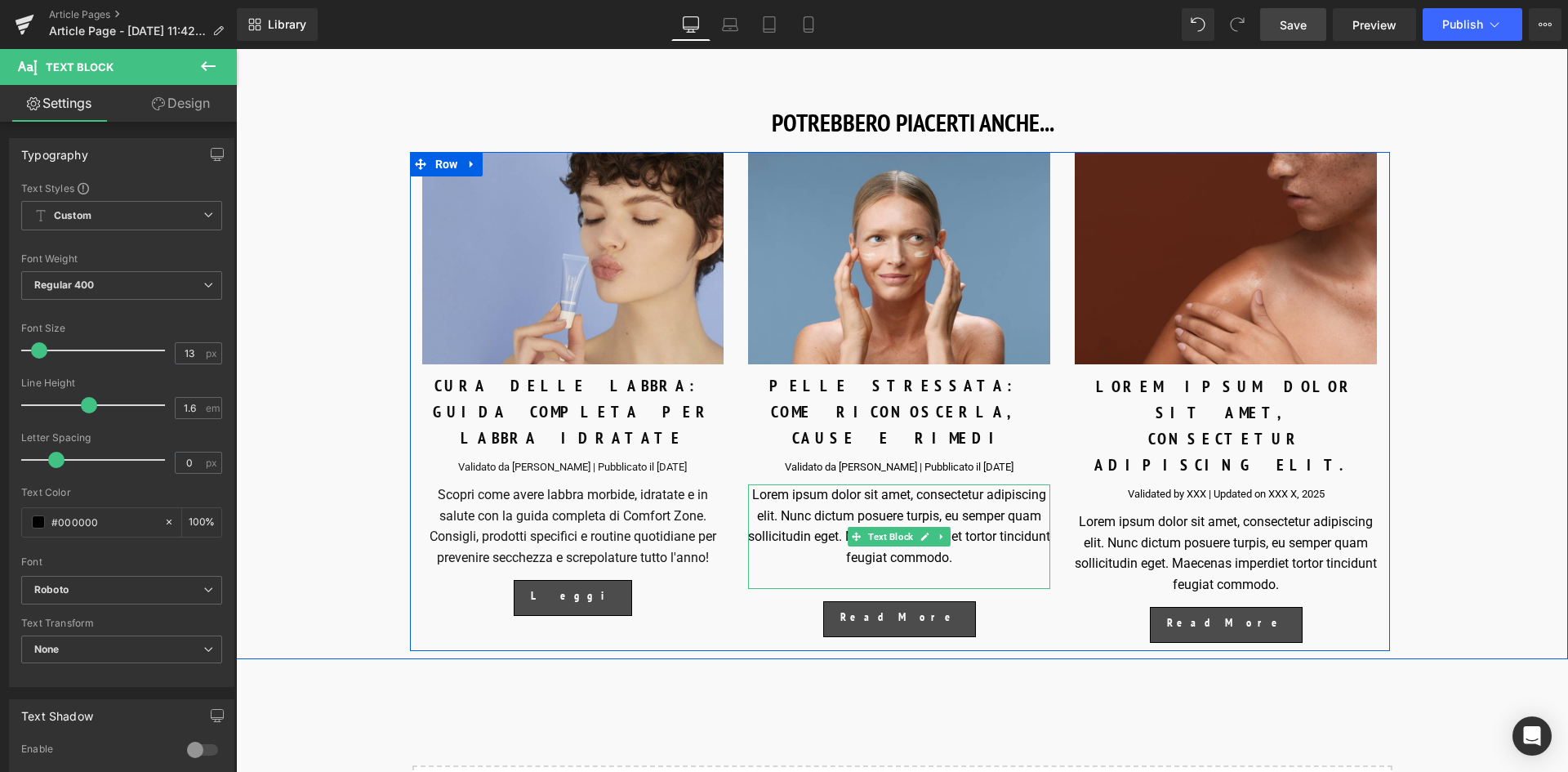
click at [990, 547] on div "Lorem ipsum dolor sit amet, consectetur adipiscing elit. Nunc dictum posuere tu…" at bounding box center [899, 537] width 302 height 104
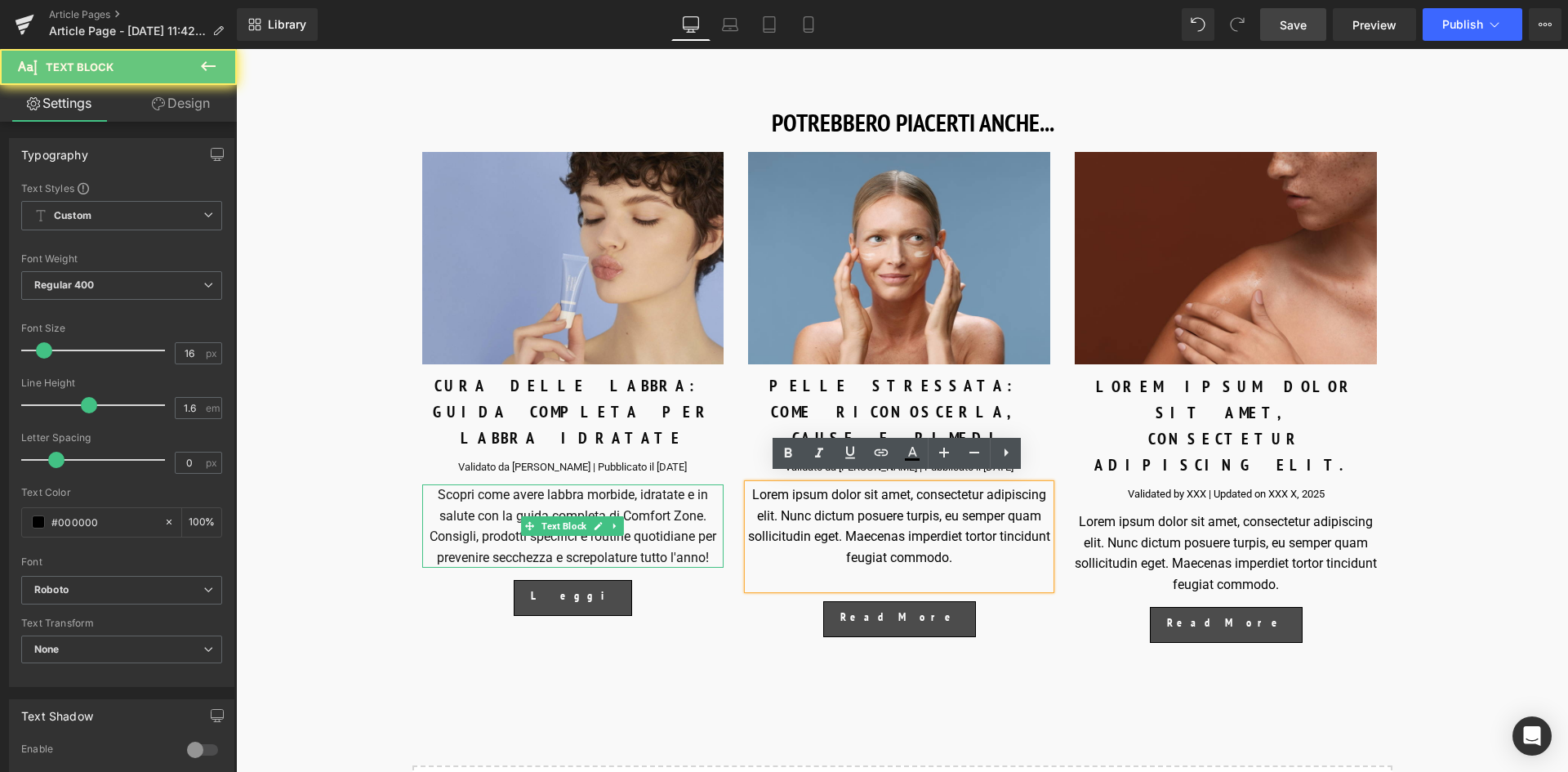
drag, startPoint x: 989, startPoint y: 550, endPoint x: 654, endPoint y: 481, distance: 342.0
click at [654, 481] on div "Image CURA DELLE LABBRA: GUIDA COMPLETA PER LABBRA IDRATATE Text Block Validato…" at bounding box center [900, 401] width 980 height 499
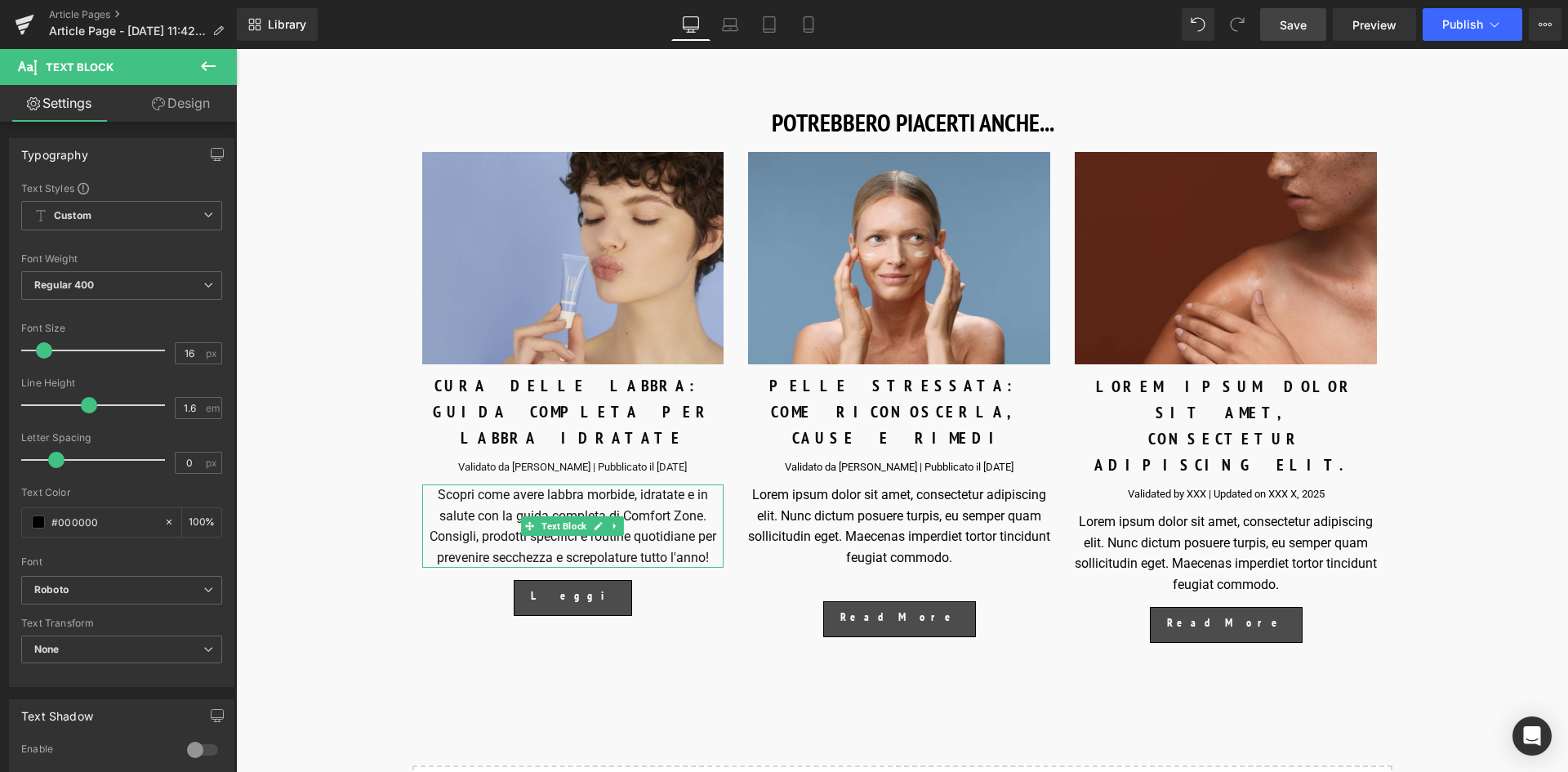
paste div
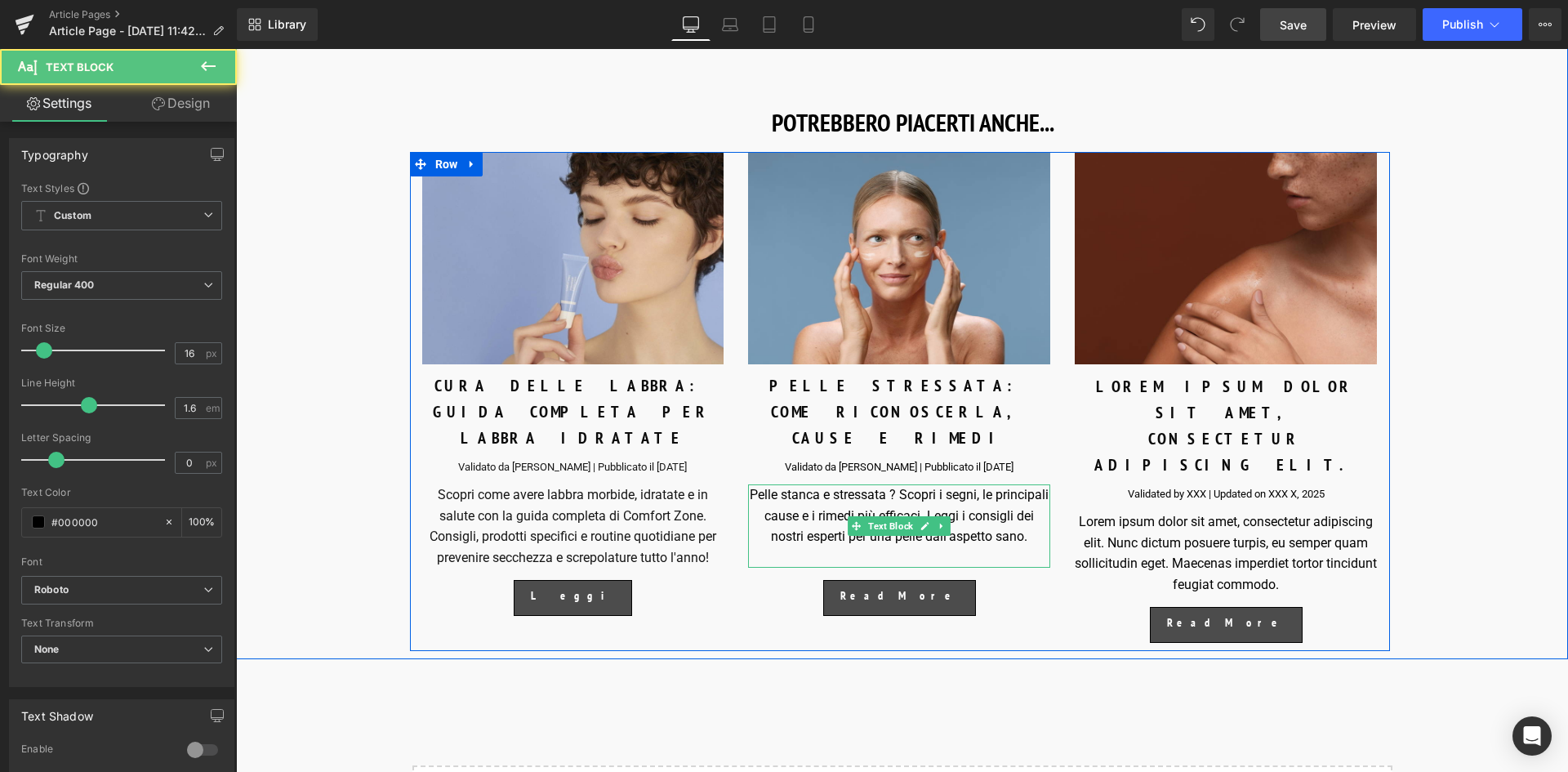
click at [884, 548] on div at bounding box center [899, 558] width 302 height 21
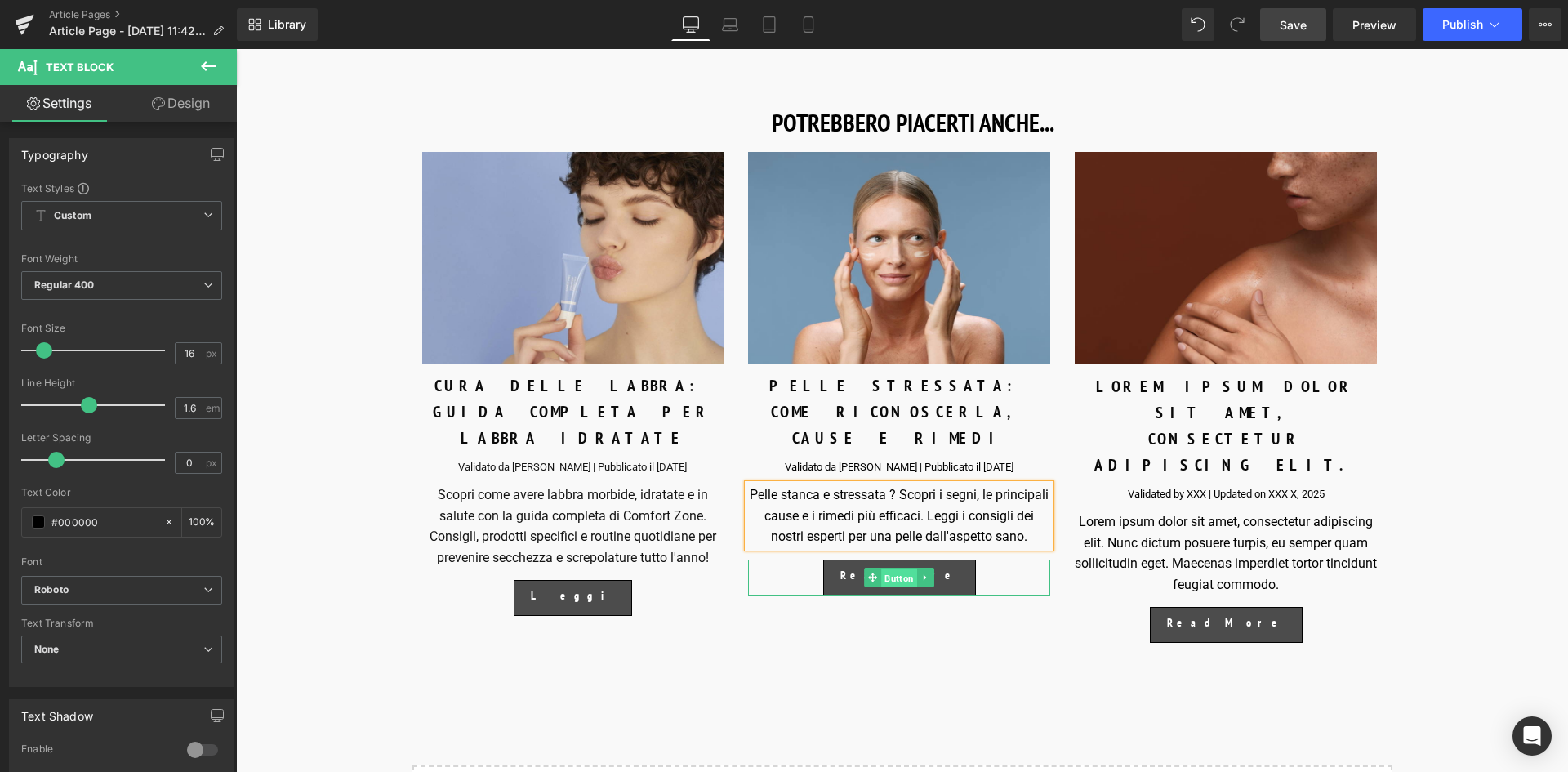
click at [903, 569] on span "Button" at bounding box center [900, 578] width 36 height 19
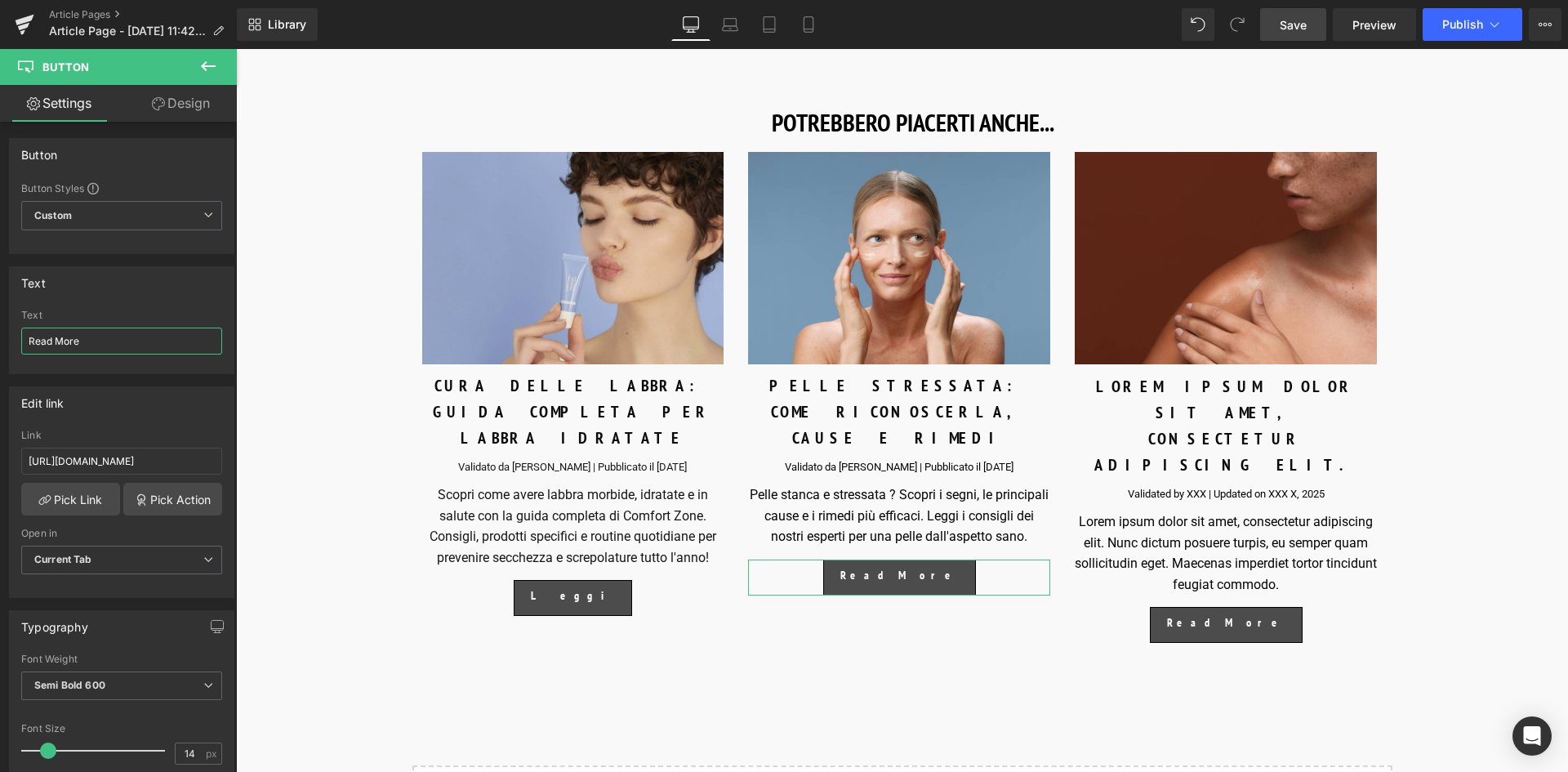
drag, startPoint x: 115, startPoint y: 337, endPoint x: -22, endPoint y: 342, distance: 137.1
click at [0, 342] on html "Button You are previewing how the will restyle your page. You can not edit Elem…" at bounding box center [784, 386] width 1568 height 772
type input "Leggi"
drag, startPoint x: 262, startPoint y: 506, endPoint x: 244, endPoint y: 466, distance: 43.9
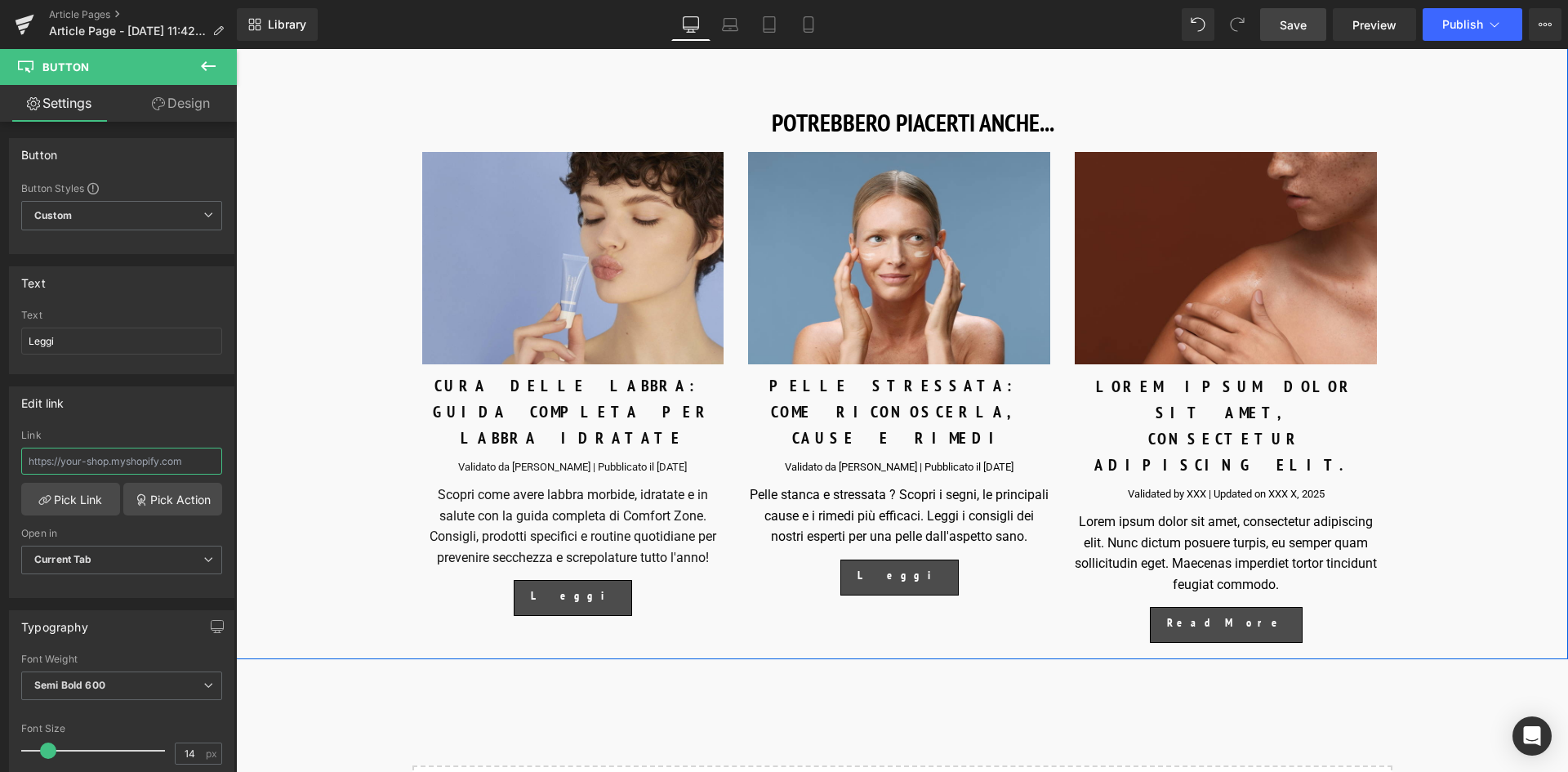
scroll to position [0, 0]
paste input "[URL][DOMAIN_NAME]"
type input "[URL][DOMAIN_NAME]"
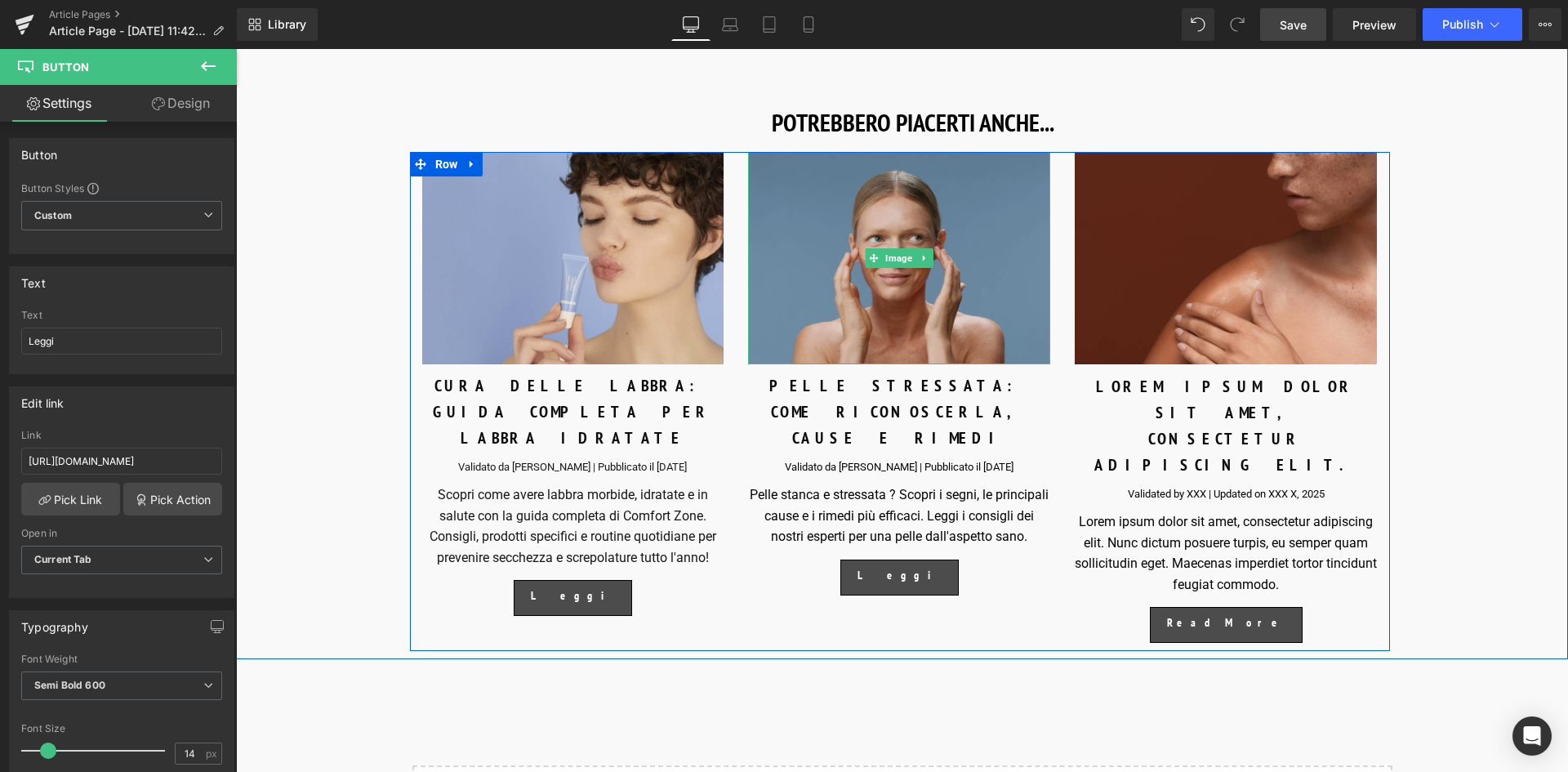
click at [875, 307] on img at bounding box center [899, 258] width 302 height 212
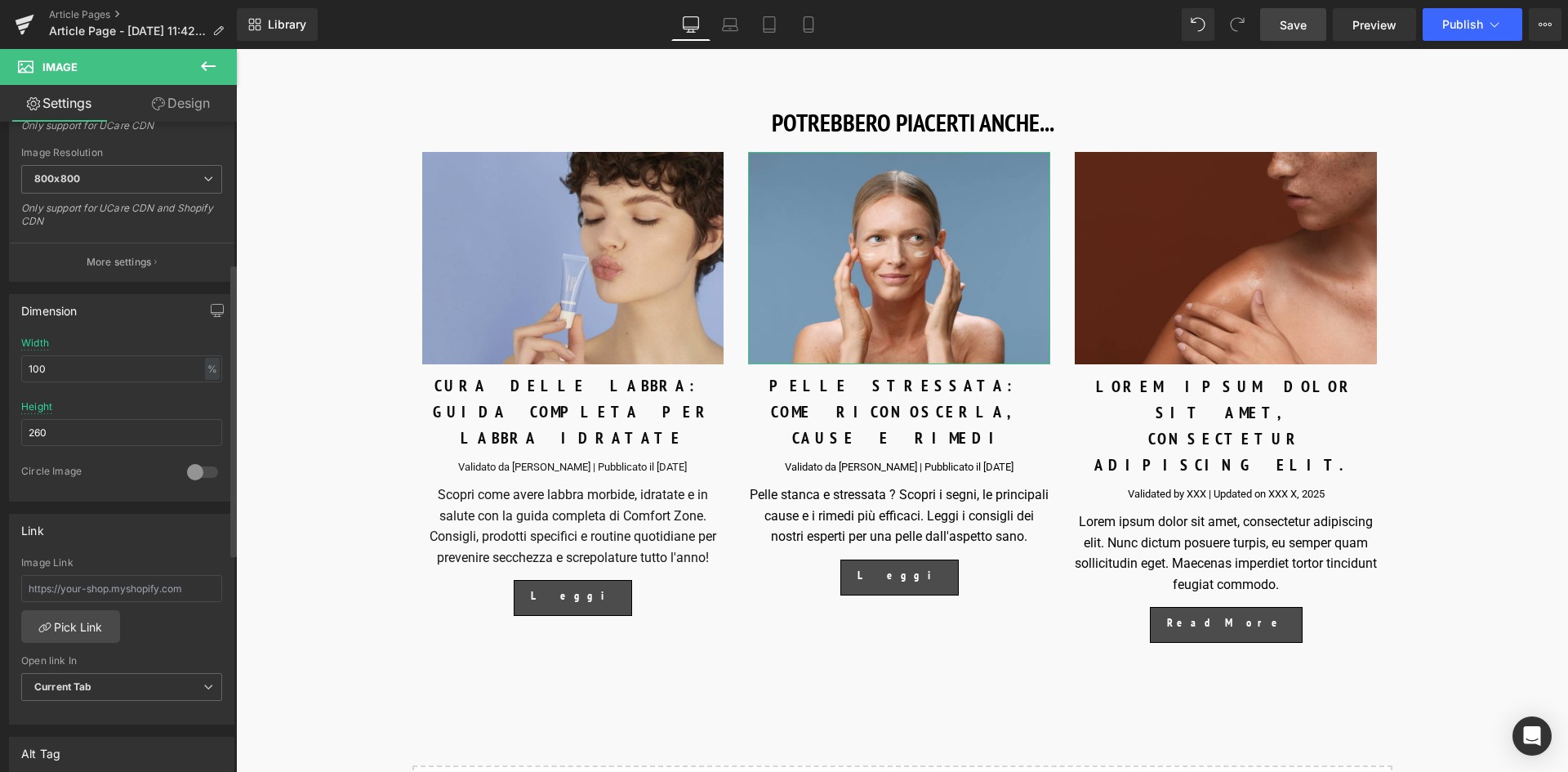
scroll to position [327, 0]
click at [49, 590] on input "text" at bounding box center [121, 586] width 200 height 27
paste input "[URL][DOMAIN_NAME]"
type input "[URL][DOMAIN_NAME]"
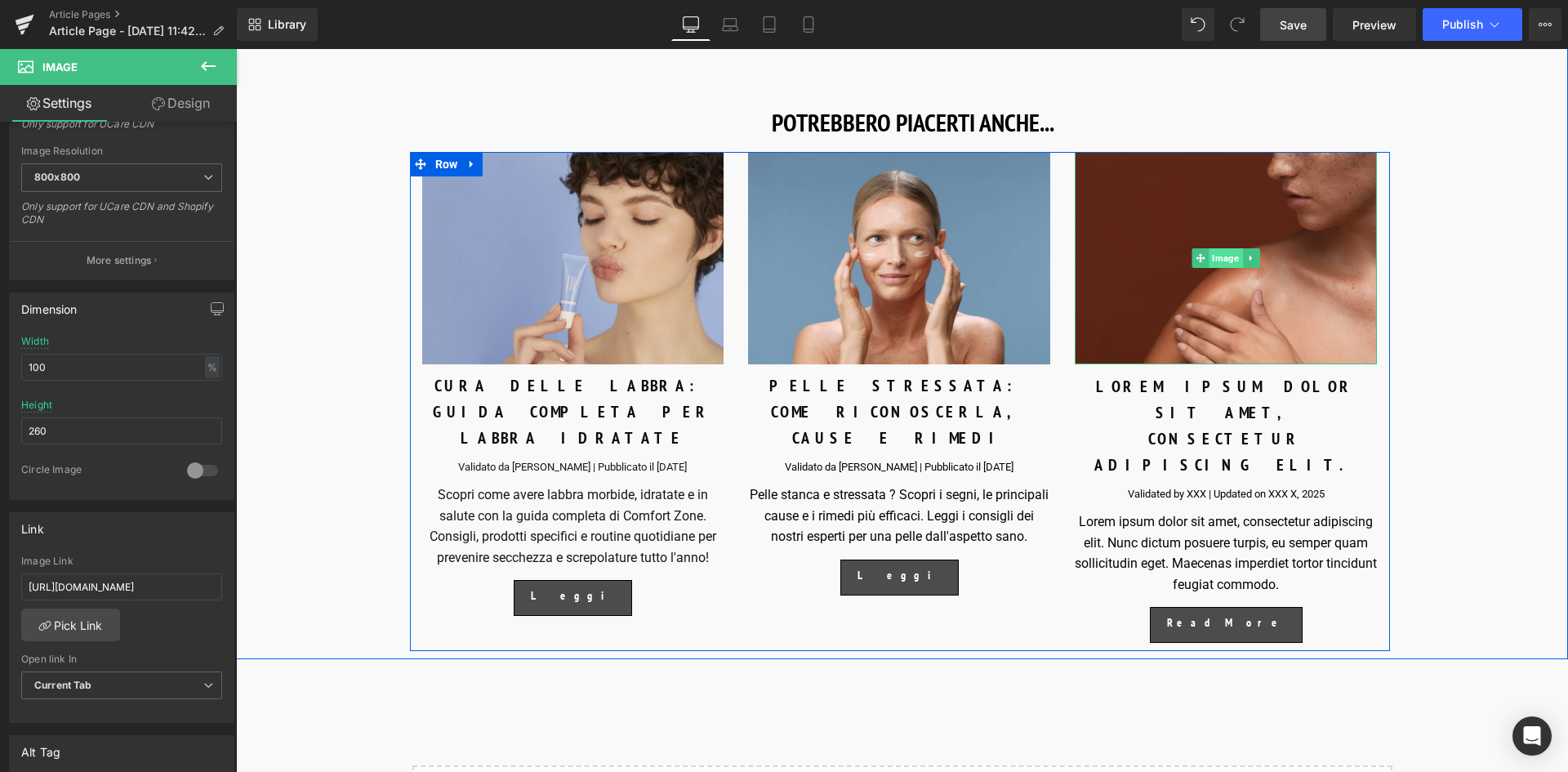
click at [1218, 257] on span "Image" at bounding box center [1226, 257] width 34 height 19
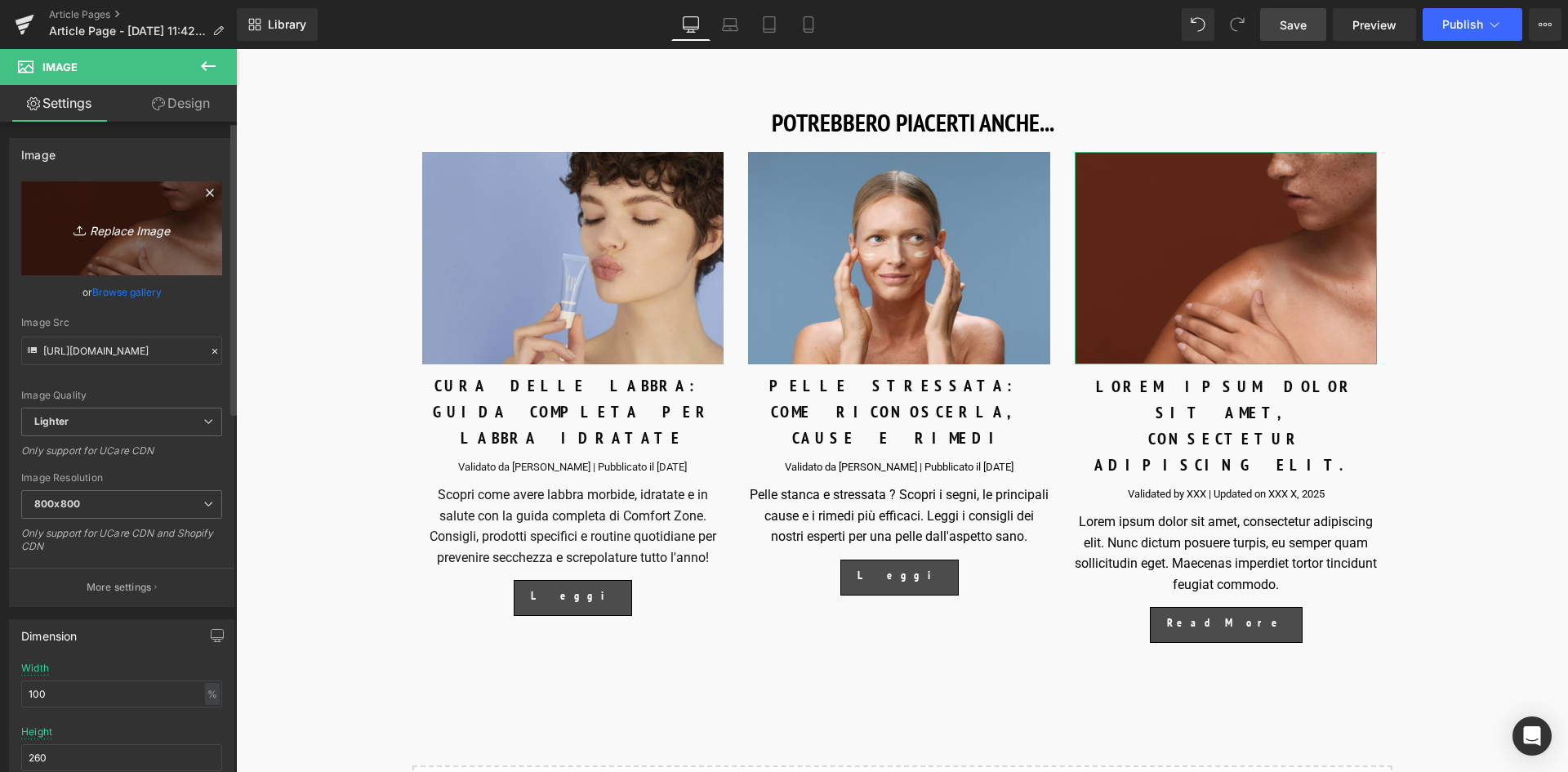
click at [124, 247] on link "Replace Image" at bounding box center [121, 228] width 200 height 94
type input "C:\fakepath\1200x900_[MEDICAL_DATA] vs [MEDICAL_DATA]_preview image (1).jpg"
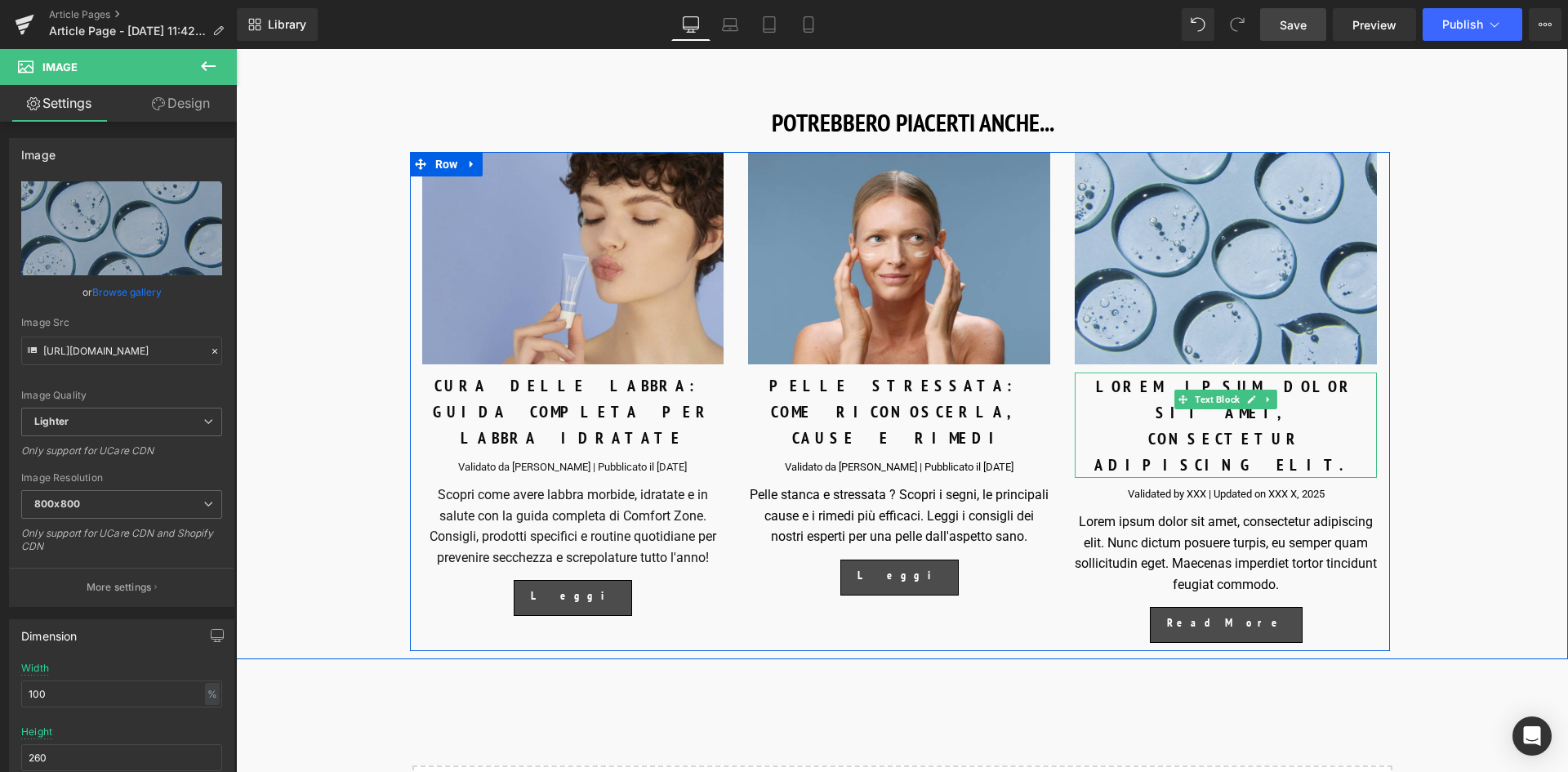
click at [1279, 414] on p "LOREM IPSUM DOLOR SIT AMET, CONSECTETUR ADIPISCING ELIT." at bounding box center [1226, 426] width 302 height 104
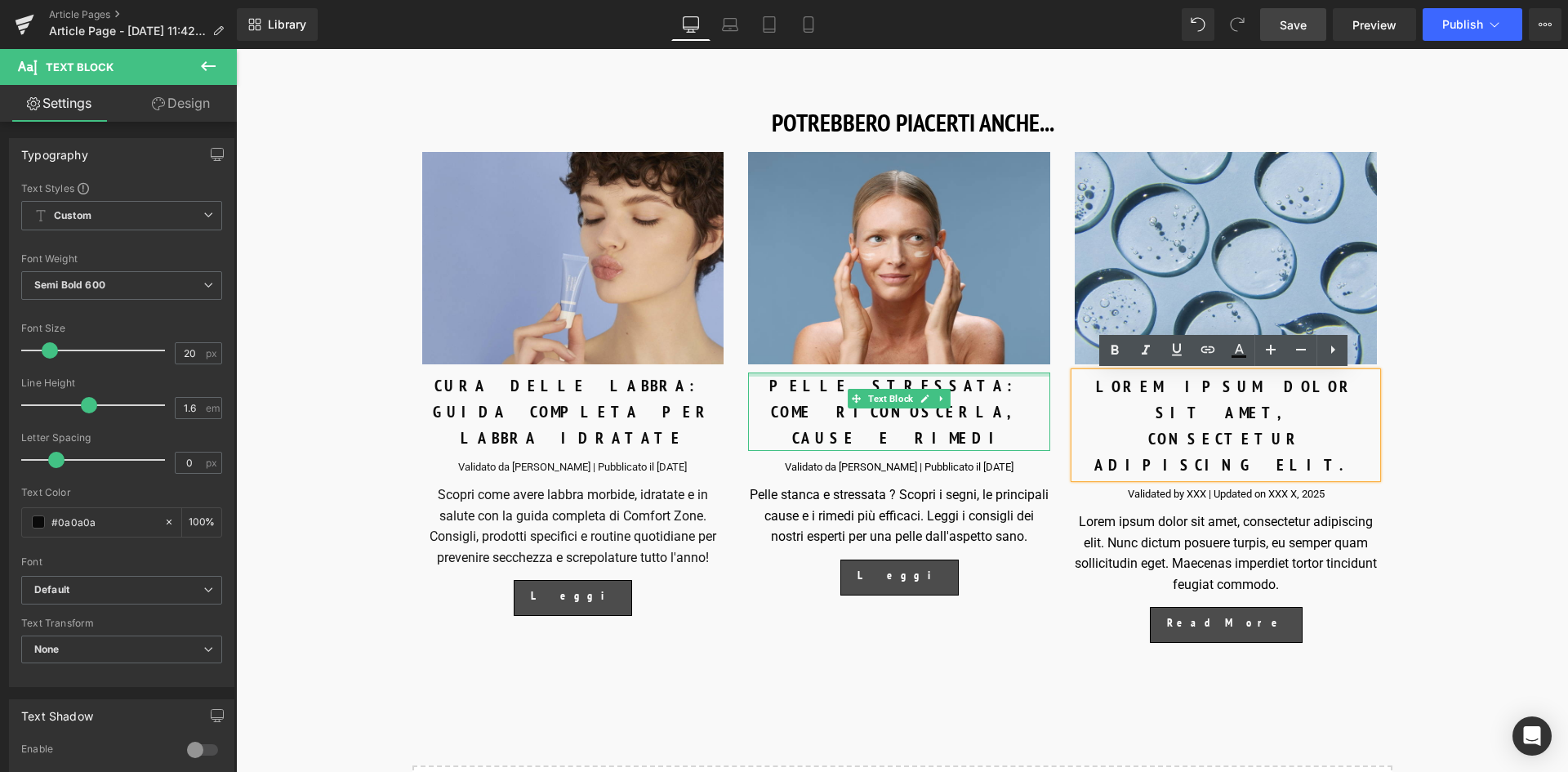
drag, startPoint x: 1274, startPoint y: 415, endPoint x: 1020, endPoint y: 376, distance: 257.0
click at [1020, 376] on div "Image CURA DELLE LABBRA: GUIDA COMPLETA PER LABBRA IDRATATE Text Block Validato…" at bounding box center [900, 401] width 980 height 499
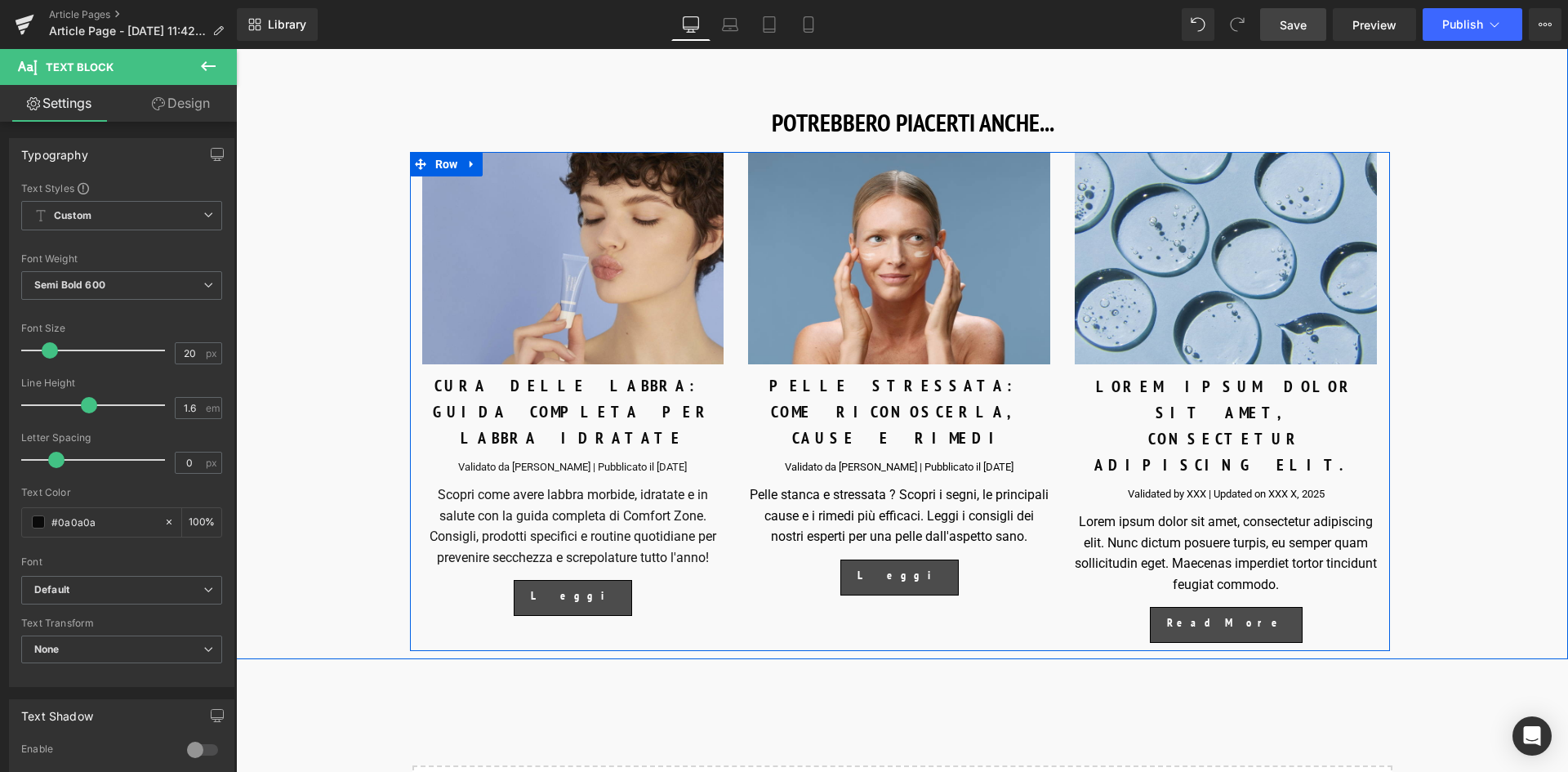
paste div
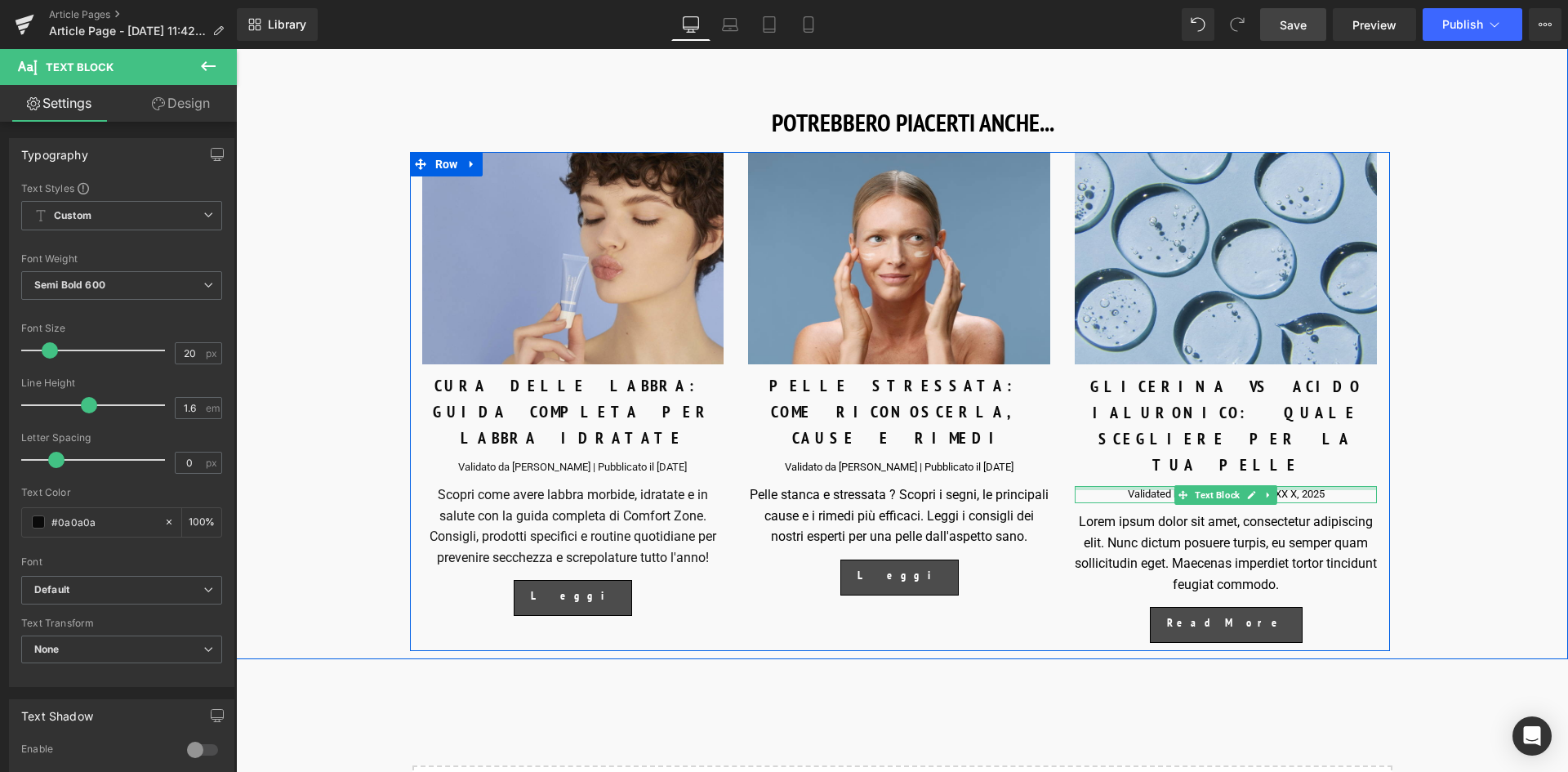
drag, startPoint x: 1322, startPoint y: 438, endPoint x: 1339, endPoint y: 440, distance: 17.1
click at [1322, 486] on div "Validated by XXX | Updated on XXX X, 2025 Text Block" at bounding box center [1226, 495] width 302 height 17
click at [1339, 486] on div "Validated by XXX | Updated on XXX X, 2025" at bounding box center [1226, 495] width 302 height 17
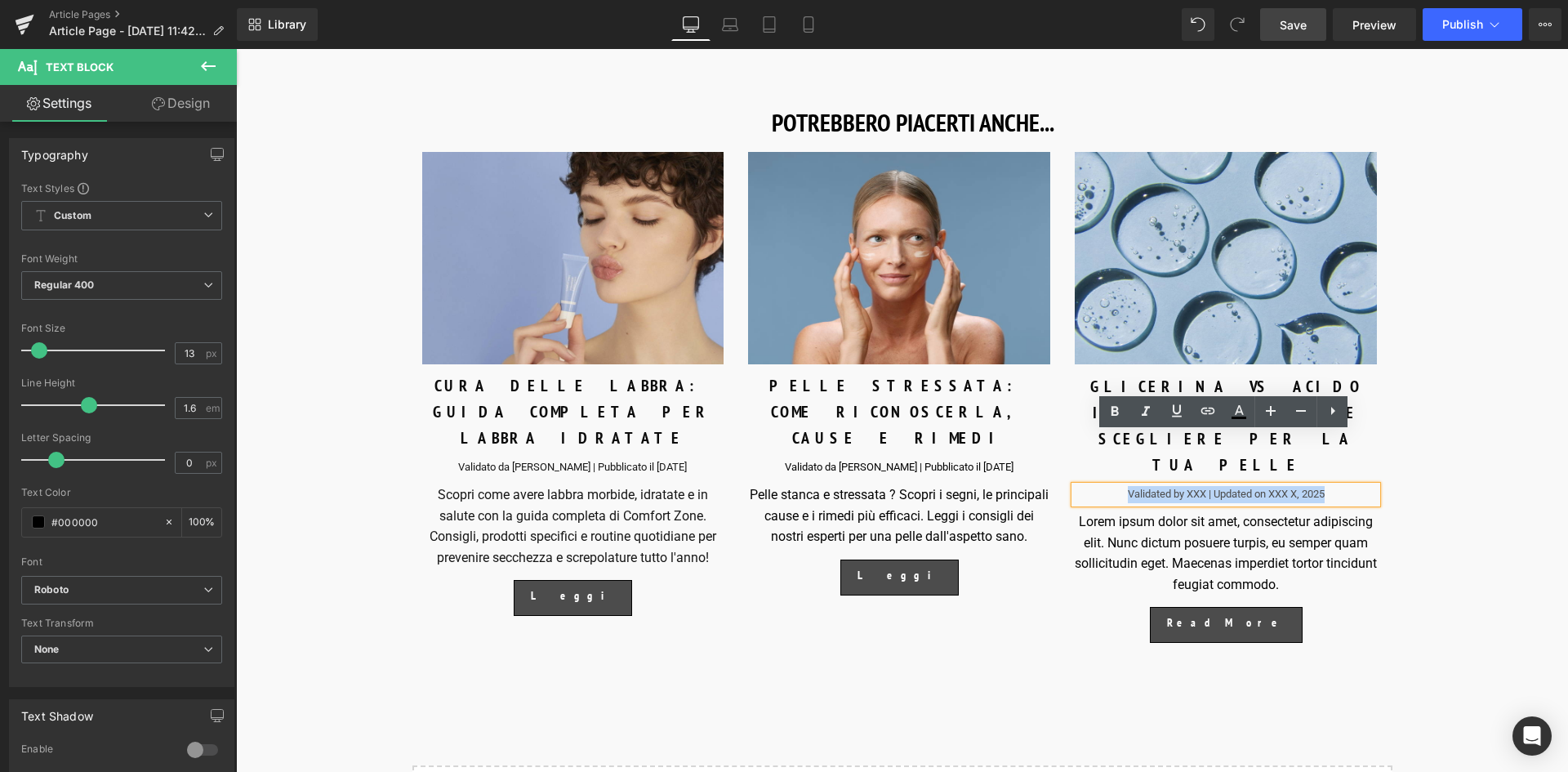
drag, startPoint x: 1339, startPoint y: 440, endPoint x: 1080, endPoint y: 434, distance: 259.1
click at [1080, 486] on div "Validated by XXX | Updated on XXX X, 2025" at bounding box center [1226, 495] width 302 height 17
paste div
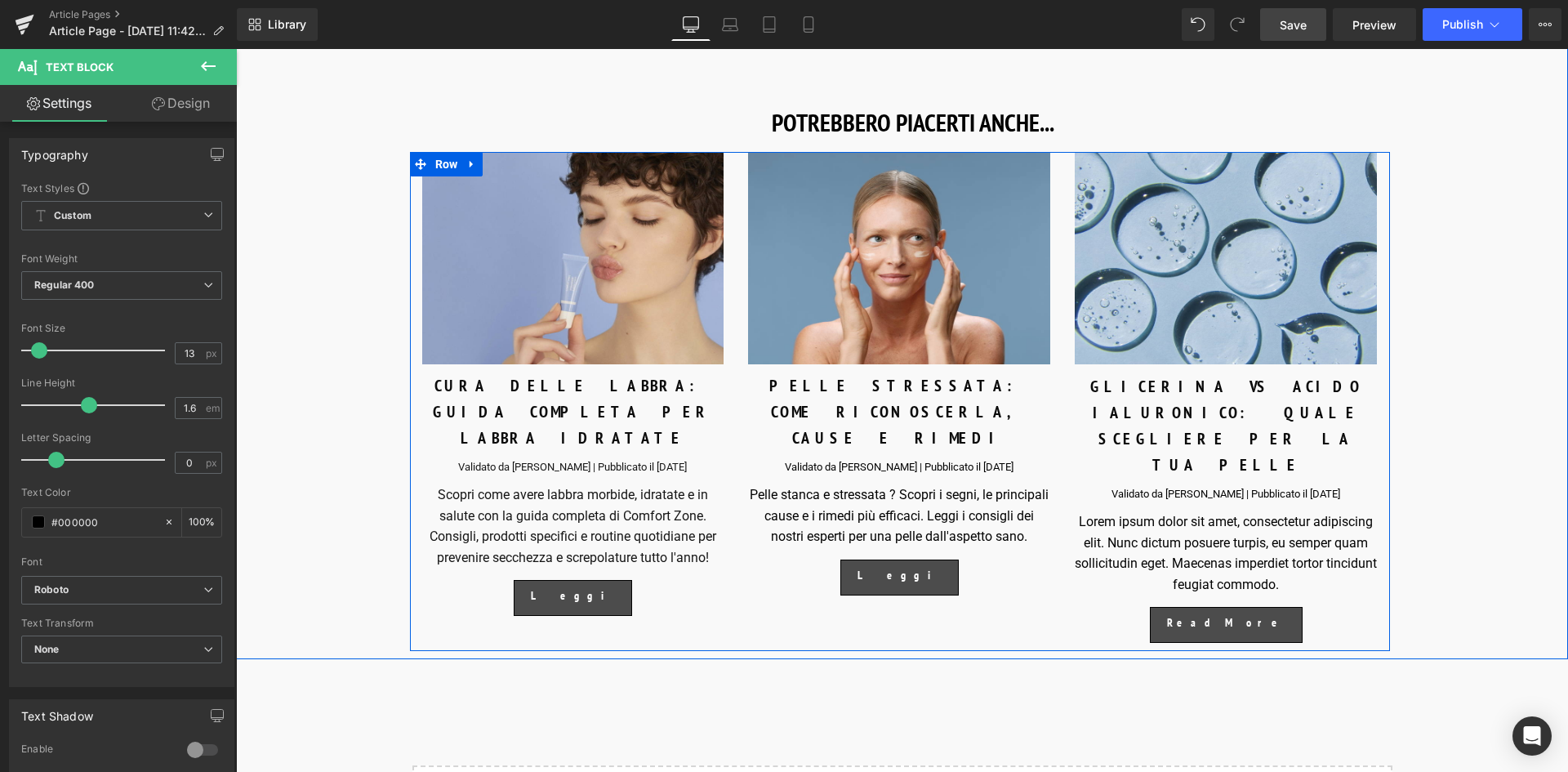
drag, startPoint x: 1274, startPoint y: 518, endPoint x: 1320, endPoint y: 529, distance: 47.3
click at [1274, 518] on div "Lorem ipsum dolor sit amet, consectetur adipiscing elit. Nunc dictum posuere tu…" at bounding box center [1226, 552] width 302 height 83
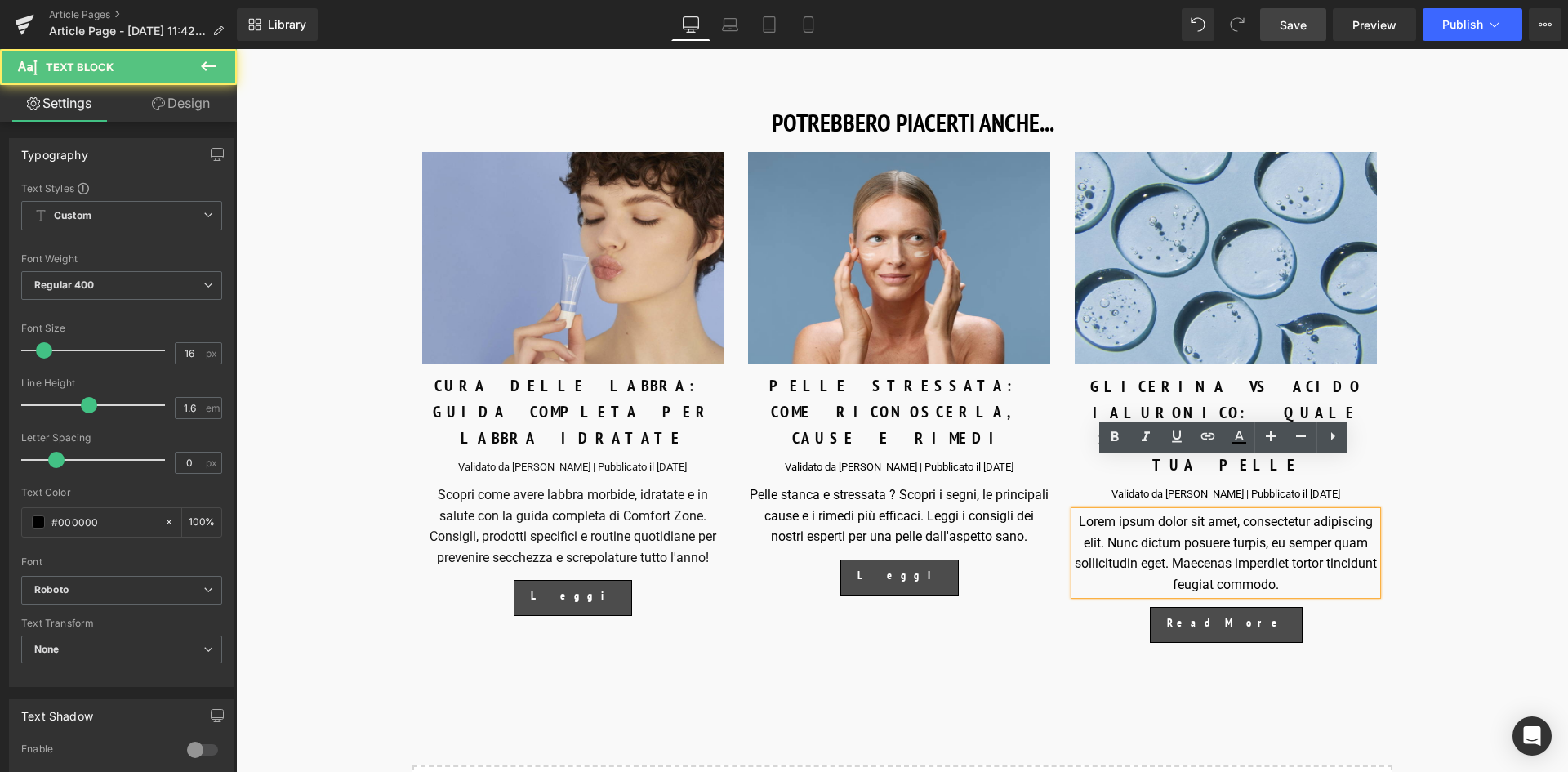
click at [1320, 529] on div "Lorem ipsum dolor sit amet, consectetur adipiscing elit. Nunc dictum posuere tu…" at bounding box center [1226, 552] width 302 height 83
drag, startPoint x: 1319, startPoint y: 533, endPoint x: 1033, endPoint y: 468, distance: 293.3
click at [1033, 468] on div "Image CURA DELLE LABBRA: GUIDA COMPLETA PER LABBRA IDRATATE Text Block Validato…" at bounding box center [900, 401] width 980 height 499
paste div
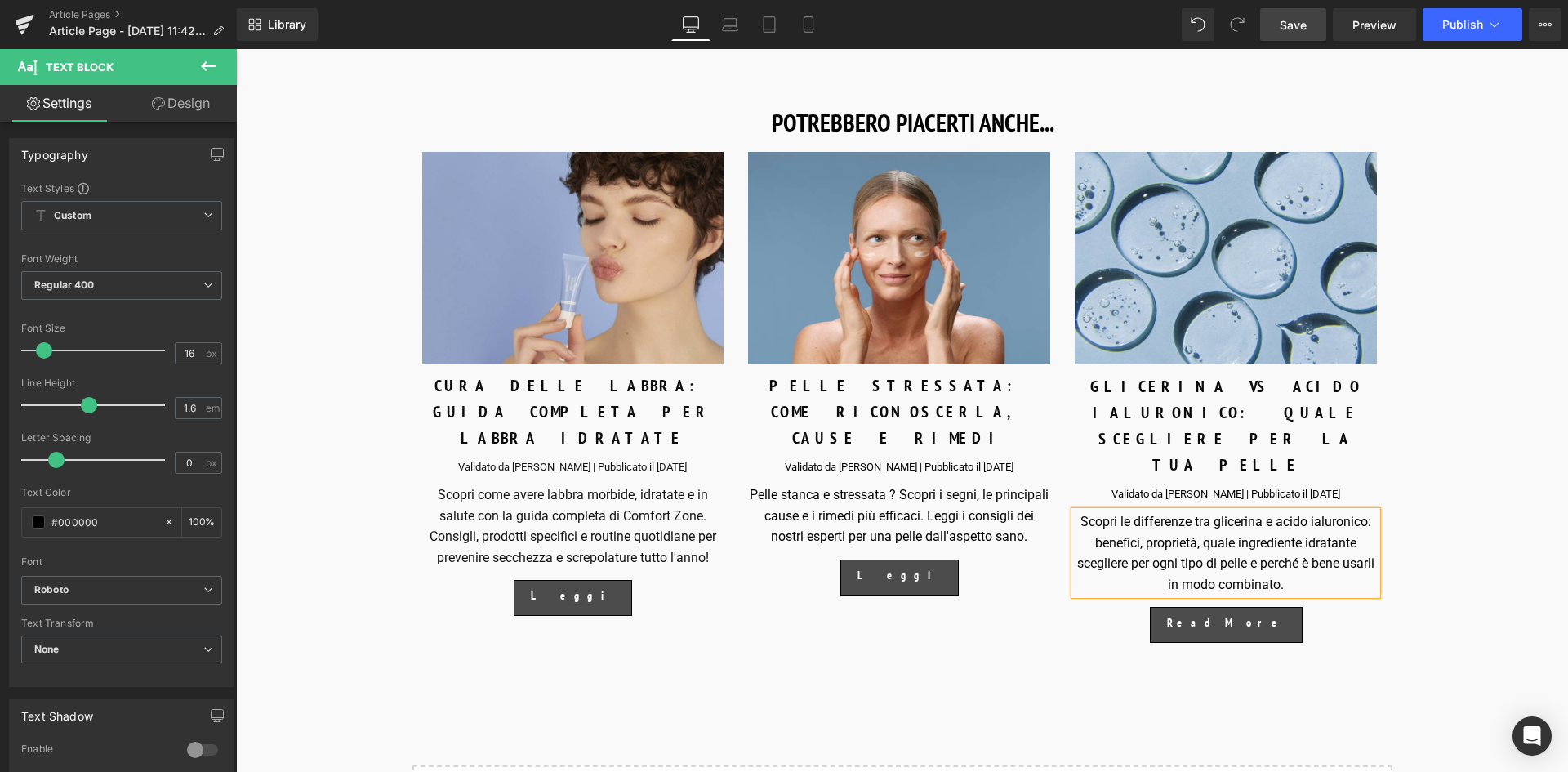
click at [1058, 565] on div "Image PELLE STRESSATA: COME RICONOSCERLA, CAUSE E RIMEDI Text Block Validato da…" at bounding box center [899, 374] width 327 height 443
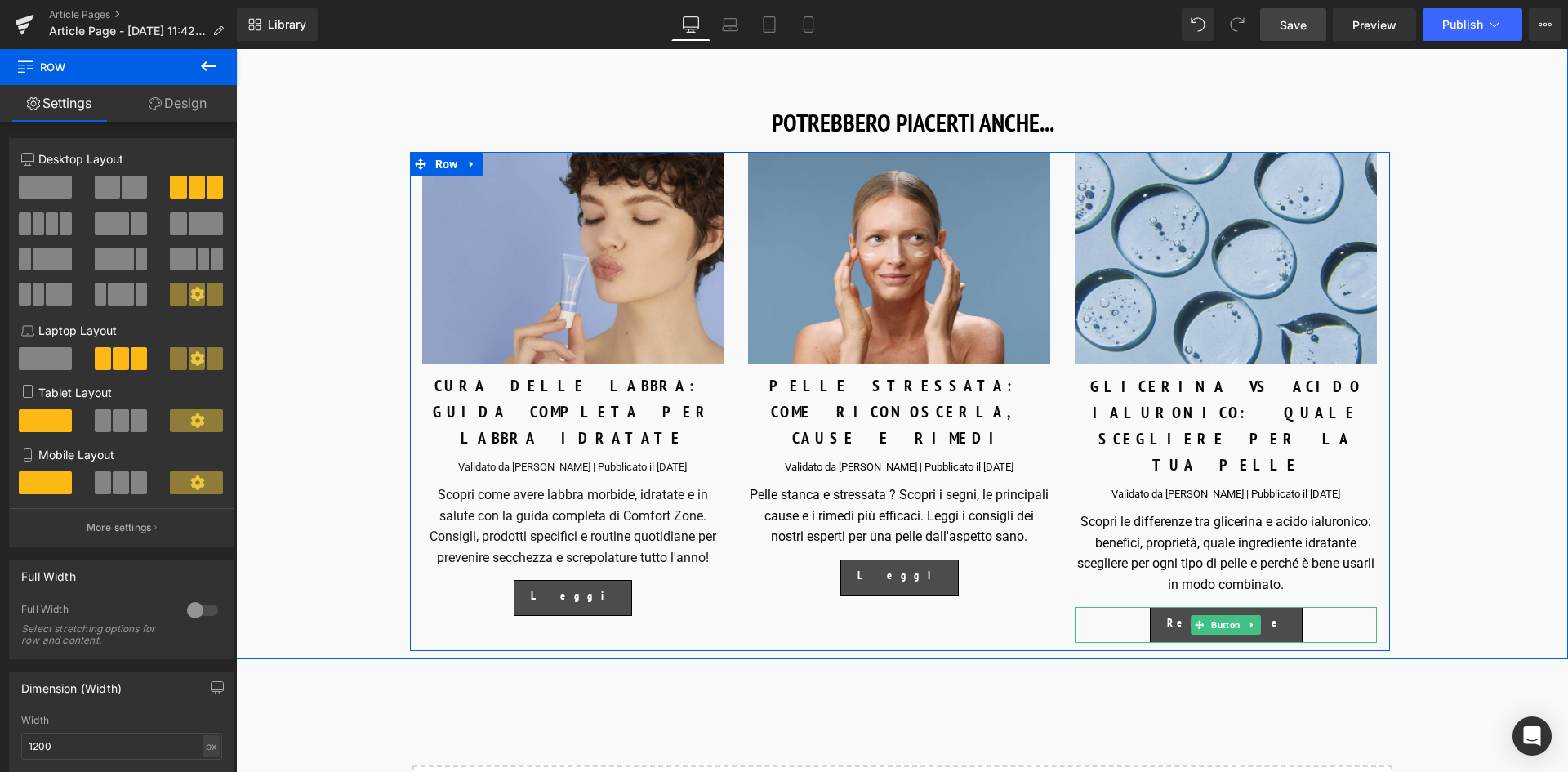
click at [1309, 607] on div "Read More" at bounding box center [1226, 625] width 302 height 36
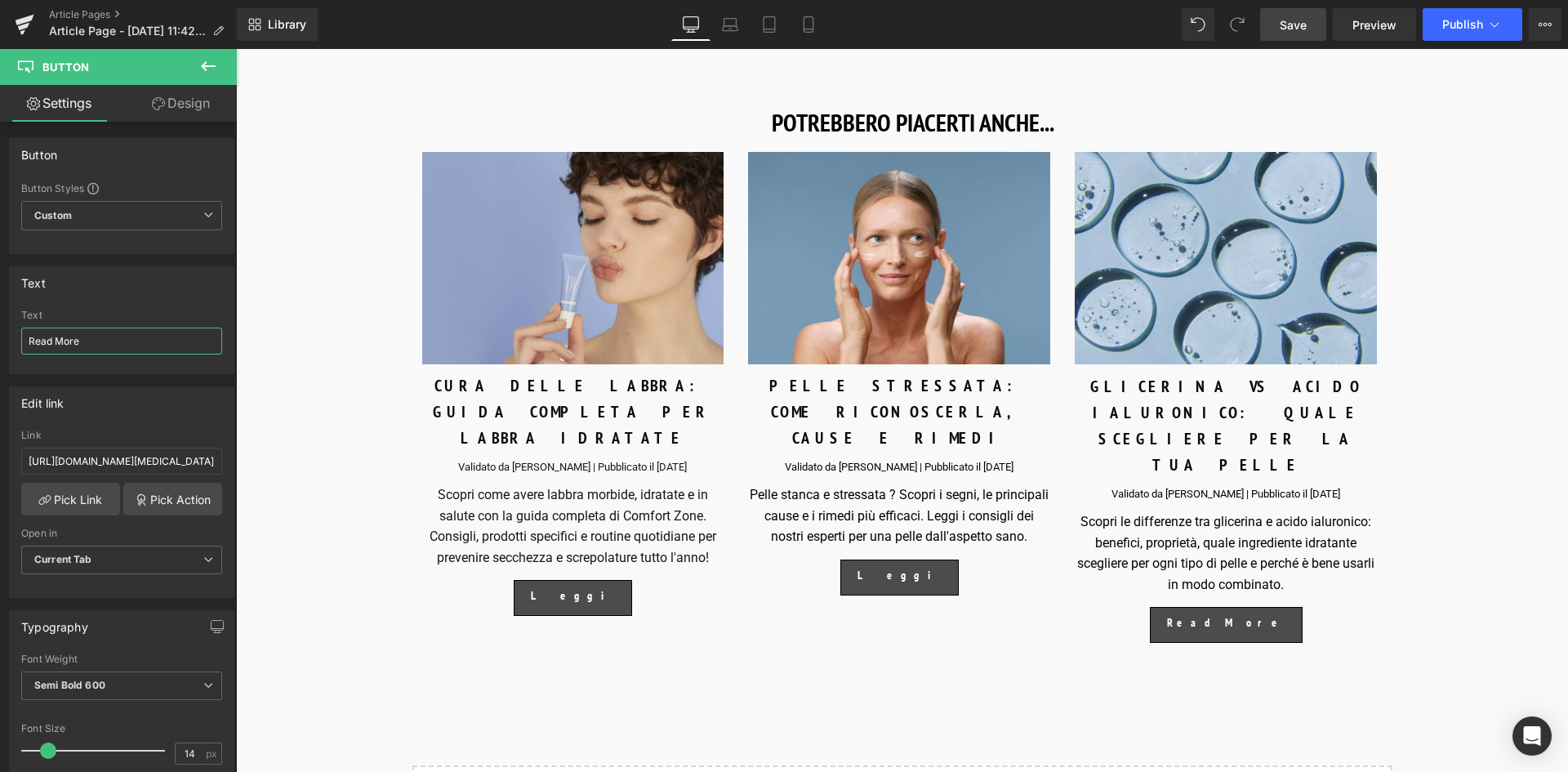
drag, startPoint x: 98, startPoint y: 337, endPoint x: -33, endPoint y: 332, distance: 131.1
click at [0, 332] on html "Image You are previewing how the will restyle your page. You can not edit Eleme…" at bounding box center [784, 386] width 1568 height 772
type input "Leggi"
drag, startPoint x: 262, startPoint y: 501, endPoint x: 297, endPoint y: 485, distance: 38.5
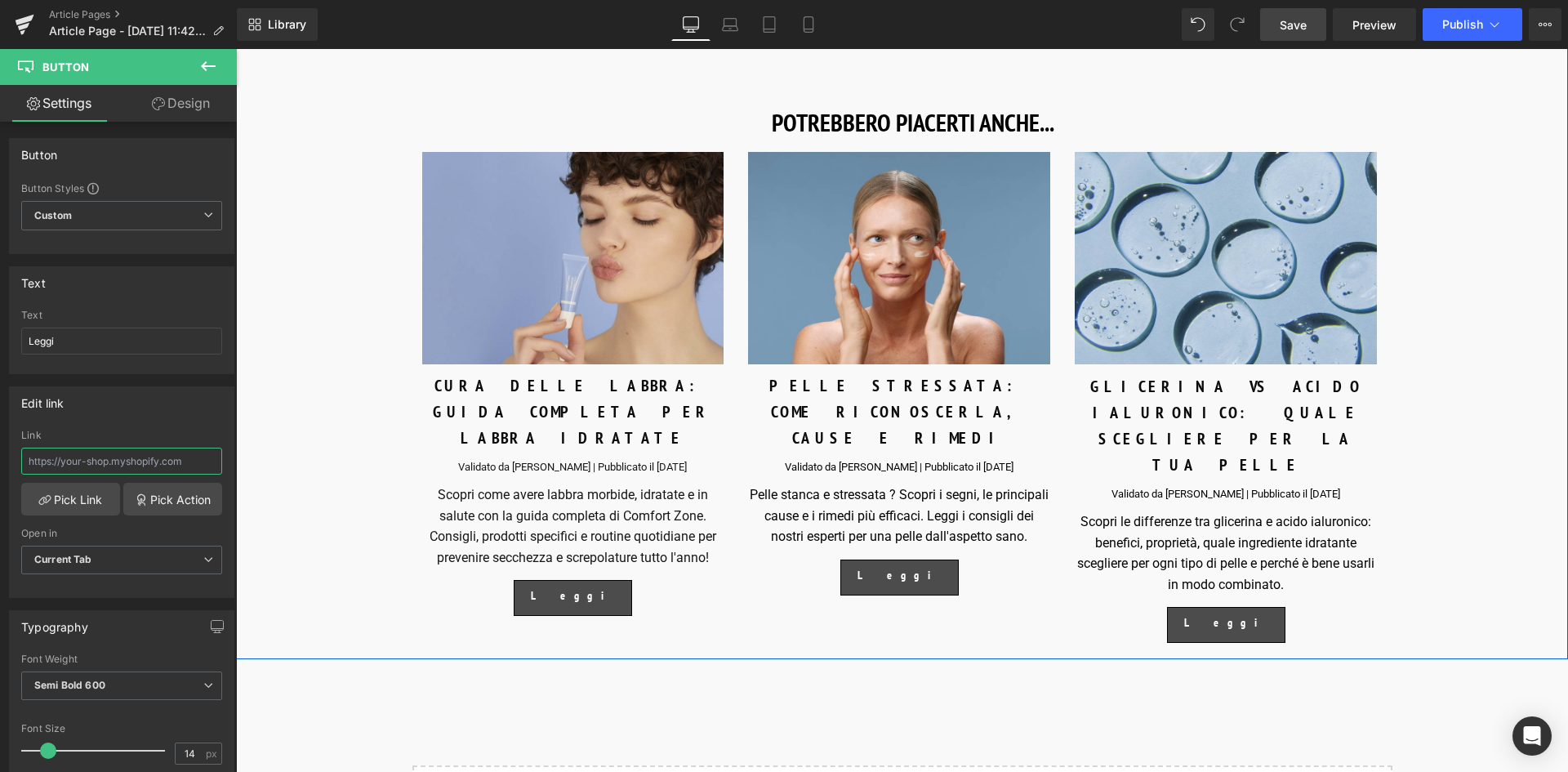
scroll to position [0, 0]
paste input "[URL][DOMAIN_NAME]"
type input "[URL][DOMAIN_NAME]"
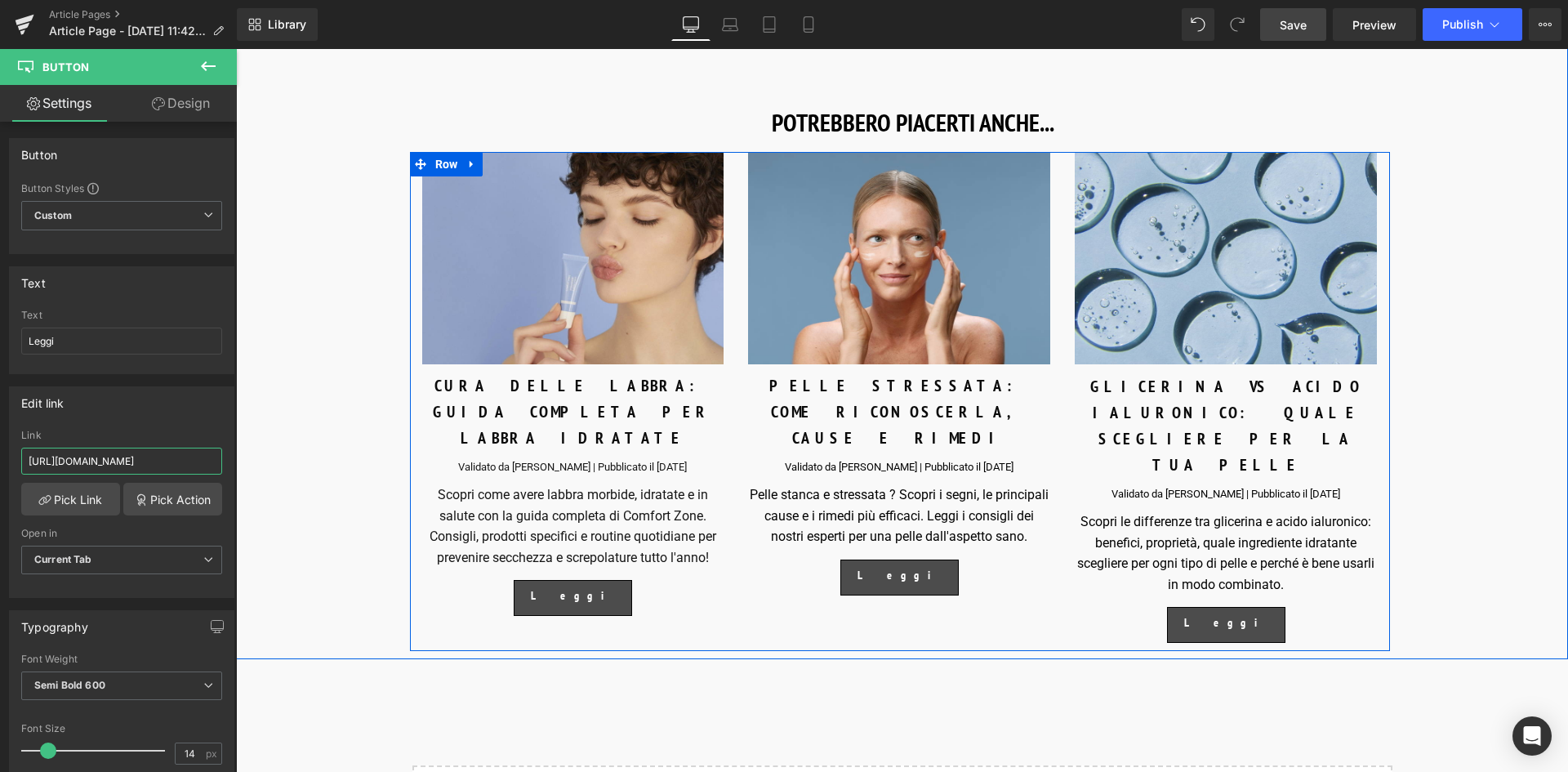
drag, startPoint x: 1234, startPoint y: 572, endPoint x: 1226, endPoint y: 570, distance: 8.2
click at [1234, 615] on span "Button" at bounding box center [1226, 625] width 36 height 19
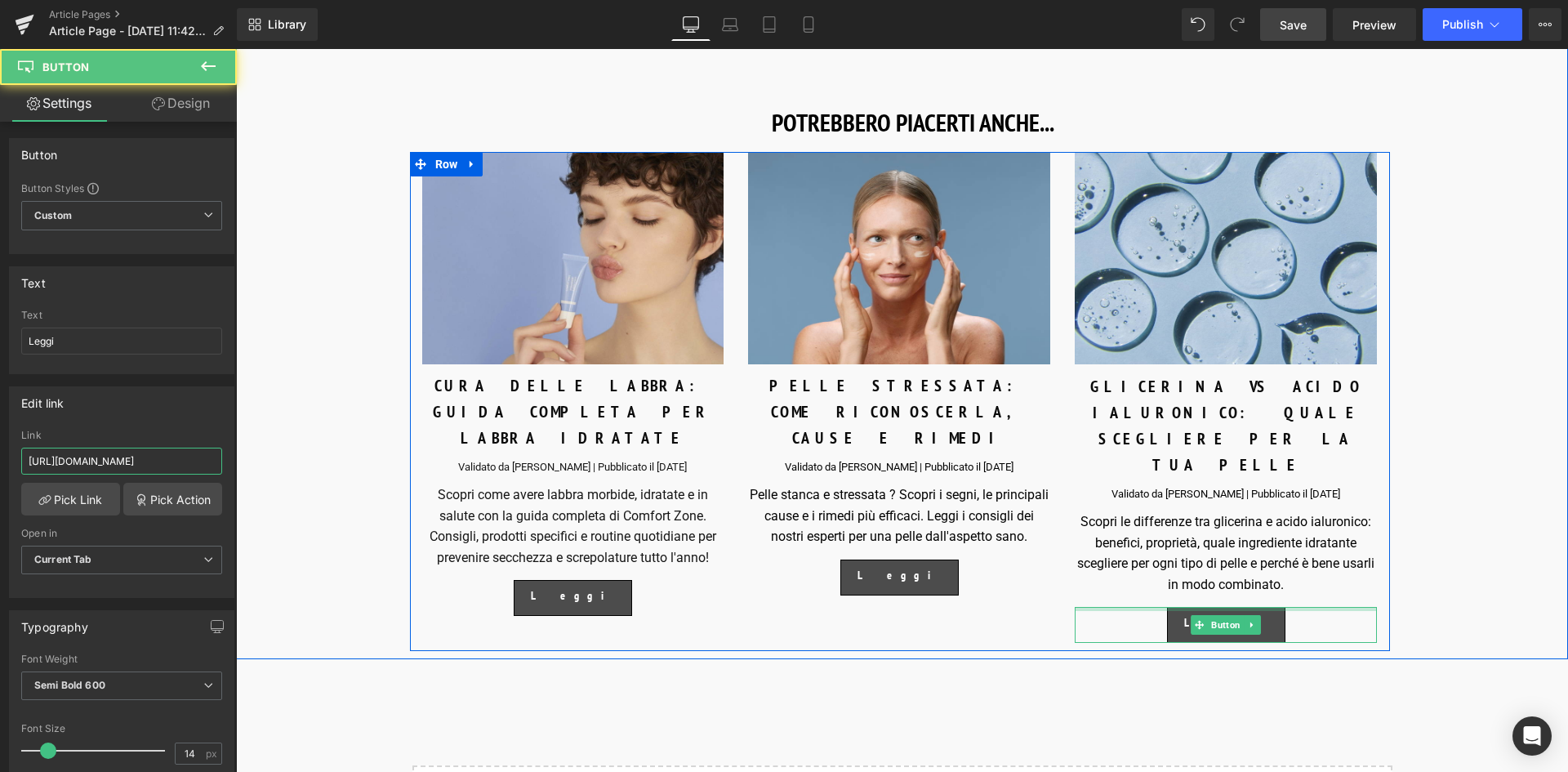
click at [1221, 607] on div at bounding box center [1226, 609] width 302 height 4
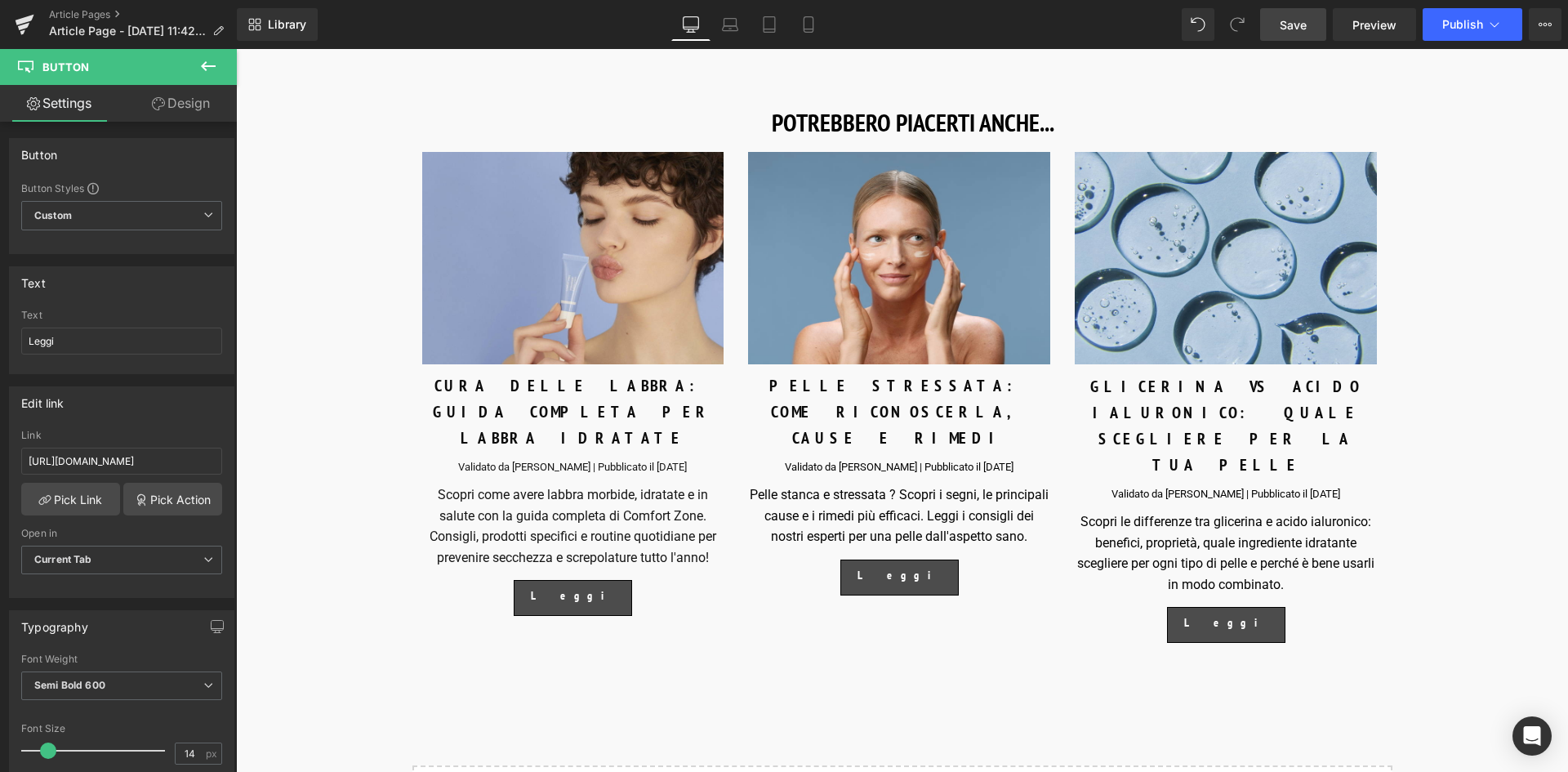
drag, startPoint x: 887, startPoint y: 624, endPoint x: 1129, endPoint y: 613, distance: 242.2
click at [890, 676] on div "Text Block" at bounding box center [902, 678] width 1332 height 4
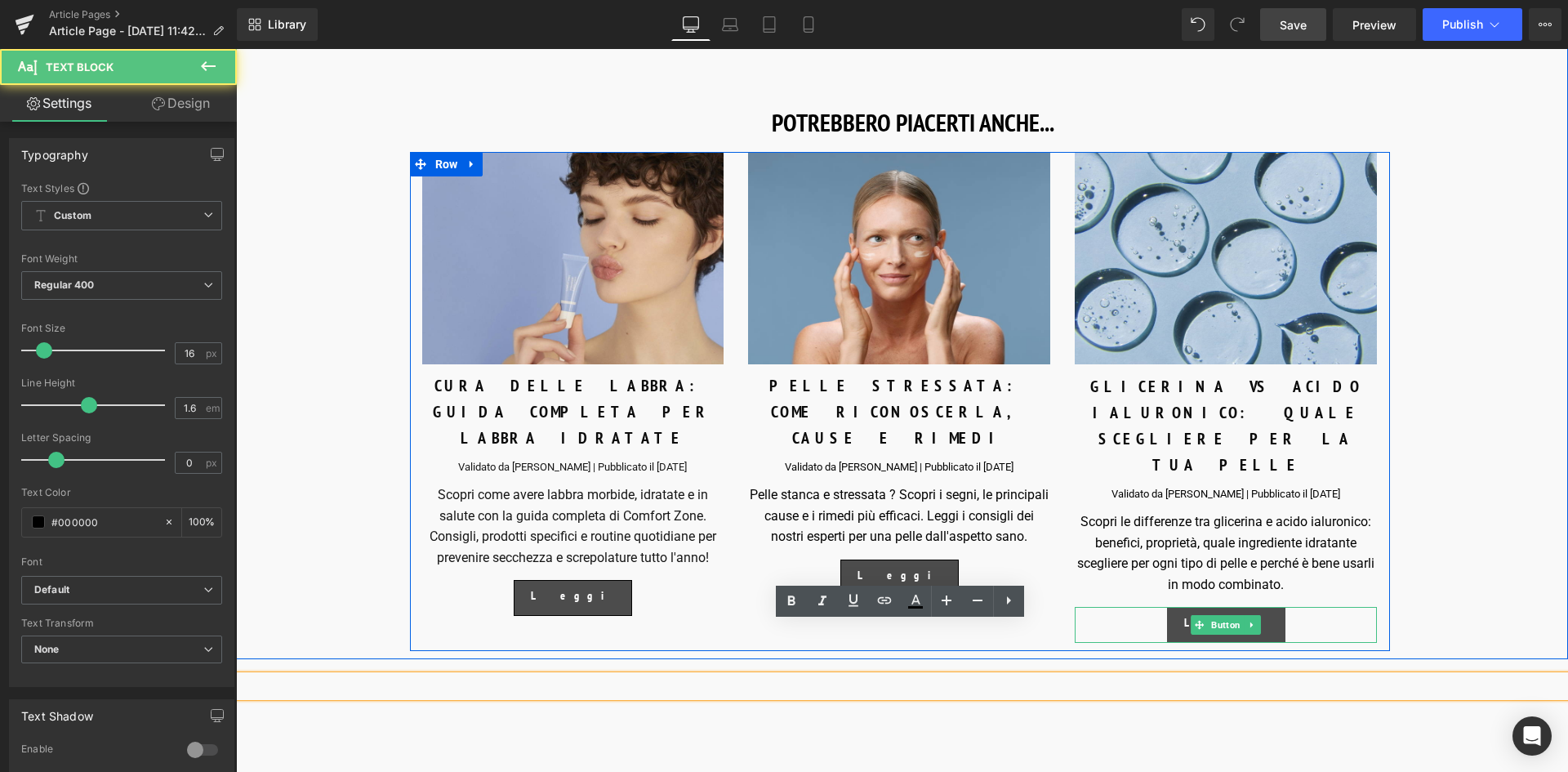
click at [1231, 607] on link "Leggi" at bounding box center [1226, 625] width 118 height 36
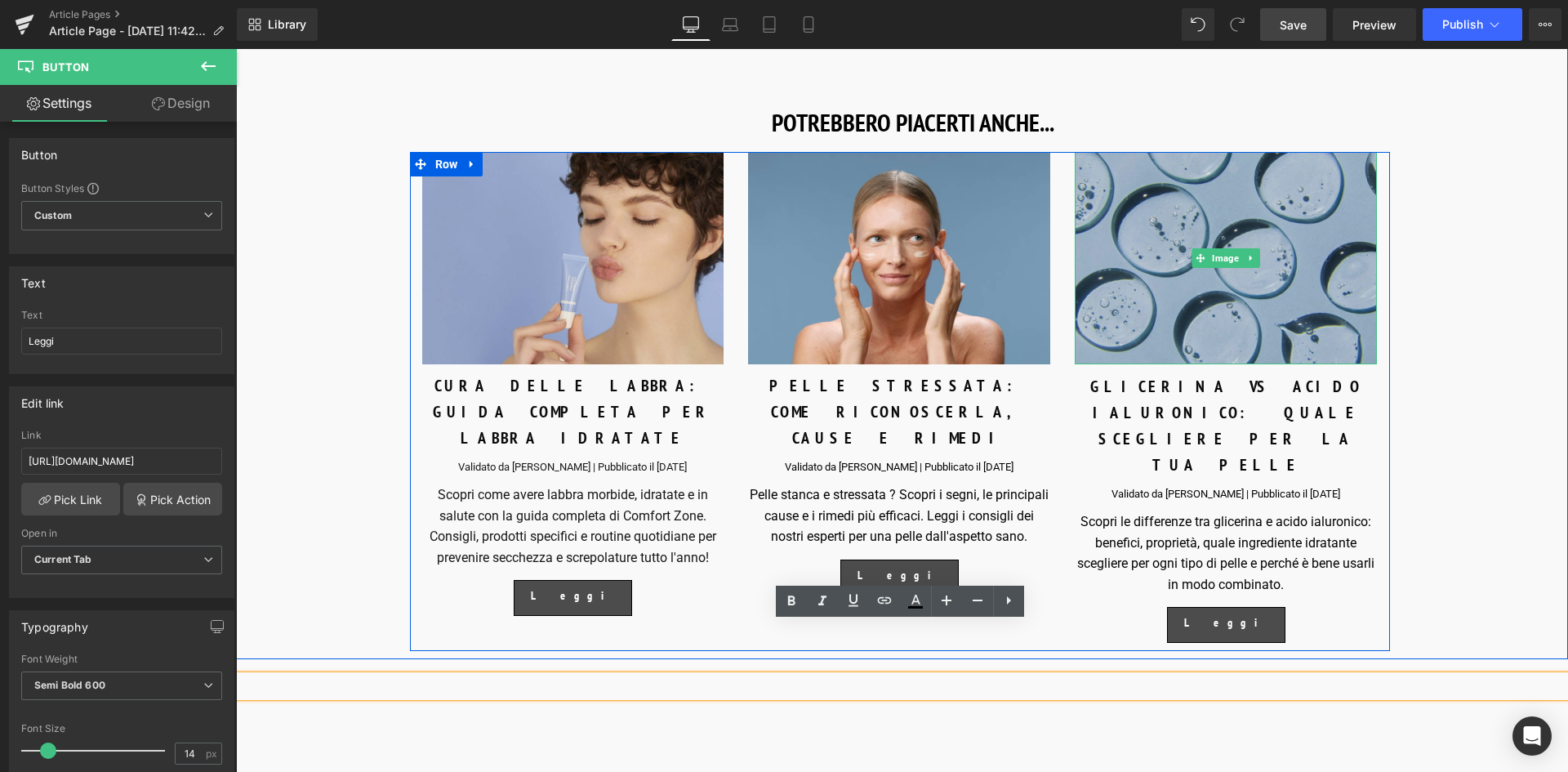
click at [1249, 296] on img at bounding box center [1226, 258] width 302 height 212
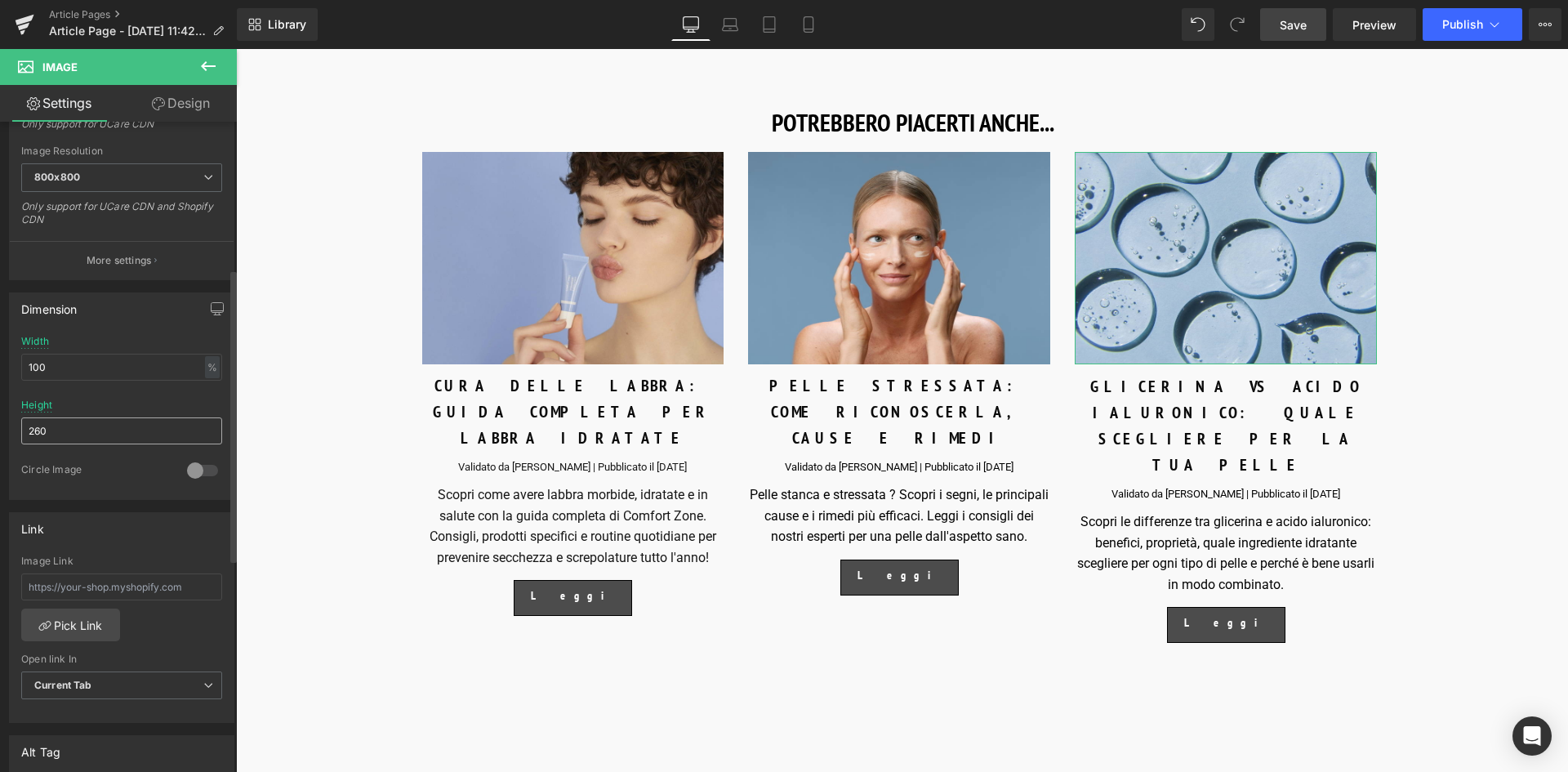
scroll to position [490, 0]
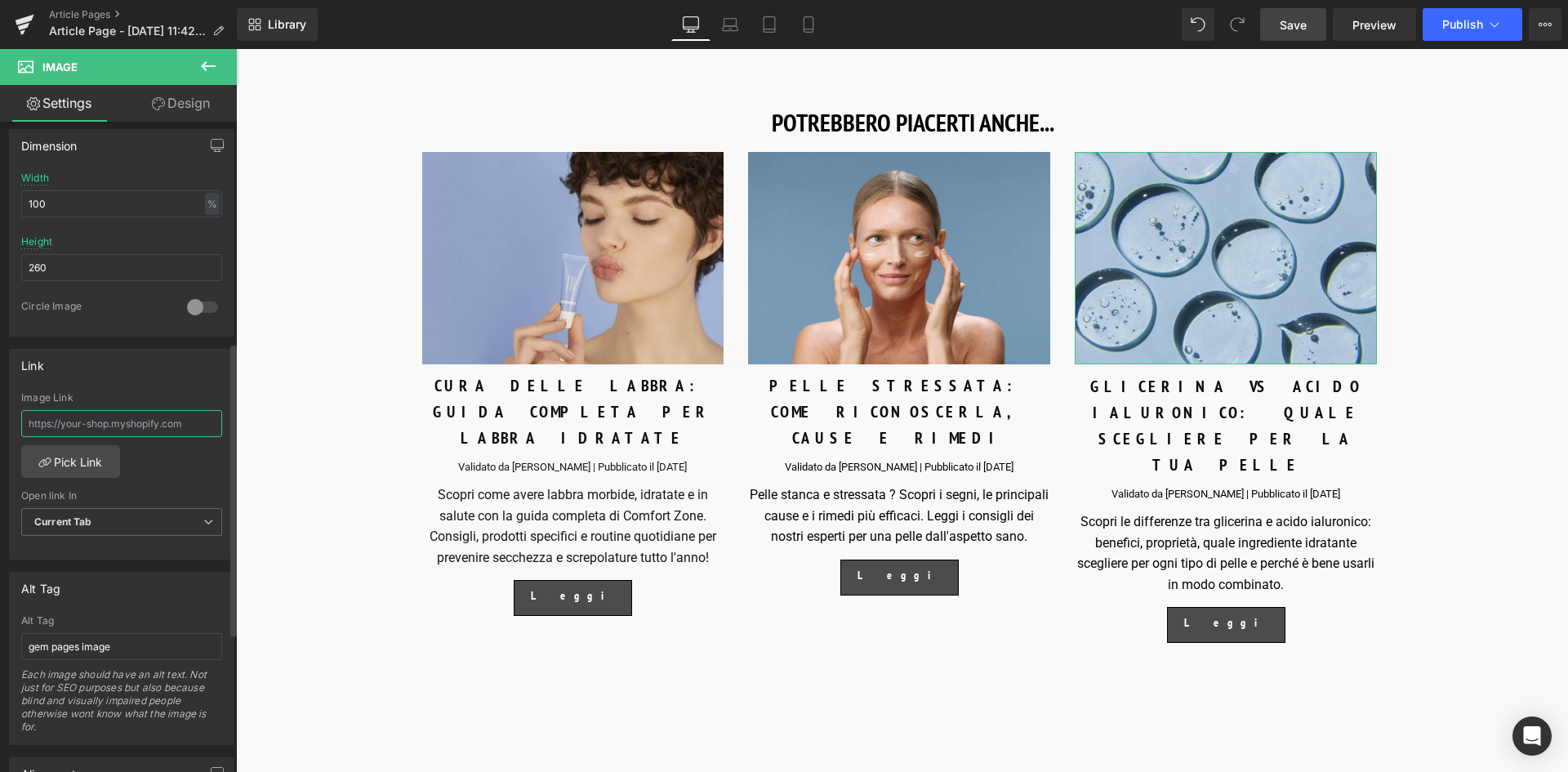
click at [84, 427] on input "text" at bounding box center [121, 423] width 200 height 27
paste input "[URL][DOMAIN_NAME]"
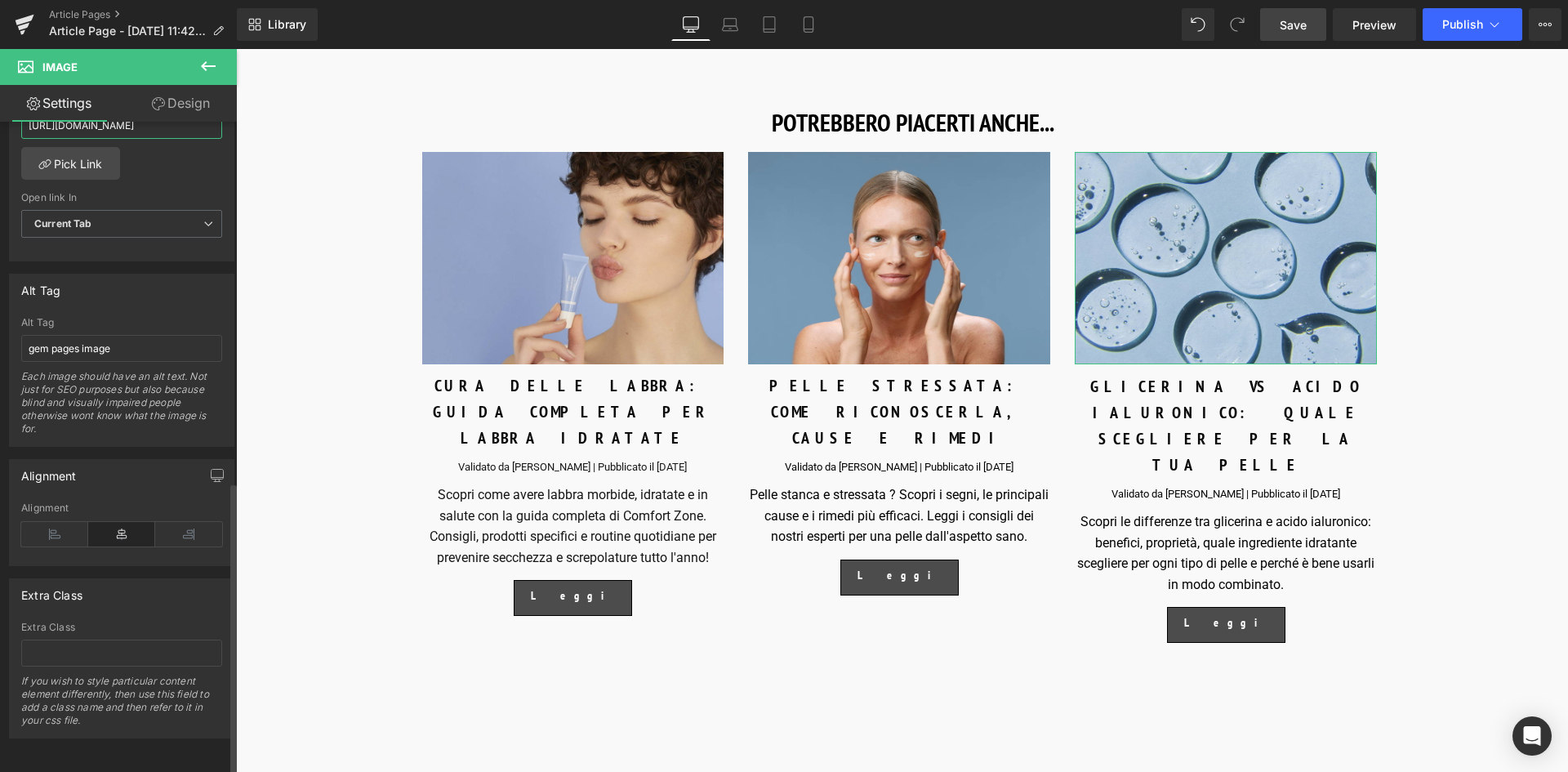
scroll to position [800, 0]
type input "[URL][DOMAIN_NAME]"
drag, startPoint x: 140, startPoint y: 343, endPoint x: -2, endPoint y: 353, distance: 142.4
click at [0, 353] on html "Button You are previewing how the will restyle your page. You can not edit Elem…" at bounding box center [784, 386] width 1568 height 772
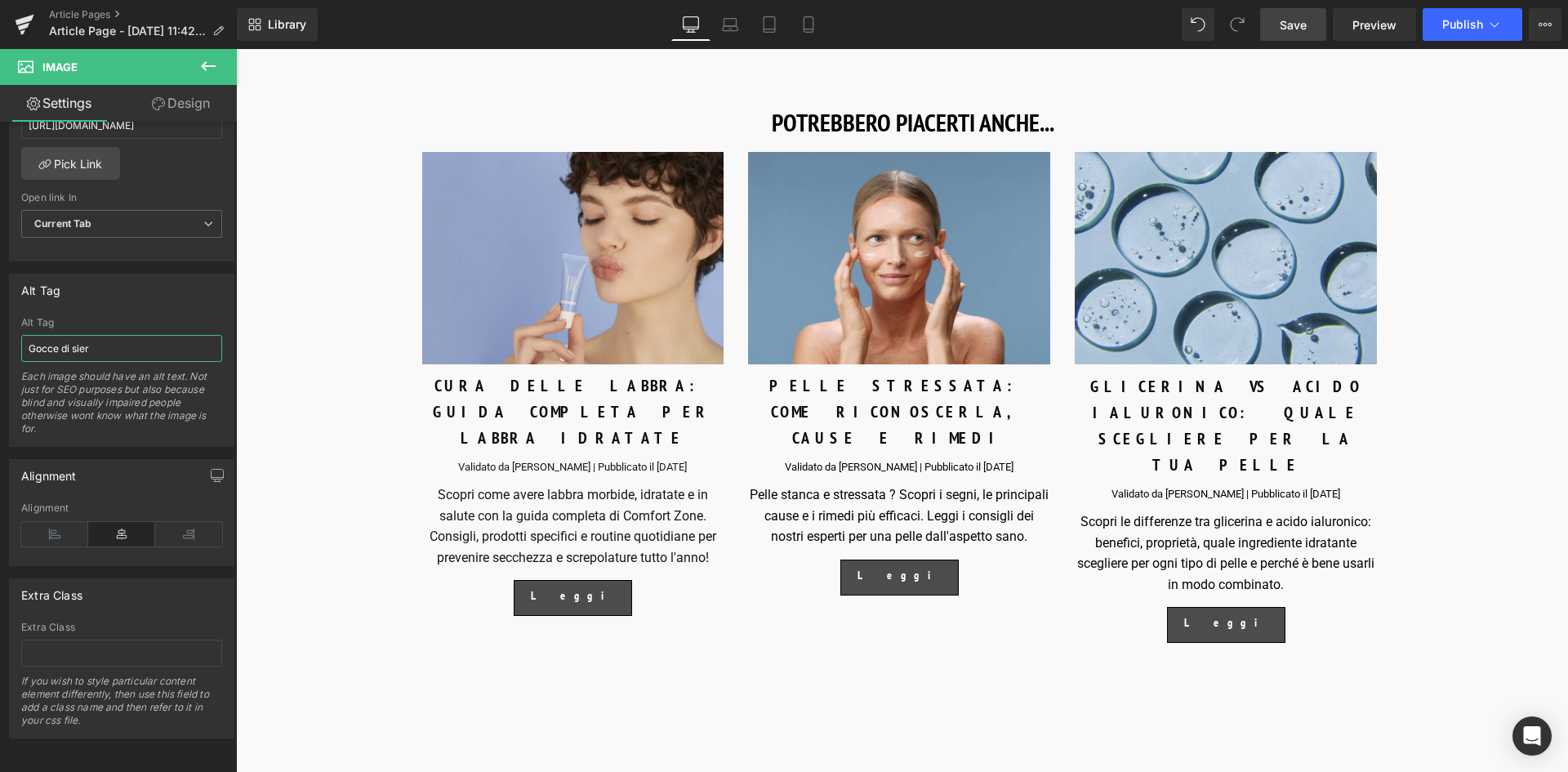
type input "Gocce di siero"
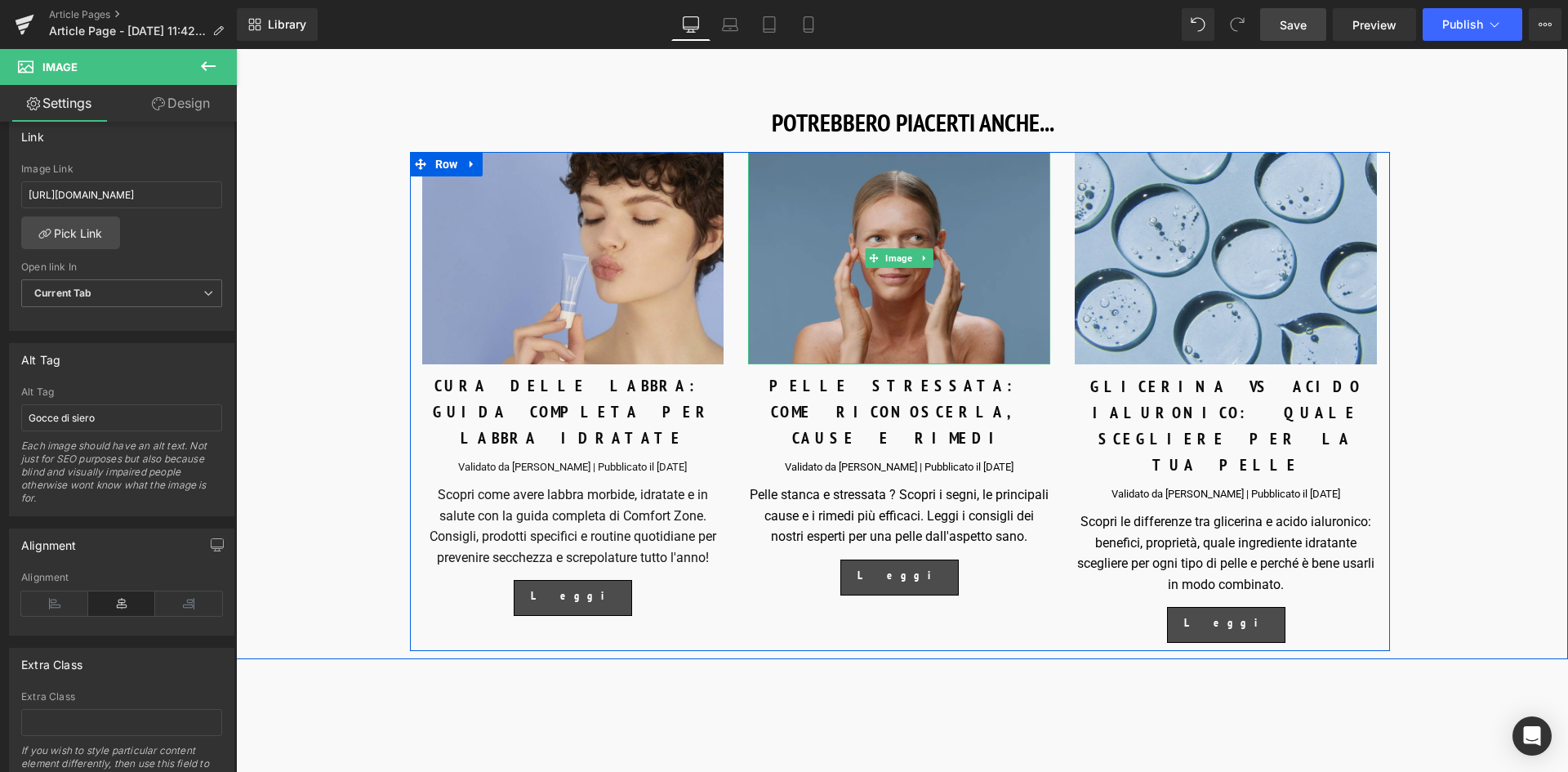
click at [895, 341] on img at bounding box center [899, 258] width 302 height 212
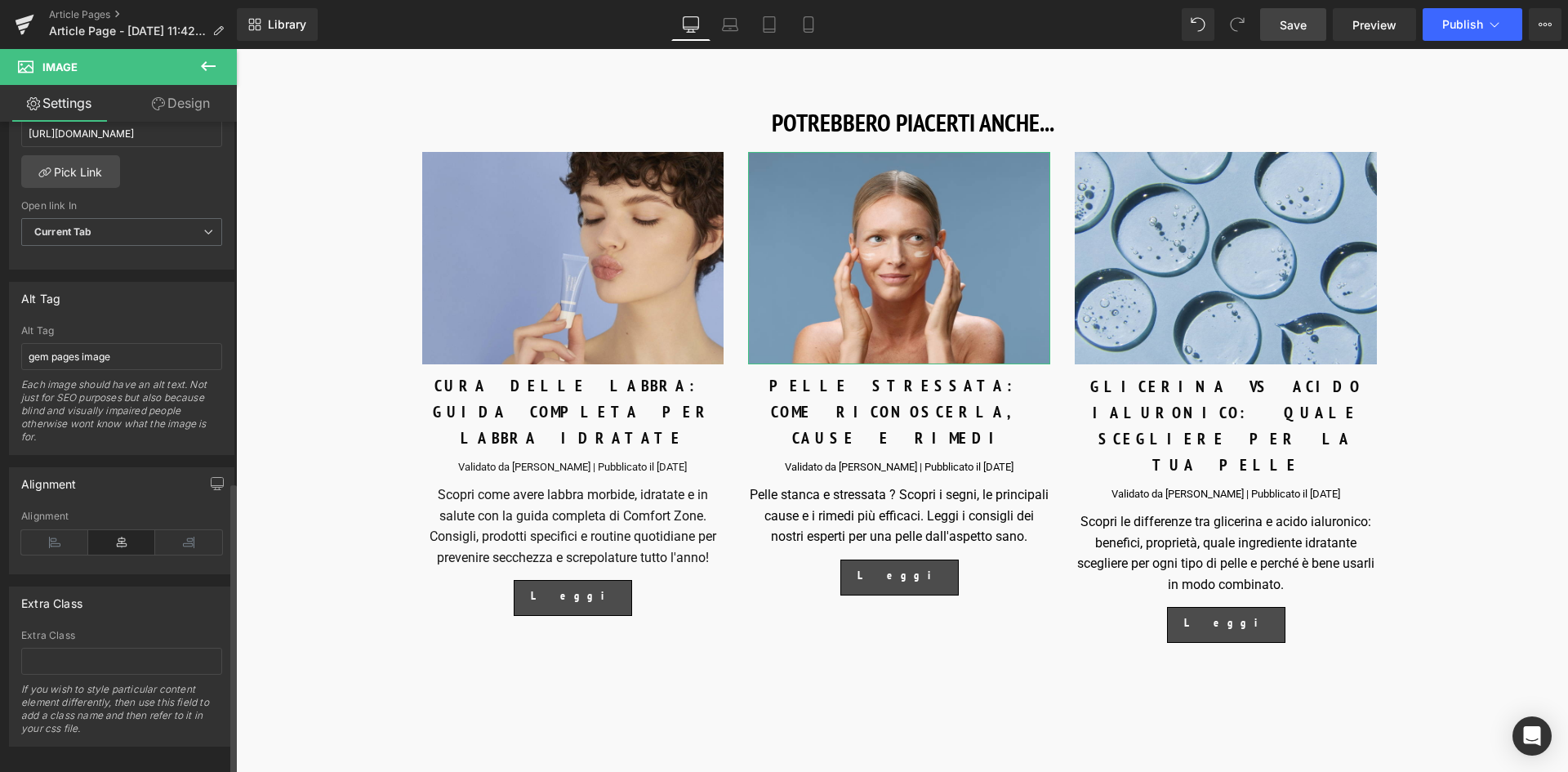
scroll to position [800, 0]
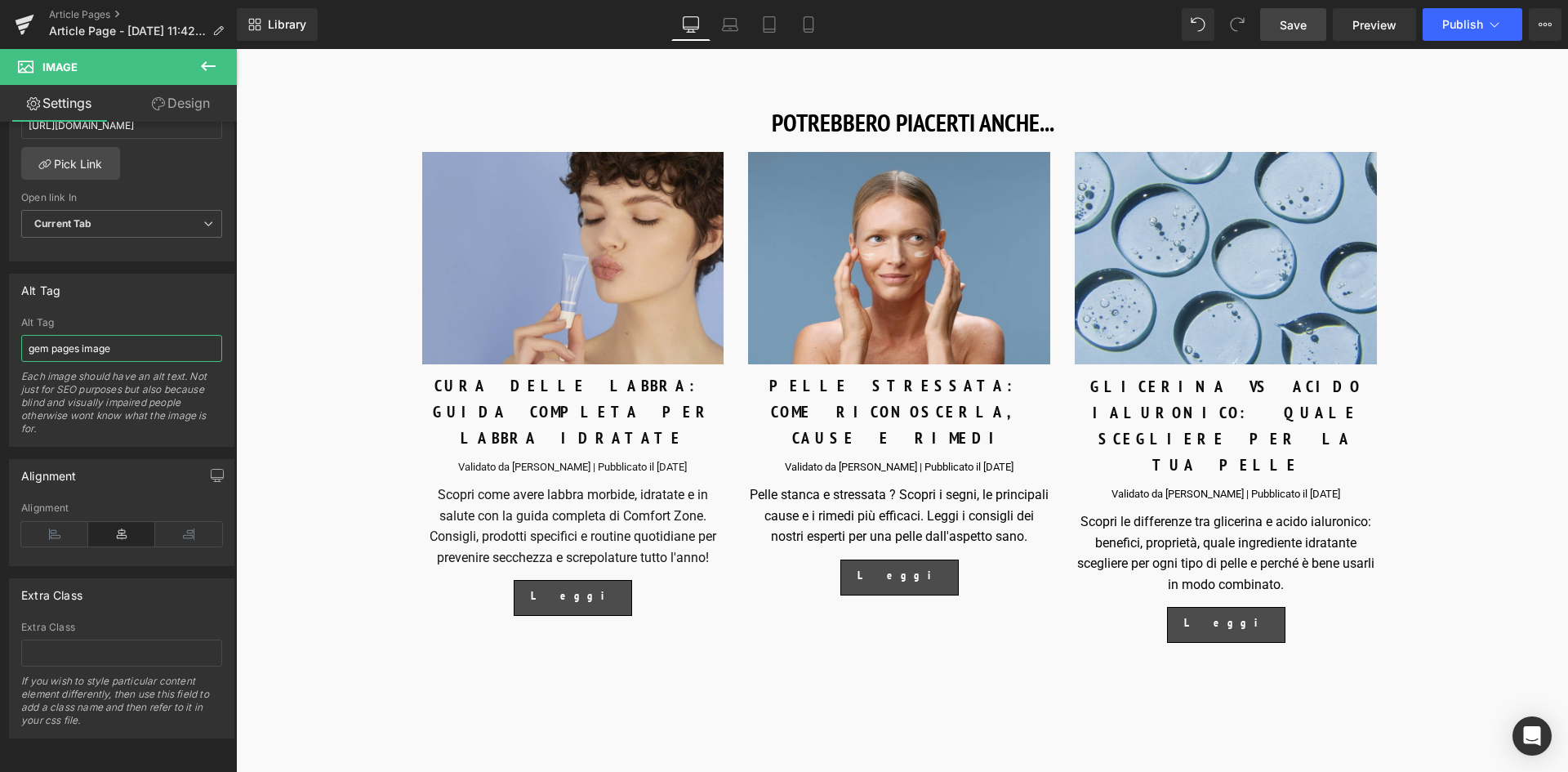
drag, startPoint x: 129, startPoint y: 341, endPoint x: -53, endPoint y: 333, distance: 182.2
click at [0, 333] on html "Button You are previewing how the will restyle your page. You can not edit Elem…" at bounding box center [784, 386] width 1568 height 772
type input "Modella che applica crema sul viso"
drag, startPoint x: 1508, startPoint y: 270, endPoint x: 1356, endPoint y: 158, distance: 188.8
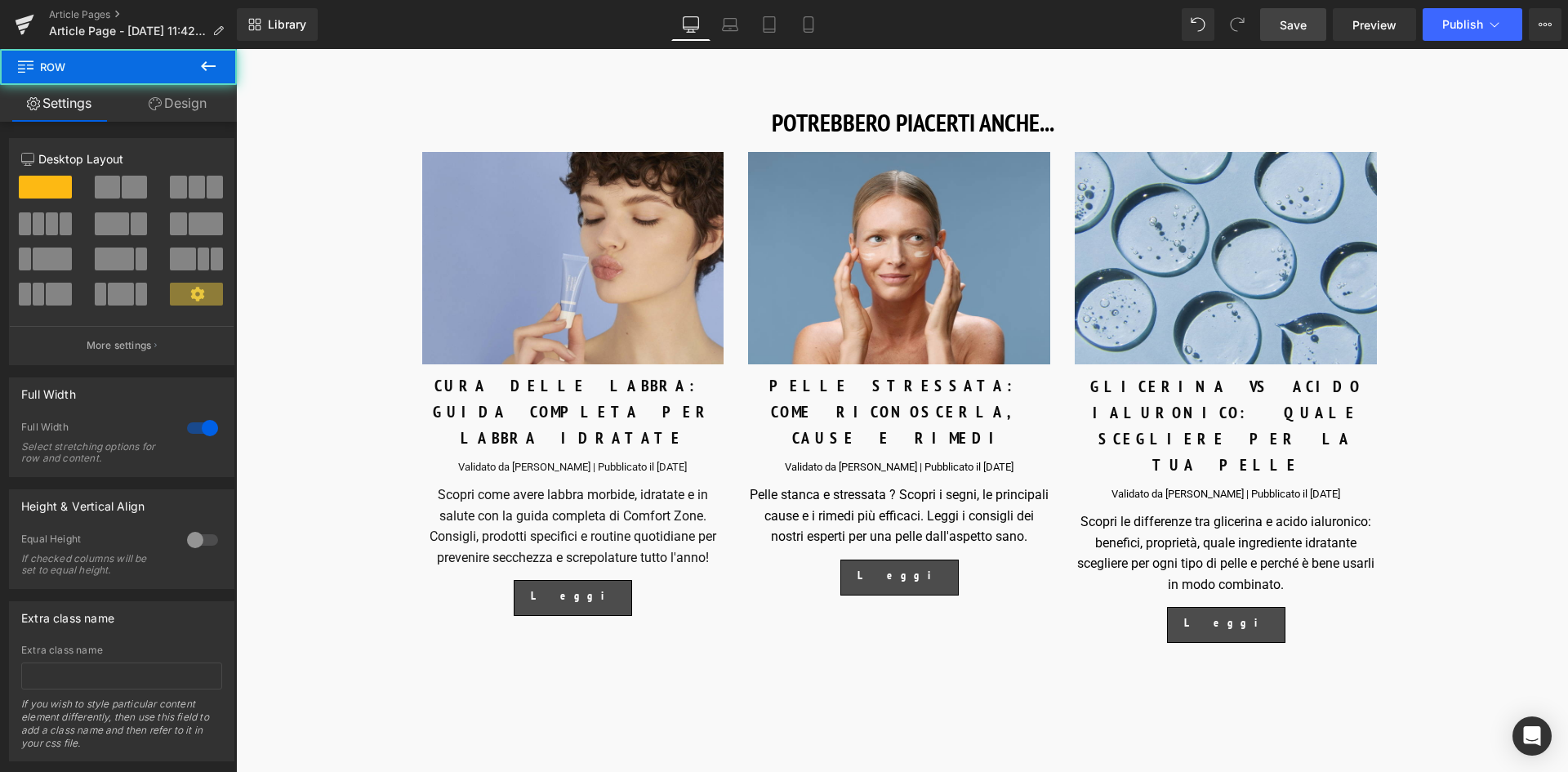
click at [1279, 34] on link "Save" at bounding box center [1293, 25] width 66 height 33
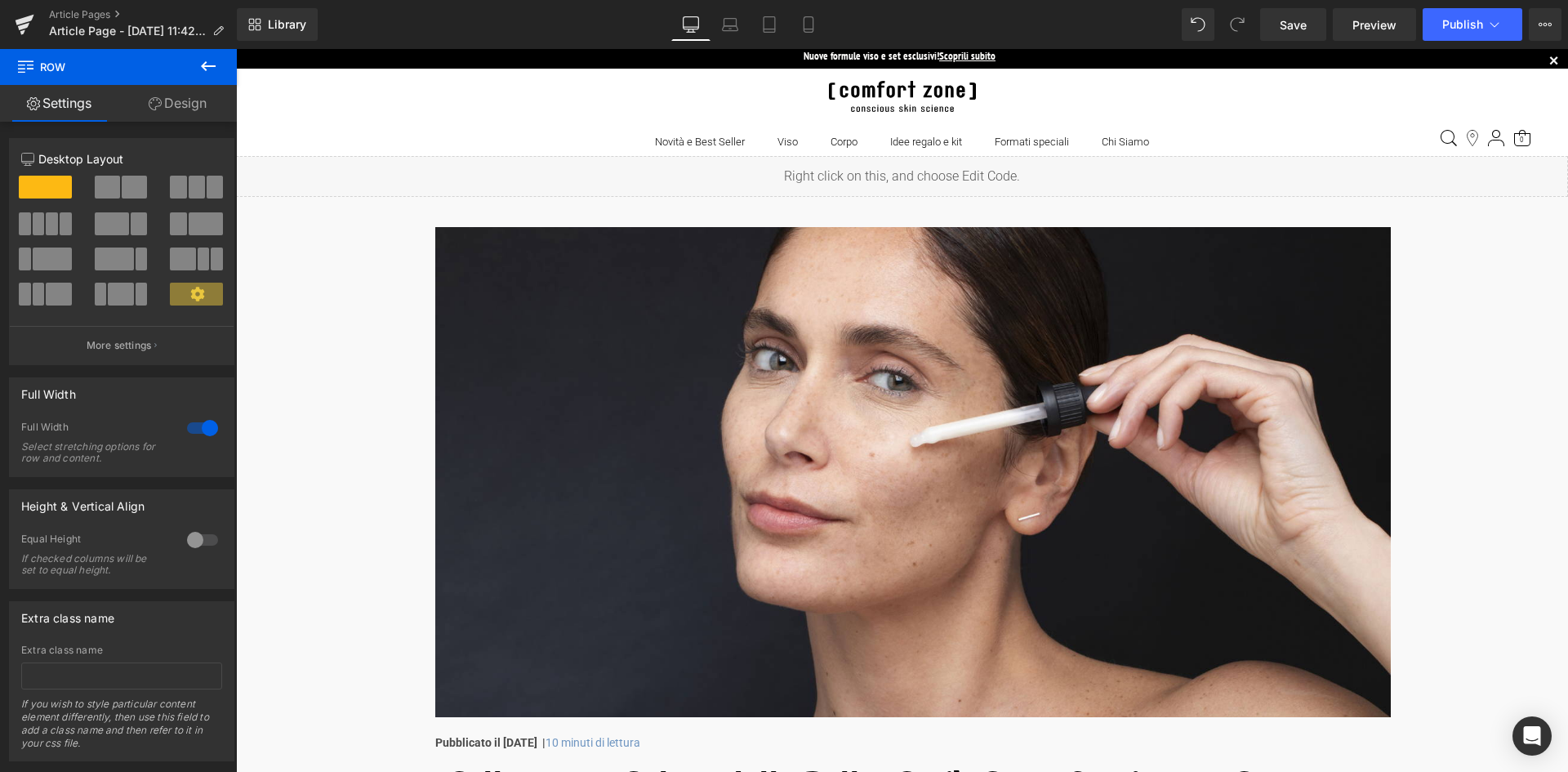
scroll to position [0, 0]
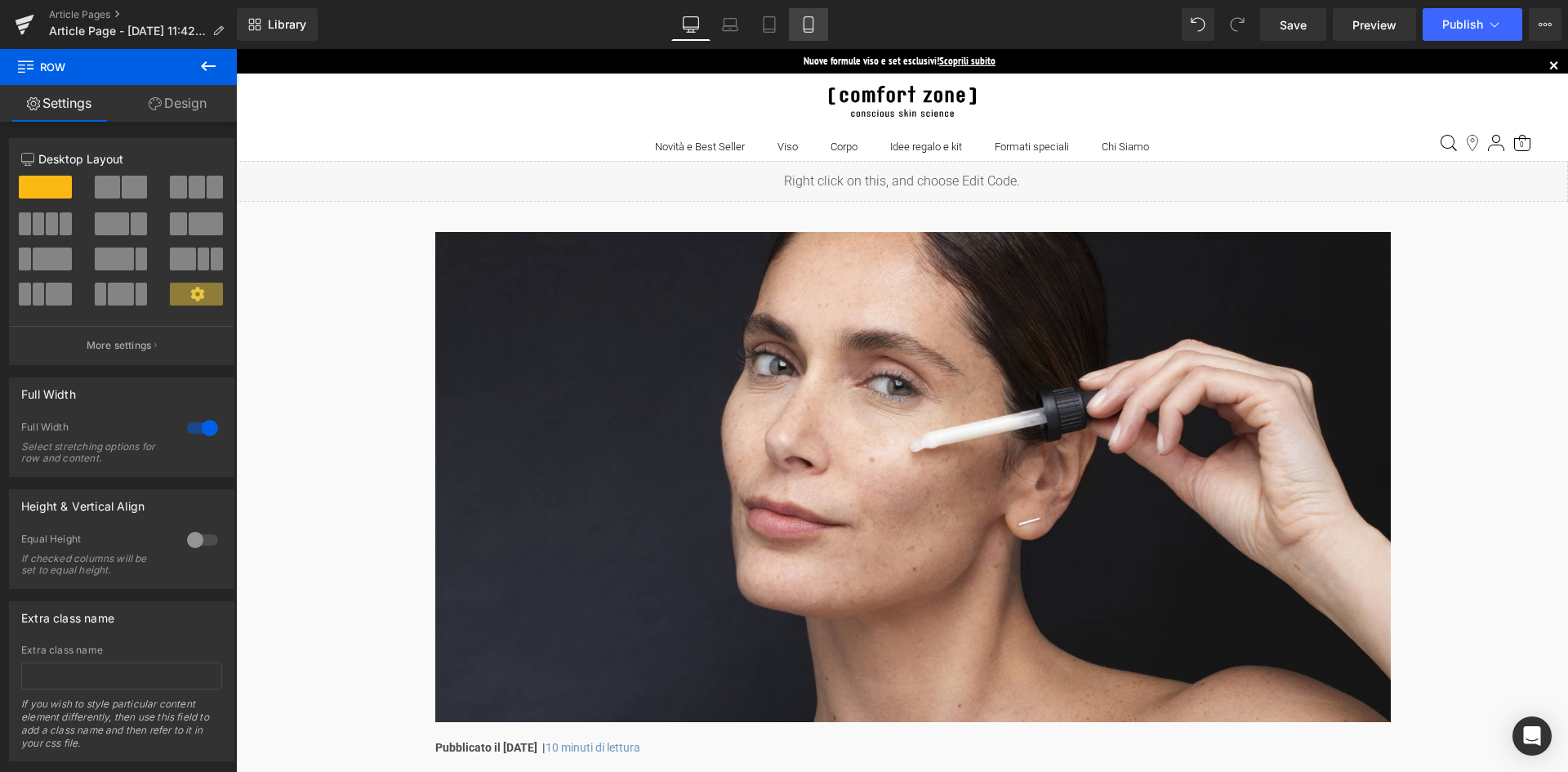
click at [799, 25] on link "Mobile" at bounding box center [808, 25] width 39 height 33
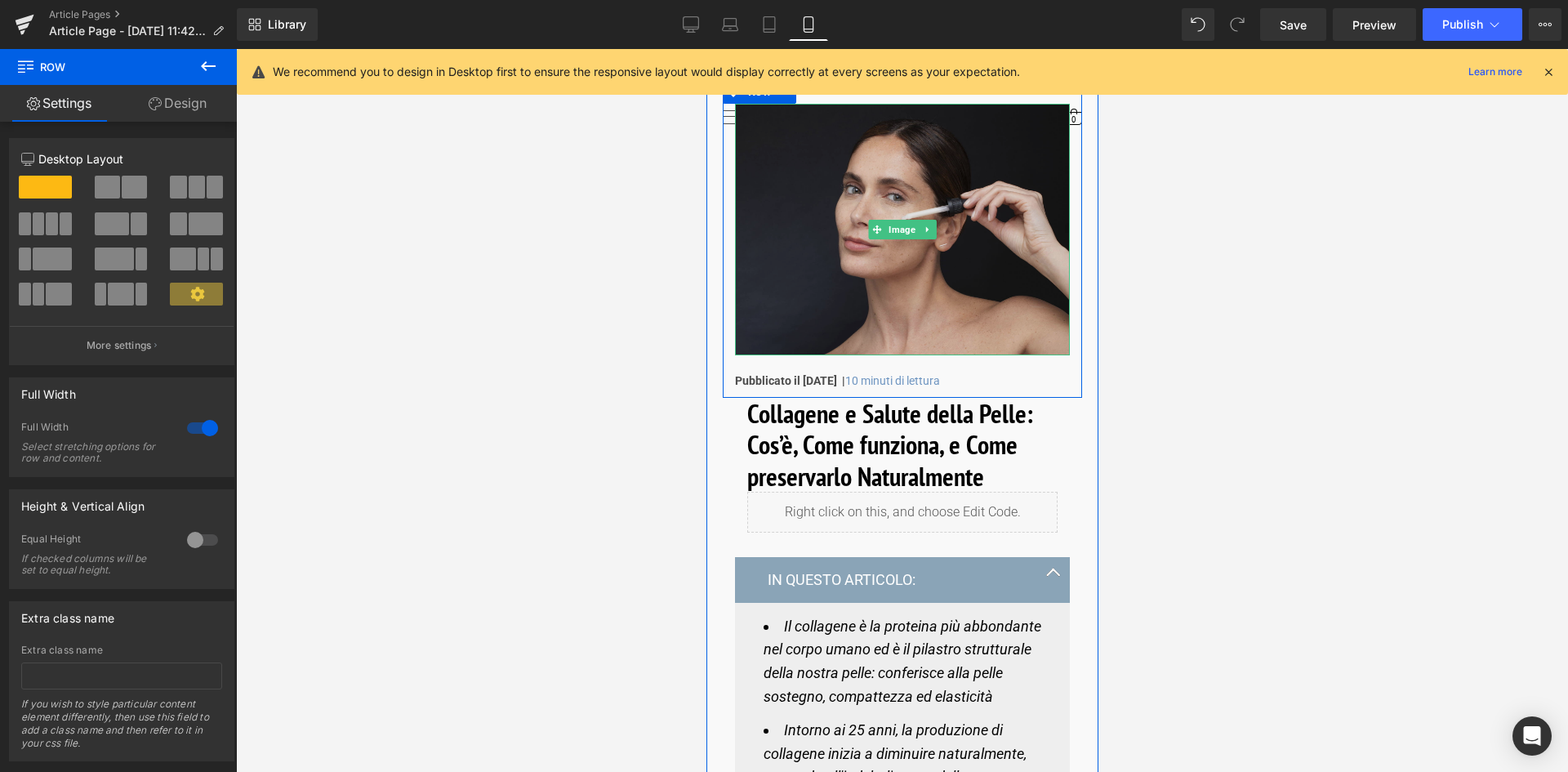
click at [951, 274] on img at bounding box center [902, 229] width 335 height 252
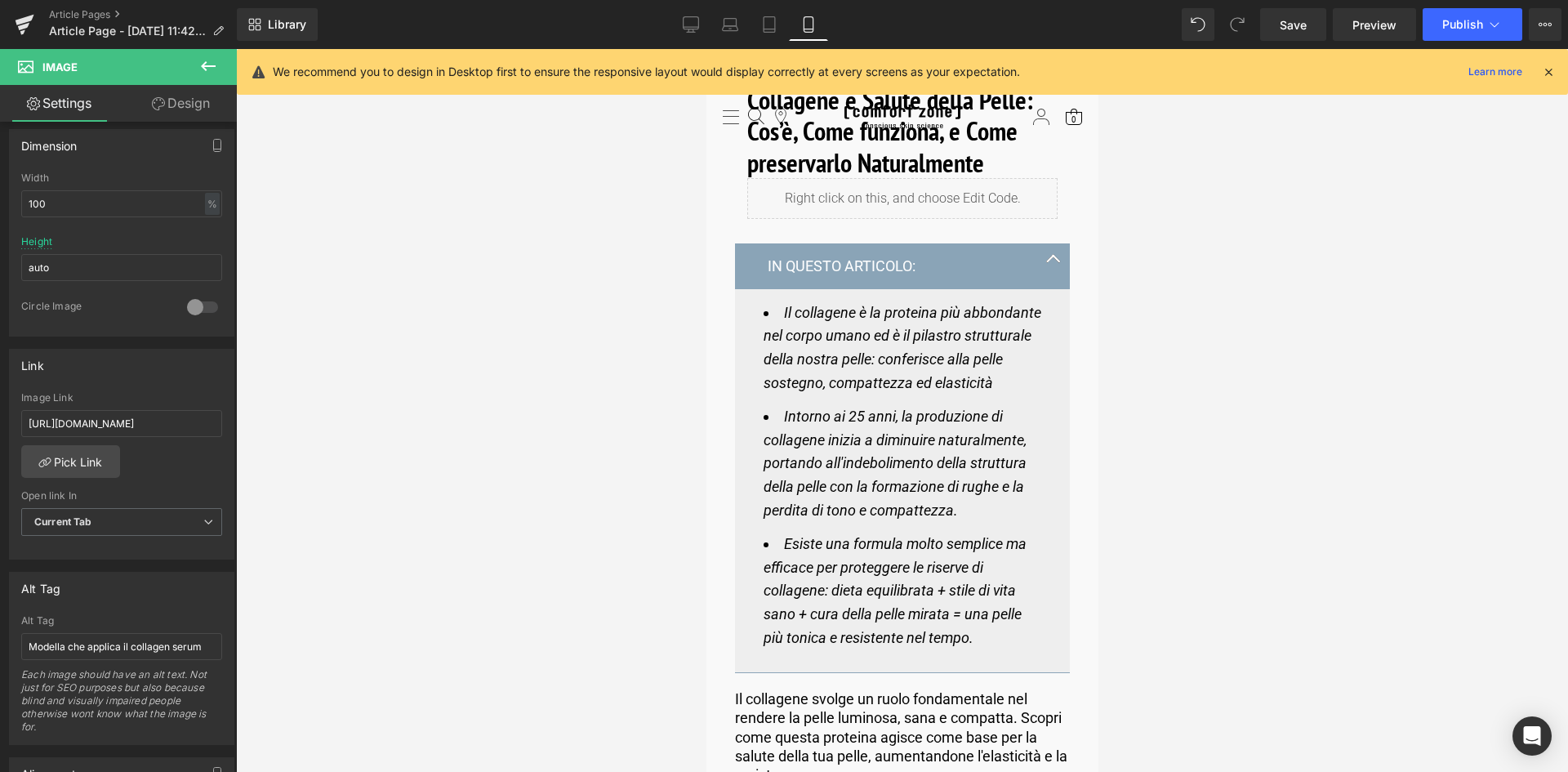
scroll to position [327, 0]
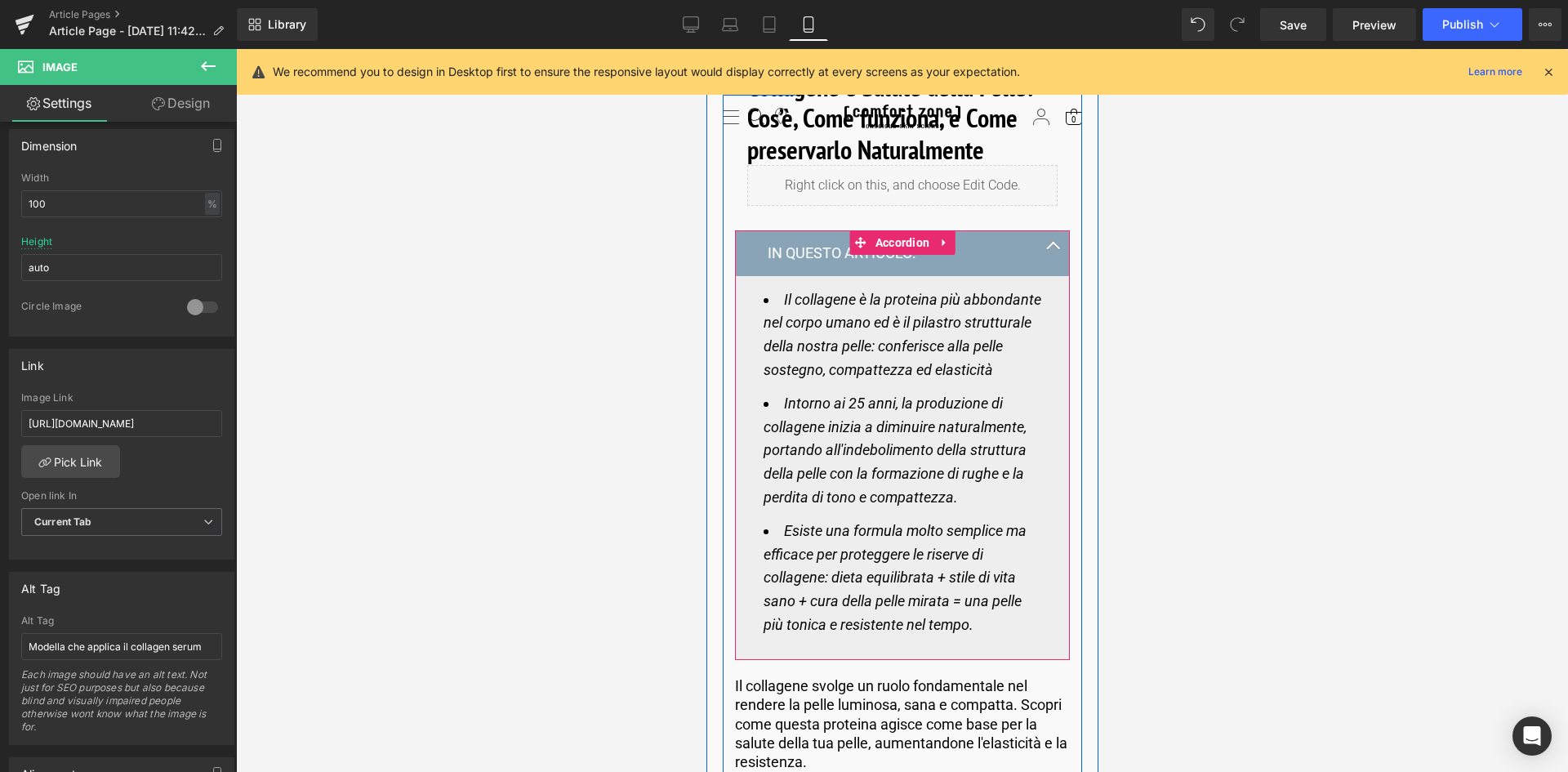
click at [1045, 258] on button "button" at bounding box center [1053, 253] width 33 height 44
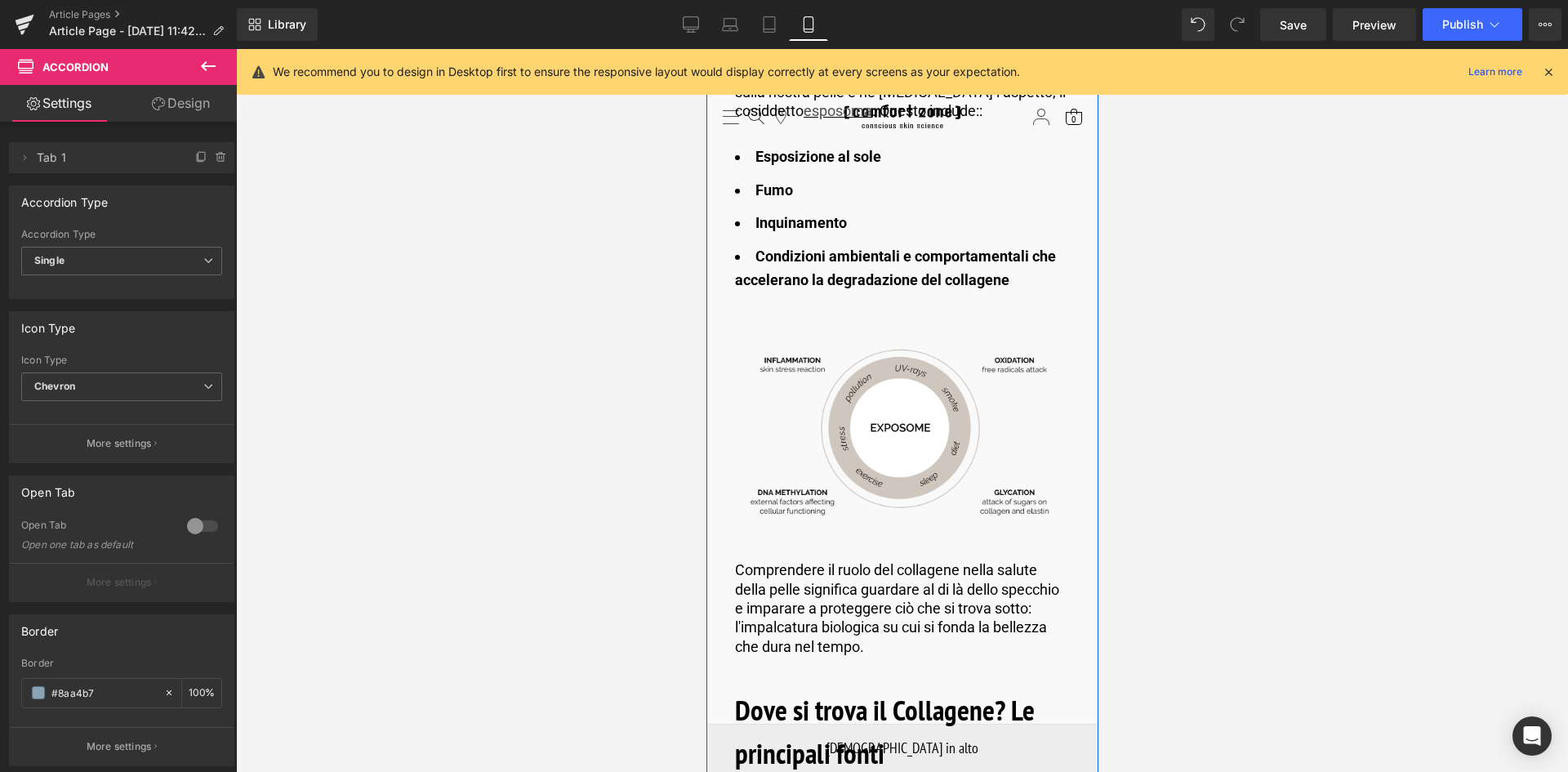
scroll to position [2115, 0]
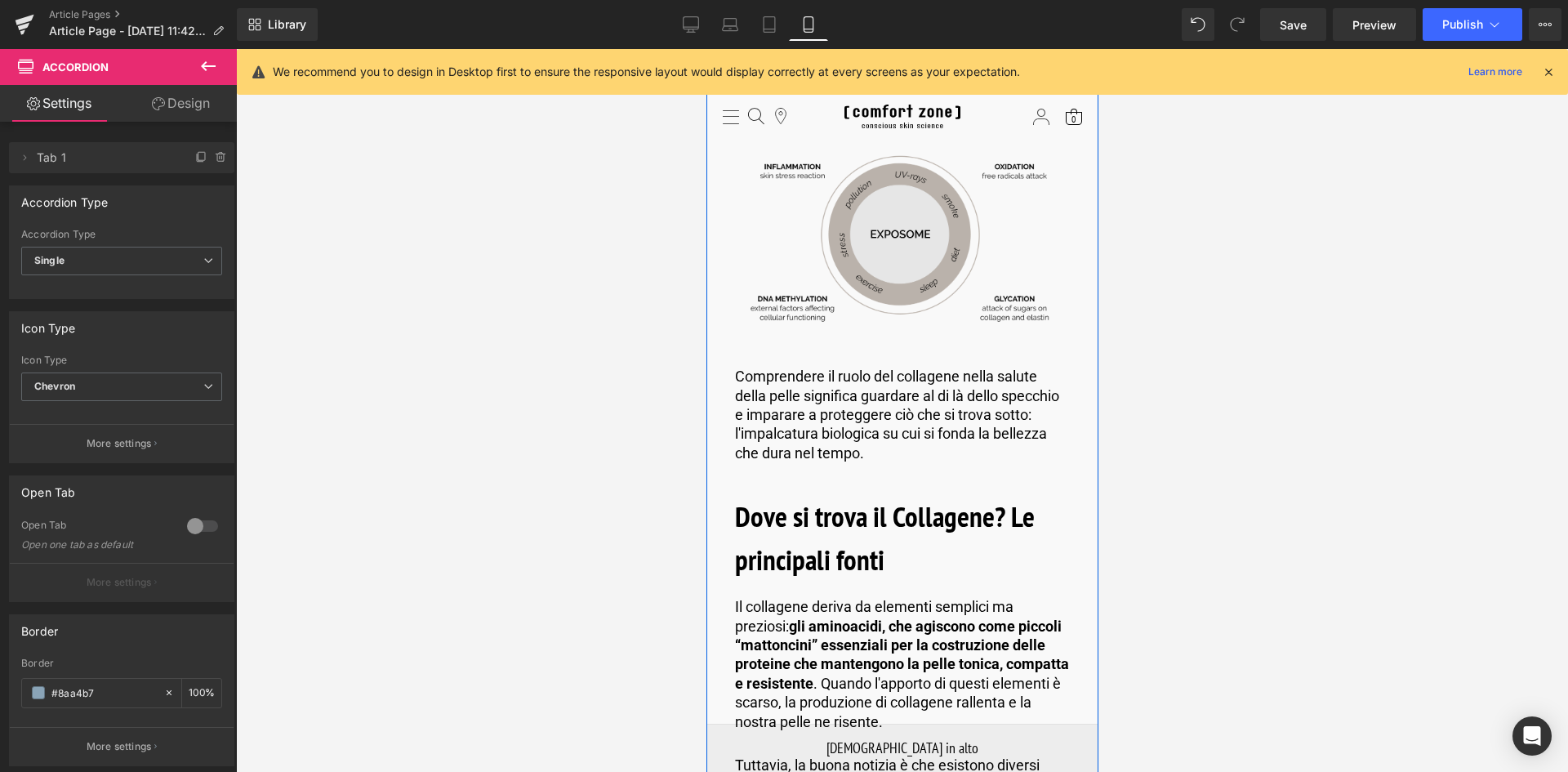
click at [897, 264] on img at bounding box center [902, 237] width 335 height 193
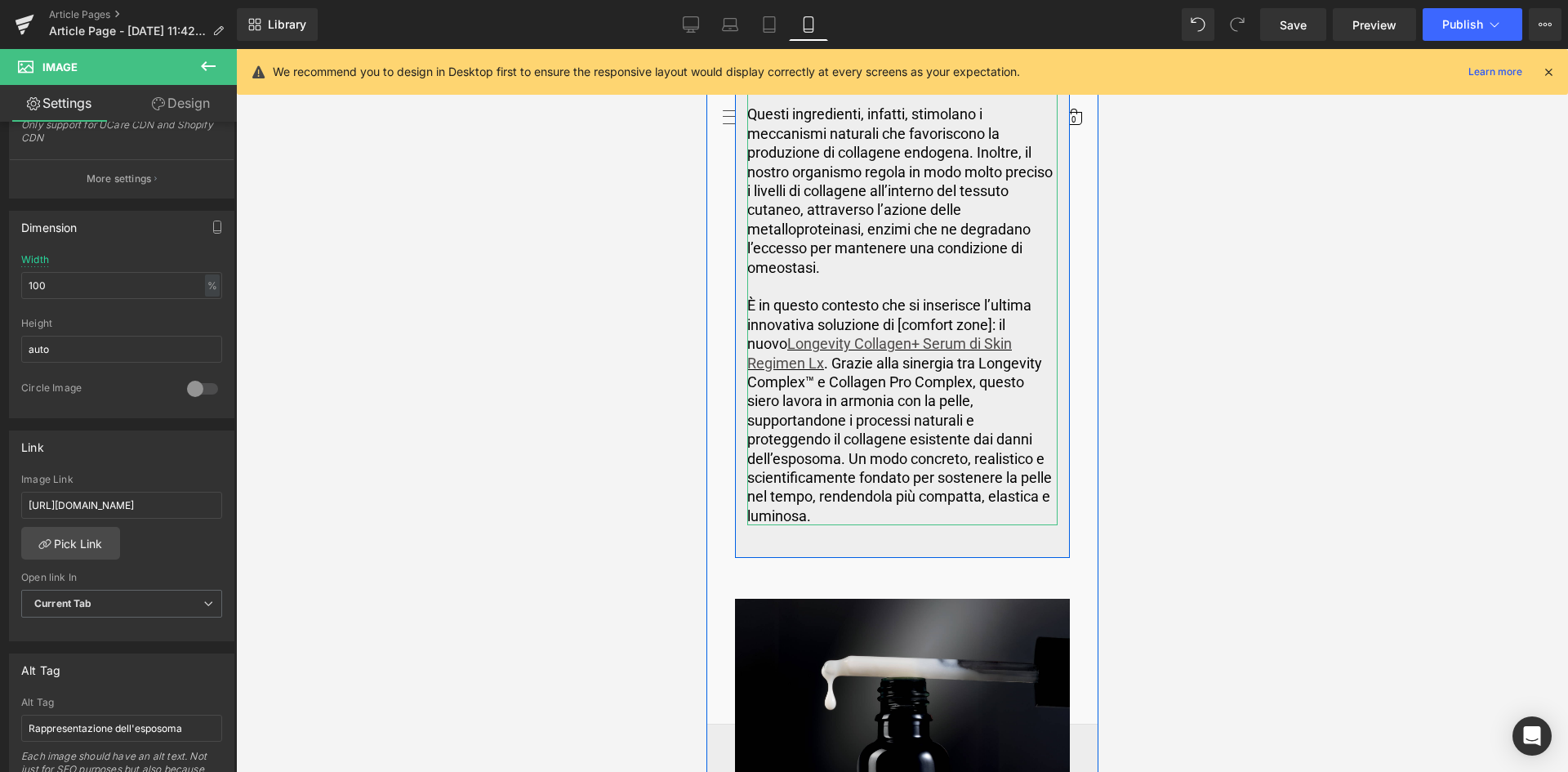
scroll to position [6609, 0]
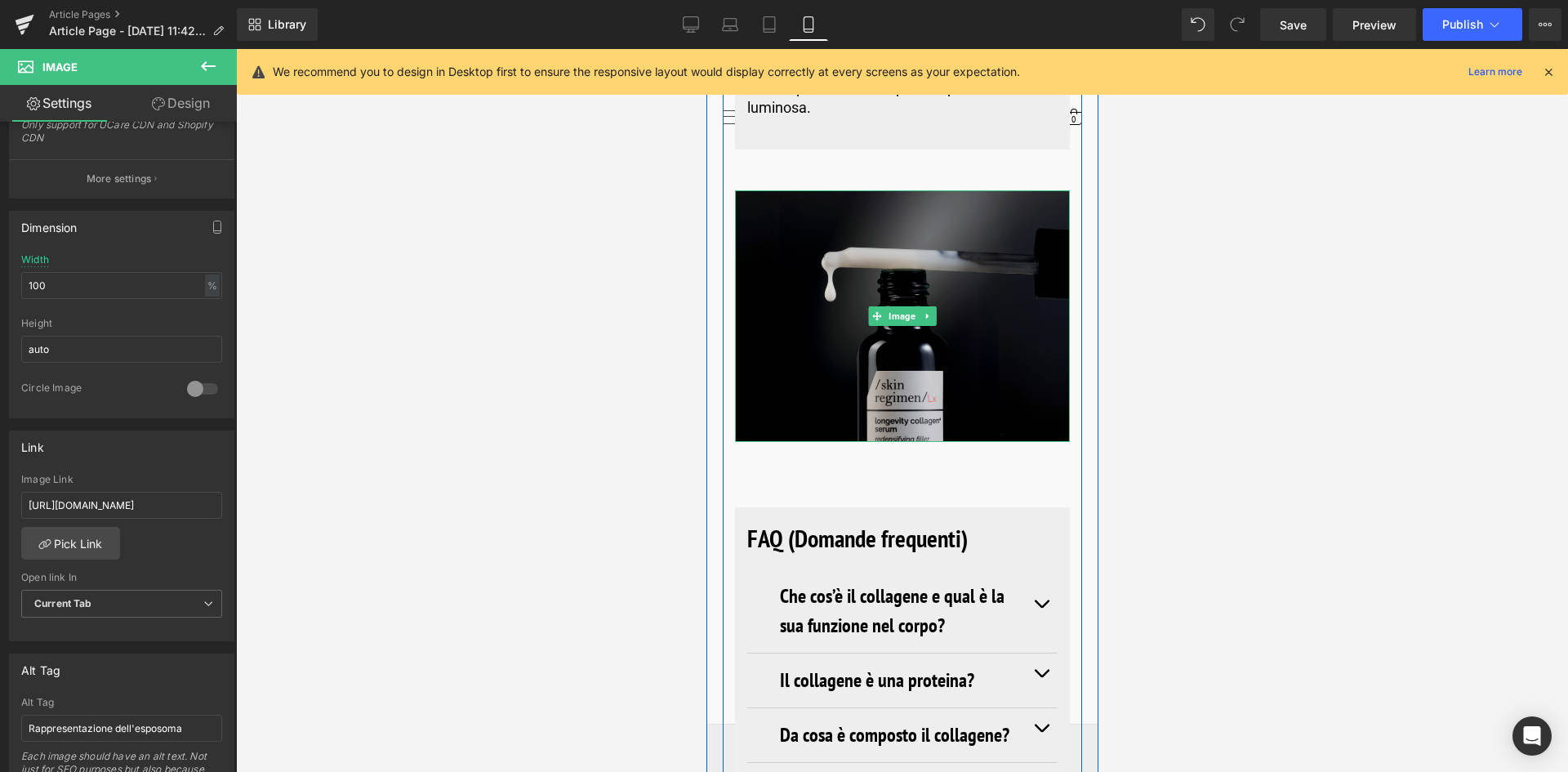
click at [898, 330] on img at bounding box center [902, 316] width 335 height 252
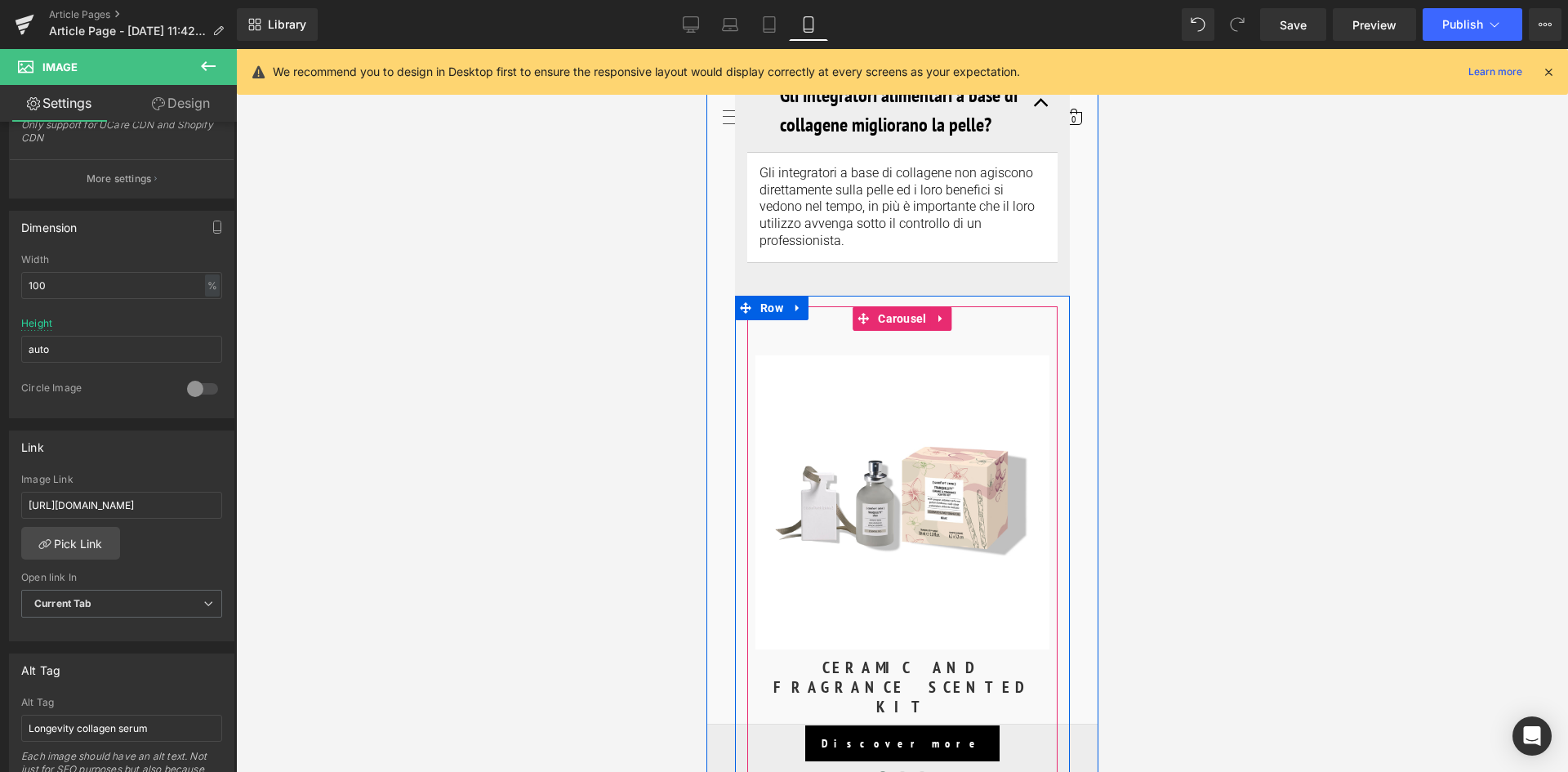
scroll to position [7426, 0]
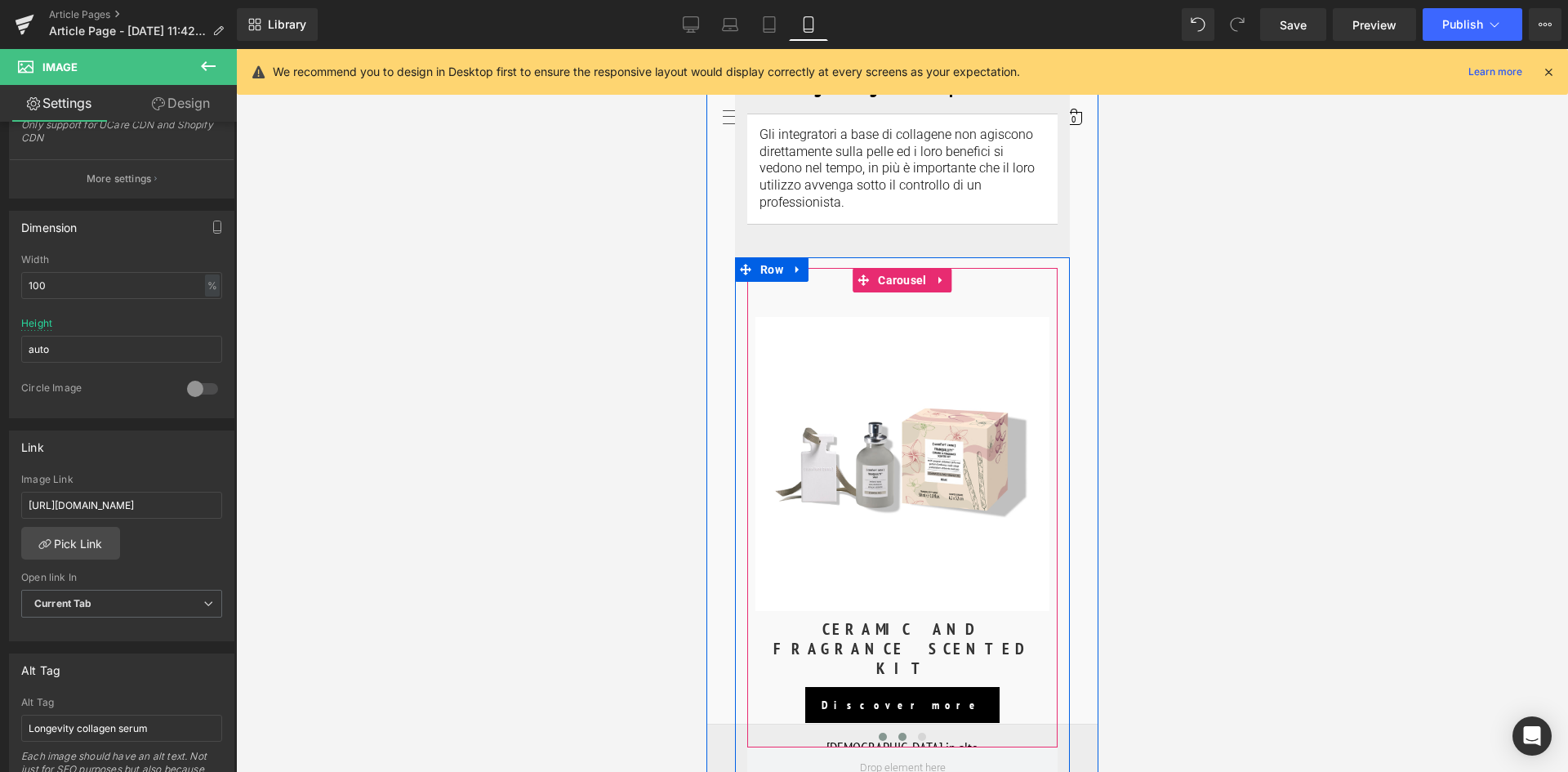
click at [902, 729] on button at bounding box center [901, 737] width 19 height 16
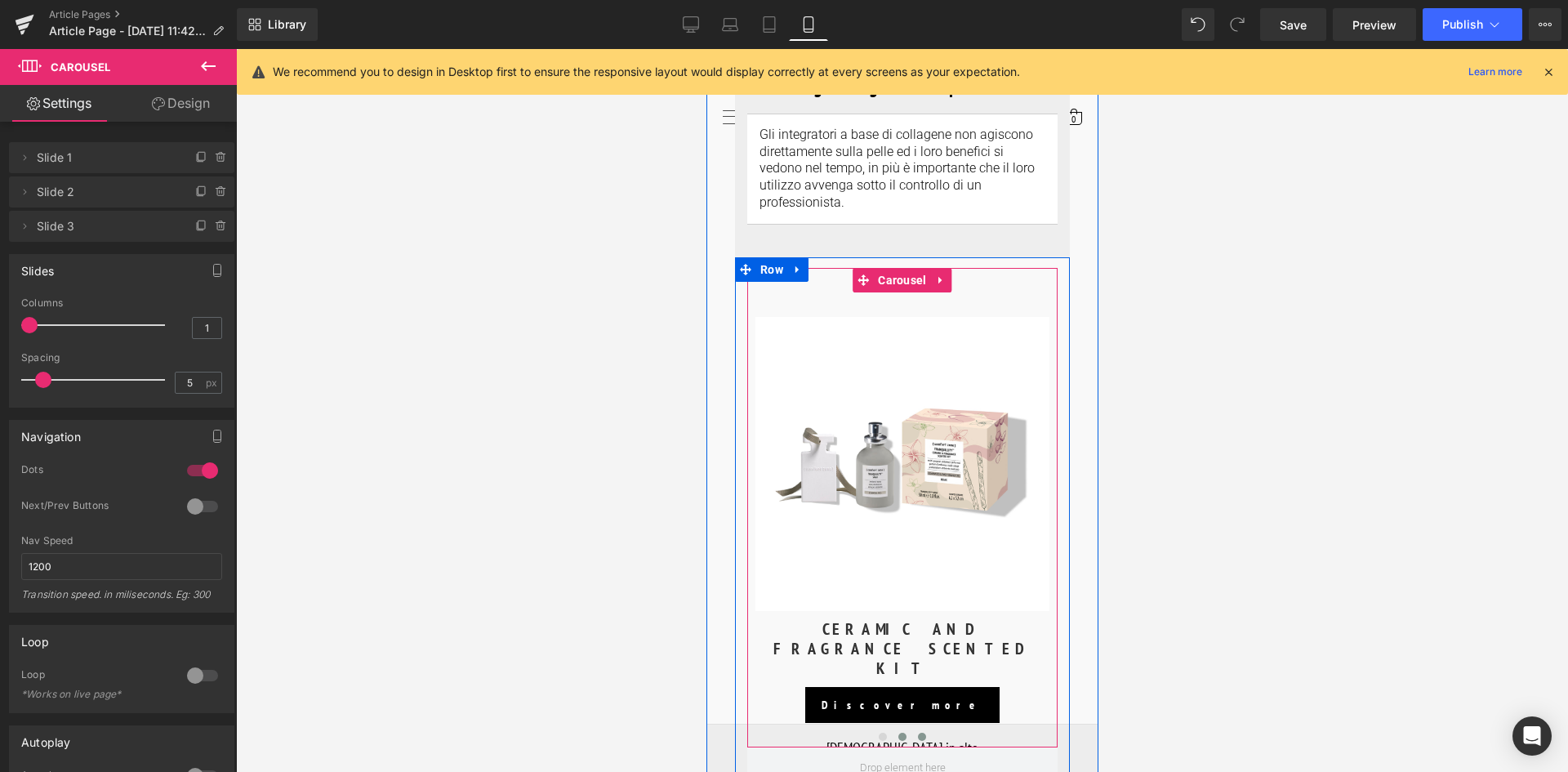
click at [912, 729] on button at bounding box center [921, 737] width 19 height 16
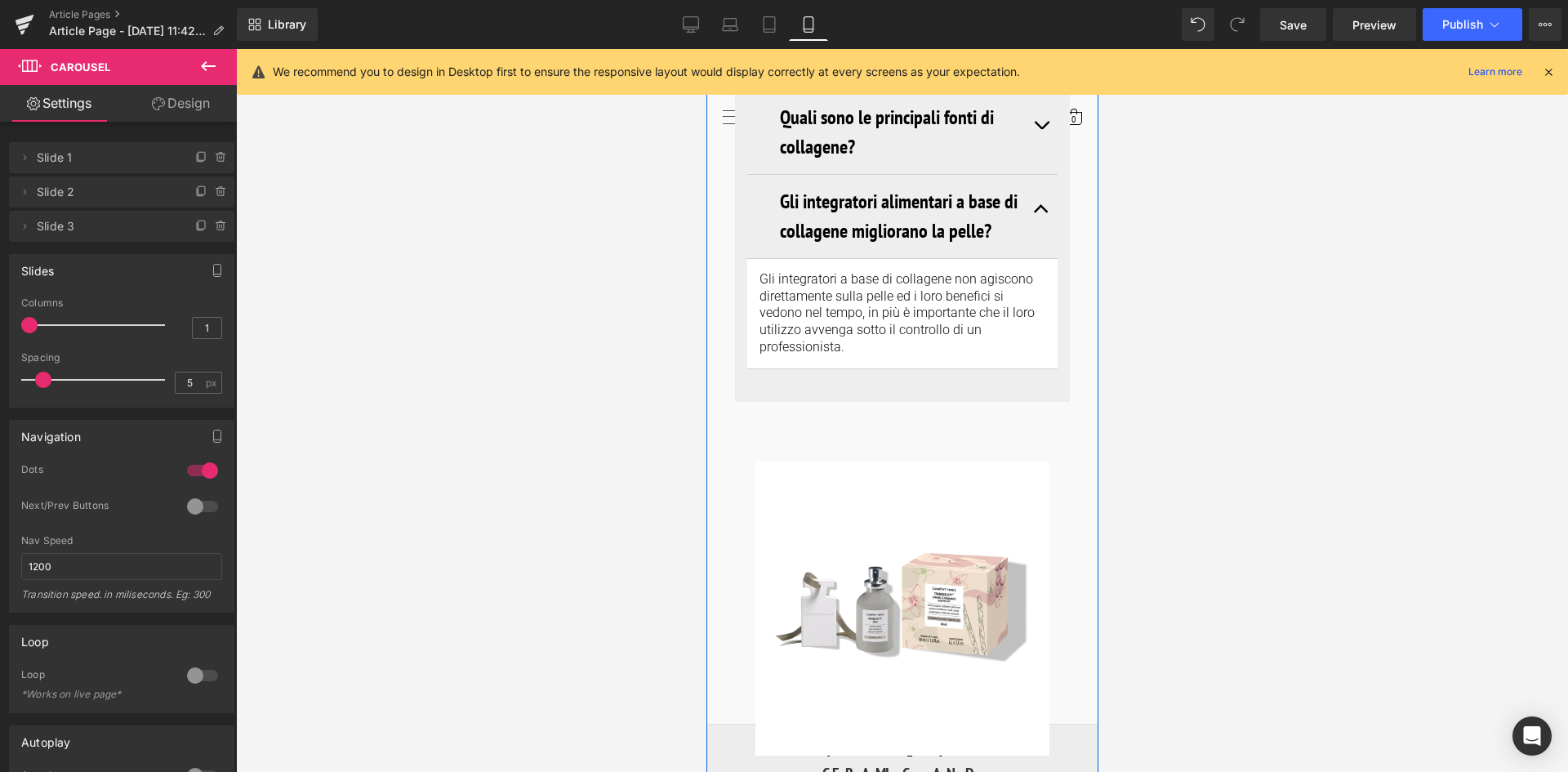
scroll to position [7263, 0]
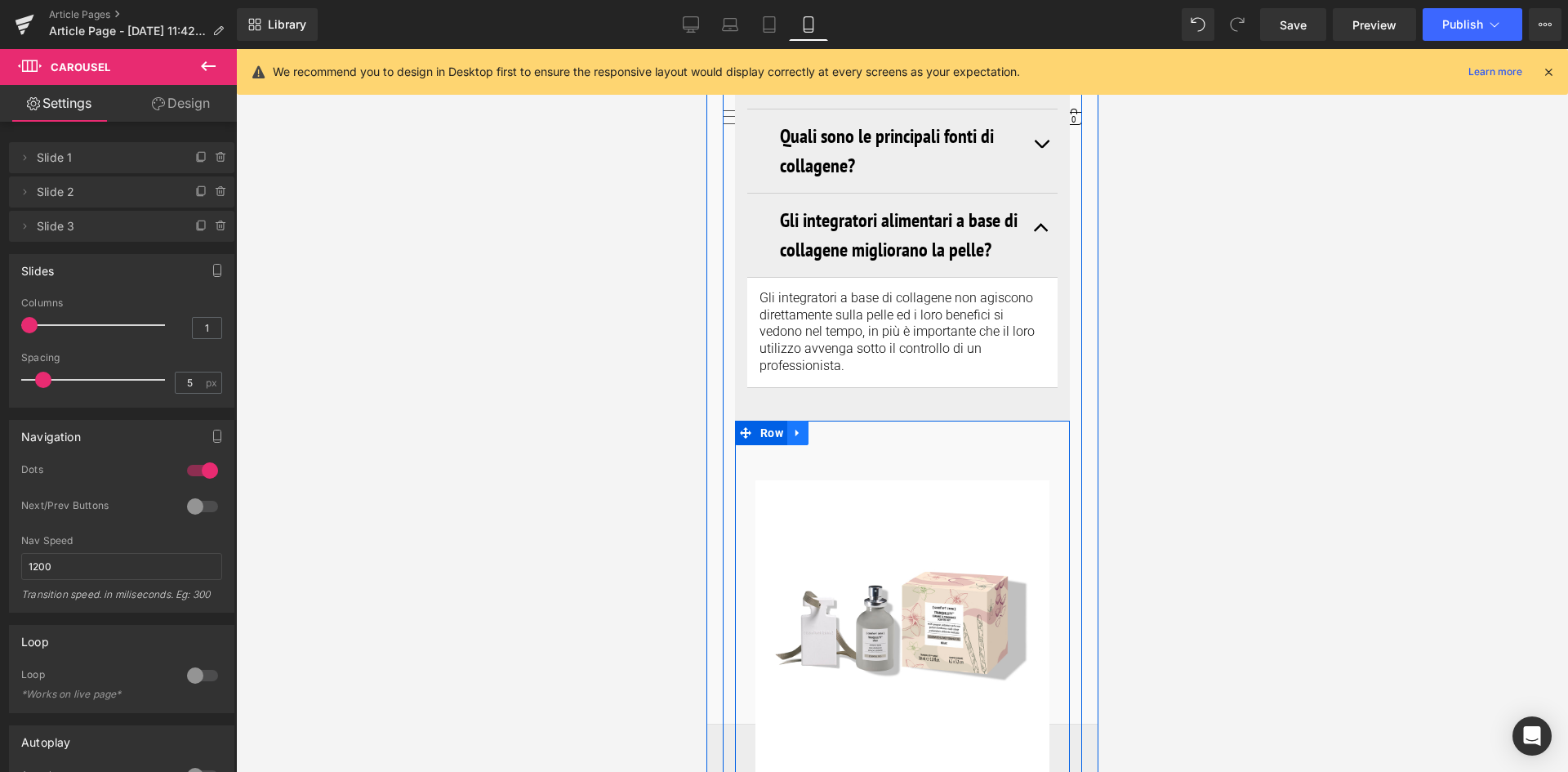
click at [799, 427] on icon at bounding box center [797, 432] width 11 height 12
click at [836, 427] on icon at bounding box center [839, 432] width 11 height 12
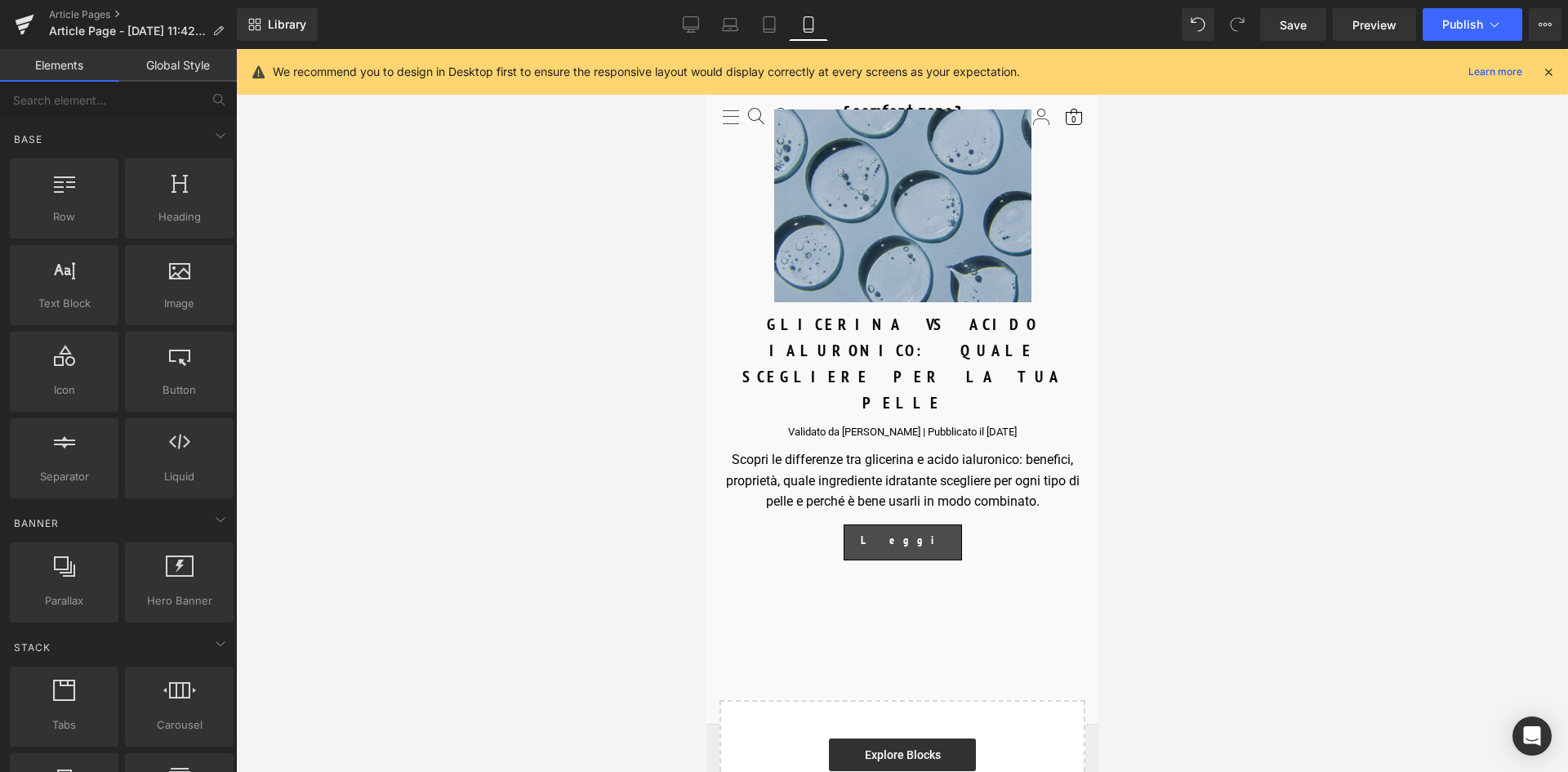
scroll to position [8570, 0]
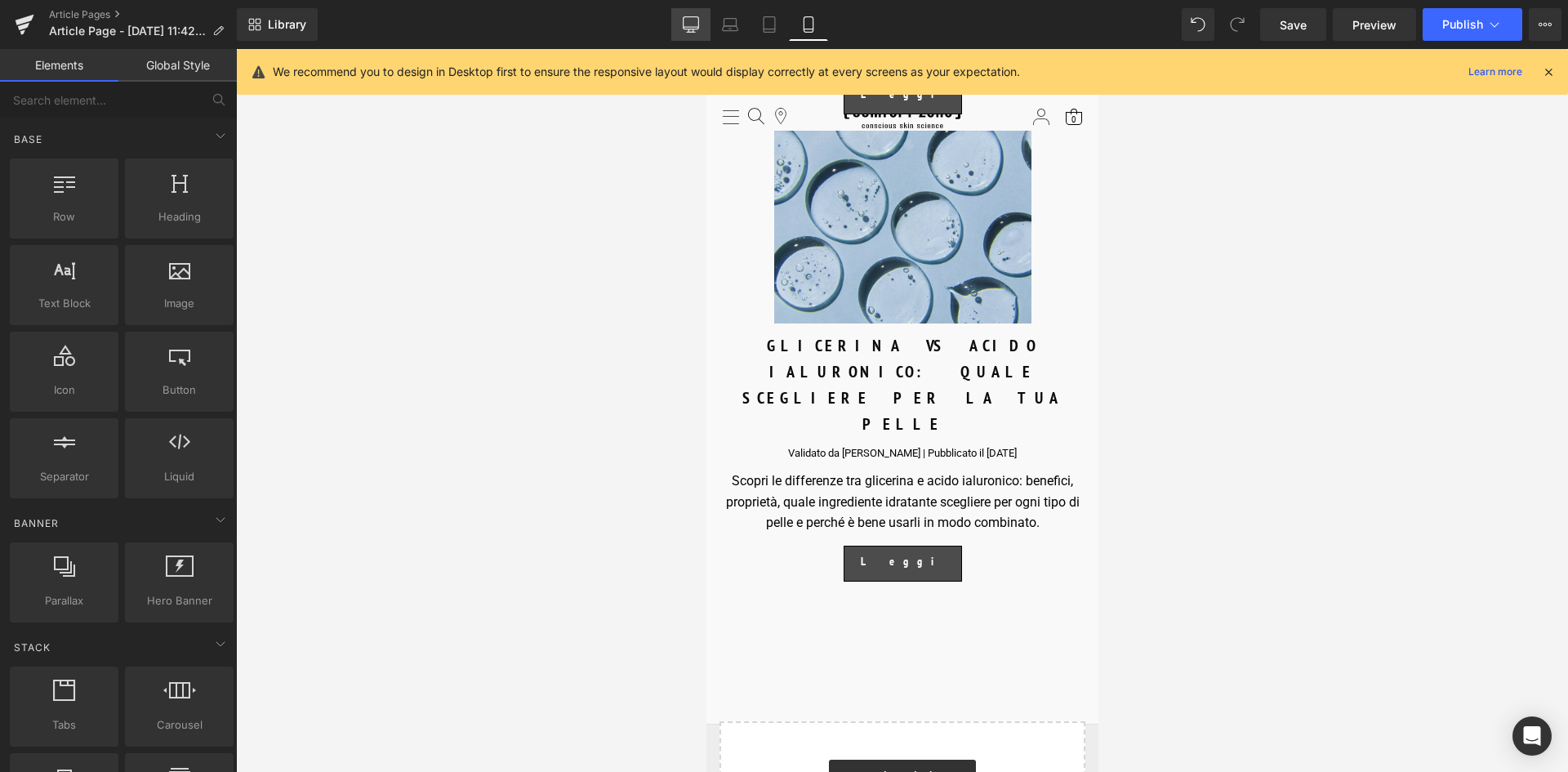
click at [692, 27] on icon at bounding box center [691, 25] width 16 height 16
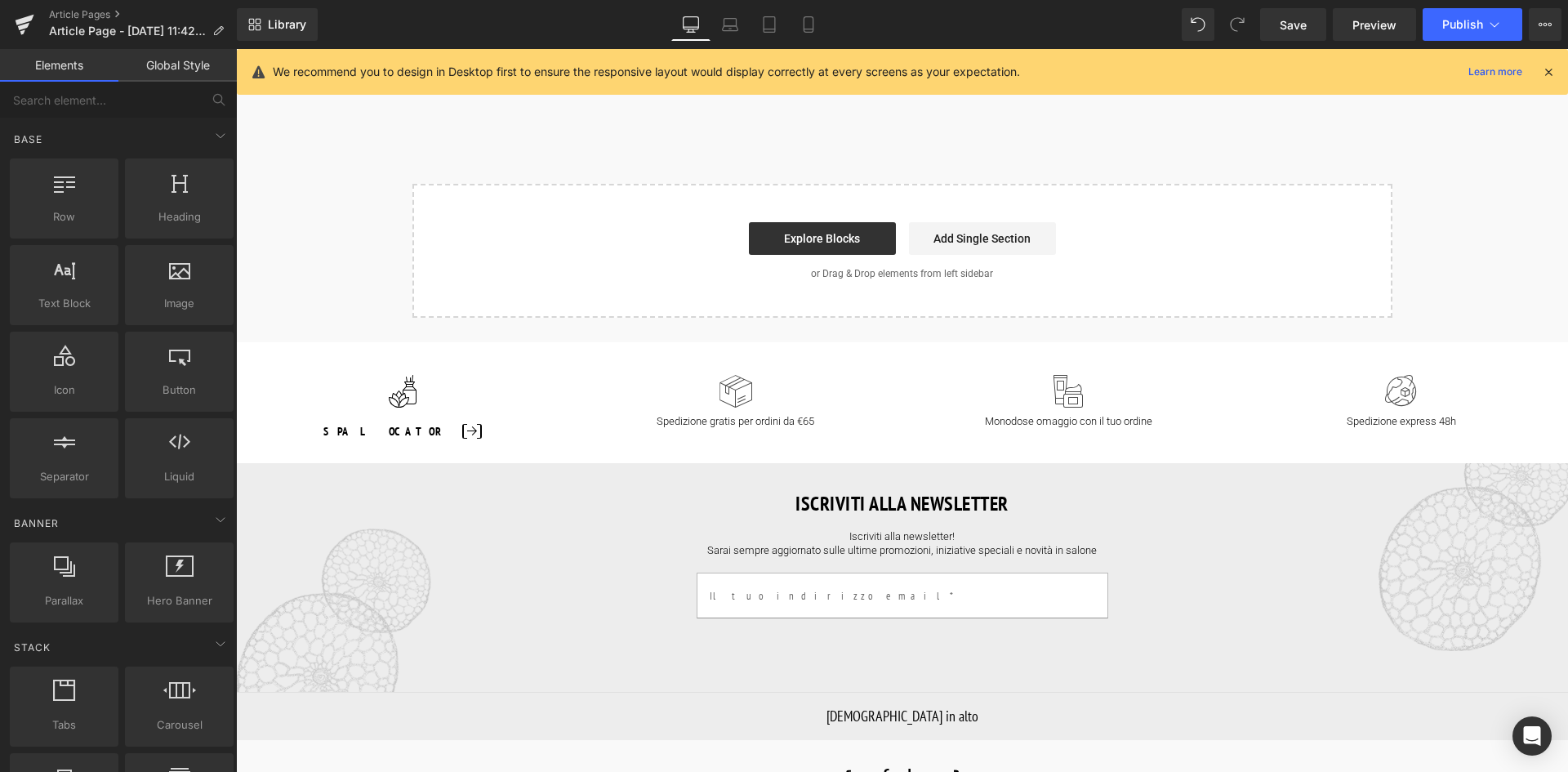
scroll to position [6814, 0]
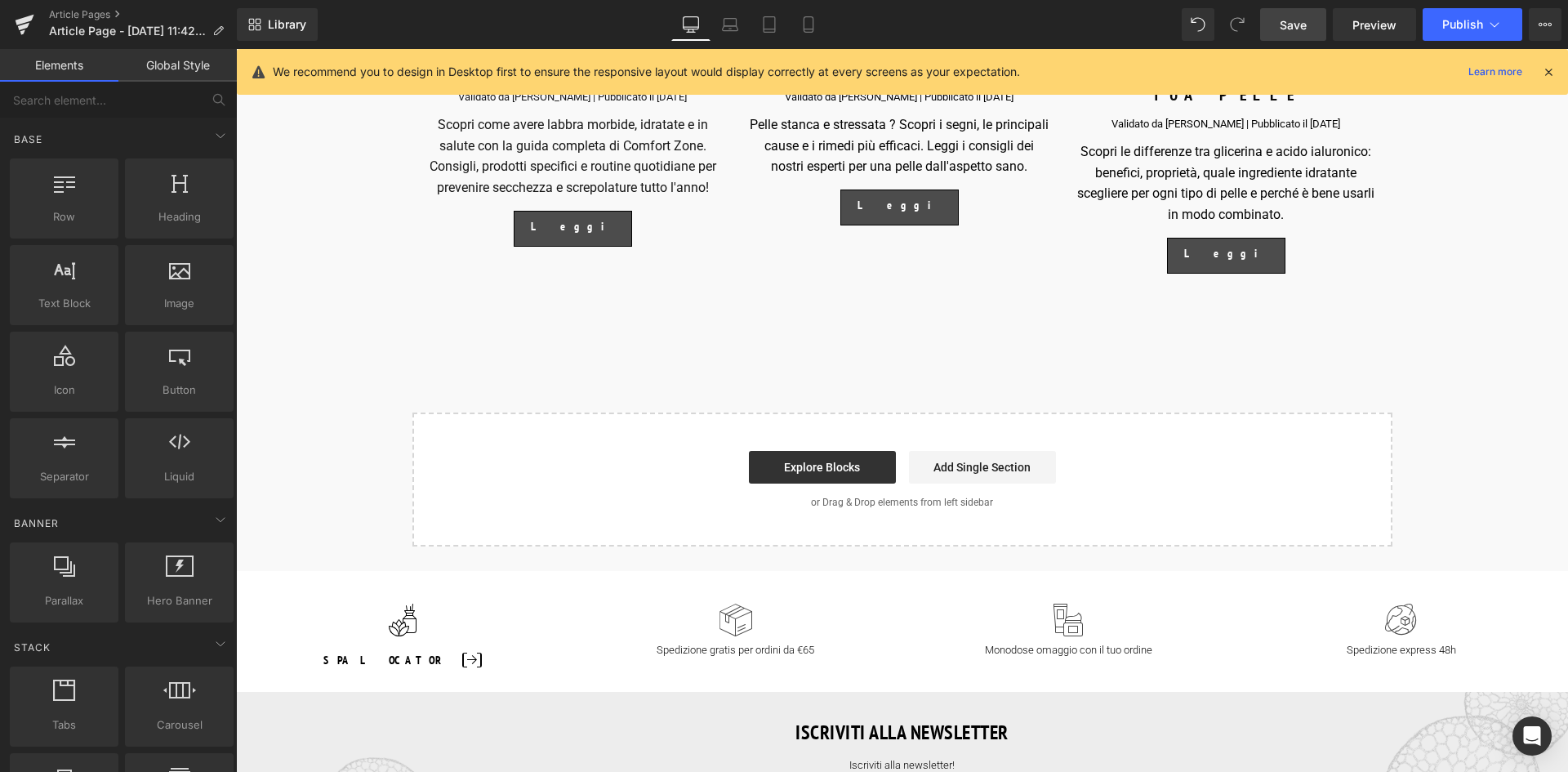
click at [1302, 22] on span "Save" at bounding box center [1292, 25] width 27 height 17
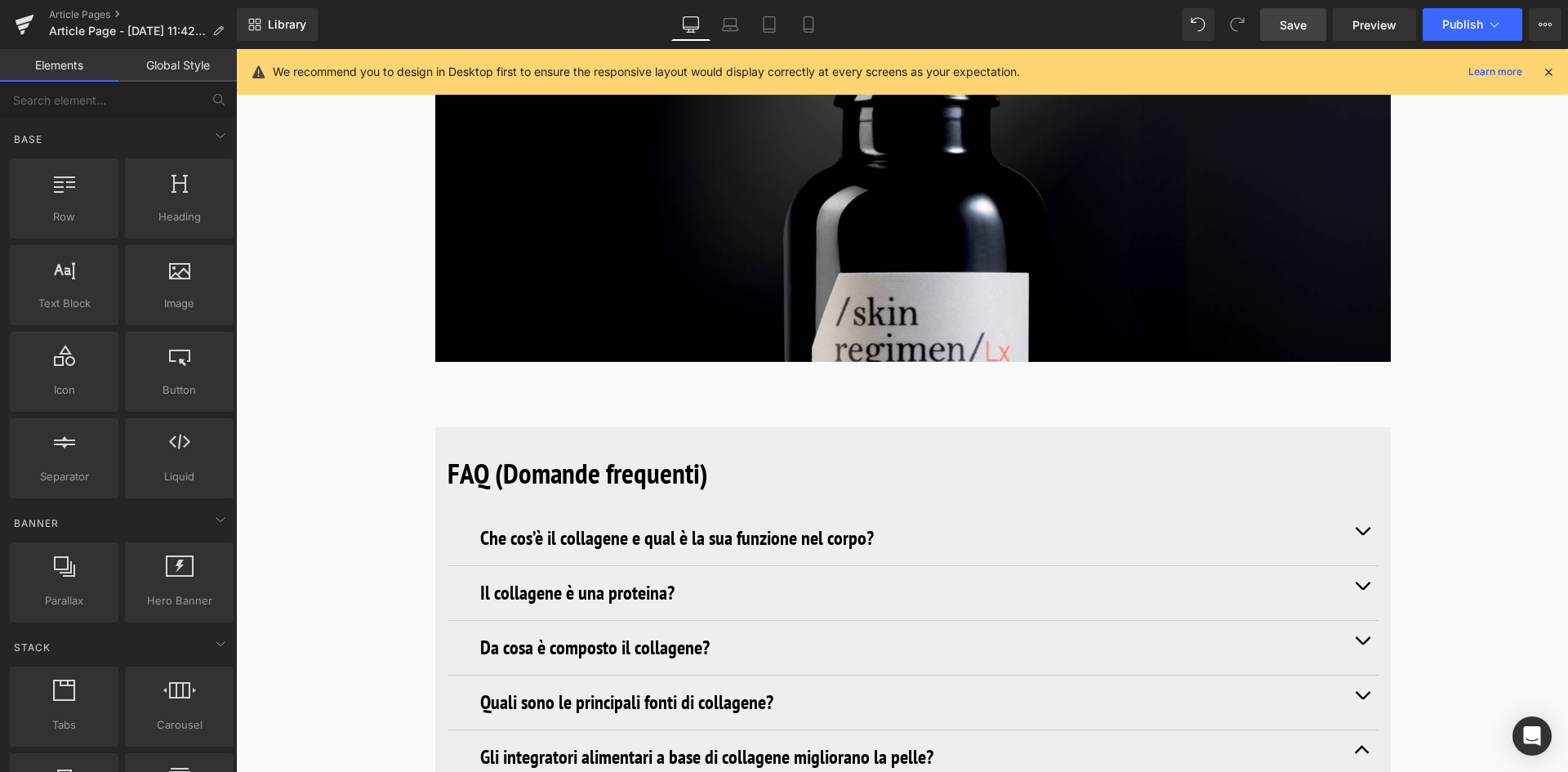
scroll to position [5344, 0]
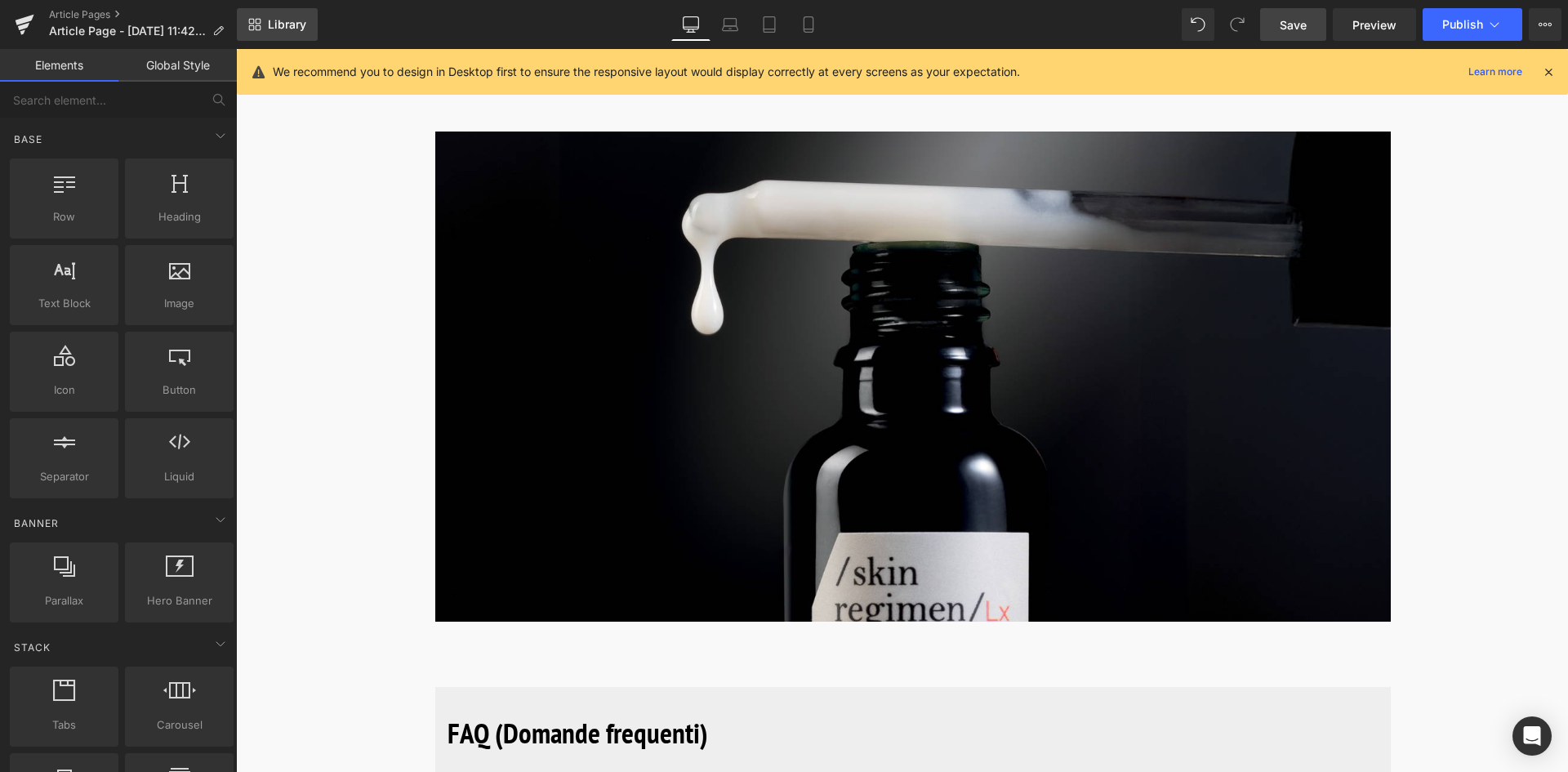
click at [278, 24] on span "Library" at bounding box center [287, 25] width 38 height 15
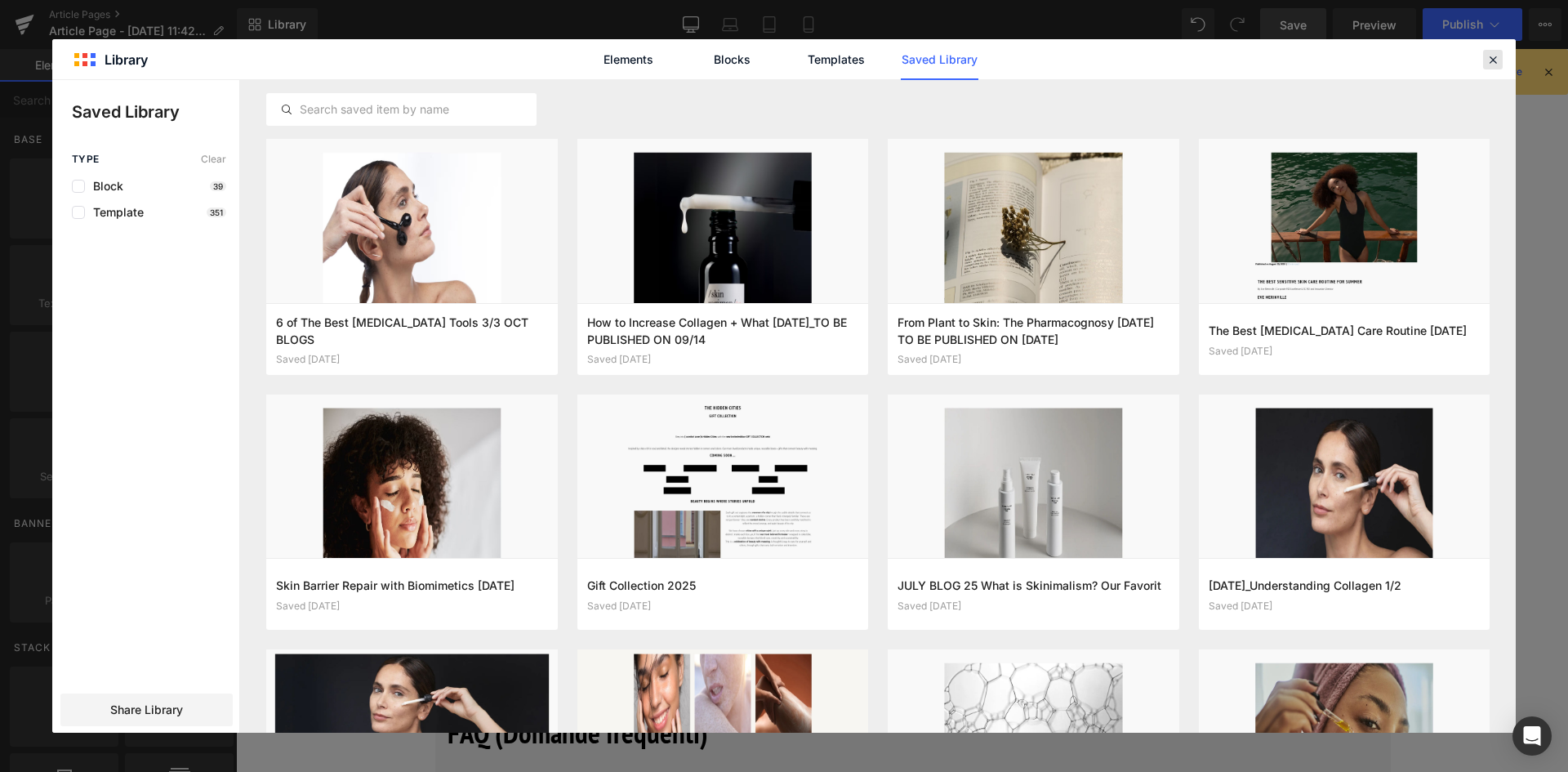
click at [1499, 53] on icon at bounding box center [1493, 60] width 15 height 15
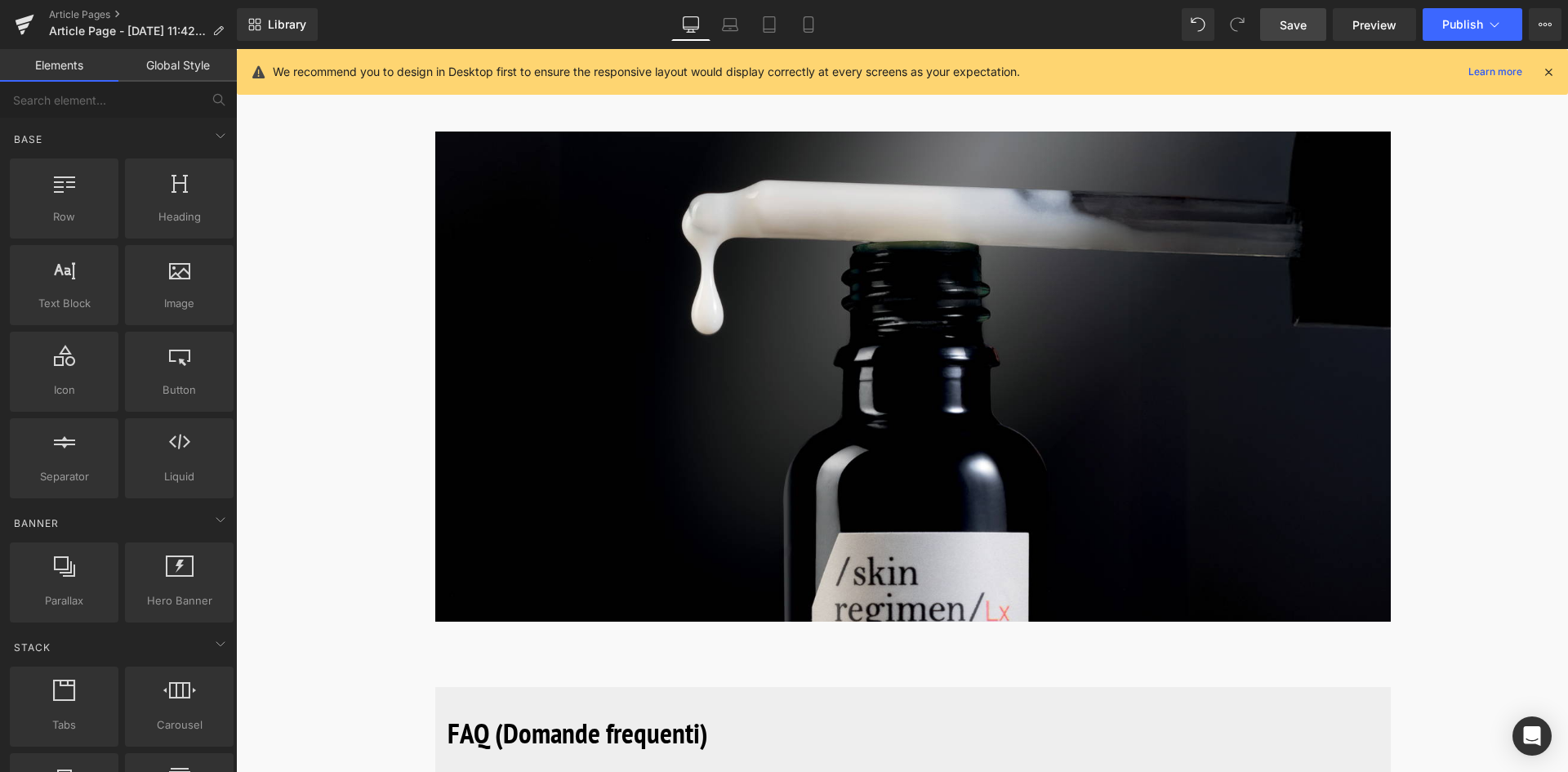
drag, startPoint x: 1283, startPoint y: 21, endPoint x: 688, endPoint y: 192, distance: 619.1
click at [1283, 21] on span "Save" at bounding box center [1292, 25] width 27 height 17
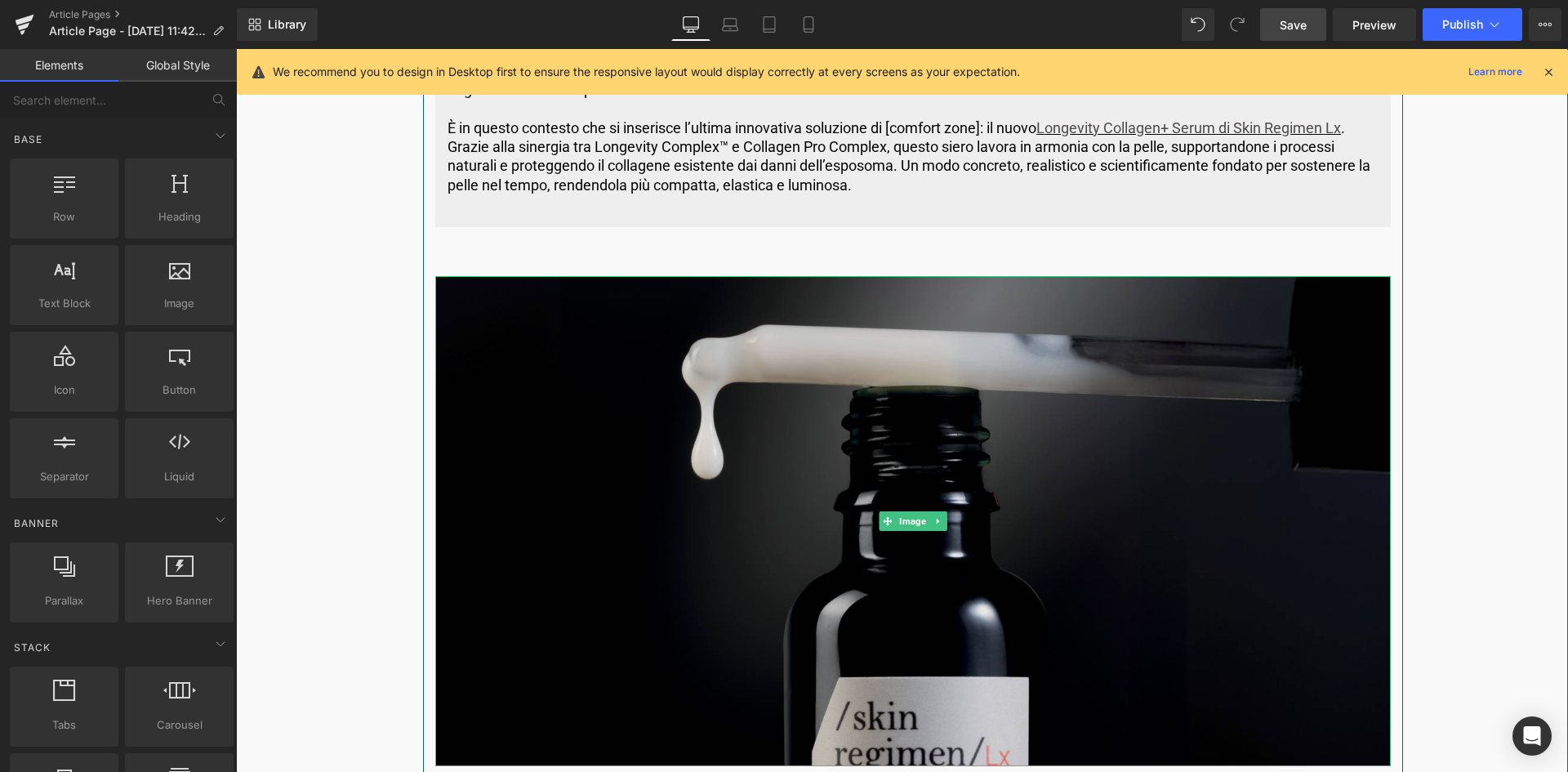
scroll to position [5180, 0]
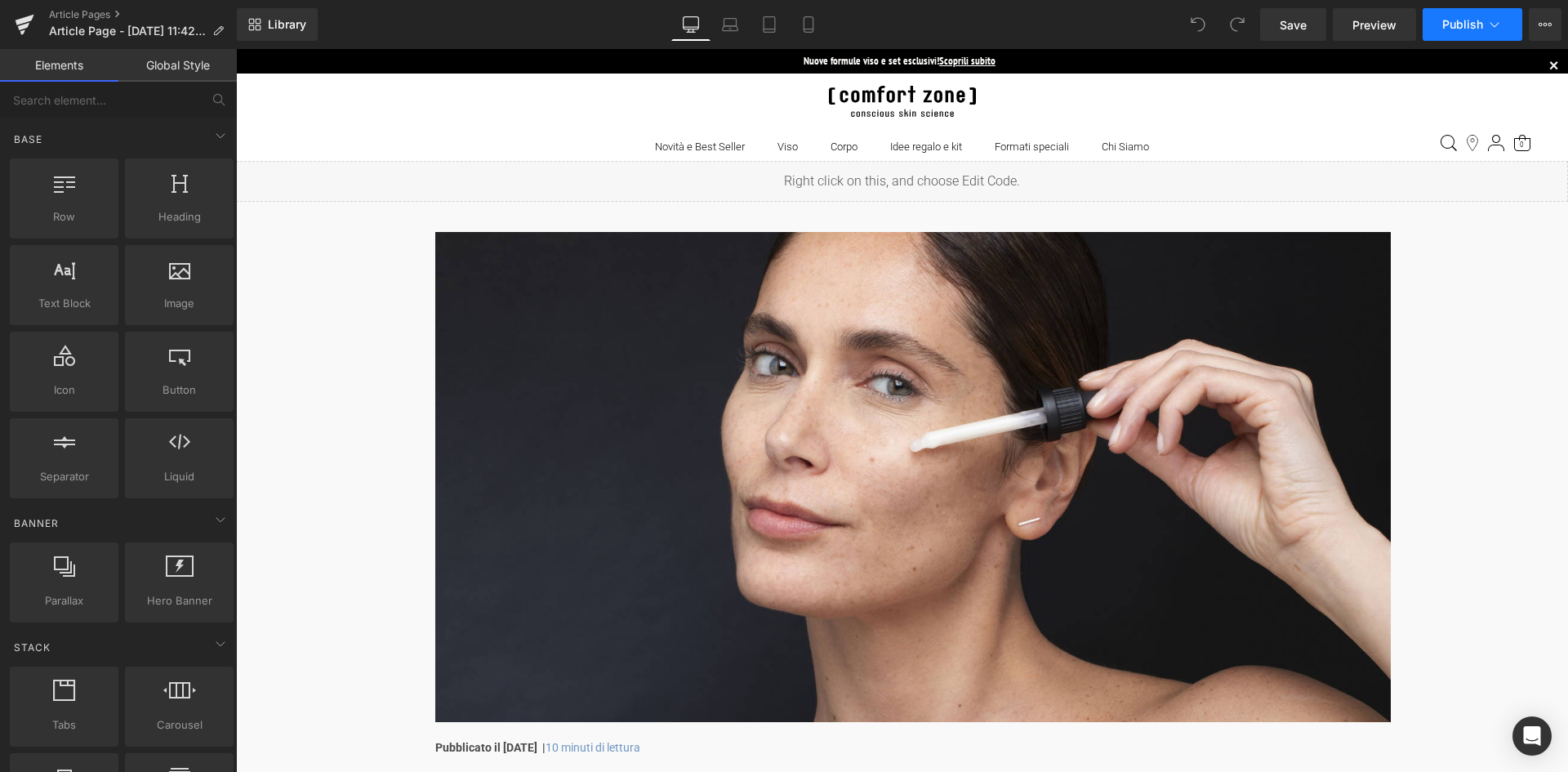
click at [1496, 27] on icon at bounding box center [1495, 24] width 9 height 5
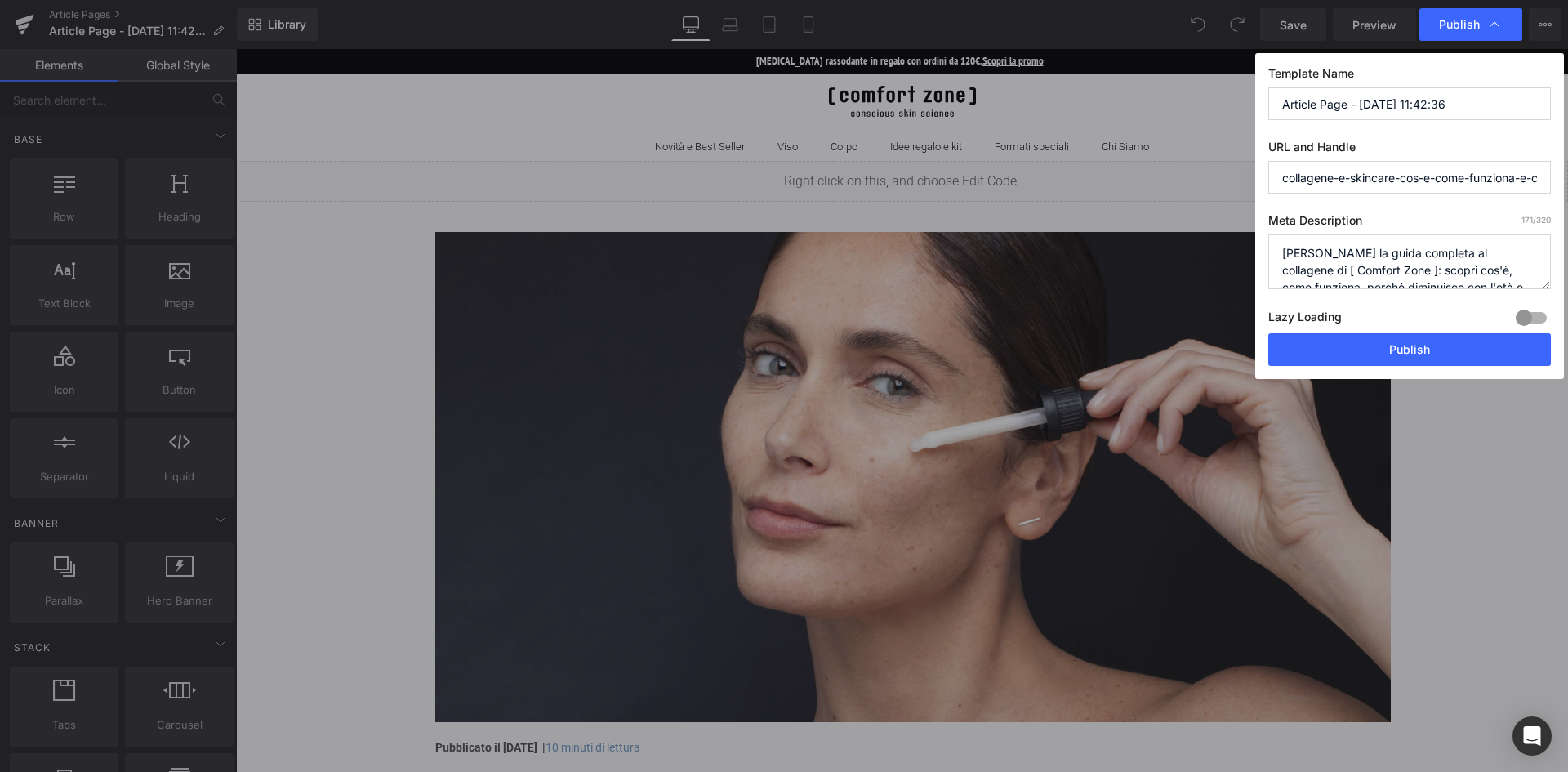
drag, startPoint x: 1463, startPoint y: 107, endPoint x: 1227, endPoint y: 125, distance: 236.7
click at [1227, 125] on div "Publish Template Name Article Page - Sep 23, 11:42:36 URL and Handle collagene-…" at bounding box center [784, 386] width 1568 height 772
paste input "Collagene e Skincare: Cos'è, Come funziona e Come preservarlo"
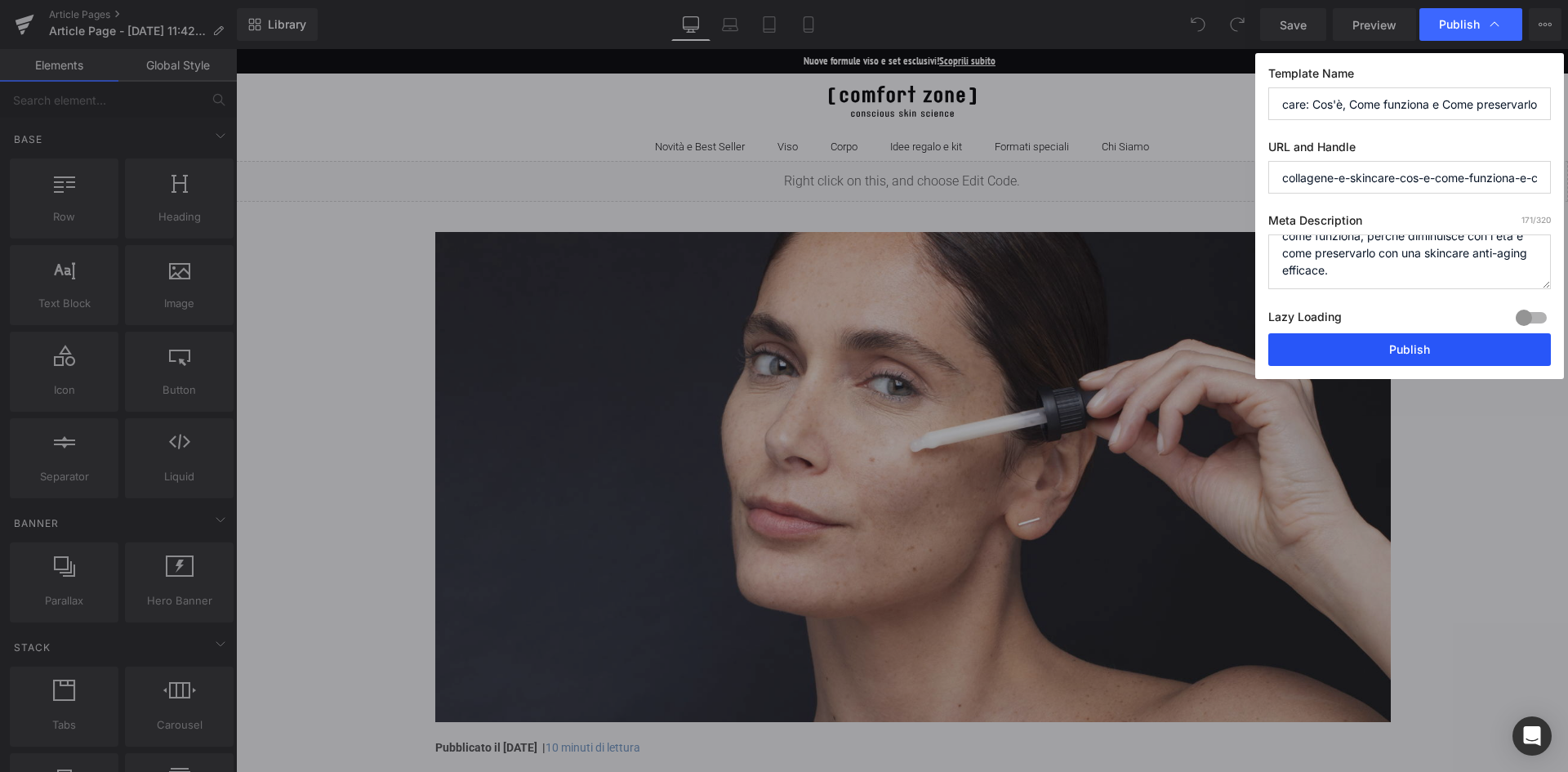
type input "Collagene e Skincare: Cos'è, Come funziona e Come preservarlo"
click at [1423, 351] on button "Publish" at bounding box center [1410, 350] width 283 height 33
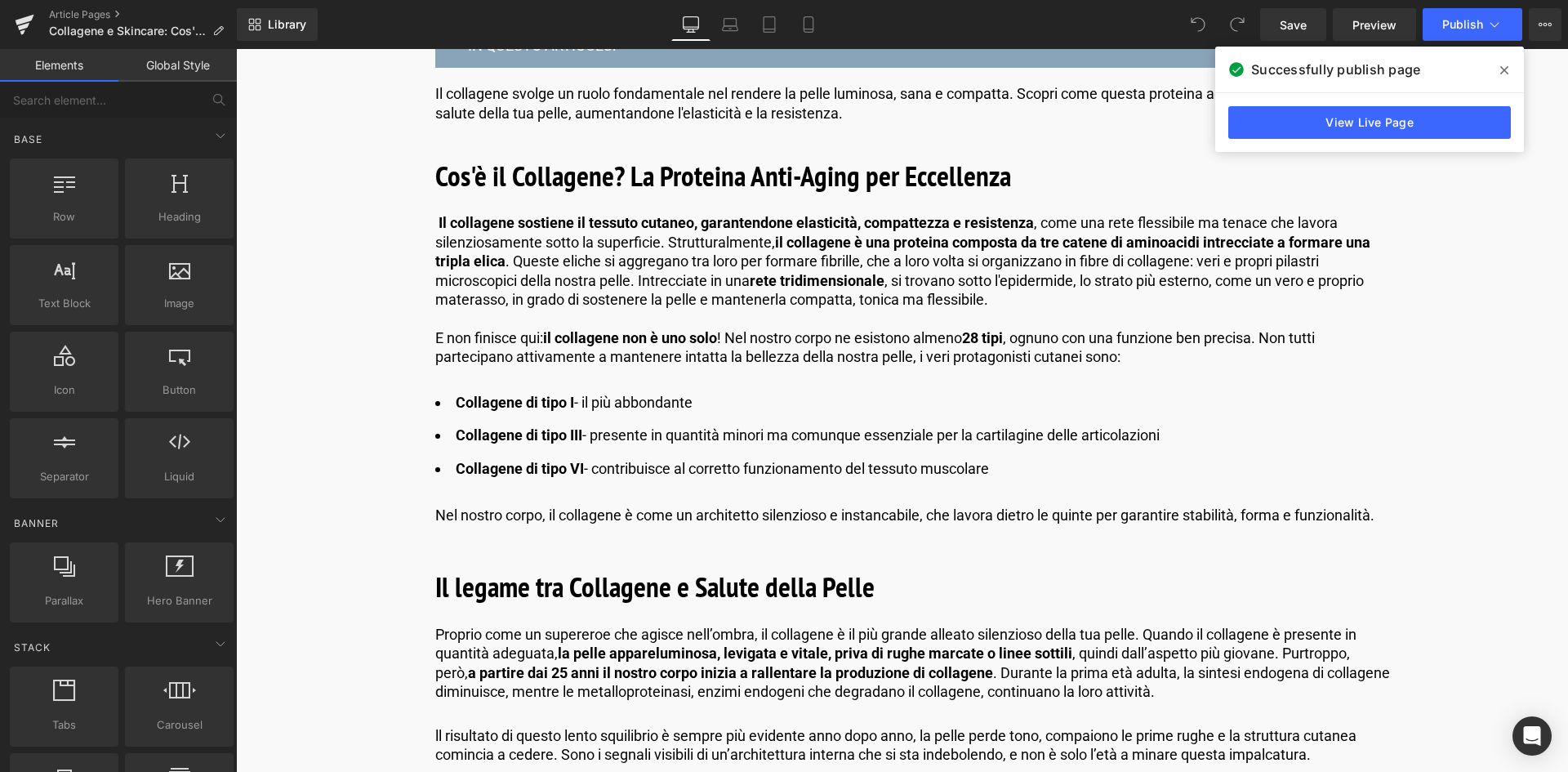
scroll to position [572, 0]
